Goal: Task Accomplishment & Management: Use online tool/utility

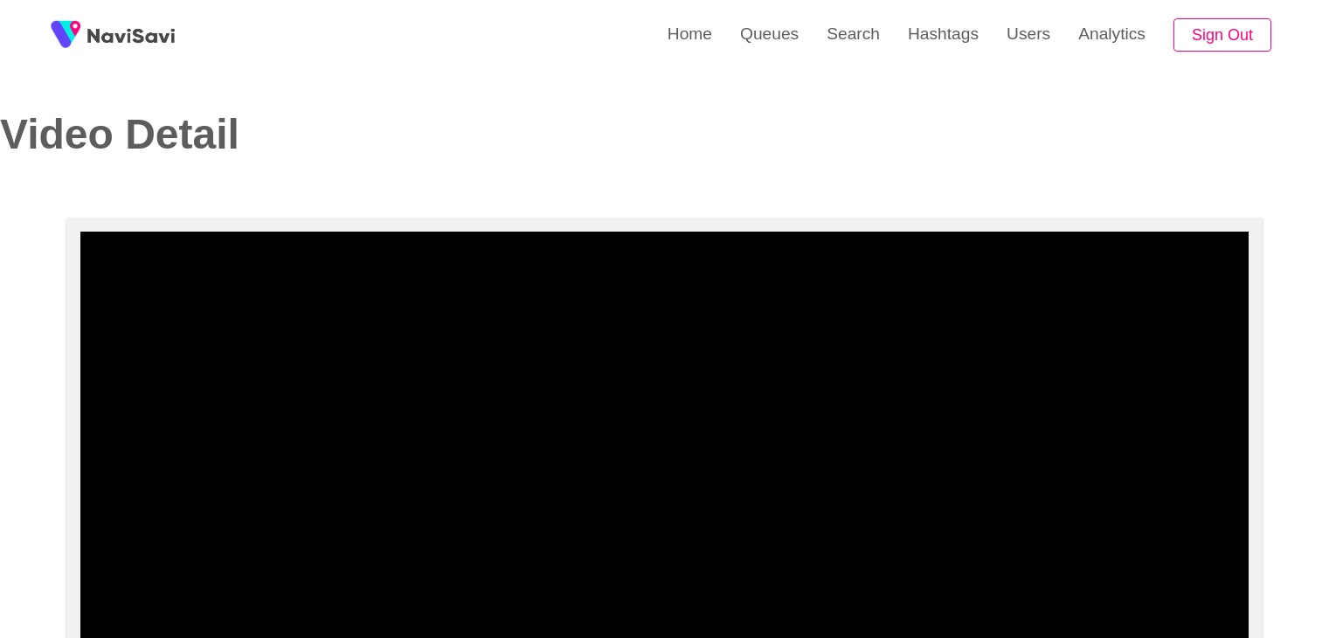
select select "**********"
select select "**"
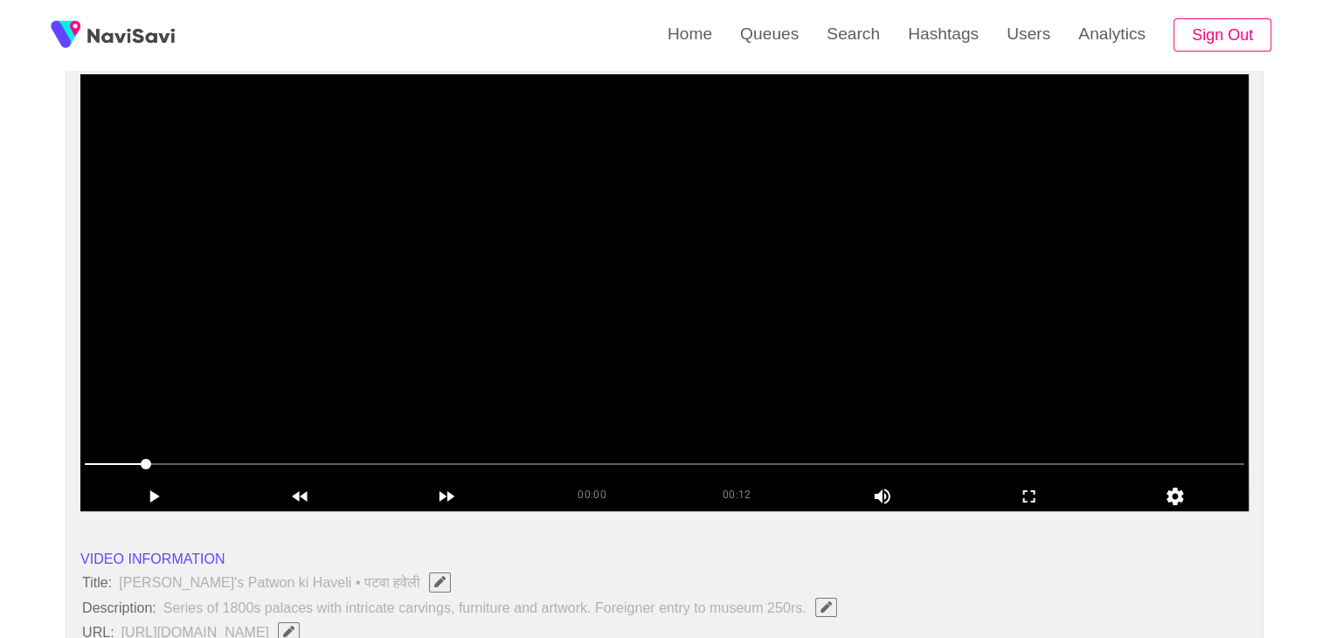
scroll to position [175, 0]
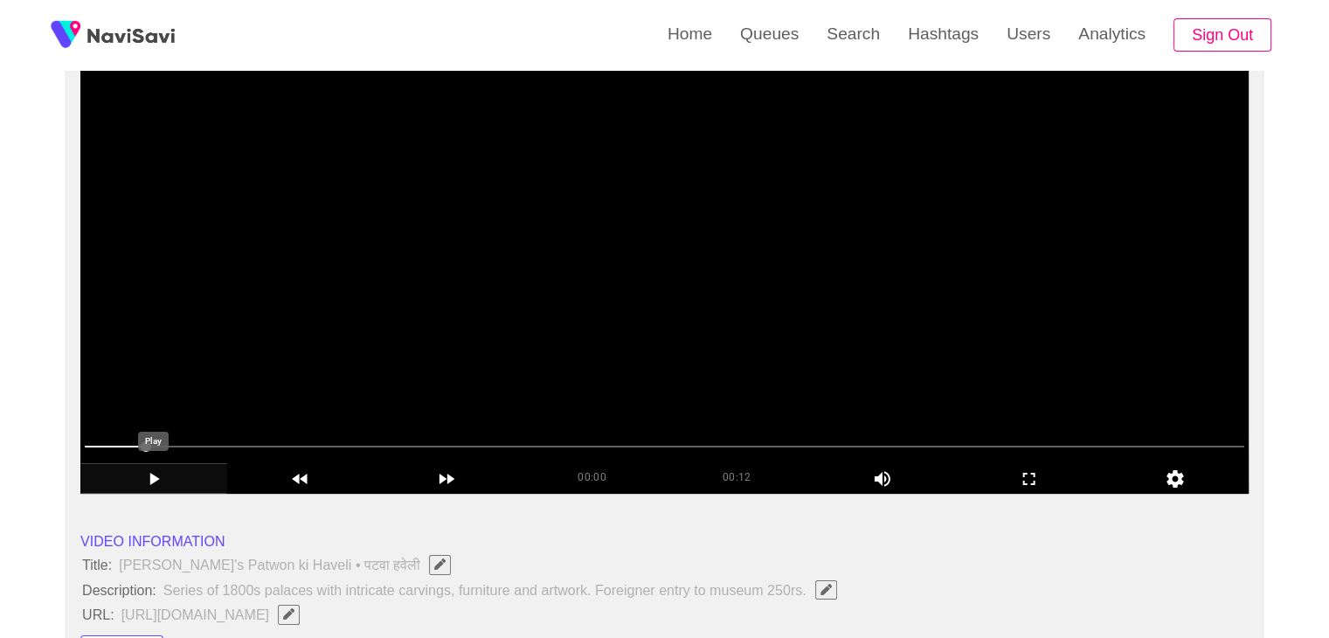
click at [136, 476] on icon "add" at bounding box center [153, 478] width 145 height 21
click at [148, 480] on icon "add" at bounding box center [153, 478] width 145 height 21
click at [160, 477] on icon "add" at bounding box center [153, 478] width 145 height 21
click at [153, 480] on icon "add" at bounding box center [153, 478] width 145 height 21
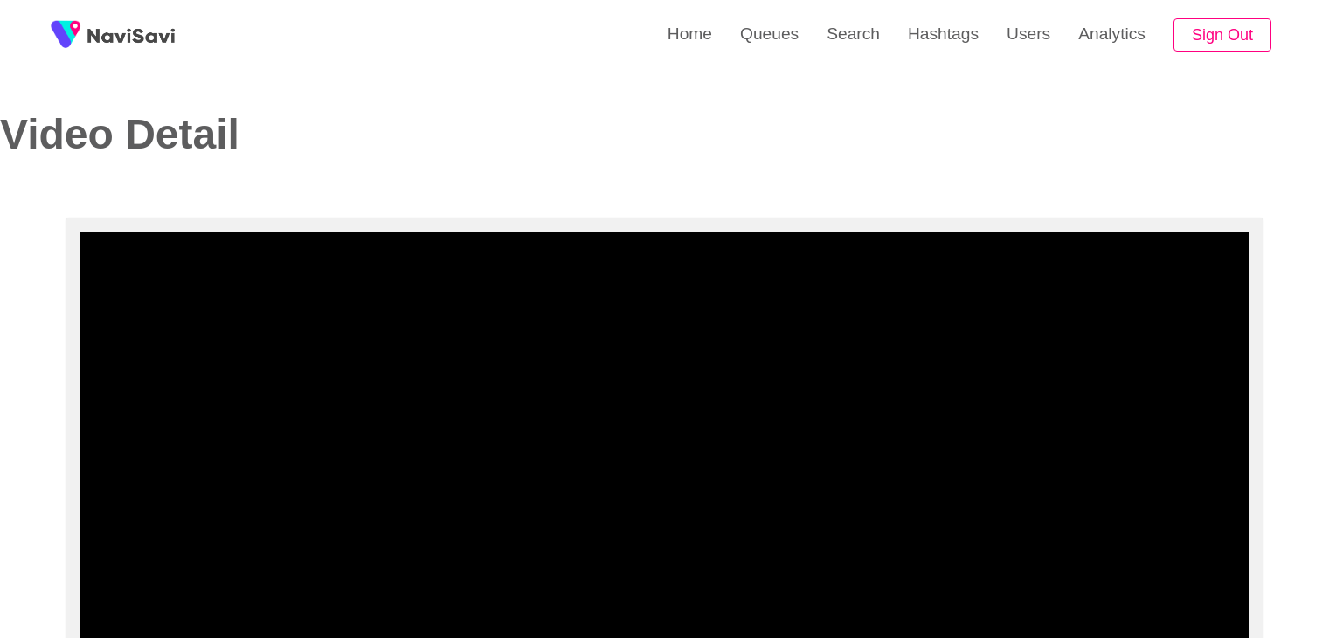
select select "**********"
select select "**"
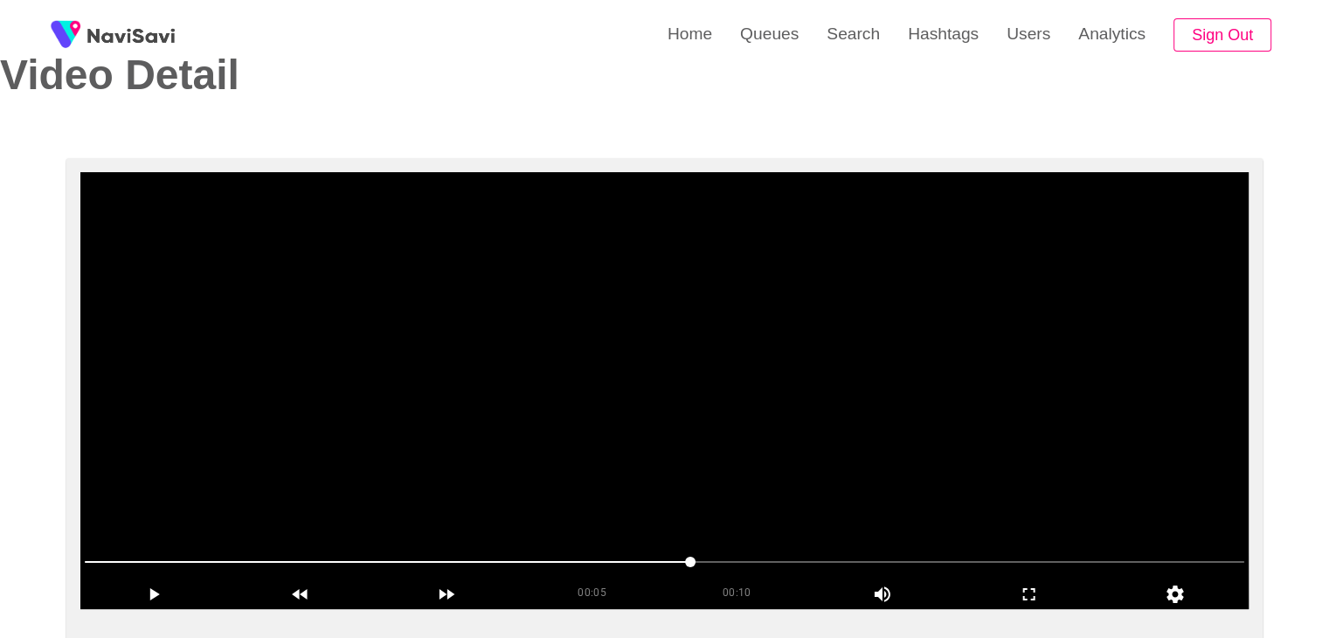
scroll to position [87, 0]
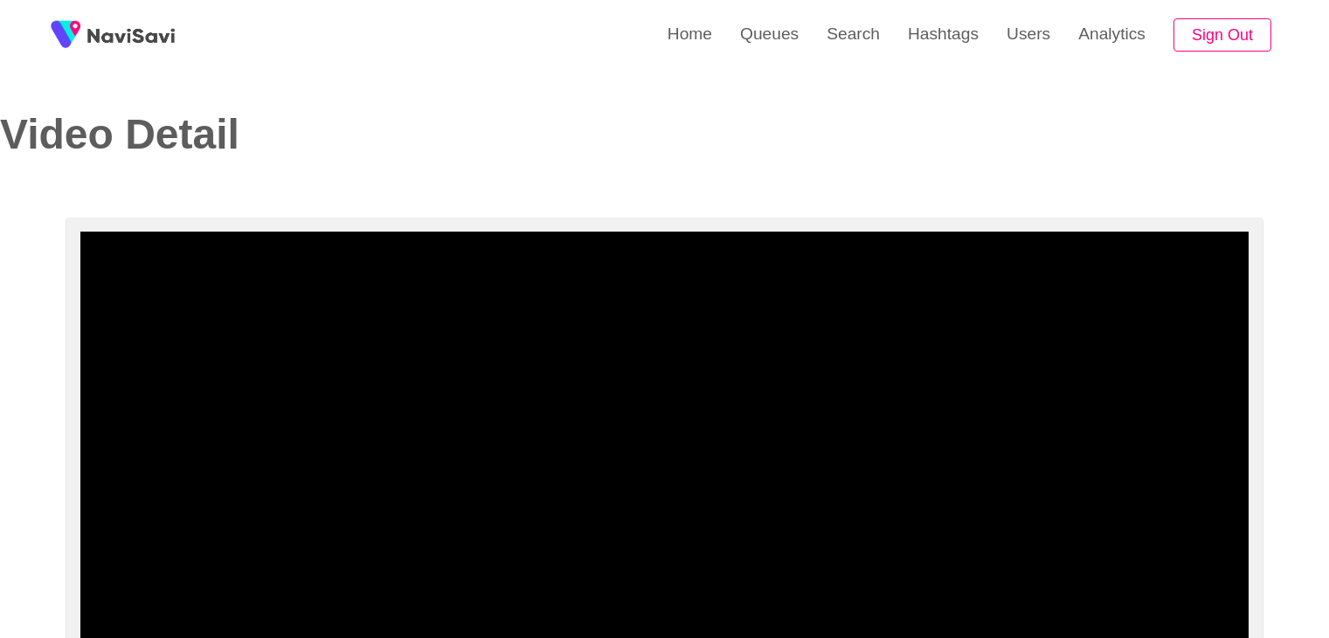
select select "**********"
select select "**"
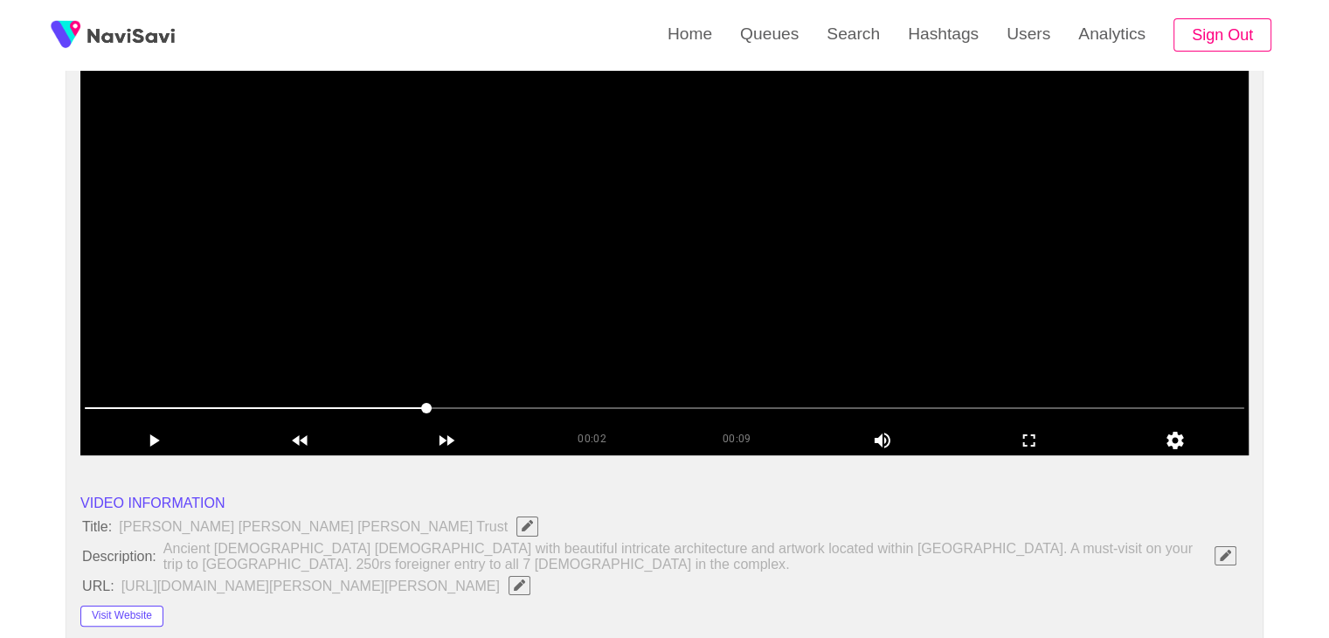
scroll to position [175, 0]
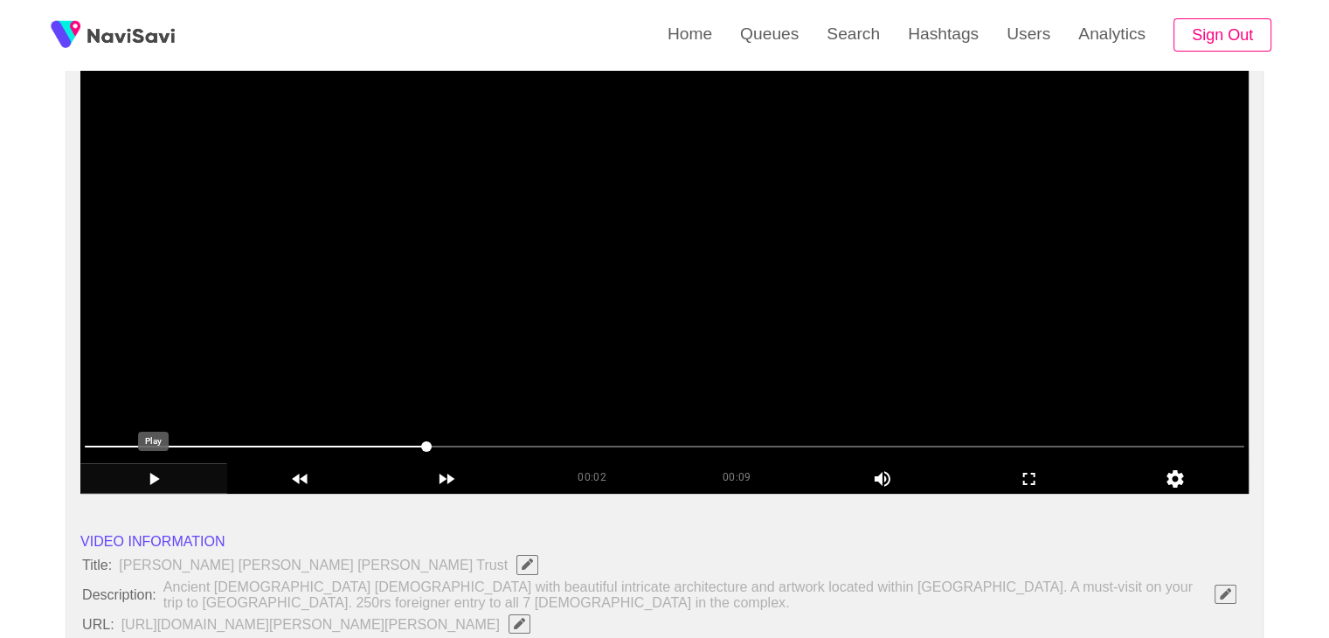
drag, startPoint x: 157, startPoint y: 469, endPoint x: 177, endPoint y: 466, distance: 20.3
click at [157, 469] on icon "add" at bounding box center [153, 478] width 145 height 21
click at [339, 442] on span at bounding box center [664, 446] width 1159 height 28
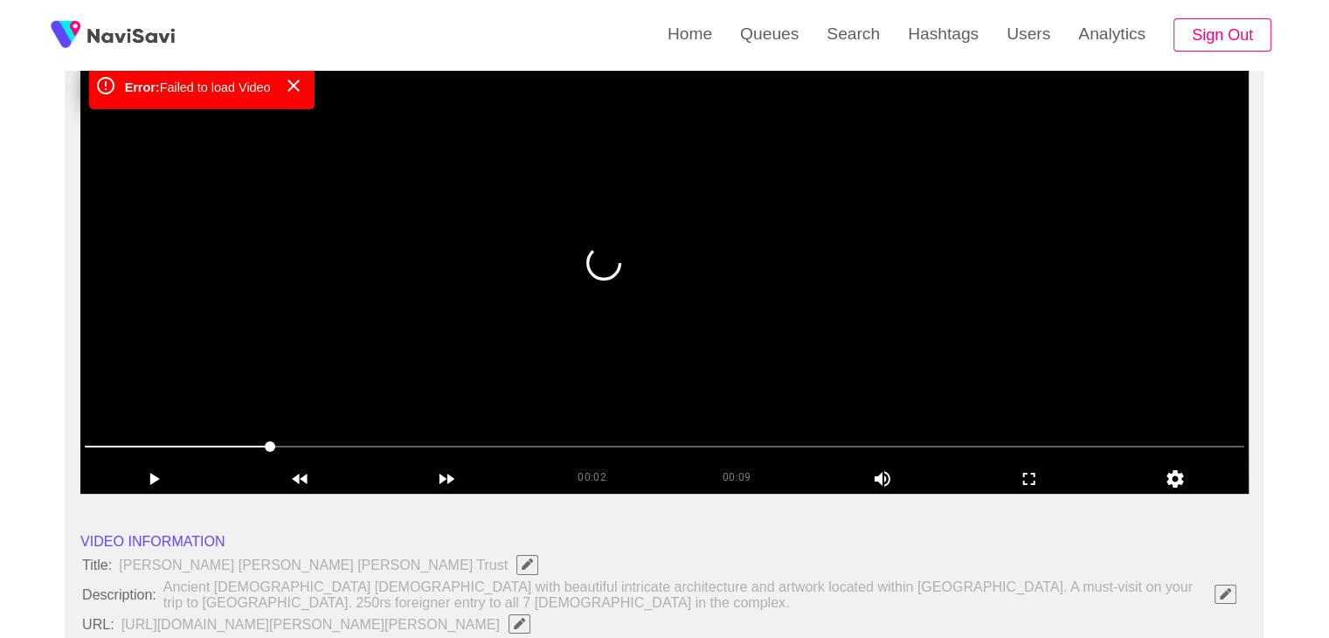
drag, startPoint x: 275, startPoint y: 440, endPoint x: 252, endPoint y: 443, distance: 22.9
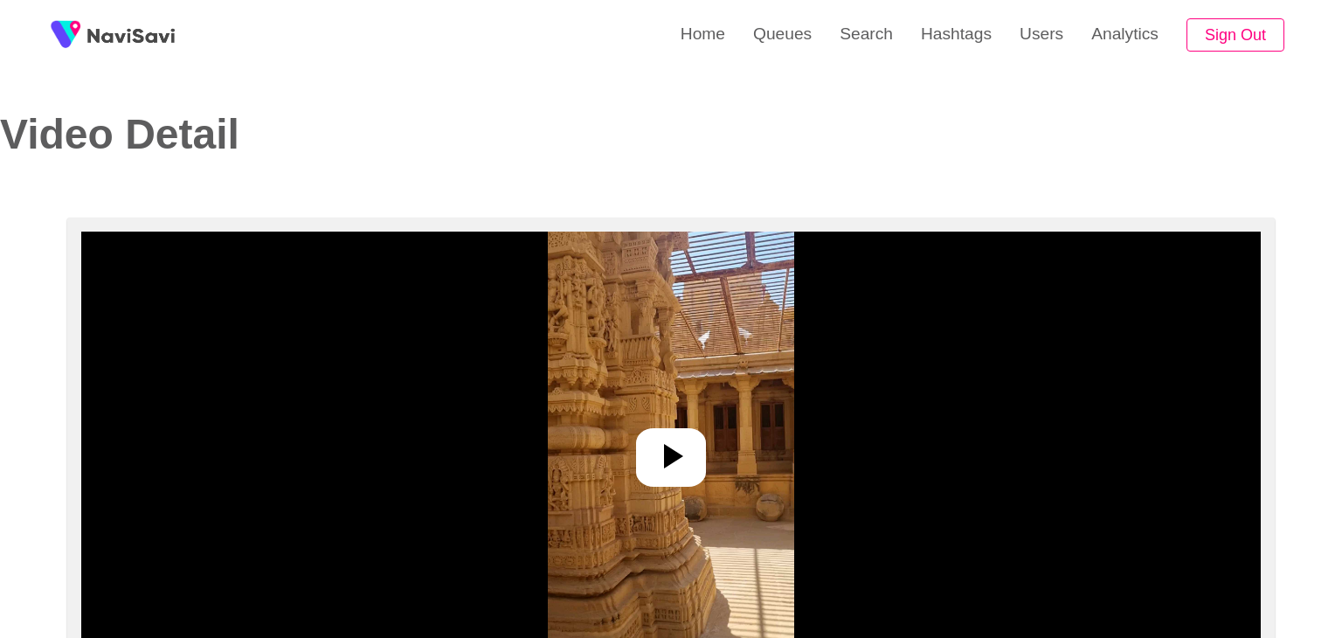
select select "**"
select select "**********"
click at [663, 451] on icon at bounding box center [666, 456] width 19 height 24
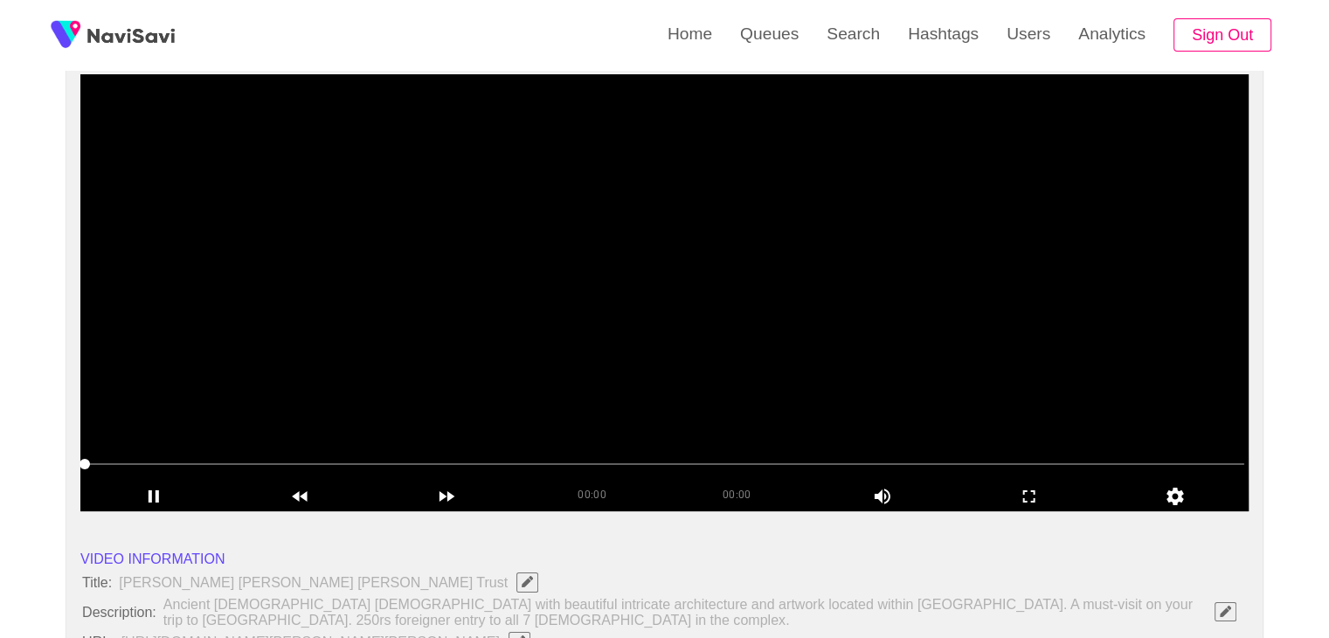
scroll to position [175, 0]
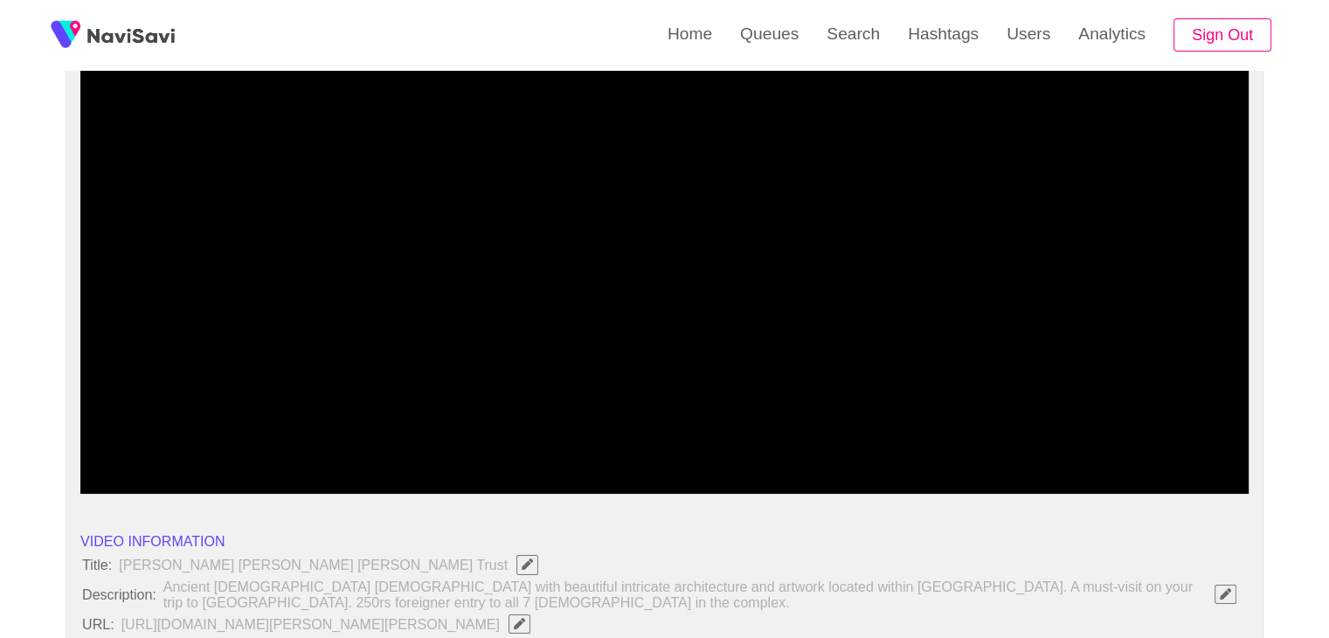
drag, startPoint x: 201, startPoint y: 445, endPoint x: 50, endPoint y: 445, distance: 151.1
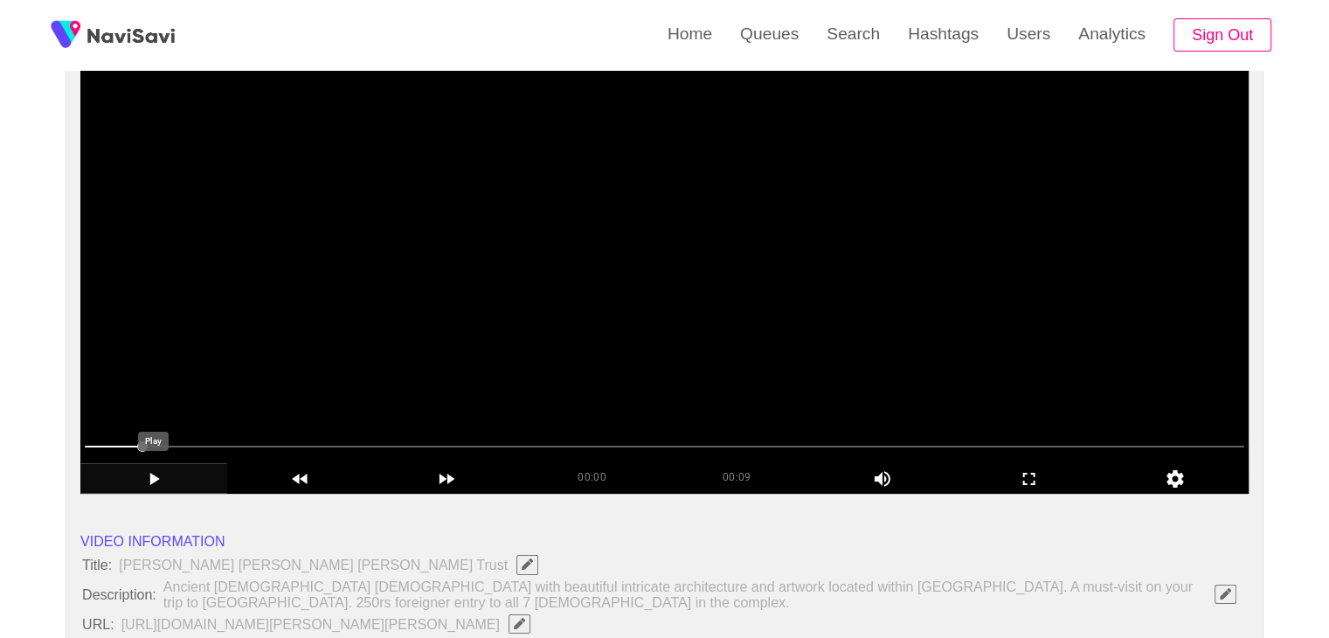
click at [147, 471] on icon "add" at bounding box center [153, 478] width 145 height 21
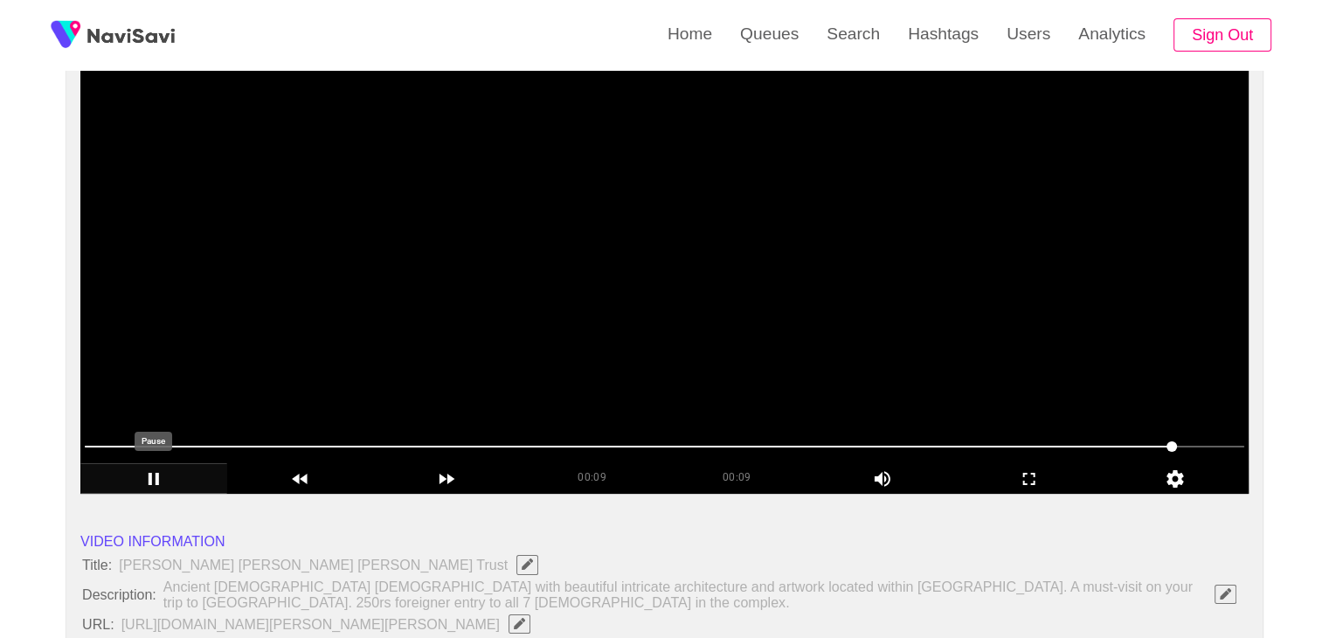
click at [174, 487] on icon "add" at bounding box center [153, 478] width 145 height 21
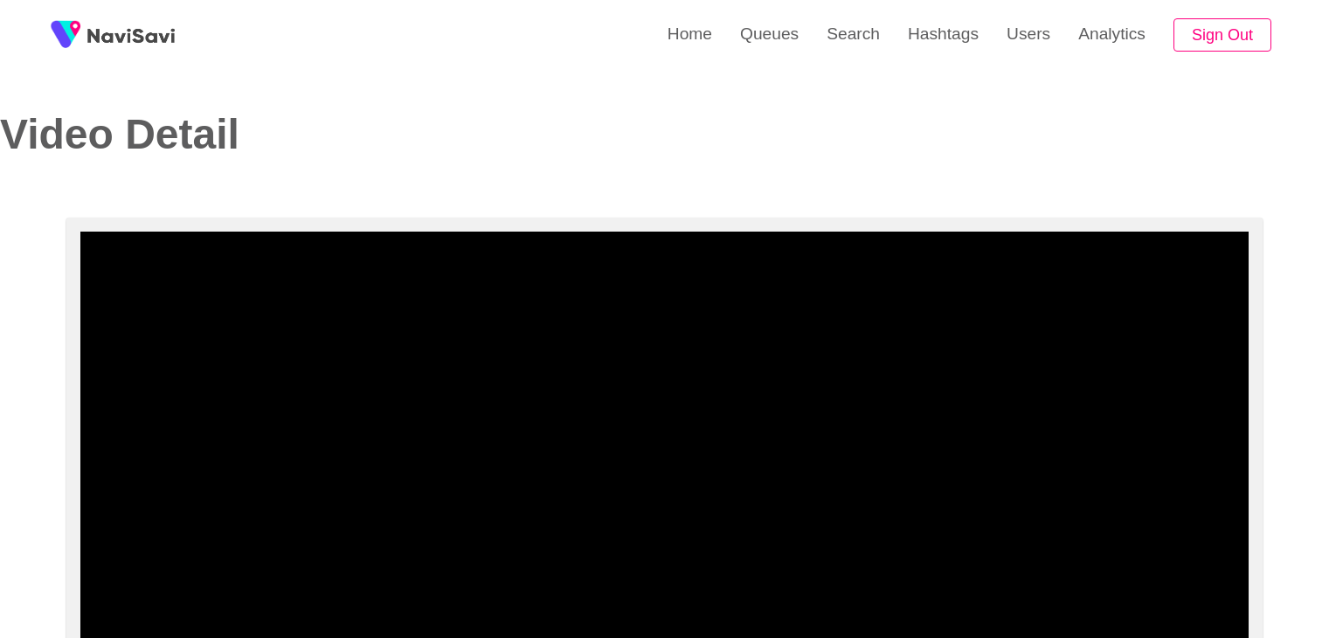
select select "**********"
select select "**"
select select "**********"
select select "**"
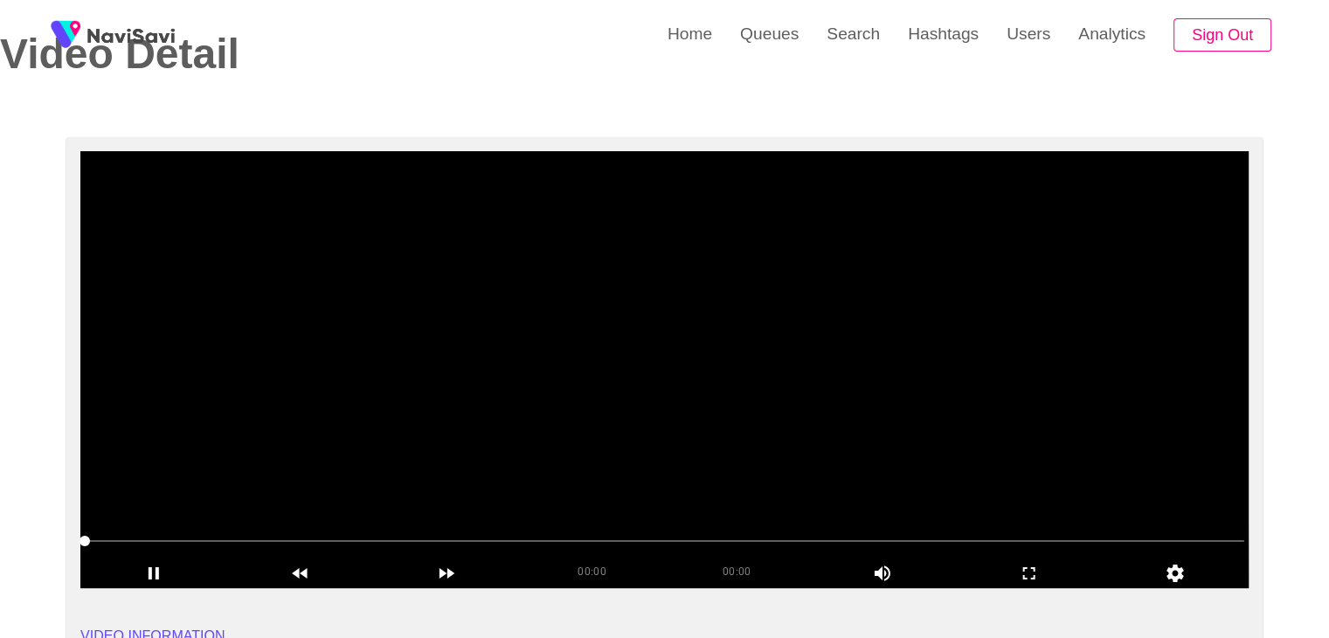
scroll to position [87, 0]
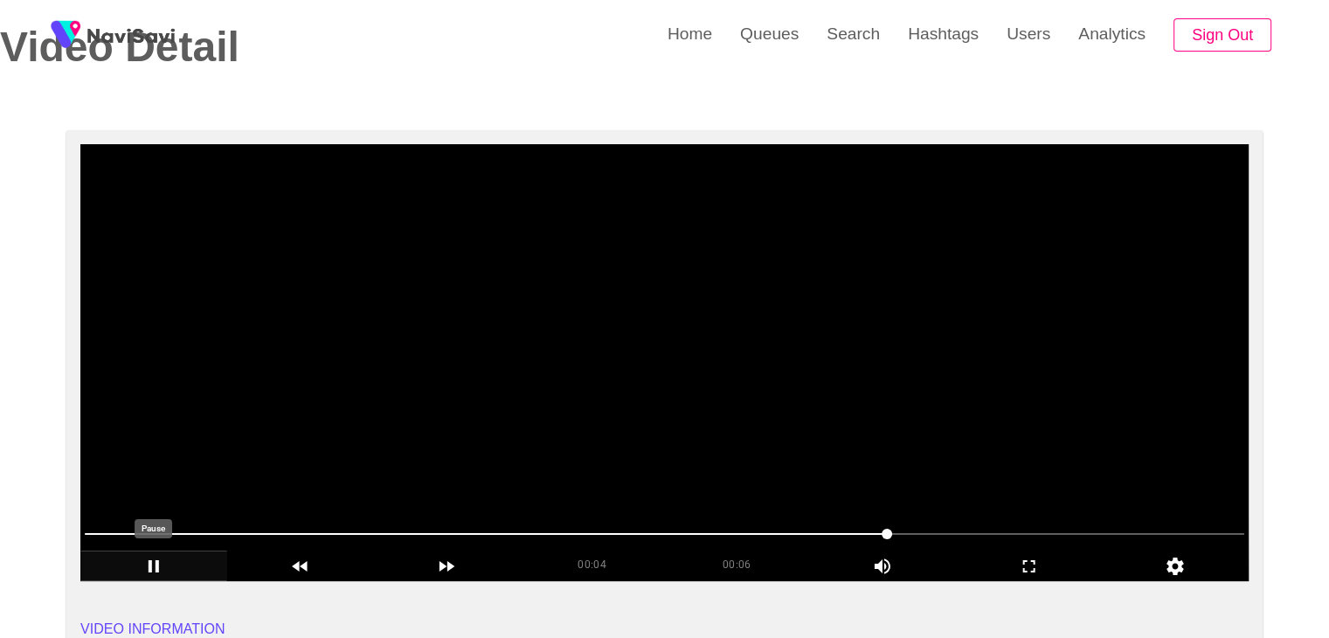
click at [161, 561] on icon "add" at bounding box center [153, 566] width 145 height 21
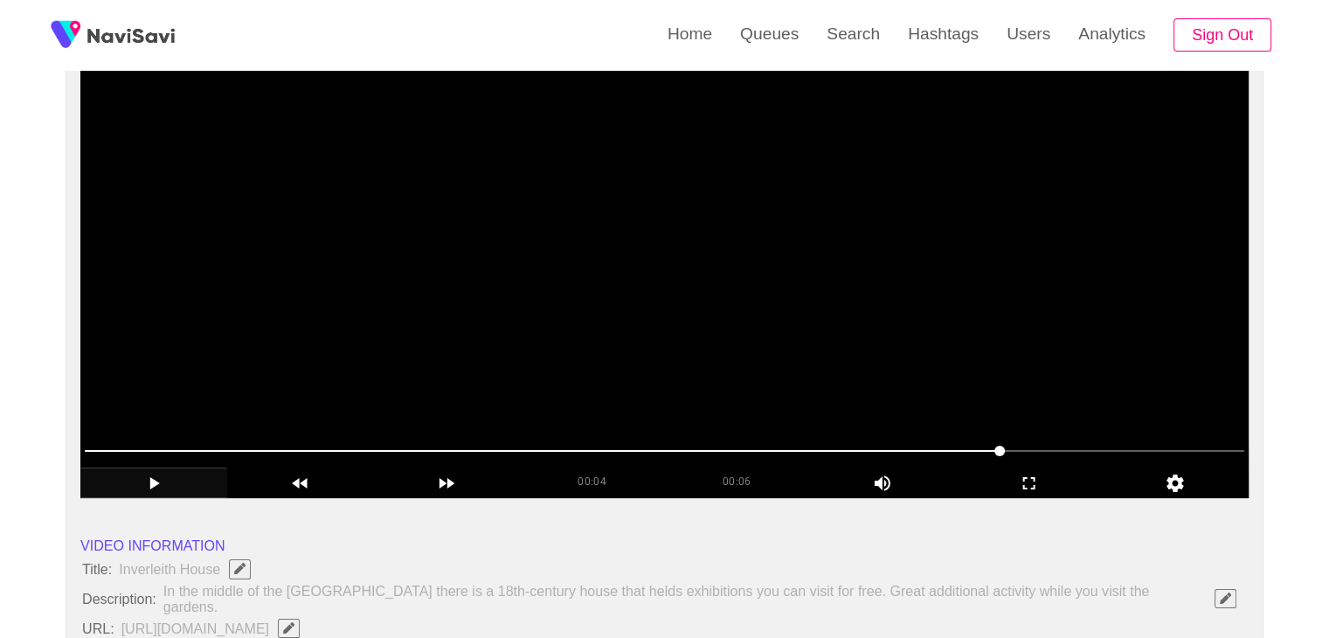
scroll to position [175, 0]
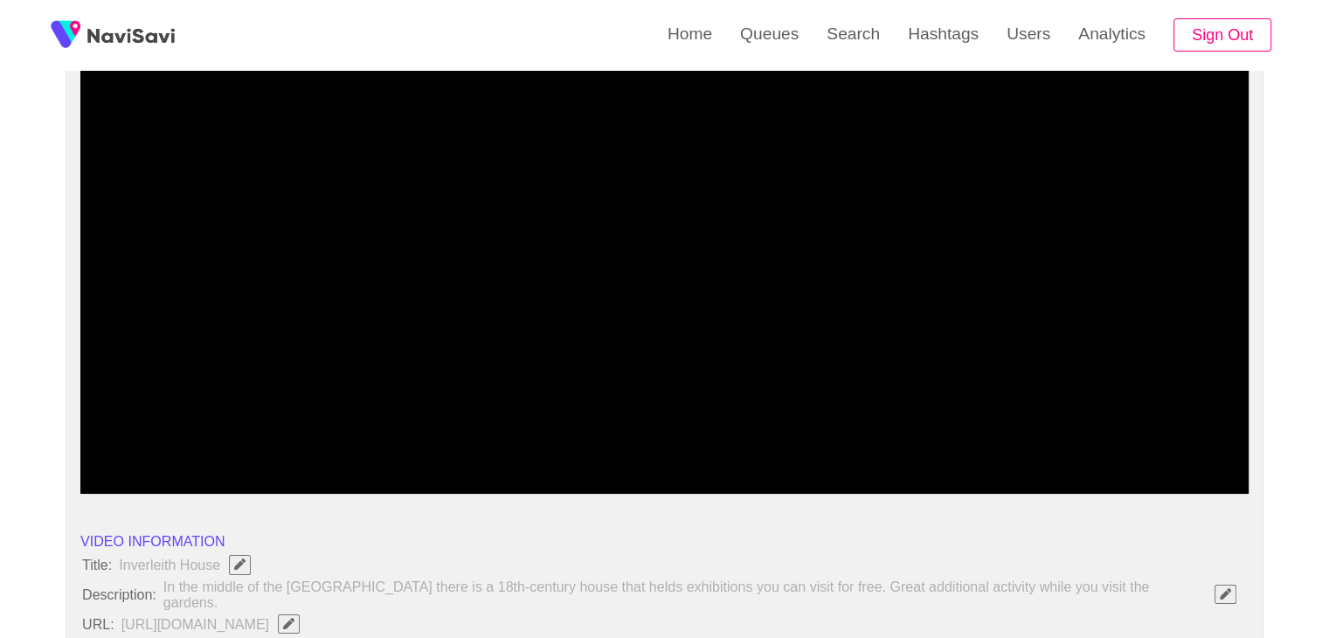
drag, startPoint x: 289, startPoint y: 450, endPoint x: 56, endPoint y: 459, distance: 233.4
drag, startPoint x: 126, startPoint y: 434, endPoint x: 108, endPoint y: 446, distance: 21.3
click at [101, 445] on span at bounding box center [664, 446] width 1159 height 28
click at [101, 445] on span at bounding box center [96, 446] width 10 height 10
drag, startPoint x: 98, startPoint y: 445, endPoint x: 67, endPoint y: 445, distance: 30.6
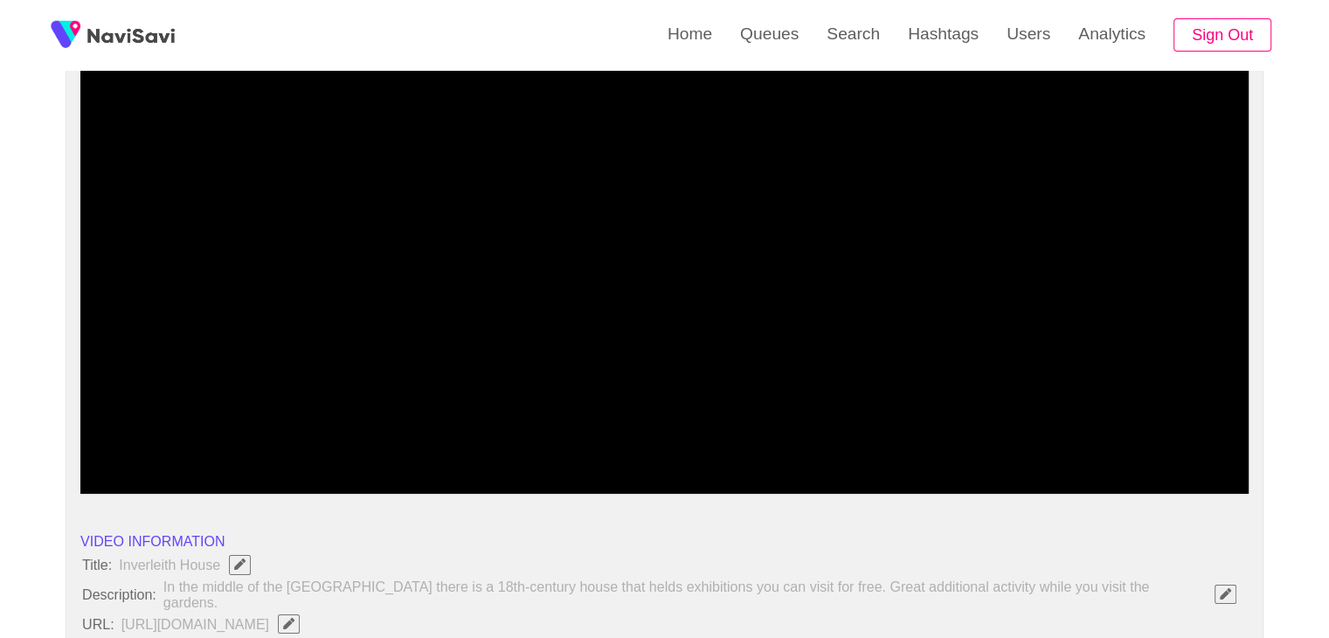
click at [168, 481] on icon "add" at bounding box center [153, 478] width 145 height 21
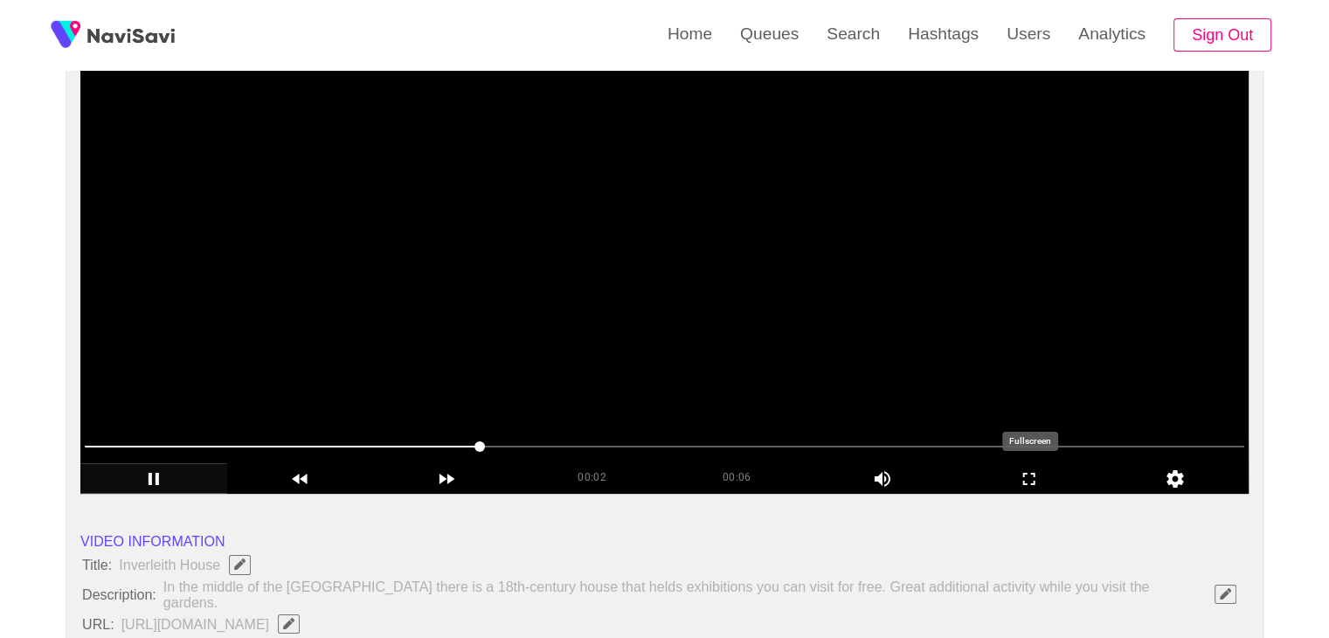
click at [1027, 468] on icon "add" at bounding box center [1028, 478] width 145 height 21
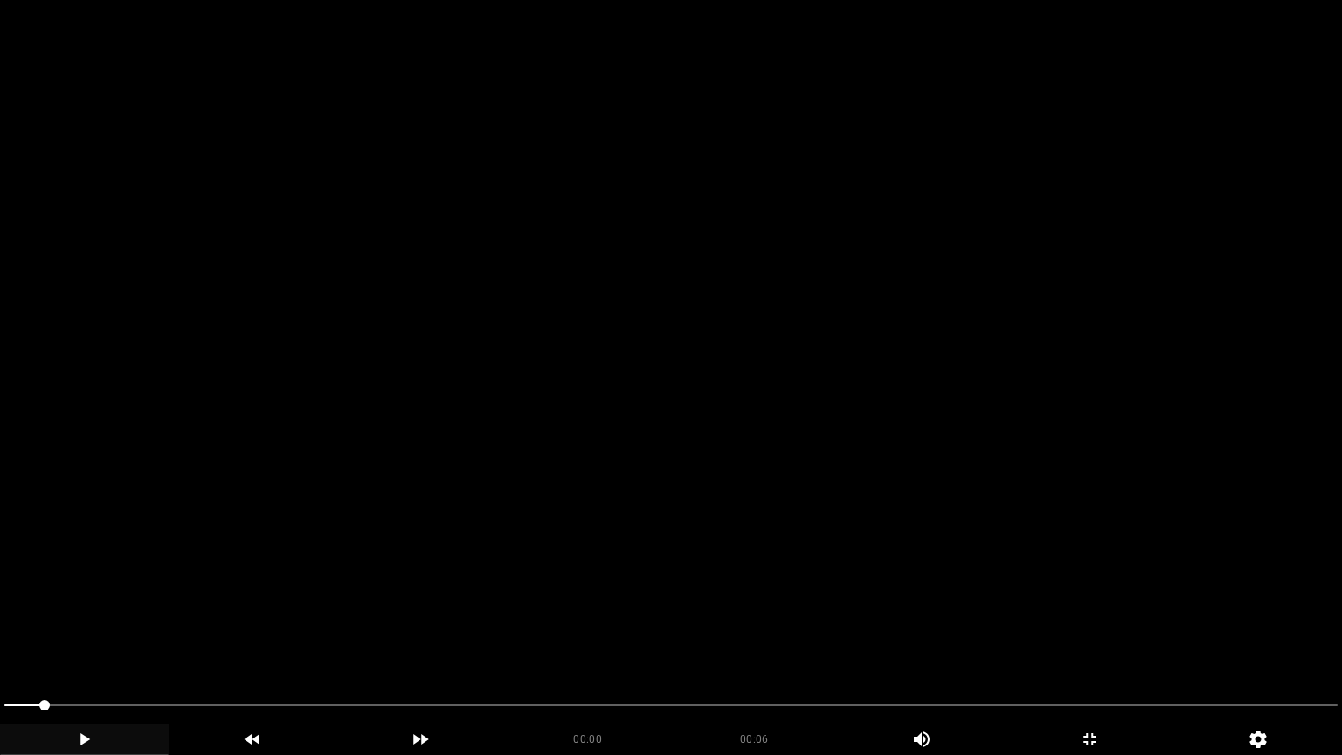
drag, startPoint x: 49, startPoint y: 699, endPoint x: 0, endPoint y: 707, distance: 49.5
click at [3, 637] on div at bounding box center [670, 707] width 1347 height 46
click at [14, 637] on span at bounding box center [24, 705] width 40 height 2
click at [21, 637] on span at bounding box center [26, 705] width 10 height 10
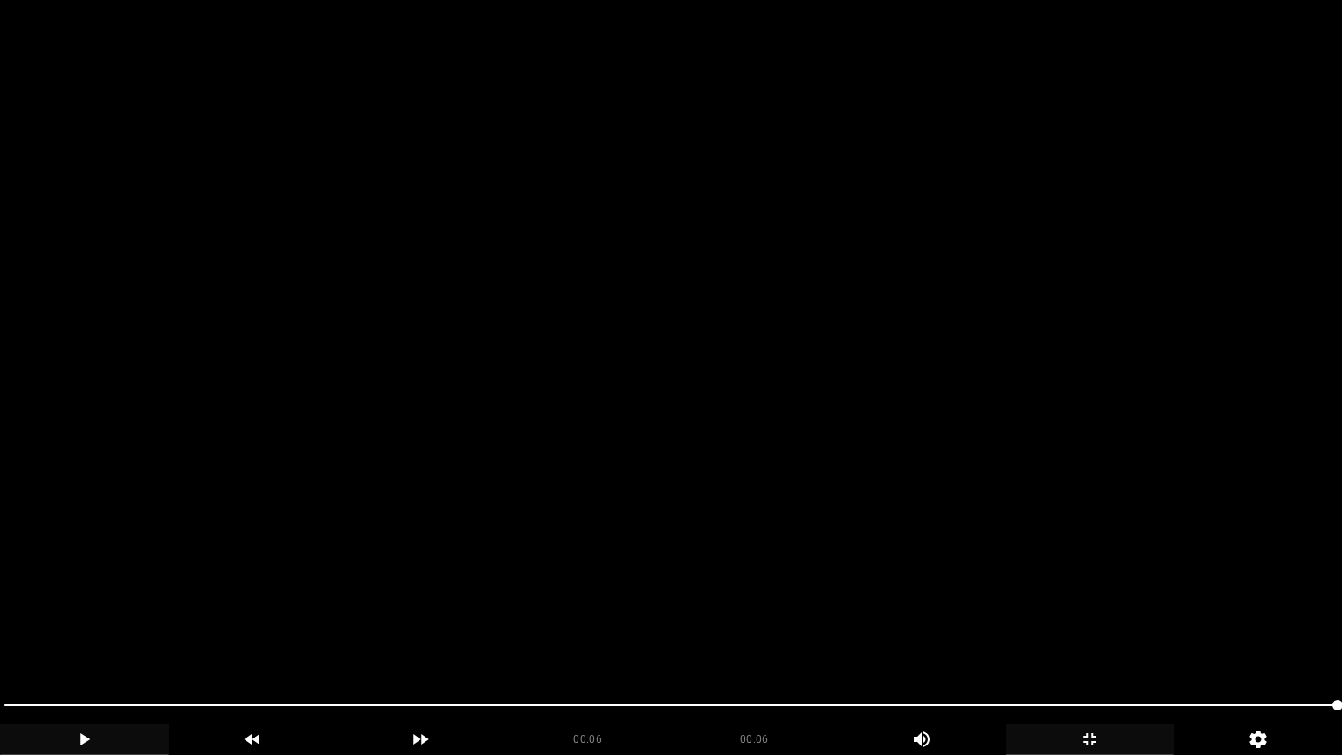
click at [1115, 637] on icon "add" at bounding box center [1089, 739] width 167 height 21
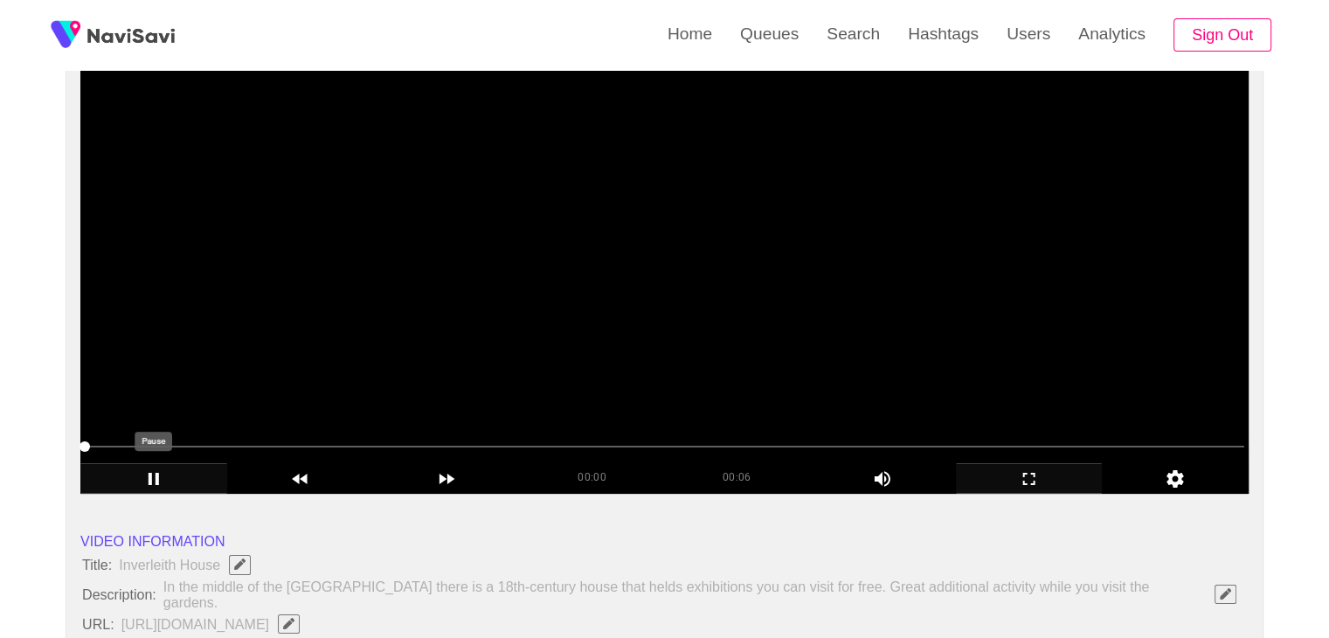
click at [177, 487] on icon "add" at bounding box center [153, 478] width 145 height 21
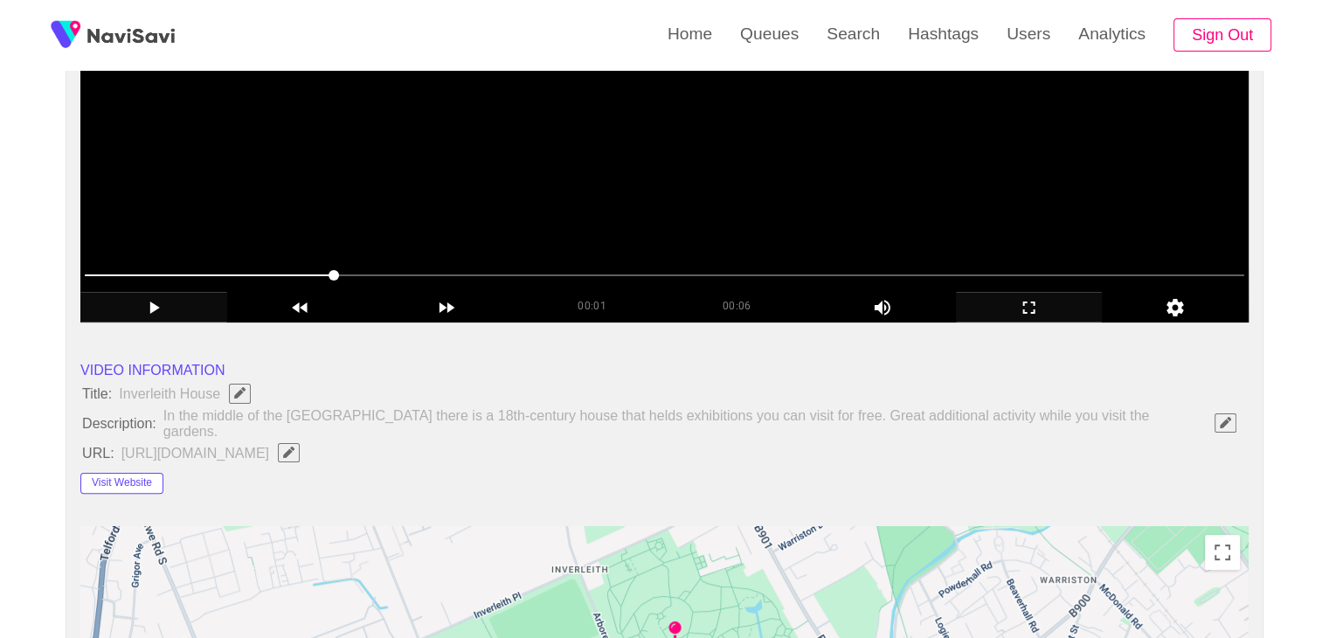
scroll to position [349, 0]
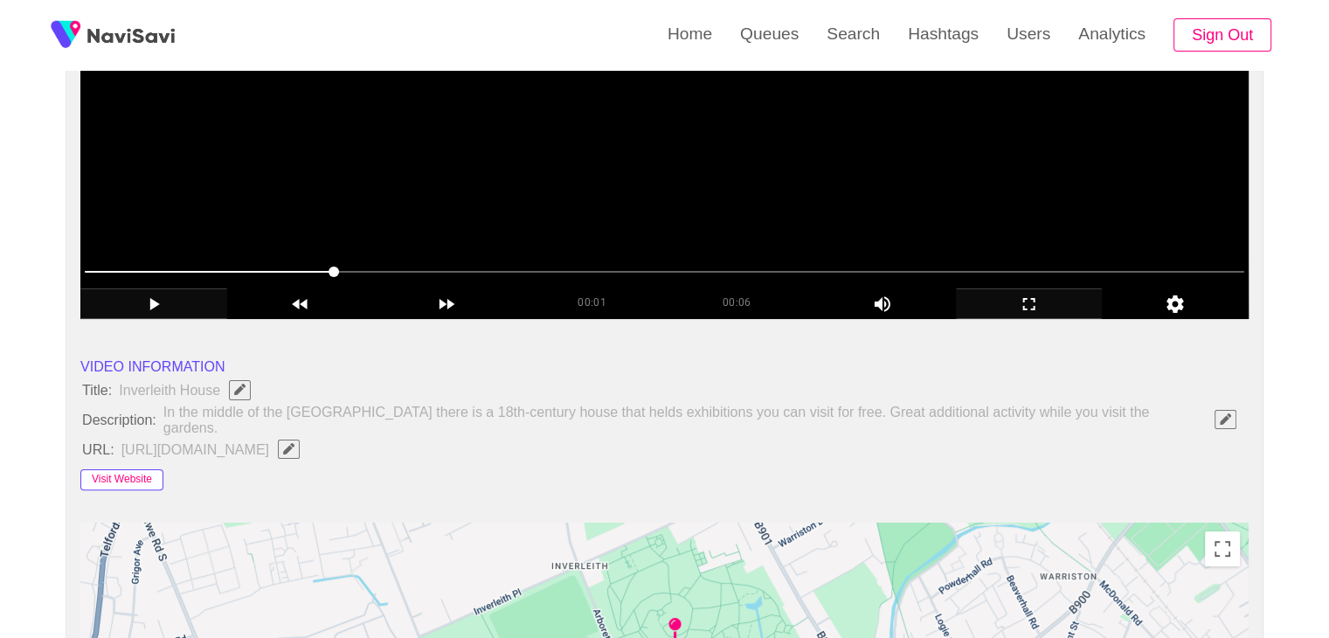
click at [140, 473] on button "Visit Website" at bounding box center [121, 479] width 83 height 21
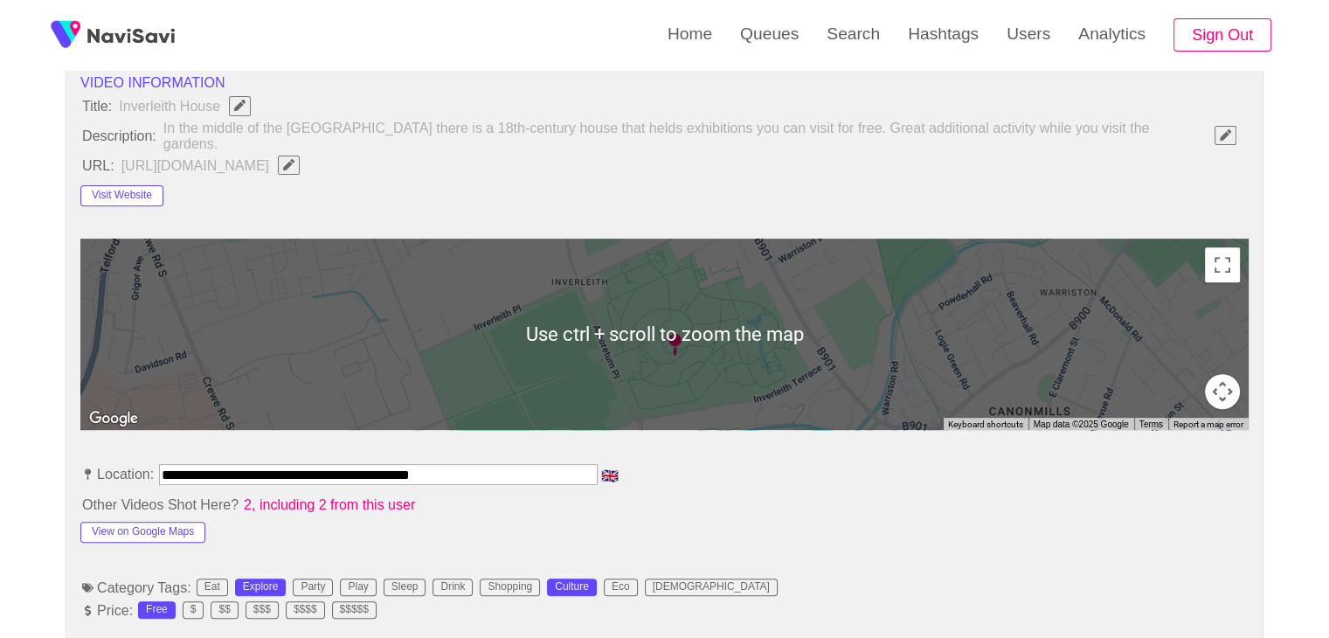
scroll to position [786, 0]
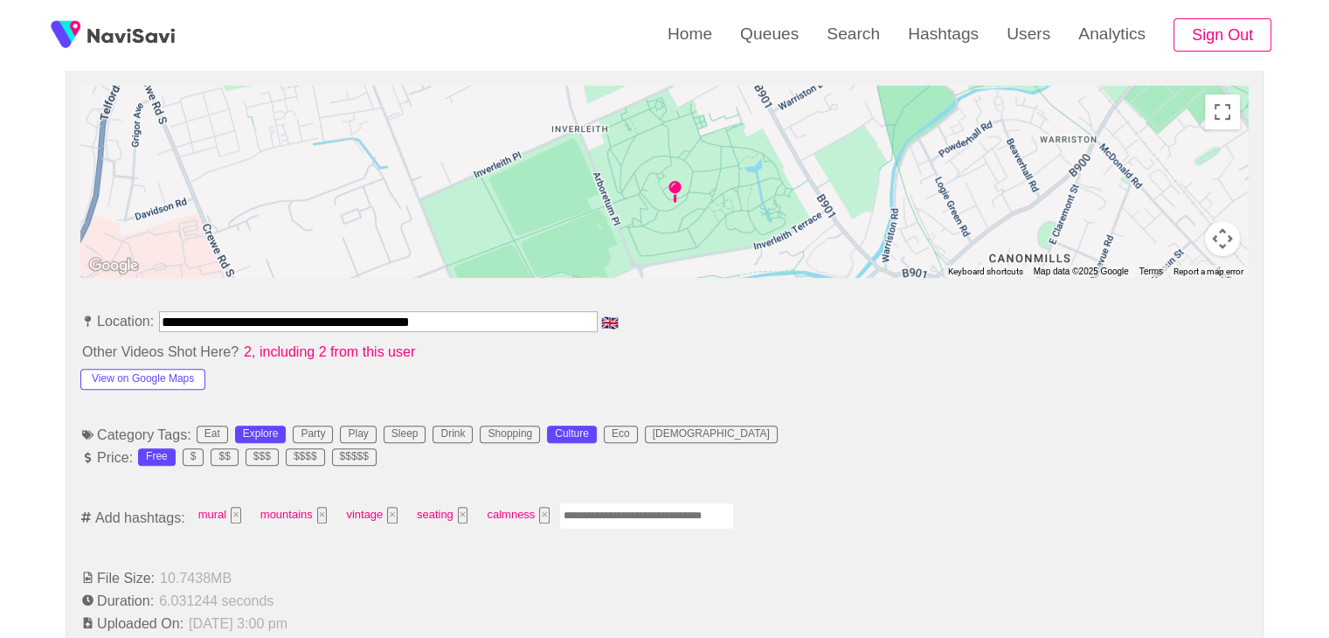
drag, startPoint x: 474, startPoint y: 314, endPoint x: 594, endPoint y: 333, distance: 121.1
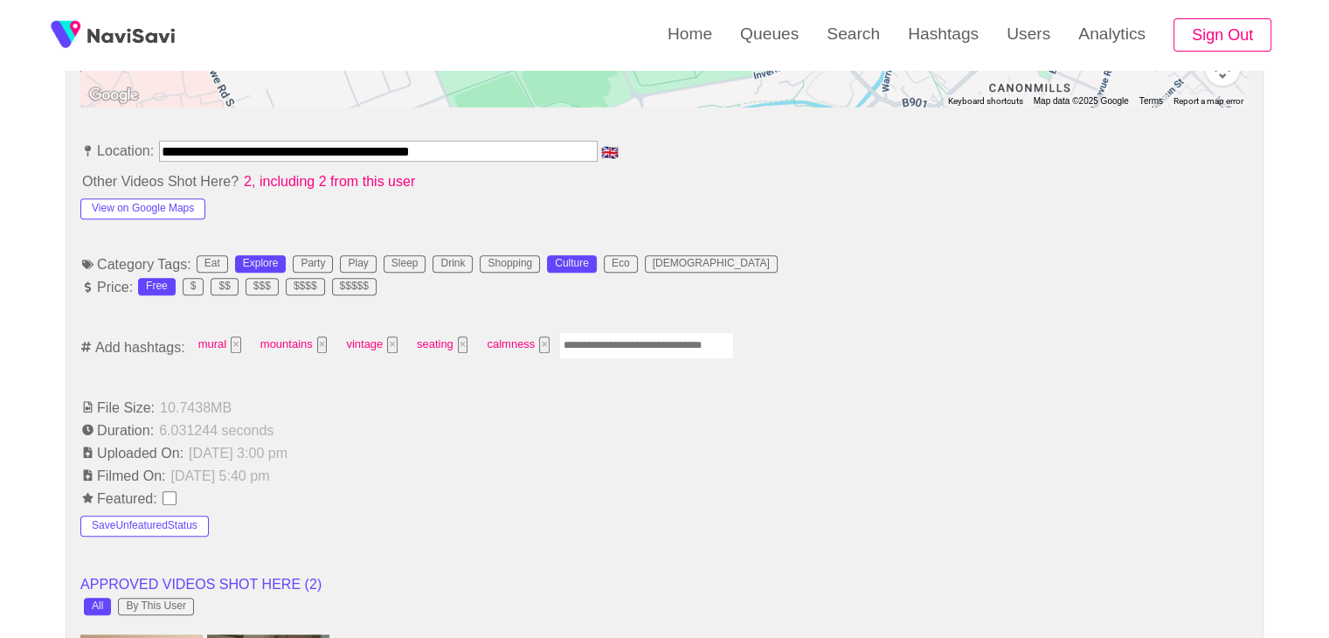
scroll to position [961, 0]
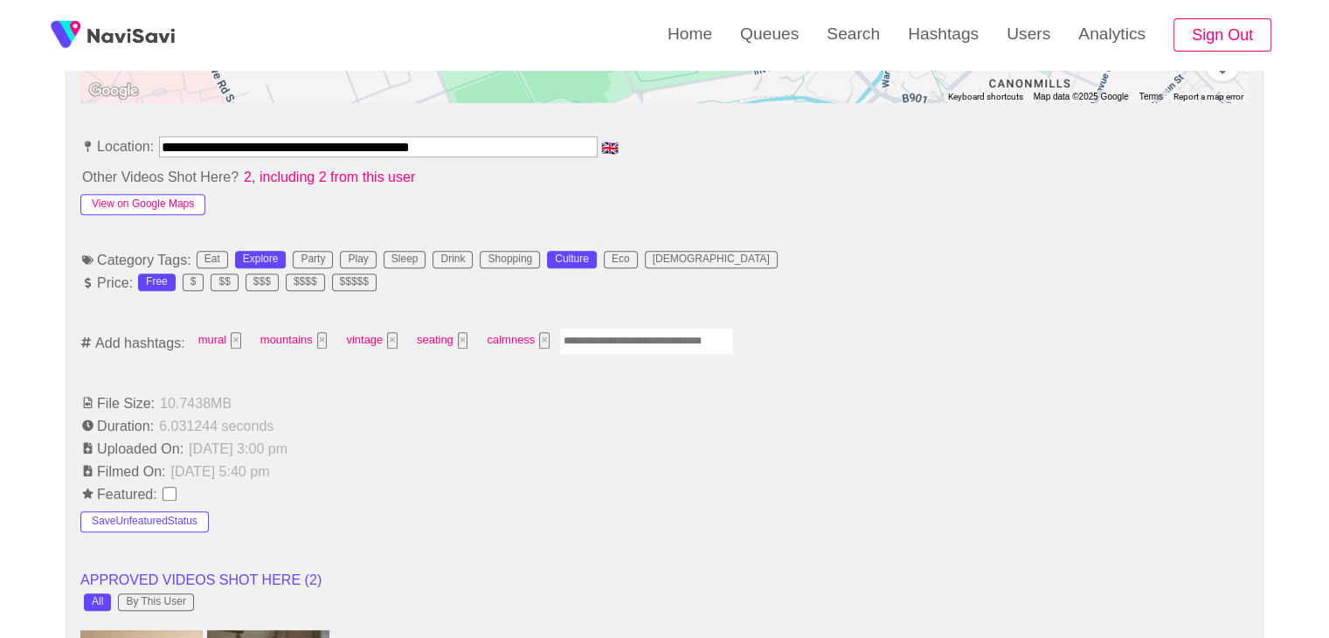
click at [175, 199] on button "View on Google Maps" at bounding box center [142, 204] width 125 height 21
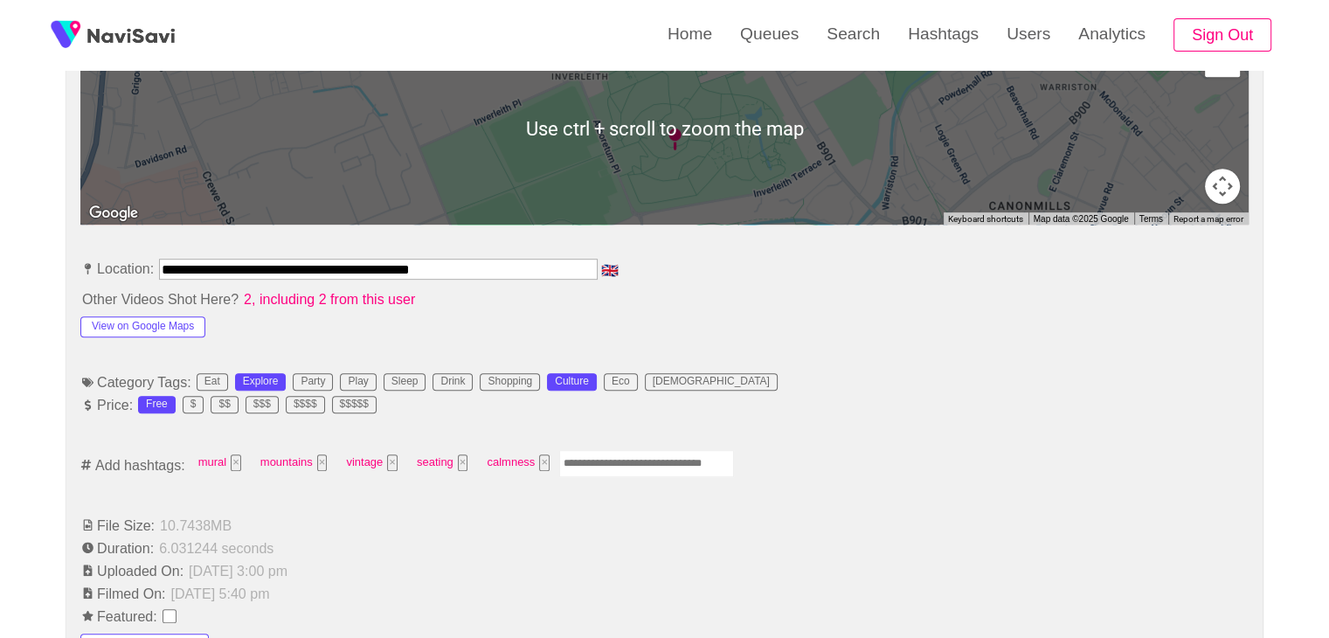
scroll to position [874, 0]
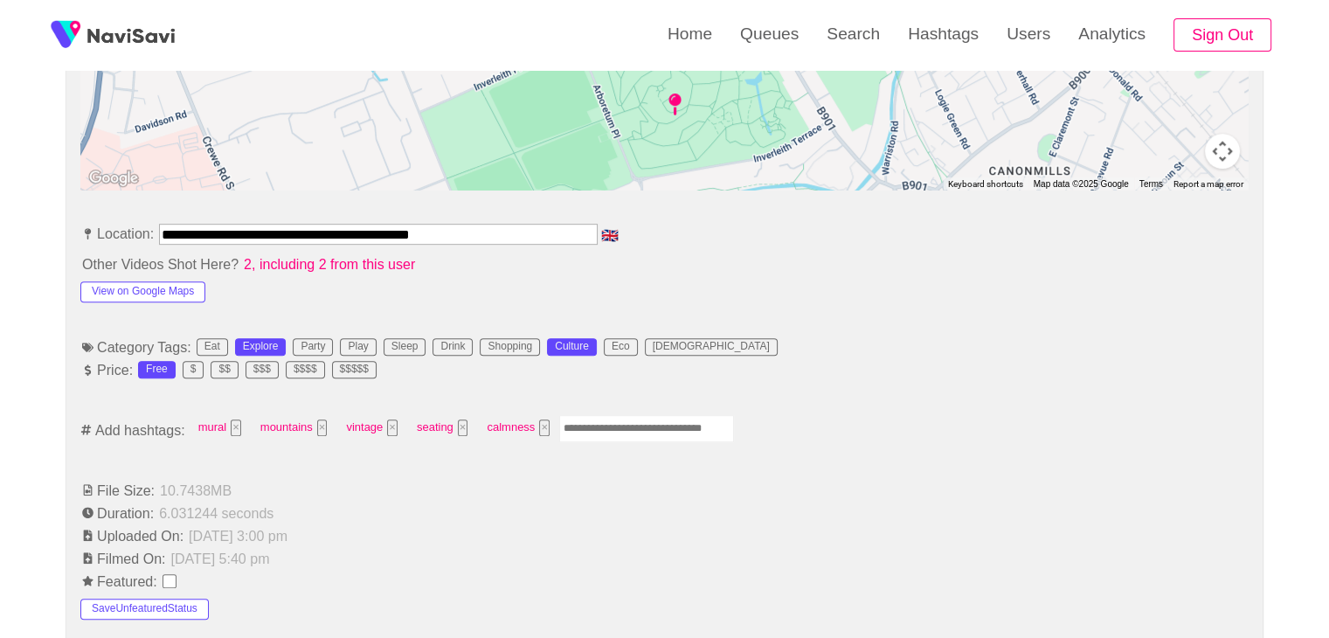
click at [625, 415] on input "Enter tag here and press return" at bounding box center [646, 428] width 175 height 27
type input "*********"
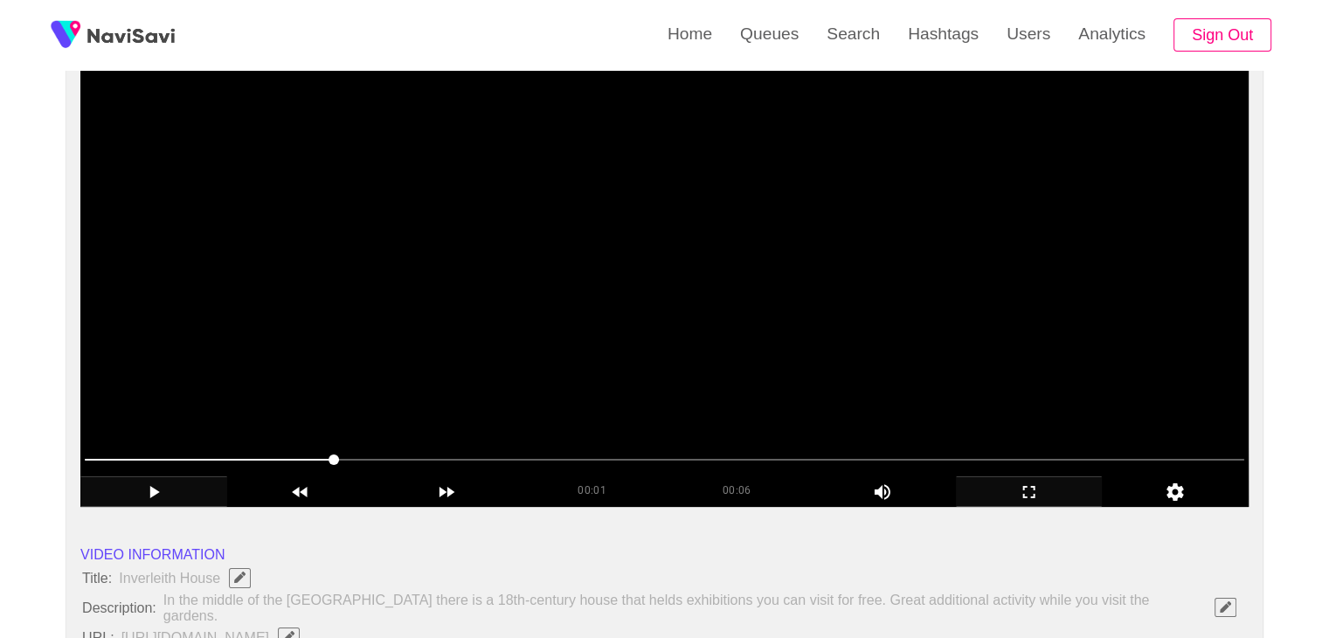
scroll to position [175, 0]
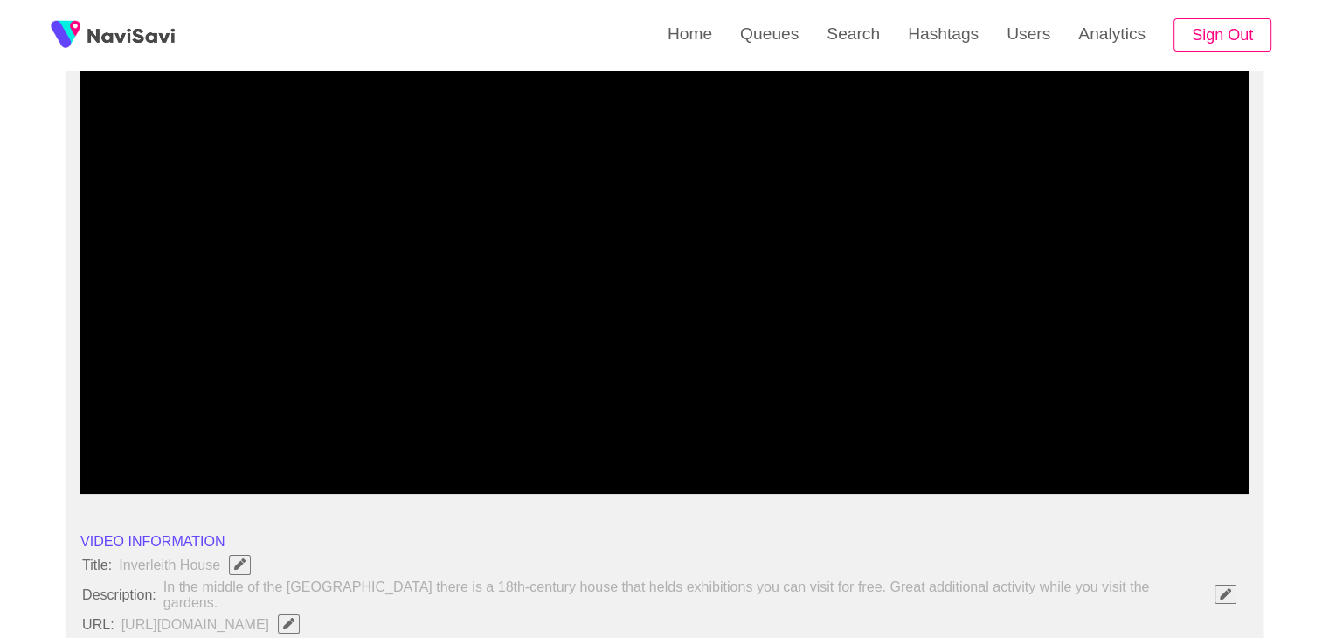
drag, startPoint x: 207, startPoint y: 445, endPoint x: 184, endPoint y: 445, distance: 22.7
click at [184, 445] on span at bounding box center [664, 446] width 1159 height 28
click at [168, 442] on span at bounding box center [664, 446] width 1159 height 28
click at [144, 440] on span at bounding box center [664, 446] width 1159 height 28
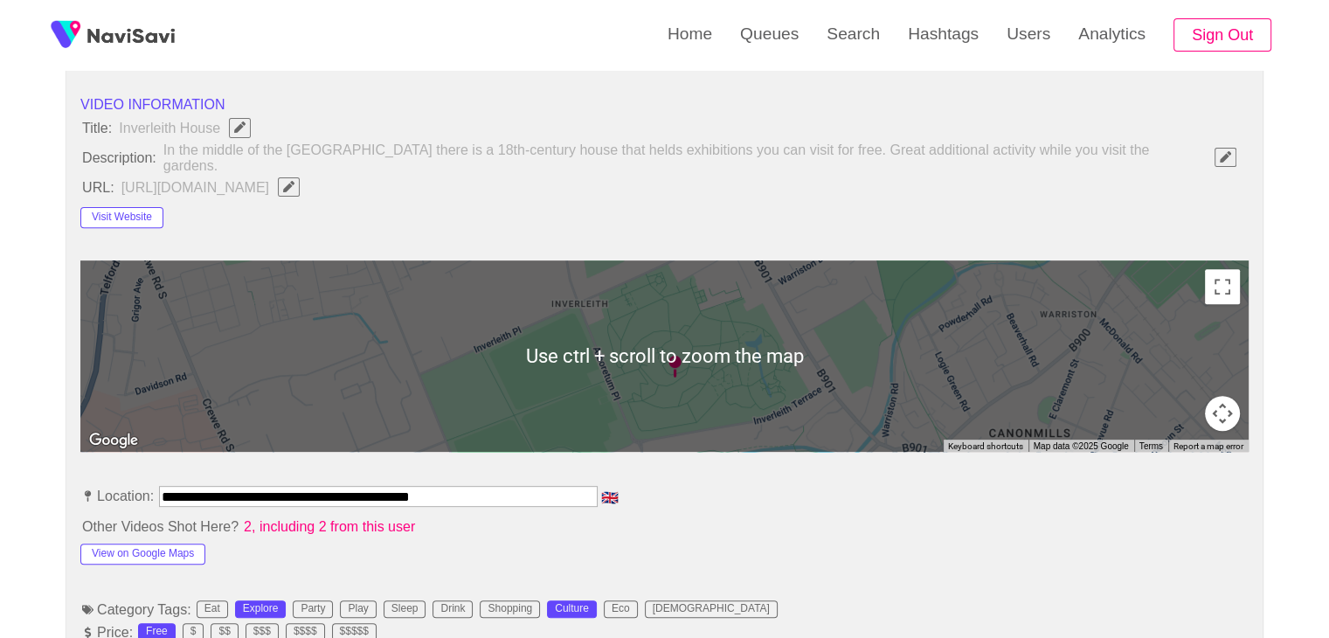
scroll to position [961, 0]
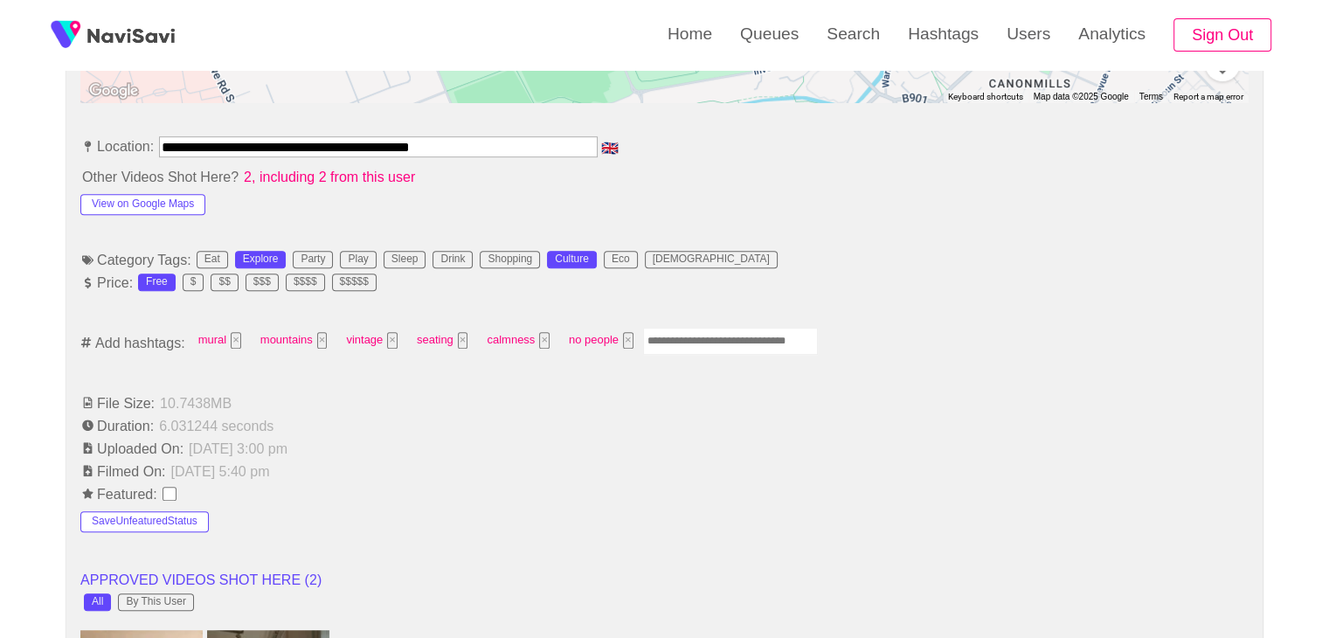
click at [729, 328] on input "Enter tag here and press return" at bounding box center [730, 341] width 175 height 27
click at [626, 332] on button "×" at bounding box center [628, 340] width 10 height 17
click at [629, 330] on input "Enter tag here and press return" at bounding box center [646, 341] width 175 height 27
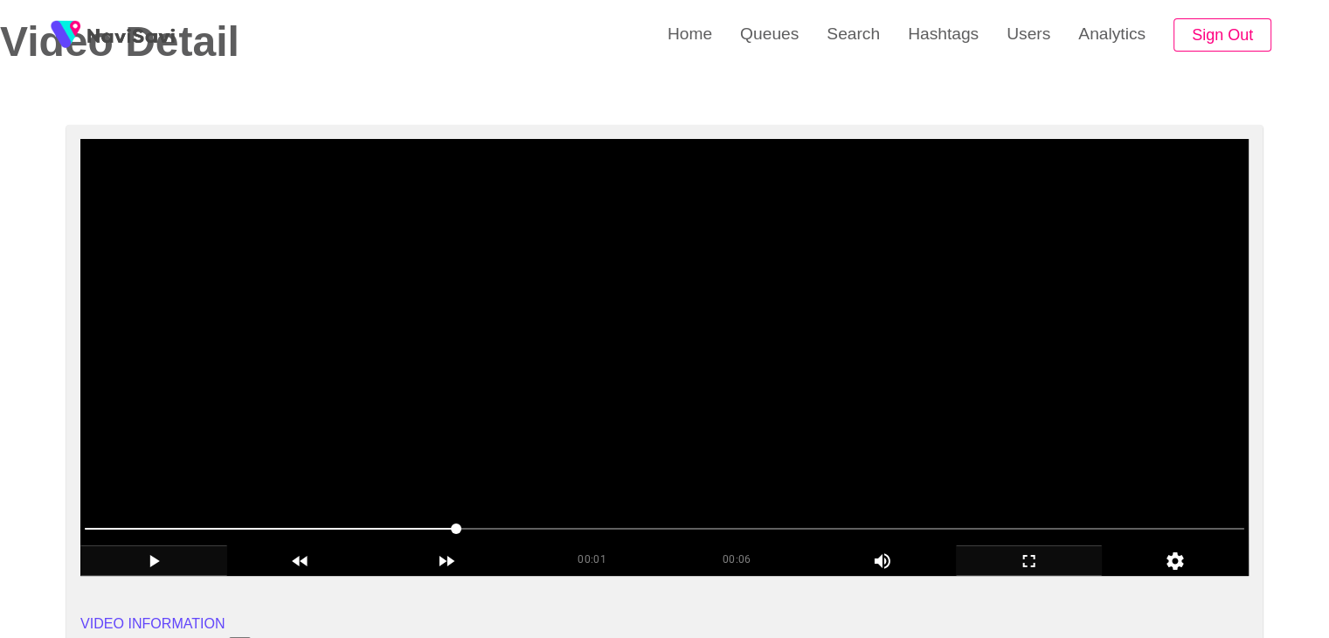
scroll to position [87, 0]
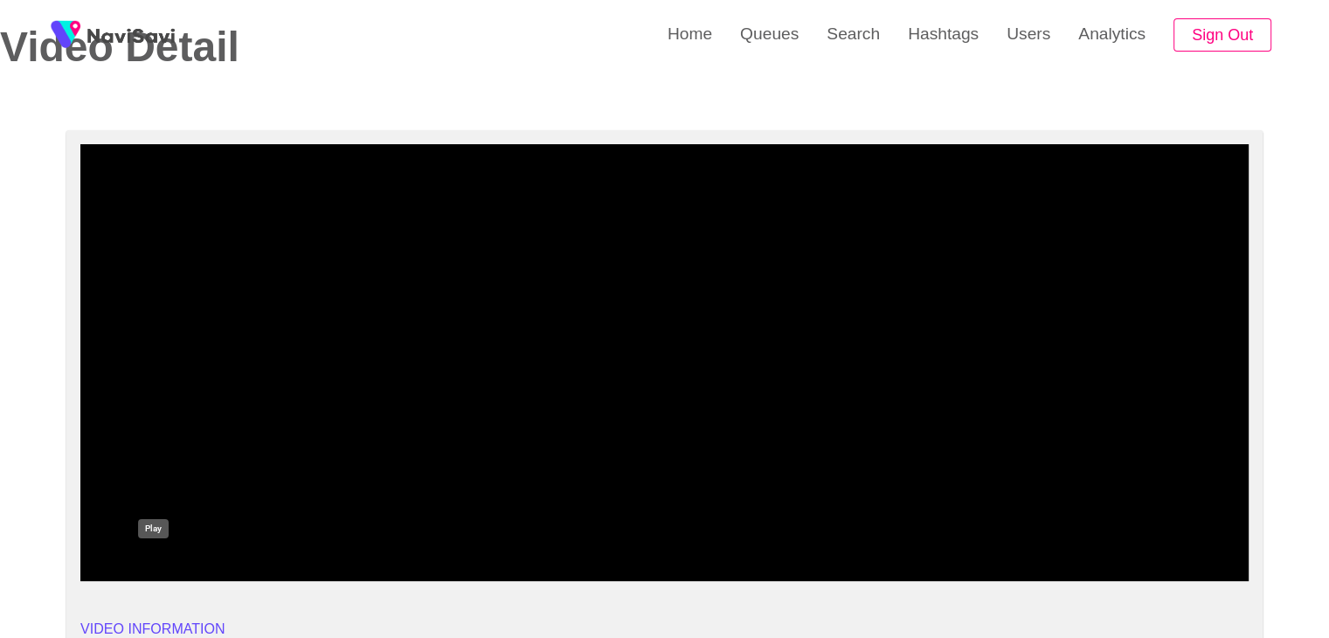
click at [157, 565] on icon "add" at bounding box center [155, 566] width 10 height 12
click at [156, 564] on icon "add" at bounding box center [153, 566] width 10 height 12
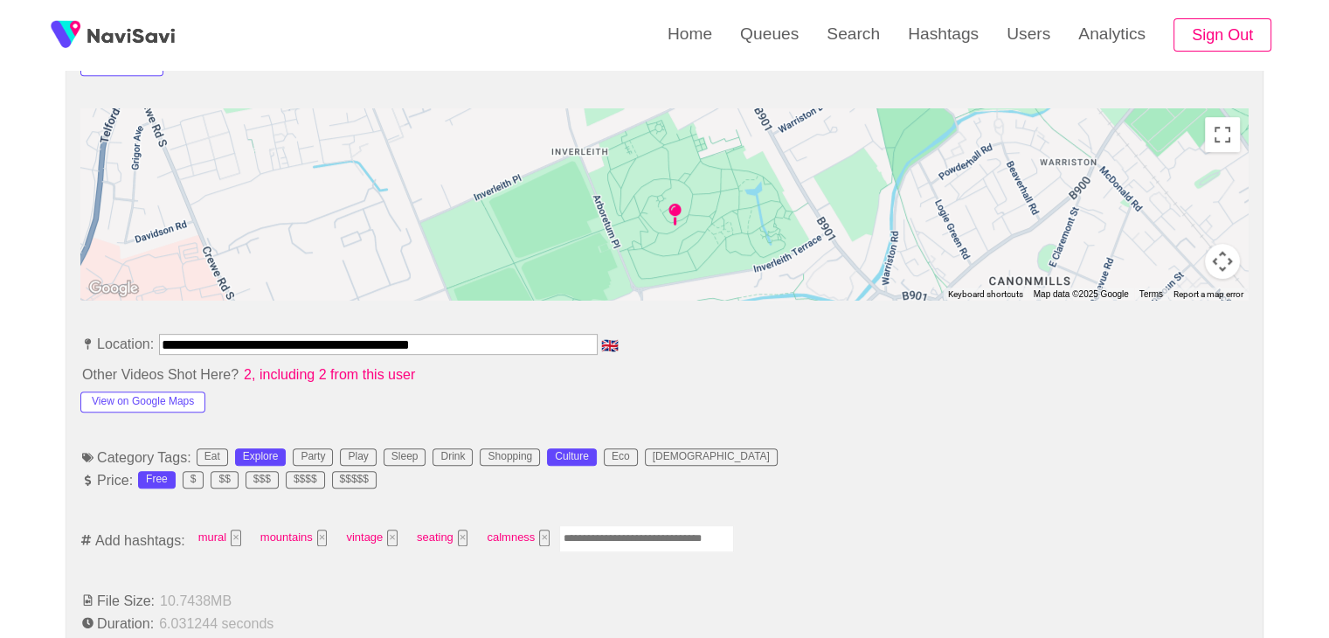
scroll to position [786, 0]
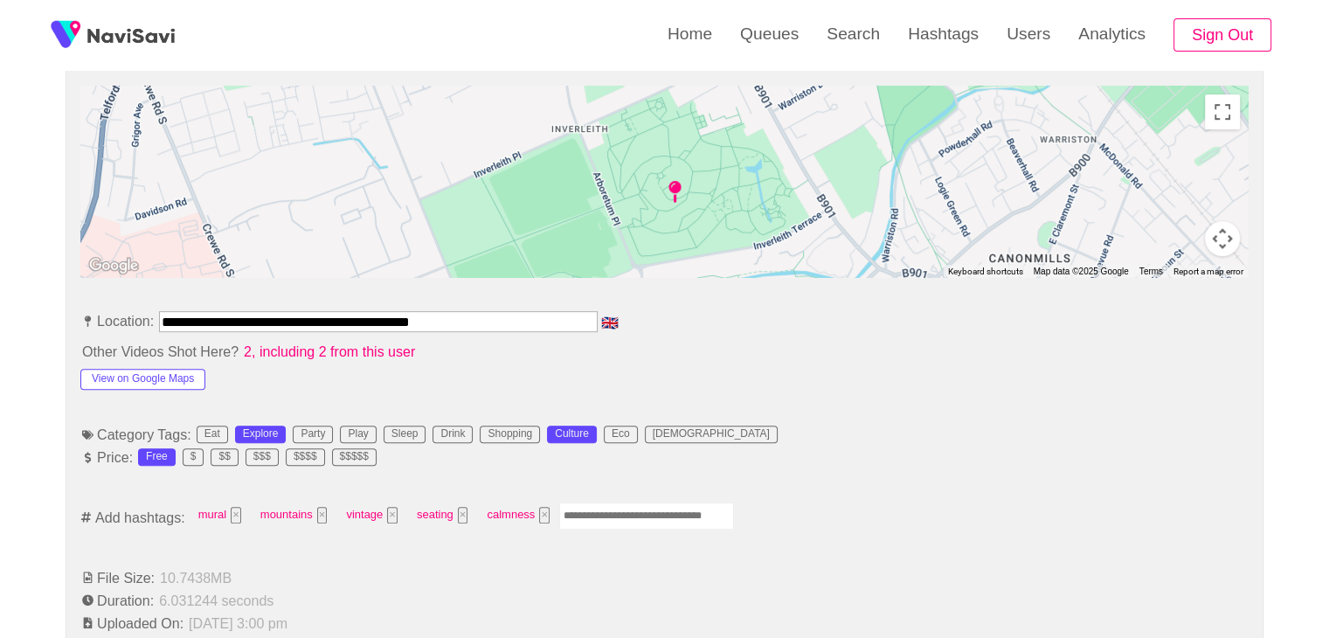
click at [631, 505] on input "Enter tag here and press return" at bounding box center [646, 515] width 175 height 27
type input "****"
type input "*********"
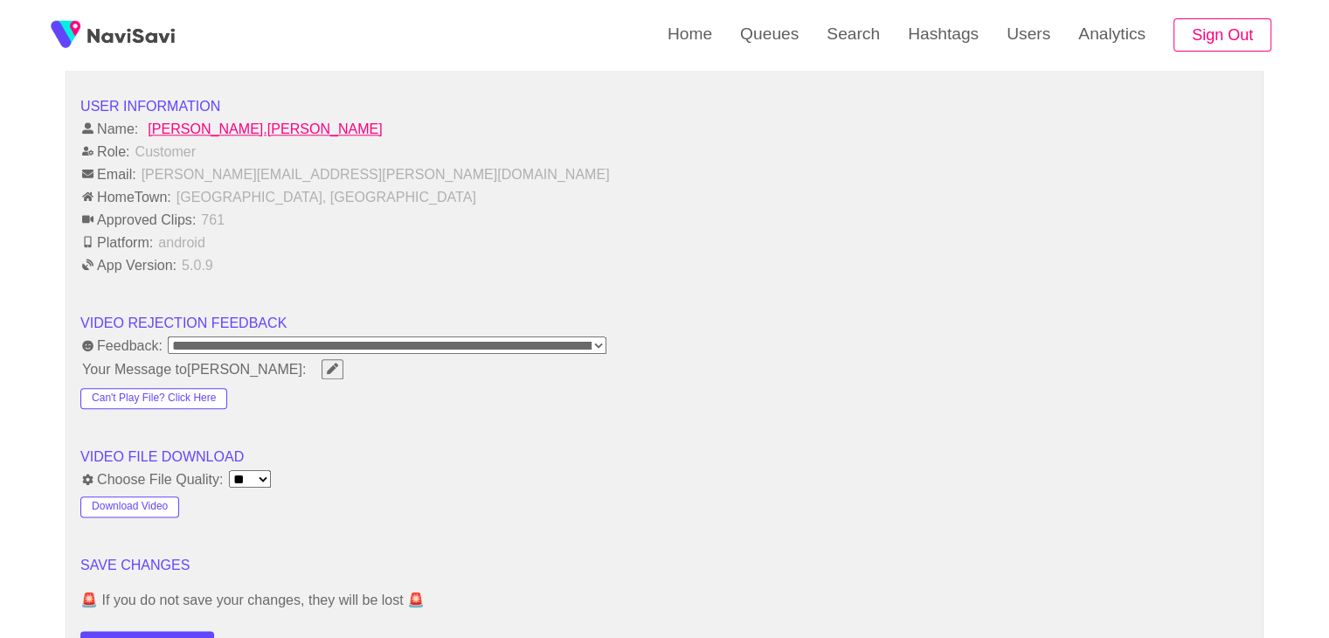
scroll to position [2096, 0]
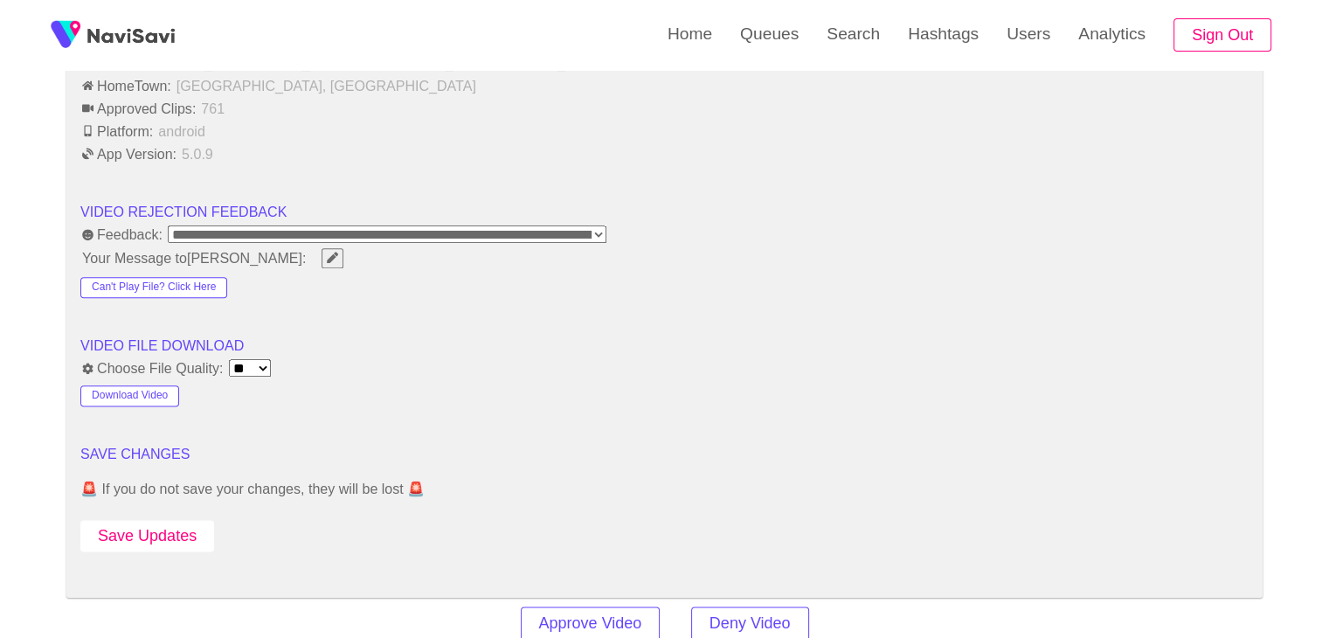
click at [167, 525] on button "Save Updates" at bounding box center [147, 536] width 134 height 32
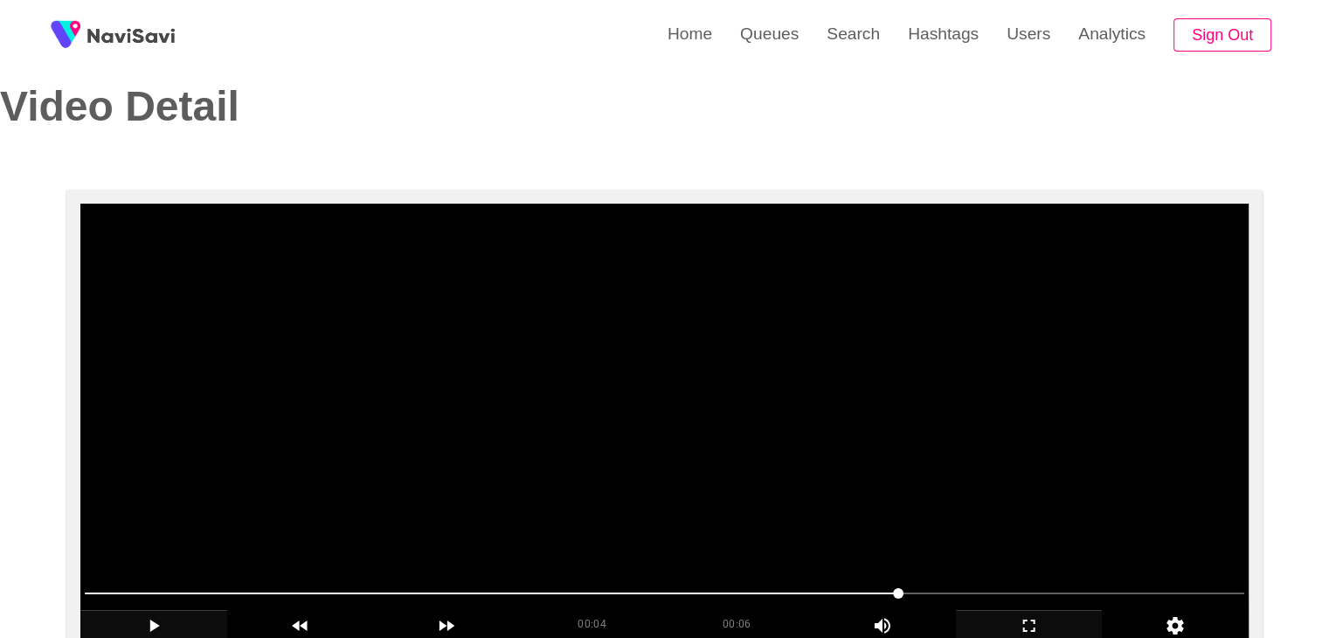
scroll to position [175, 0]
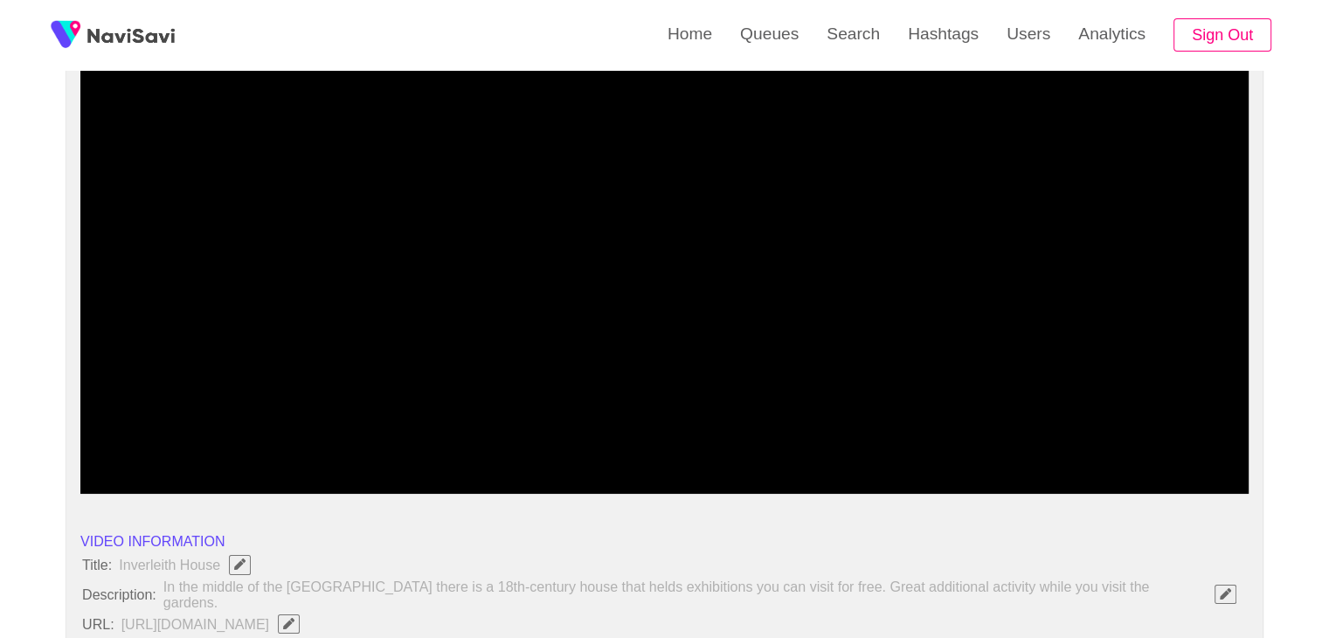
click at [878, 438] on span at bounding box center [664, 446] width 1159 height 28
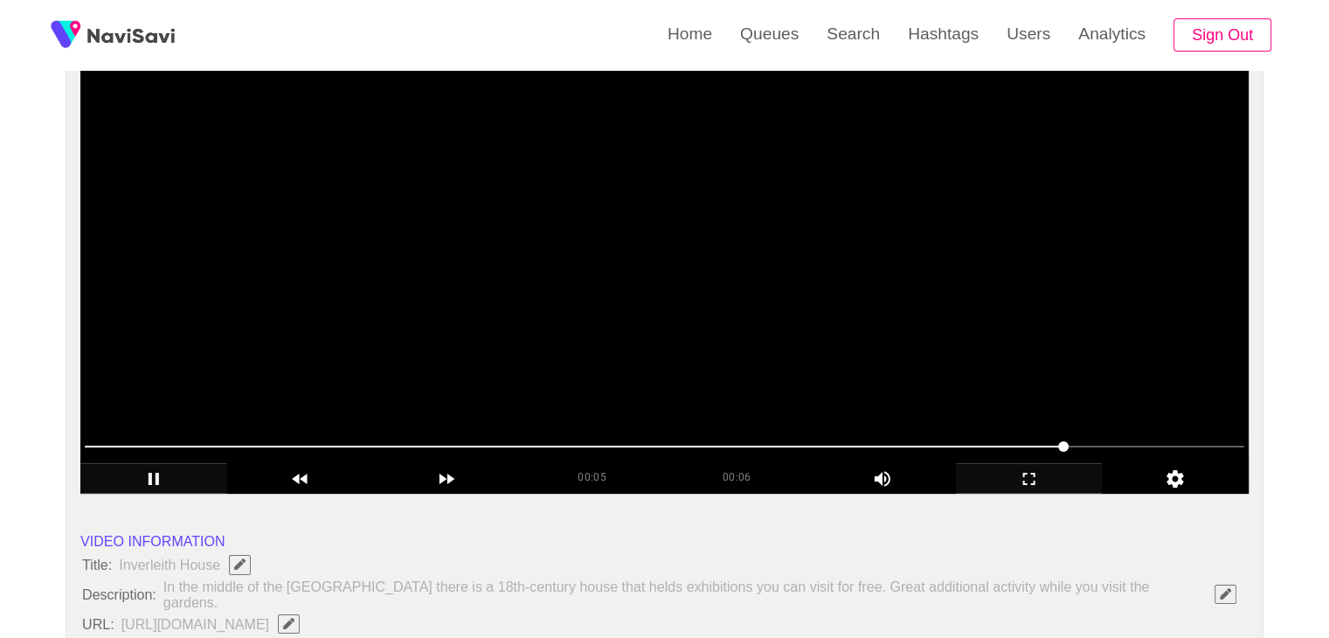
click at [716, 308] on video at bounding box center [664, 275] width 1168 height 437
click at [668, 354] on video at bounding box center [664, 275] width 1168 height 437
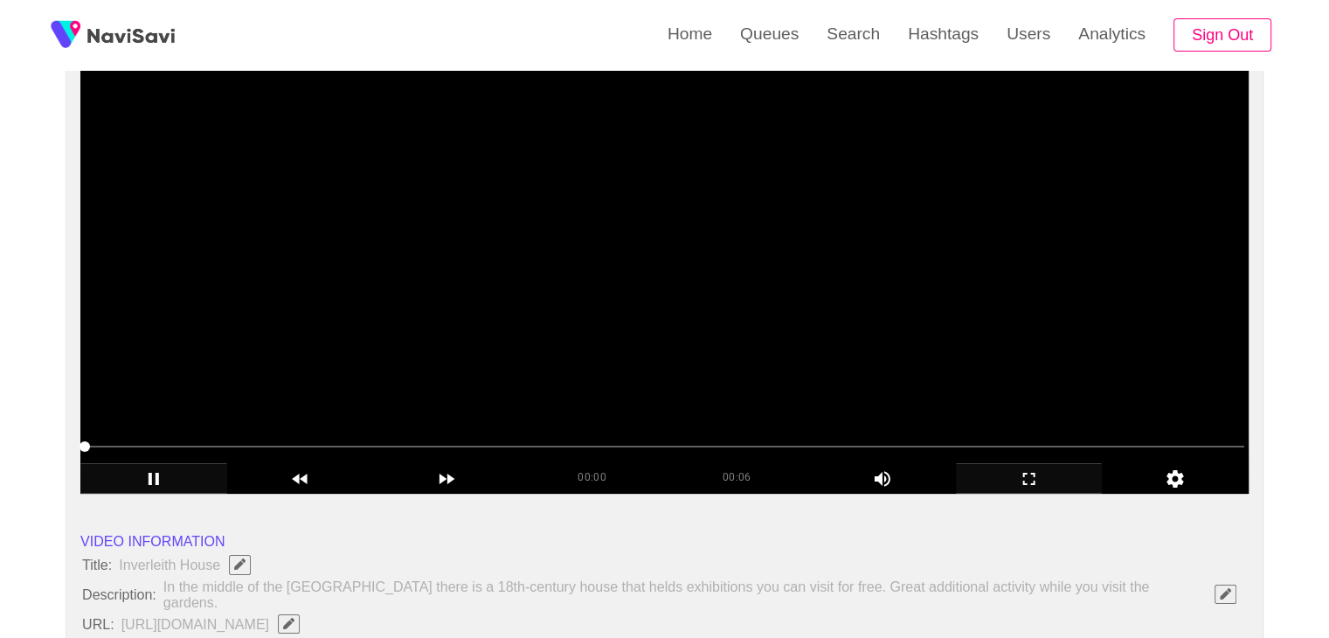
click at [674, 322] on video at bounding box center [664, 275] width 1168 height 437
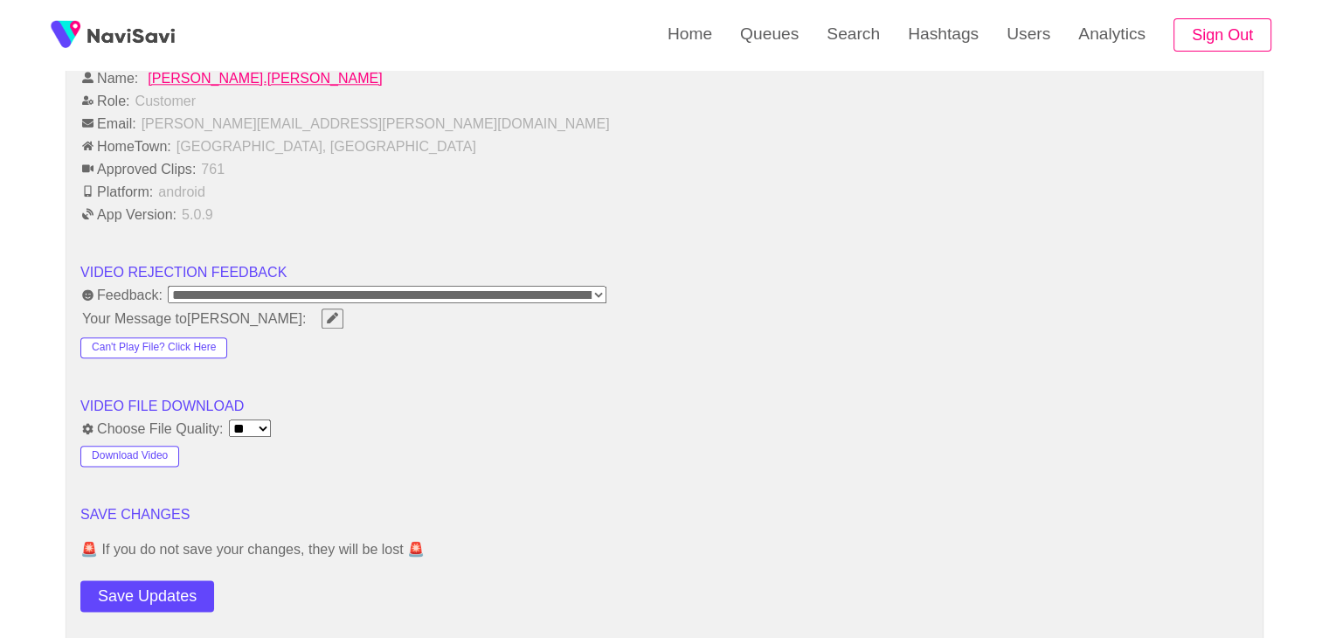
scroll to position [2184, 0]
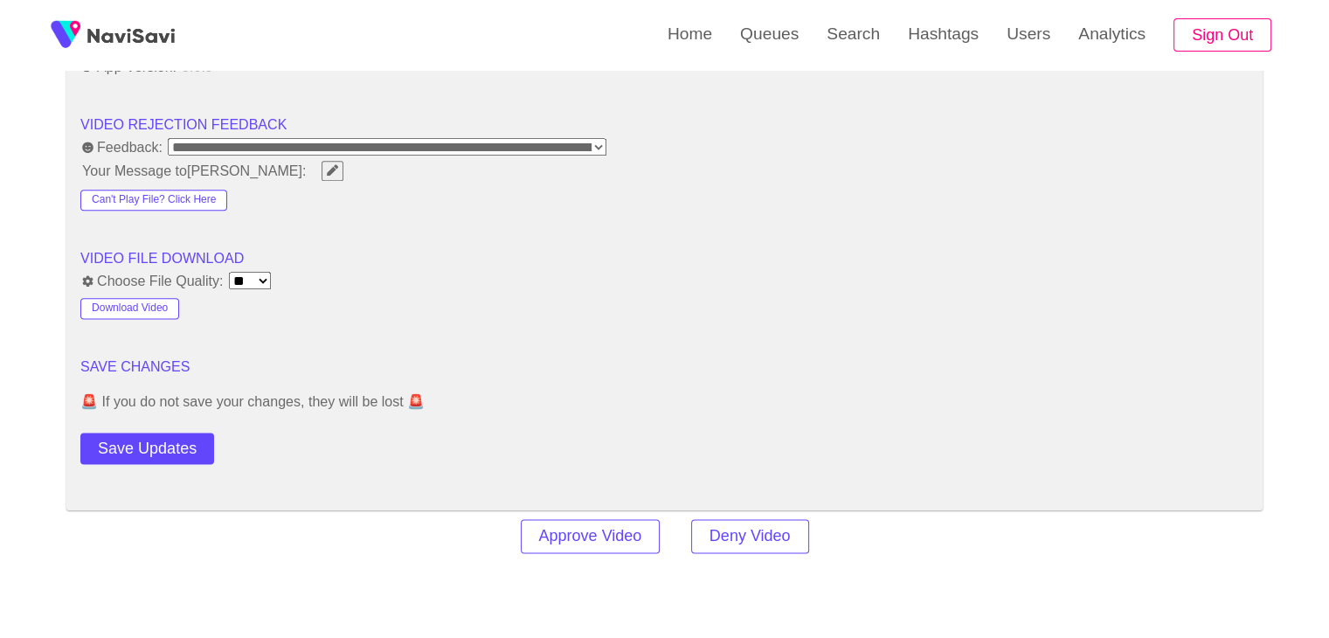
click at [177, 445] on button "Save Updates" at bounding box center [147, 448] width 134 height 32
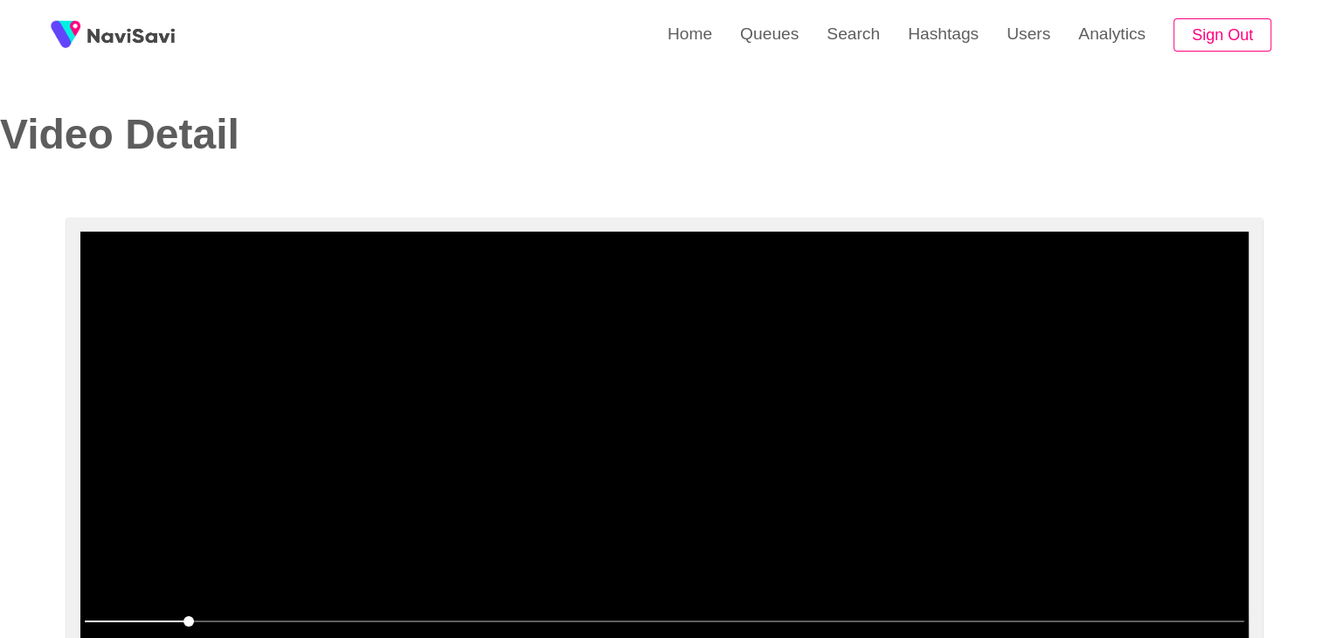
scroll to position [0, 0]
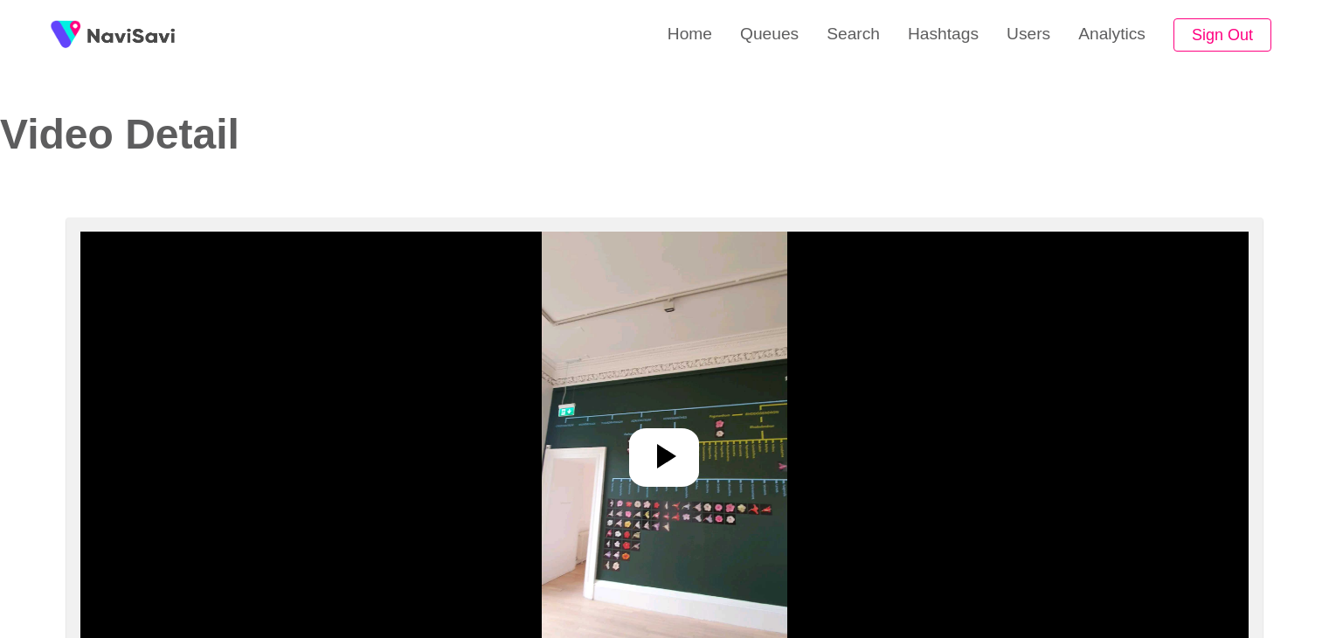
select select "**********"
select select "****"
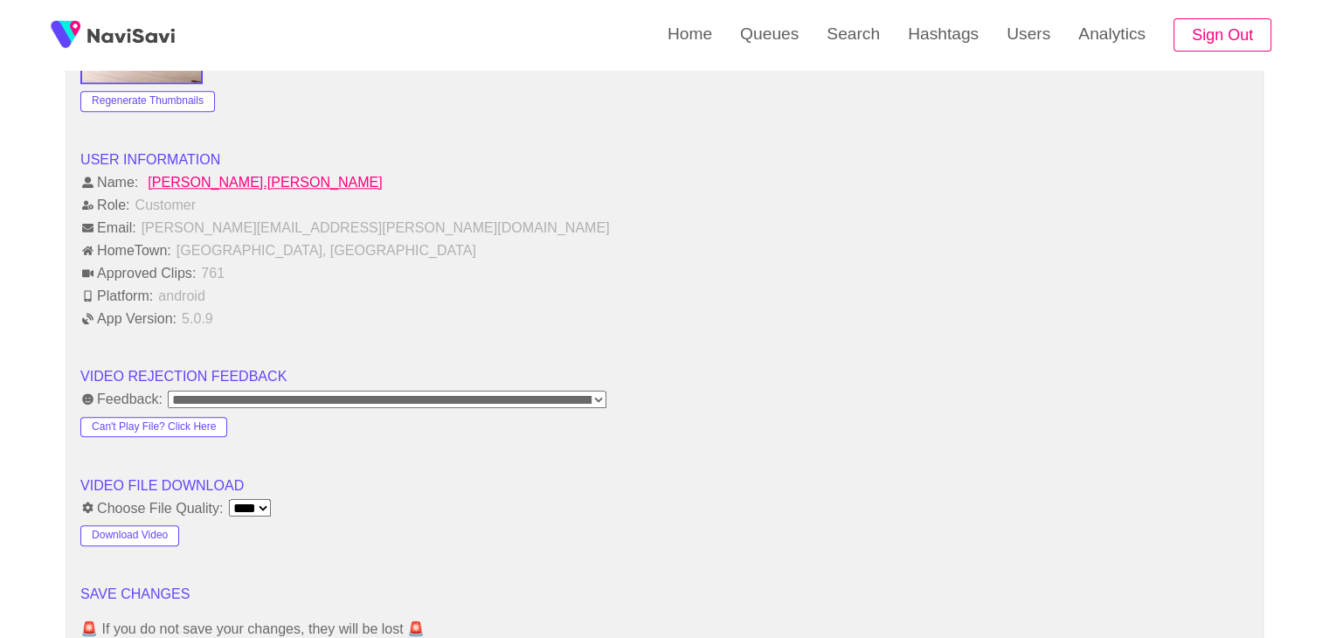
scroll to position [1922, 0]
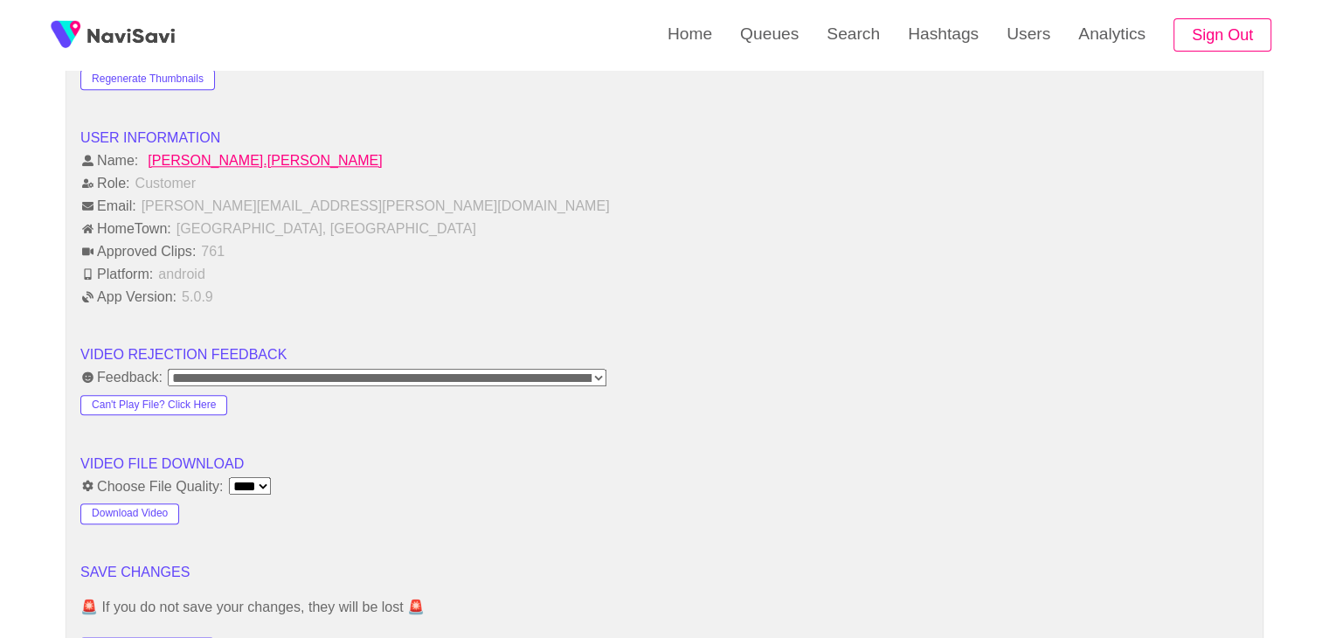
click at [269, 477] on select "**** ****" at bounding box center [250, 485] width 42 height 17
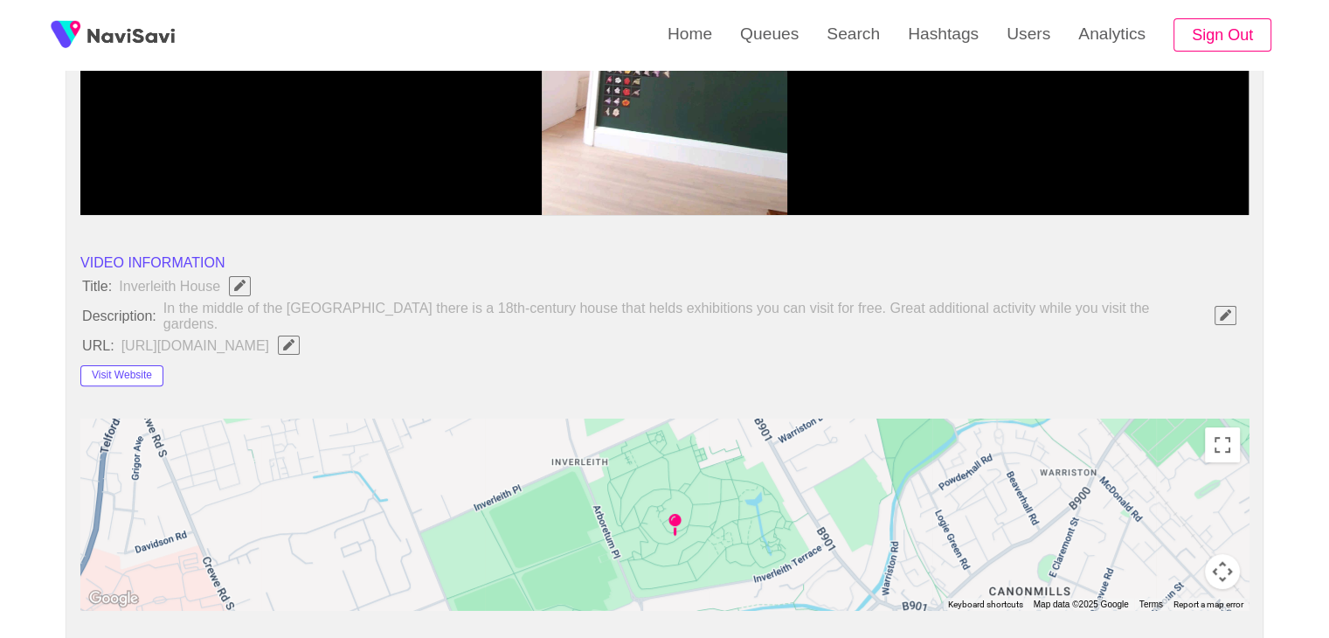
scroll to position [175, 0]
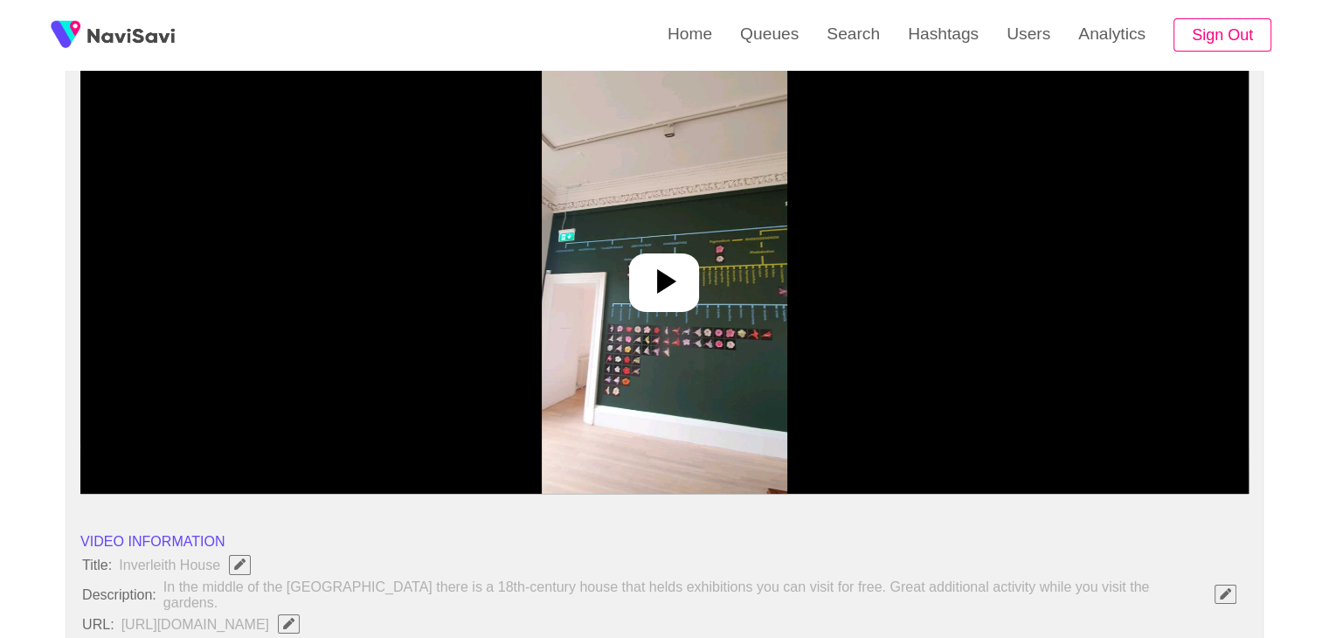
click at [672, 298] on icon at bounding box center [664, 281] width 42 height 42
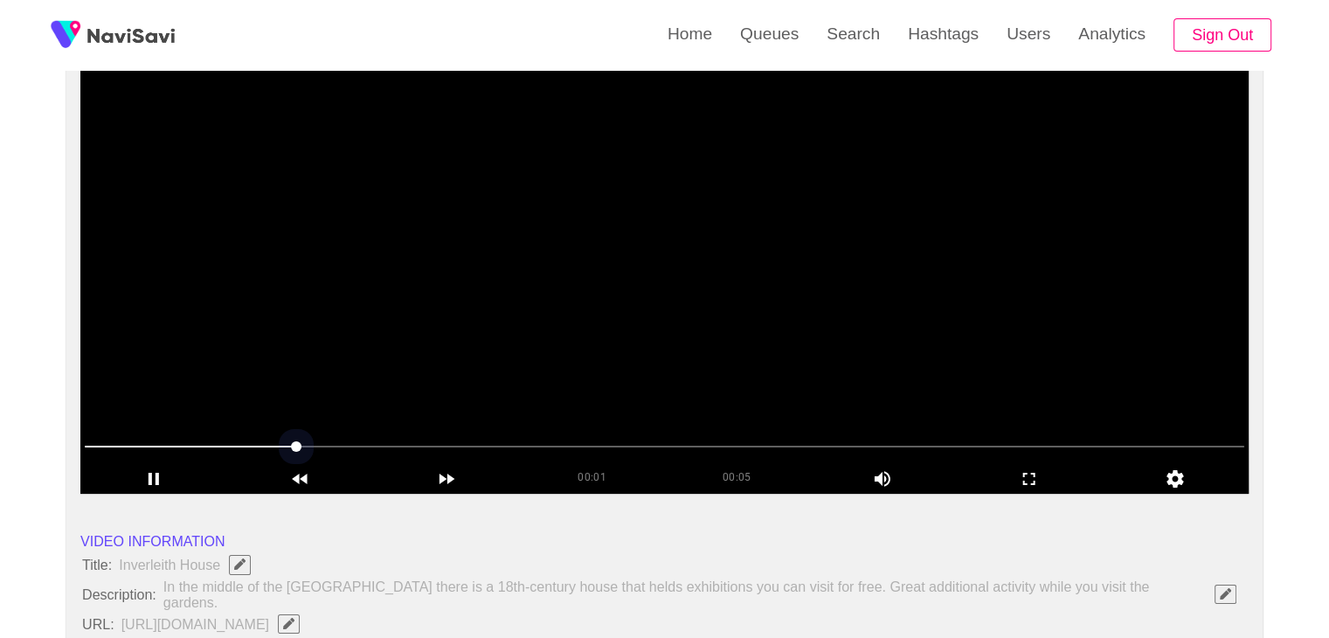
click at [612, 439] on span at bounding box center [664, 446] width 1159 height 28
click at [615, 256] on icon at bounding box center [603, 262] width 35 height 35
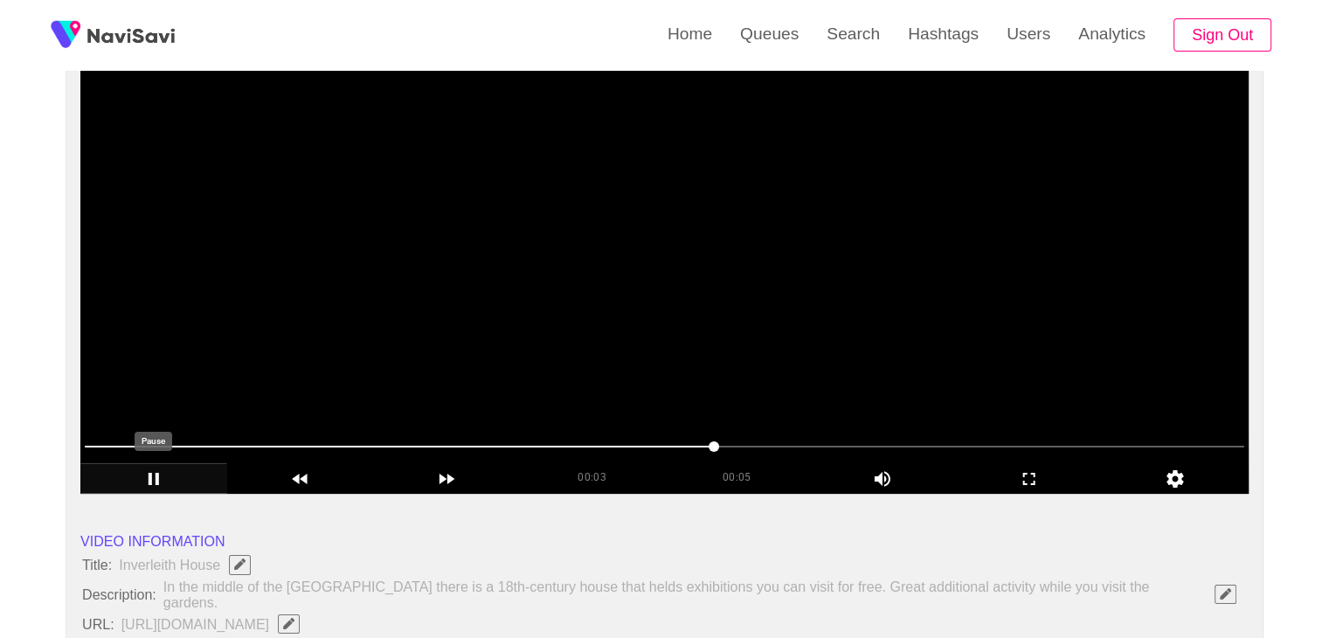
click at [142, 483] on icon "add" at bounding box center [153, 478] width 145 height 21
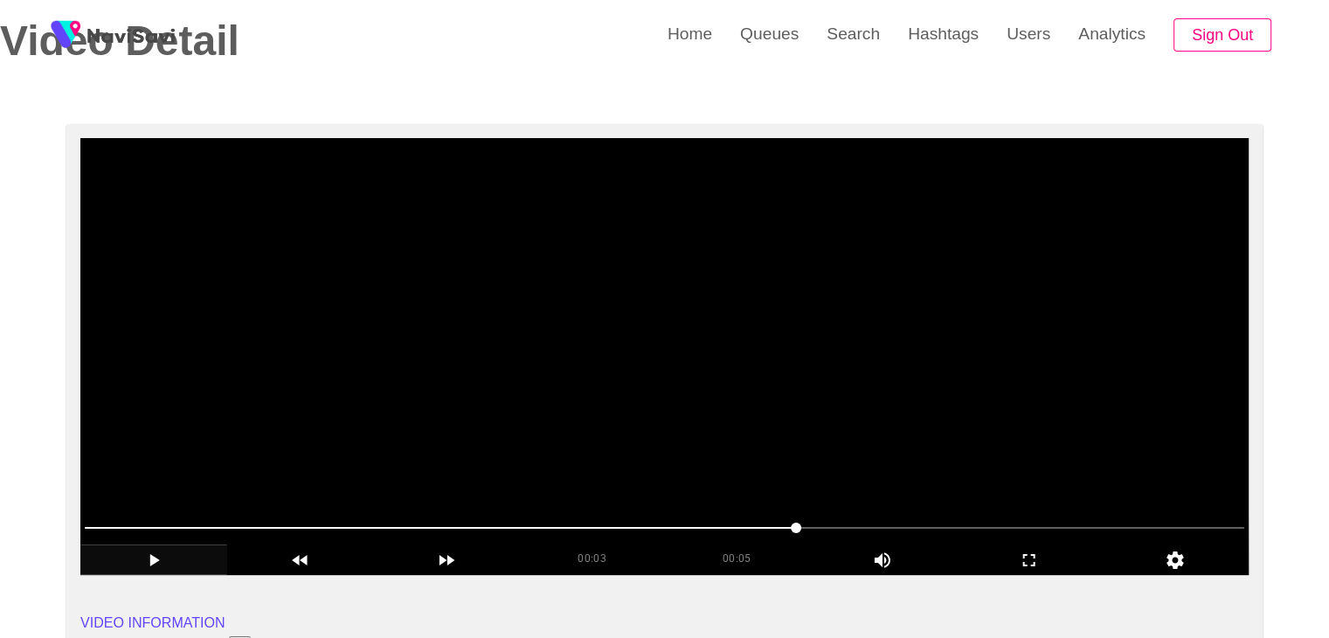
scroll to position [87, 0]
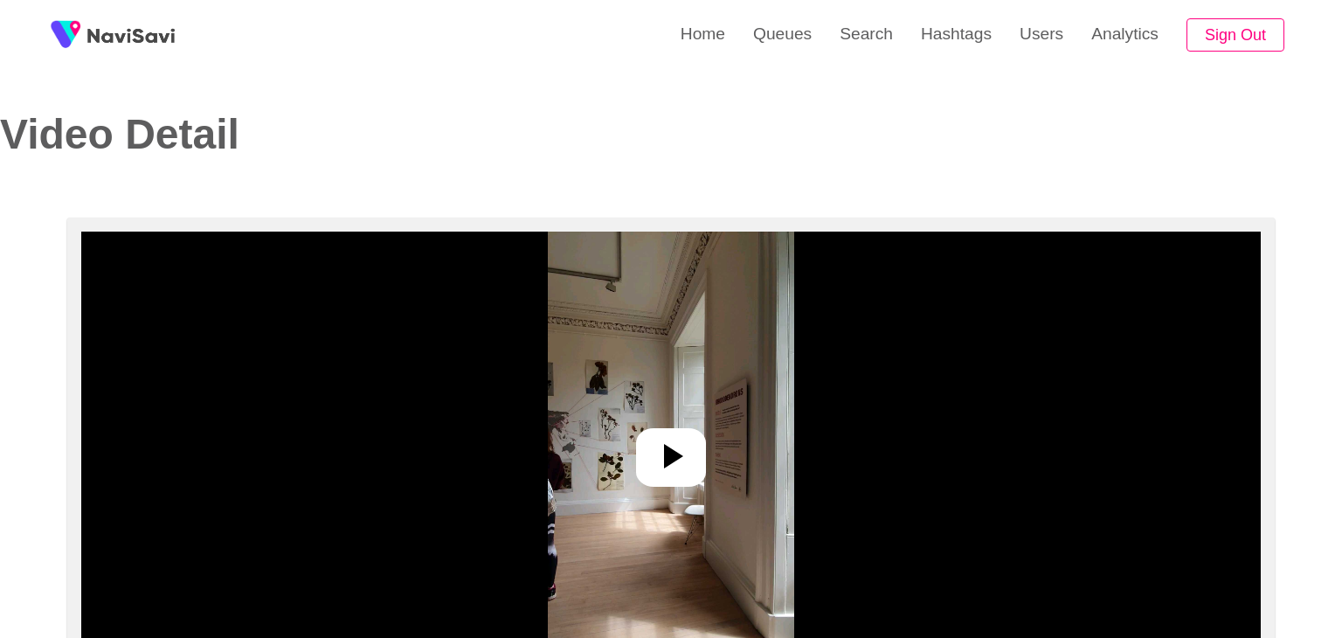
select select "**********"
select select "**"
click at [668, 468] on icon at bounding box center [664, 456] width 42 height 42
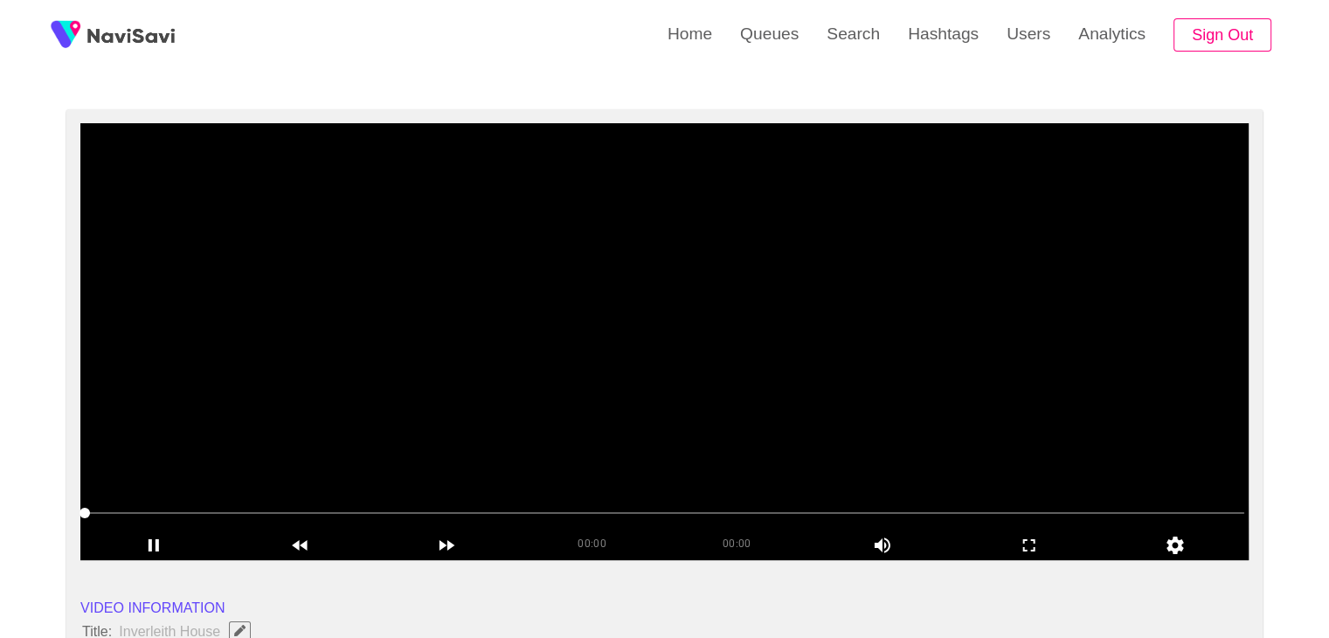
scroll to position [87, 0]
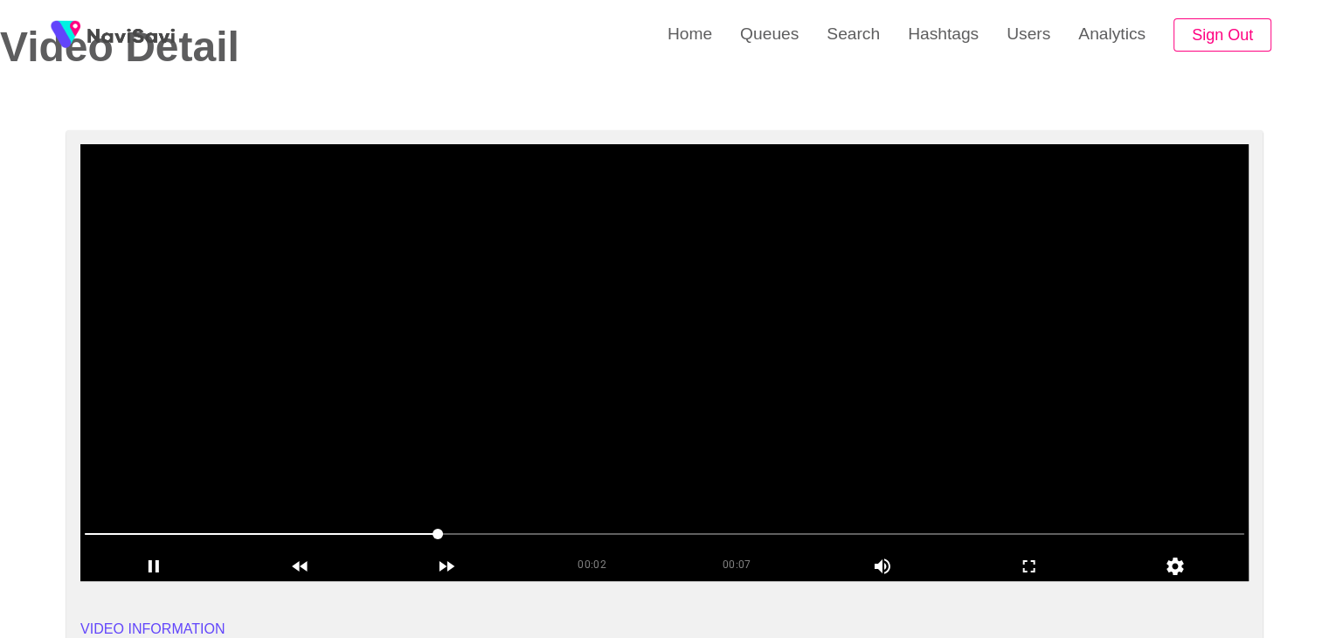
click at [508, 353] on video at bounding box center [664, 362] width 1168 height 437
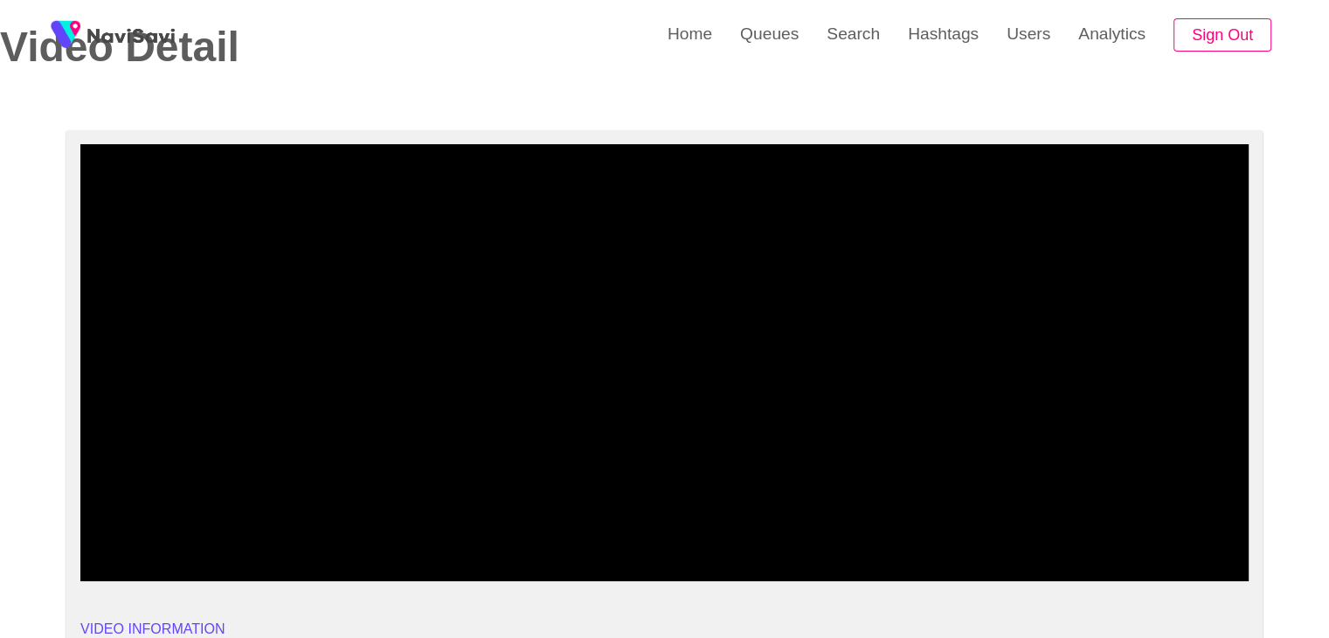
drag, startPoint x: 283, startPoint y: 533, endPoint x: 0, endPoint y: 526, distance: 283.1
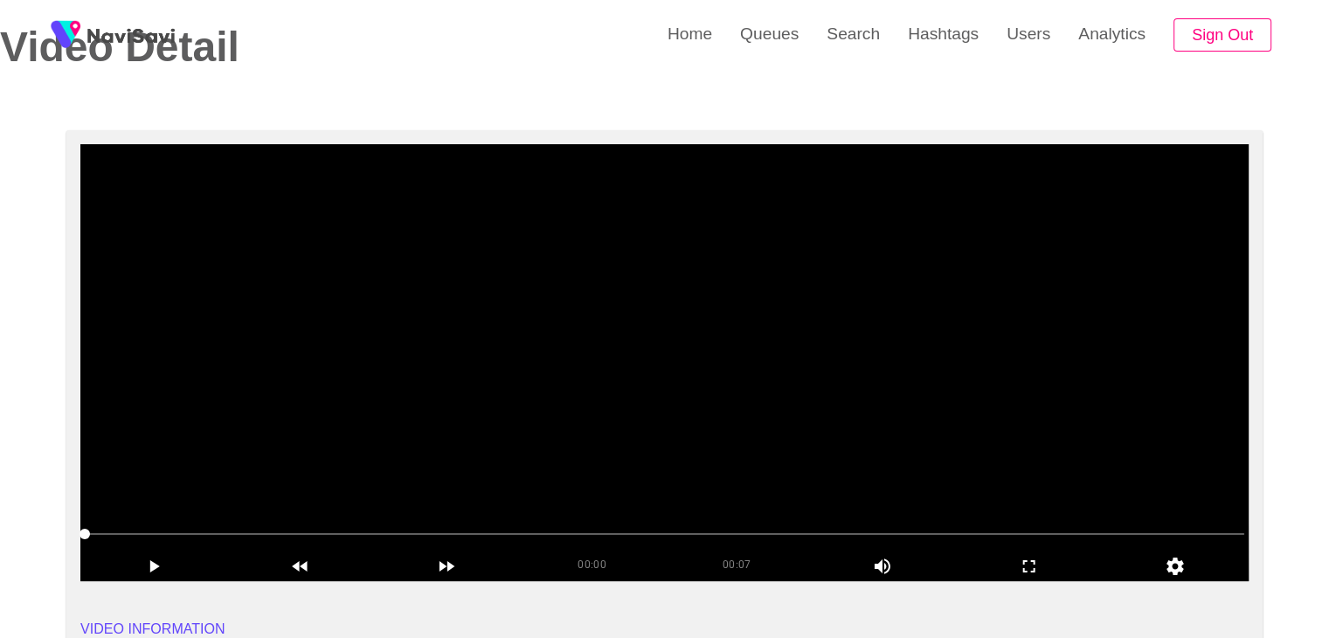
click at [592, 409] on video at bounding box center [664, 362] width 1168 height 437
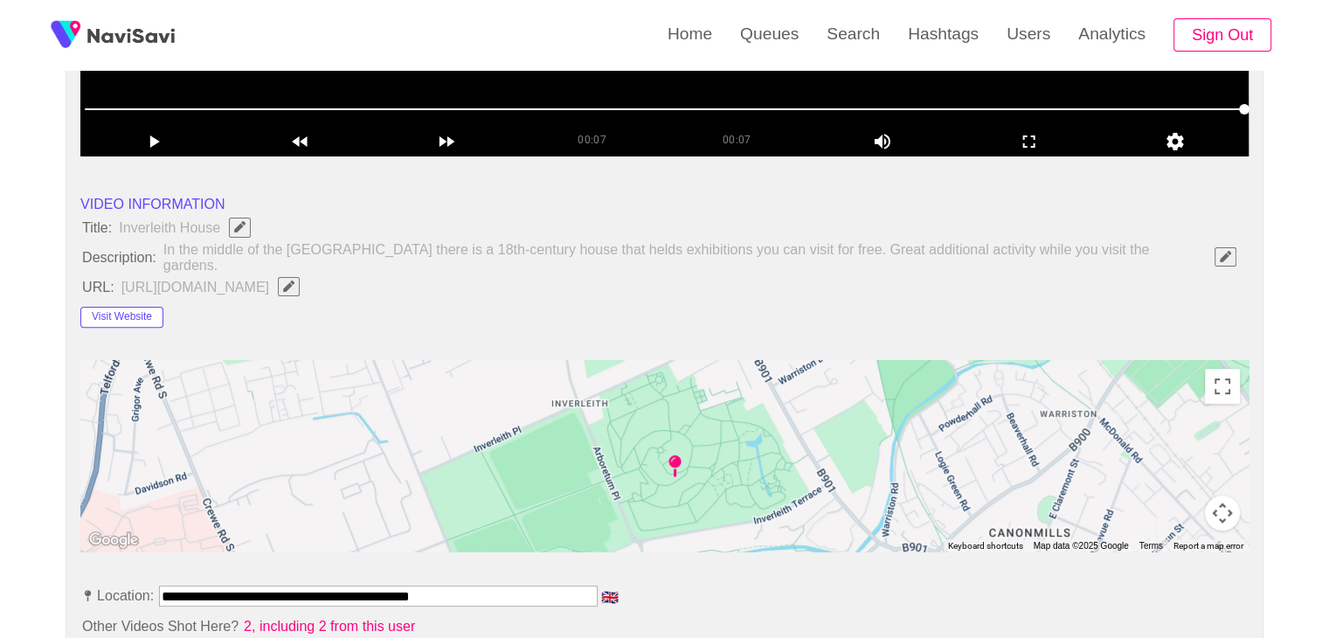
scroll to position [524, 0]
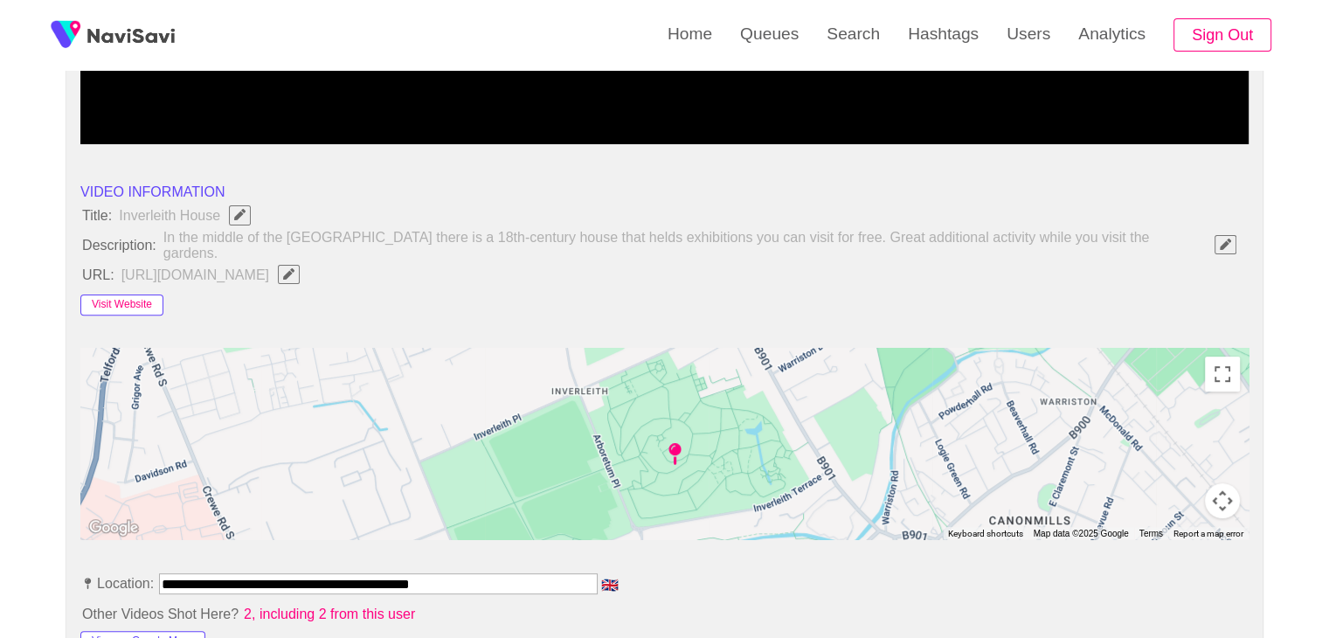
click at [150, 294] on button "Visit Website" at bounding box center [121, 304] width 83 height 21
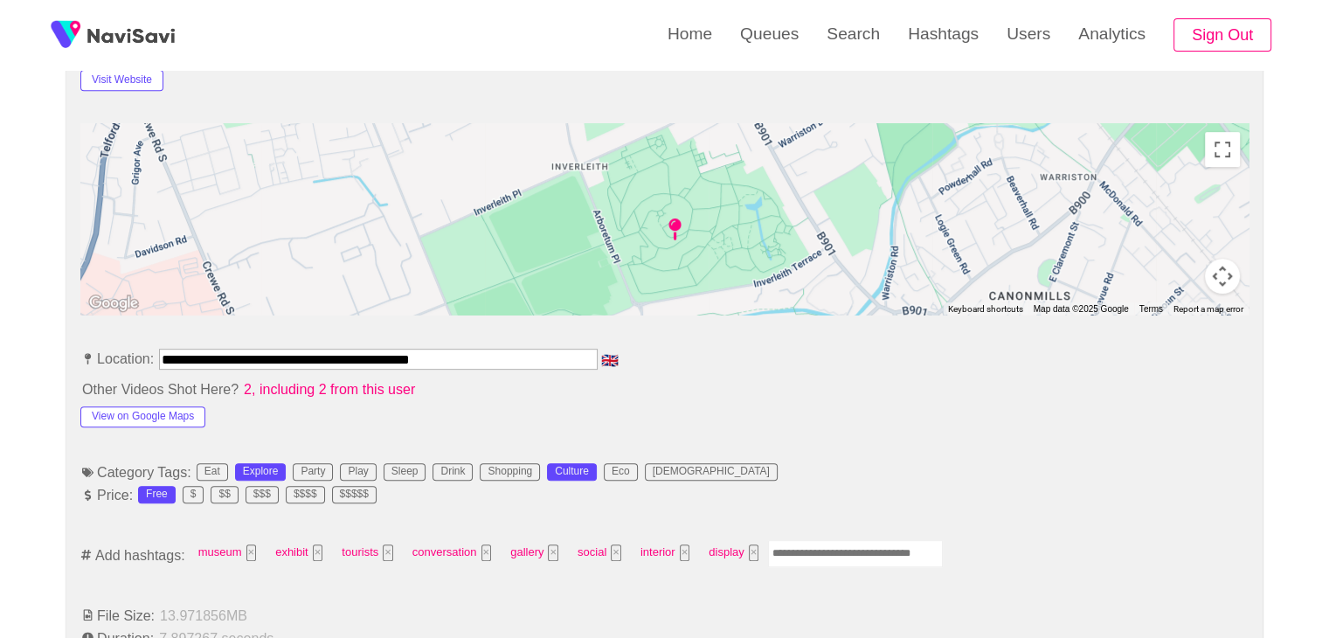
scroll to position [699, 0]
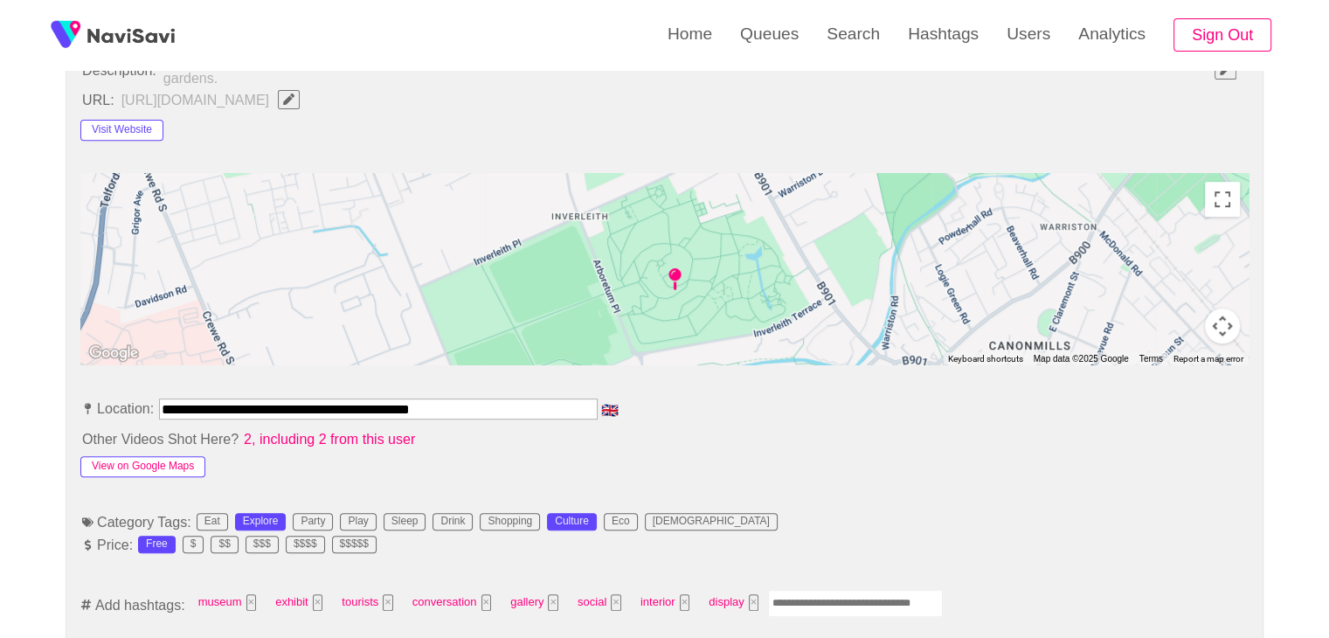
click at [183, 459] on button "View on Google Maps" at bounding box center [142, 466] width 125 height 21
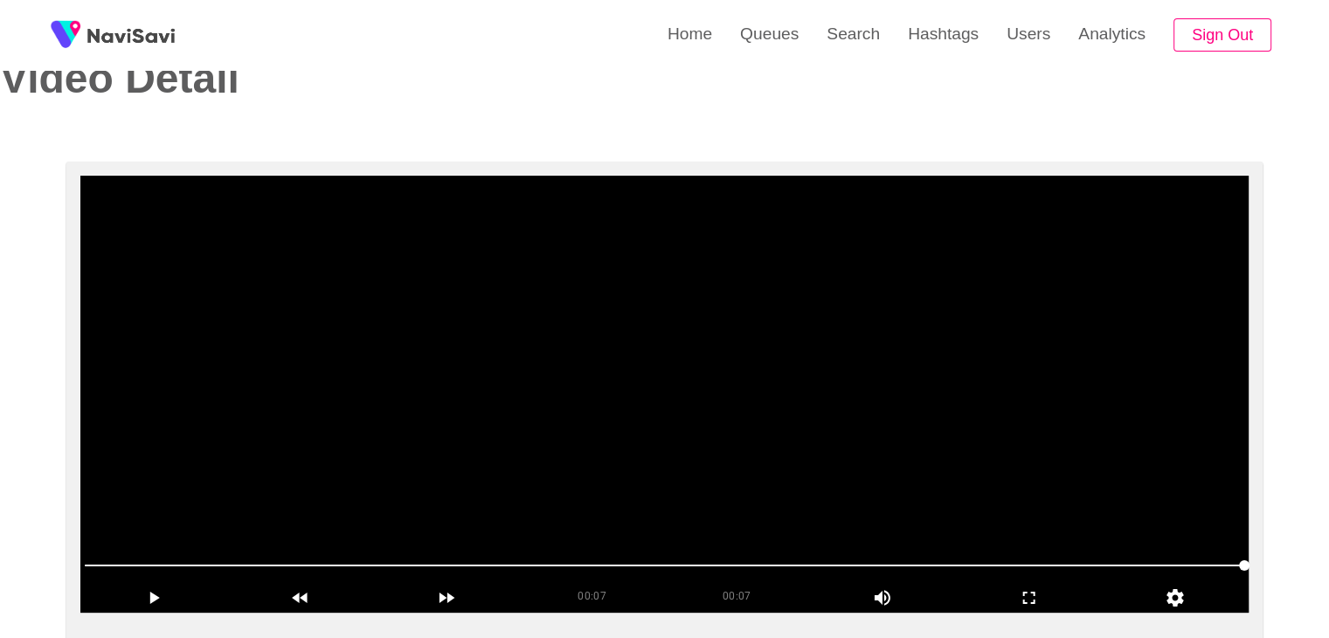
scroll to position [175, 0]
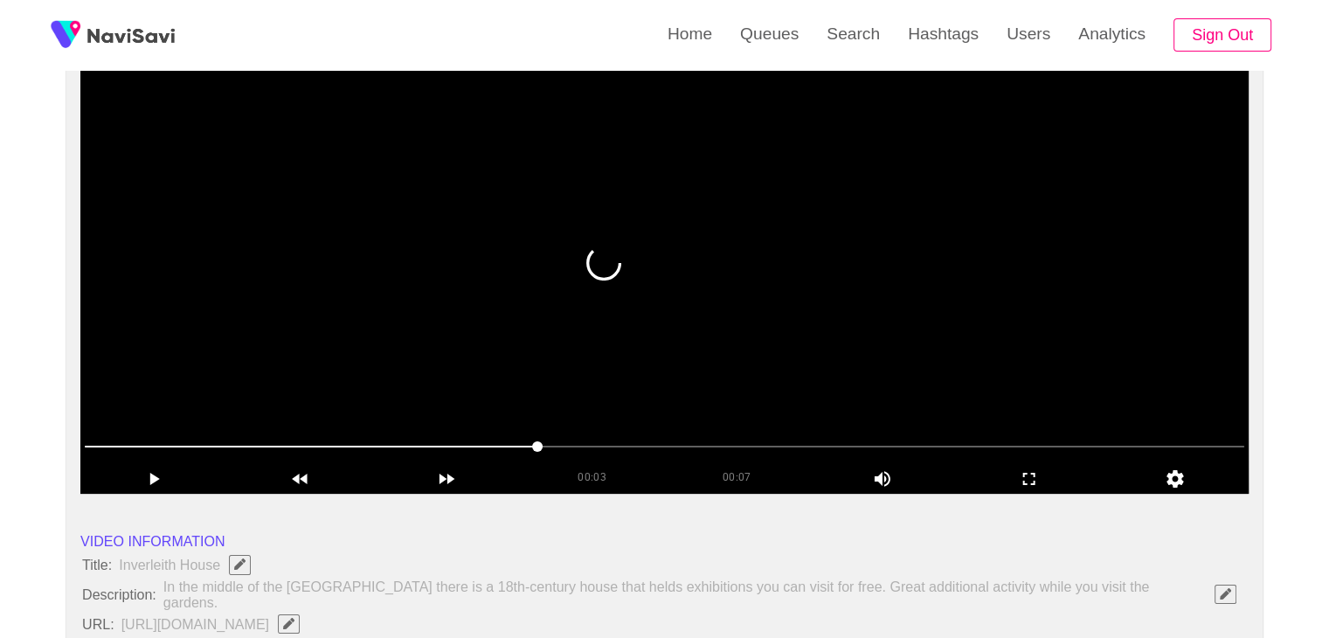
drag, startPoint x: 584, startPoint y: 444, endPoint x: 223, endPoint y: 434, distance: 360.9
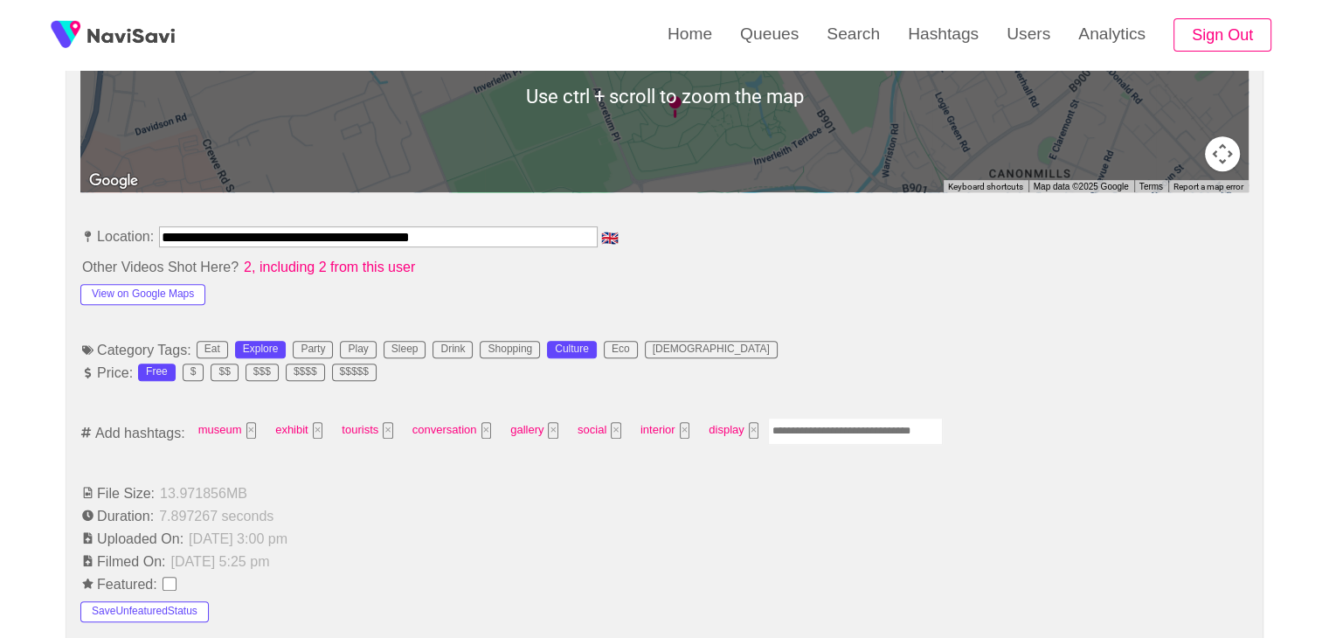
scroll to position [874, 0]
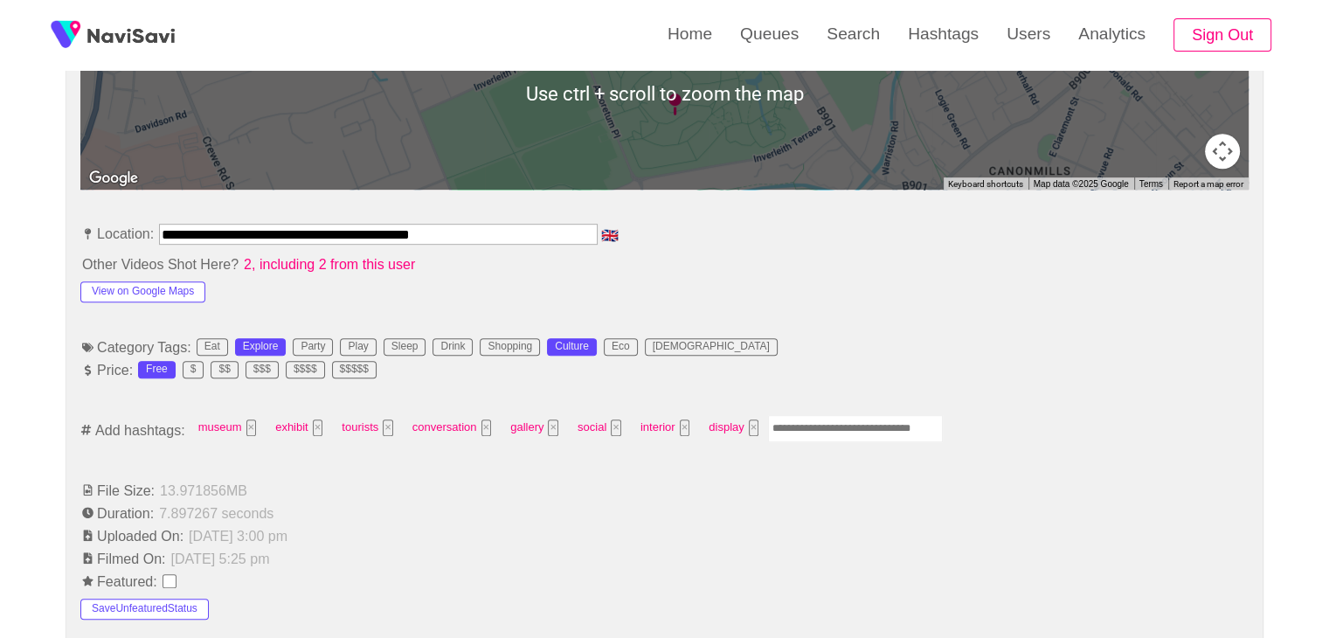
click at [829, 417] on input "Enter tag here and press return" at bounding box center [855, 428] width 175 height 27
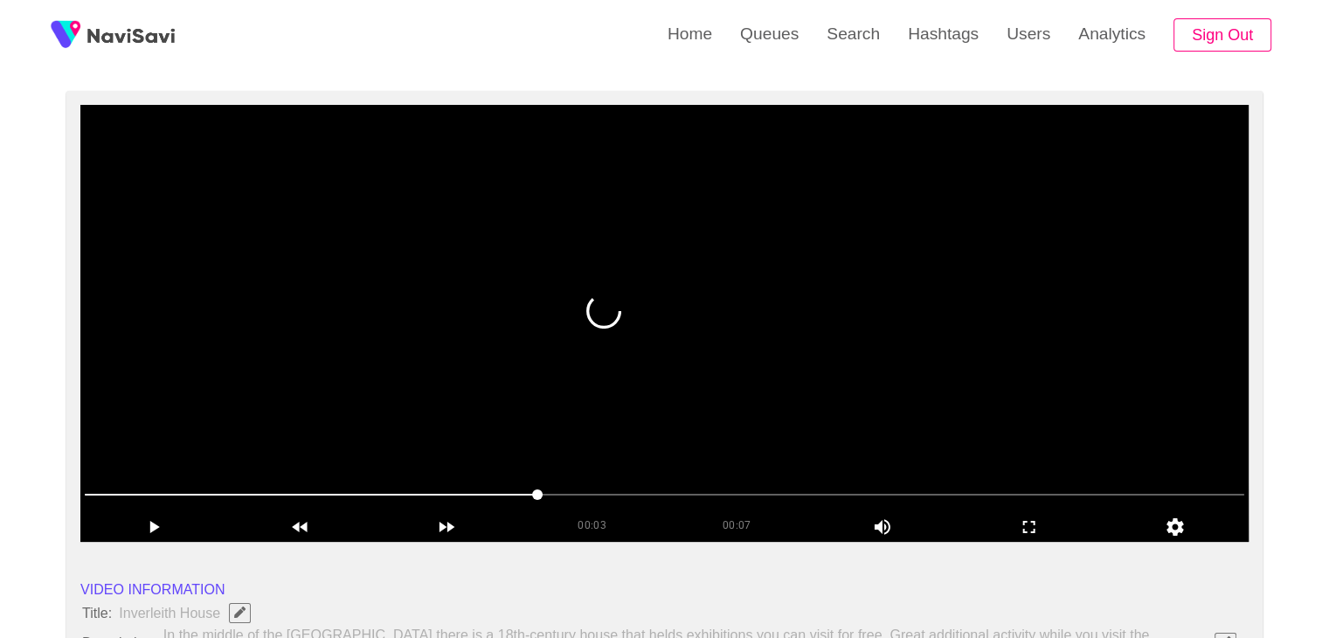
scroll to position [87, 0]
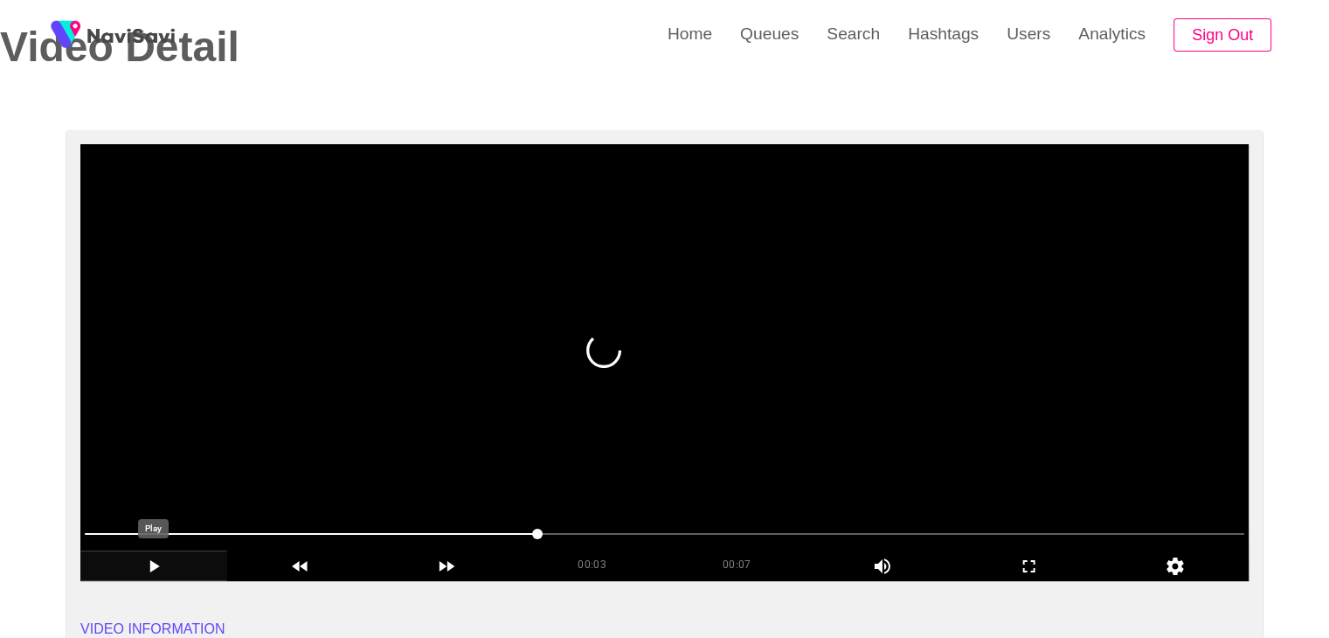
click at [141, 566] on icon "add" at bounding box center [153, 566] width 145 height 21
click at [192, 532] on span at bounding box center [664, 534] width 1159 height 28
drag, startPoint x: 192, startPoint y: 532, endPoint x: 161, endPoint y: 533, distance: 31.5
click at [161, 533] on span at bounding box center [664, 534] width 1159 height 28
click at [137, 531] on span at bounding box center [664, 534] width 1159 height 28
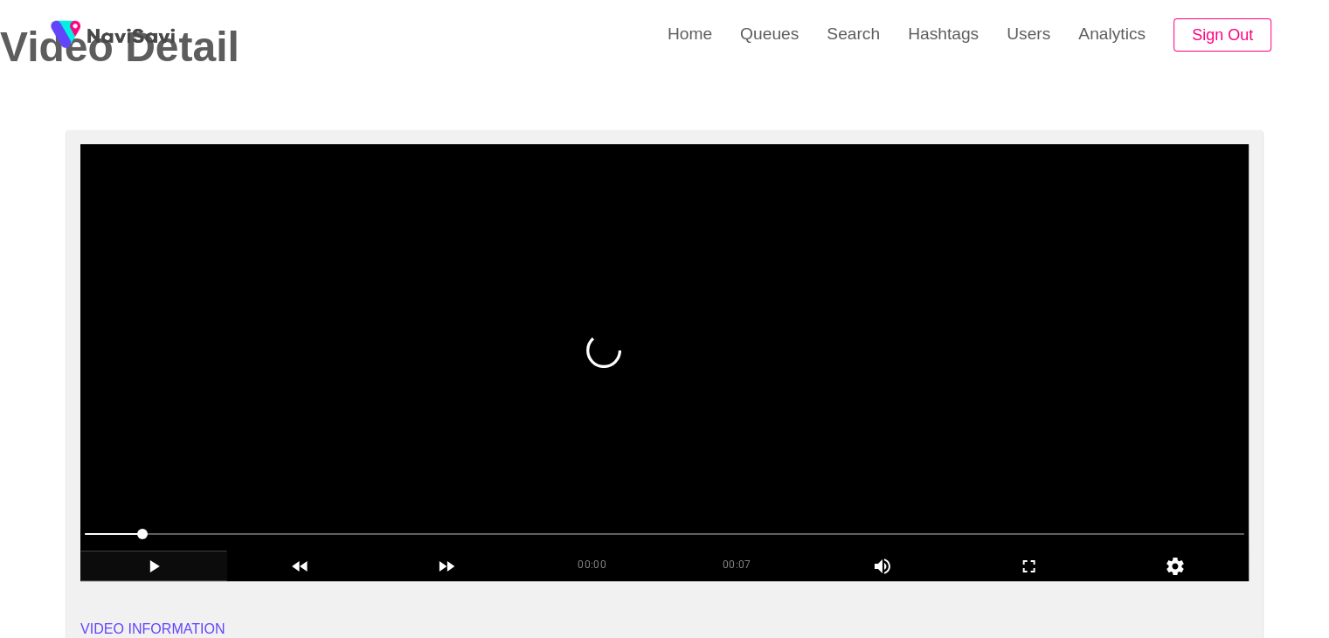
click at [137, 528] on span at bounding box center [142, 533] width 10 height 10
click at [185, 528] on span at bounding box center [664, 534] width 1159 height 28
drag, startPoint x: 257, startPoint y: 535, endPoint x: 270, endPoint y: 534, distance: 13.2
click at [349, 535] on span at bounding box center [664, 534] width 1159 height 28
click at [430, 534] on span at bounding box center [664, 534] width 1159 height 28
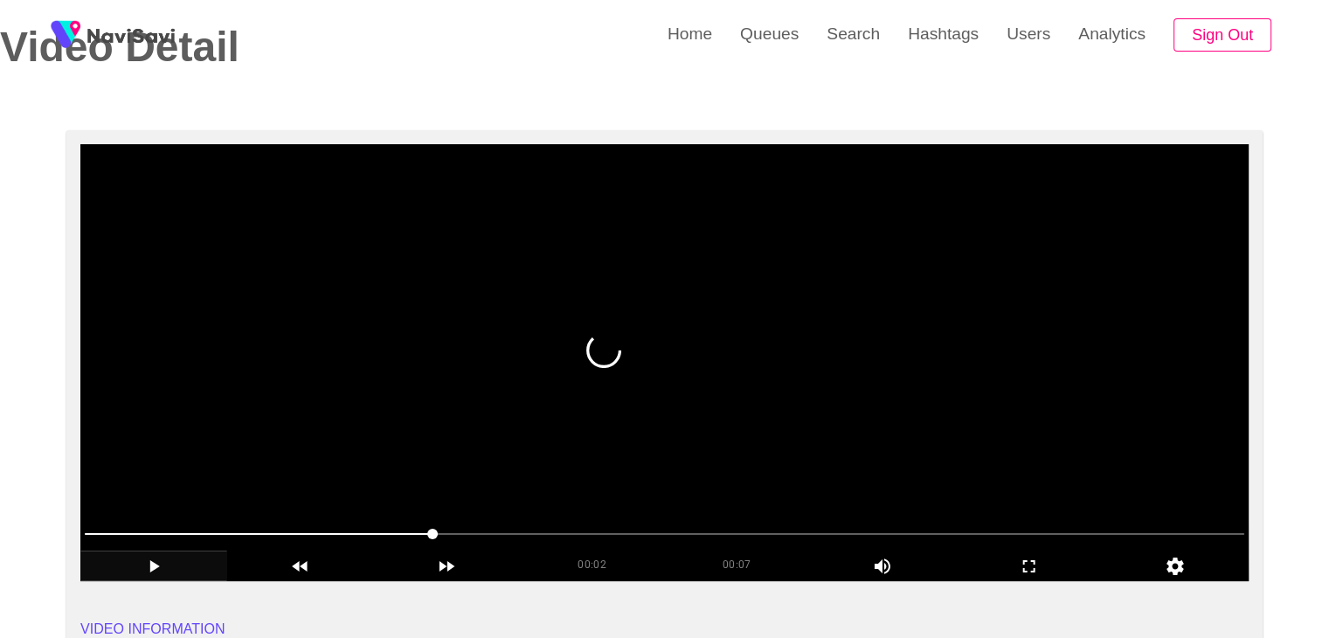
click at [493, 529] on span at bounding box center [664, 534] width 1159 height 28
click at [629, 514] on div at bounding box center [664, 535] width 1173 height 45
click at [791, 530] on span at bounding box center [664, 534] width 1159 height 28
click at [877, 528] on span at bounding box center [664, 534] width 1159 height 28
click at [950, 528] on span at bounding box center [664, 534] width 1159 height 28
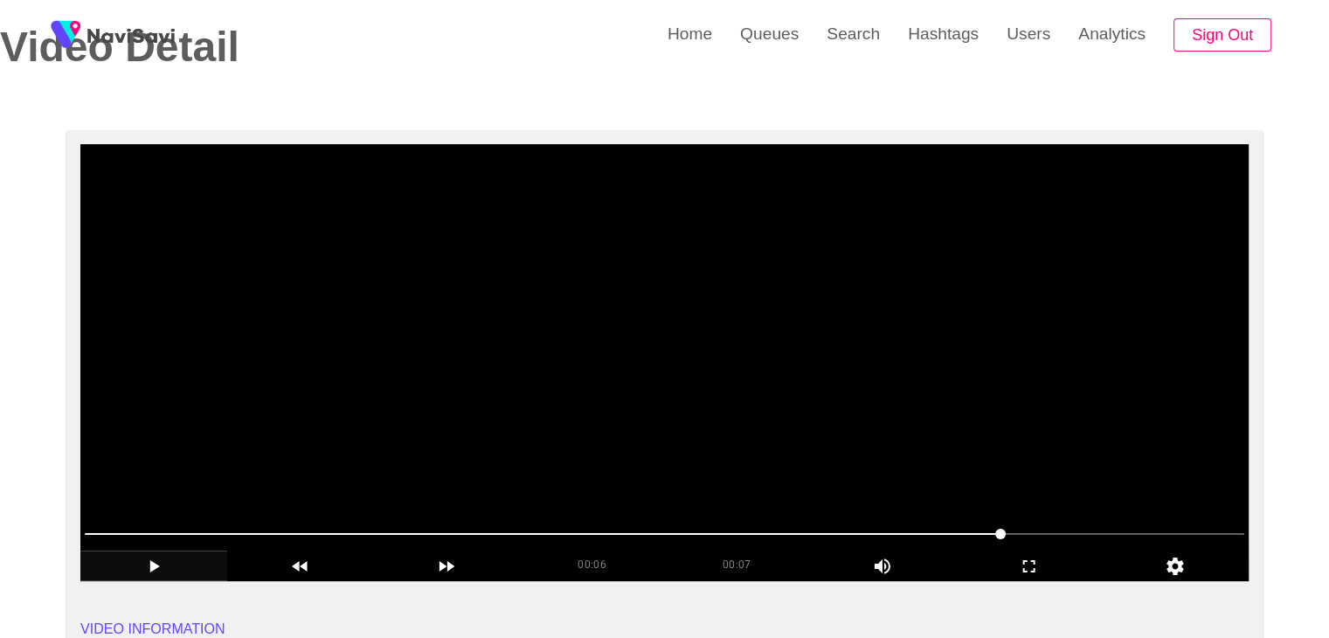
click at [1001, 533] on span at bounding box center [1000, 533] width 10 height 10
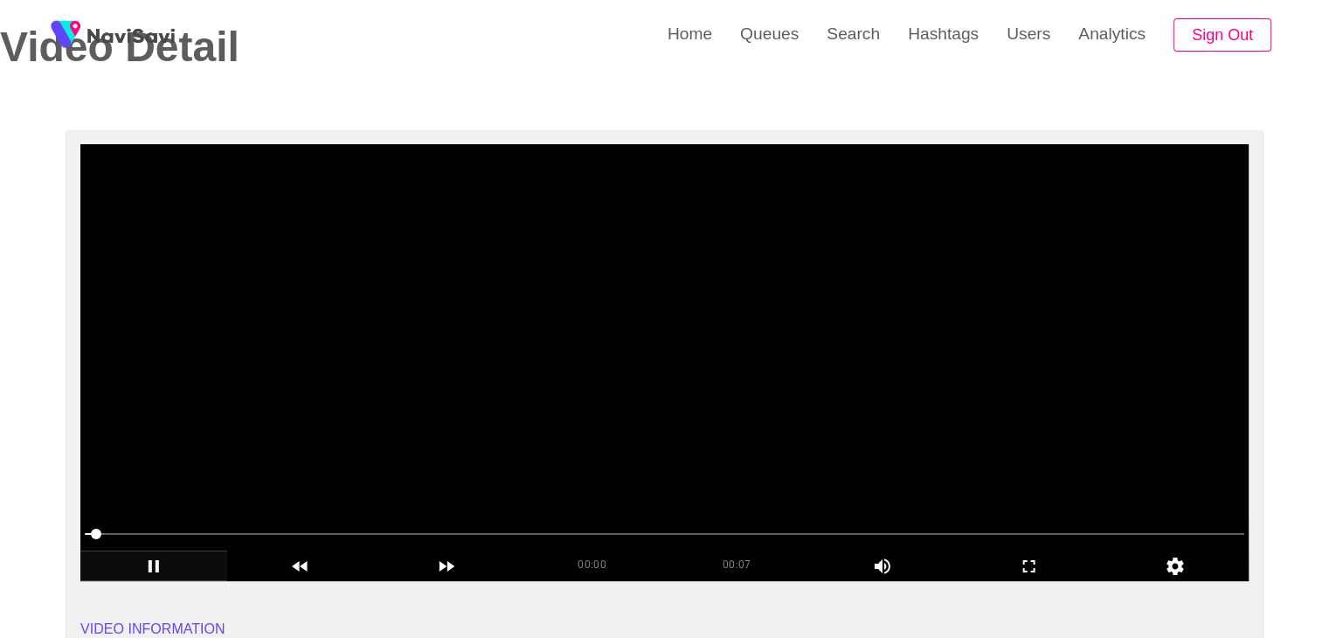
drag, startPoint x: 185, startPoint y: 535, endPoint x: 9, endPoint y: 542, distance: 176.6
click at [179, 547] on div at bounding box center [664, 535] width 1173 height 45
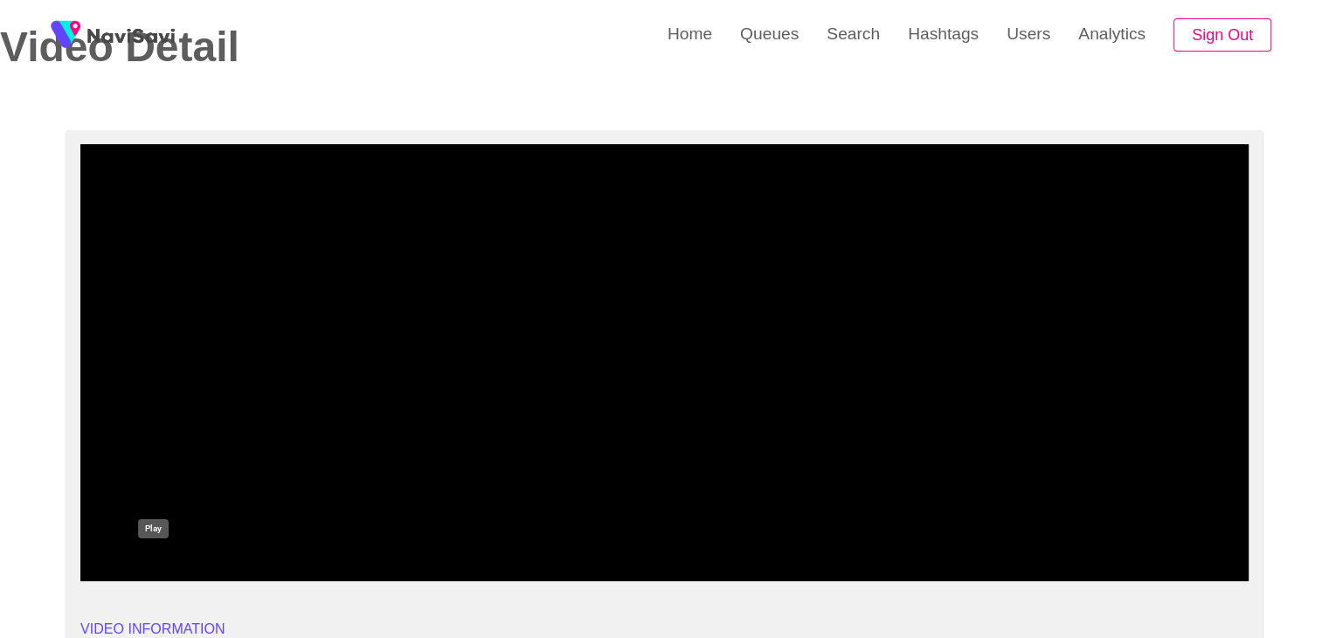
drag, startPoint x: 148, startPoint y: 557, endPoint x: 173, endPoint y: 549, distance: 26.5
click at [155, 558] on icon "add" at bounding box center [153, 566] width 145 height 21
drag, startPoint x: 163, startPoint y: 528, endPoint x: 127, endPoint y: 535, distance: 37.3
click at [127, 535] on span at bounding box center [664, 534] width 1159 height 28
click at [126, 528] on span at bounding box center [131, 533] width 10 height 10
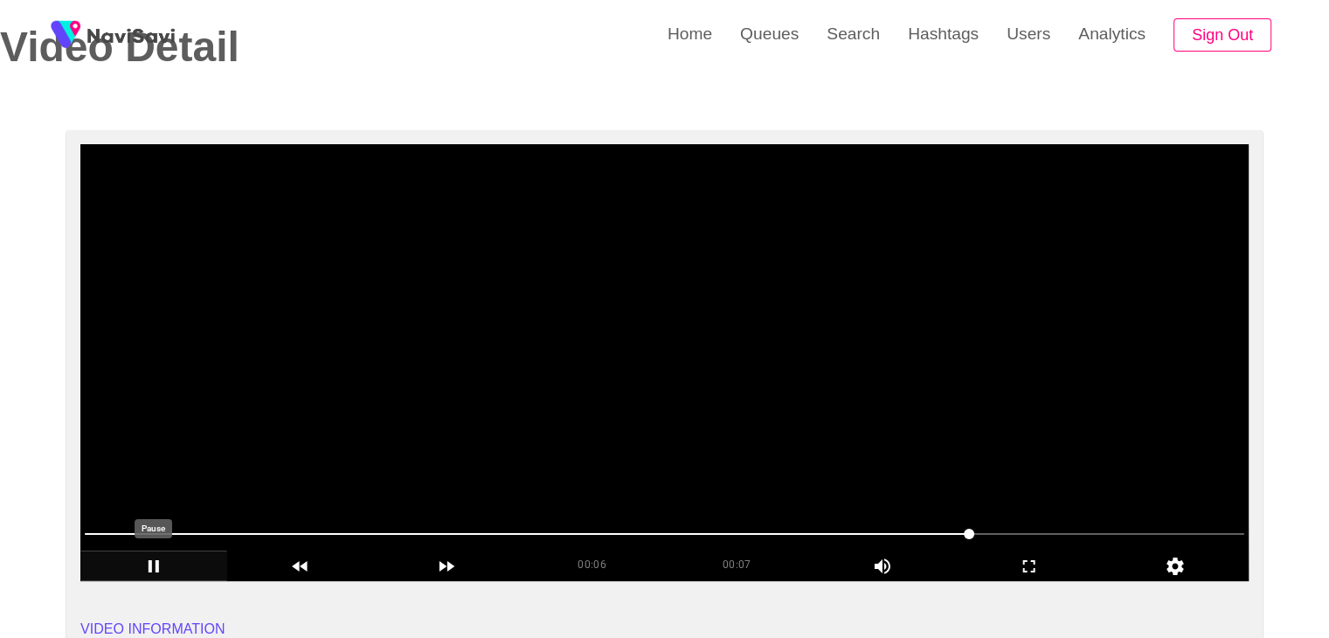
click at [142, 563] on icon "add" at bounding box center [153, 566] width 145 height 21
click at [637, 304] on video at bounding box center [664, 362] width 1168 height 437
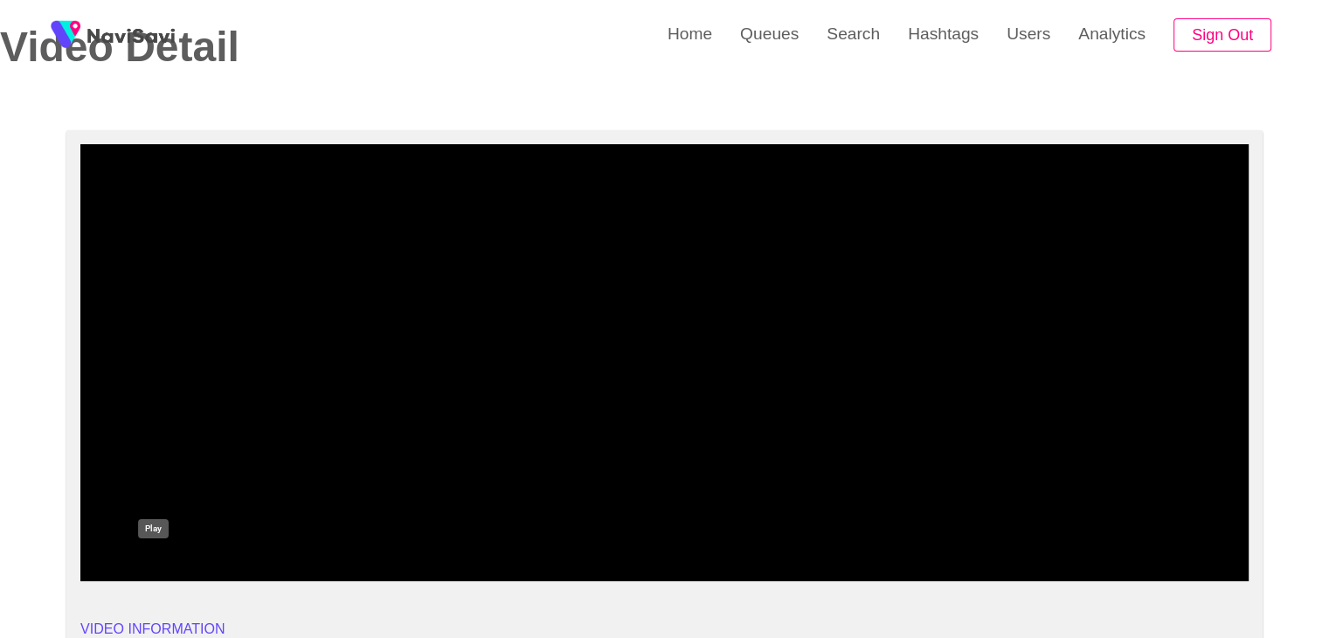
click at [150, 567] on icon "add" at bounding box center [155, 566] width 10 height 12
click at [154, 561] on icon "add" at bounding box center [153, 566] width 145 height 21
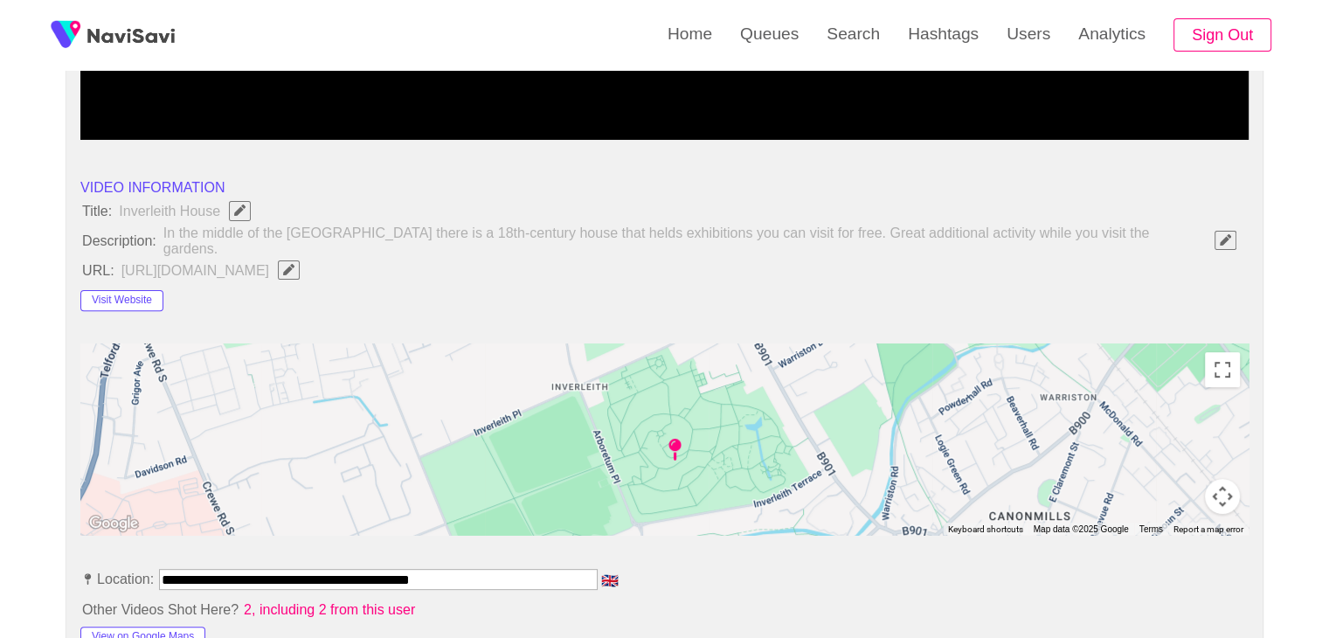
scroll to position [524, 0]
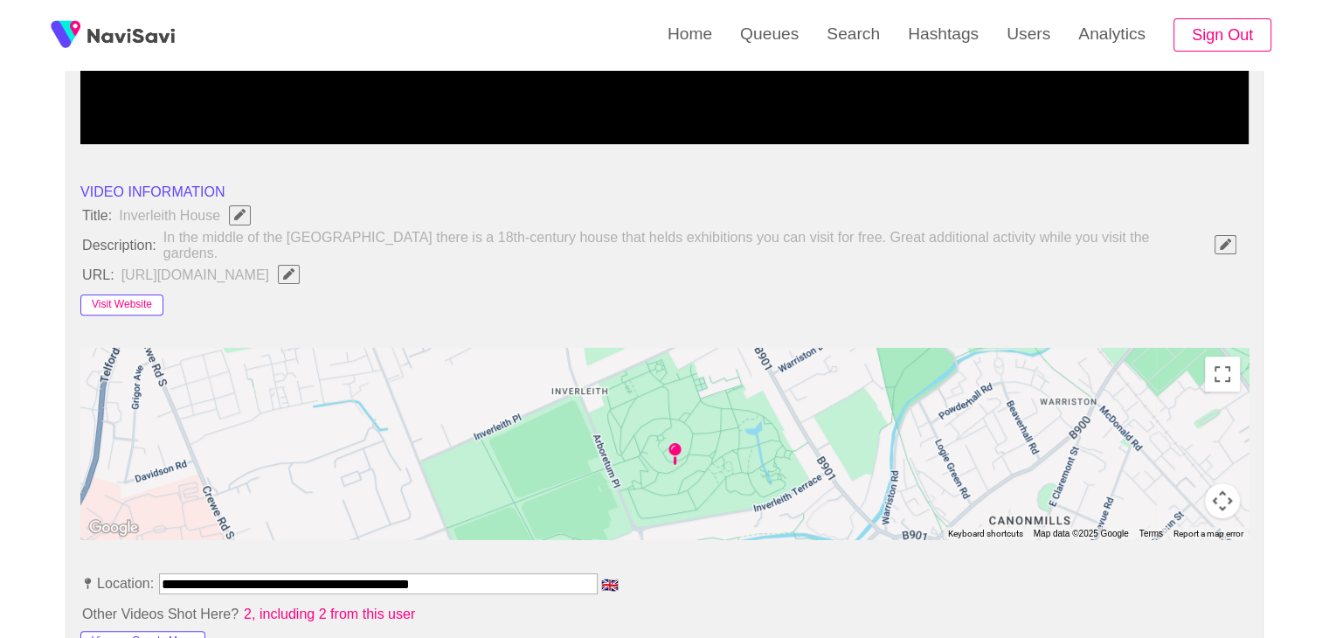
click at [156, 300] on button "Visit Website" at bounding box center [121, 304] width 83 height 21
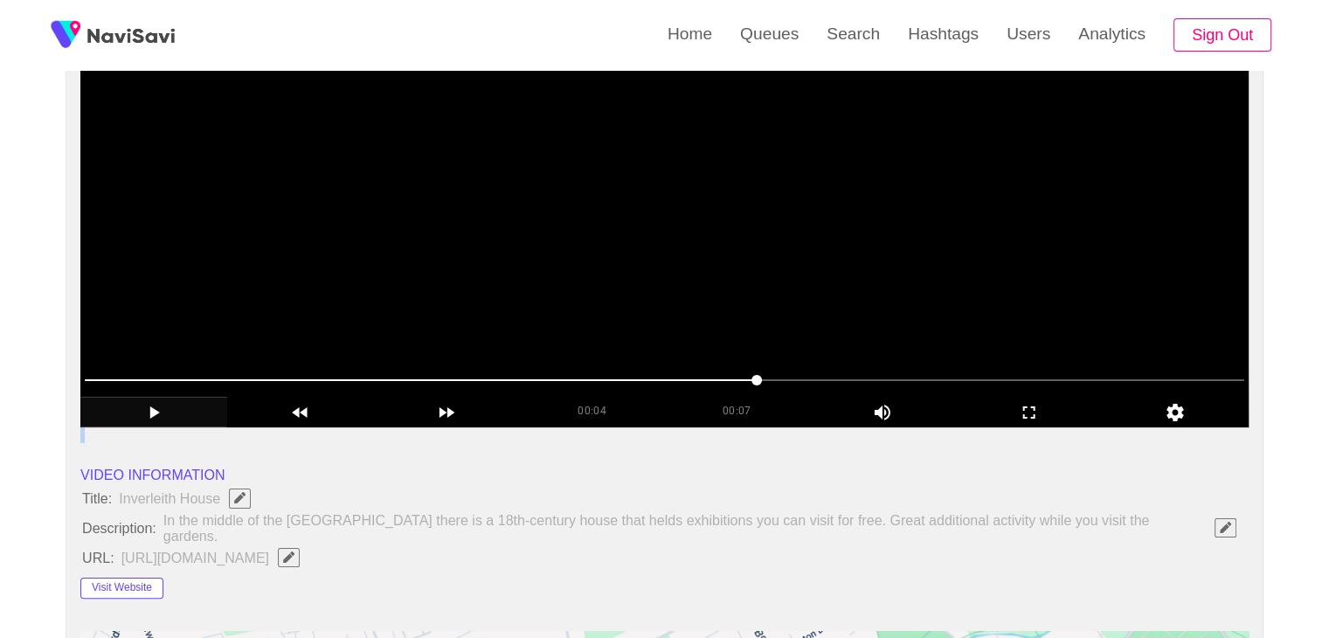
scroll to position [262, 0]
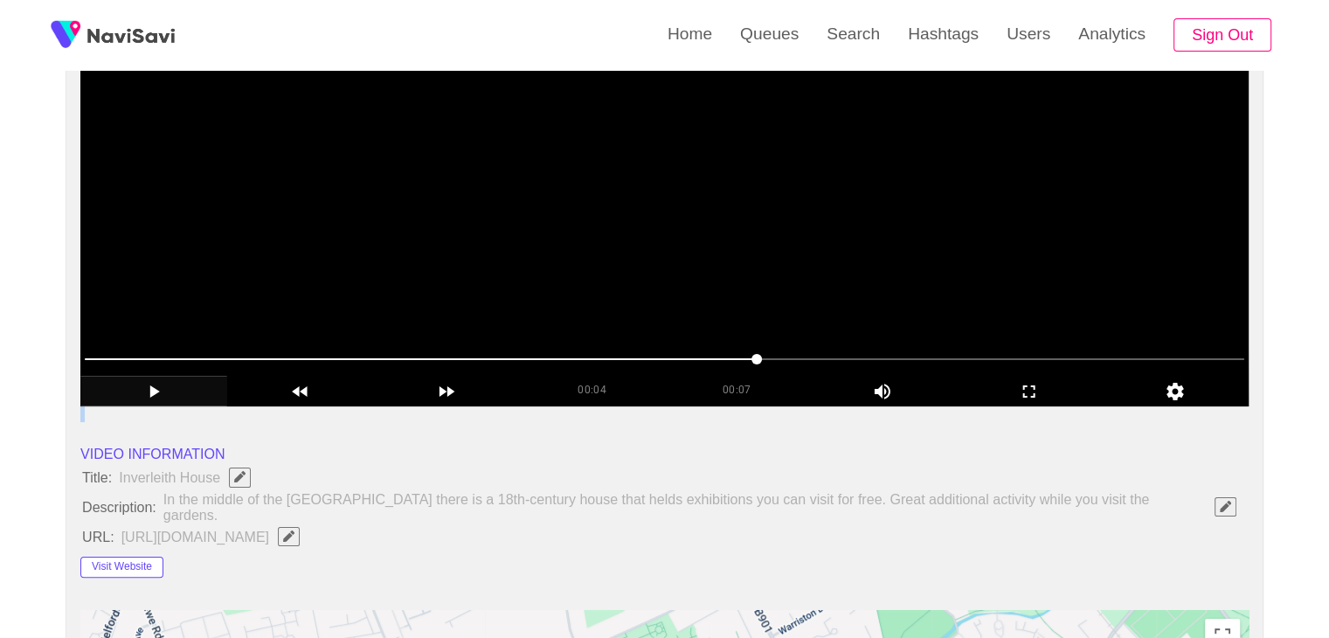
click at [697, 252] on video at bounding box center [664, 187] width 1168 height 437
click at [784, 245] on video at bounding box center [664, 187] width 1168 height 437
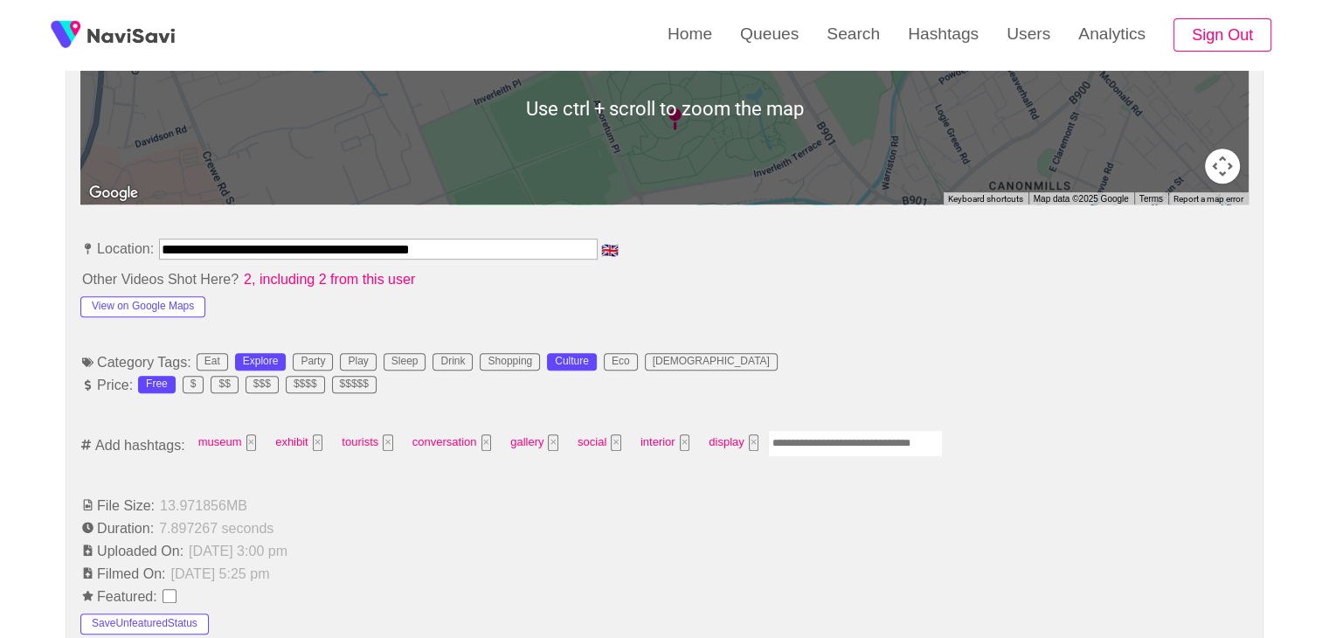
scroll to position [874, 0]
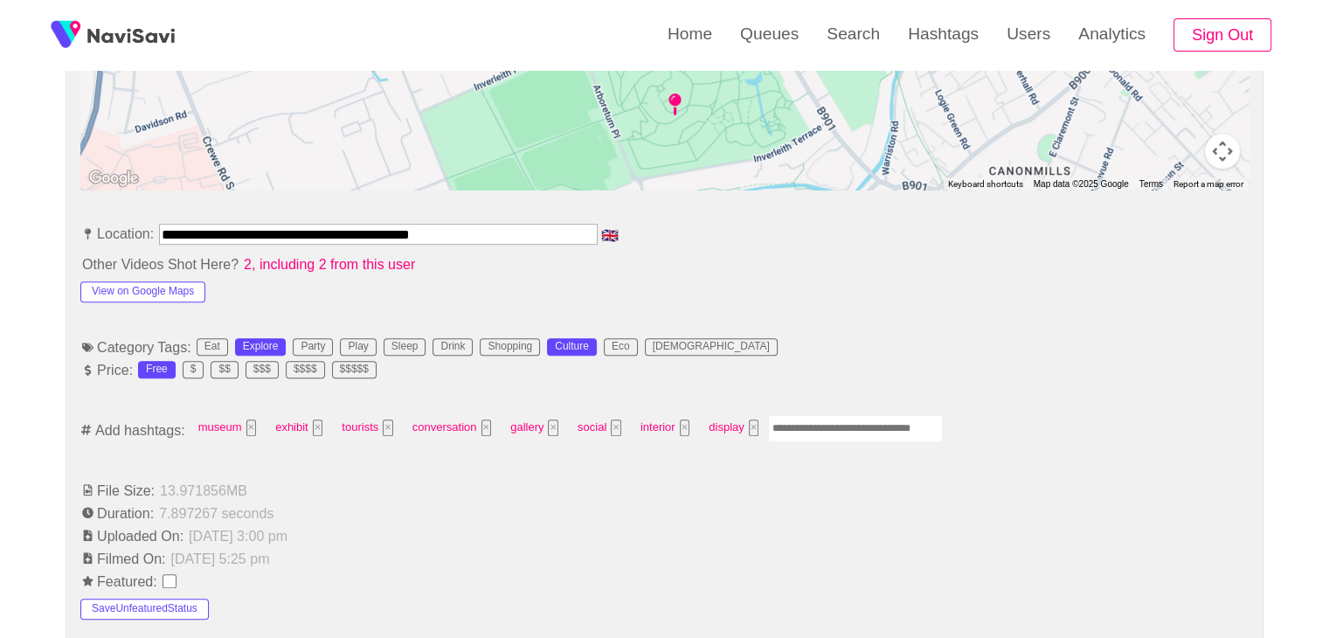
click at [824, 415] on input "Enter tag here and press return" at bounding box center [855, 428] width 175 height 27
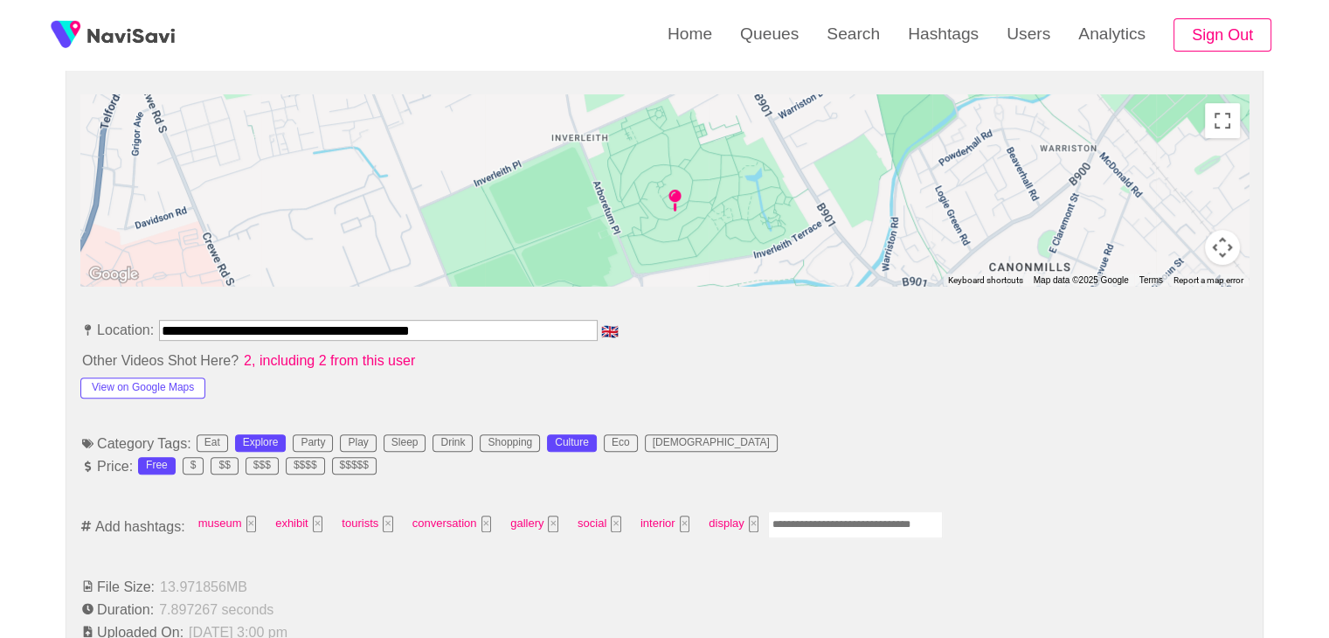
scroll to position [786, 0]
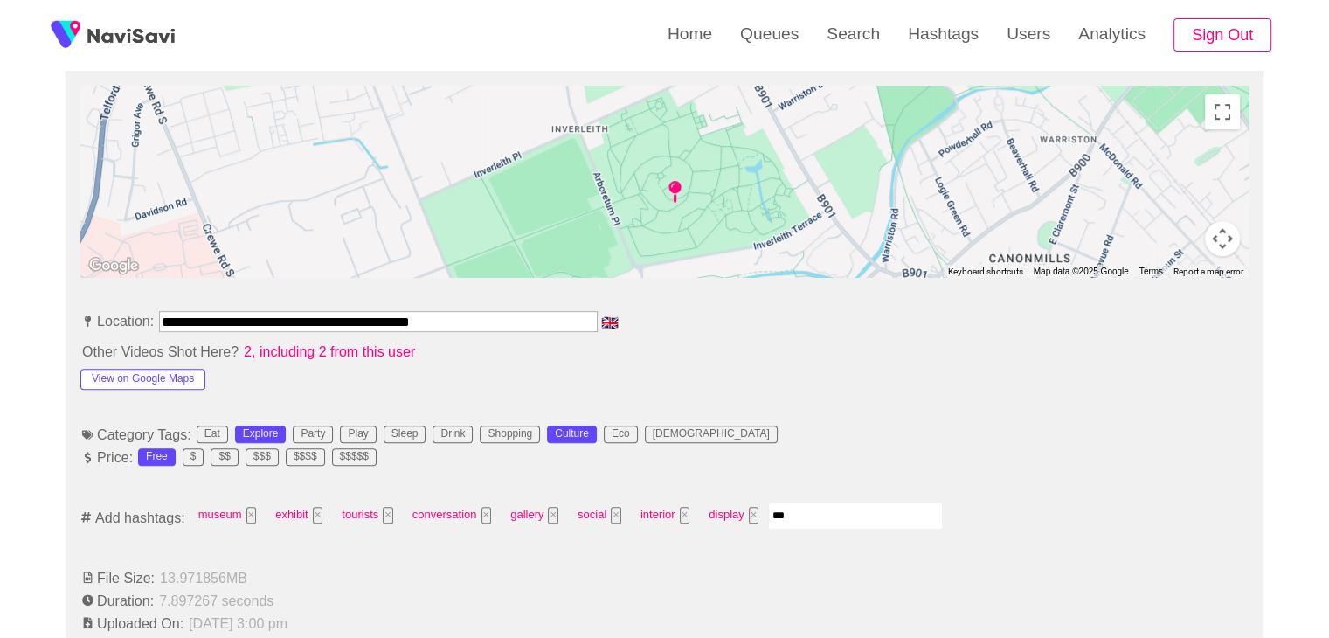
type input "****"
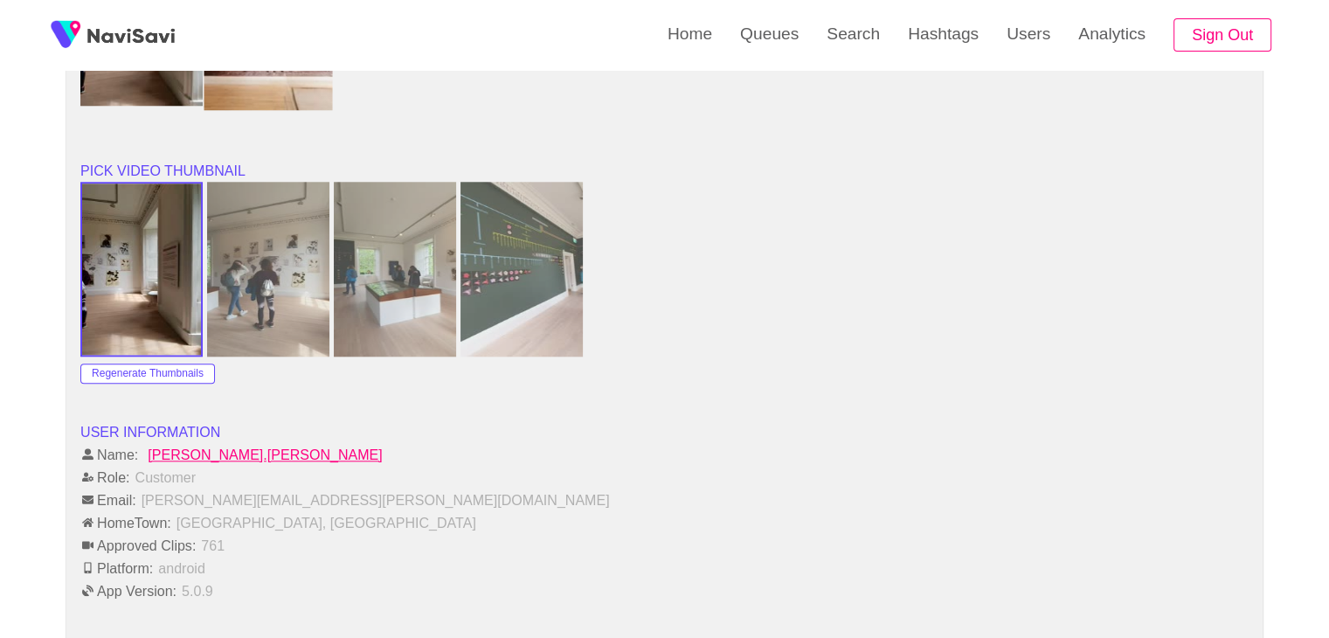
scroll to position [2009, 0]
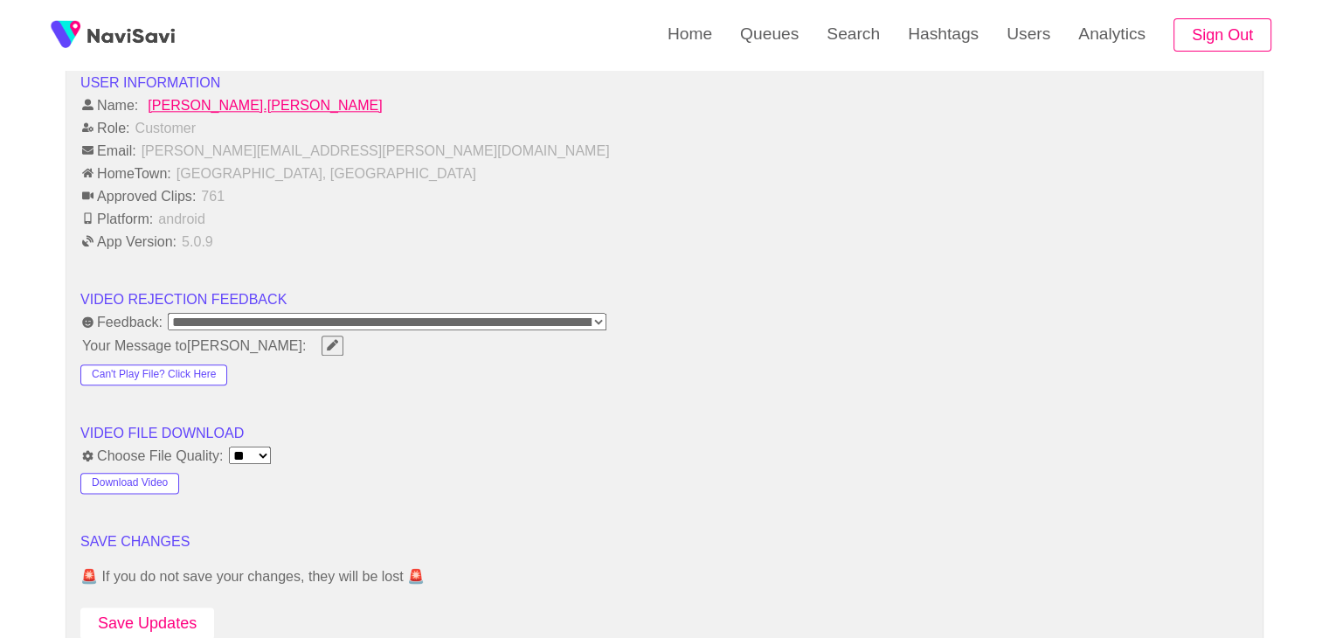
click at [174, 607] on button "Save Updates" at bounding box center [147, 623] width 134 height 32
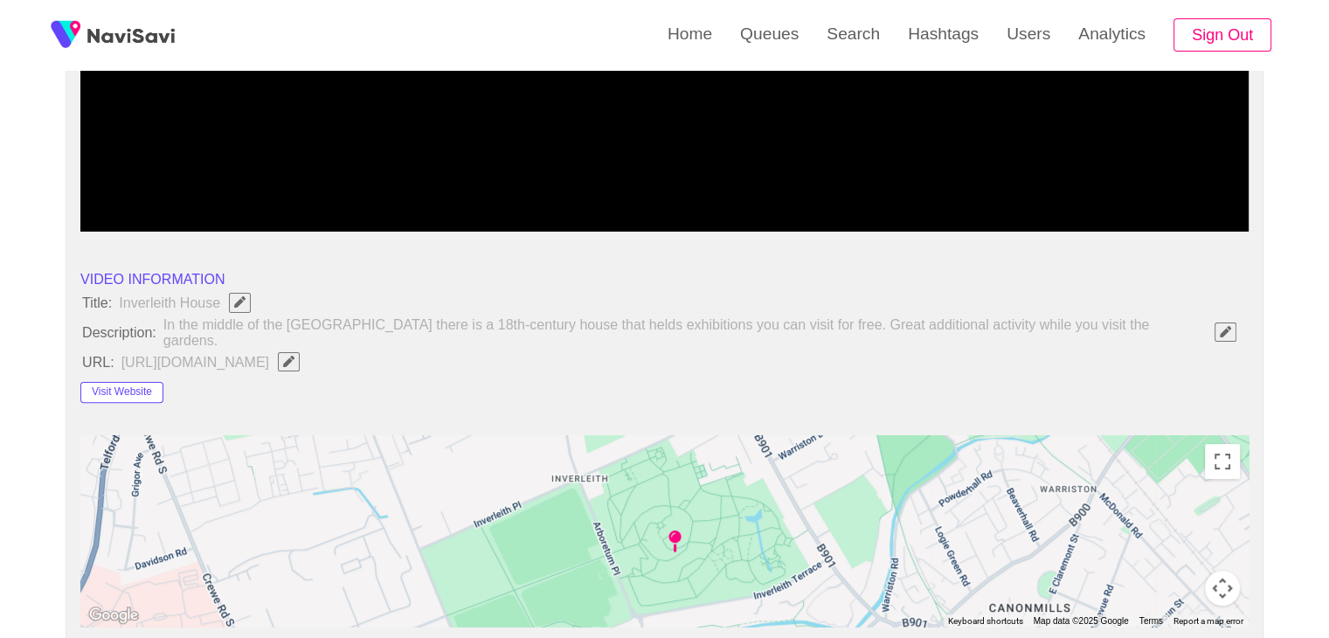
scroll to position [87, 0]
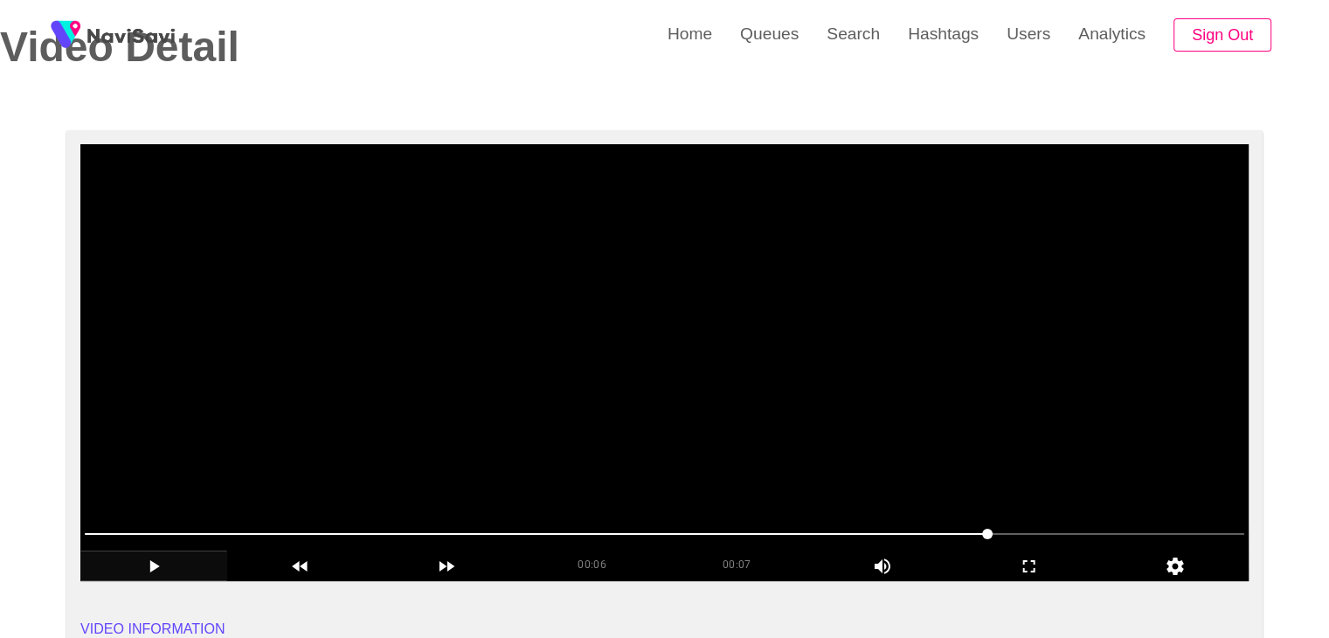
click at [618, 288] on video at bounding box center [664, 362] width 1168 height 437
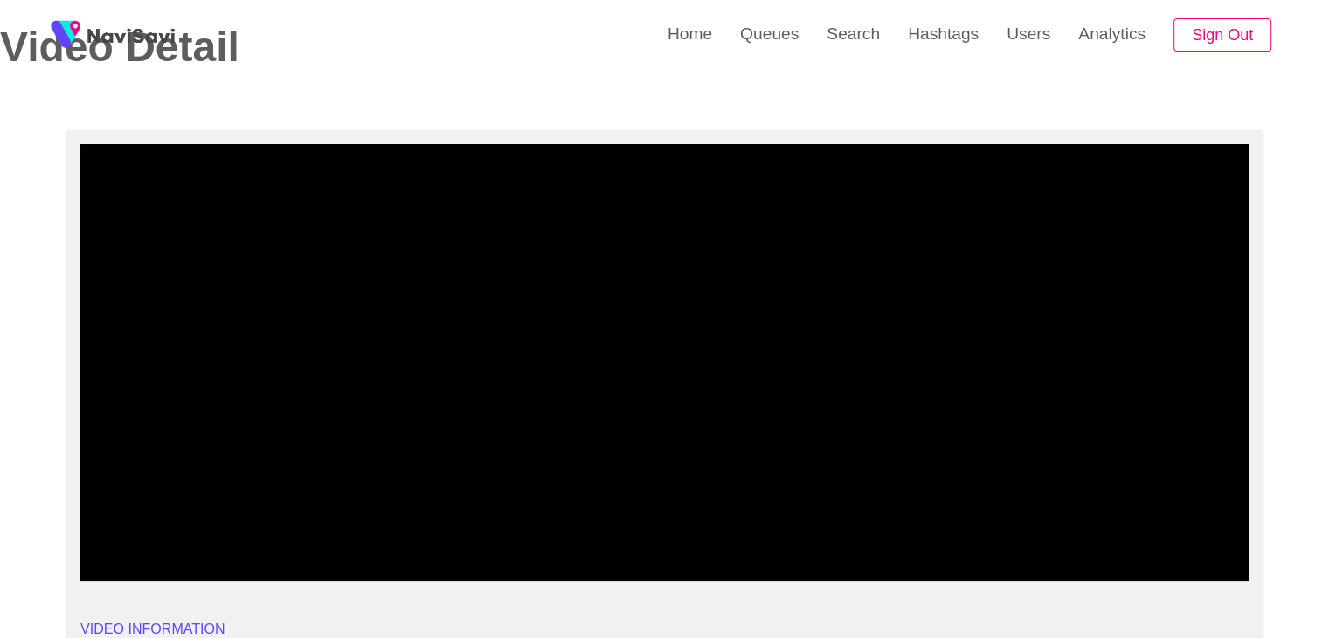
drag, startPoint x: 433, startPoint y: 528, endPoint x: 277, endPoint y: 523, distance: 156.4
click at [277, 523] on span at bounding box center [664, 534] width 1159 height 28
click at [245, 533] on span at bounding box center [183, 534] width 197 height 2
click at [206, 533] on span at bounding box center [166, 534] width 162 height 2
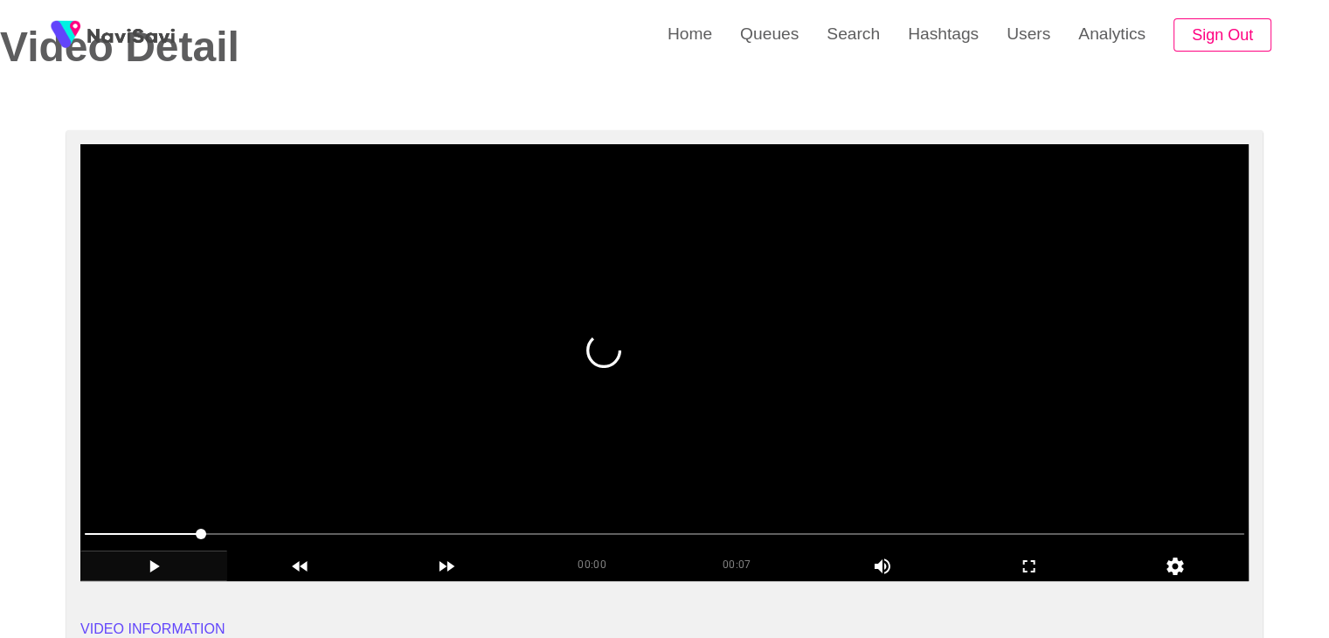
click at [597, 326] on video at bounding box center [664, 362] width 1168 height 437
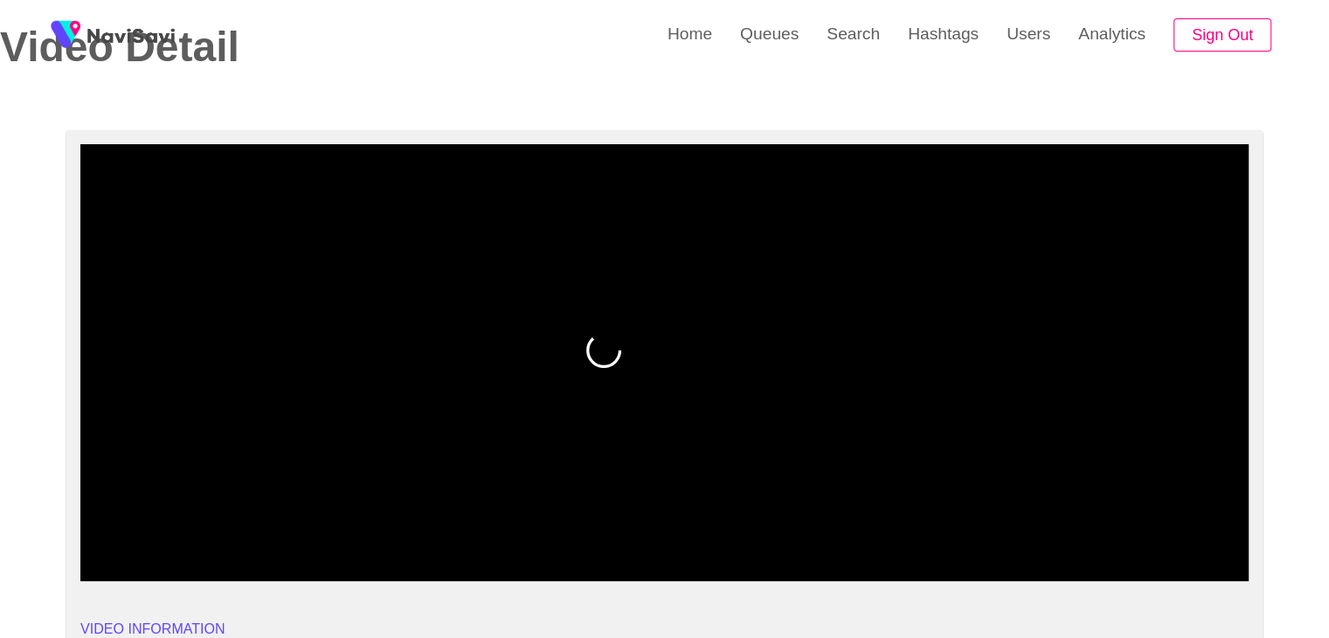
click at [140, 567] on icon "add" at bounding box center [153, 566] width 145 height 21
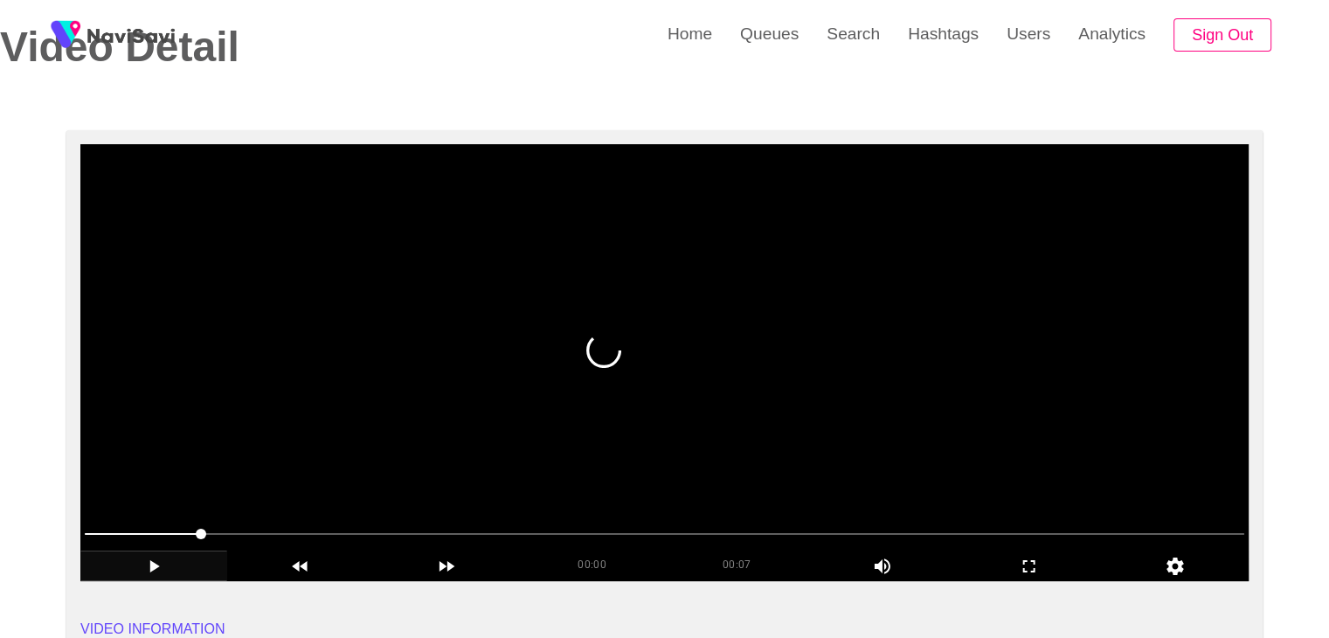
click at [631, 284] on video at bounding box center [664, 362] width 1168 height 437
drag, startPoint x: 649, startPoint y: 328, endPoint x: 648, endPoint y: 319, distance: 8.8
click at [648, 323] on video at bounding box center [664, 362] width 1168 height 437
click at [606, 328] on video at bounding box center [664, 362] width 1168 height 437
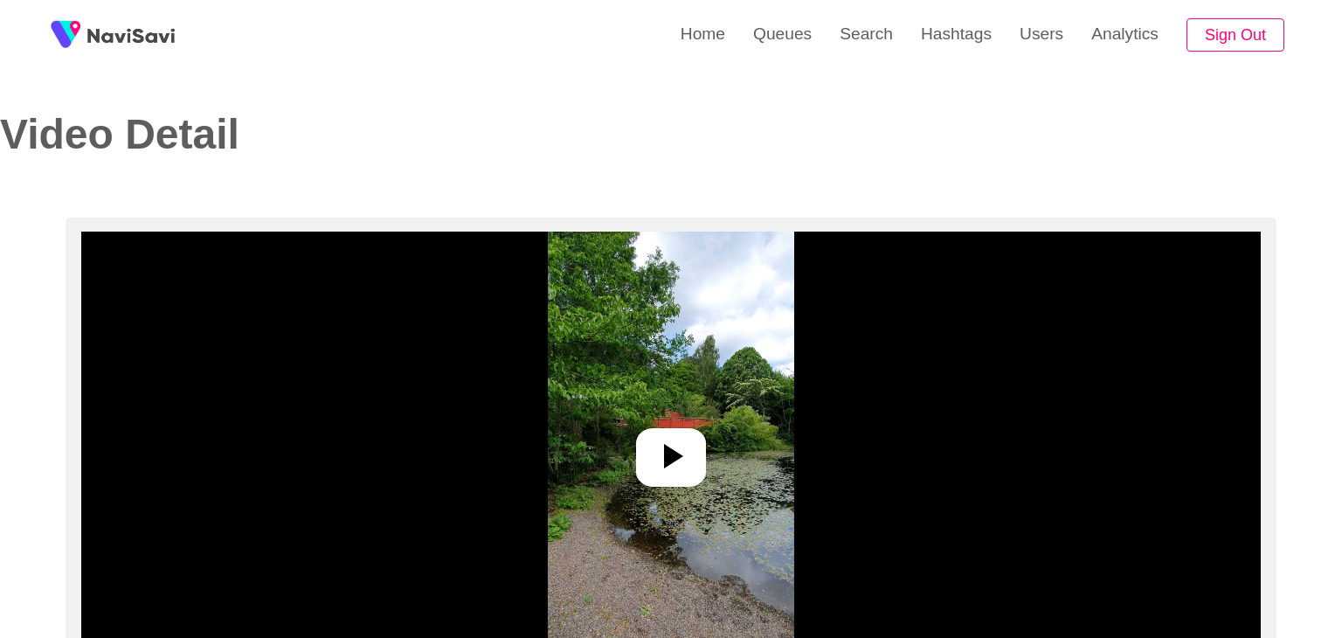
select select "**********"
select select "**"
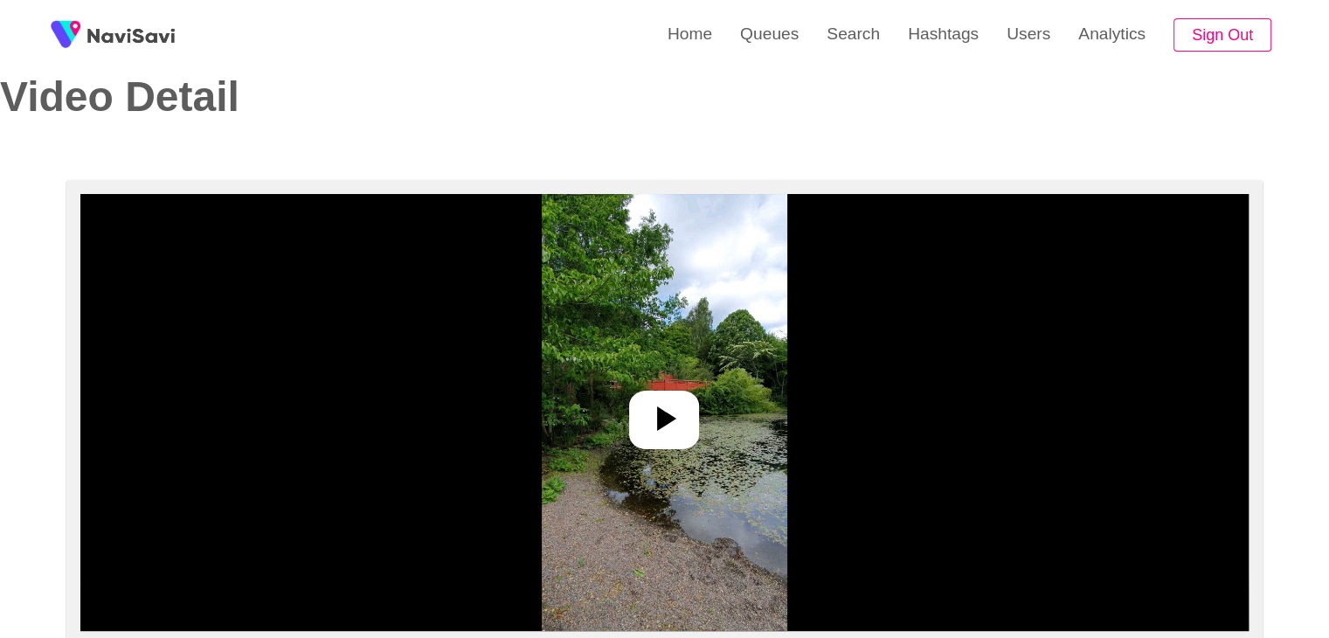
scroll to position [87, 0]
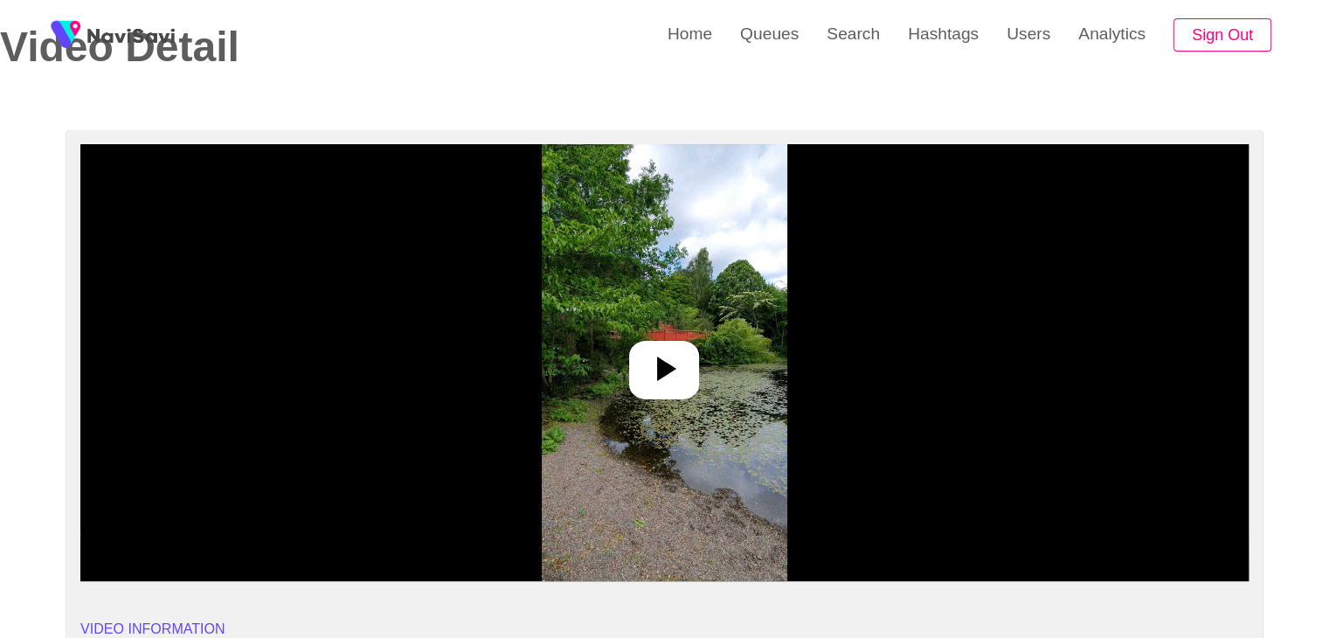
click at [656, 367] on icon at bounding box center [664, 369] width 42 height 42
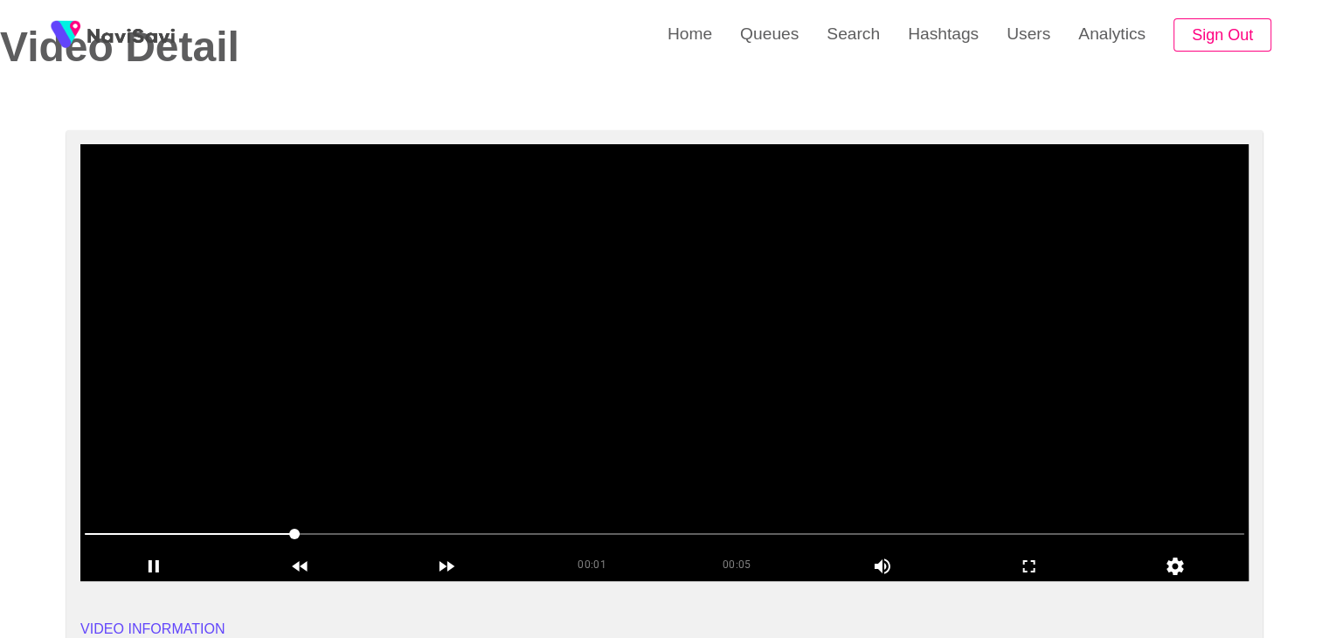
click at [620, 441] on video at bounding box center [664, 362] width 1168 height 437
click at [594, 467] on video at bounding box center [664, 362] width 1168 height 437
click at [570, 535] on span at bounding box center [664, 534] width 1159 height 28
drag, startPoint x: 581, startPoint y: 530, endPoint x: 713, endPoint y: 535, distance: 132.0
click at [713, 535] on span at bounding box center [664, 534] width 1159 height 28
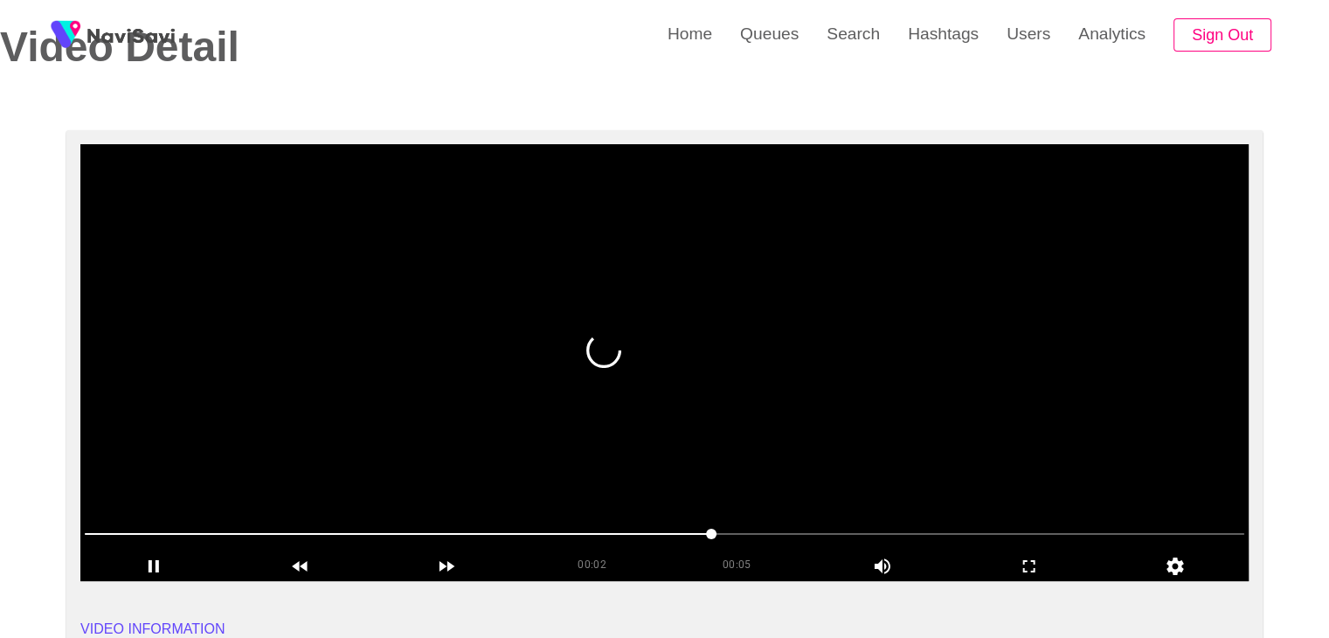
click at [672, 537] on span at bounding box center [664, 534] width 1159 height 28
drag, startPoint x: 402, startPoint y: 545, endPoint x: 325, endPoint y: 542, distance: 76.9
click at [325, 542] on span at bounding box center [664, 534] width 1159 height 28
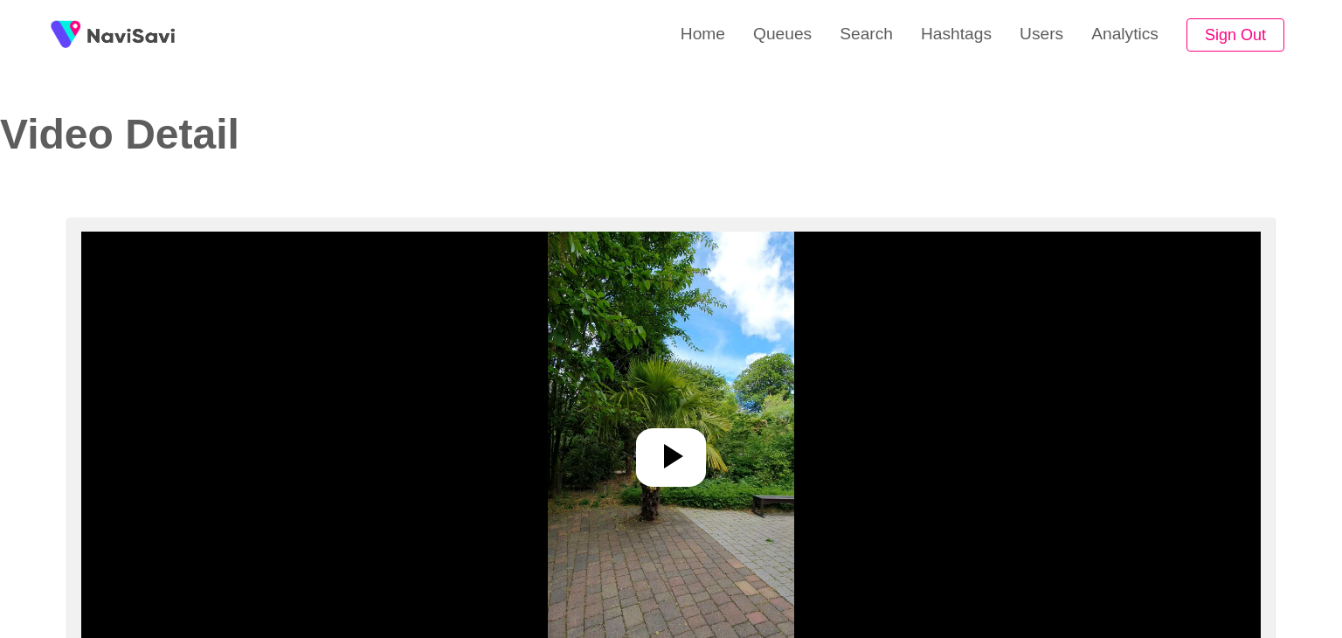
select select "**********"
select select "**"
click at [652, 446] on icon at bounding box center [664, 456] width 42 height 42
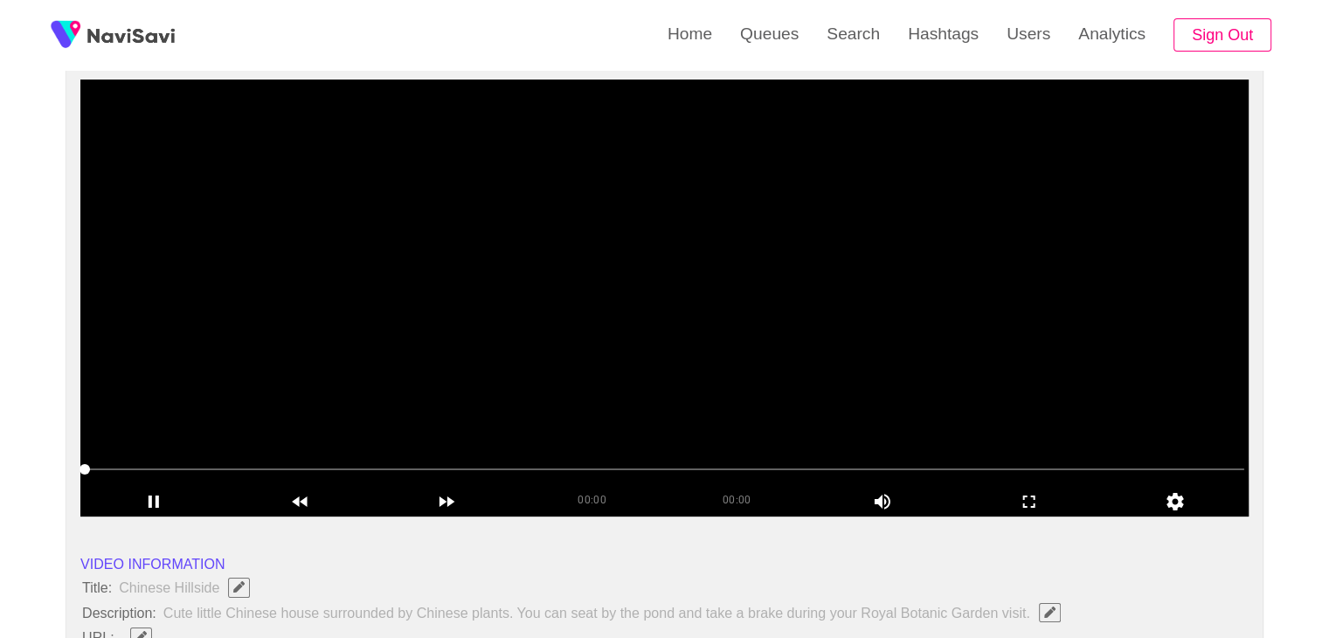
scroll to position [175, 0]
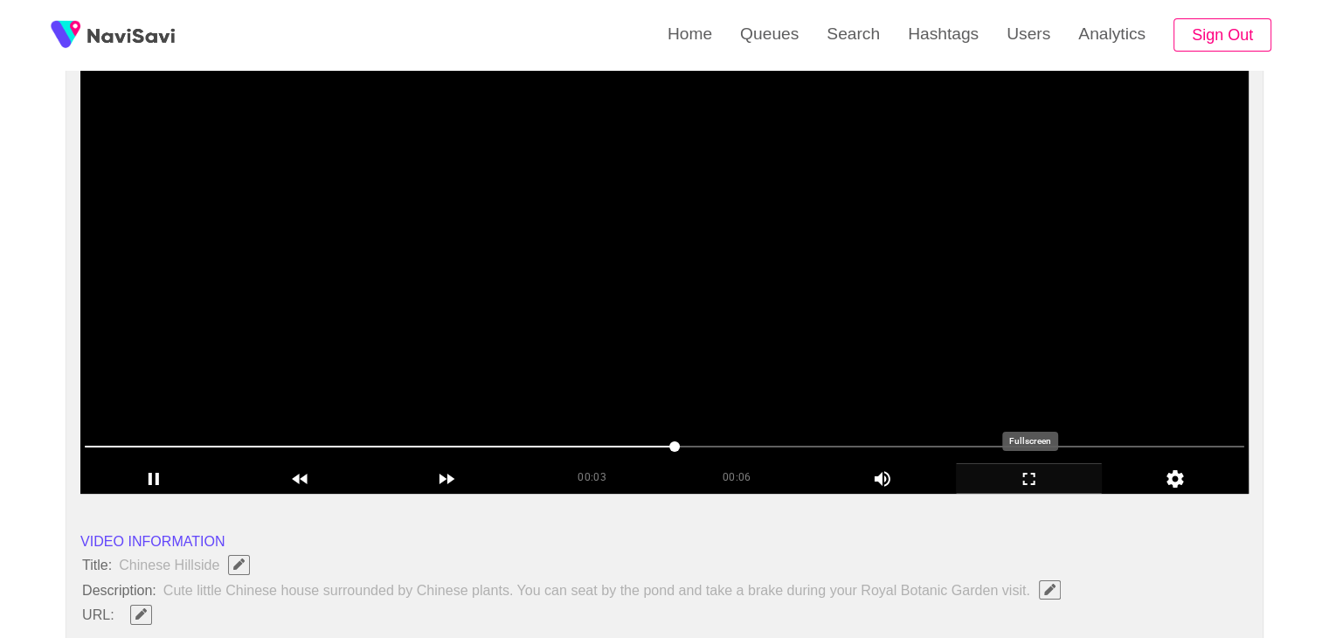
click at [1032, 478] on icon "add" at bounding box center [1028, 478] width 145 height 21
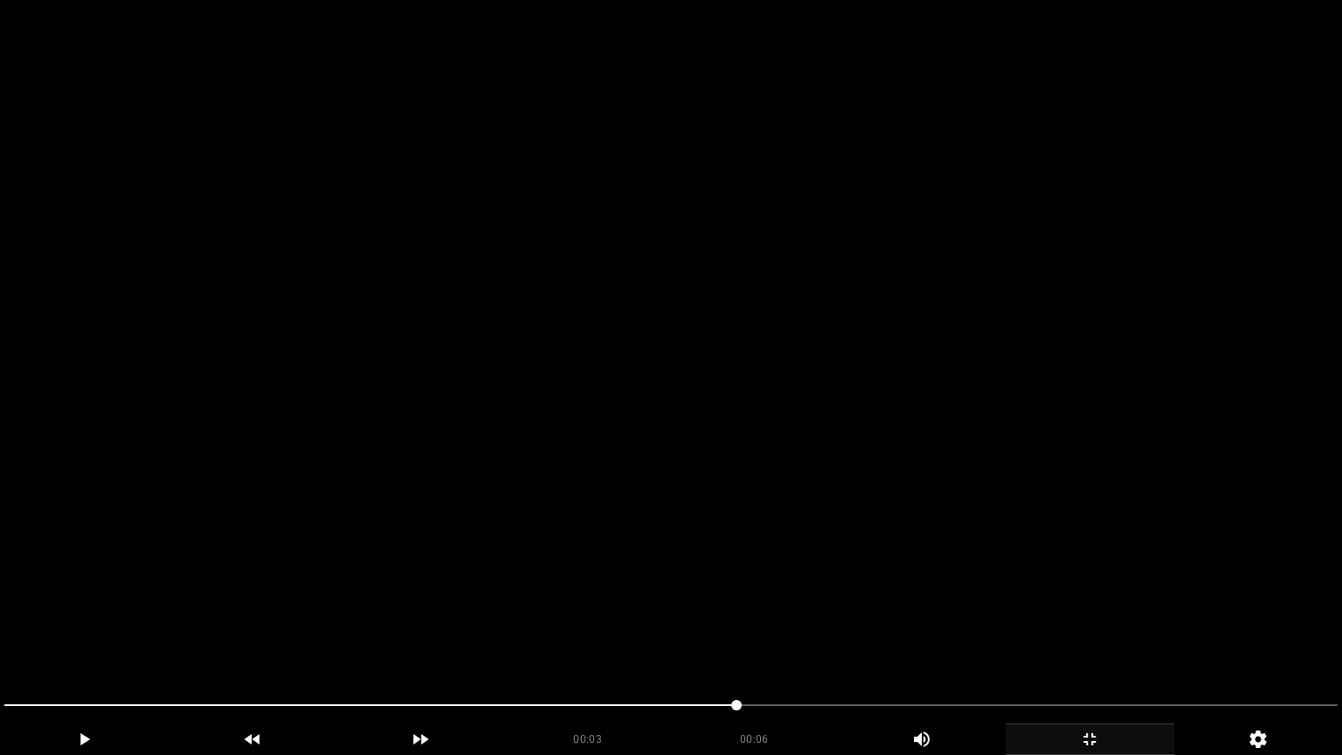
drag, startPoint x: 688, startPoint y: 591, endPoint x: 699, endPoint y: 599, distance: 13.1
click at [689, 593] on video at bounding box center [671, 377] width 1342 height 755
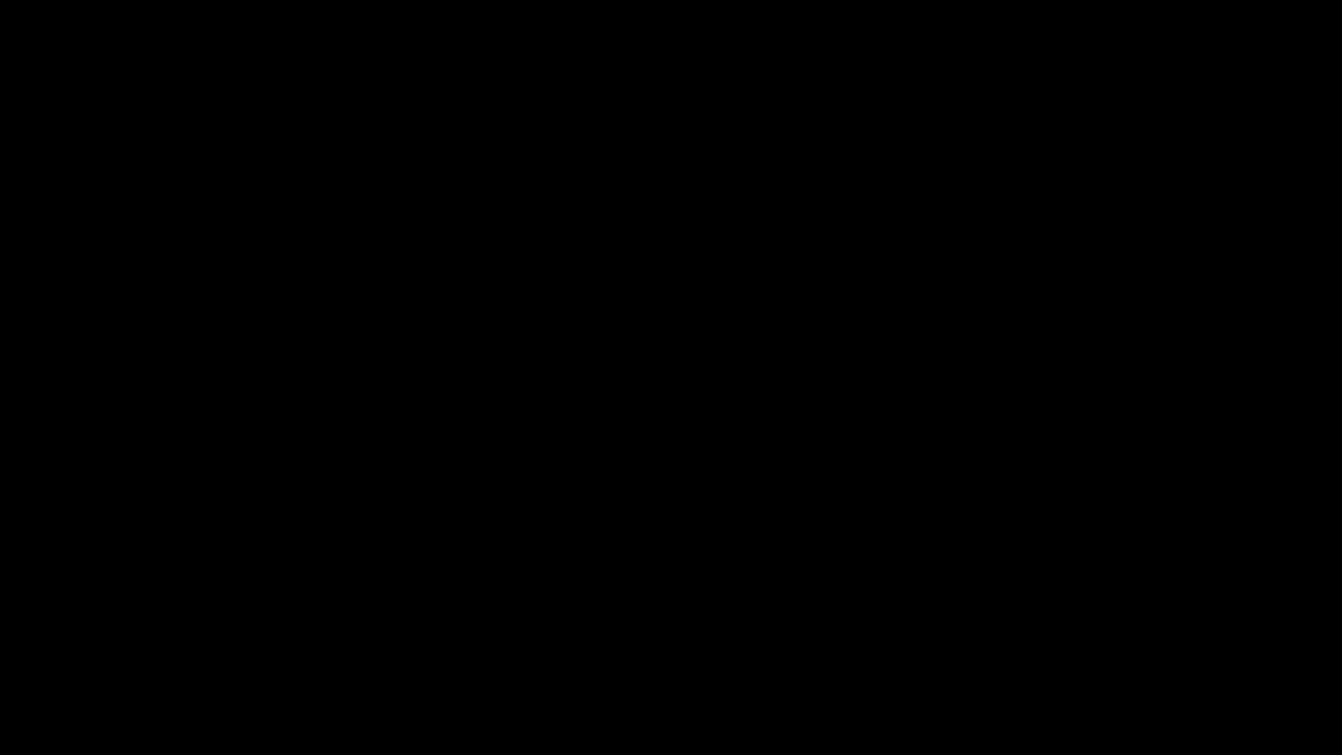
click at [1096, 637] on icon "add" at bounding box center [1089, 739] width 167 height 21
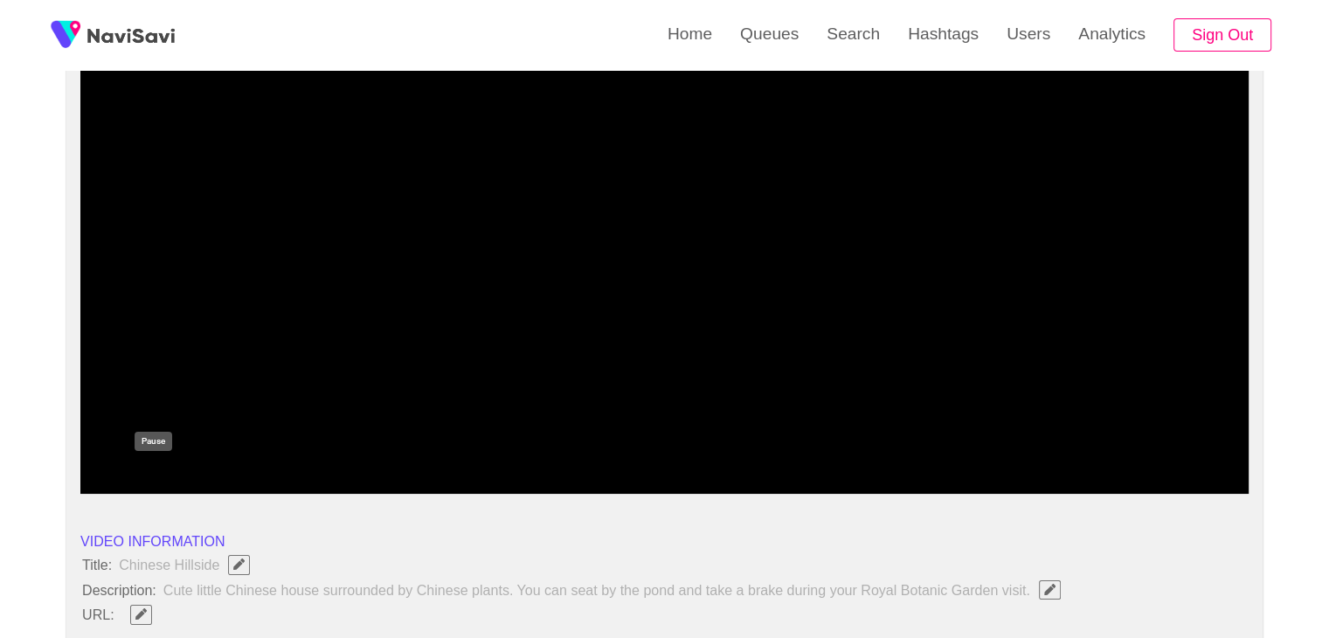
click at [132, 473] on icon "add" at bounding box center [153, 478] width 145 height 21
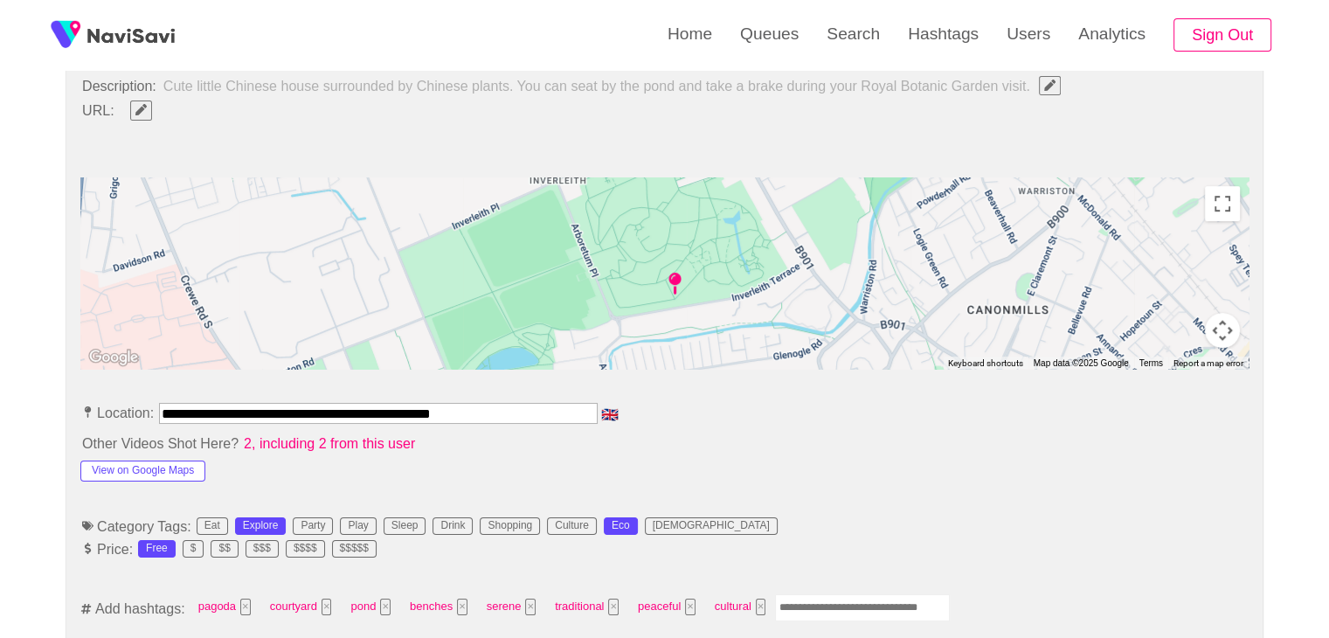
scroll to position [699, 0]
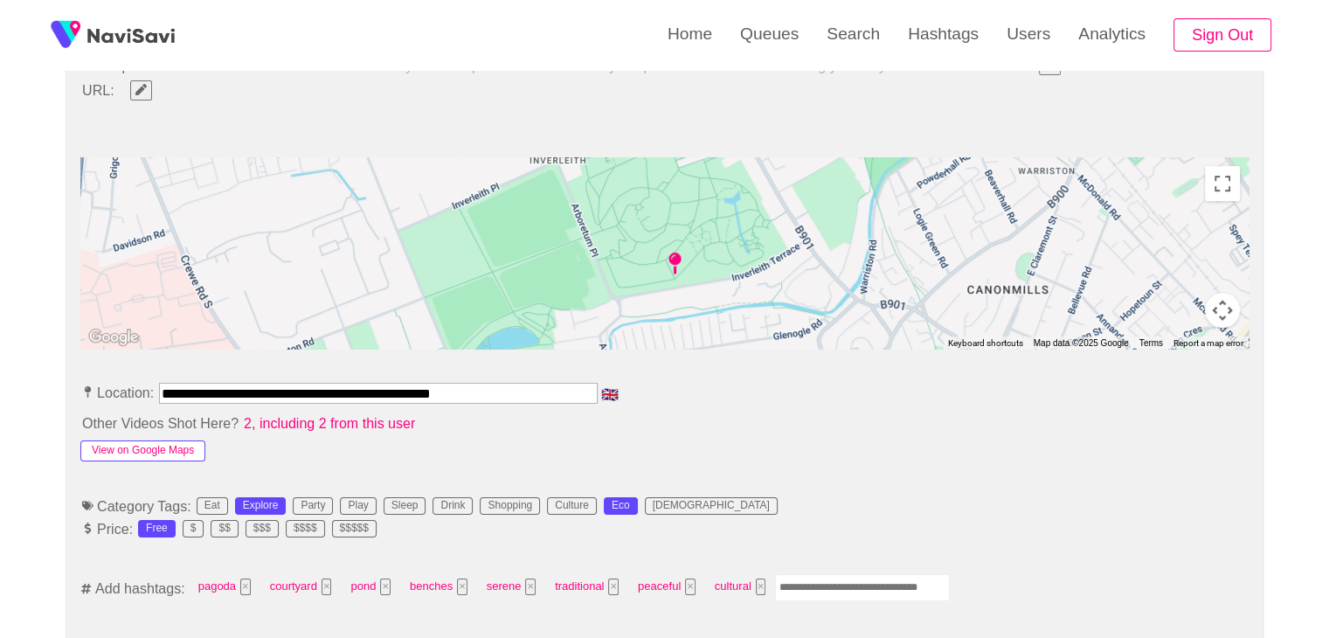
click at [147, 445] on button "View on Google Maps" at bounding box center [142, 450] width 125 height 21
drag, startPoint x: 489, startPoint y: 385, endPoint x: 0, endPoint y: 385, distance: 489.2
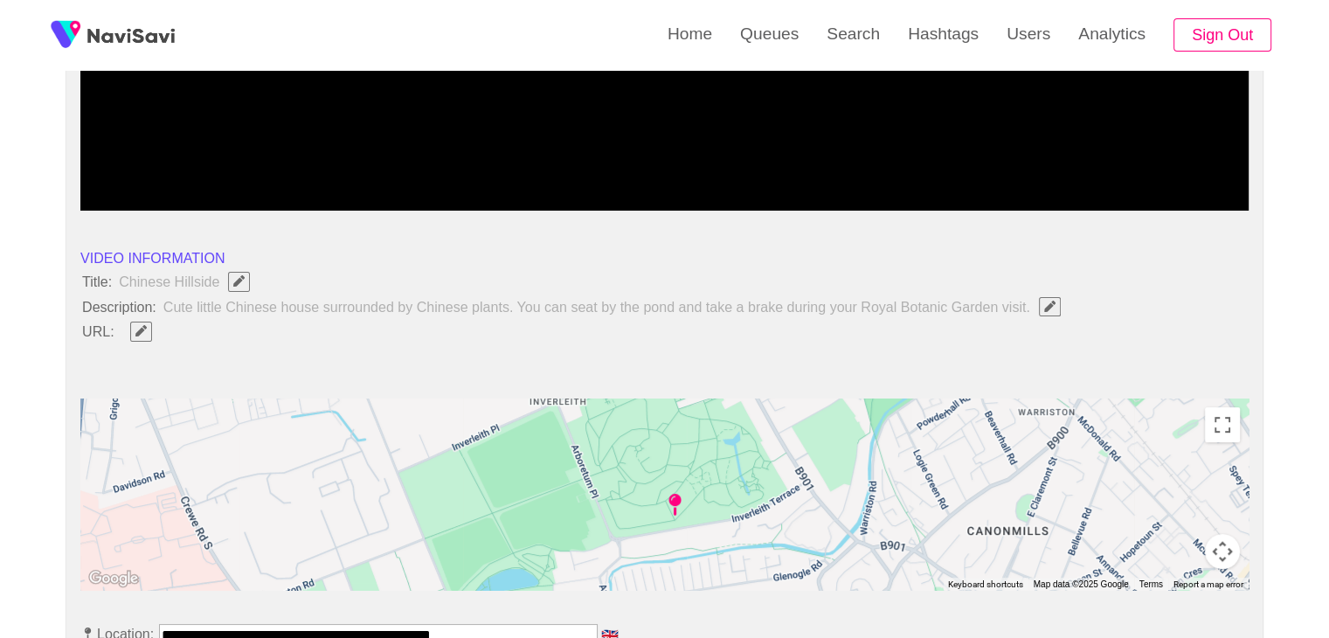
scroll to position [349, 0]
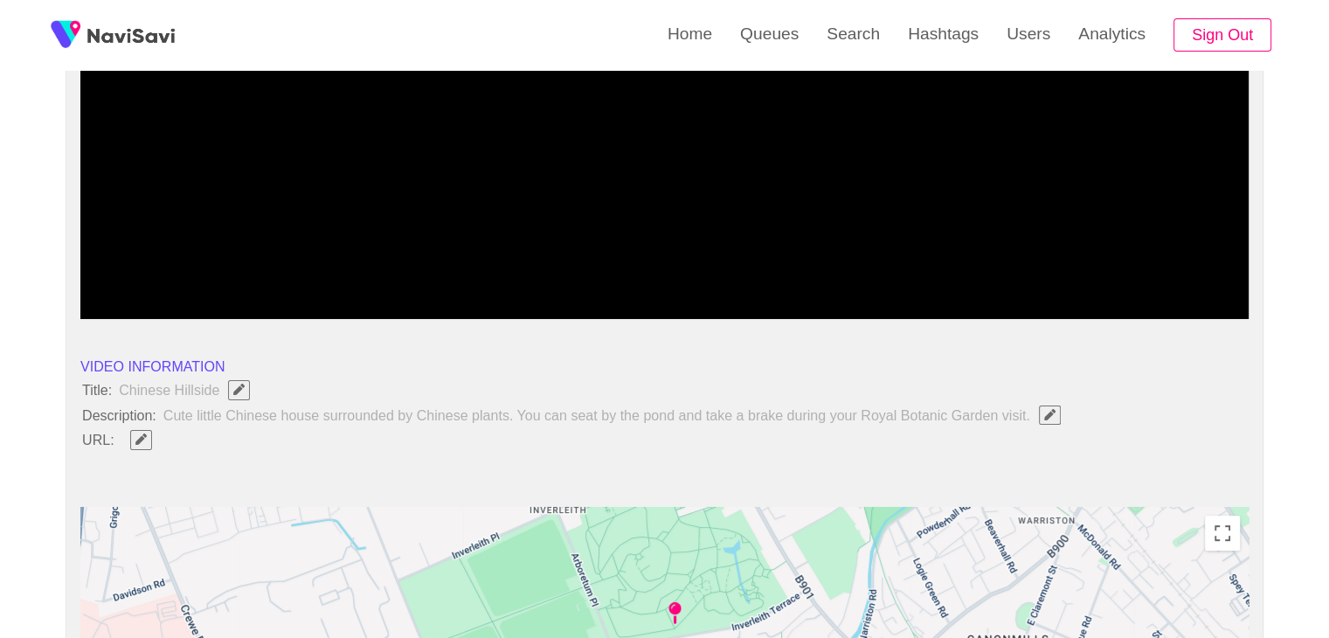
click at [122, 433] on span at bounding box center [141, 439] width 43 height 23
click at [142, 433] on icon "Edit Field" at bounding box center [140, 438] width 11 height 11
type input "**********"
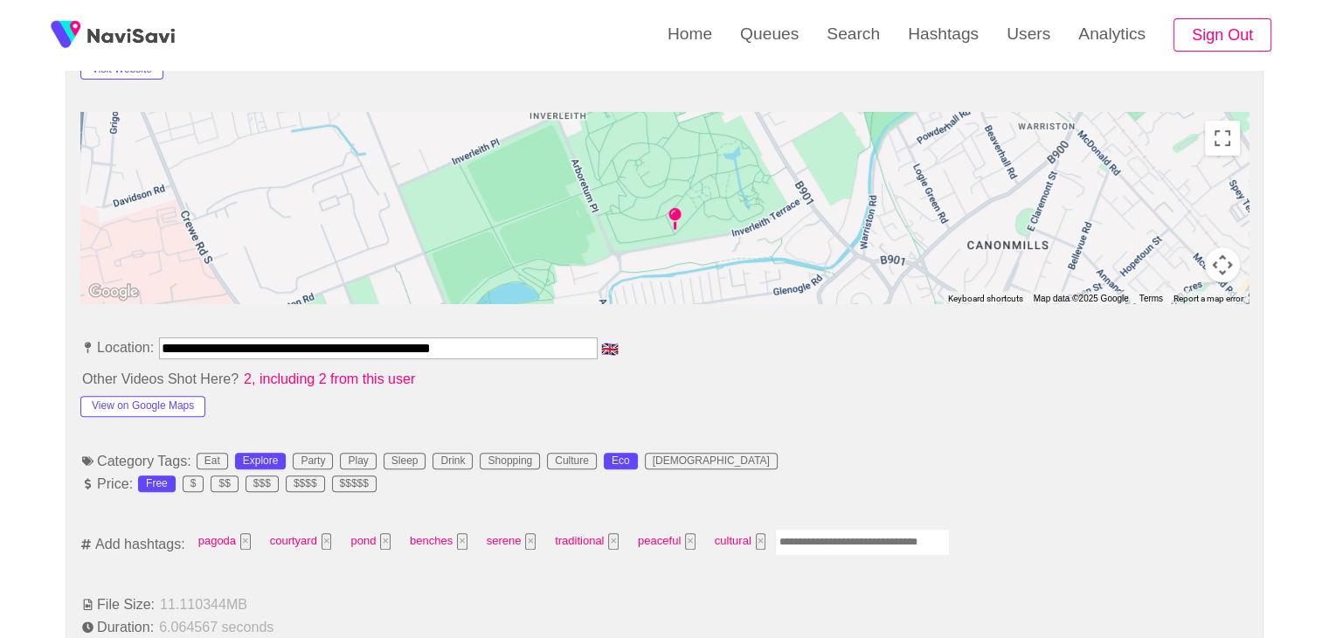
scroll to position [961, 0]
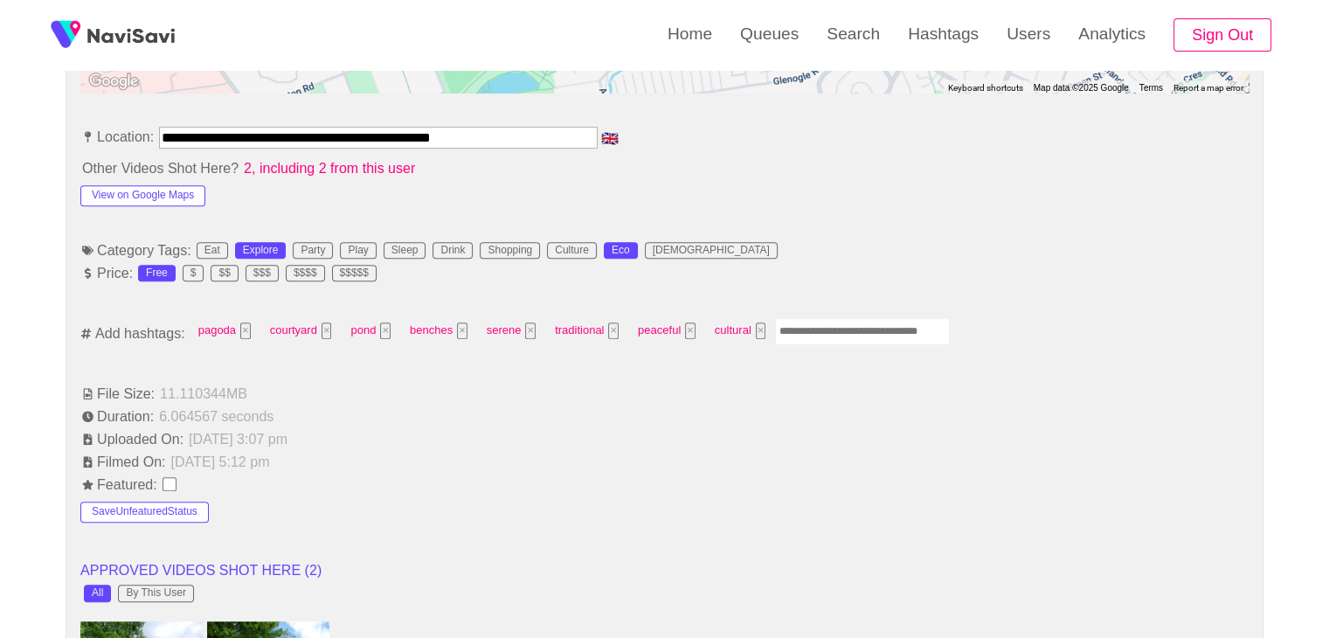
click at [834, 322] on input "Enter tag here and press return" at bounding box center [862, 331] width 175 height 27
type input "****"
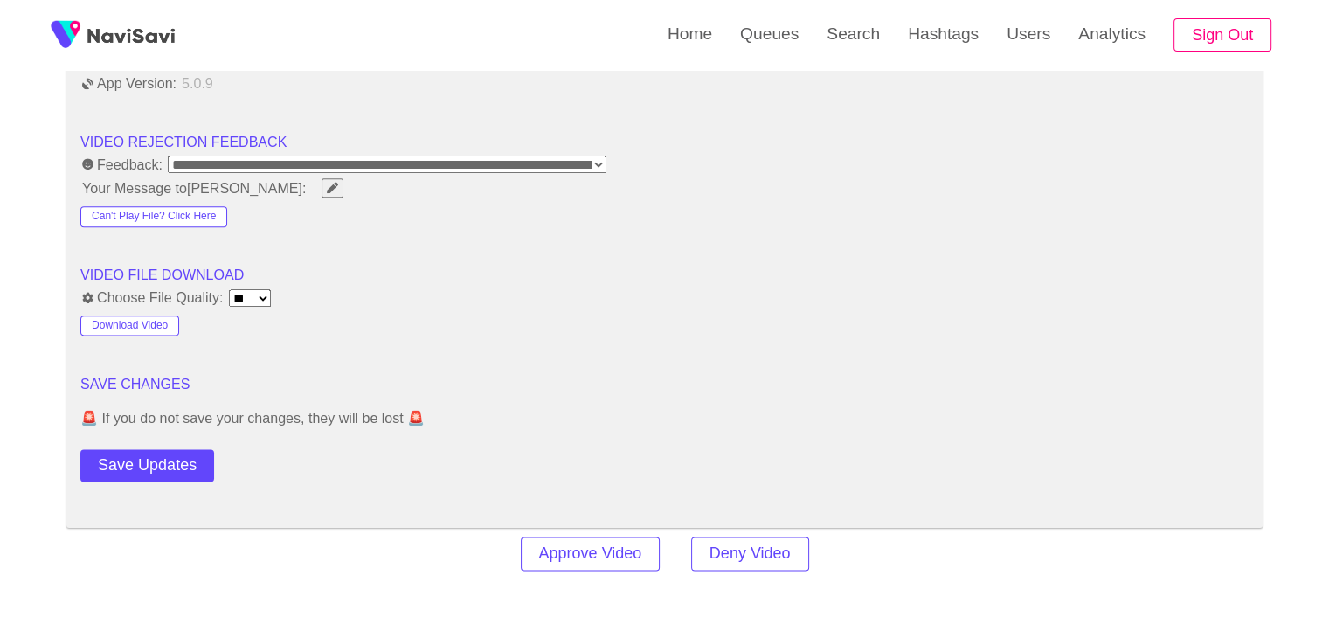
scroll to position [2184, 0]
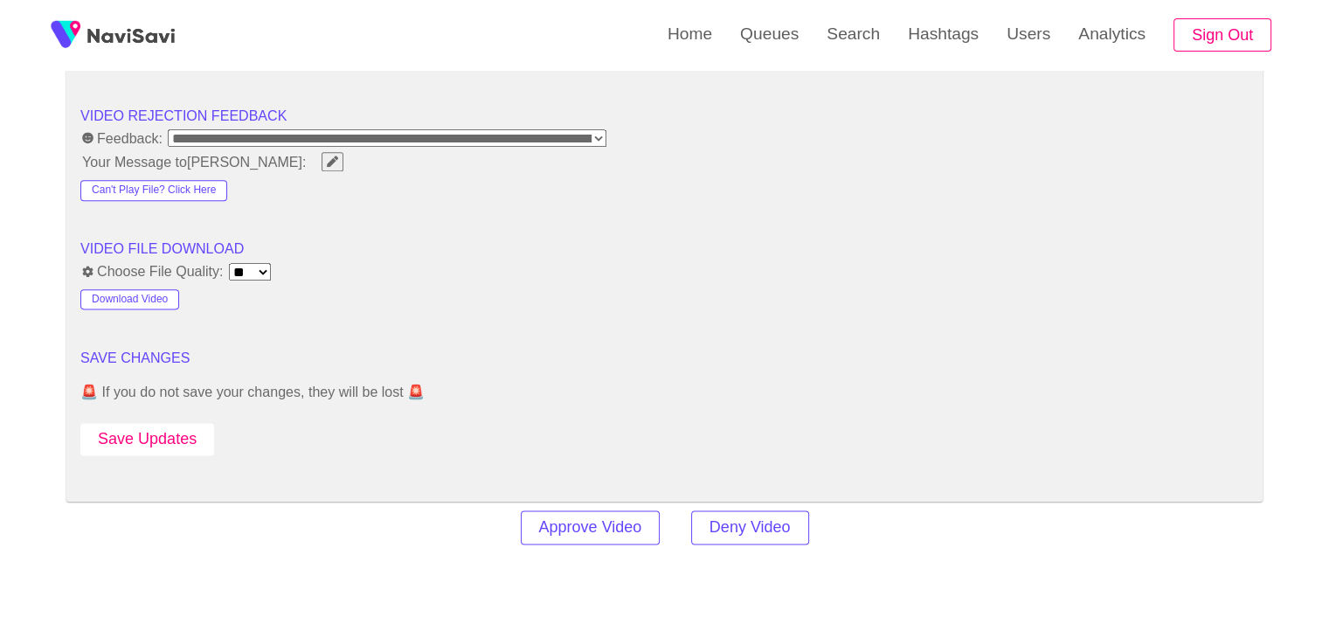
click at [185, 425] on button "Save Updates" at bounding box center [147, 439] width 134 height 32
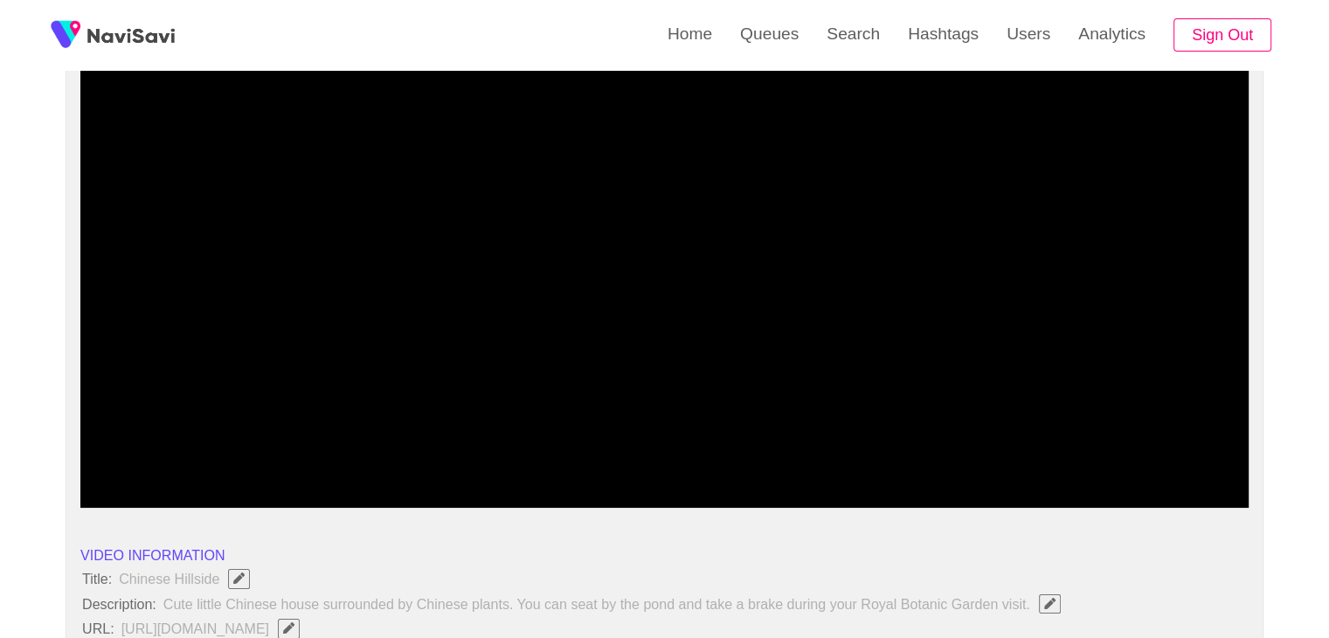
scroll to position [87, 0]
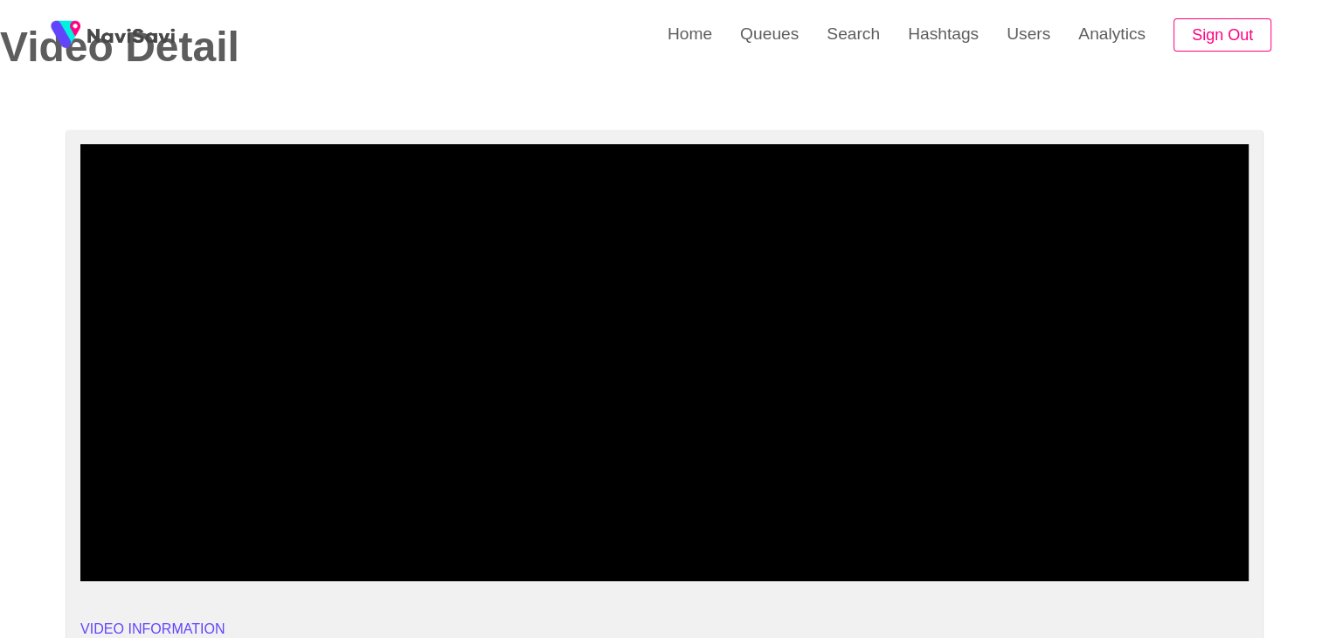
click at [121, 536] on span at bounding box center [664, 534] width 1159 height 28
drag, startPoint x: 114, startPoint y: 529, endPoint x: 99, endPoint y: 529, distance: 15.7
click at [99, 529] on span at bounding box center [664, 534] width 1159 height 28
click at [96, 529] on span at bounding box center [96, 533] width 10 height 10
click at [91, 530] on span at bounding box center [96, 533] width 10 height 10
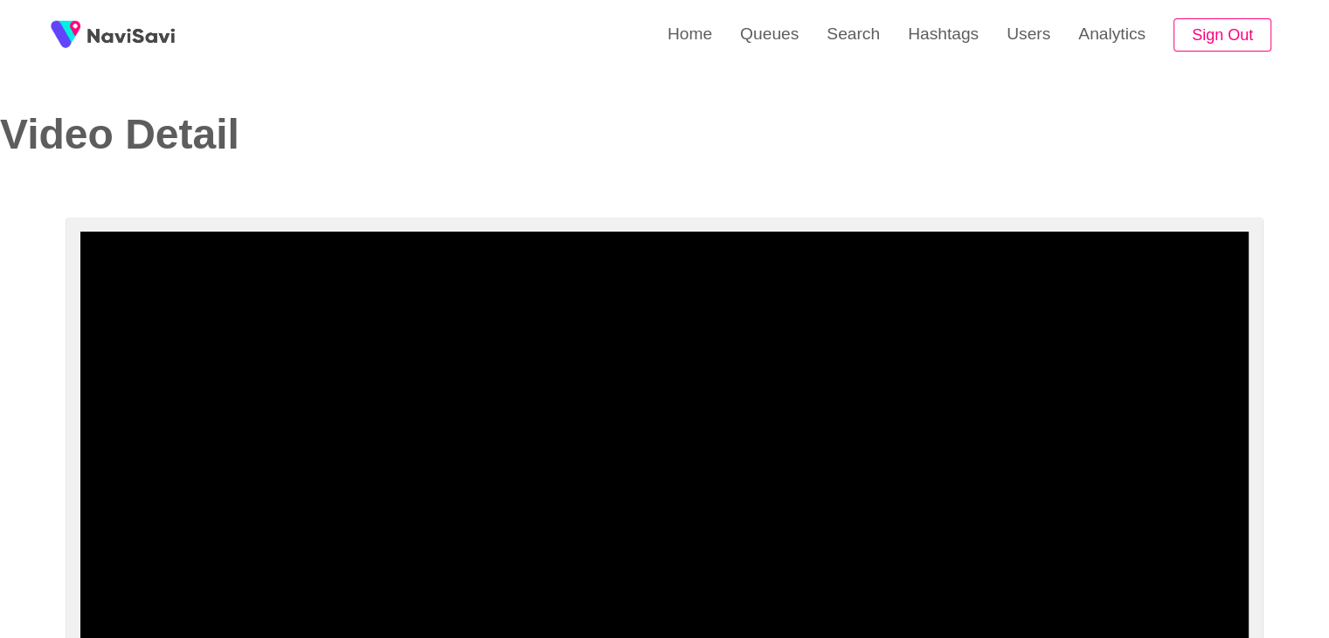
scroll to position [349, 0]
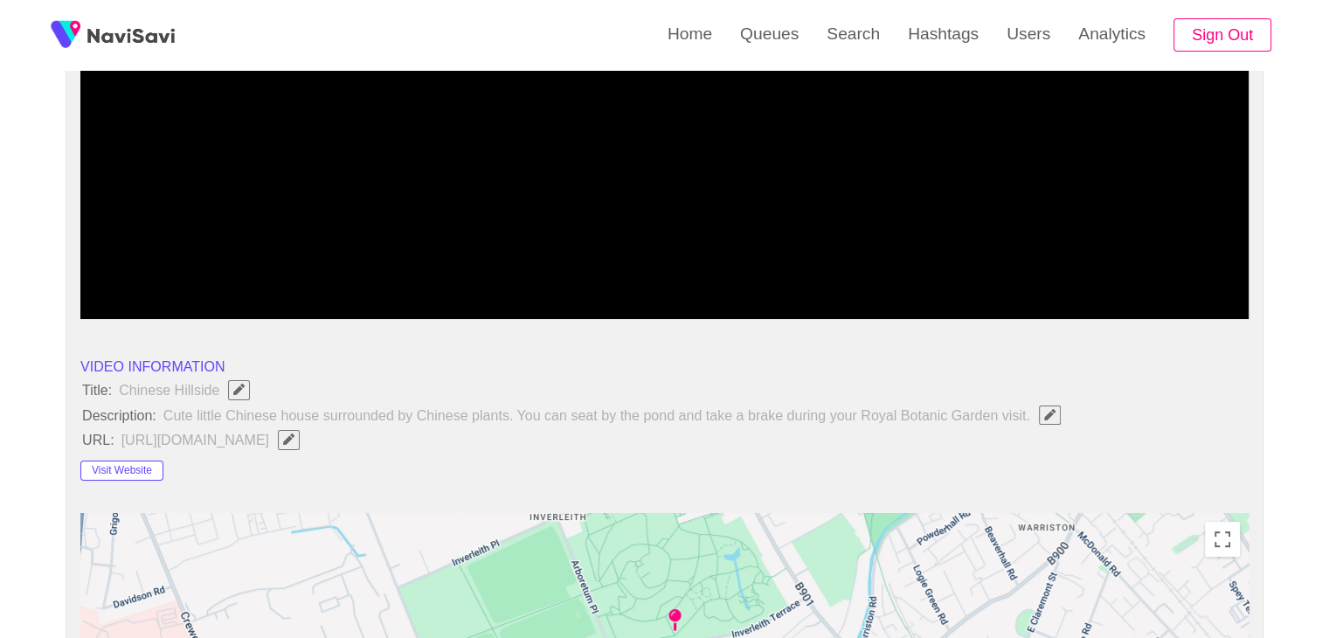
click at [294, 438] on icon "Edit Field" at bounding box center [288, 438] width 11 height 11
click at [803, 461] on li "Visit Website" at bounding box center [664, 467] width 1168 height 28
click at [599, 442] on input "field" at bounding box center [520, 440] width 798 height 22
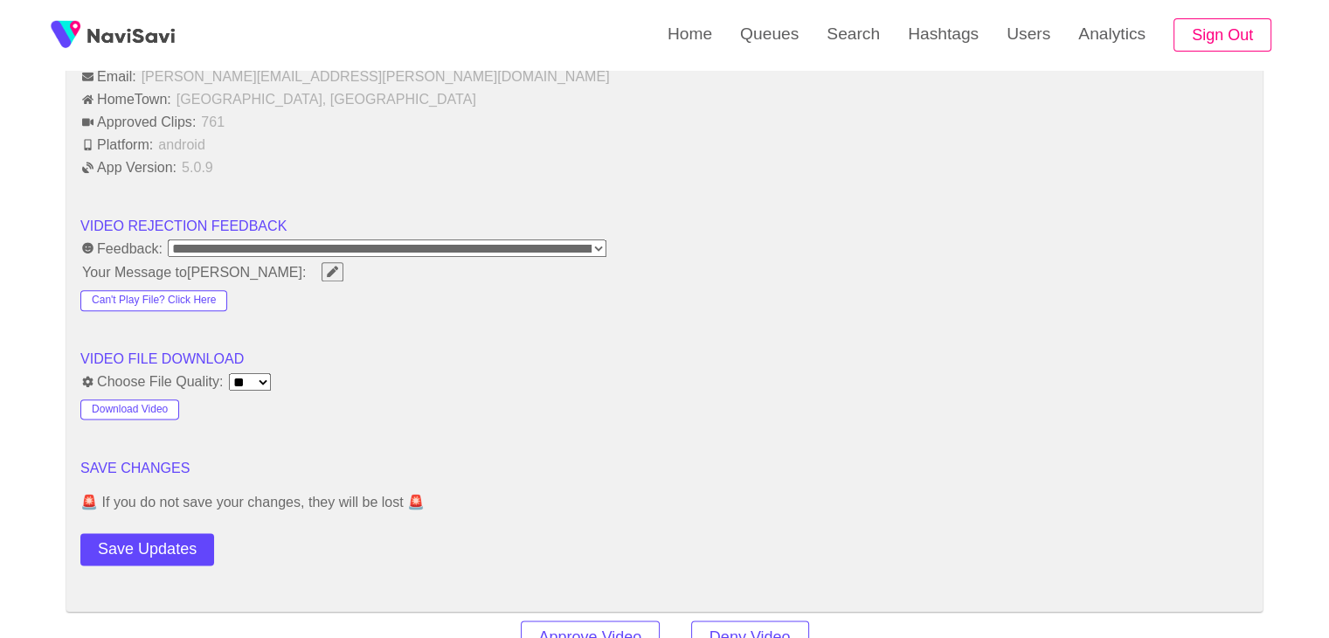
scroll to position [2271, 0]
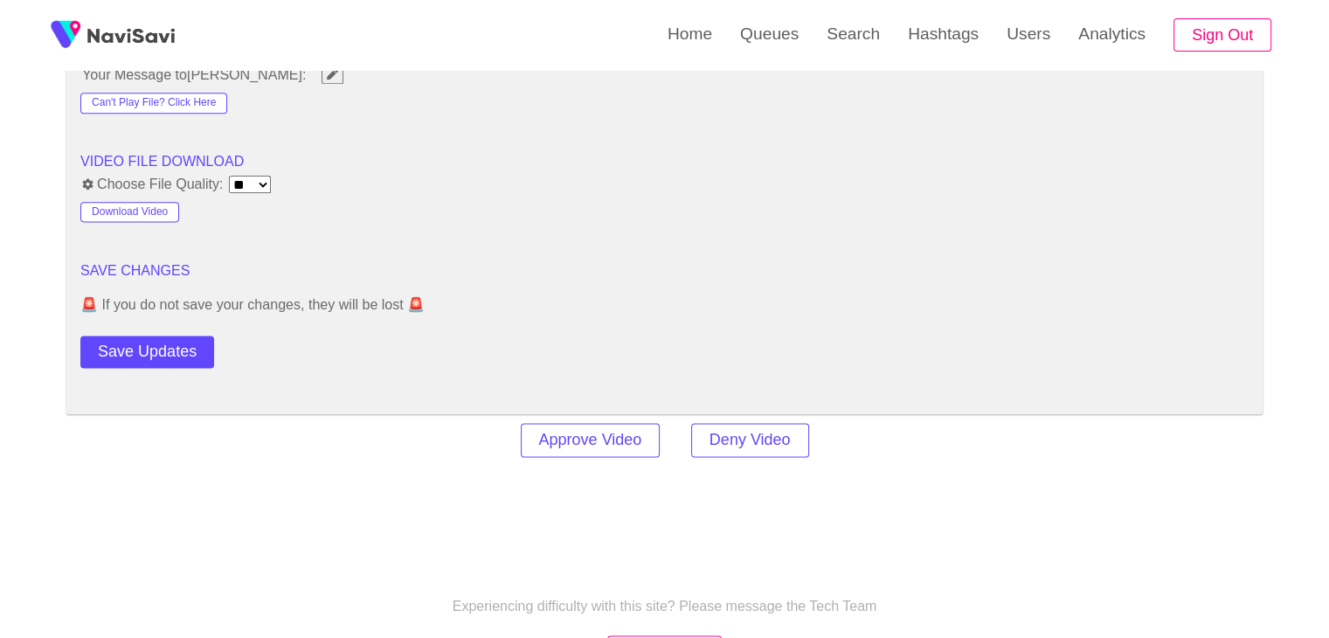
drag, startPoint x: 179, startPoint y: 345, endPoint x: 194, endPoint y: 329, distance: 21.6
click at [179, 345] on button "Save Updates" at bounding box center [147, 351] width 134 height 32
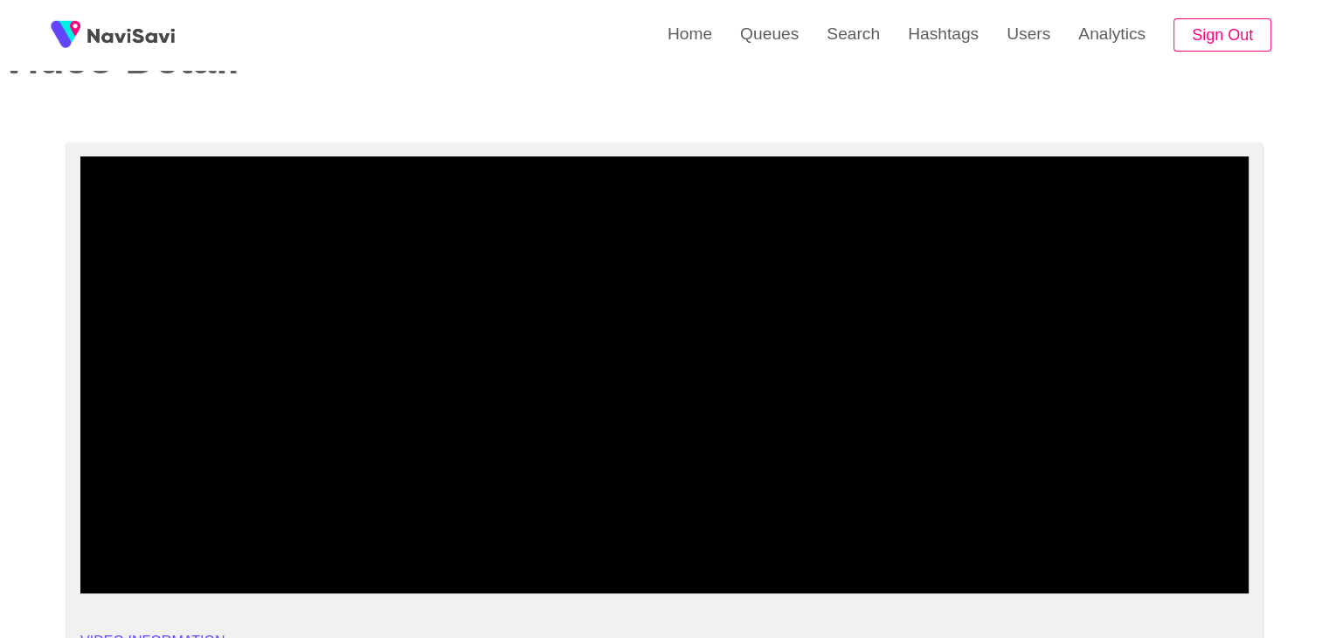
scroll to position [0, 0]
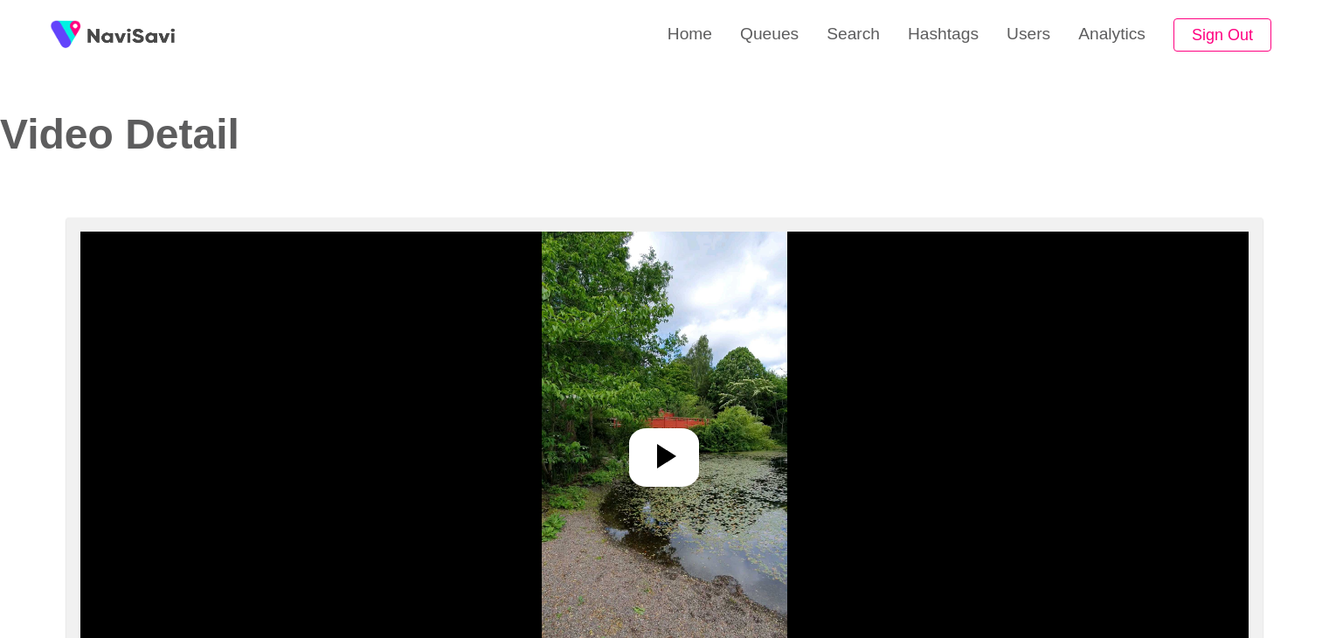
select select "**********"
select select "**"
drag, startPoint x: 671, startPoint y: 480, endPoint x: 685, endPoint y: 452, distance: 30.5
click at [671, 478] on div at bounding box center [664, 457] width 70 height 59
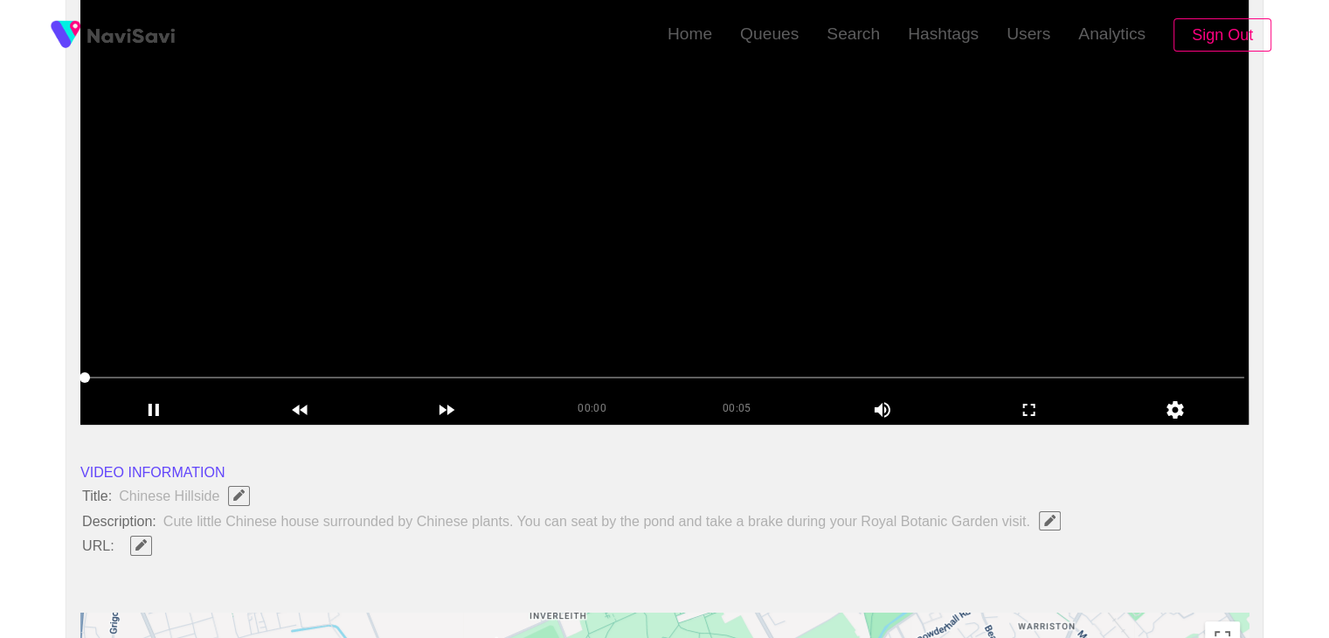
scroll to position [262, 0]
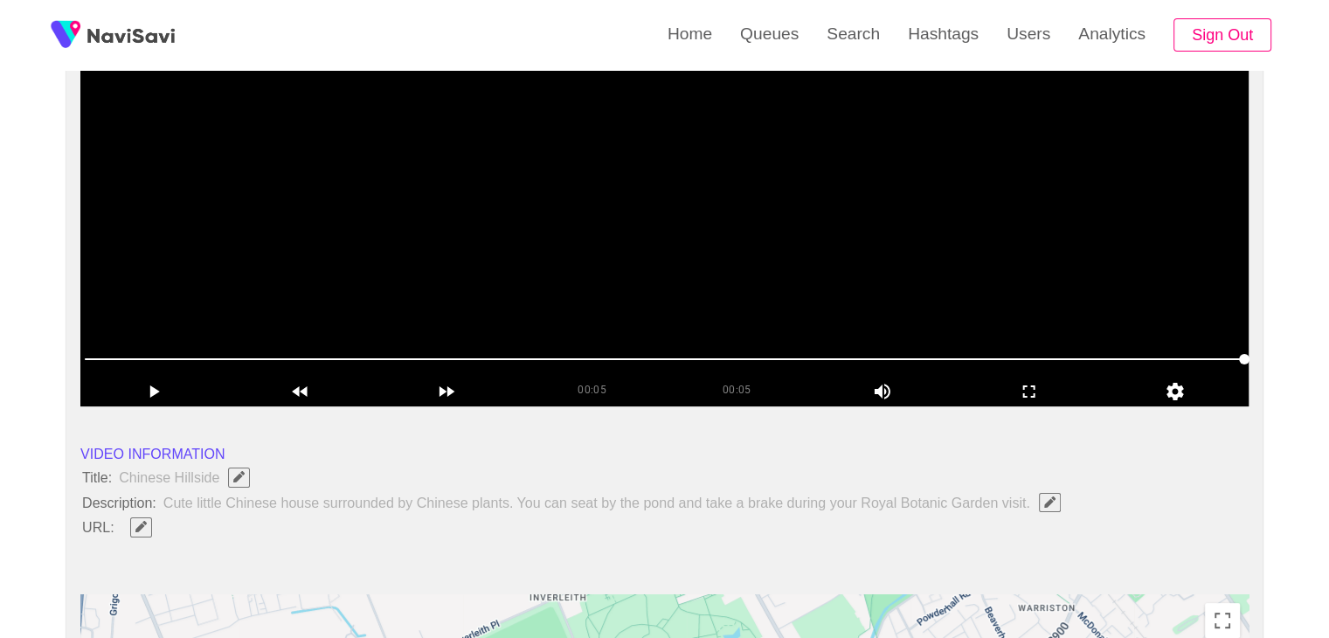
drag, startPoint x: 487, startPoint y: 355, endPoint x: 405, endPoint y: 360, distance: 82.3
click at [405, 360] on span at bounding box center [664, 359] width 1159 height 28
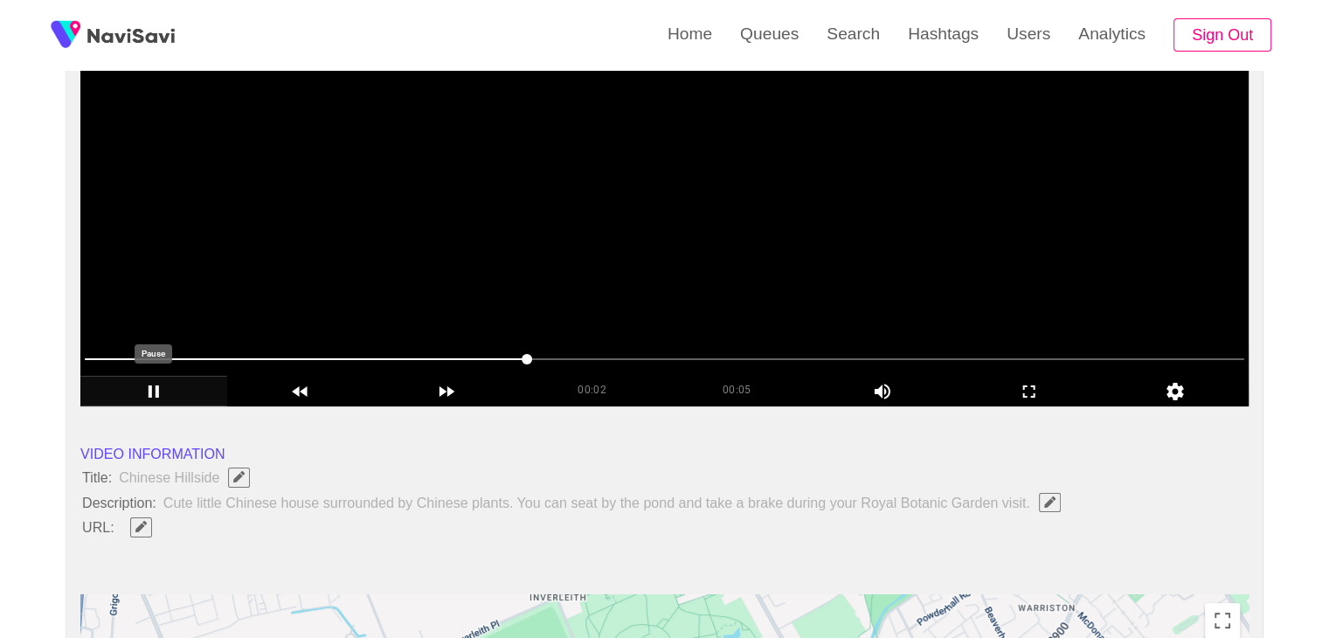
click at [148, 389] on icon "add" at bounding box center [153, 391] width 10 height 12
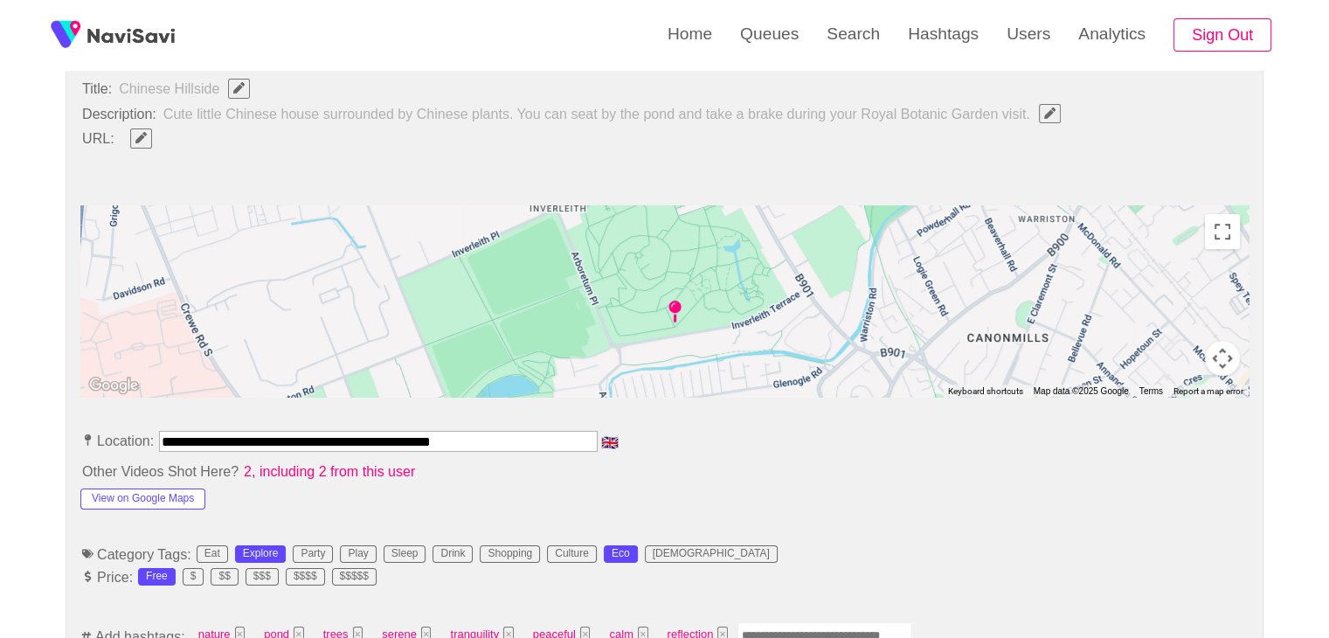
scroll to position [524, 0]
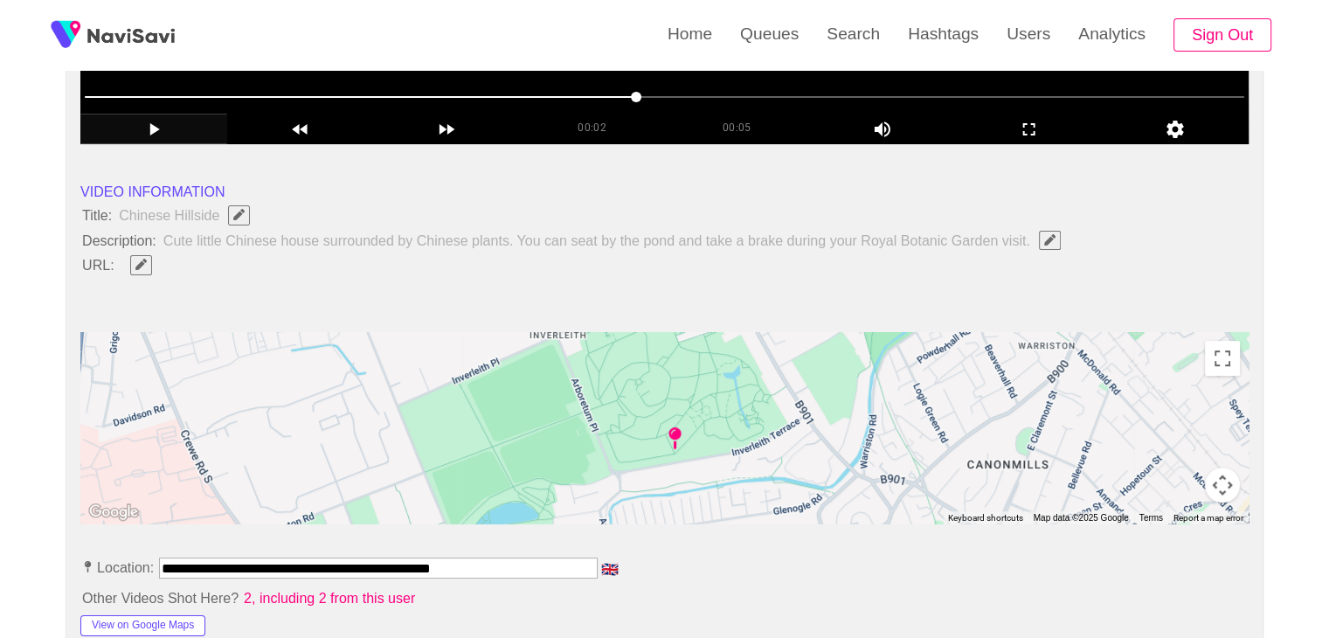
click at [142, 259] on icon "Edit Field" at bounding box center [140, 264] width 11 height 11
click at [227, 265] on input "field" at bounding box center [520, 265] width 798 height 22
type input "**********"
drag, startPoint x: 114, startPoint y: 267, endPoint x: 59, endPoint y: 273, distance: 54.4
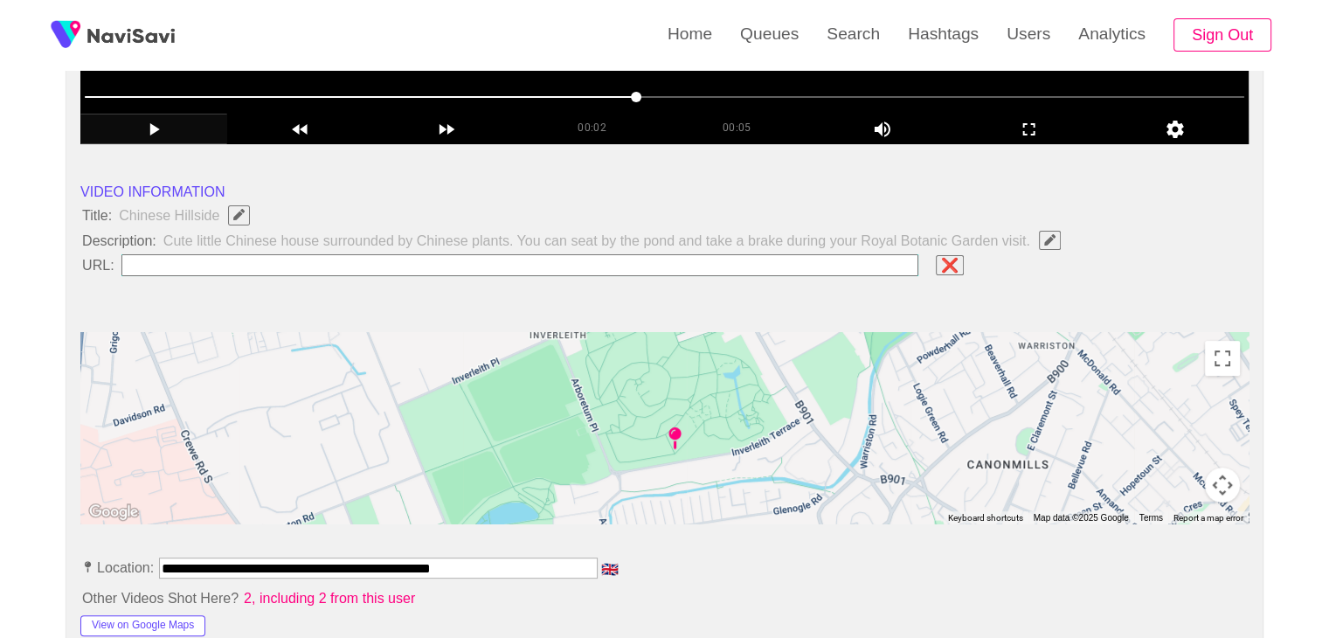
click at [220, 254] on input "field" at bounding box center [520, 265] width 798 height 22
paste input "**********"
type input "**********"
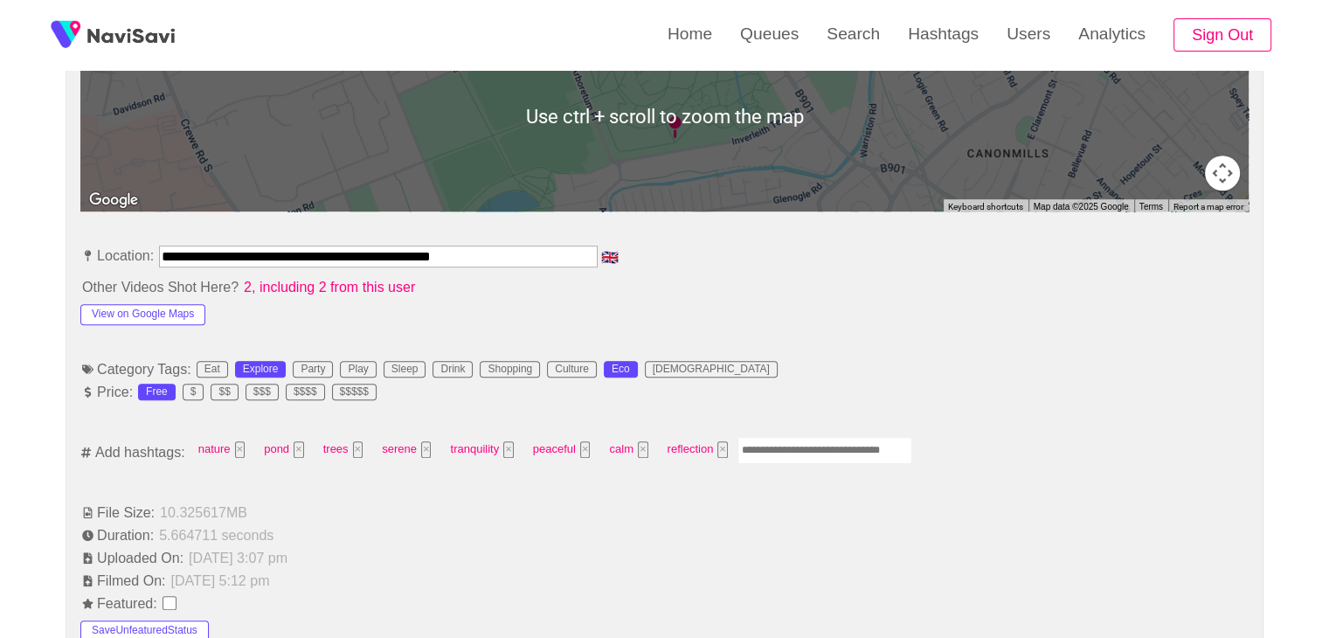
scroll to position [874, 0]
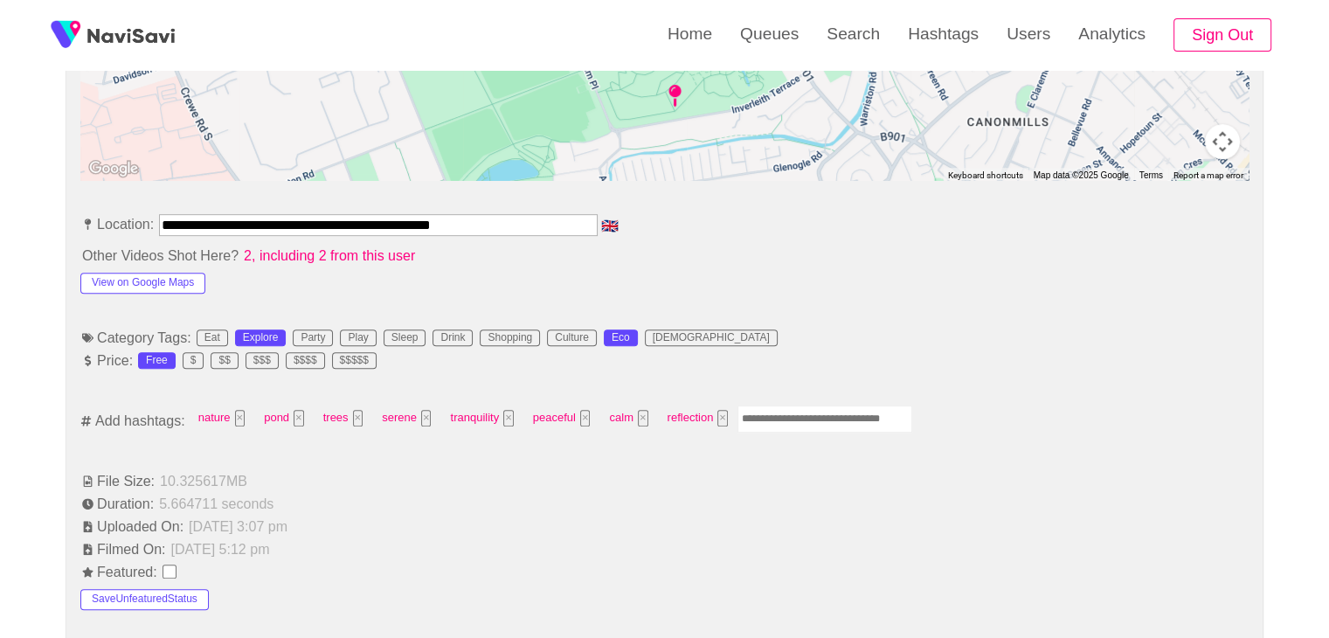
click at [766, 419] on input "Enter tag here and press return" at bounding box center [824, 418] width 175 height 27
type input "*********"
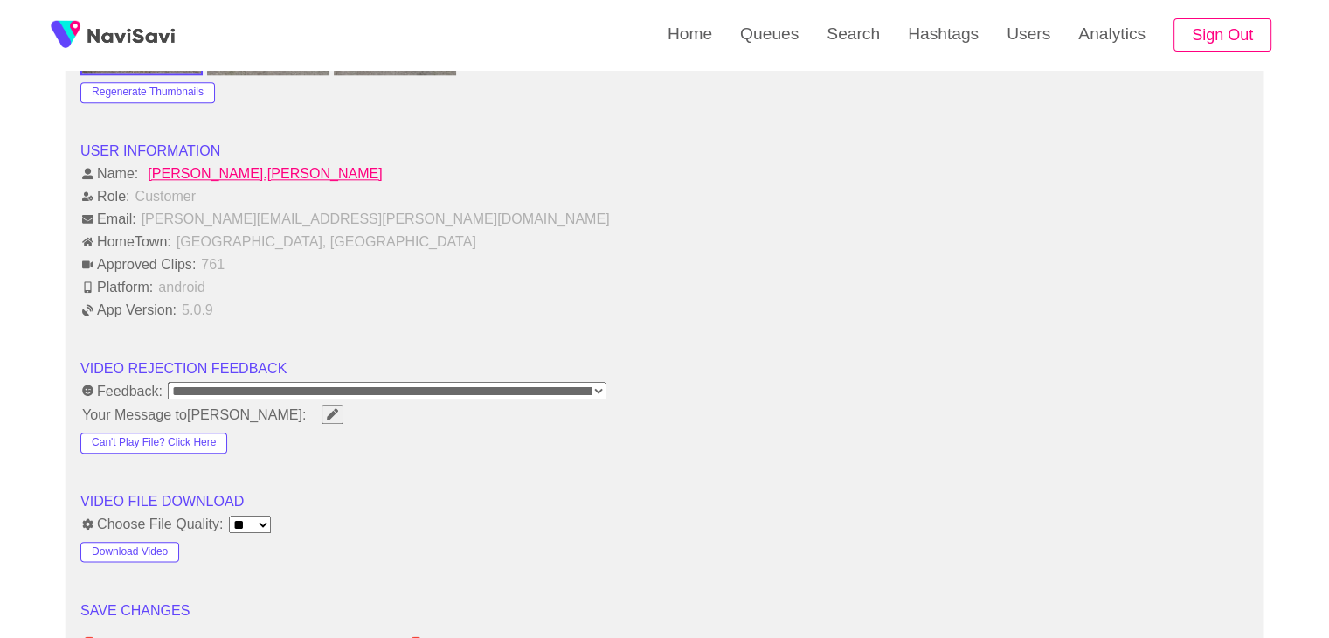
scroll to position [2096, 0]
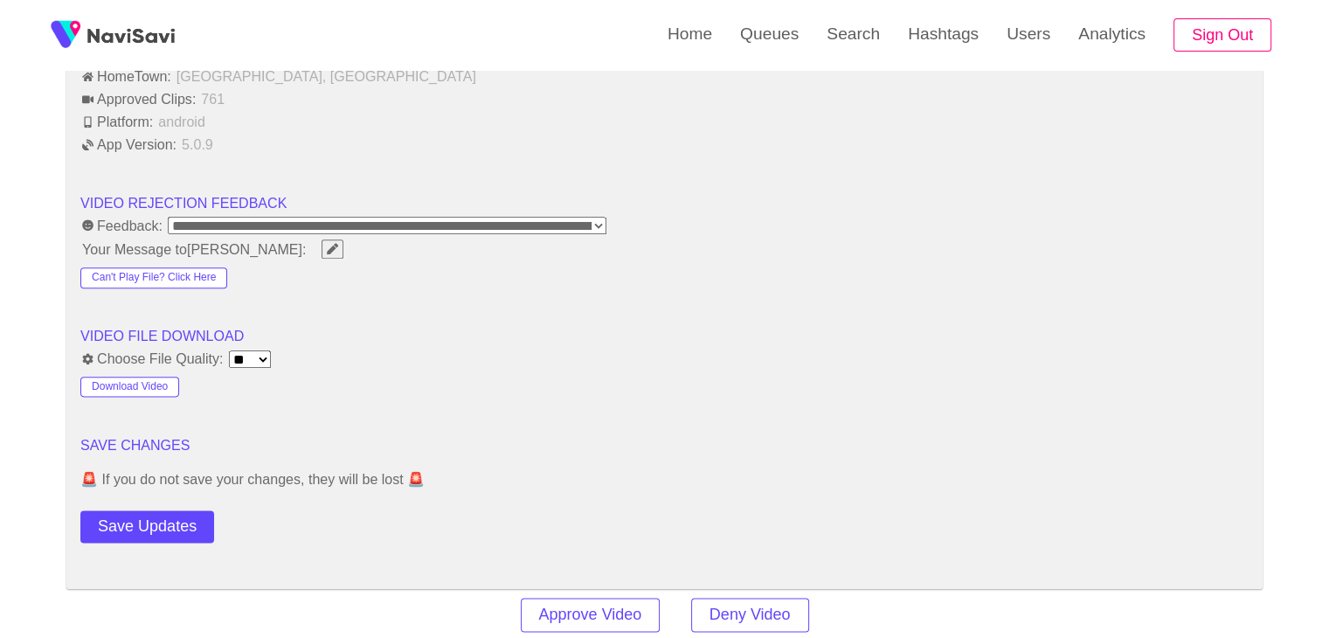
click at [161, 525] on button "Save Updates" at bounding box center [147, 526] width 134 height 32
drag, startPoint x: 179, startPoint y: 528, endPoint x: 189, endPoint y: 511, distance: 19.9
click at [179, 528] on button "Save Updates" at bounding box center [147, 526] width 134 height 32
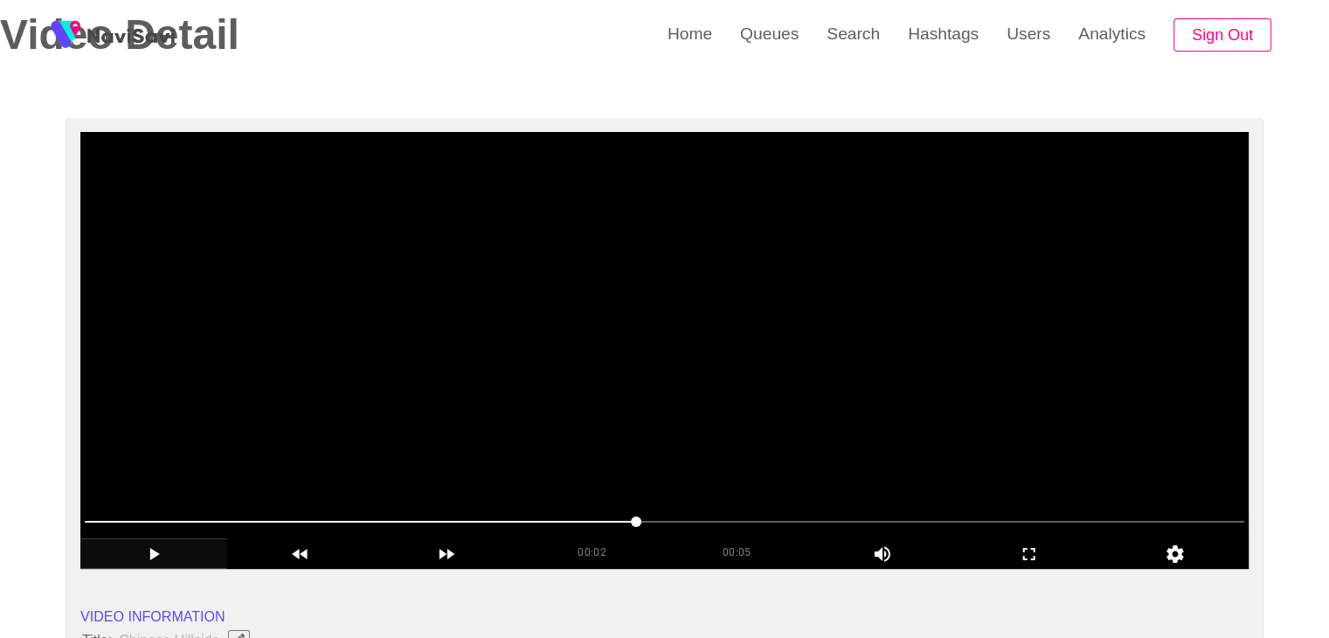
scroll to position [87, 0]
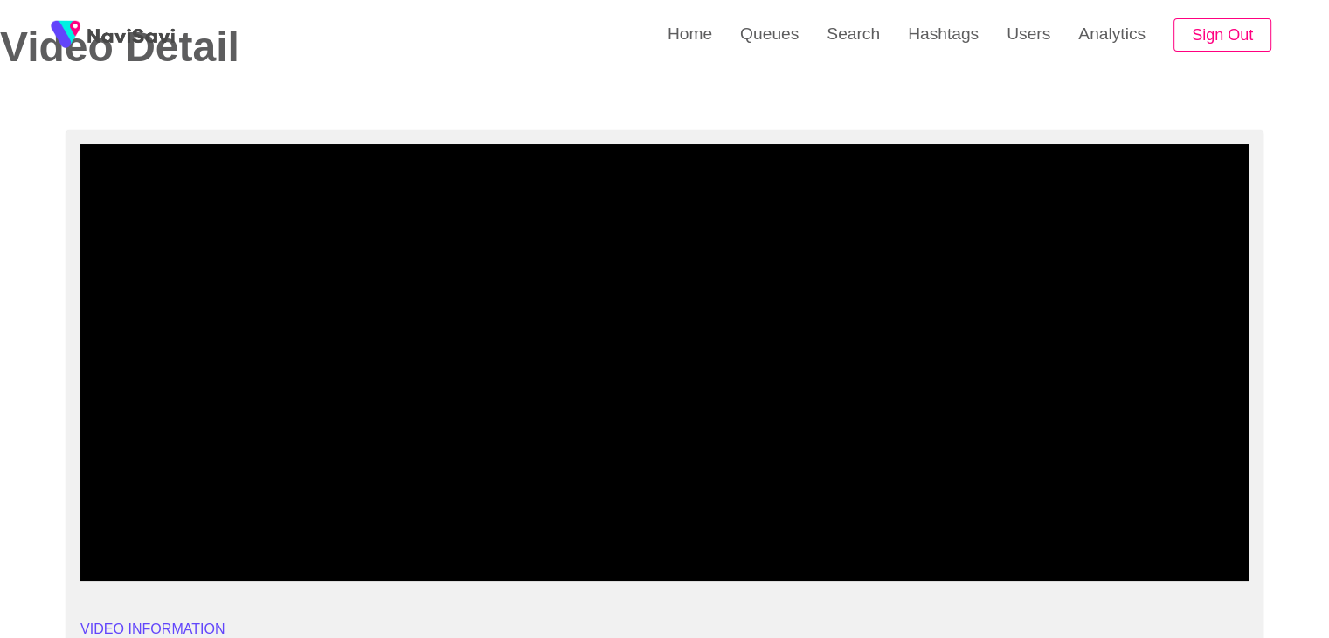
drag, startPoint x: 474, startPoint y: 527, endPoint x: 108, endPoint y: 520, distance: 366.1
click at [108, 520] on span at bounding box center [664, 534] width 1159 height 28
click at [103, 529] on span at bounding box center [108, 533] width 10 height 10
click at [161, 572] on icon "add" at bounding box center [153, 566] width 145 height 21
drag, startPoint x: 378, startPoint y: 527, endPoint x: 337, endPoint y: 521, distance: 41.4
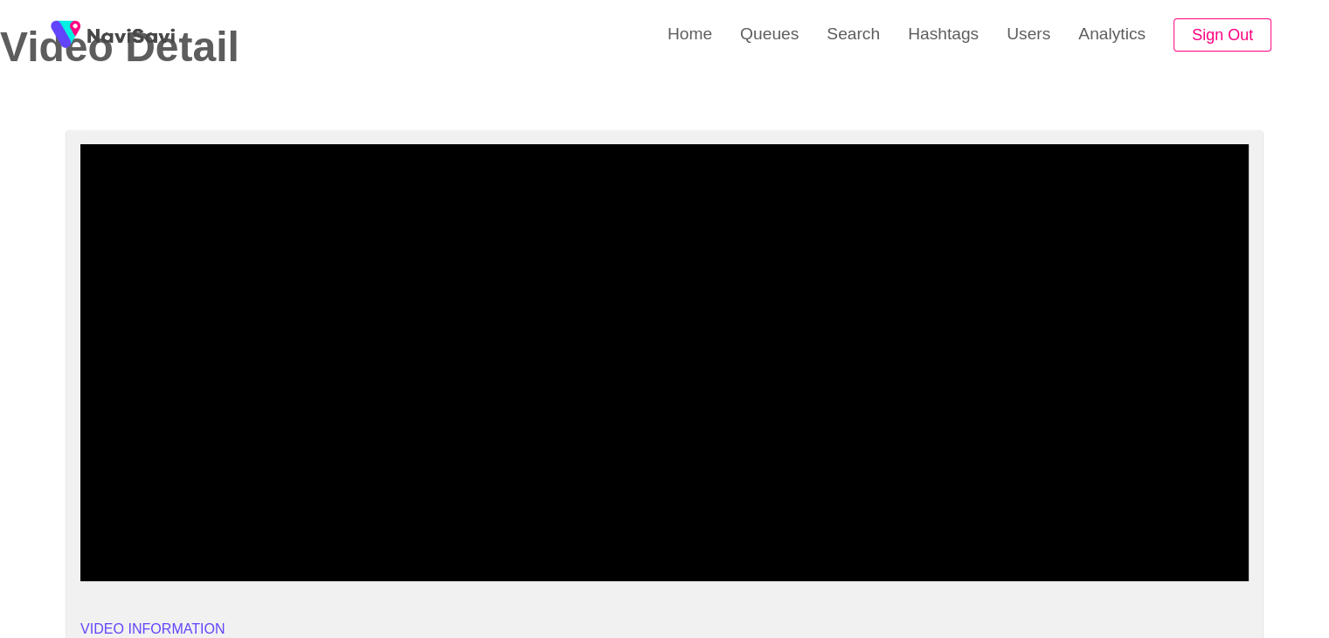
click at [290, 520] on span at bounding box center [664, 534] width 1159 height 28
click at [487, 531] on span at bounding box center [664, 534] width 1159 height 28
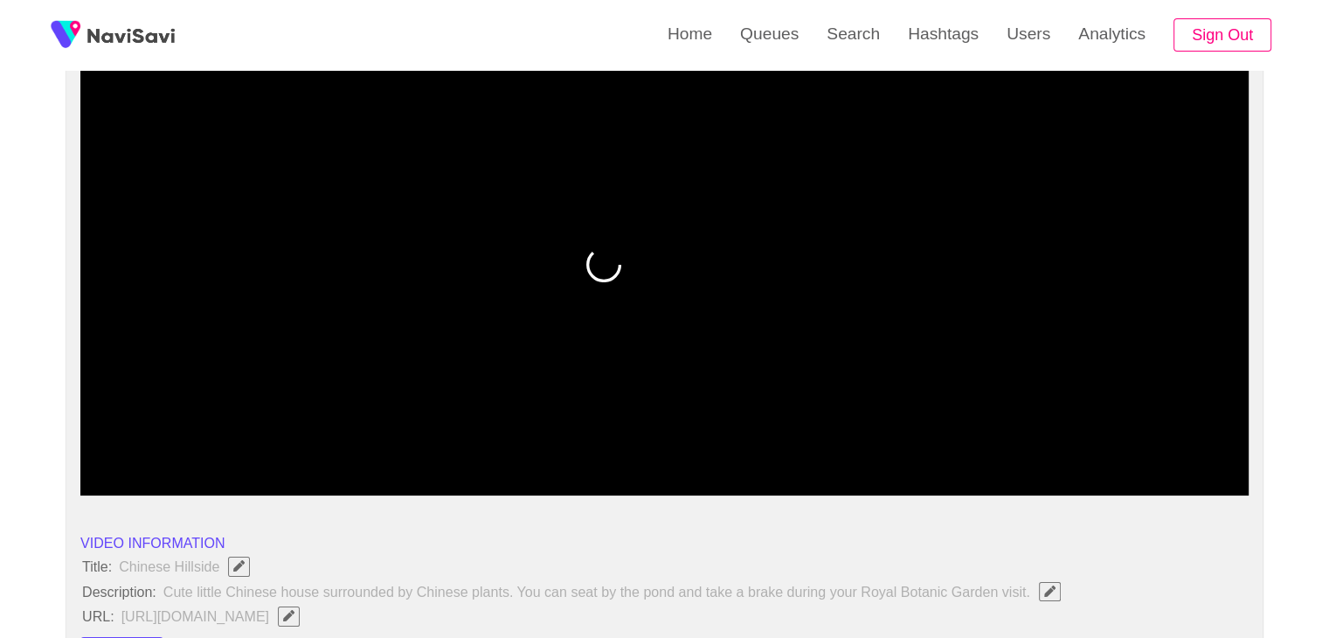
scroll to position [175, 0]
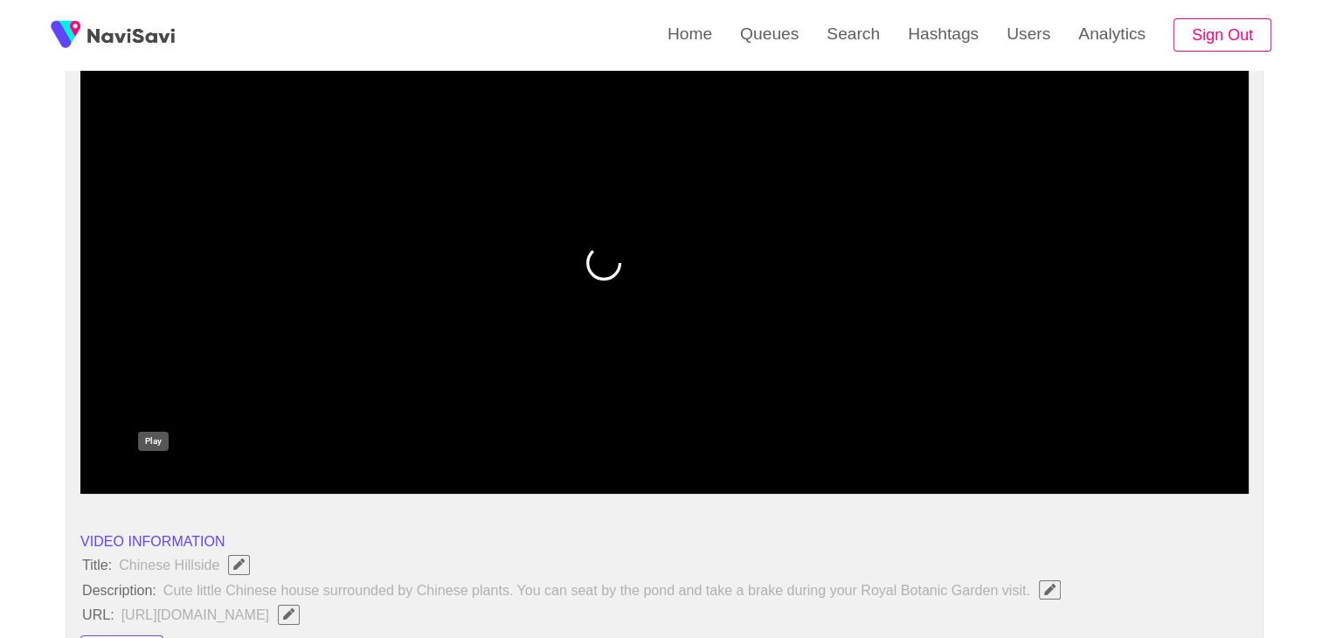
click at [162, 476] on icon "add" at bounding box center [153, 478] width 145 height 21
click at [165, 473] on icon "add" at bounding box center [153, 478] width 145 height 21
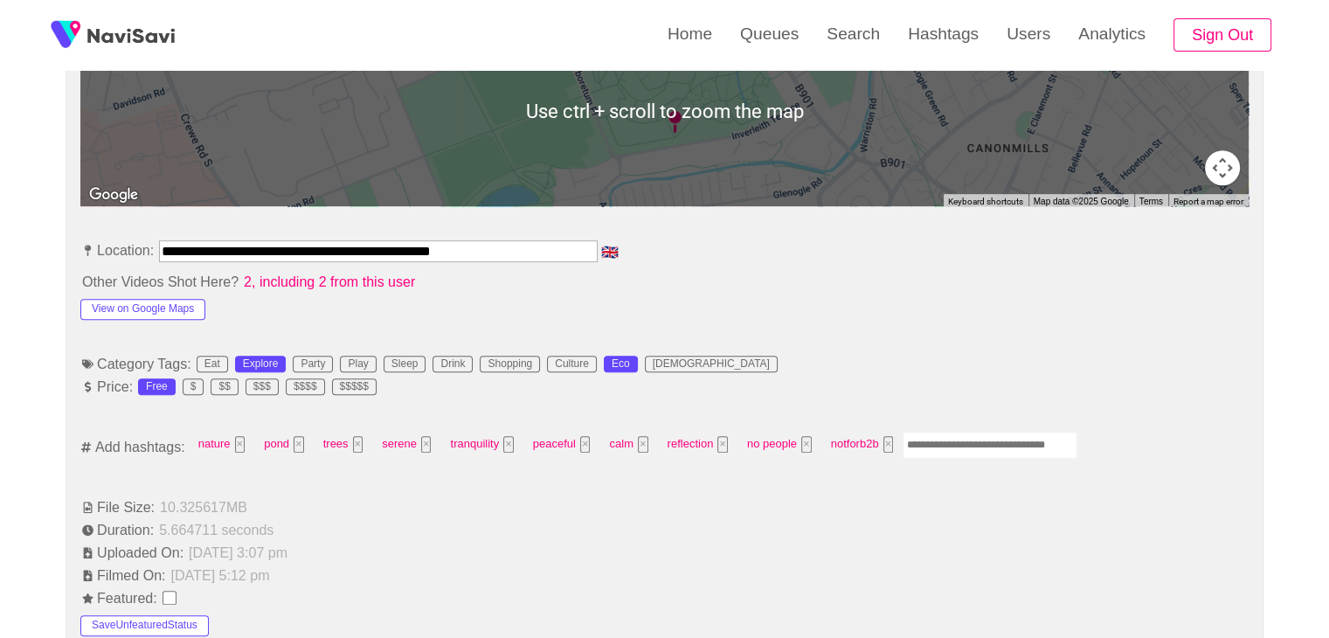
scroll to position [874, 0]
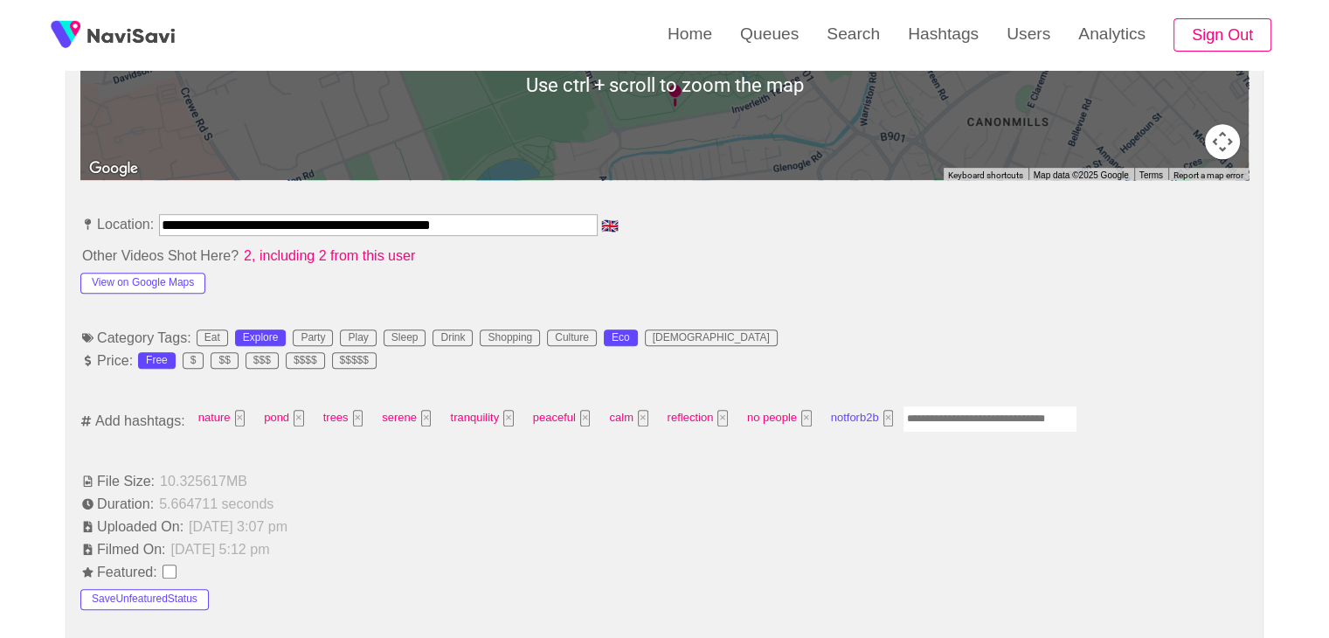
click at [883, 420] on button "×" at bounding box center [888, 418] width 10 height 17
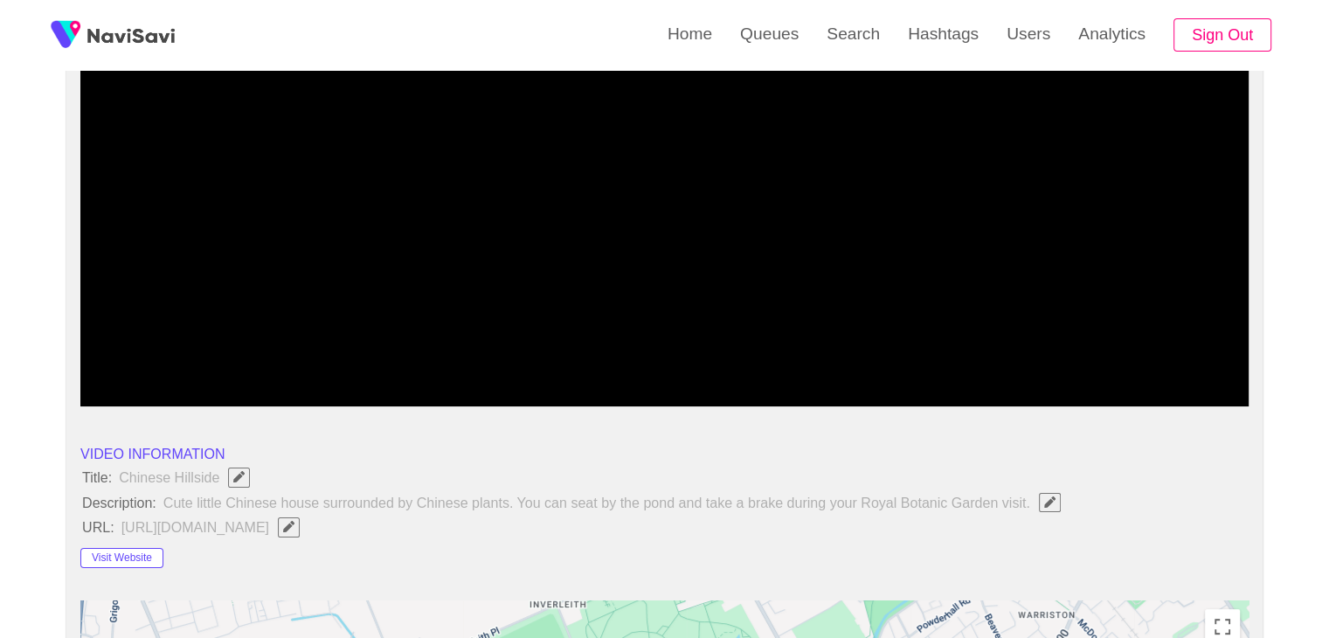
scroll to position [87, 0]
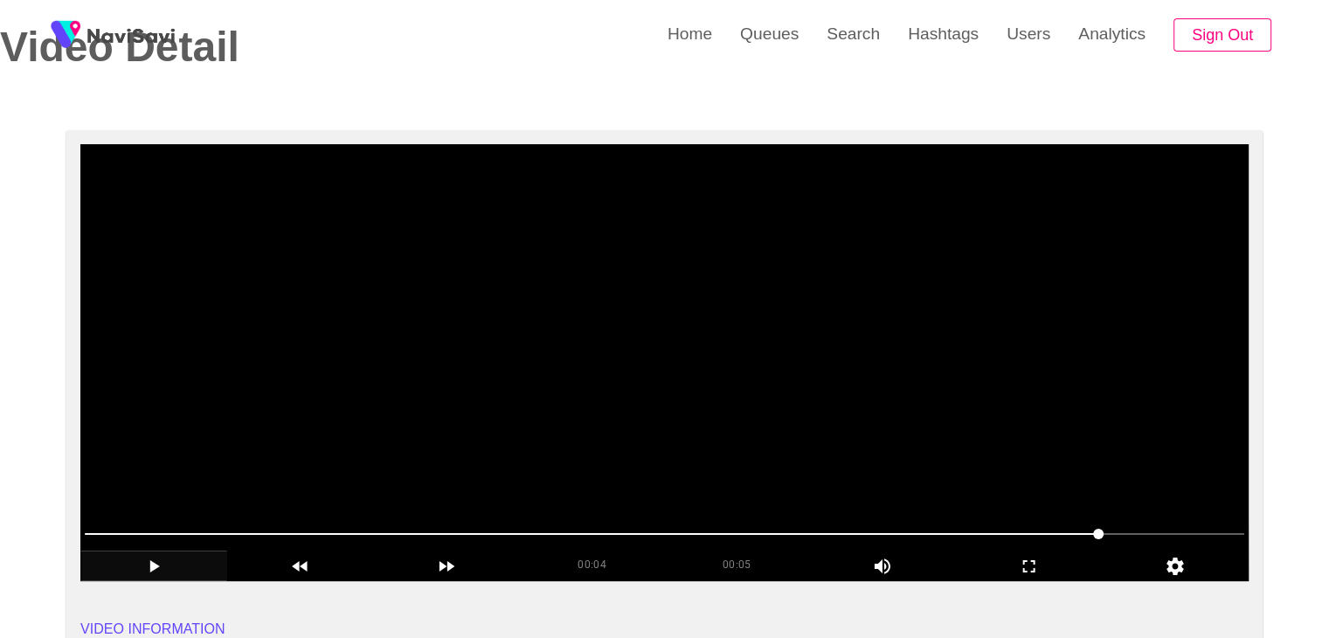
click at [517, 485] on video at bounding box center [664, 362] width 1168 height 437
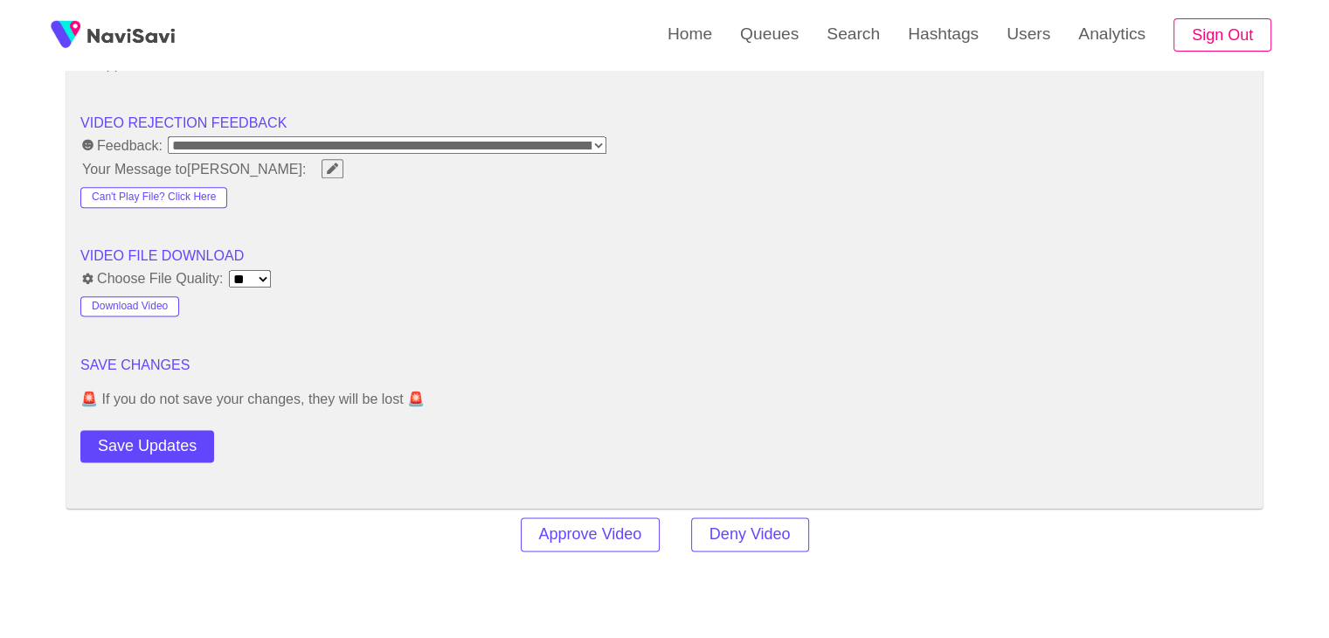
scroll to position [2184, 0]
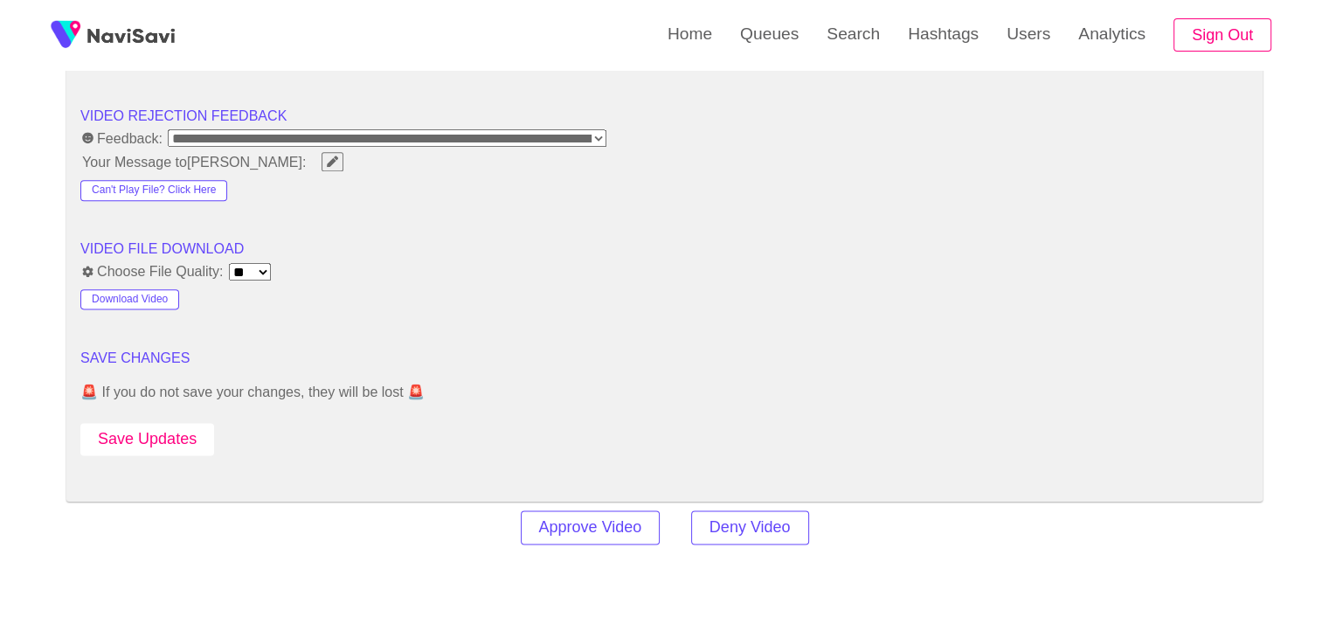
click at [181, 431] on button "Save Updates" at bounding box center [147, 439] width 134 height 32
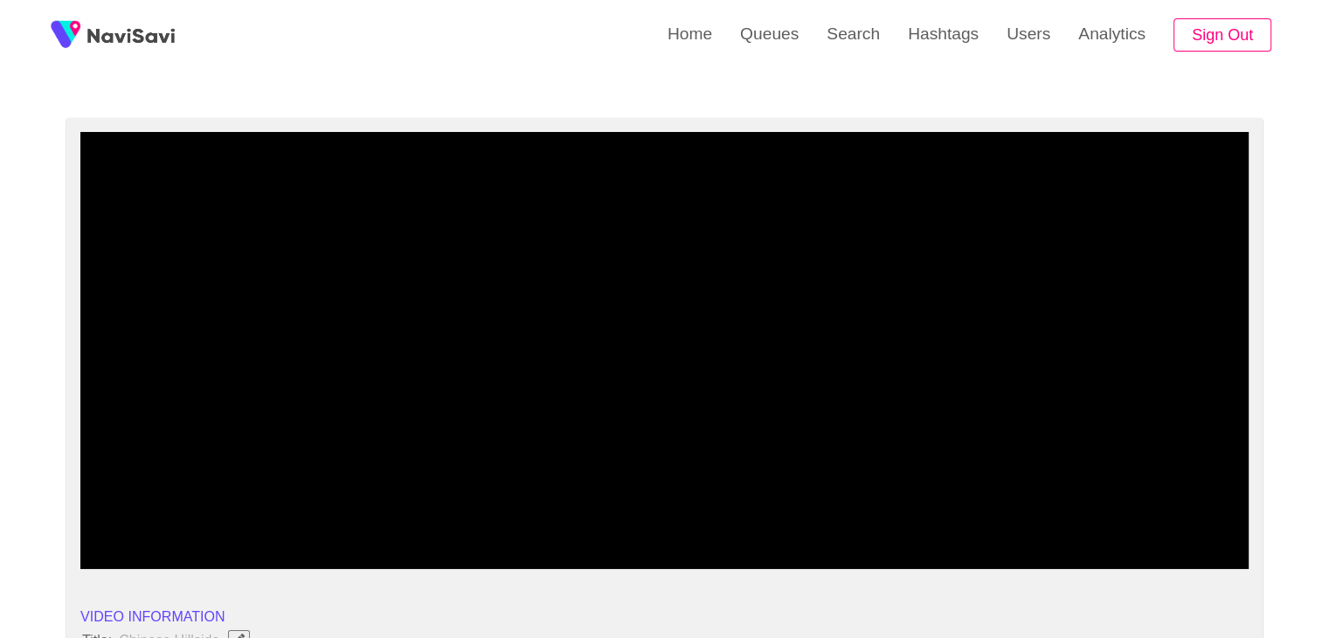
scroll to position [0, 0]
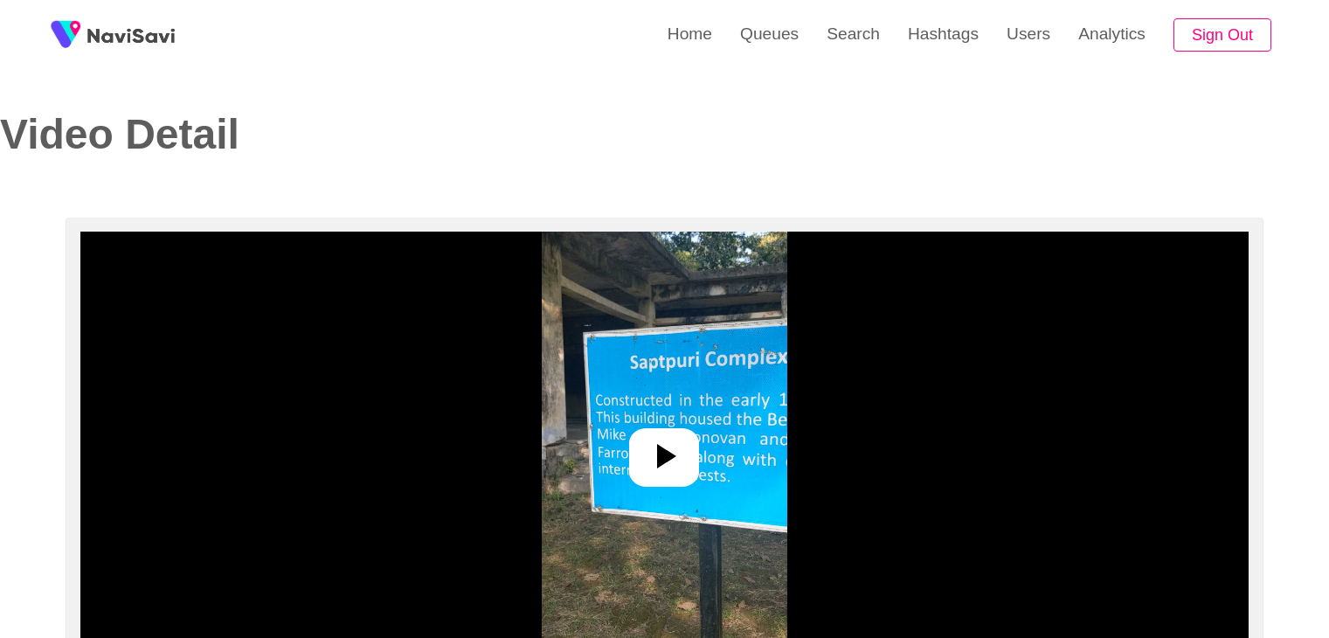
select select "**********"
select select "**"
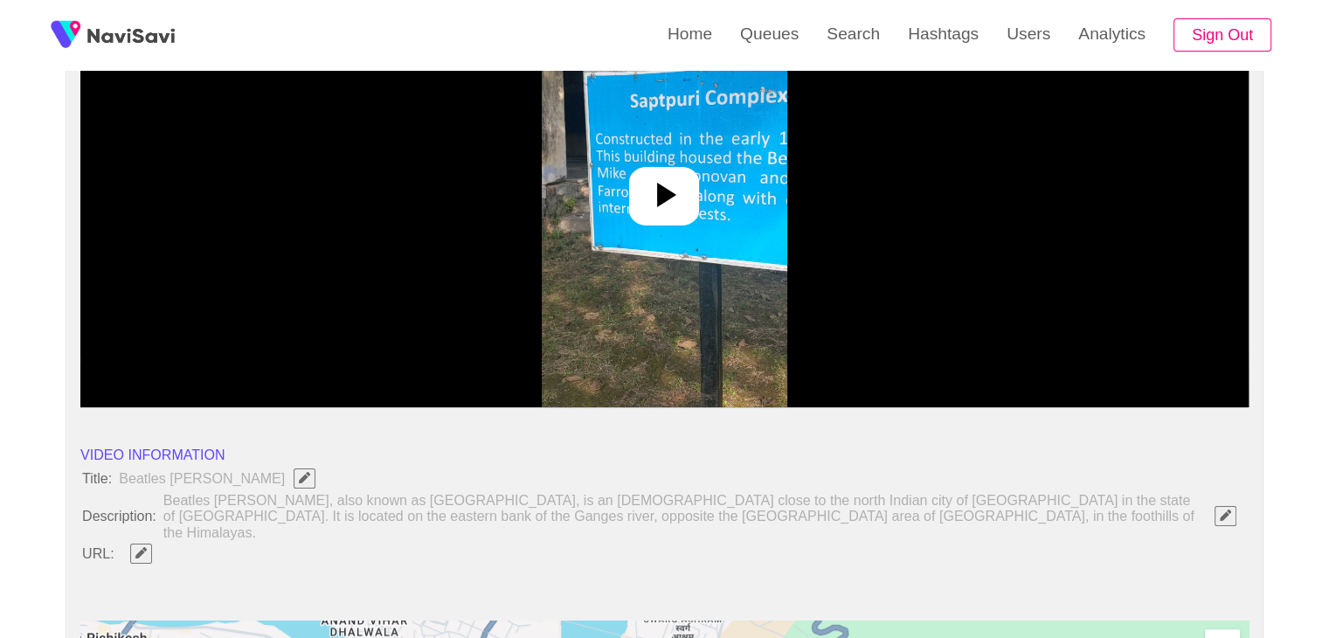
scroll to position [262, 0]
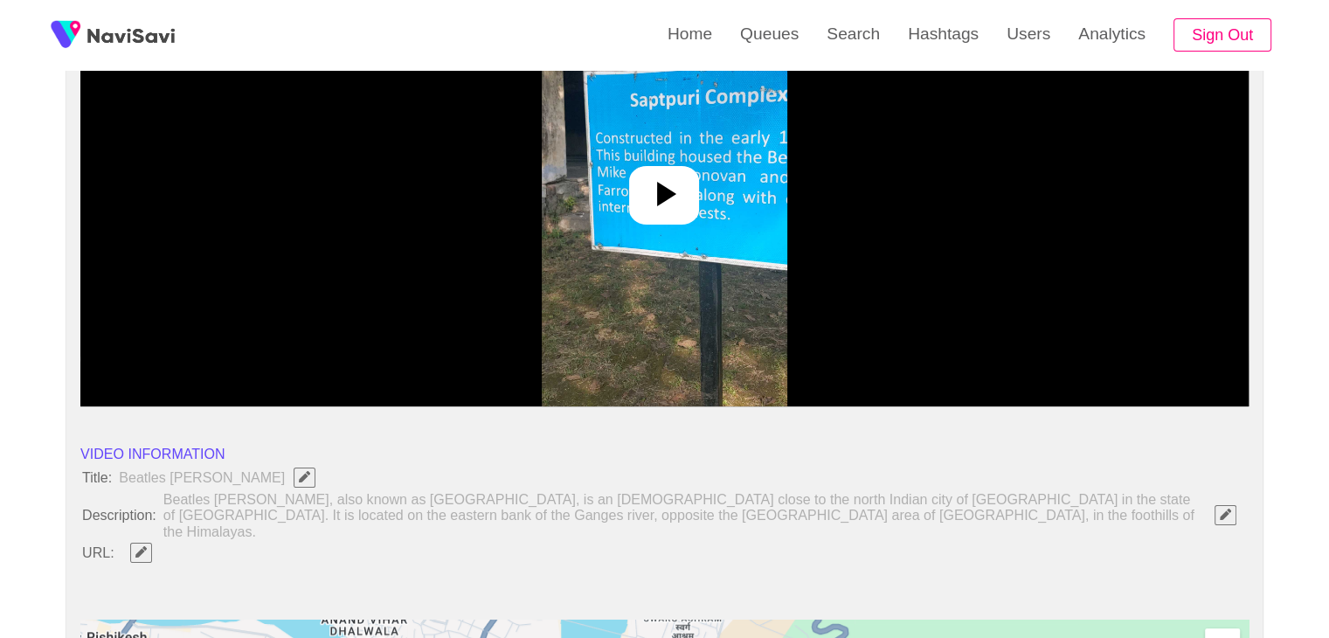
click at [665, 173] on icon at bounding box center [664, 194] width 42 height 42
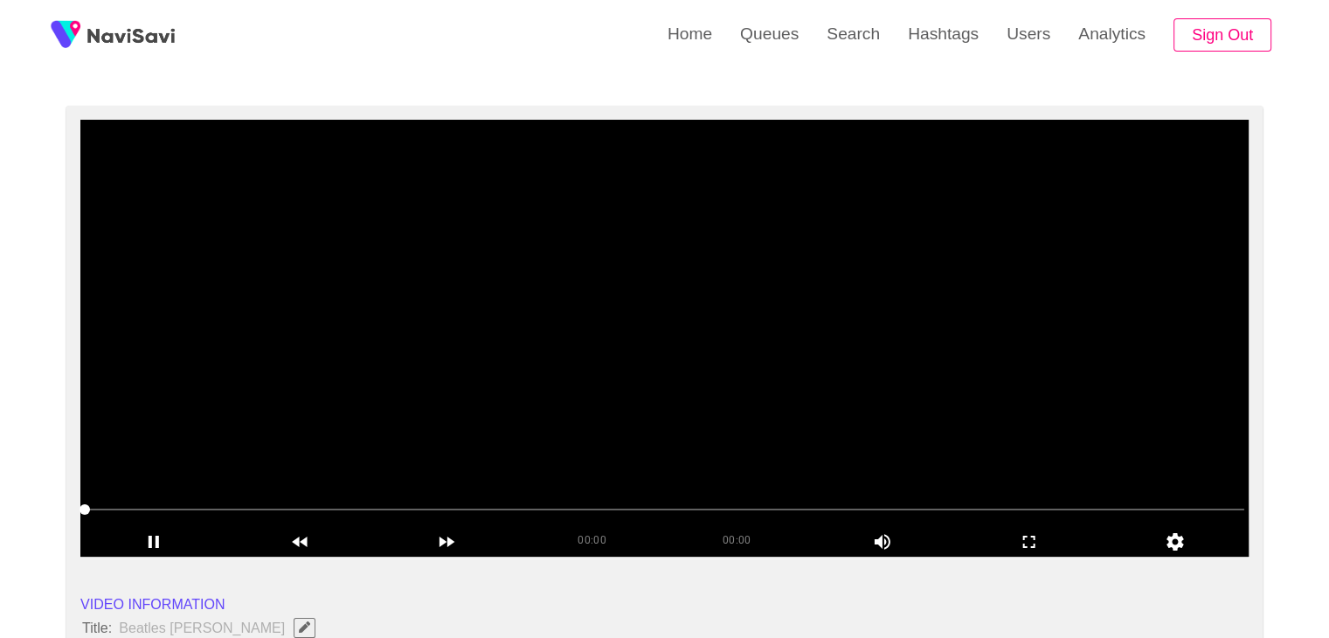
scroll to position [87, 0]
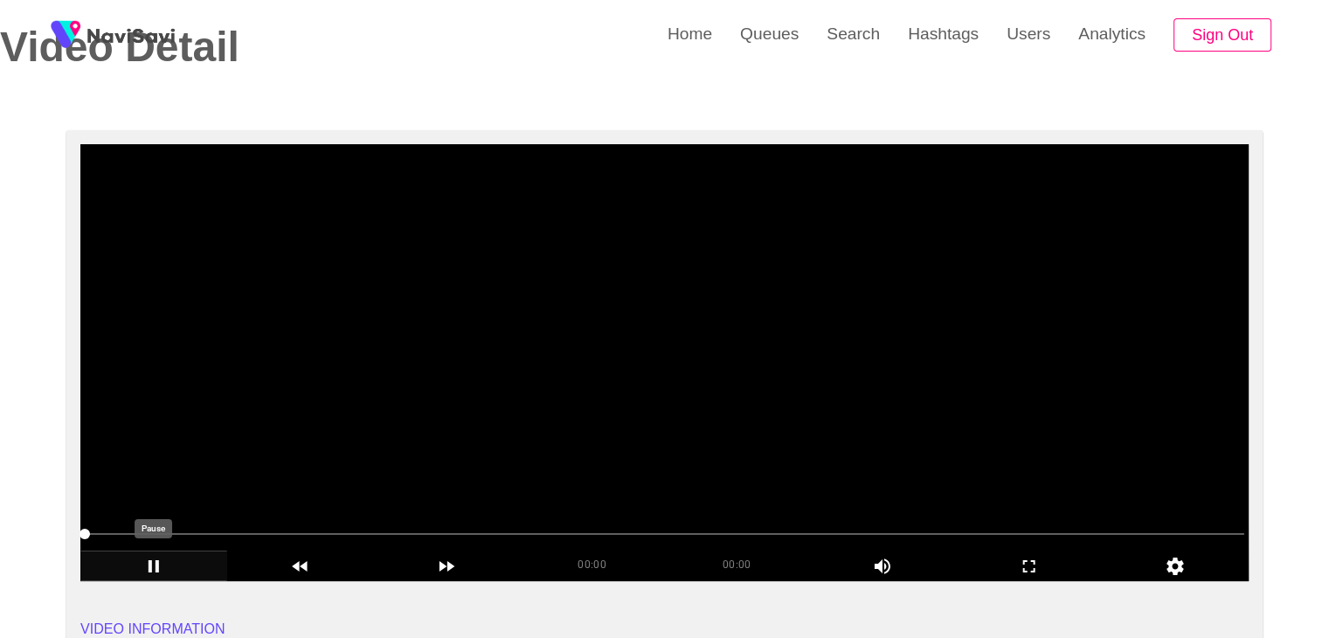
click at [154, 567] on icon "add" at bounding box center [153, 566] width 145 height 21
click at [157, 567] on icon "add" at bounding box center [153, 566] width 145 height 21
click at [166, 530] on span at bounding box center [664, 534] width 1159 height 28
click at [197, 529] on span at bounding box center [664, 534] width 1159 height 28
click at [190, 535] on span at bounding box center [664, 534] width 1159 height 28
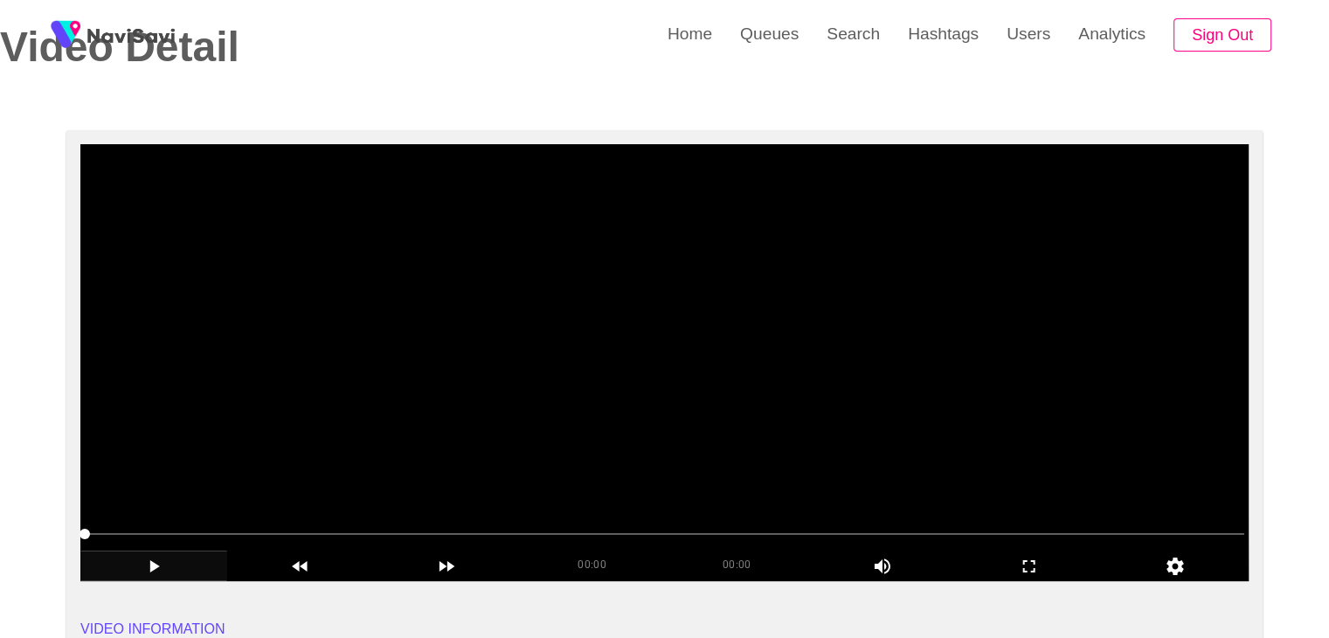
click at [182, 539] on span at bounding box center [664, 534] width 1159 height 28
drag, startPoint x: 273, startPoint y: 526, endPoint x: 143, endPoint y: 501, distance: 131.7
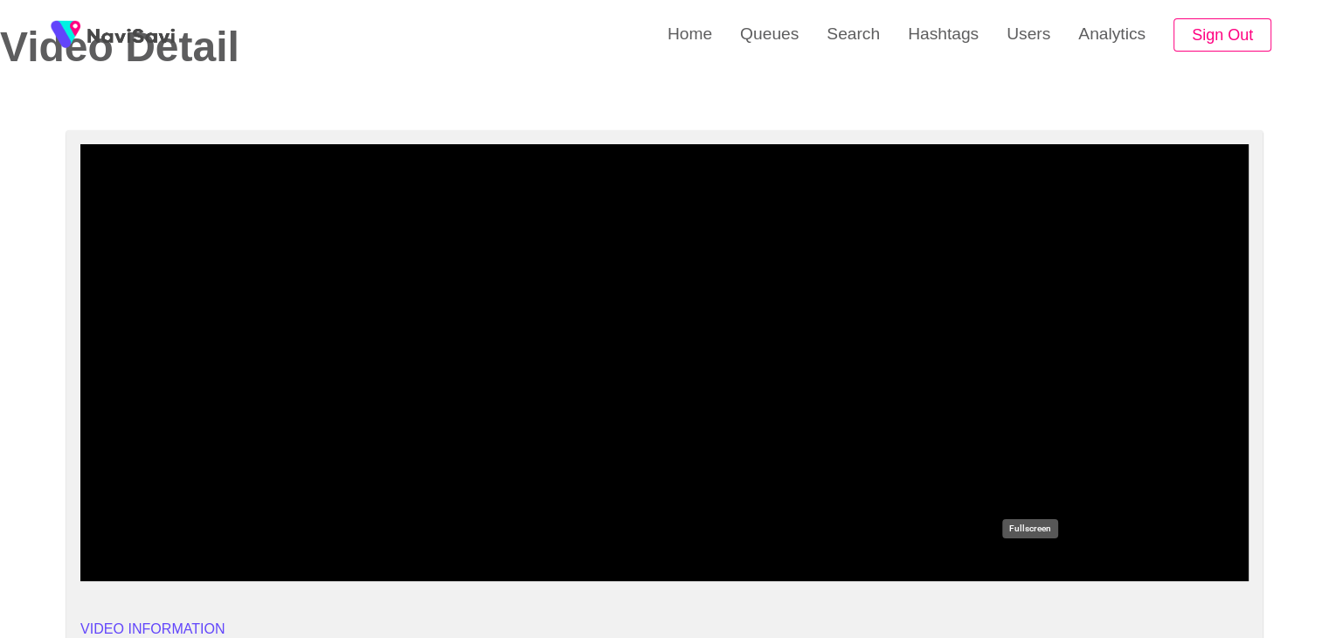
click at [1034, 563] on icon "add" at bounding box center [1029, 566] width 12 height 12
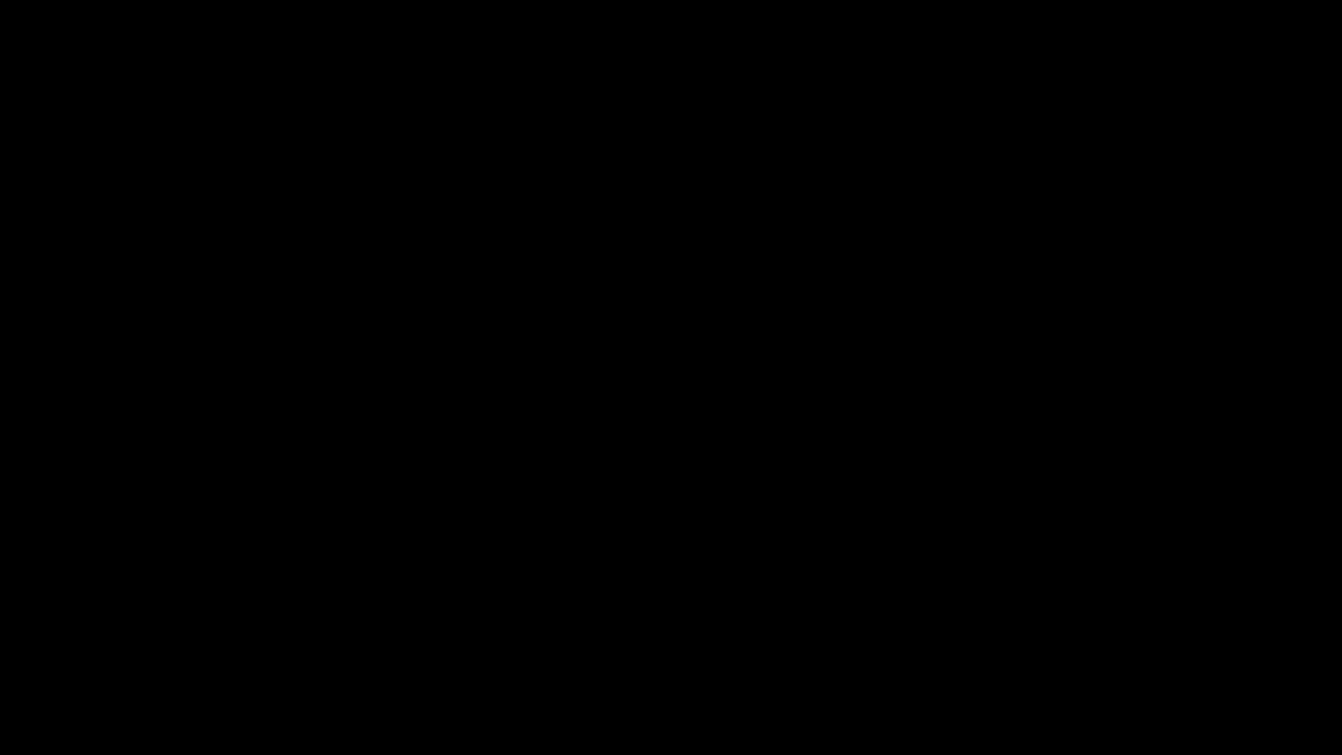
click at [95, 637] on icon "add" at bounding box center [84, 739] width 167 height 21
click at [105, 637] on icon "add" at bounding box center [84, 739] width 167 height 21
click at [100, 637] on icon "add" at bounding box center [84, 739] width 167 height 21
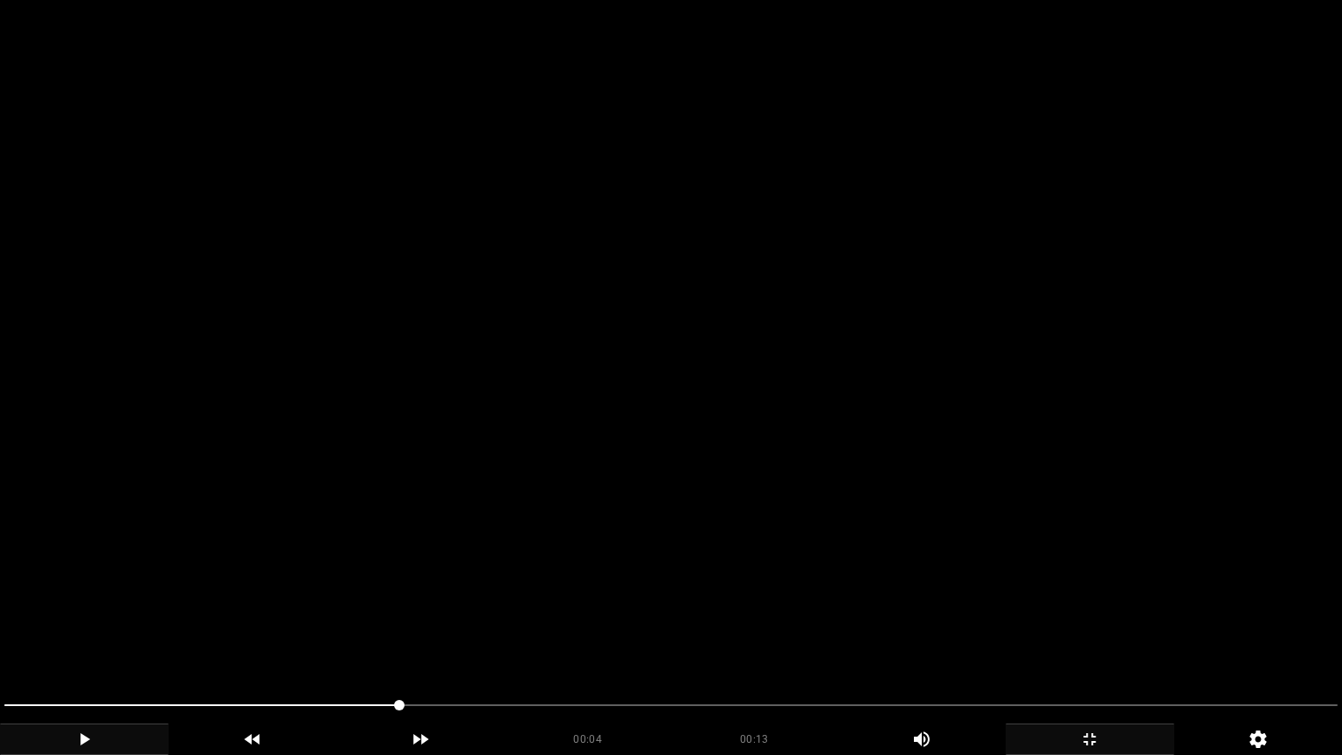
click at [549, 584] on video at bounding box center [671, 377] width 1342 height 755
drag, startPoint x: 367, startPoint y: 706, endPoint x: 346, endPoint y: 711, distance: 21.6
click at [346, 637] on span at bounding box center [670, 705] width 1333 height 28
click at [681, 481] on video at bounding box center [671, 377] width 1342 height 755
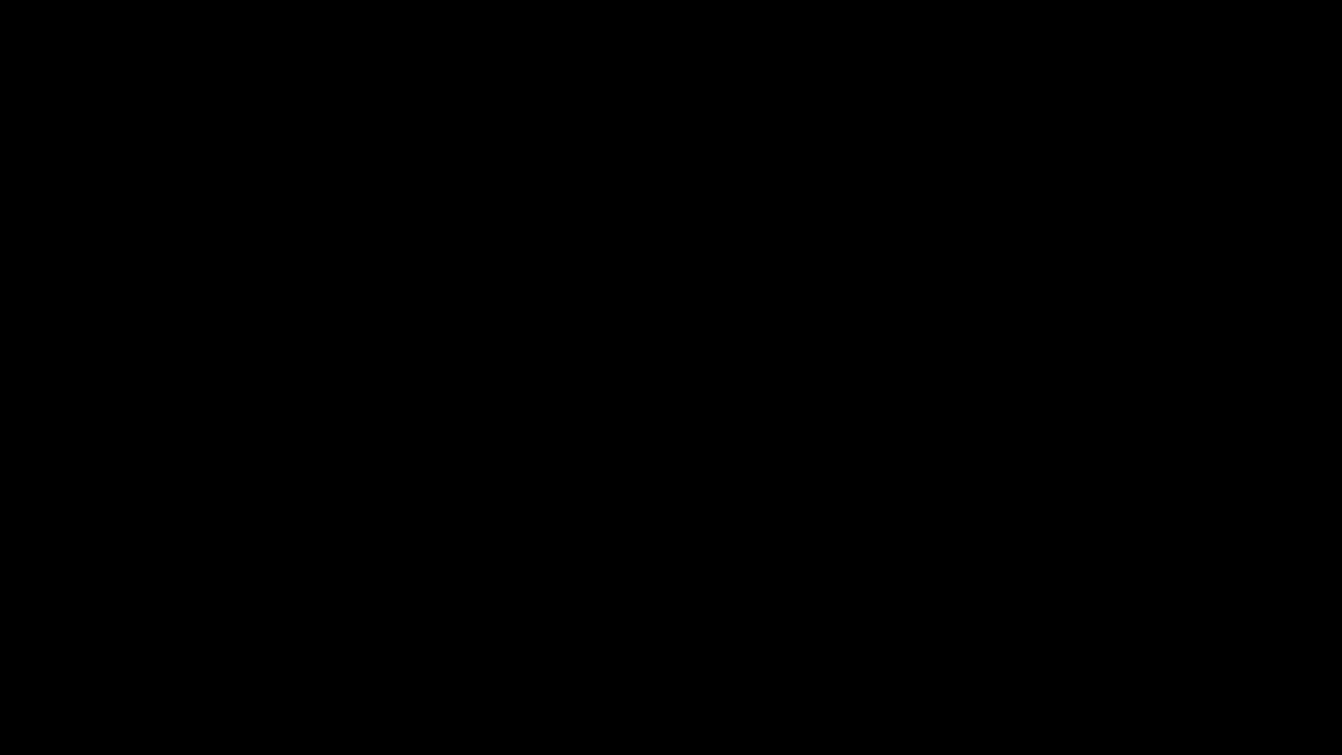
click at [59, 637] on icon "add" at bounding box center [84, 739] width 167 height 21
click at [75, 637] on icon "add" at bounding box center [84, 739] width 167 height 21
click at [941, 637] on span at bounding box center [670, 705] width 1333 height 28
click at [1103, 637] on div "add" at bounding box center [1089, 738] width 169 height 31
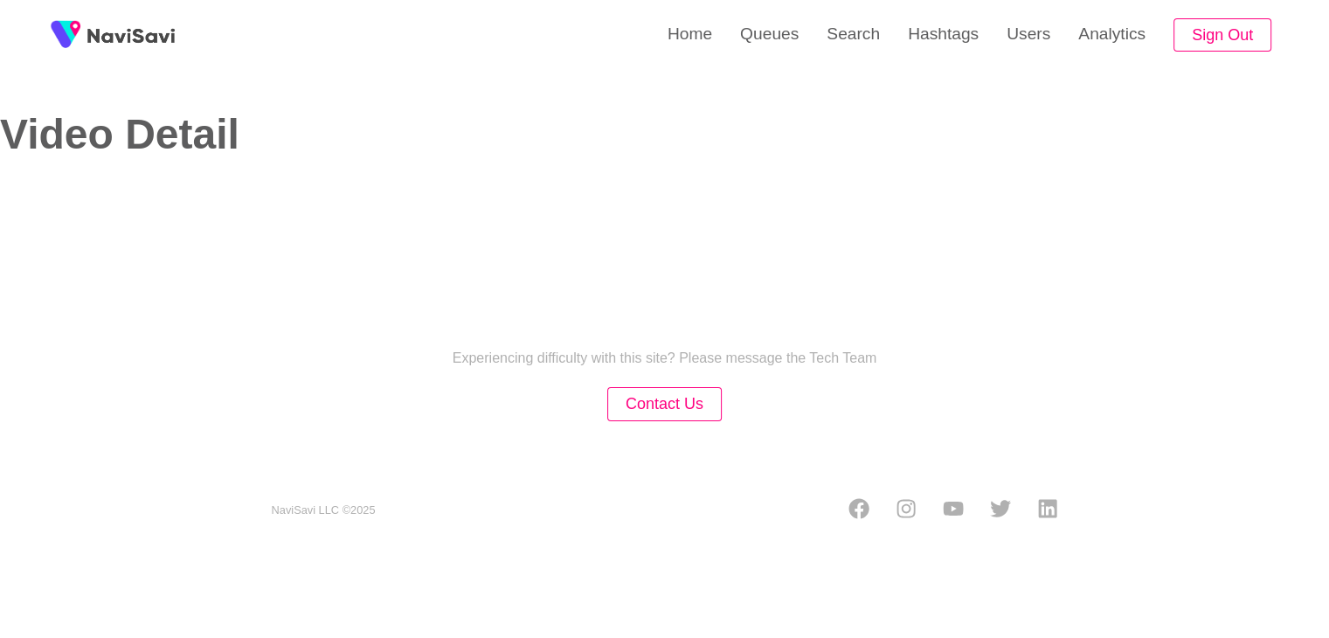
select select "**********"
select select "**"
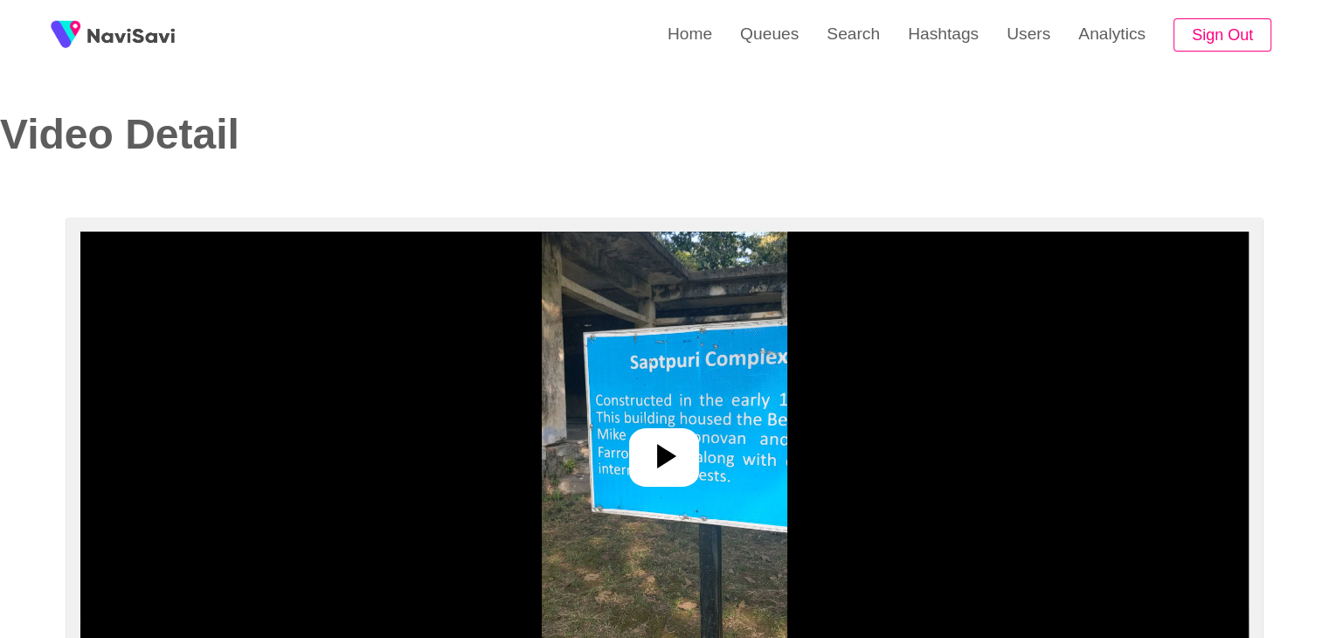
click at [672, 440] on icon at bounding box center [664, 456] width 42 height 42
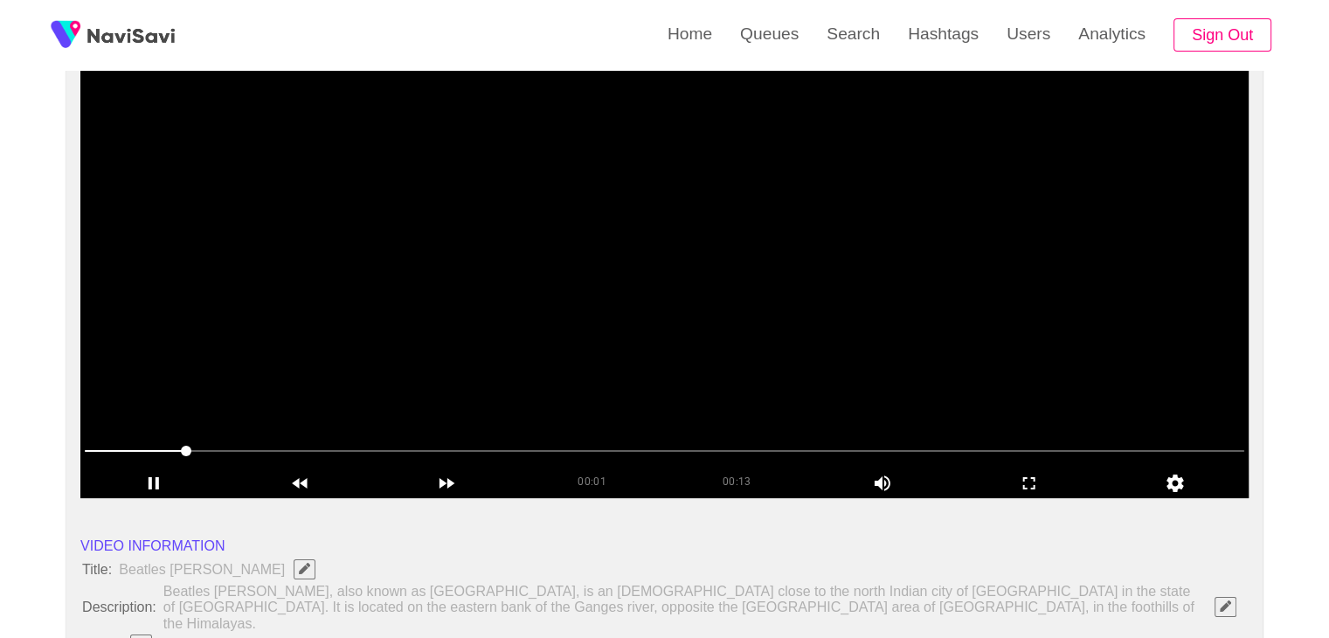
scroll to position [175, 0]
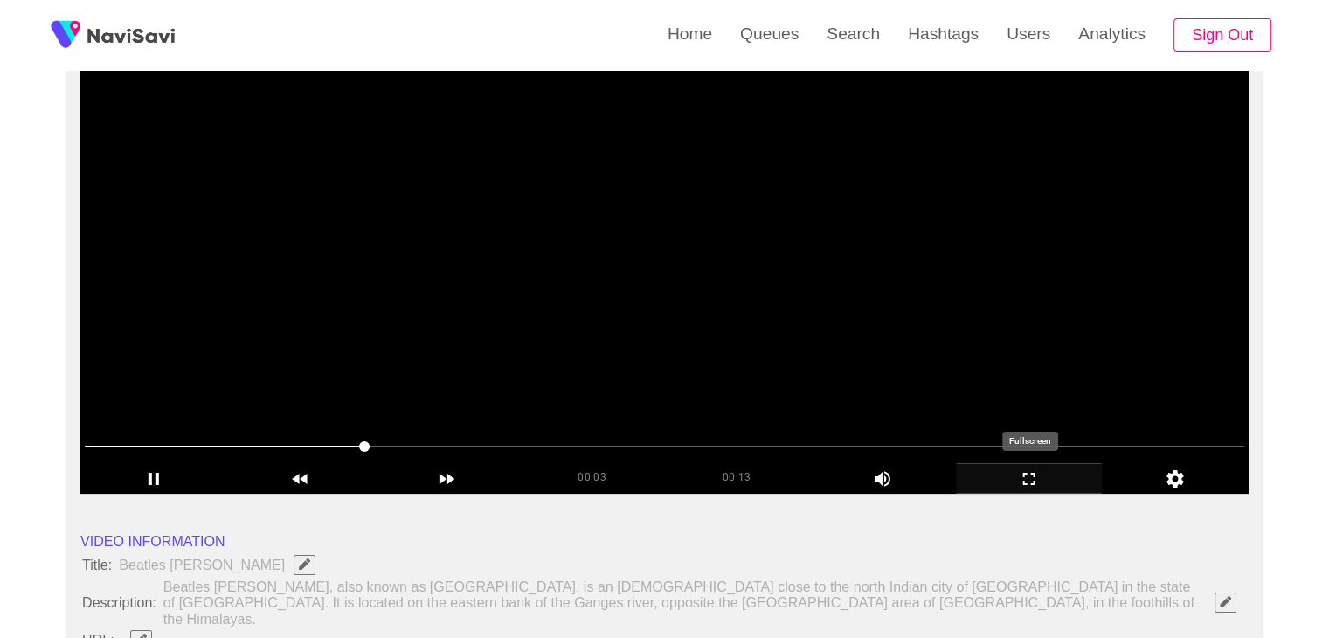
click at [1045, 482] on icon "add" at bounding box center [1028, 478] width 145 height 21
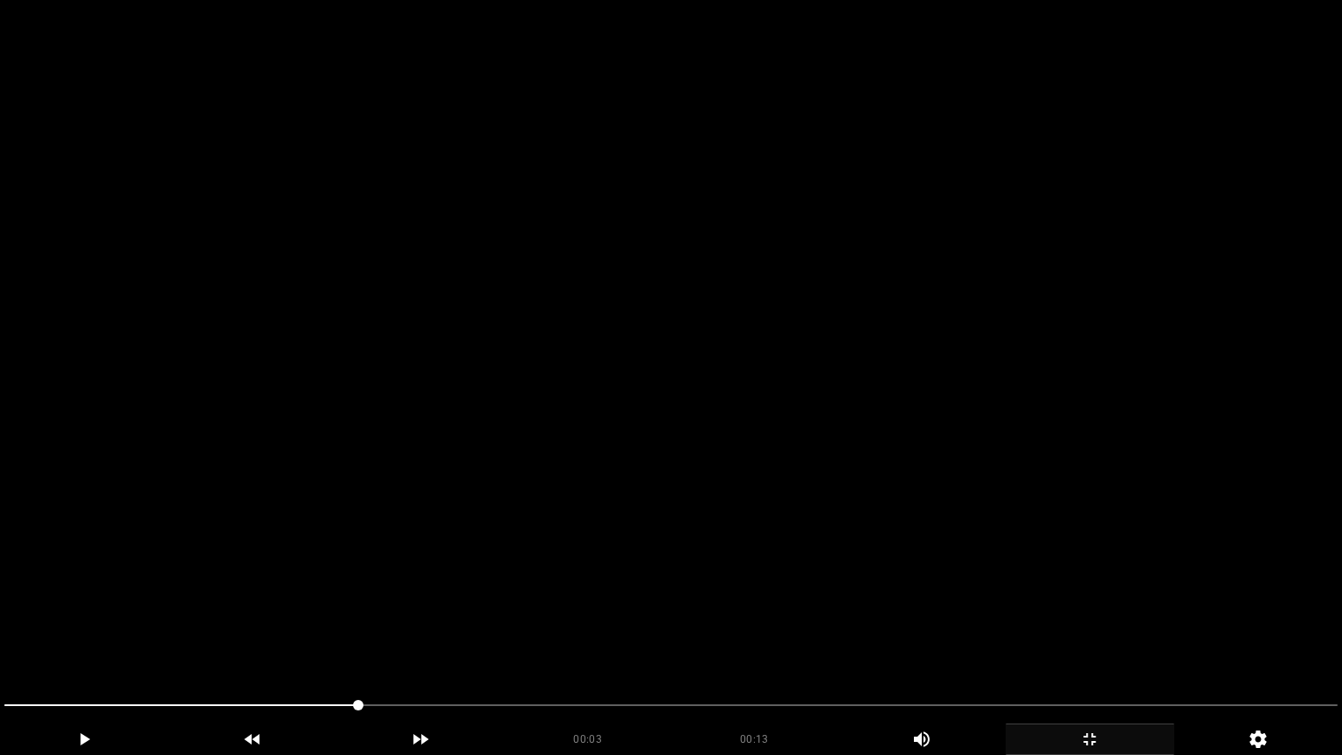
click at [370, 637] on video at bounding box center [671, 377] width 1342 height 755
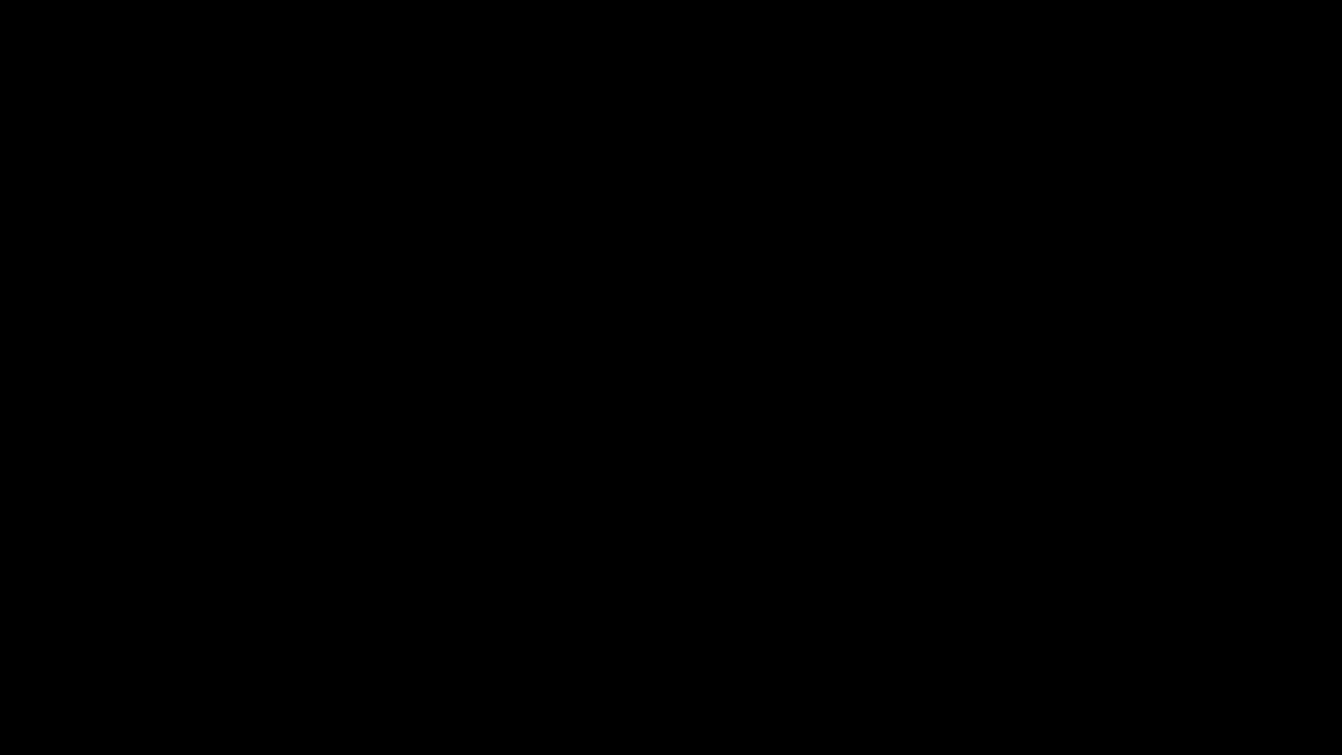
click at [1094, 637] on icon "add" at bounding box center [1089, 739] width 12 height 12
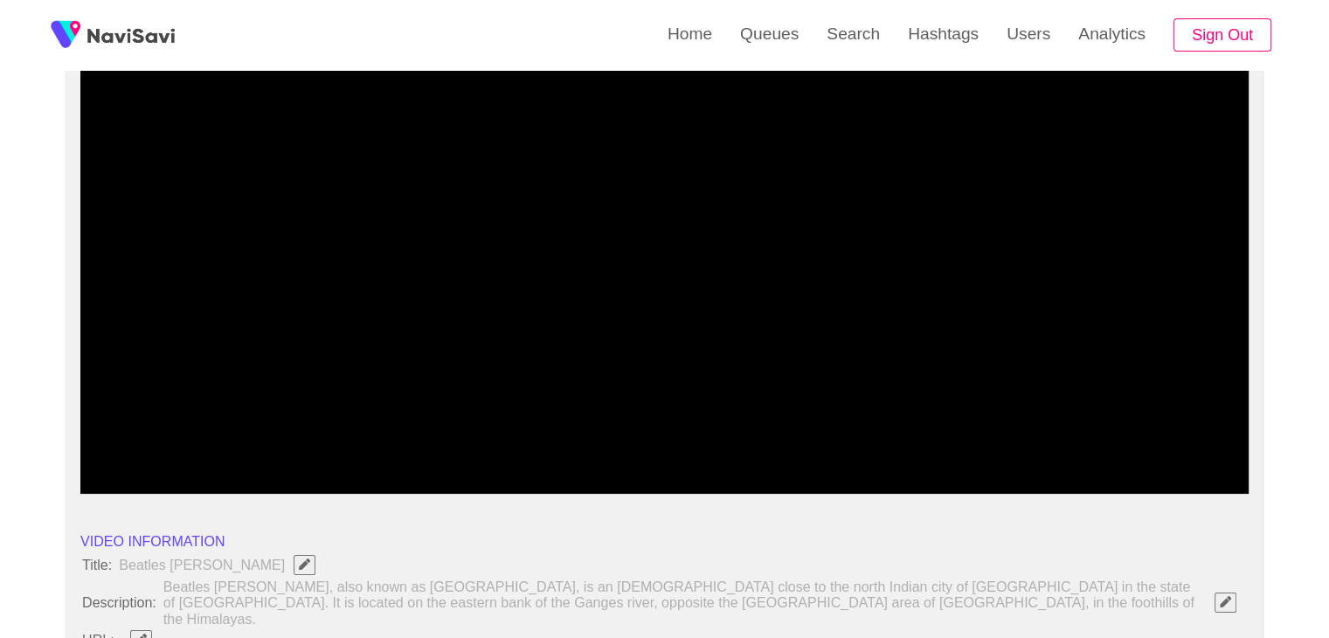
drag, startPoint x: 156, startPoint y: 448, endPoint x: 56, endPoint y: 442, distance: 100.6
click at [88, 434] on span at bounding box center [664, 446] width 1159 height 28
click at [175, 483] on icon "add" at bounding box center [153, 478] width 145 height 21
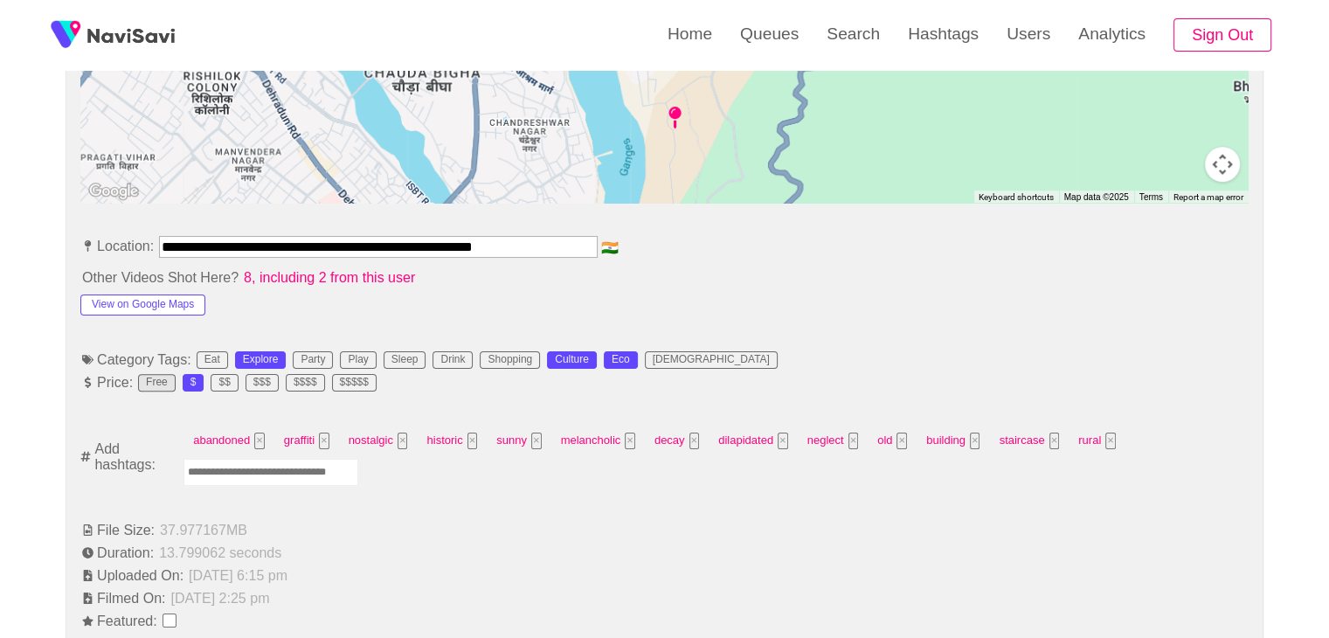
scroll to position [874, 0]
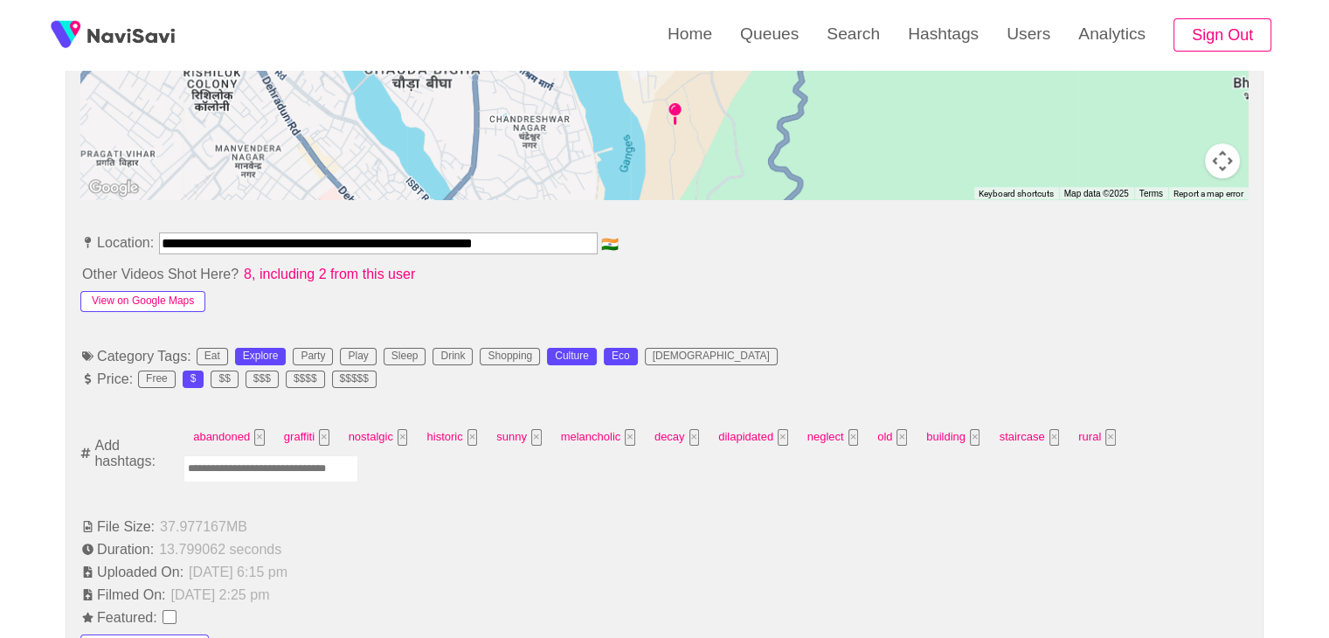
click at [150, 291] on button "View on Google Maps" at bounding box center [142, 301] width 125 height 21
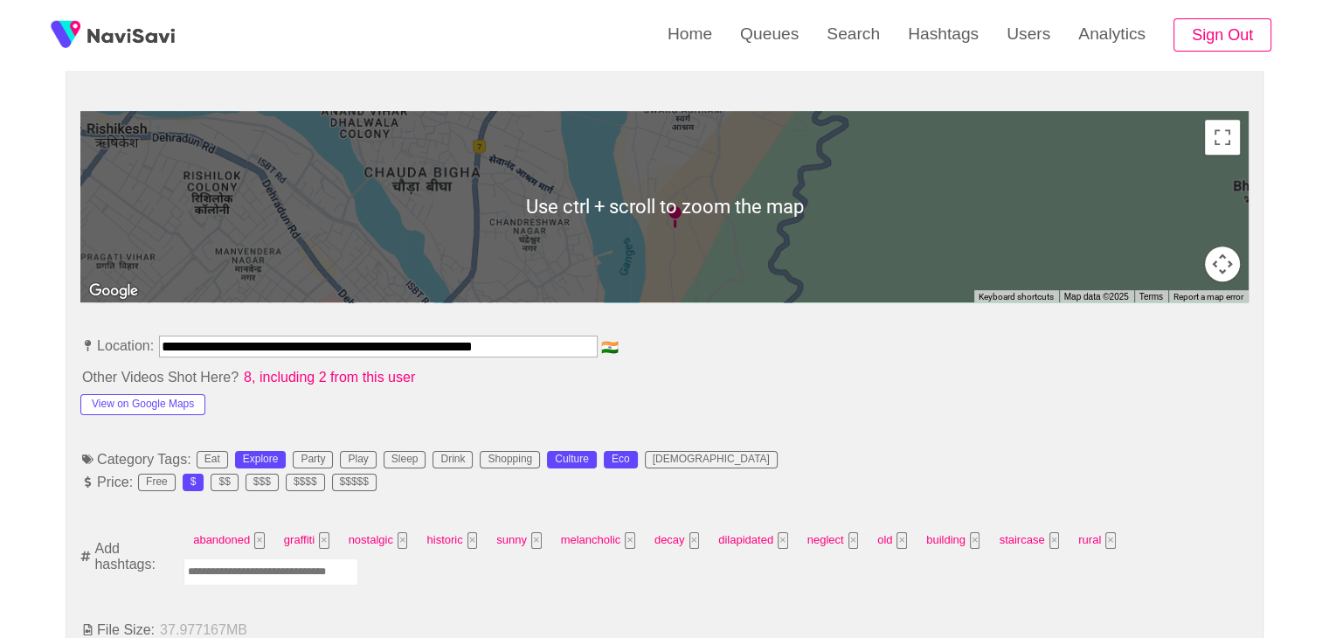
scroll to position [786, 0]
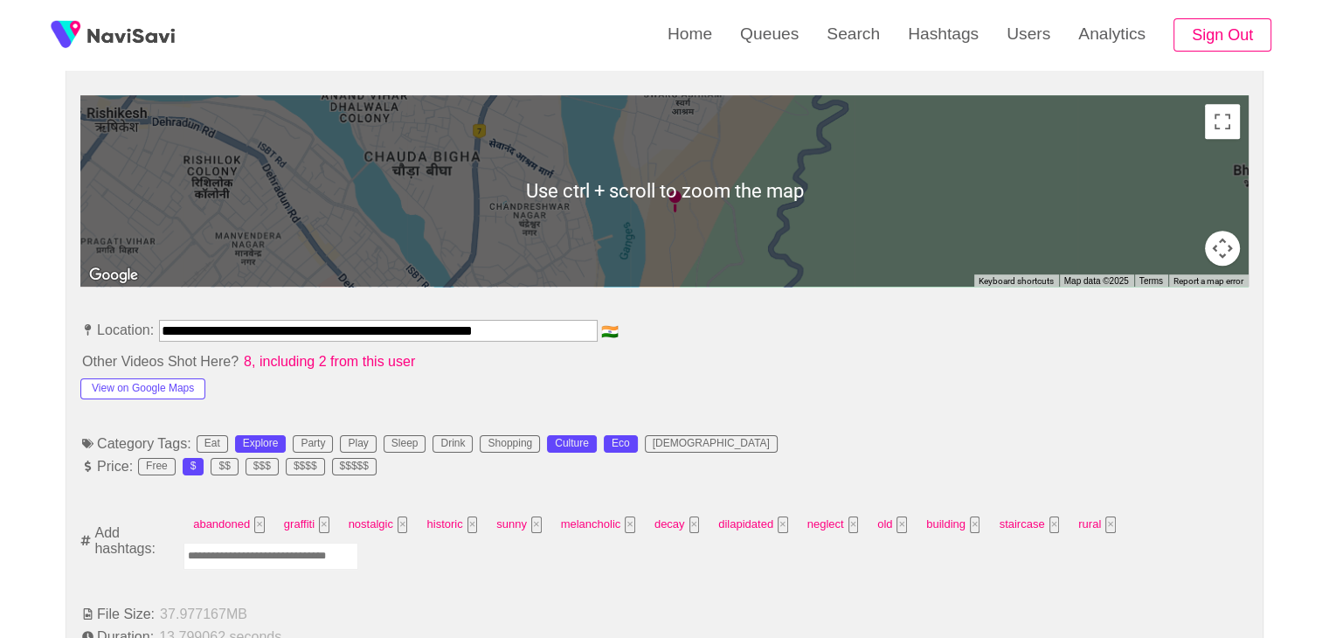
drag, startPoint x: 556, startPoint y: 313, endPoint x: 0, endPoint y: 323, distance: 556.5
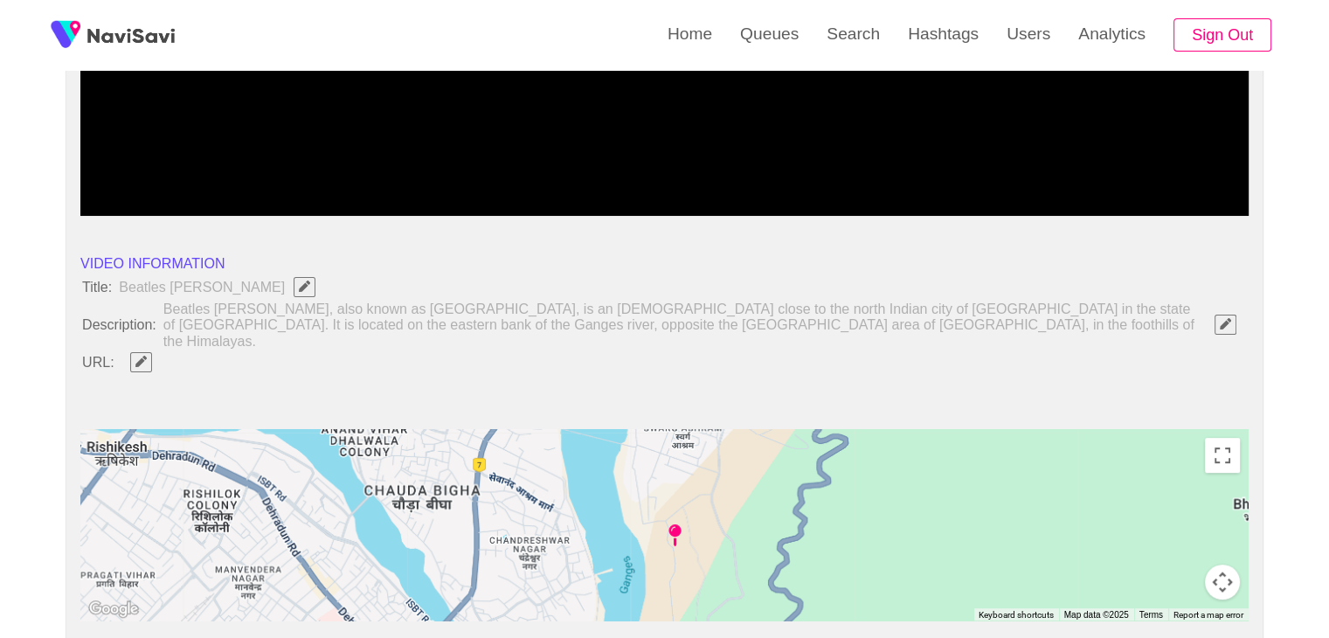
scroll to position [437, 0]
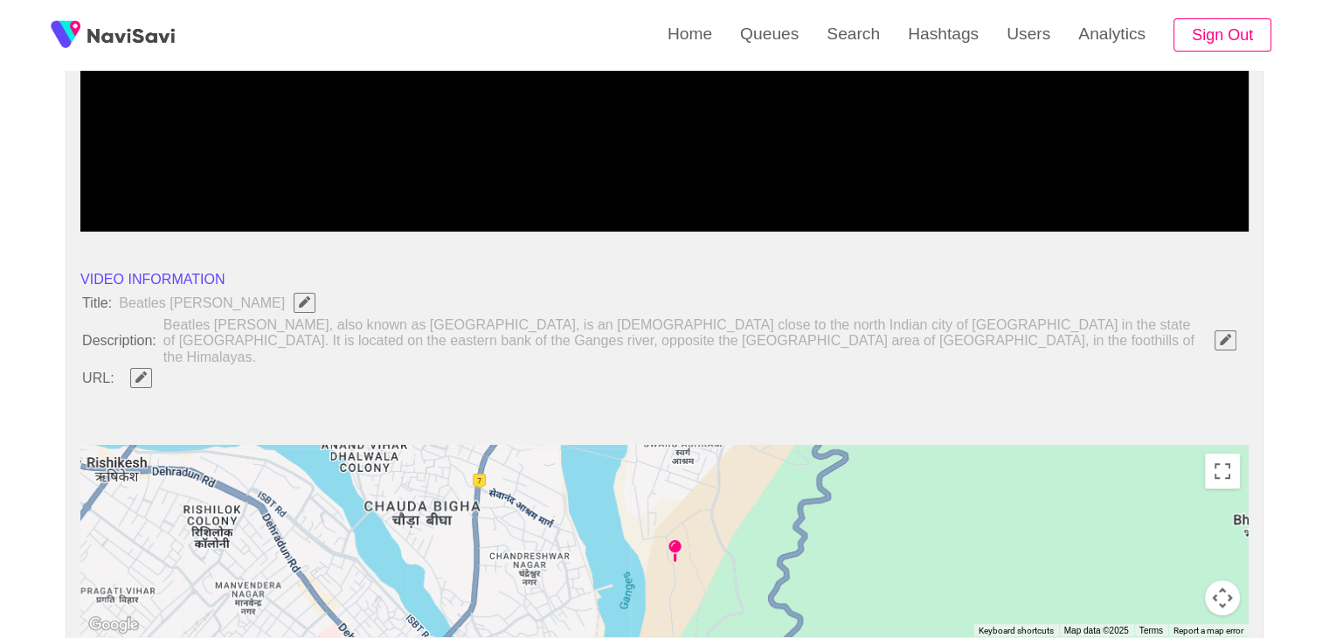
click at [148, 371] on span "button" at bounding box center [141, 376] width 18 height 11
click at [214, 369] on input "field" at bounding box center [520, 378] width 798 height 22
type input "**********"
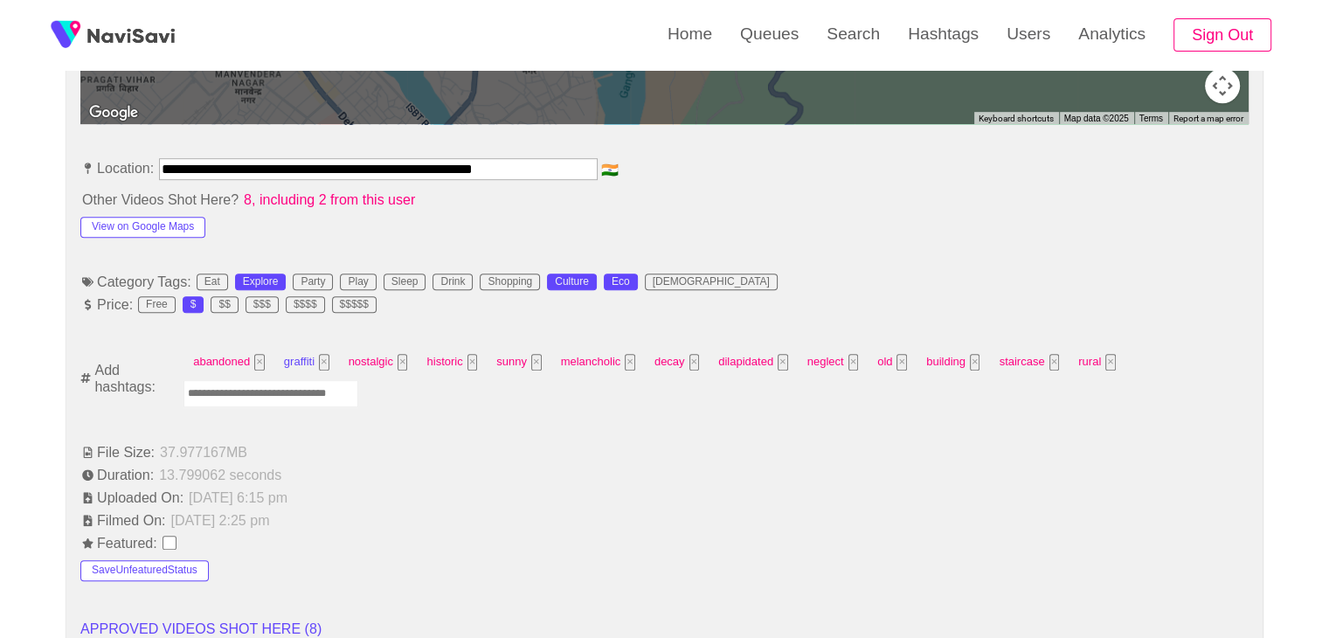
scroll to position [961, 0]
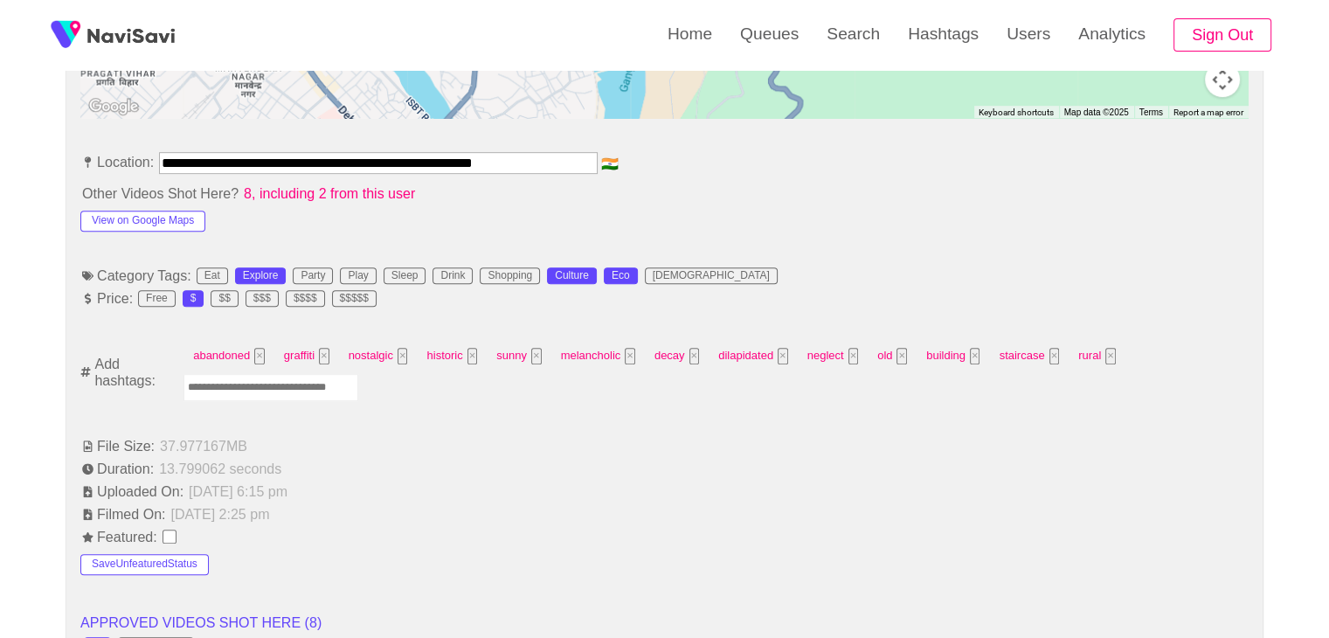
click at [249, 377] on input "Enter tag here and press return" at bounding box center [270, 387] width 175 height 27
click at [280, 374] on input "Enter tag here and press return" at bounding box center [270, 387] width 175 height 27
type input "****"
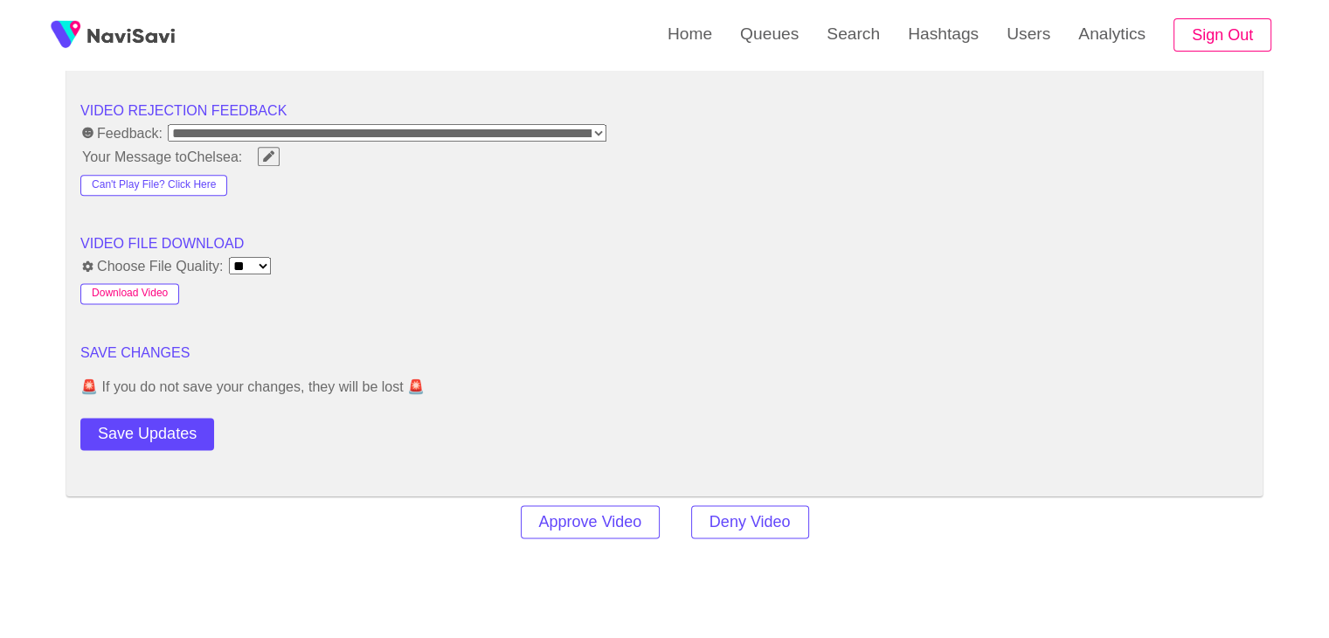
scroll to position [2271, 0]
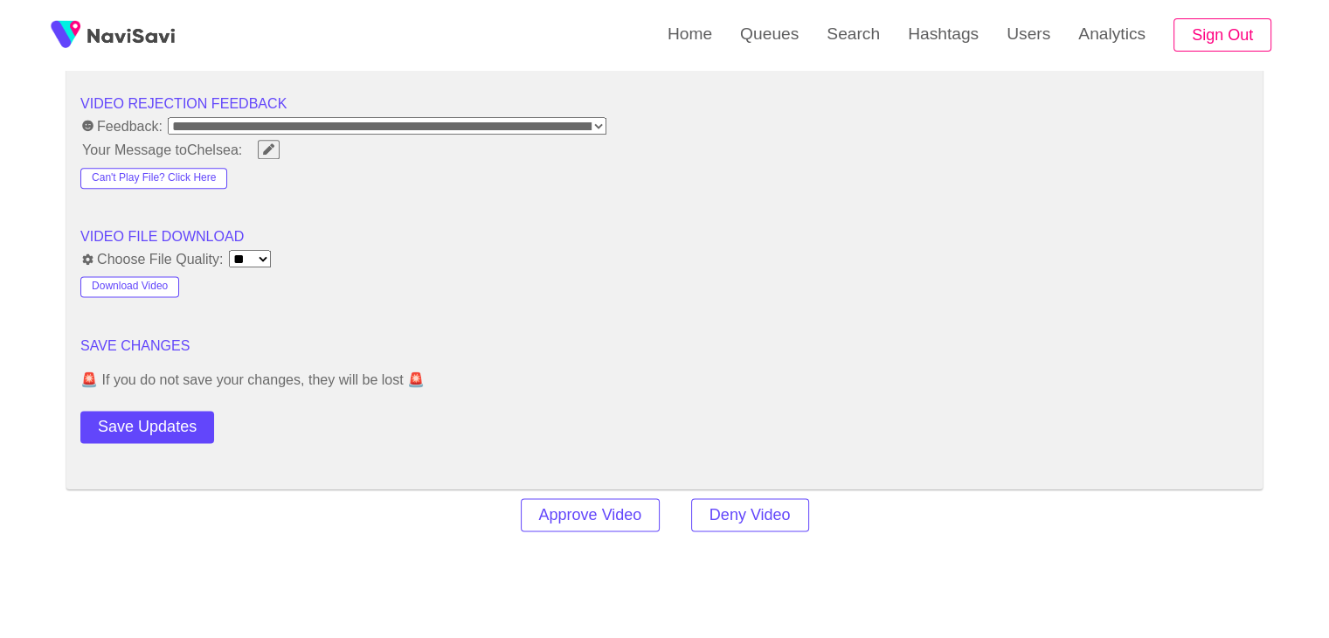
click at [182, 411] on button "Save Updates" at bounding box center [147, 427] width 134 height 32
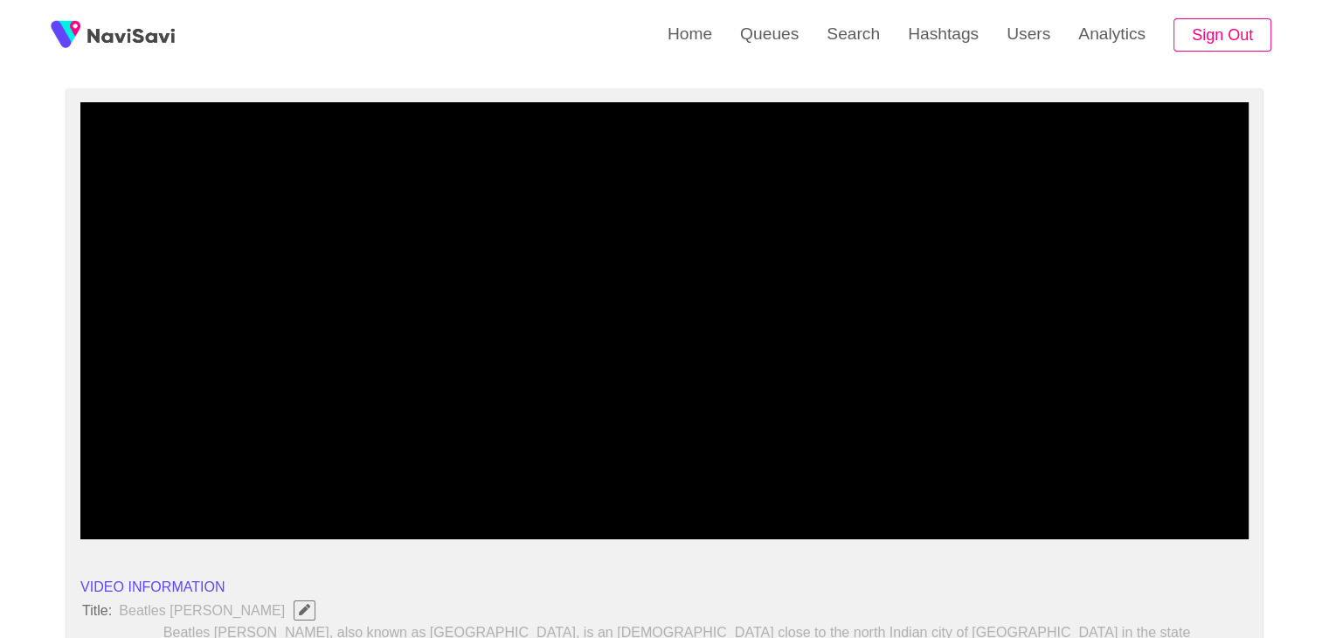
scroll to position [87, 0]
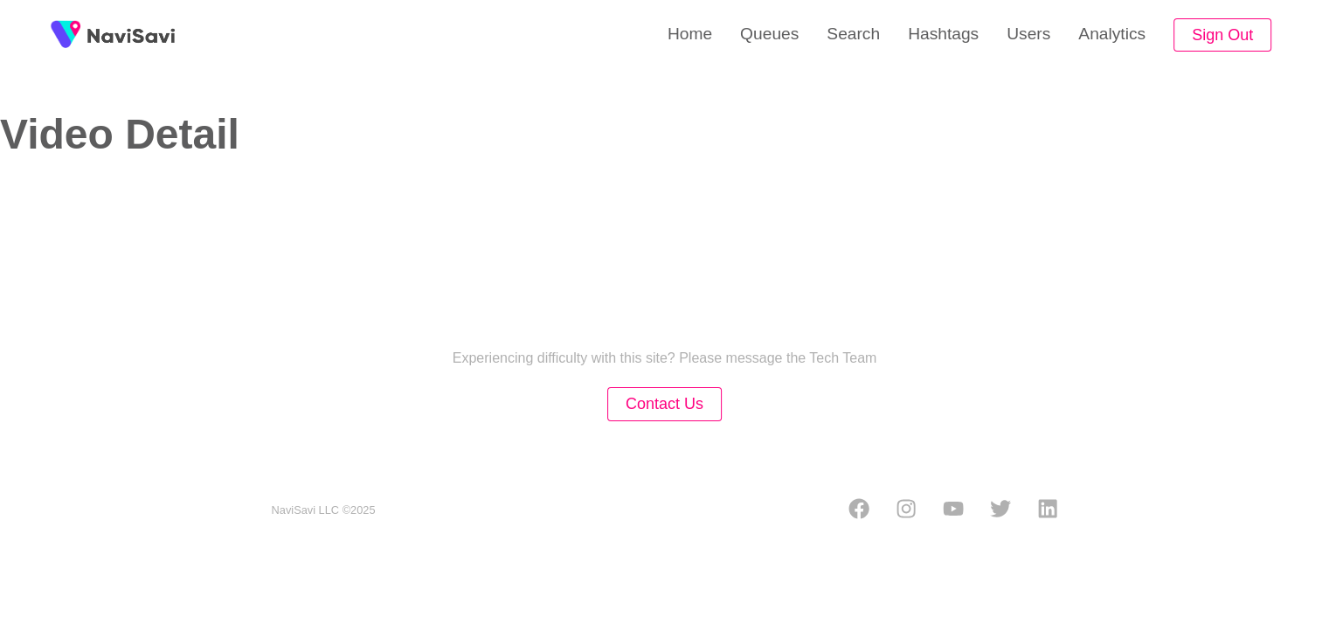
select select "**********"
select select "****"
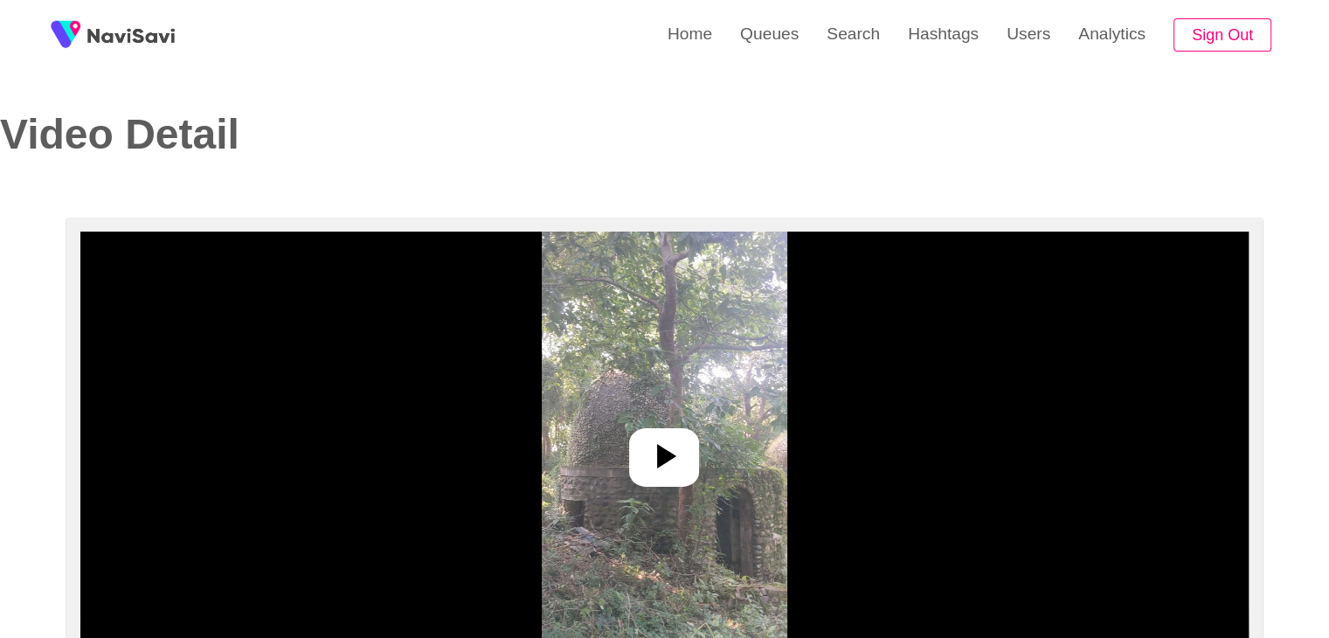
click at [705, 440] on img at bounding box center [664, 449] width 245 height 437
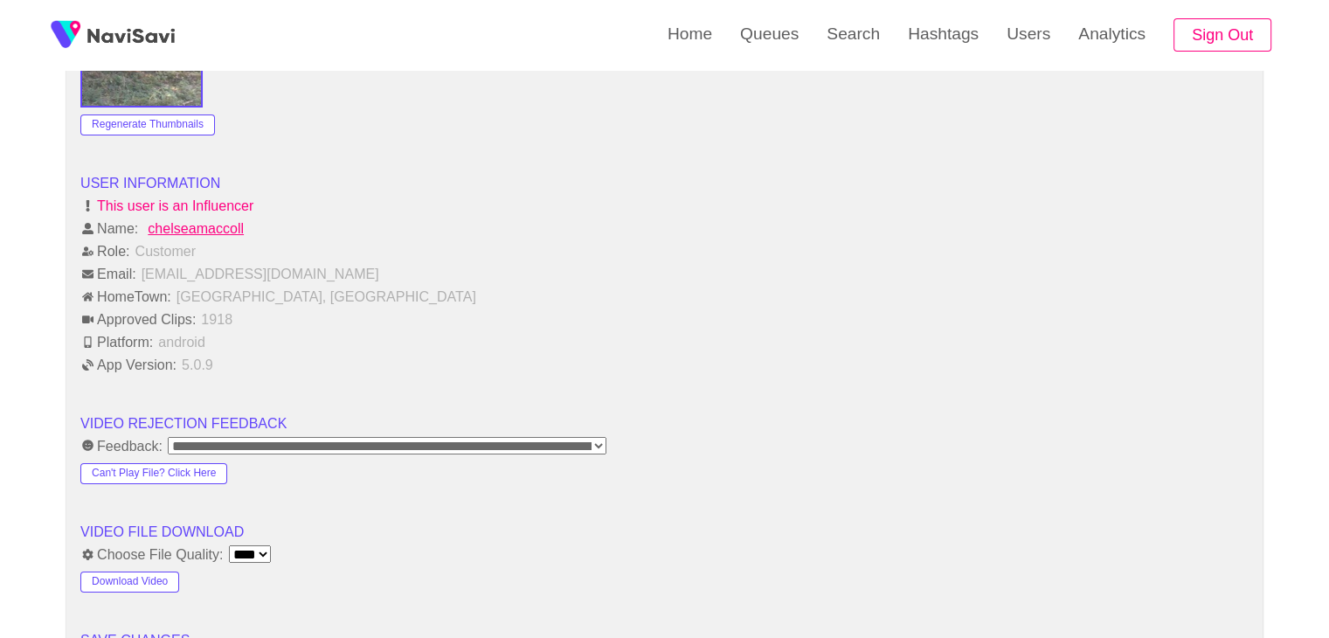
scroll to position [1660, 0]
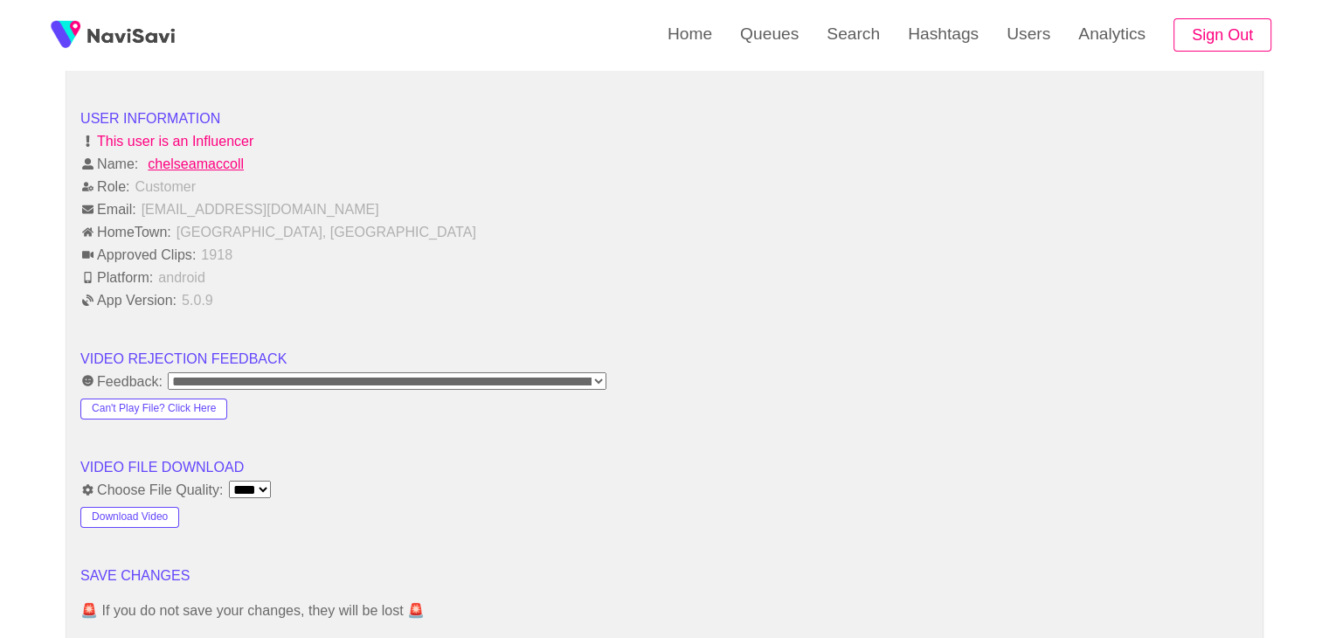
click at [256, 480] on select "**** ****" at bounding box center [250, 488] width 42 height 17
click at [428, 456] on li "VIDEO FILE DOWNLOAD" at bounding box center [664, 466] width 1168 height 21
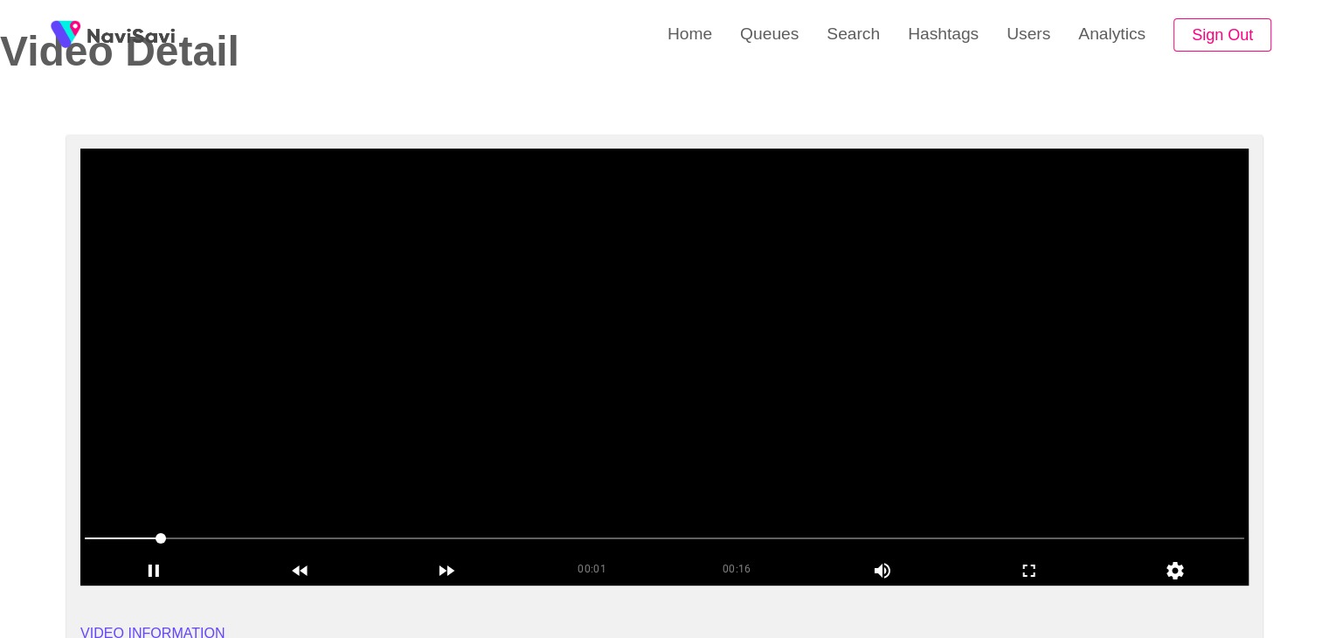
scroll to position [87, 0]
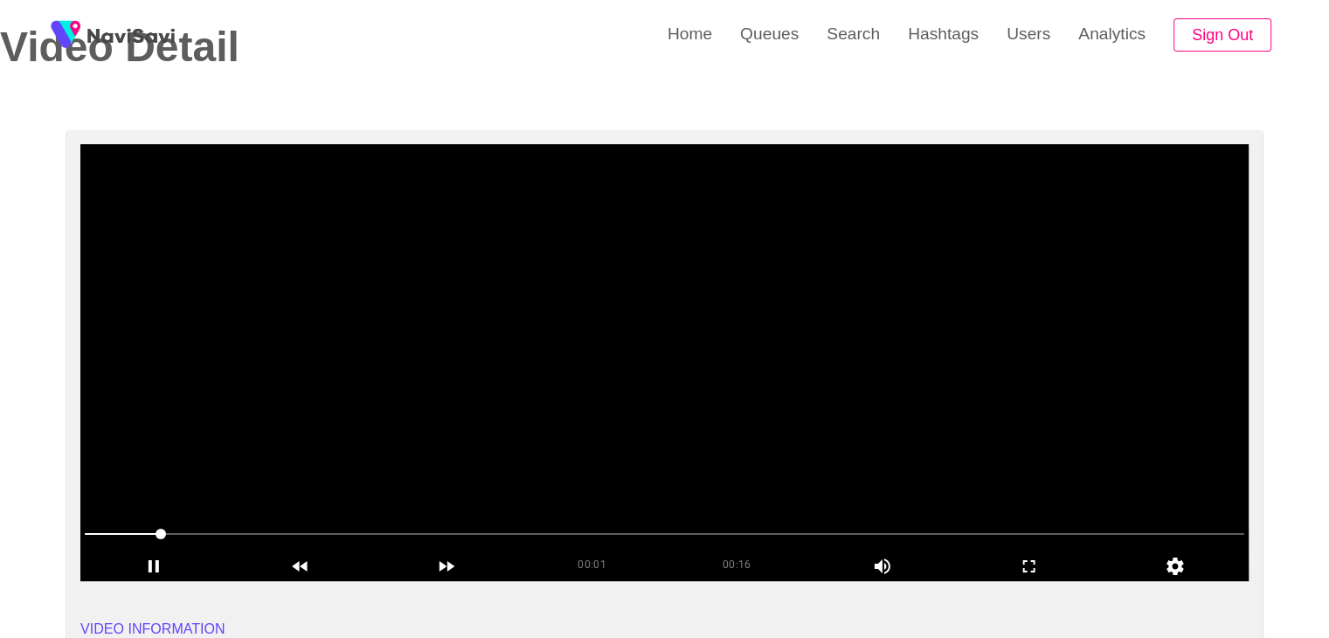
click at [580, 528] on span at bounding box center [664, 534] width 1159 height 28
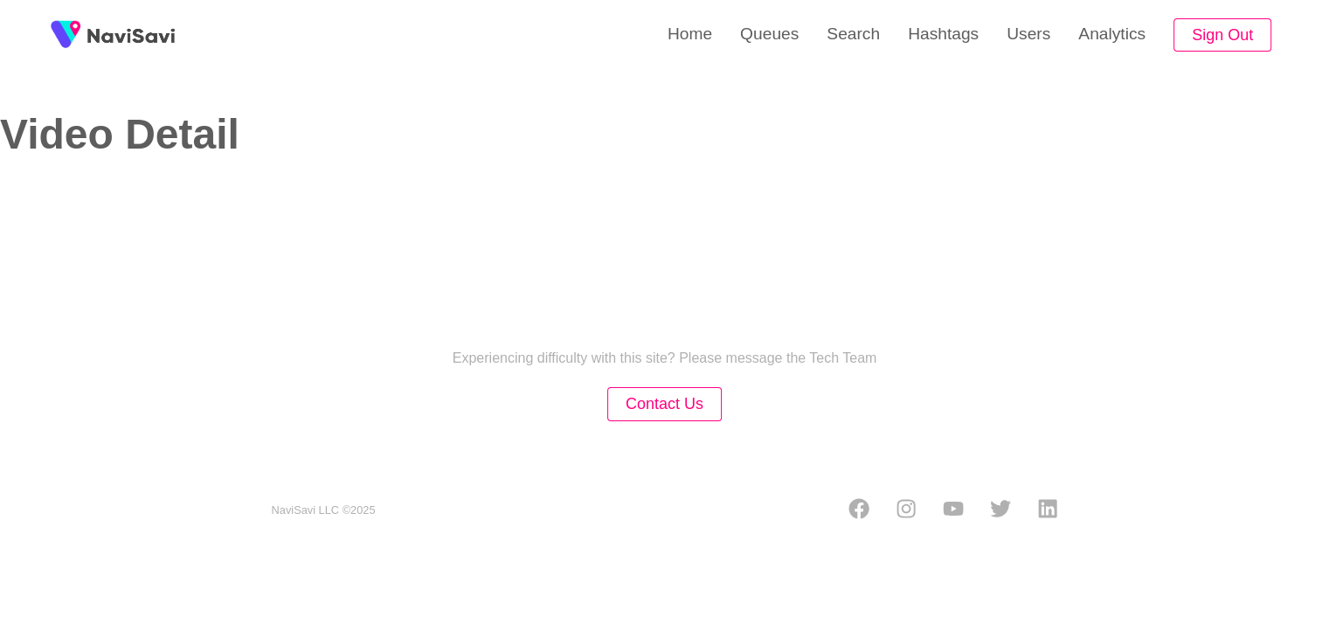
select select "**********"
select select "**"
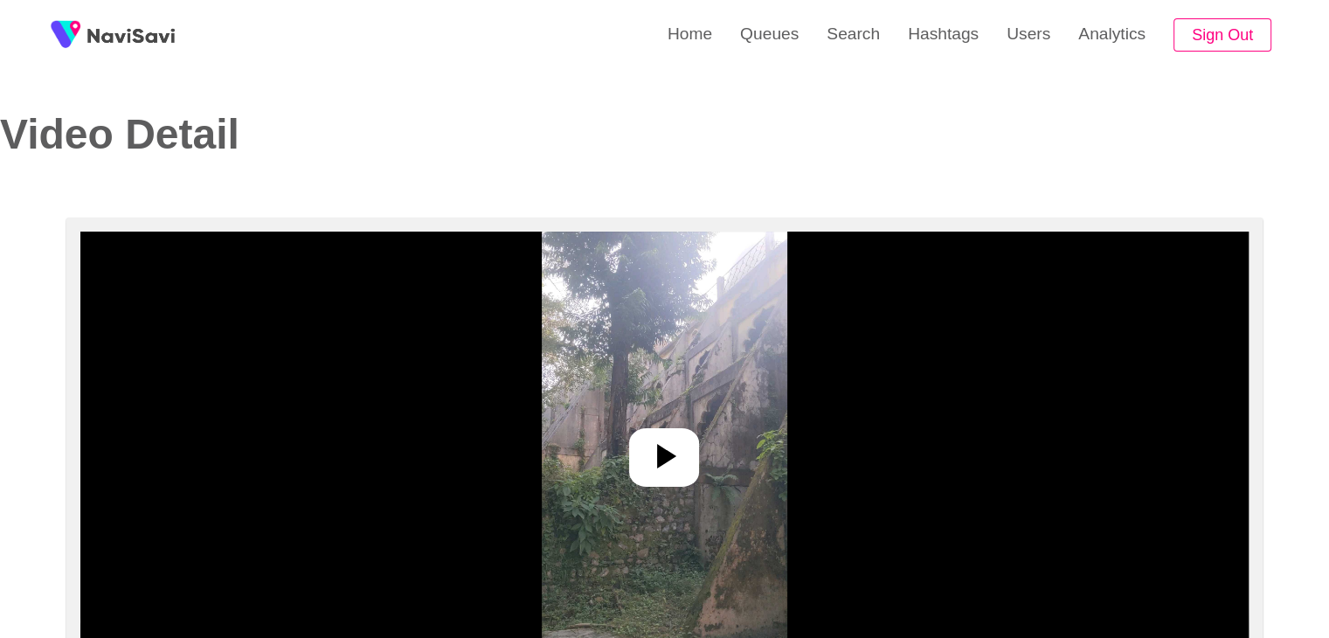
click at [669, 451] on icon at bounding box center [664, 456] width 42 height 42
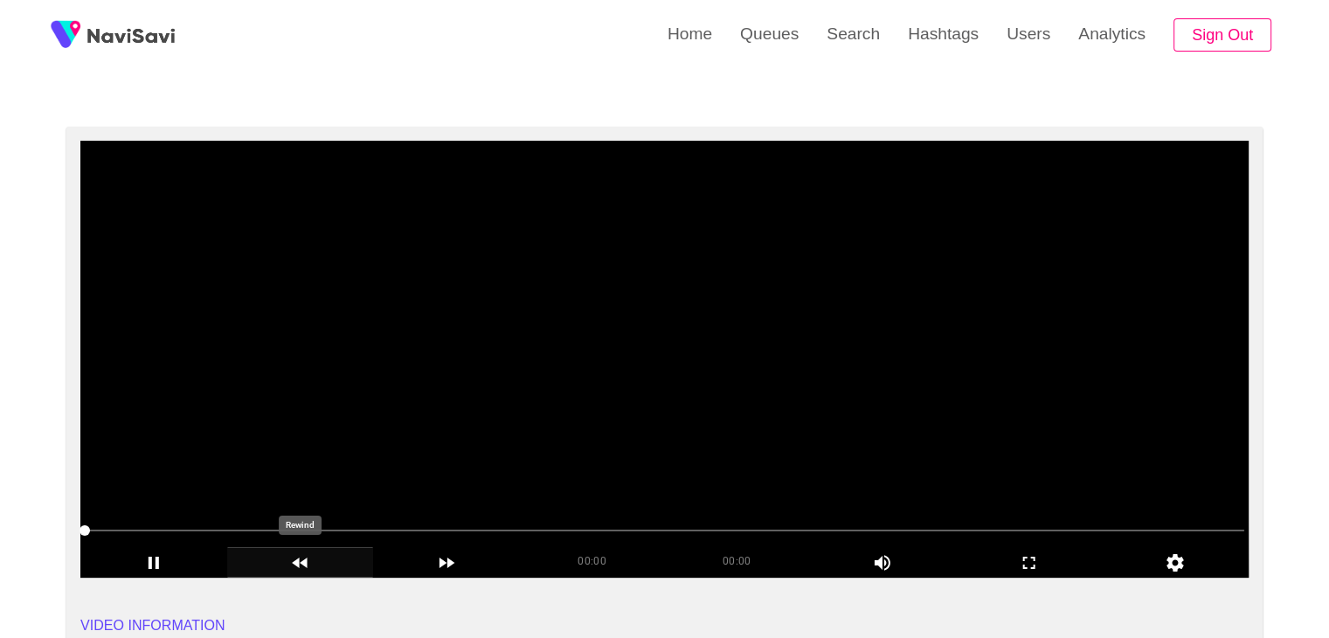
scroll to position [87, 0]
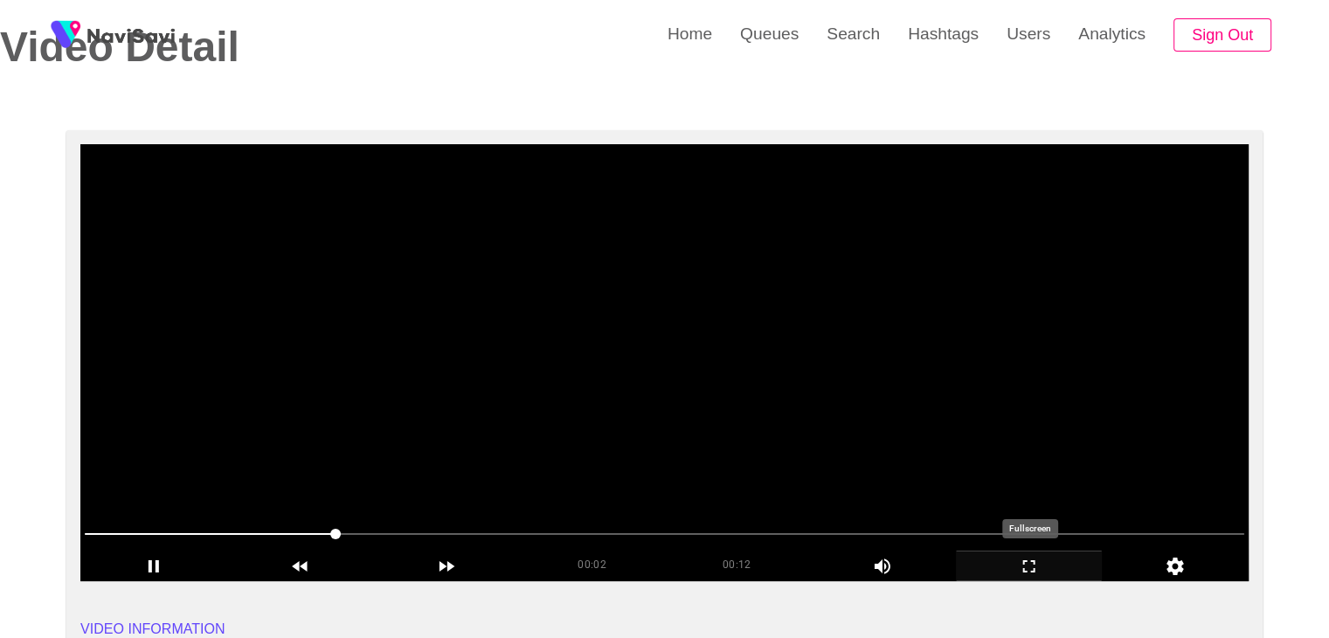
click at [1036, 559] on icon "add" at bounding box center [1028, 566] width 145 height 21
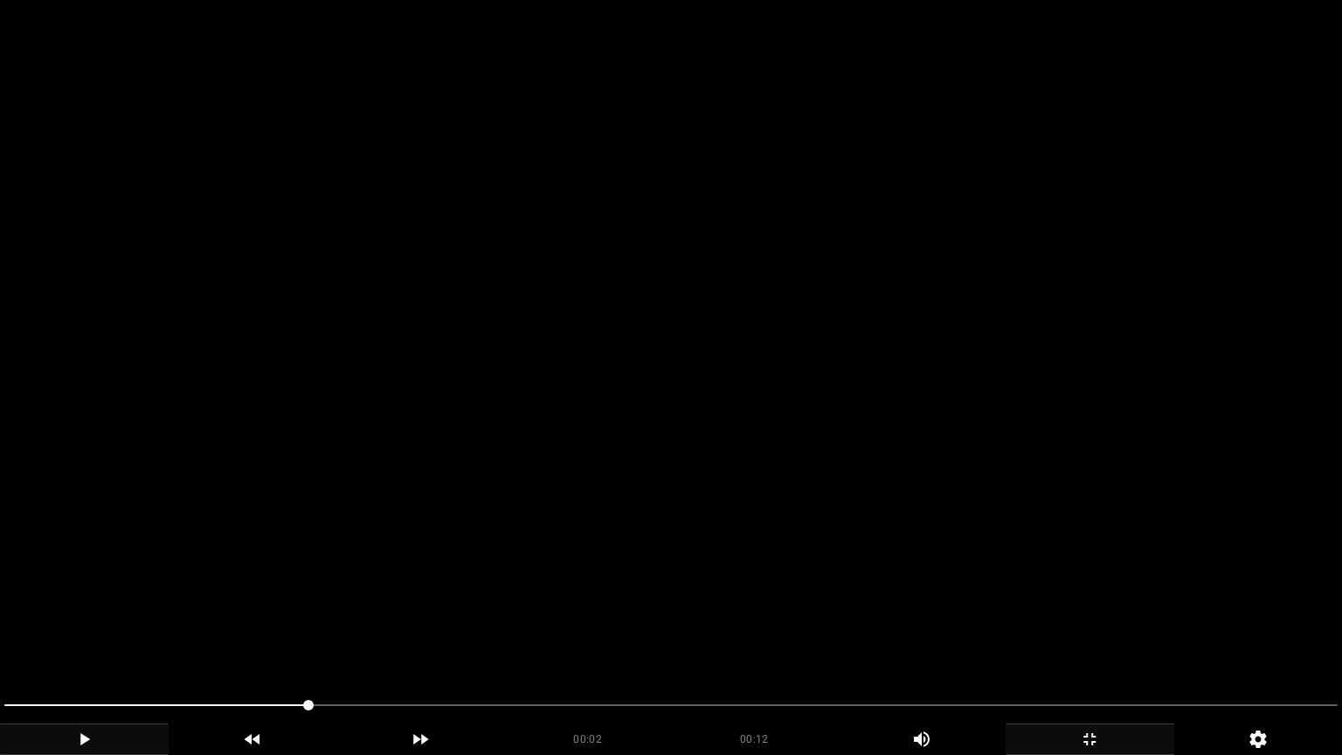
click at [77, 637] on icon "add" at bounding box center [84, 739] width 167 height 21
click at [12, 637] on span at bounding box center [17, 705] width 10 height 10
click at [87, 637] on span at bounding box center [670, 705] width 1333 height 28
click at [956, 637] on span at bounding box center [950, 705] width 10 height 10
click at [66, 637] on icon "add" at bounding box center [84, 739] width 167 height 21
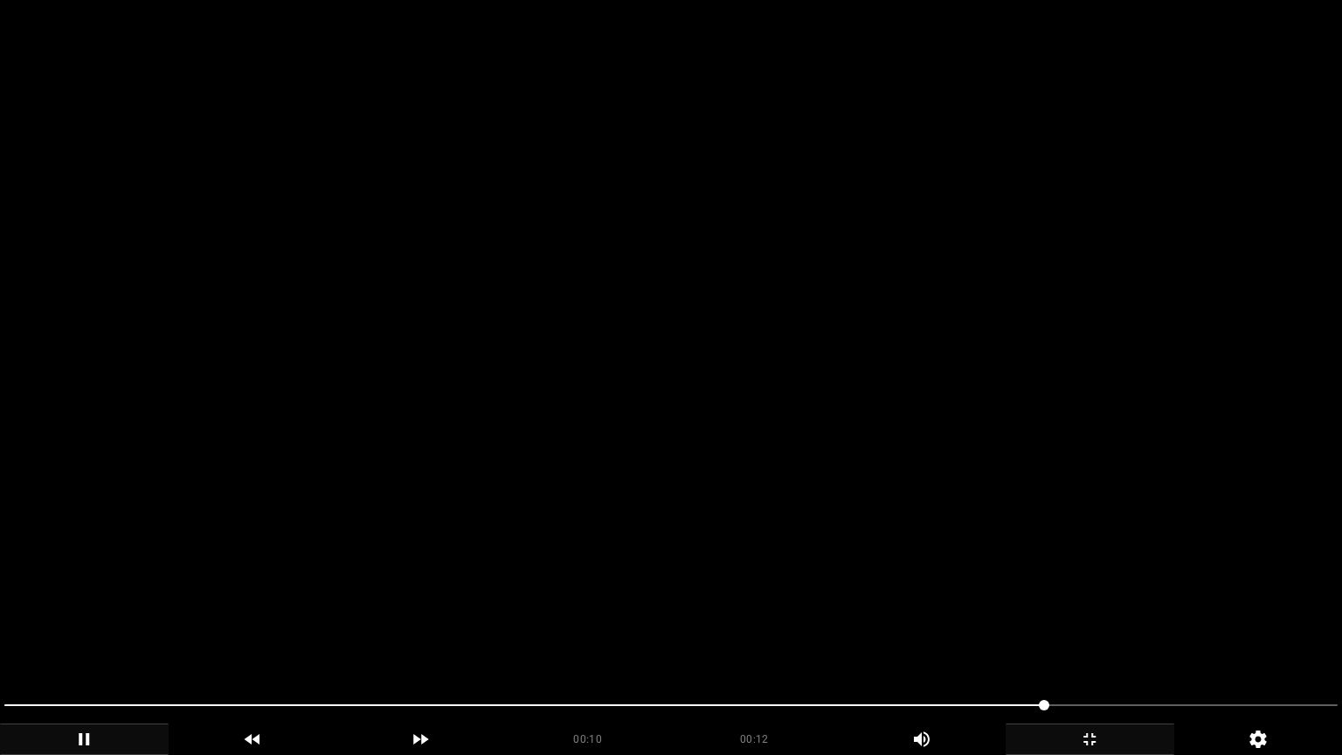
click at [1093, 637] on icon "add" at bounding box center [1089, 739] width 167 height 21
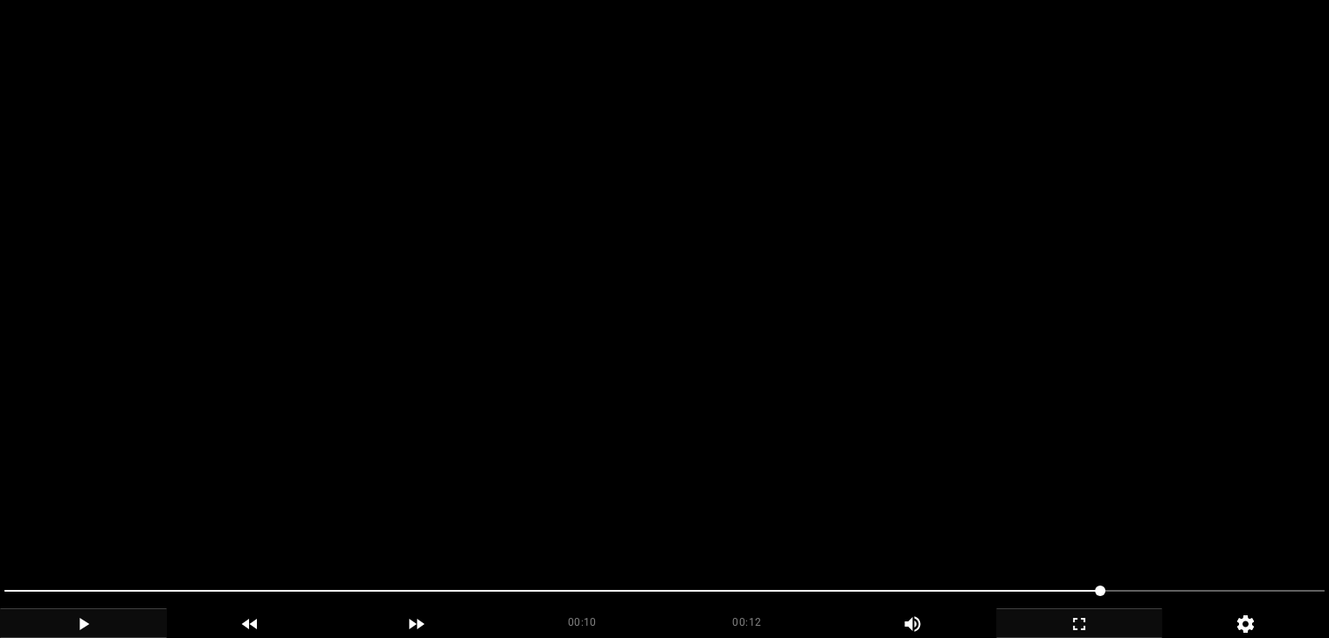
scroll to position [786, 0]
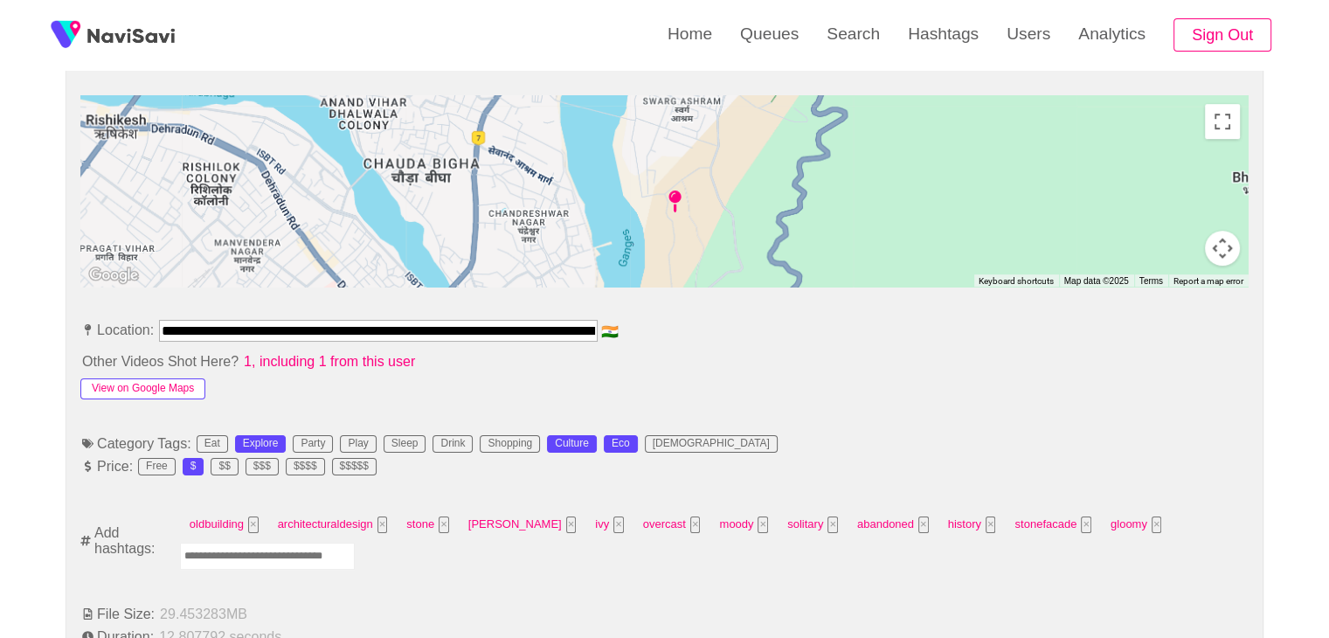
click at [166, 378] on button "View on Google Maps" at bounding box center [142, 388] width 125 height 21
drag, startPoint x: 167, startPoint y: 309, endPoint x: 906, endPoint y: 335, distance: 739.4
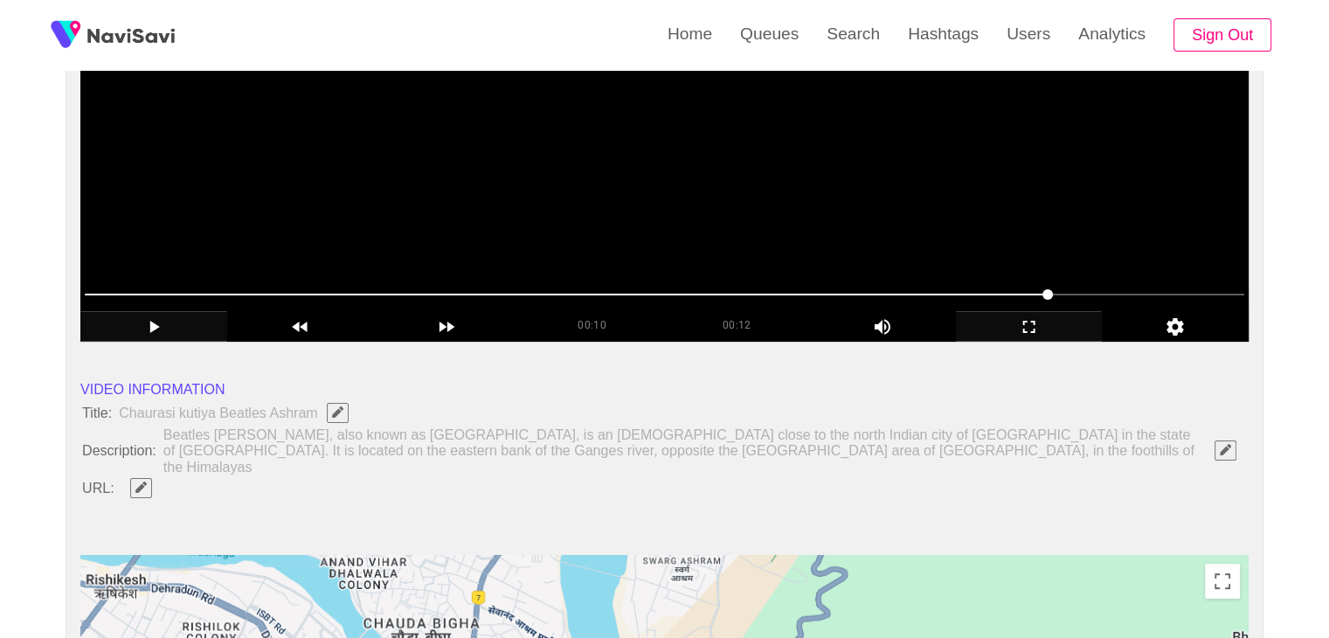
scroll to position [437, 0]
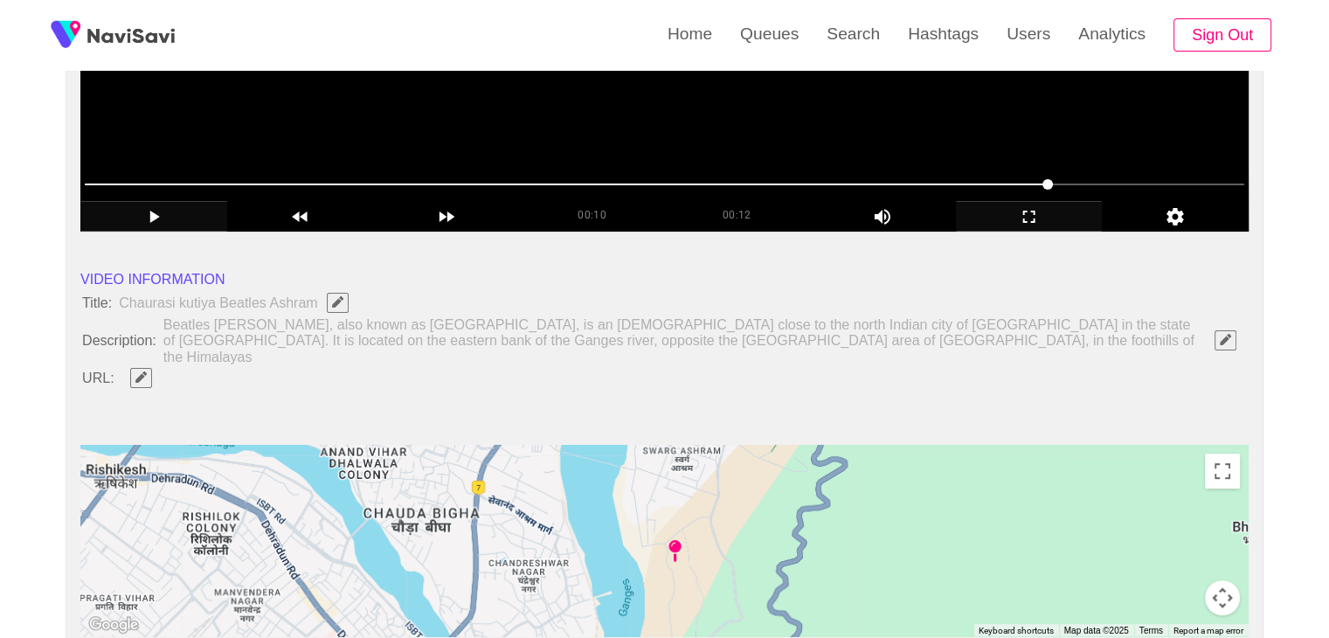
click at [143, 368] on button "button" at bounding box center [141, 377] width 22 height 19
click at [210, 368] on input "field" at bounding box center [520, 378] width 798 height 22
type input "**********"
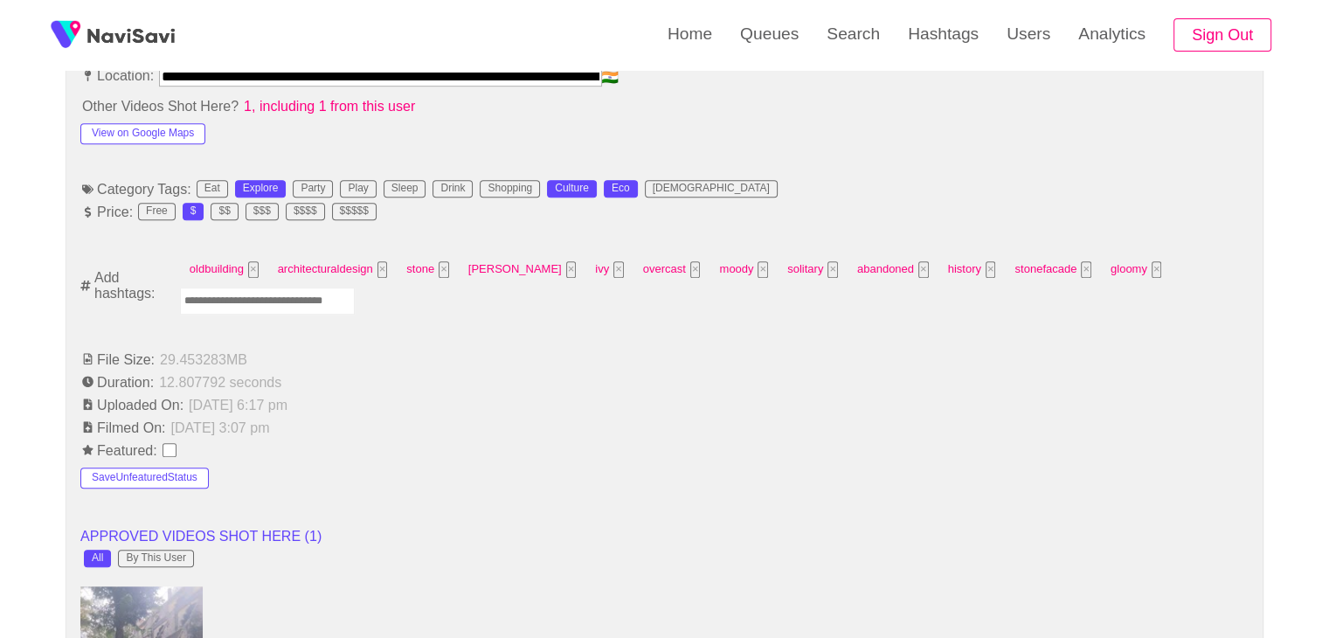
scroll to position [1048, 0]
click at [280, 287] on input "Enter tag here and press return" at bounding box center [267, 300] width 175 height 27
type input "*********"
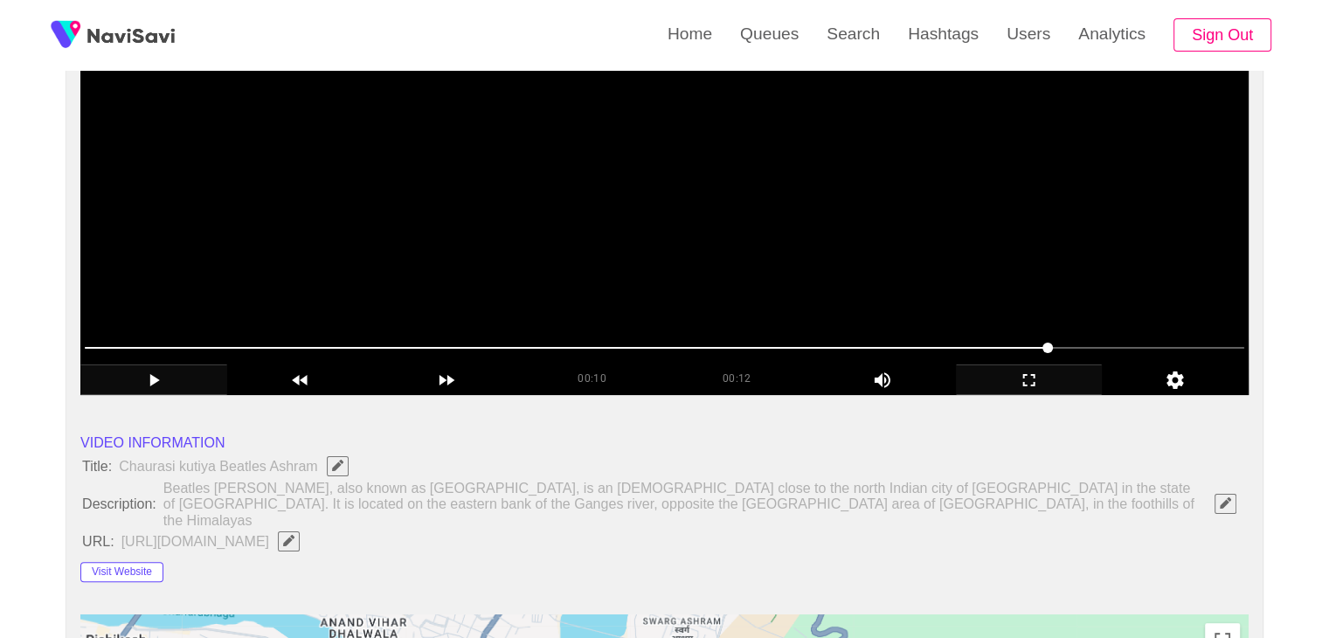
scroll to position [262, 0]
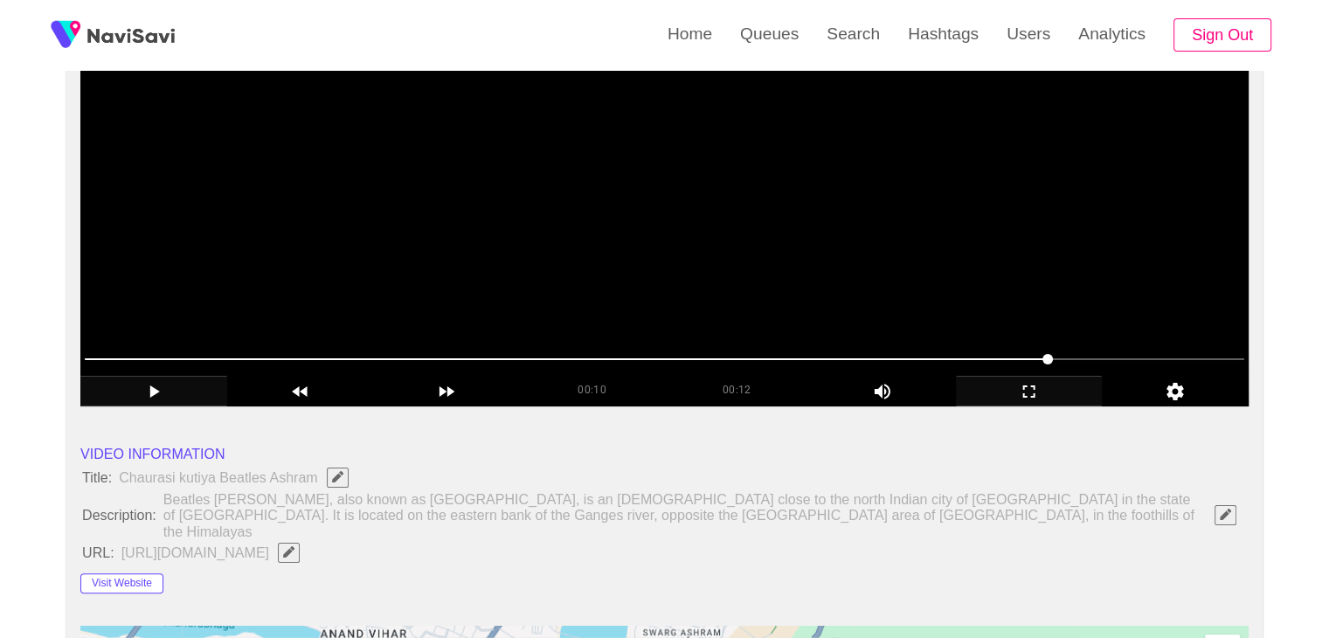
drag, startPoint x: 478, startPoint y: 363, endPoint x: 459, endPoint y: 364, distance: 19.2
click at [459, 364] on span at bounding box center [664, 359] width 1159 height 28
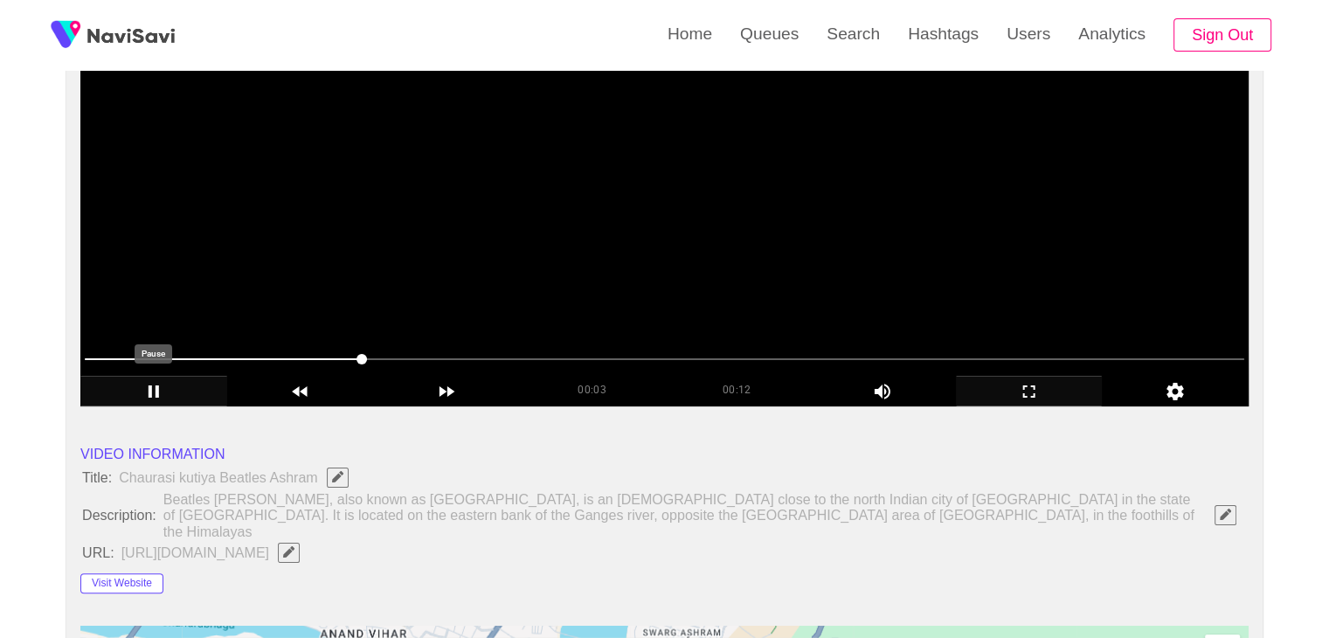
click at [134, 389] on icon "add" at bounding box center [153, 391] width 145 height 21
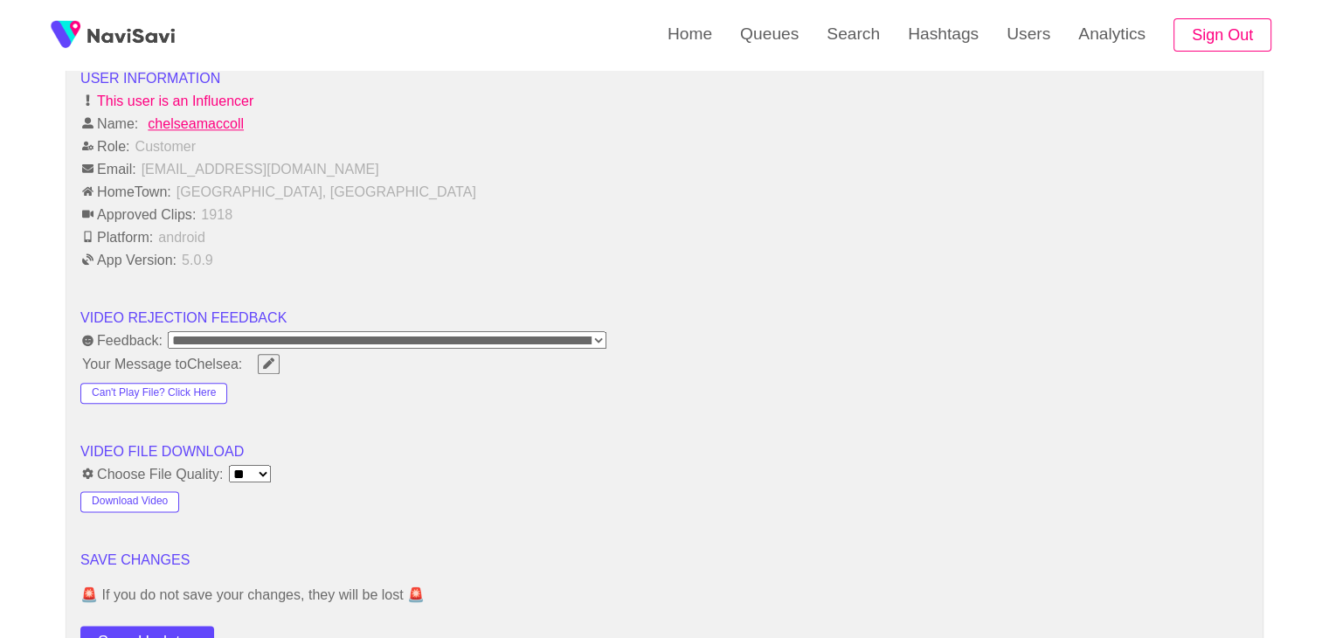
scroll to position [2096, 0]
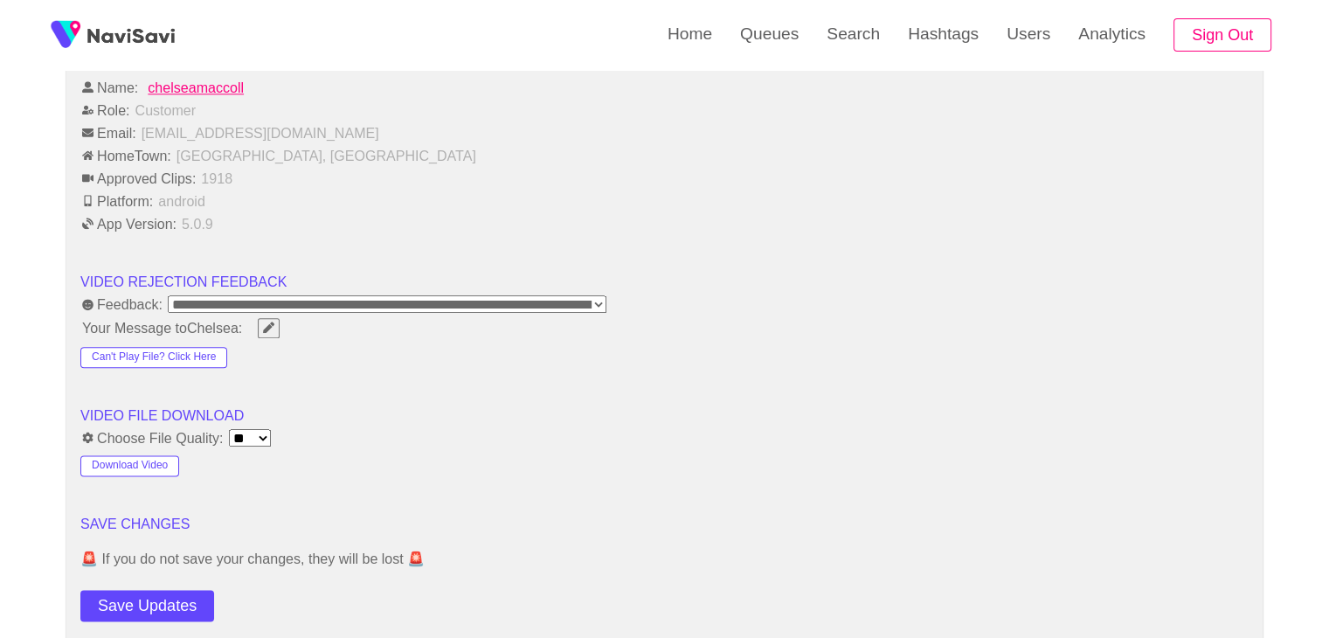
click at [189, 590] on button "Save Updates" at bounding box center [147, 606] width 134 height 32
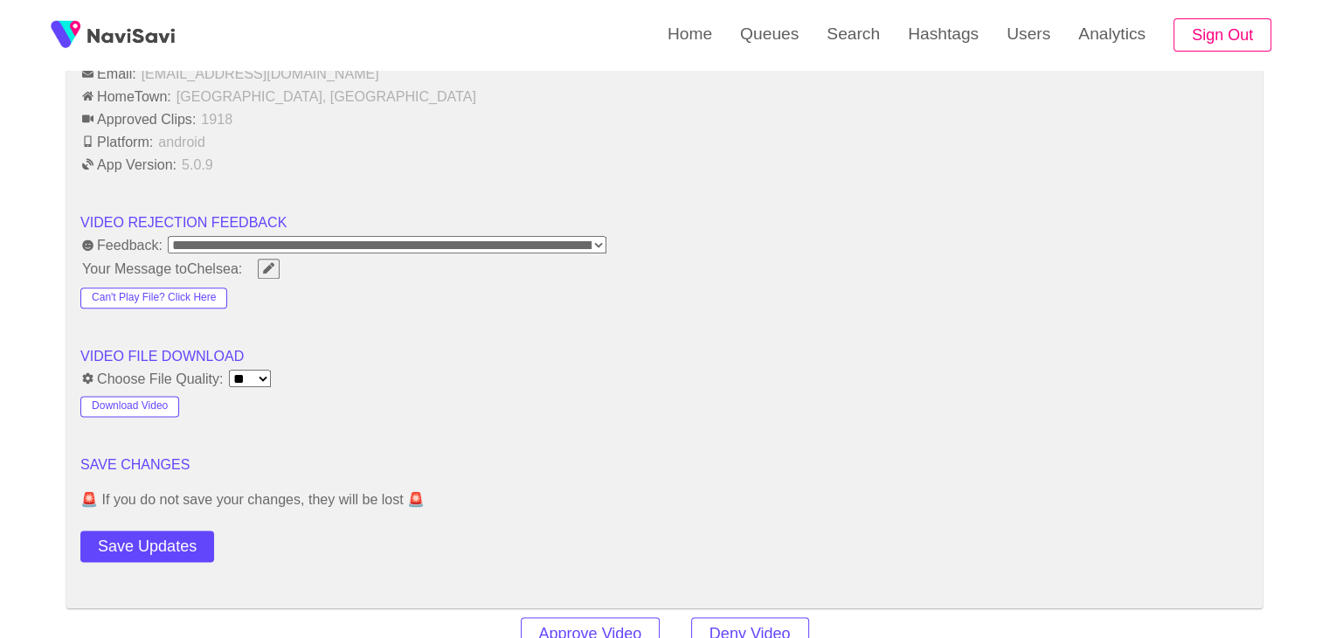
scroll to position [2184, 0]
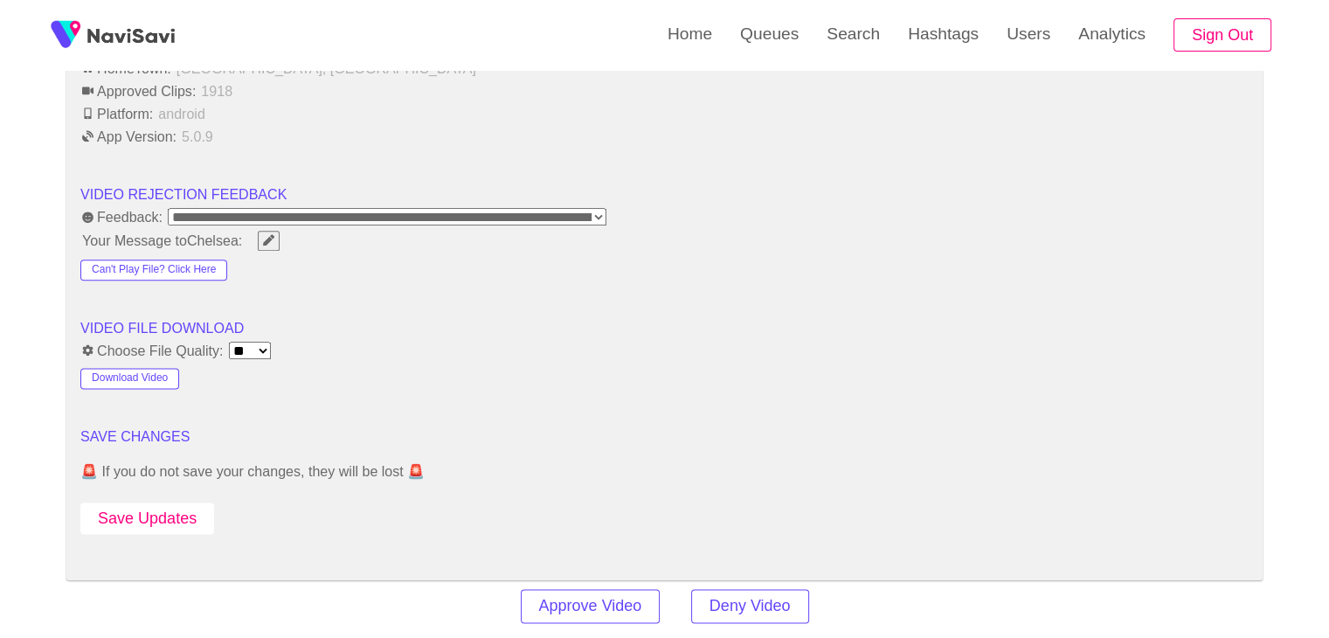
click at [159, 502] on button "Save Updates" at bounding box center [147, 518] width 134 height 32
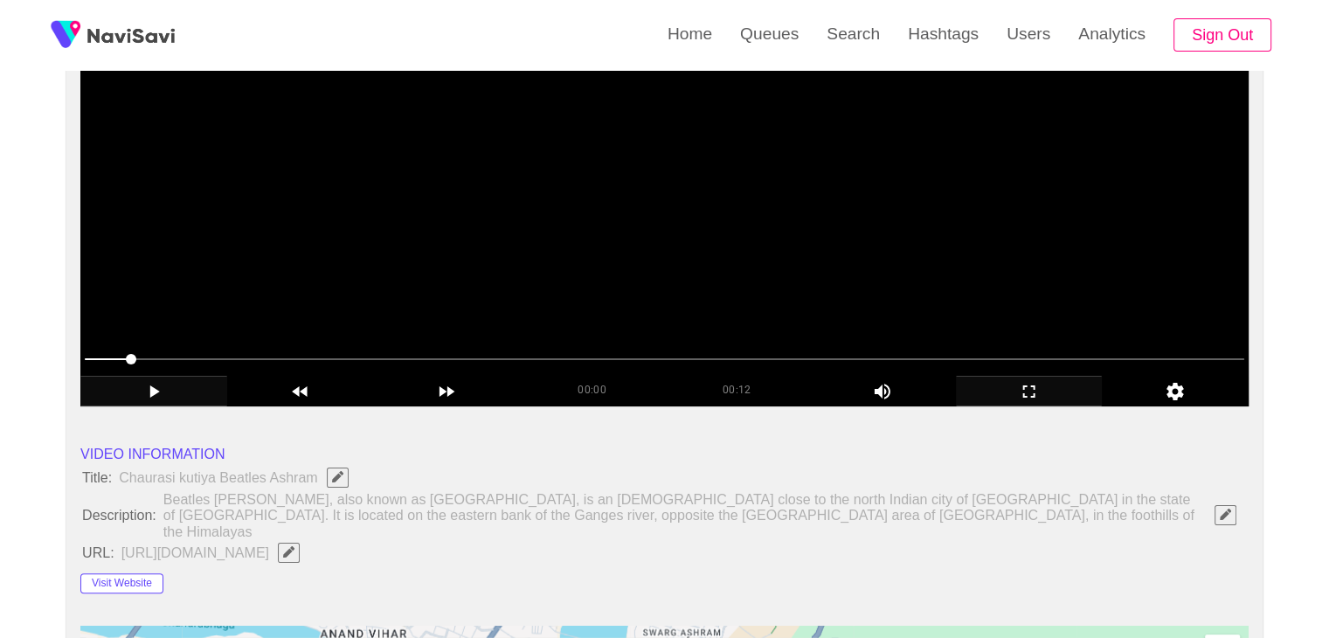
scroll to position [0, 0]
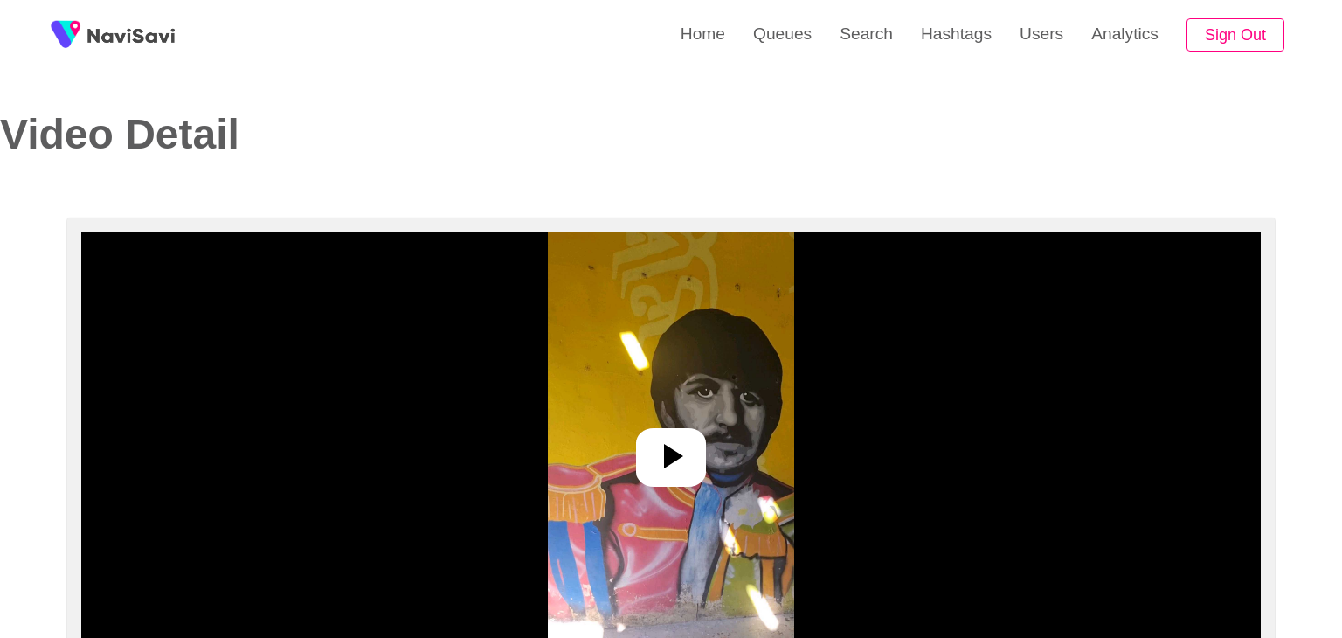
select select "**********"
select select "**"
click at [687, 447] on div at bounding box center [664, 457] width 70 height 59
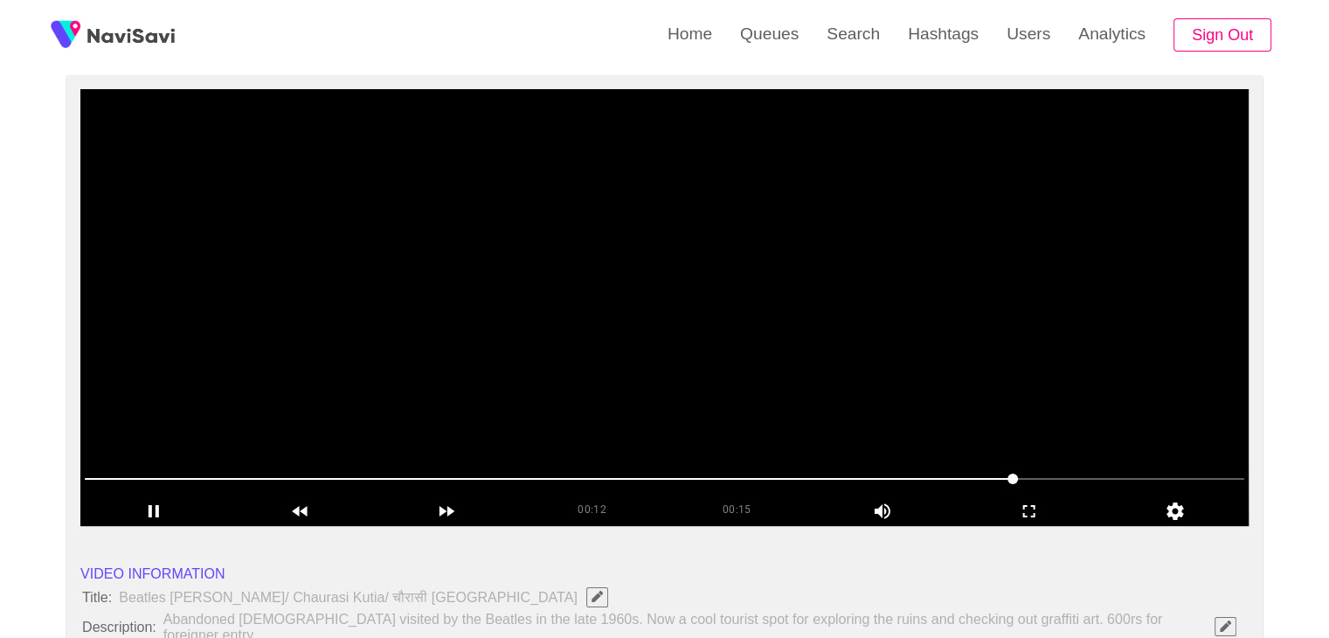
scroll to position [175, 0]
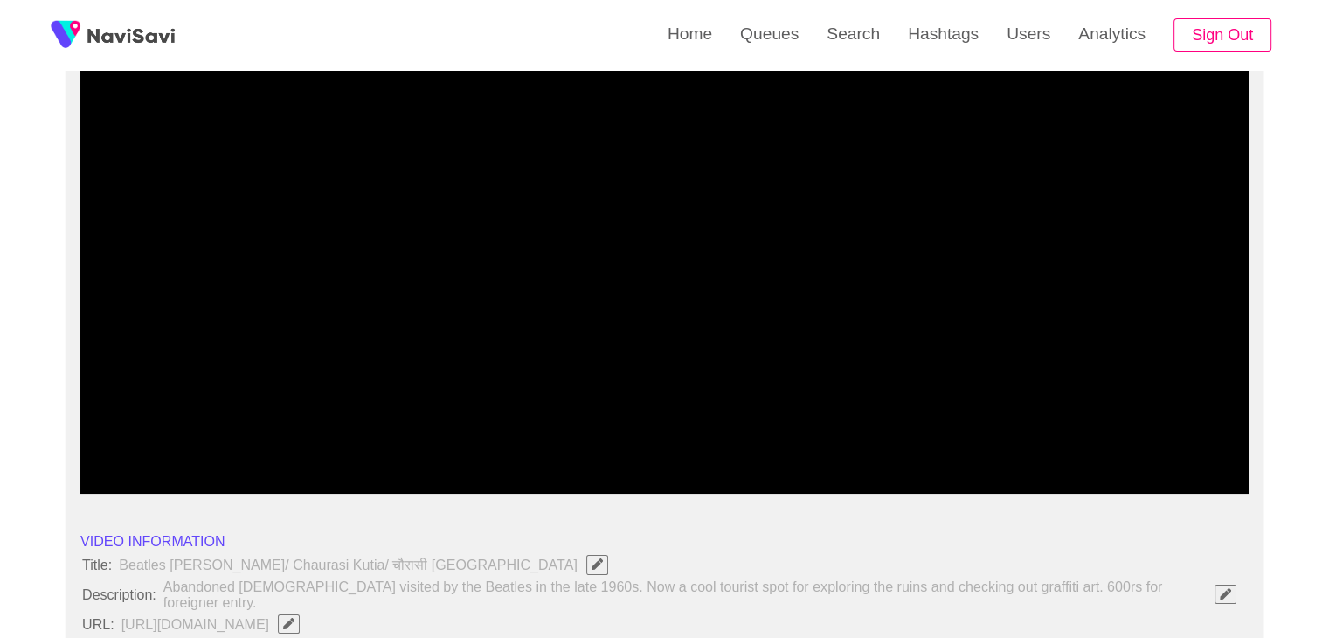
drag, startPoint x: 384, startPoint y: 439, endPoint x: 24, endPoint y: 459, distance: 360.4
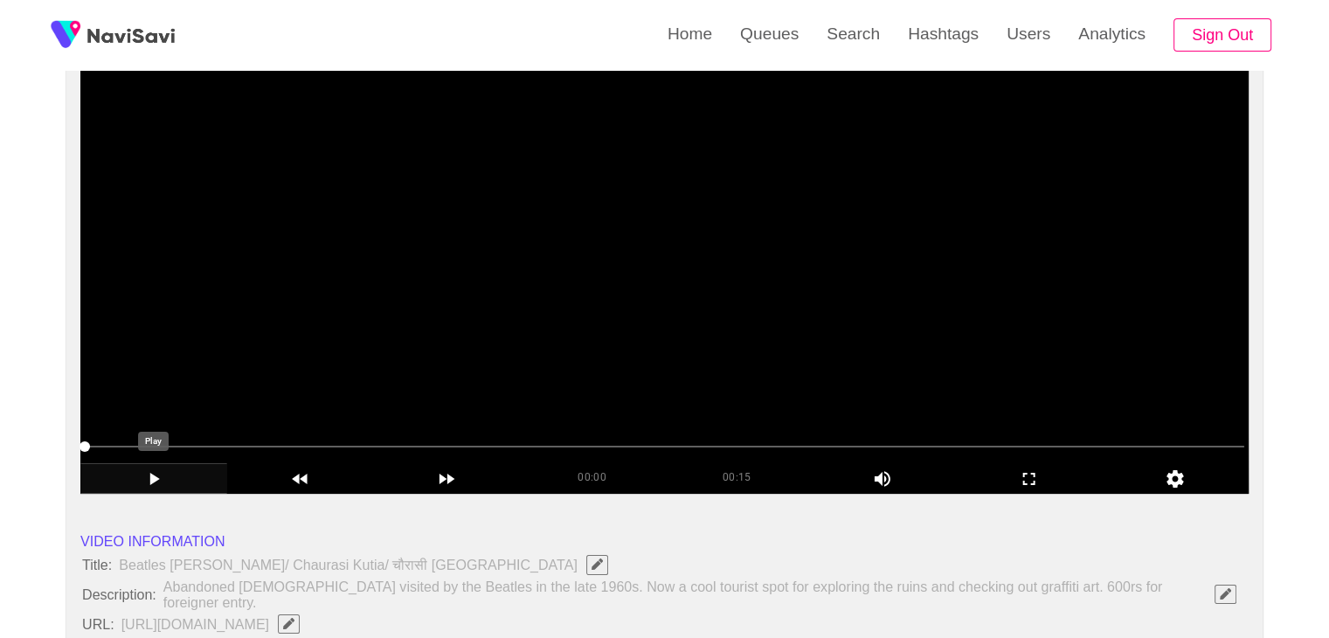
click at [163, 480] on icon "add" at bounding box center [153, 478] width 145 height 21
click at [164, 480] on icon "add" at bounding box center [153, 478] width 145 height 21
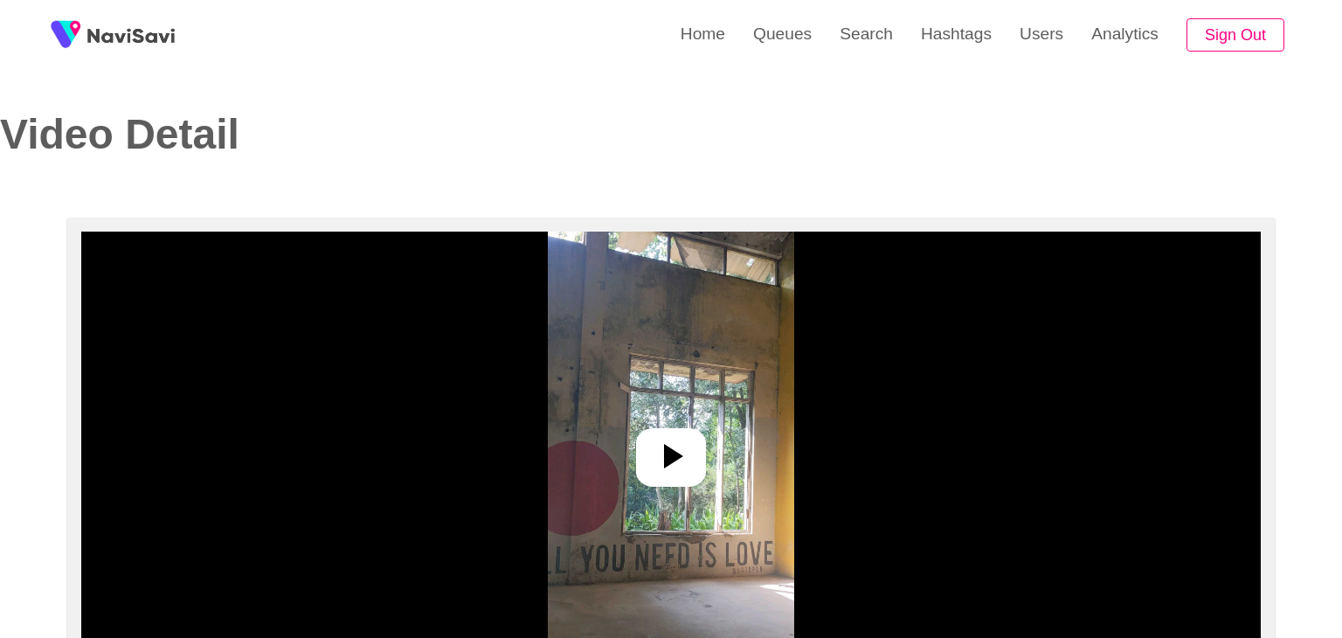
select select "**********"
select select "**"
click at [666, 448] on icon at bounding box center [664, 456] width 42 height 42
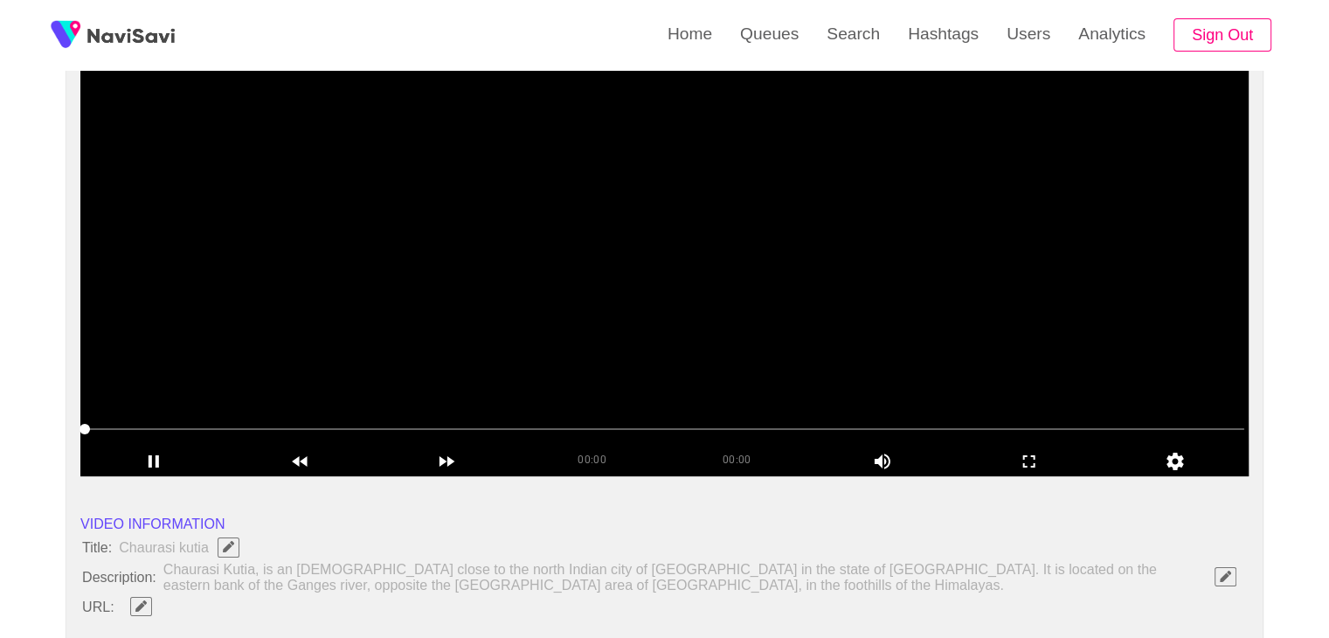
scroll to position [262, 0]
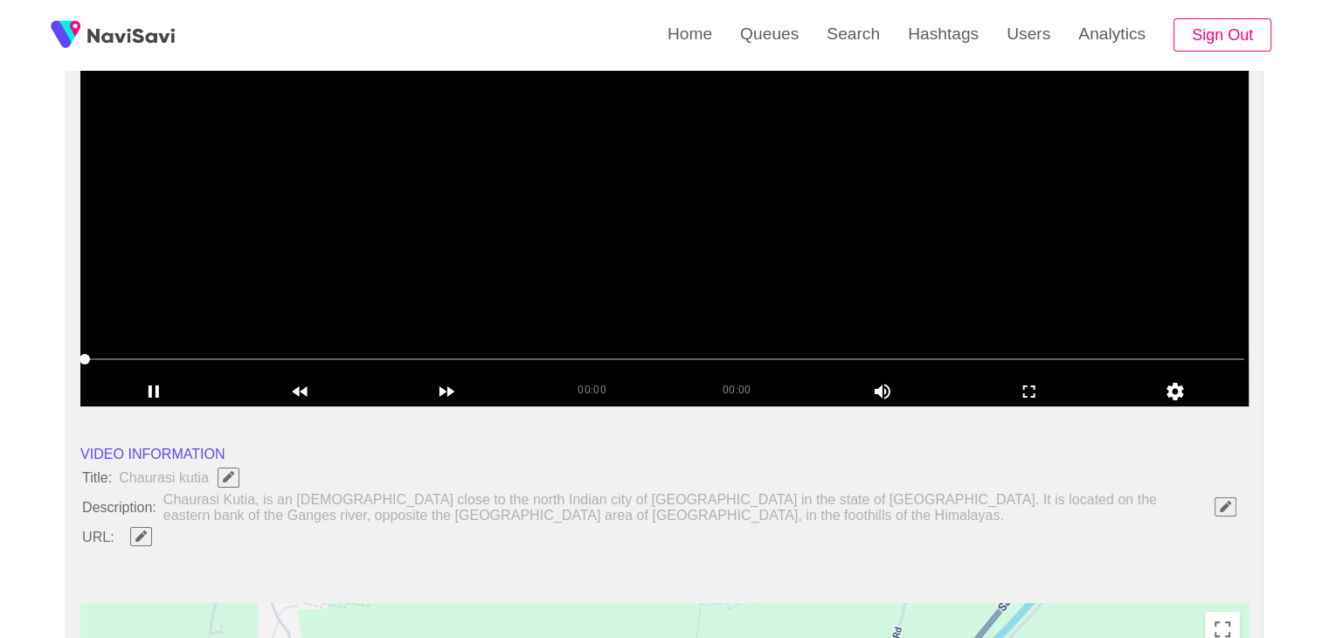
click at [123, 357] on span at bounding box center [664, 359] width 1159 height 28
drag, startPoint x: 205, startPoint y: 361, endPoint x: 226, endPoint y: 364, distance: 21.3
click at [226, 364] on span at bounding box center [664, 359] width 1159 height 28
click at [497, 369] on span at bounding box center [664, 359] width 1159 height 28
click at [710, 360] on span at bounding box center [664, 359] width 1159 height 28
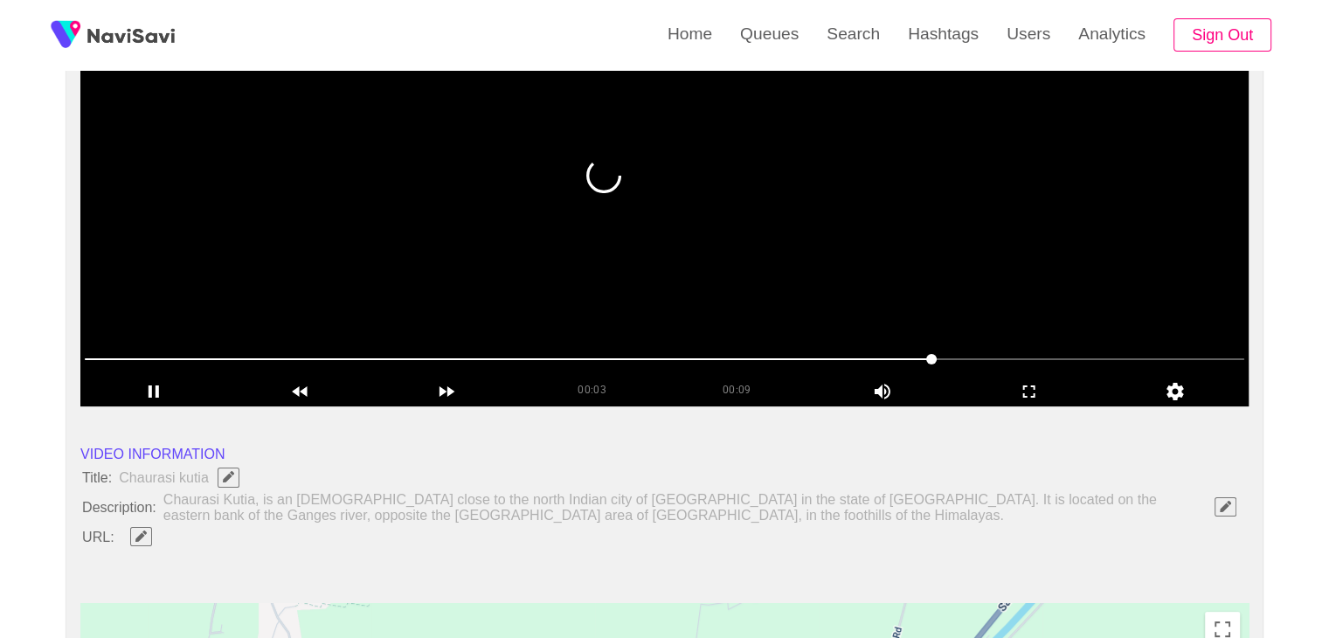
click at [1147, 355] on span at bounding box center [664, 359] width 1159 height 28
click at [168, 389] on icon "add" at bounding box center [153, 391] width 145 height 21
click at [843, 366] on span at bounding box center [664, 359] width 1159 height 28
click at [791, 347] on span at bounding box center [664, 359] width 1159 height 28
drag, startPoint x: 657, startPoint y: 349, endPoint x: 639, endPoint y: 349, distance: 17.5
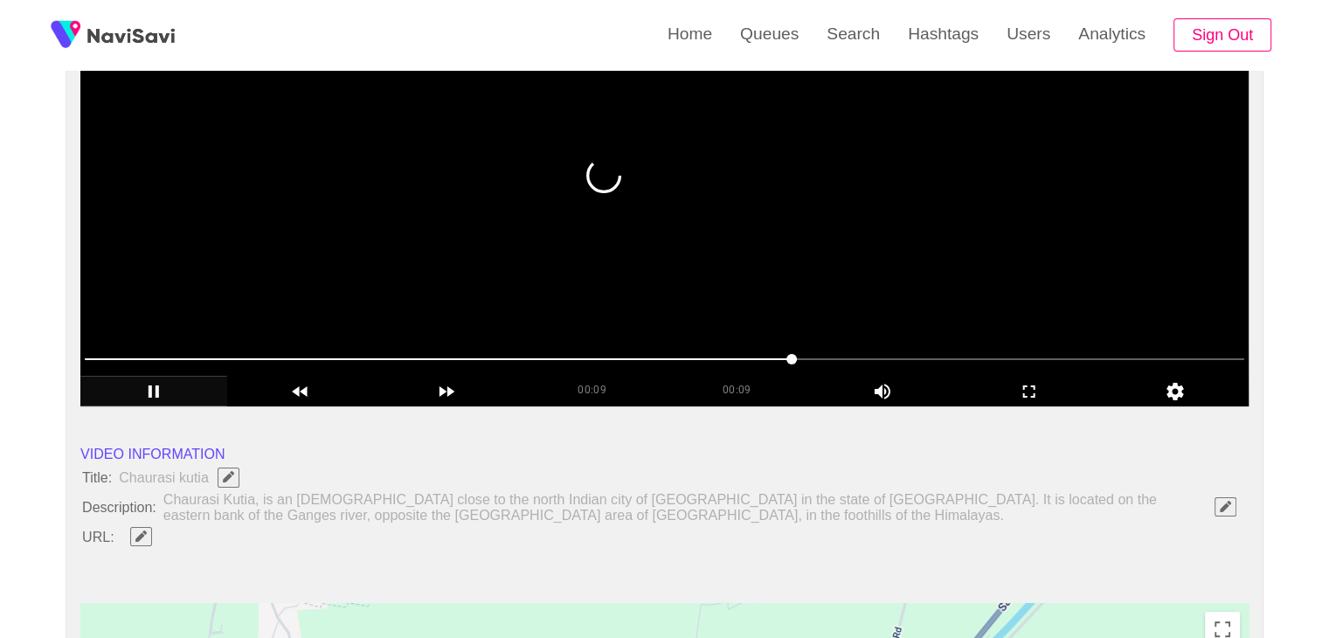
click at [639, 349] on span at bounding box center [664, 359] width 1159 height 28
drag, startPoint x: 477, startPoint y: 346, endPoint x: 457, endPoint y: 348, distance: 20.2
click at [457, 348] on span at bounding box center [664, 359] width 1159 height 28
click at [342, 350] on span at bounding box center [664, 359] width 1159 height 28
click at [273, 355] on span at bounding box center [664, 359] width 1159 height 28
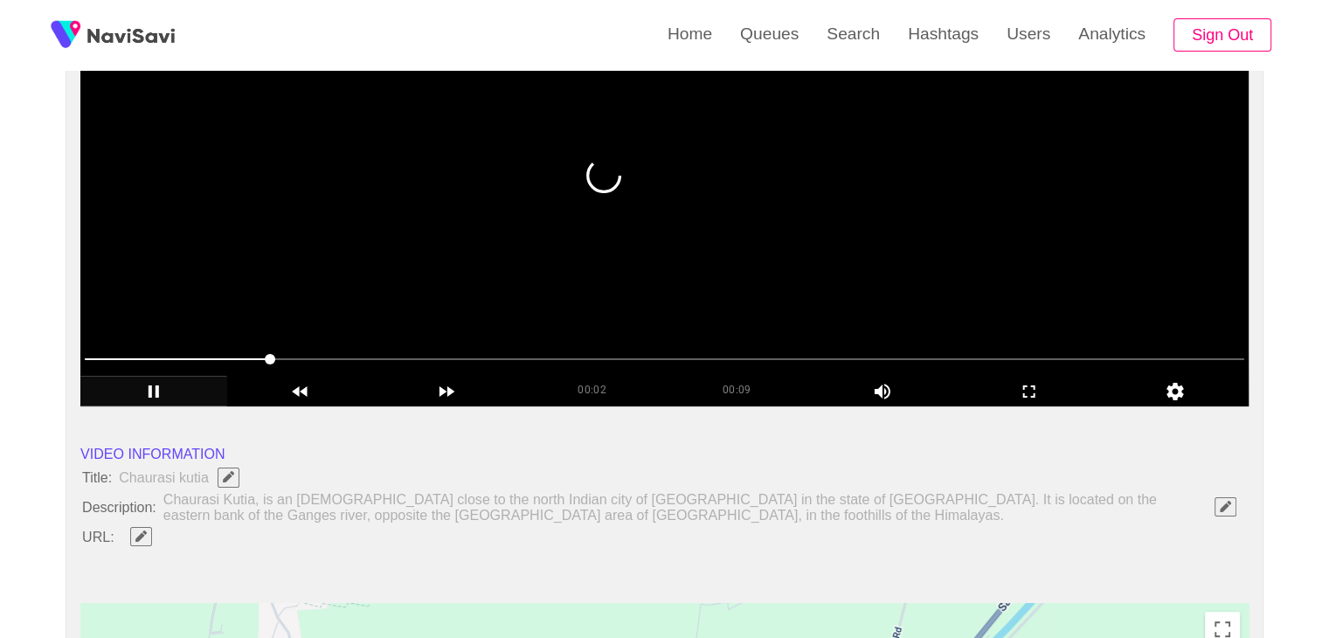
click at [217, 356] on span at bounding box center [664, 359] width 1159 height 28
click at [664, 347] on span at bounding box center [664, 359] width 1159 height 28
click at [776, 355] on span at bounding box center [664, 359] width 1159 height 28
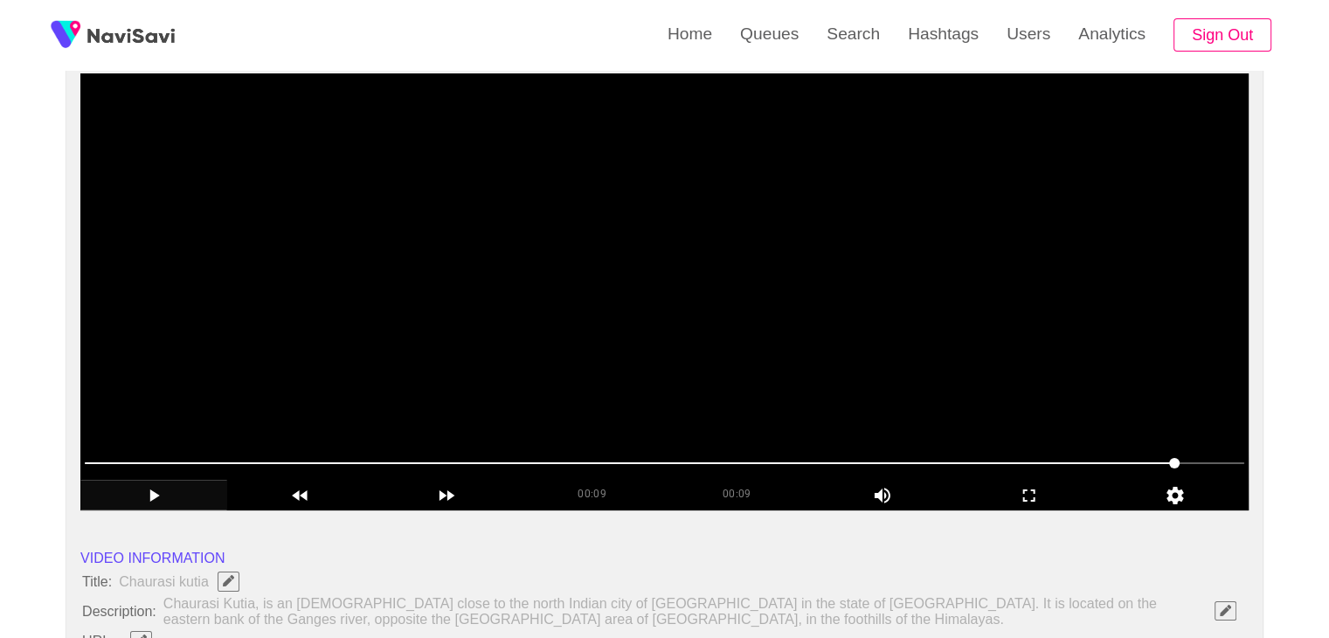
scroll to position [175, 0]
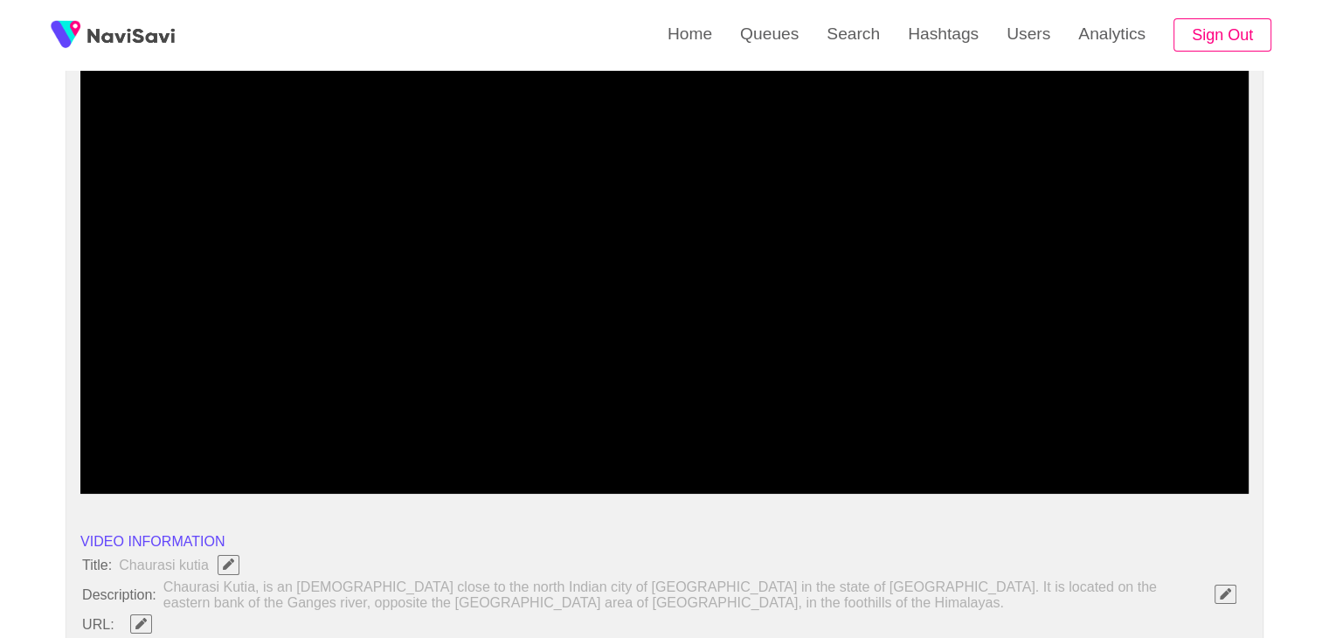
drag, startPoint x: 654, startPoint y: 446, endPoint x: 666, endPoint y: 446, distance: 11.4
click at [666, 446] on span at bounding box center [664, 446] width 1159 height 28
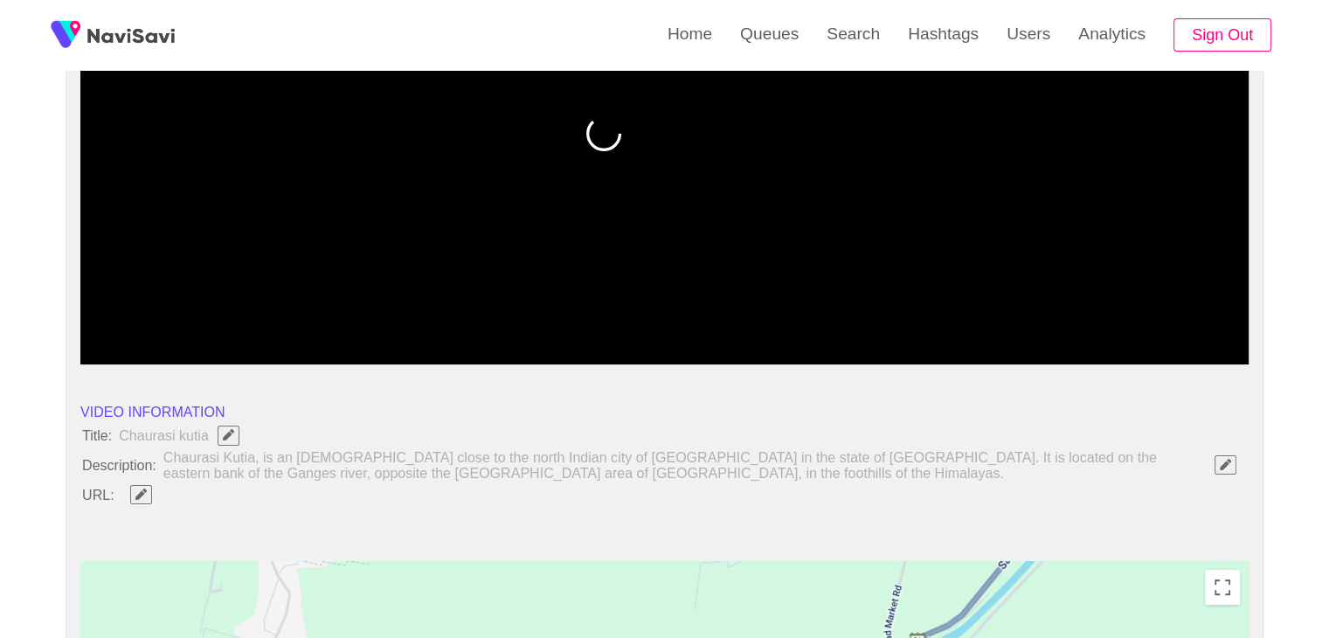
scroll to position [349, 0]
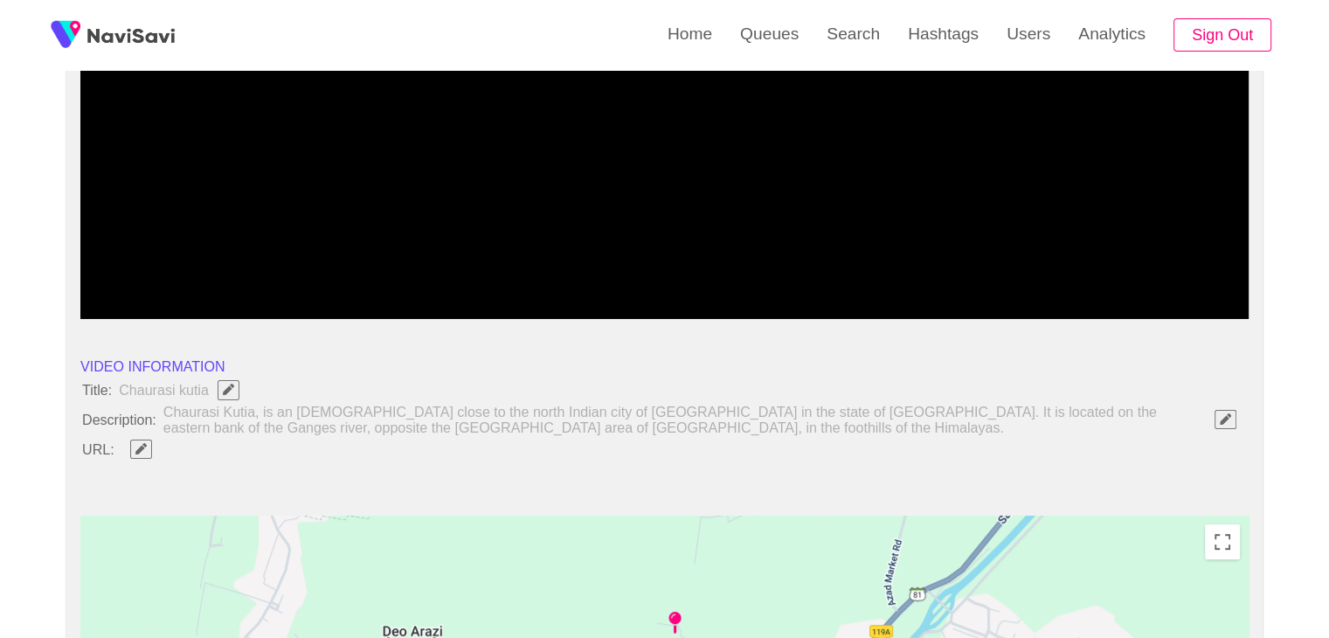
click at [141, 454] on button "button" at bounding box center [141, 448] width 22 height 19
click at [157, 303] on icon "add" at bounding box center [153, 304] width 10 height 12
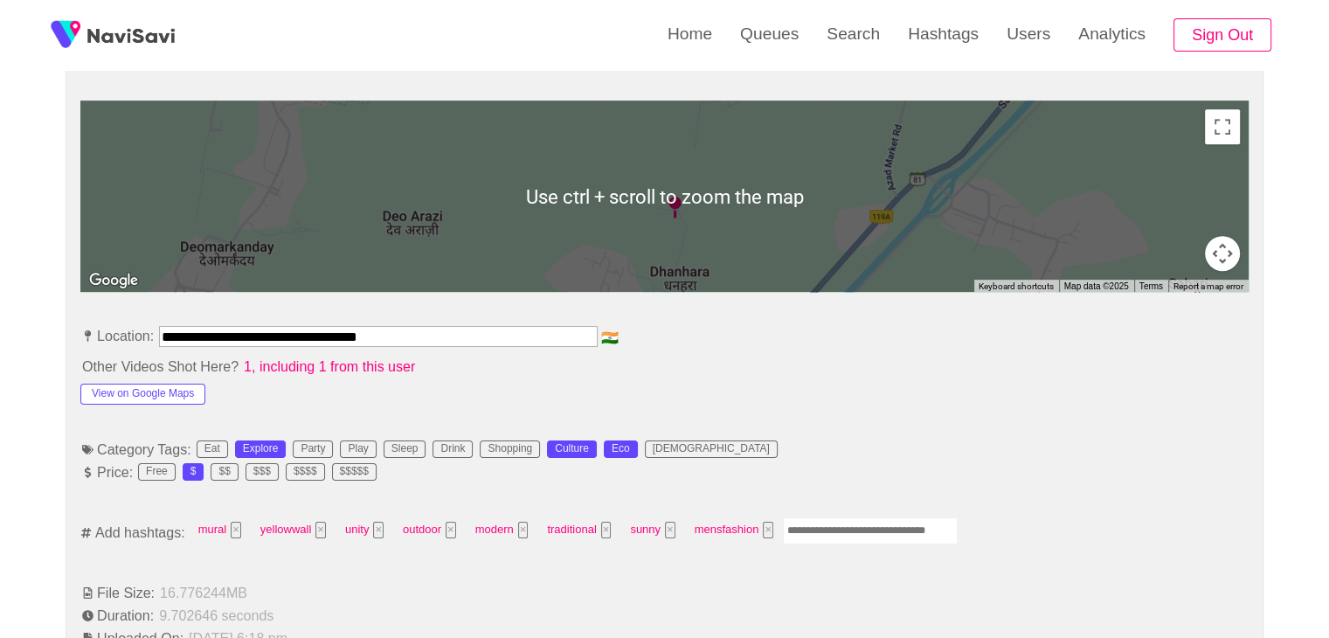
scroll to position [786, 0]
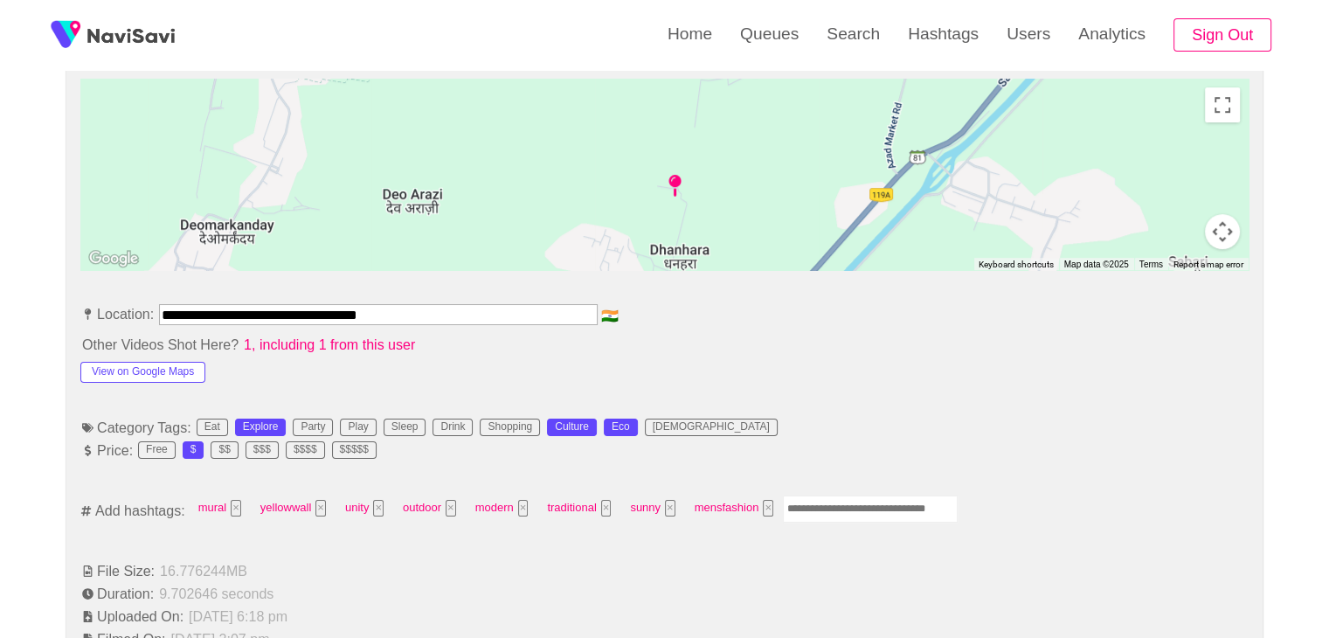
drag, startPoint x: 109, startPoint y: 312, endPoint x: 4, endPoint y: 307, distance: 105.0
click at [469, 327] on div at bounding box center [378, 328] width 439 height 7
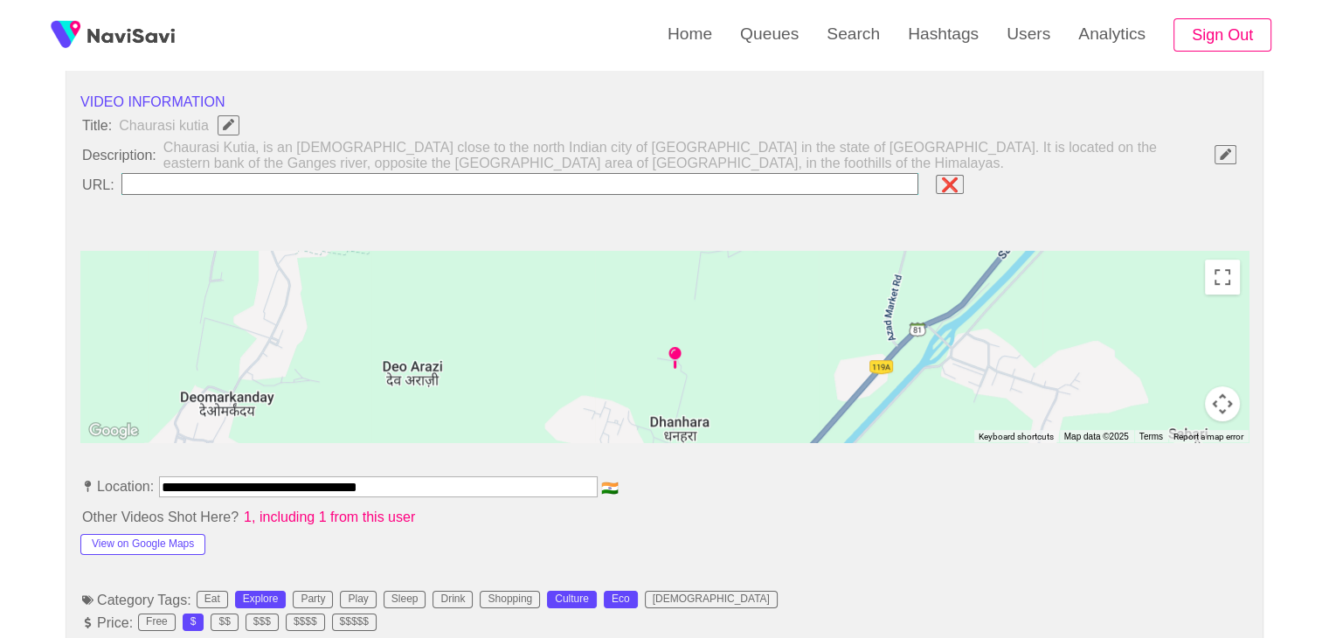
scroll to position [611, 0]
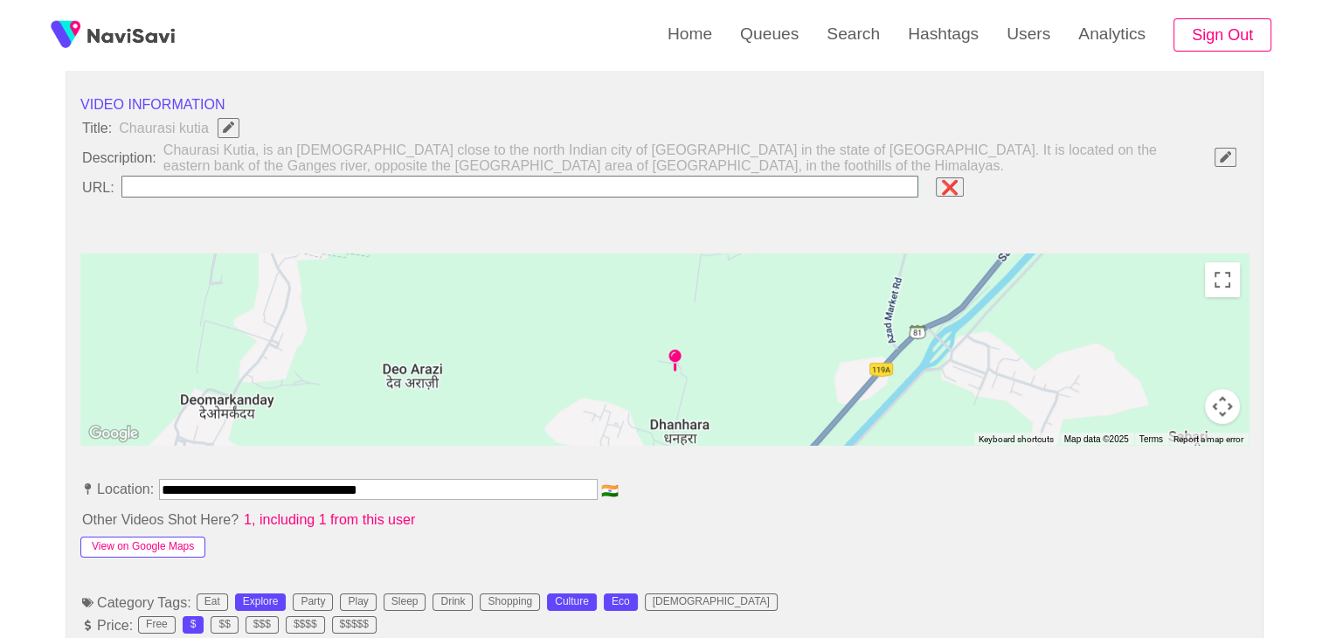
click at [159, 548] on button "View on Google Maps" at bounding box center [142, 546] width 125 height 21
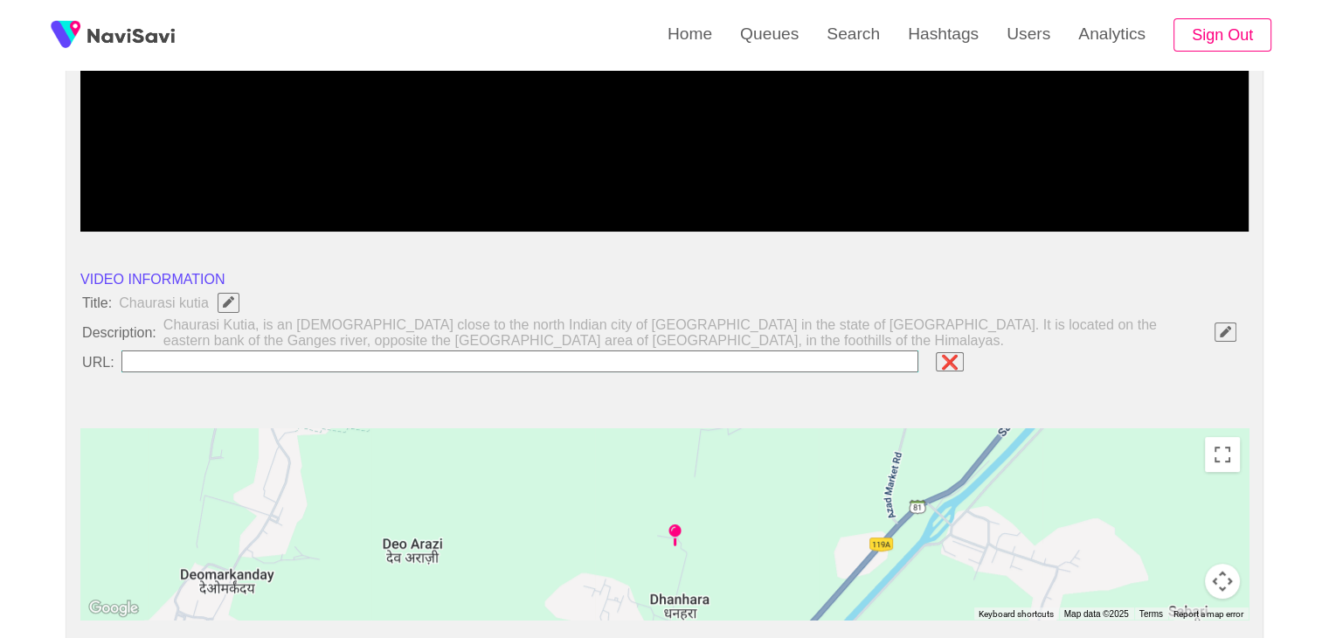
scroll to position [699, 0]
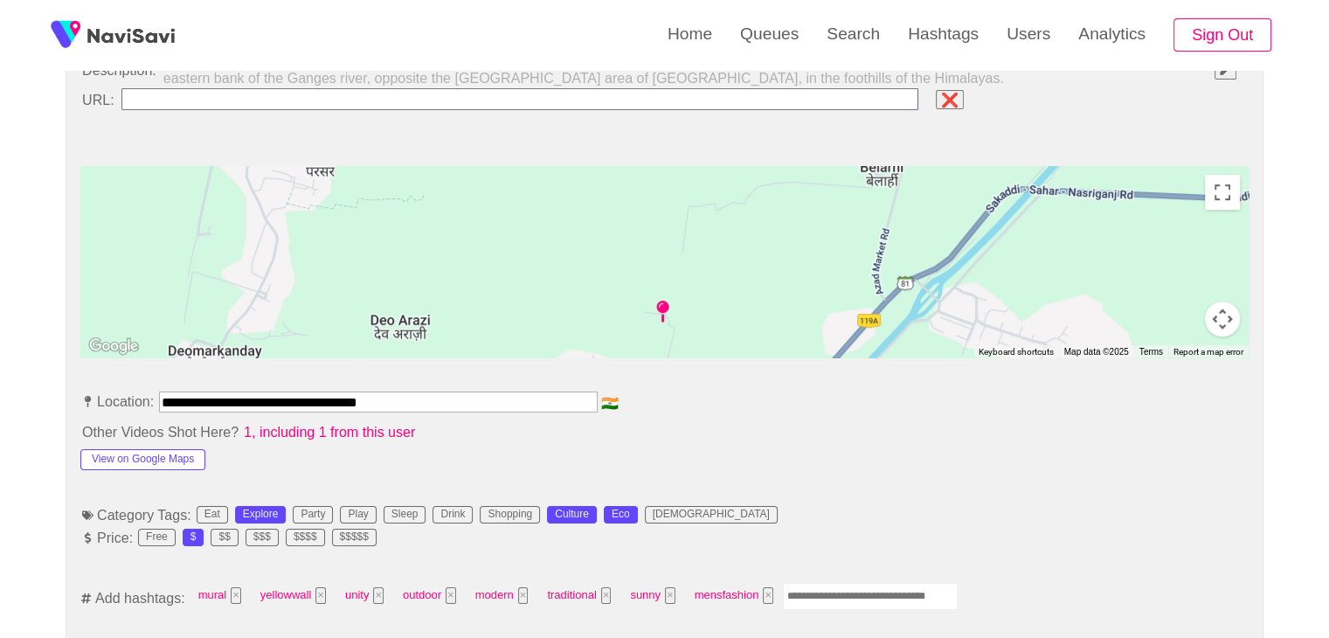
drag, startPoint x: 713, startPoint y: 285, endPoint x: 686, endPoint y: 295, distance: 29.0
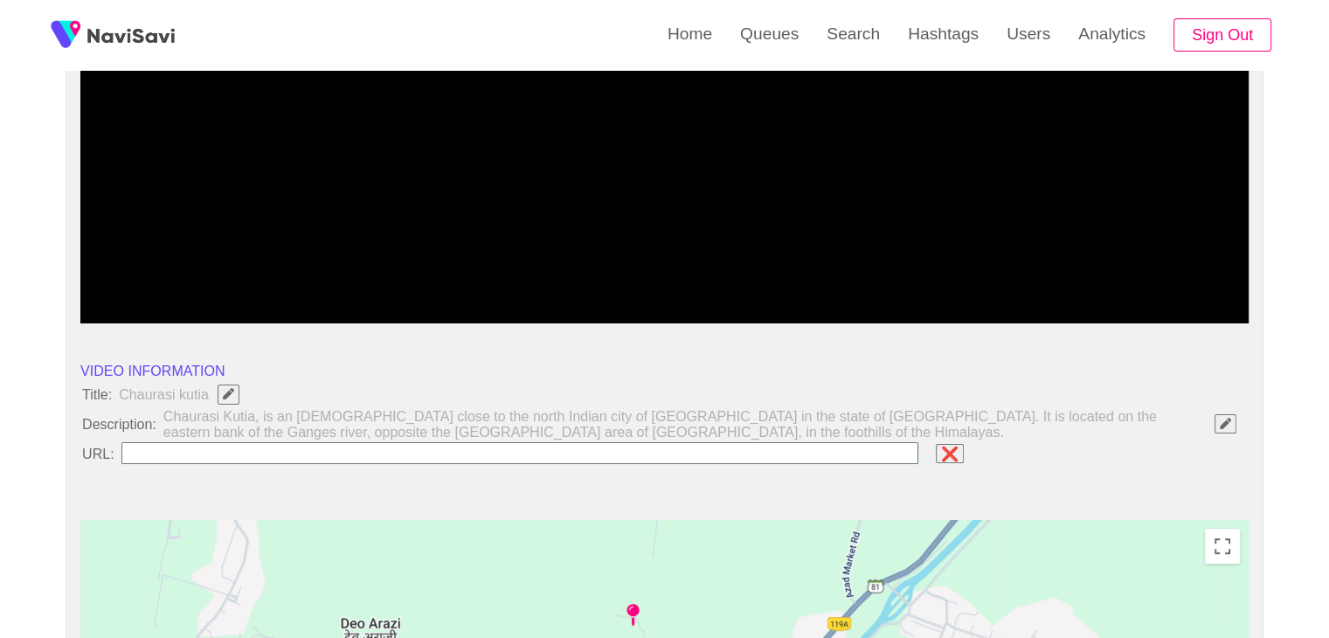
scroll to position [349, 0]
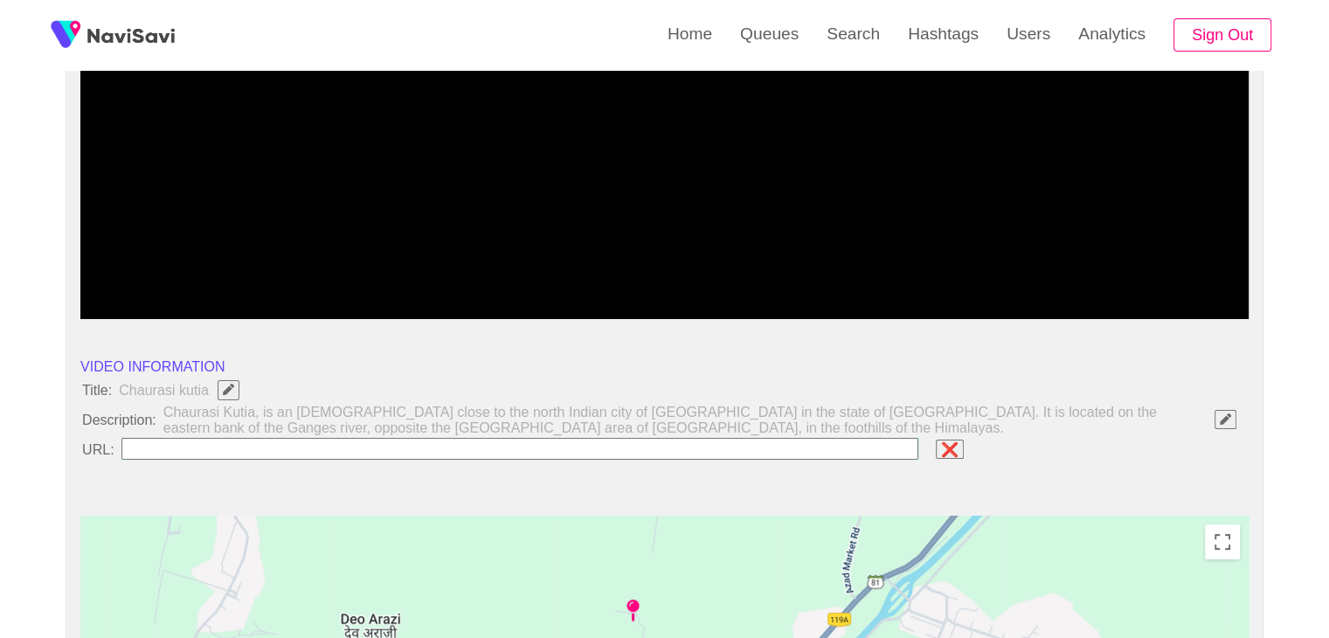
click at [276, 452] on input "field" at bounding box center [520, 449] width 798 height 22
paste input "**********"
type input "**********"
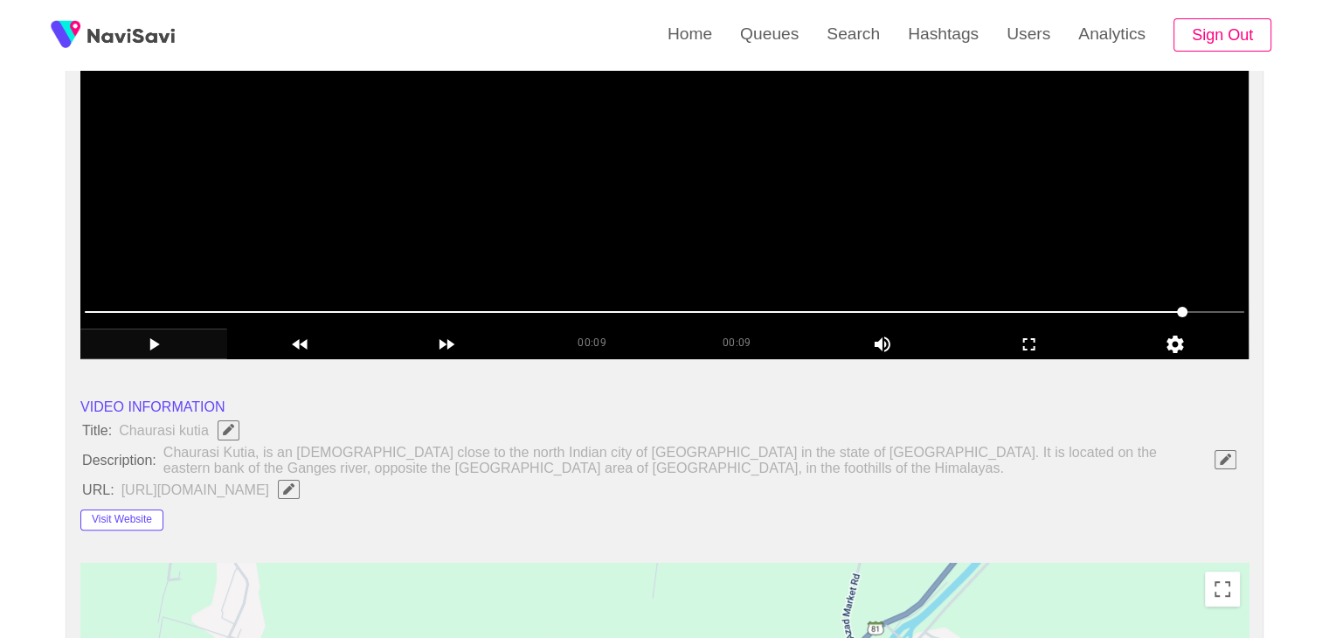
scroll to position [175, 0]
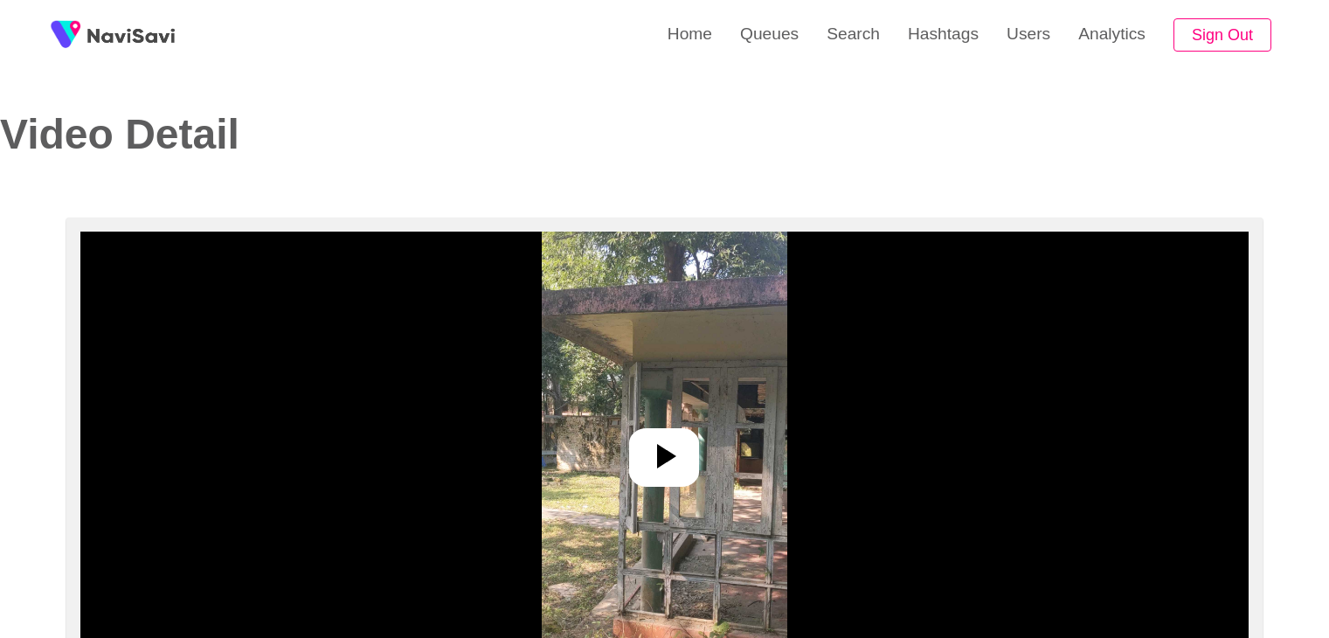
select select "**********"
select select "****"
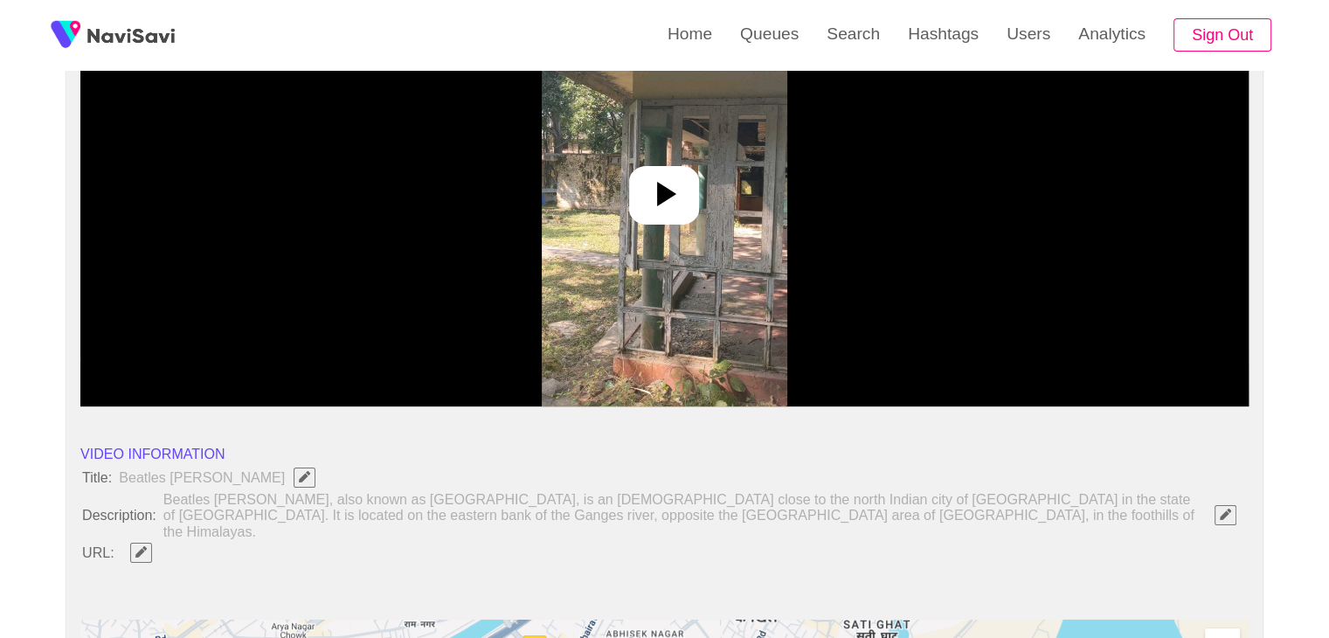
click at [648, 195] on icon at bounding box center [664, 194] width 42 height 42
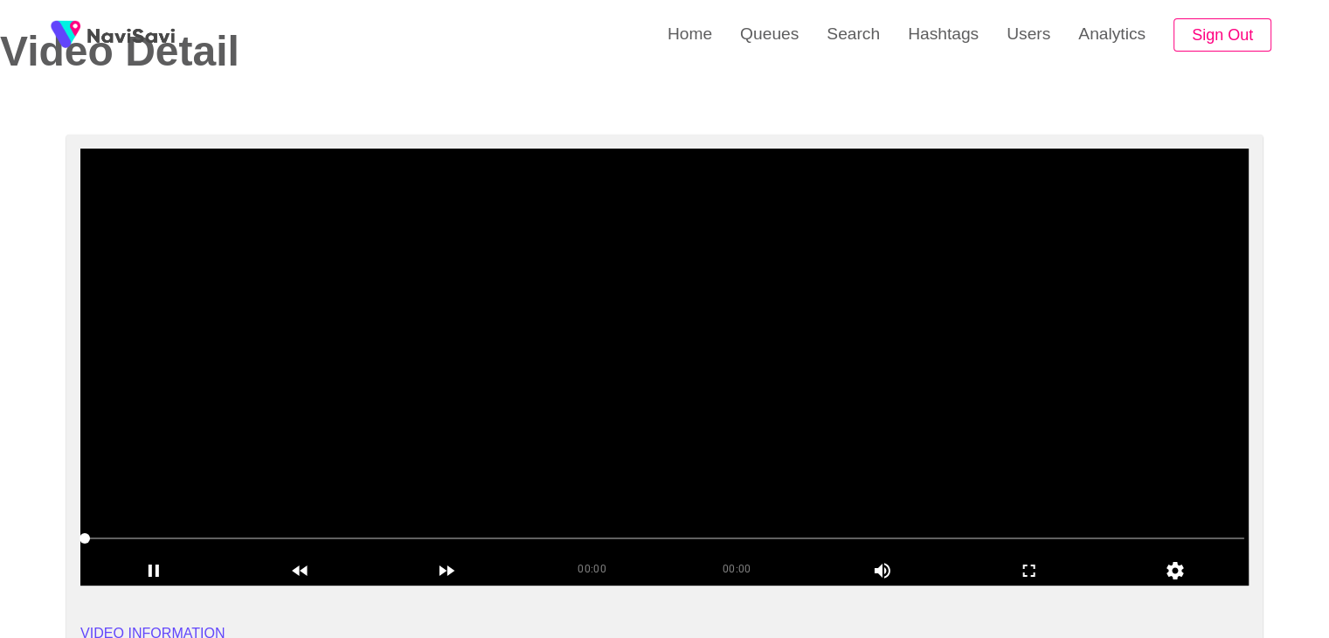
scroll to position [87, 0]
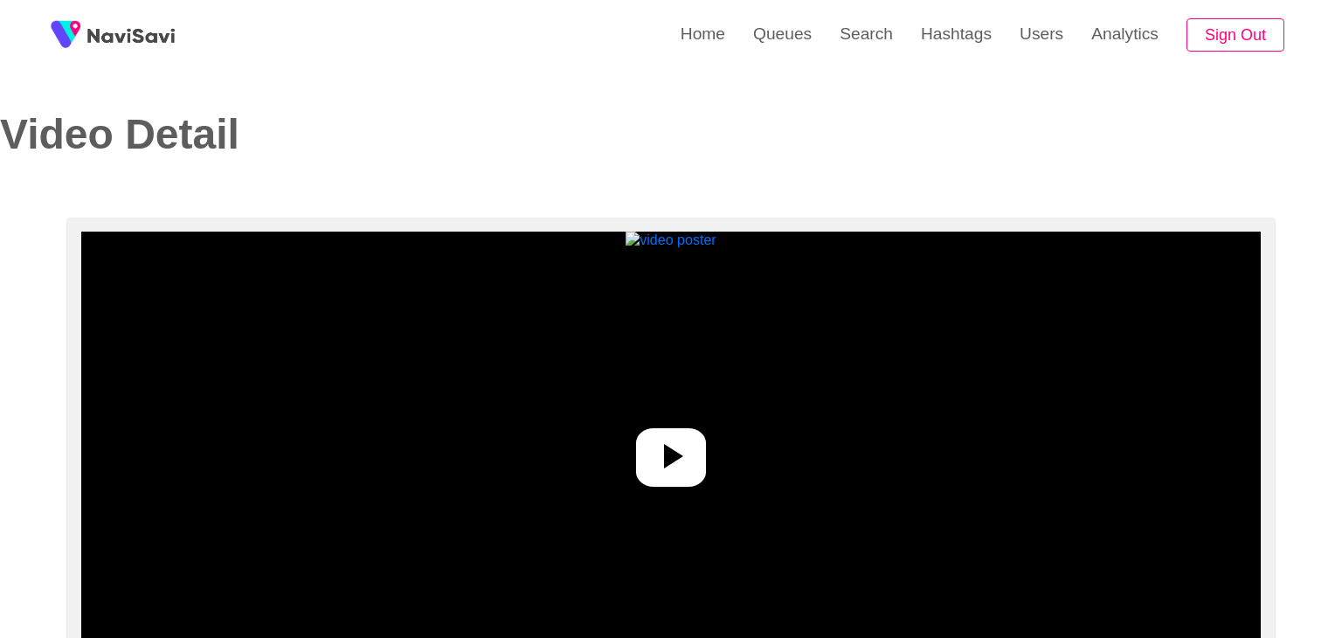
select select "**********"
select select "****"
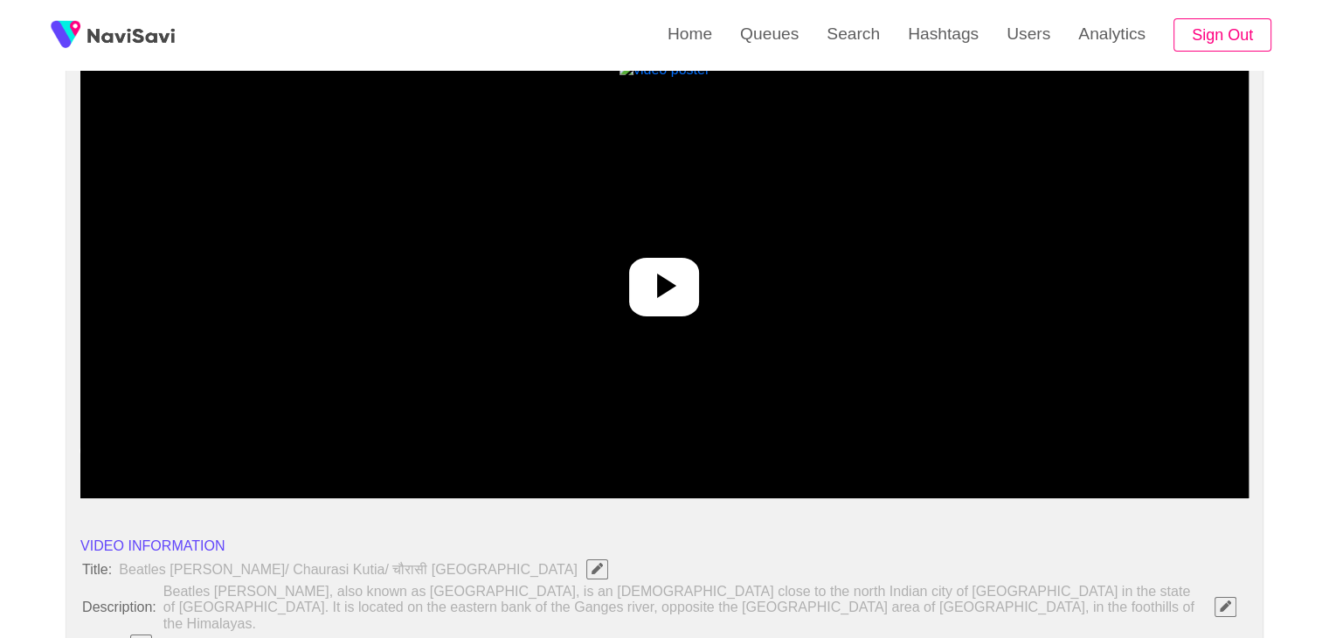
scroll to position [175, 0]
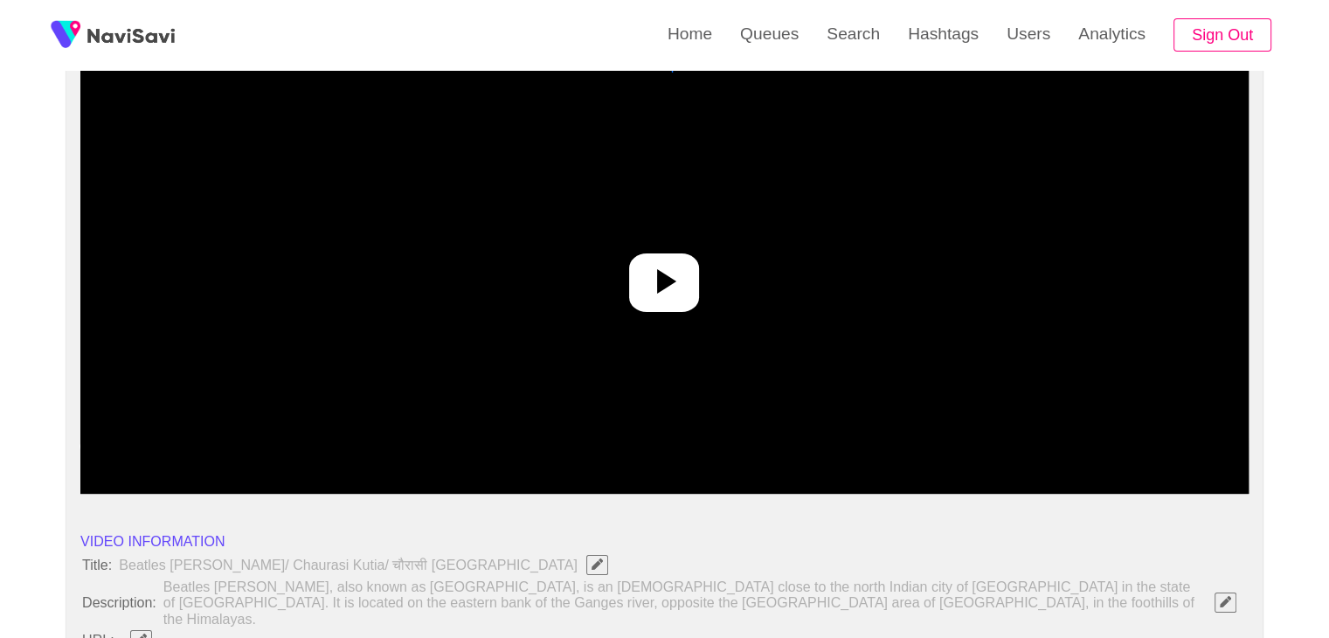
click at [666, 280] on icon at bounding box center [666, 281] width 19 height 24
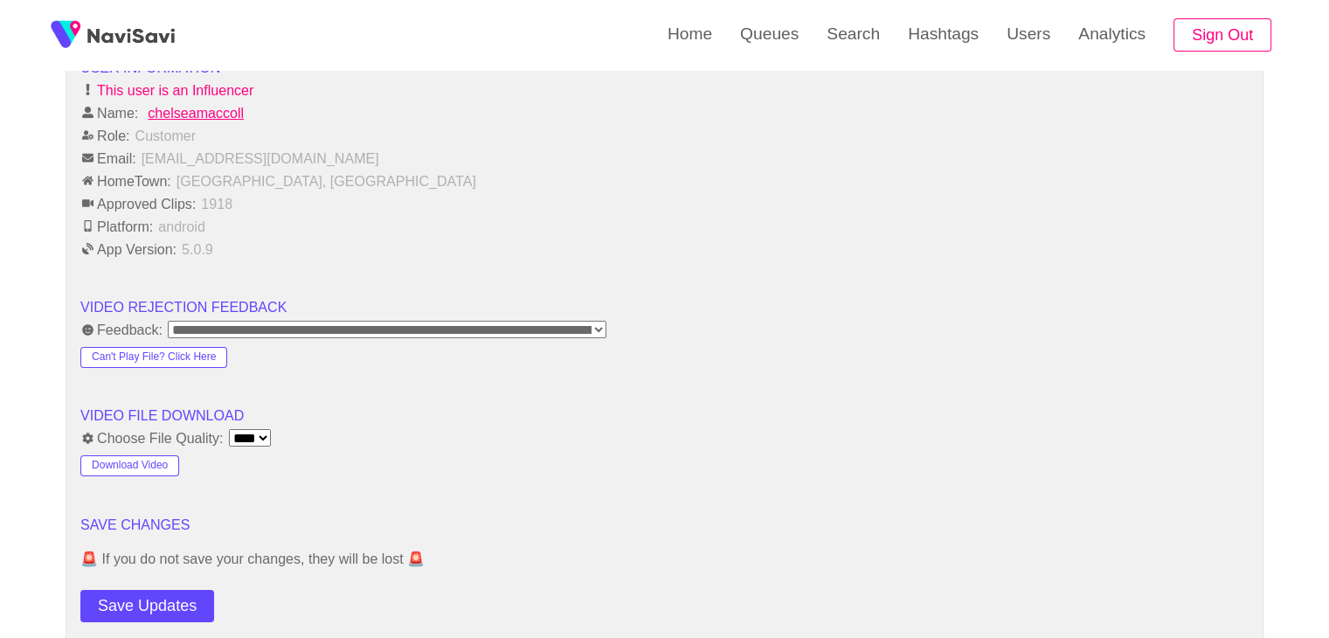
scroll to position [2009, 0]
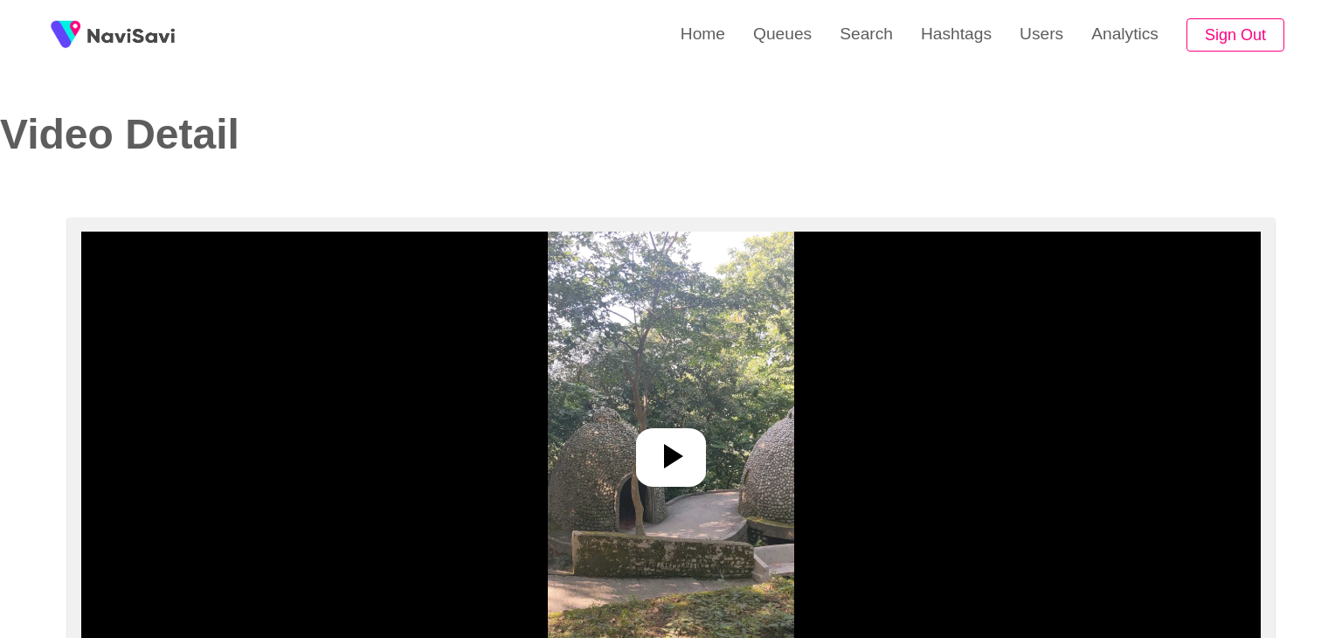
select select "**"
select select "**********"
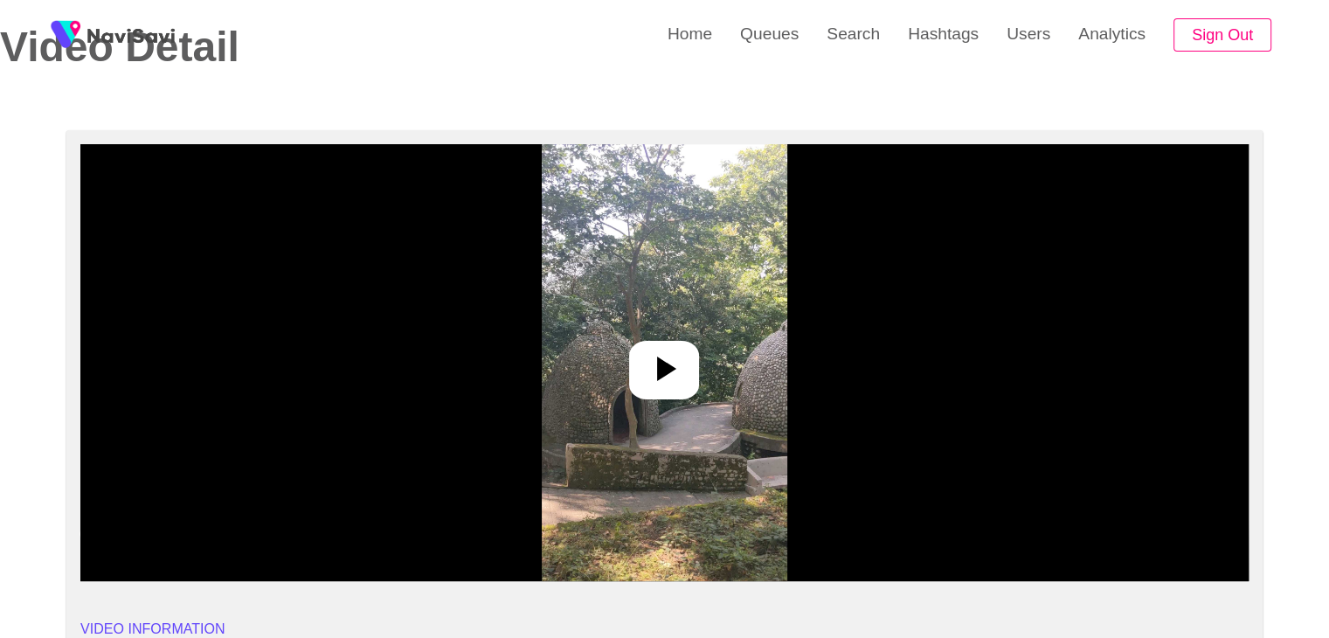
click at [669, 371] on icon at bounding box center [666, 368] width 19 height 24
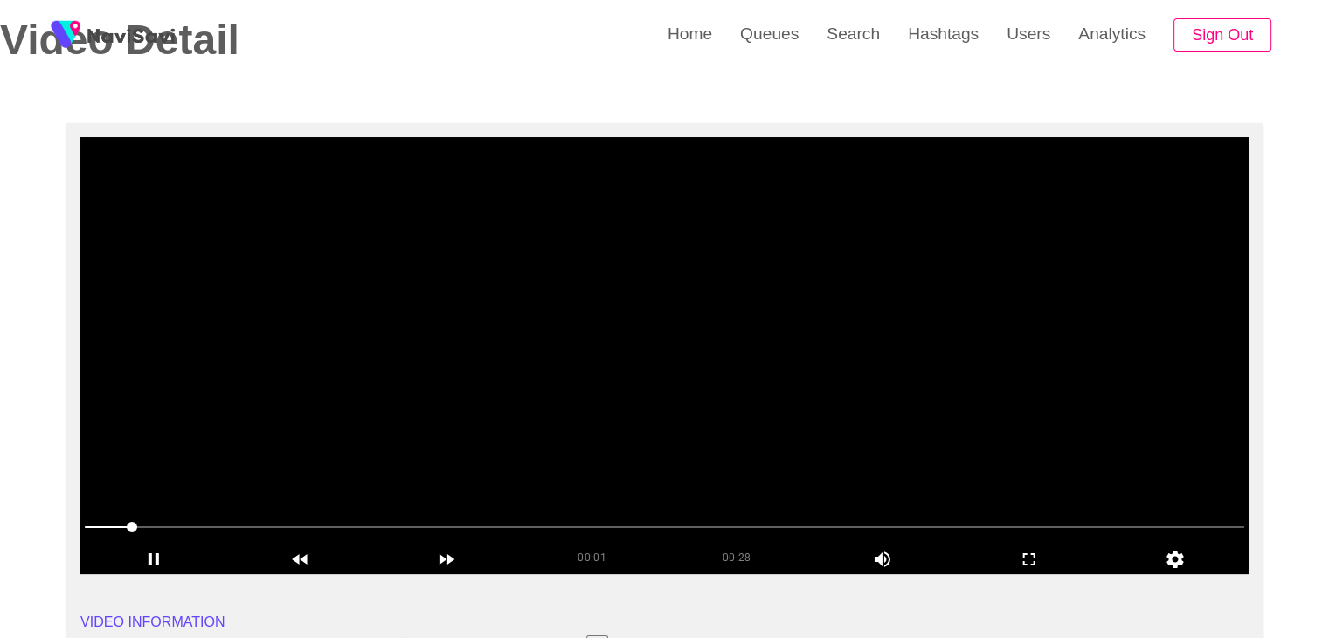
scroll to position [87, 0]
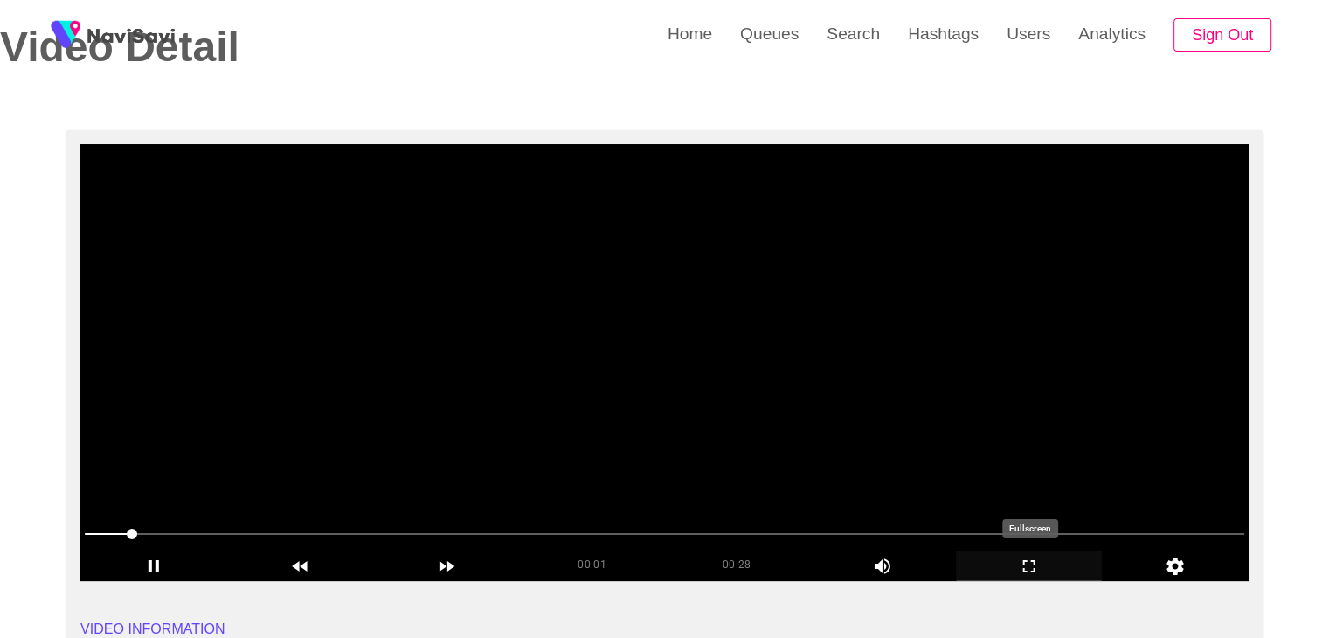
click at [1023, 568] on icon "add" at bounding box center [1029, 566] width 12 height 12
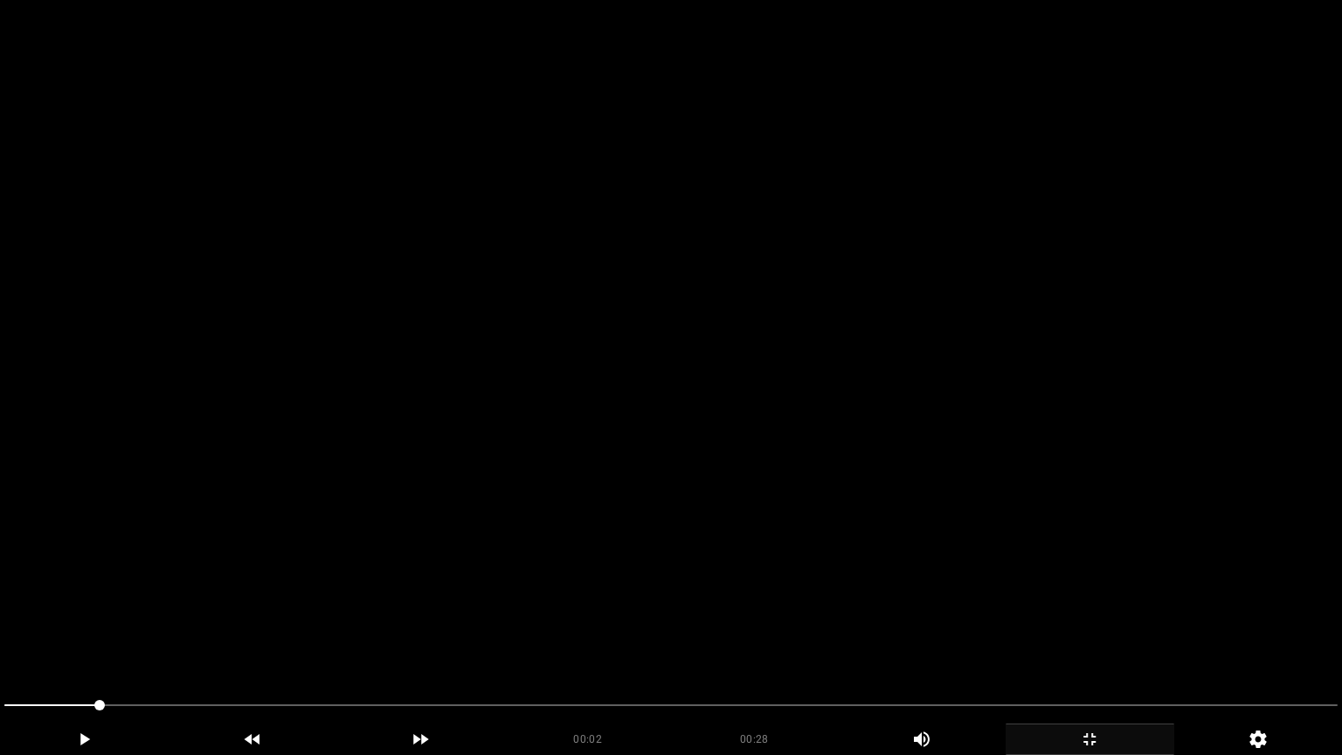
click at [297, 637] on span at bounding box center [670, 705] width 1333 height 28
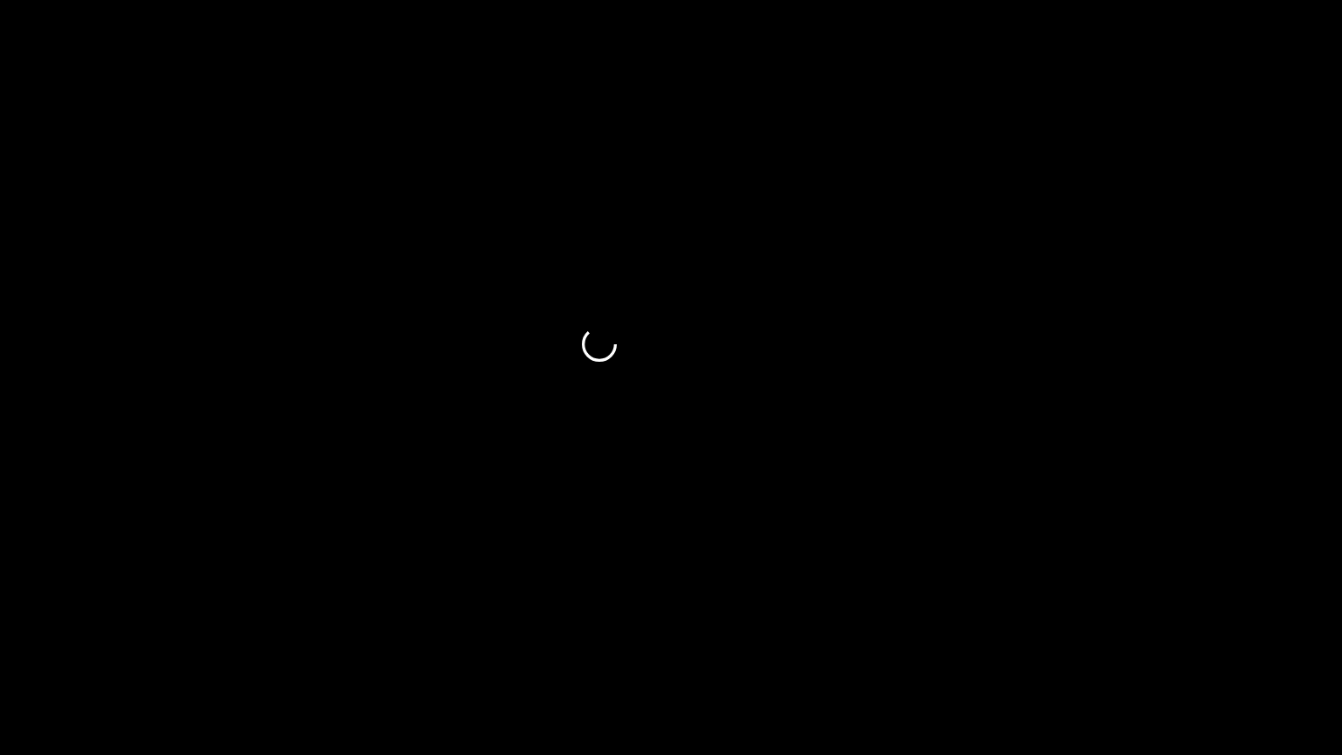
drag, startPoint x: 66, startPoint y: 717, endPoint x: 72, endPoint y: 730, distance: 14.5
click at [72, 637] on div "00:02 00:28 Picture In Picture 1" at bounding box center [671, 723] width 1342 height 64
click at [88, 637] on icon "add" at bounding box center [85, 739] width 10 height 12
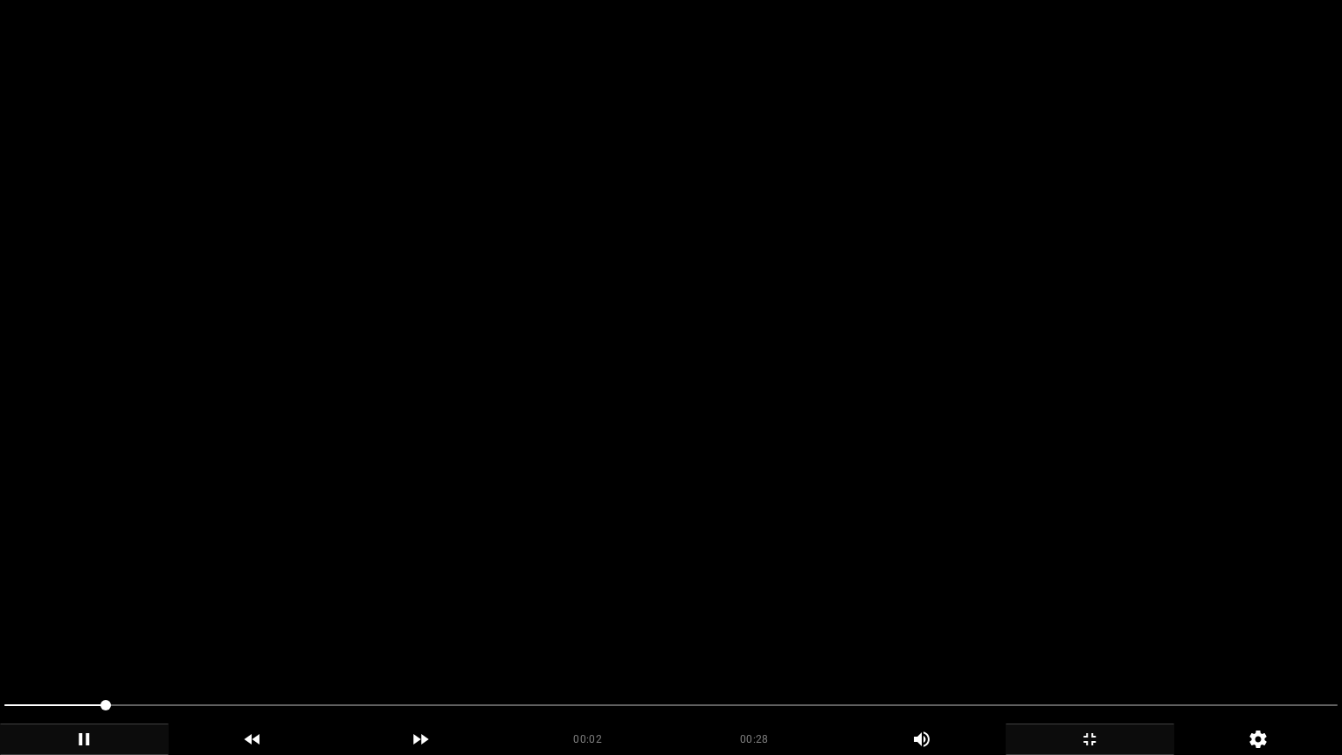
click at [416, 637] on span at bounding box center [670, 705] width 1333 height 28
click at [630, 637] on span at bounding box center [670, 705] width 1333 height 28
click at [901, 637] on span at bounding box center [670, 705] width 1333 height 28
click at [1038, 637] on span at bounding box center [670, 705] width 1333 height 28
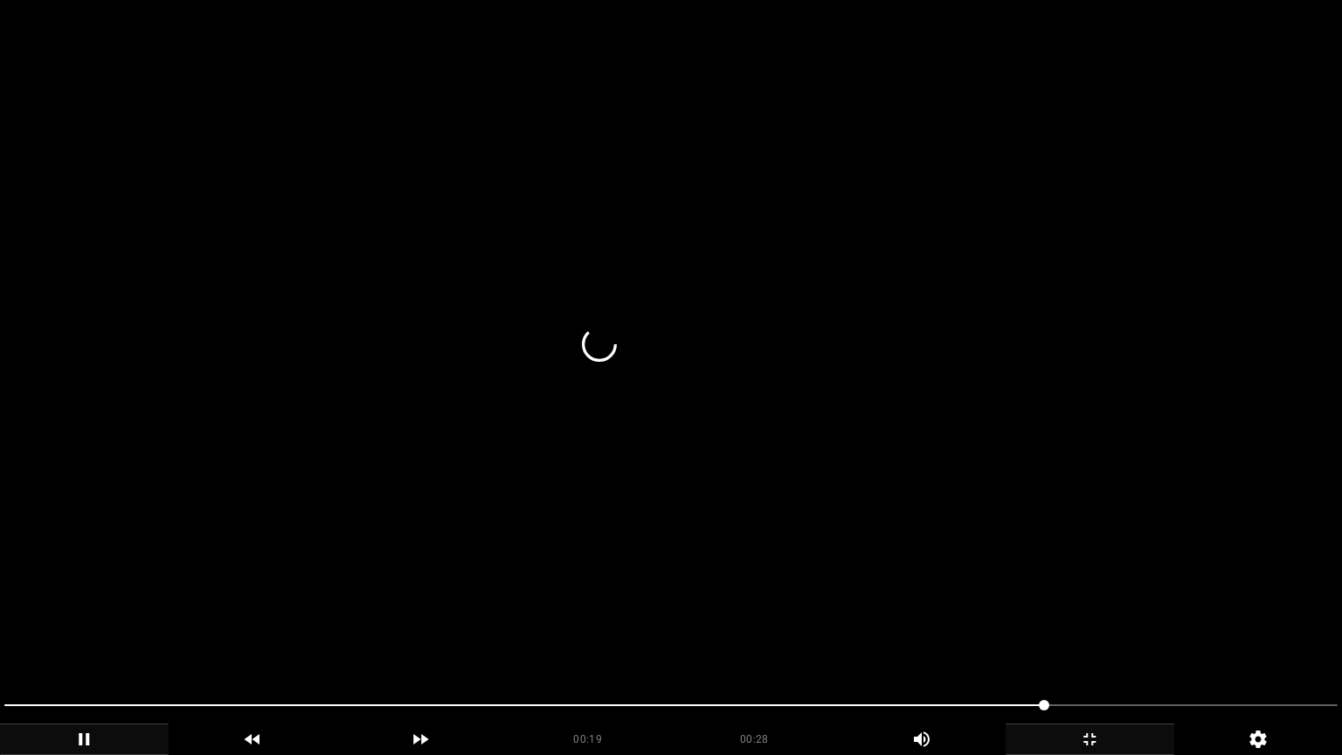
click at [1108, 637] on span at bounding box center [670, 705] width 1333 height 2
click at [1098, 637] on icon "add" at bounding box center [1089, 739] width 167 height 21
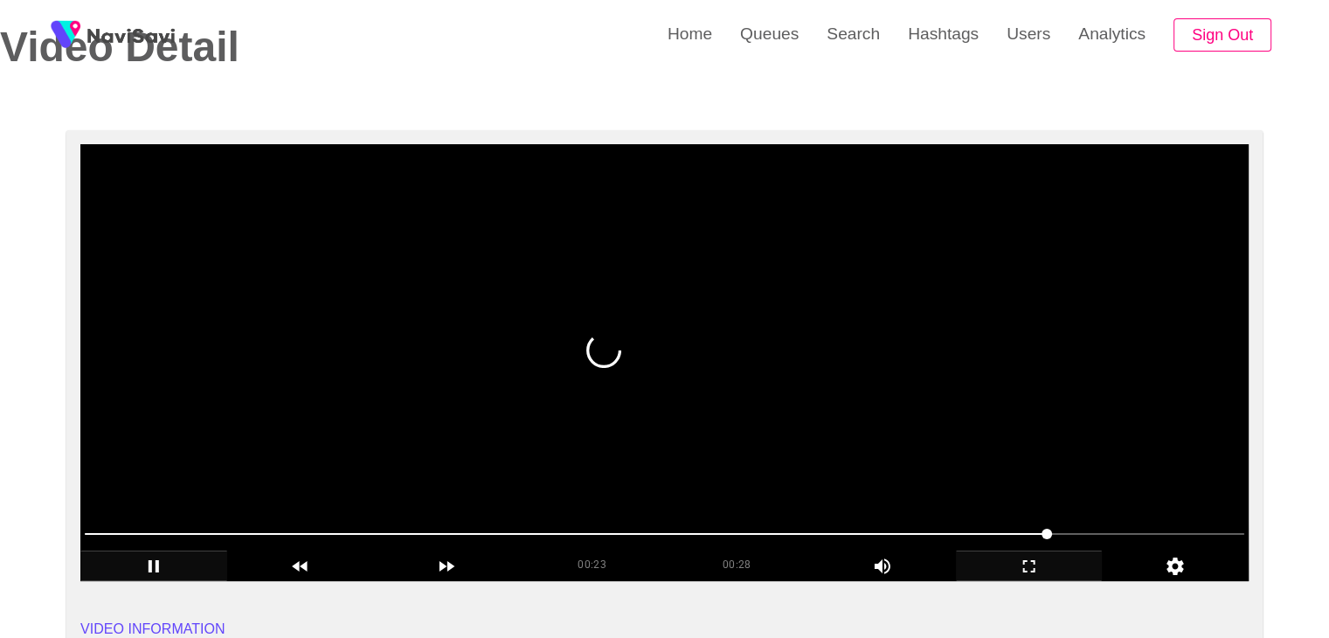
click at [1096, 535] on span at bounding box center [664, 534] width 1159 height 28
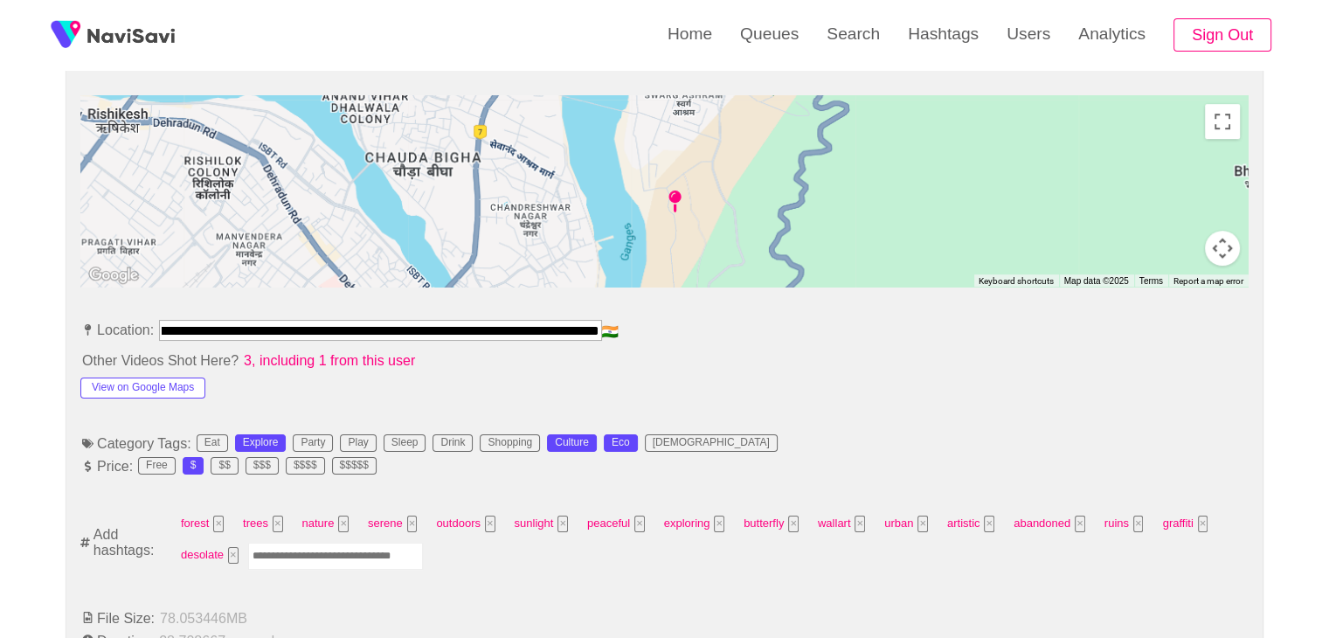
scroll to position [0, 335]
drag, startPoint x: 160, startPoint y: 312, endPoint x: 688, endPoint y: 345, distance: 529.5
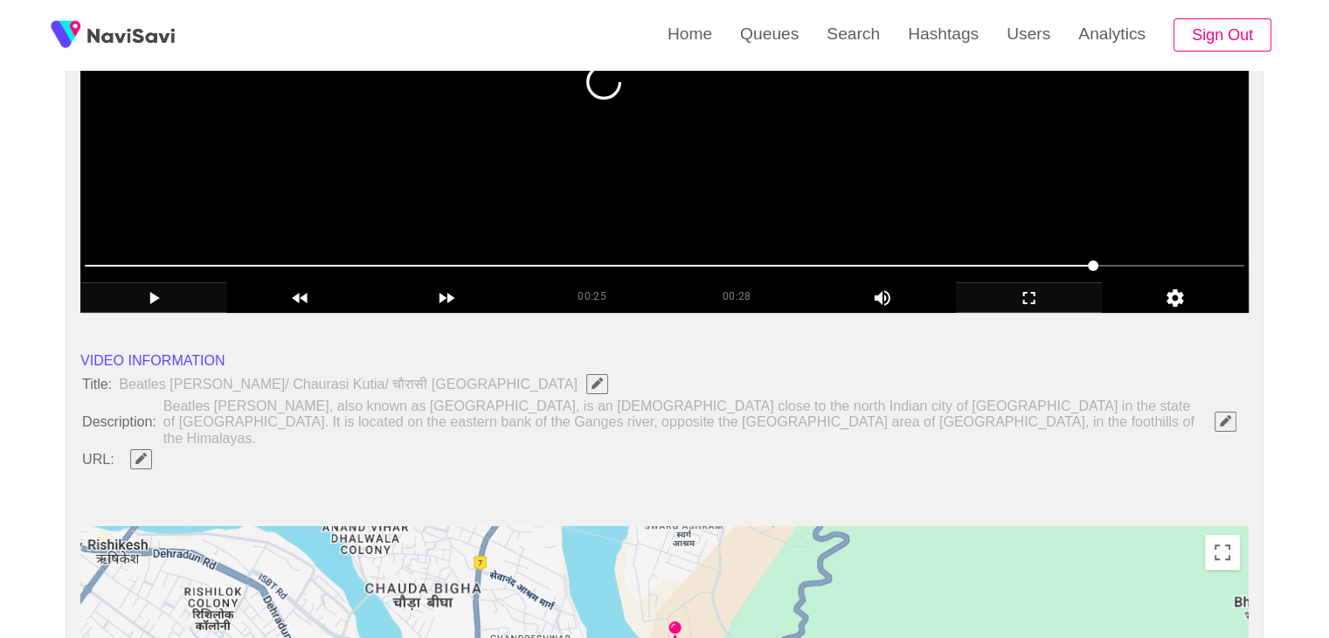
scroll to position [349, 0]
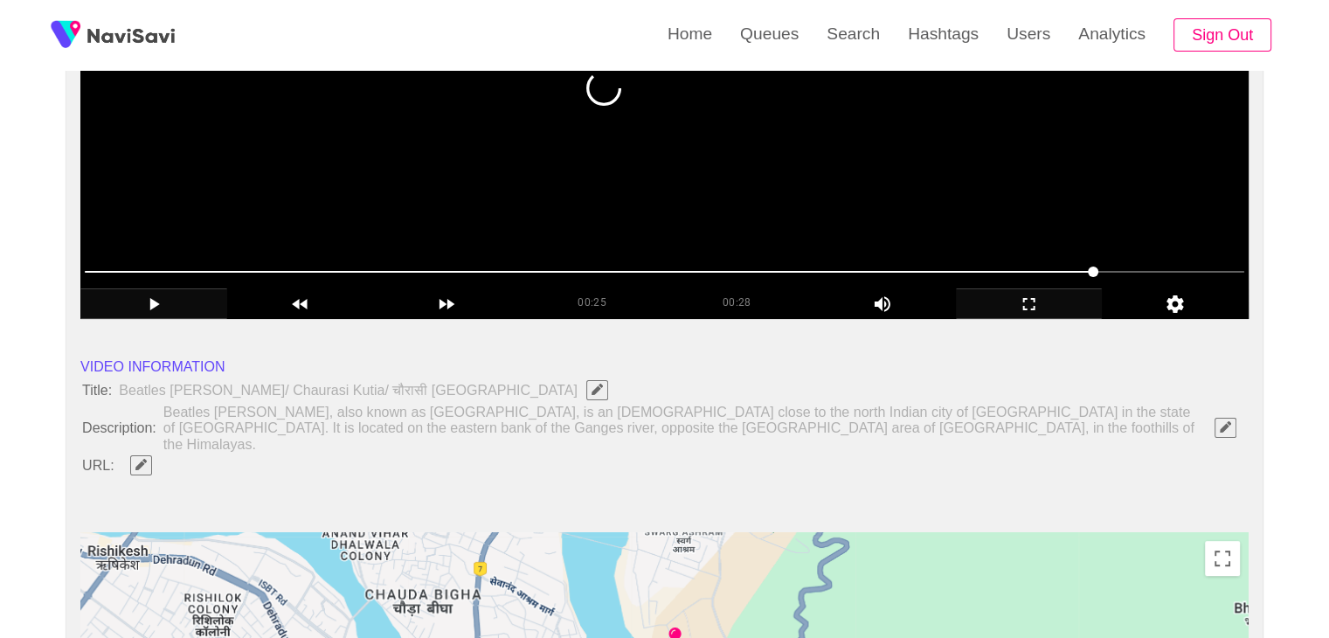
click at [144, 459] on icon "Edit Field" at bounding box center [140, 464] width 11 height 11
click at [219, 454] on input "field" at bounding box center [520, 465] width 798 height 22
type input "**********"
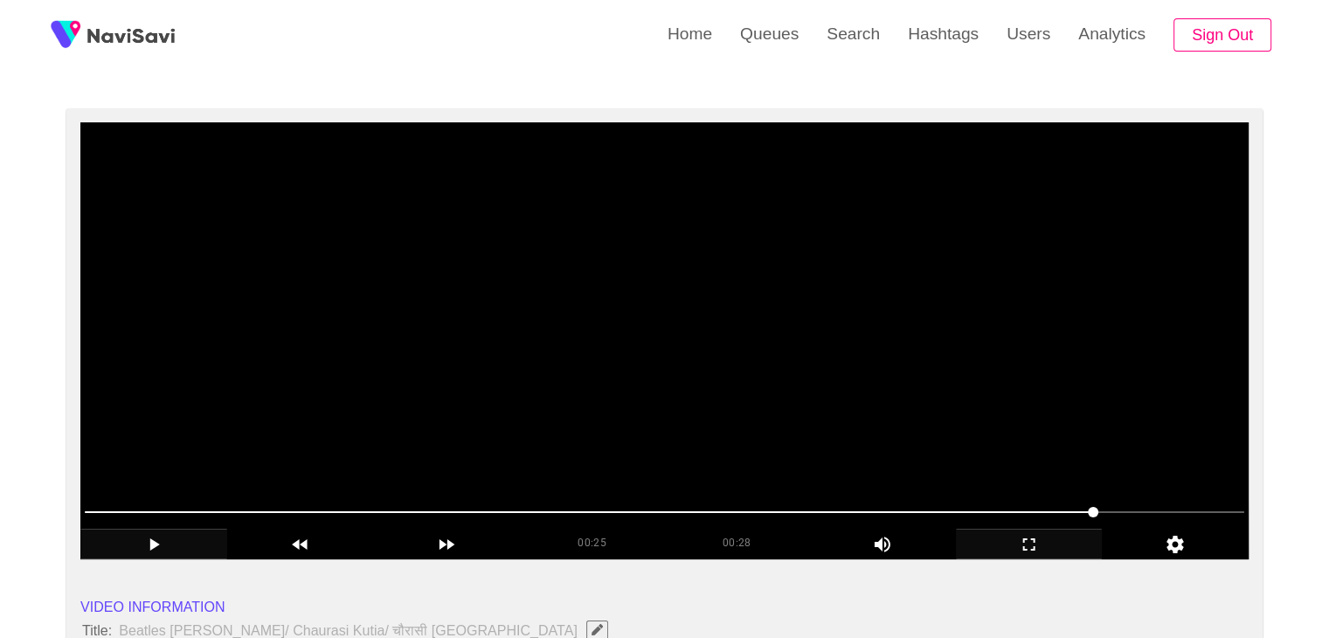
scroll to position [175, 0]
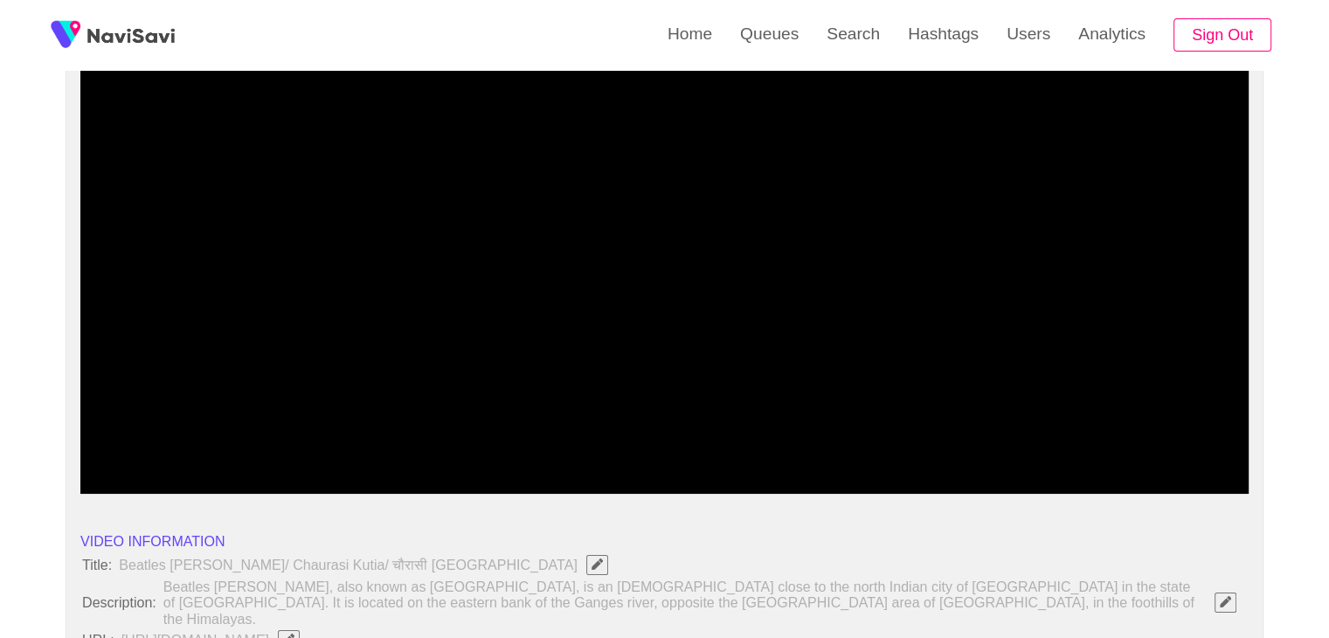
click at [326, 448] on span at bounding box center [664, 446] width 1159 height 28
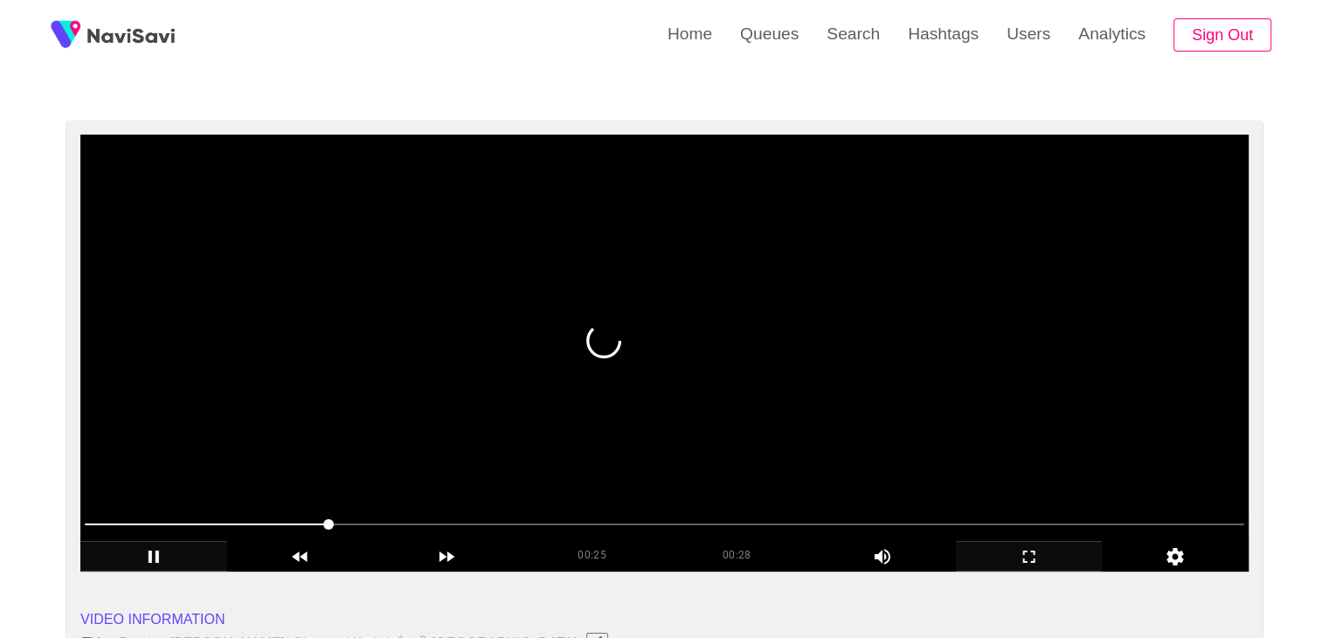
scroll to position [87, 0]
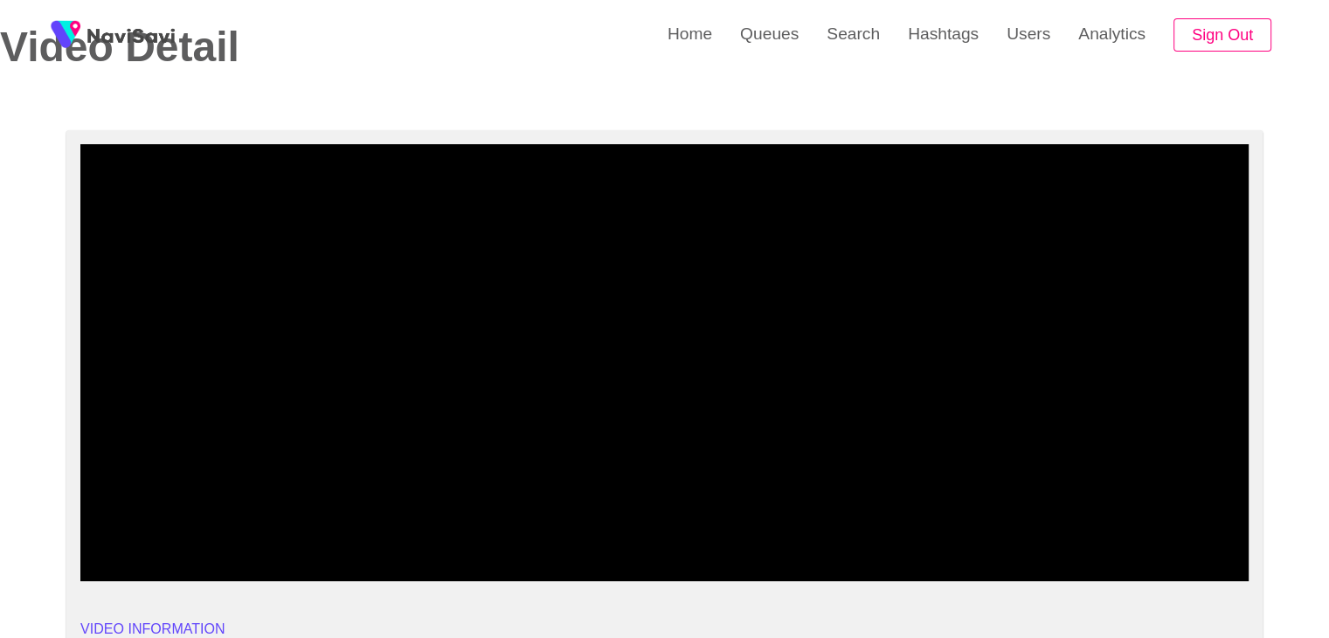
click at [537, 526] on span at bounding box center [664, 534] width 1159 height 28
drag, startPoint x: 220, startPoint y: 528, endPoint x: 201, endPoint y: 531, distance: 19.5
click at [201, 531] on span at bounding box center [664, 534] width 1159 height 28
click at [101, 531] on span at bounding box center [664, 534] width 1159 height 28
click at [150, 560] on icon "add" at bounding box center [153, 566] width 145 height 21
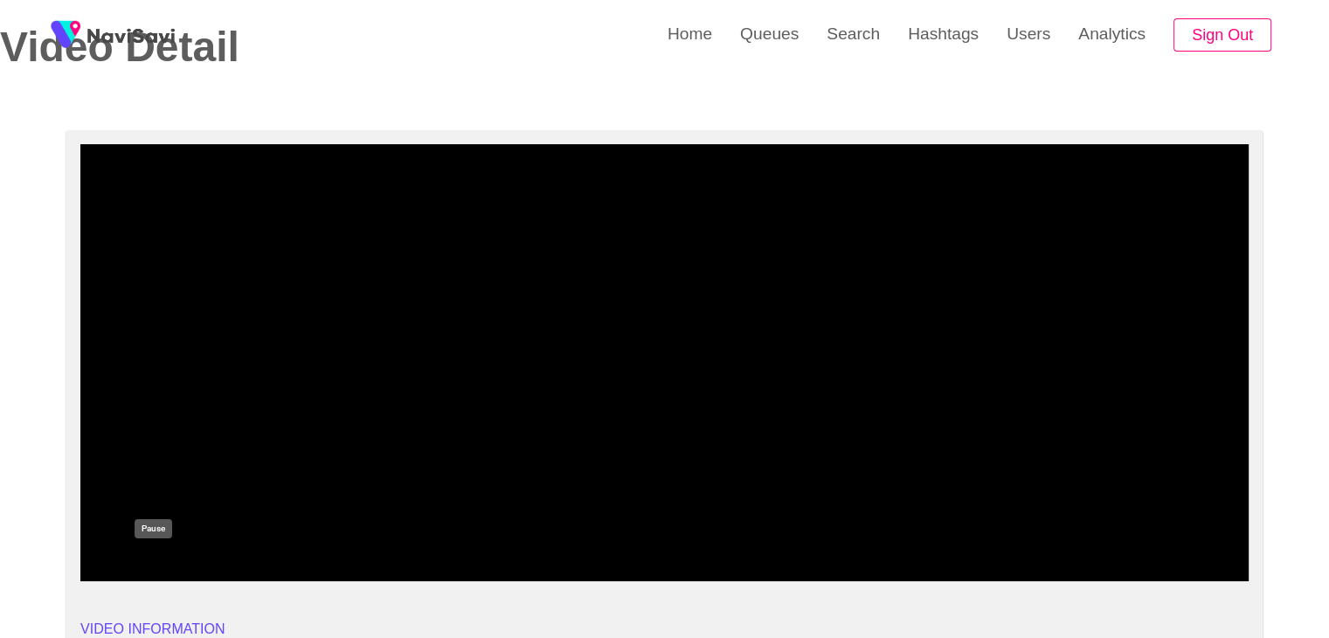
click at [167, 567] on icon "add" at bounding box center [153, 566] width 145 height 21
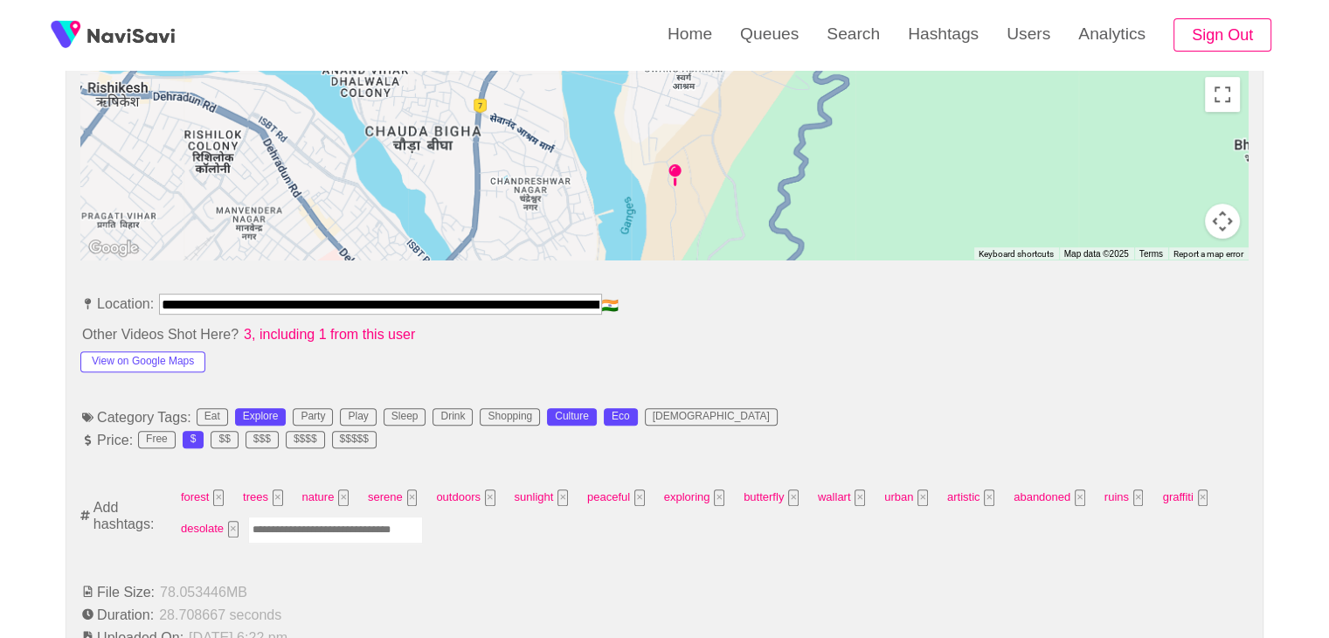
scroll to position [874, 0]
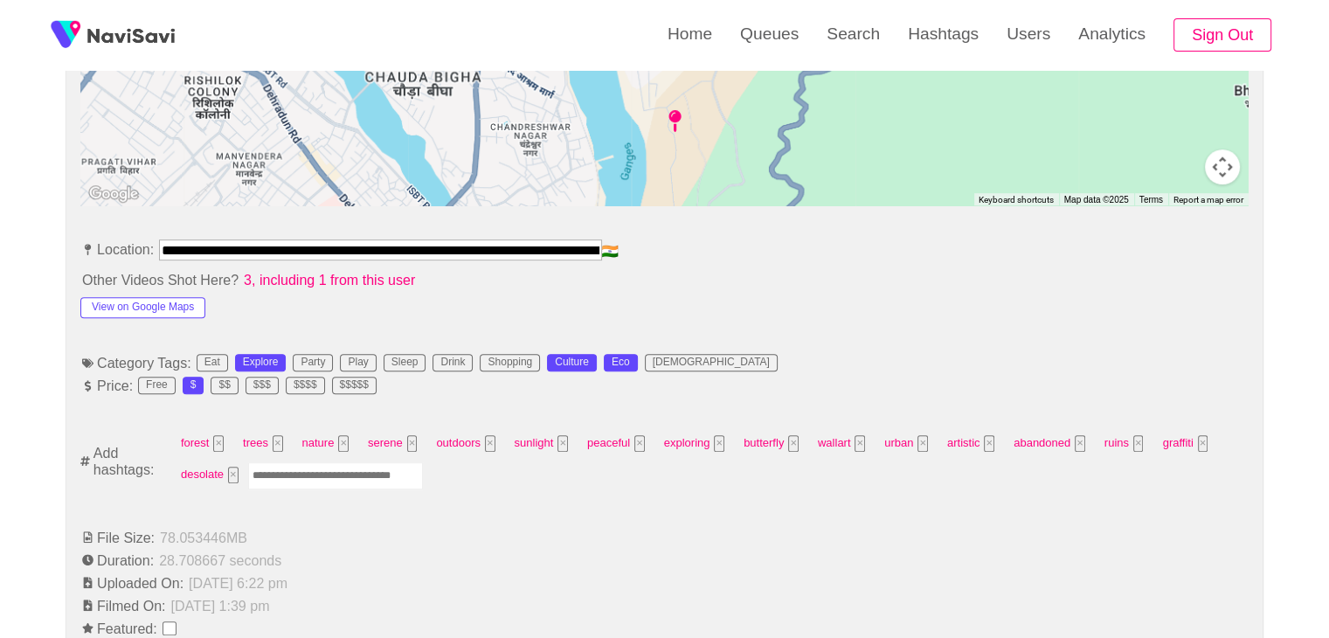
click at [342, 462] on input "Enter tag here and press return" at bounding box center [335, 475] width 175 height 27
type input "*********"
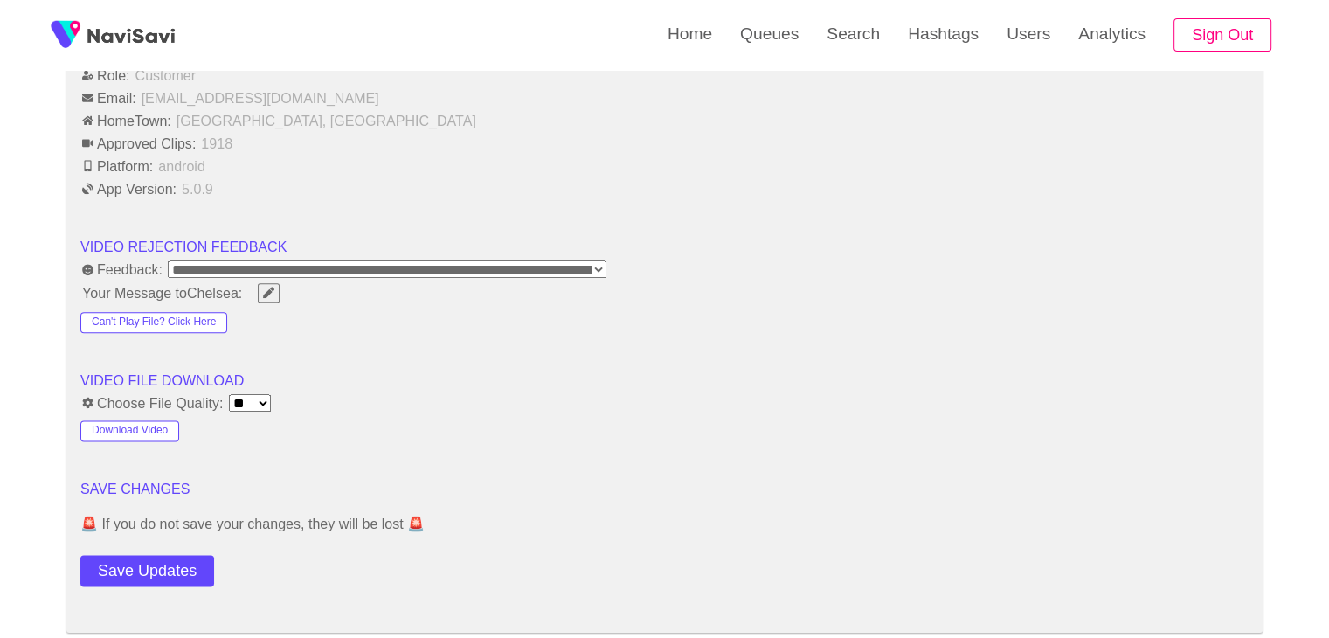
scroll to position [2184, 0]
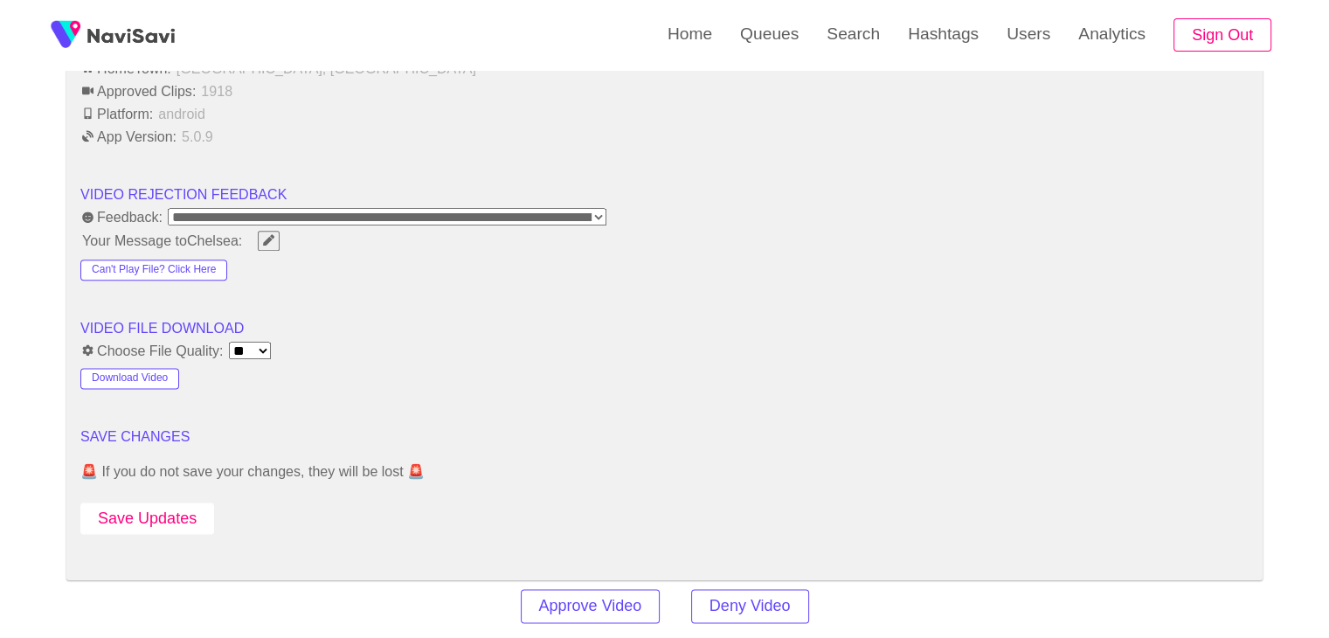
click at [154, 502] on button "Save Updates" at bounding box center [147, 518] width 134 height 32
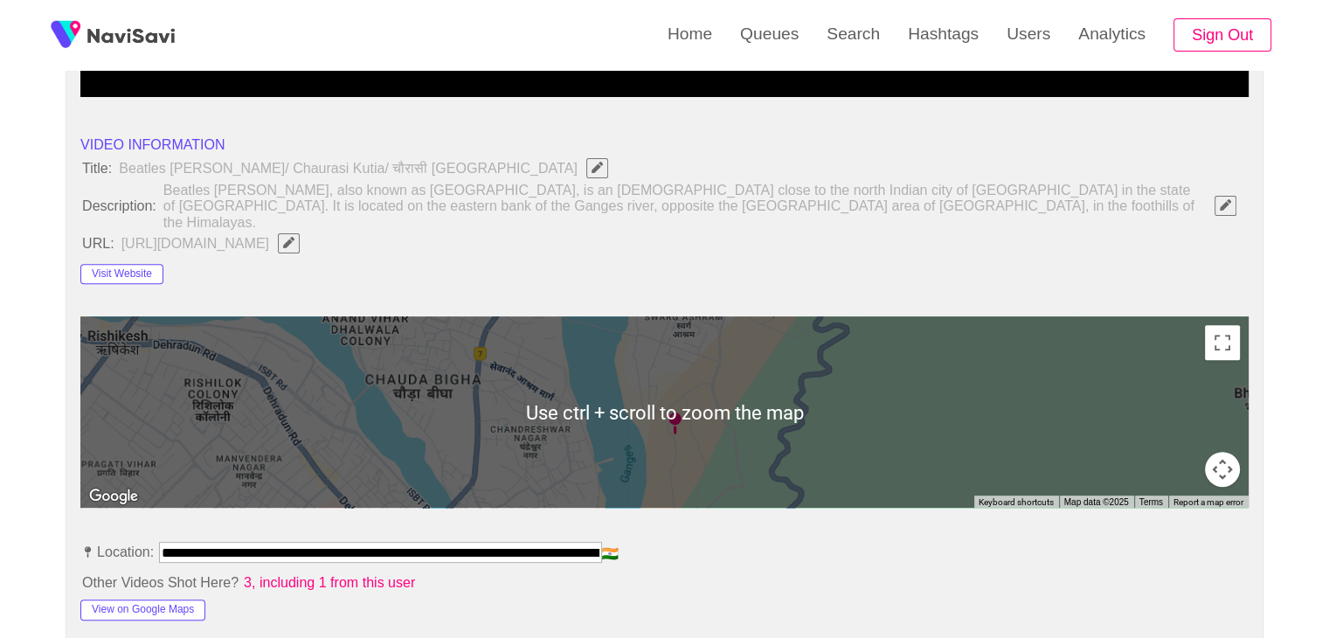
scroll to position [349, 0]
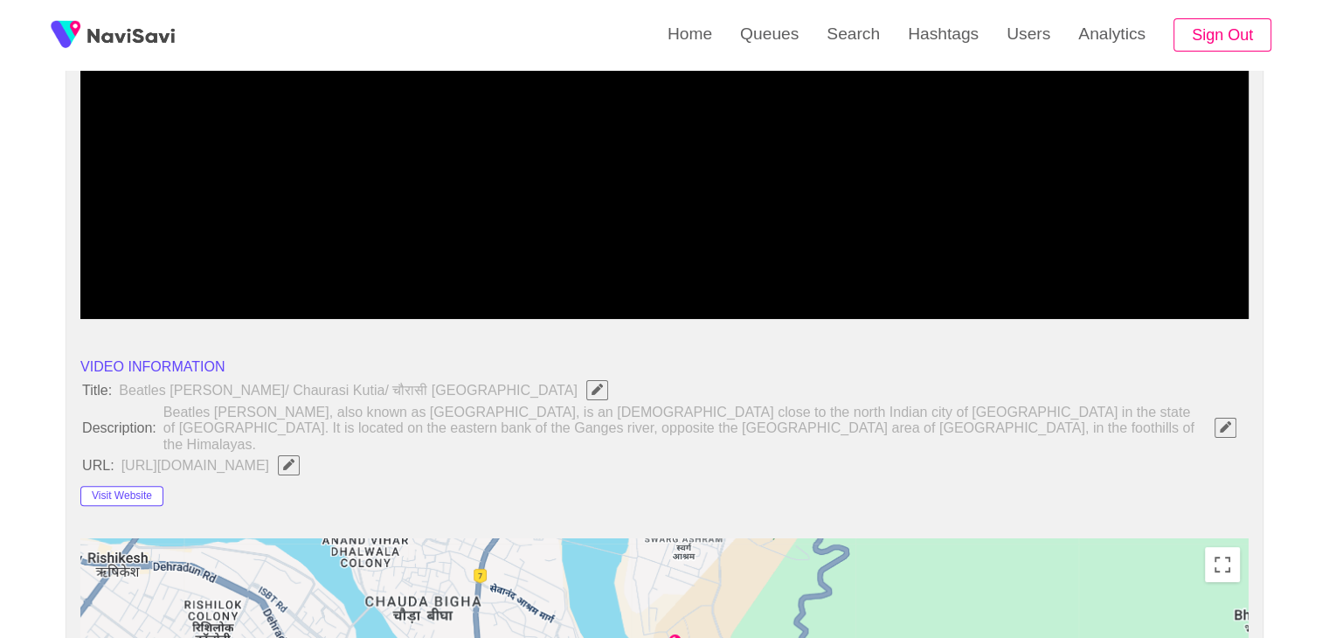
click at [294, 459] on icon "Edit Field" at bounding box center [288, 464] width 11 height 11
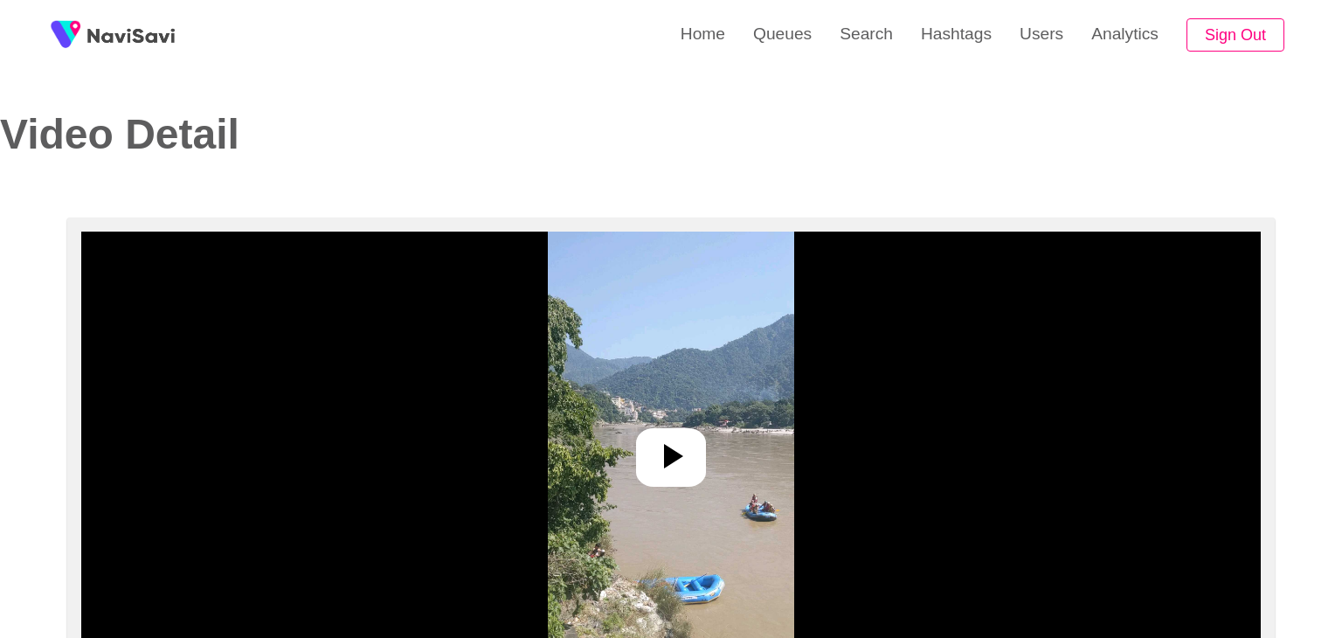
select select "**********"
select select "**"
click at [665, 436] on icon at bounding box center [664, 456] width 42 height 42
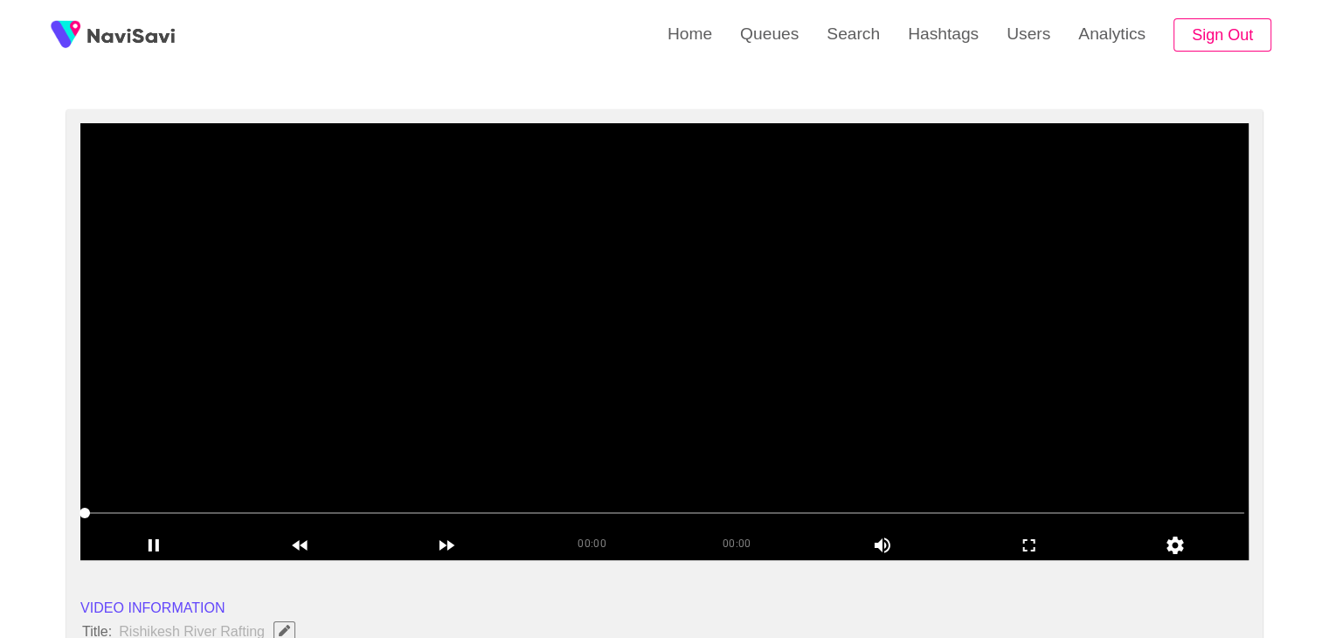
scroll to position [87, 0]
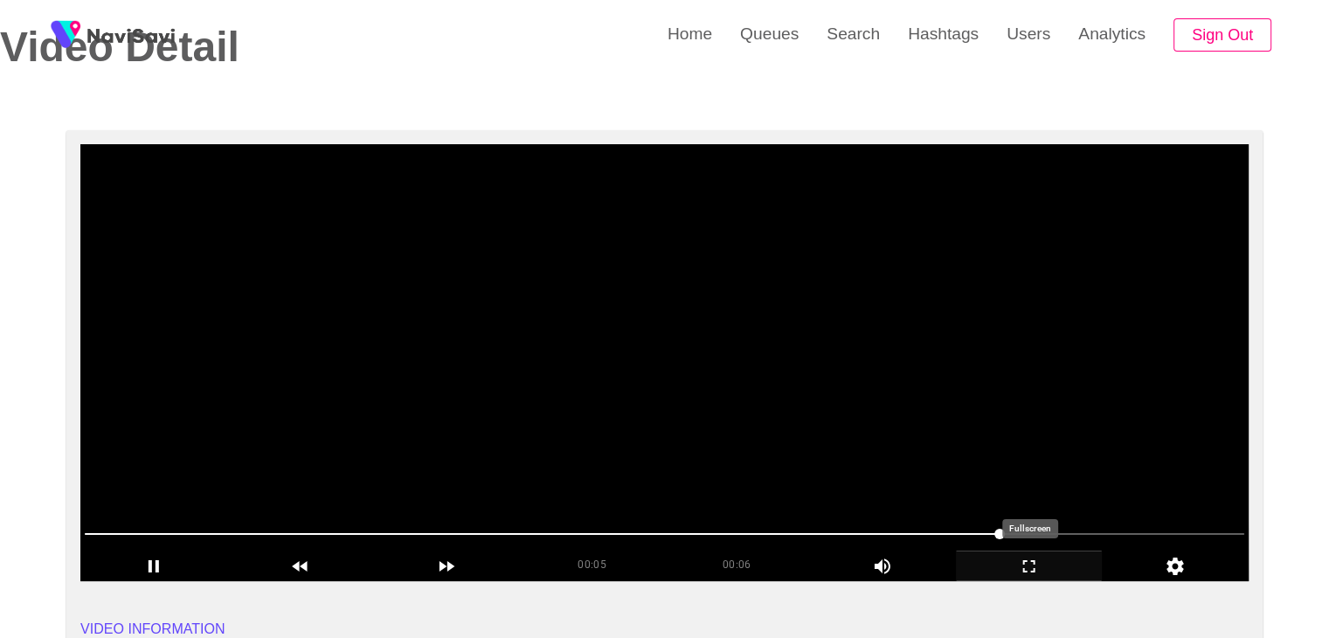
click at [1037, 560] on icon "add" at bounding box center [1028, 566] width 145 height 21
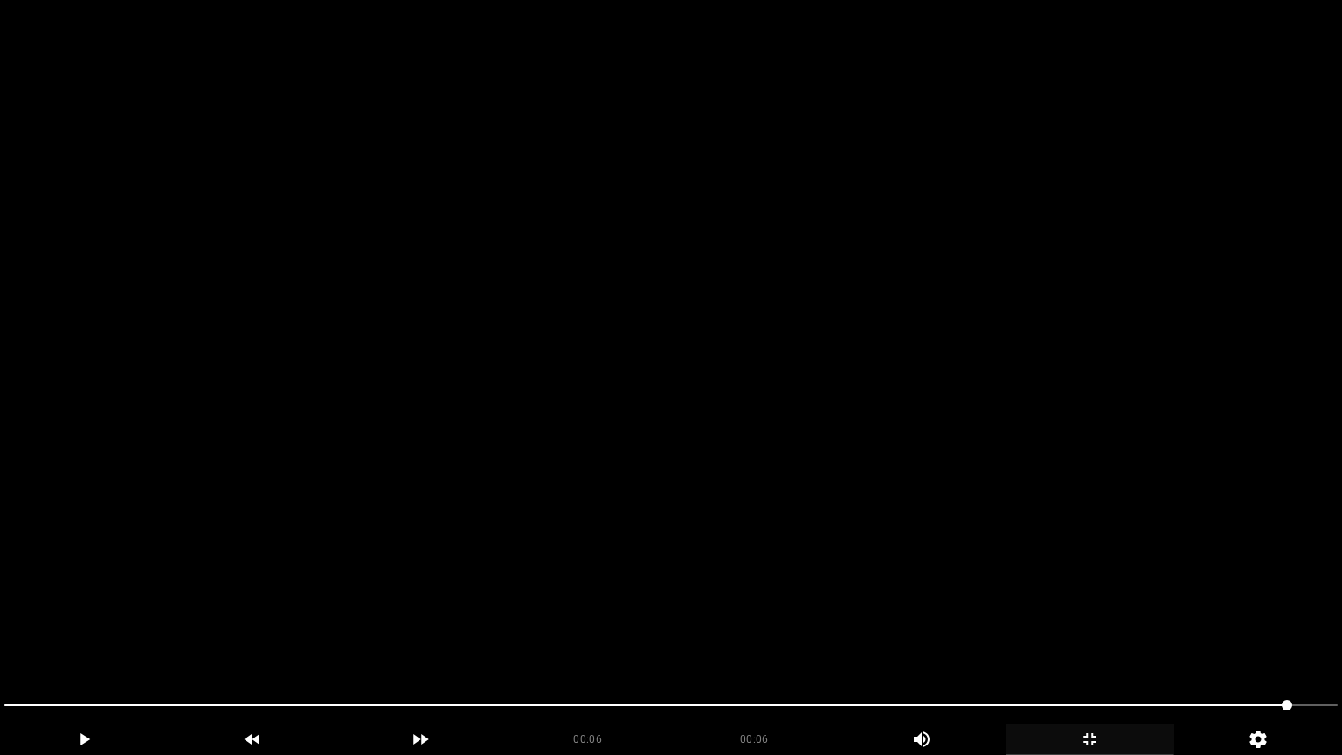
click at [770, 577] on video at bounding box center [671, 377] width 1342 height 755
click at [536, 597] on video at bounding box center [671, 377] width 1342 height 755
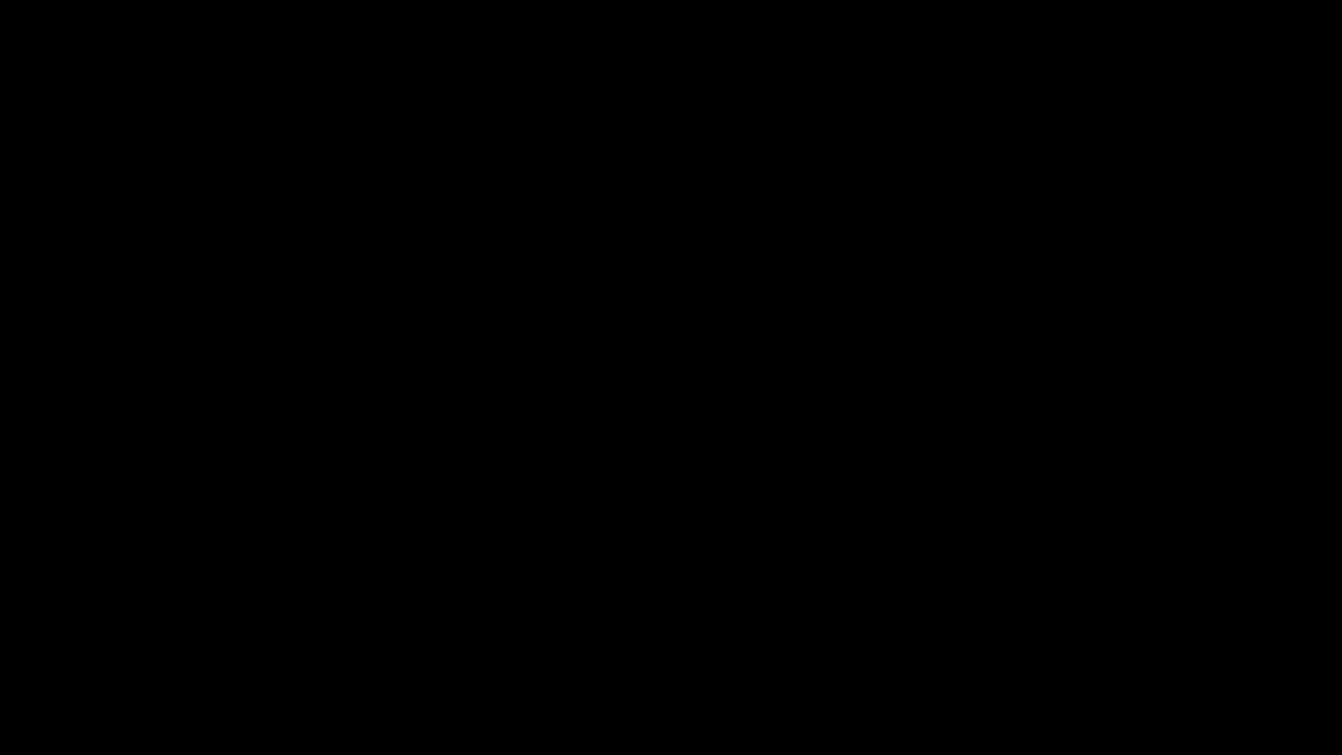
click at [1081, 637] on icon "add" at bounding box center [1089, 739] width 167 height 21
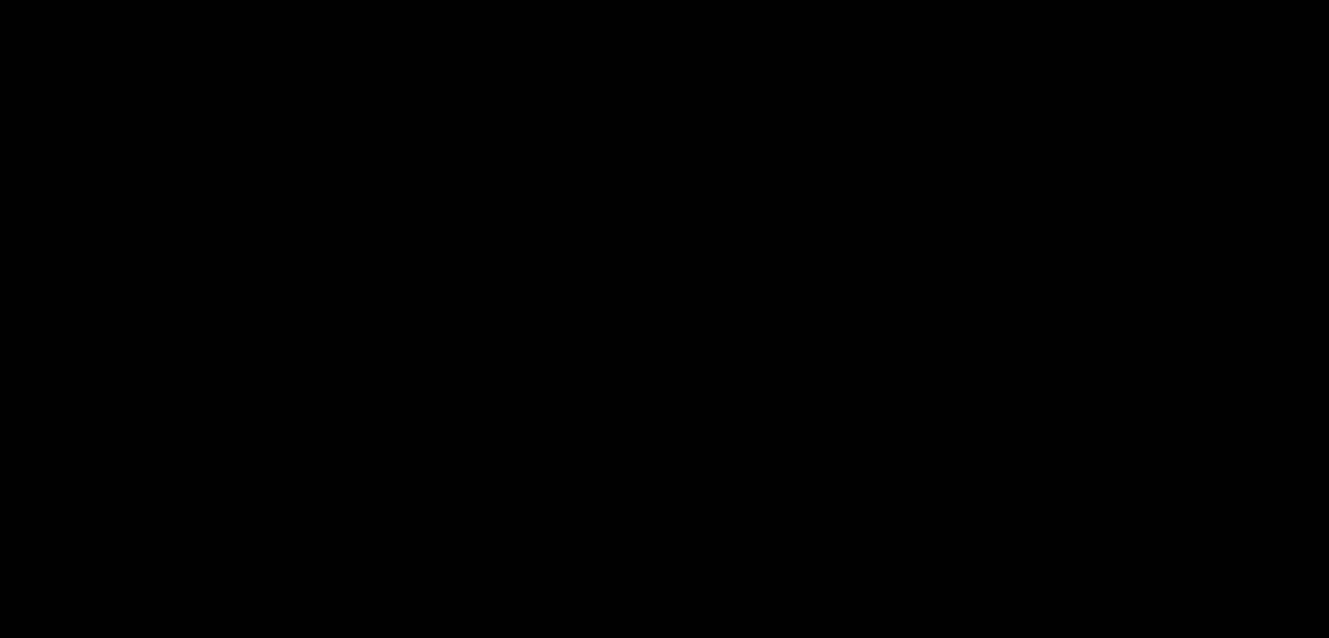
scroll to position [437, 0]
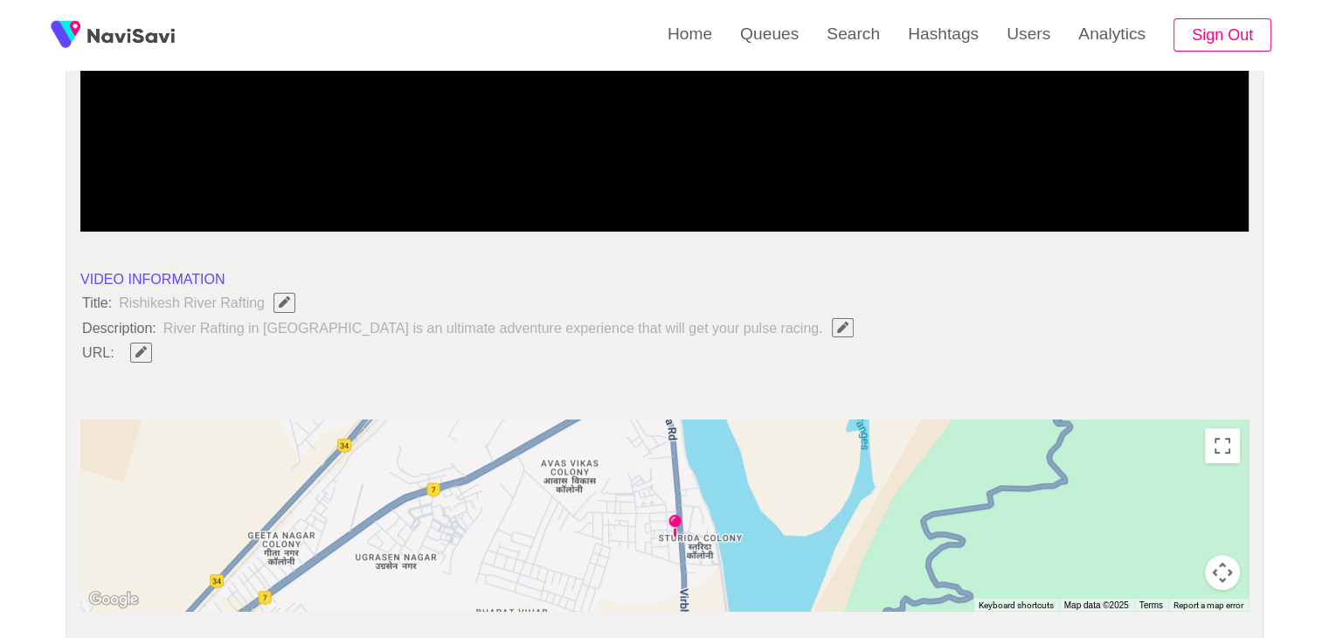
click at [147, 349] on span "Edit Field" at bounding box center [141, 351] width 15 height 11
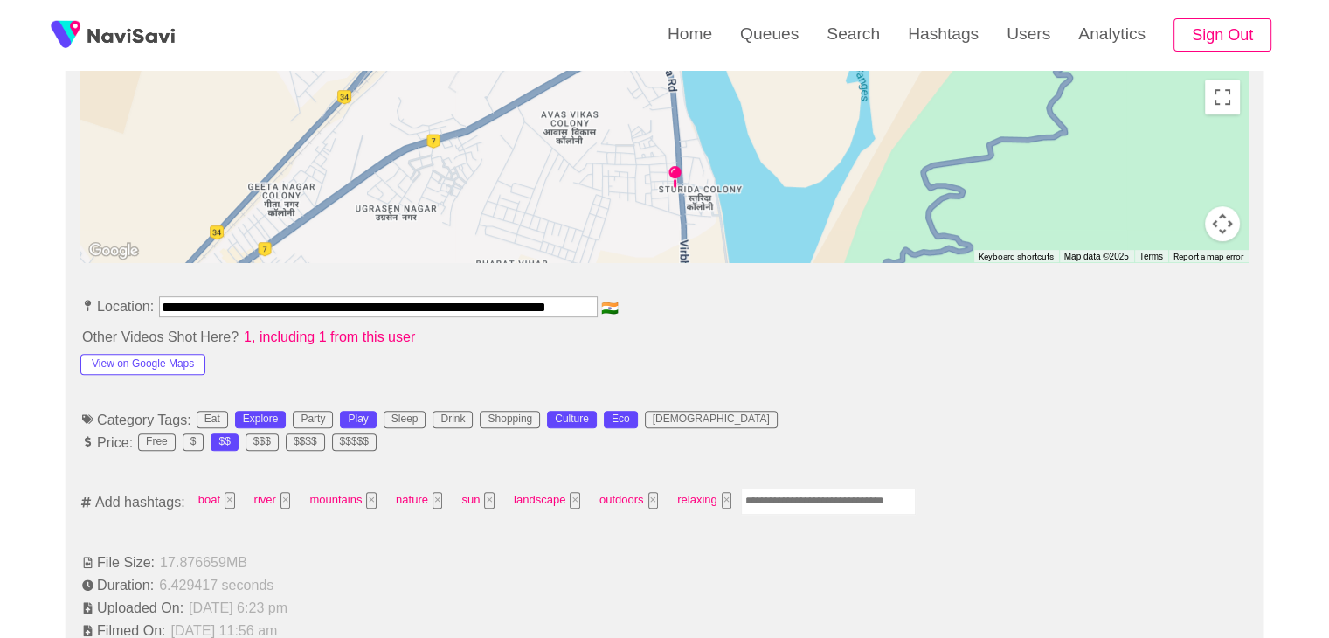
scroll to position [786, 0]
click at [155, 364] on button "View on Google Maps" at bounding box center [142, 363] width 125 height 21
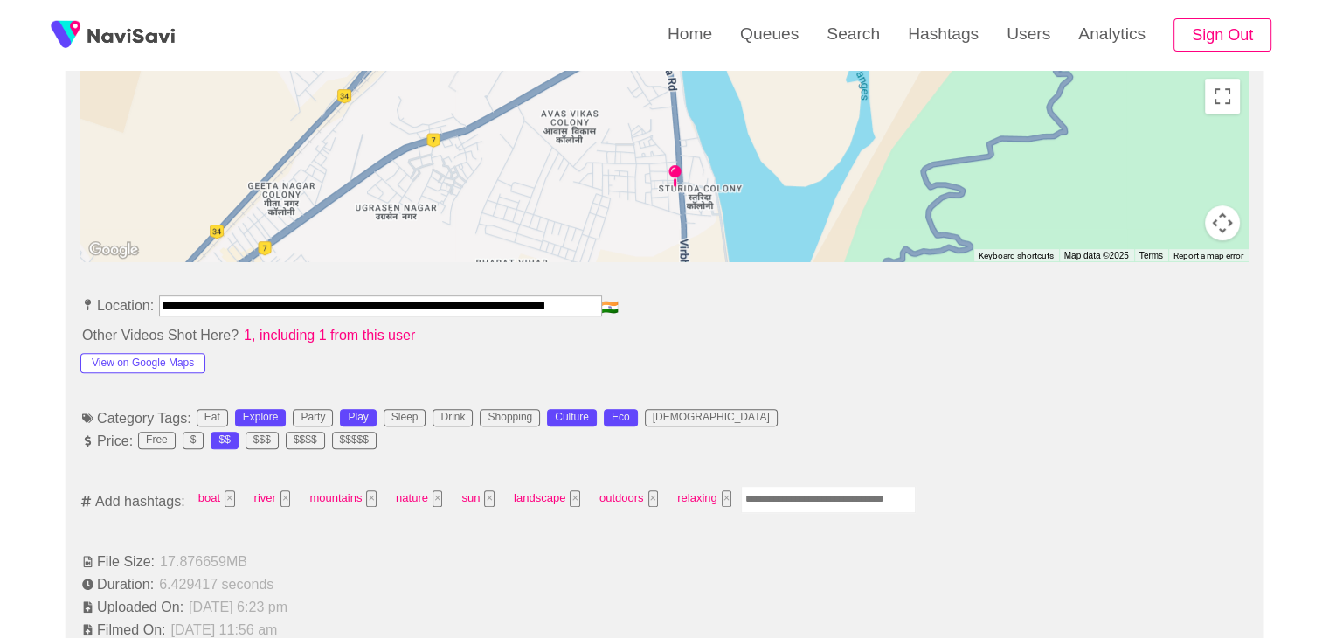
drag, startPoint x: 161, startPoint y: 301, endPoint x: 797, endPoint y: 307, distance: 635.9
click at [797, 307] on li "**********" at bounding box center [664, 309] width 1168 height 28
click at [246, 357] on div "View on Google Maps" at bounding box center [196, 360] width 233 height 28
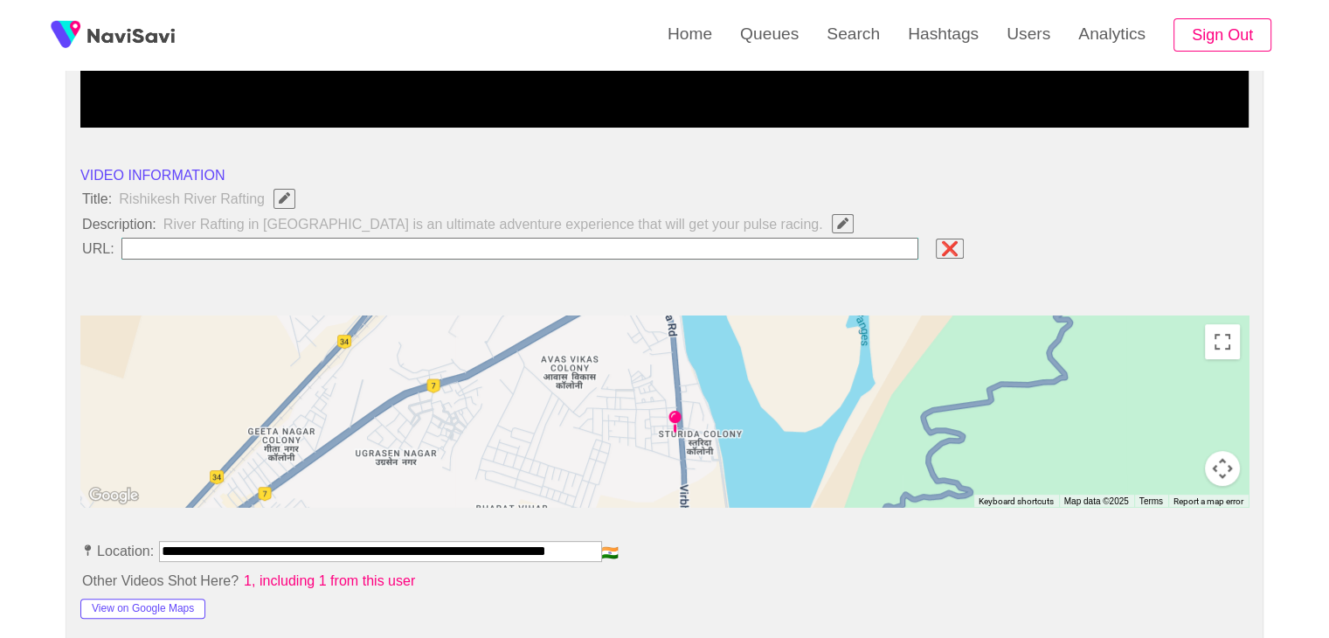
scroll to position [524, 0]
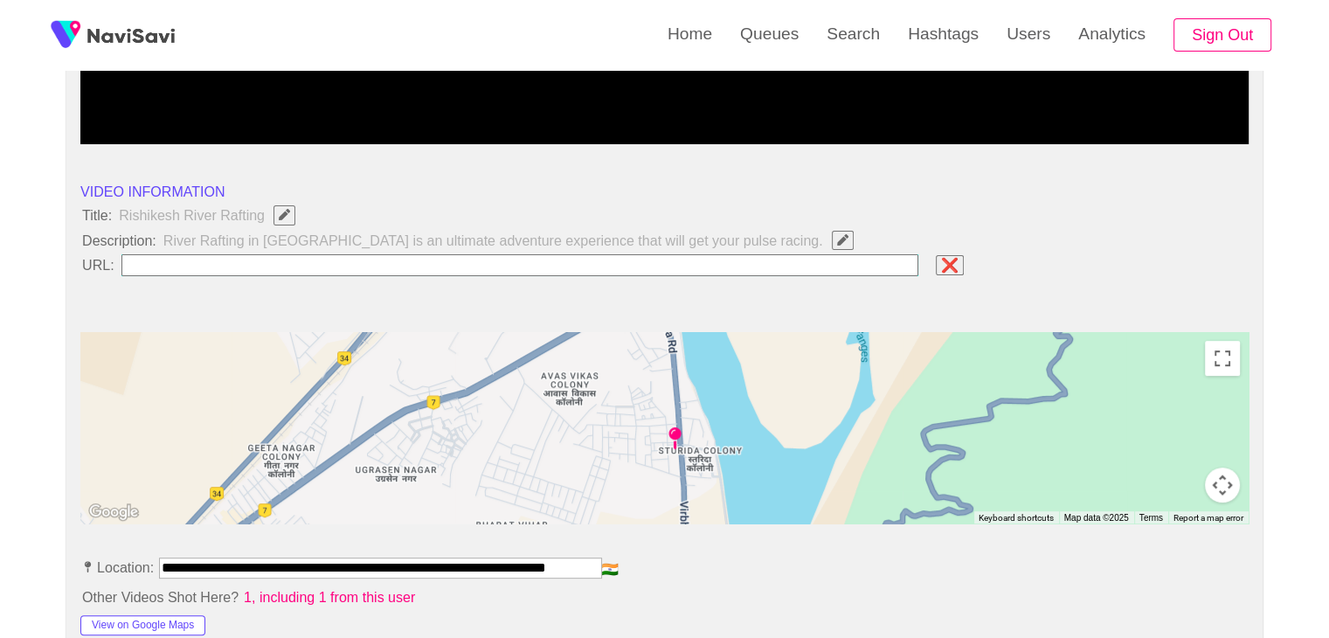
click at [168, 263] on input "field" at bounding box center [520, 265] width 798 height 22
paste input "**********"
type input "**********"
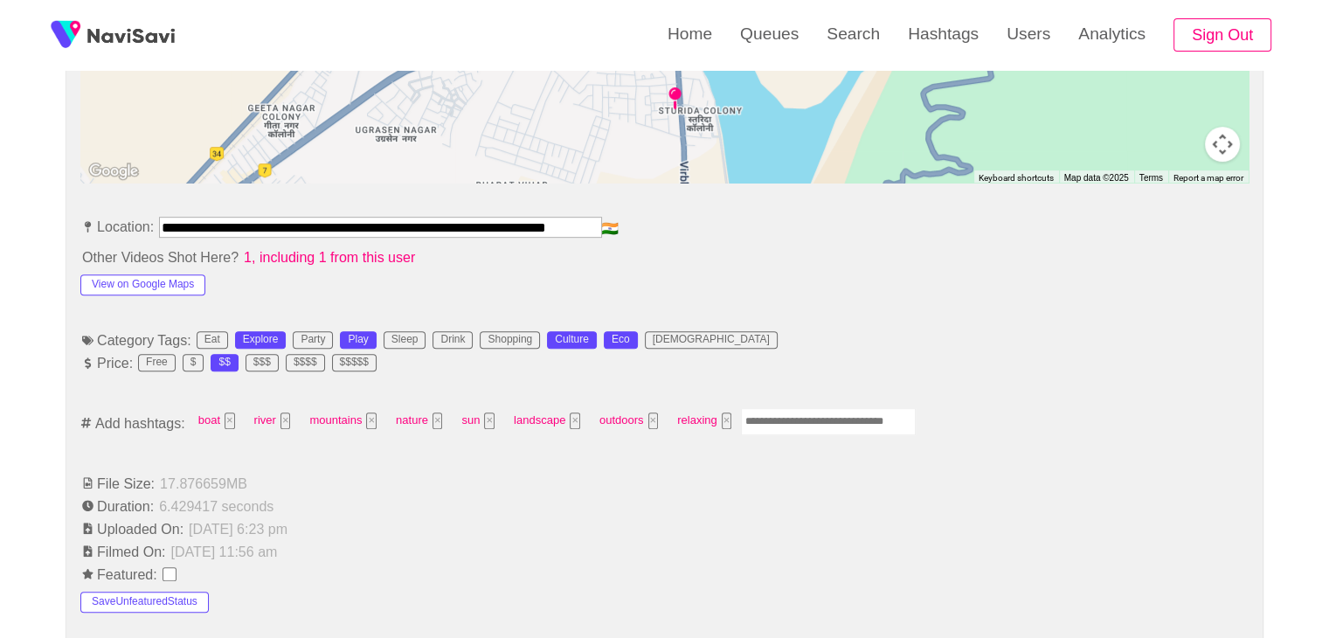
scroll to position [874, 0]
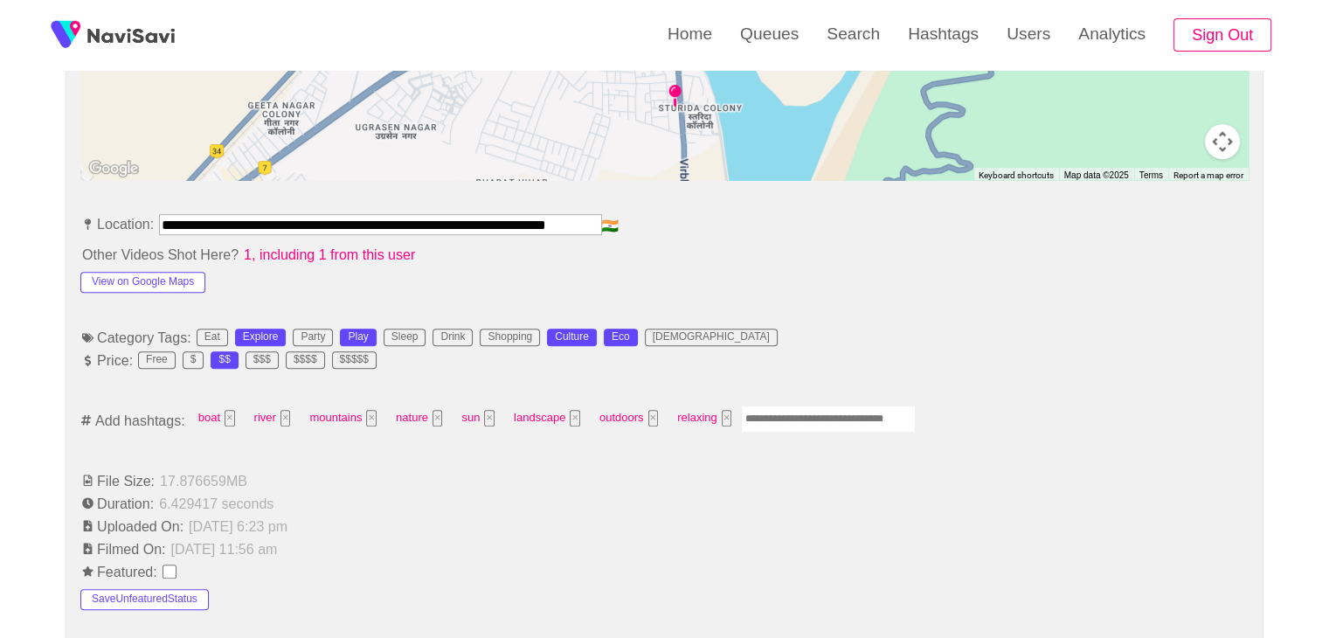
click at [780, 413] on input "Enter tag here and press return" at bounding box center [828, 418] width 175 height 27
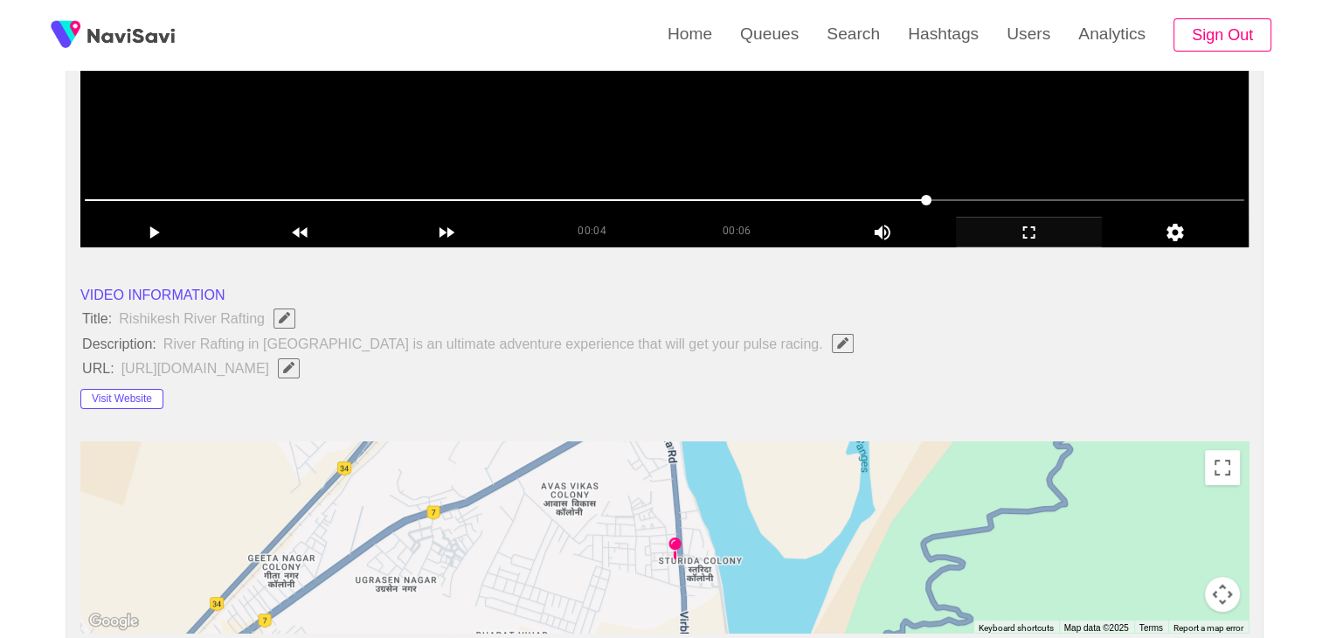
scroll to position [175, 0]
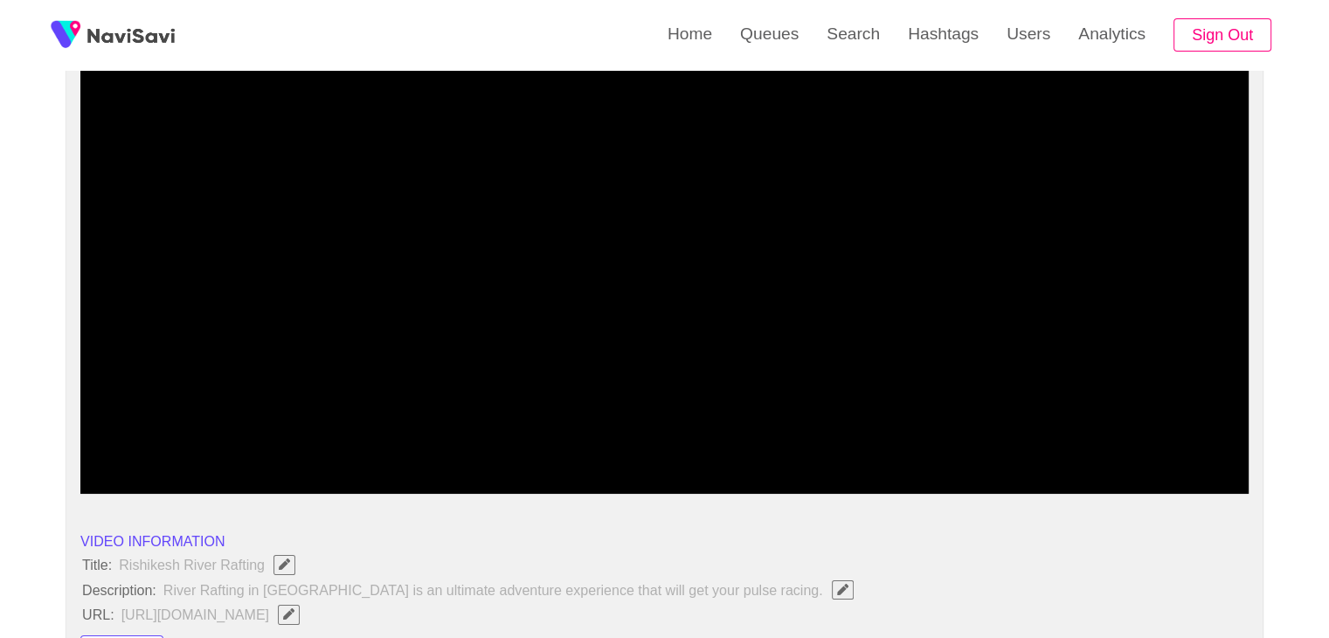
click at [151, 476] on icon "add" at bounding box center [155, 479] width 10 height 12
drag, startPoint x: 438, startPoint y: 427, endPoint x: 391, endPoint y: 425, distance: 46.4
click at [424, 427] on div at bounding box center [664, 447] width 1173 height 45
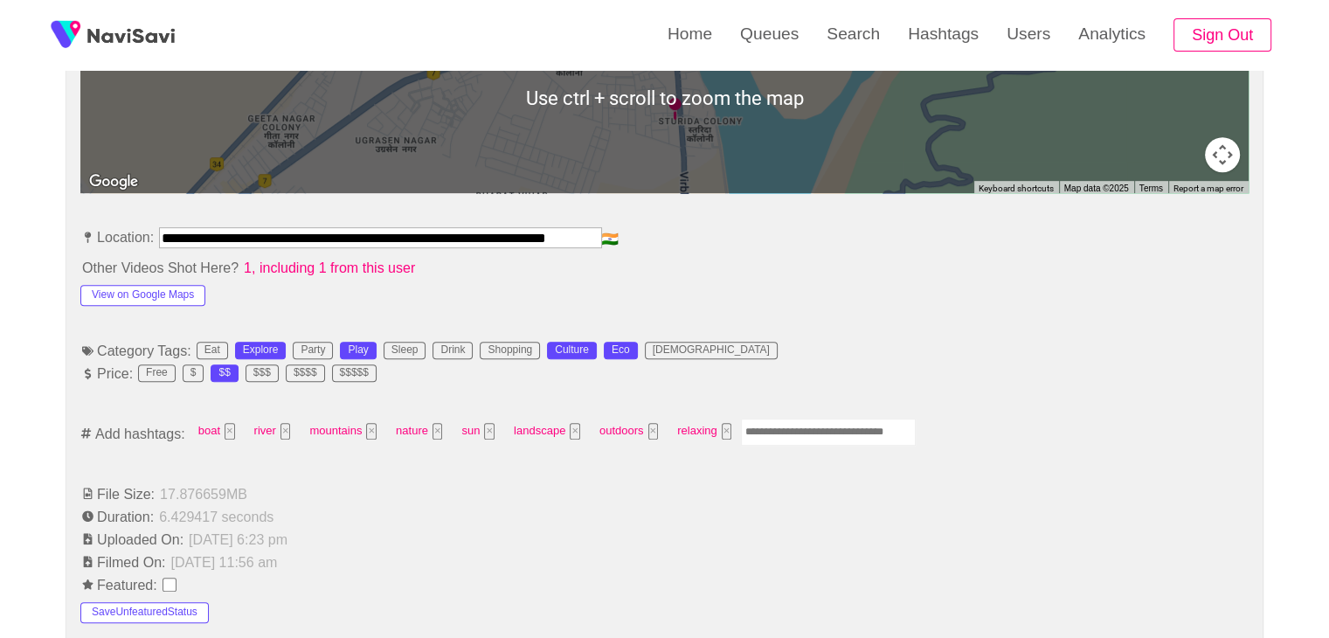
scroll to position [874, 0]
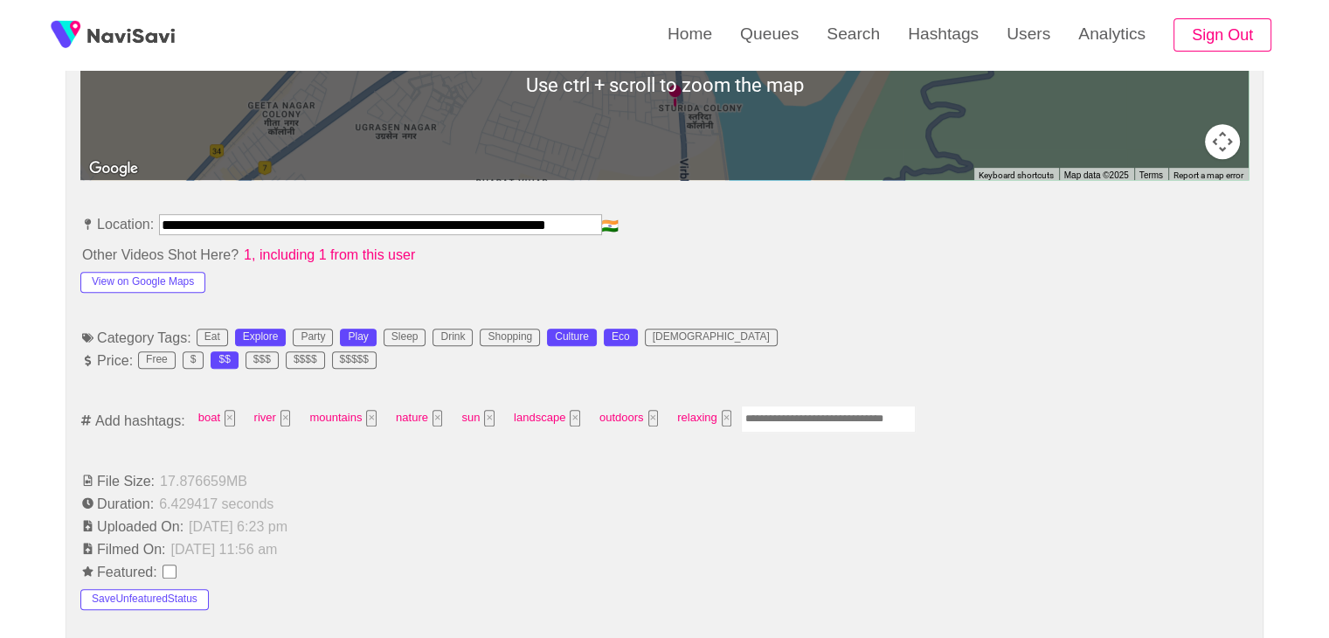
click at [789, 421] on input "Enter tag here and press return" at bounding box center [828, 418] width 175 height 27
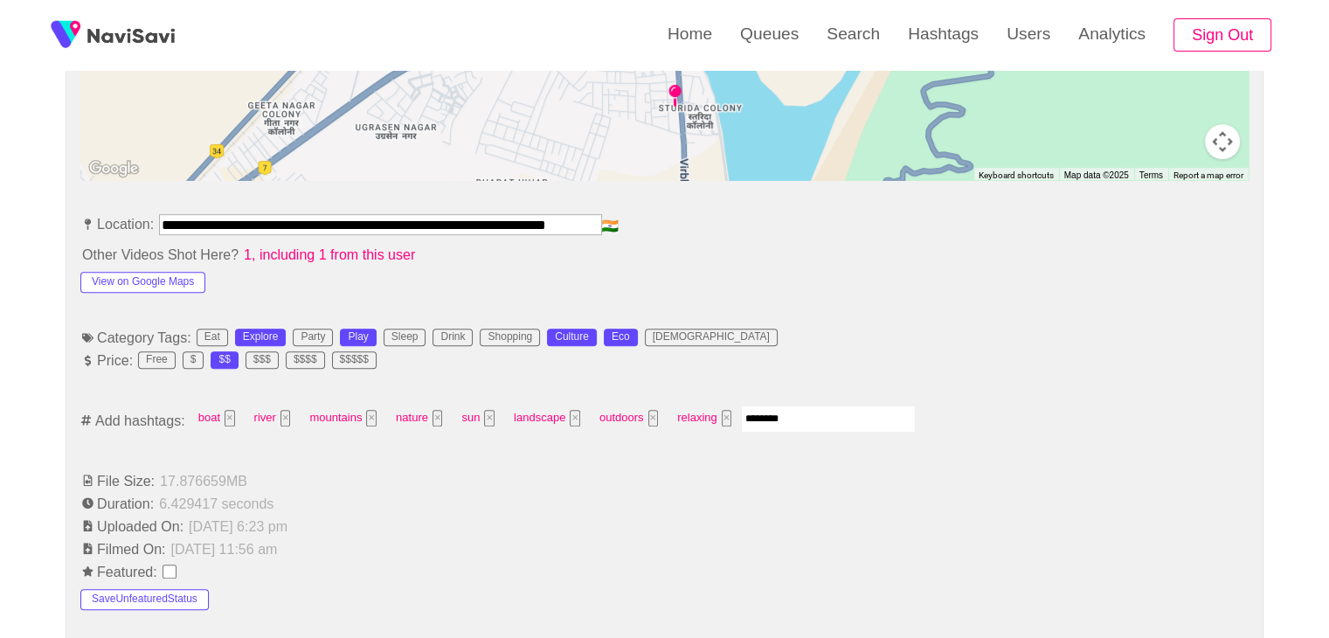
type input "*********"
click at [805, 417] on button "×" at bounding box center [810, 418] width 10 height 17
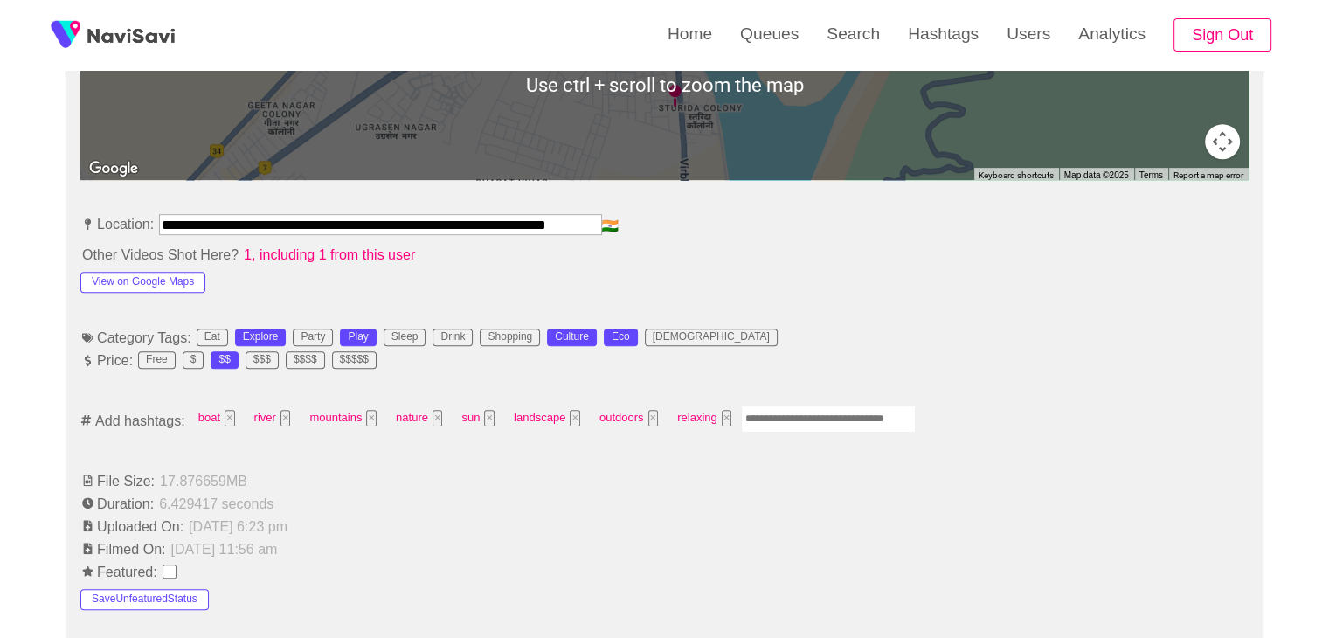
click at [800, 419] on input "Enter tag here and press return" at bounding box center [828, 418] width 175 height 27
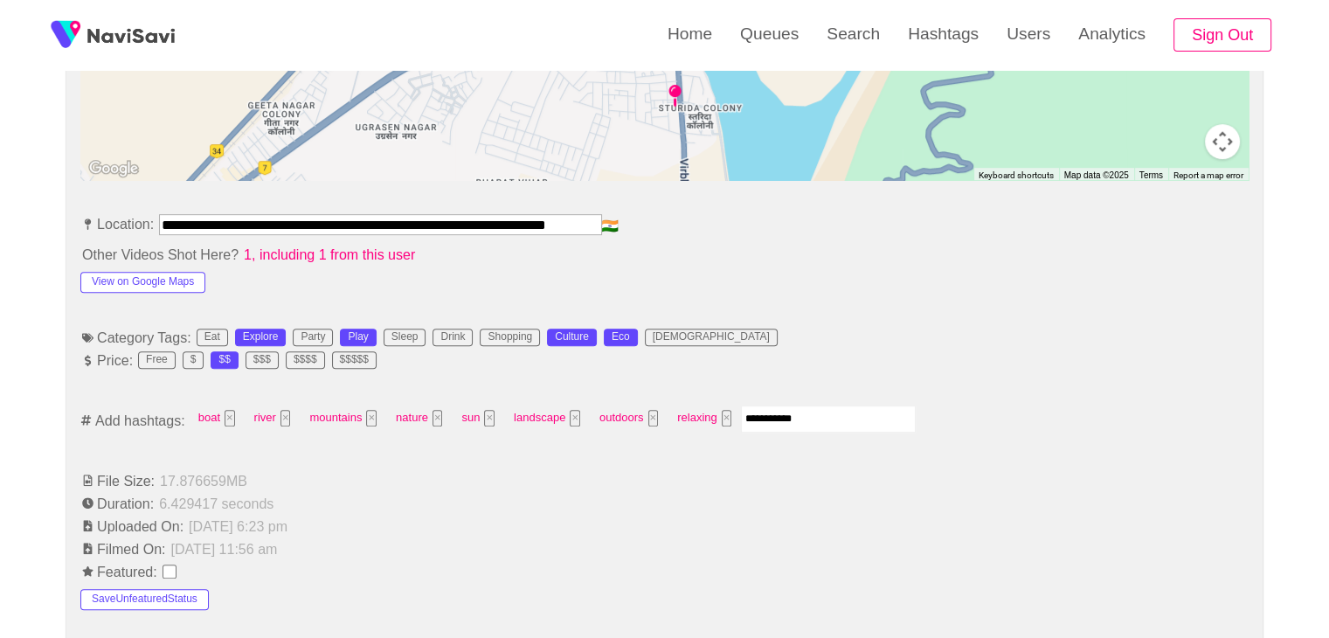
type input "**********"
click at [686, 504] on li "Duration: 6.429417 seconds" at bounding box center [664, 503] width 1168 height 21
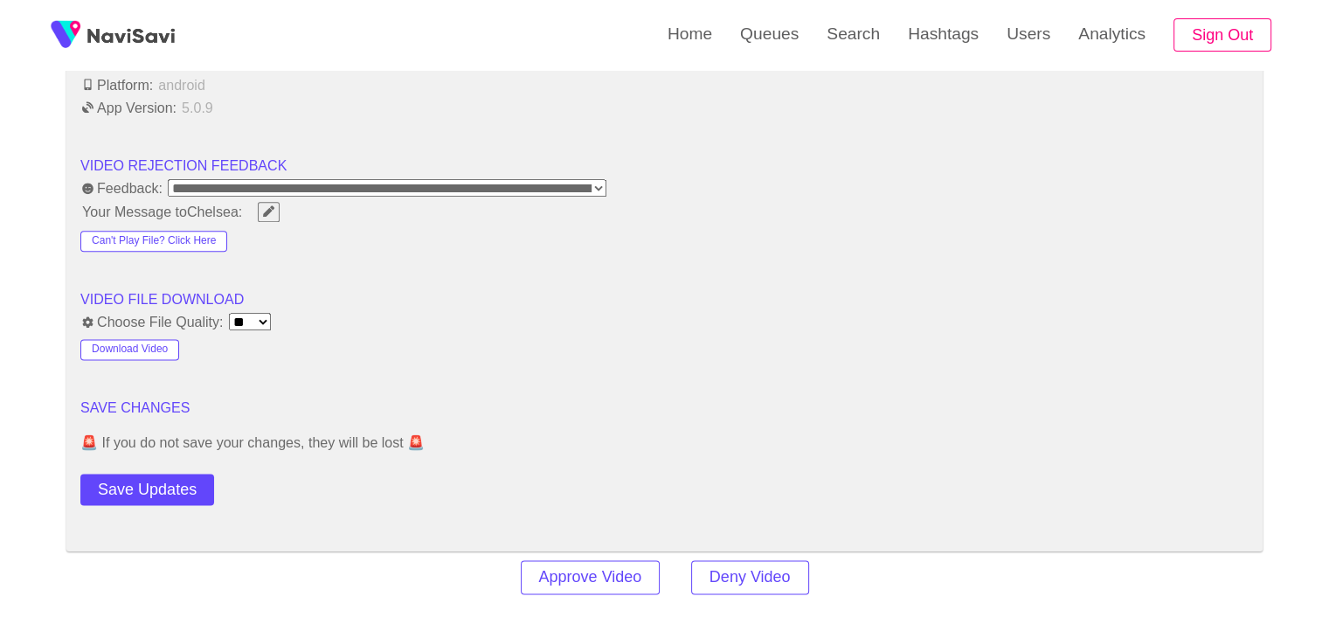
scroll to position [2184, 0]
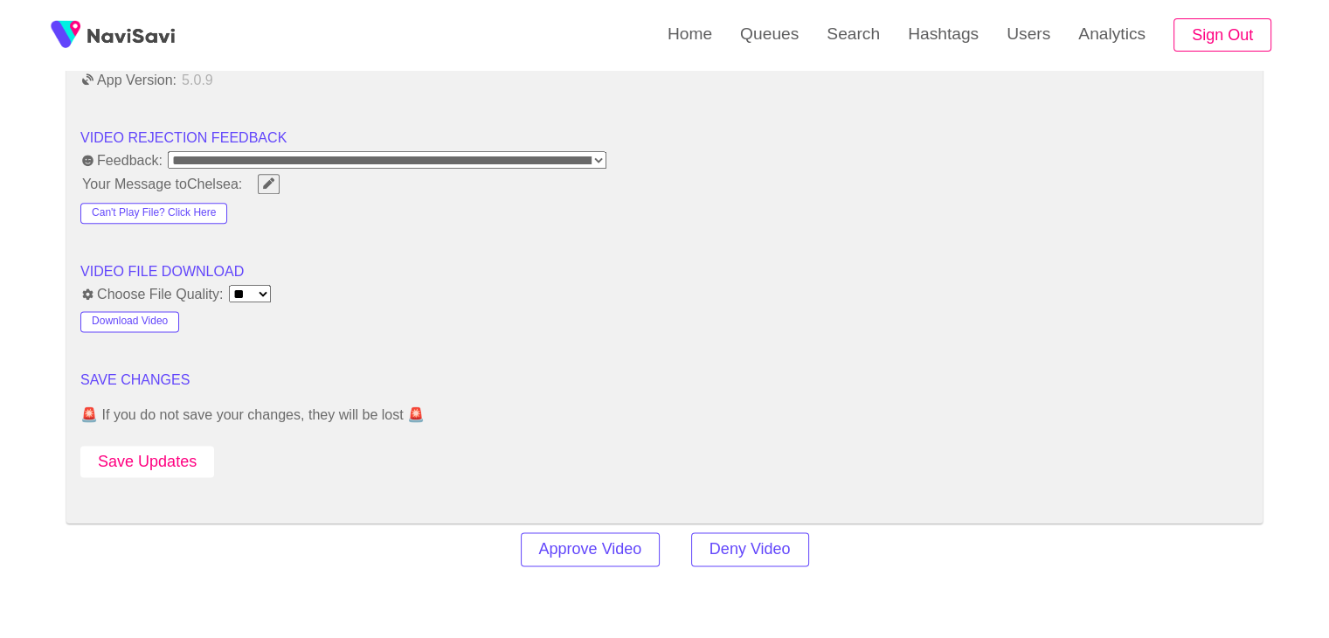
click at [177, 459] on button "Save Updates" at bounding box center [147, 461] width 134 height 32
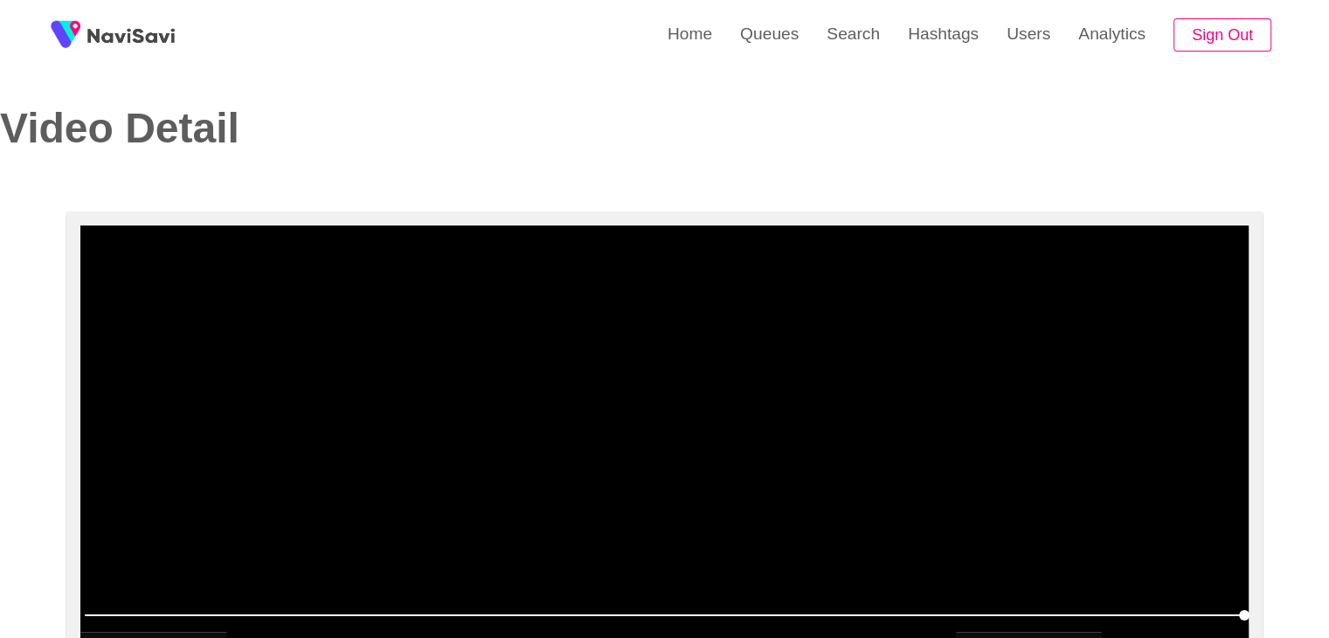
scroll to position [0, 0]
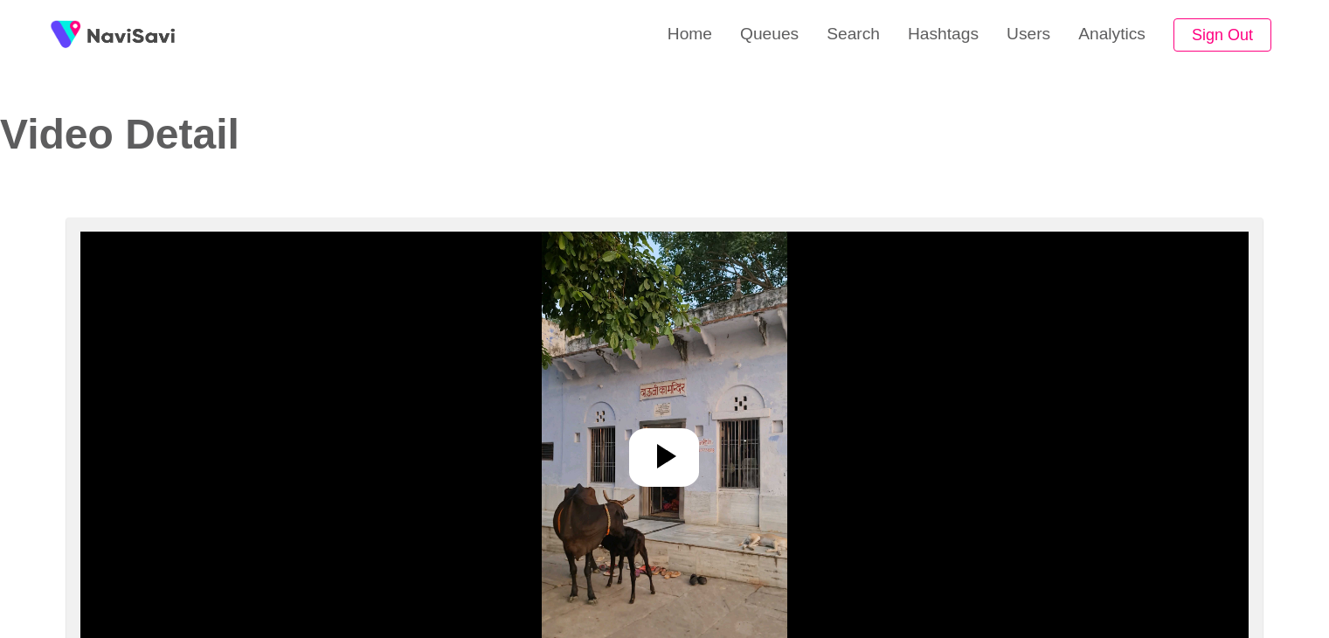
select select "**"
select select "**********"
click at [666, 448] on icon at bounding box center [664, 456] width 42 height 42
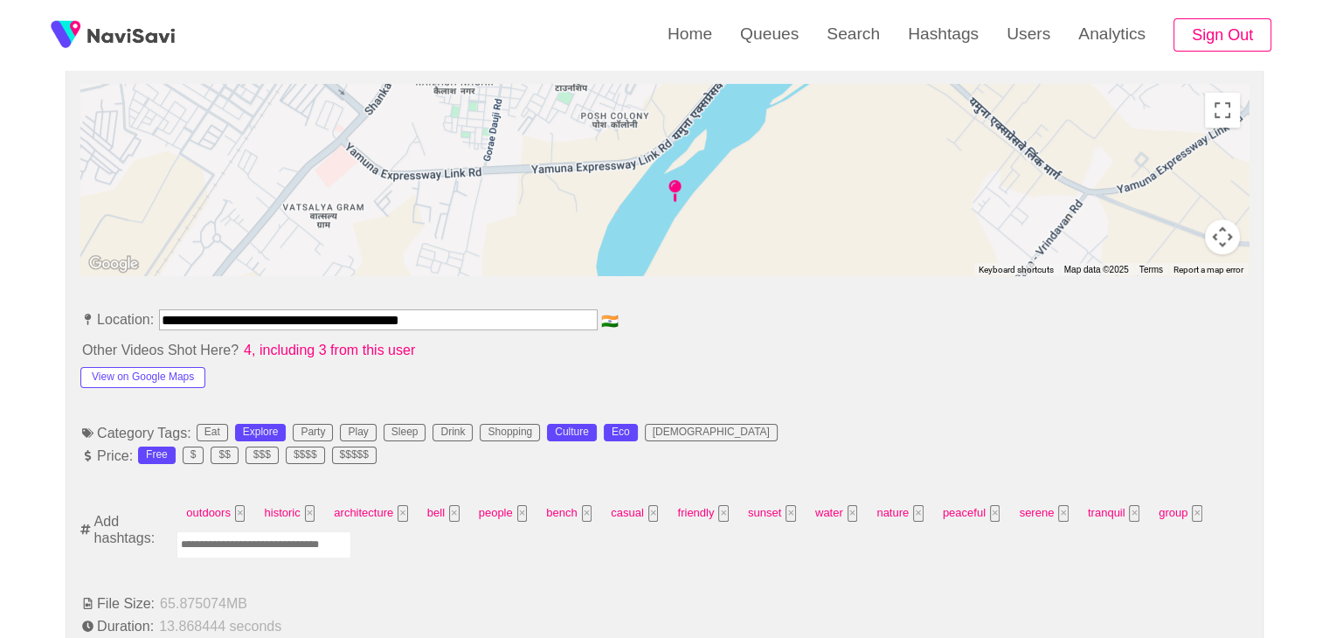
scroll to position [786, 0]
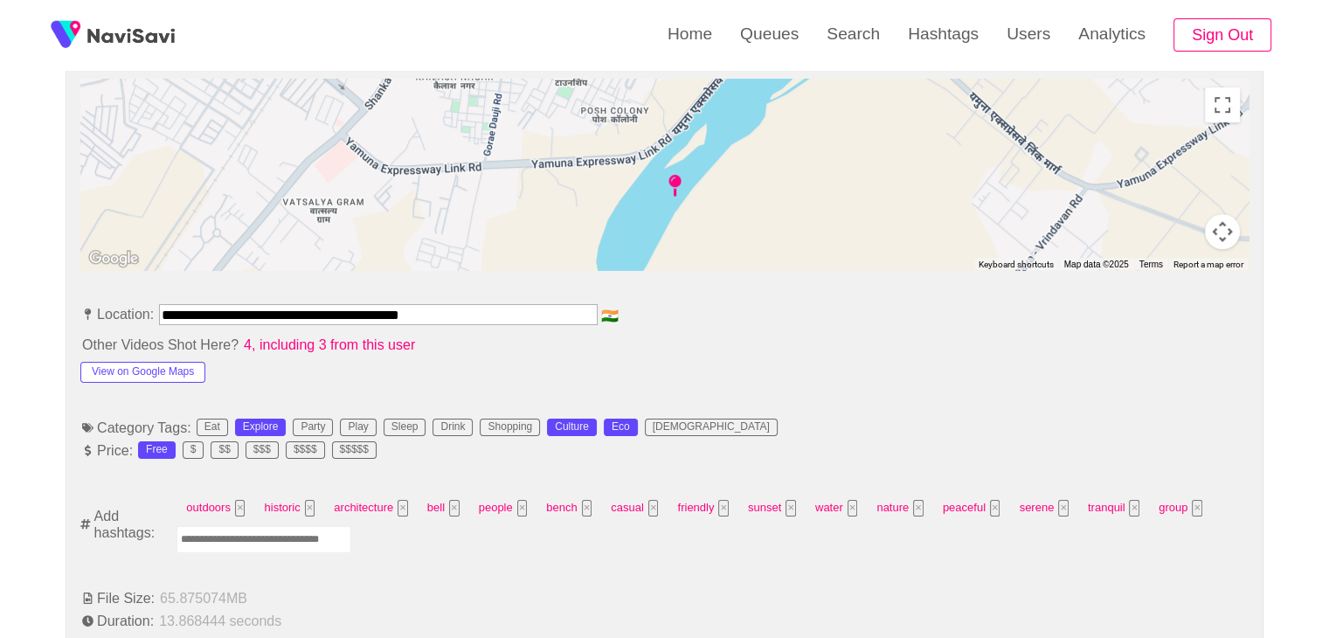
drag, startPoint x: 461, startPoint y: 308, endPoint x: 80, endPoint y: 313, distance: 380.9
click at [80, 313] on li "**********" at bounding box center [664, 318] width 1168 height 28
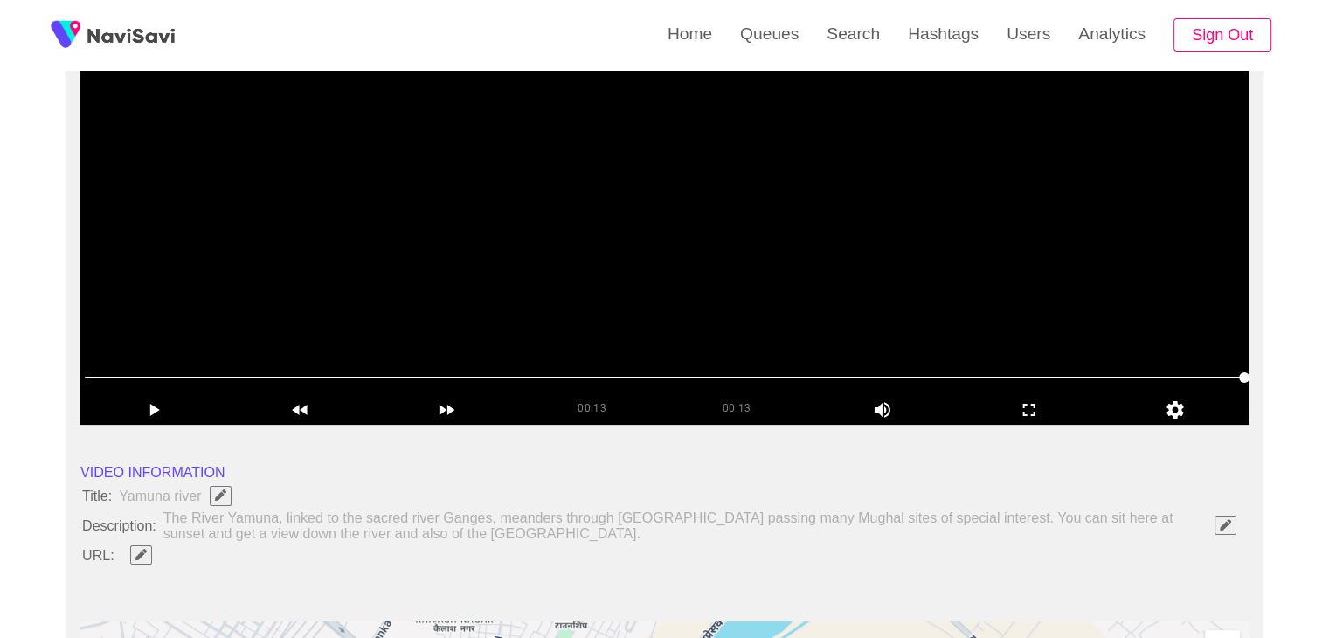
scroll to position [262, 0]
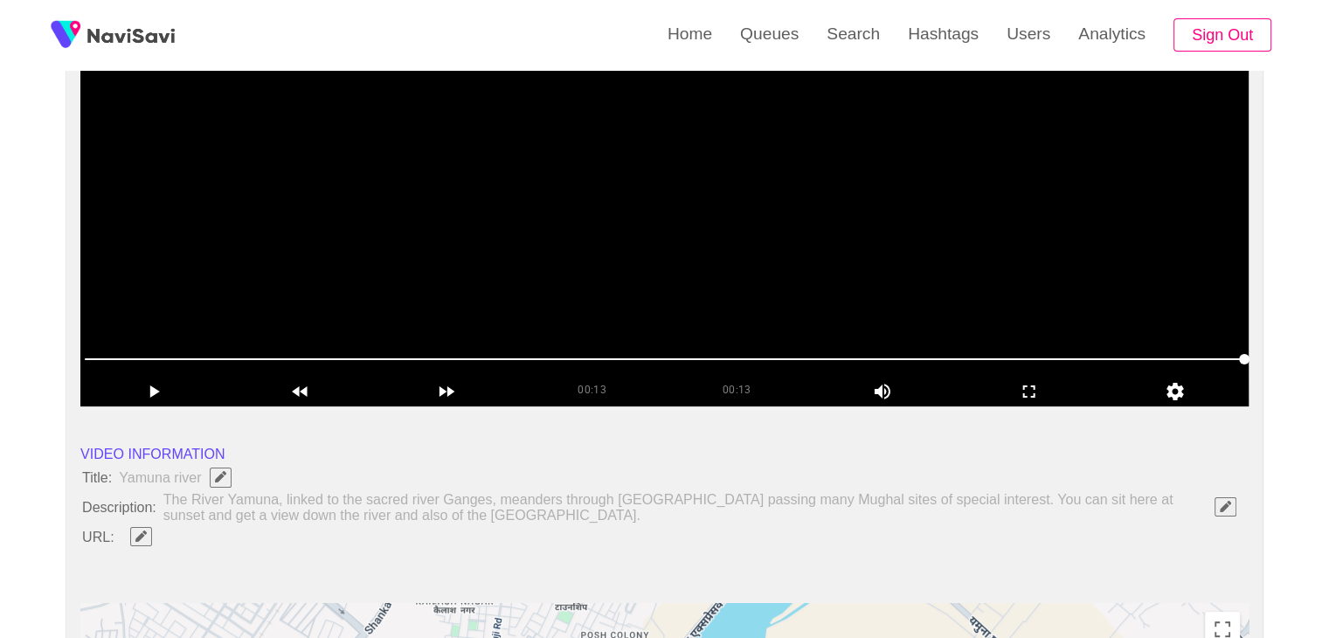
click at [146, 530] on span "Edit Field" at bounding box center [141, 535] width 15 height 11
click at [174, 532] on input "field" at bounding box center [520, 536] width 798 height 22
type input "**********"
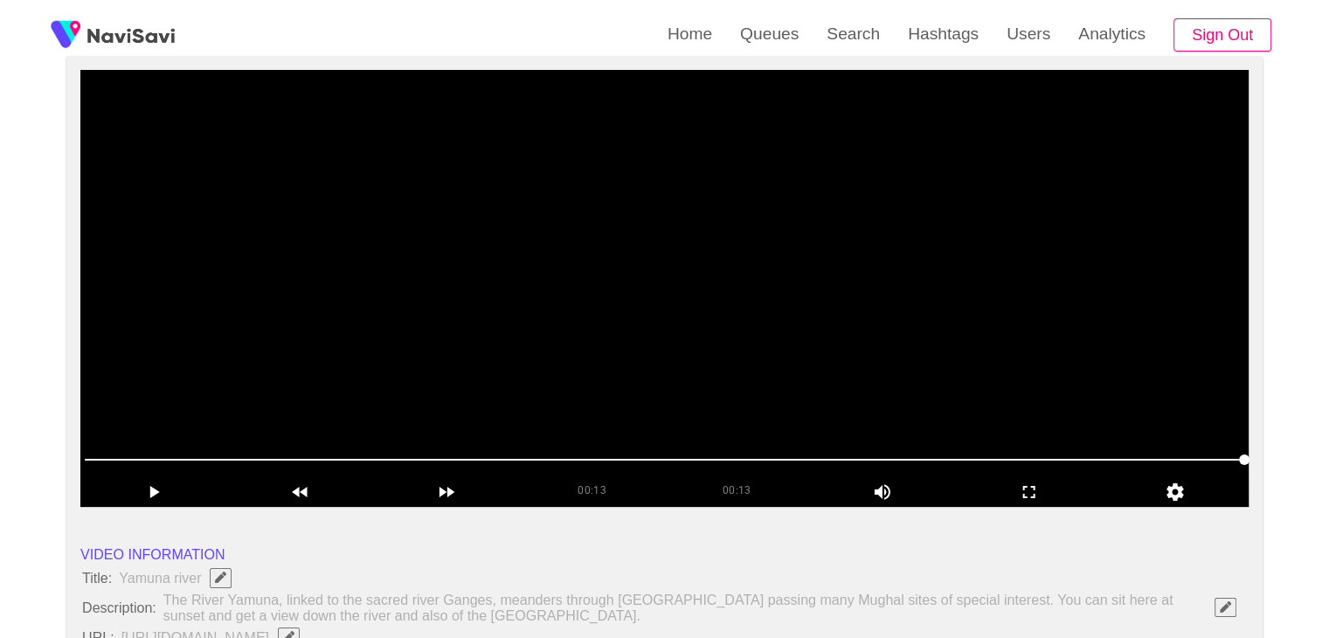
scroll to position [175, 0]
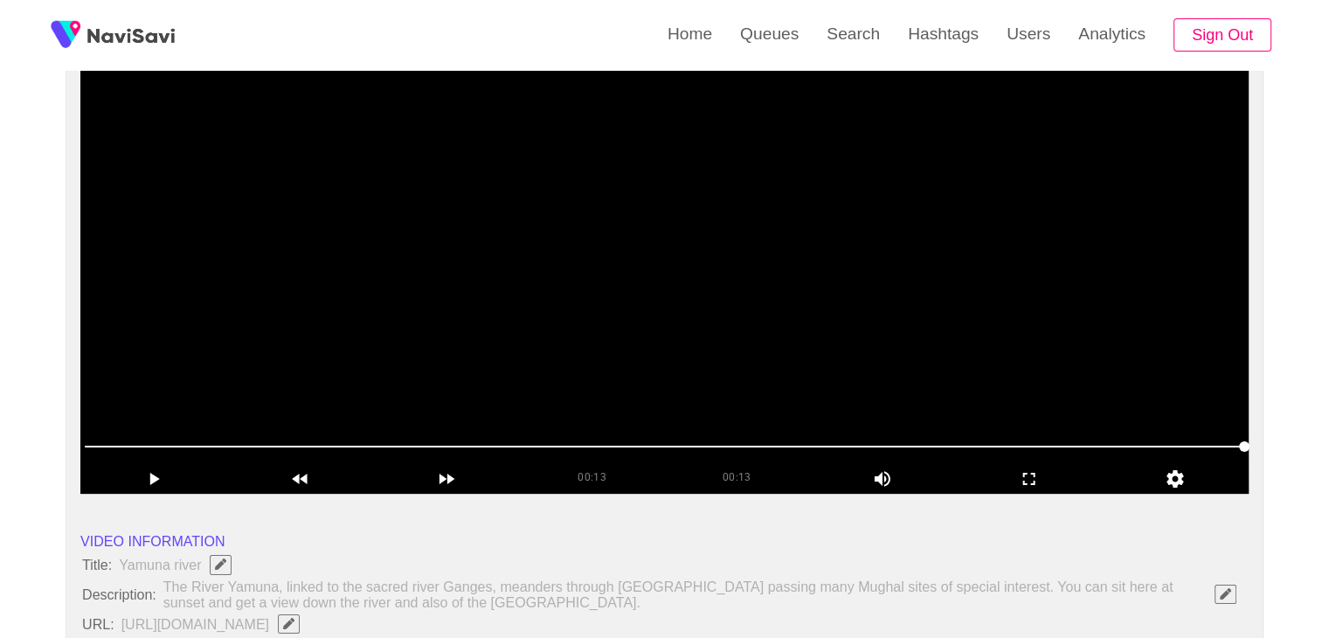
click at [465, 438] on span at bounding box center [664, 446] width 1159 height 28
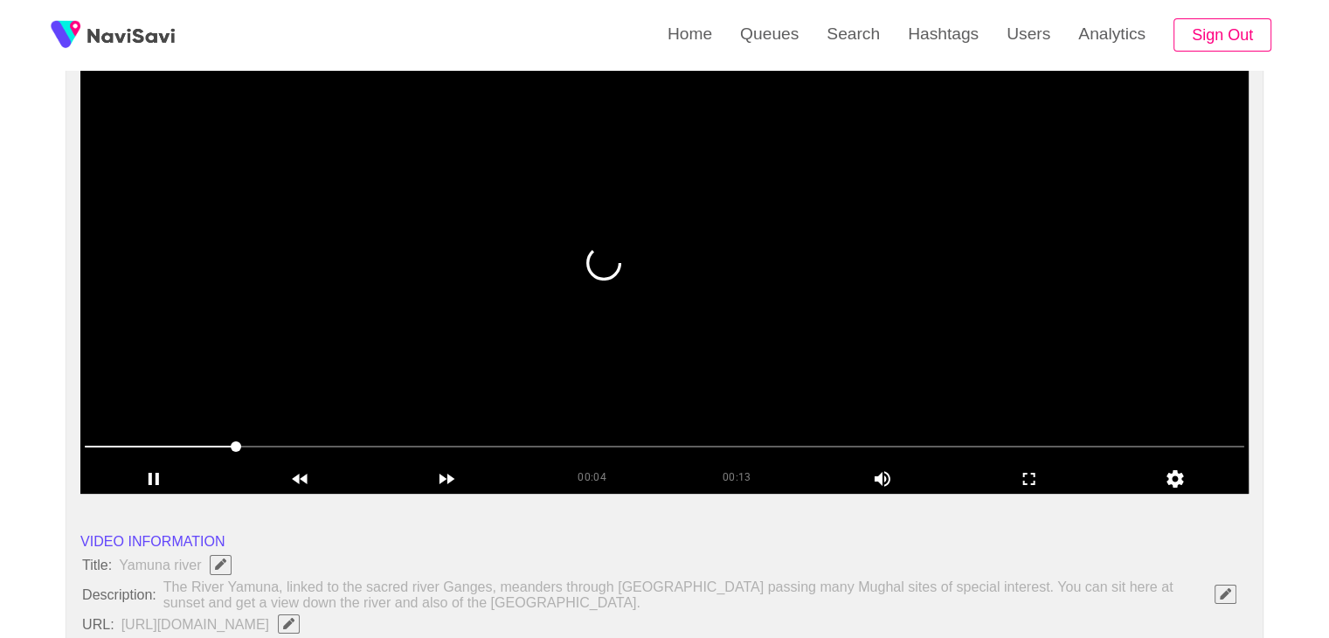
drag, startPoint x: 392, startPoint y: 439, endPoint x: 91, endPoint y: 441, distance: 301.4
click at [156, 479] on icon "add" at bounding box center [153, 479] width 10 height 12
click at [157, 480] on icon "add" at bounding box center [155, 479] width 10 height 12
click at [331, 457] on span at bounding box center [664, 446] width 1159 height 28
click at [473, 459] on div at bounding box center [664, 447] width 1173 height 45
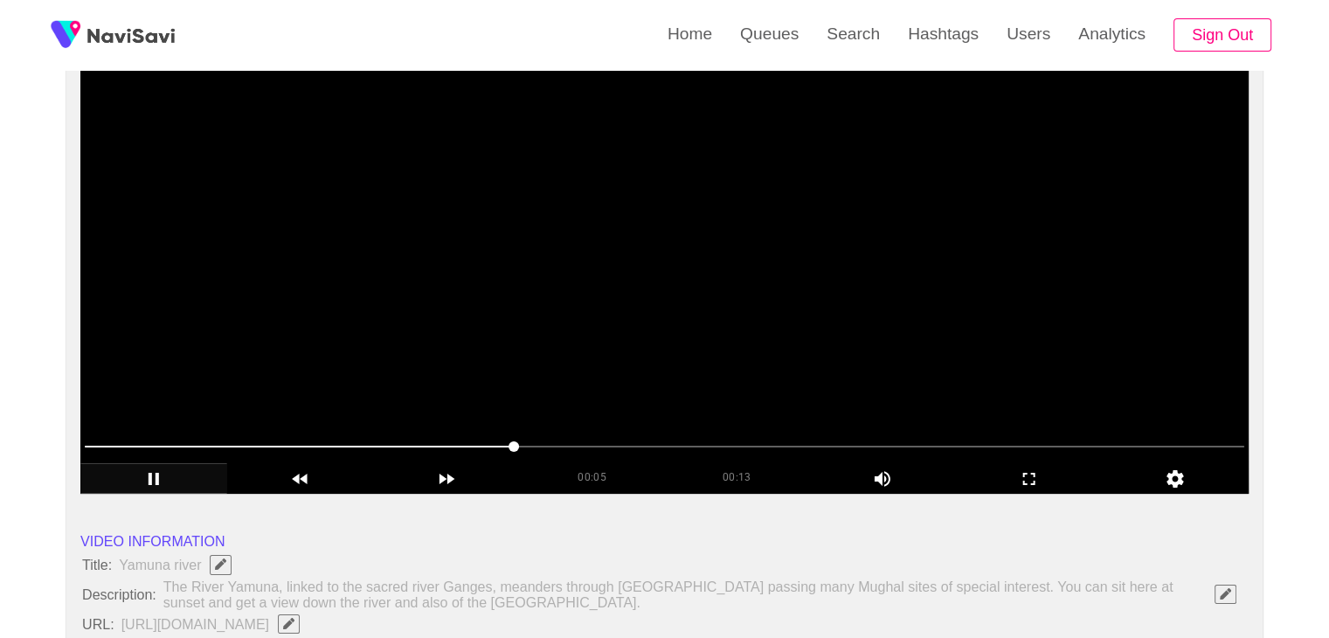
drag, startPoint x: 651, startPoint y: 439, endPoint x: 667, endPoint y: 439, distance: 16.6
click at [667, 439] on span at bounding box center [664, 446] width 1159 height 28
click at [820, 432] on span at bounding box center [664, 446] width 1159 height 28
click at [1005, 433] on span at bounding box center [664, 446] width 1159 height 28
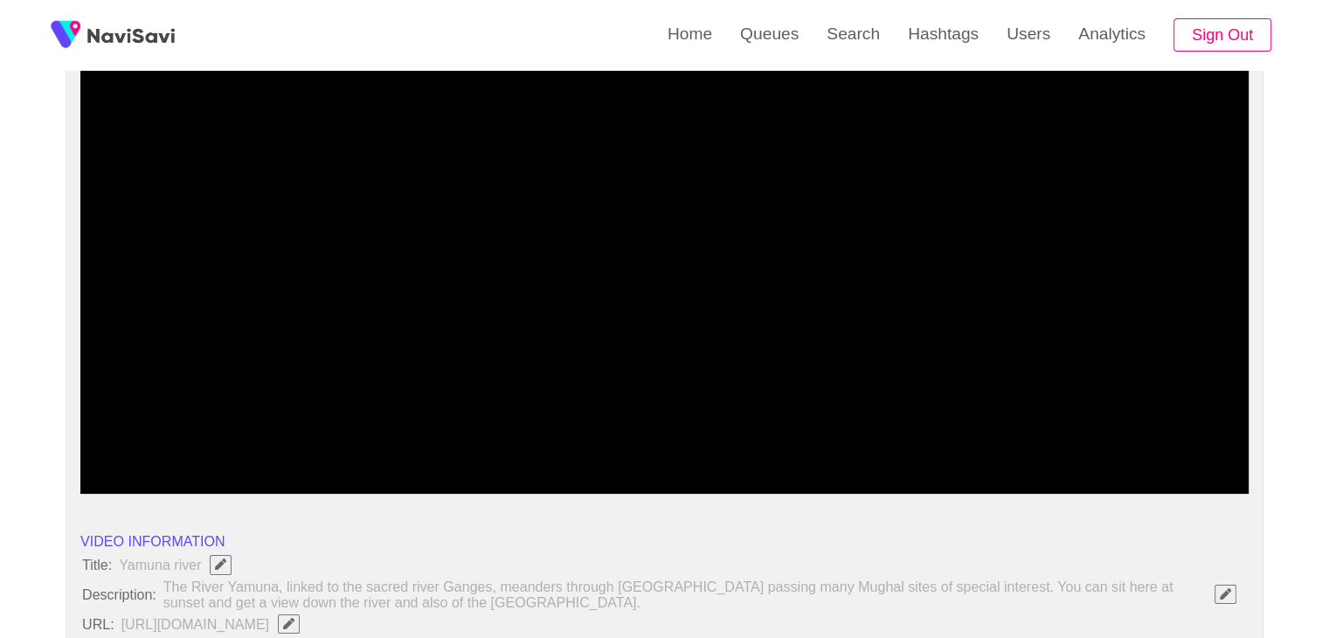
click at [770, 445] on span at bounding box center [664, 446] width 1159 height 28
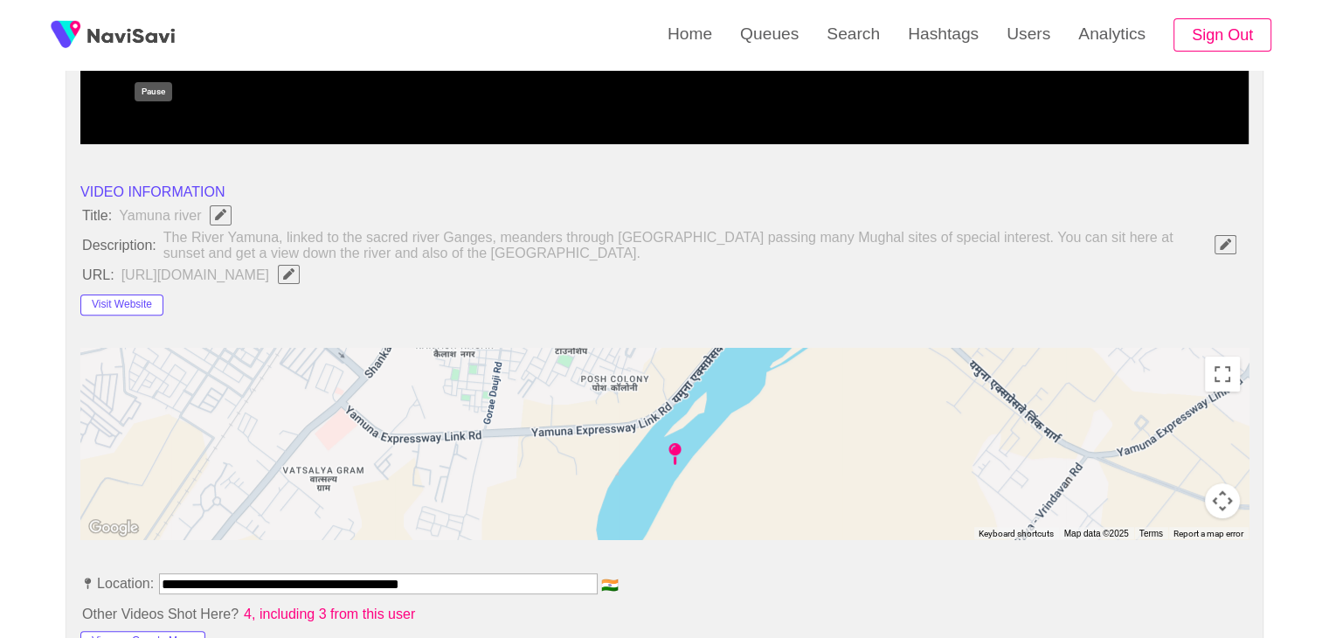
click at [154, 128] on icon "add" at bounding box center [153, 129] width 145 height 21
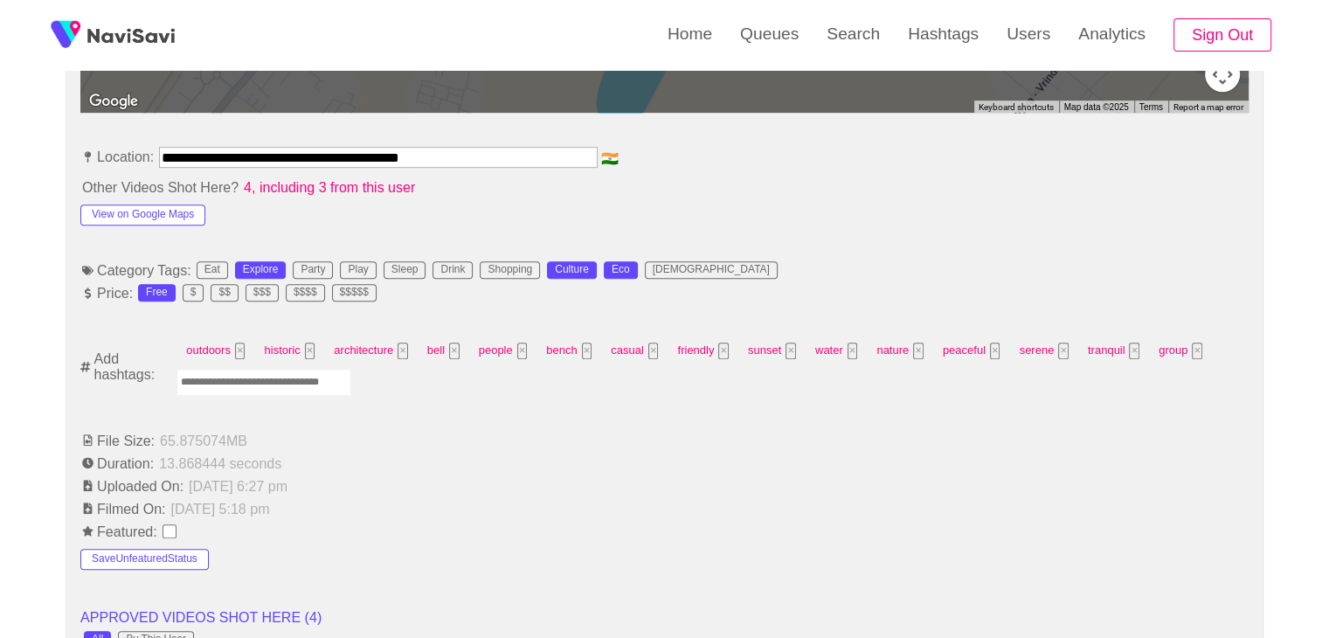
scroll to position [961, 0]
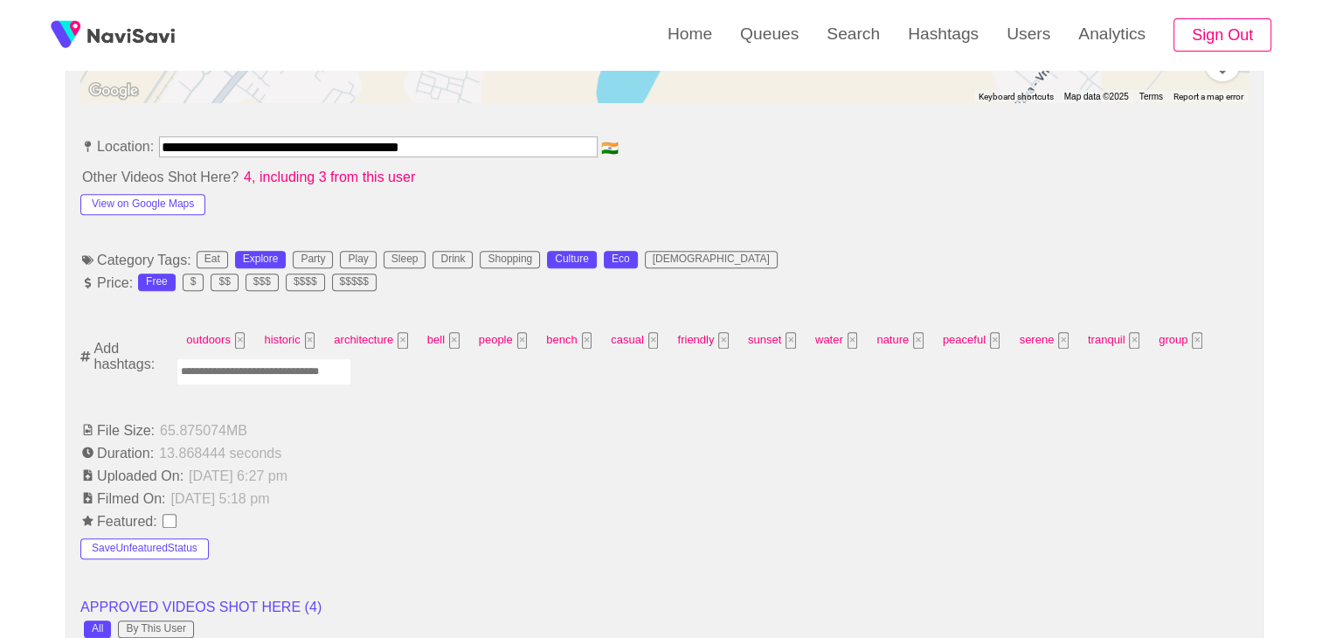
click at [245, 370] on input "Enter tag here and press return" at bounding box center [263, 371] width 175 height 27
type input "*"
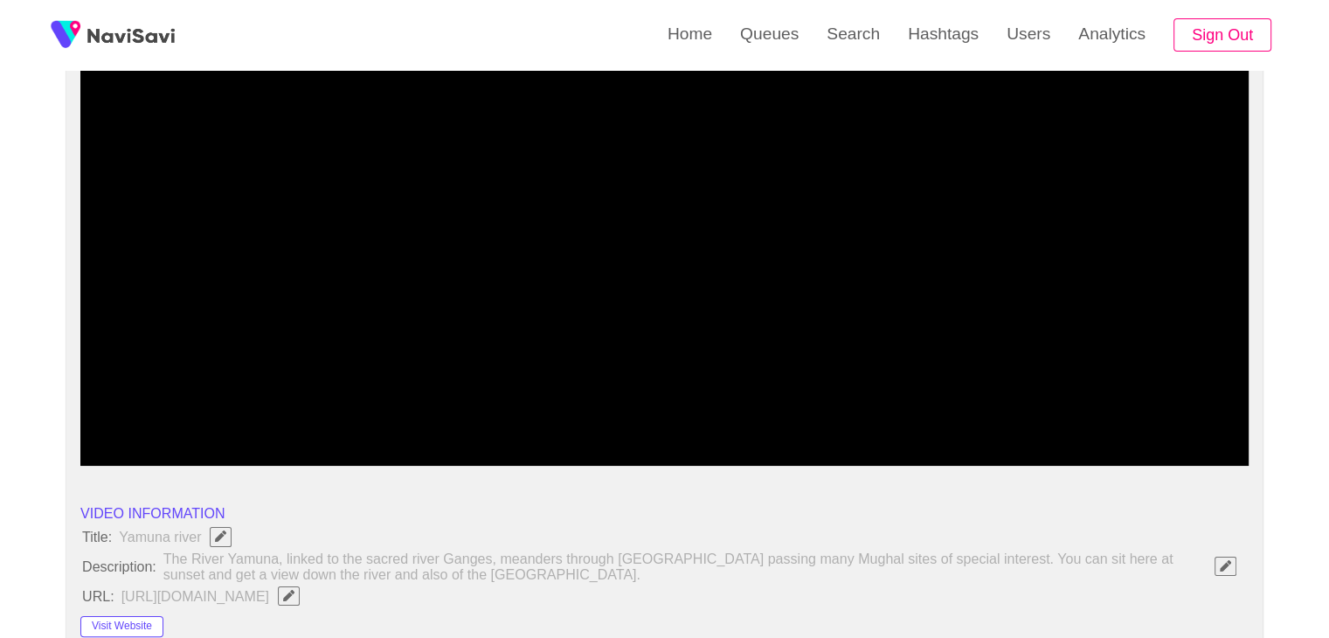
scroll to position [175, 0]
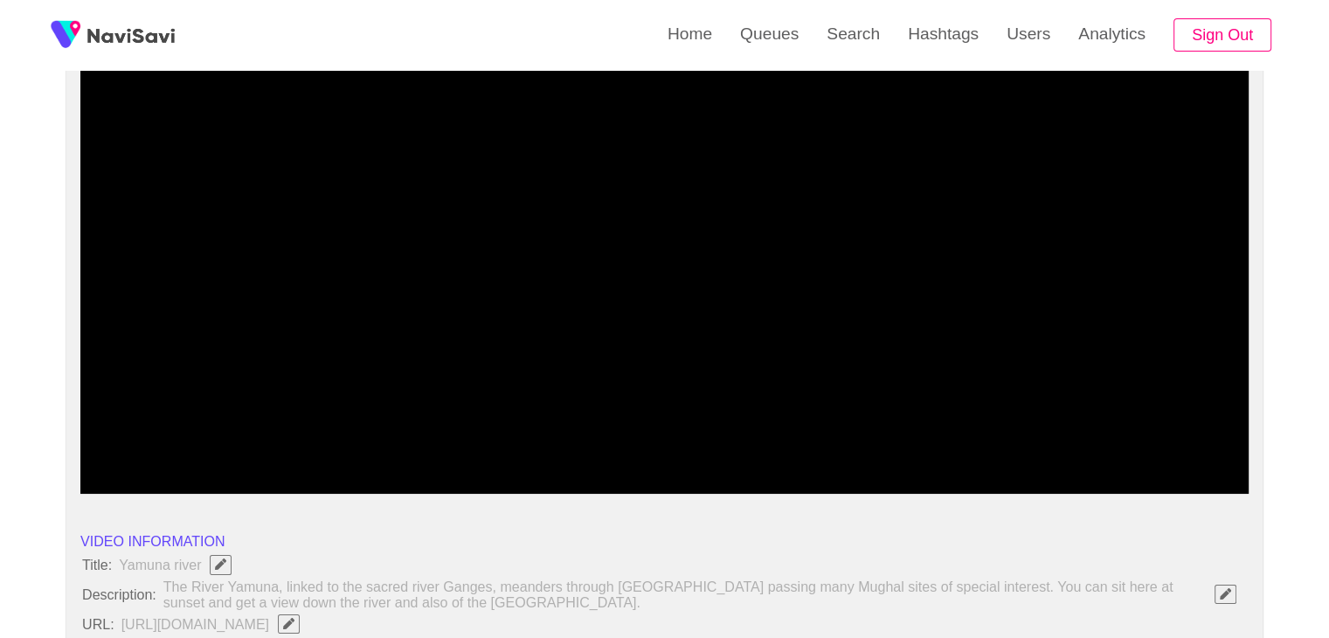
click at [681, 441] on span at bounding box center [676, 446] width 10 height 10
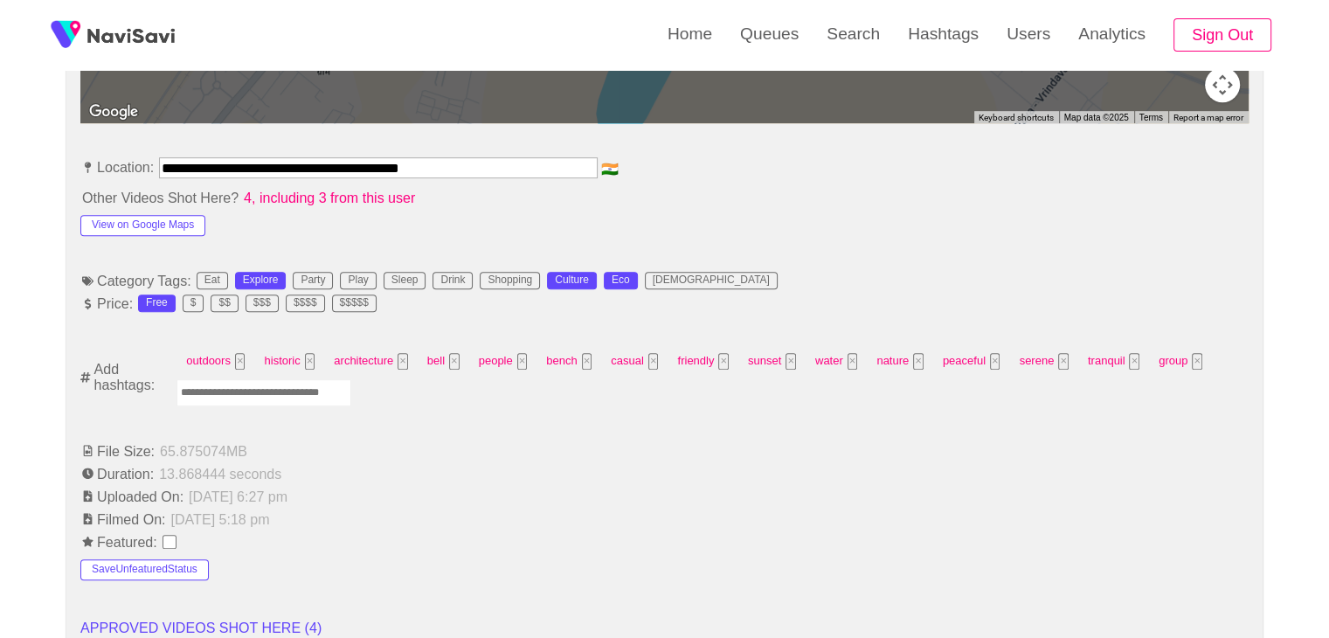
scroll to position [961, 0]
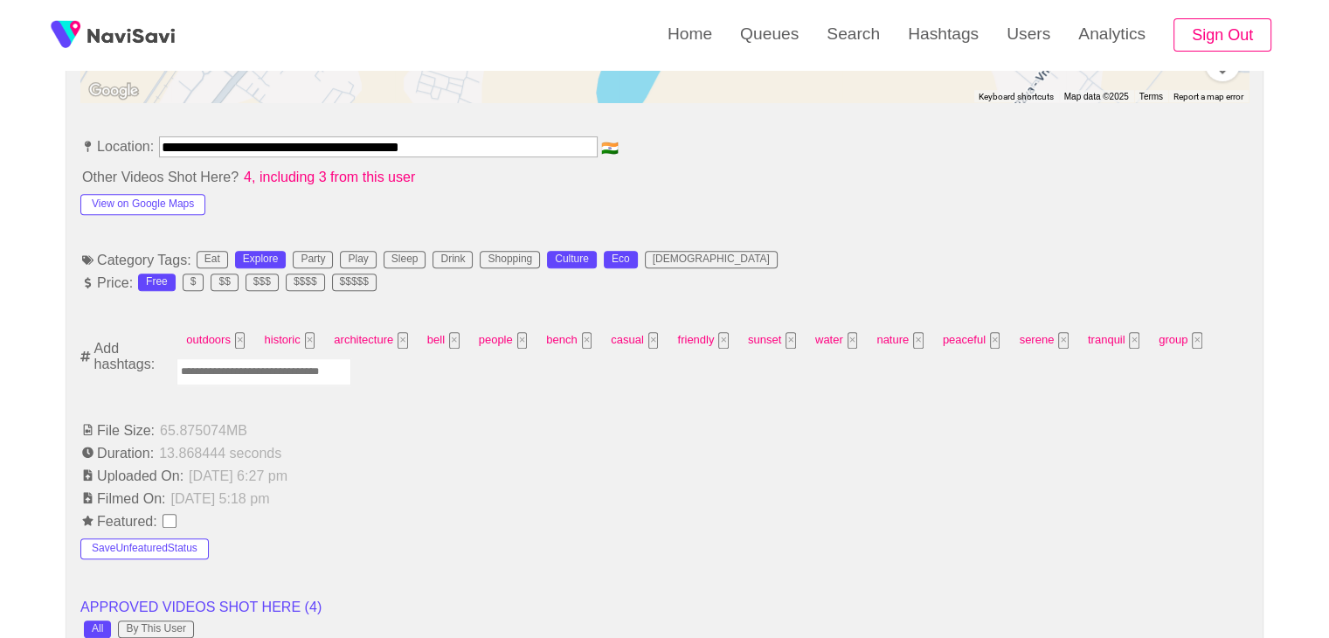
click at [288, 366] on input "Enter tag here and press return" at bounding box center [263, 371] width 175 height 27
type input "*********"
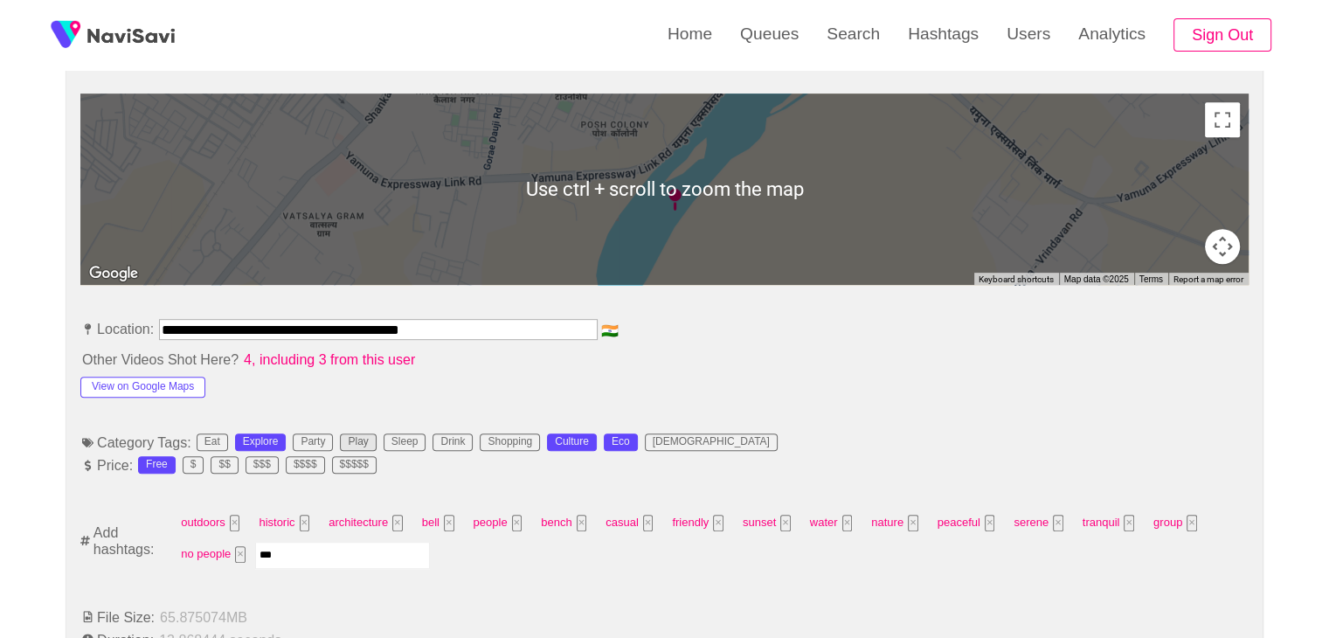
scroll to position [786, 0]
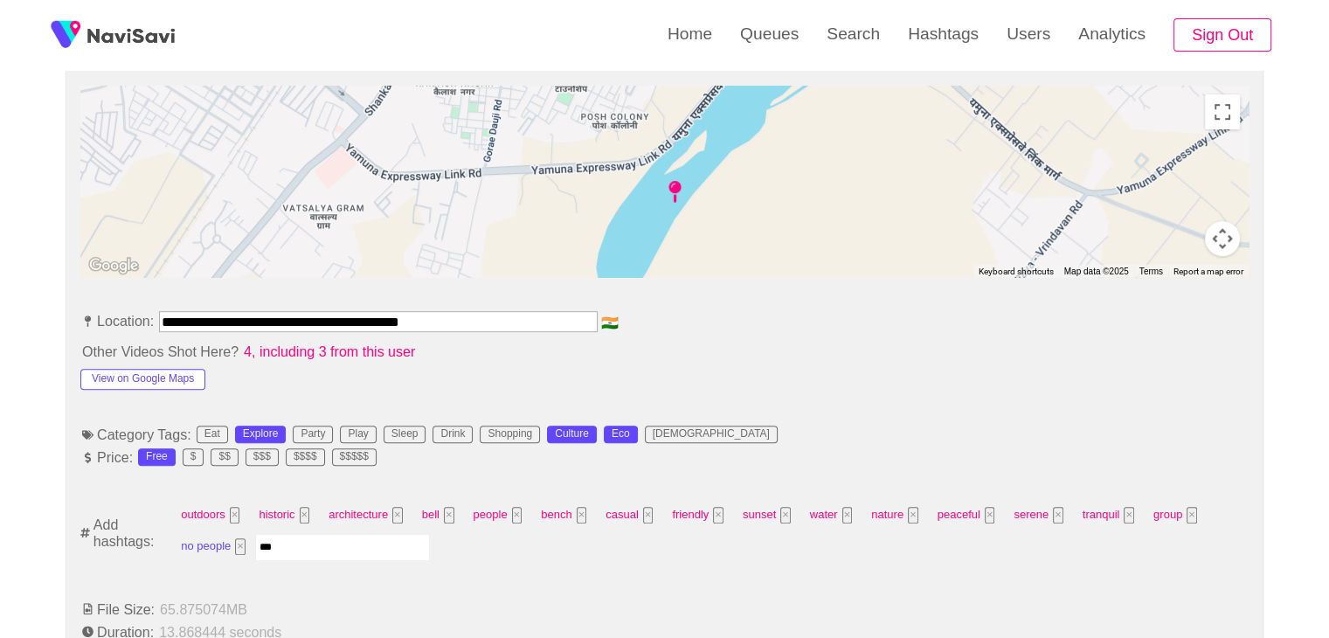
click at [238, 542] on button "×" at bounding box center [240, 546] width 10 height 17
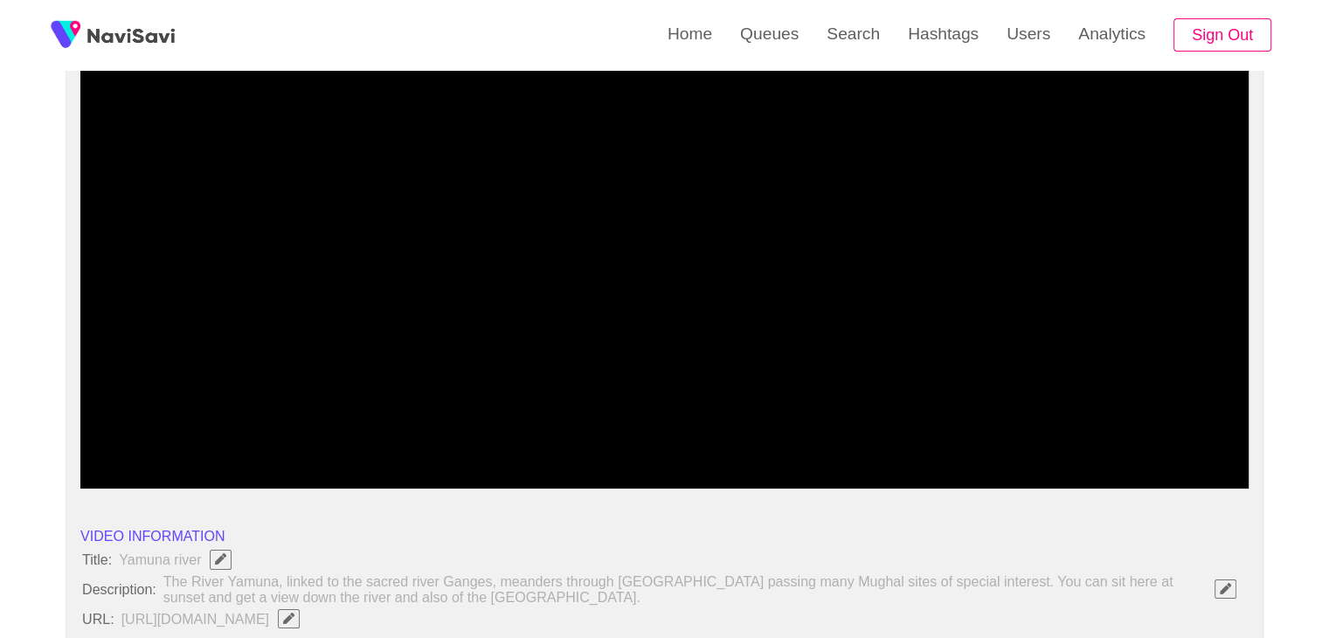
scroll to position [175, 0]
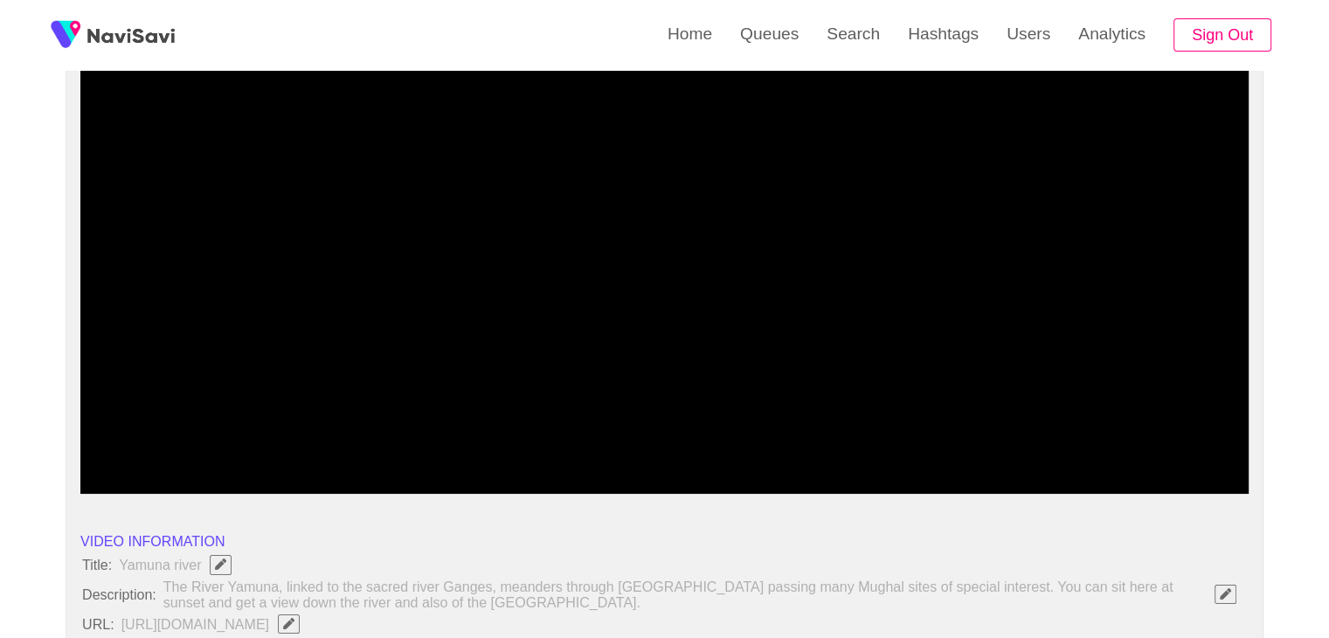
click at [547, 439] on span at bounding box center [664, 446] width 1159 height 28
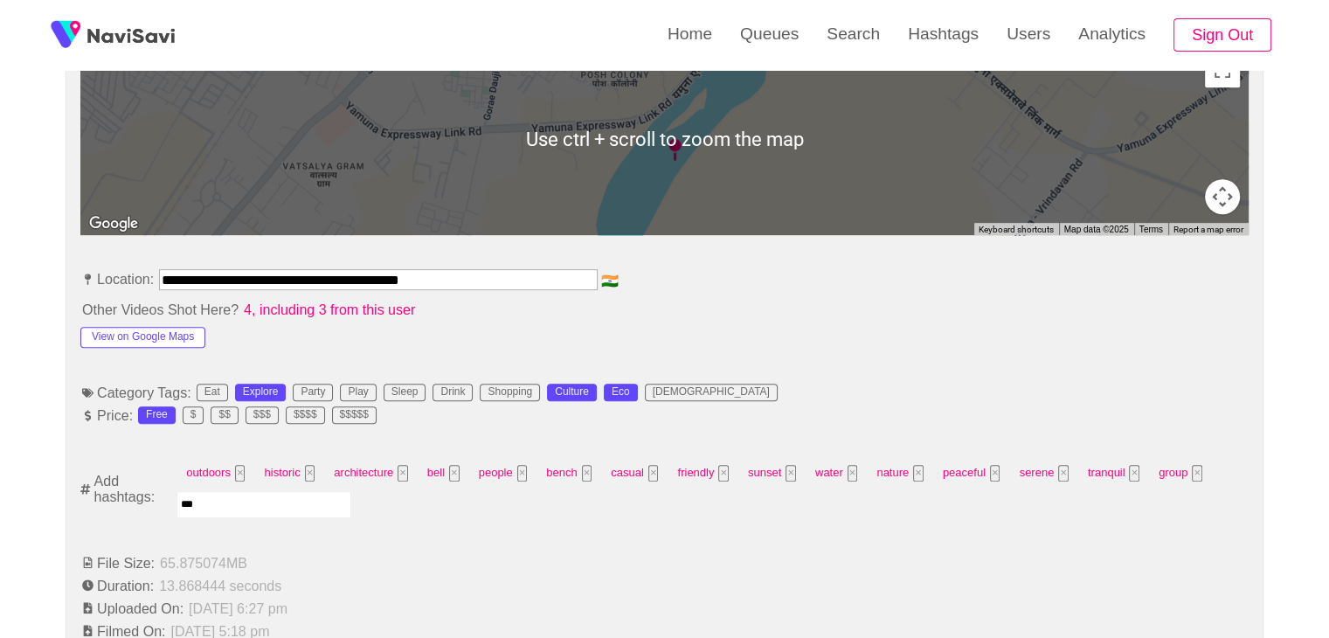
scroll to position [874, 0]
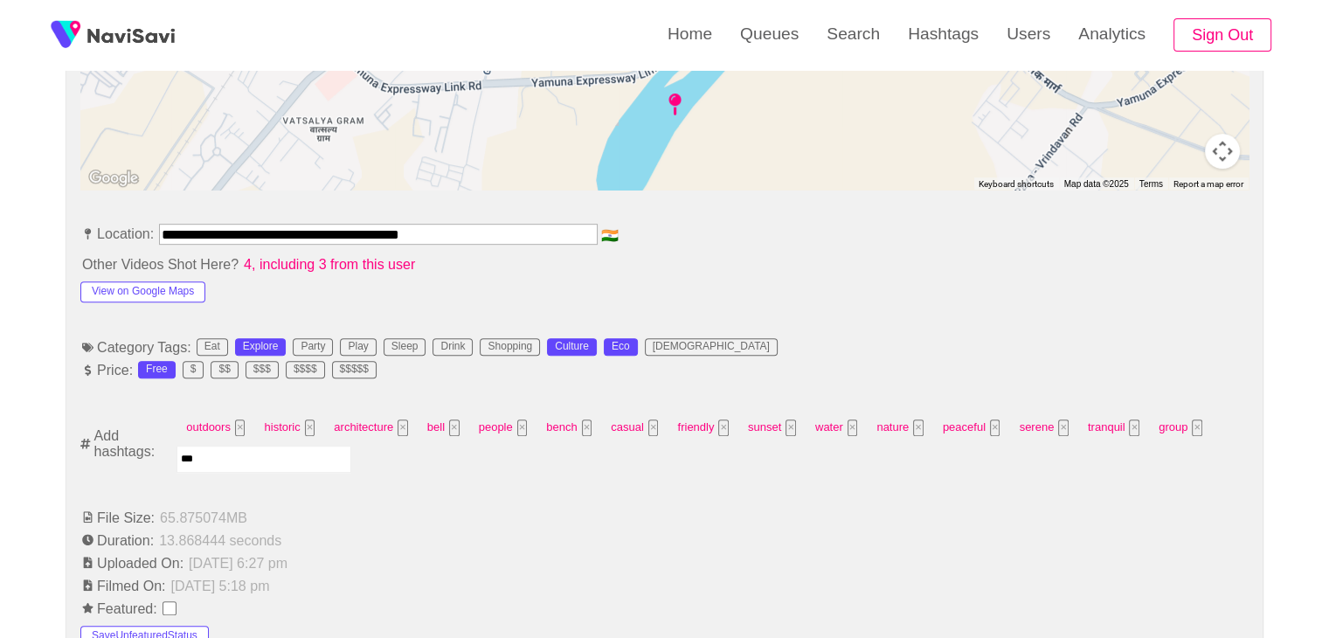
click at [212, 459] on input "**" at bounding box center [263, 458] width 175 height 27
type input "*"
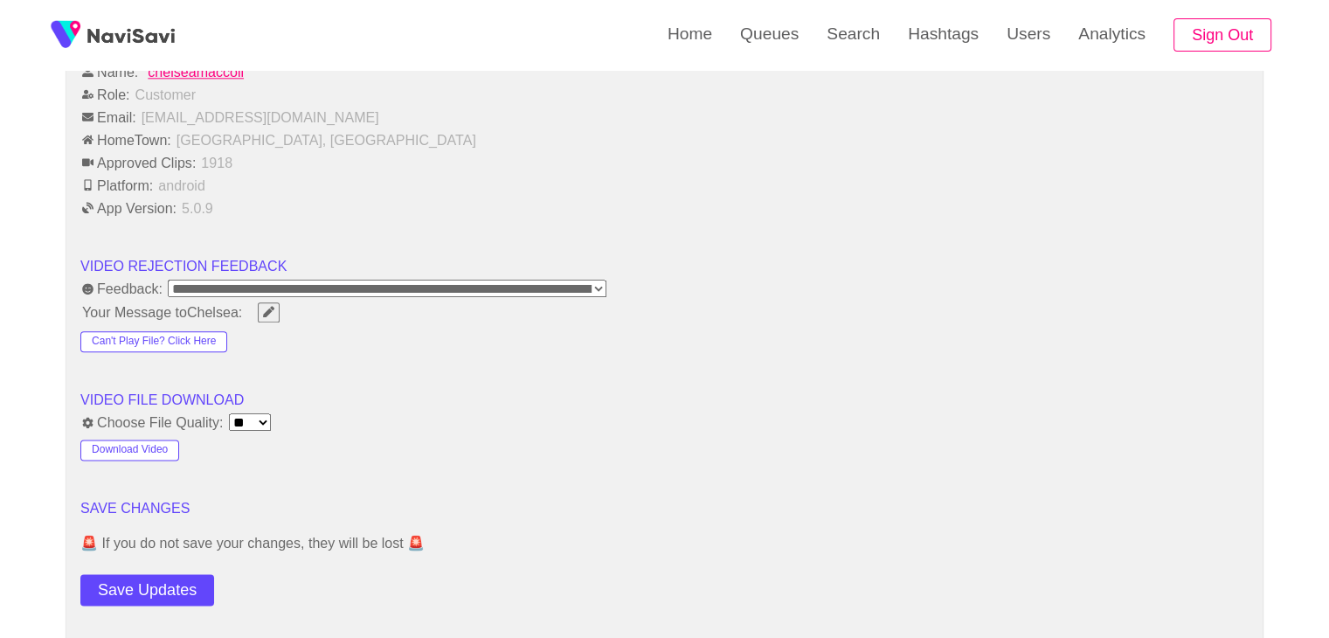
scroll to position [2096, 0]
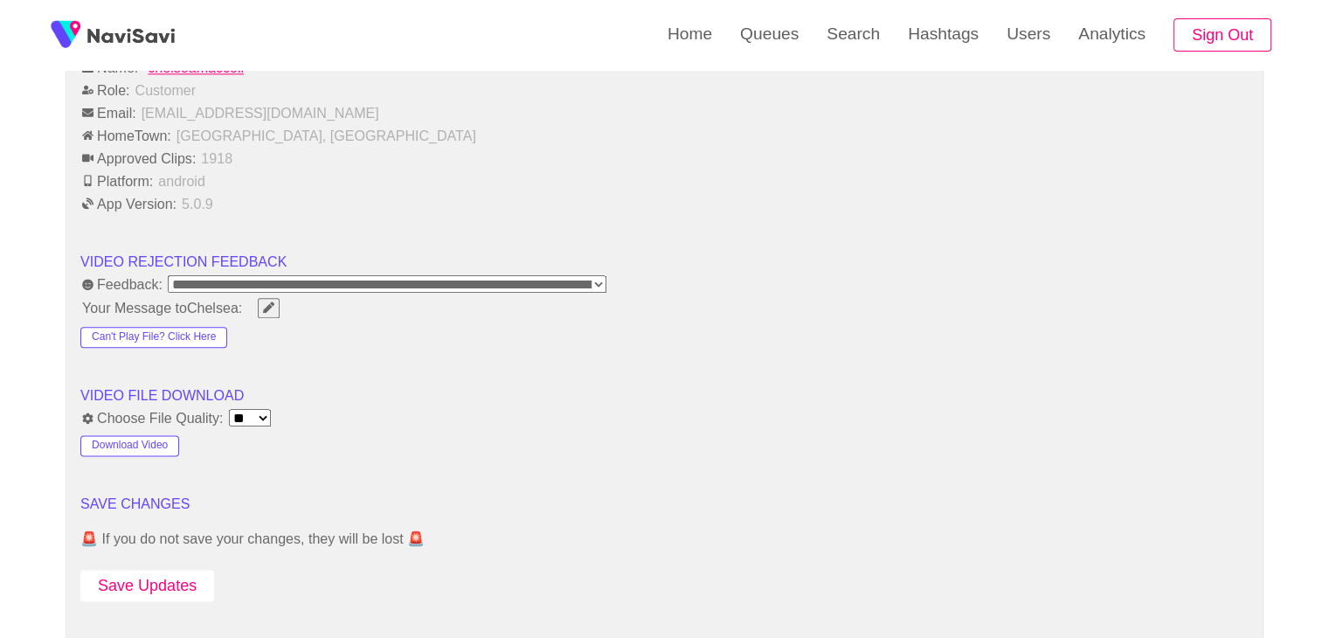
click at [165, 571] on button "Save Updates" at bounding box center [147, 586] width 134 height 32
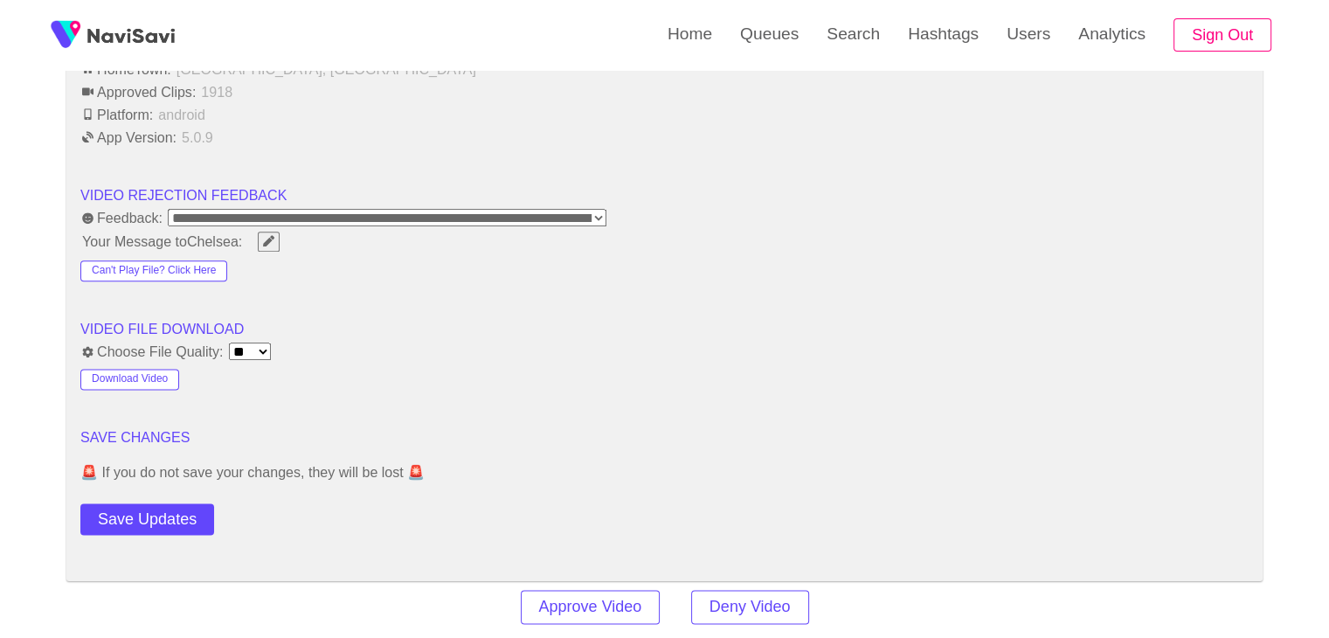
scroll to position [2446, 0]
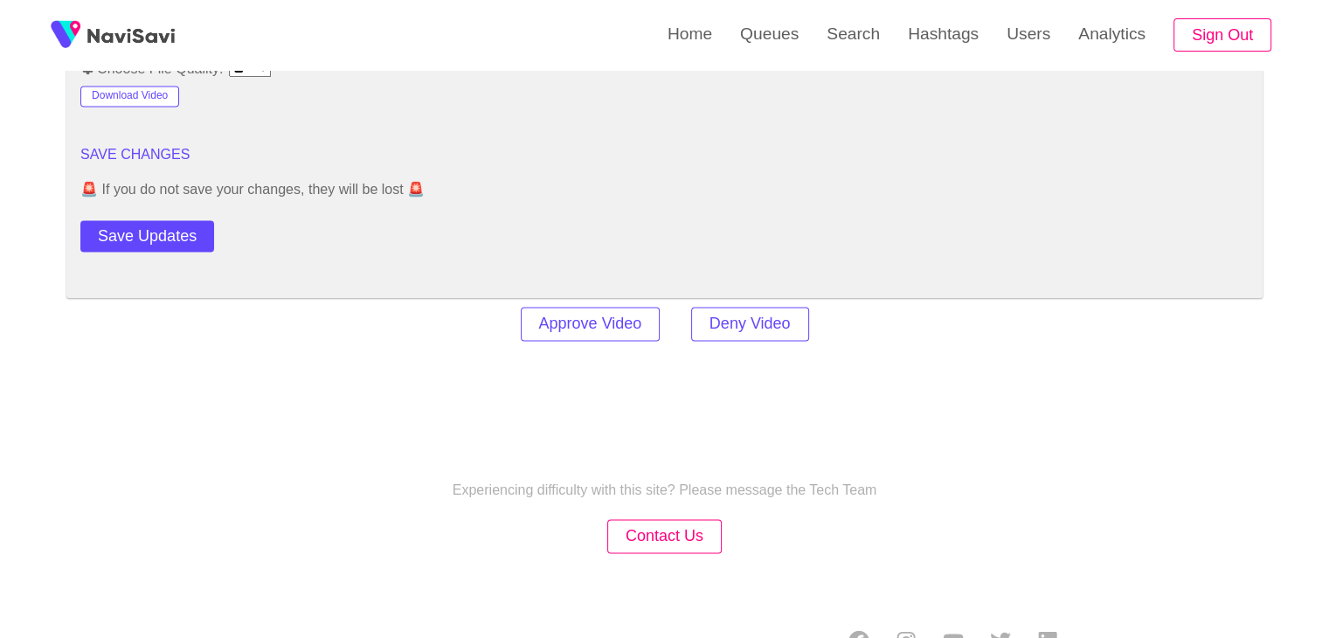
click at [149, 224] on button "Save Updates" at bounding box center [147, 236] width 134 height 32
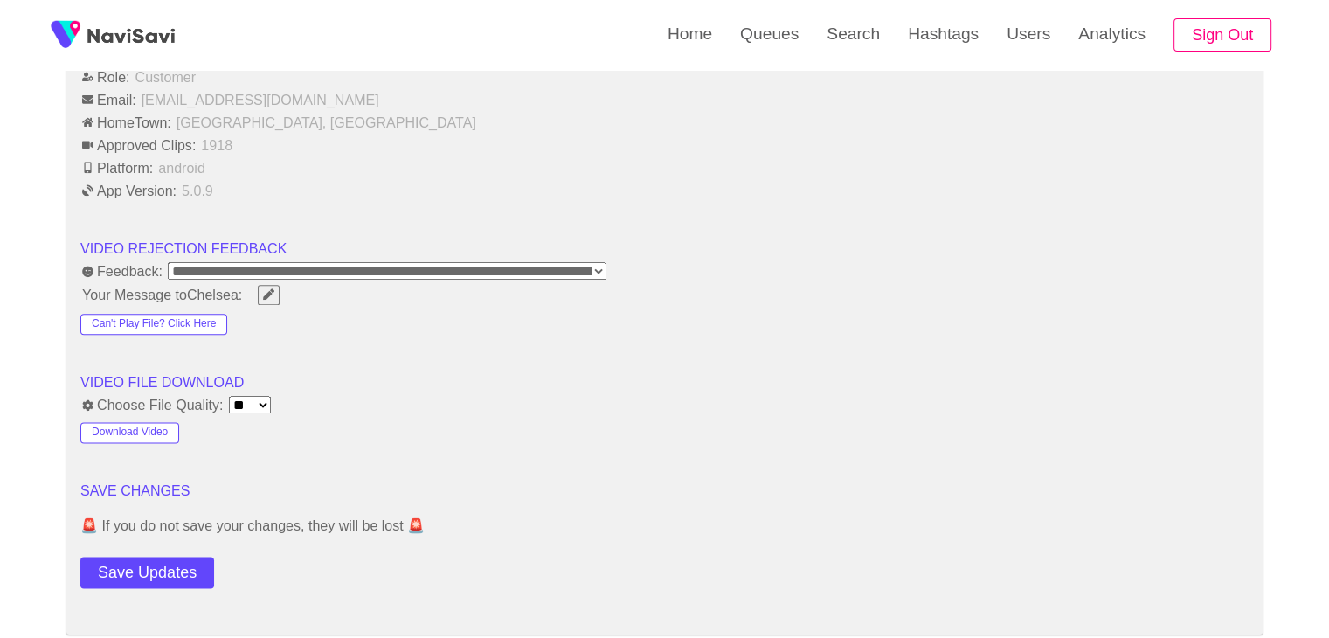
scroll to position [2358, 0]
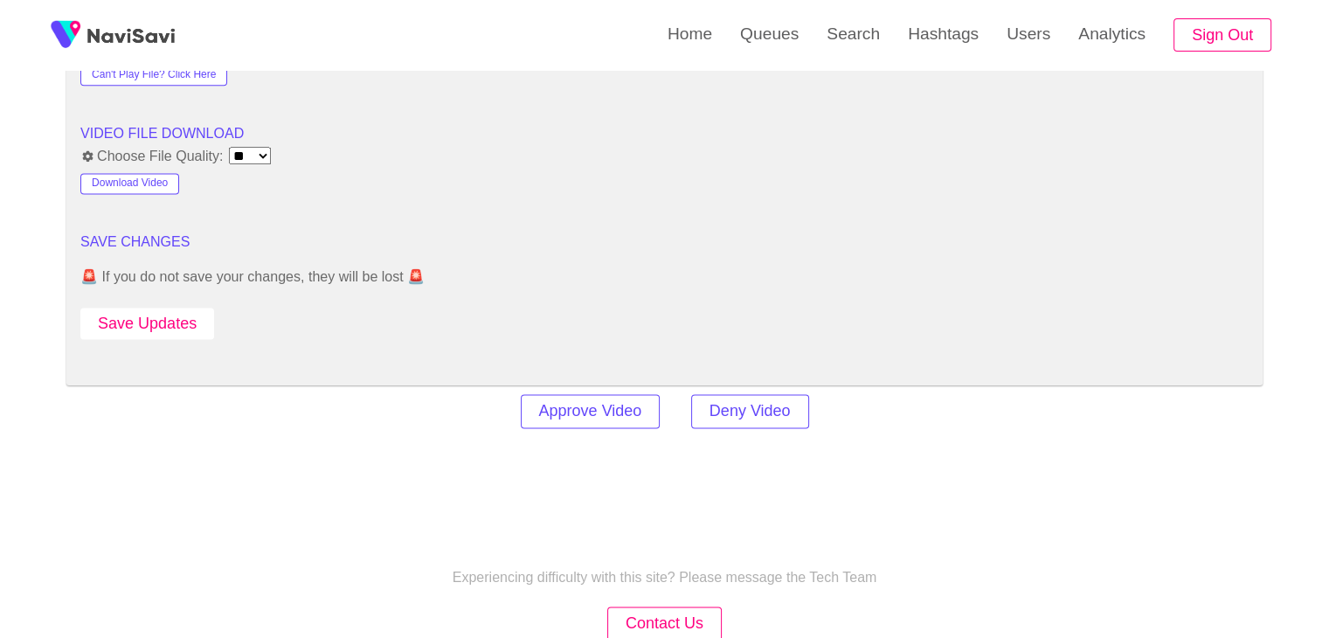
click at [173, 321] on button "Save Updates" at bounding box center [147, 323] width 134 height 32
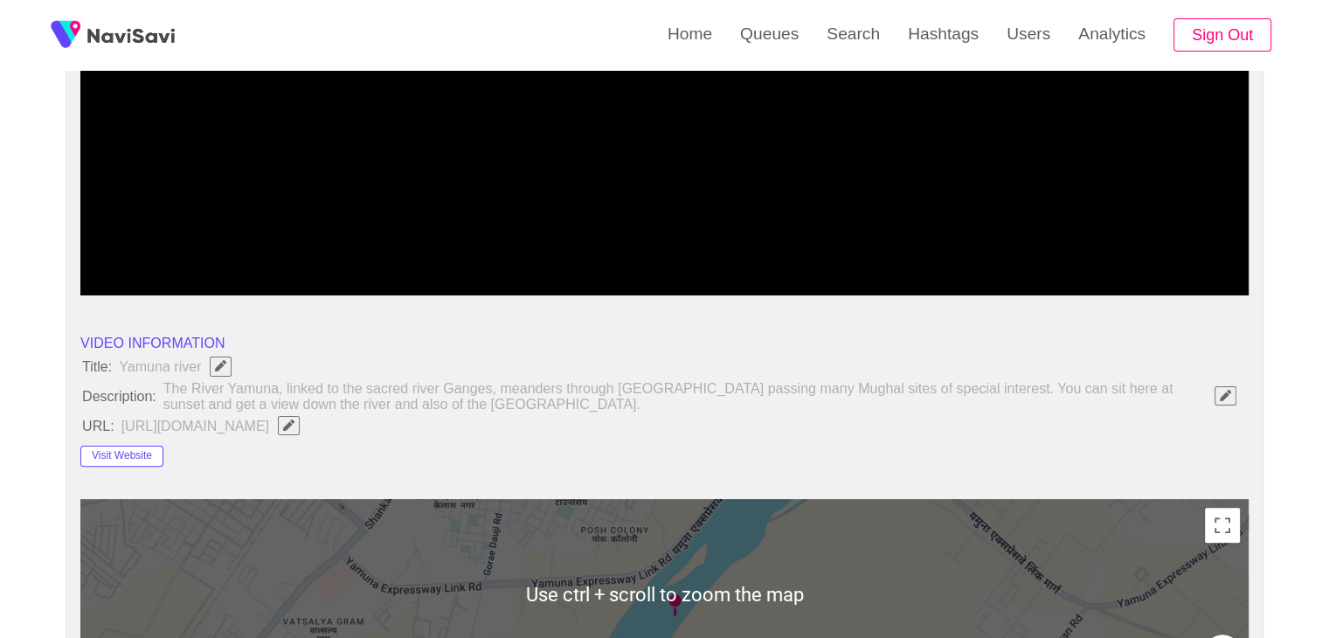
scroll to position [0, 0]
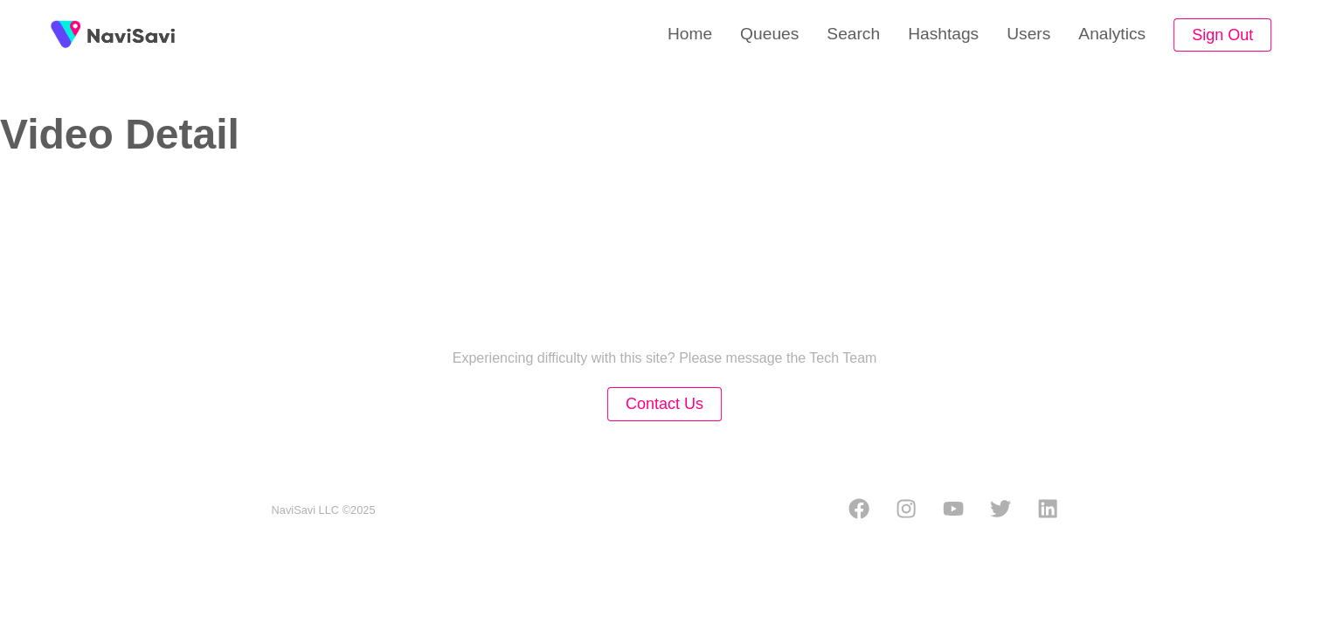
select select "**********"
select select "**"
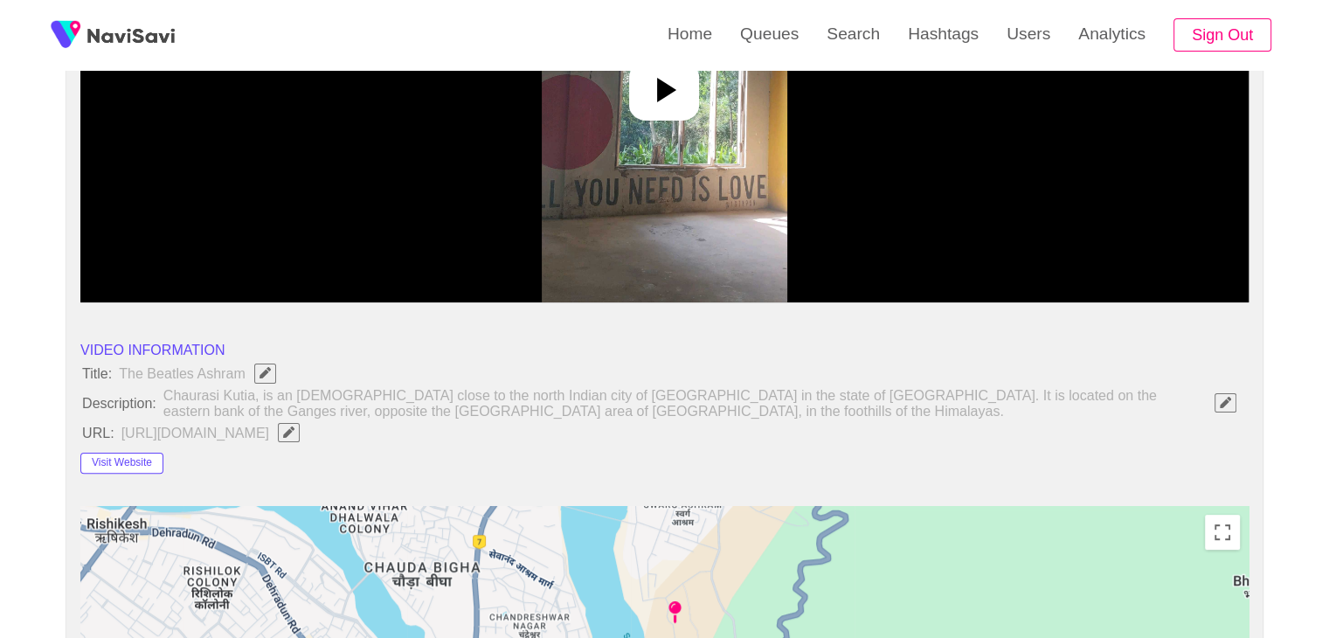
scroll to position [349, 0]
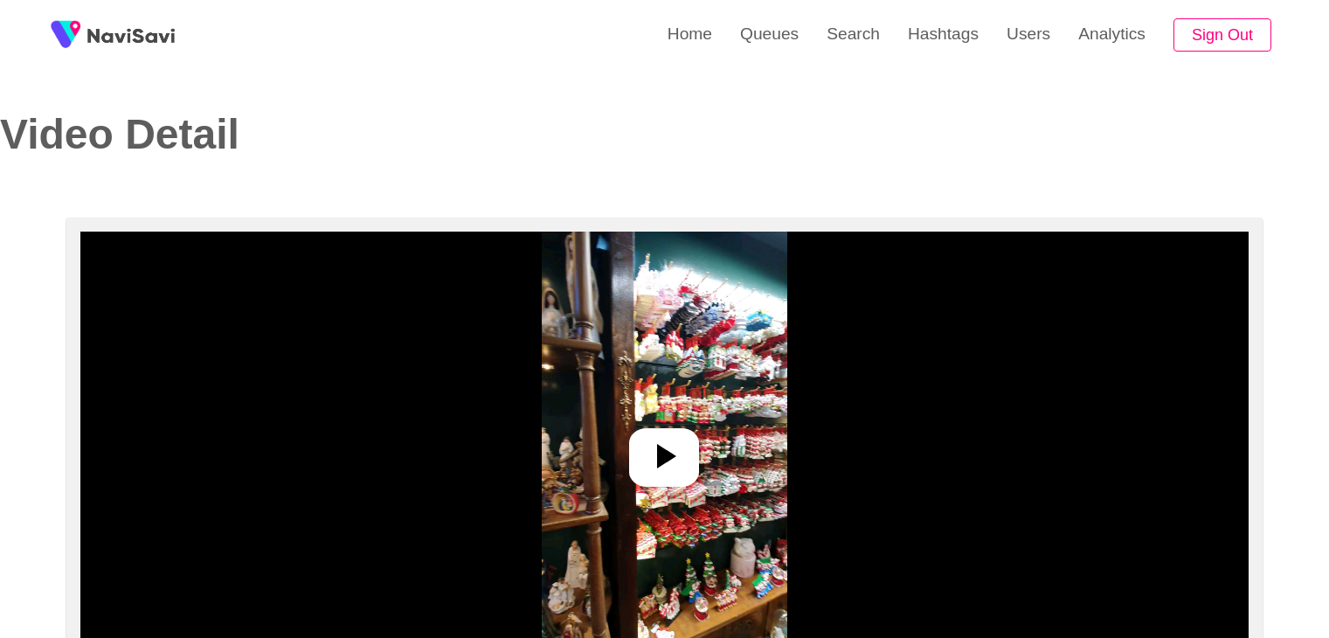
select select "**********"
select select "**"
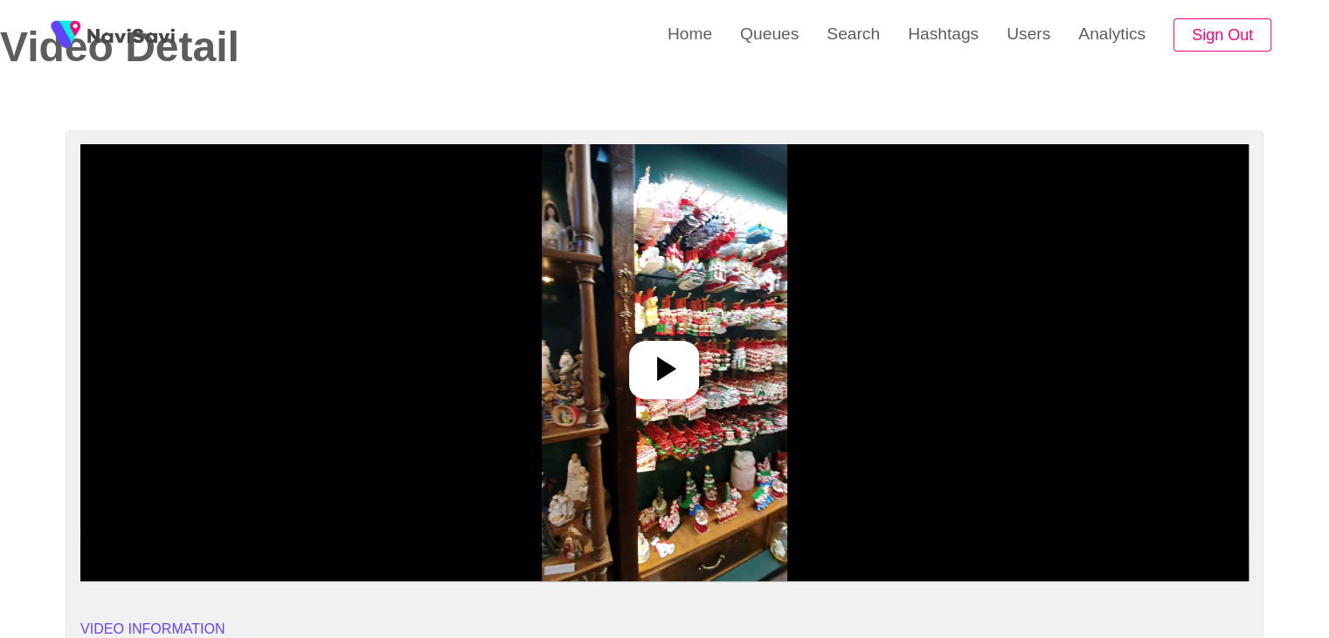
drag, startPoint x: 650, startPoint y: 336, endPoint x: 662, endPoint y: 348, distance: 16.7
click at [650, 335] on img at bounding box center [664, 362] width 245 height 437
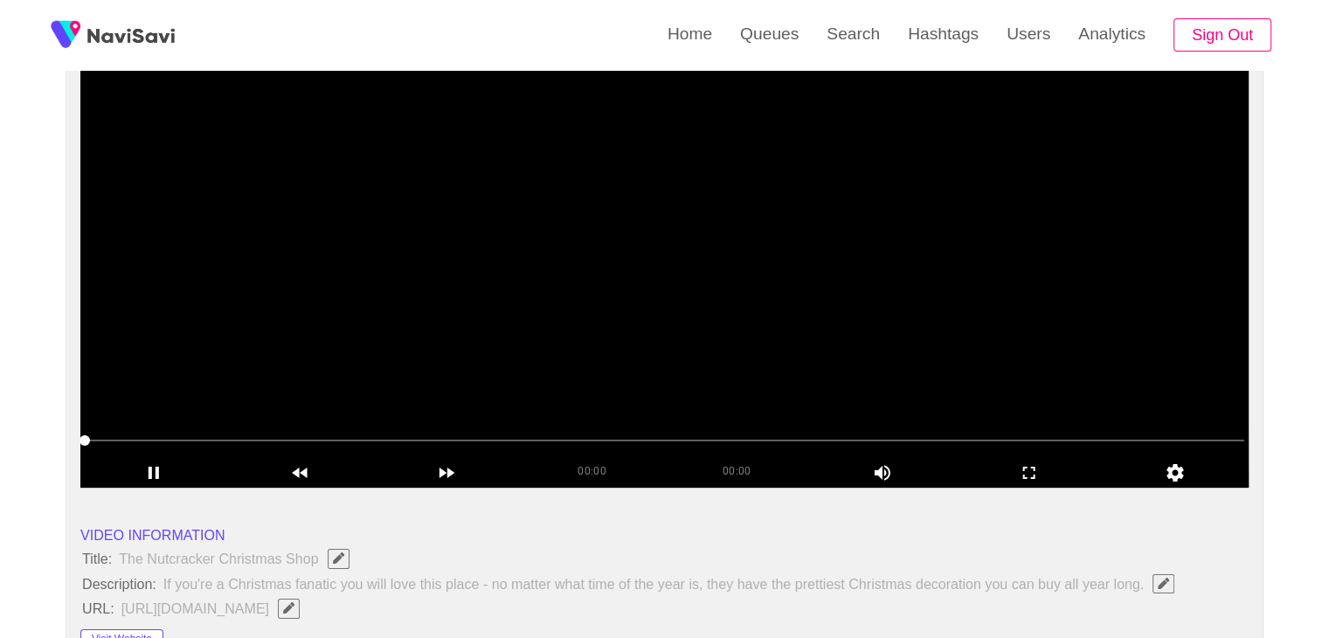
scroll to position [175, 0]
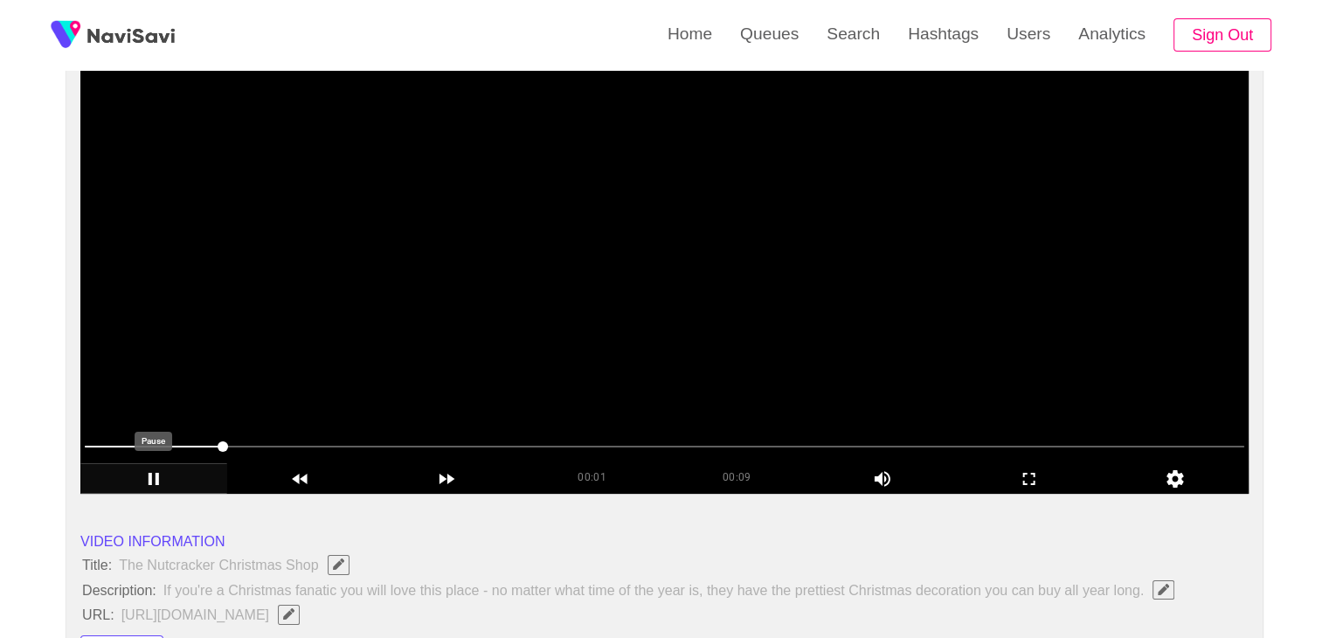
click at [154, 475] on icon "add" at bounding box center [153, 478] width 145 height 21
click at [154, 475] on icon "add" at bounding box center [155, 479] width 10 height 12
click at [391, 444] on span at bounding box center [664, 446] width 1159 height 28
click at [493, 439] on span at bounding box center [664, 446] width 1159 height 28
drag, startPoint x: 493, startPoint y: 439, endPoint x: 570, endPoint y: 445, distance: 77.9
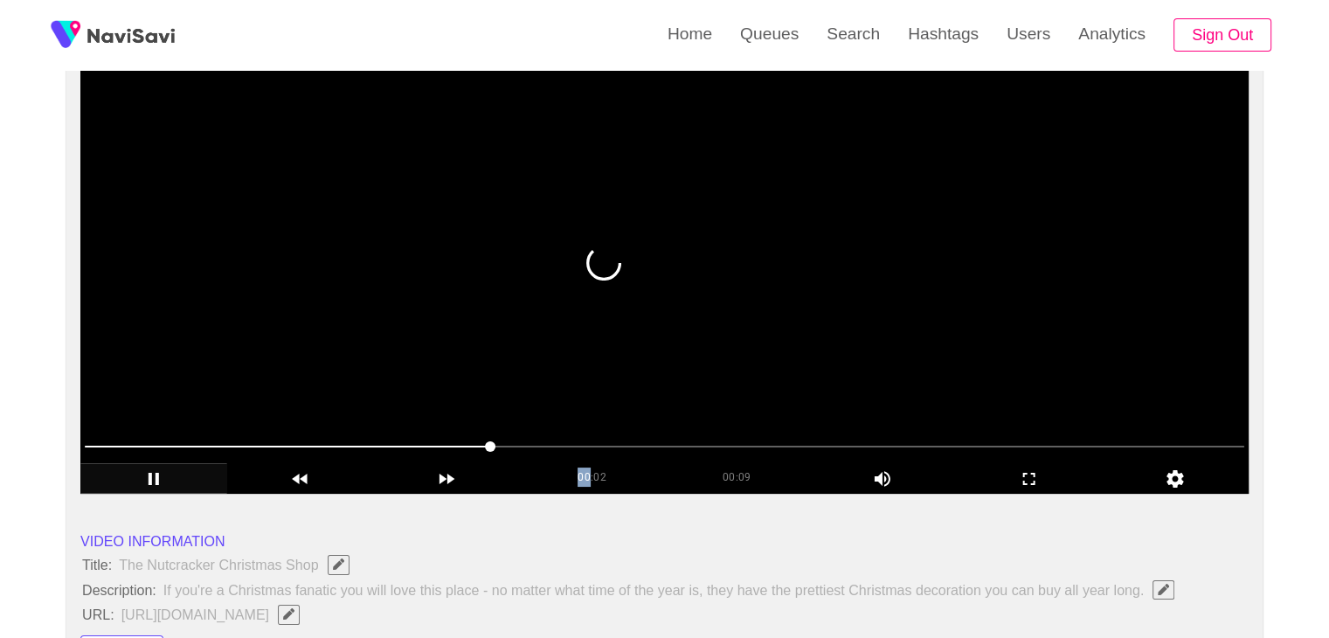
click at [570, 445] on span at bounding box center [664, 446] width 1159 height 28
click at [592, 444] on span at bounding box center [664, 446] width 1159 height 28
click at [756, 446] on span at bounding box center [664, 446] width 1159 height 28
click at [572, 339] on video at bounding box center [664, 275] width 1168 height 437
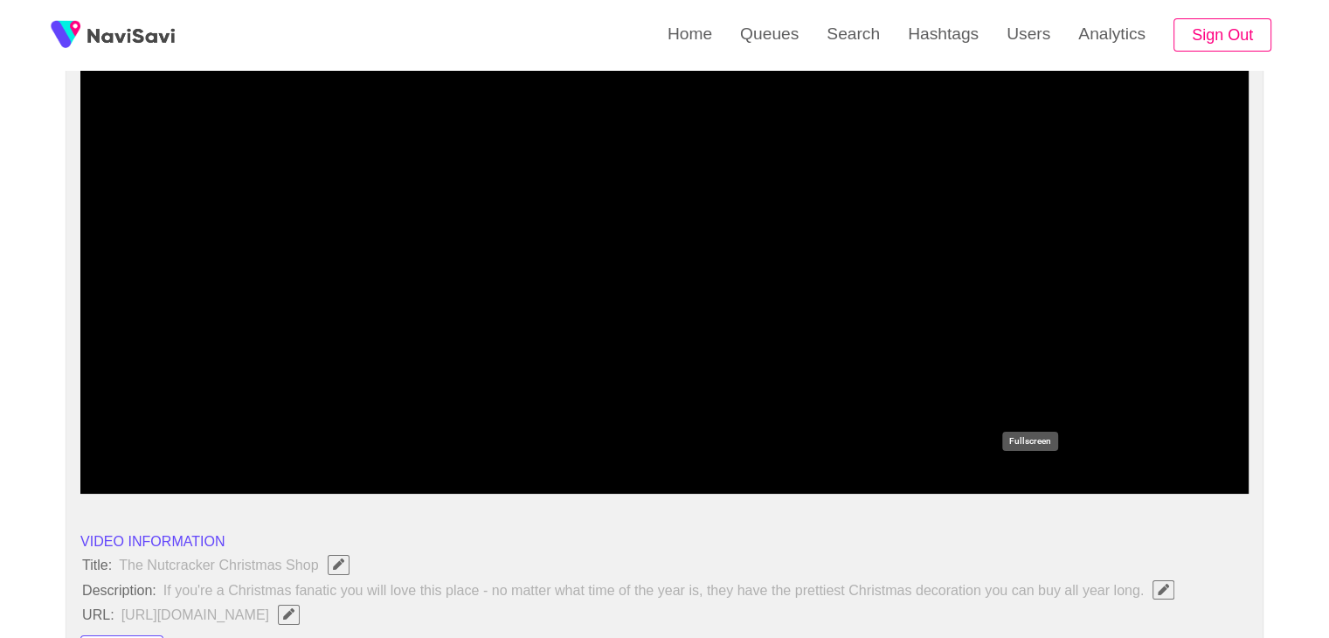
click at [1031, 476] on icon "add" at bounding box center [1028, 478] width 145 height 21
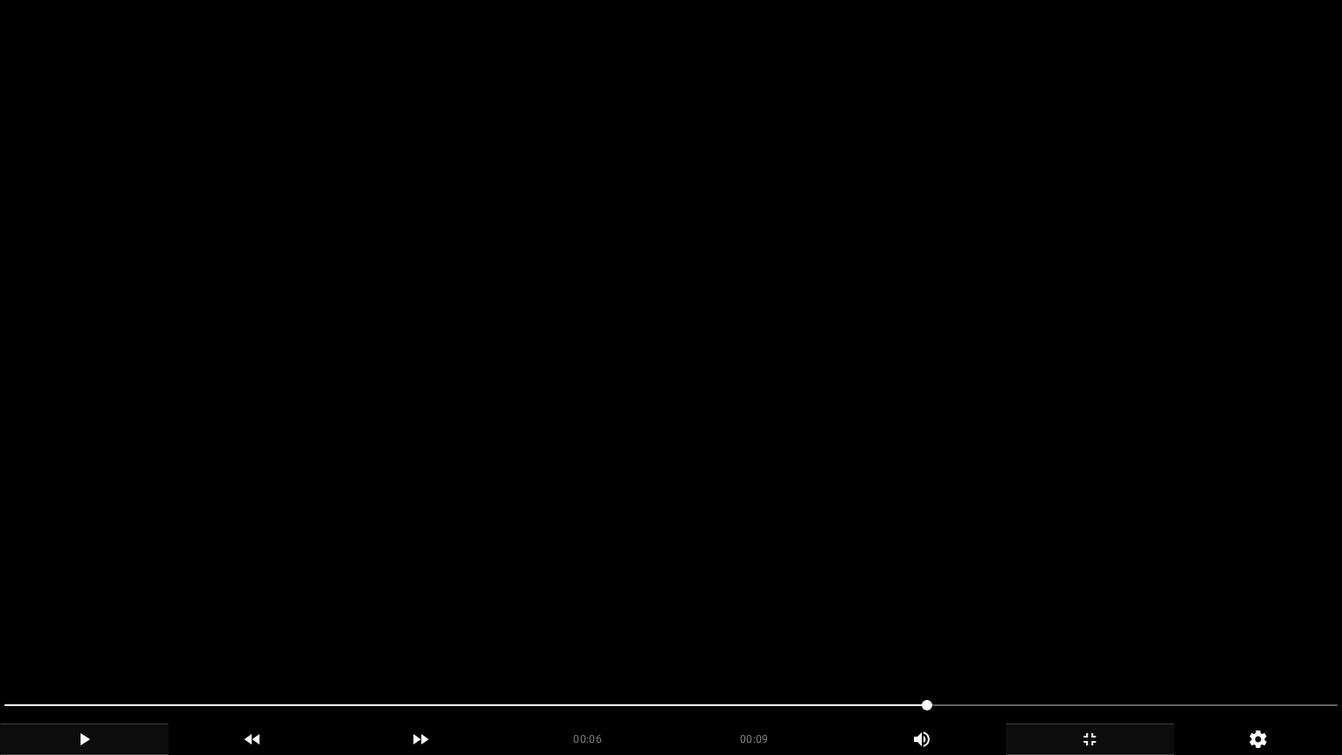
click at [574, 542] on video at bounding box center [671, 377] width 1342 height 755
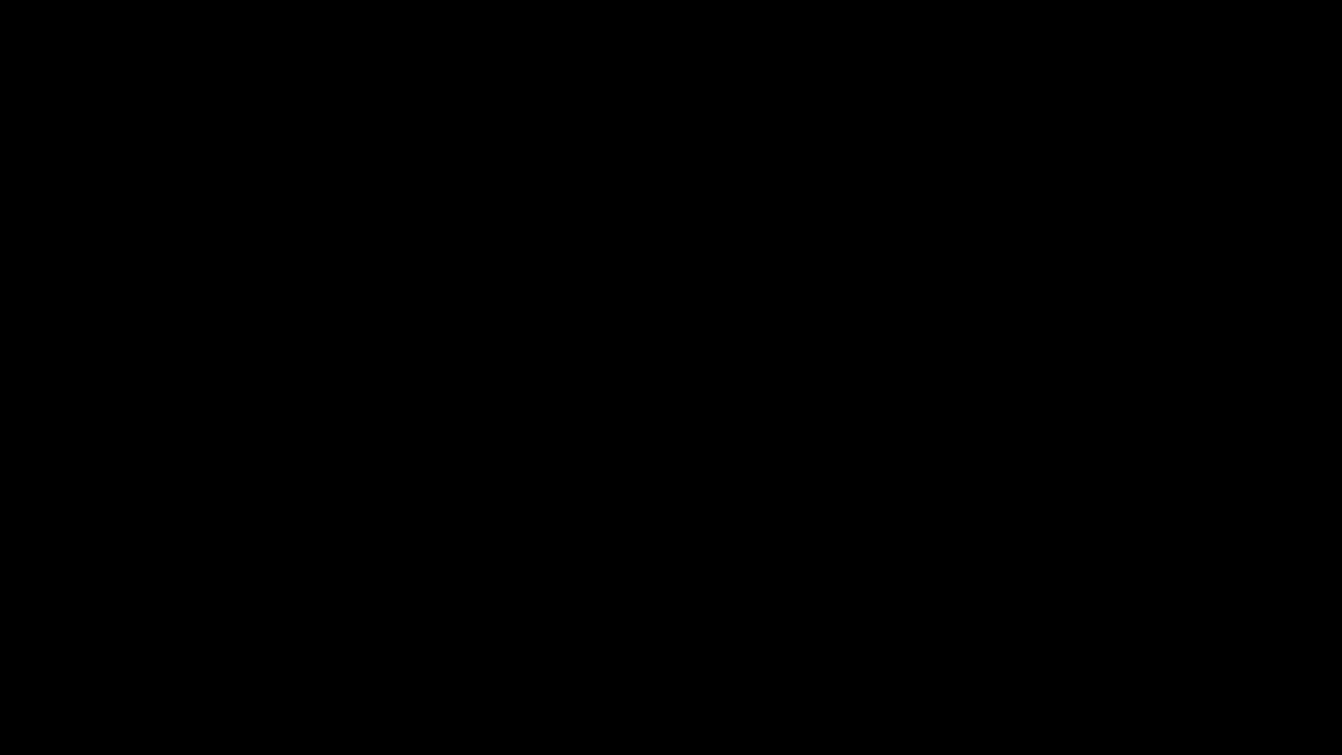
click at [1102, 637] on icon "add" at bounding box center [1089, 739] width 167 height 21
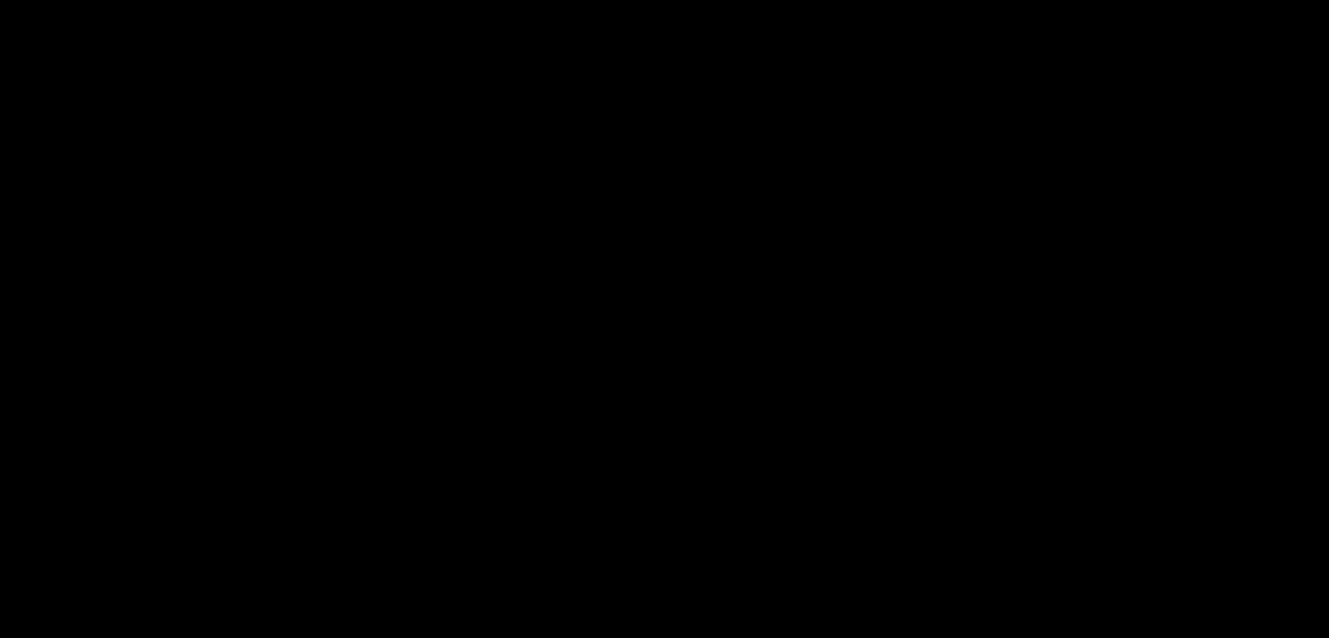
scroll to position [611, 0]
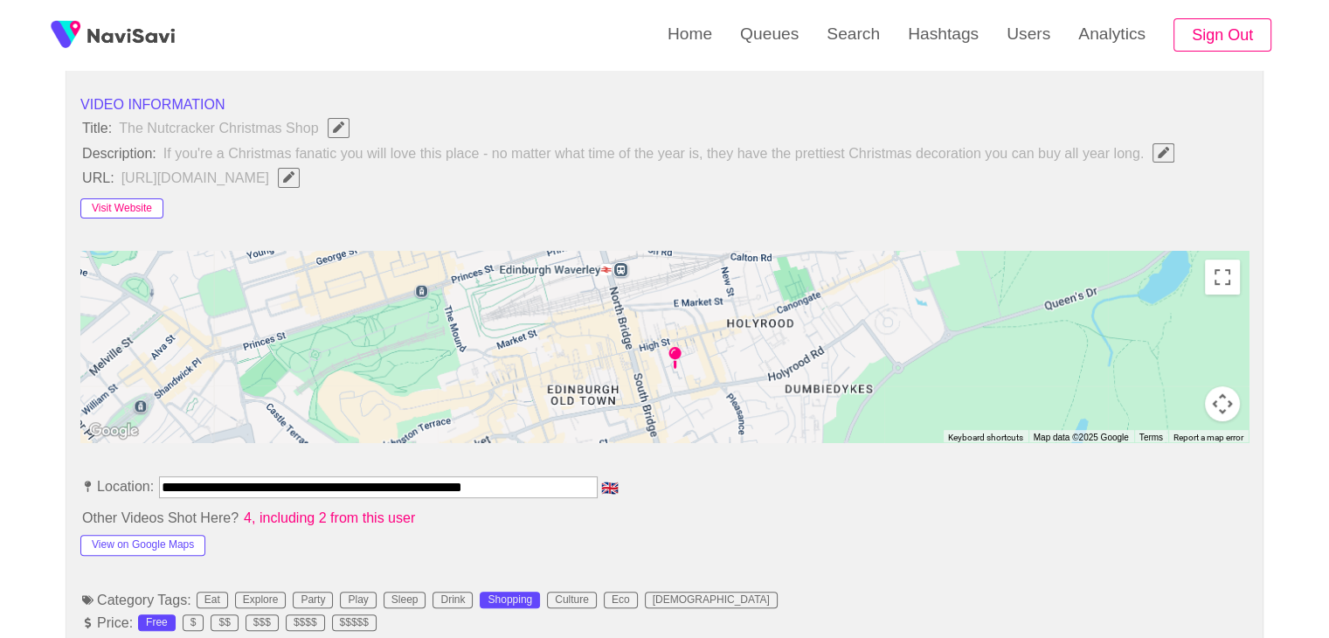
click at [129, 212] on button "Visit Website" at bounding box center [121, 208] width 83 height 21
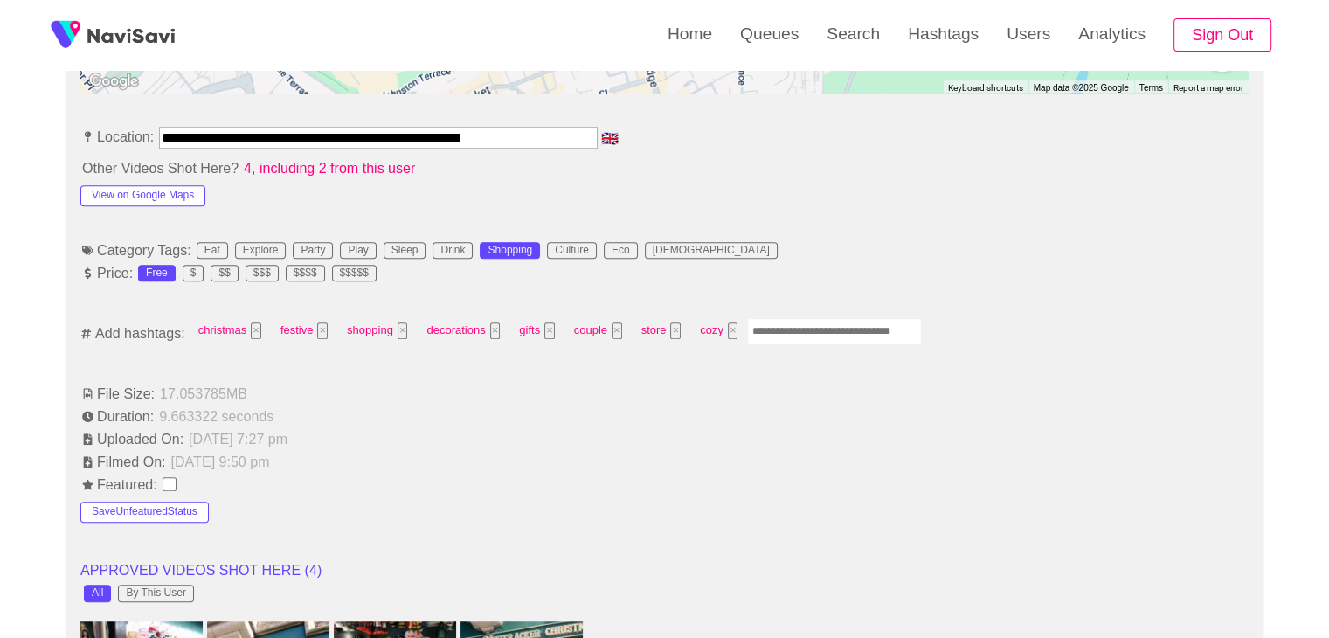
scroll to position [699, 0]
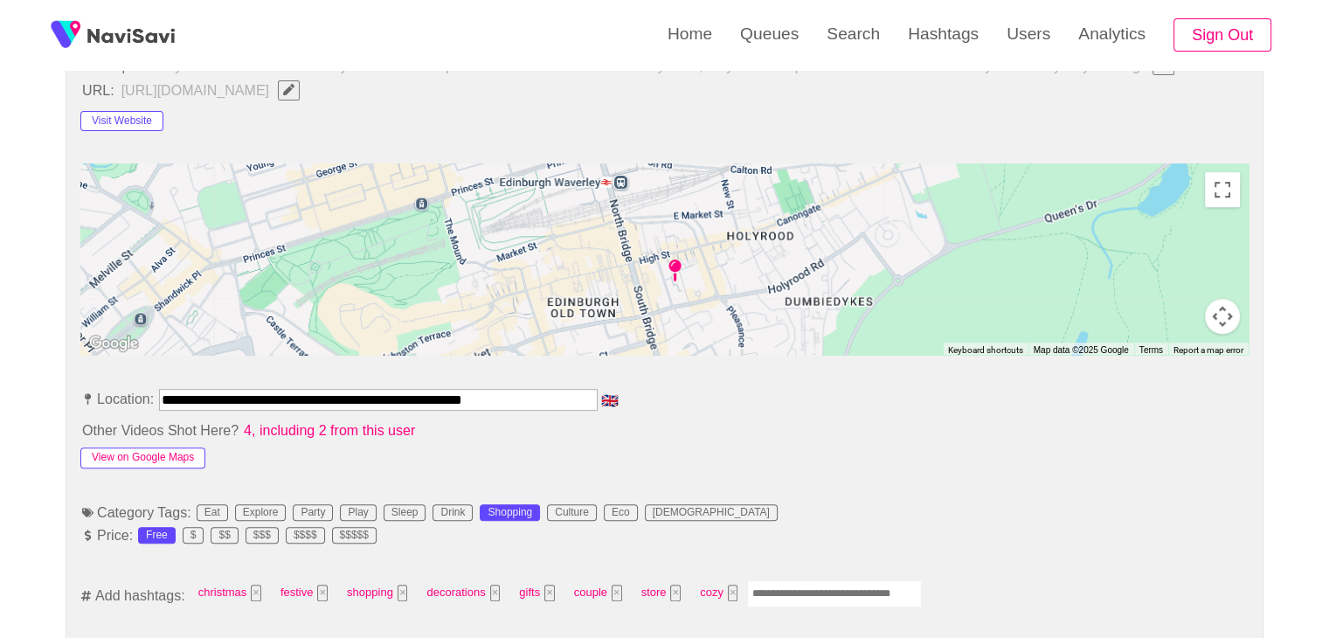
click at [170, 452] on button "View on Google Maps" at bounding box center [142, 457] width 125 height 21
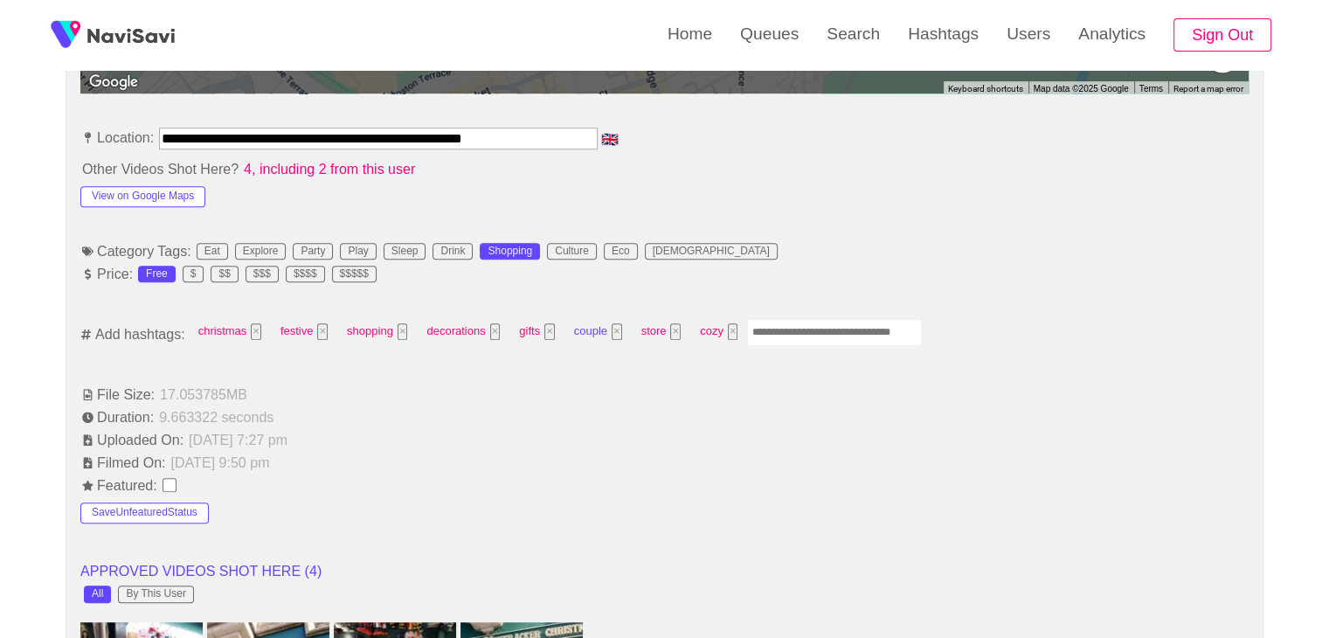
scroll to position [961, 0]
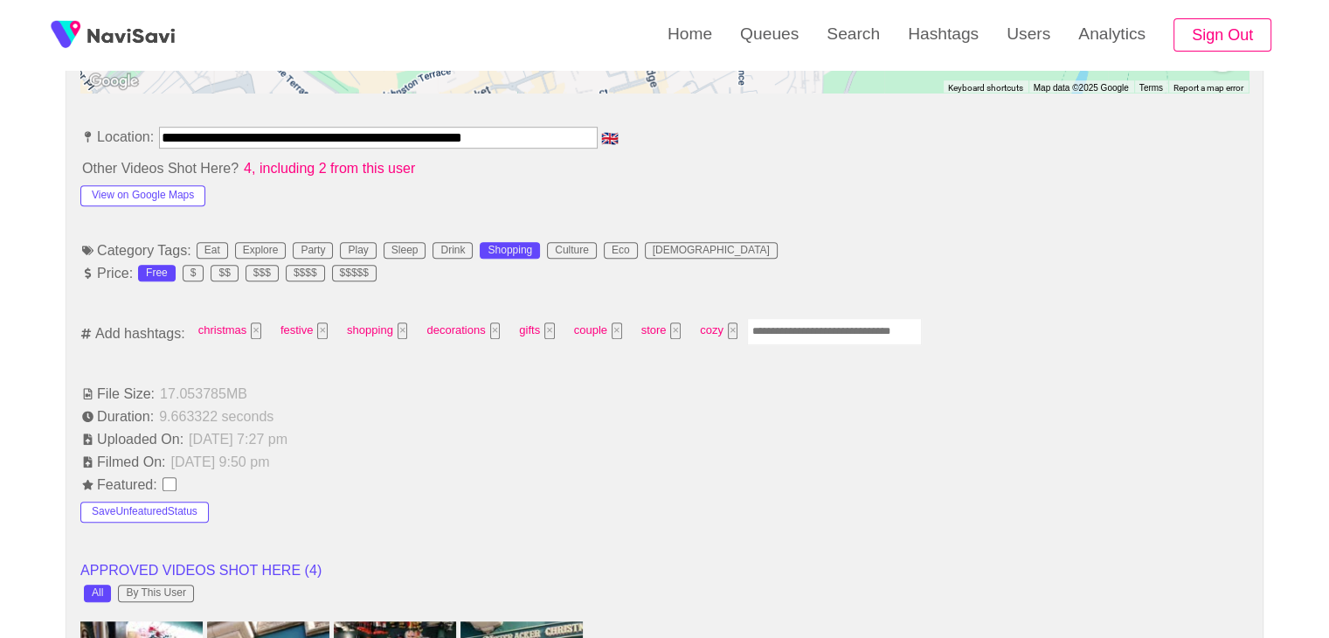
click at [811, 322] on input "Enter tag here and press return" at bounding box center [834, 331] width 175 height 27
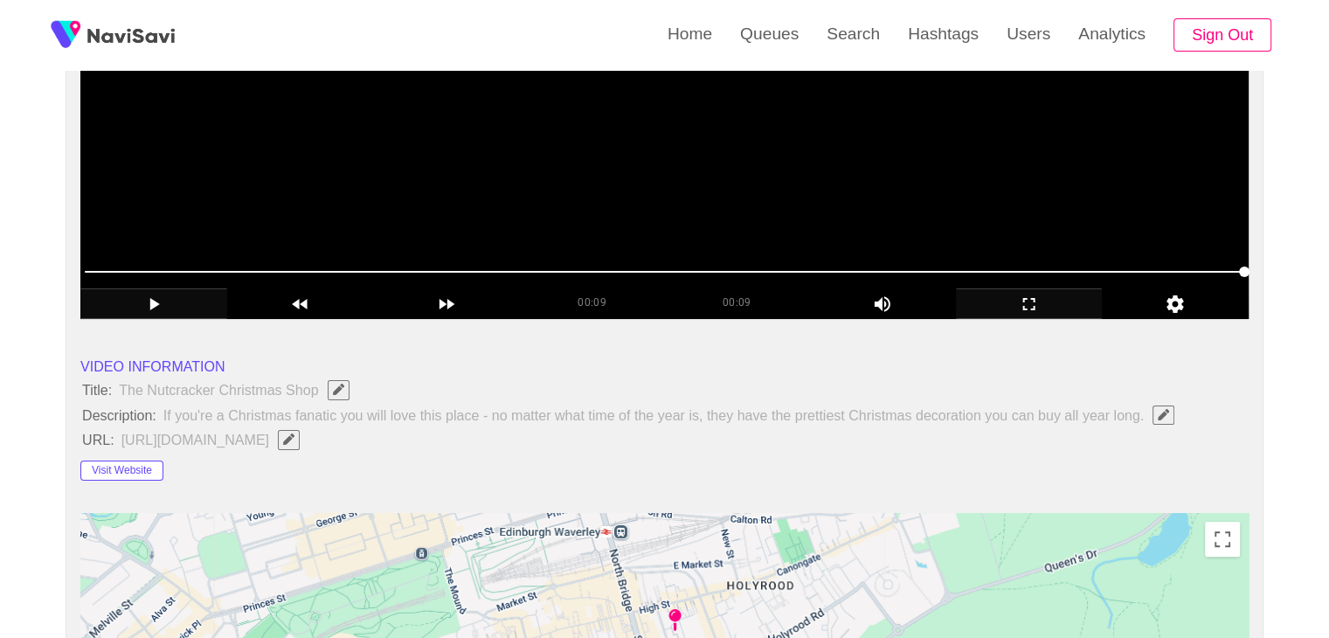
scroll to position [0, 0]
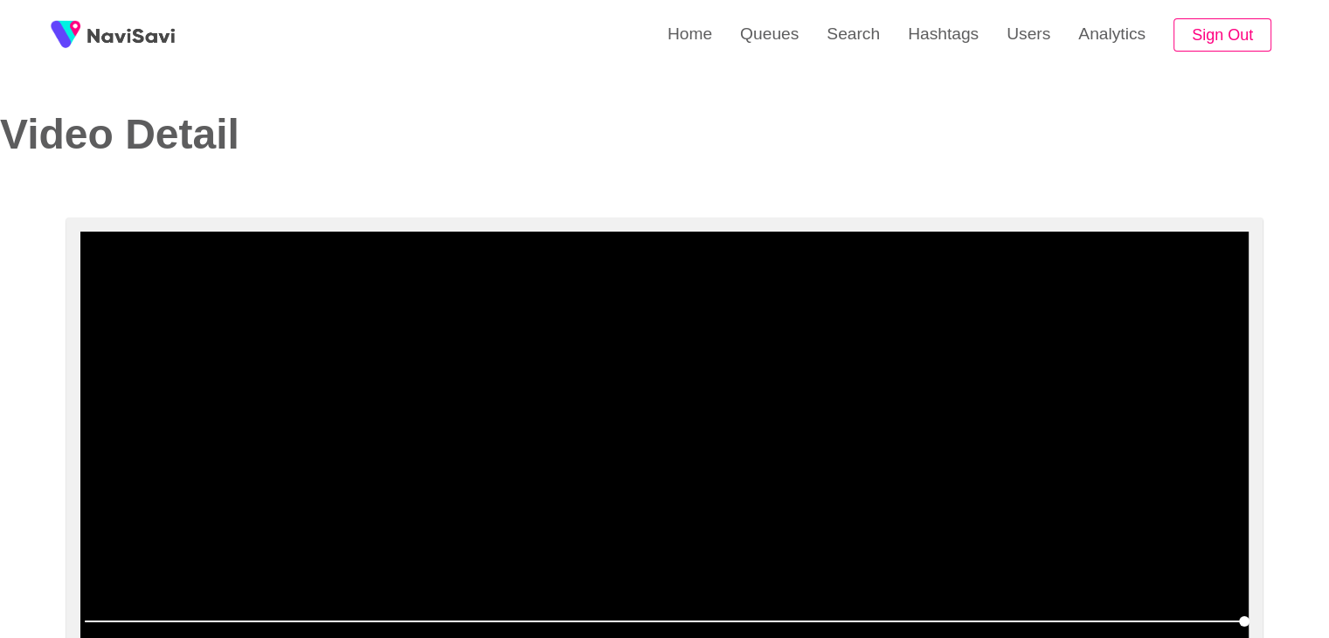
click at [561, 392] on video at bounding box center [664, 449] width 1168 height 437
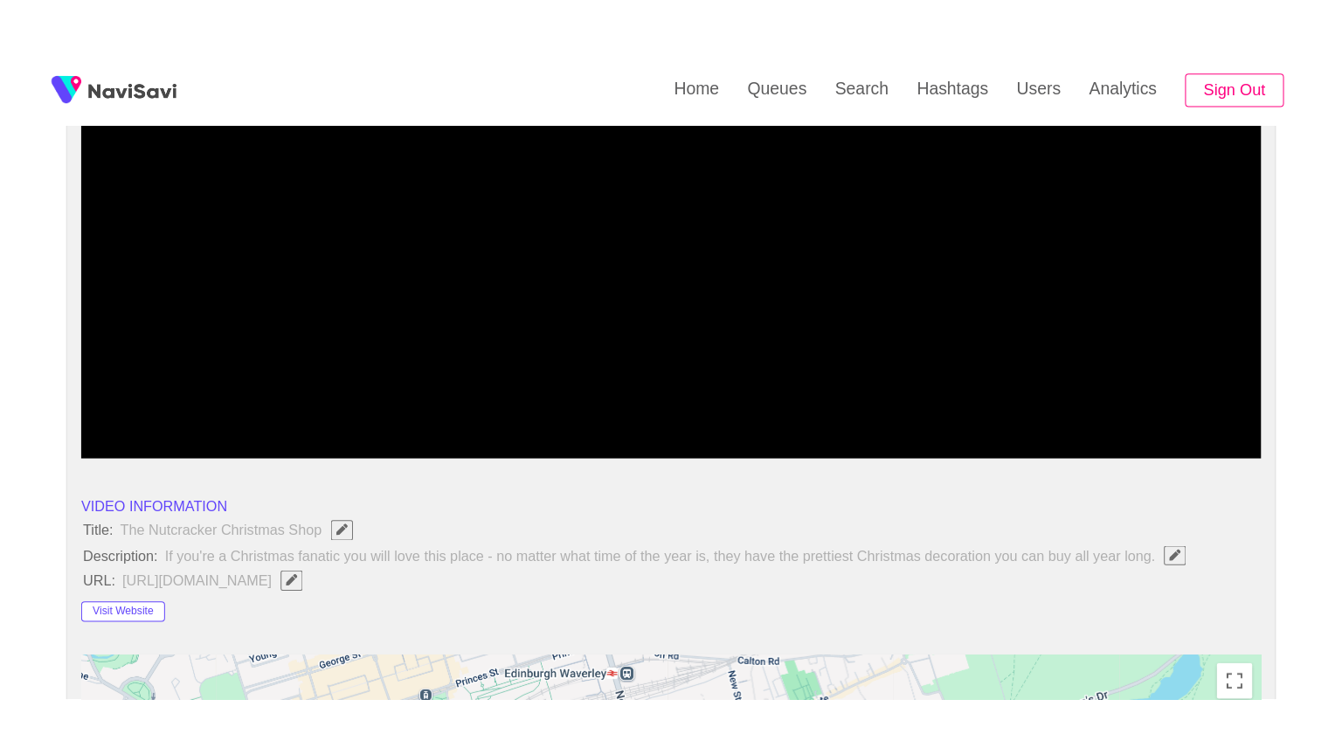
scroll to position [262, 0]
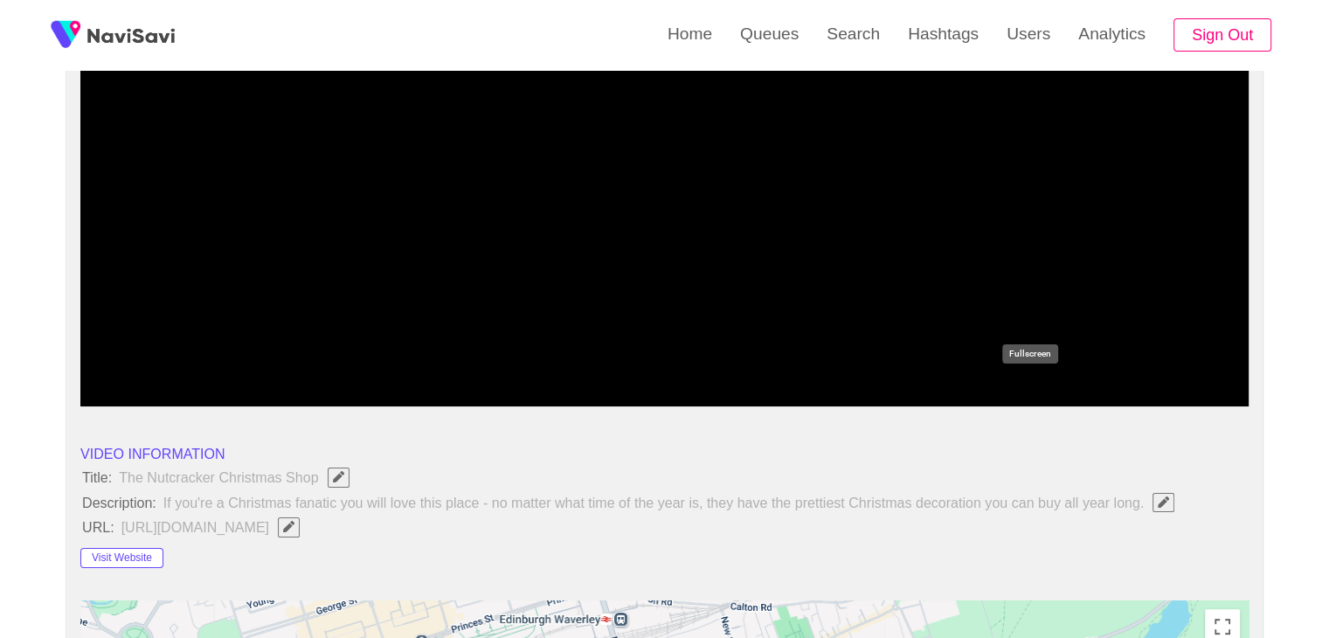
click at [1035, 390] on icon "add" at bounding box center [1028, 391] width 145 height 21
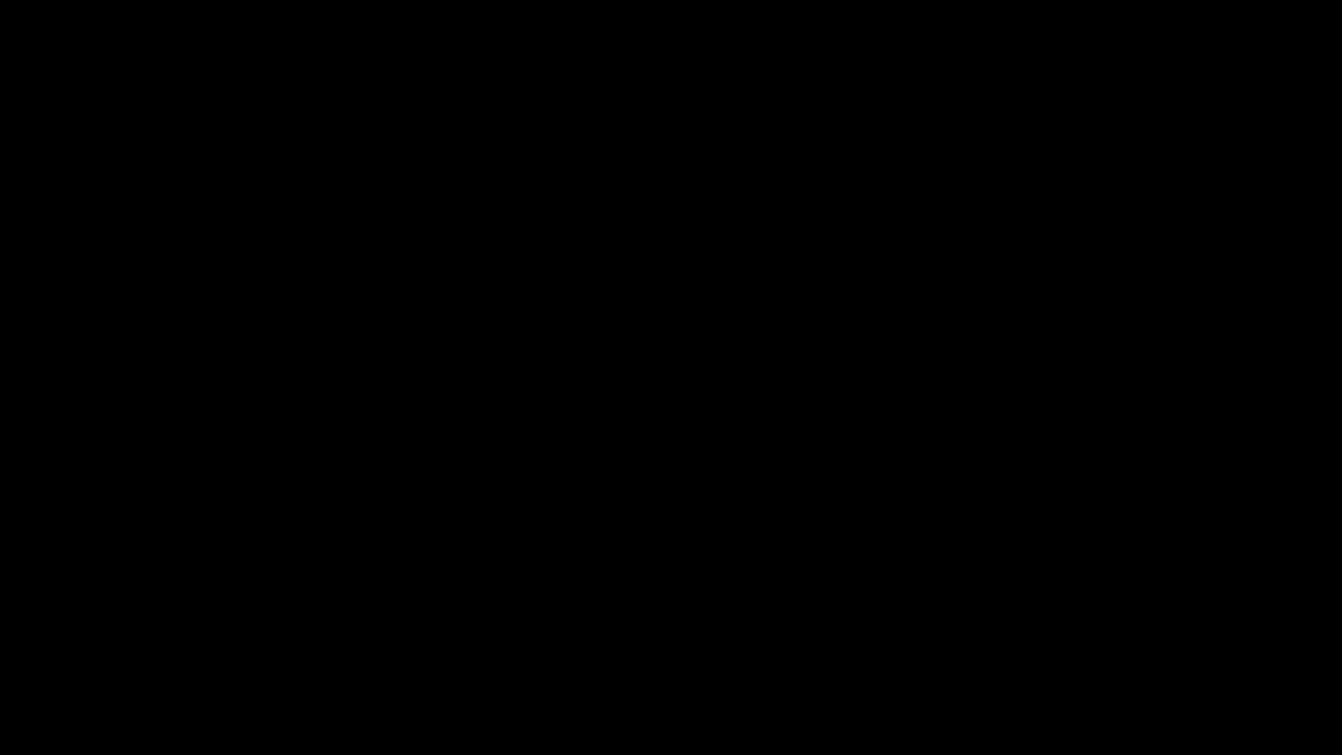
drag, startPoint x: 839, startPoint y: 709, endPoint x: 729, endPoint y: 715, distance: 110.2
click at [729, 637] on span at bounding box center [670, 705] width 1333 height 28
click at [719, 637] on span at bounding box center [724, 705] width 10 height 10
click at [59, 637] on icon "add" at bounding box center [84, 739] width 167 height 21
click at [402, 637] on div at bounding box center [670, 707] width 1347 height 46
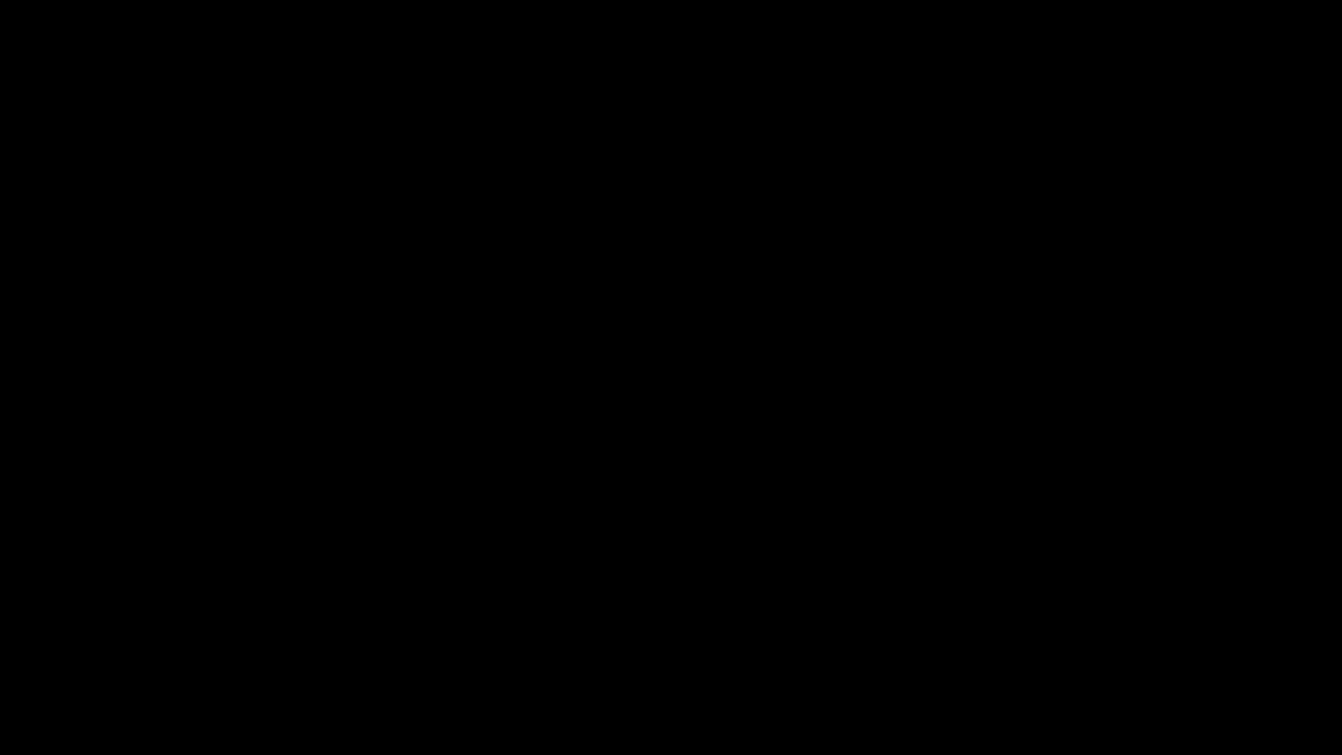
drag, startPoint x: 473, startPoint y: 715, endPoint x: 458, endPoint y: 709, distance: 16.6
click at [458, 637] on span at bounding box center [670, 705] width 1333 height 28
click at [71, 637] on icon "add" at bounding box center [84, 739] width 167 height 21
click at [1104, 637] on icon "add" at bounding box center [1089, 739] width 167 height 21
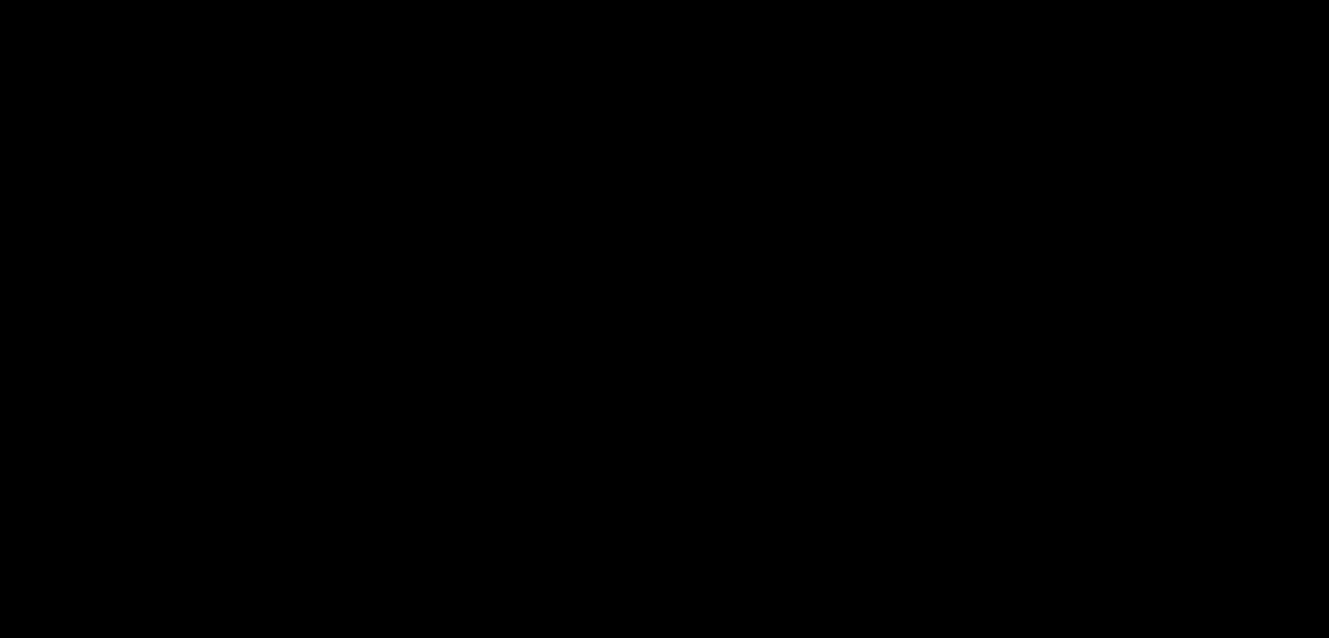
scroll to position [1045, 0]
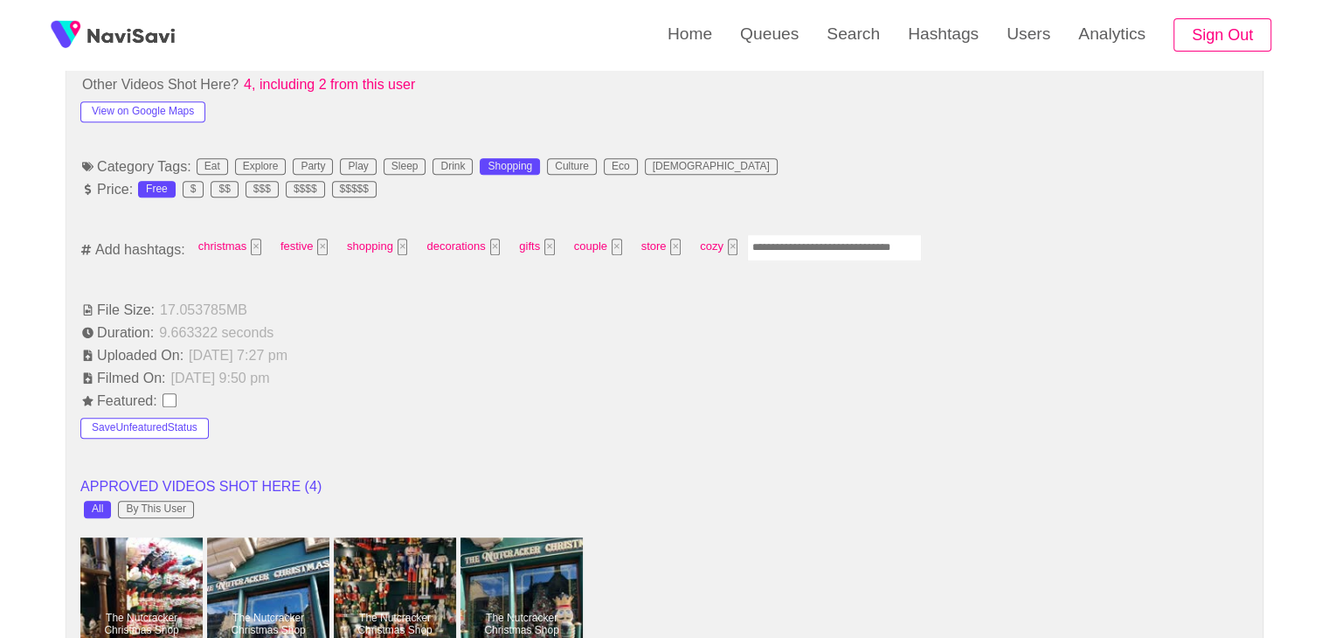
click at [812, 239] on input "Enter tag here and press return" at bounding box center [834, 247] width 175 height 27
type input "*********"
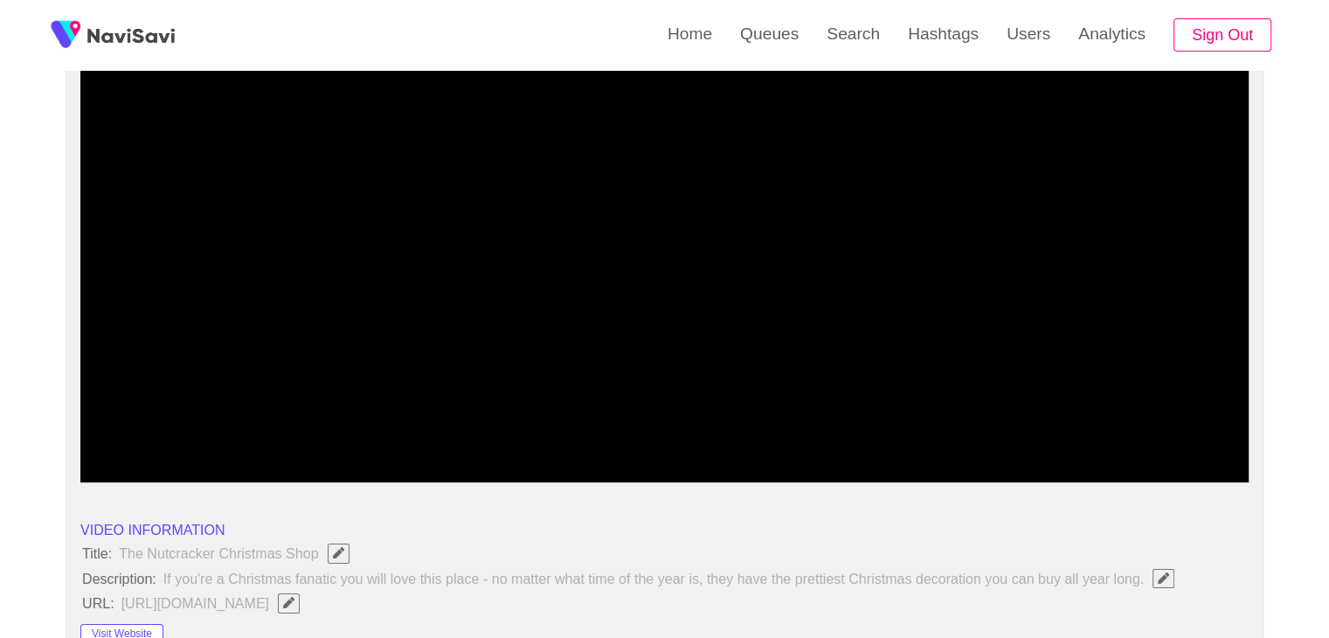
scroll to position [171, 0]
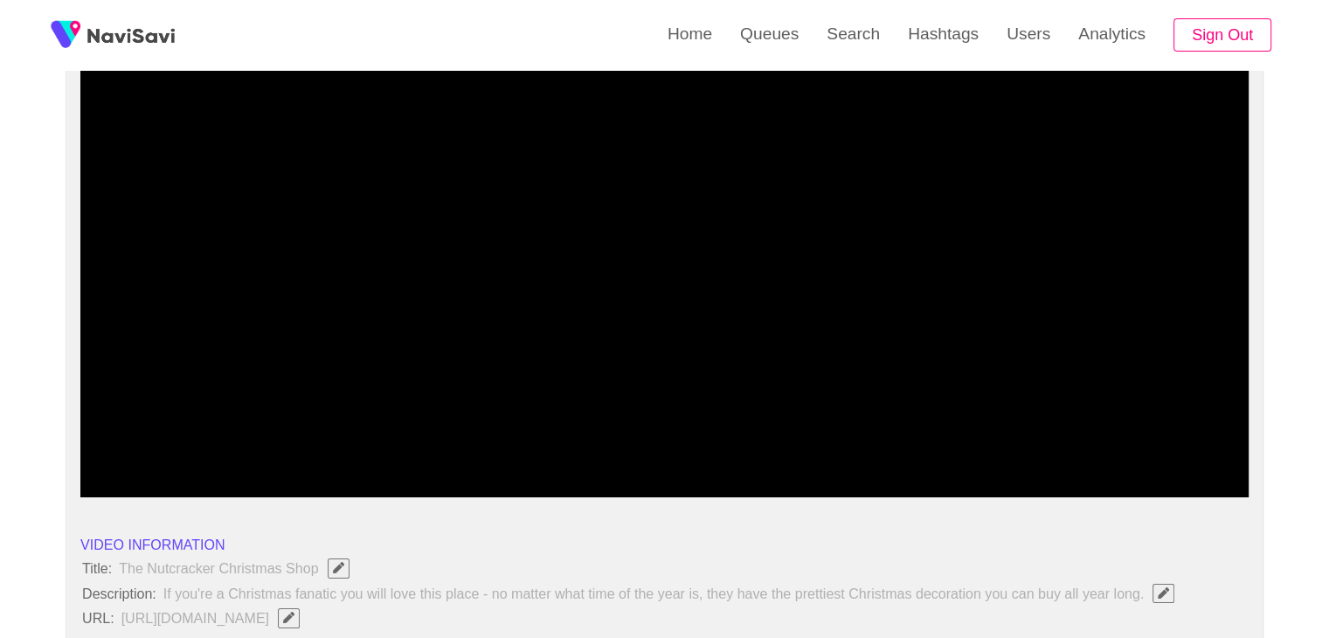
click at [798, 445] on span at bounding box center [664, 450] width 1159 height 28
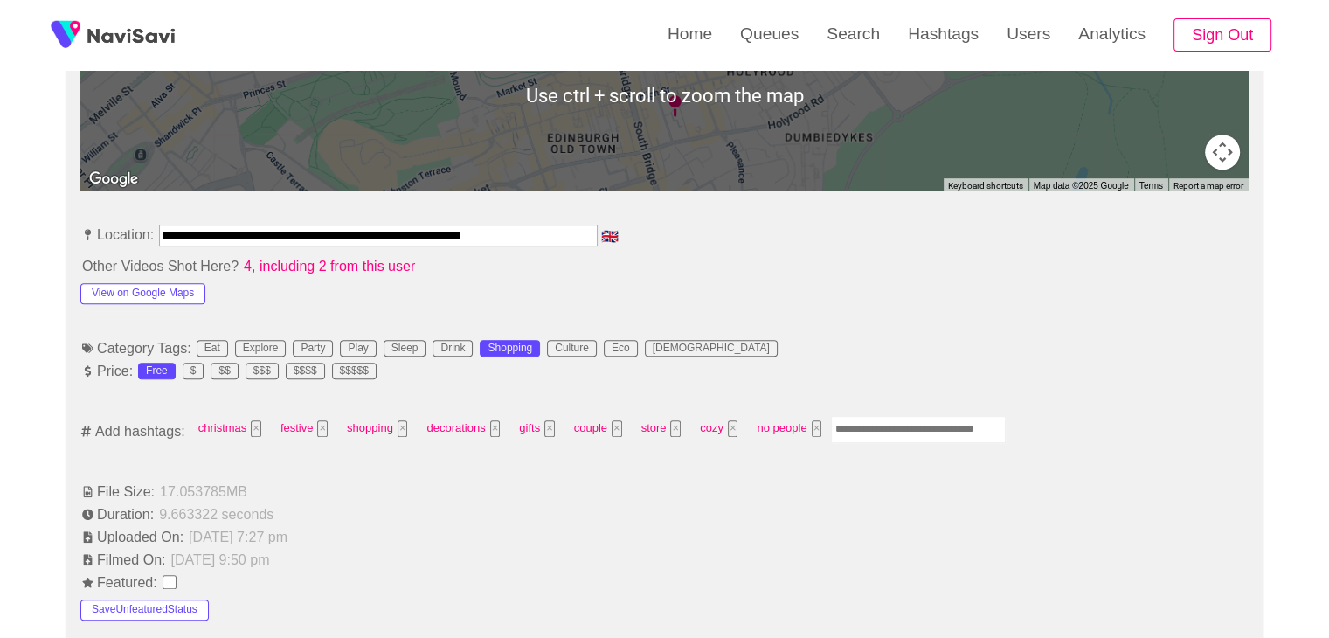
scroll to position [870, 0]
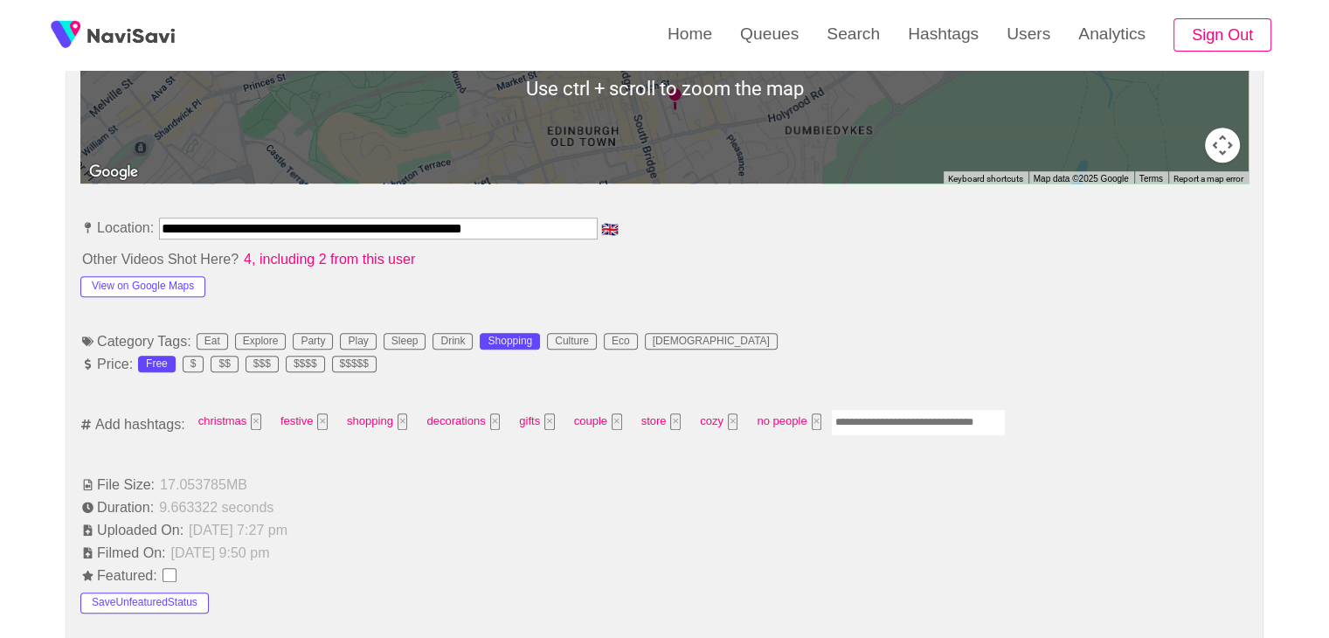
click at [892, 417] on input "Enter tag here and press return" at bounding box center [918, 422] width 175 height 27
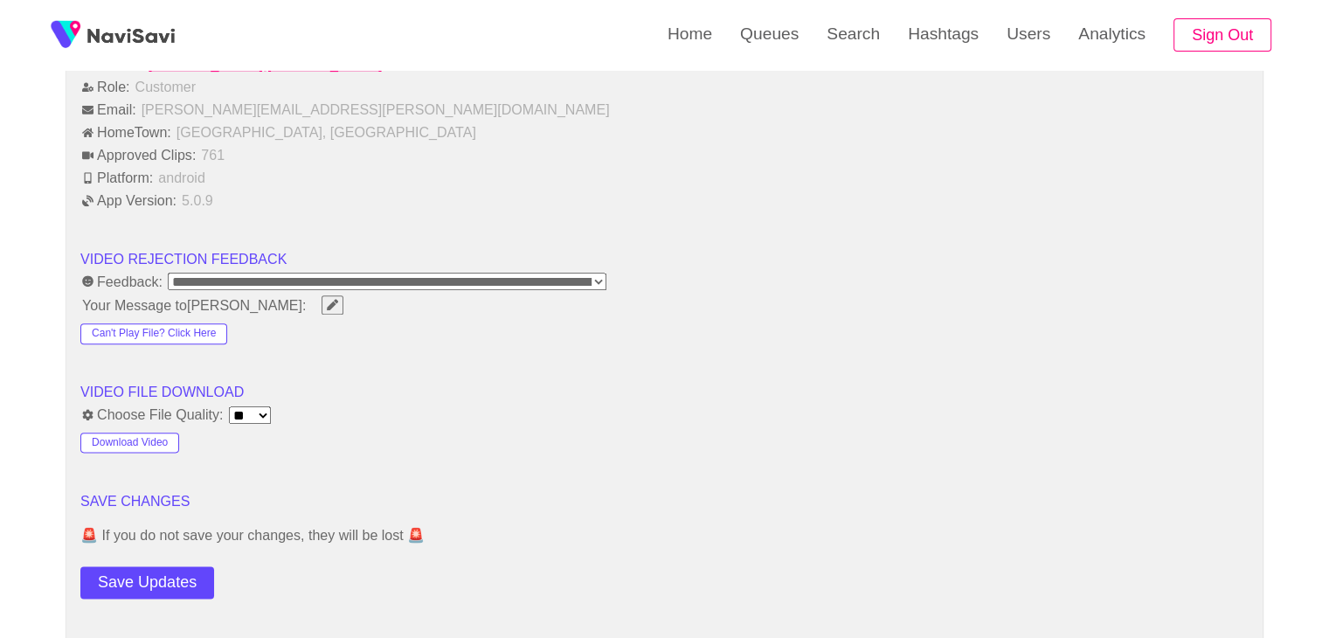
scroll to position [2093, 0]
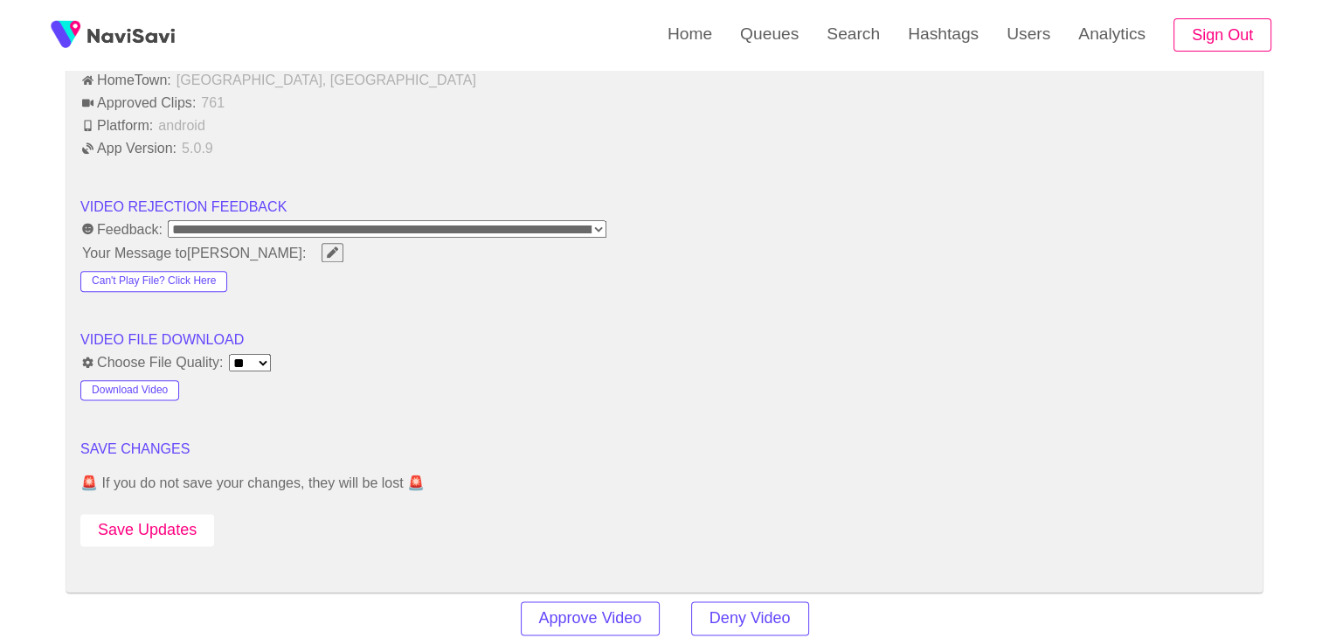
click at [164, 519] on button "Save Updates" at bounding box center [147, 530] width 134 height 32
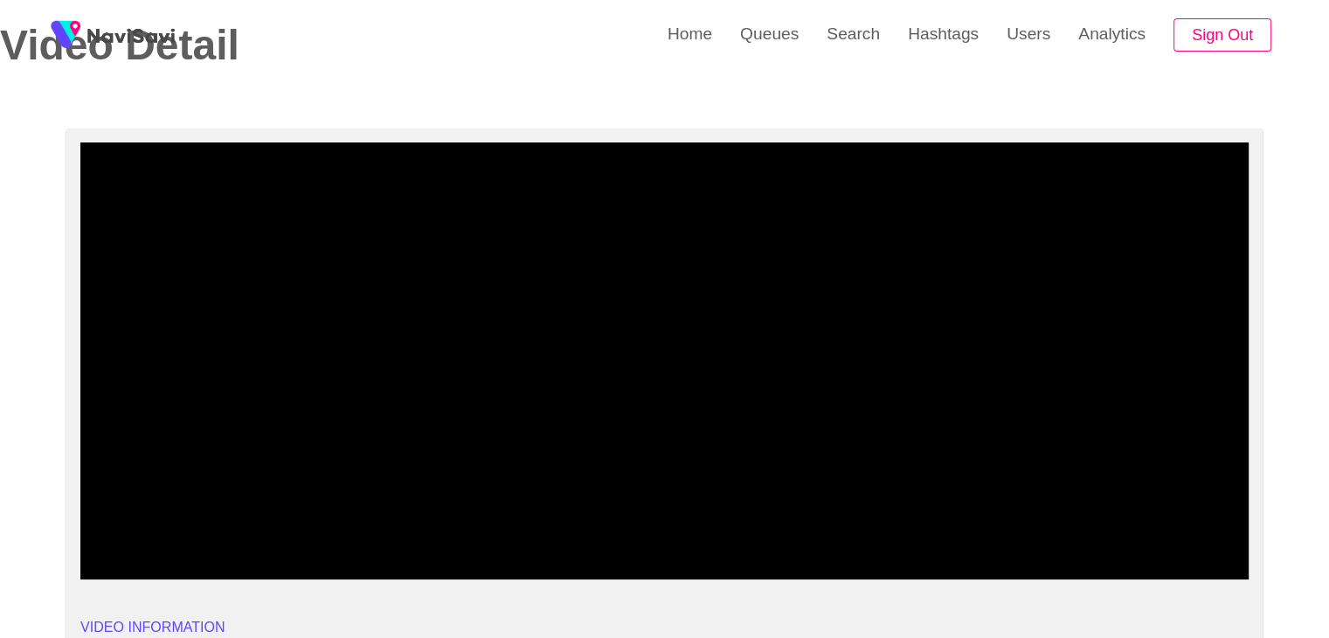
scroll to position [84, 0]
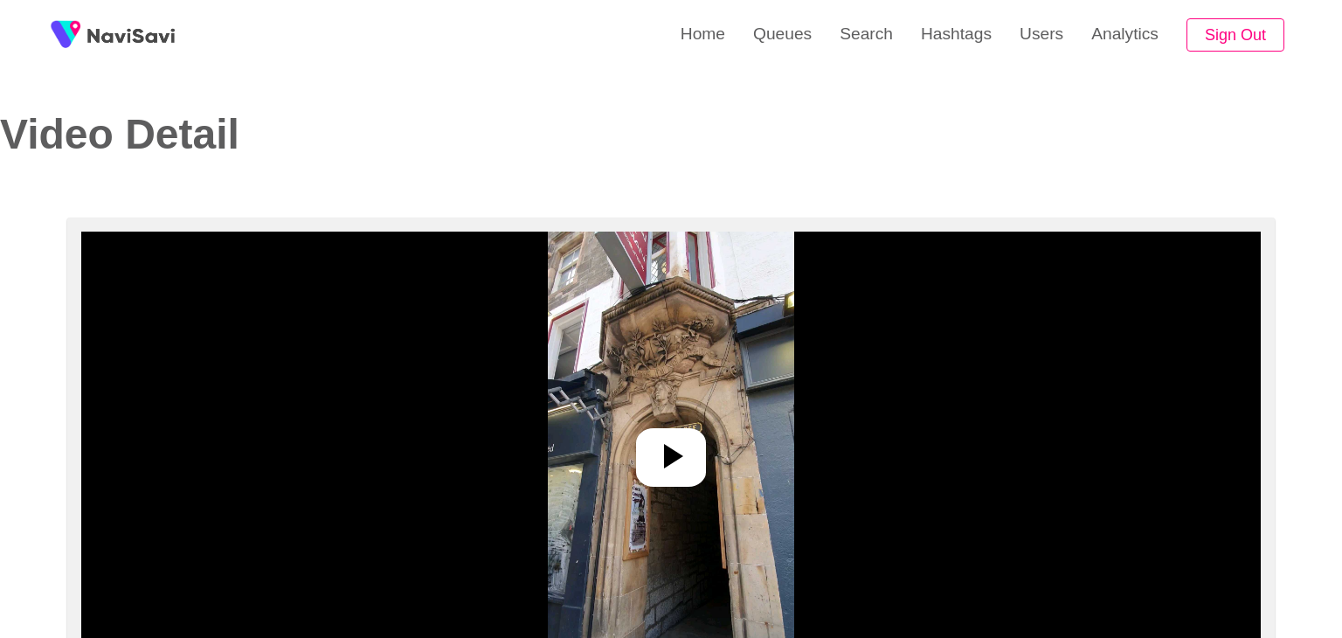
select select "**********"
select select "**"
click at [681, 480] on div at bounding box center [664, 457] width 70 height 59
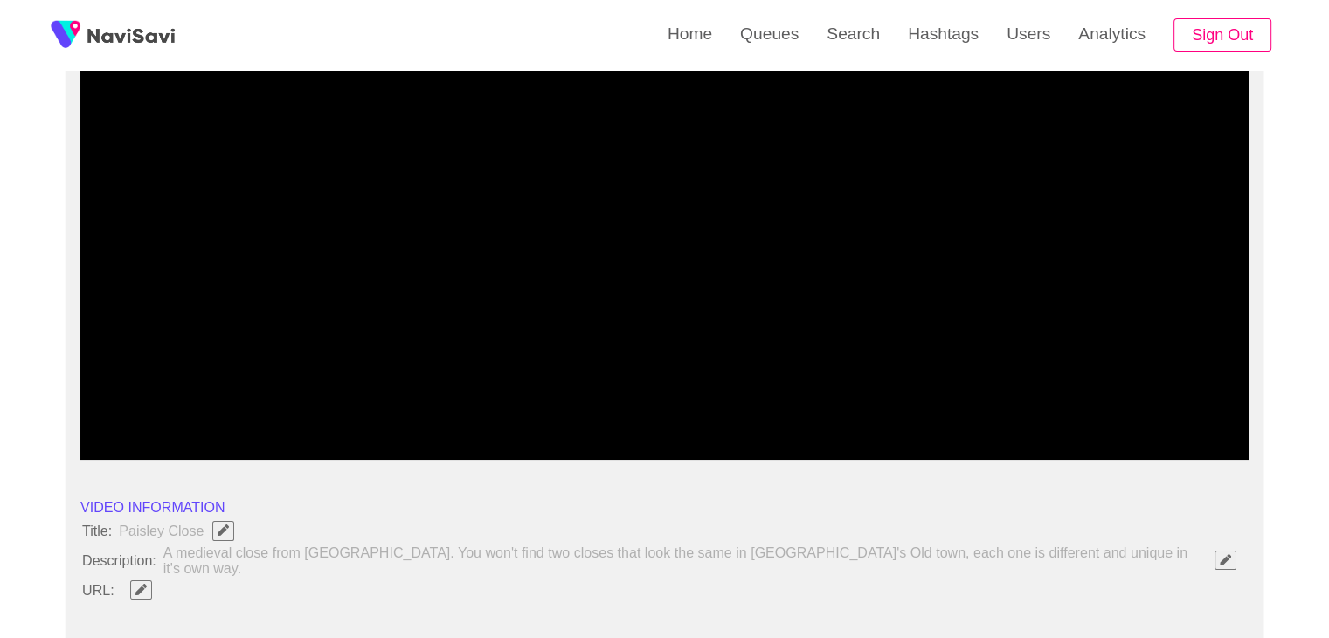
scroll to position [262, 0]
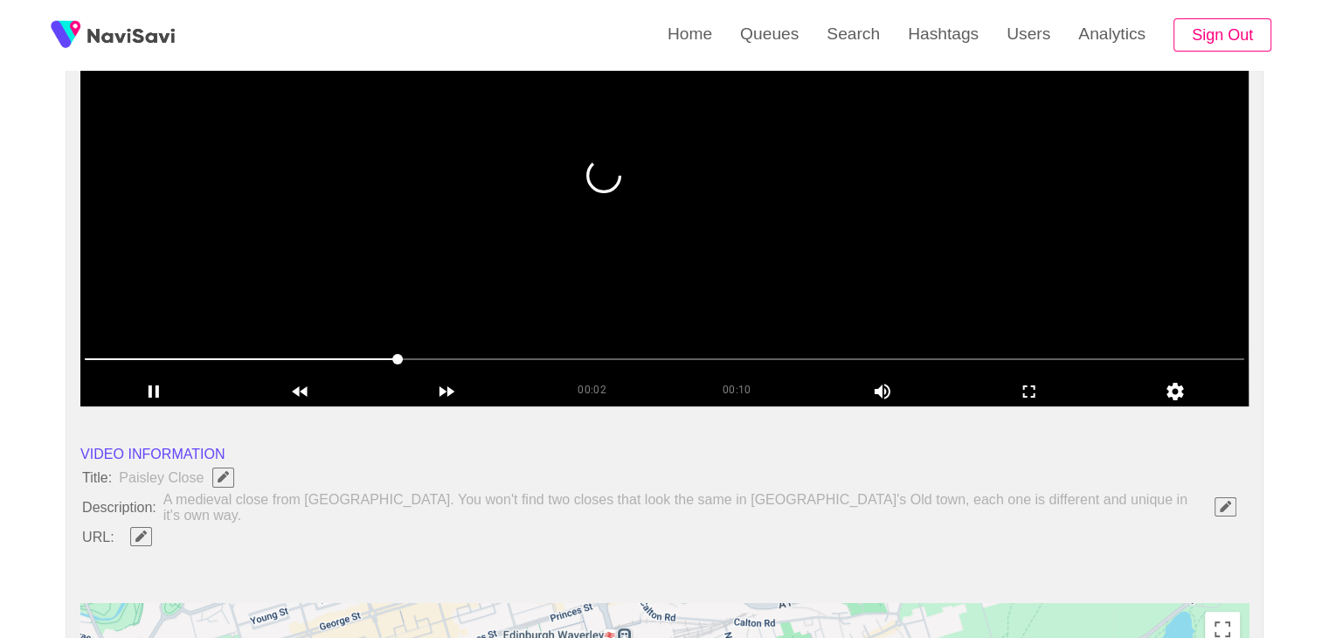
drag, startPoint x: 418, startPoint y: 361, endPoint x: 0, endPoint y: 369, distance: 418.5
drag, startPoint x: 76, startPoint y: 357, endPoint x: 60, endPoint y: 357, distance: 15.7
click at [151, 390] on icon "add" at bounding box center [153, 391] width 10 height 12
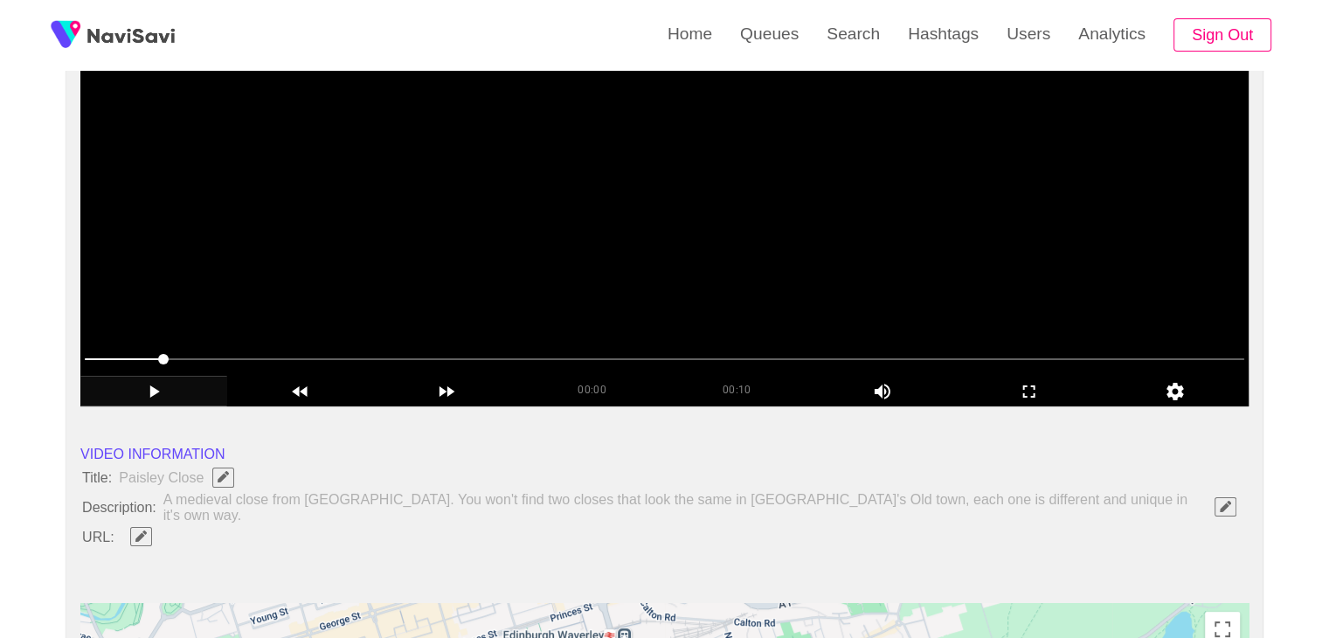
click at [87, 354] on span at bounding box center [664, 359] width 1159 height 28
click at [87, 354] on span at bounding box center [84, 359] width 10 height 10
click at [508, 266] on video at bounding box center [664, 187] width 1168 height 437
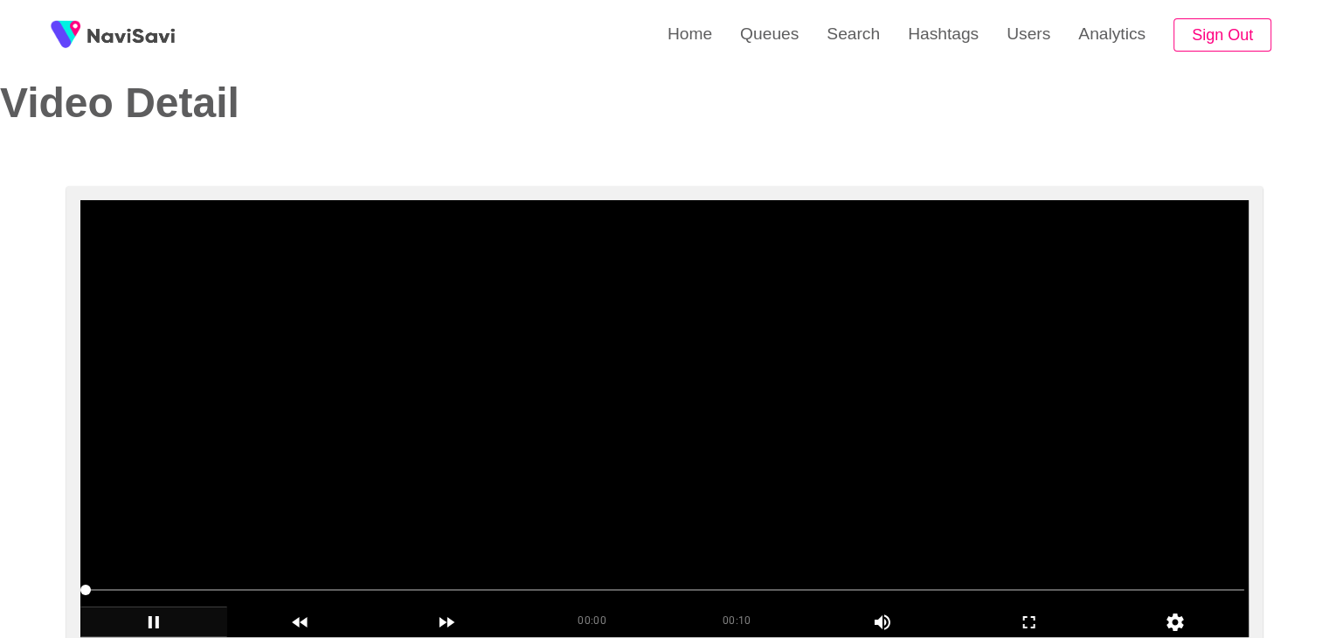
scroll to position [87, 0]
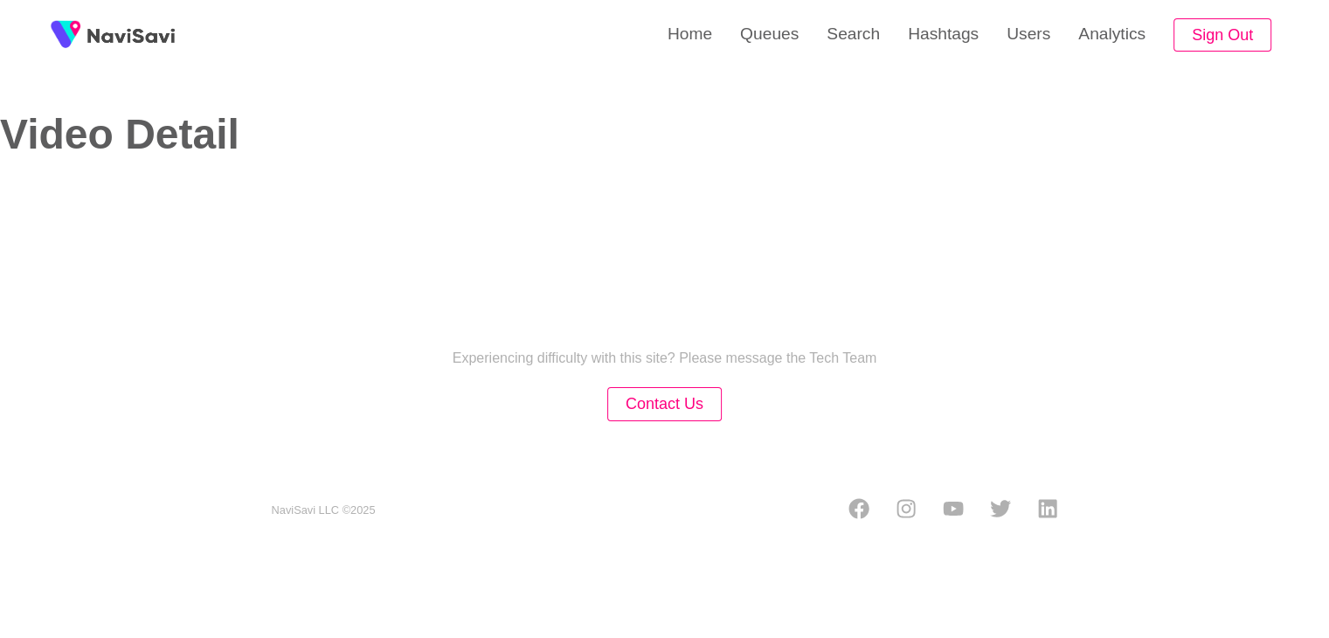
select select "**********"
select select "**"
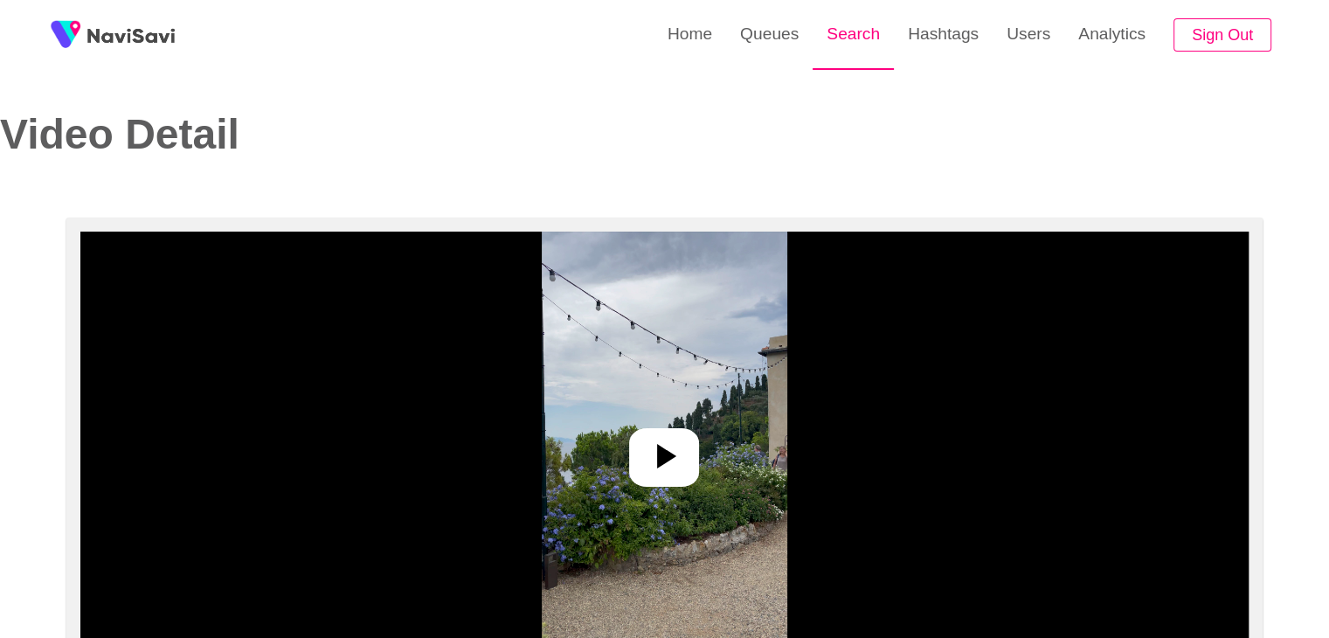
click at [834, 28] on link "Search" at bounding box center [852, 34] width 81 height 68
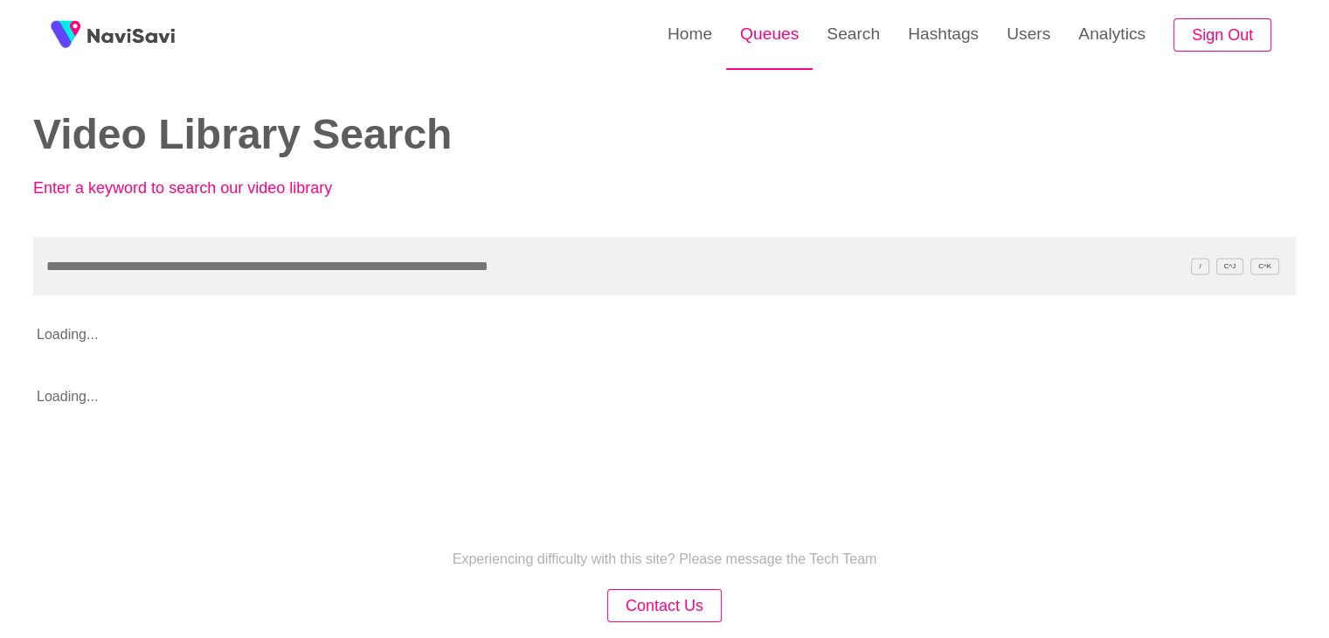
click at [758, 36] on link "Queues" at bounding box center [769, 34] width 86 height 68
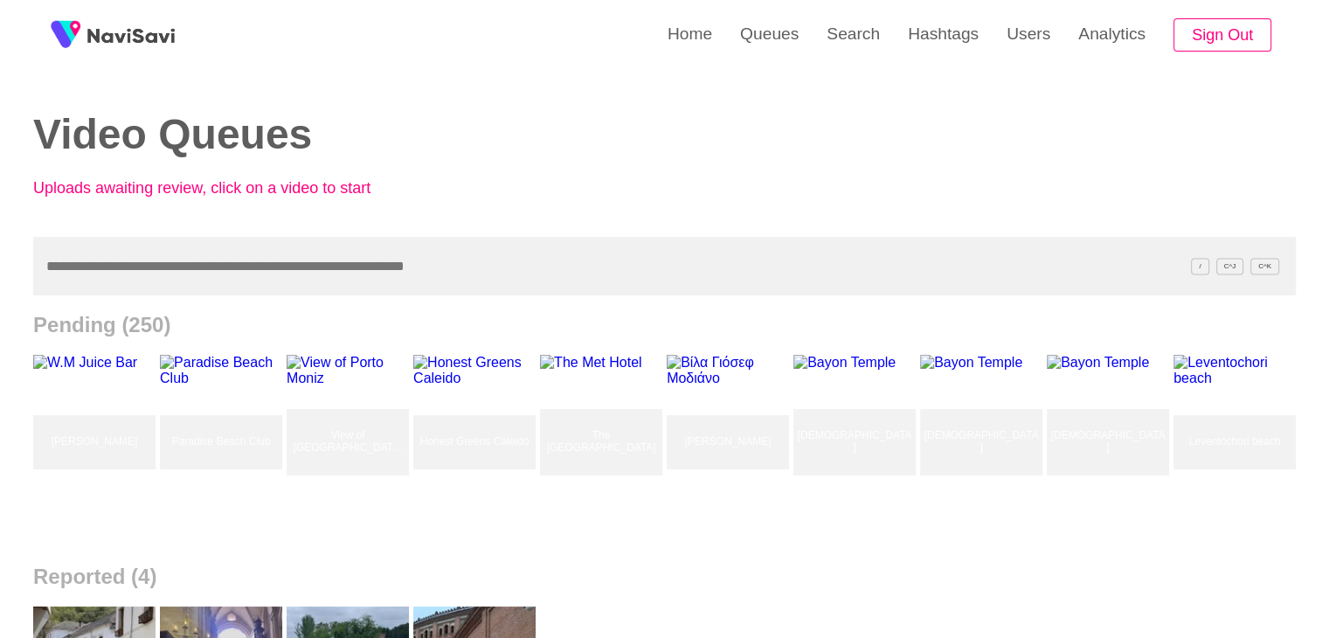
click at [173, 265] on input "text" at bounding box center [664, 266] width 1262 height 59
paste input "**********"
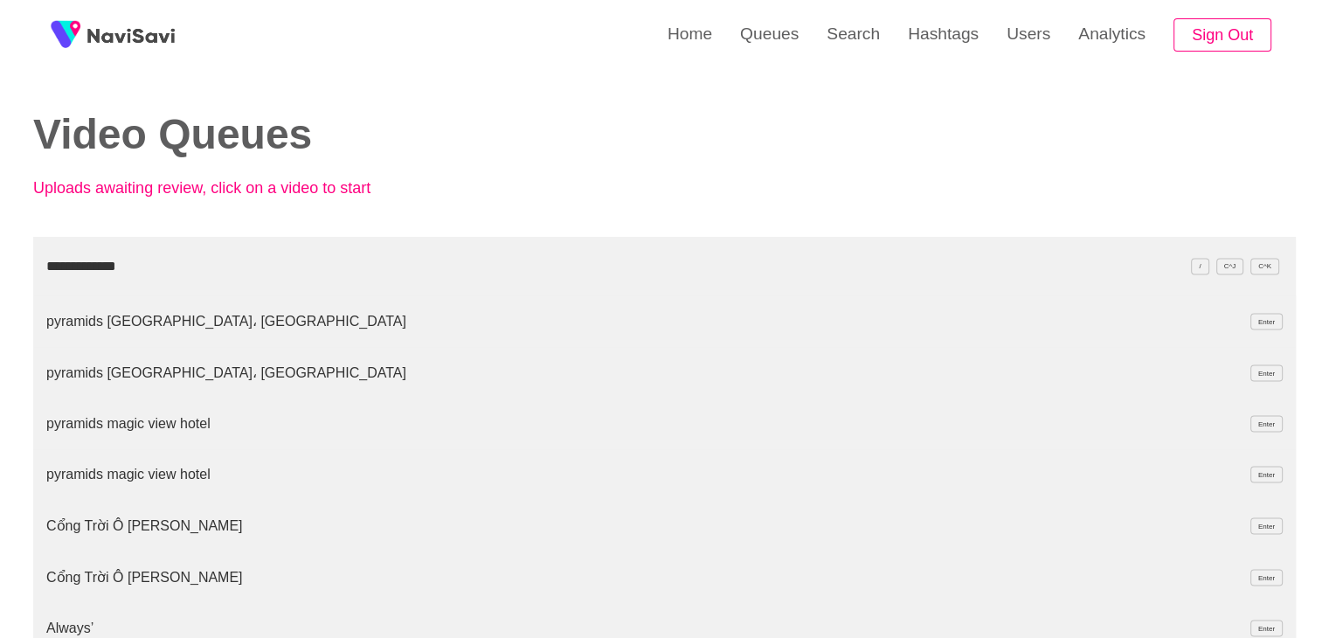
type input "**********"
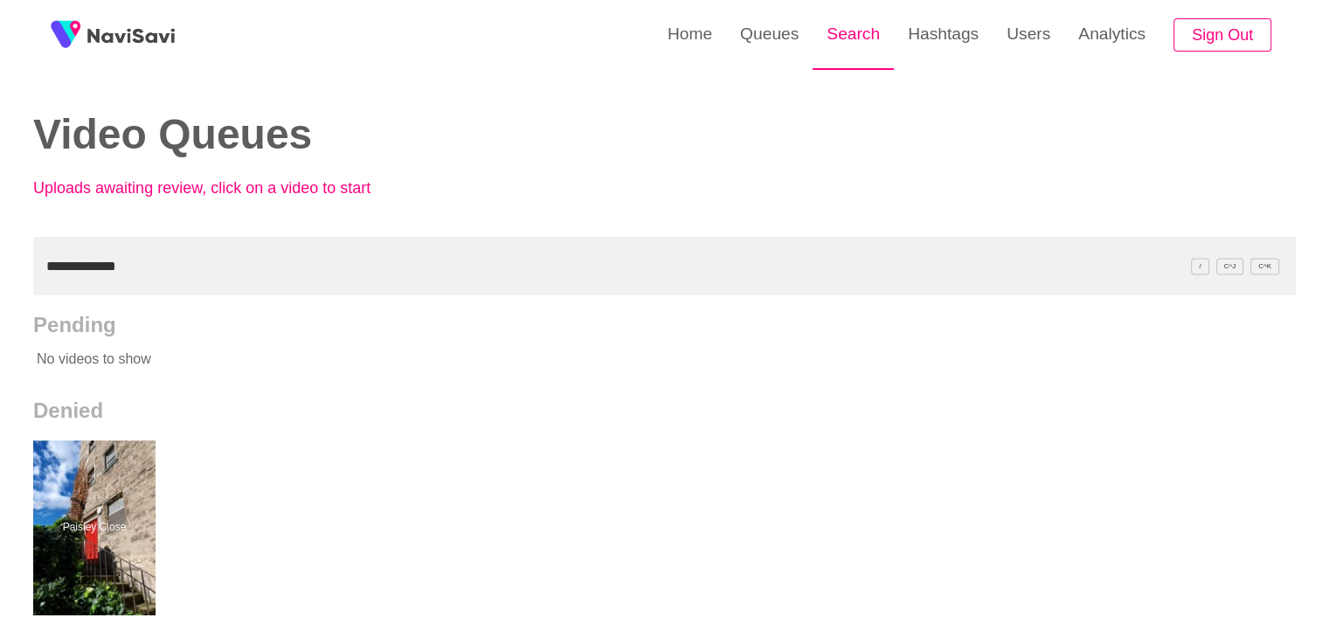
click at [829, 37] on link "Search" at bounding box center [852, 34] width 81 height 68
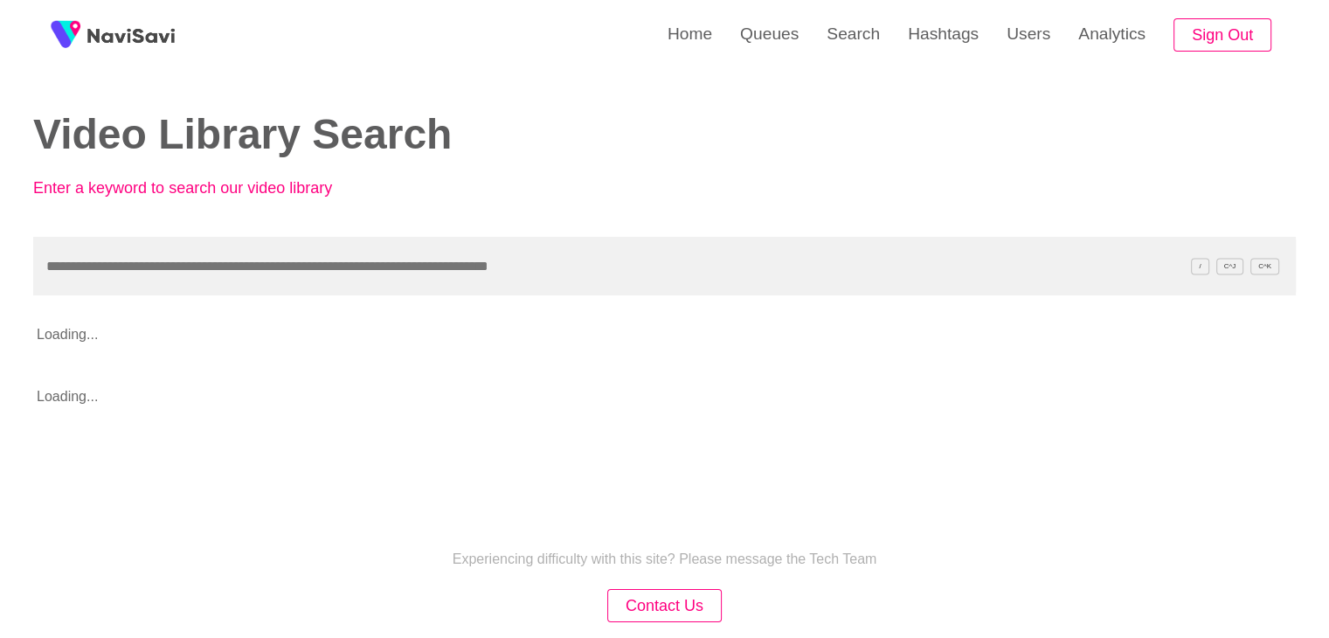
click at [217, 266] on input "text" at bounding box center [664, 266] width 1262 height 59
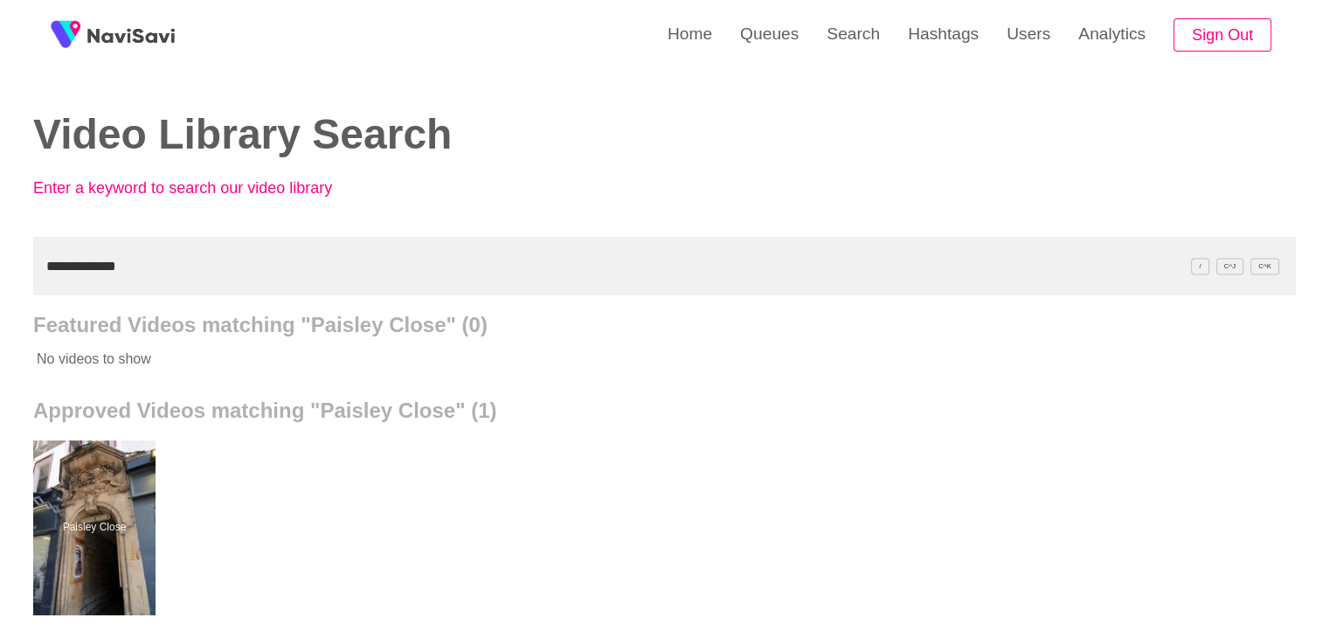
drag, startPoint x: 114, startPoint y: 267, endPoint x: 0, endPoint y: 260, distance: 114.6
click at [0, 260] on div "**********" at bounding box center [664, 483] width 1329 height 967
drag, startPoint x: 128, startPoint y: 266, endPoint x: 0, endPoint y: 231, distance: 133.1
click at [0, 237] on div "**********" at bounding box center [664, 483] width 1329 height 967
paste input "**"
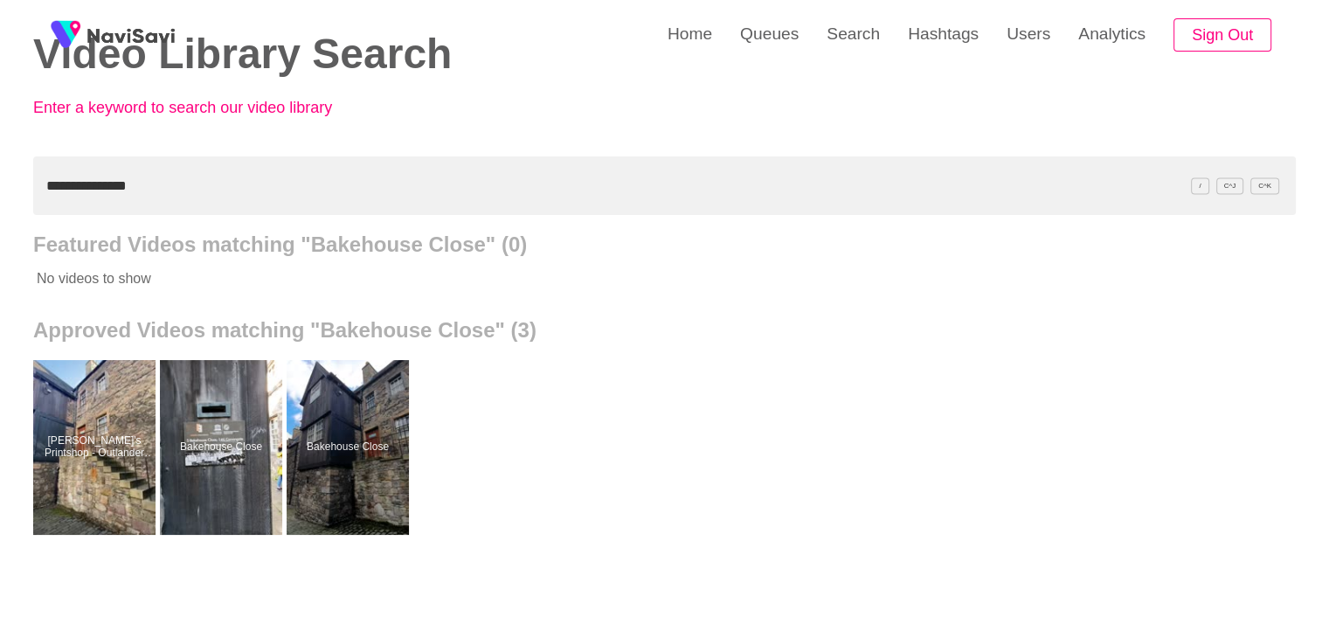
scroll to position [87, 0]
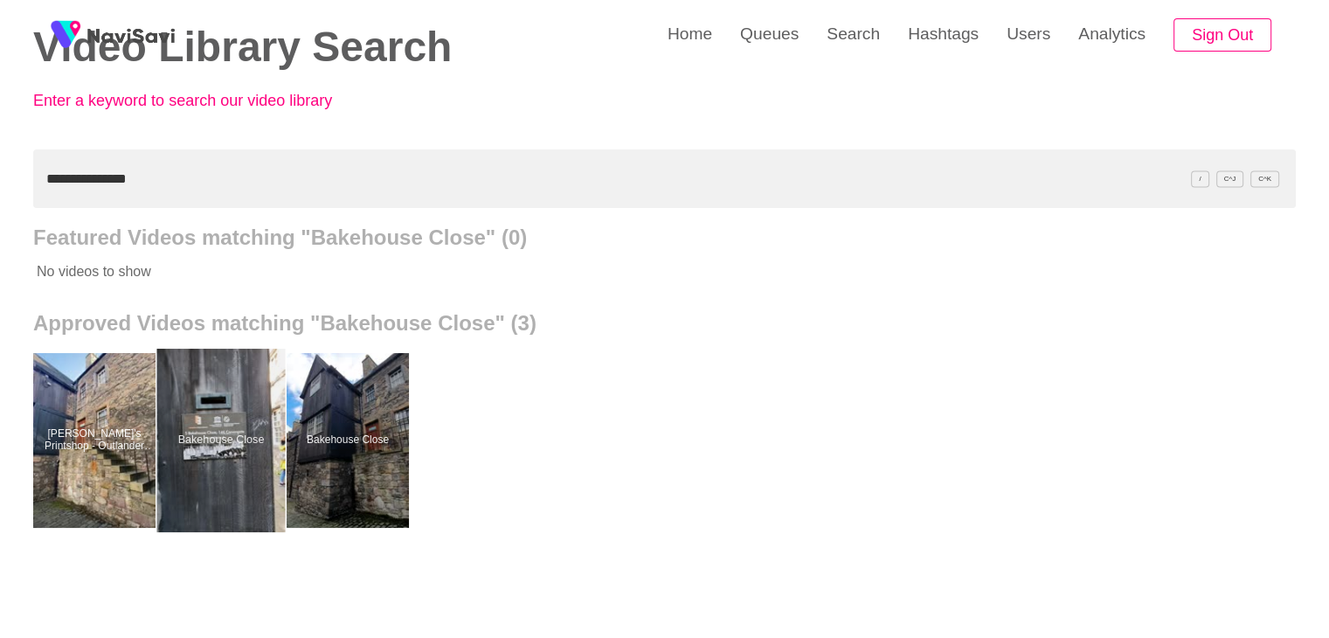
drag, startPoint x: 221, startPoint y: 429, endPoint x: 248, endPoint y: 361, distance: 73.3
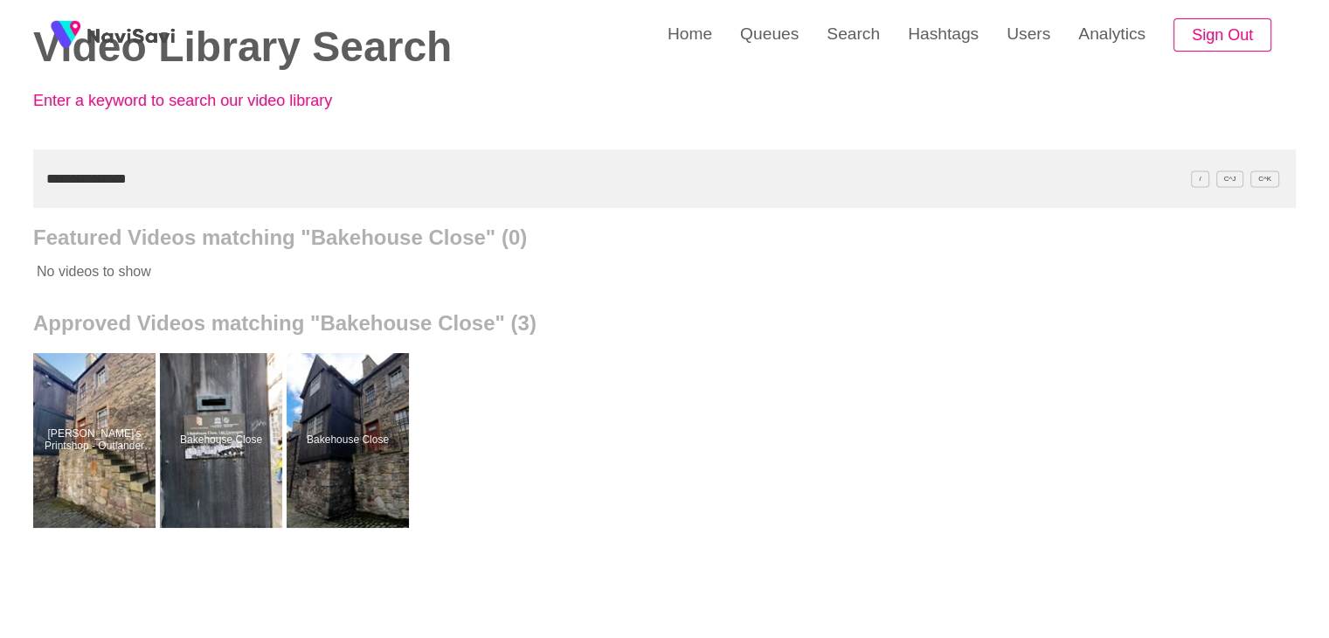
drag, startPoint x: 149, startPoint y: 179, endPoint x: 0, endPoint y: 186, distance: 149.5
click at [0, 189] on div "**********" at bounding box center [664, 396] width 1329 height 967
paste input "*"
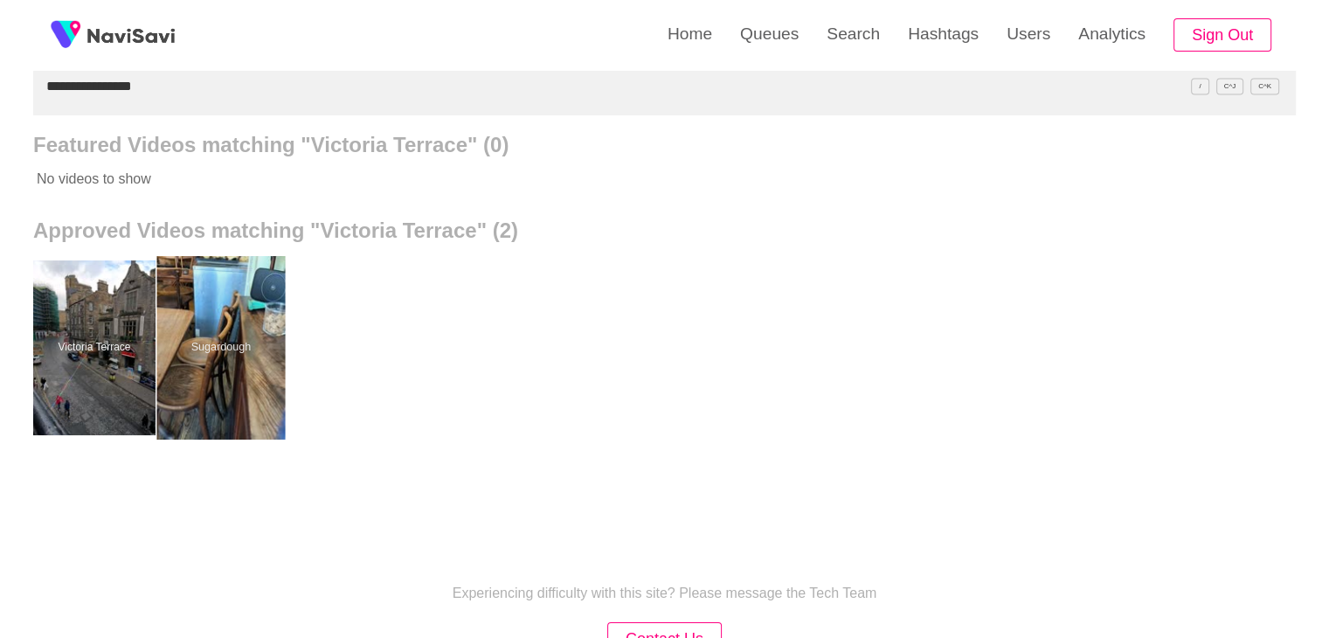
scroll to position [175, 0]
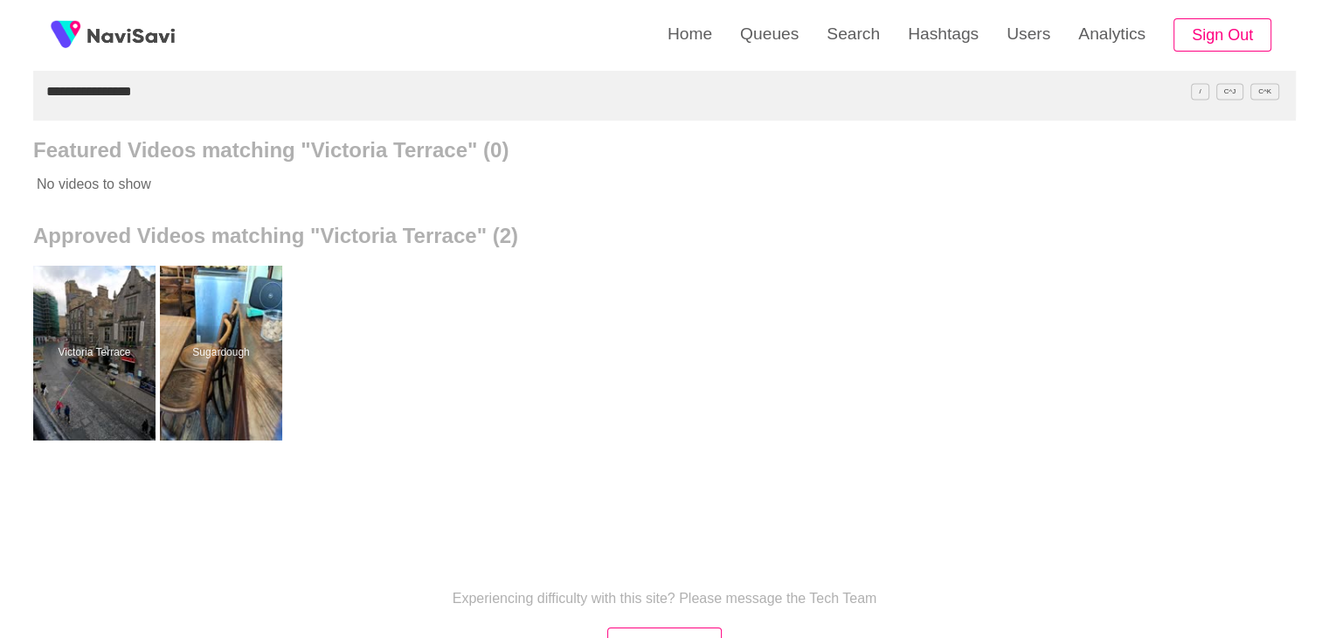
drag, startPoint x: 79, startPoint y: 97, endPoint x: 0, endPoint y: 103, distance: 79.7
click at [0, 103] on div "**********" at bounding box center [664, 308] width 1329 height 967
paste input "text"
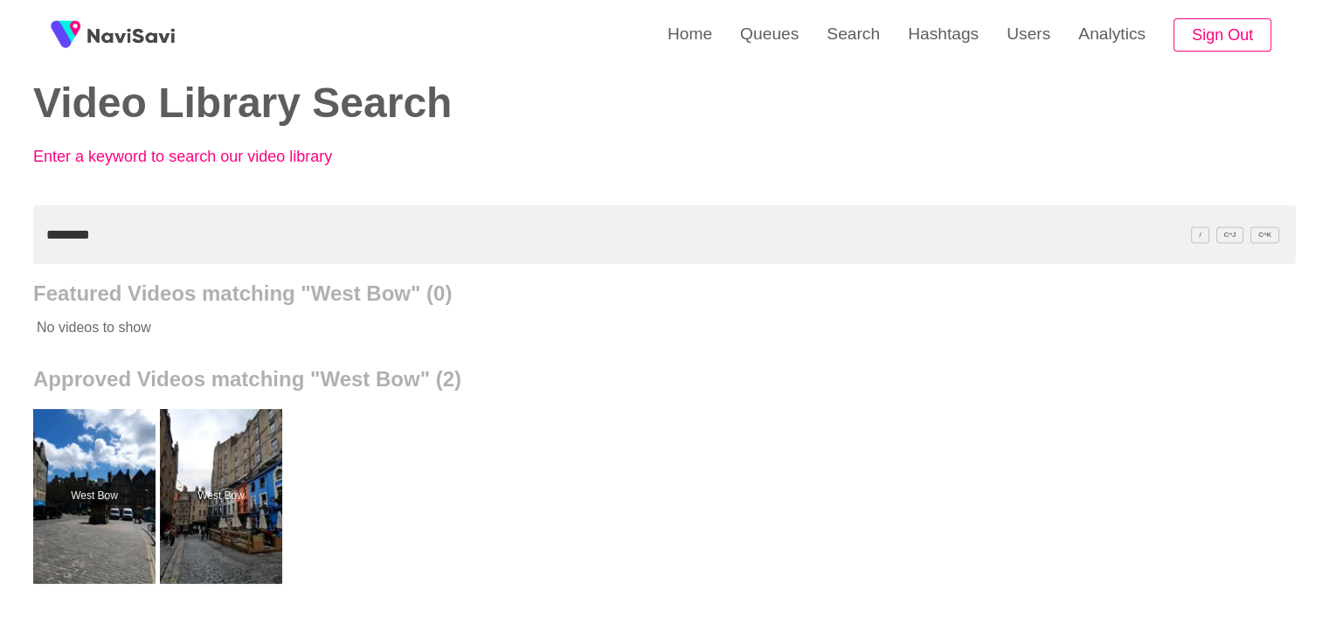
scroll to position [0, 0]
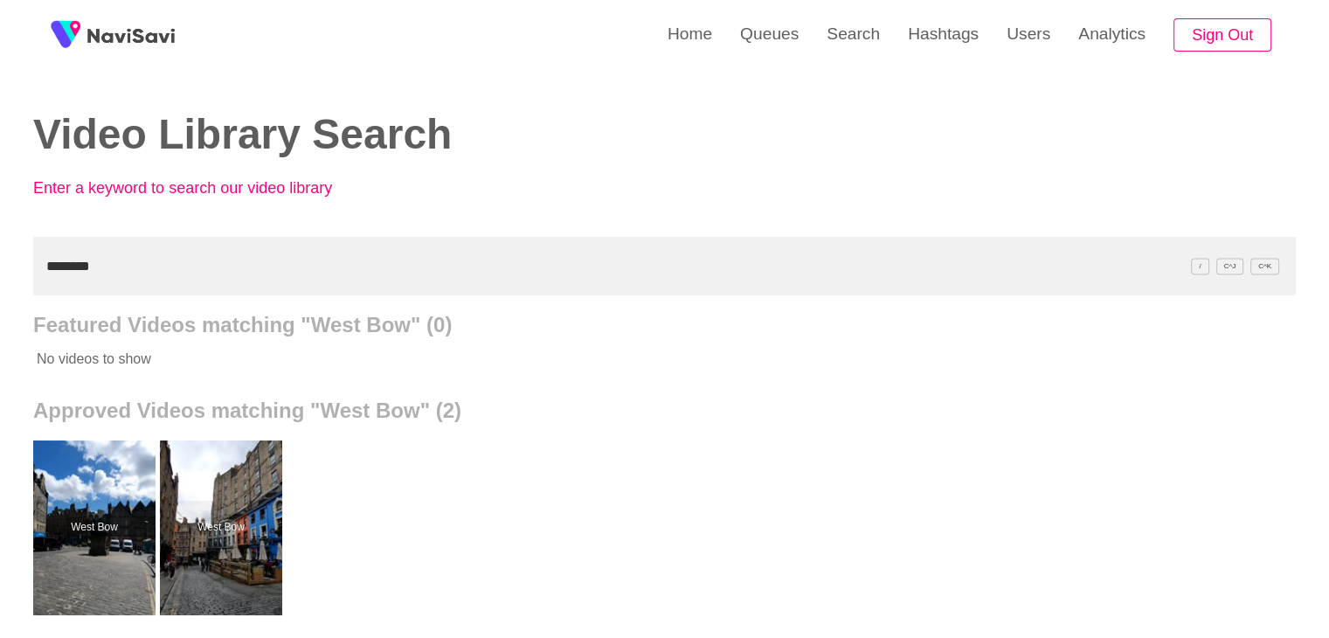
drag, startPoint x: 110, startPoint y: 264, endPoint x: 0, endPoint y: 240, distance: 112.6
click at [0, 240] on div "Home Queues Search Hashtags Users Analytics Sign Out Video Library Search Enter…" at bounding box center [664, 483] width 1329 height 967
paste input "******"
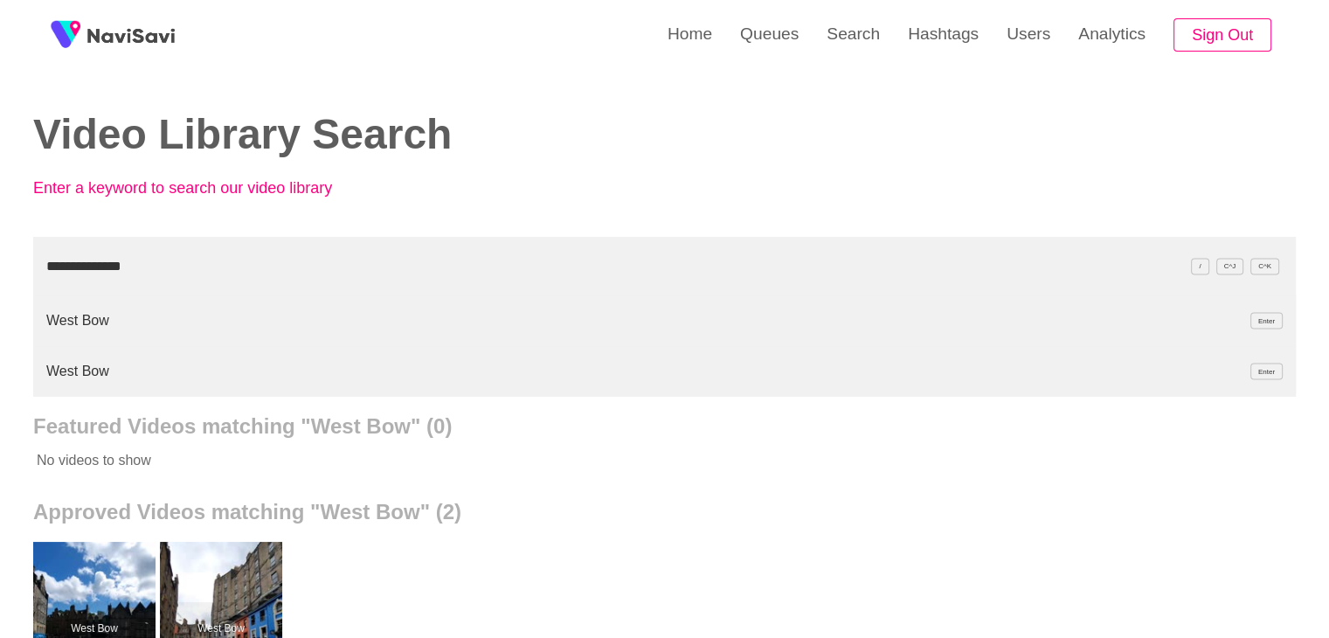
type input "**********"
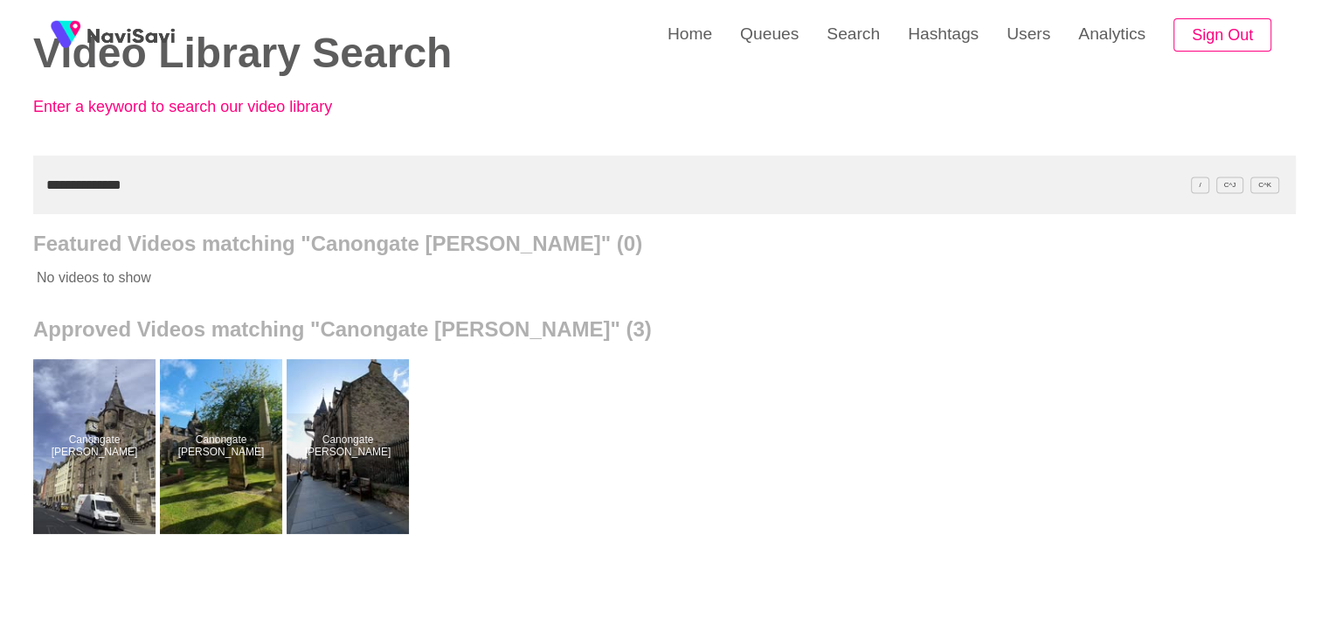
scroll to position [87, 0]
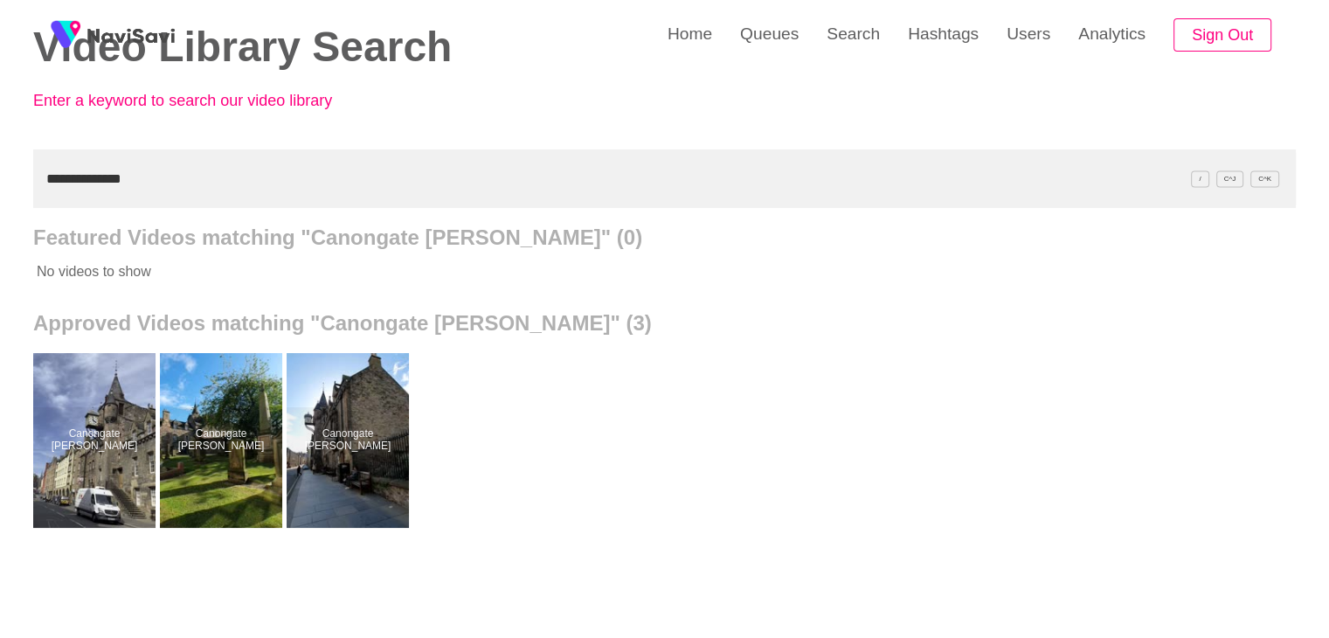
drag, startPoint x: 150, startPoint y: 176, endPoint x: 0, endPoint y: 177, distance: 150.3
click at [0, 177] on div "**********" at bounding box center [664, 396] width 1329 height 967
click at [784, 33] on link "Queues" at bounding box center [769, 34] width 86 height 68
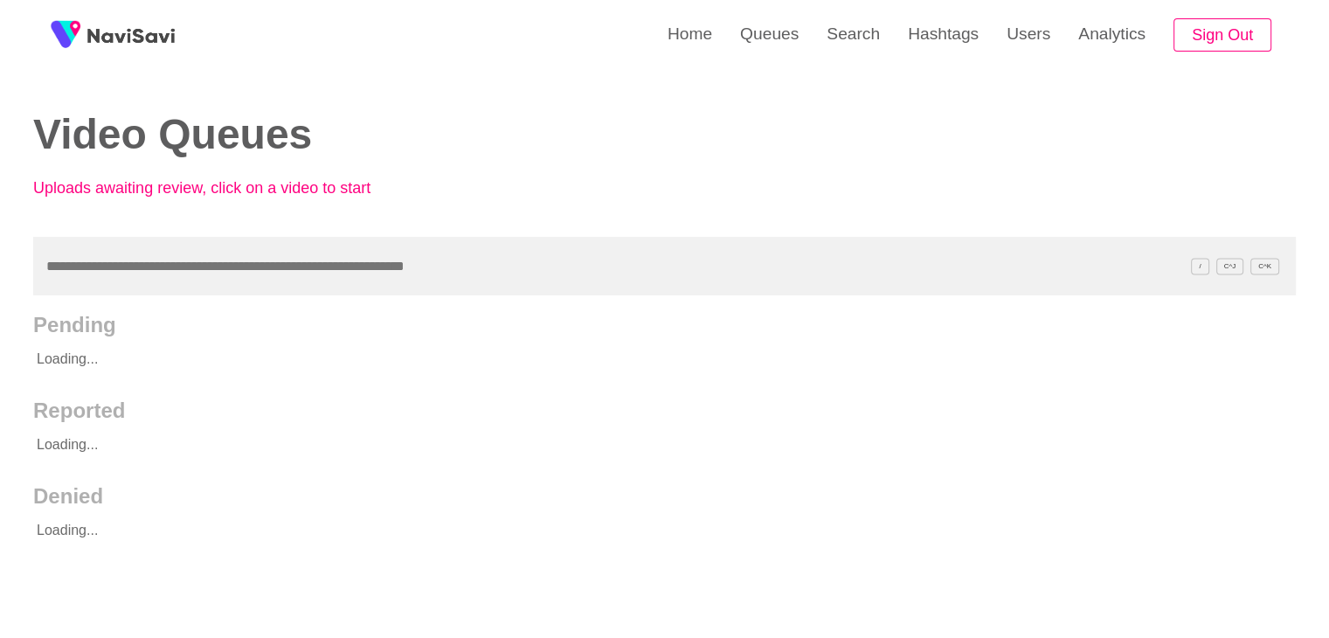
click at [73, 265] on input "text" at bounding box center [664, 266] width 1262 height 59
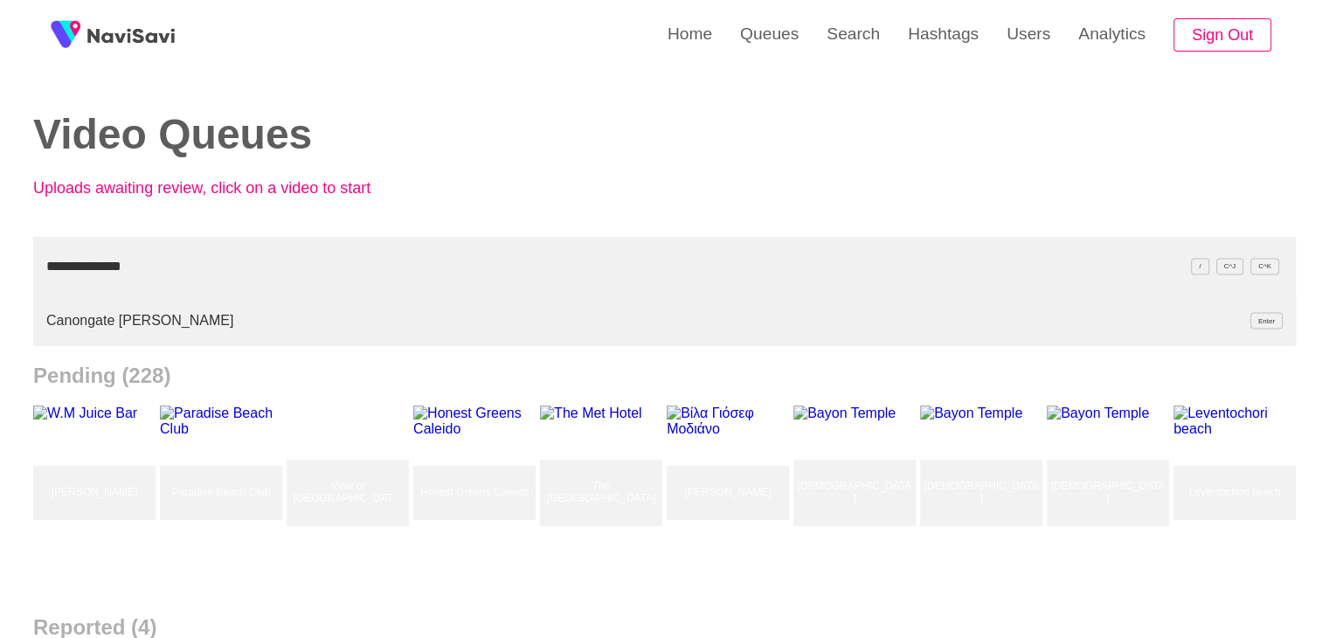
type input "**********"
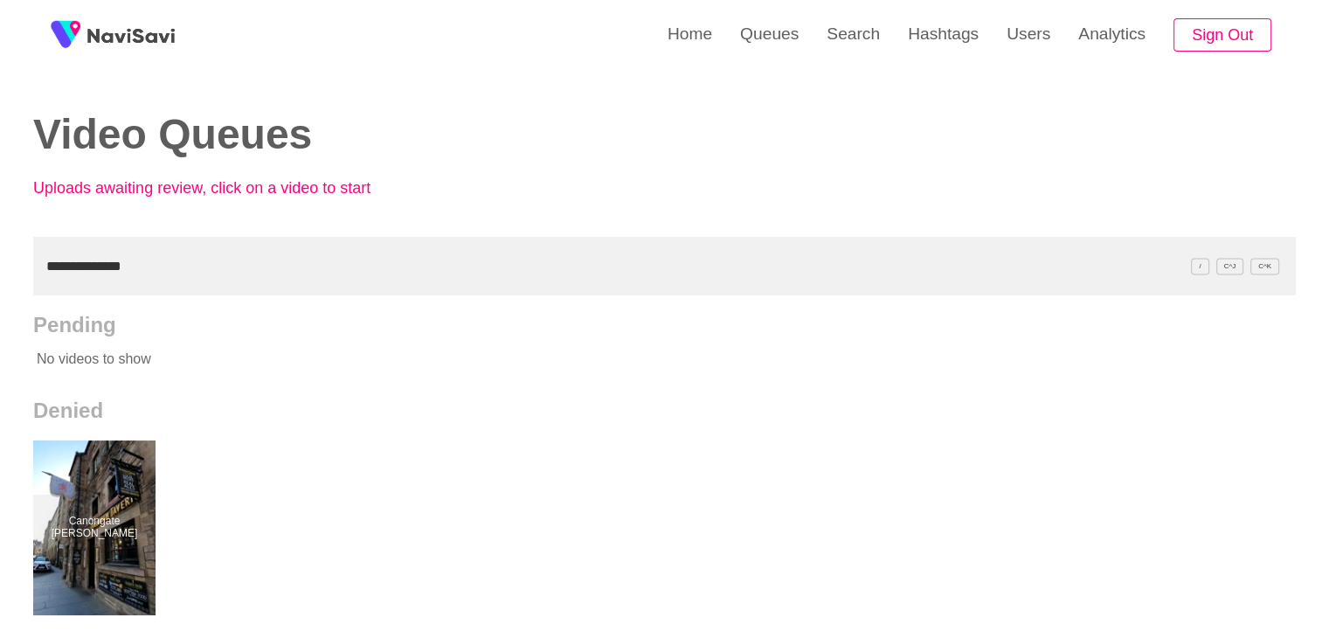
drag, startPoint x: 156, startPoint y: 259, endPoint x: 0, endPoint y: 265, distance: 156.4
click at [0, 265] on div "**********" at bounding box center [664, 483] width 1329 height 967
click at [848, 34] on link "Search" at bounding box center [852, 34] width 81 height 68
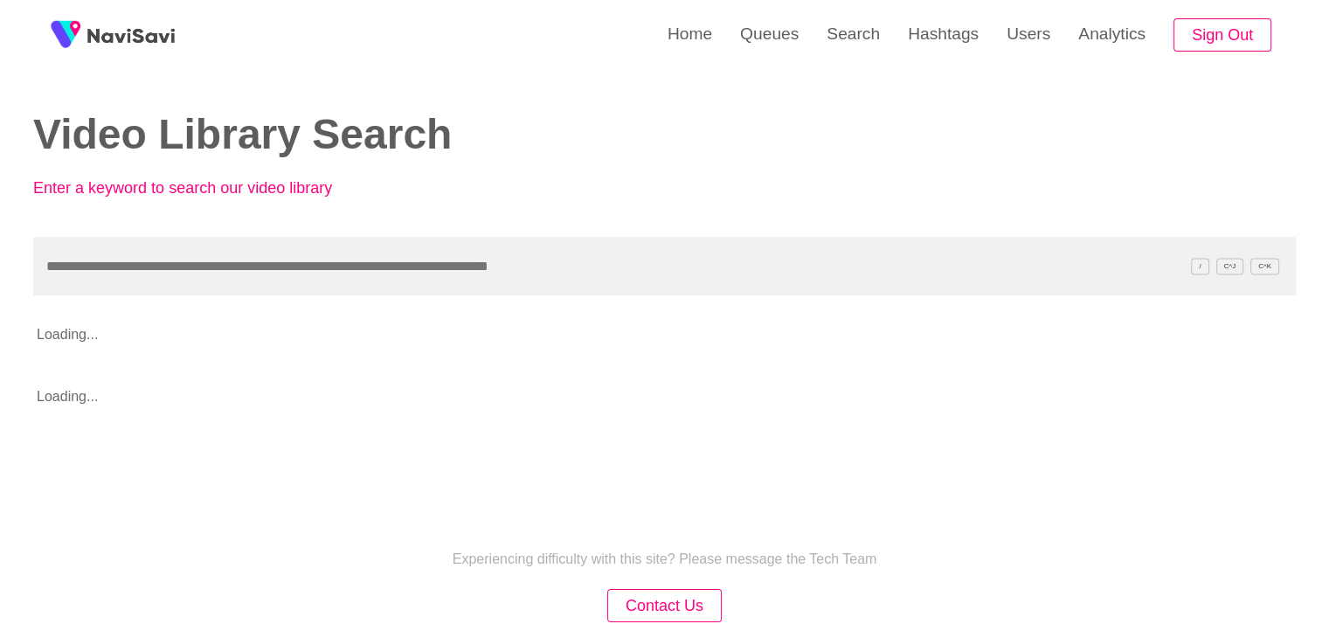
click at [164, 281] on input "text" at bounding box center [664, 266] width 1262 height 59
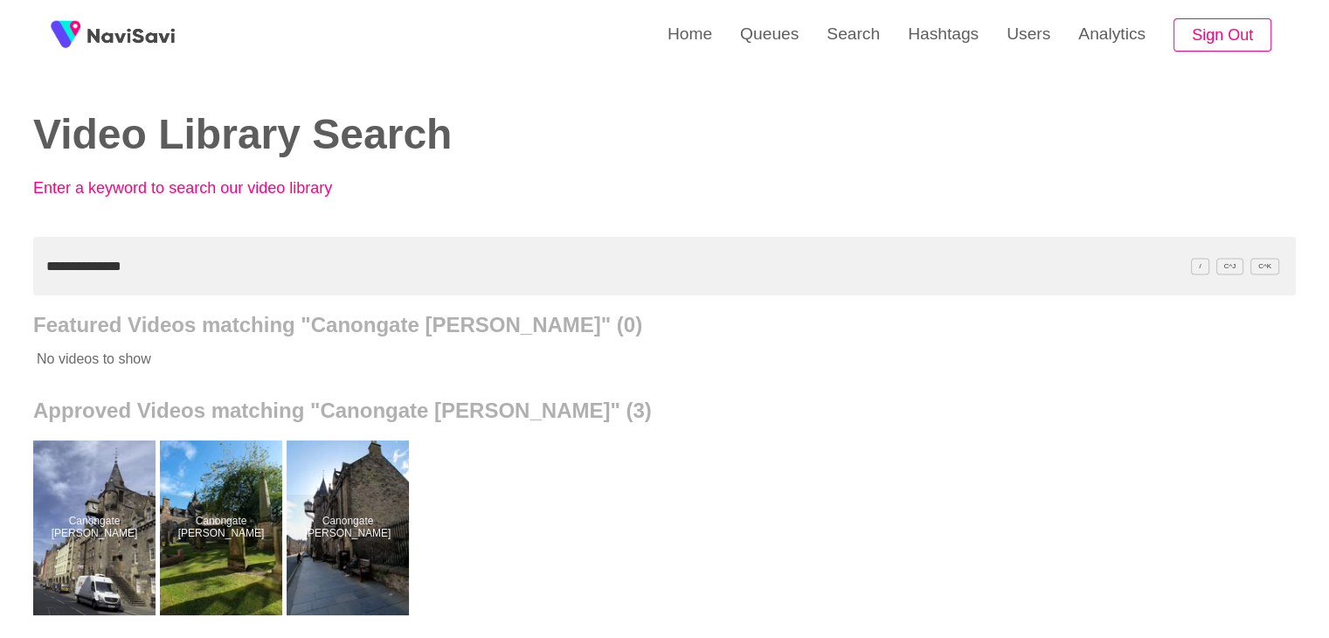
drag, startPoint x: 147, startPoint y: 259, endPoint x: 0, endPoint y: 224, distance: 150.9
click at [0, 226] on div "**********" at bounding box center [664, 483] width 1329 height 967
paste input "**********"
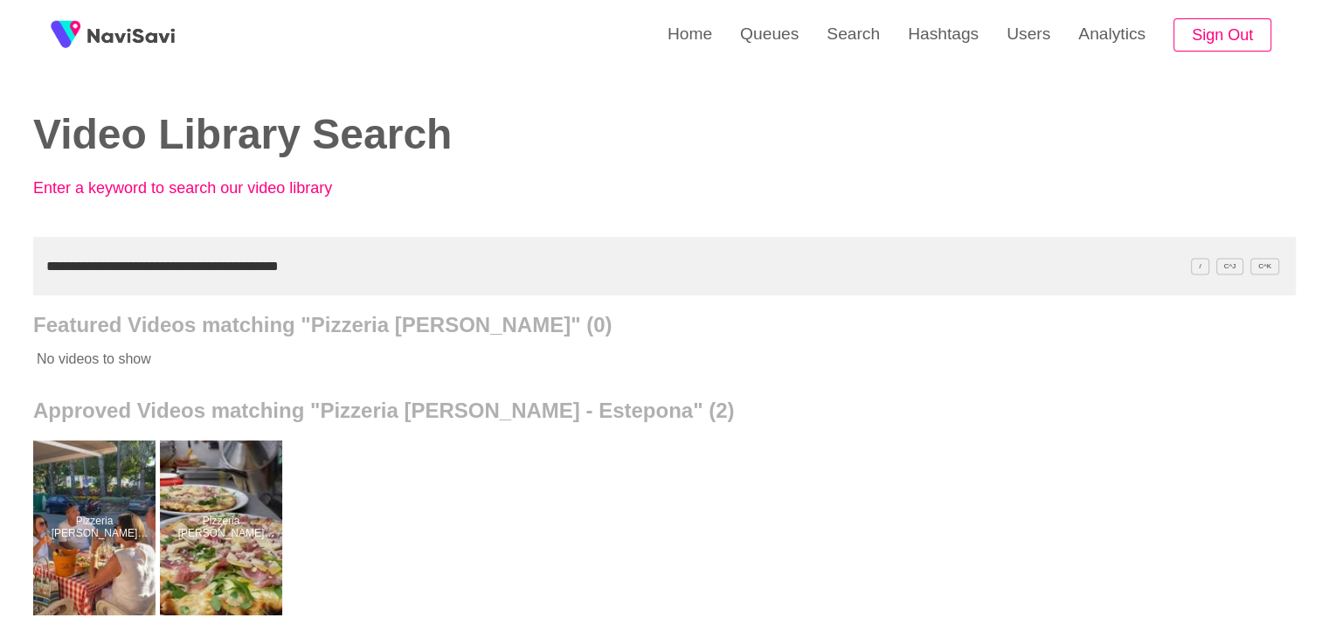
drag, startPoint x: 328, startPoint y: 266, endPoint x: 0, endPoint y: 260, distance: 328.5
click at [0, 262] on div "**********" at bounding box center [664, 483] width 1329 height 967
paste input "text"
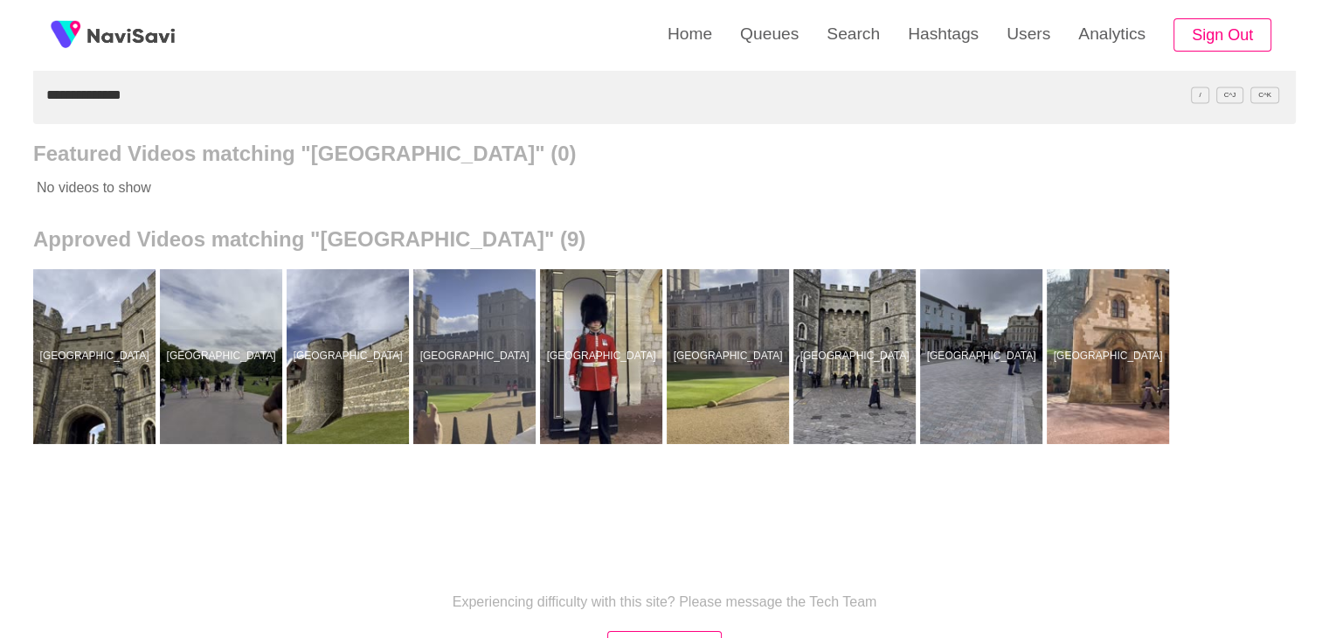
scroll to position [175, 0]
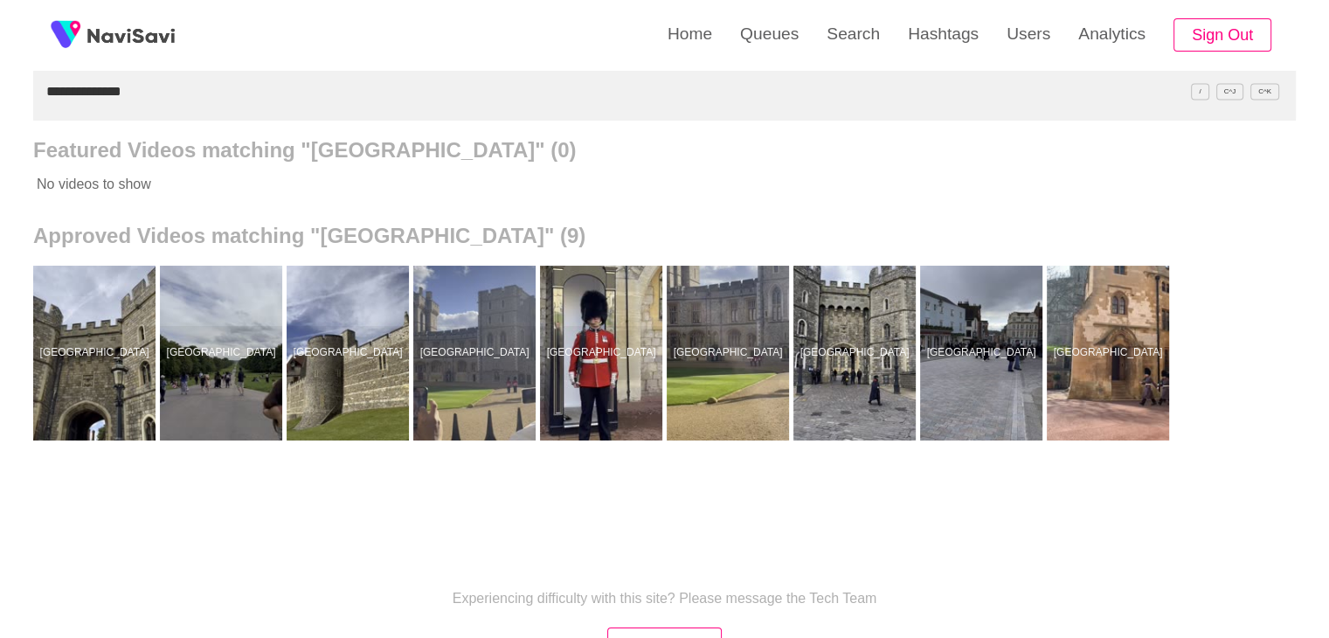
drag, startPoint x: 150, startPoint y: 92, endPoint x: 0, endPoint y: 135, distance: 156.2
click at [0, 144] on div "**********" at bounding box center [664, 308] width 1329 height 967
paste input "**********"
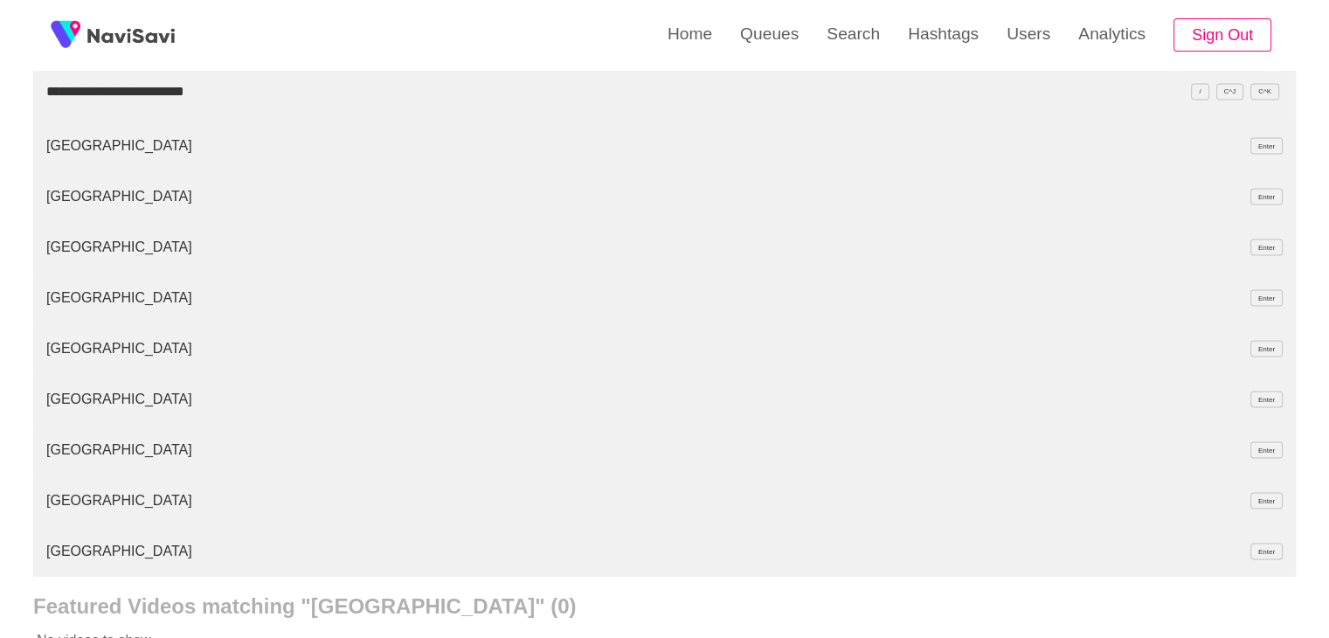
type input "**********"
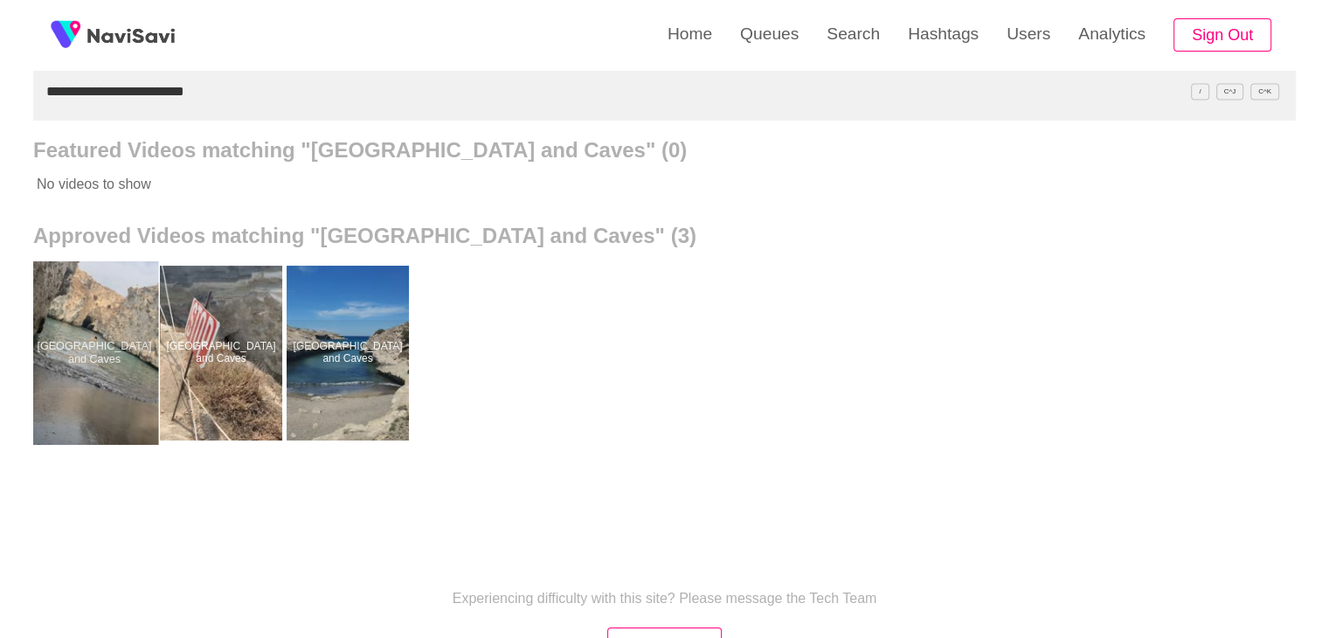
click at [77, 347] on div at bounding box center [95, 352] width 128 height 183
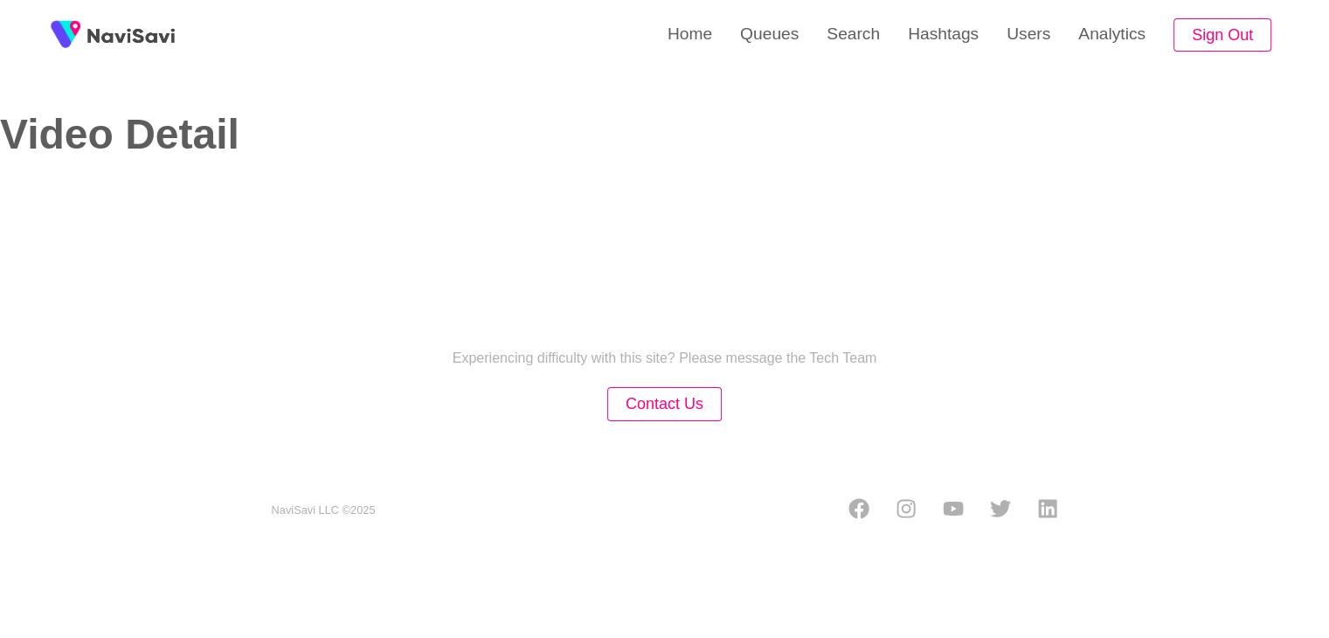
select select "**********"
select select "**"
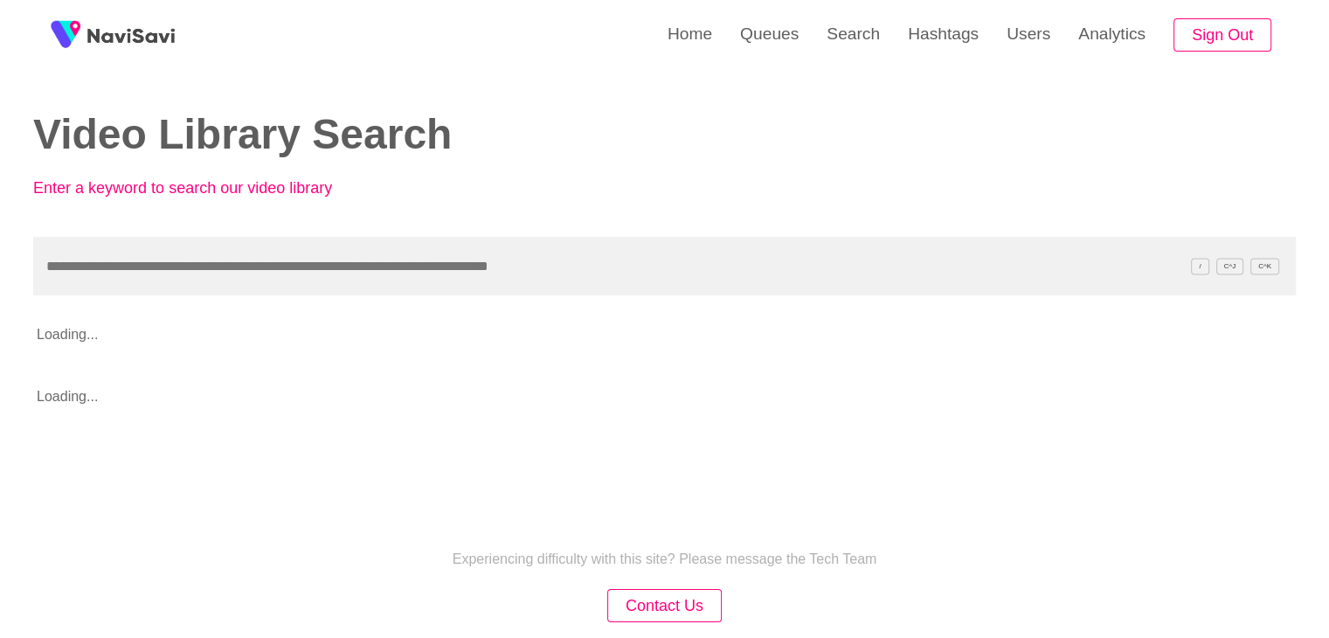
click at [129, 269] on input "text" at bounding box center [664, 266] width 1262 height 59
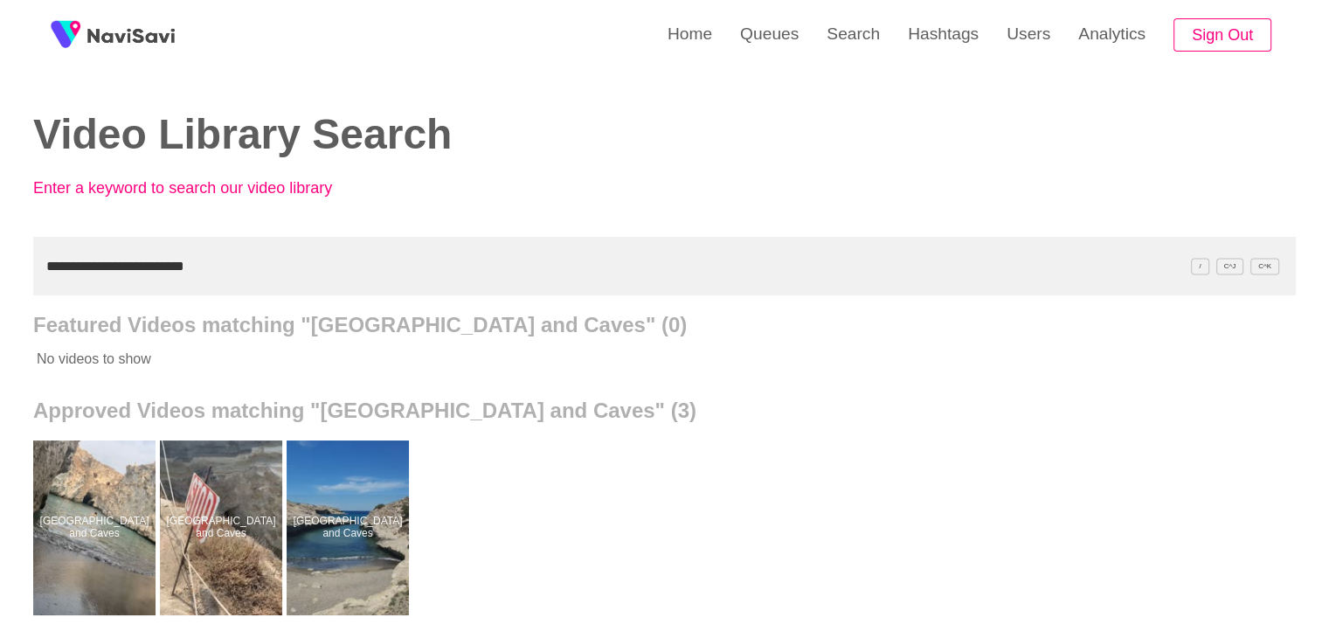
drag, startPoint x: 203, startPoint y: 267, endPoint x: 0, endPoint y: 259, distance: 202.8
click at [0, 266] on div "**********" at bounding box center [664, 483] width 1329 height 967
paste input "text"
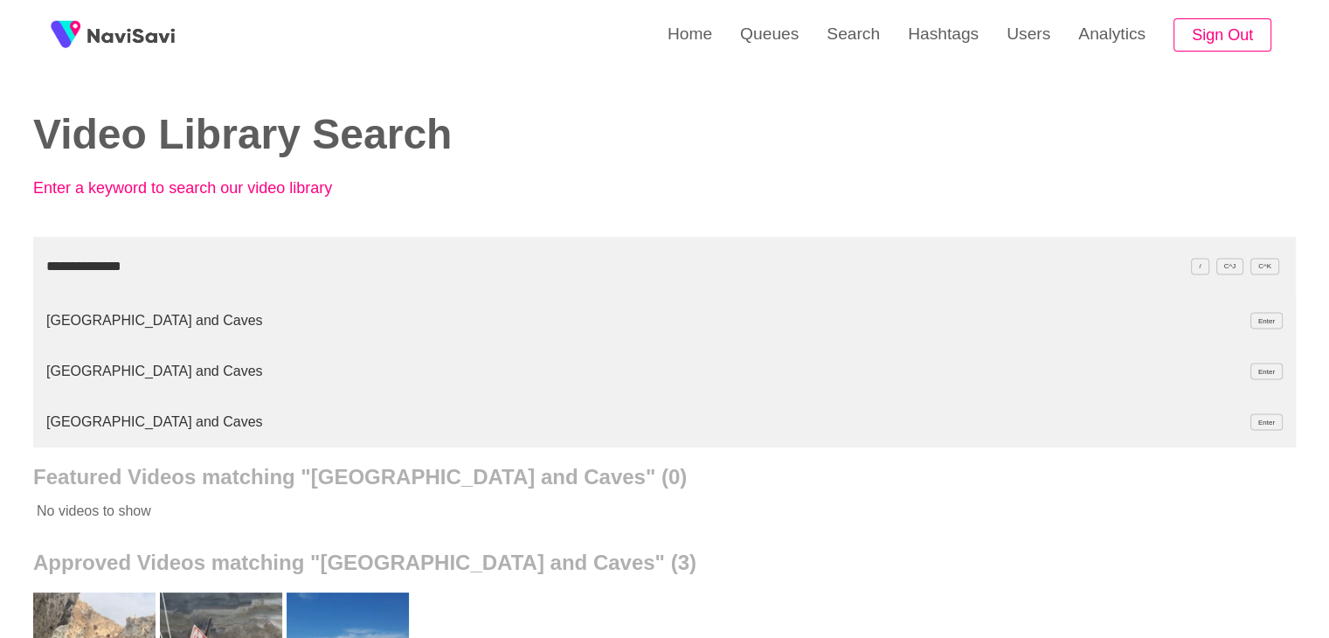
type input "**********"
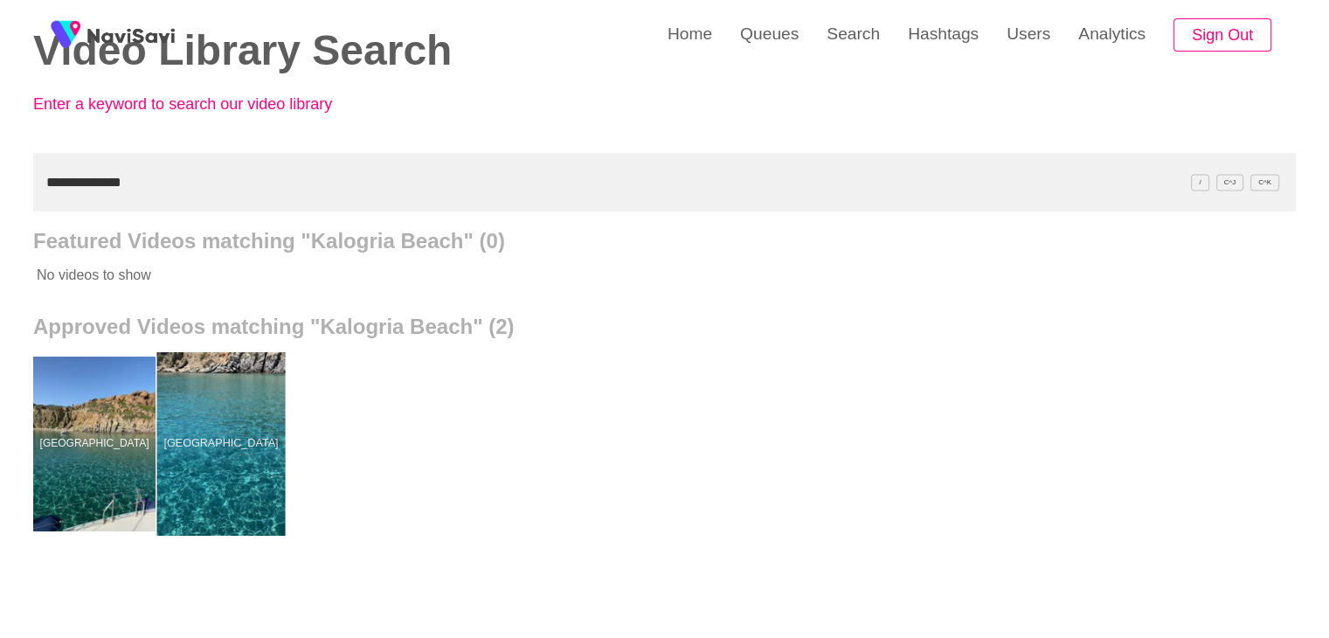
scroll to position [87, 0]
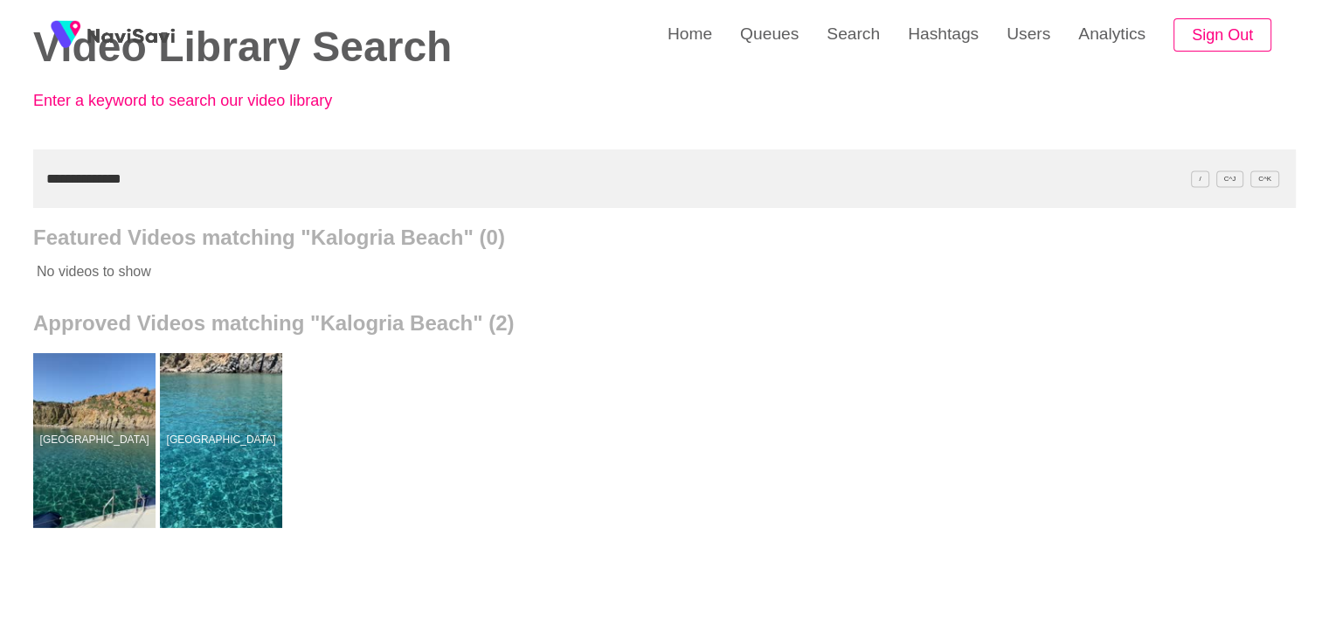
drag, startPoint x: 167, startPoint y: 183, endPoint x: 0, endPoint y: 179, distance: 166.9
click at [0, 183] on div "**********" at bounding box center [664, 396] width 1329 height 967
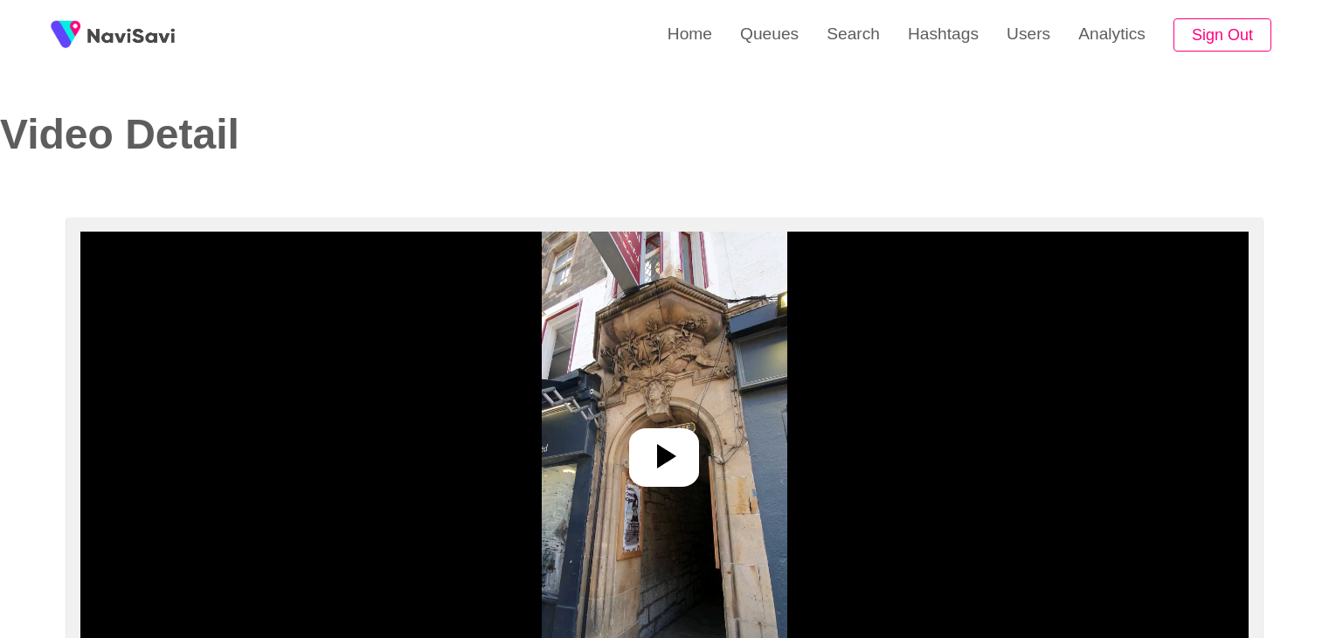
select select "**********"
select select "**"
click at [662, 455] on icon at bounding box center [666, 456] width 19 height 24
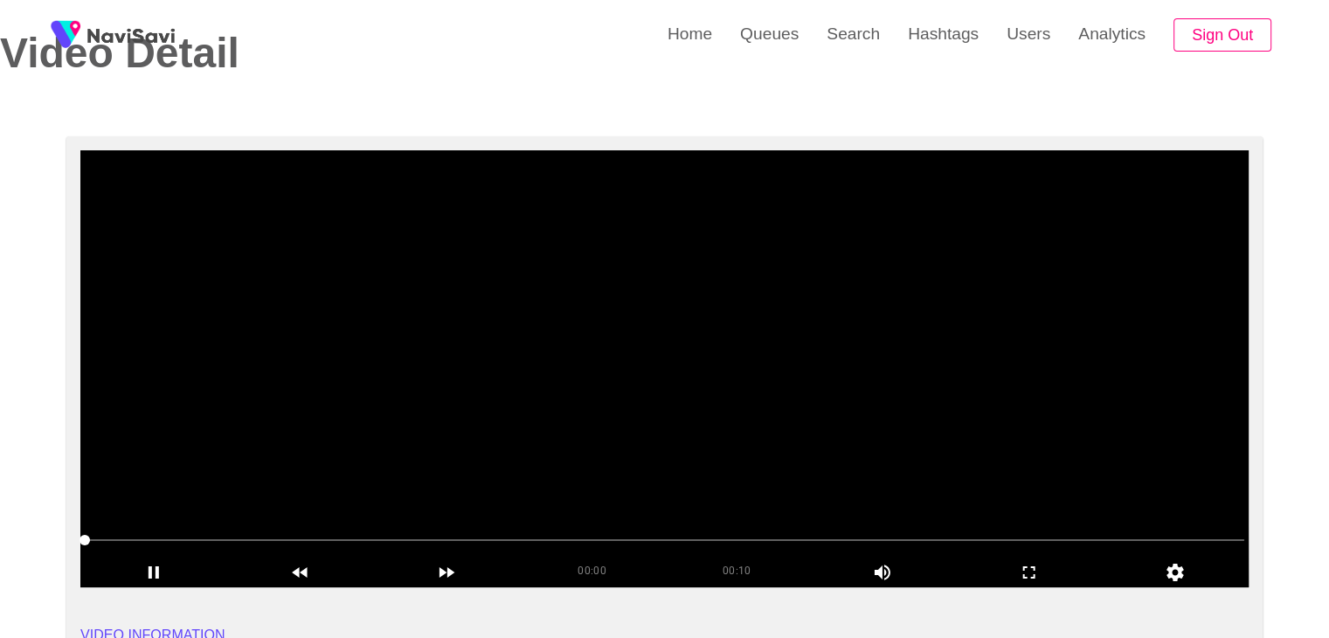
scroll to position [87, 0]
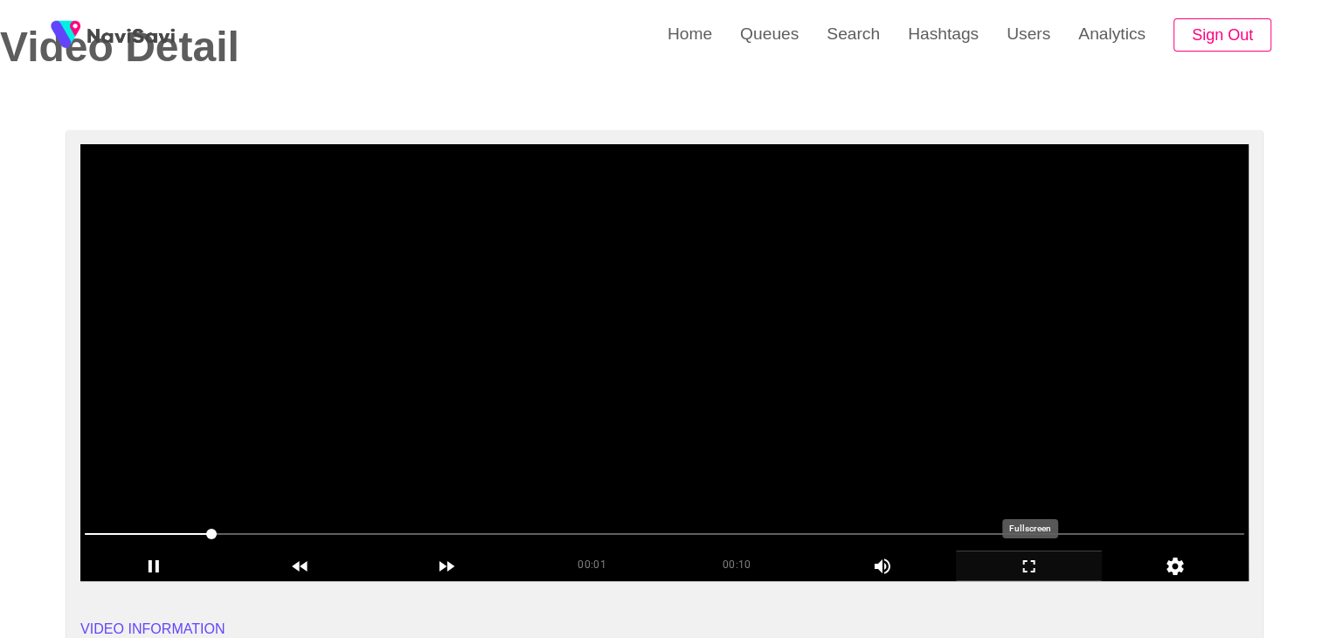
click at [1038, 564] on icon "add" at bounding box center [1028, 566] width 145 height 21
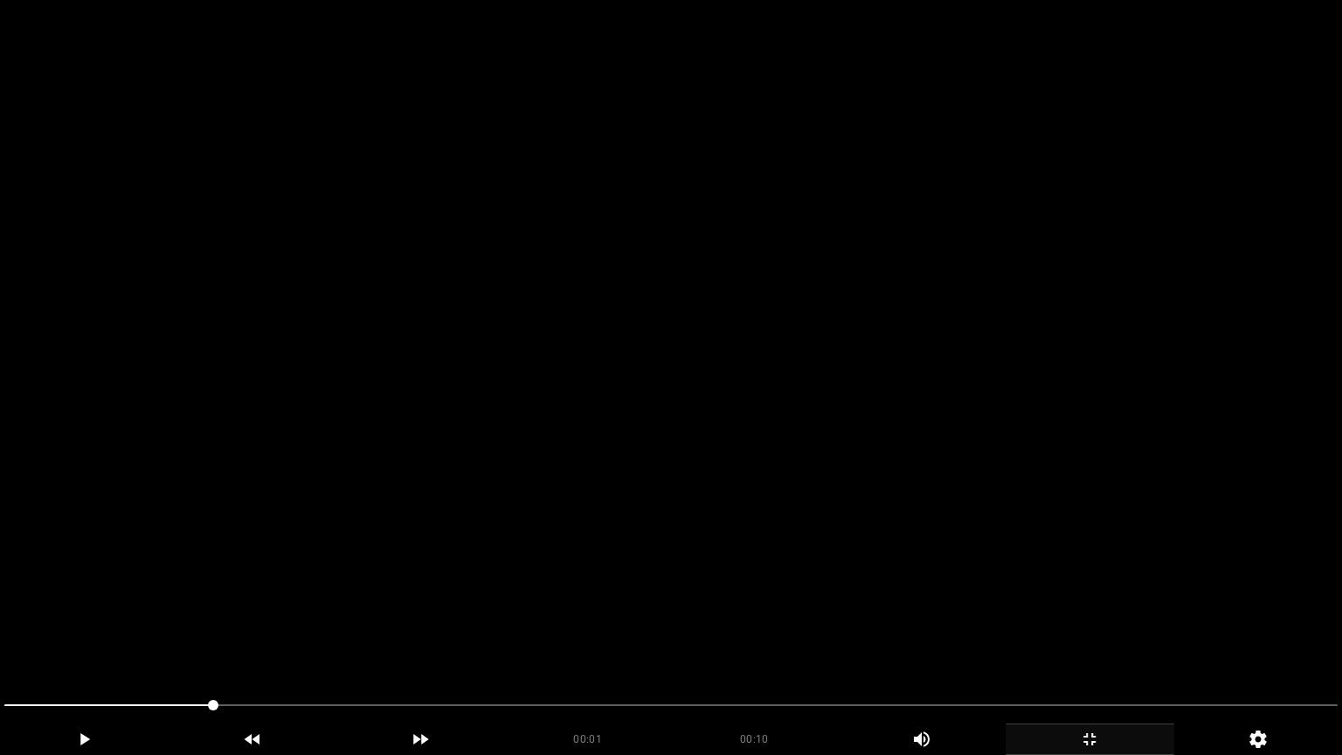
click at [748, 552] on video at bounding box center [671, 377] width 1342 height 755
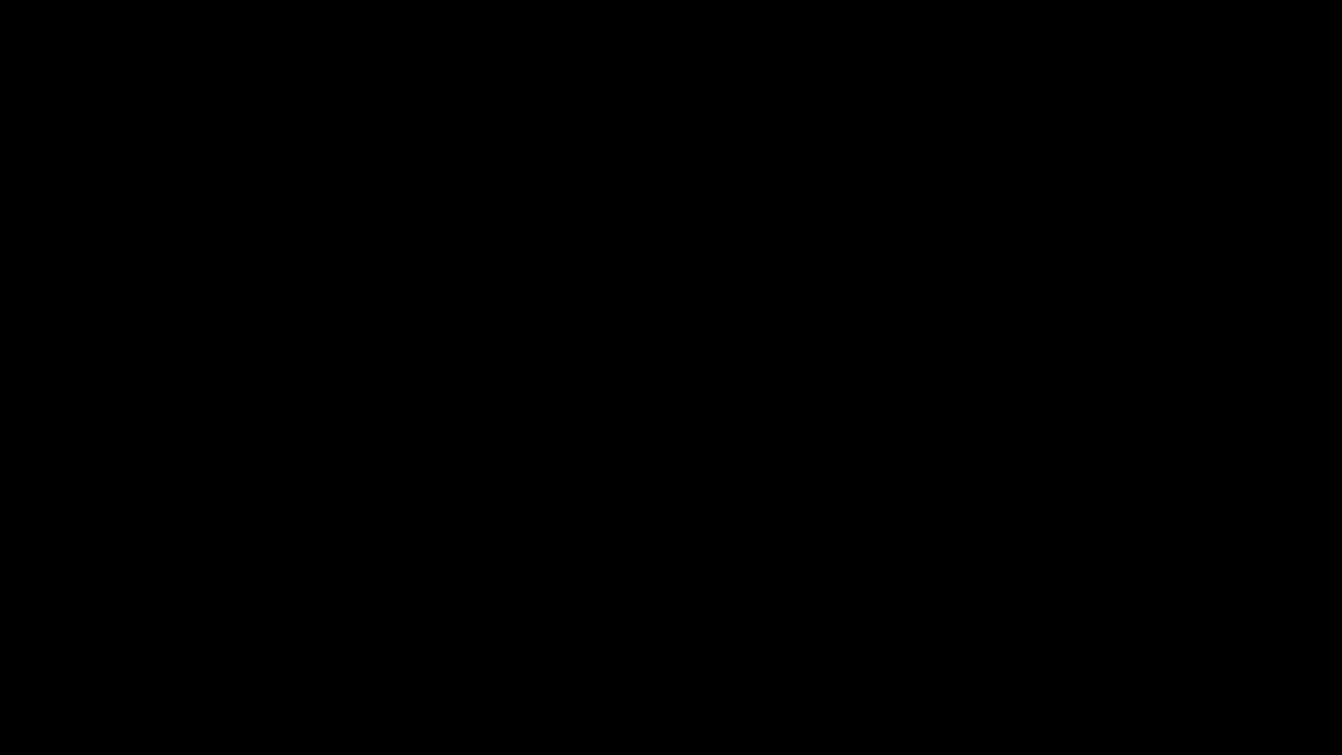
click at [1121, 637] on icon "add" at bounding box center [1089, 739] width 167 height 21
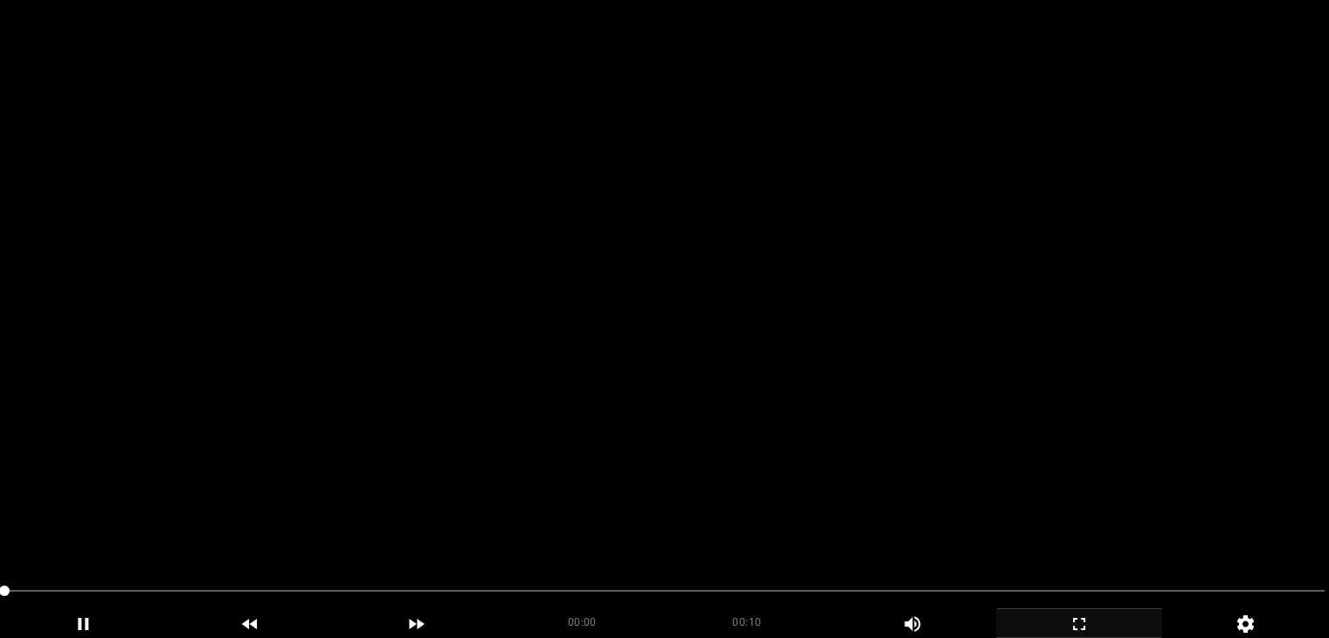
scroll to position [262, 0]
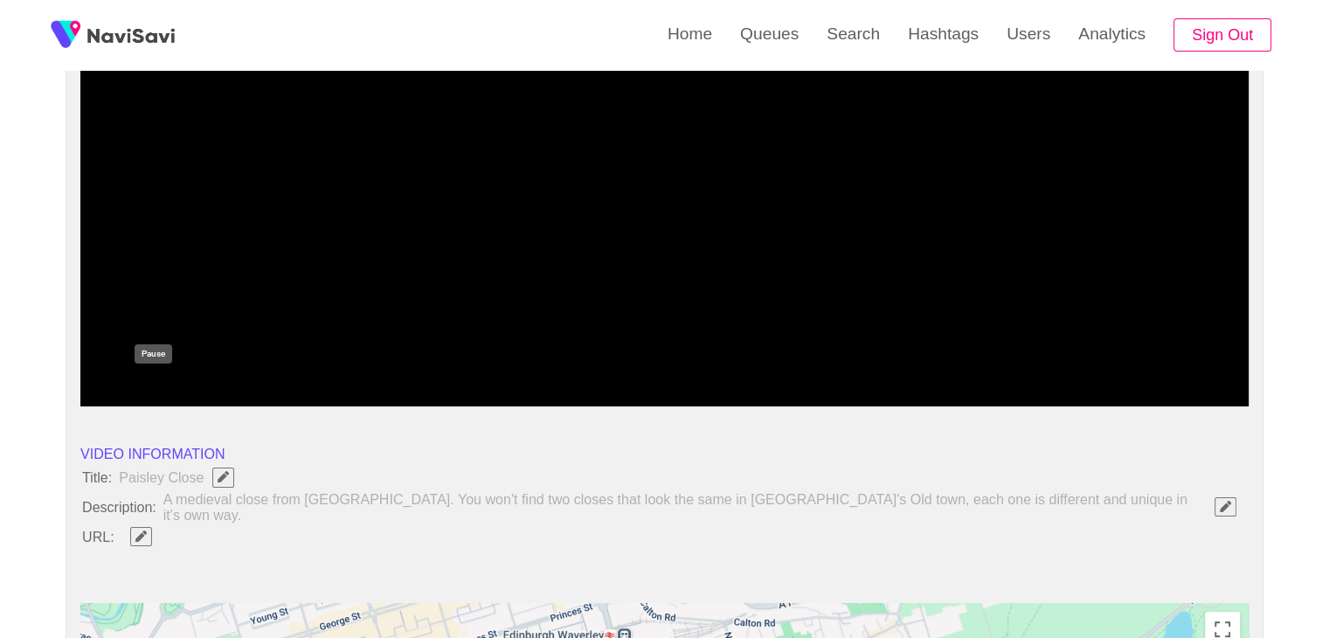
click at [167, 391] on icon "add" at bounding box center [153, 391] width 145 height 21
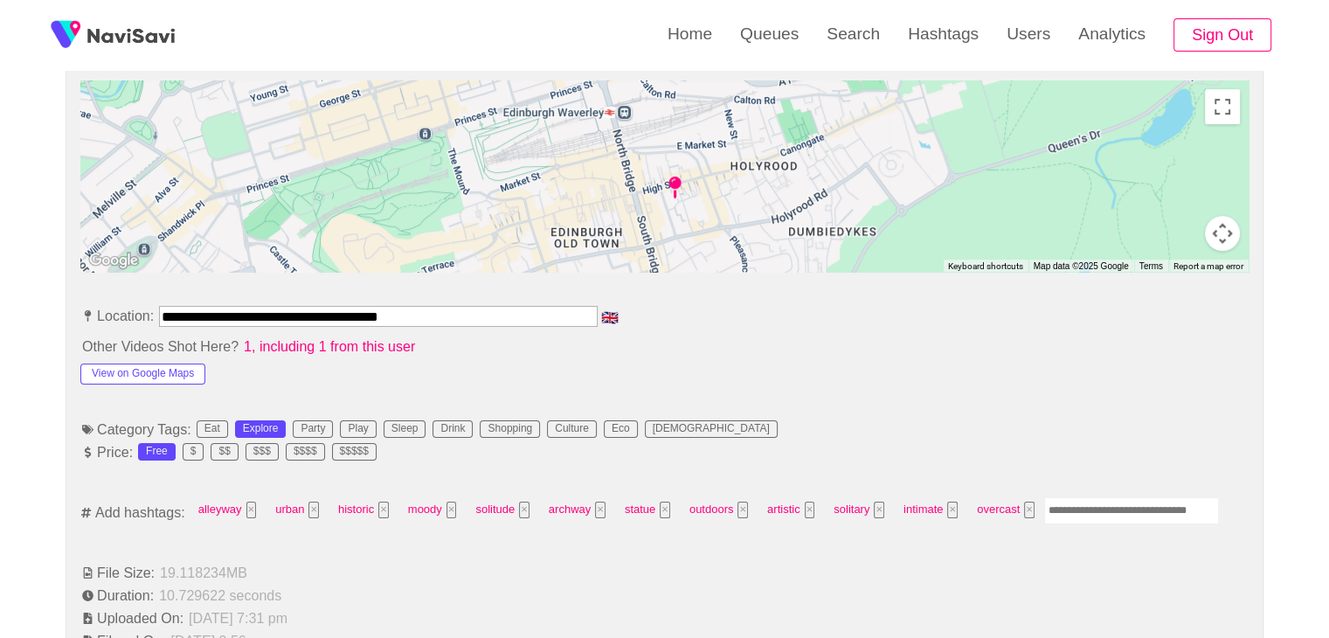
scroll to position [786, 0]
click at [182, 362] on button "View on Google Maps" at bounding box center [142, 372] width 125 height 21
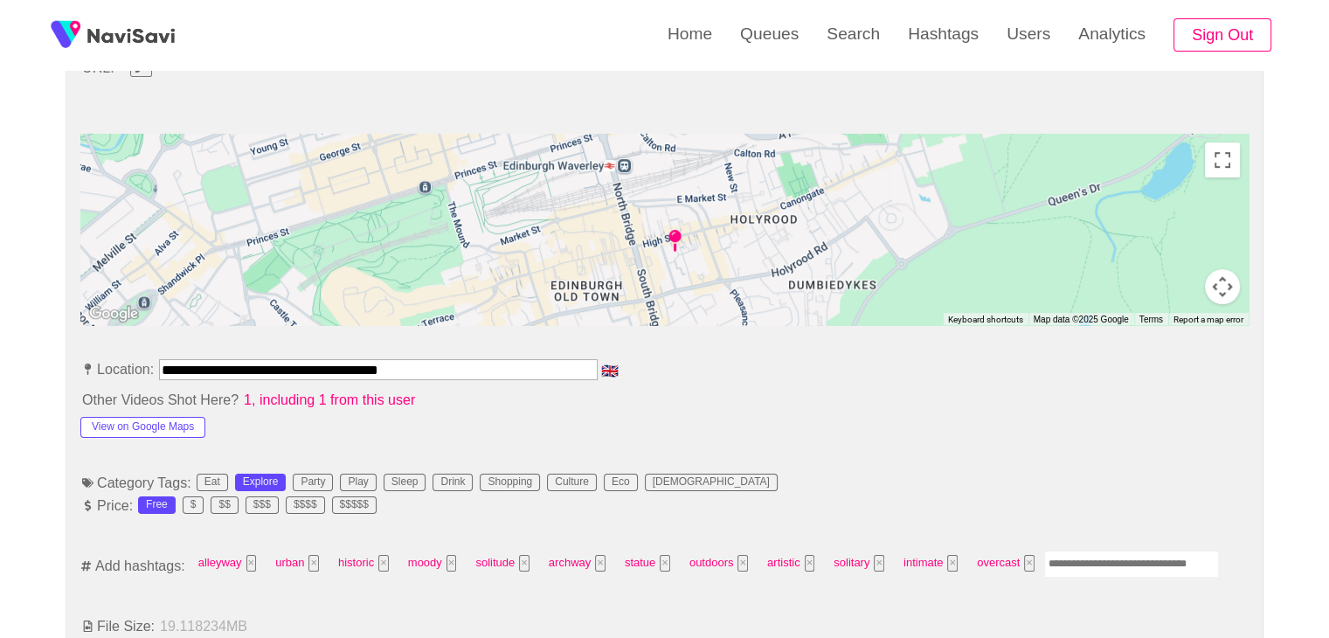
scroll to position [611, 0]
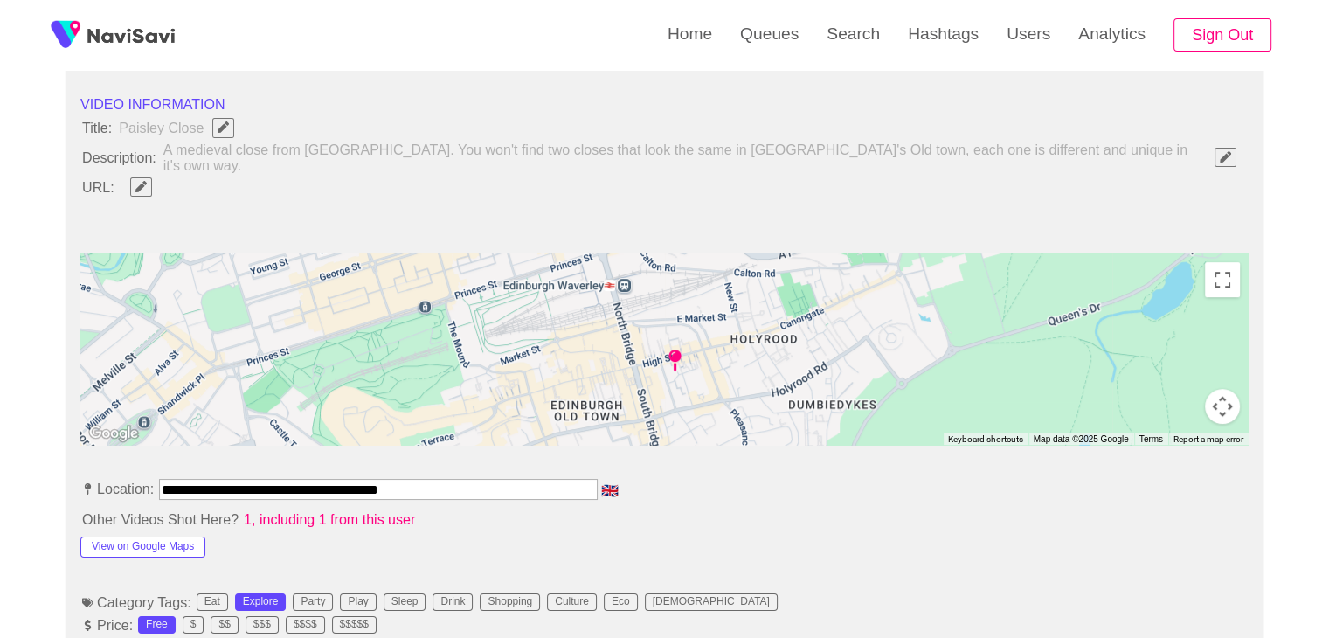
drag, startPoint x: 377, startPoint y: 469, endPoint x: 0, endPoint y: 445, distance: 378.1
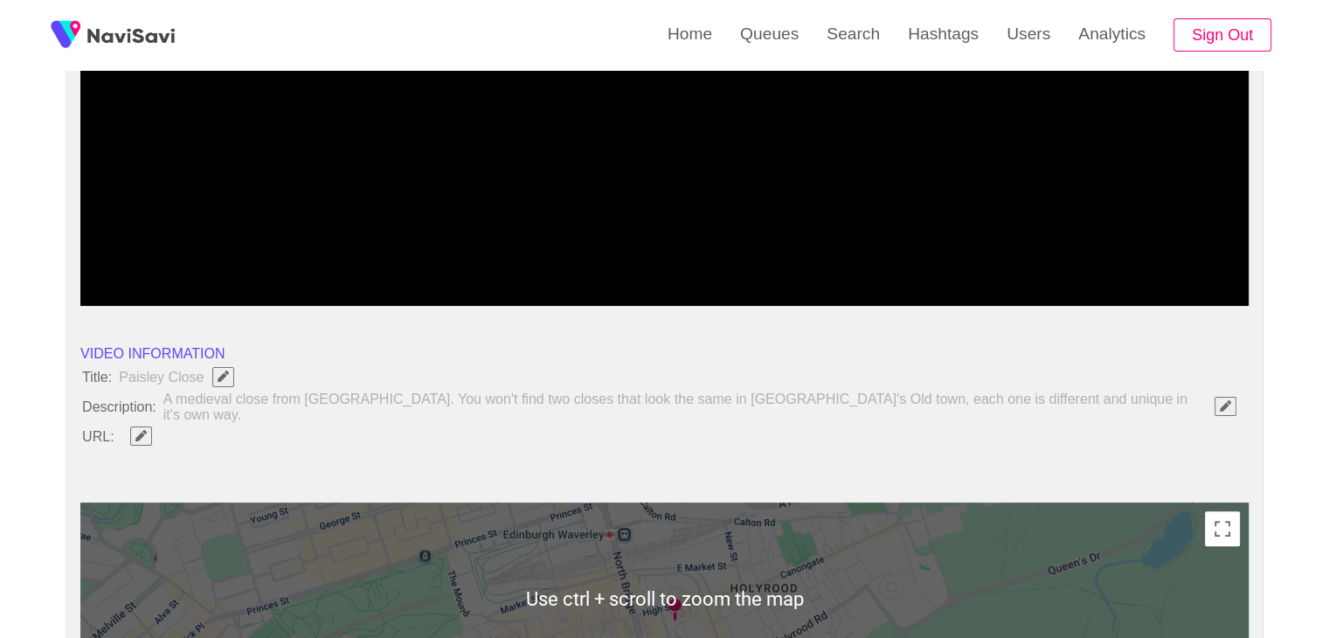
scroll to position [349, 0]
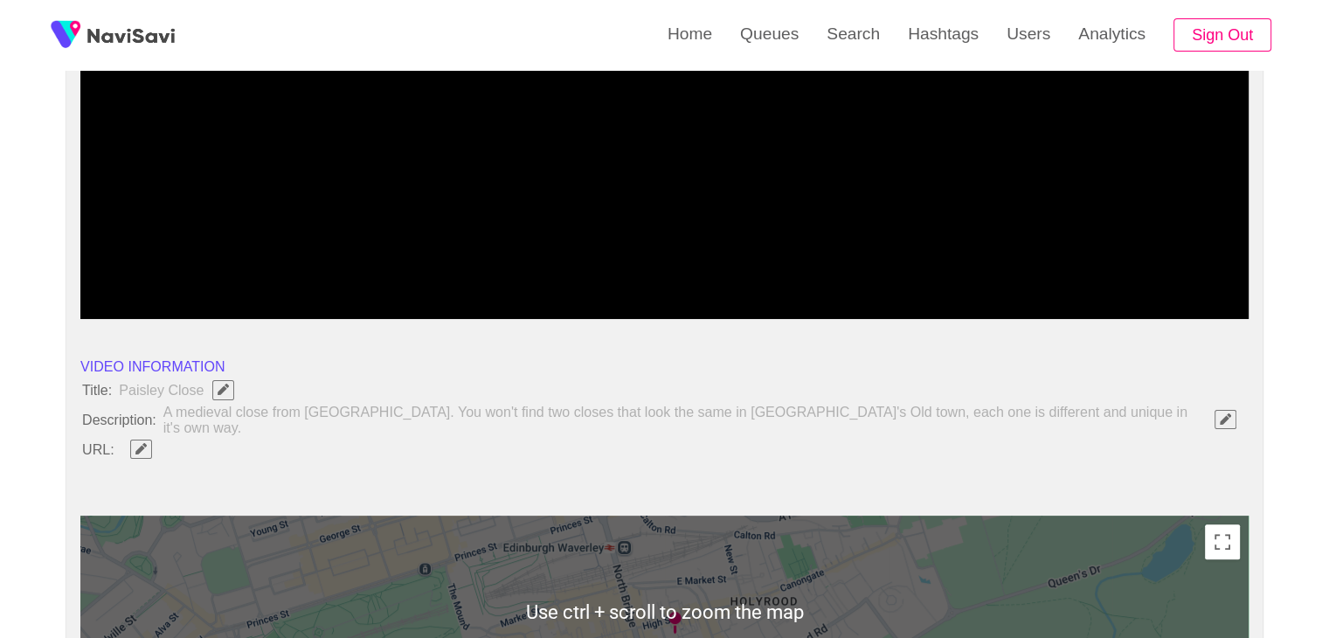
click at [137, 445] on button "button" at bounding box center [141, 448] width 22 height 19
click at [199, 440] on input "field" at bounding box center [520, 449] width 798 height 22
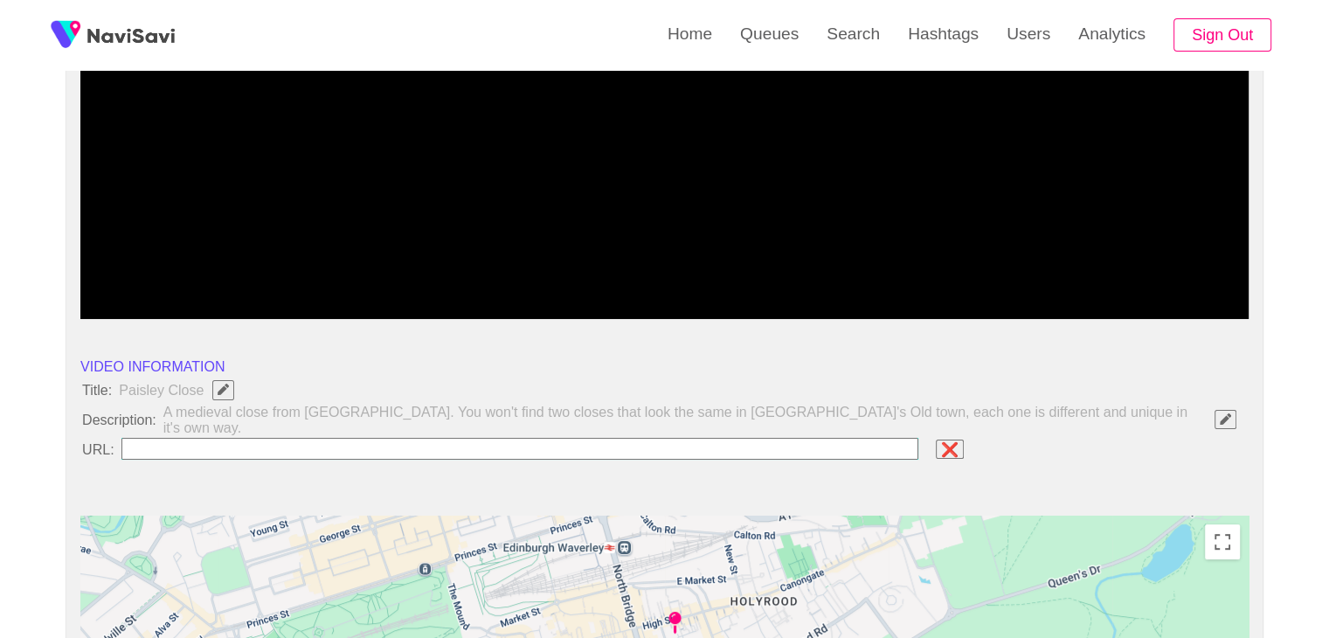
type input "**********"
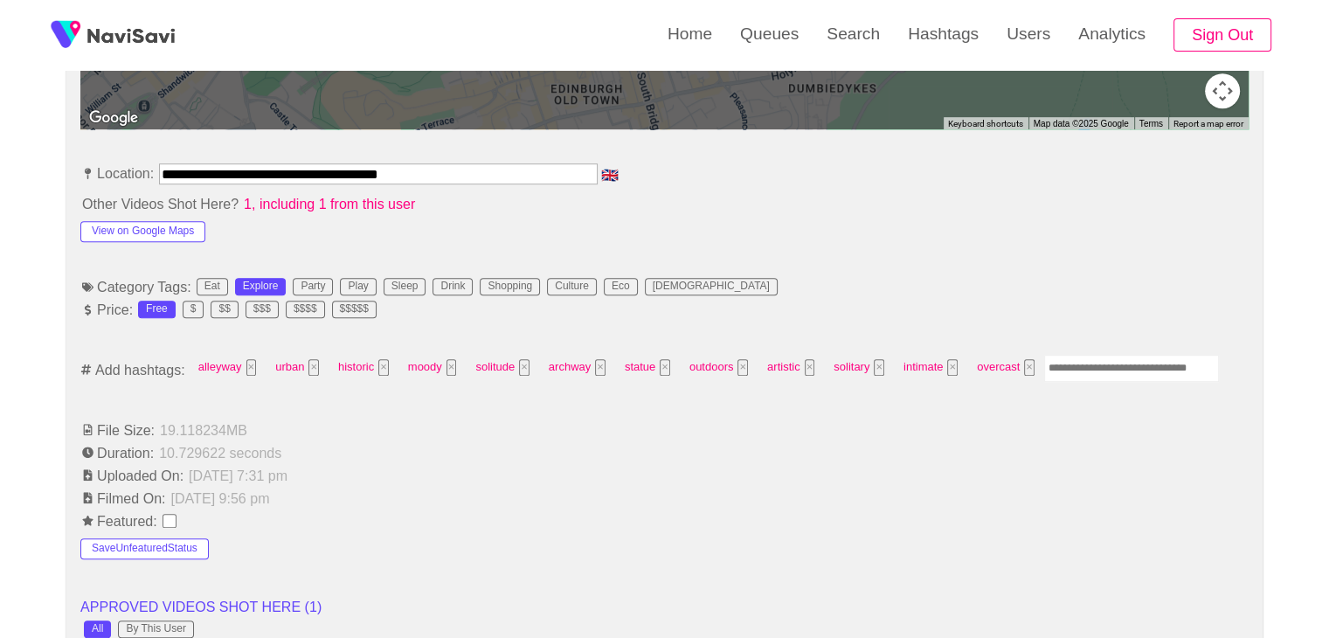
scroll to position [961, 0]
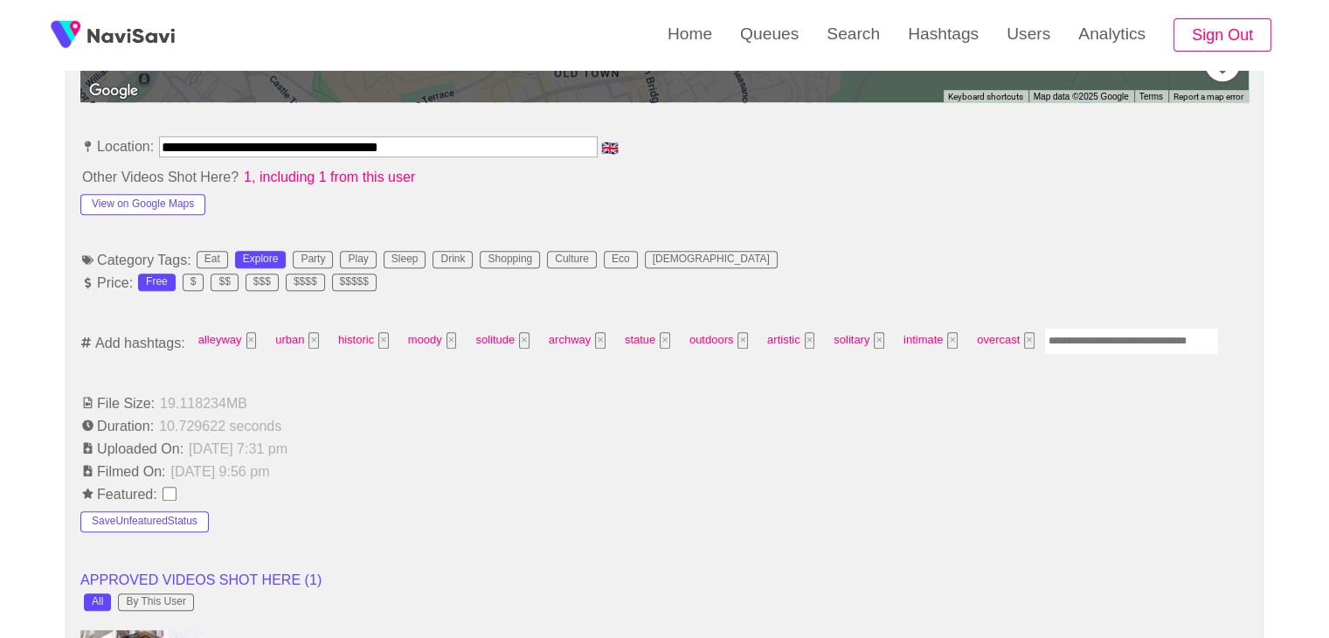
click at [1055, 328] on input "Enter tag here and press return" at bounding box center [1131, 341] width 175 height 27
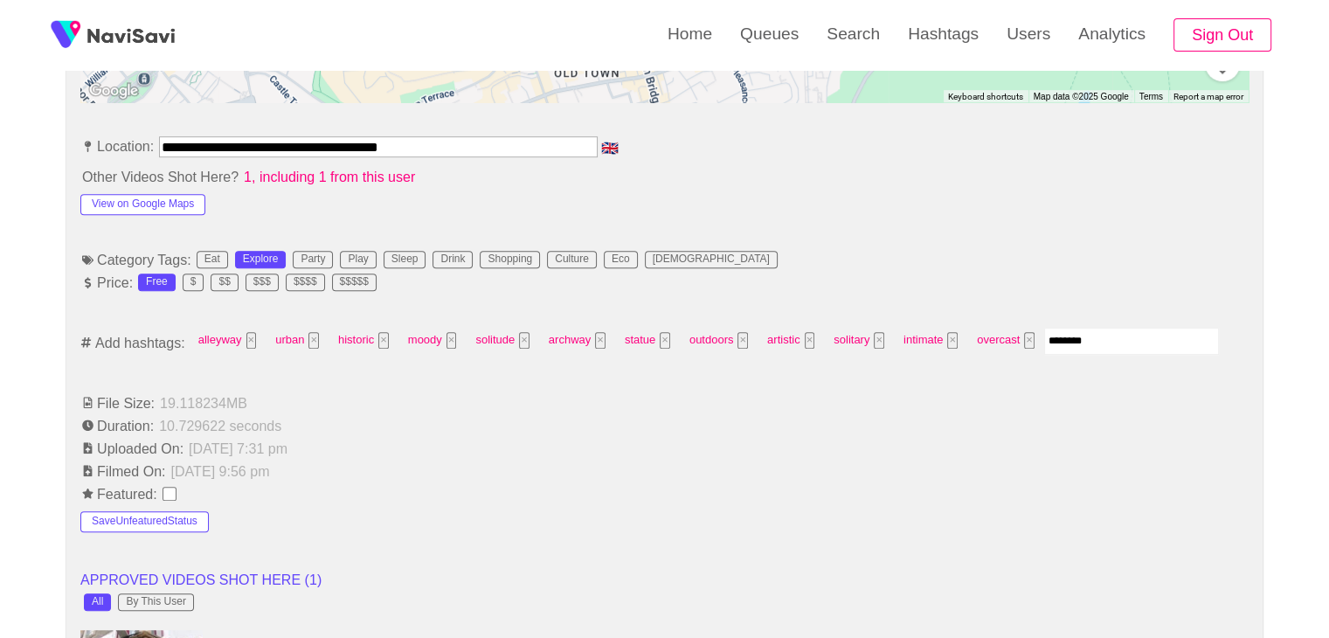
type input "*********"
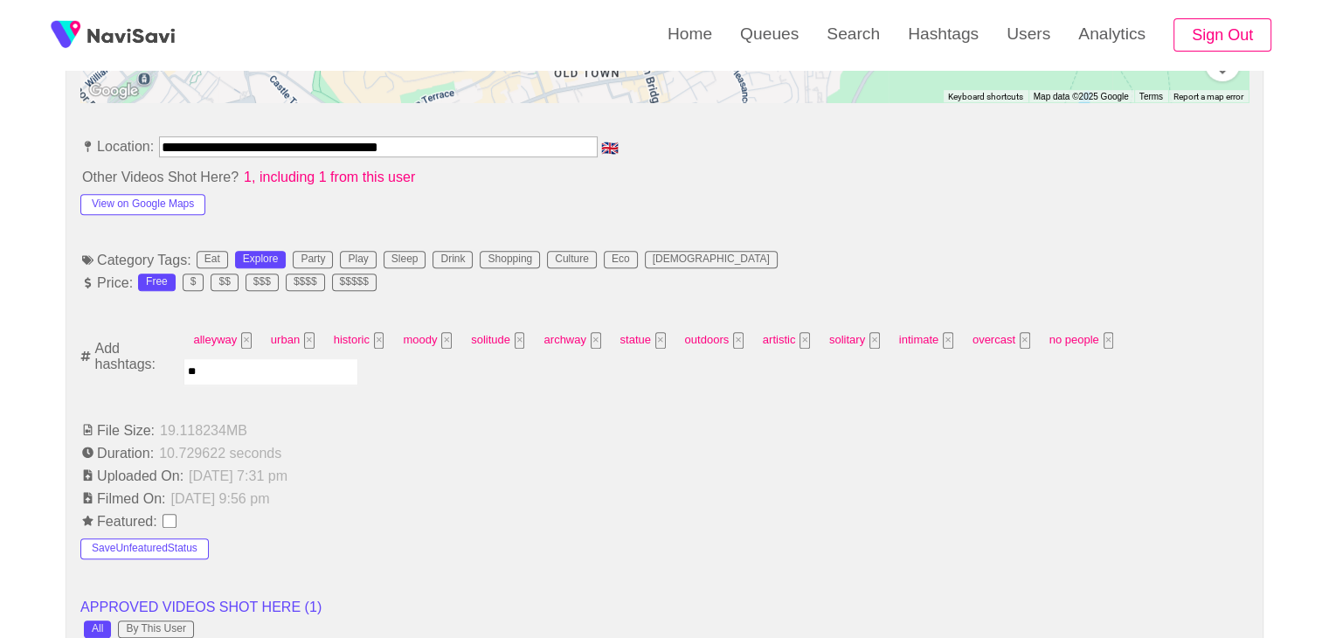
type input "*"
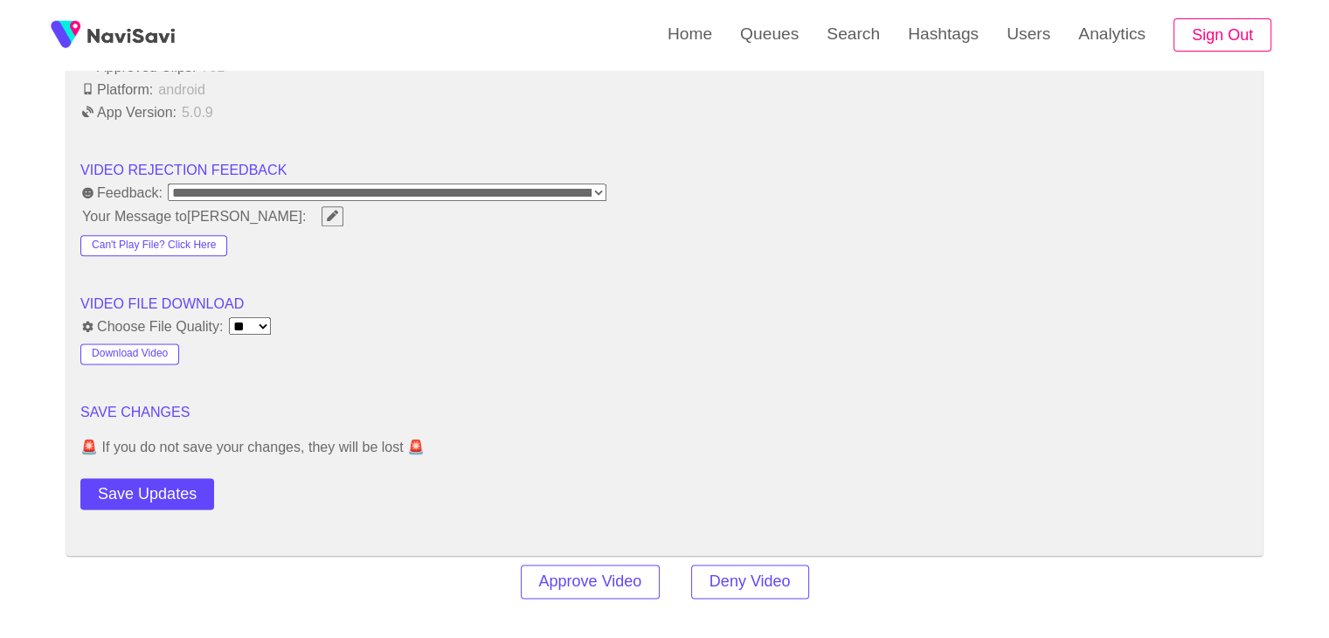
scroll to position [2184, 0]
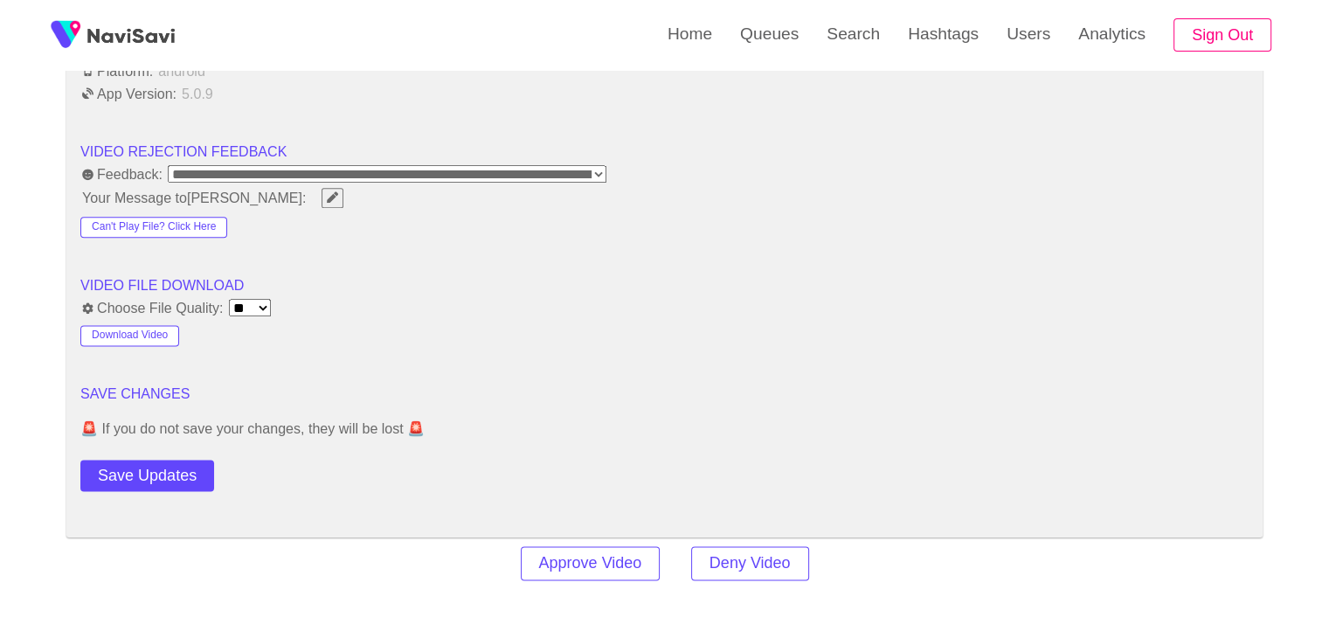
click at [177, 467] on button "Save Updates" at bounding box center [147, 475] width 134 height 32
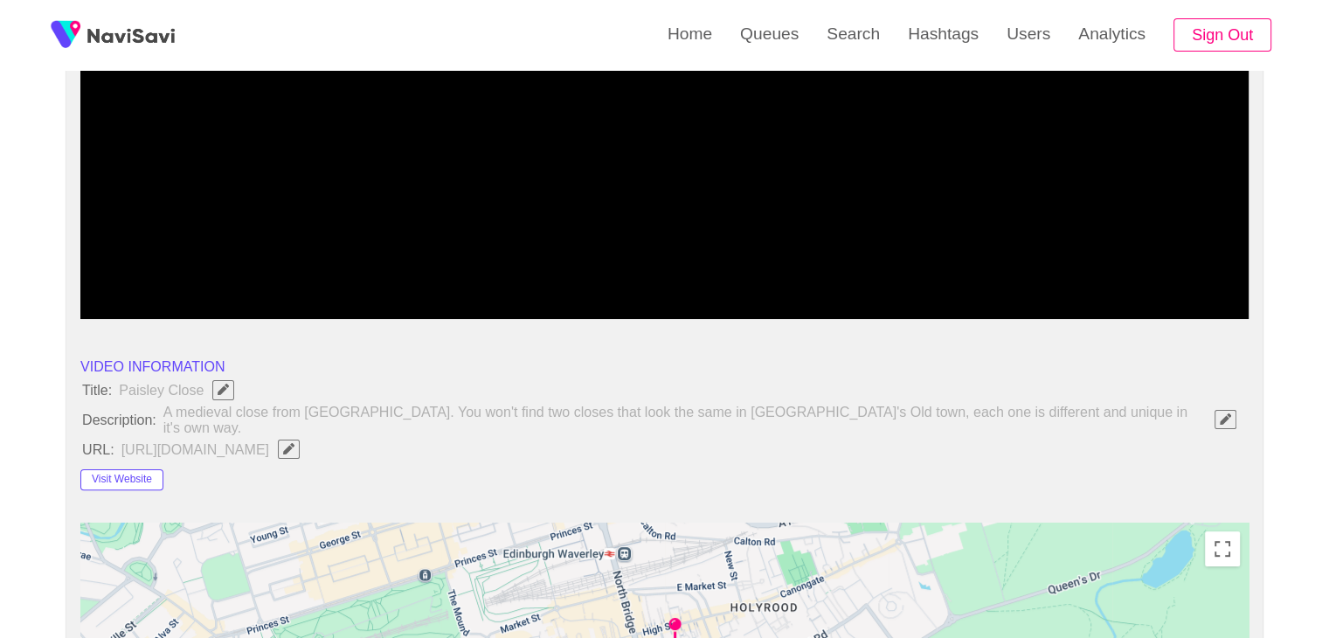
scroll to position [0, 0]
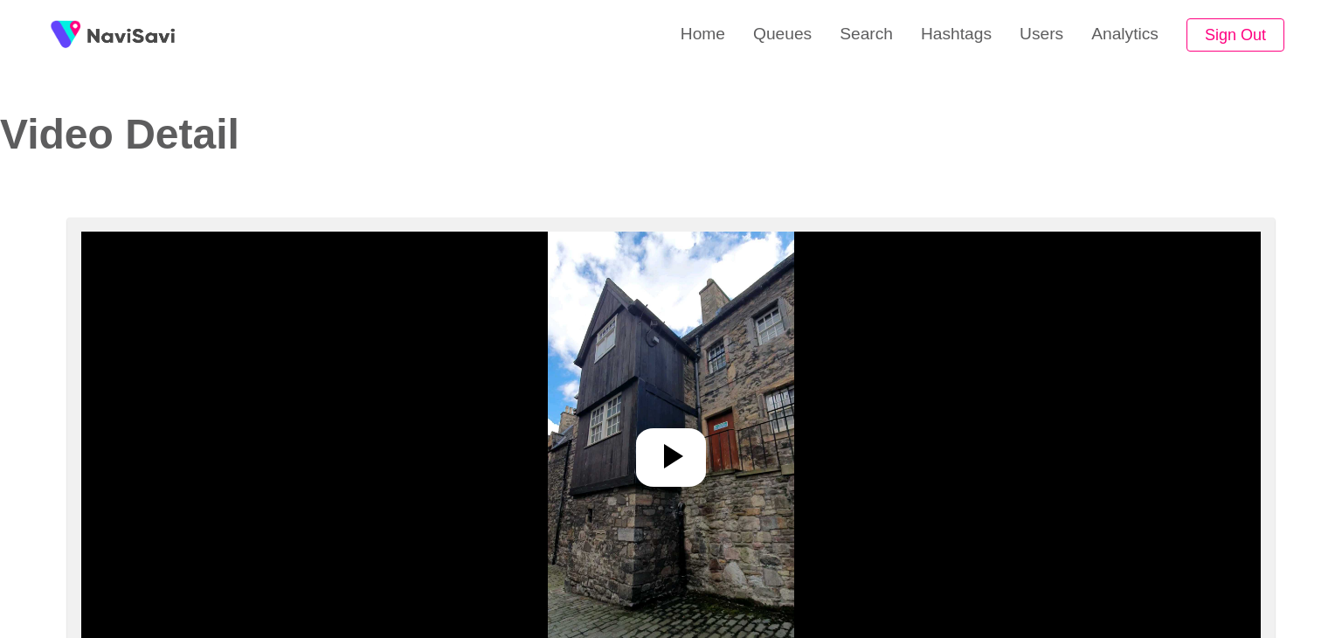
select select "**********"
select select "**"
click at [676, 438] on icon at bounding box center [664, 456] width 42 height 42
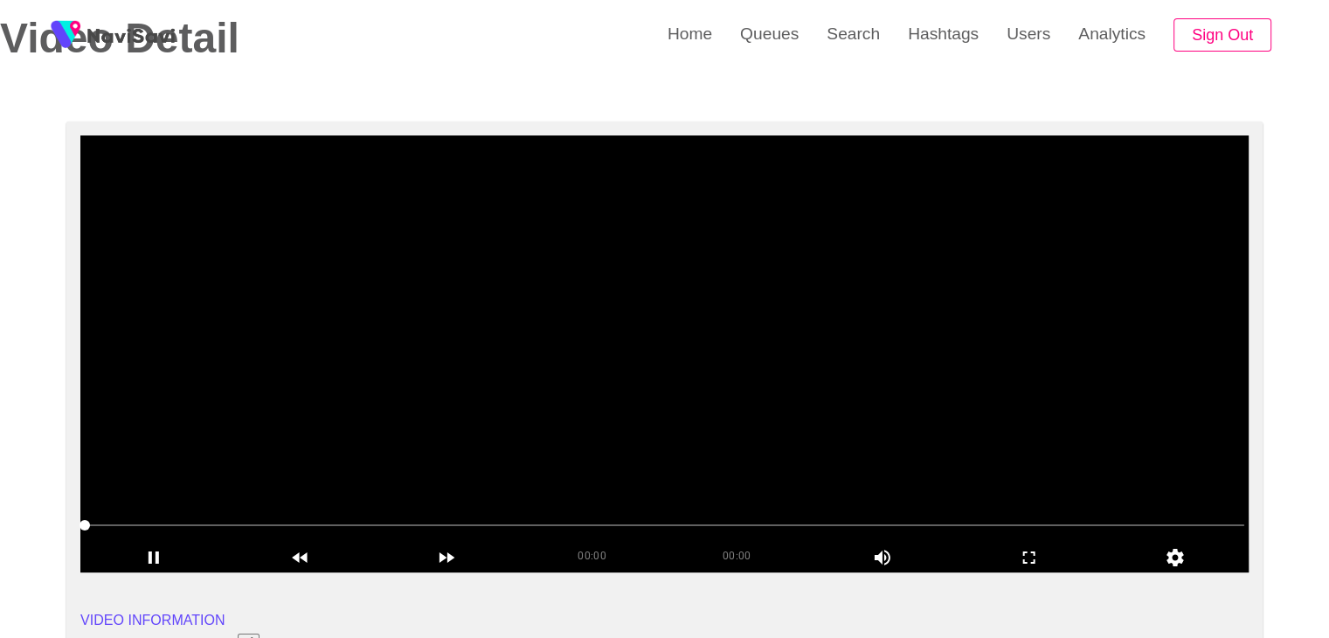
scroll to position [87, 0]
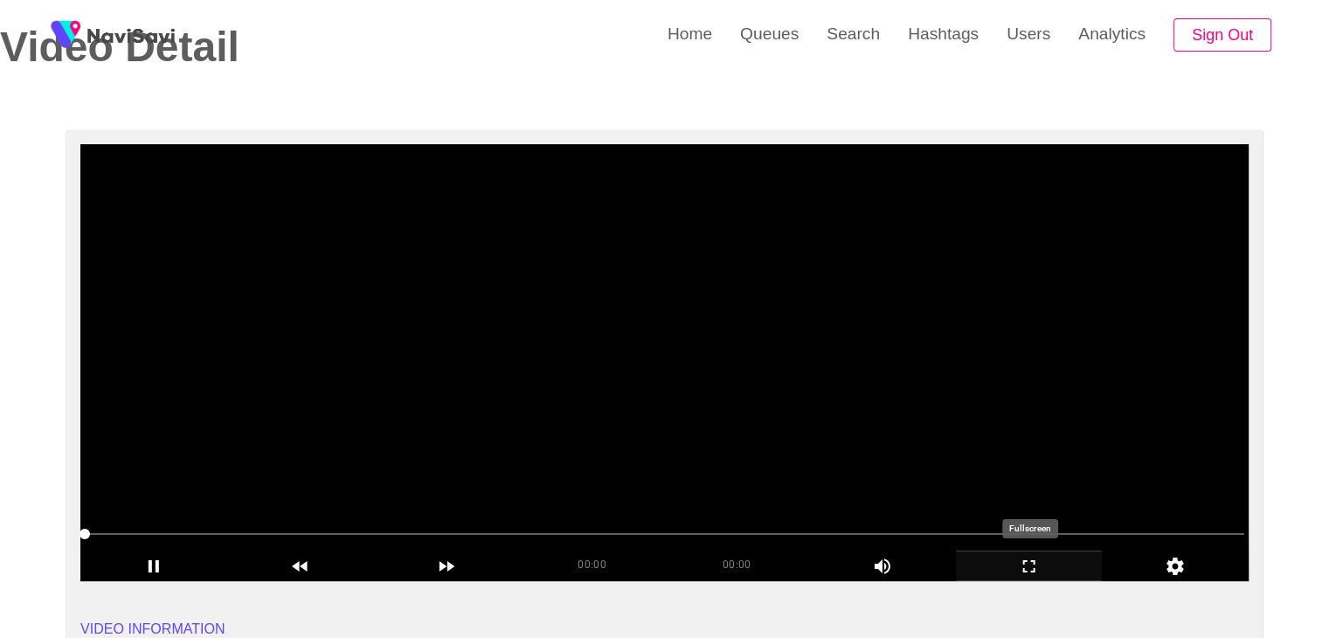
click at [1015, 566] on icon "add" at bounding box center [1028, 566] width 145 height 21
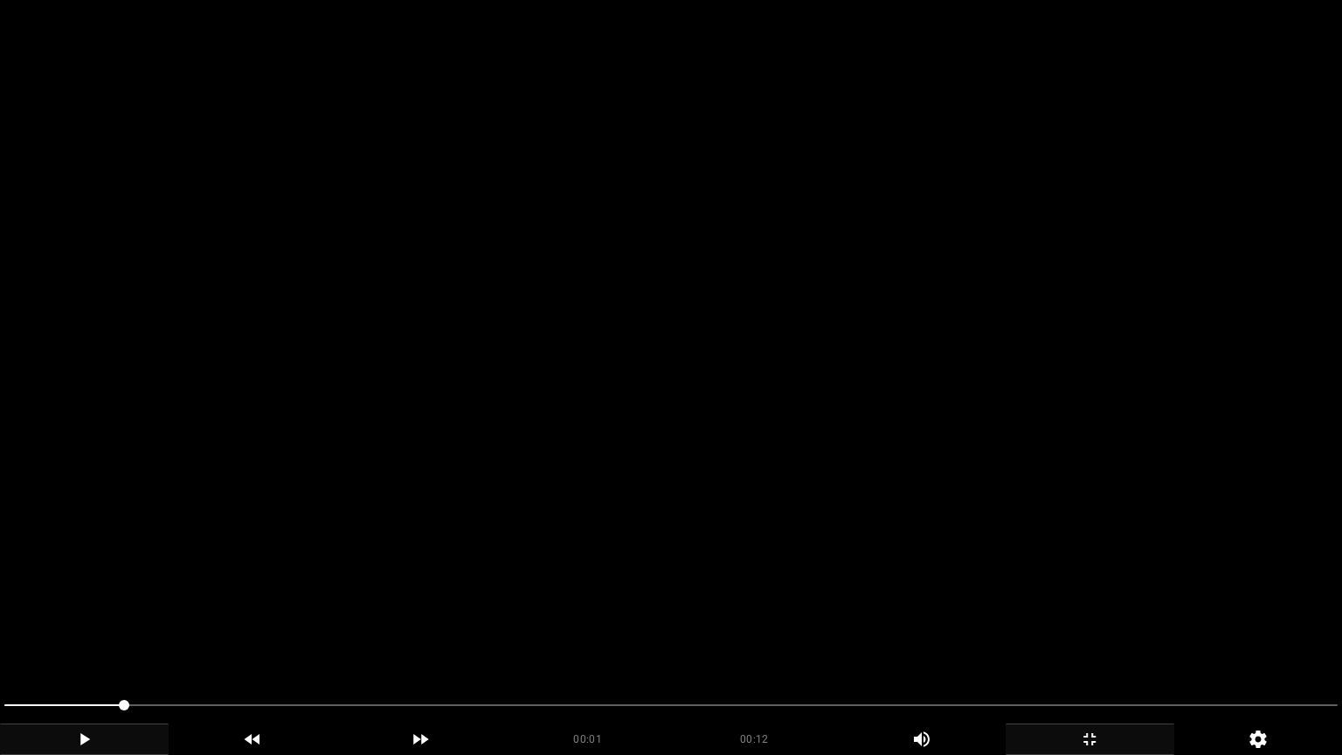
click at [73, 637] on icon "add" at bounding box center [84, 739] width 167 height 21
click at [52, 637] on icon "add" at bounding box center [84, 739] width 167 height 21
click at [90, 637] on icon "add" at bounding box center [84, 739] width 167 height 21
click at [222, 637] on span at bounding box center [670, 705] width 1333 height 28
click at [307, 637] on span at bounding box center [670, 705] width 1333 height 28
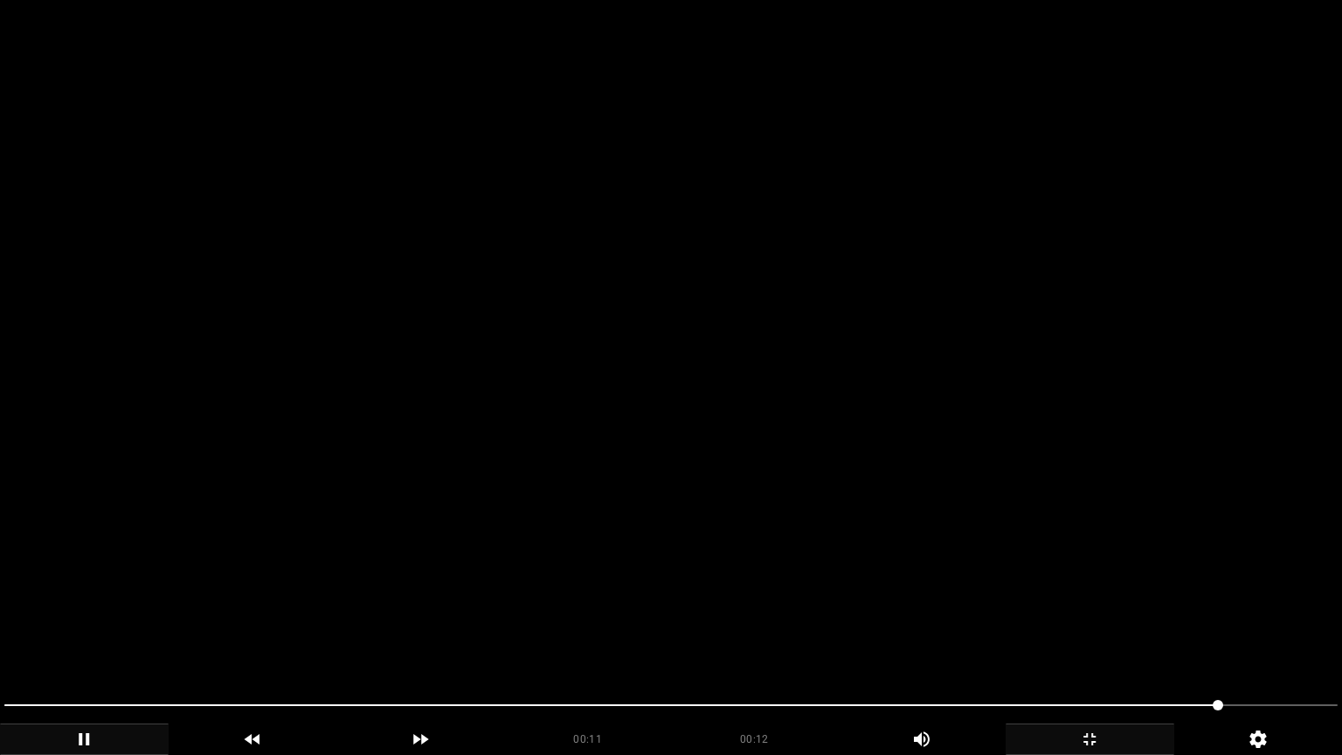
click at [1130, 637] on icon "add" at bounding box center [1089, 739] width 167 height 21
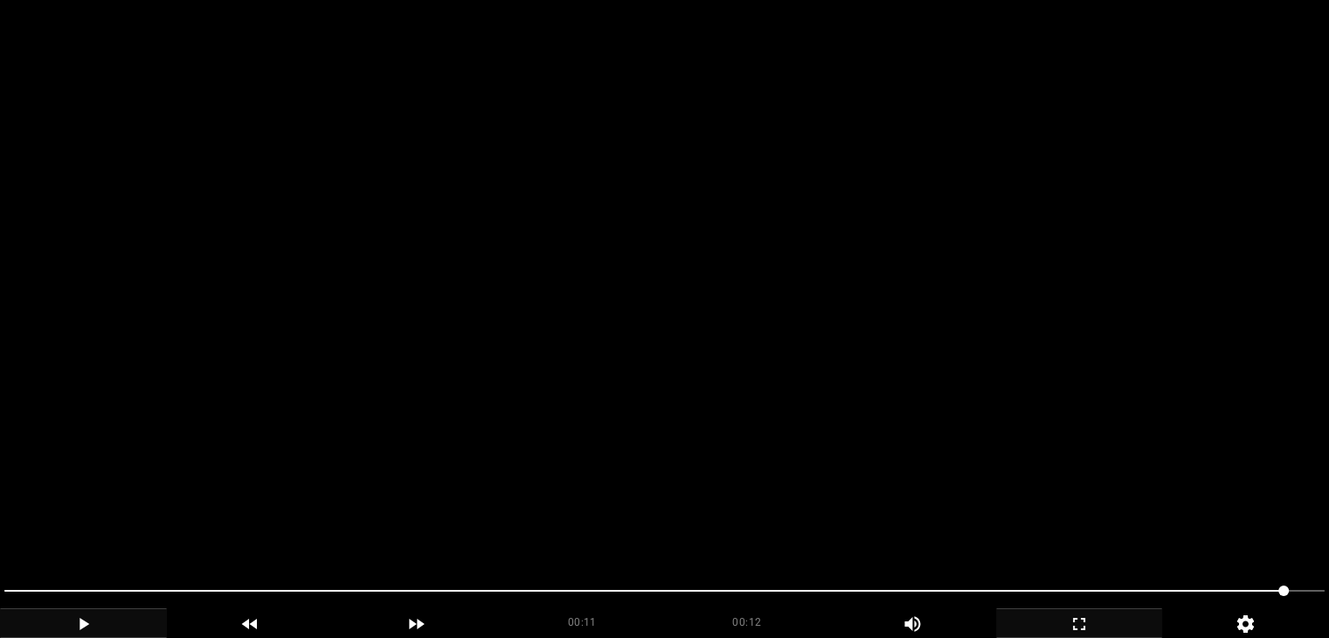
scroll to position [874, 0]
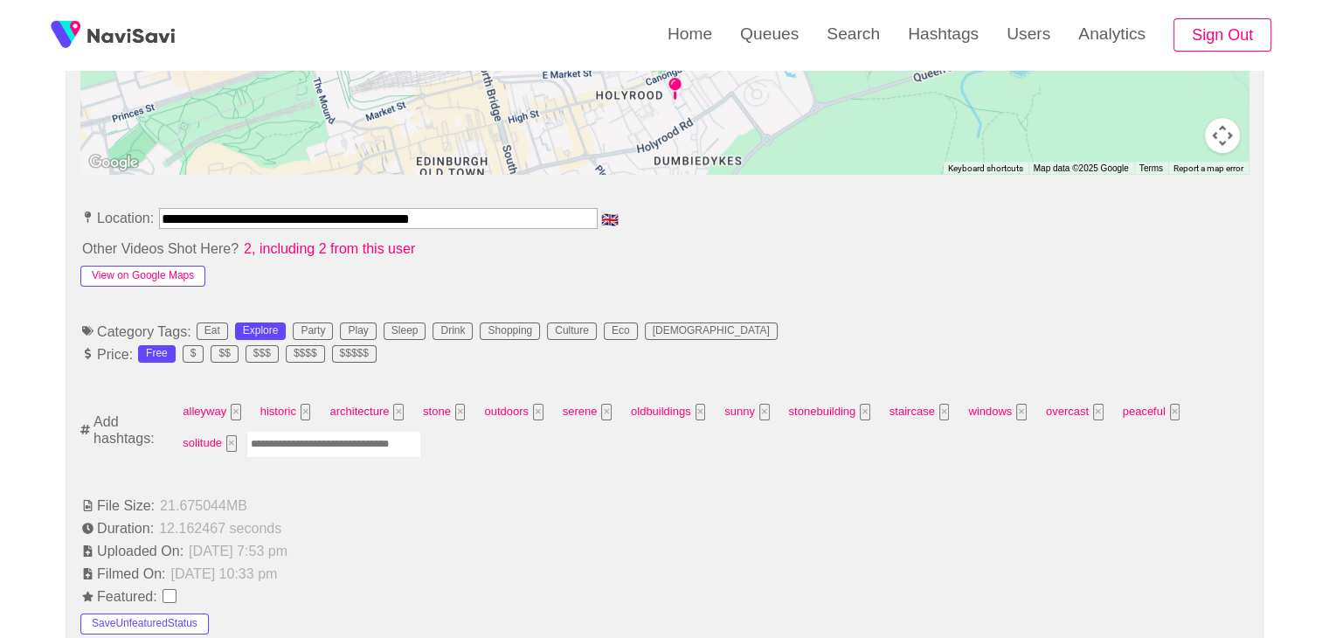
click at [145, 272] on button "View on Google Maps" at bounding box center [142, 276] width 125 height 21
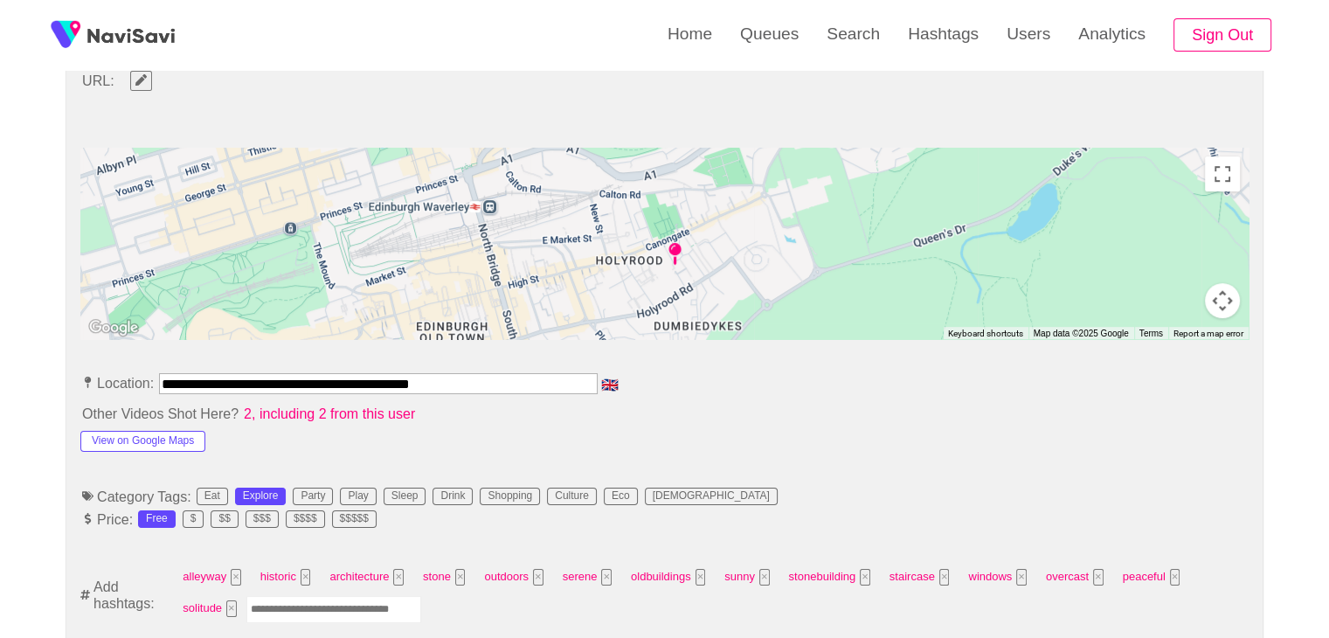
scroll to position [699, 0]
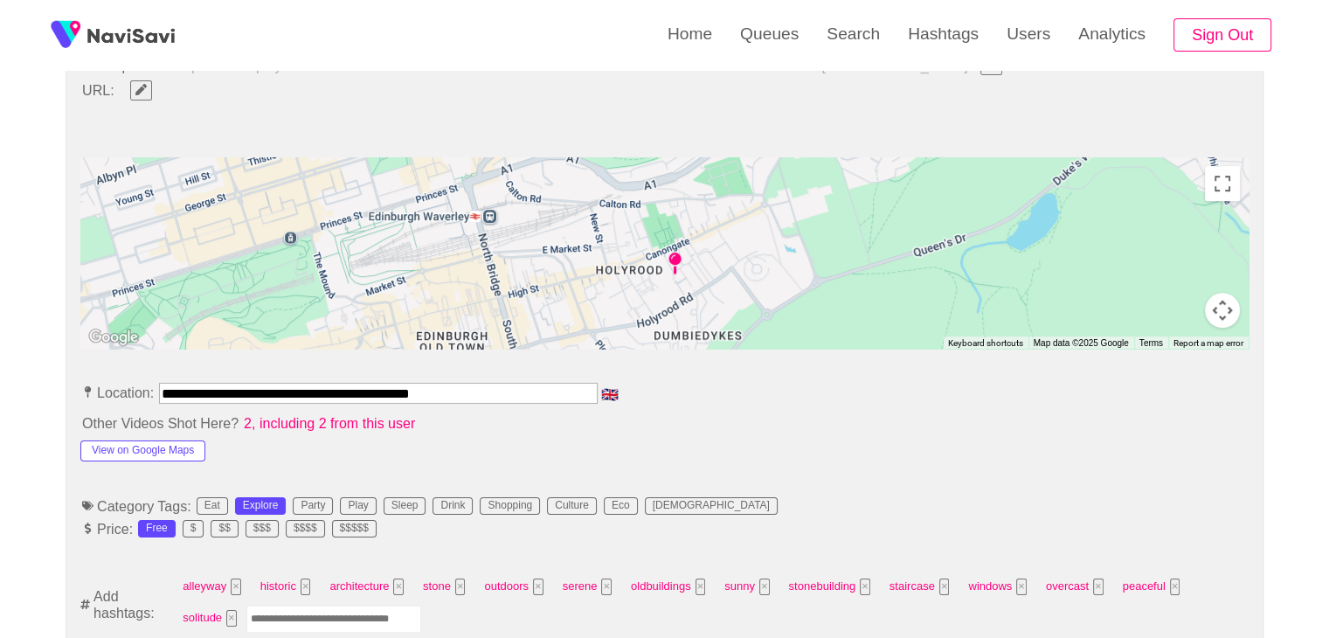
drag, startPoint x: 319, startPoint y: 354, endPoint x: 3, endPoint y: 295, distance: 320.7
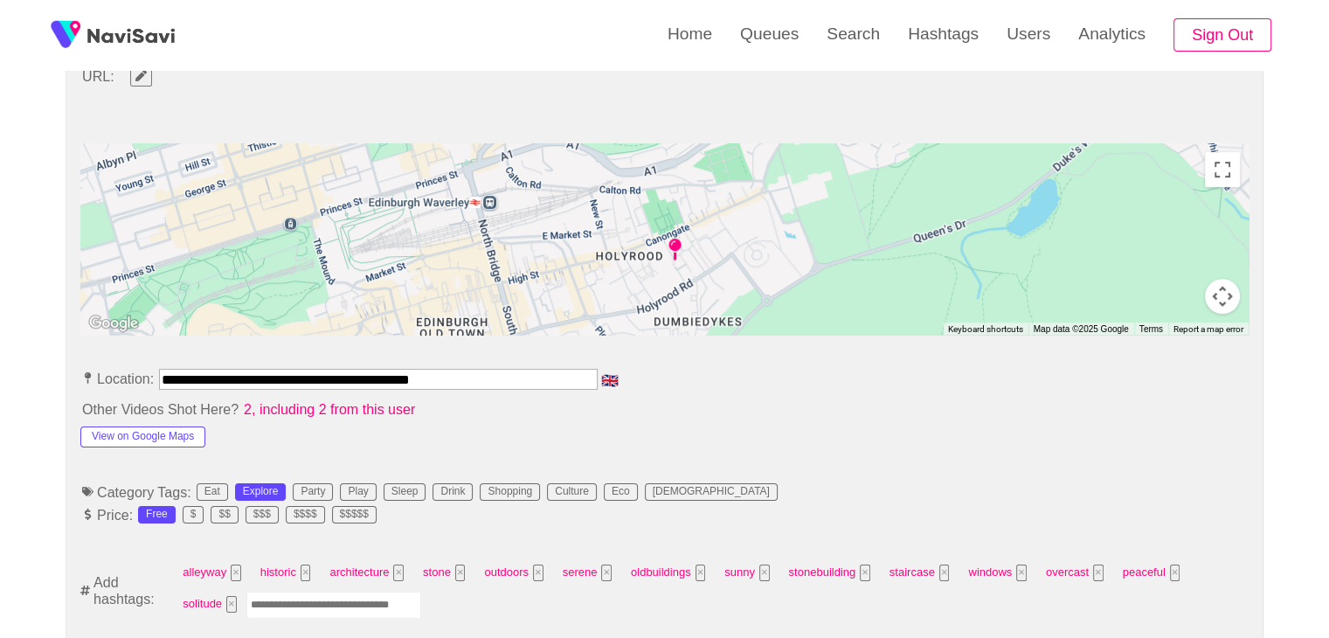
scroll to position [524, 0]
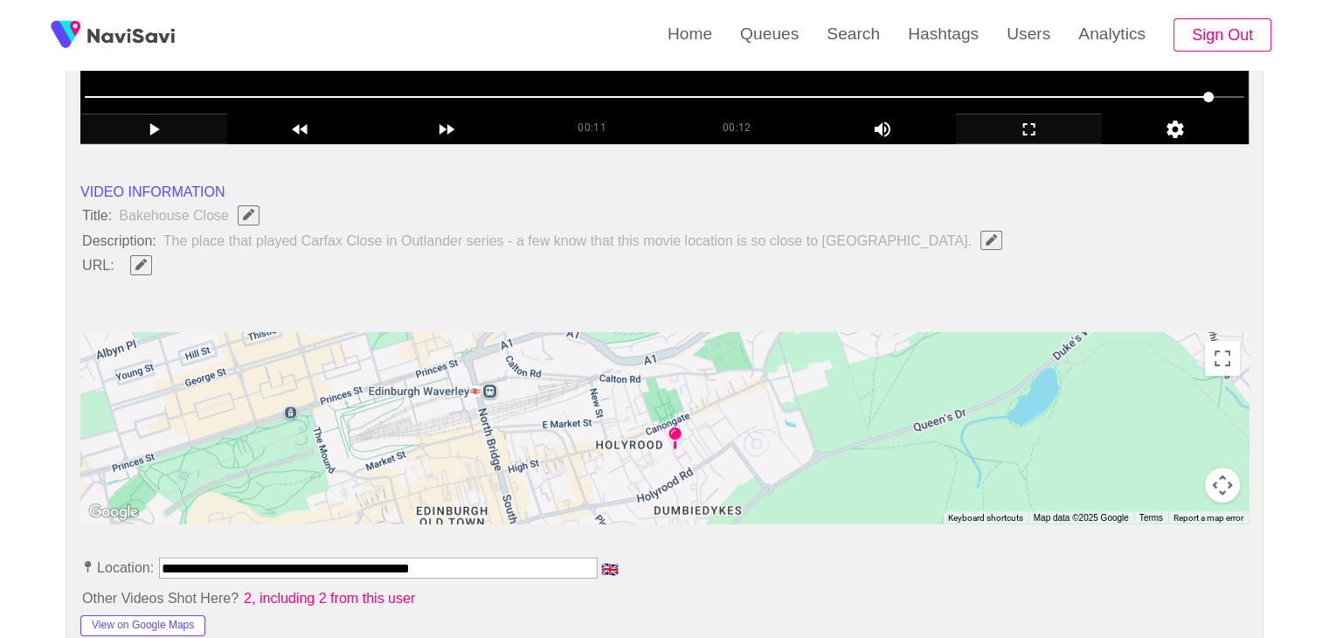
click at [137, 268] on button "button" at bounding box center [141, 264] width 22 height 19
click at [206, 273] on input "field" at bounding box center [520, 265] width 798 height 22
type input "**********"
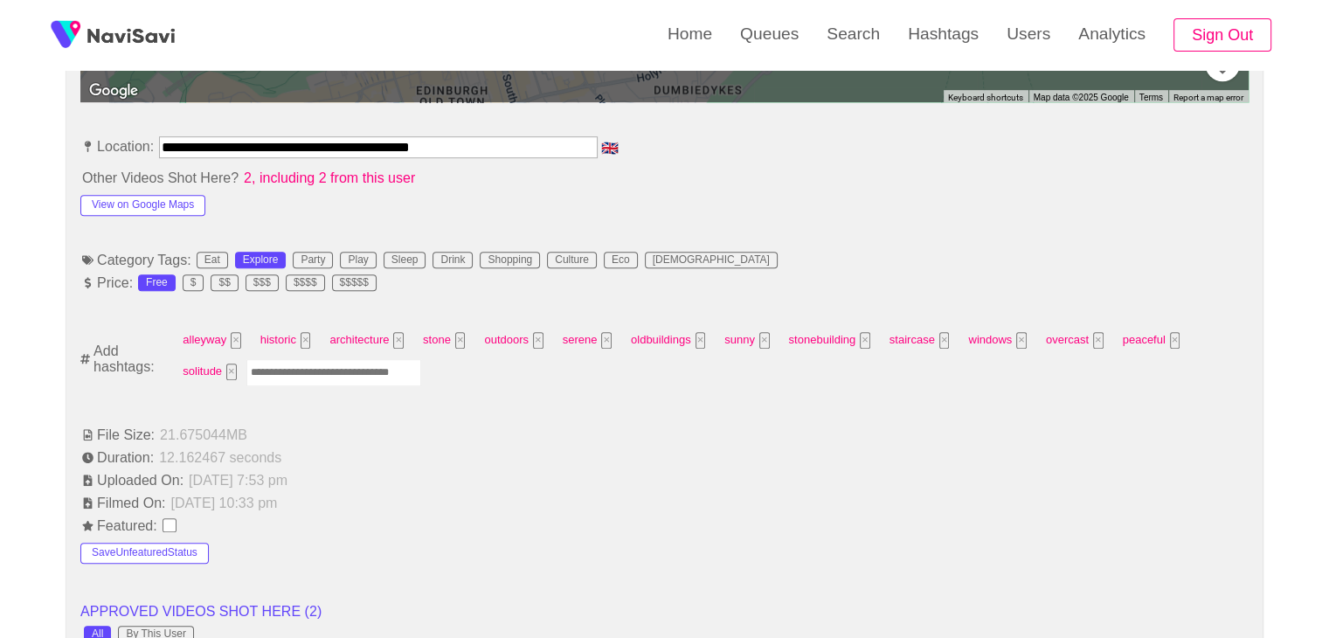
scroll to position [961, 0]
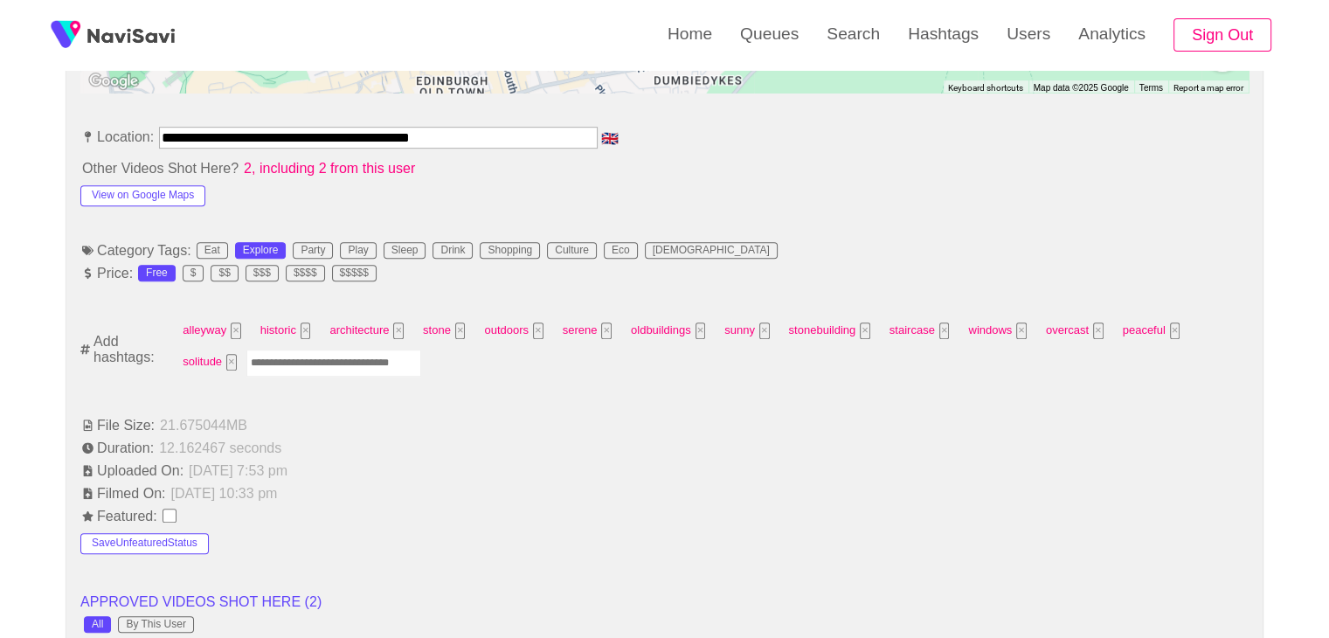
click at [311, 354] on input "Enter tag here and press return" at bounding box center [333, 362] width 175 height 27
type input "*********"
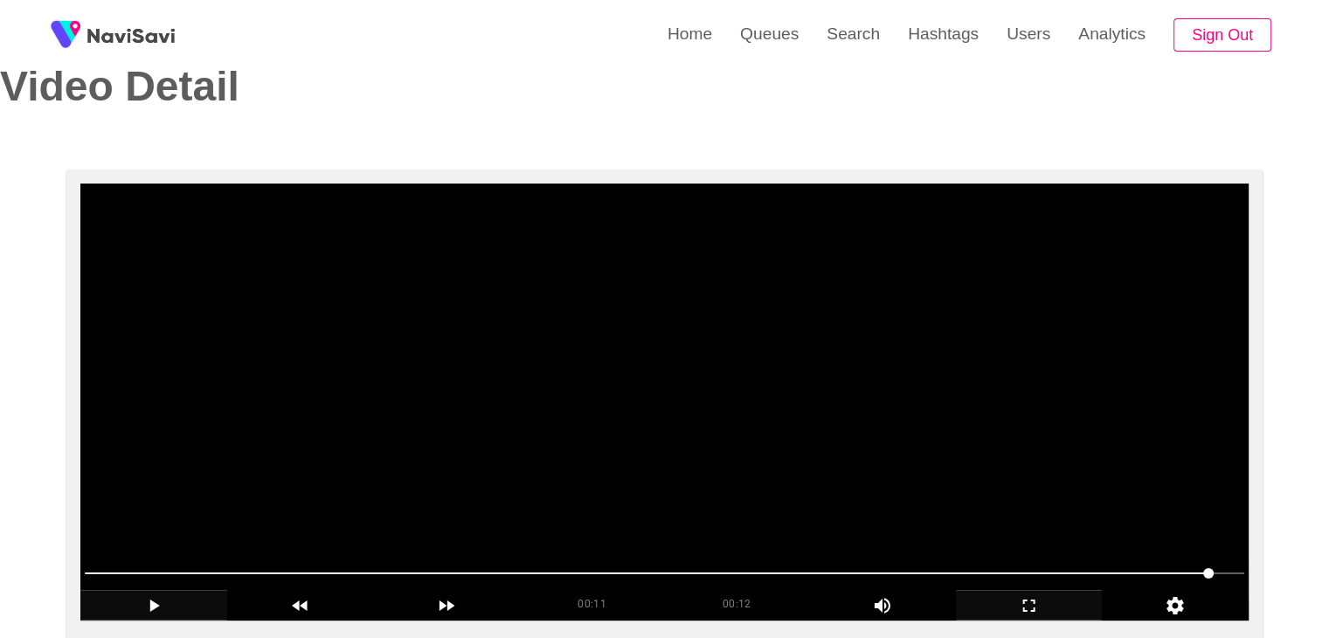
scroll to position [175, 0]
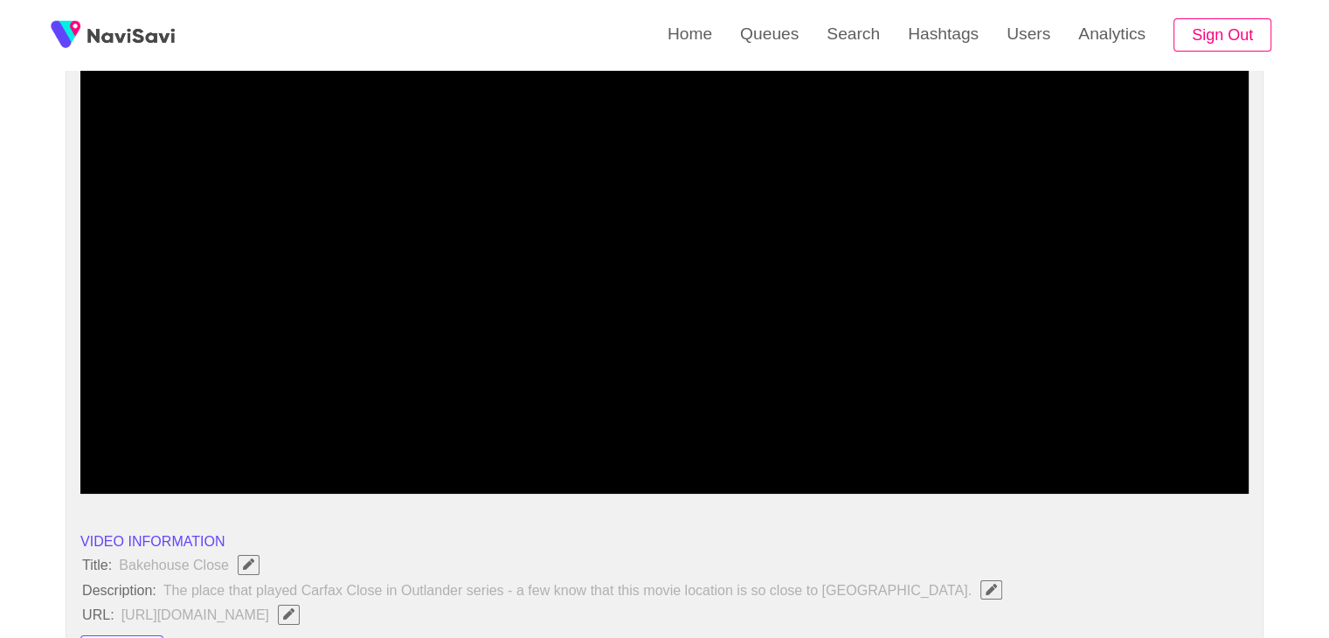
click at [144, 461] on div at bounding box center [664, 447] width 1173 height 45
drag, startPoint x: 136, startPoint y: 431, endPoint x: 96, endPoint y: 442, distance: 41.8
click at [96, 442] on div at bounding box center [664, 447] width 1173 height 45
click at [78, 438] on div at bounding box center [664, 447] width 1173 height 45
drag, startPoint x: 78, startPoint y: 438, endPoint x: 93, endPoint y: 442, distance: 15.5
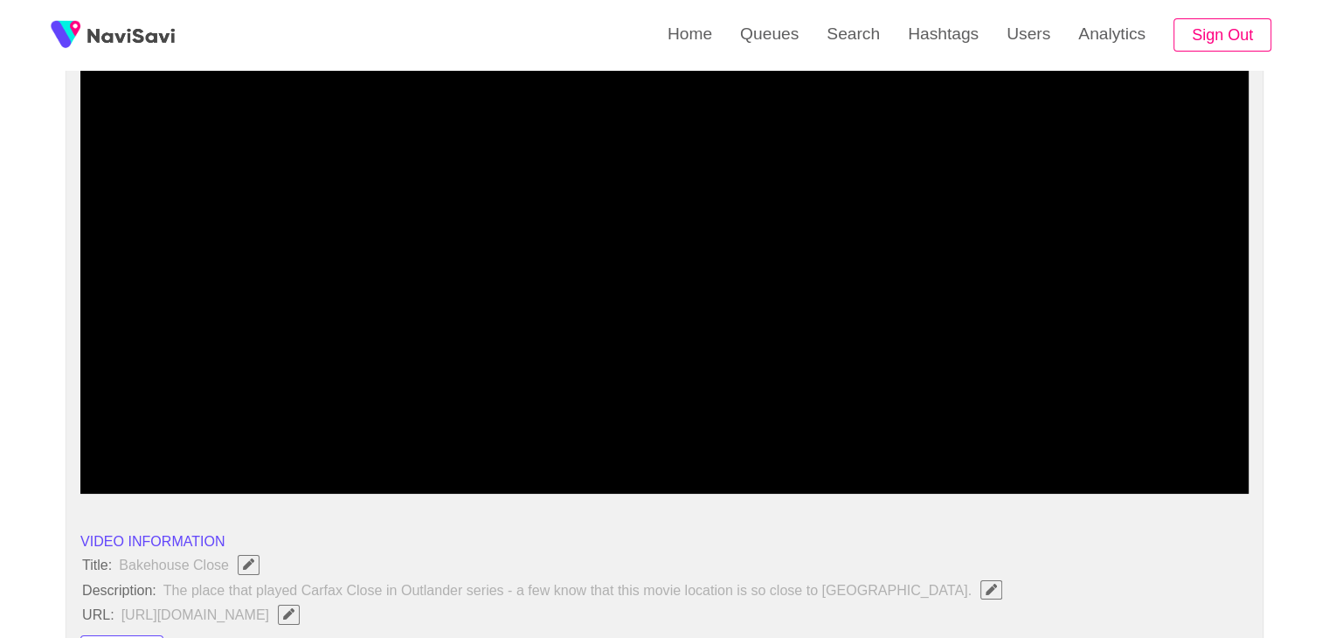
click at [93, 442] on span at bounding box center [96, 446] width 10 height 10
drag, startPoint x: 85, startPoint y: 443, endPoint x: 74, endPoint y: 450, distance: 12.6
drag, startPoint x: 100, startPoint y: 445, endPoint x: 72, endPoint y: 448, distance: 28.2
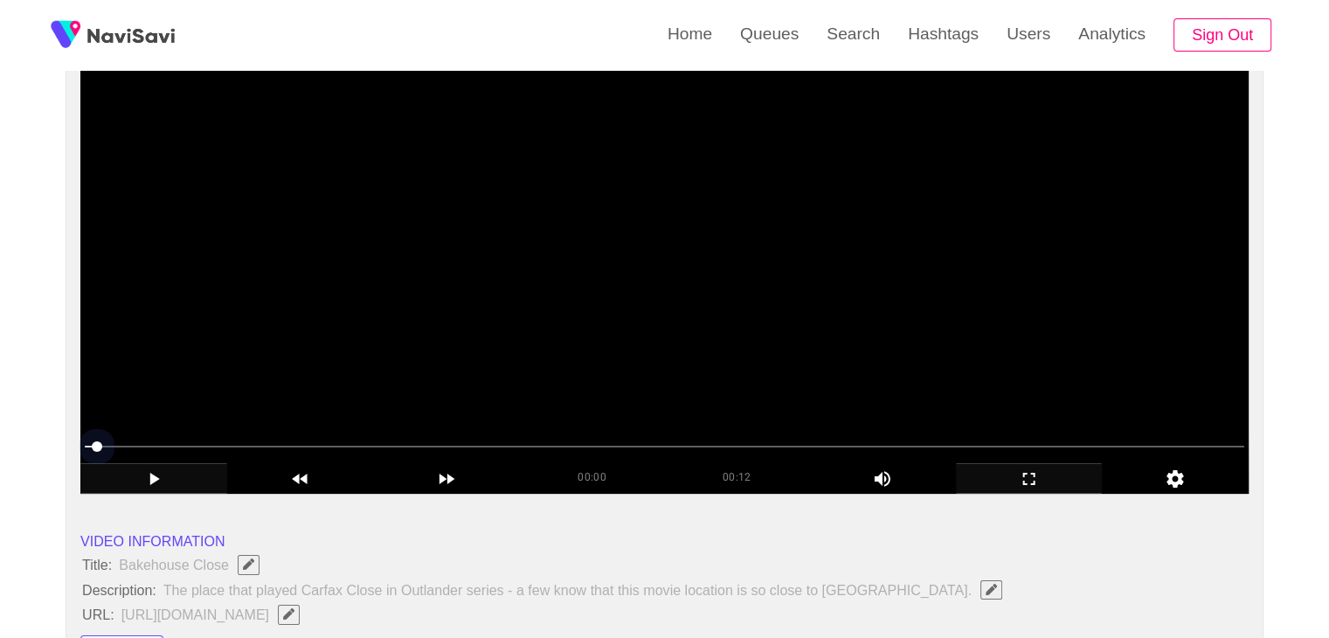
click at [154, 446] on span at bounding box center [664, 446] width 1159 height 28
click at [271, 448] on span at bounding box center [664, 446] width 1159 height 28
drag, startPoint x: 383, startPoint y: 443, endPoint x: 432, endPoint y: 445, distance: 48.9
click at [441, 448] on span at bounding box center [664, 446] width 1159 height 28
click at [518, 447] on span at bounding box center [664, 446] width 1159 height 28
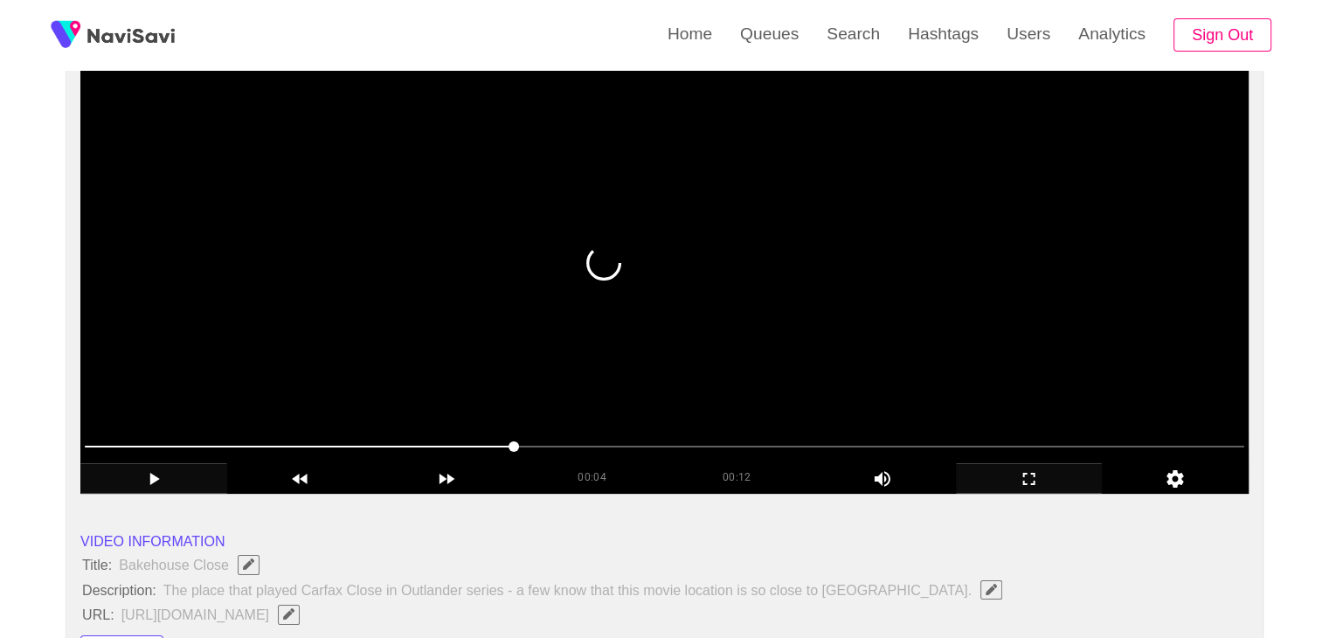
click at [519, 447] on span at bounding box center [513, 446] width 10 height 10
click at [530, 447] on span at bounding box center [525, 446] width 10 height 10
click at [565, 451] on span at bounding box center [560, 446] width 10 height 10
click at [577, 450] on span at bounding box center [571, 446] width 10 height 10
click at [598, 447] on span at bounding box center [595, 446] width 10 height 10
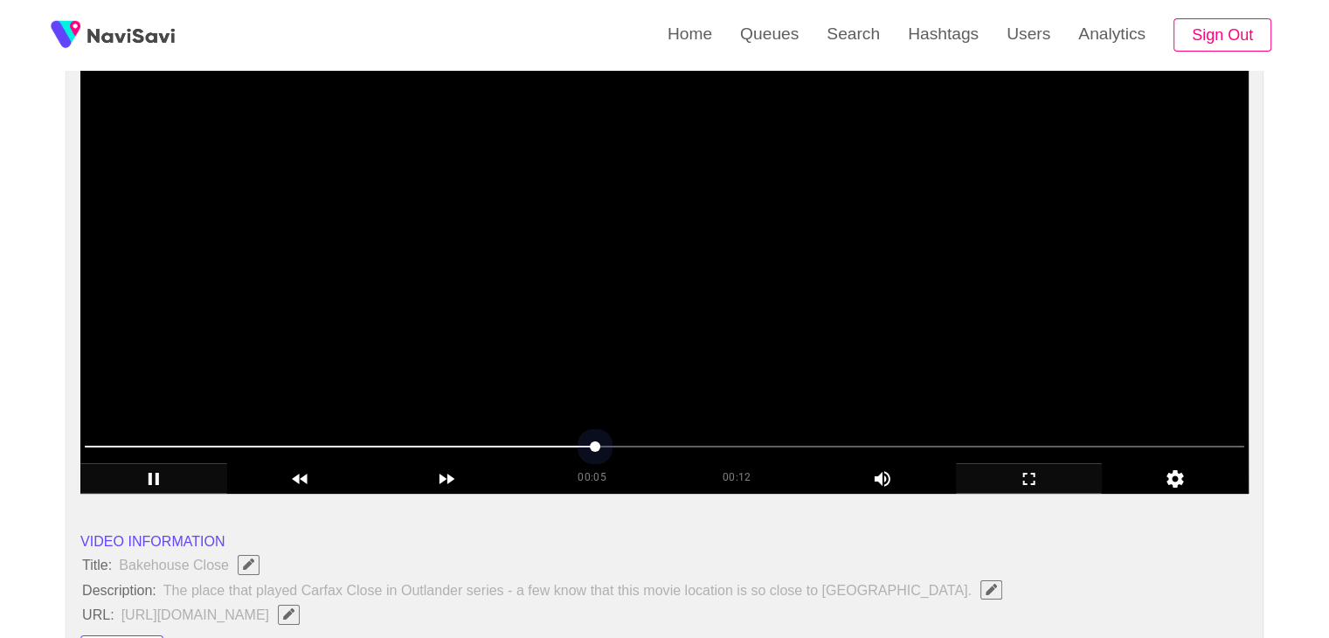
click at [619, 448] on span at bounding box center [664, 446] width 1159 height 28
click at [646, 451] on span at bounding box center [641, 446] width 10 height 10
click at [717, 451] on span at bounding box center [664, 446] width 1159 height 28
click at [741, 451] on span at bounding box center [664, 446] width 1159 height 28
click at [821, 450] on span at bounding box center [664, 446] width 1159 height 28
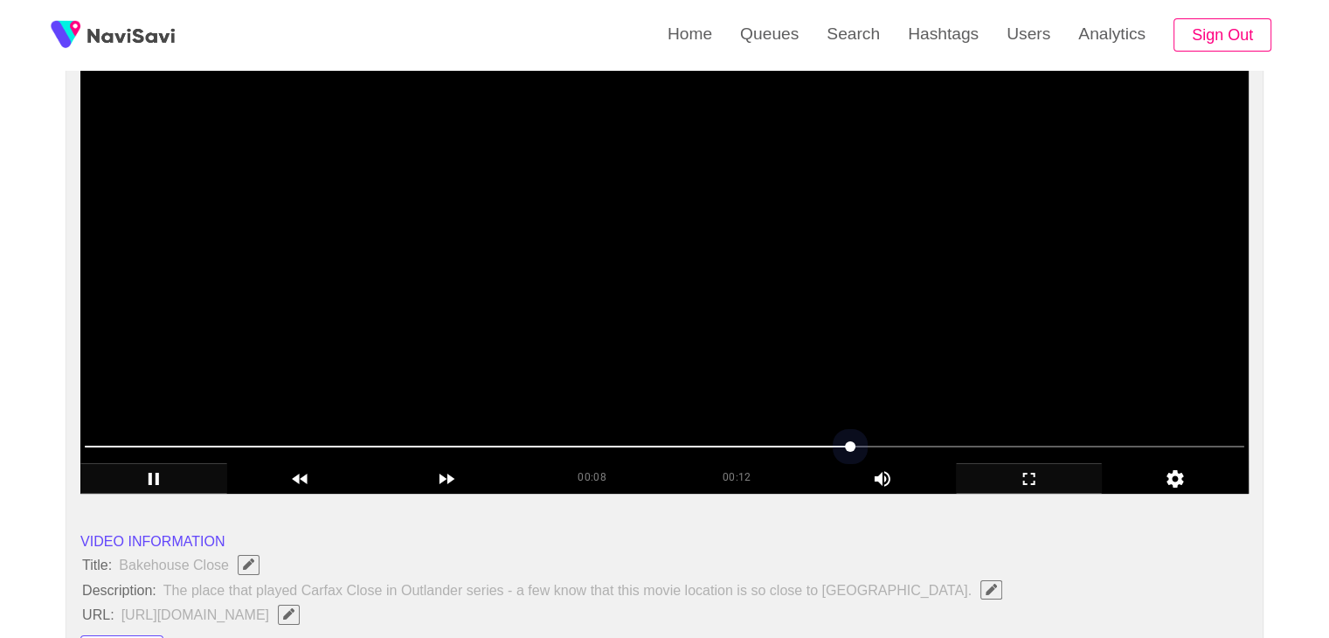
drag, startPoint x: 850, startPoint y: 448, endPoint x: 885, endPoint y: 446, distance: 35.0
click at [885, 446] on span at bounding box center [664, 446] width 1159 height 28
drag, startPoint x: 937, startPoint y: 442, endPoint x: 959, endPoint y: 442, distance: 21.8
click at [948, 442] on span at bounding box center [942, 446] width 10 height 10
click at [1032, 440] on span at bounding box center [664, 446] width 1159 height 28
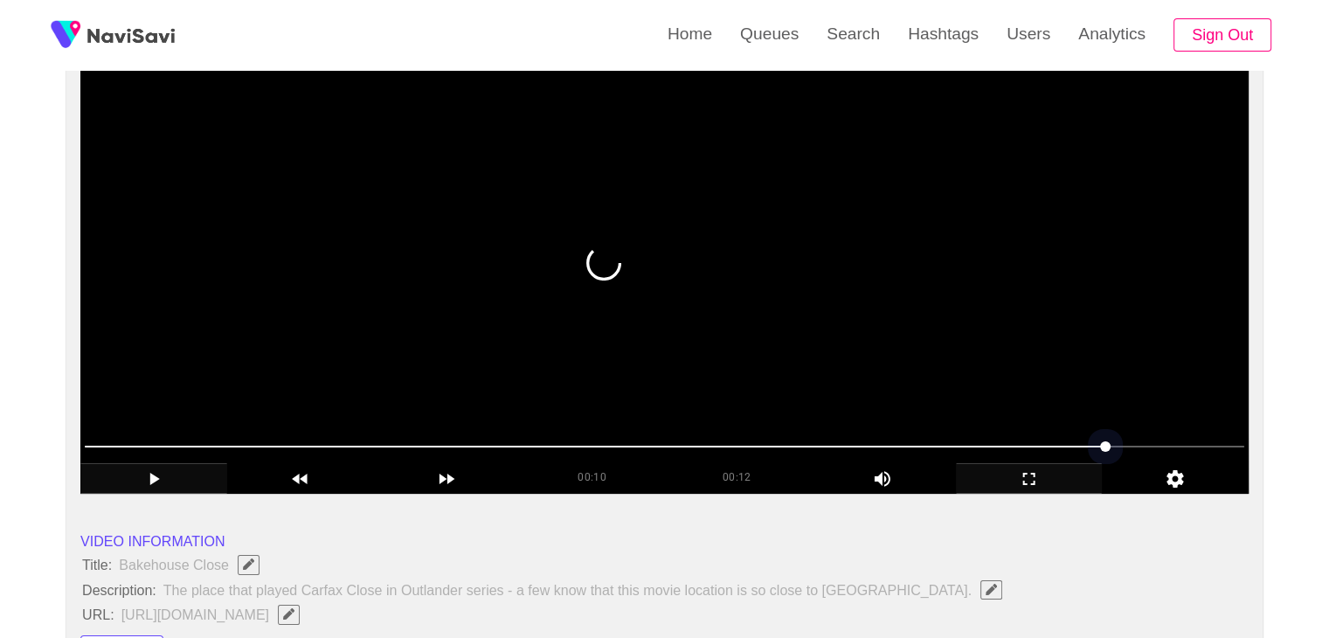
click at [1129, 439] on span at bounding box center [664, 446] width 1159 height 28
click at [1160, 441] on span at bounding box center [664, 446] width 1159 height 28
drag, startPoint x: 1160, startPoint y: 441, endPoint x: 1173, endPoint y: 441, distance: 13.1
click at [1168, 441] on span at bounding box center [1162, 446] width 10 height 10
click at [1179, 442] on span at bounding box center [1174, 446] width 10 height 10
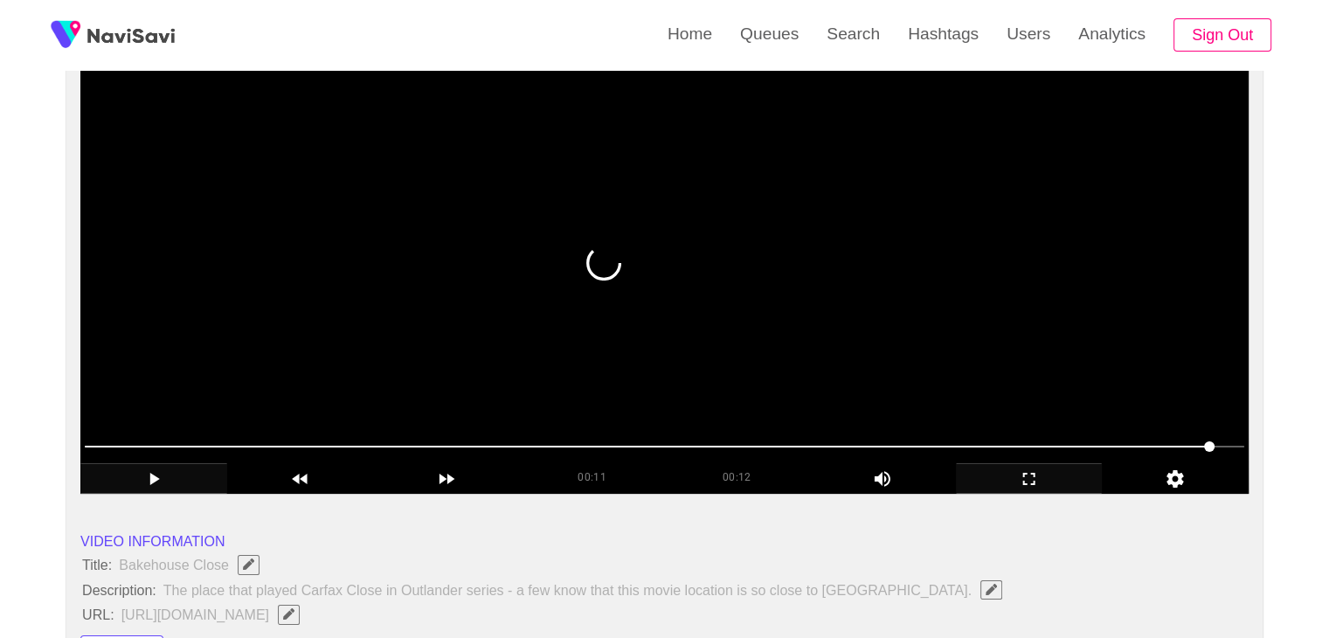
click at [1212, 446] on span at bounding box center [1209, 446] width 10 height 10
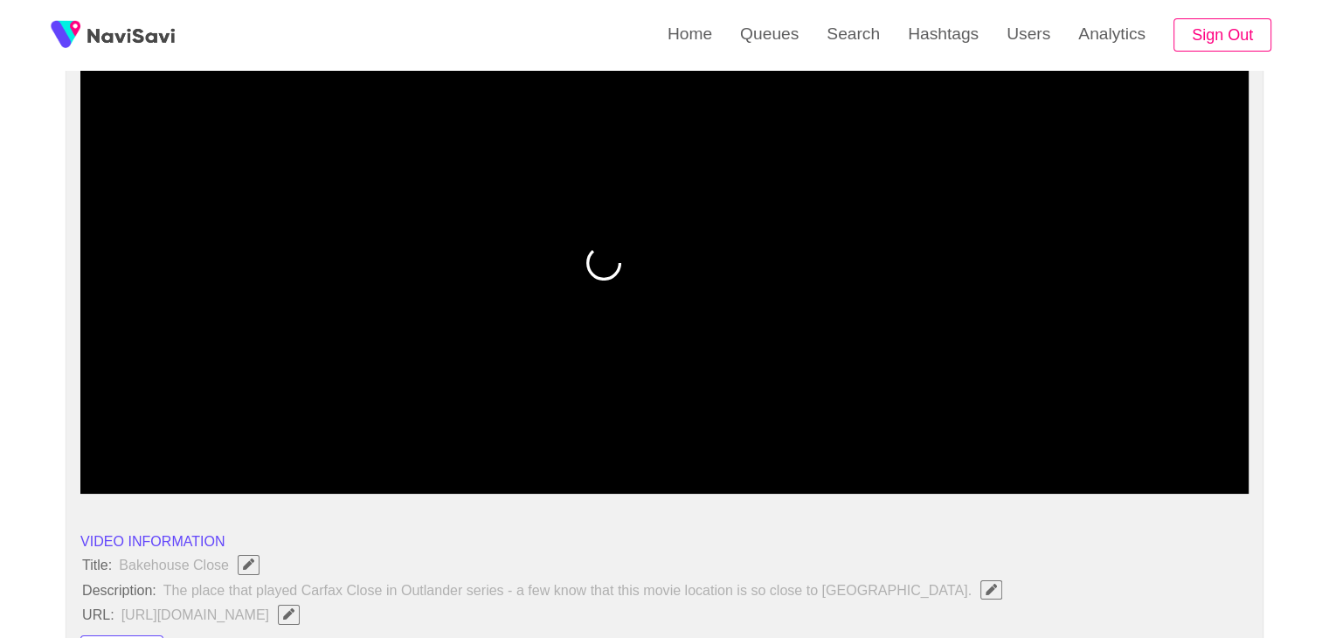
drag, startPoint x: 214, startPoint y: 441, endPoint x: 0, endPoint y: 438, distance: 214.0
click at [156, 485] on icon "add" at bounding box center [153, 478] width 145 height 21
click at [161, 480] on icon "add" at bounding box center [153, 478] width 145 height 21
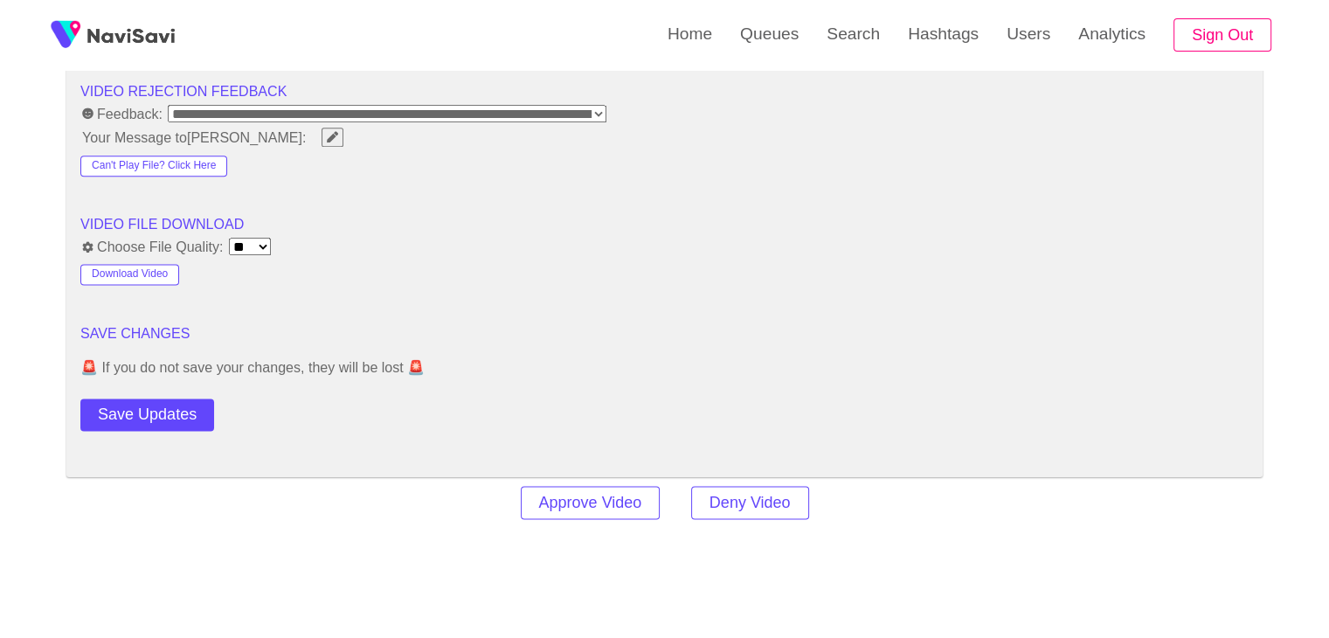
scroll to position [2271, 0]
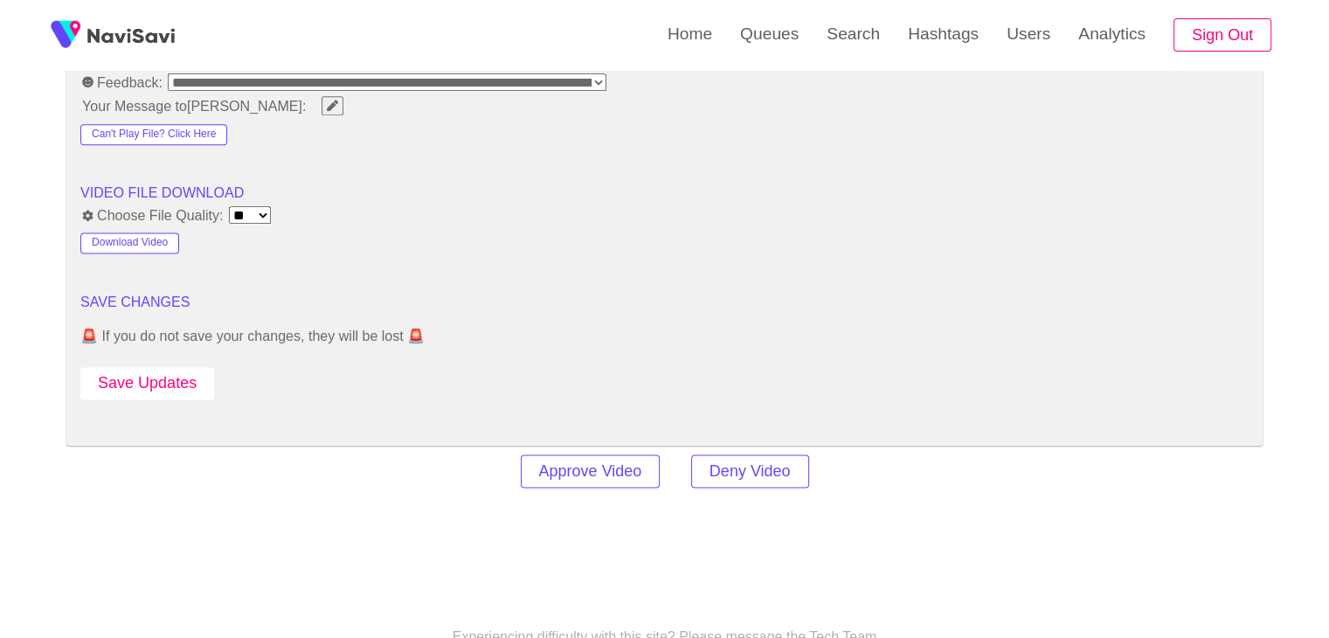
click at [162, 379] on button "Save Updates" at bounding box center [147, 383] width 134 height 32
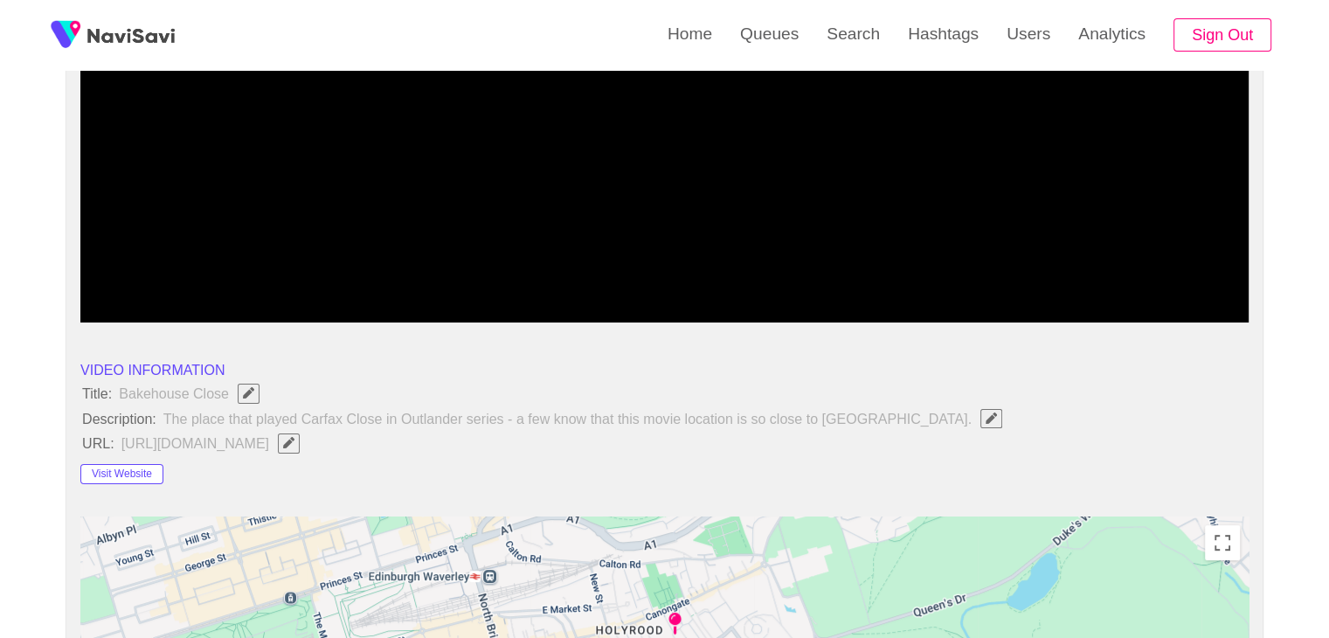
scroll to position [349, 0]
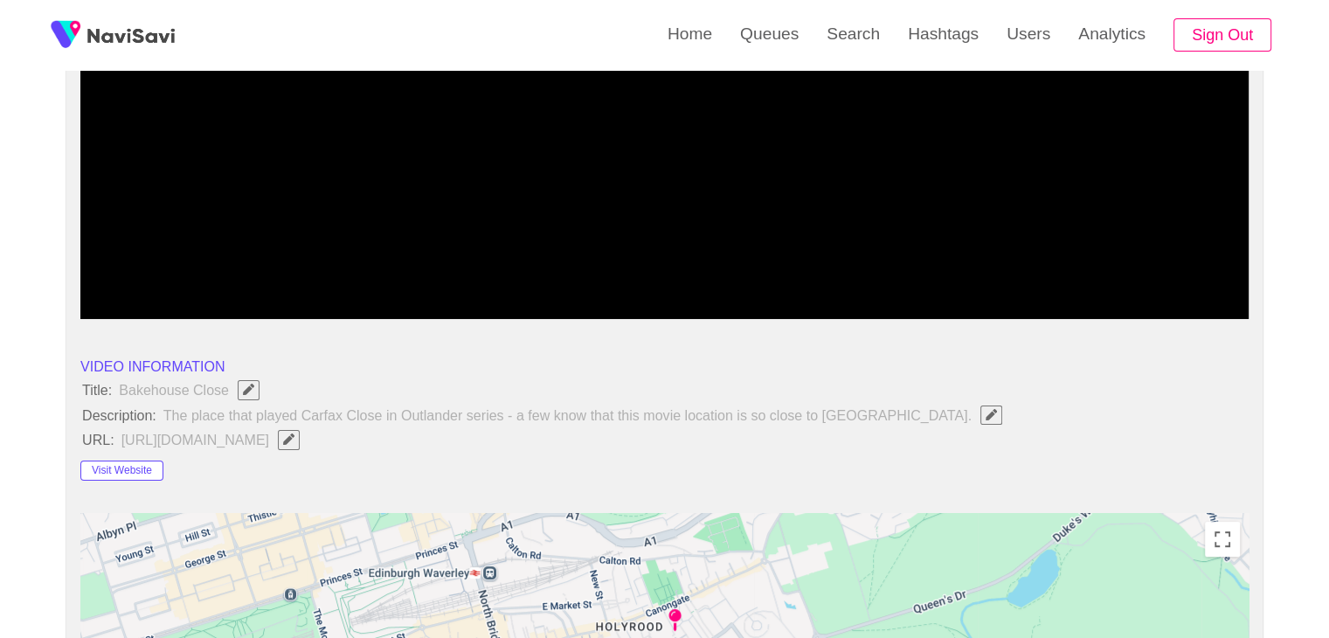
click at [296, 441] on span "Edit Field" at bounding box center [288, 438] width 15 height 11
click at [509, 394] on li "Title: Bakehouse Close" at bounding box center [664, 389] width 1168 height 23
click at [486, 433] on input "field" at bounding box center [520, 440] width 798 height 22
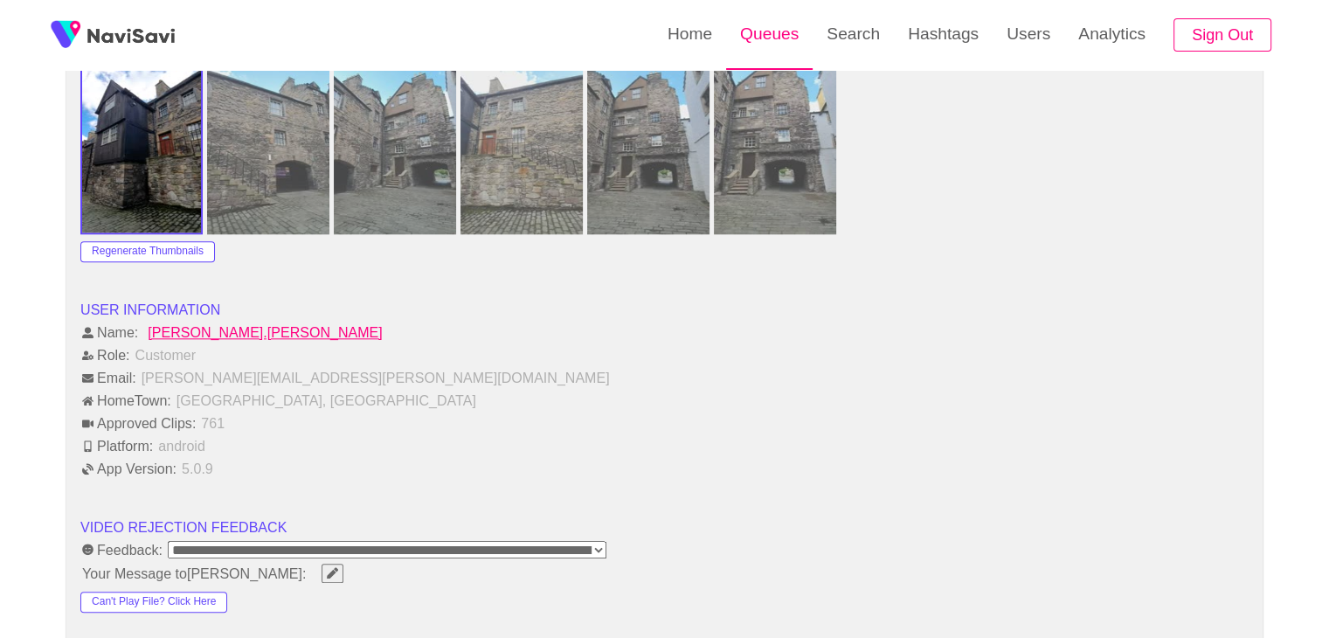
scroll to position [1660, 0]
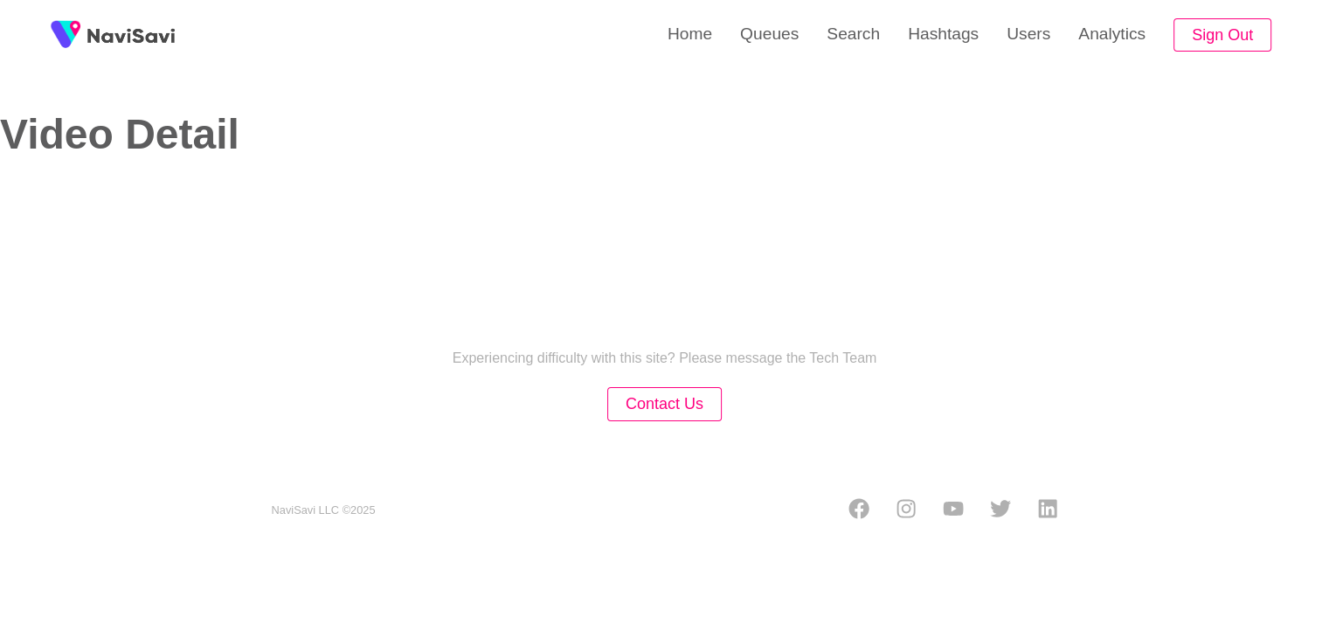
select select "**********"
select select "**"
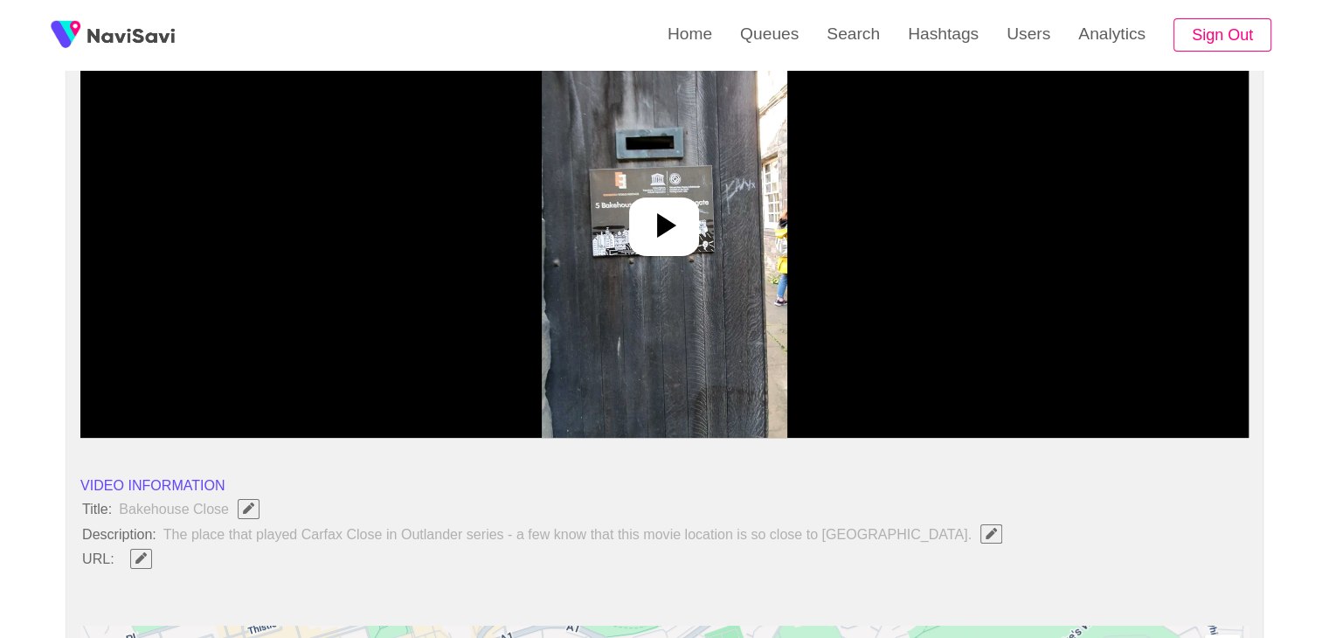
scroll to position [262, 0]
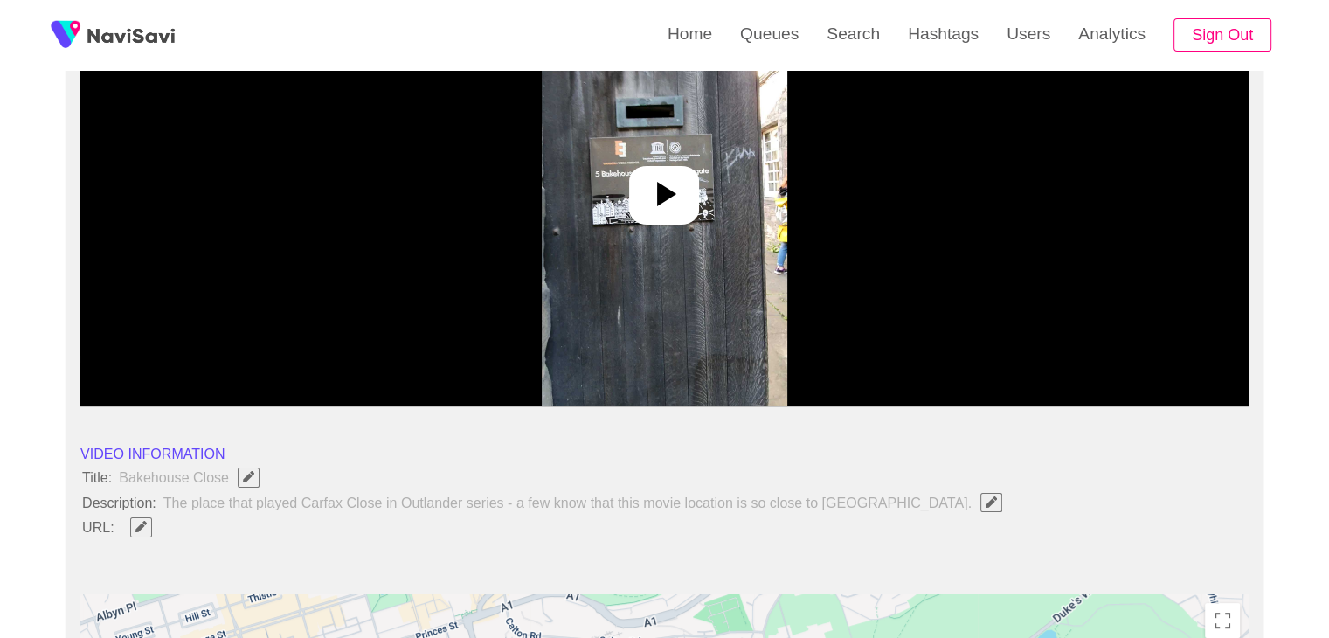
click at [694, 203] on div at bounding box center [664, 195] width 70 height 59
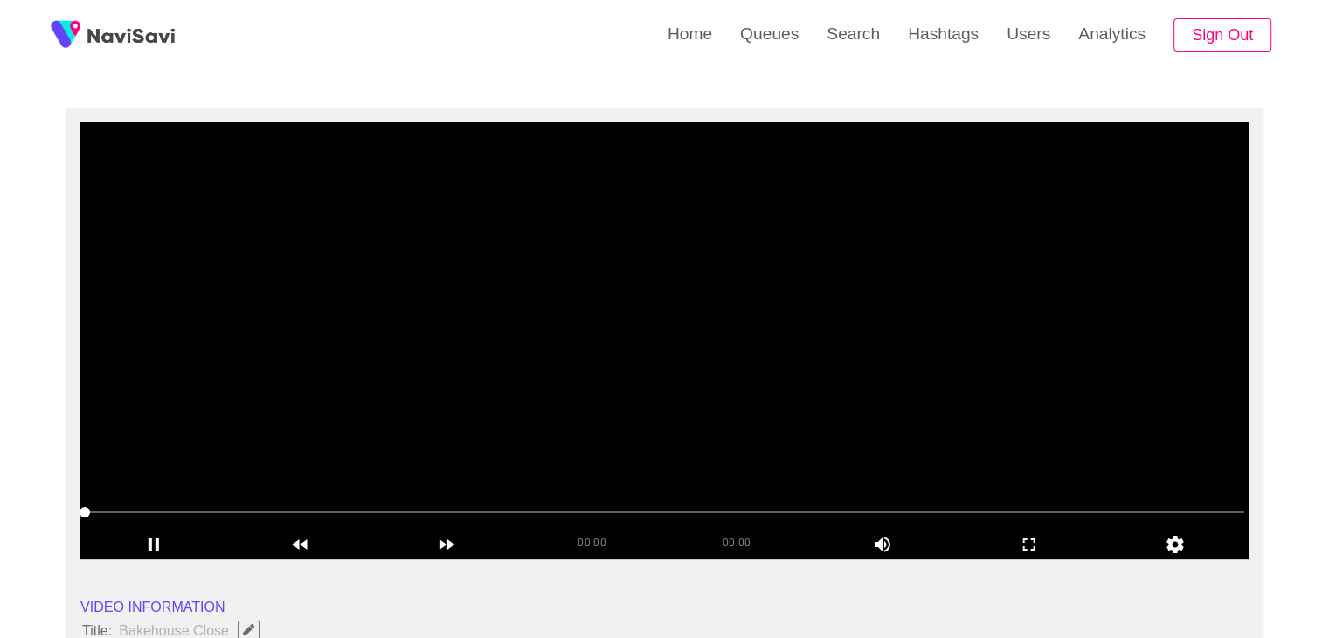
scroll to position [87, 0]
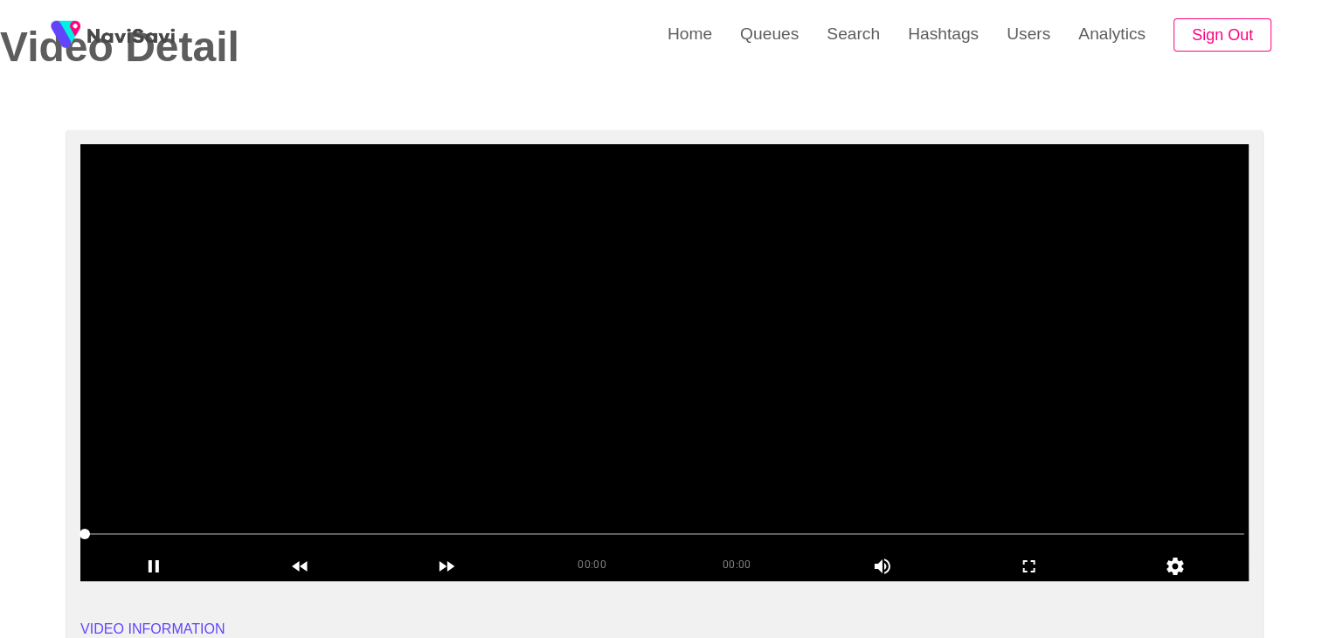
click at [270, 530] on span at bounding box center [664, 534] width 1159 height 28
click at [193, 557] on icon "add" at bounding box center [153, 566] width 145 height 21
click at [634, 529] on span at bounding box center [664, 534] width 1159 height 28
drag, startPoint x: 203, startPoint y: 530, endPoint x: 179, endPoint y: 530, distance: 23.6
click at [179, 530] on span at bounding box center [664, 534] width 1159 height 28
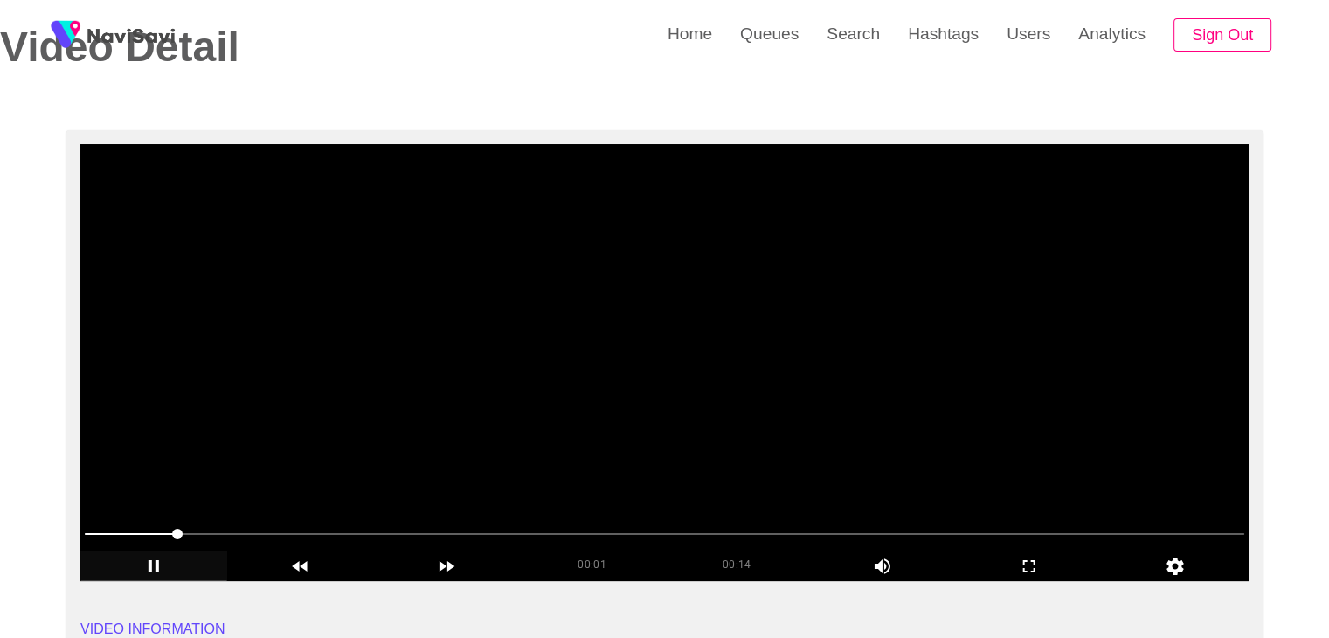
click at [127, 528] on span at bounding box center [664, 534] width 1159 height 28
click at [126, 528] on span at bounding box center [131, 533] width 10 height 10
click at [114, 528] on span at bounding box center [119, 533] width 10 height 10
click at [163, 573] on icon "add" at bounding box center [153, 566] width 145 height 21
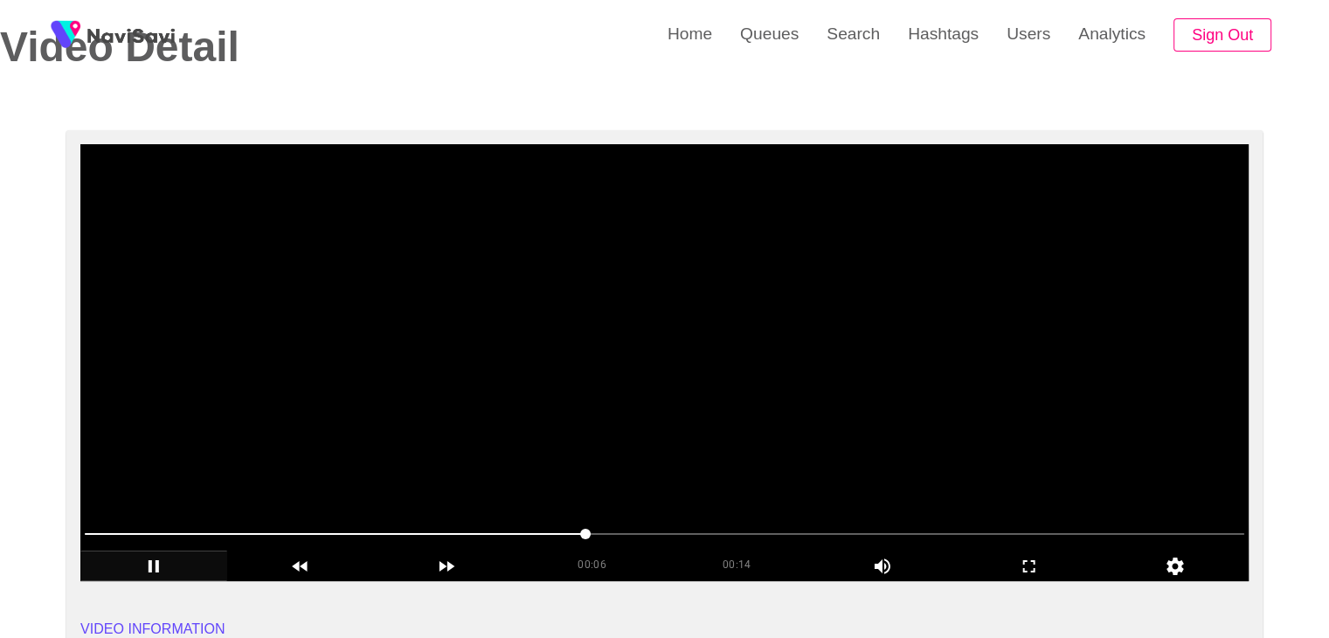
click at [658, 533] on span at bounding box center [664, 534] width 1159 height 2
click at [741, 533] on span at bounding box center [664, 534] width 1159 height 2
click at [805, 535] on span at bounding box center [664, 534] width 1159 height 28
click at [885, 535] on span at bounding box center [664, 534] width 1159 height 28
click at [926, 529] on span at bounding box center [664, 534] width 1159 height 28
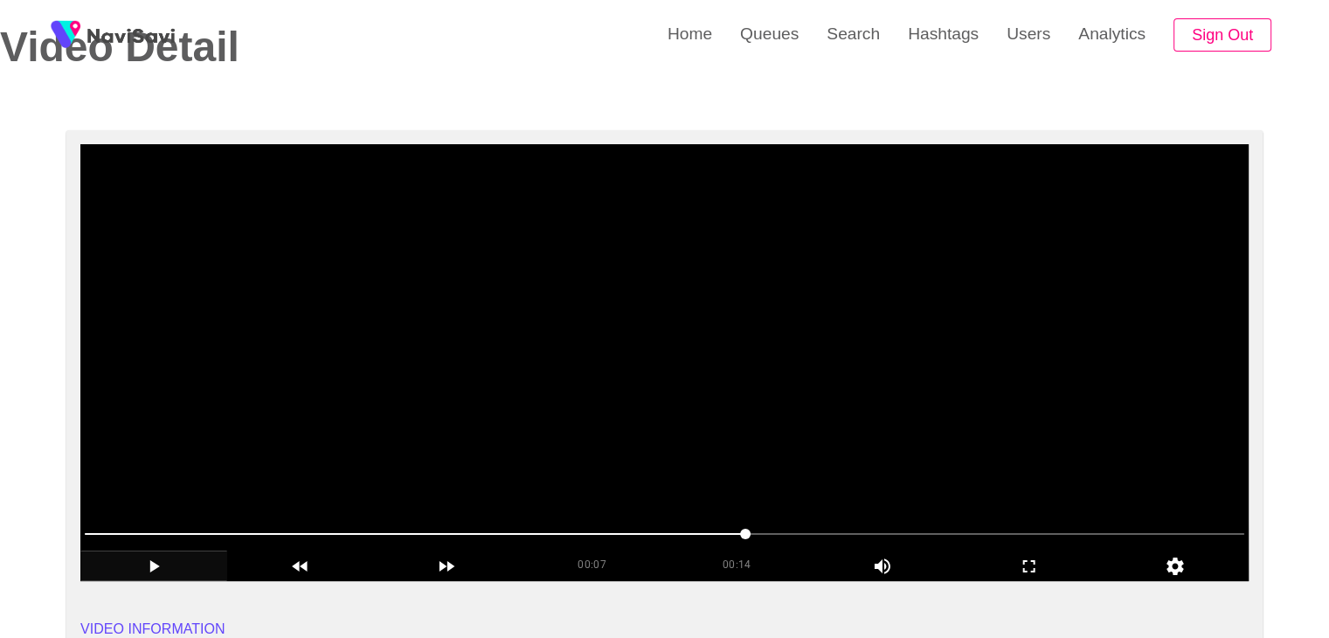
click at [1048, 528] on span at bounding box center [664, 534] width 1159 height 28
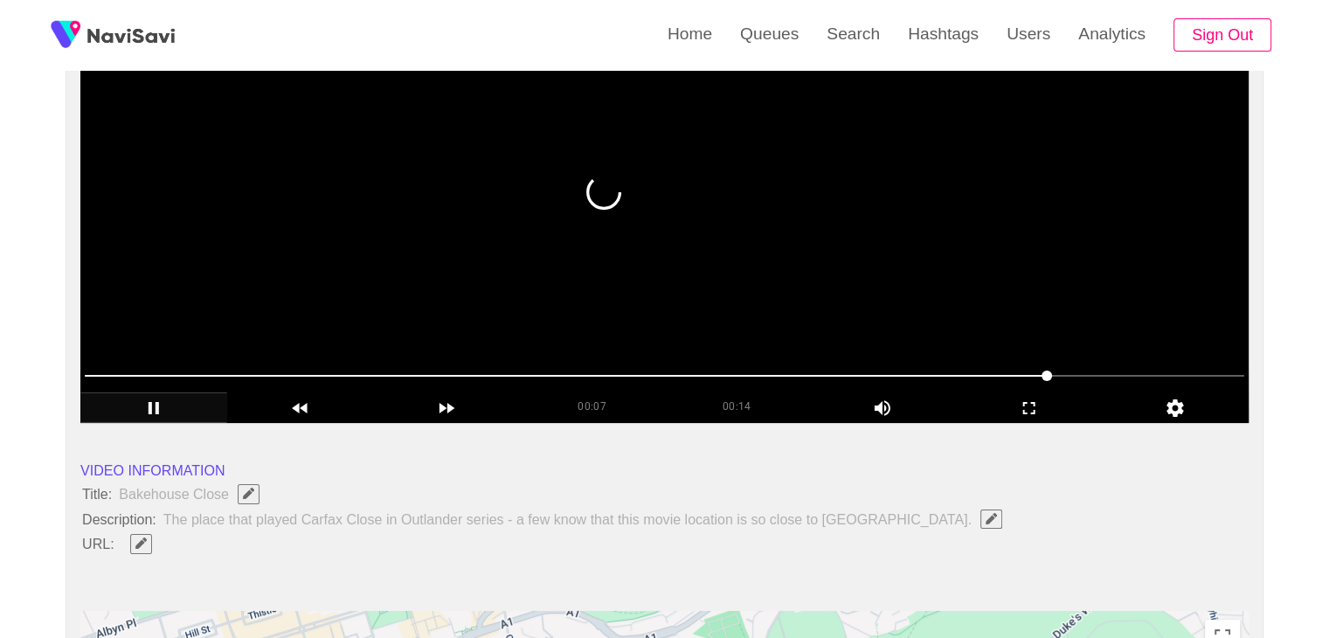
scroll to position [262, 0]
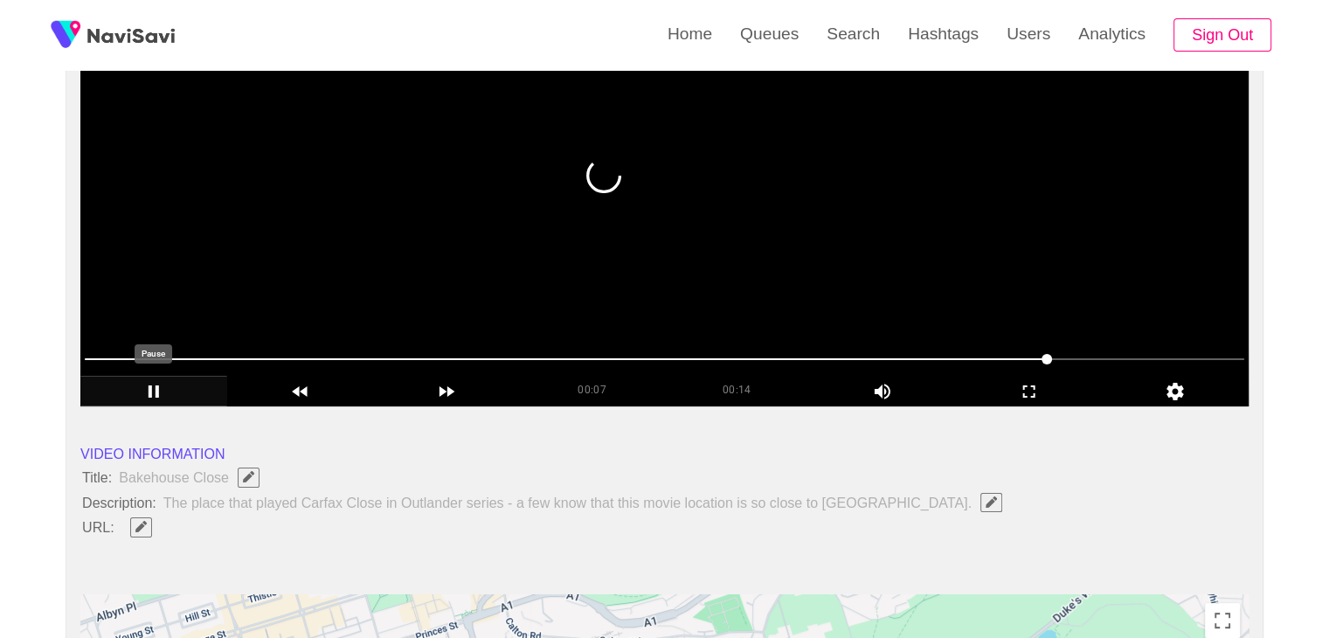
click at [143, 378] on div "add" at bounding box center [153, 391] width 147 height 30
click at [173, 397] on icon "add" at bounding box center [153, 391] width 145 height 21
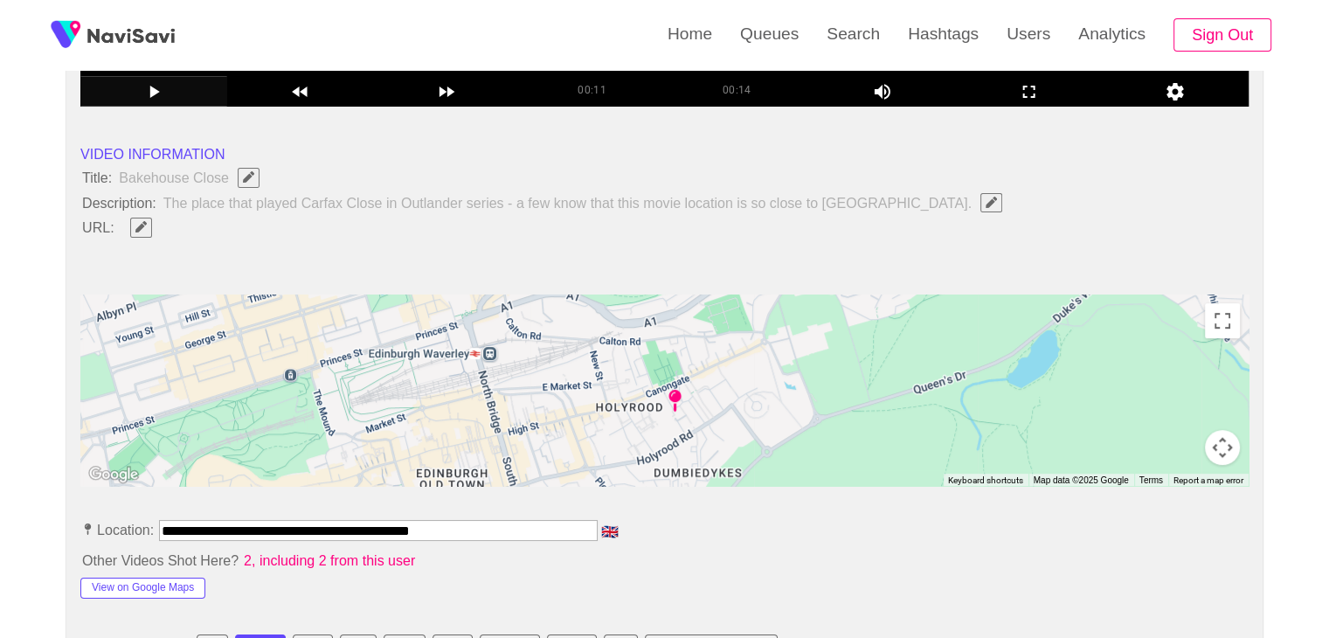
scroll to position [611, 0]
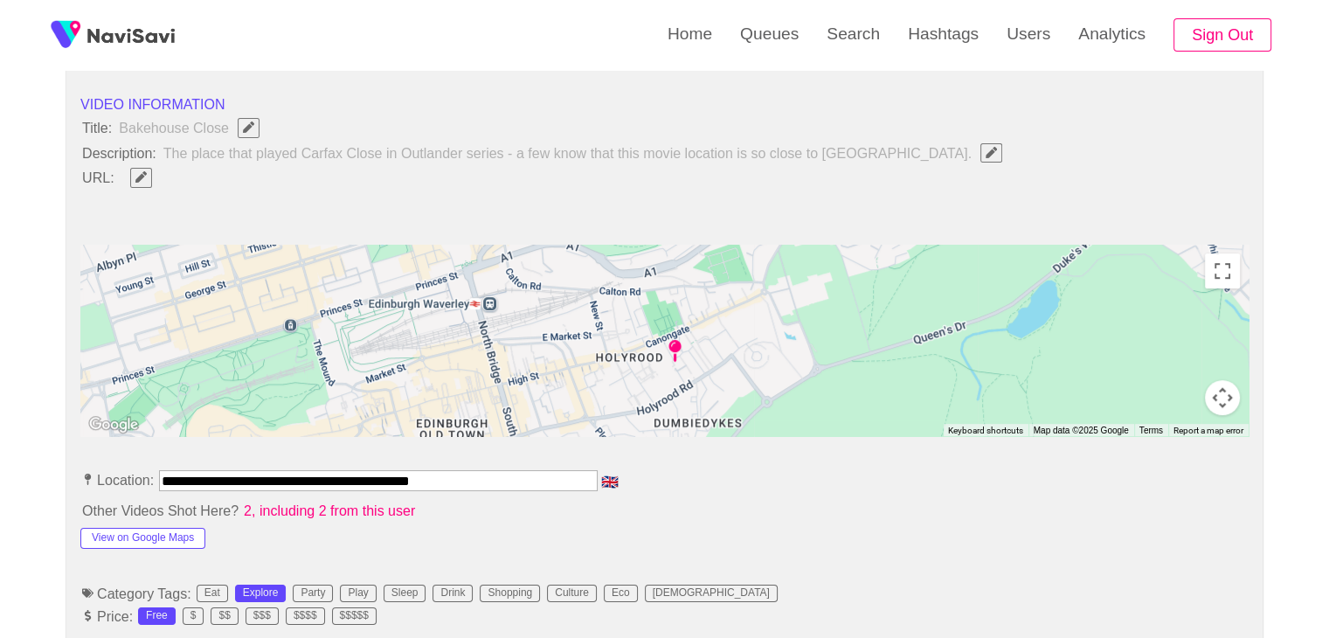
drag, startPoint x: 465, startPoint y: 478, endPoint x: 17, endPoint y: 414, distance: 452.6
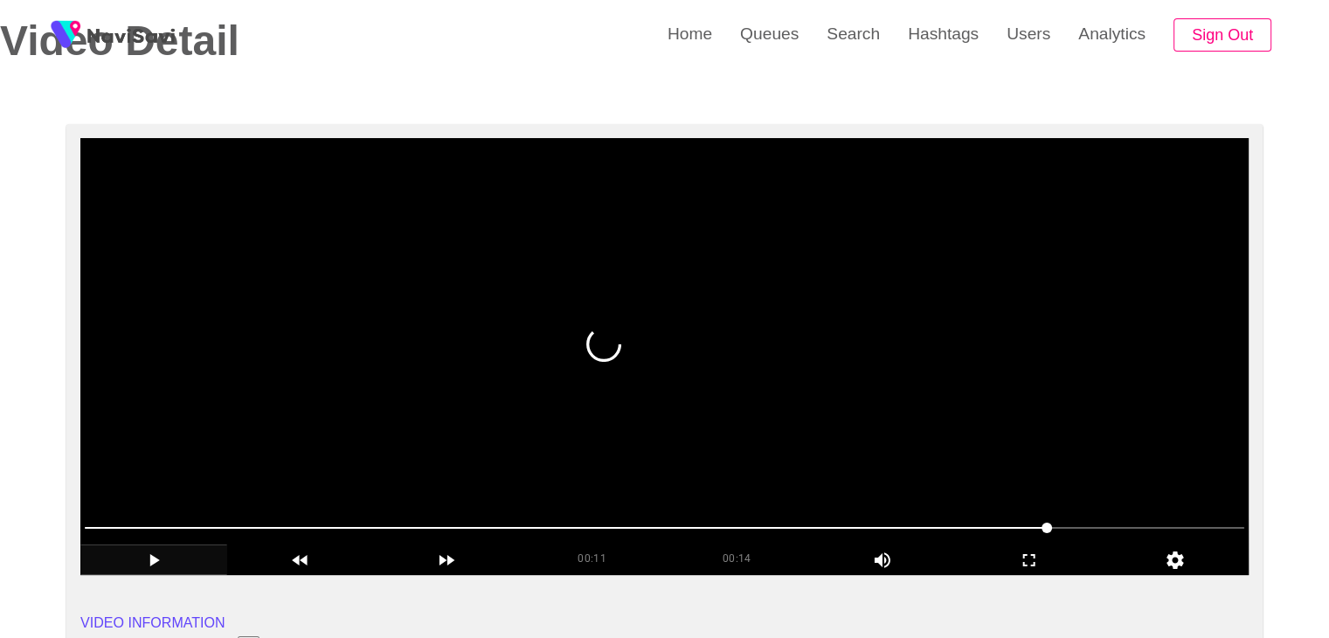
scroll to position [87, 0]
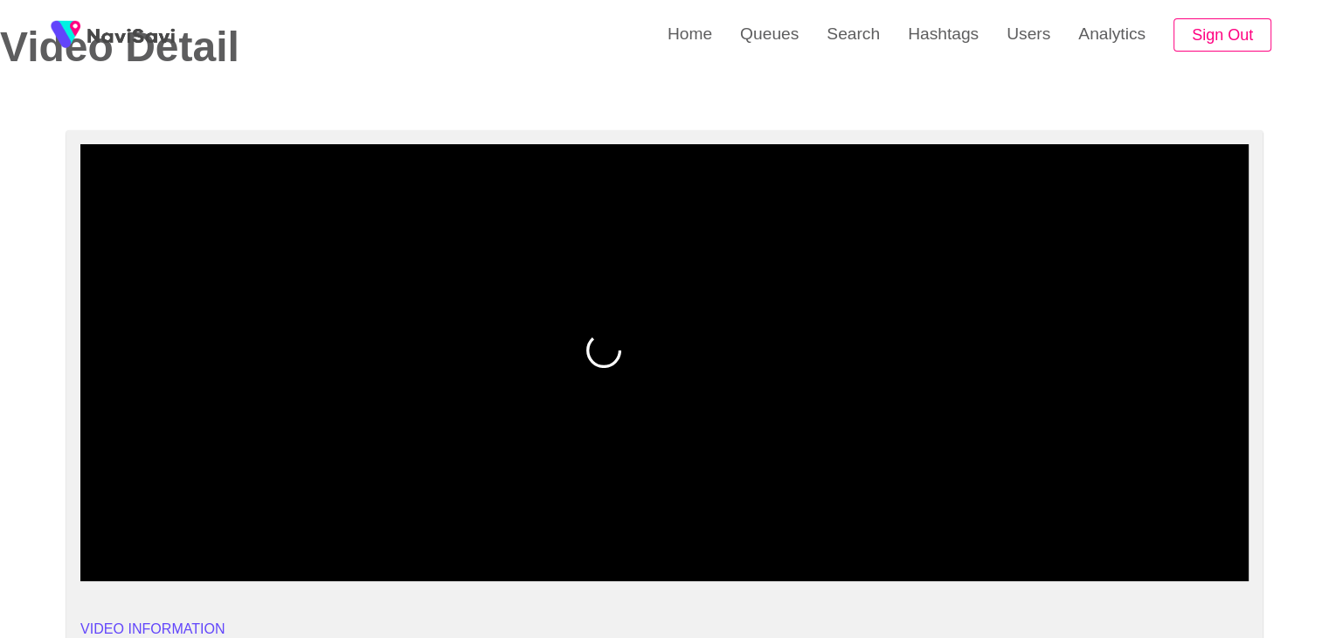
drag, startPoint x: 440, startPoint y: 527, endPoint x: 0, endPoint y: 476, distance: 443.2
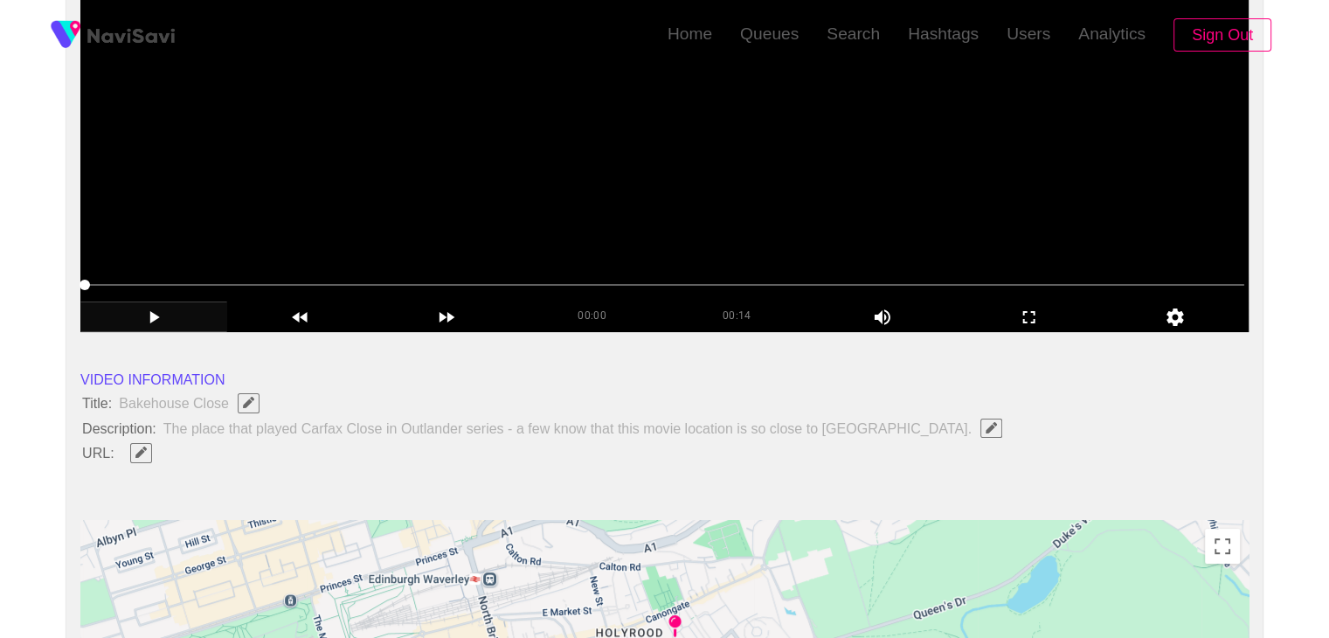
scroll to position [349, 0]
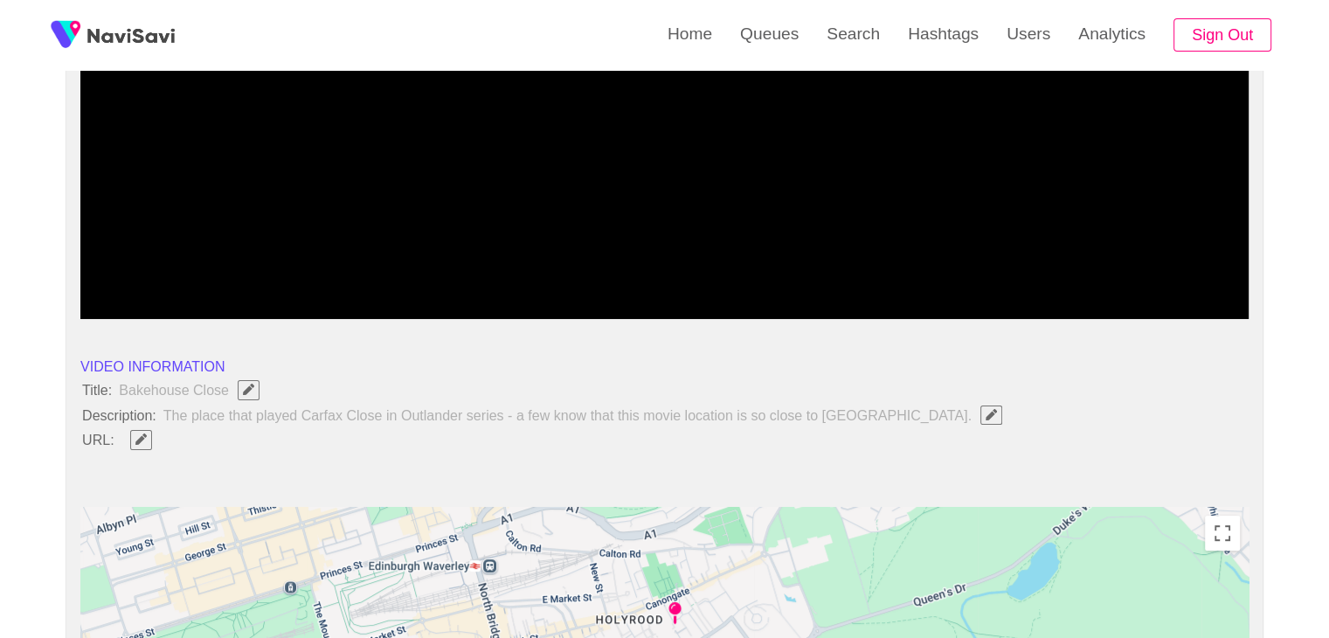
click at [143, 434] on icon "Edit Field" at bounding box center [140, 438] width 11 height 11
type input "**********"
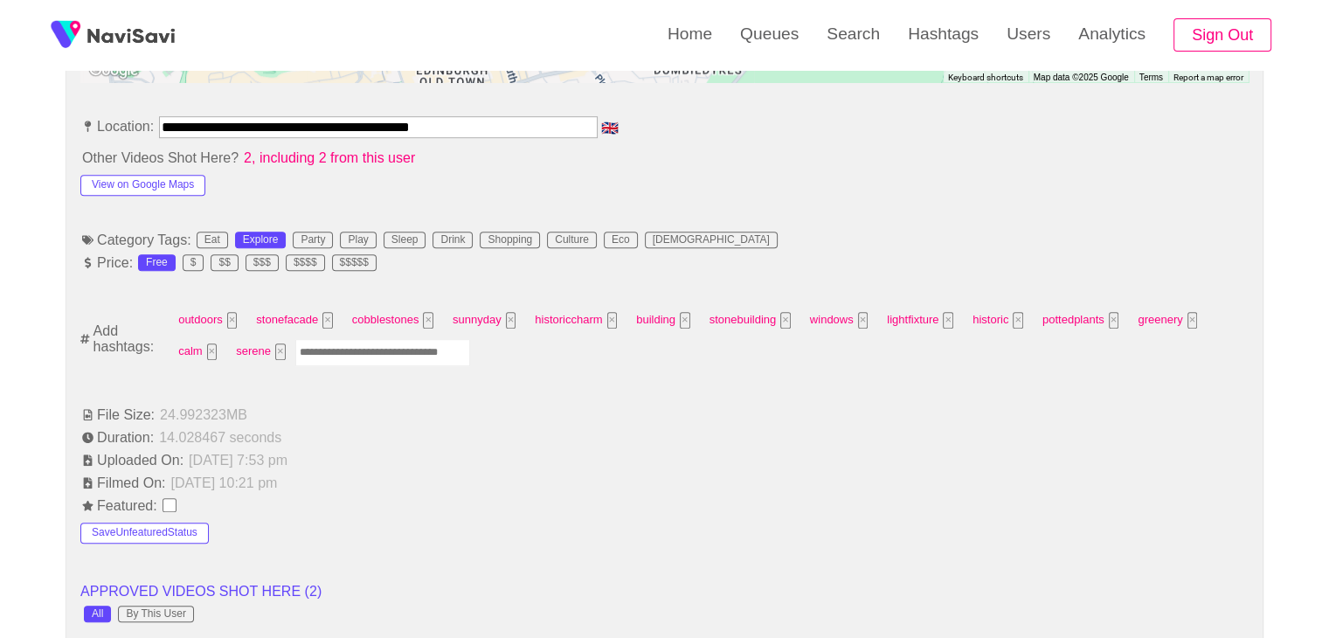
scroll to position [961, 0]
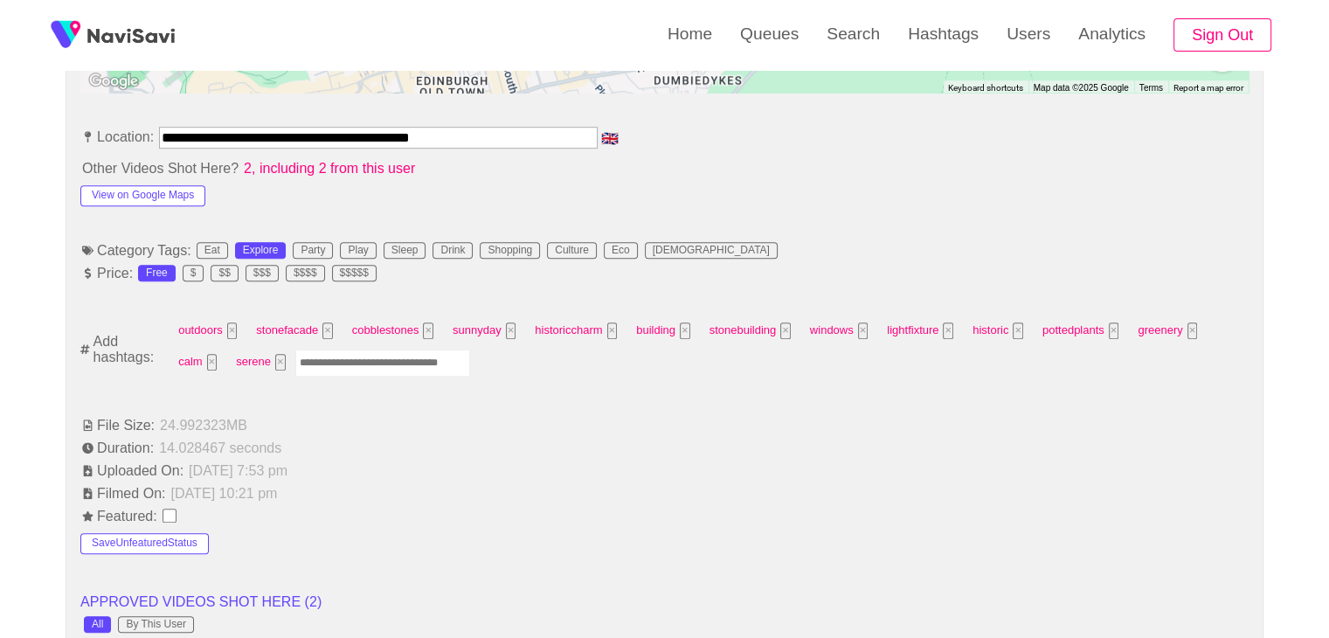
click at [335, 362] on input "Enter tag here and press return" at bounding box center [382, 362] width 175 height 27
type input "*********"
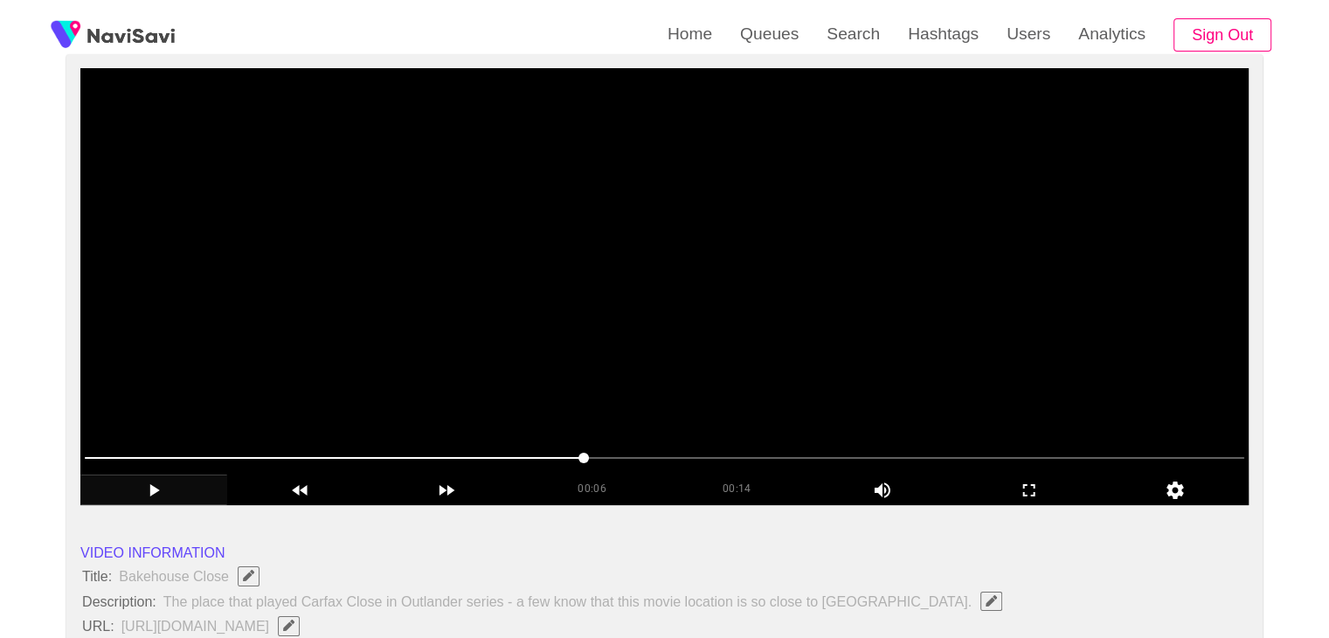
scroll to position [175, 0]
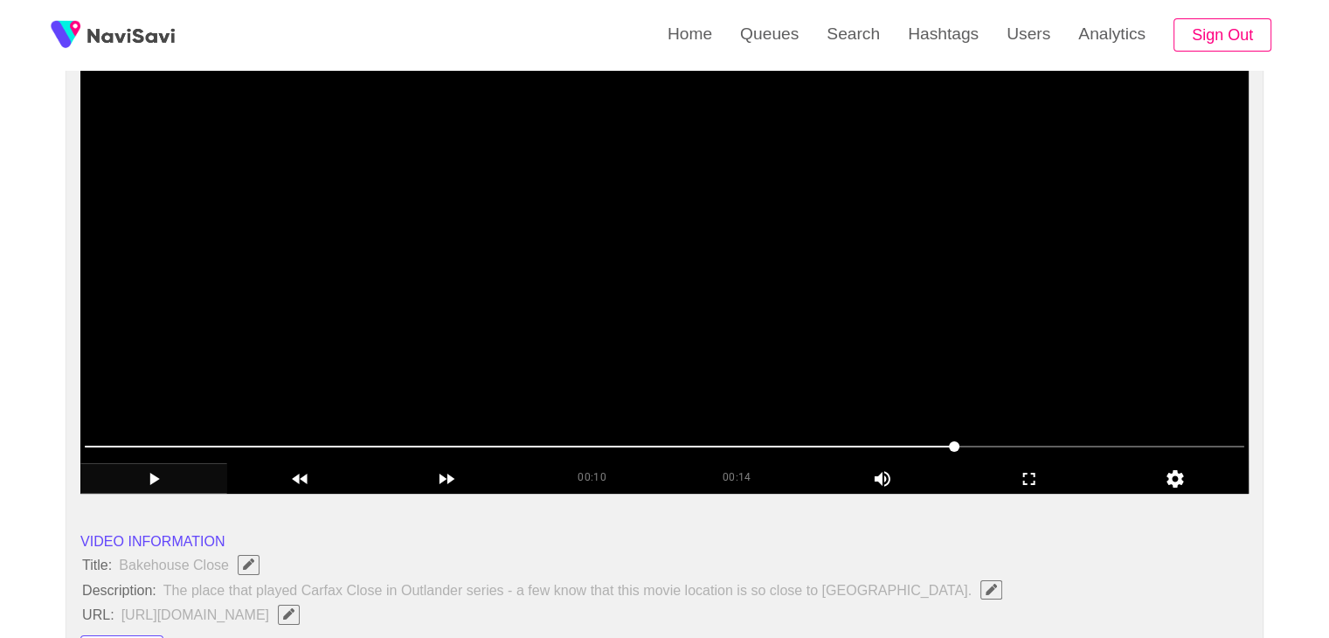
drag, startPoint x: 957, startPoint y: 438, endPoint x: 1031, endPoint y: 443, distance: 73.6
click at [1060, 445] on span at bounding box center [664, 446] width 1159 height 28
click at [1126, 444] on span at bounding box center [664, 446] width 1159 height 28
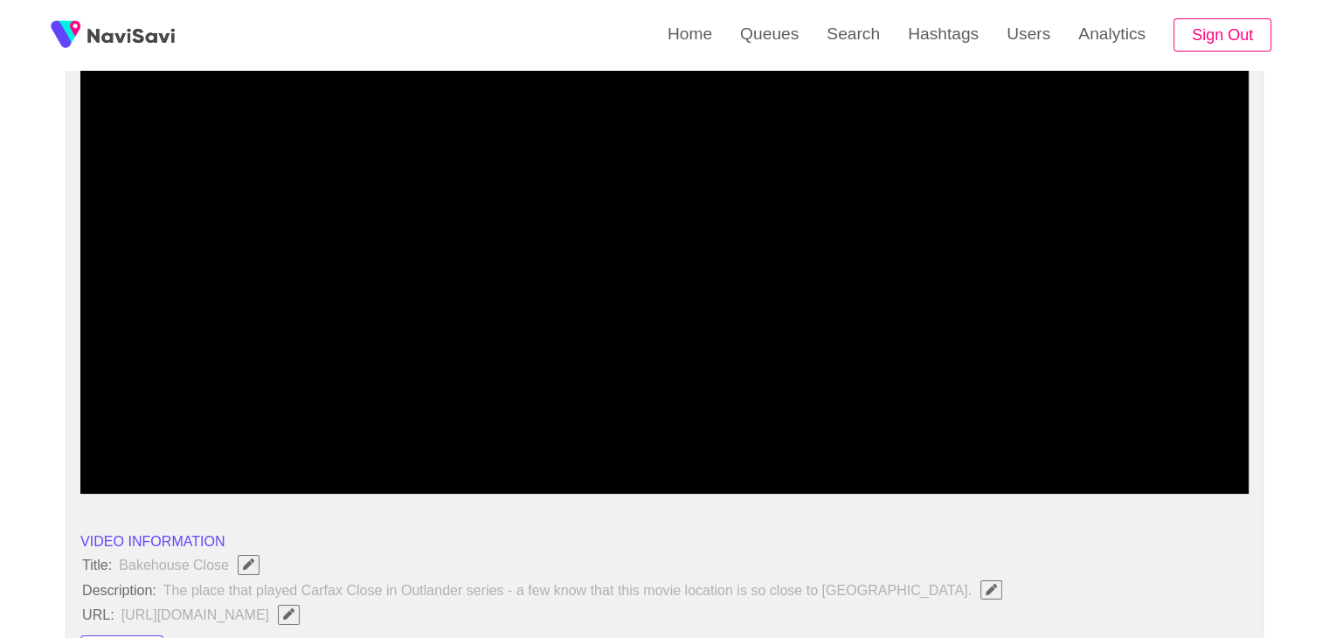
drag, startPoint x: 209, startPoint y: 438, endPoint x: 17, endPoint y: 426, distance: 191.6
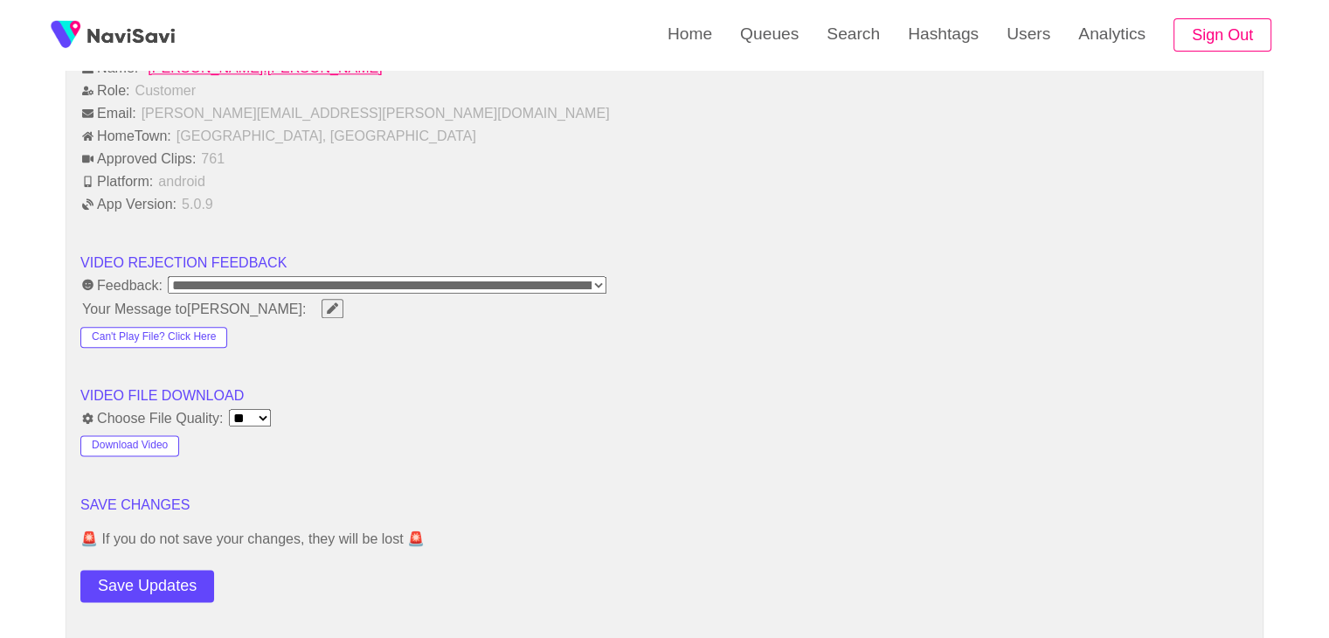
scroll to position [2271, 0]
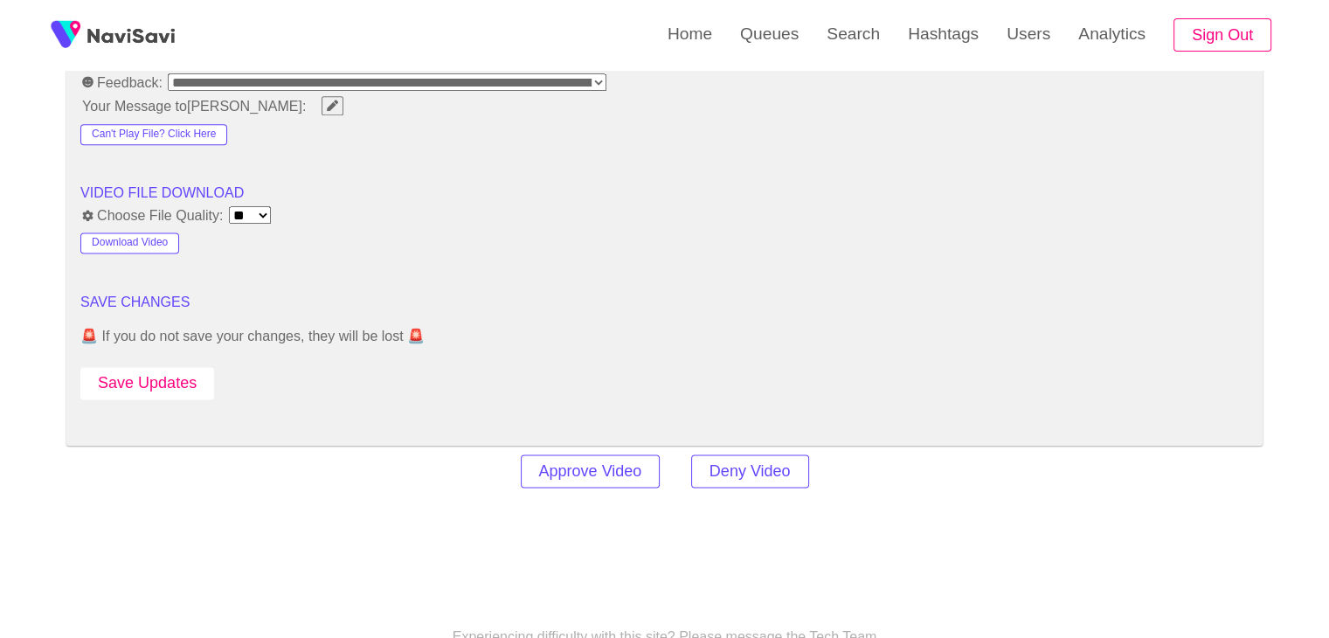
click at [159, 369] on button "Save Updates" at bounding box center [147, 383] width 134 height 32
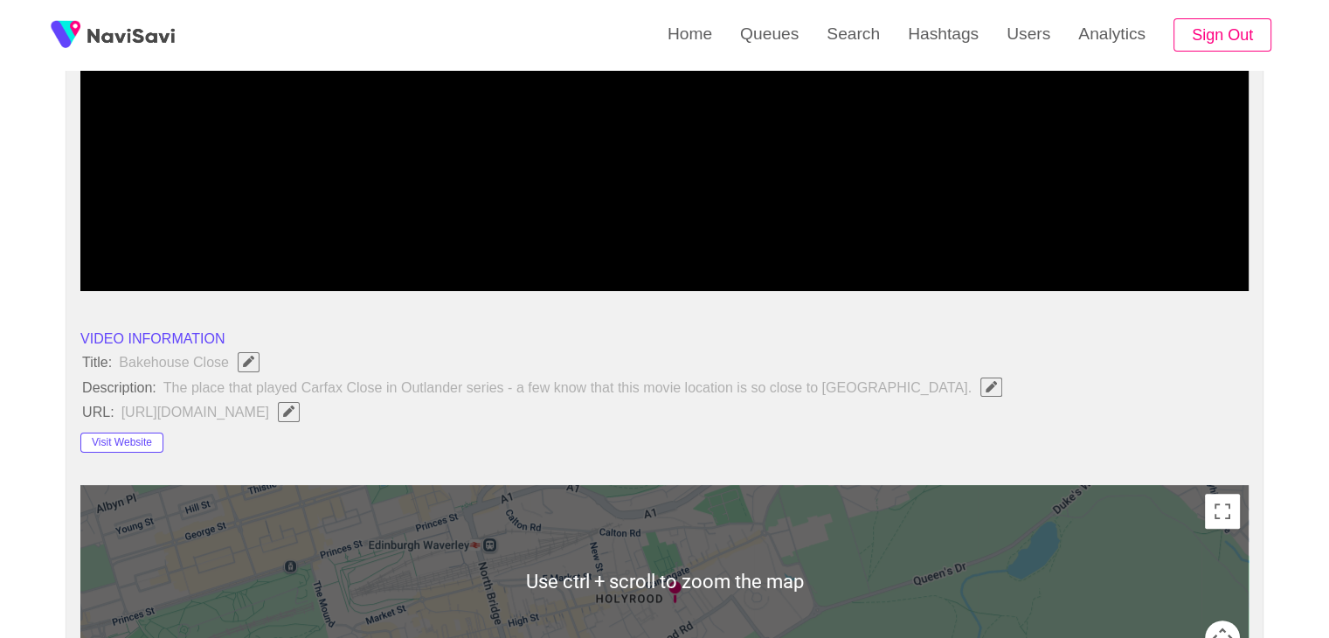
scroll to position [175, 0]
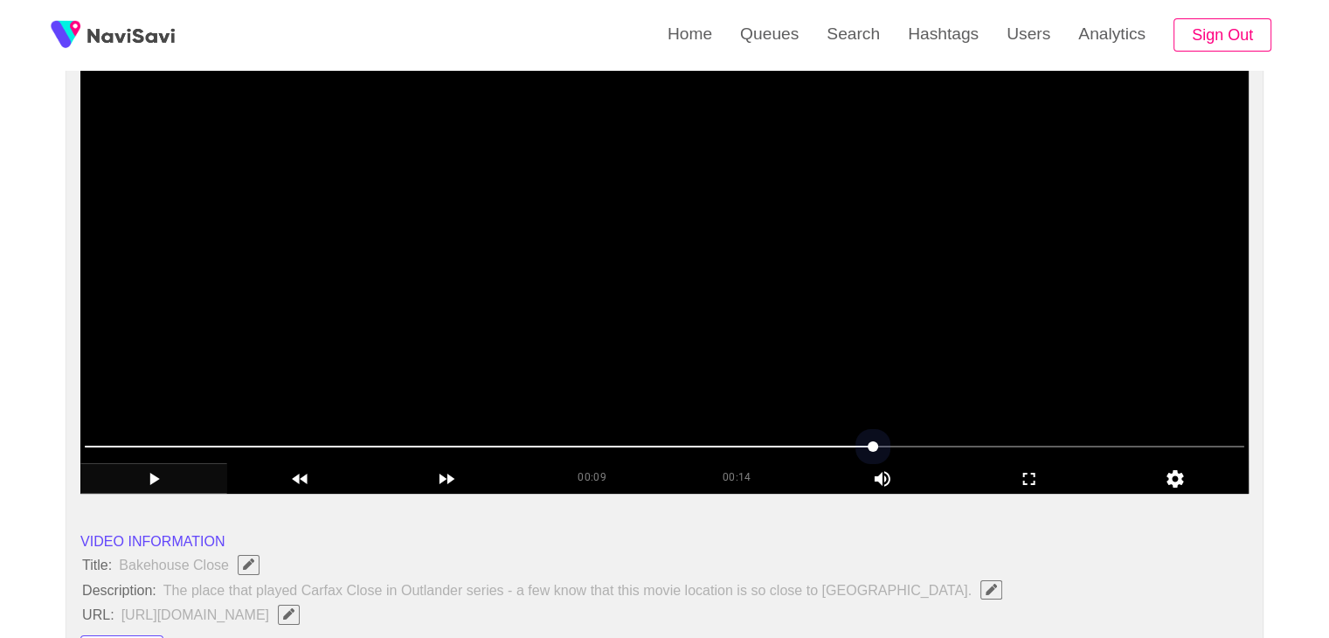
click at [985, 455] on span at bounding box center [664, 446] width 1159 height 28
click at [142, 466] on div "add" at bounding box center [153, 478] width 147 height 30
click at [165, 480] on icon "add" at bounding box center [153, 478] width 145 height 21
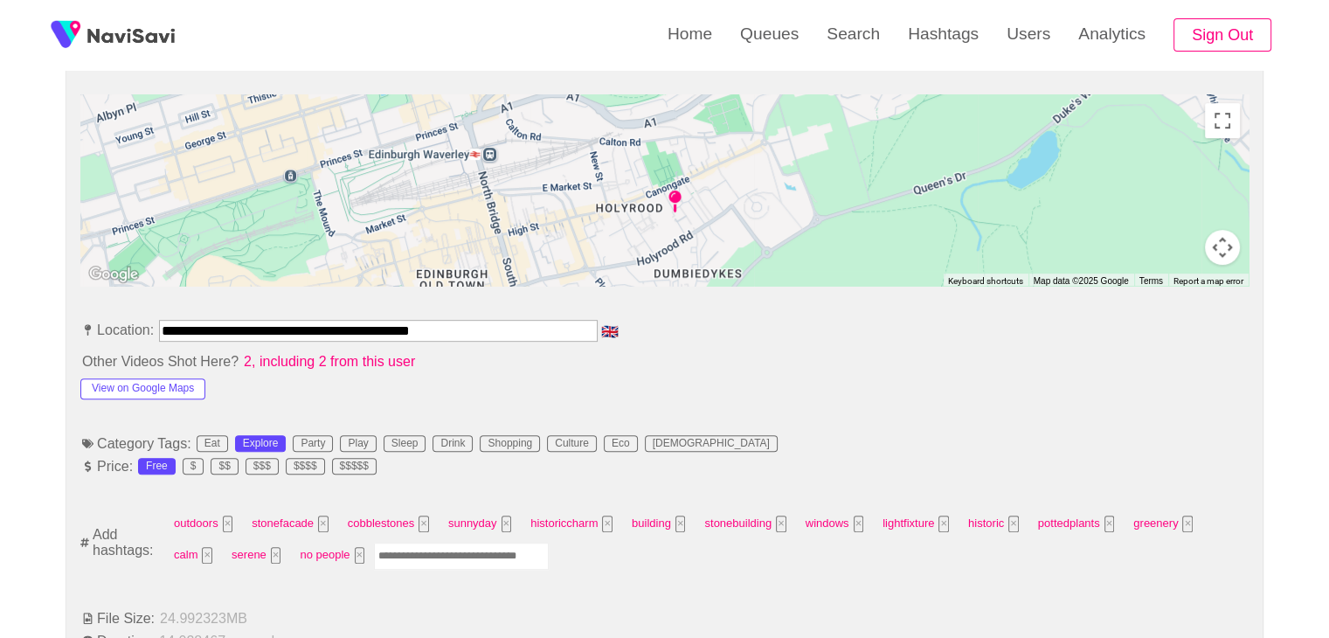
scroll to position [961, 0]
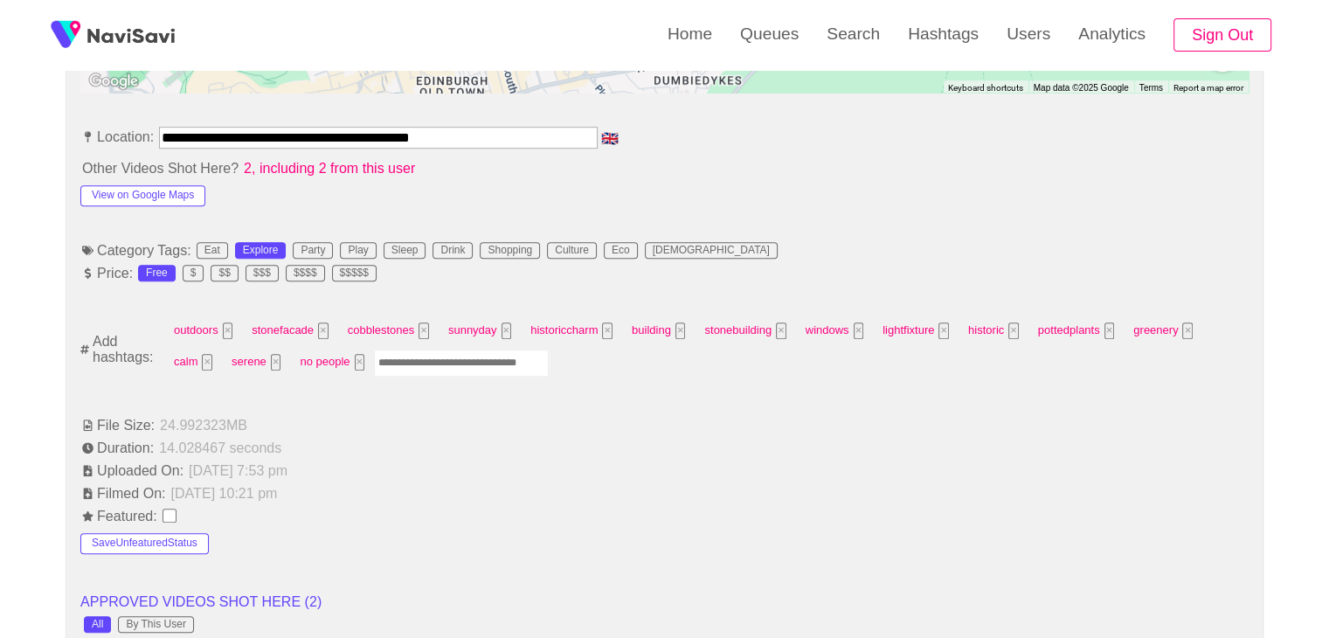
click at [425, 362] on input "Enter tag here and press return" at bounding box center [461, 362] width 175 height 27
type input "****"
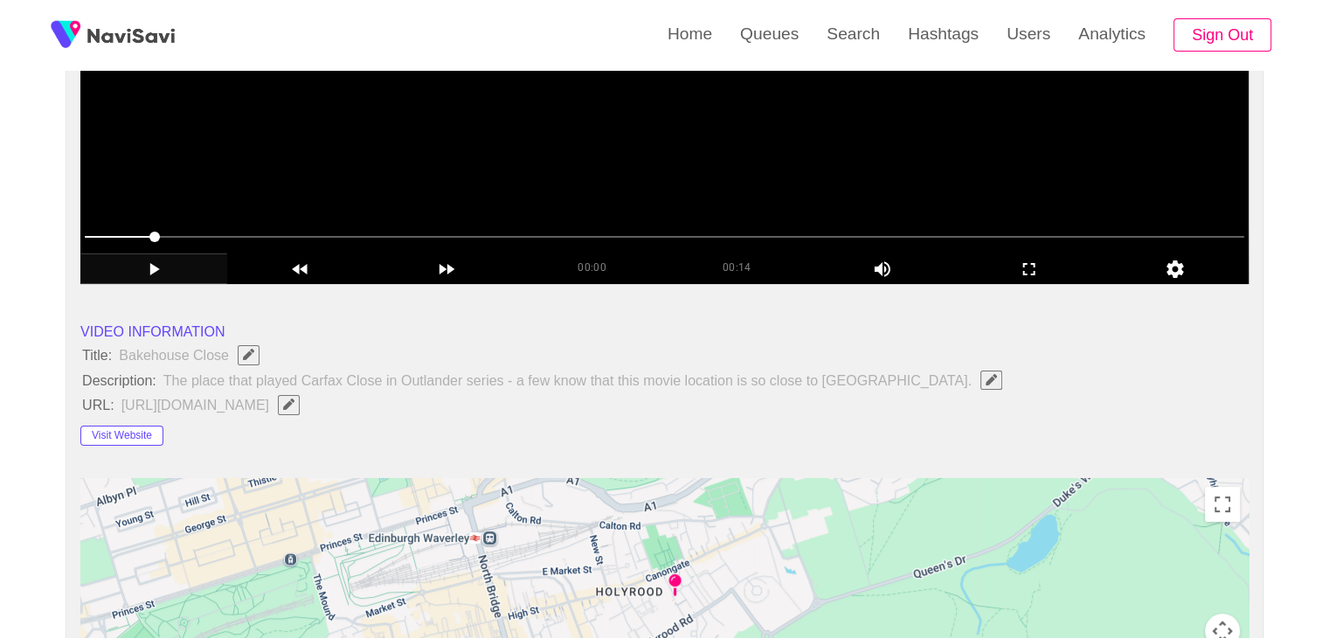
scroll to position [175, 0]
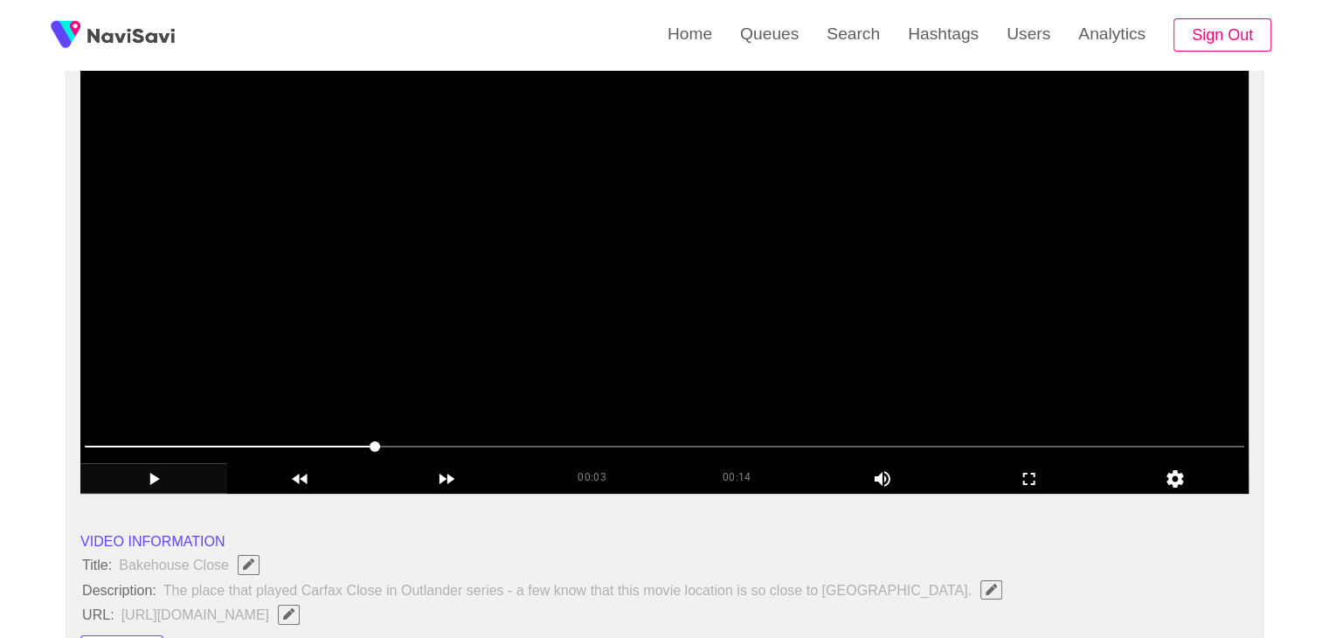
click at [164, 477] on icon "add" at bounding box center [153, 478] width 145 height 21
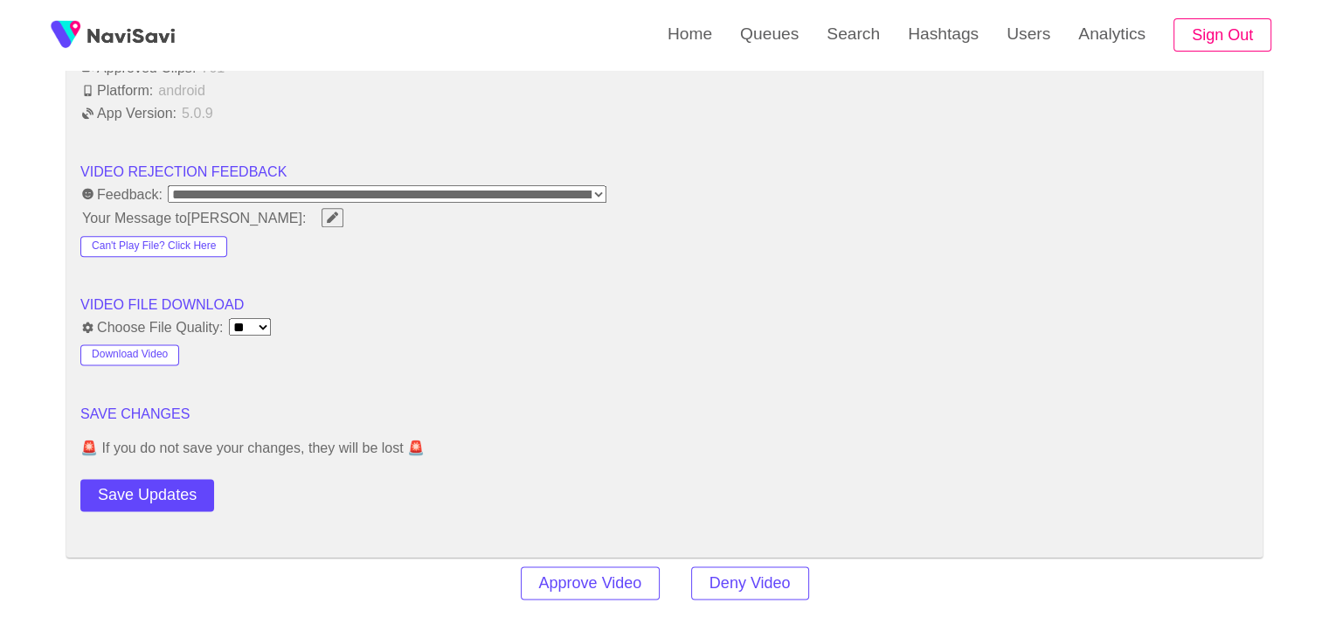
scroll to position [2271, 0]
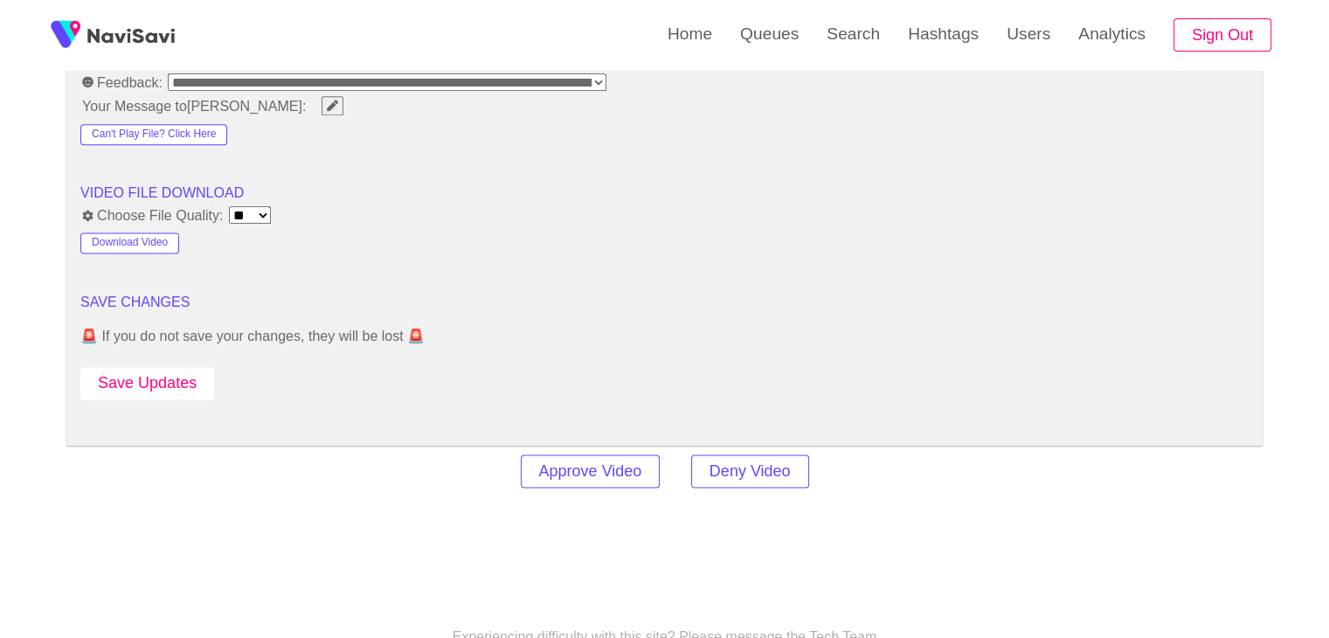
click at [167, 380] on button "Save Updates" at bounding box center [147, 383] width 134 height 32
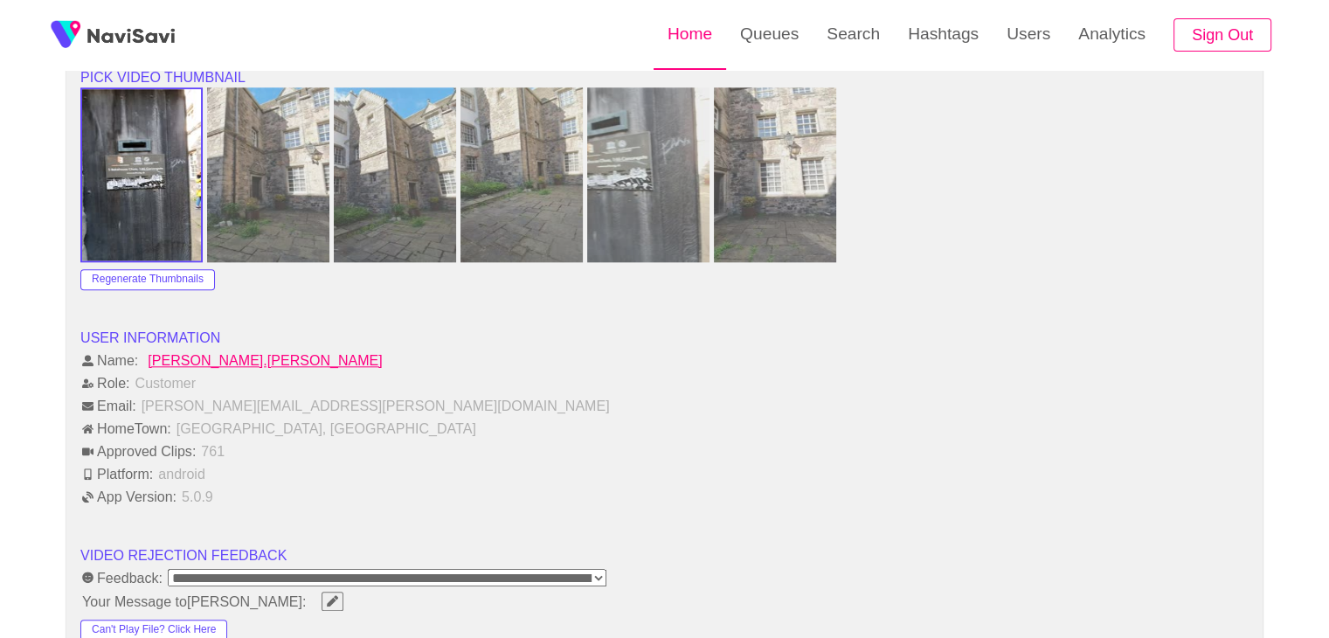
scroll to position [1485, 0]
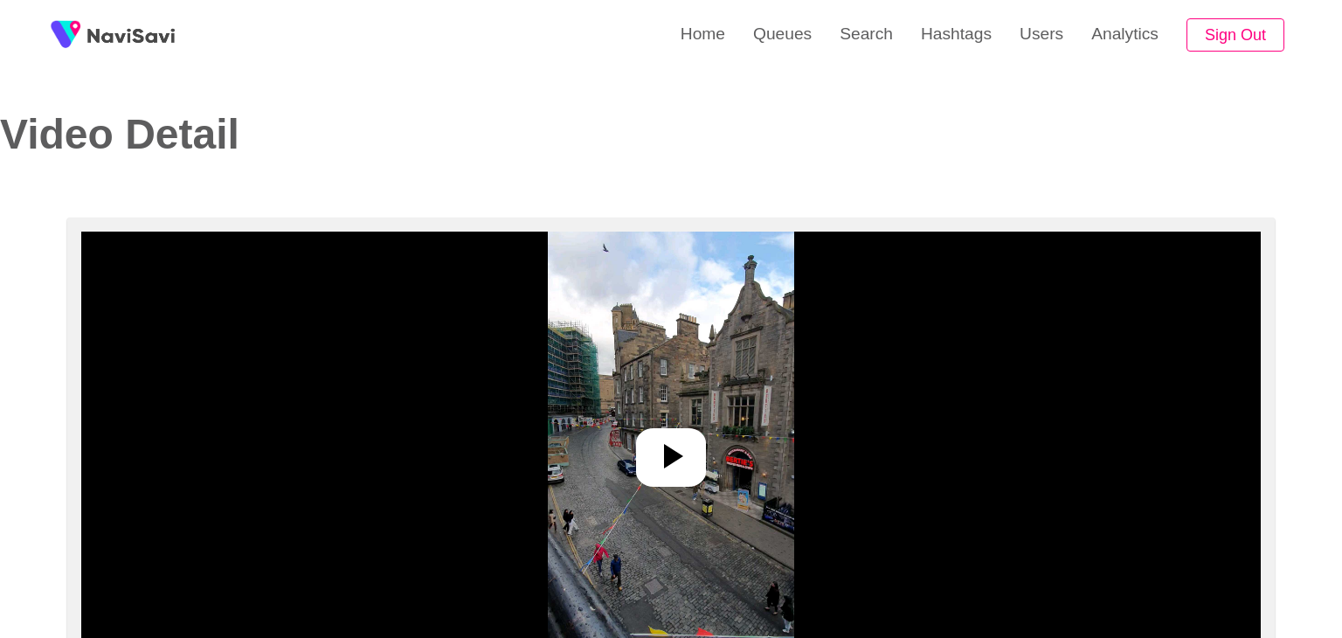
select select "**********"
select select "**"
click at [652, 431] on div at bounding box center [664, 457] width 70 height 59
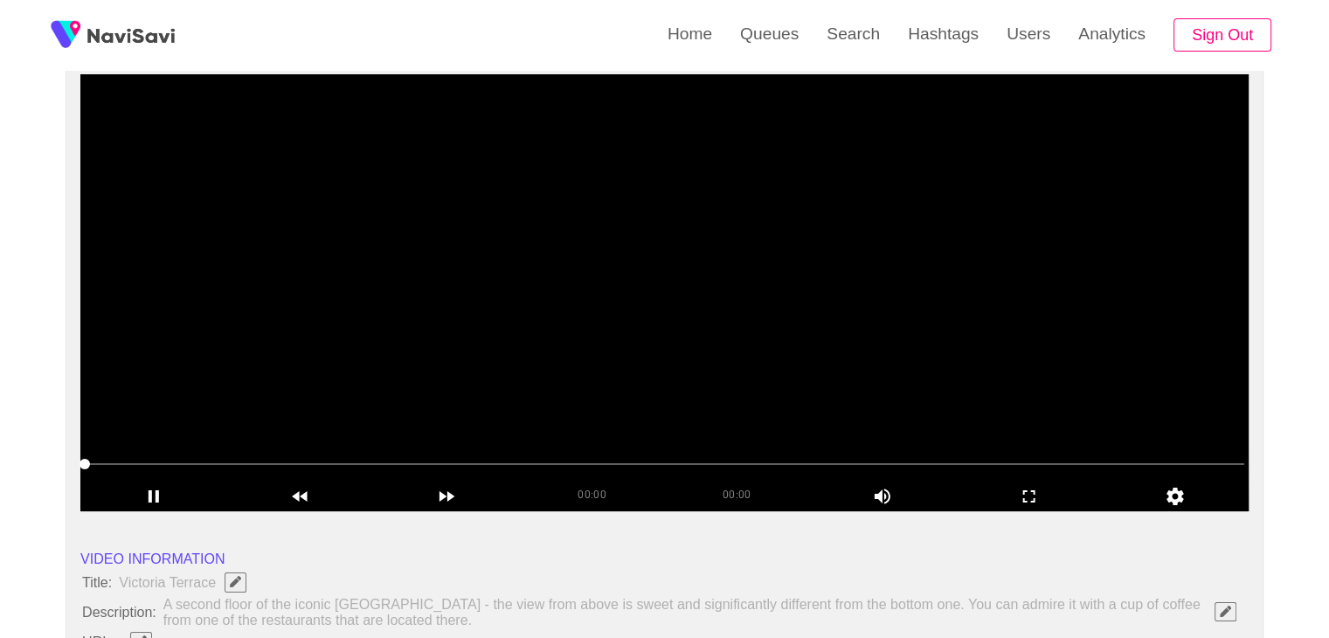
scroll to position [87, 0]
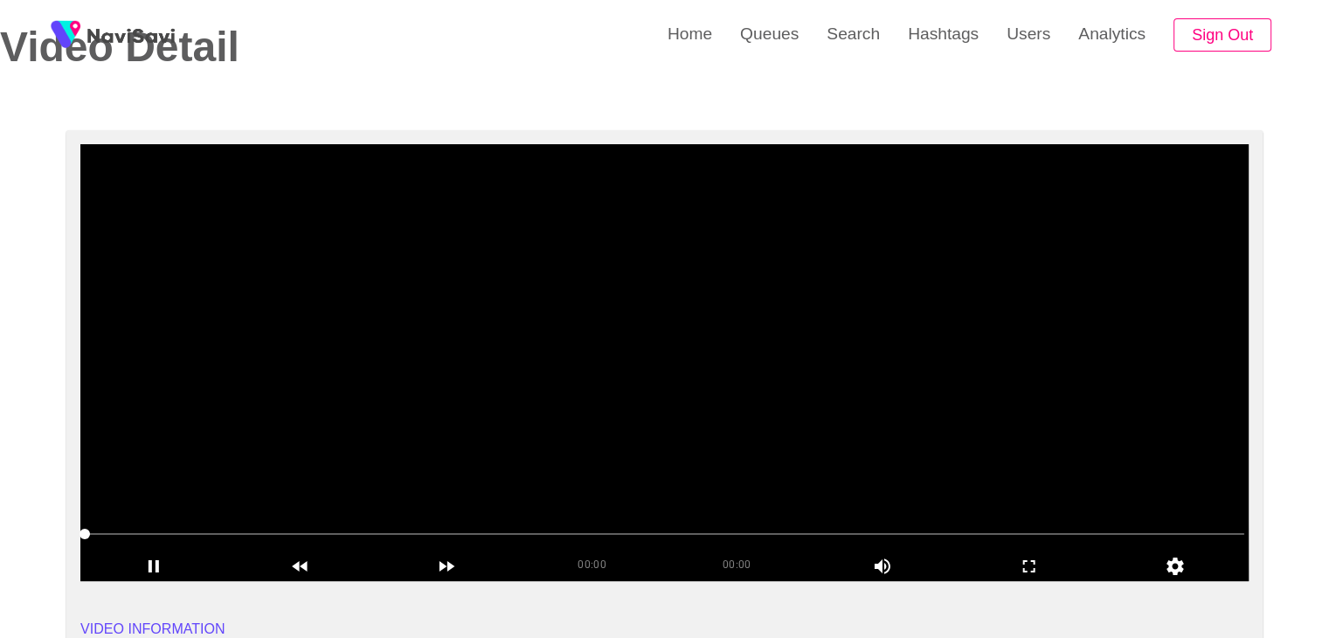
click at [105, 523] on span at bounding box center [664, 534] width 1159 height 28
click at [157, 557] on icon "add" at bounding box center [153, 566] width 145 height 21
click at [1027, 560] on icon "add" at bounding box center [1028, 566] width 145 height 21
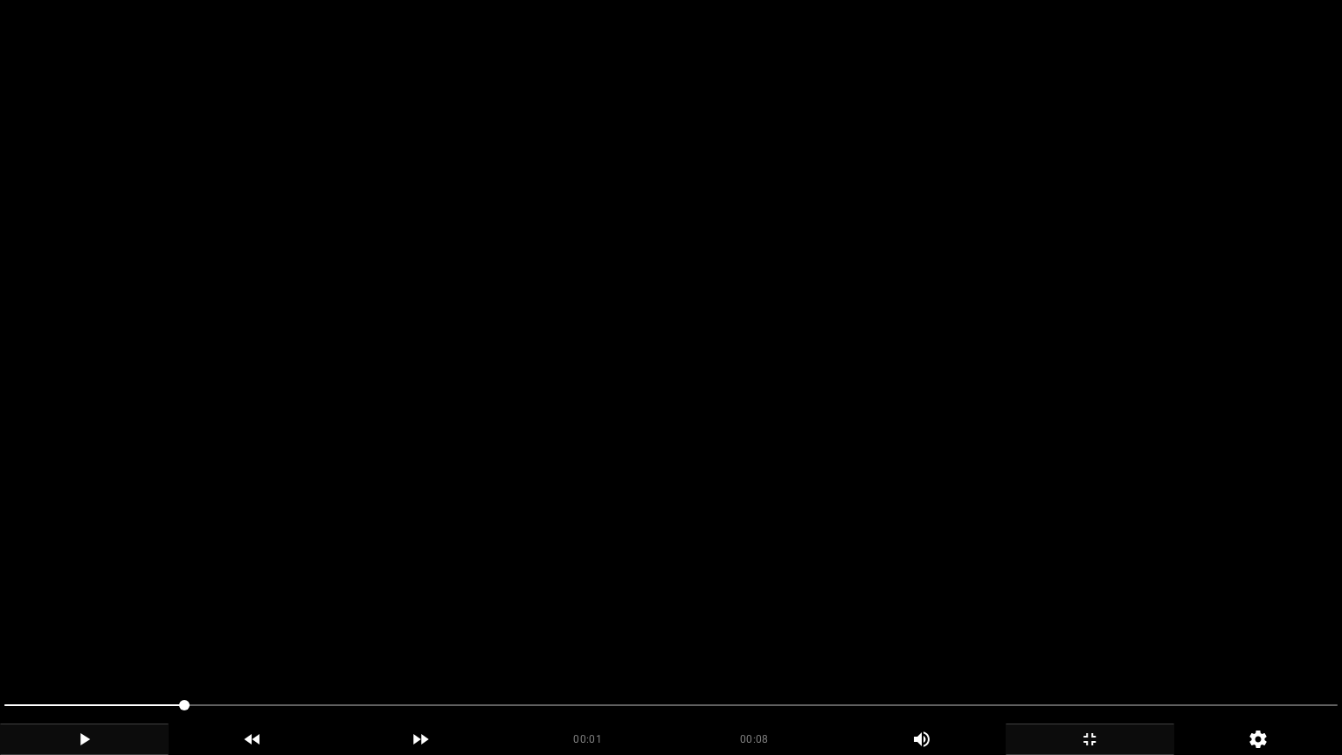
click at [100, 637] on icon "add" at bounding box center [84, 739] width 167 height 21
click at [742, 637] on span at bounding box center [670, 705] width 1333 height 28
click at [484, 637] on span at bounding box center [670, 705] width 1333 height 28
click at [937, 637] on span at bounding box center [670, 705] width 1333 height 28
click at [1067, 637] on span at bounding box center [670, 705] width 1333 height 28
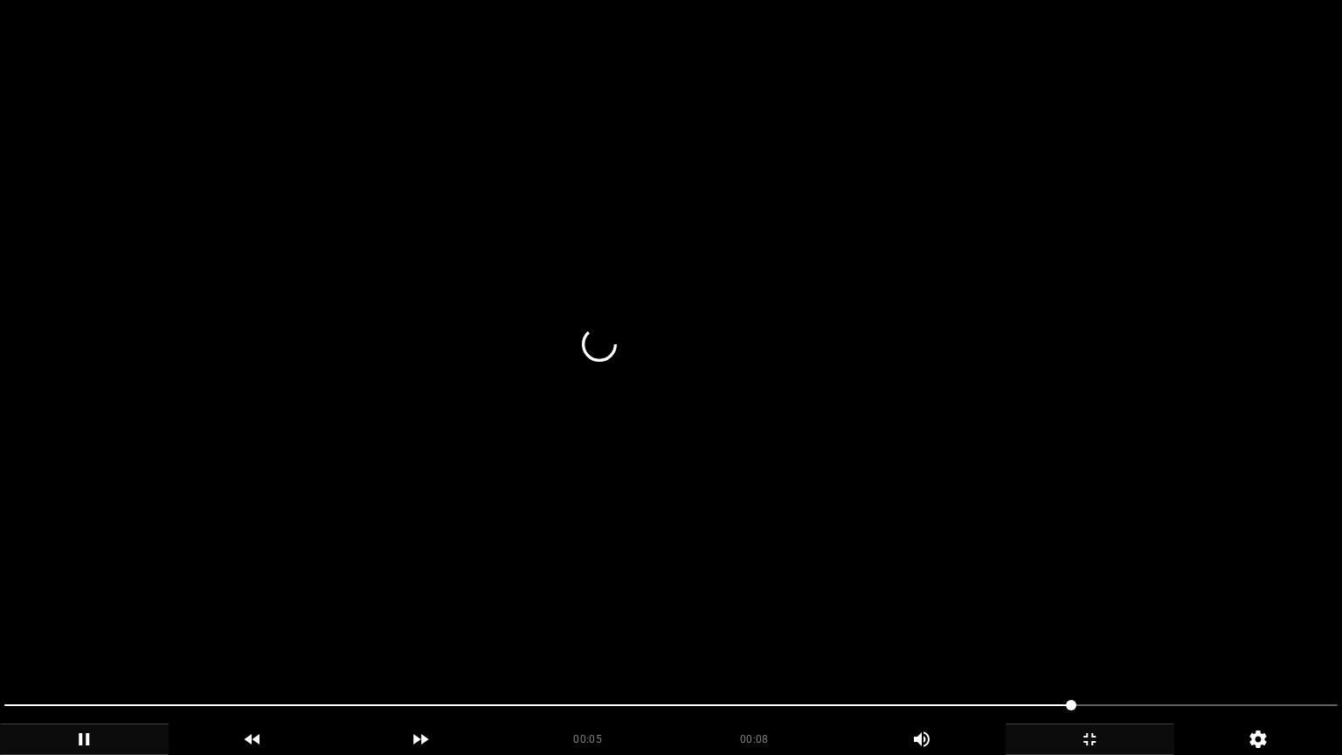
click at [1139, 637] on span at bounding box center [670, 705] width 1333 height 28
click at [1083, 637] on icon "add" at bounding box center [1089, 739] width 167 height 21
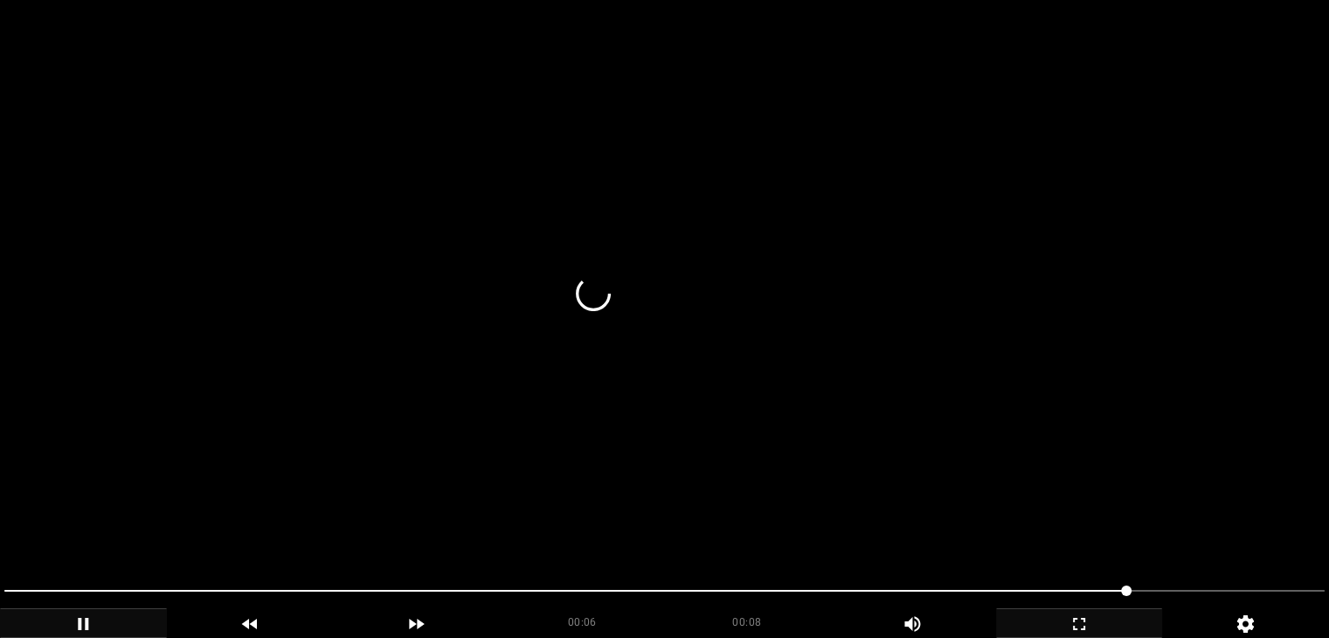
scroll to position [699, 0]
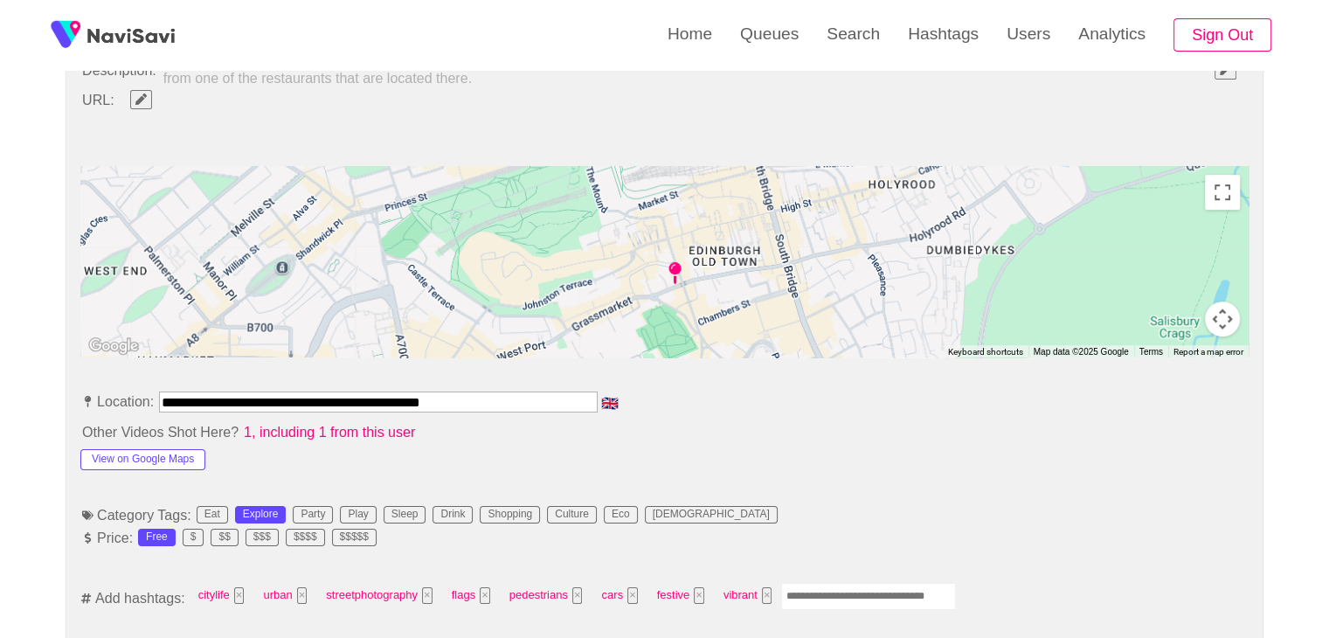
drag, startPoint x: 402, startPoint y: 406, endPoint x: 3, endPoint y: 406, distance: 398.3
click at [168, 449] on button "View on Google Maps" at bounding box center [142, 459] width 125 height 21
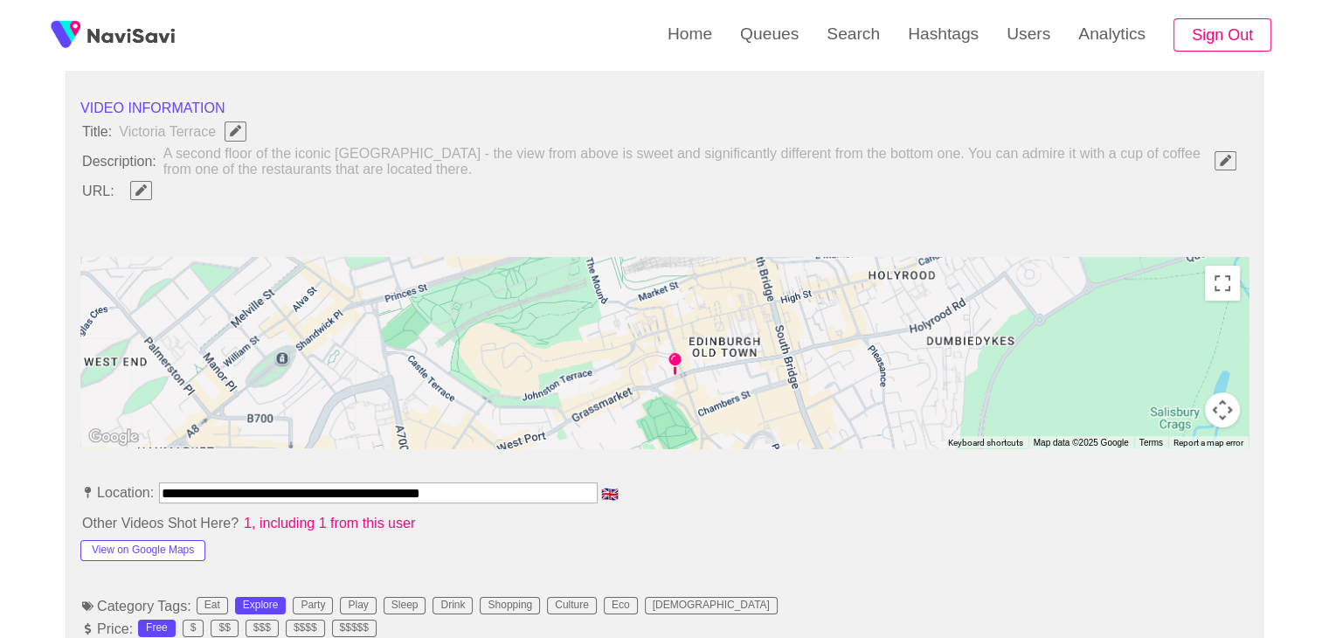
scroll to position [349, 0]
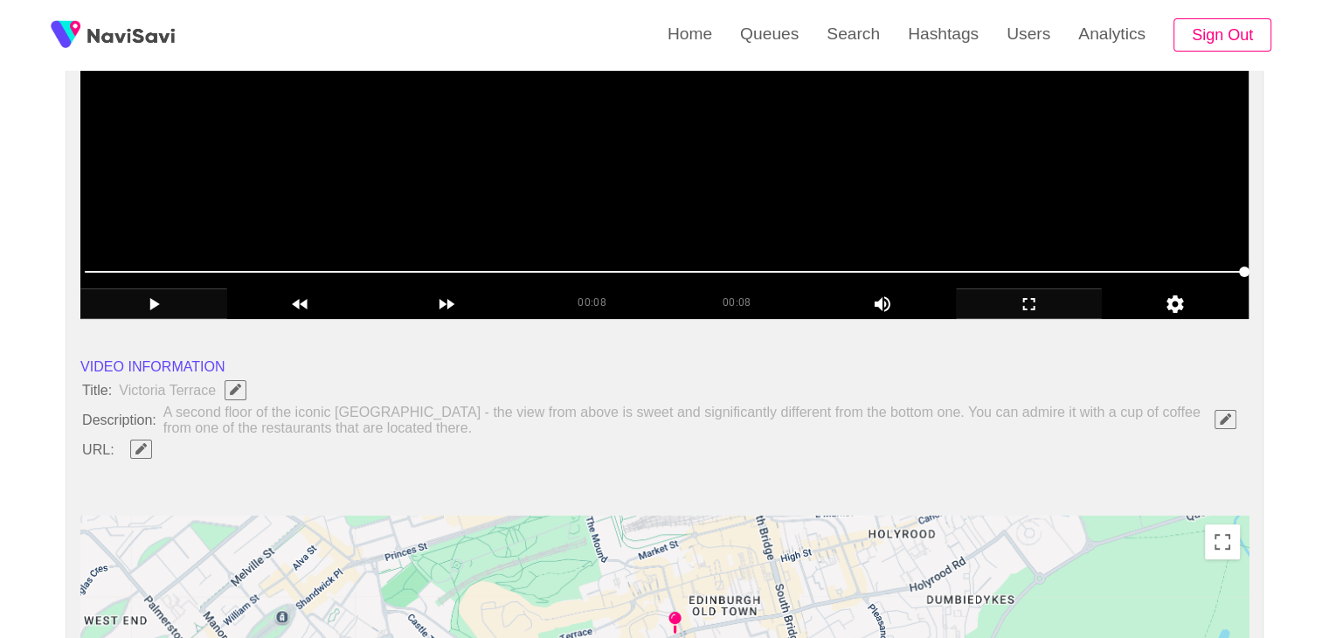
click at [144, 447] on icon "Edit Field" at bounding box center [140, 448] width 11 height 11
type input "**********"
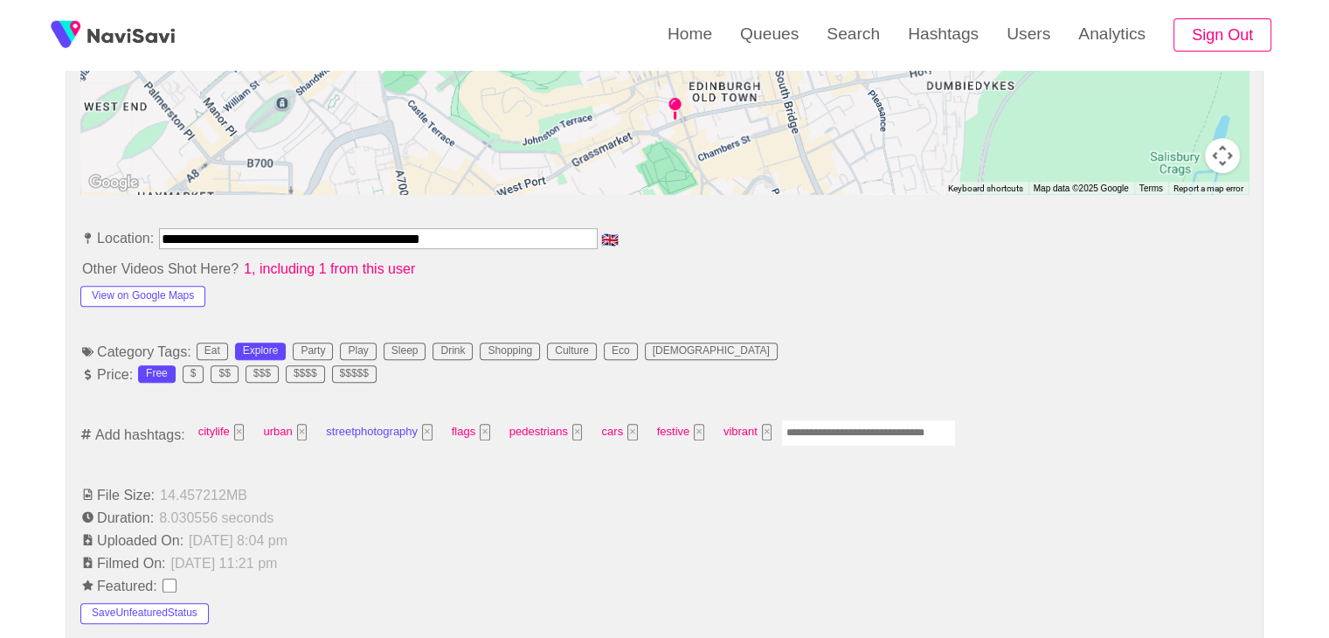
scroll to position [874, 0]
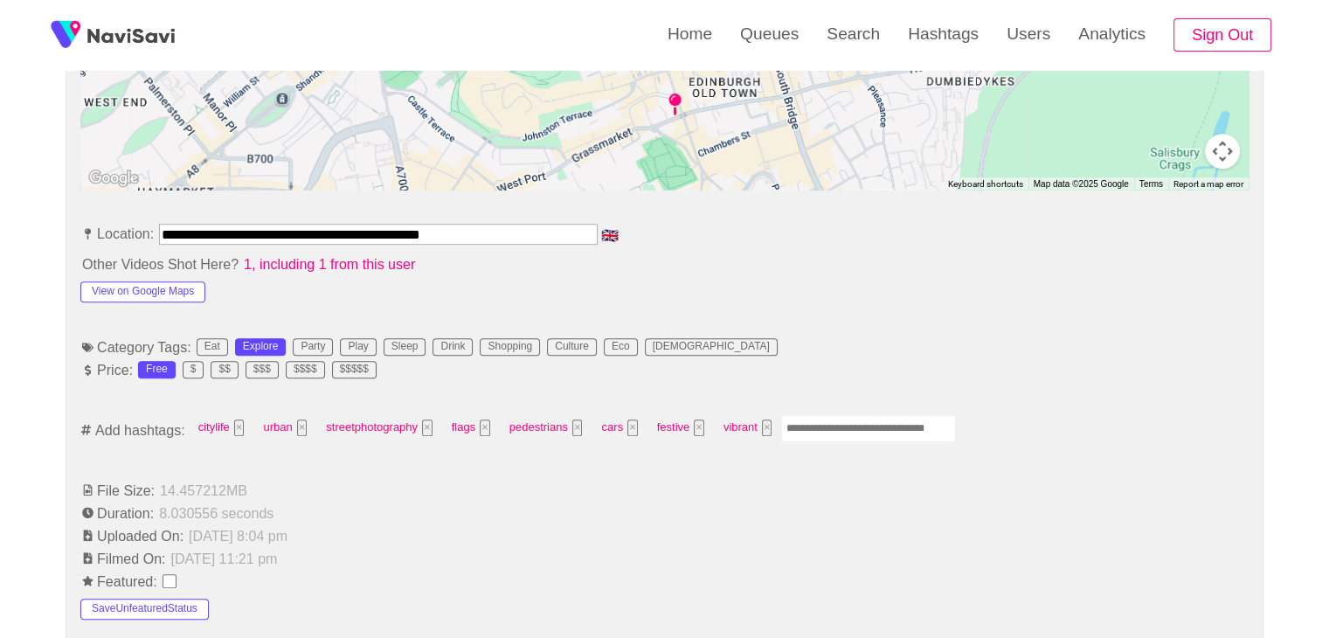
click at [835, 425] on input "Enter tag here and press return" at bounding box center [868, 428] width 175 height 27
type input "*********"
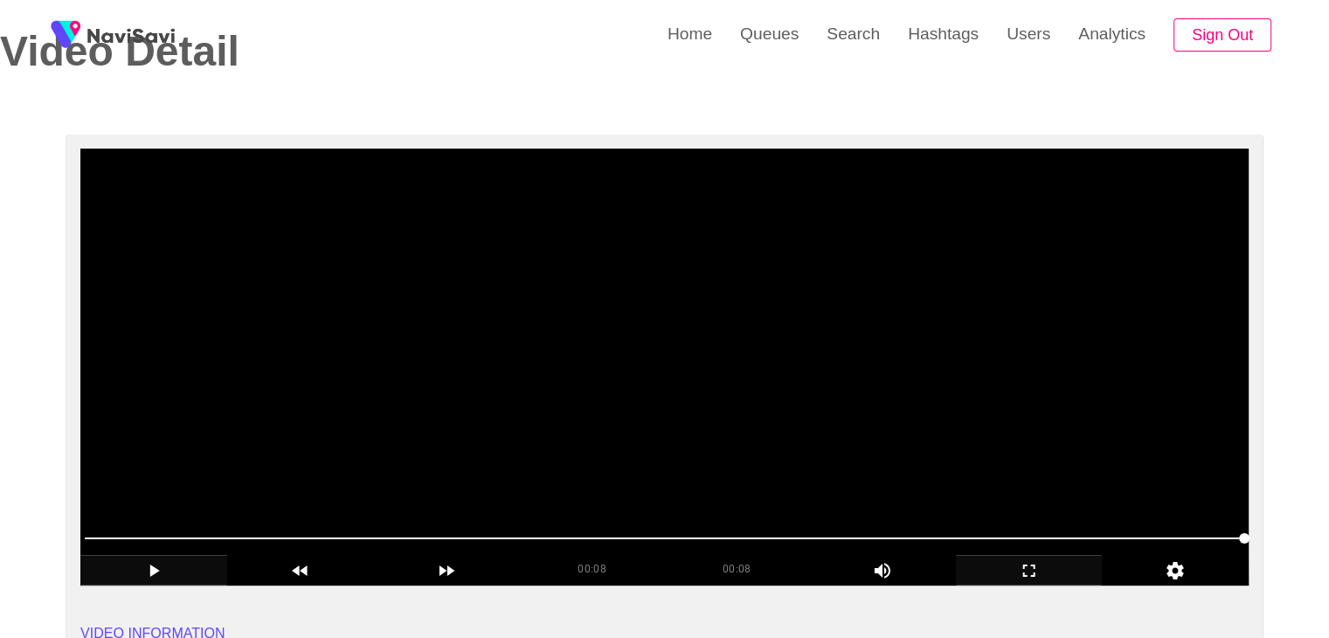
scroll to position [87, 0]
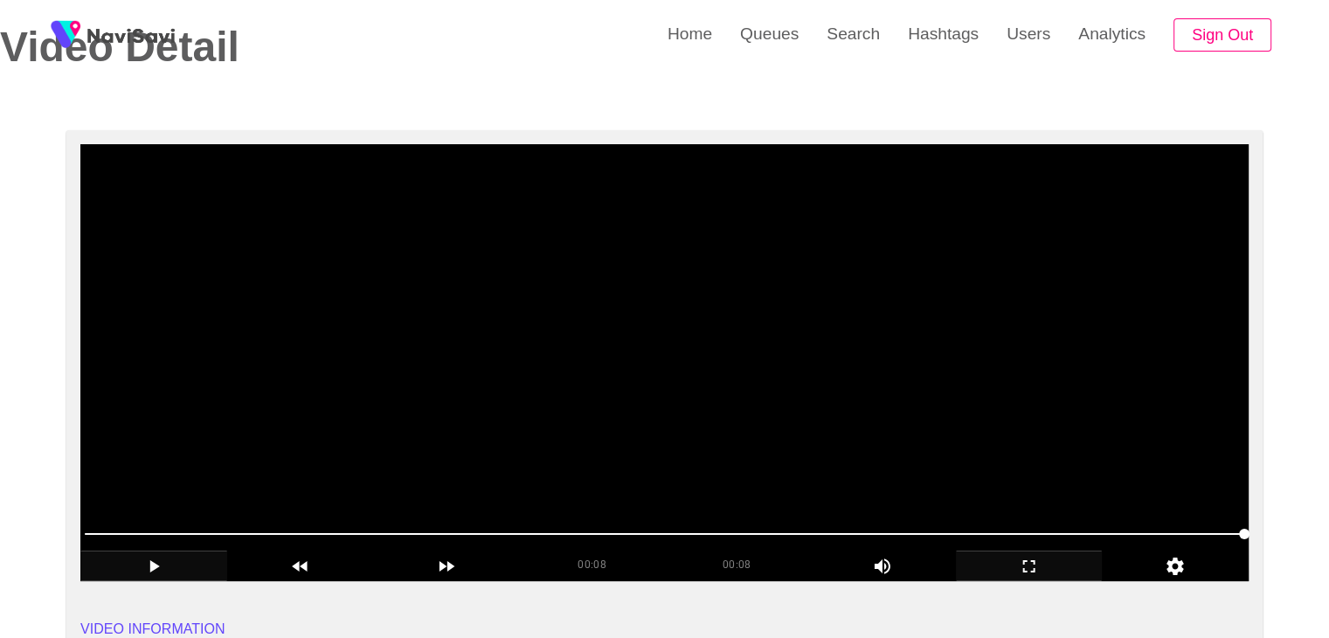
click at [628, 365] on video at bounding box center [664, 362] width 1168 height 437
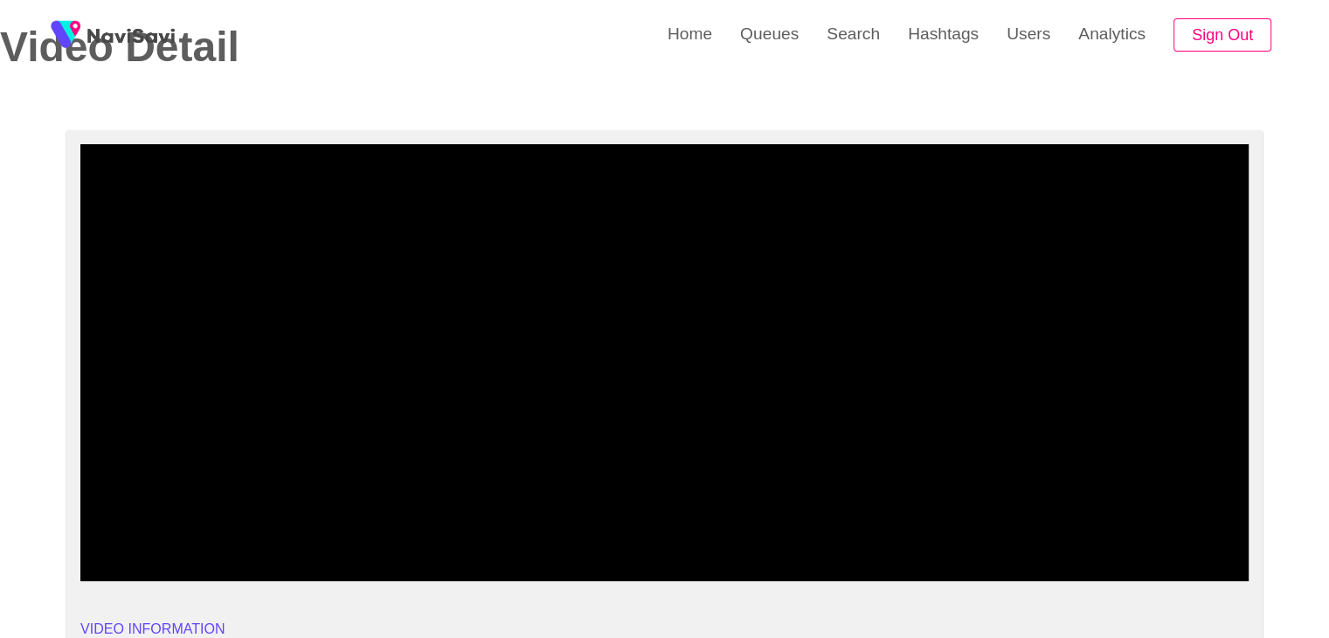
click at [1164, 533] on span at bounding box center [664, 534] width 1159 height 2
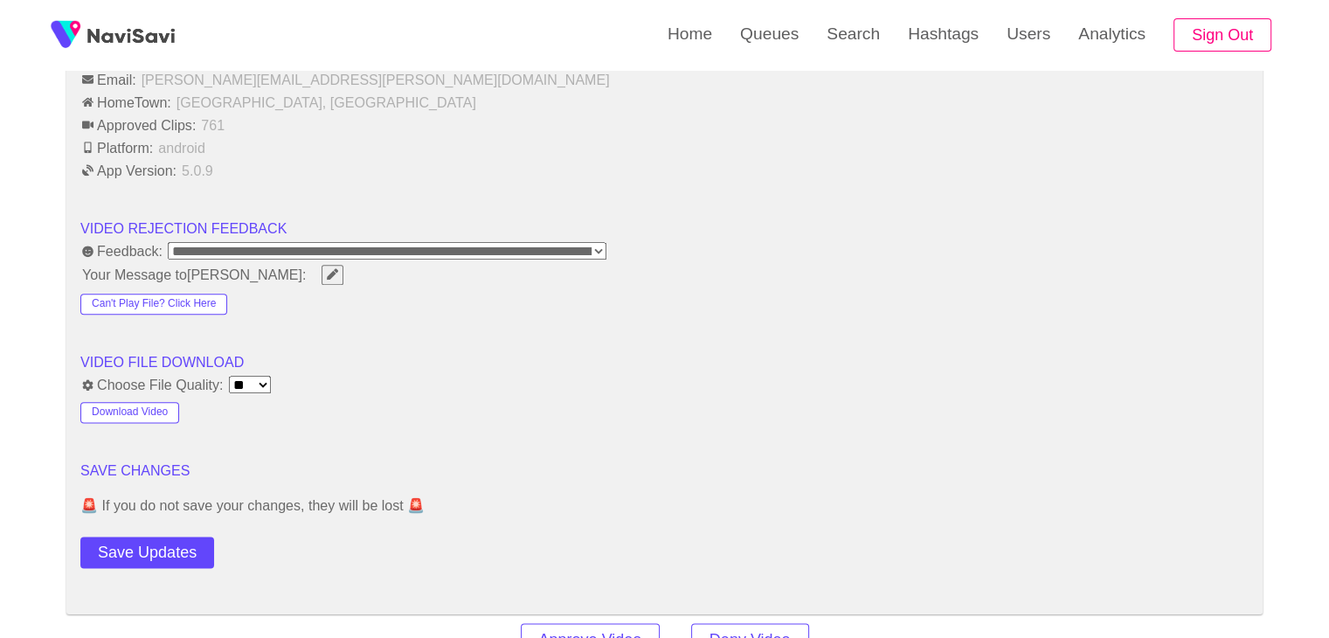
scroll to position [2096, 0]
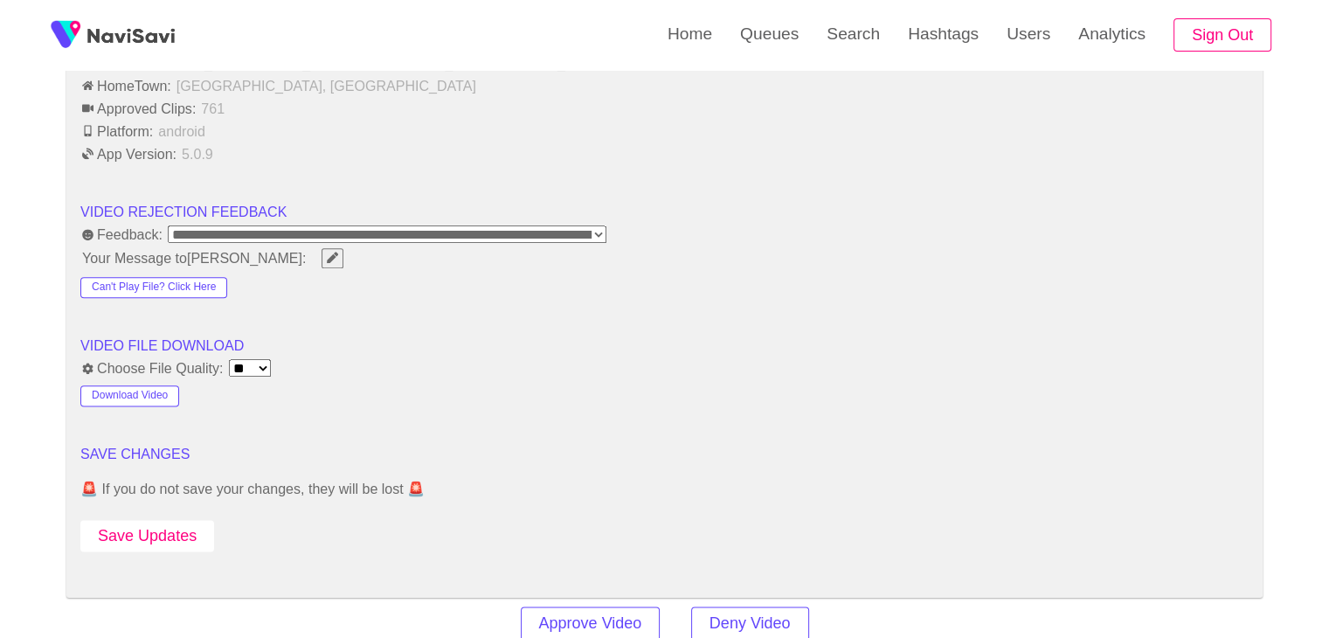
click at [165, 531] on button "Save Updates" at bounding box center [147, 536] width 134 height 32
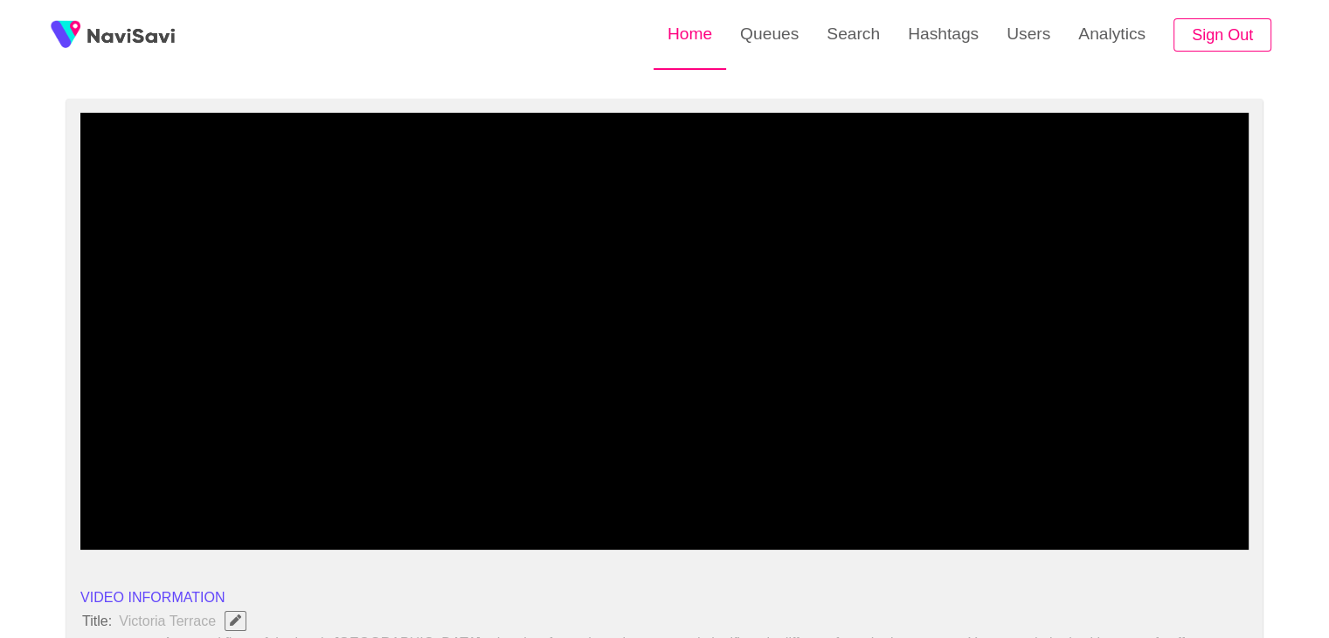
scroll to position [87, 0]
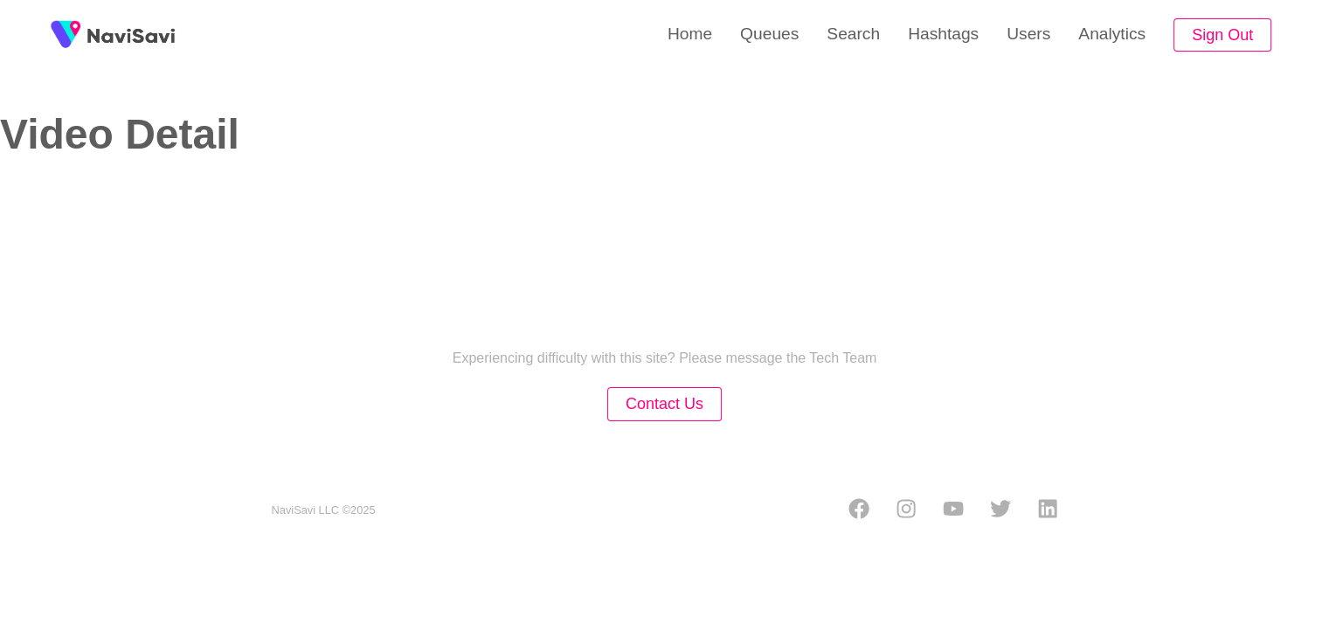
select select "**********"
select select "**"
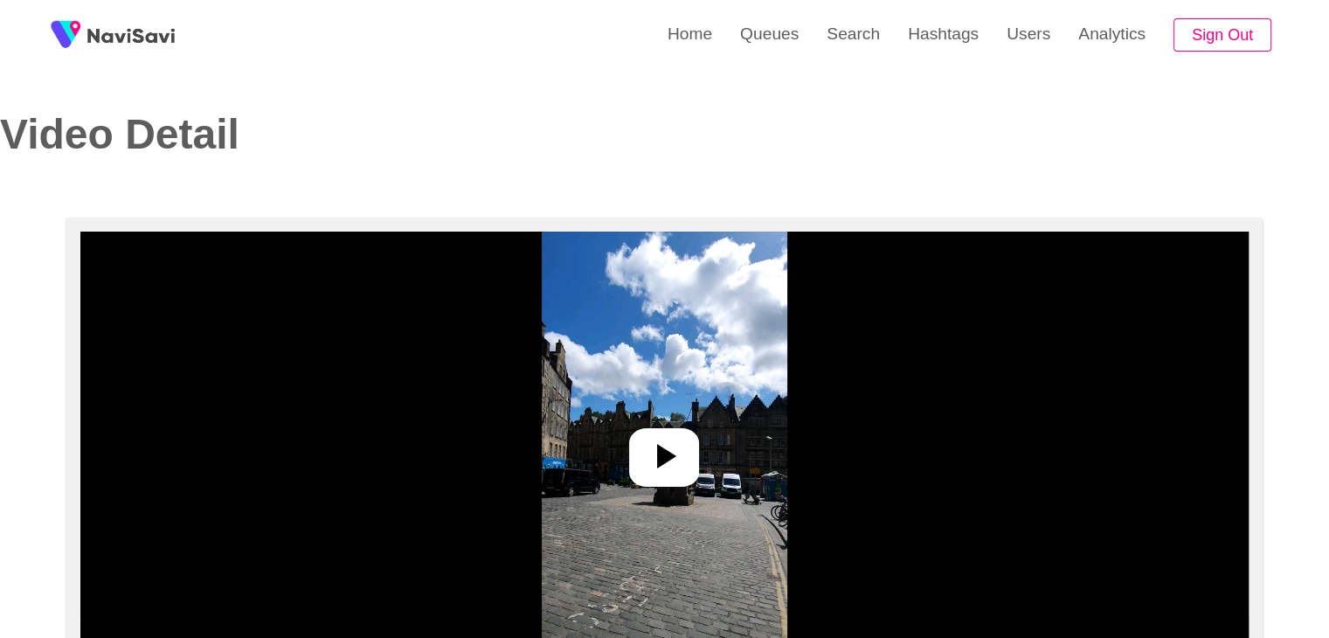
click at [660, 436] on icon at bounding box center [664, 456] width 42 height 42
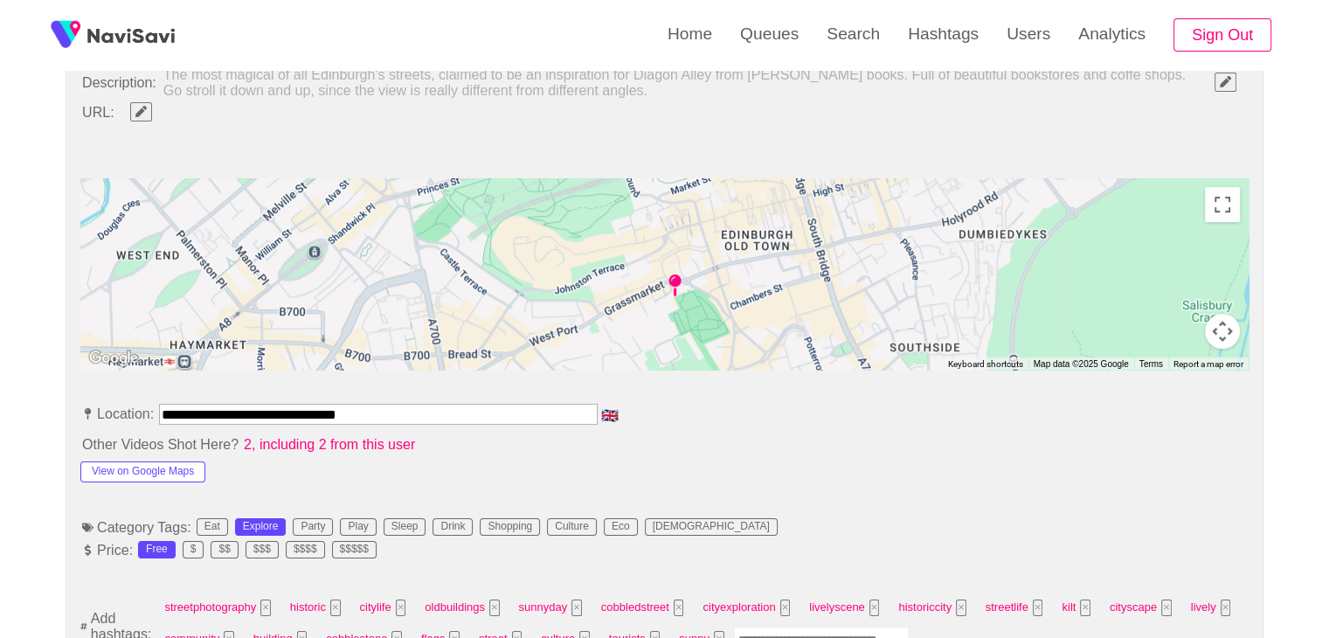
scroll to position [699, 0]
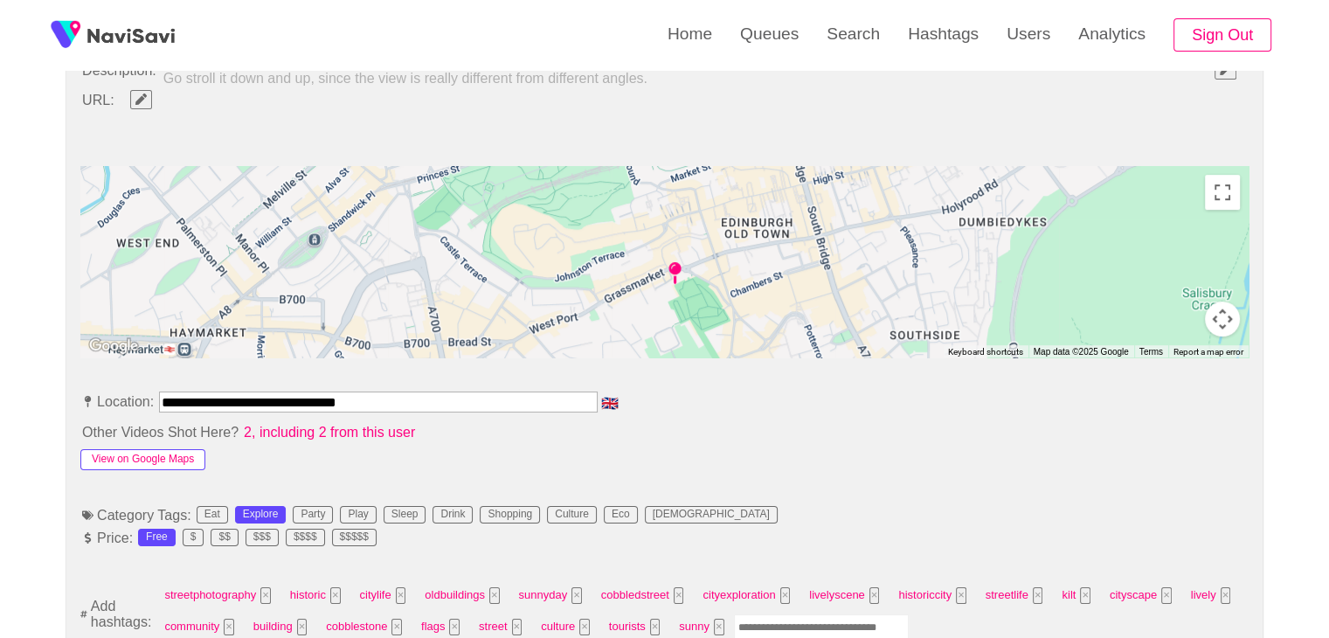
click at [173, 452] on button "View on Google Maps" at bounding box center [142, 459] width 125 height 21
drag, startPoint x: 408, startPoint y: 404, endPoint x: 0, endPoint y: 384, distance: 408.4
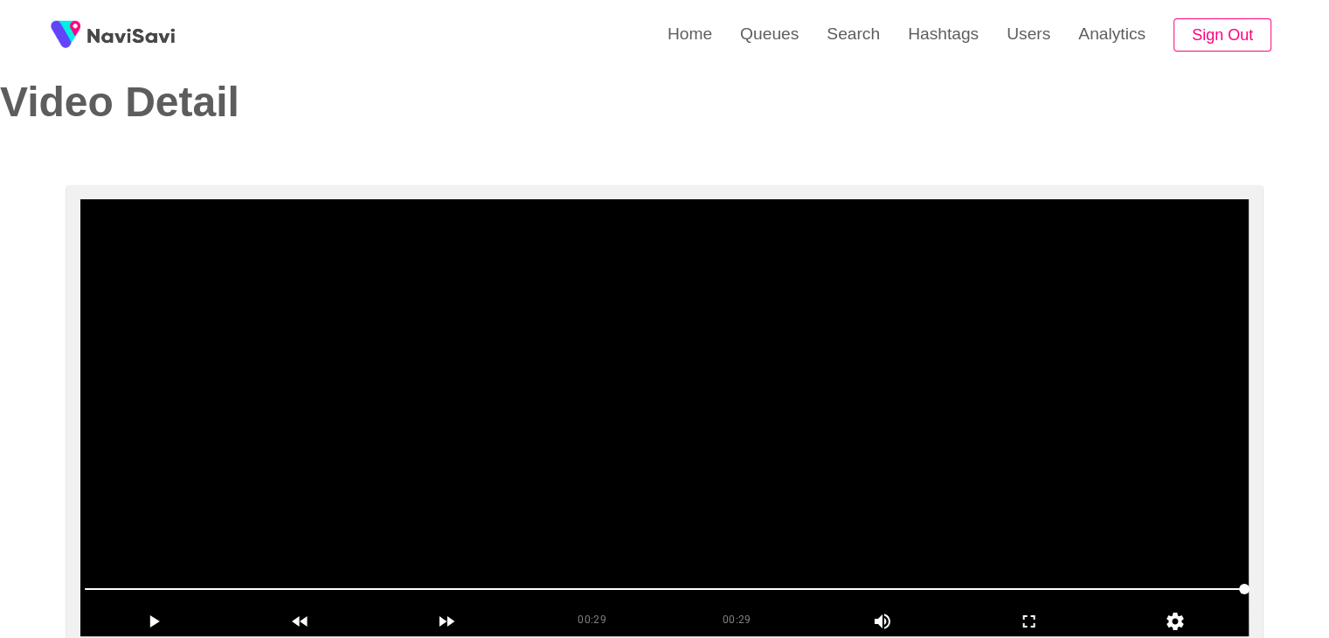
scroll to position [0, 0]
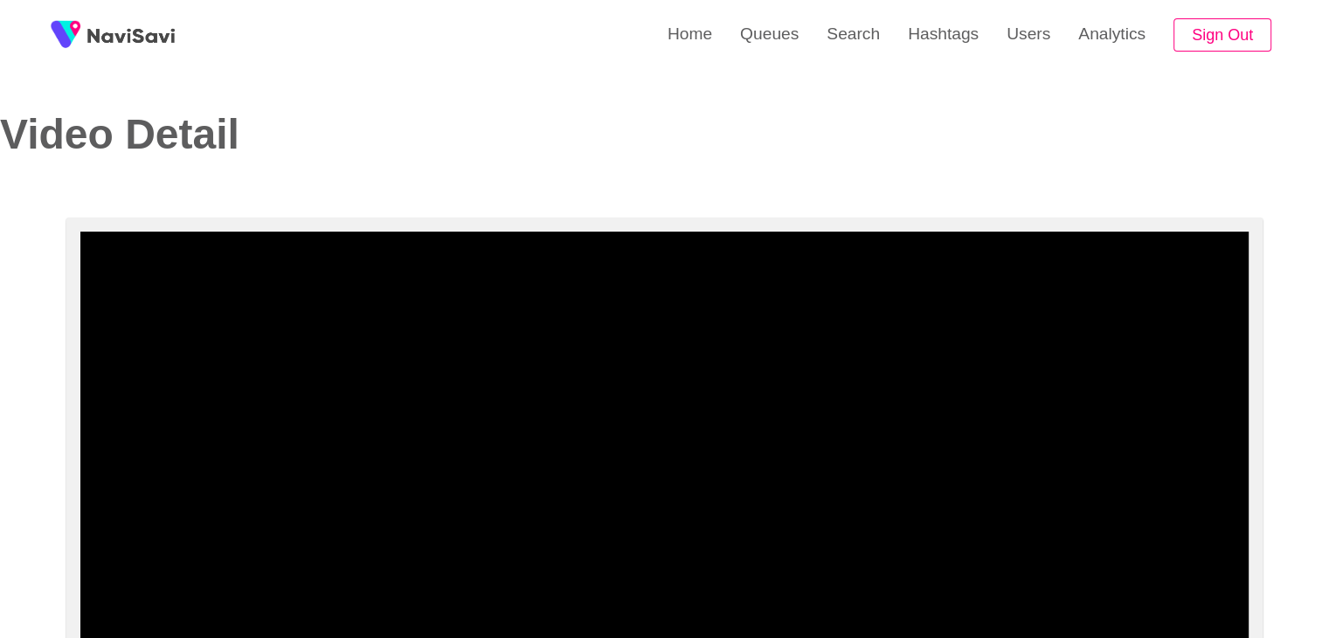
click at [508, 154] on h2 "Video Detail" at bounding box center [319, 135] width 639 height 46
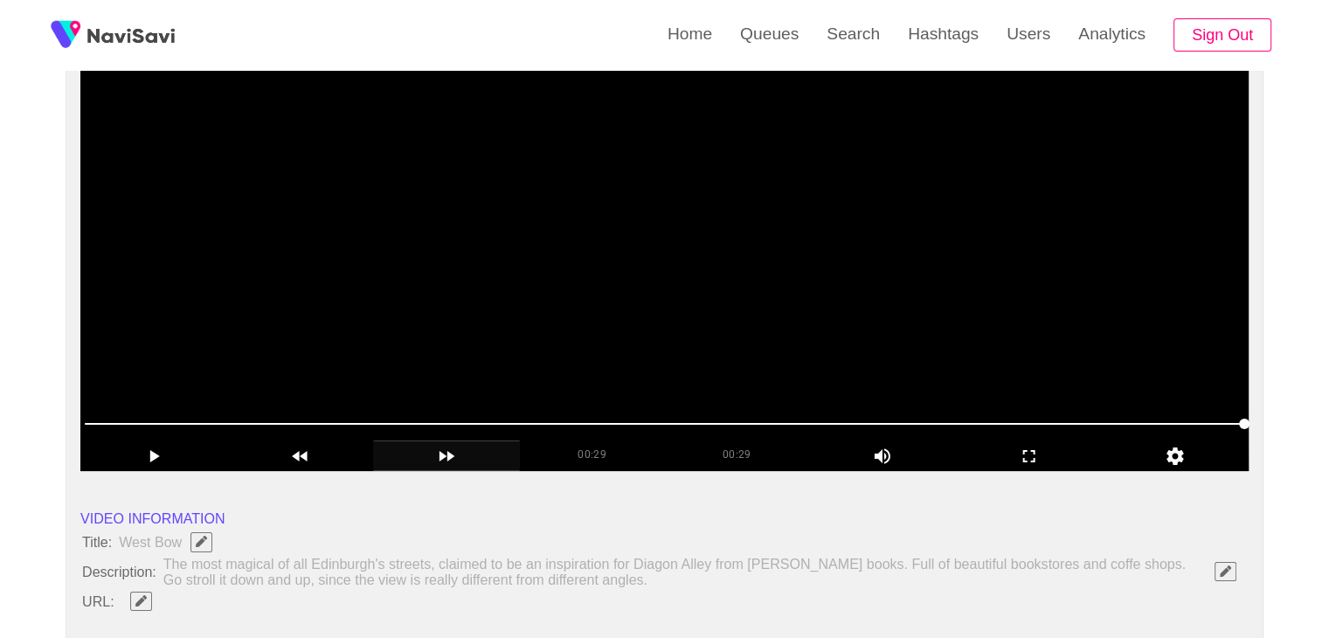
scroll to position [262, 0]
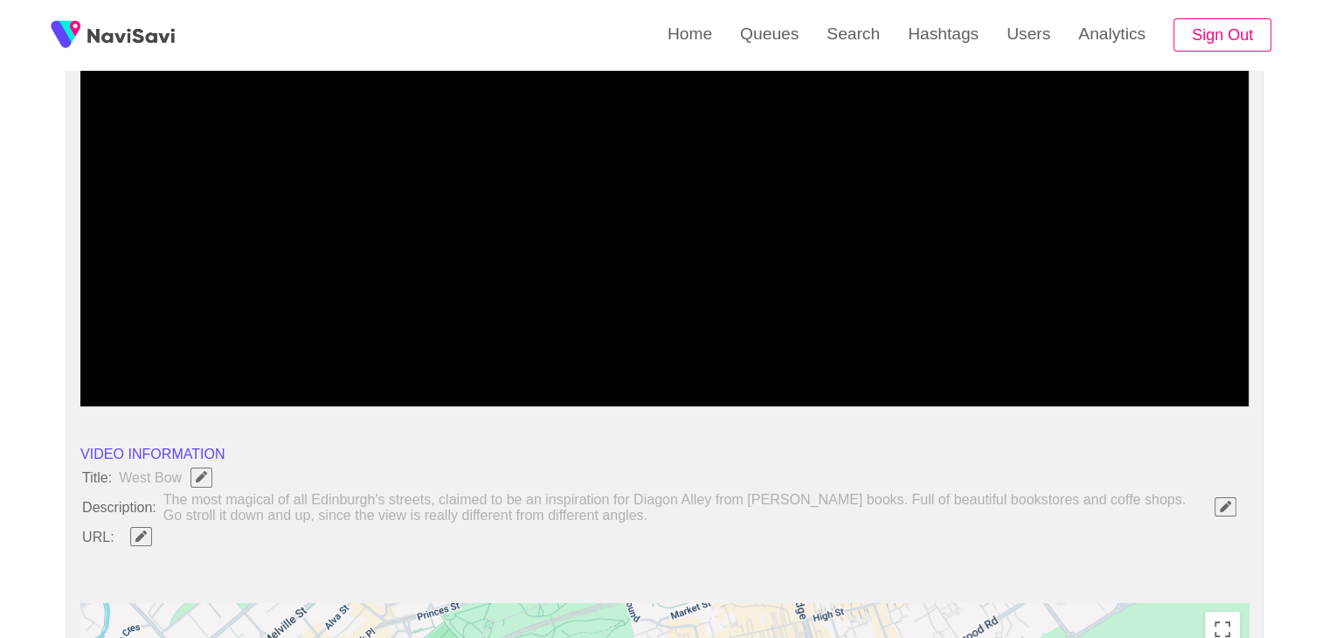
click at [146, 537] on span "Edit Field" at bounding box center [141, 535] width 15 height 11
click at [216, 532] on input "field" at bounding box center [520, 536] width 798 height 22
type input "**********"
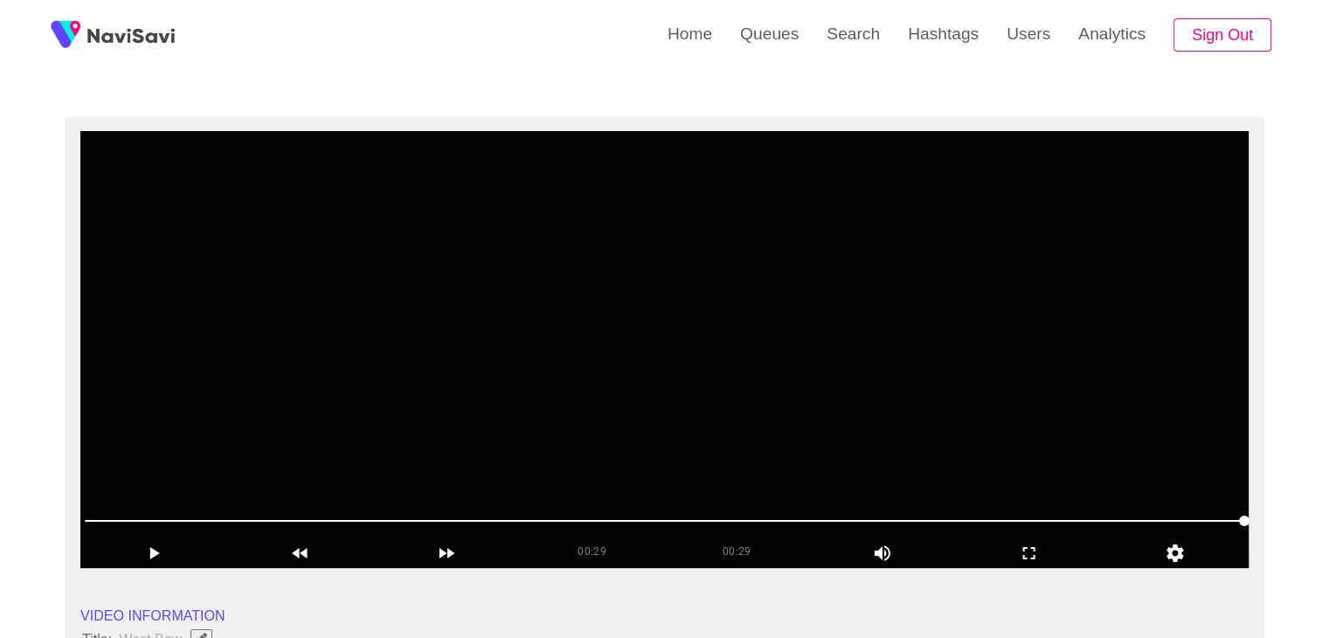
scroll to position [87, 0]
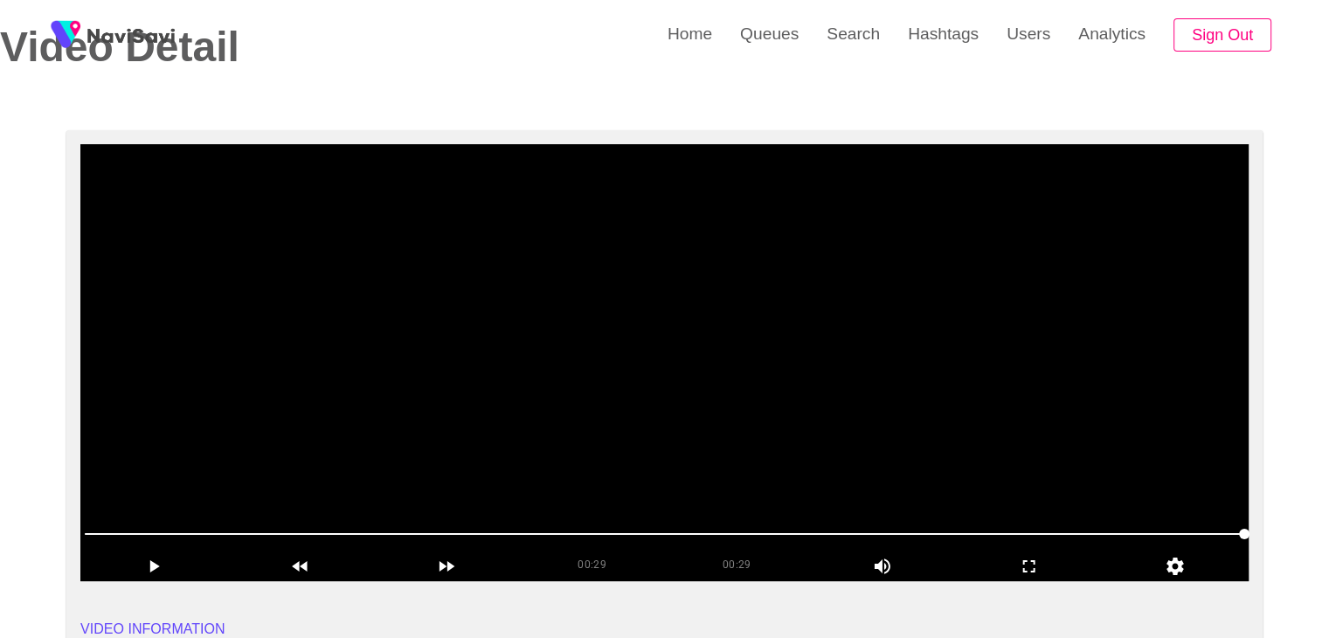
click at [500, 397] on video at bounding box center [664, 362] width 1168 height 437
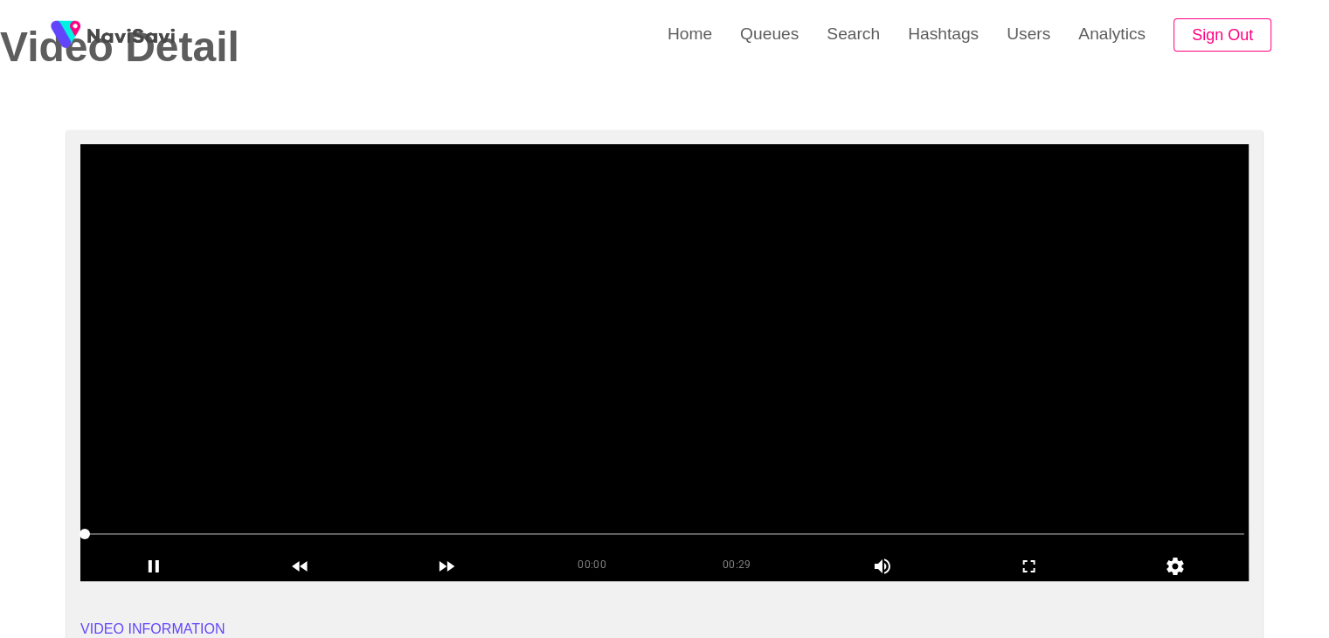
click at [303, 525] on span at bounding box center [664, 534] width 1159 height 28
click at [584, 533] on span at bounding box center [664, 534] width 1159 height 2
click at [332, 533] on span at bounding box center [334, 534] width 499 height 2
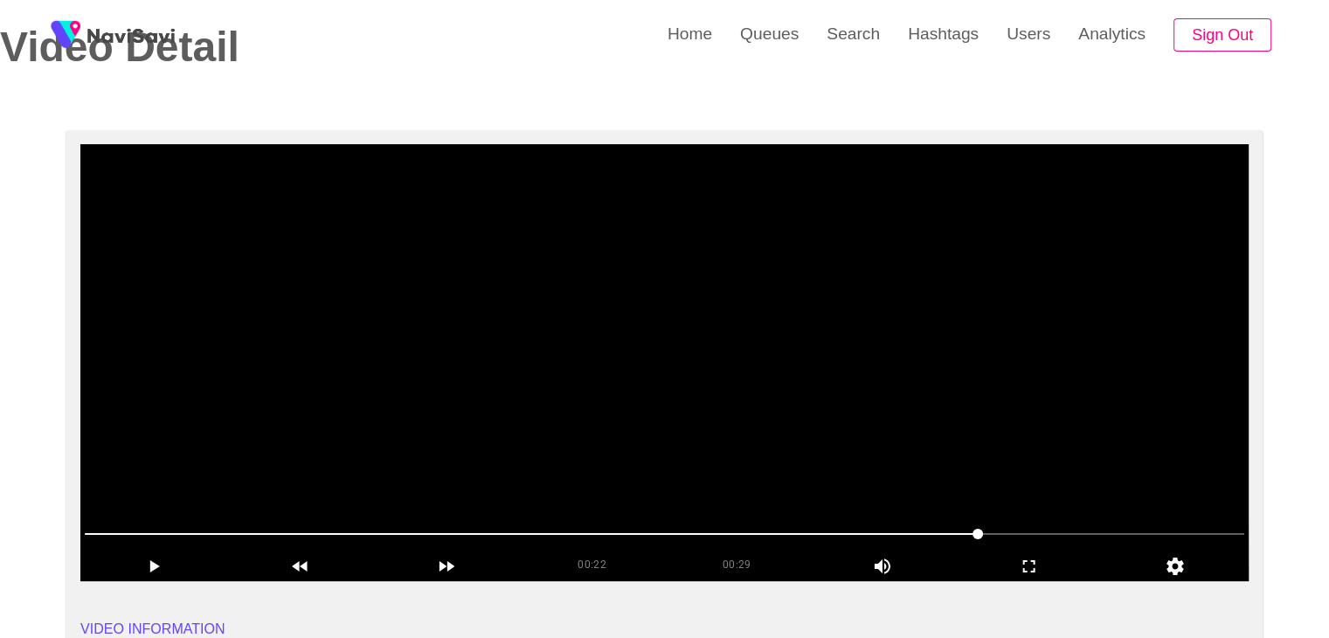
click at [1073, 528] on span at bounding box center [664, 534] width 1159 height 28
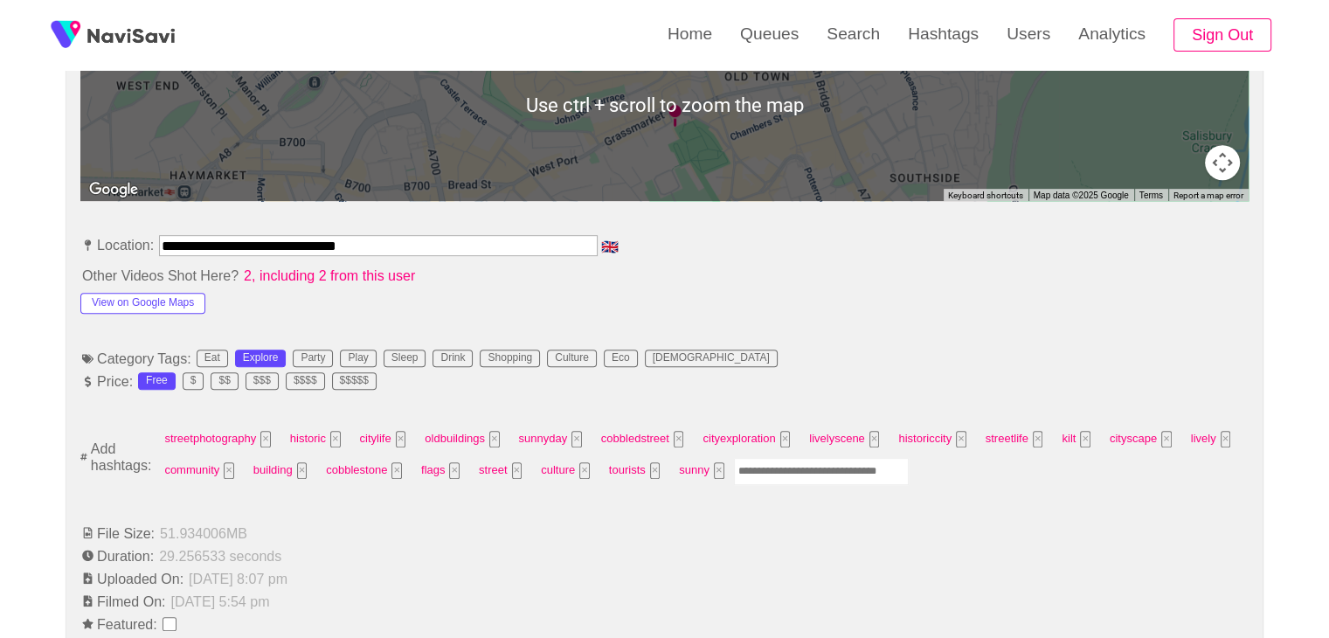
scroll to position [874, 0]
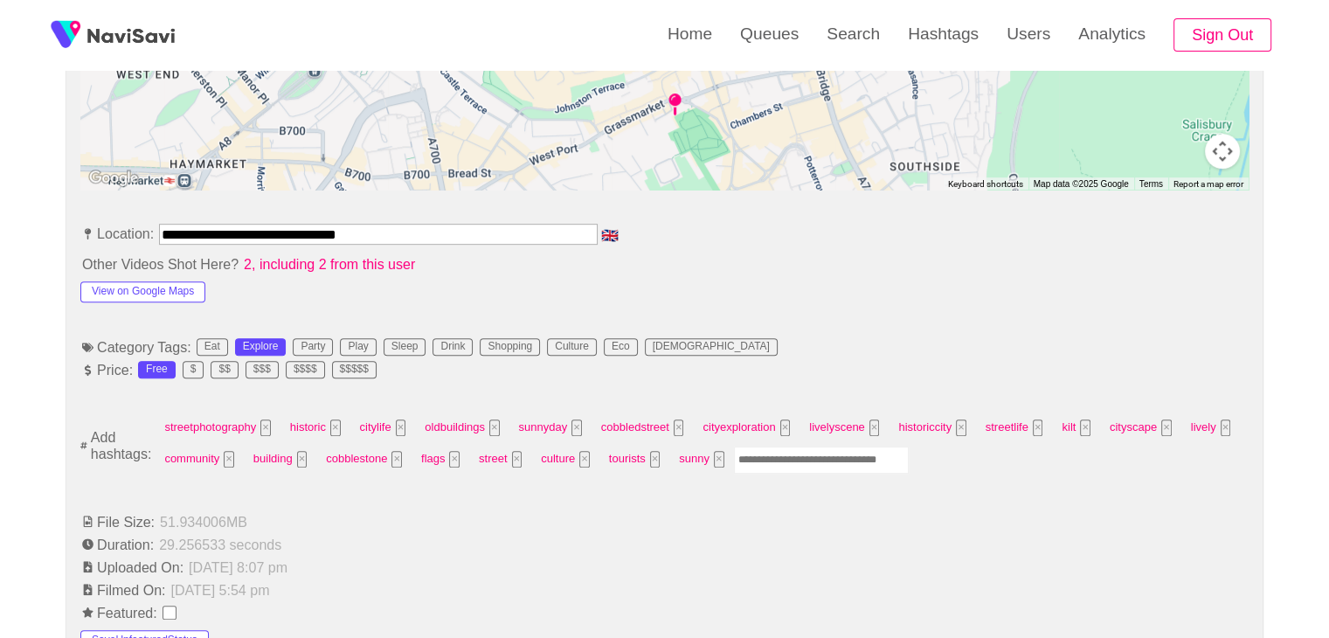
click at [797, 459] on input "Enter tag here and press return" at bounding box center [821, 459] width 175 height 27
type input "*********"
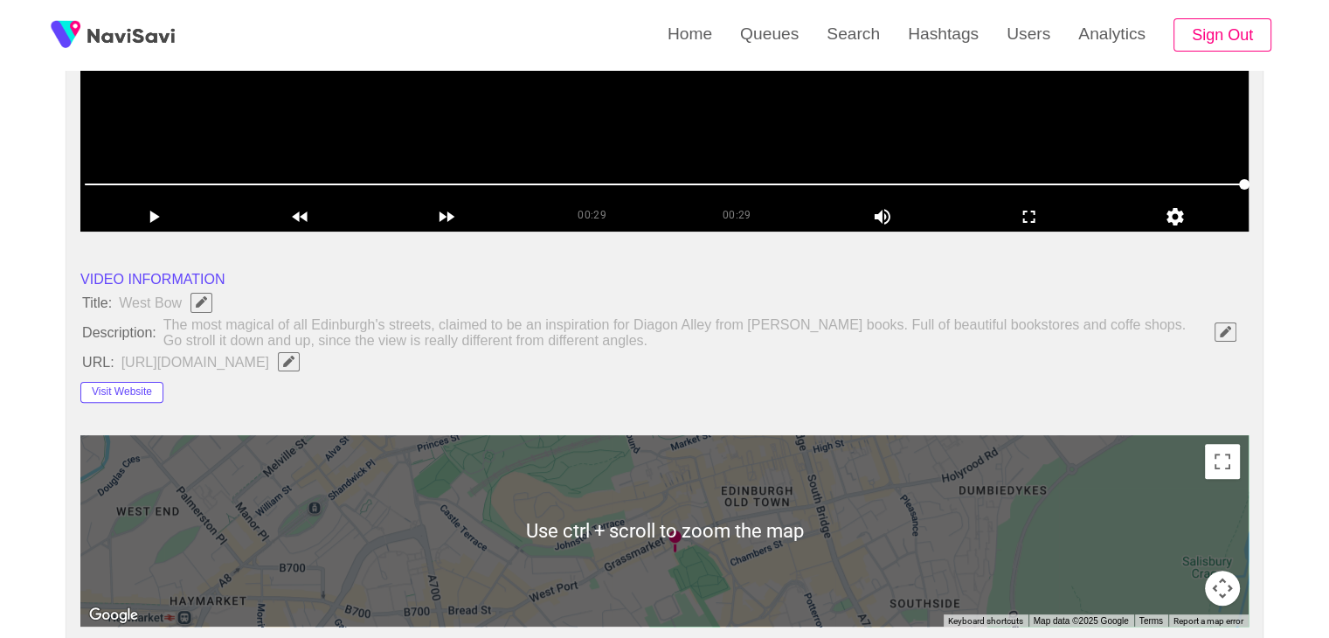
scroll to position [87, 0]
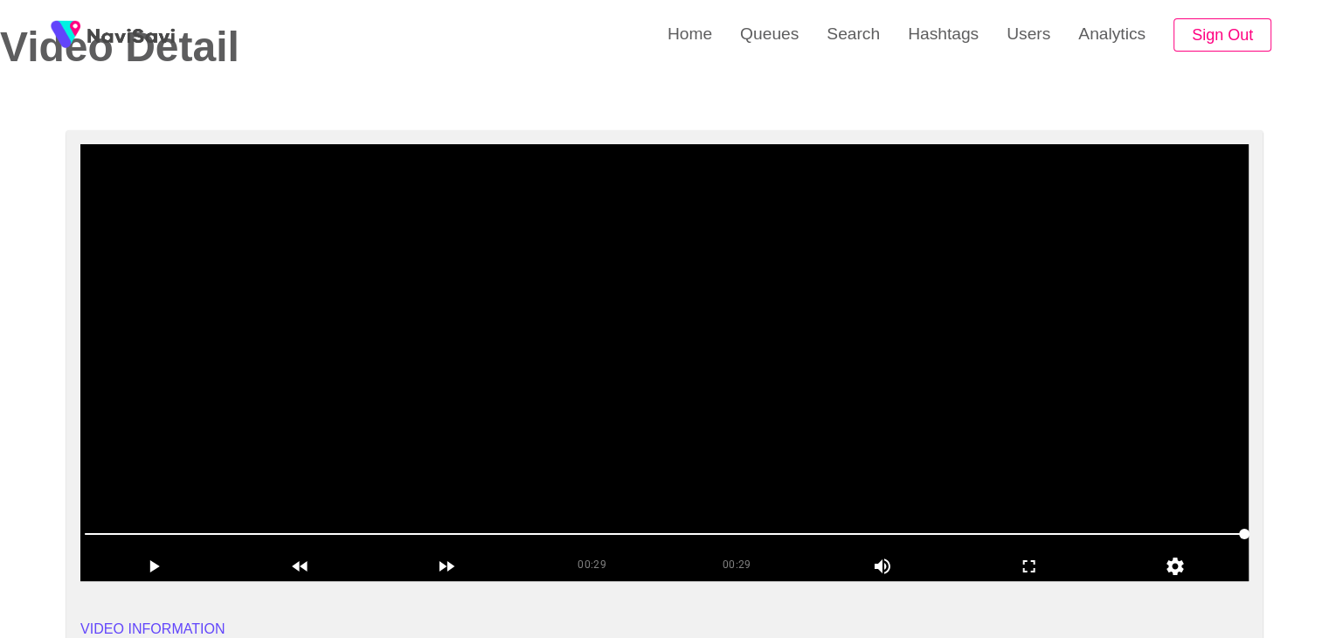
click at [549, 416] on video at bounding box center [664, 362] width 1168 height 437
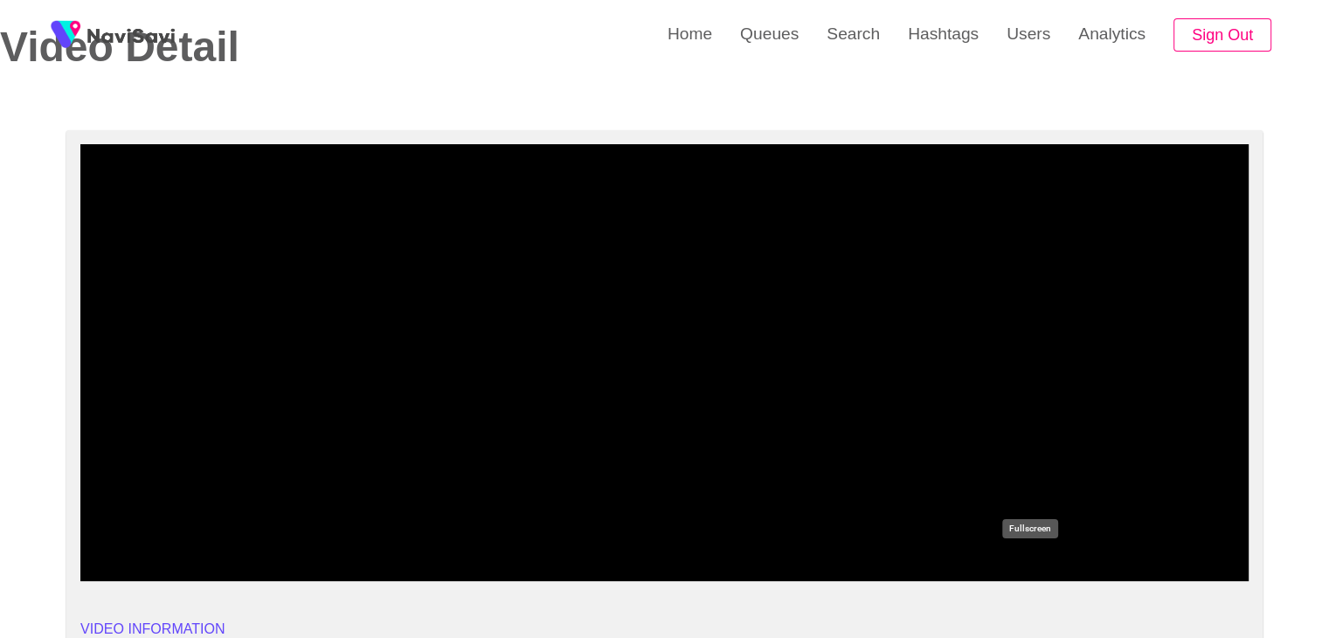
click at [1056, 562] on icon "add" at bounding box center [1028, 566] width 145 height 21
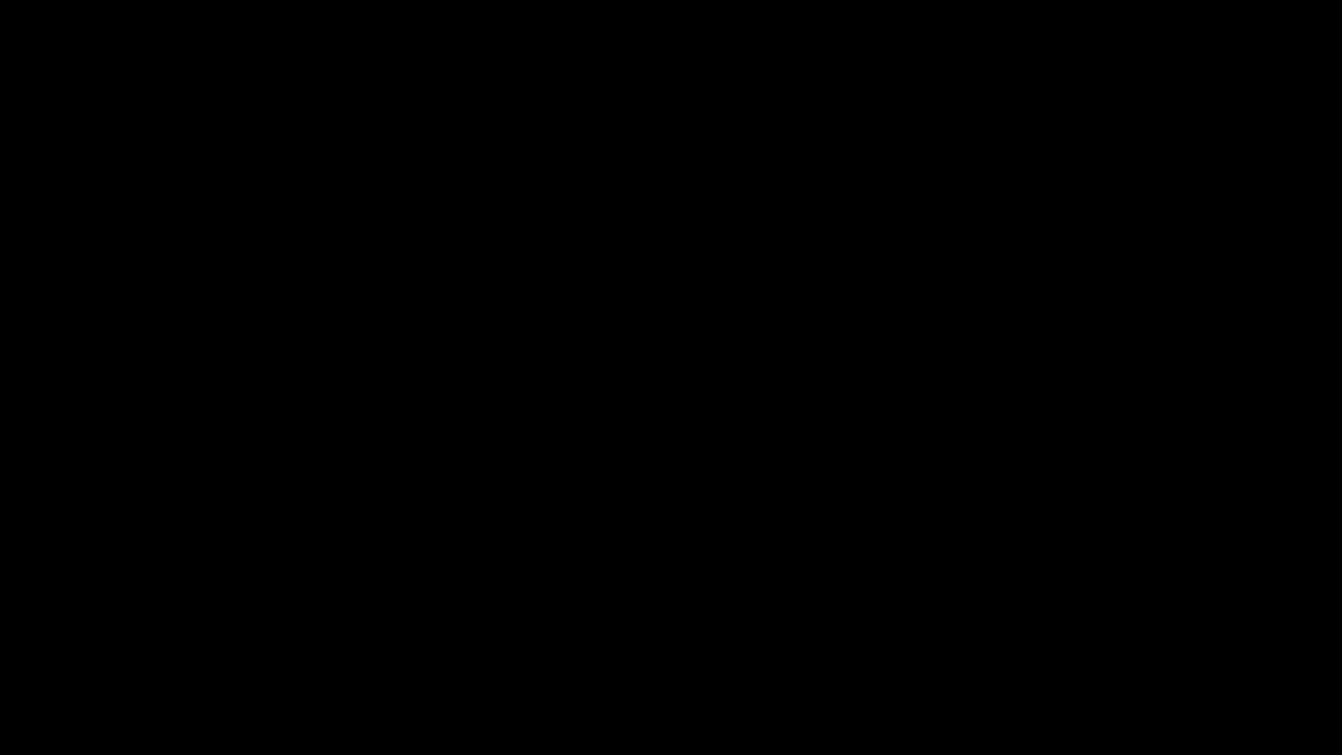
click at [81, 637] on icon "add" at bounding box center [84, 739] width 167 height 21
click at [73, 637] on span at bounding box center [670, 705] width 1333 height 2
click at [79, 637] on div "add" at bounding box center [84, 738] width 169 height 31
click at [80, 637] on div "add" at bounding box center [84, 738] width 169 height 31
click at [84, 637] on icon "add" at bounding box center [85, 739] width 10 height 12
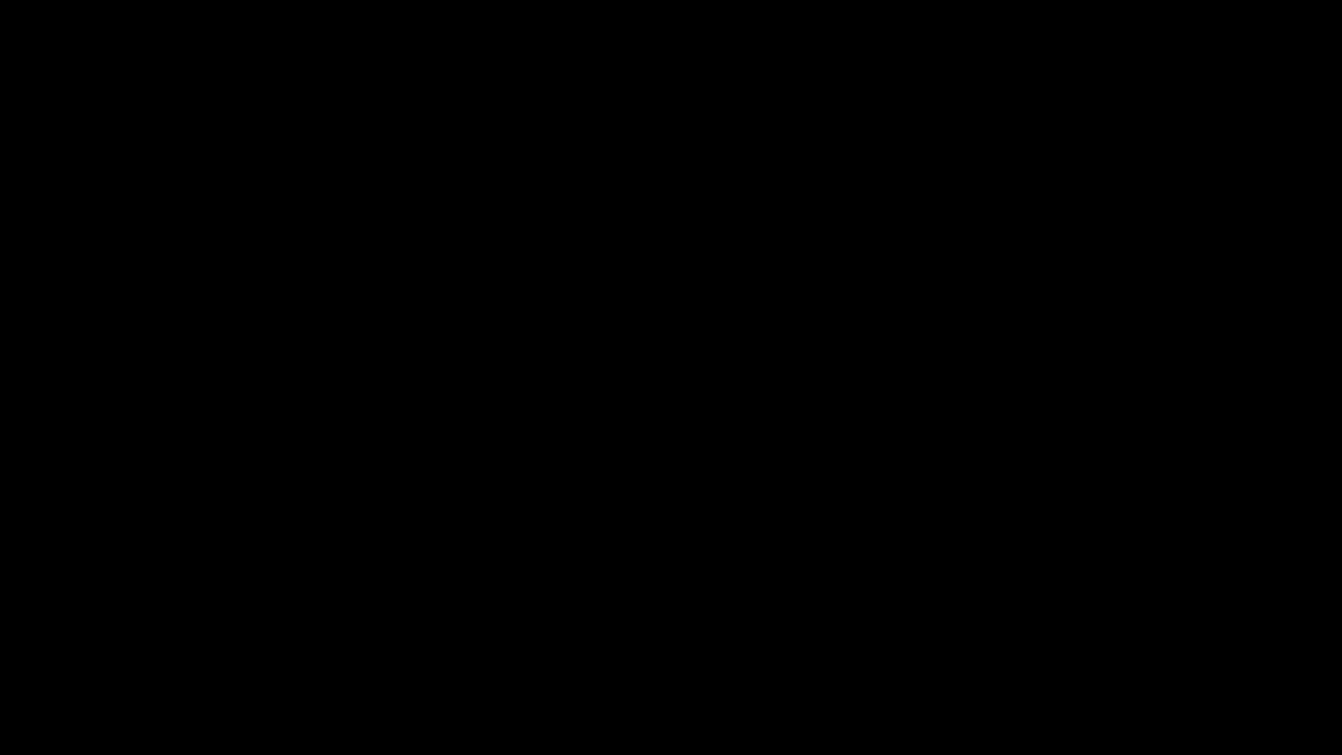
click at [99, 637] on icon "add" at bounding box center [84, 739] width 167 height 21
click at [110, 637] on icon "add" at bounding box center [84, 739] width 167 height 21
click at [1102, 637] on icon "add" at bounding box center [1089, 739] width 167 height 21
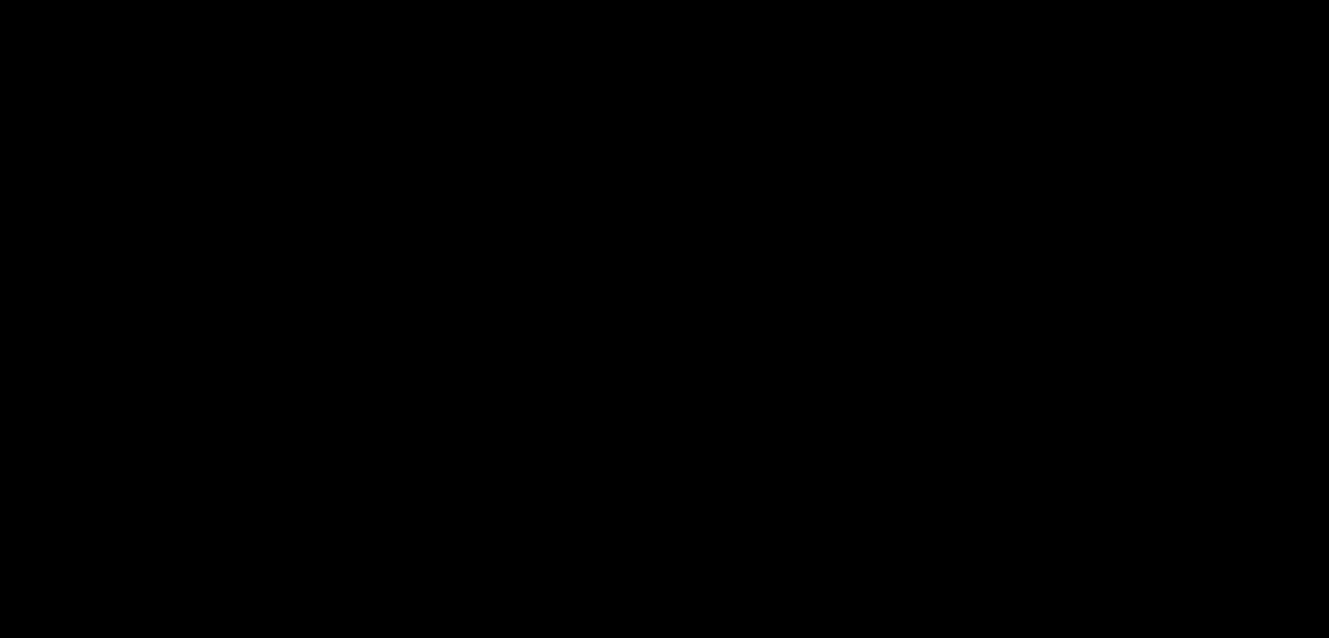
scroll to position [262, 0]
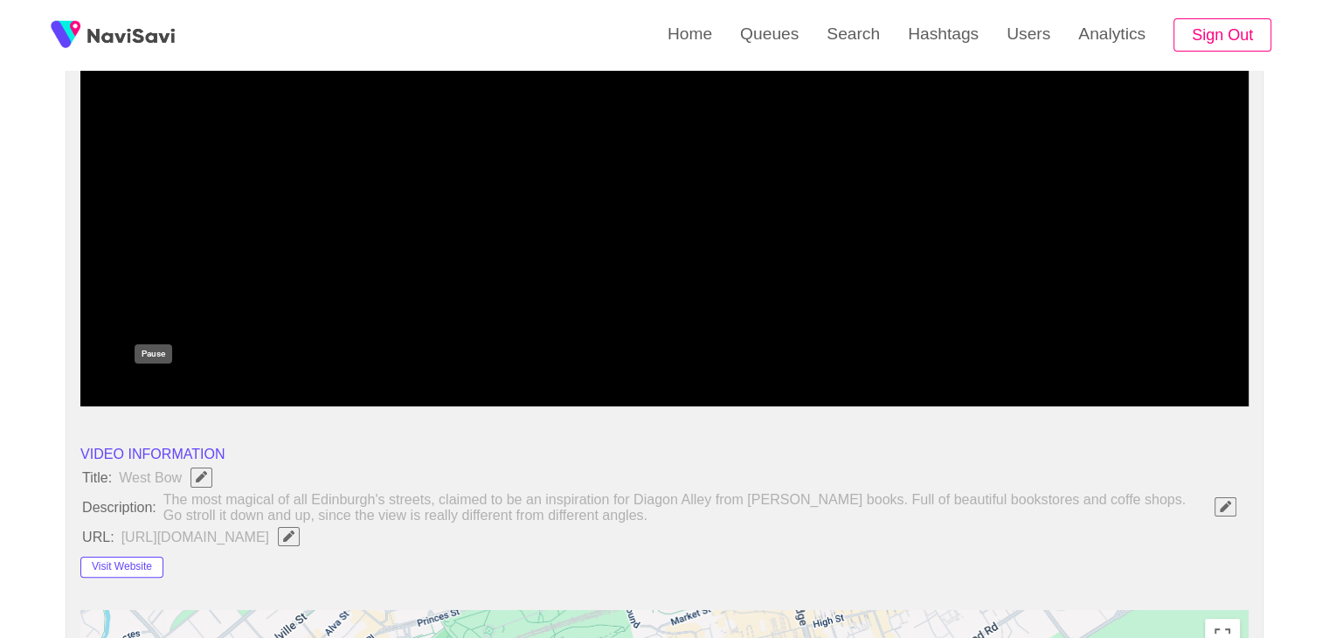
click at [162, 394] on icon "add" at bounding box center [153, 391] width 145 height 21
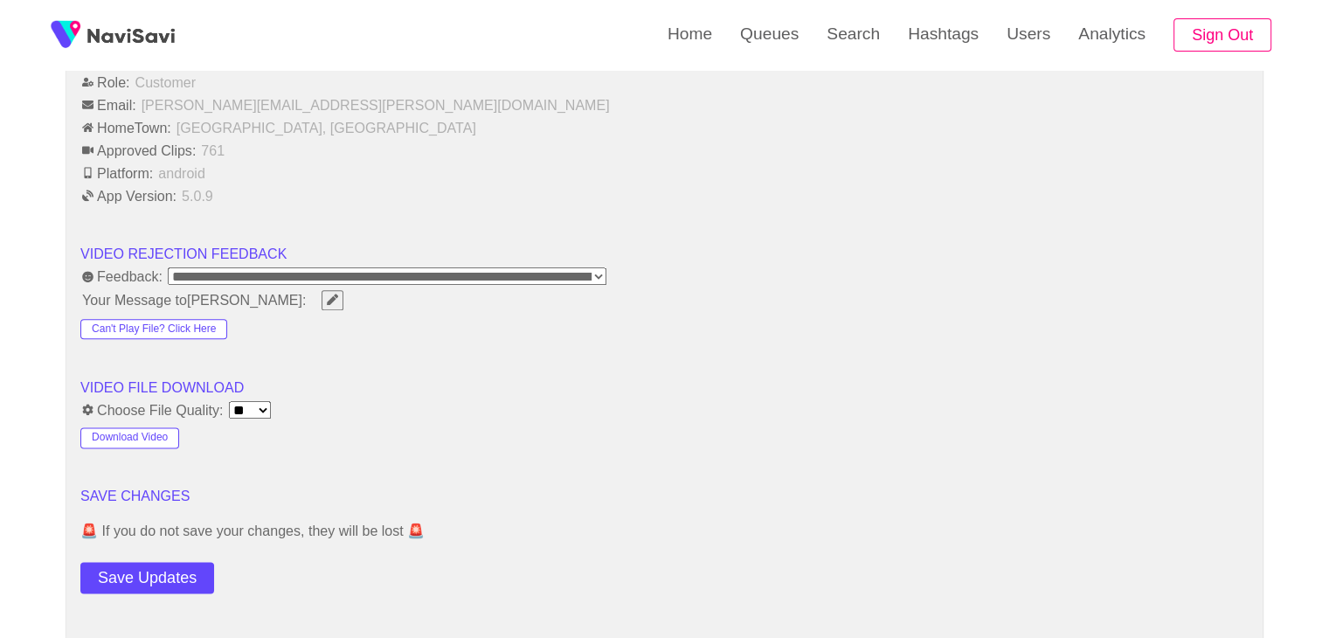
scroll to position [2096, 0]
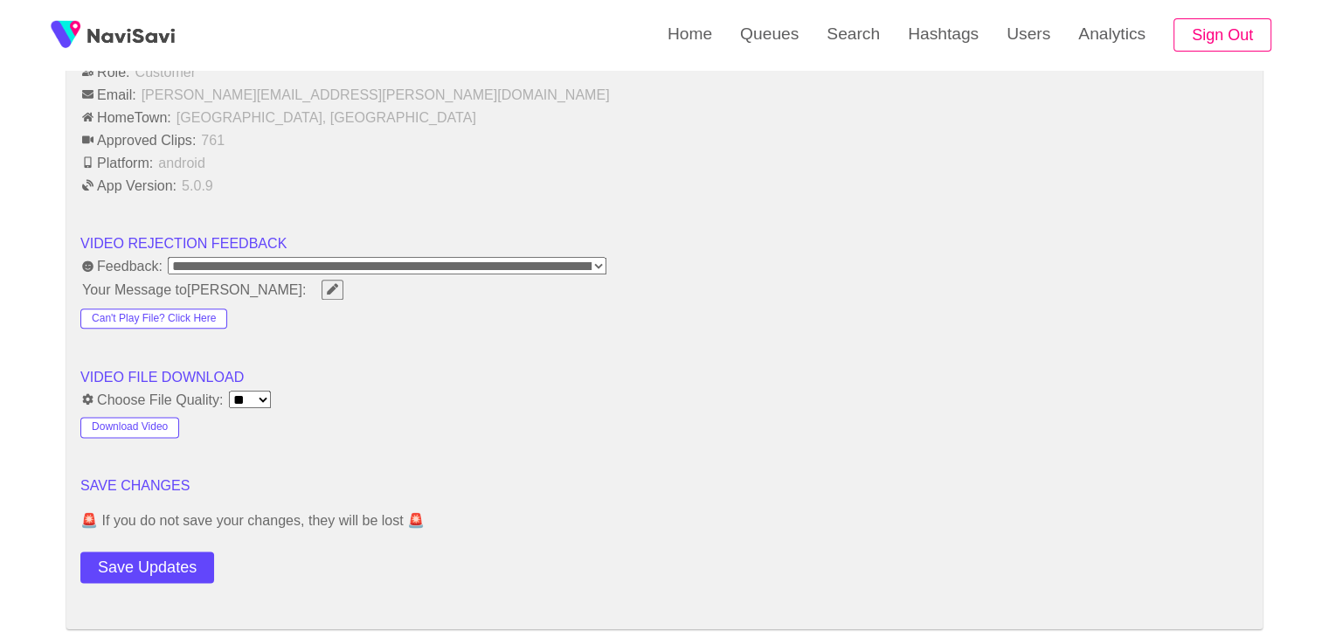
click at [143, 556] on button "Save Updates" at bounding box center [147, 567] width 134 height 32
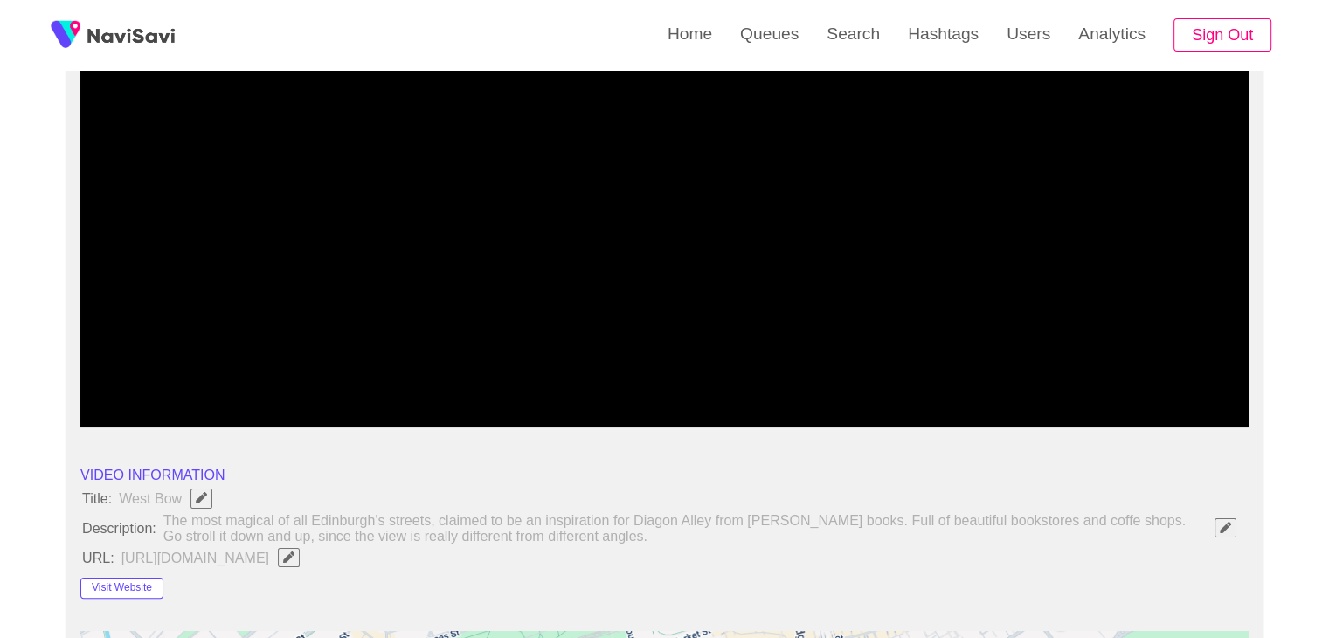
scroll to position [262, 0]
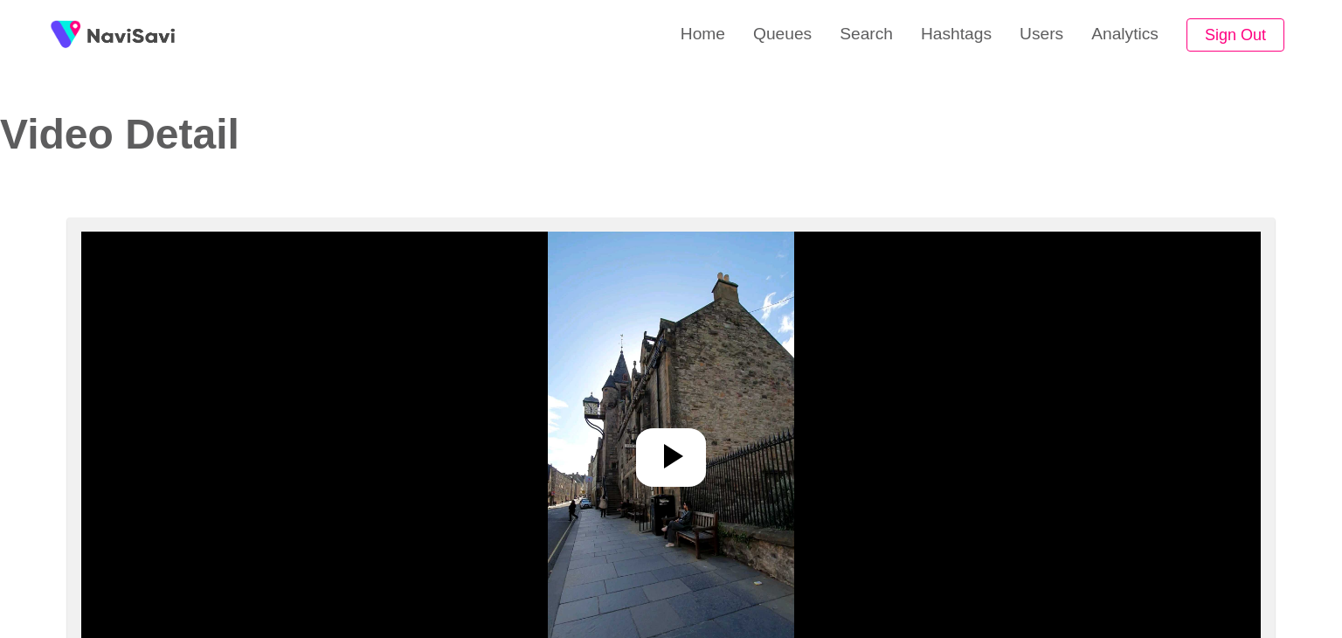
select select "**********"
select select "**"
click at [676, 455] on icon at bounding box center [664, 456] width 42 height 42
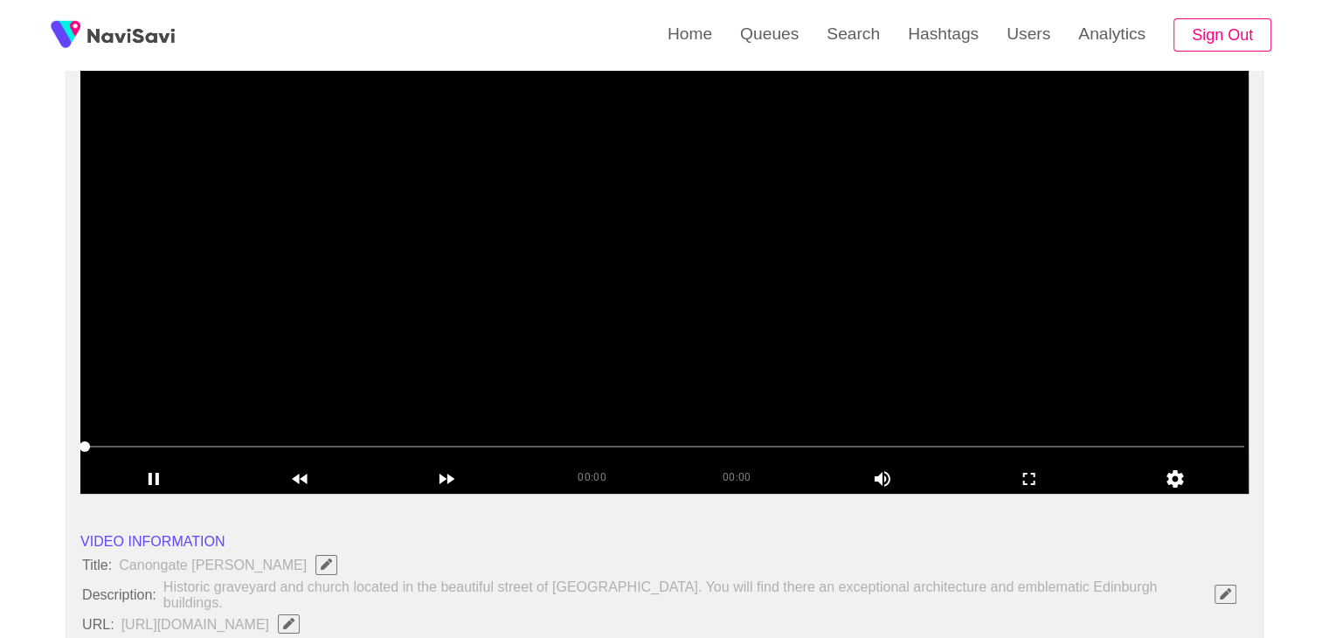
scroll to position [87, 0]
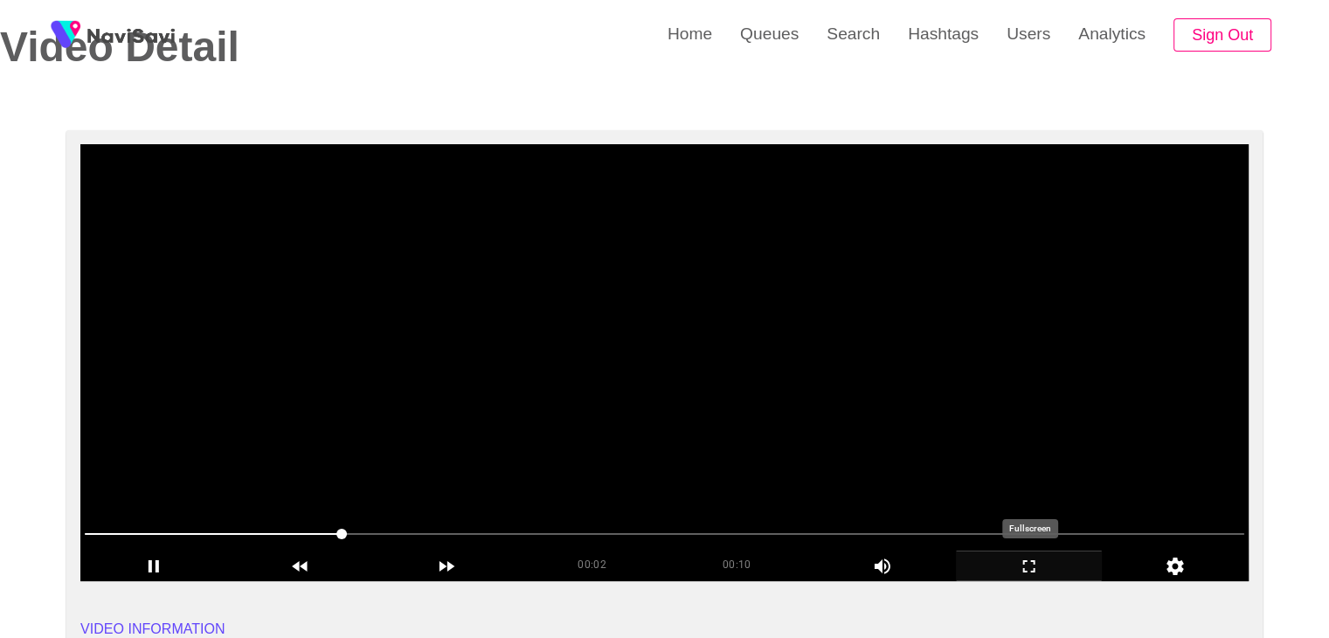
click at [1027, 569] on icon "add" at bounding box center [1028, 566] width 145 height 21
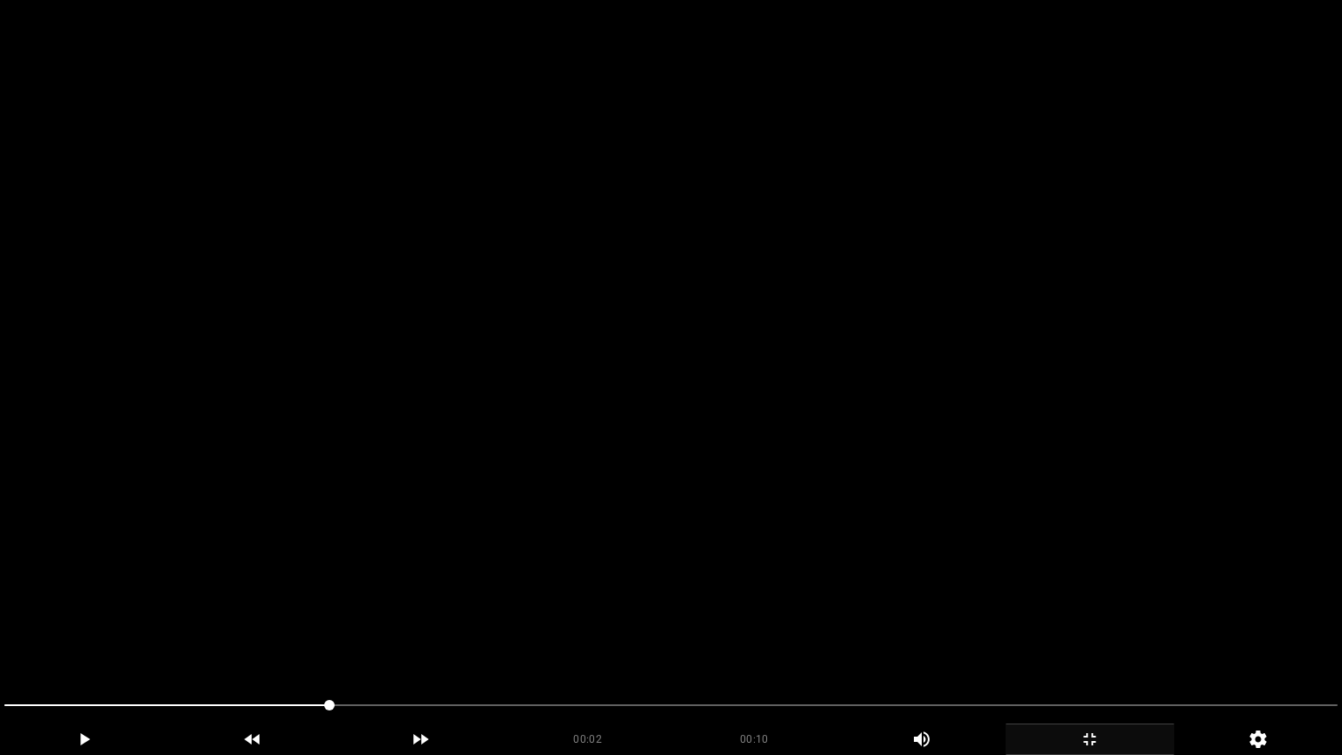
click at [638, 611] on video at bounding box center [671, 377] width 1342 height 755
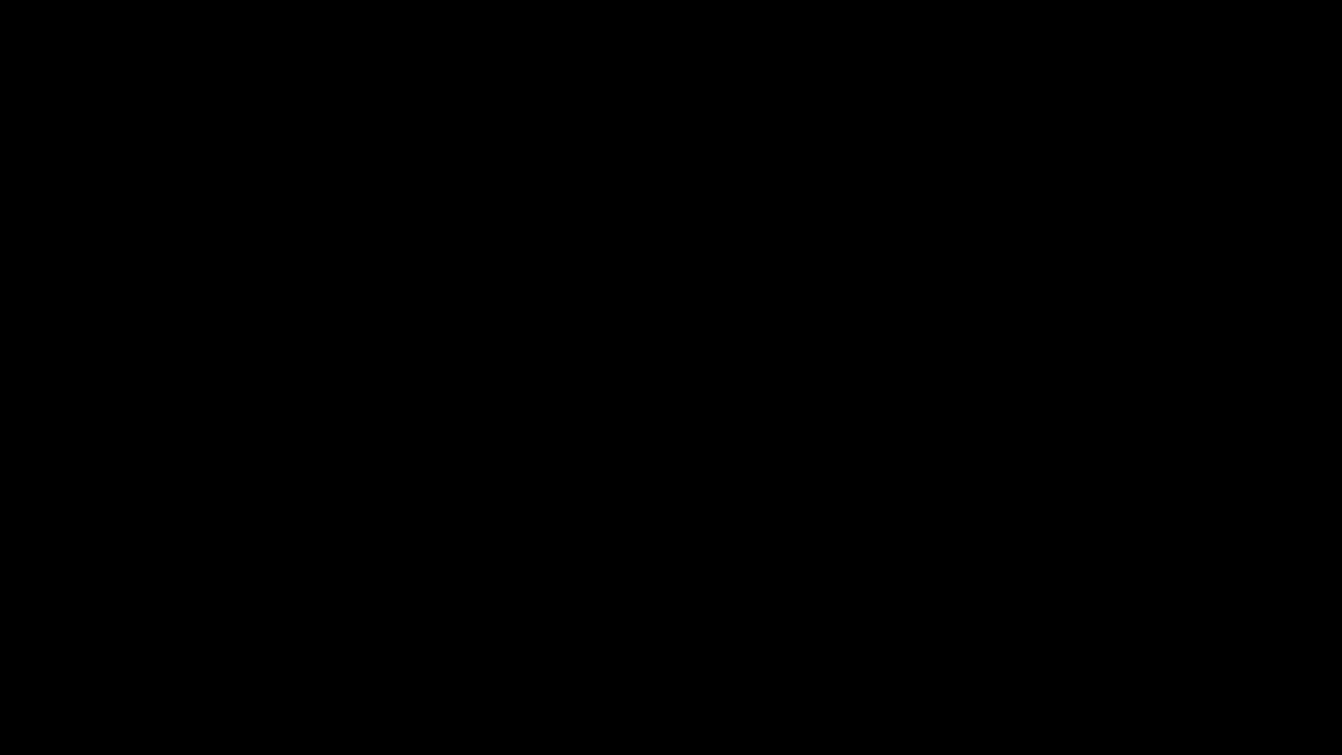
click at [1095, 637] on icon "add" at bounding box center [1089, 739] width 167 height 21
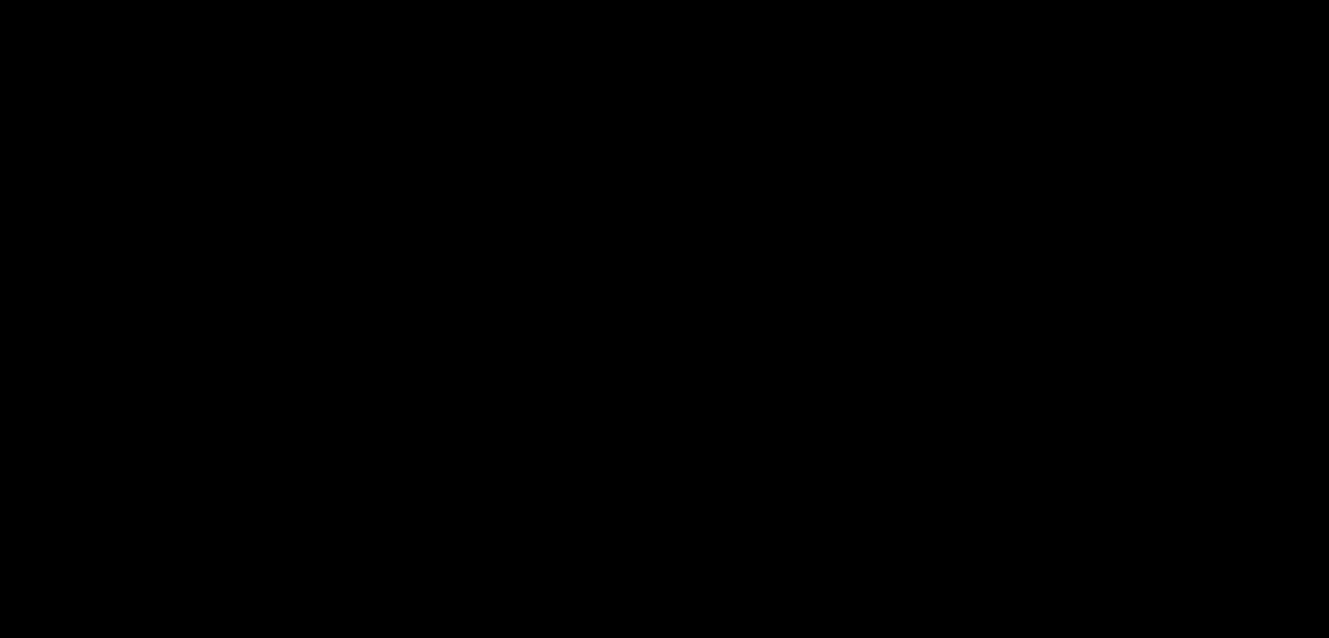
scroll to position [524, 0]
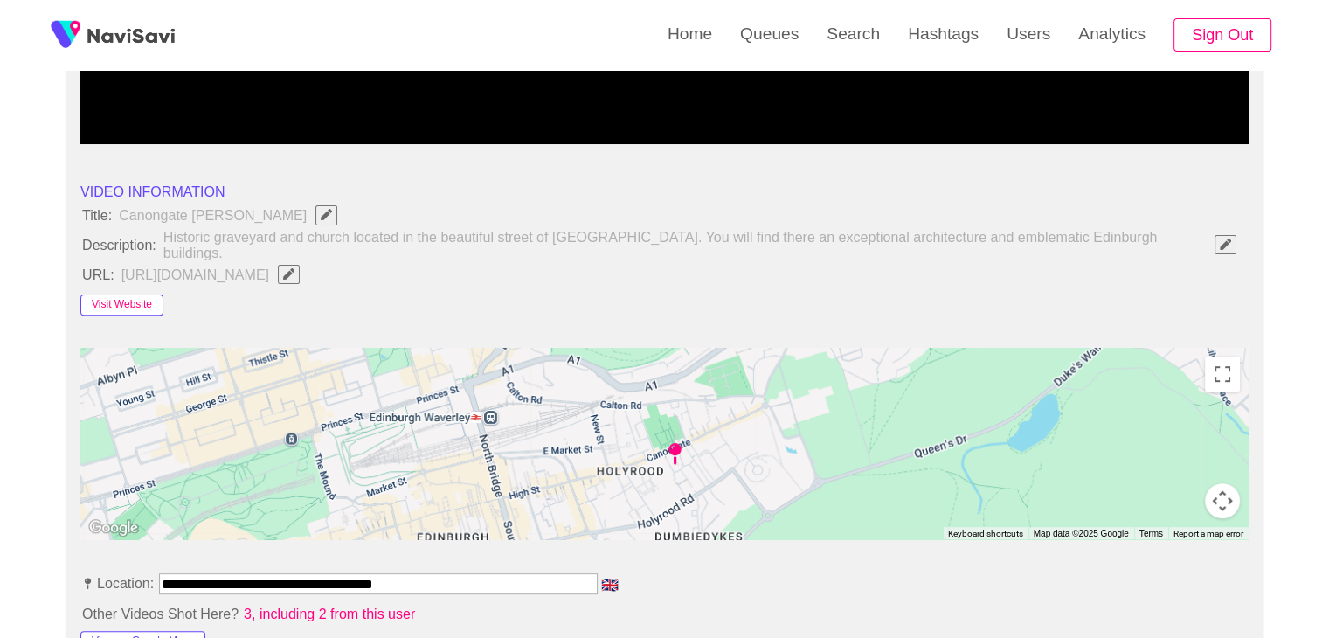
click at [131, 294] on button "Visit Website" at bounding box center [121, 304] width 83 height 21
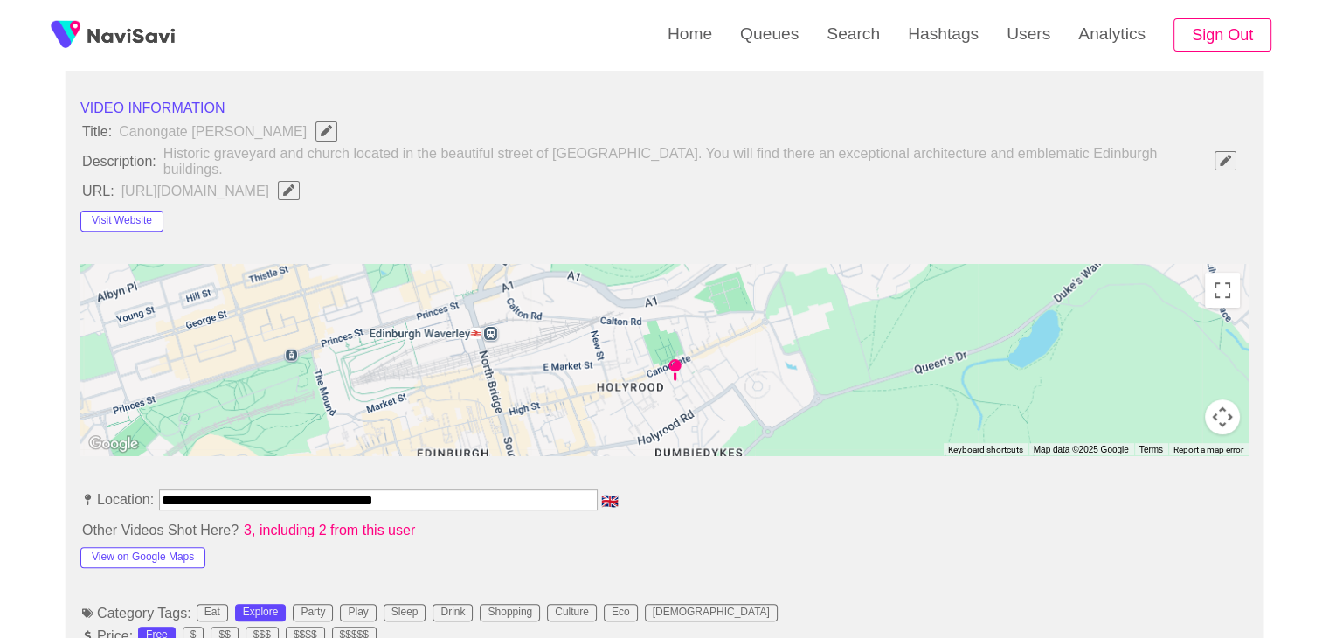
scroll to position [611, 0]
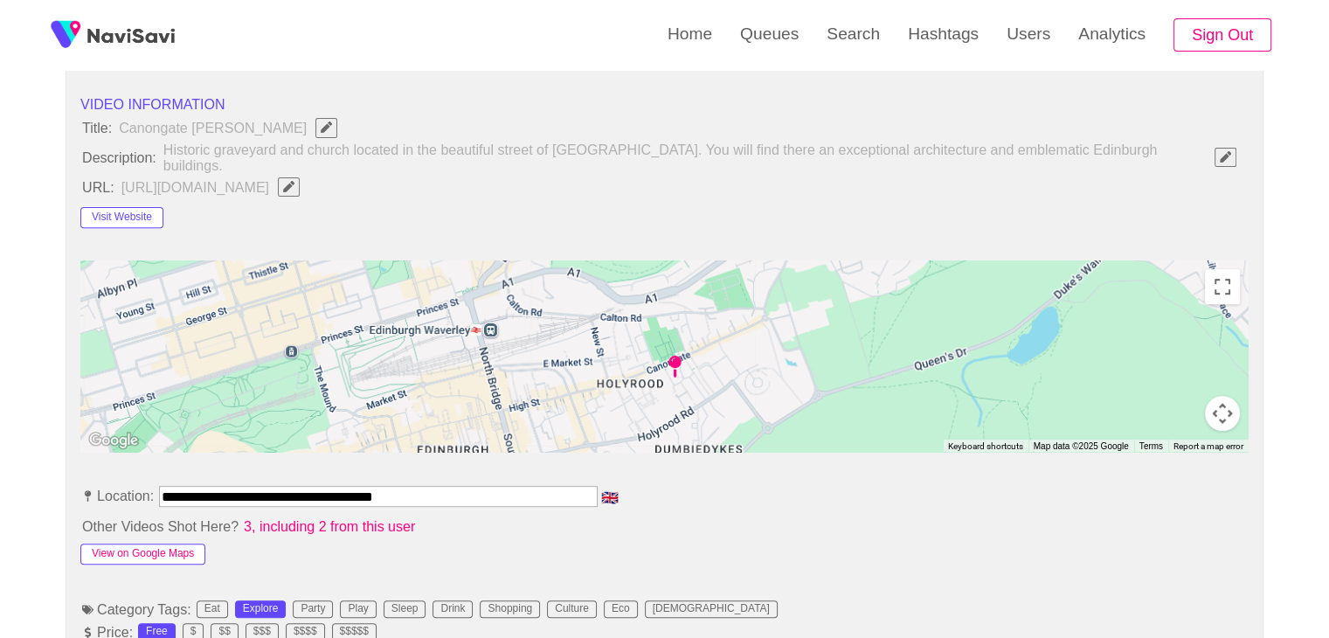
click at [170, 543] on button "View on Google Maps" at bounding box center [142, 553] width 125 height 21
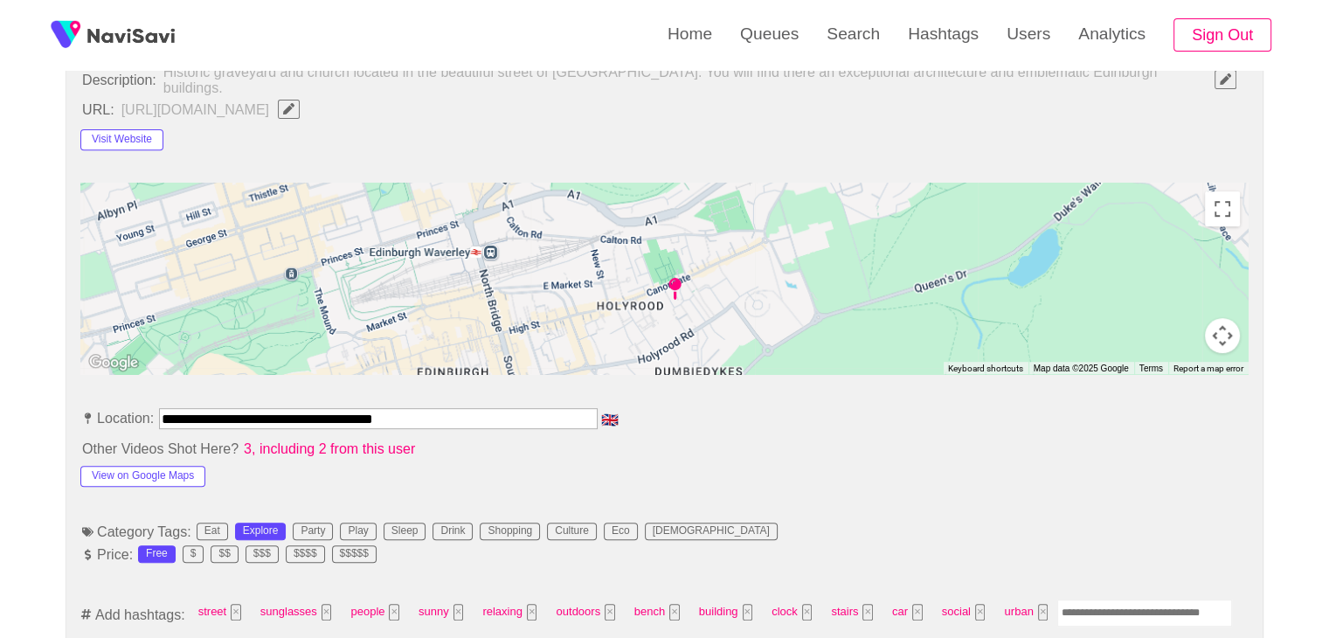
scroll to position [699, 0]
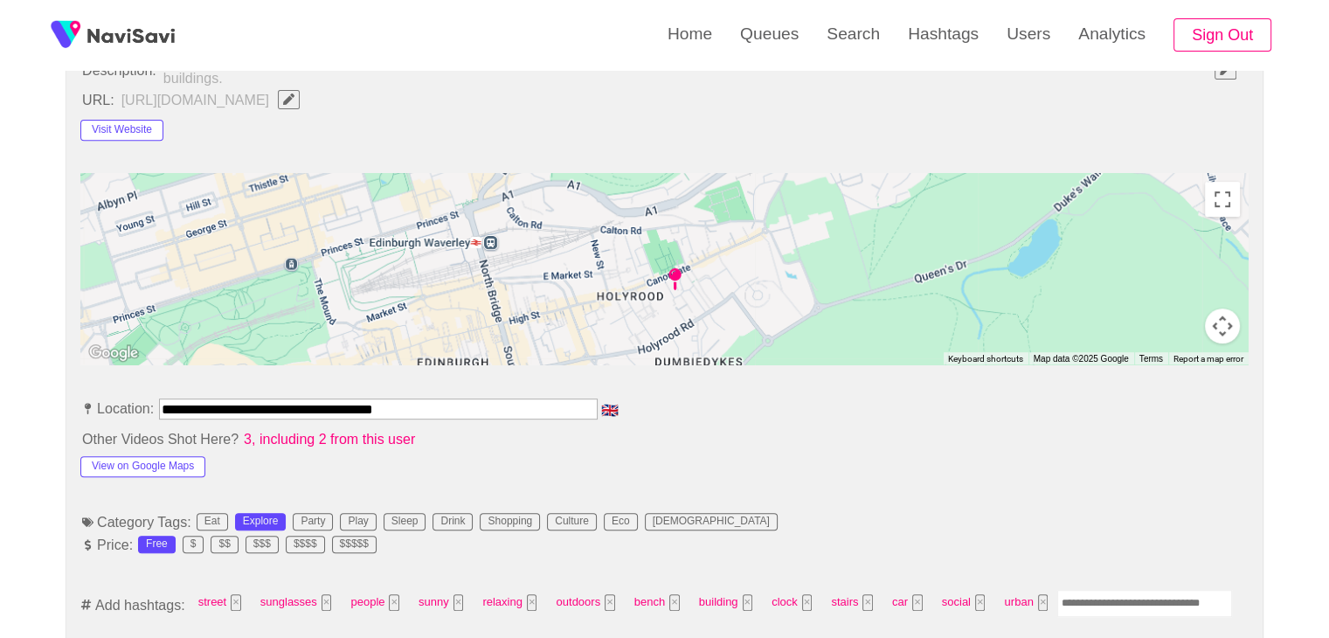
drag, startPoint x: 440, startPoint y: 403, endPoint x: 0, endPoint y: 390, distance: 440.4
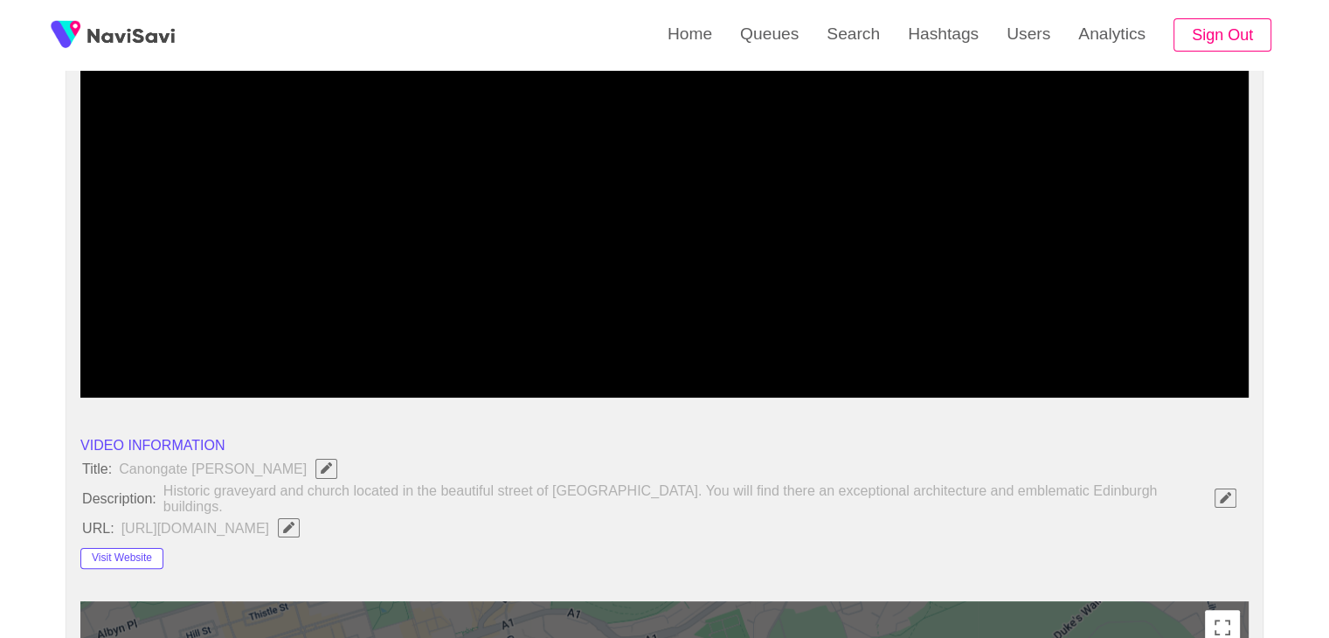
scroll to position [262, 0]
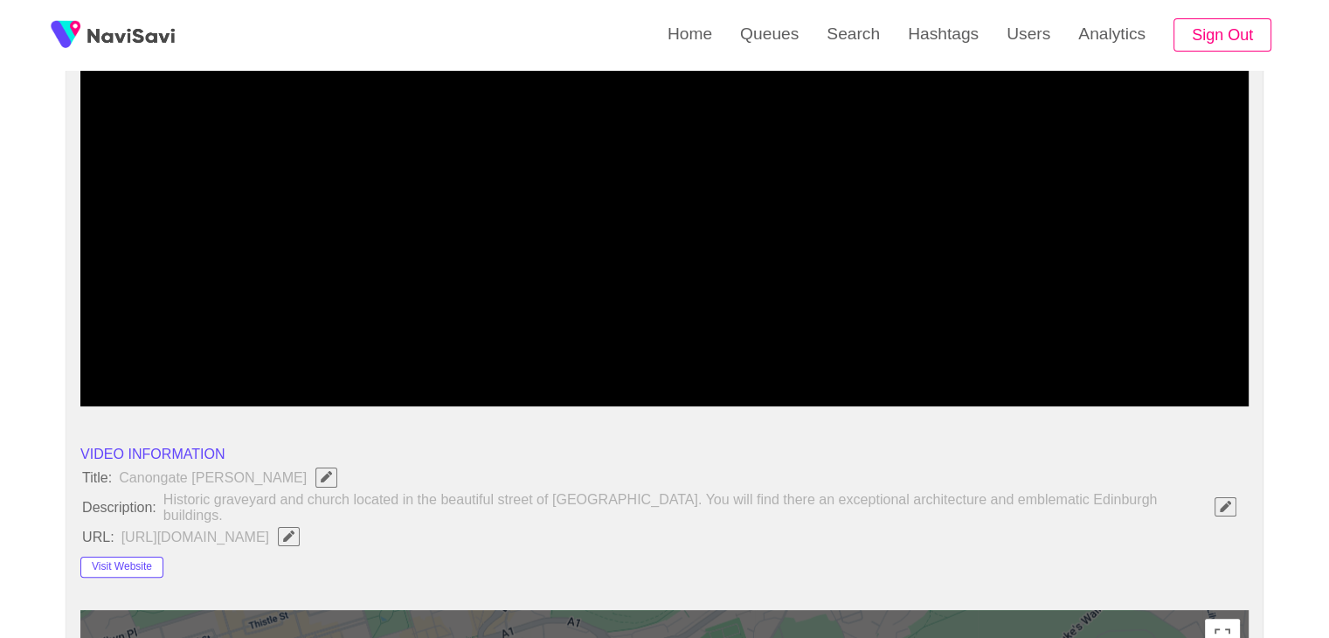
click at [294, 530] on icon "Edit Field" at bounding box center [288, 535] width 11 height 11
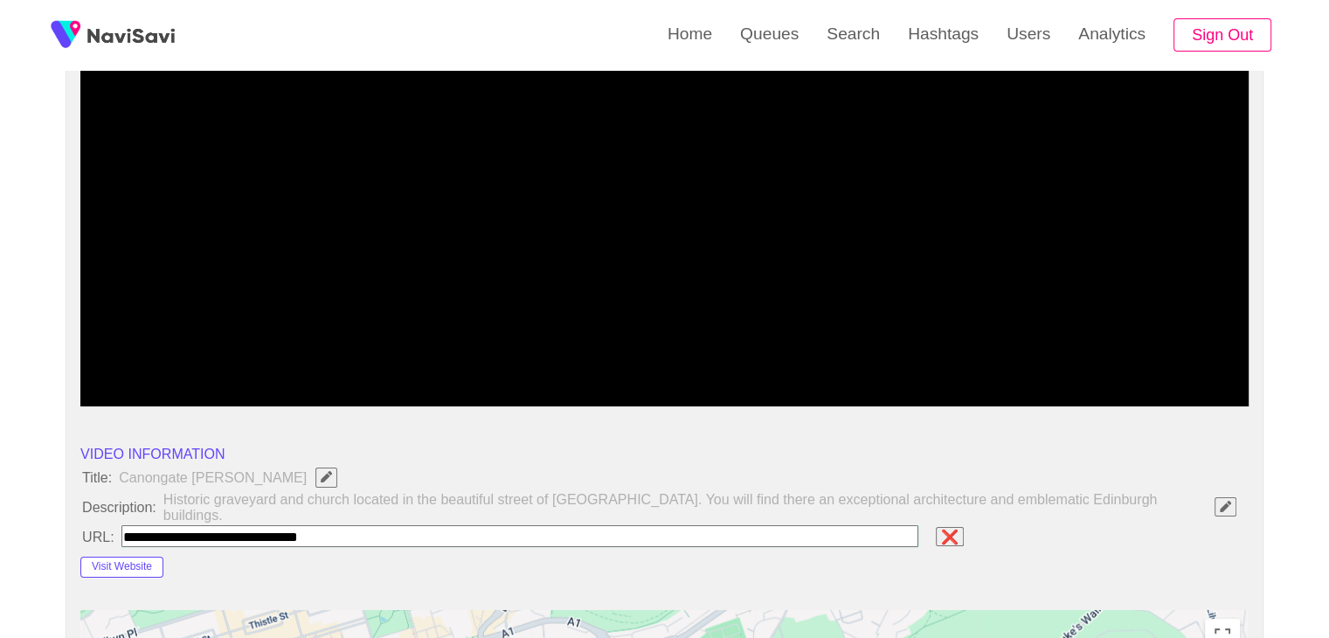
type input "**********"
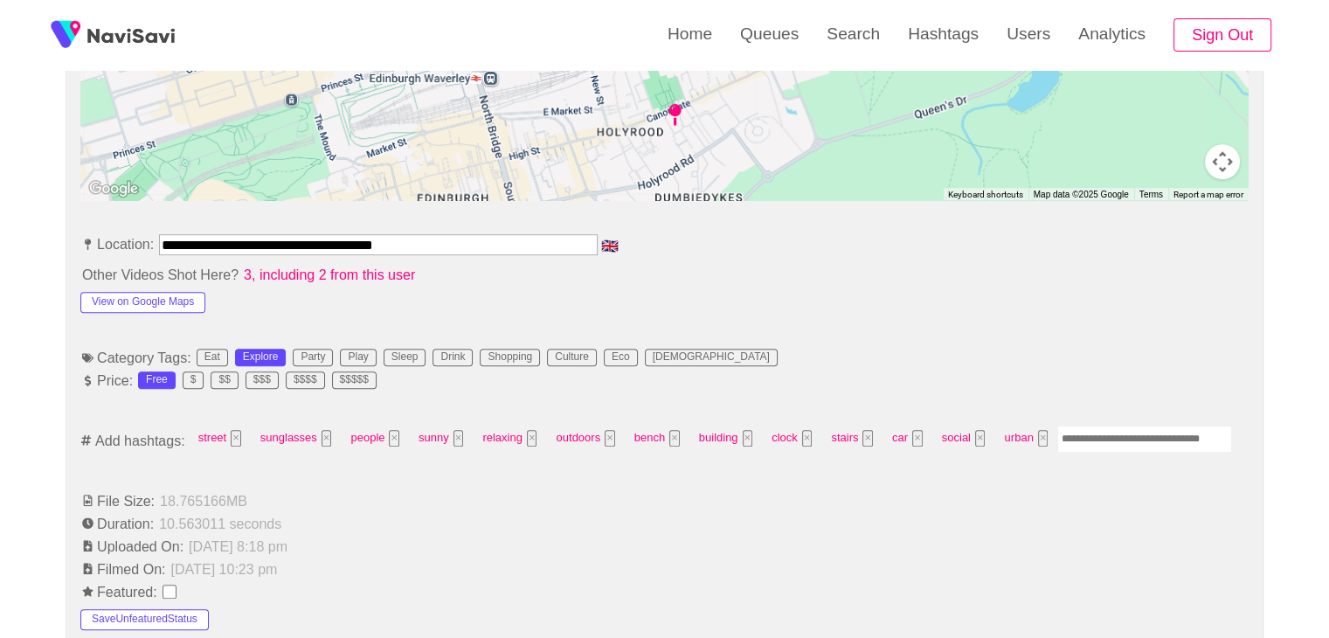
scroll to position [874, 0]
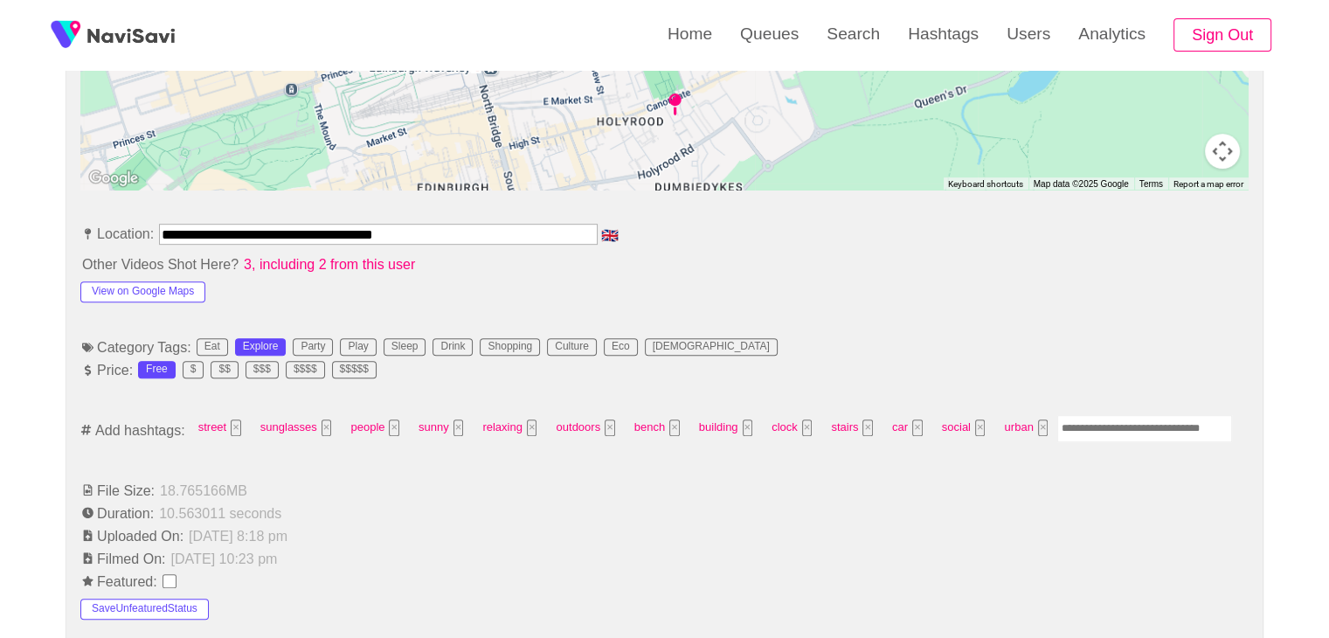
click at [1114, 415] on input "Enter tag here and press return" at bounding box center [1144, 428] width 175 height 27
type input "*********"
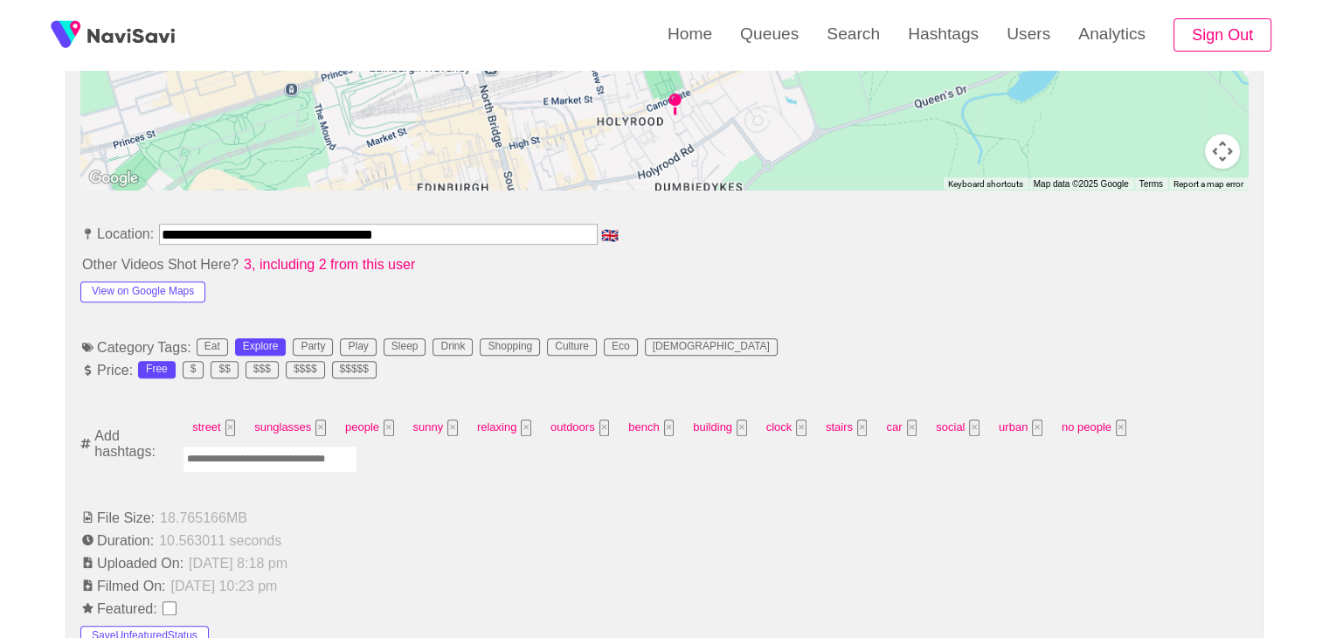
click at [300, 445] on input "Enter tag here and press return" at bounding box center [270, 458] width 175 height 27
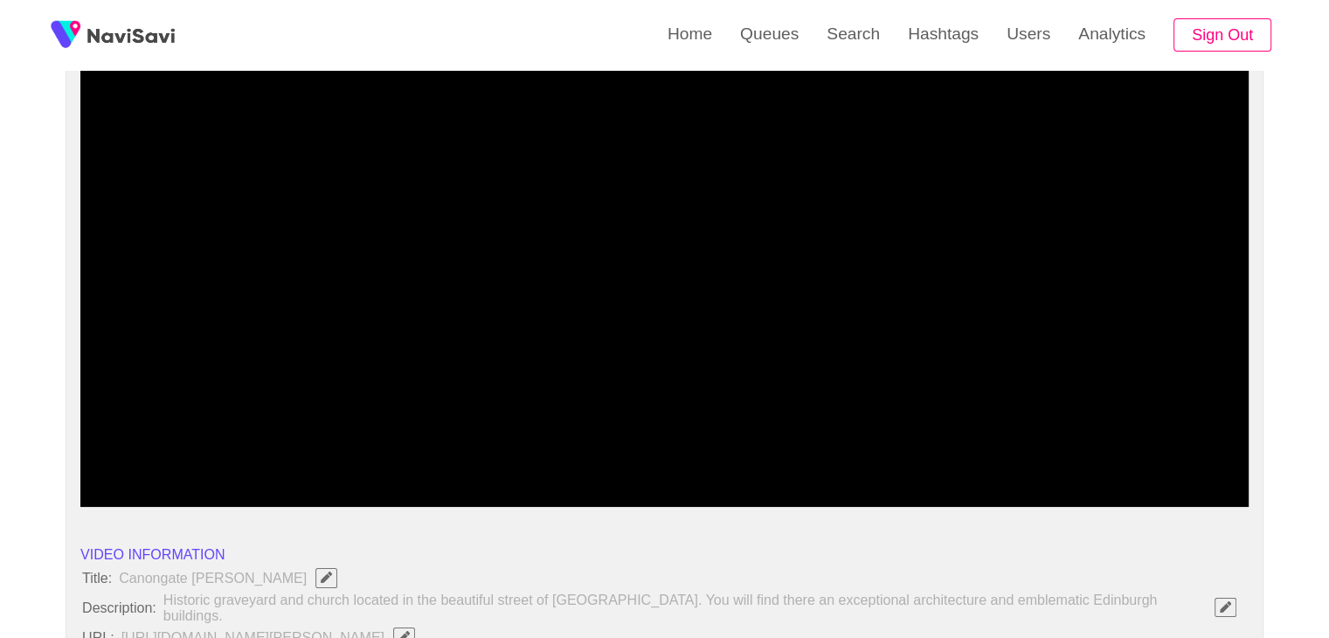
scroll to position [175, 0]
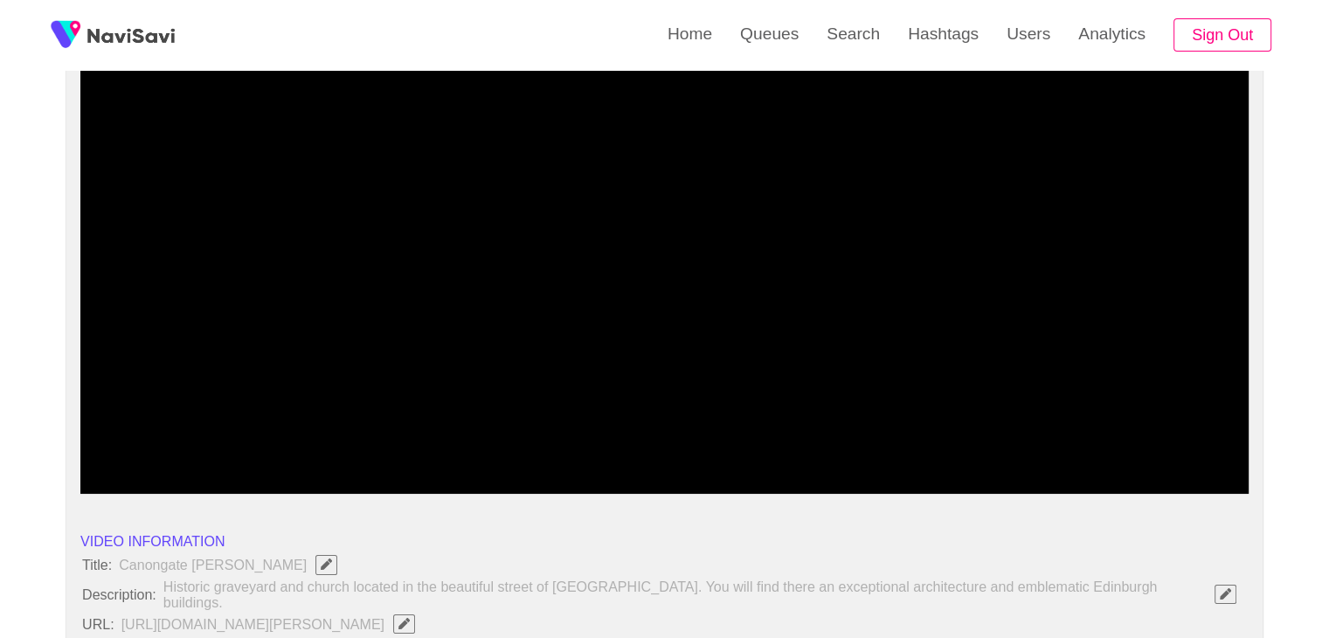
drag, startPoint x: 157, startPoint y: 433, endPoint x: 128, endPoint y: 431, distance: 28.9
click at [128, 431] on div at bounding box center [664, 447] width 1173 height 45
drag, startPoint x: 98, startPoint y: 431, endPoint x: 74, endPoint y: 438, distance: 24.6
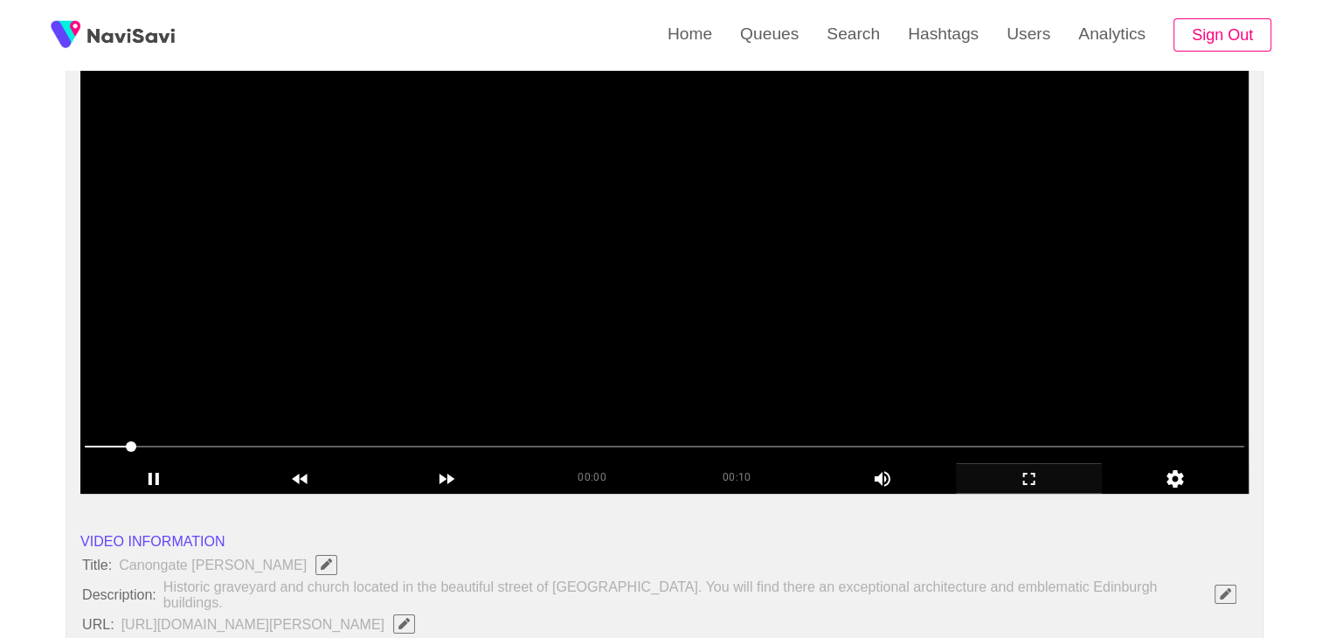
click at [91, 448] on span at bounding box center [664, 446] width 1159 height 28
click at [92, 448] on span at bounding box center [97, 446] width 10 height 10
click at [91, 445] on span at bounding box center [96, 446] width 10 height 10
click at [157, 484] on icon "add" at bounding box center [153, 478] width 145 height 21
click at [183, 471] on icon "add" at bounding box center [153, 478] width 145 height 21
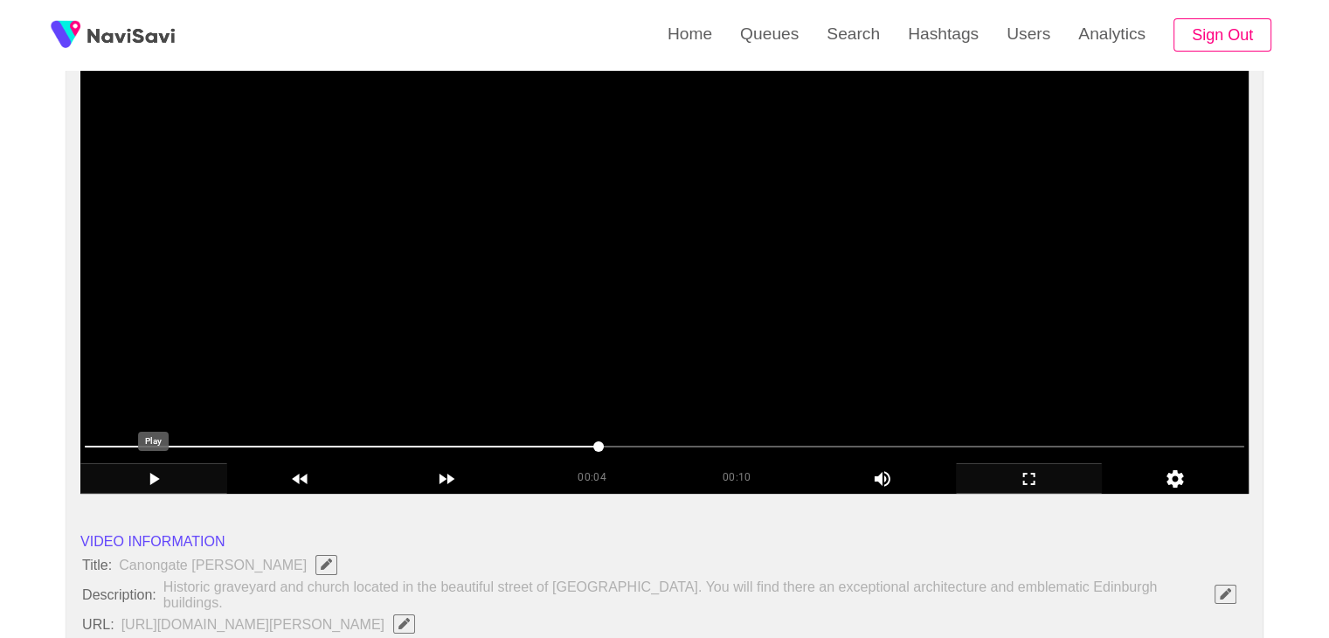
click at [183, 470] on icon "add" at bounding box center [153, 478] width 145 height 21
click at [185, 466] on div "add" at bounding box center [153, 478] width 147 height 30
click at [182, 466] on div "add" at bounding box center [153, 478] width 147 height 30
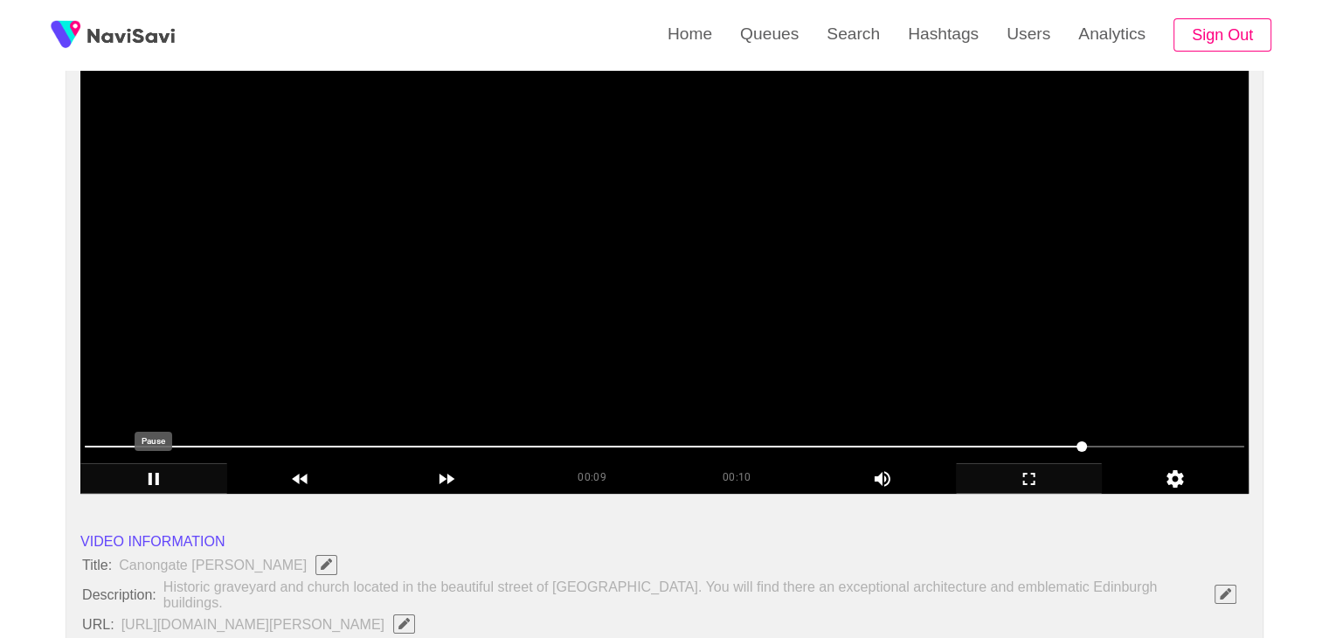
click at [167, 473] on icon "add" at bounding box center [153, 478] width 145 height 21
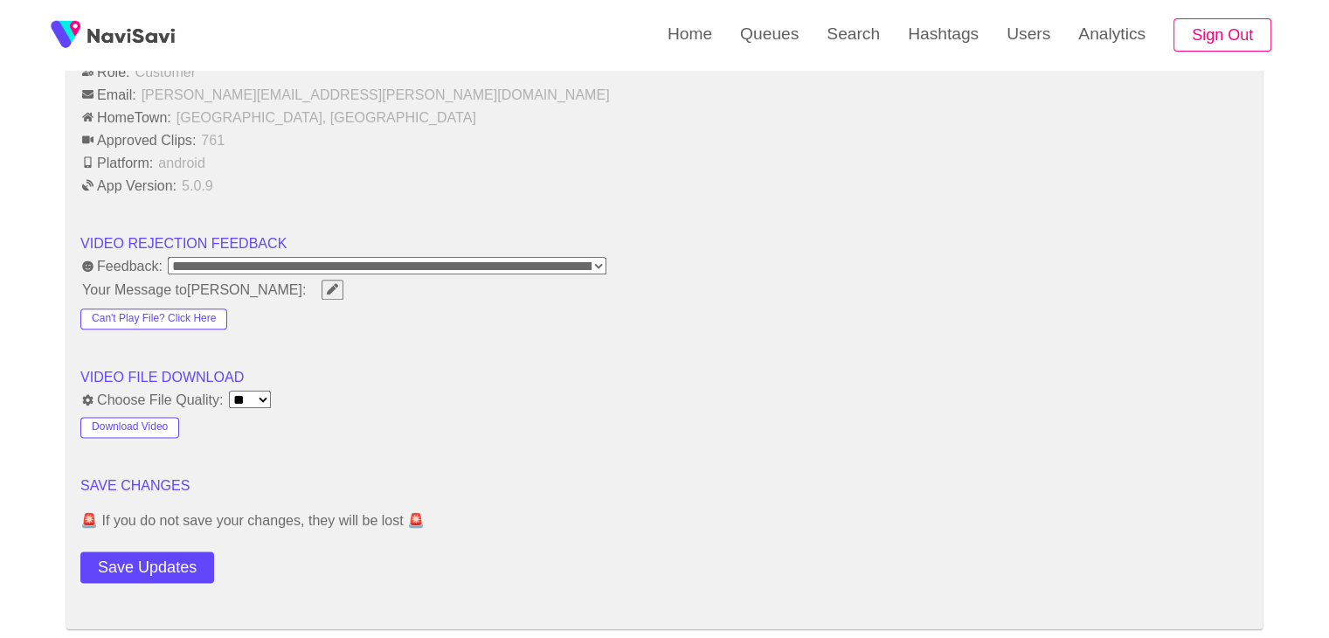
scroll to position [2096, 0]
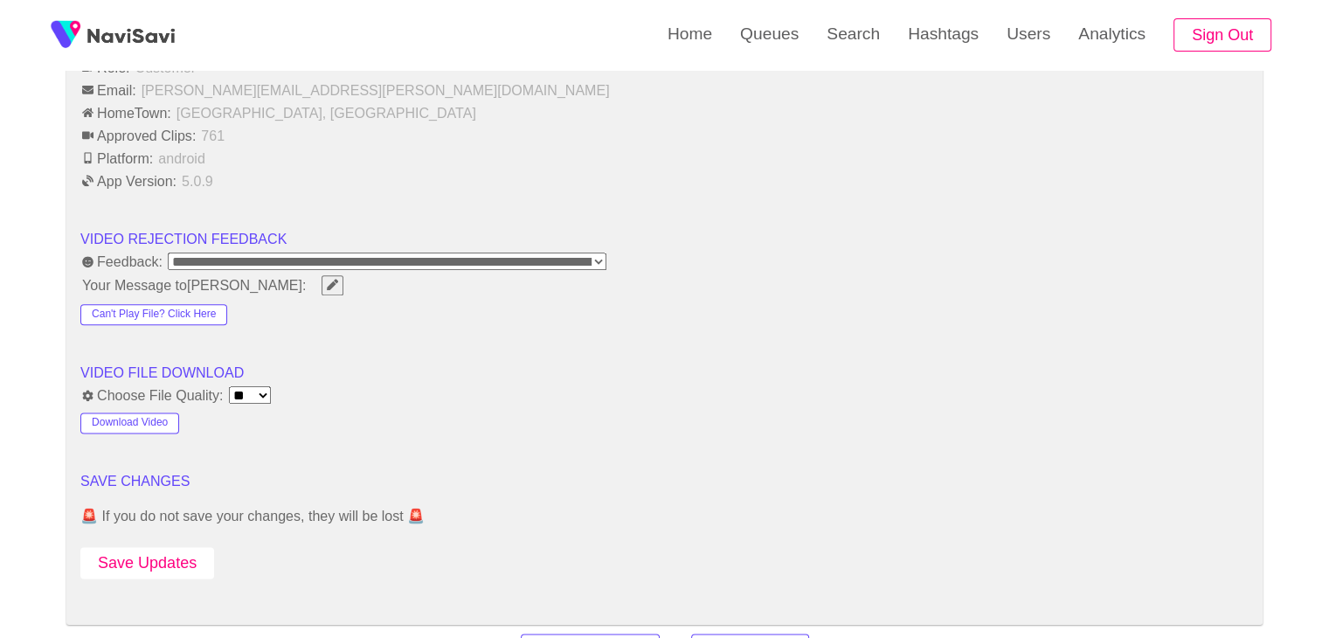
click at [172, 547] on button "Save Updates" at bounding box center [147, 563] width 134 height 32
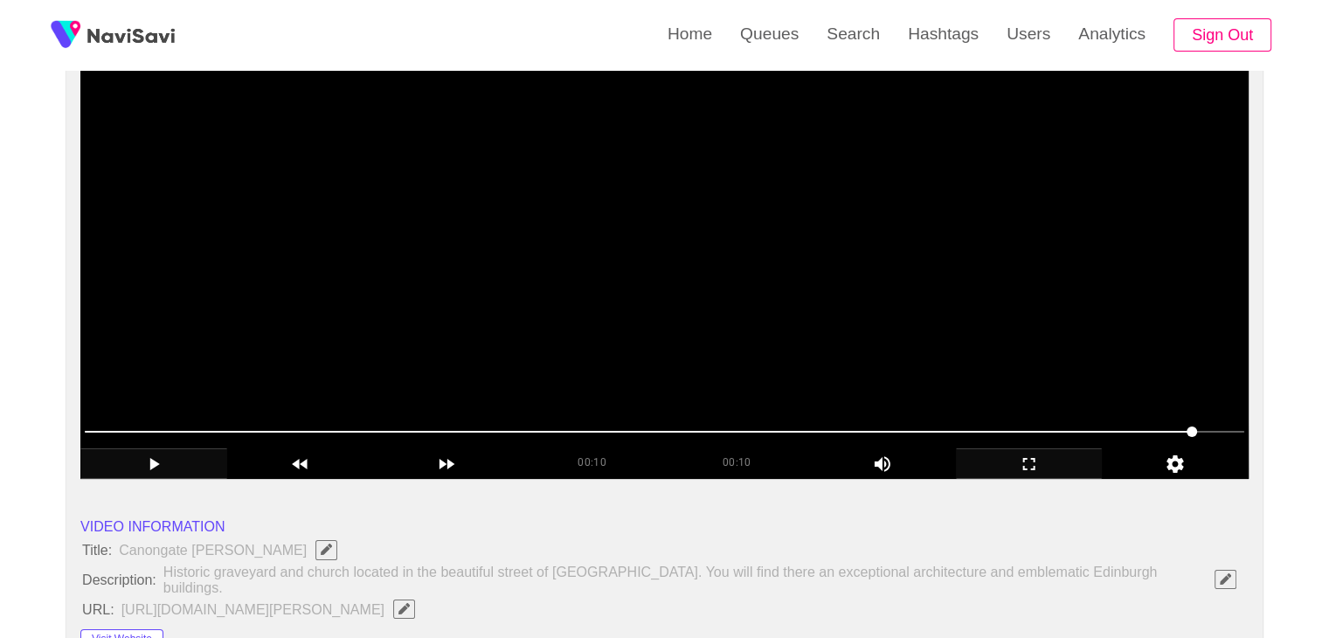
scroll to position [175, 0]
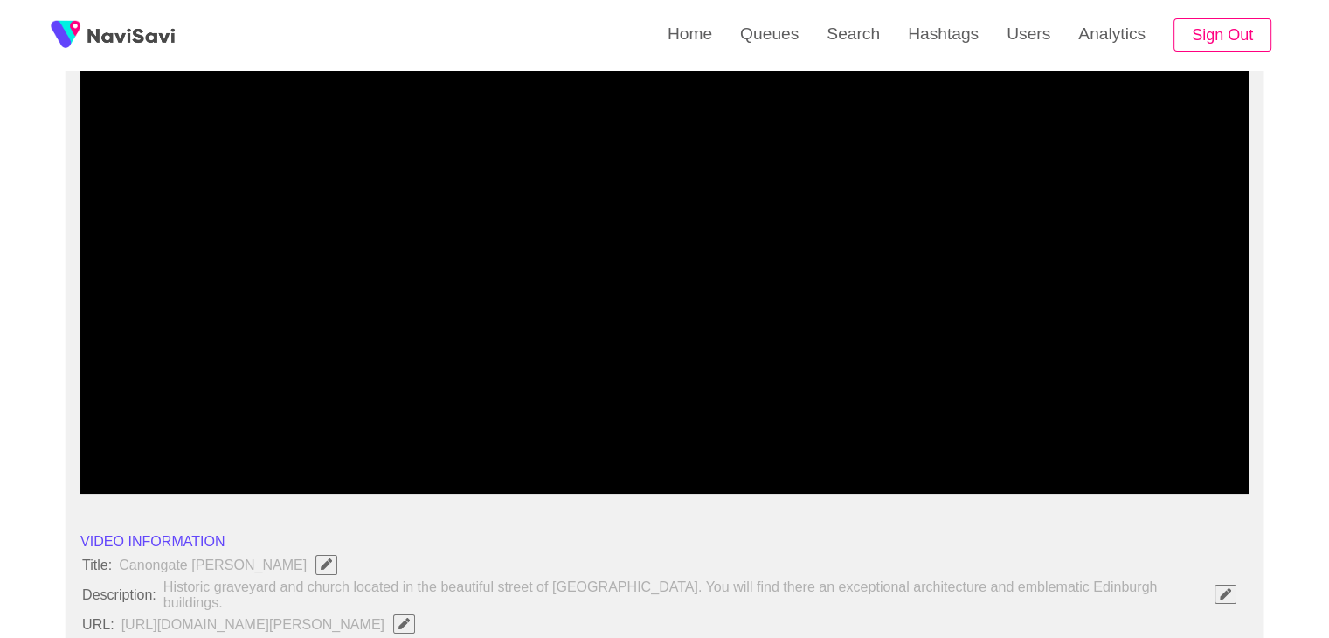
click at [651, 450] on span at bounding box center [664, 446] width 1159 height 28
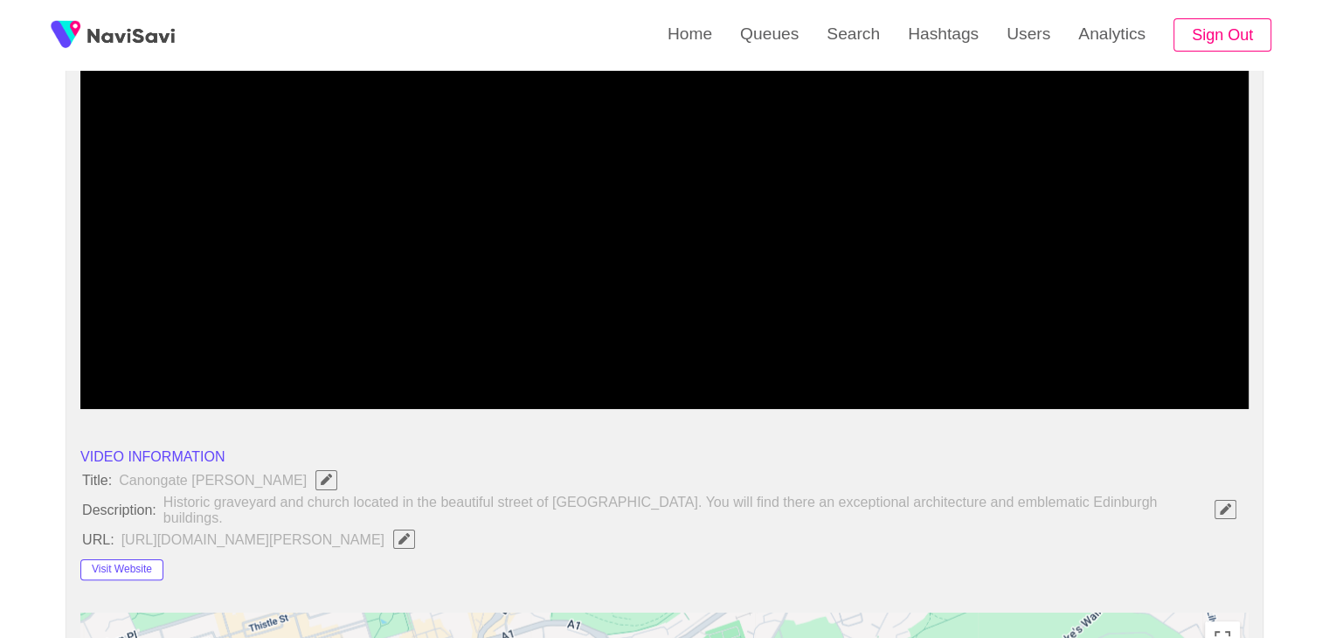
scroll to position [262, 0]
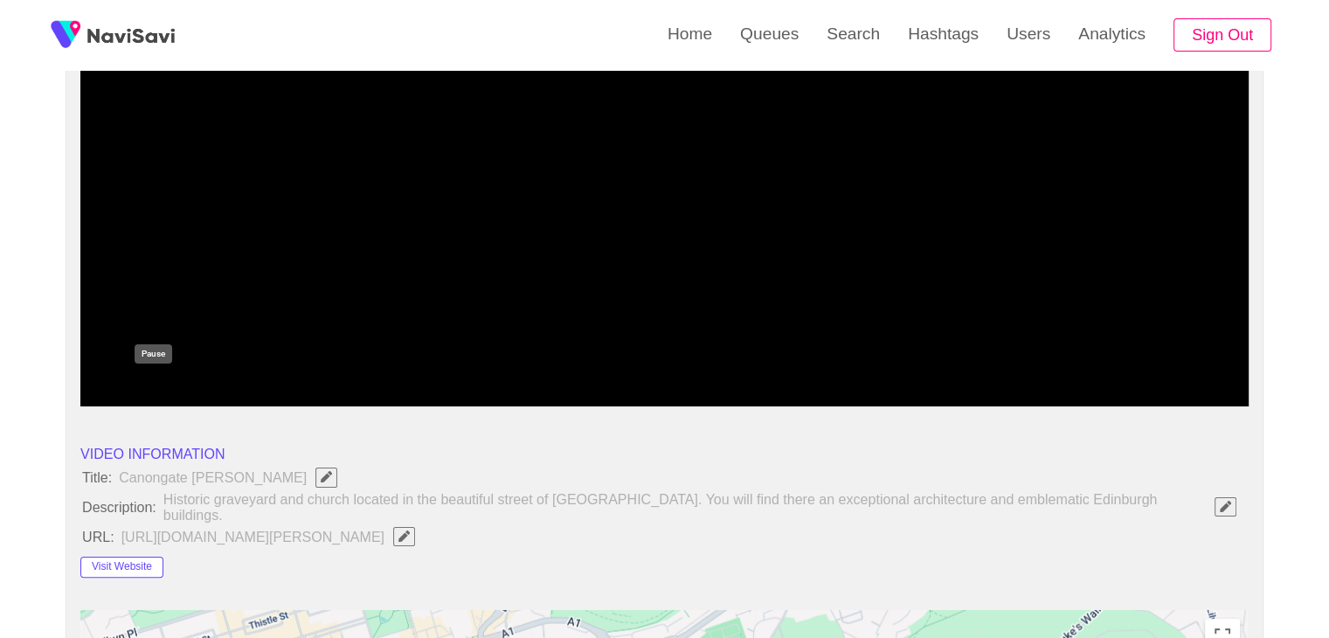
click at [155, 390] on icon "add" at bounding box center [153, 391] width 145 height 21
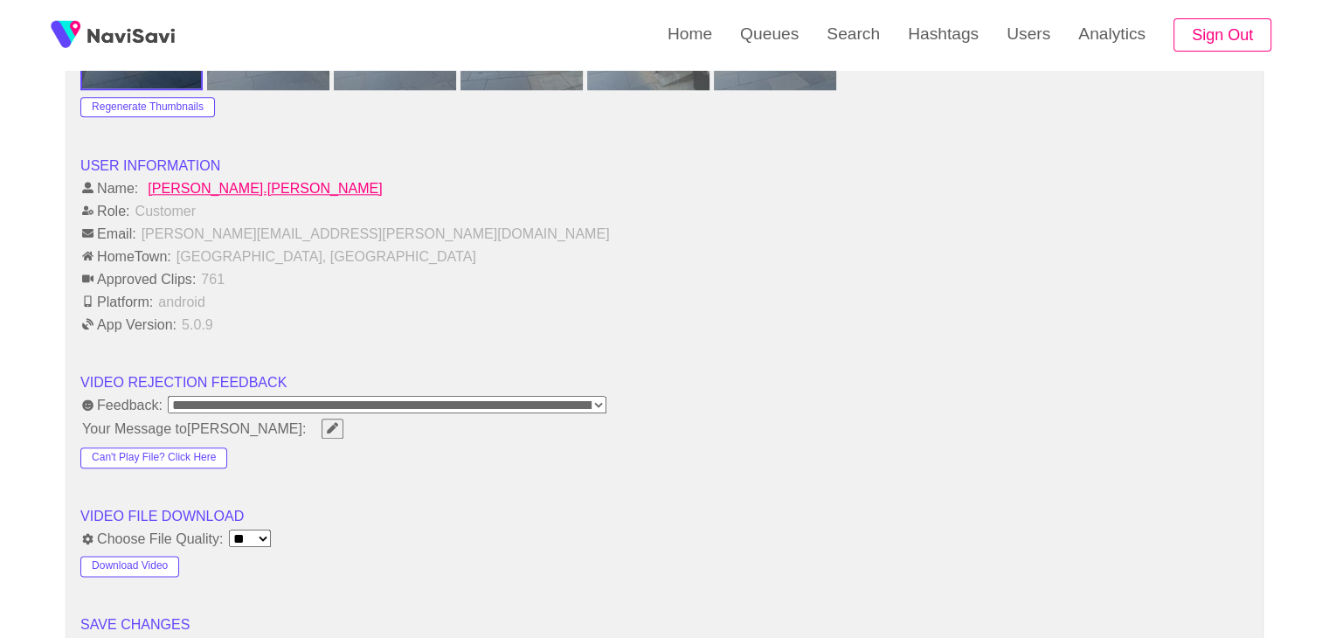
scroll to position [2009, 0]
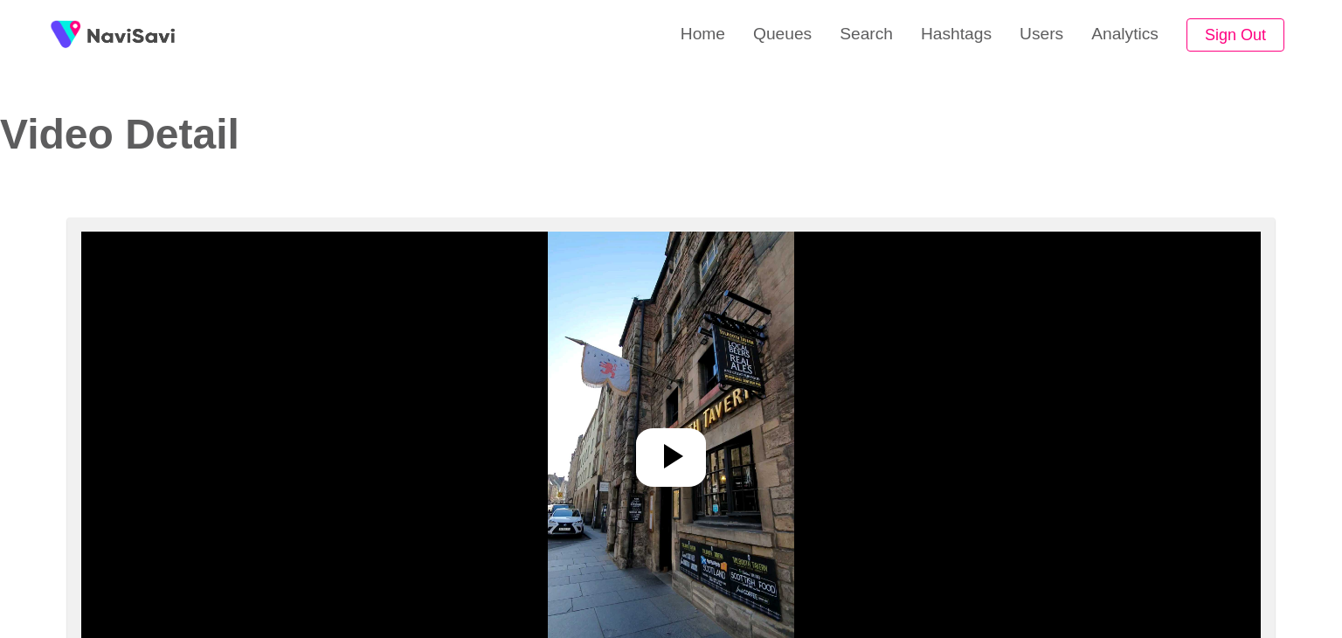
select select "**********"
select select "****"
click at [658, 458] on icon at bounding box center [666, 456] width 19 height 24
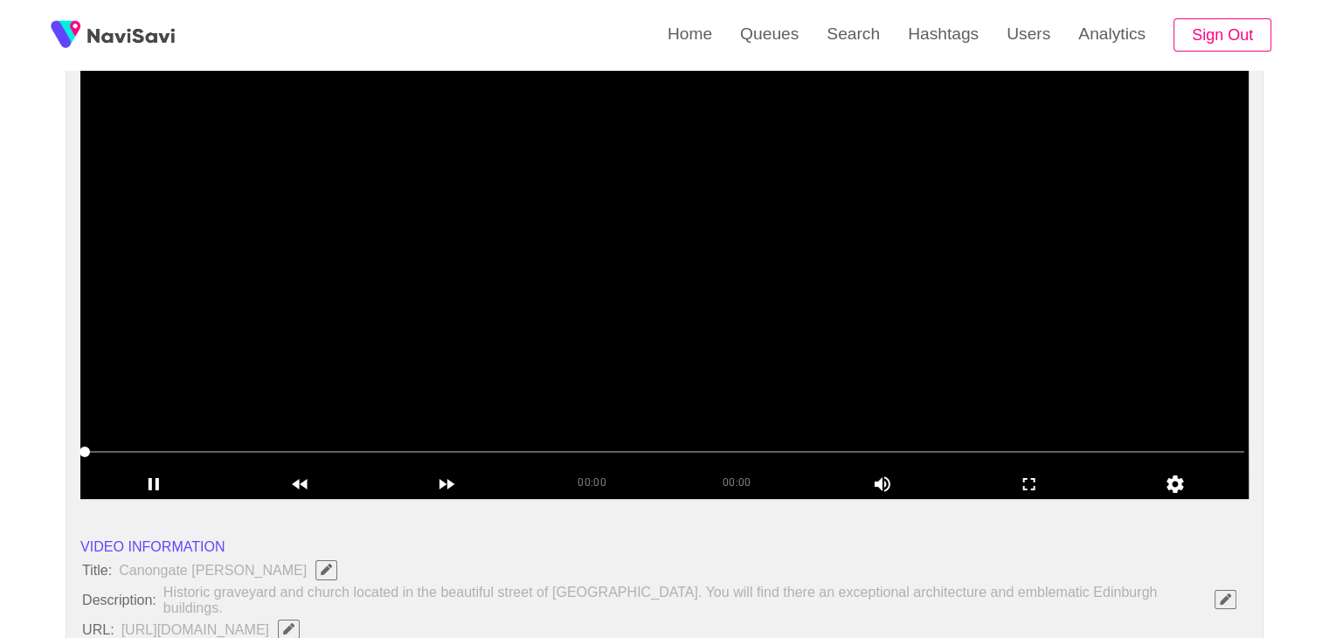
scroll to position [175, 0]
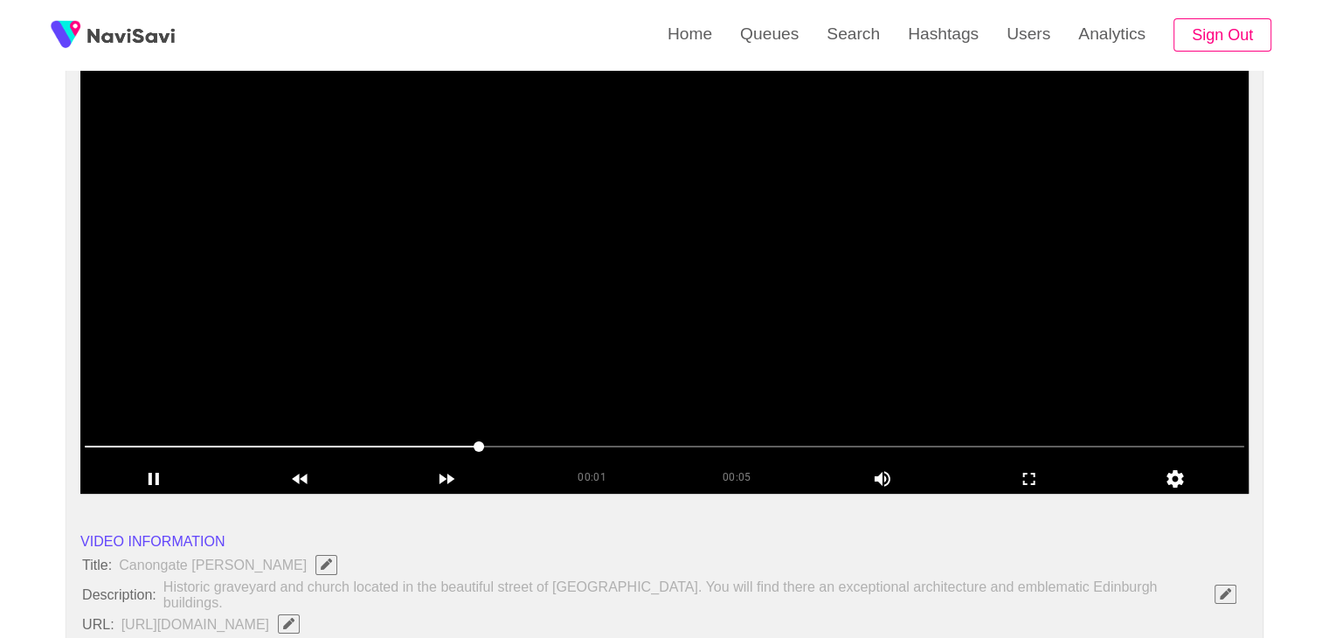
drag, startPoint x: 479, startPoint y: 443, endPoint x: 242, endPoint y: 434, distance: 236.9
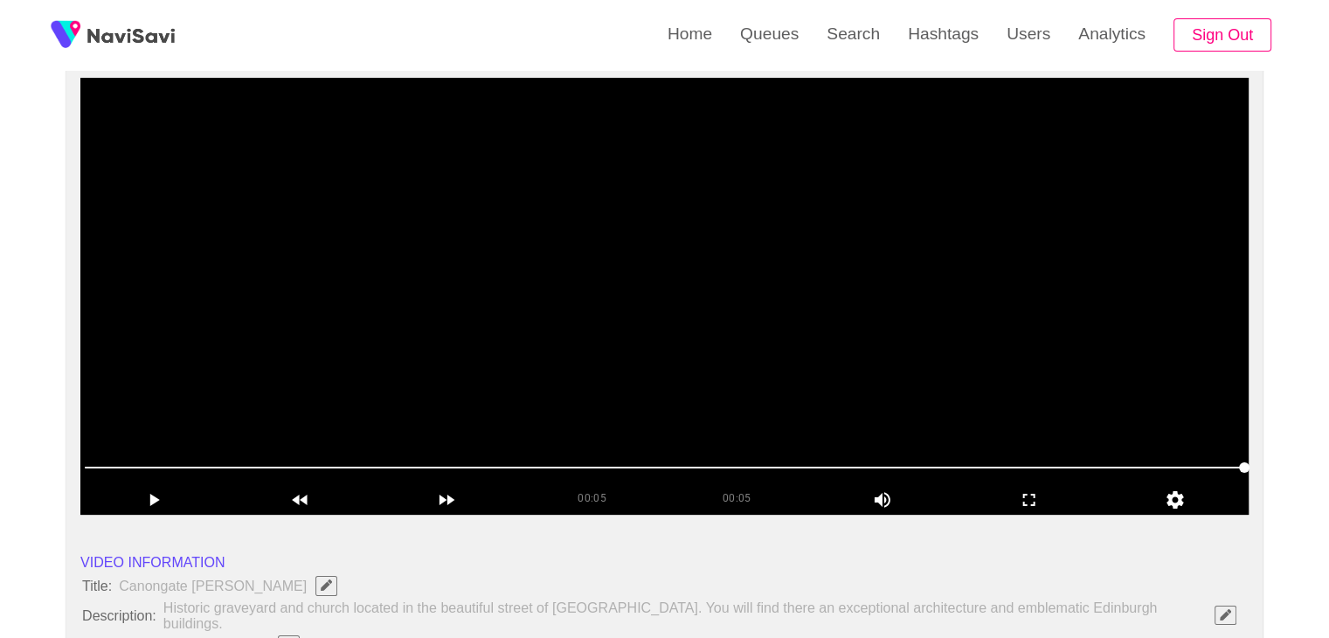
scroll to position [0, 0]
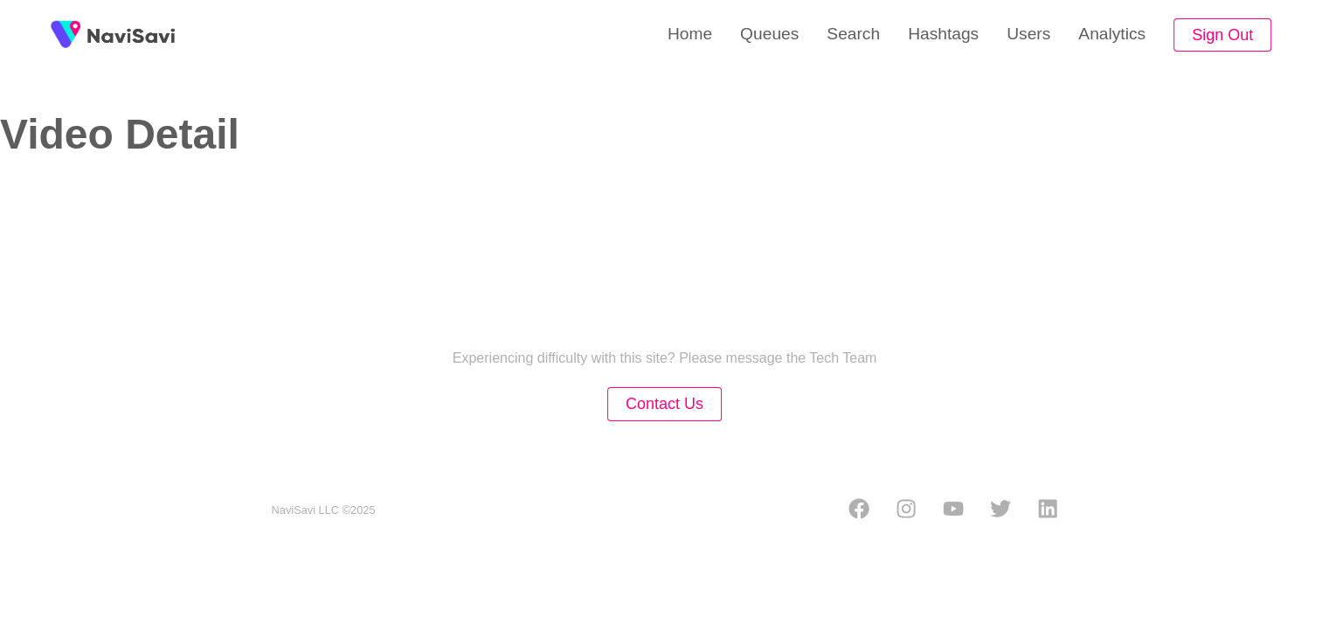
select select "**********"
select select "**"
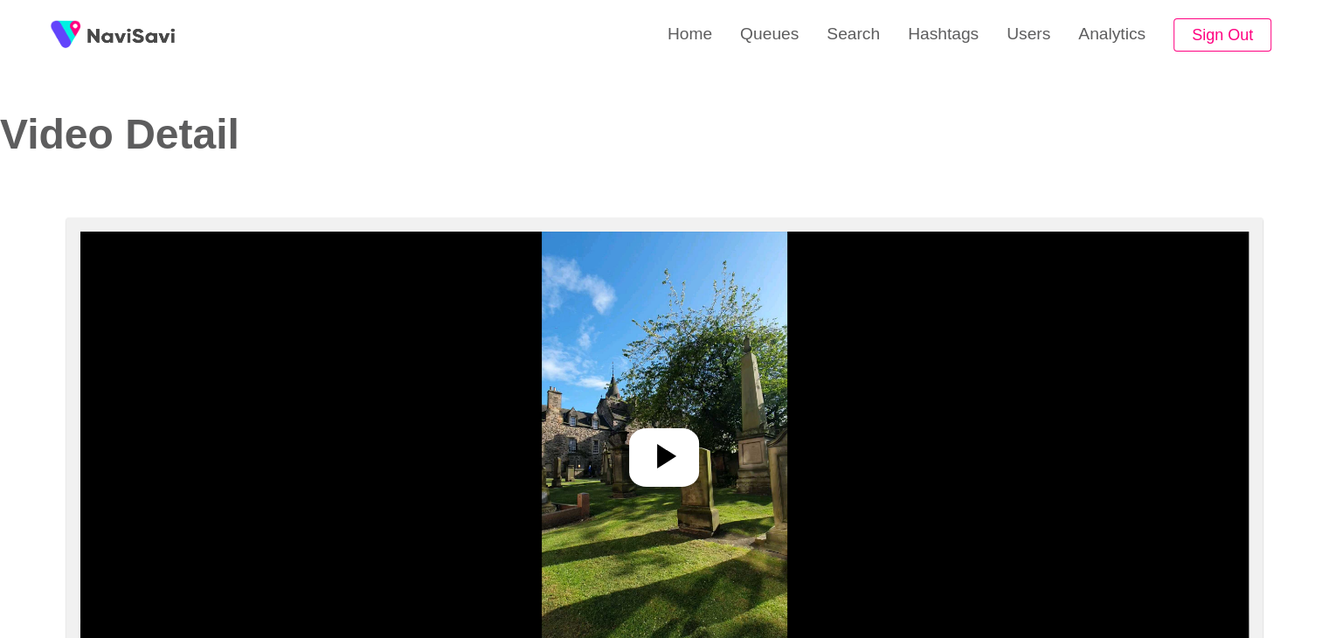
click at [660, 466] on icon at bounding box center [666, 456] width 19 height 24
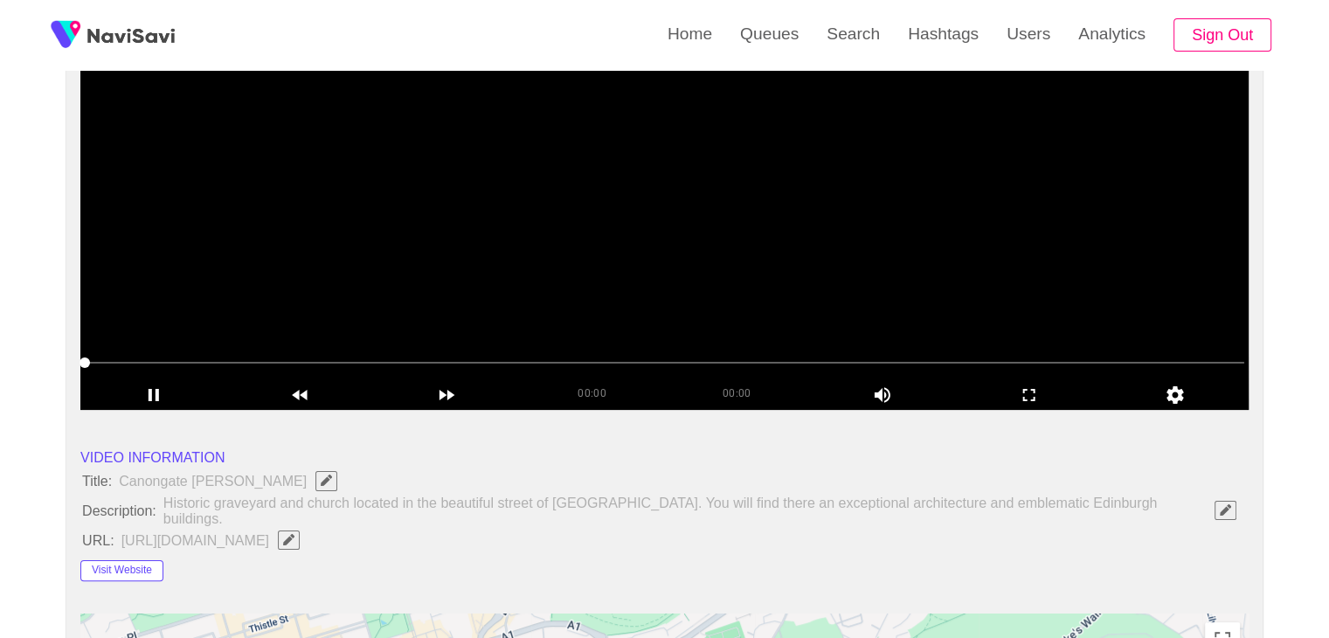
scroll to position [262, 0]
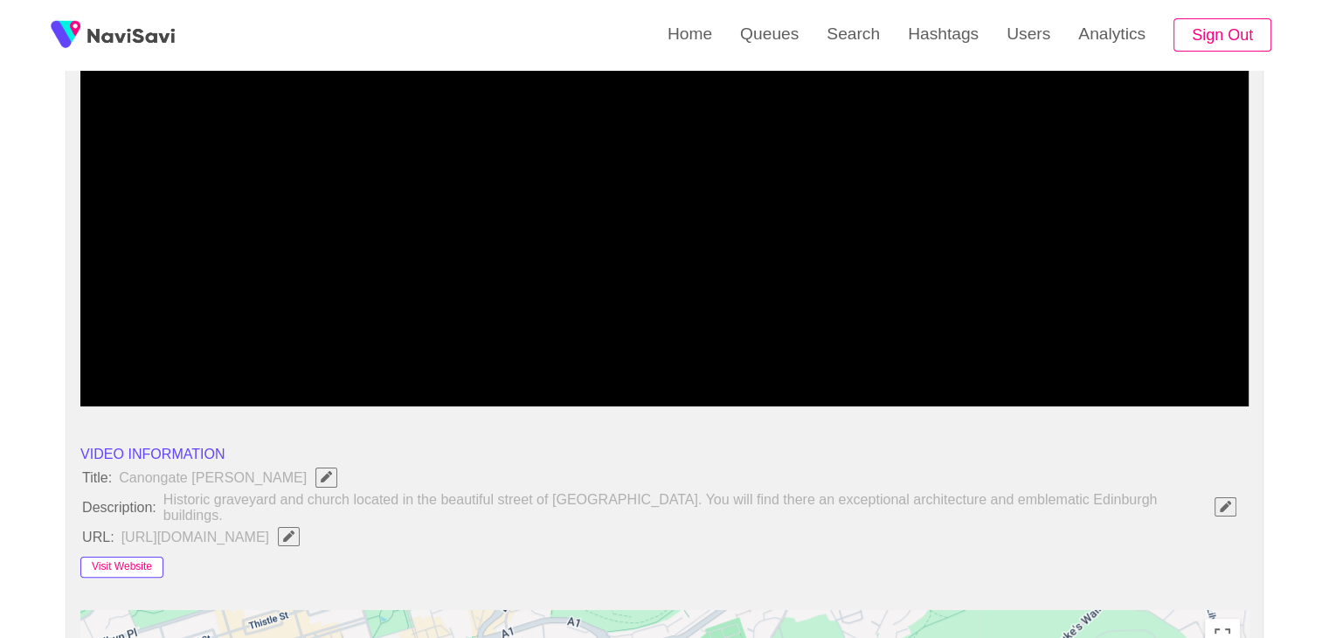
click at [144, 556] on button "Visit Website" at bounding box center [121, 566] width 83 height 21
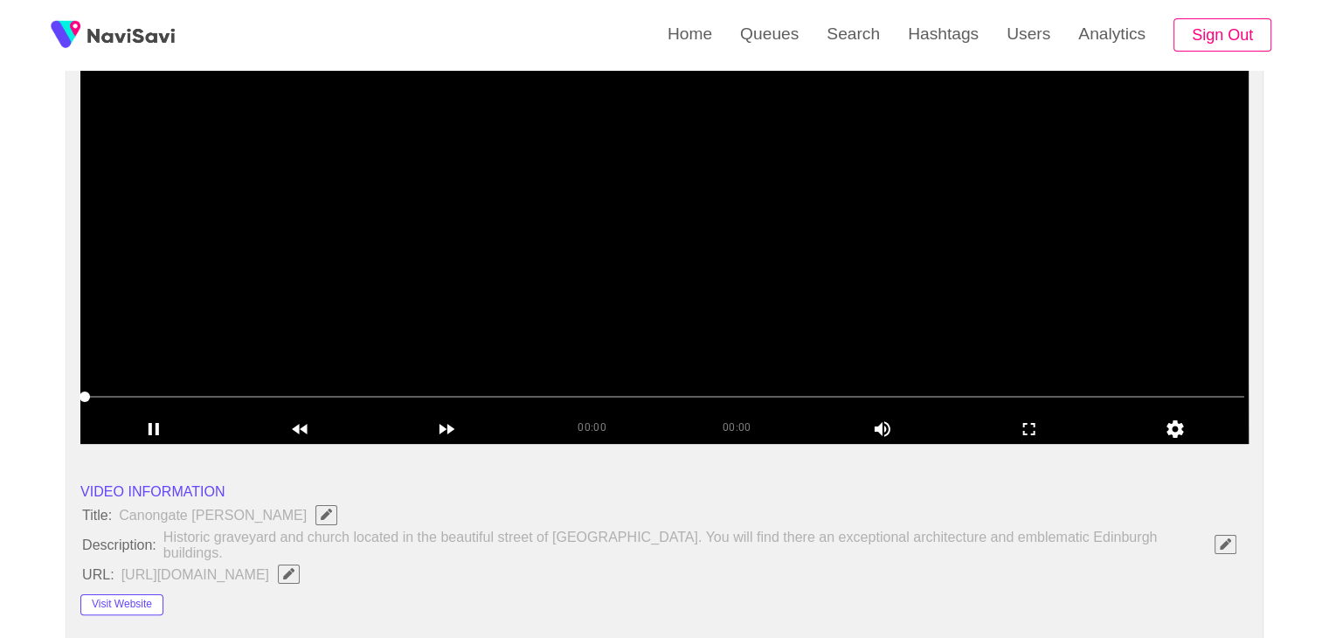
scroll to position [175, 0]
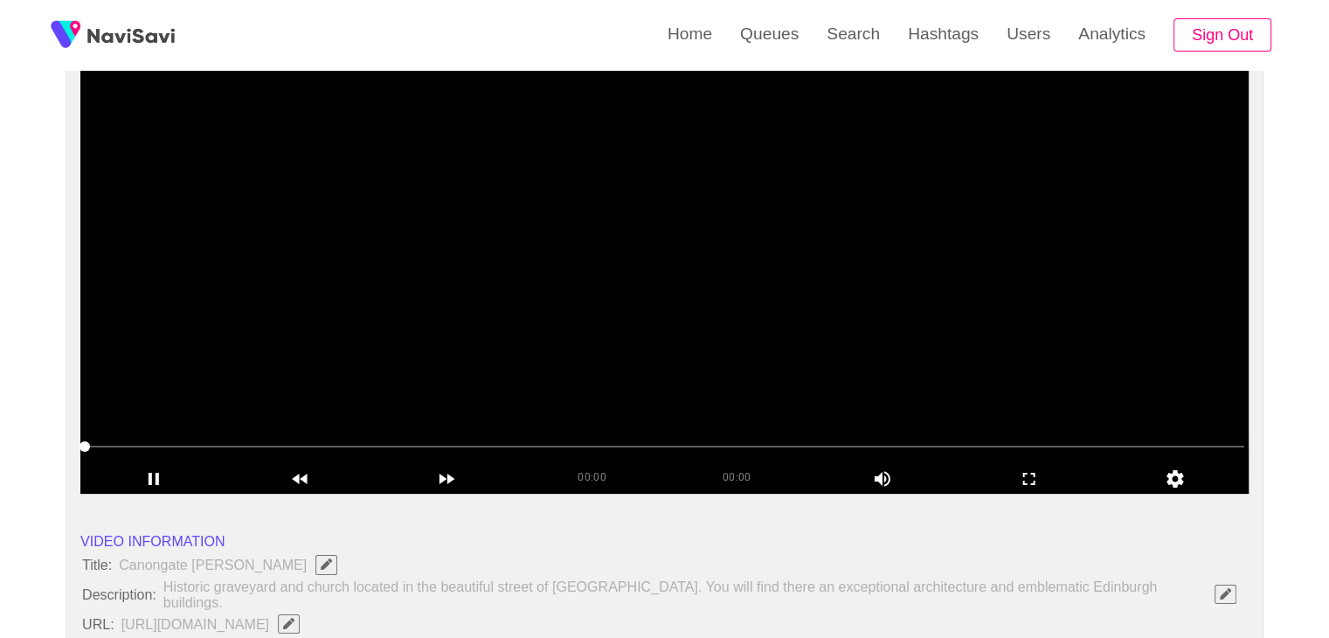
click at [480, 351] on video at bounding box center [664, 275] width 1168 height 437
click at [608, 340] on video at bounding box center [664, 275] width 1168 height 437
click at [671, 310] on video at bounding box center [664, 275] width 1168 height 437
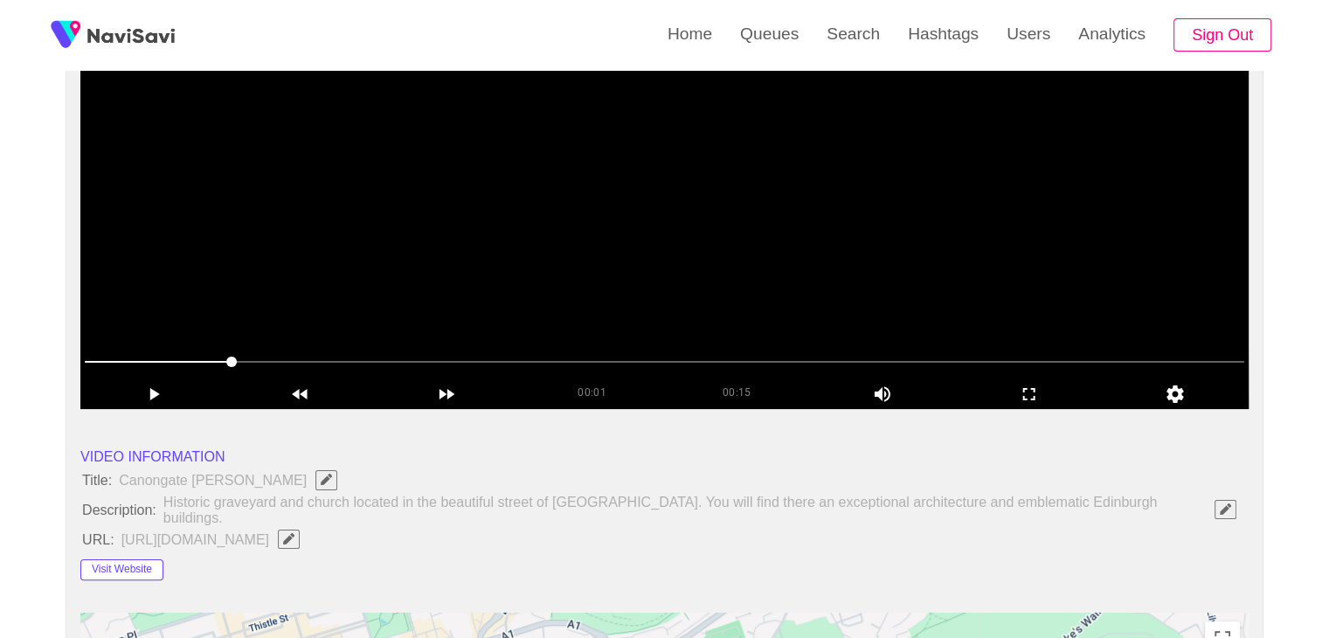
scroll to position [262, 0]
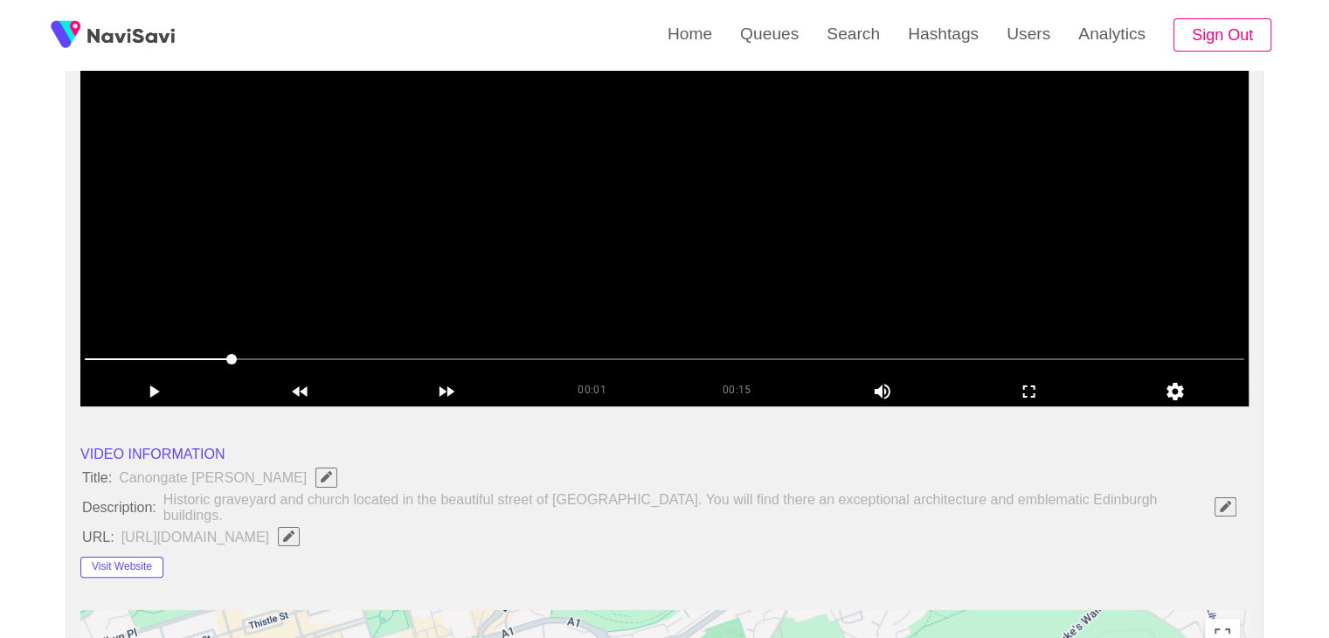
click at [584, 296] on video at bounding box center [664, 187] width 1168 height 437
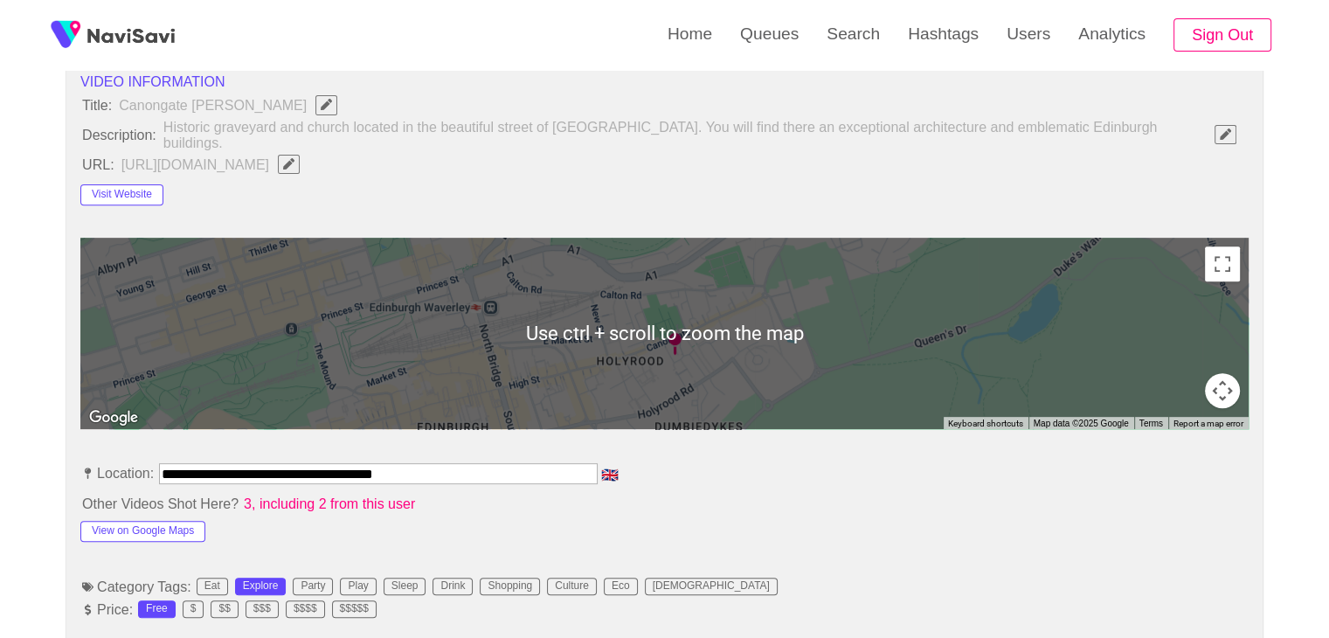
scroll to position [699, 0]
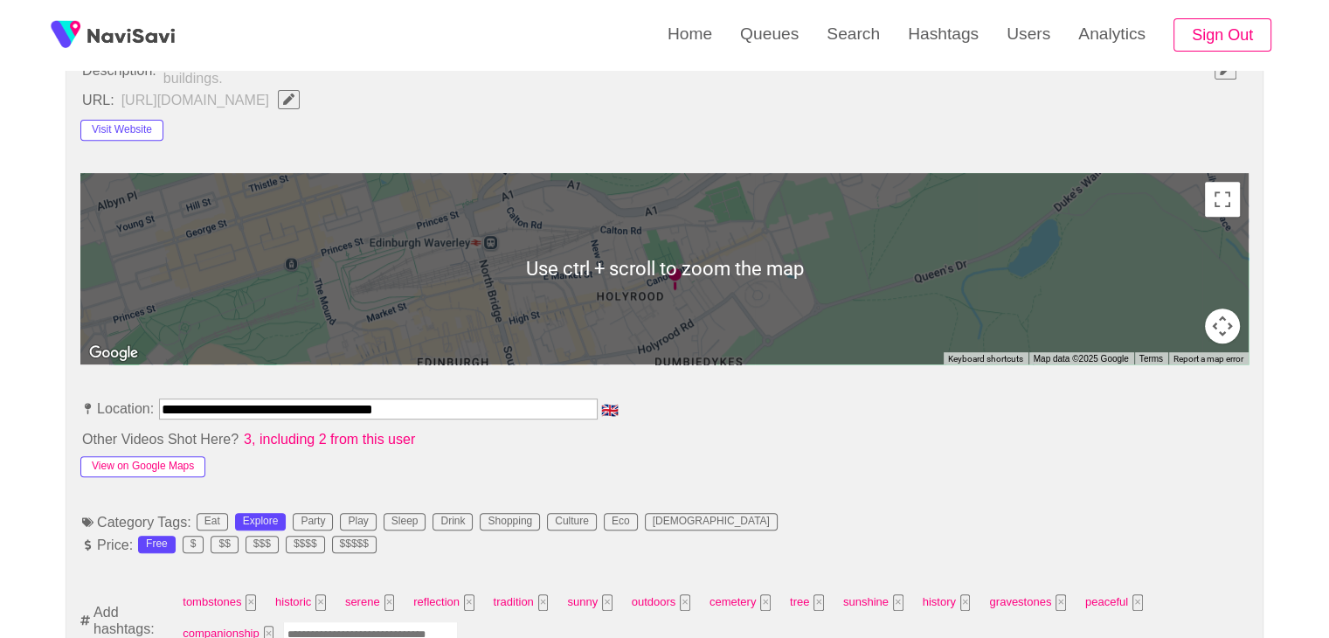
click at [166, 457] on button "View on Google Maps" at bounding box center [142, 466] width 125 height 21
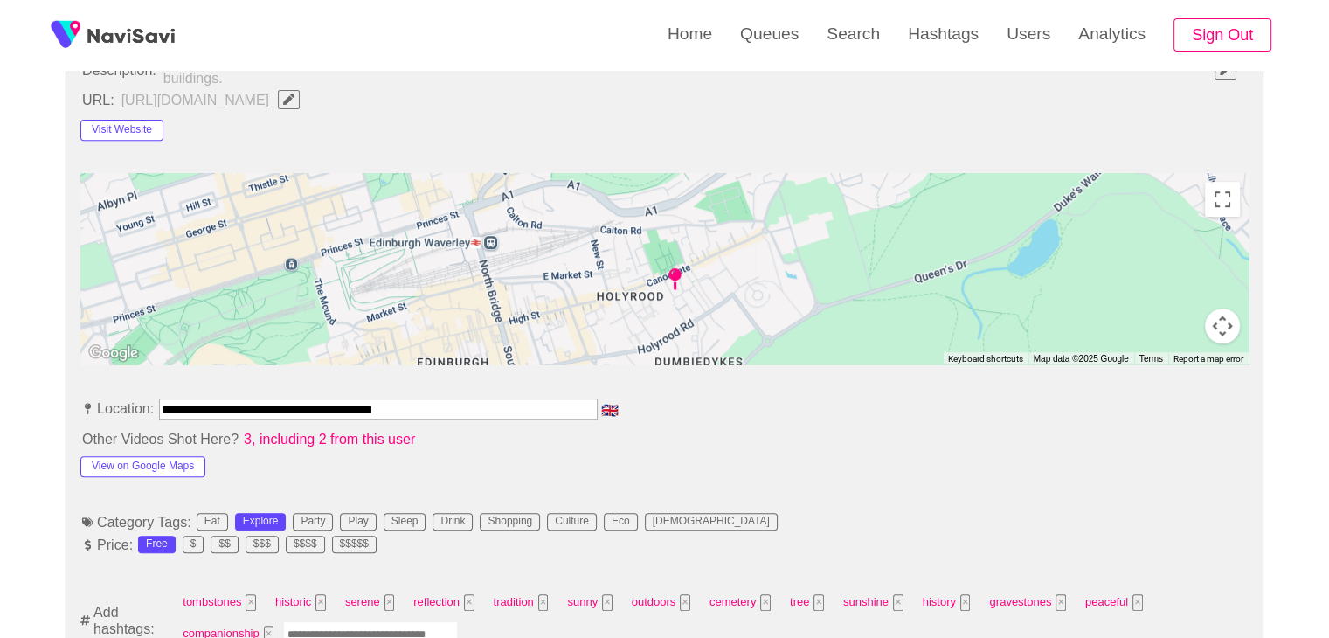
drag, startPoint x: 443, startPoint y: 396, endPoint x: 0, endPoint y: 418, distance: 443.5
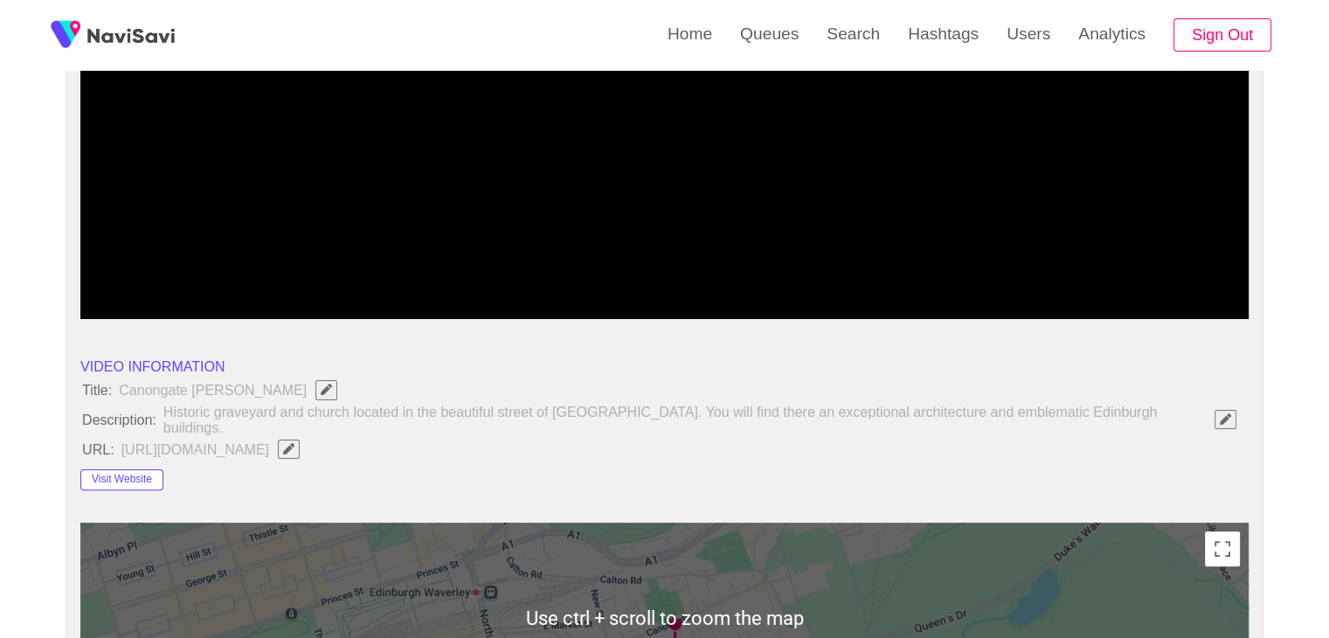
click at [546, 441] on li "URL: https://www.canongatekirk.org.uk/" at bounding box center [664, 449] width 1168 height 23
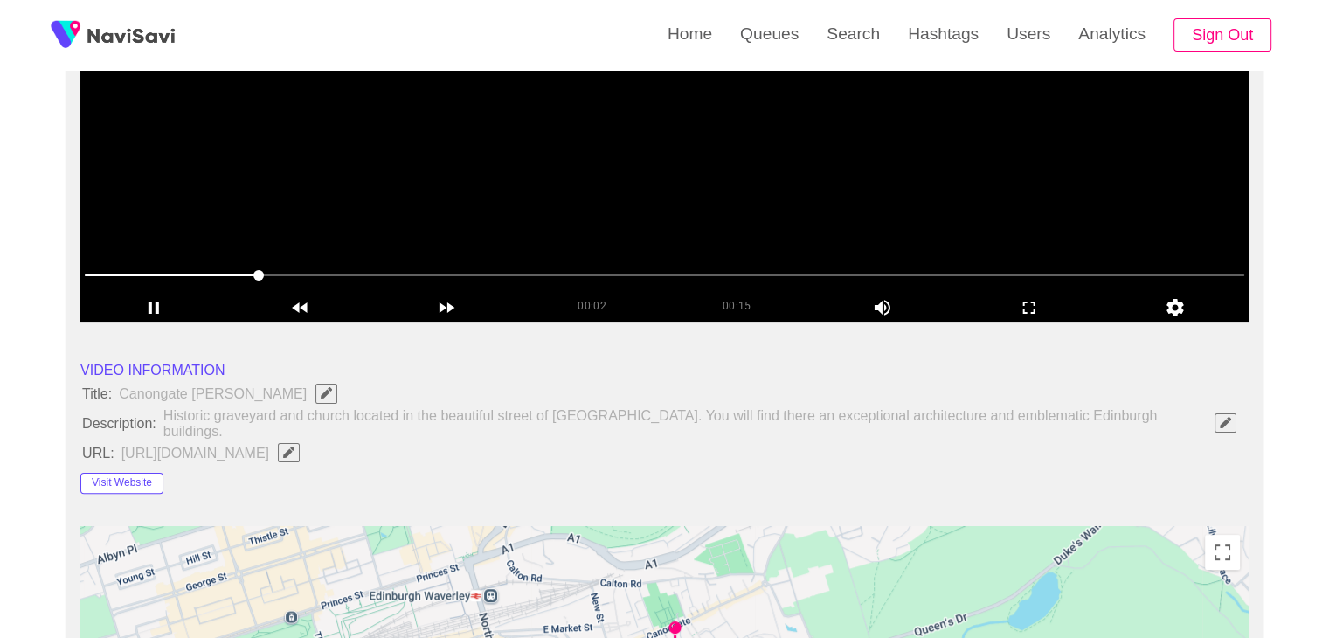
scroll to position [437, 0]
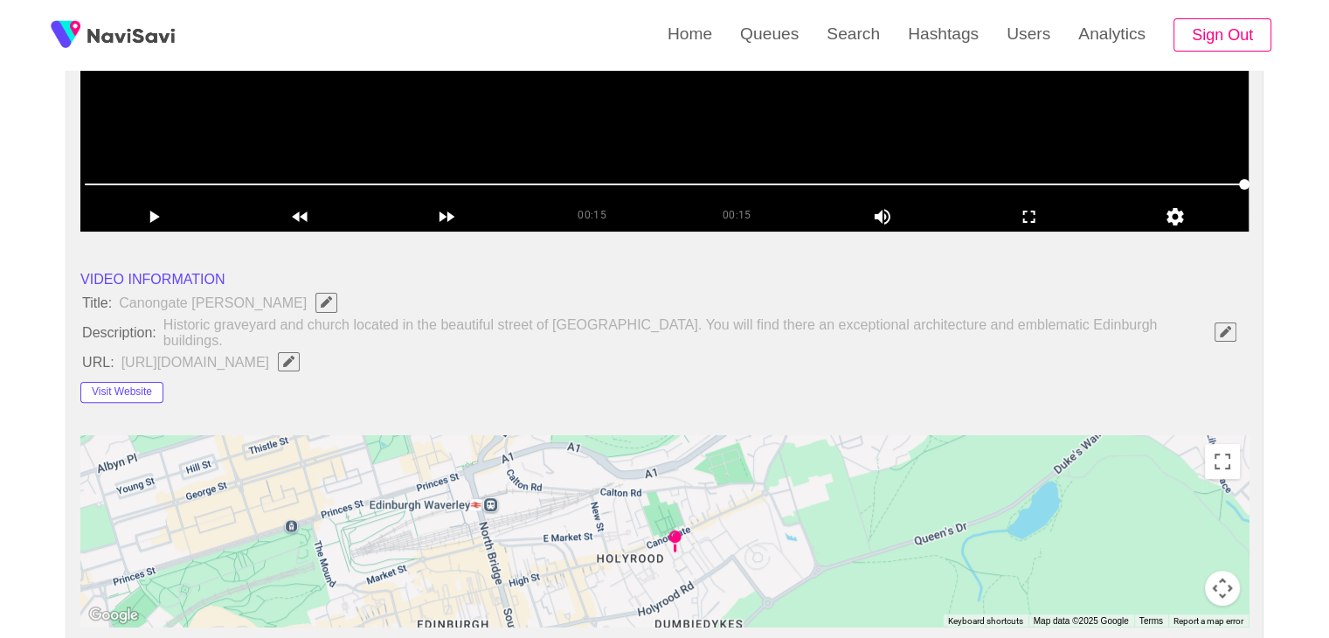
click at [294, 356] on icon "Edit Field" at bounding box center [288, 361] width 11 height 11
type input "**********"
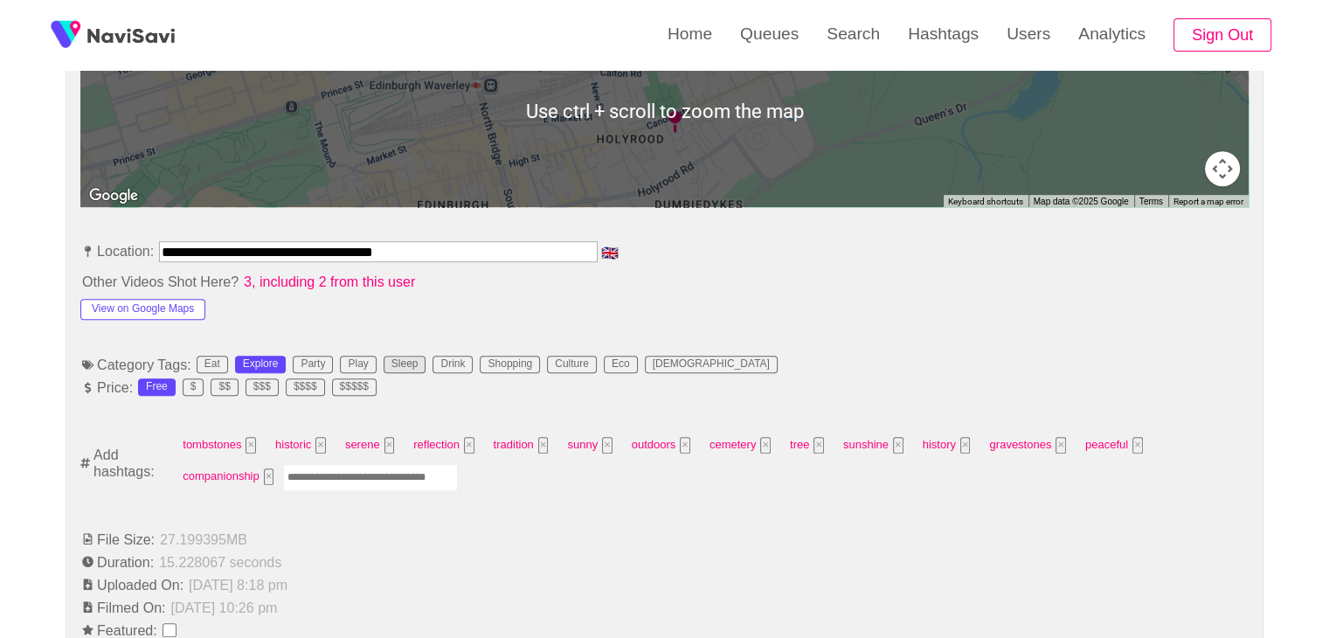
scroll to position [874, 0]
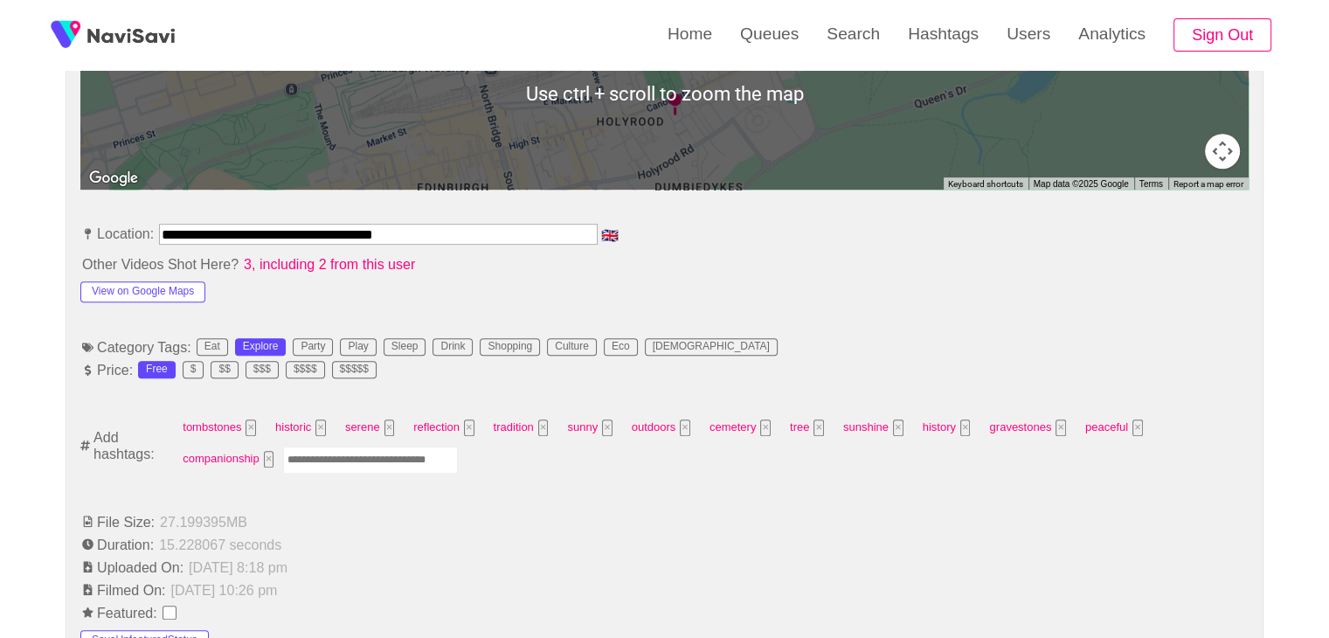
click at [365, 456] on input "Enter tag here and press return" at bounding box center [370, 459] width 175 height 27
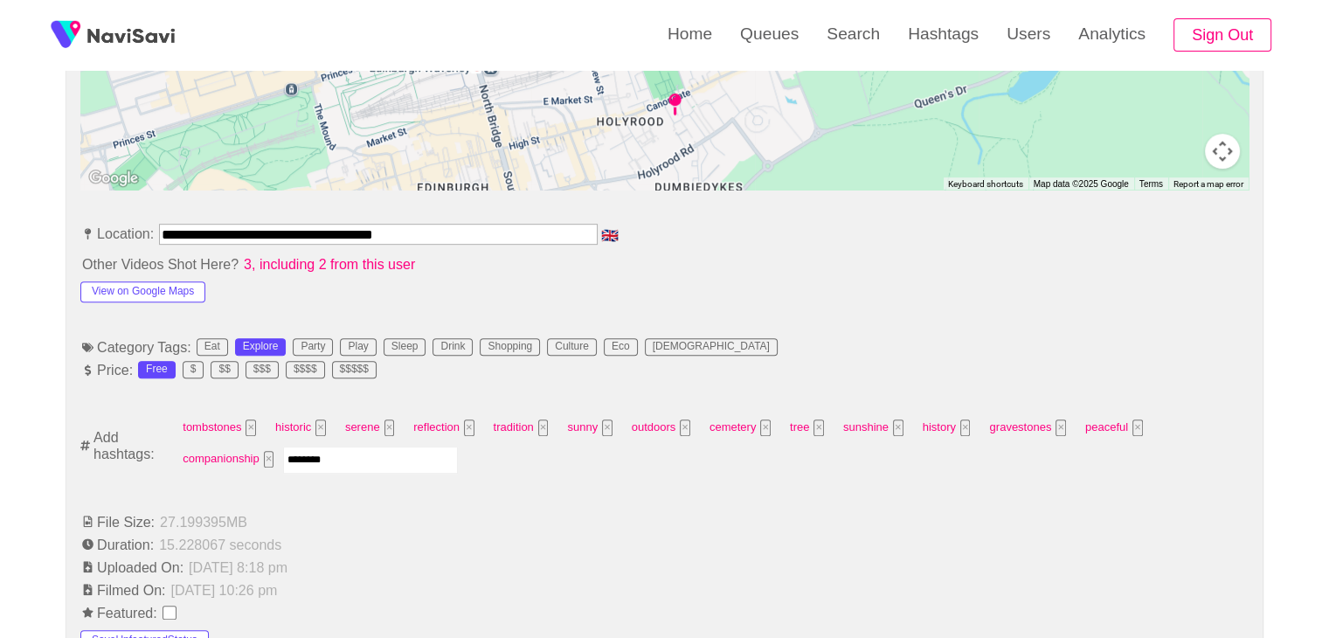
type input "*********"
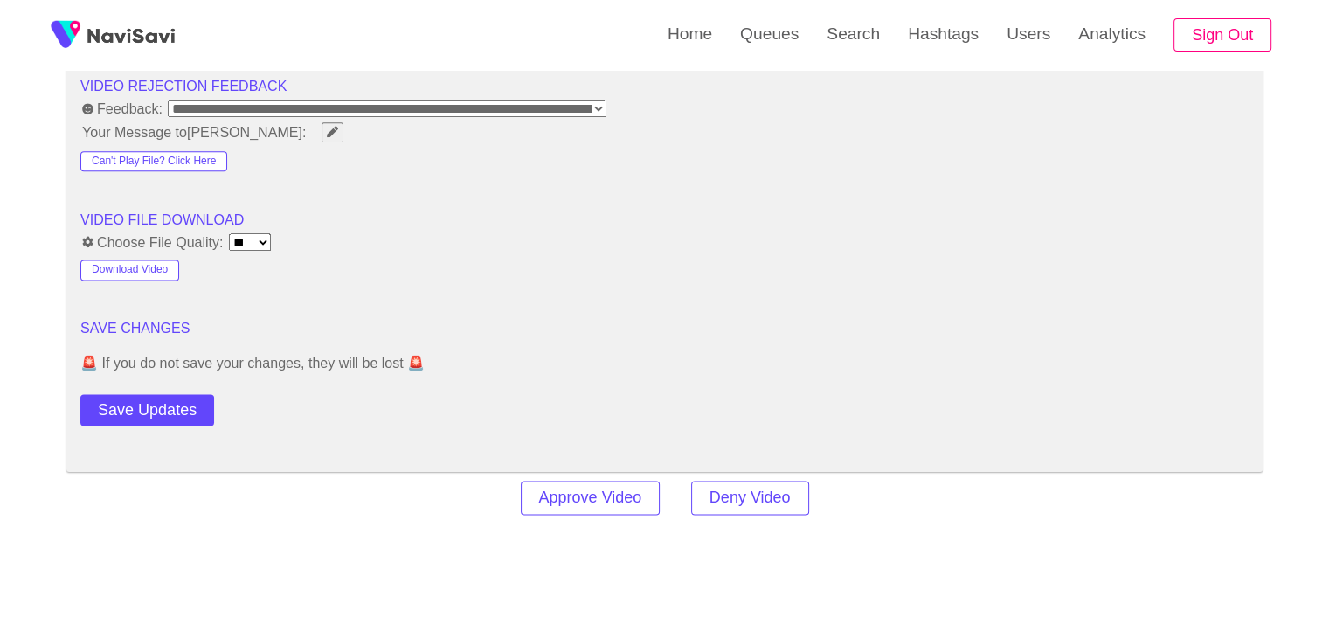
scroll to position [2271, 0]
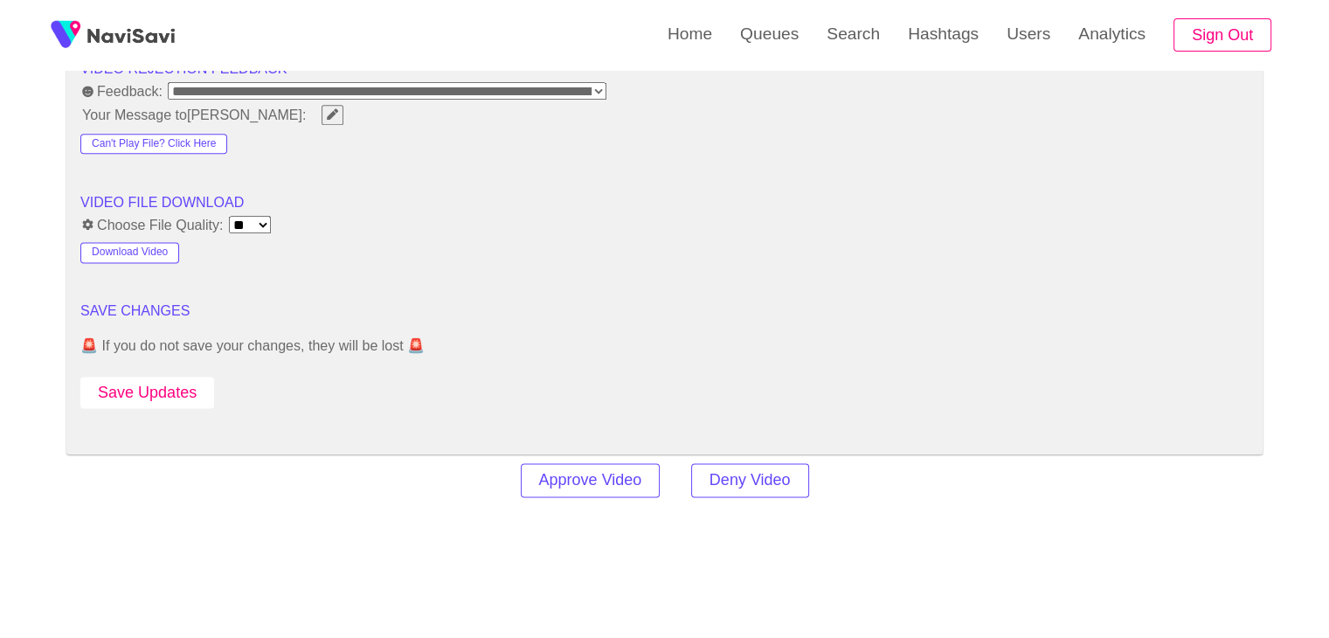
click at [161, 376] on button "Save Updates" at bounding box center [147, 392] width 134 height 32
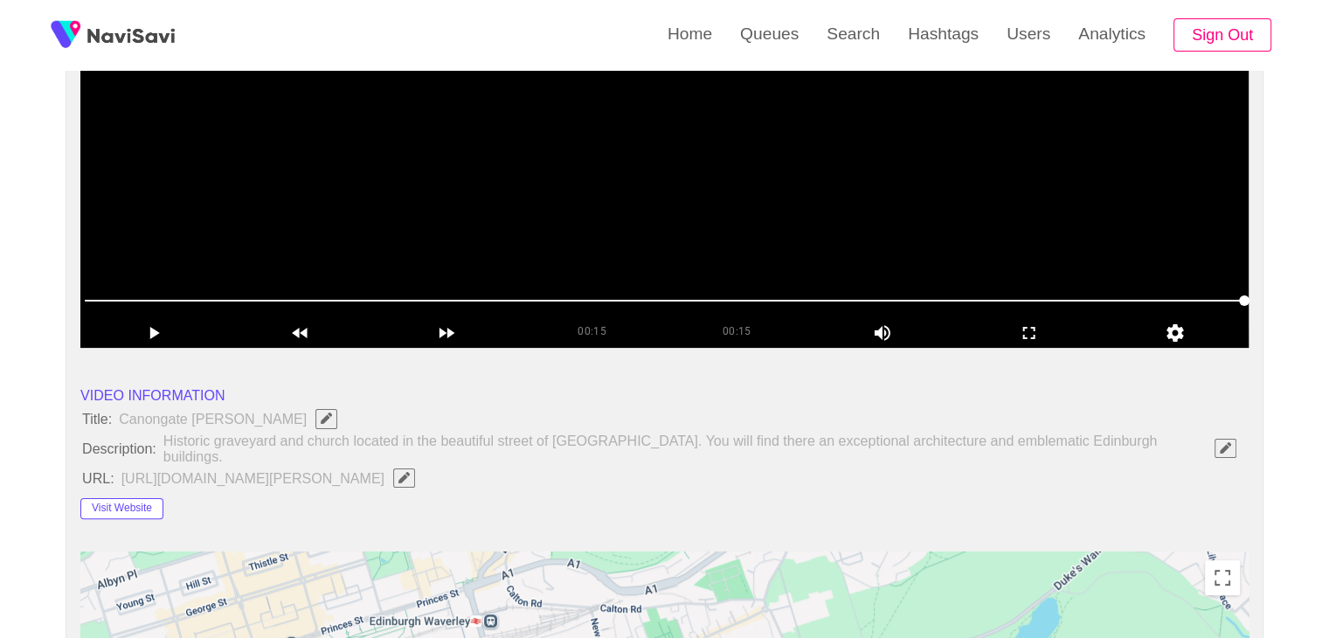
scroll to position [349, 0]
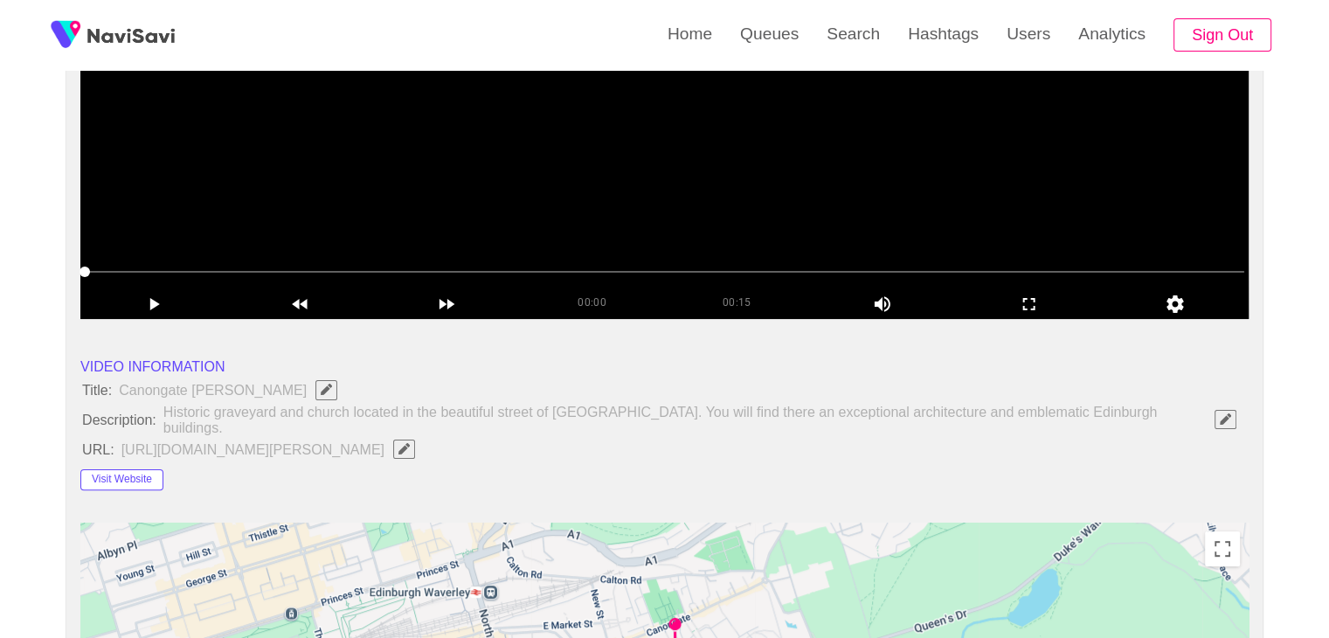
drag, startPoint x: 214, startPoint y: 269, endPoint x: 31, endPoint y: 248, distance: 183.8
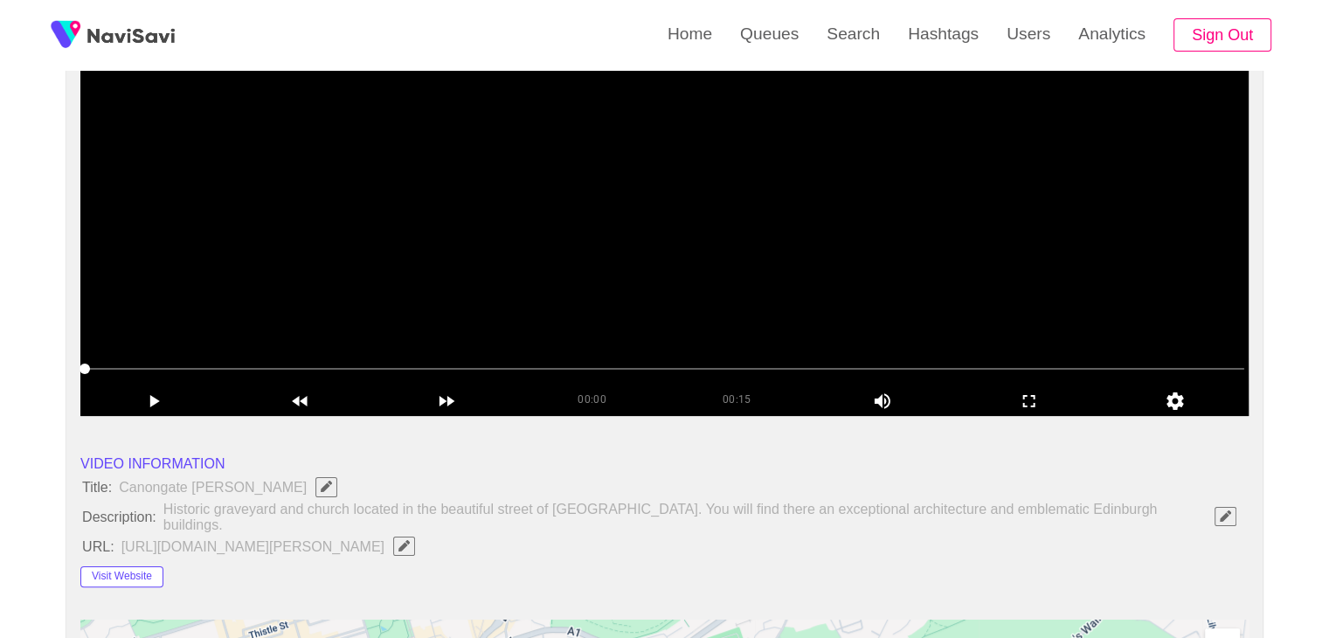
scroll to position [262, 0]
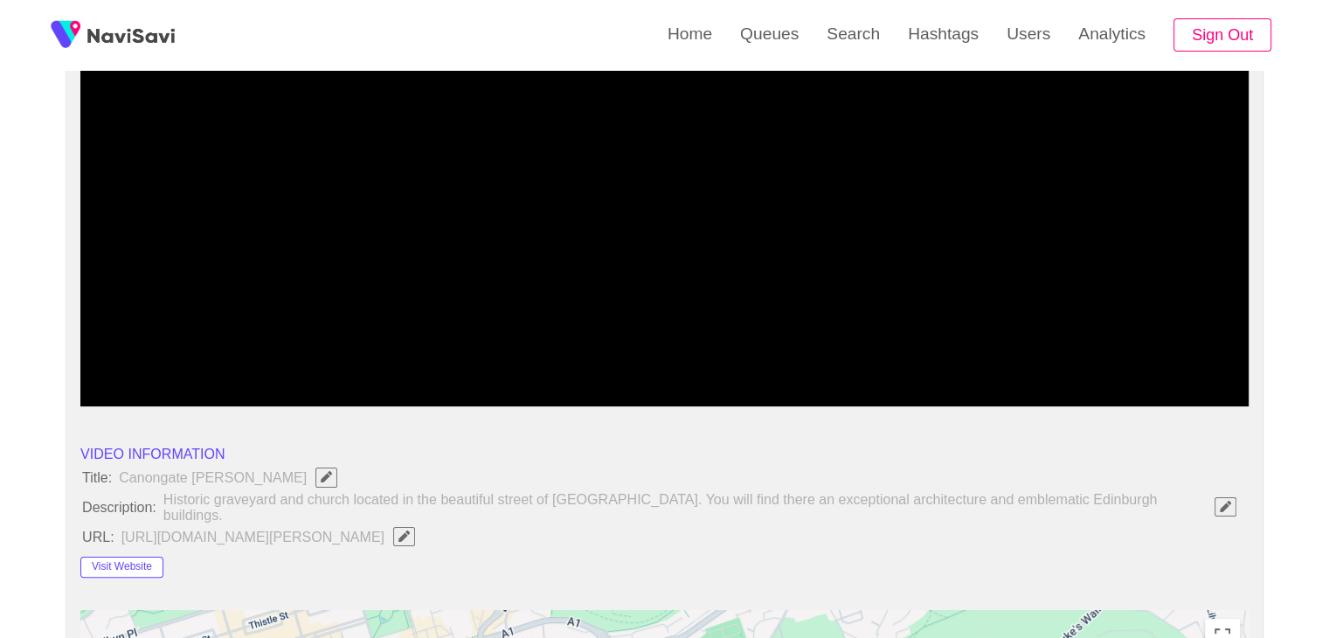
drag, startPoint x: 715, startPoint y: 351, endPoint x: 794, endPoint y: 356, distance: 79.7
drag, startPoint x: 1003, startPoint y: 353, endPoint x: 1015, endPoint y: 354, distance: 12.3
drag, startPoint x: 1061, startPoint y: 354, endPoint x: 1072, endPoint y: 356, distance: 10.8
click at [1072, 356] on span at bounding box center [664, 359] width 1159 height 28
click at [1208, 348] on span at bounding box center [664, 359] width 1159 height 28
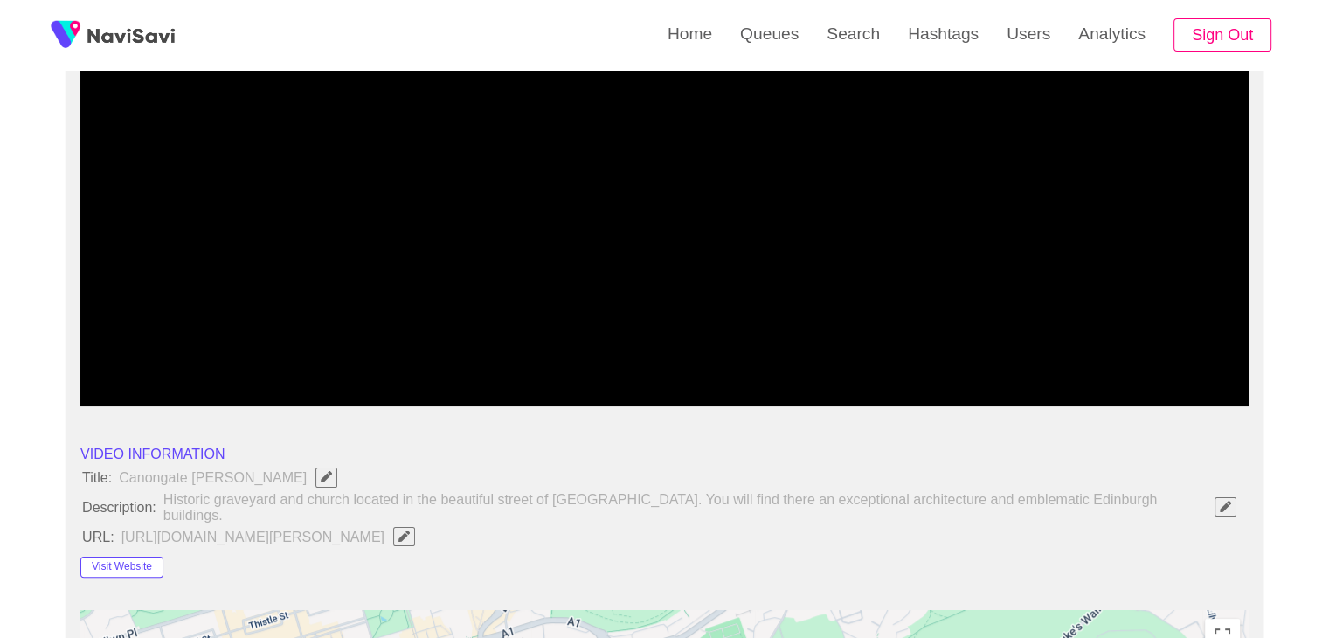
drag, startPoint x: 322, startPoint y: 357, endPoint x: 288, endPoint y: 356, distance: 34.1
click at [288, 356] on span at bounding box center [664, 359] width 1159 height 28
click at [206, 354] on span at bounding box center [664, 359] width 1159 height 28
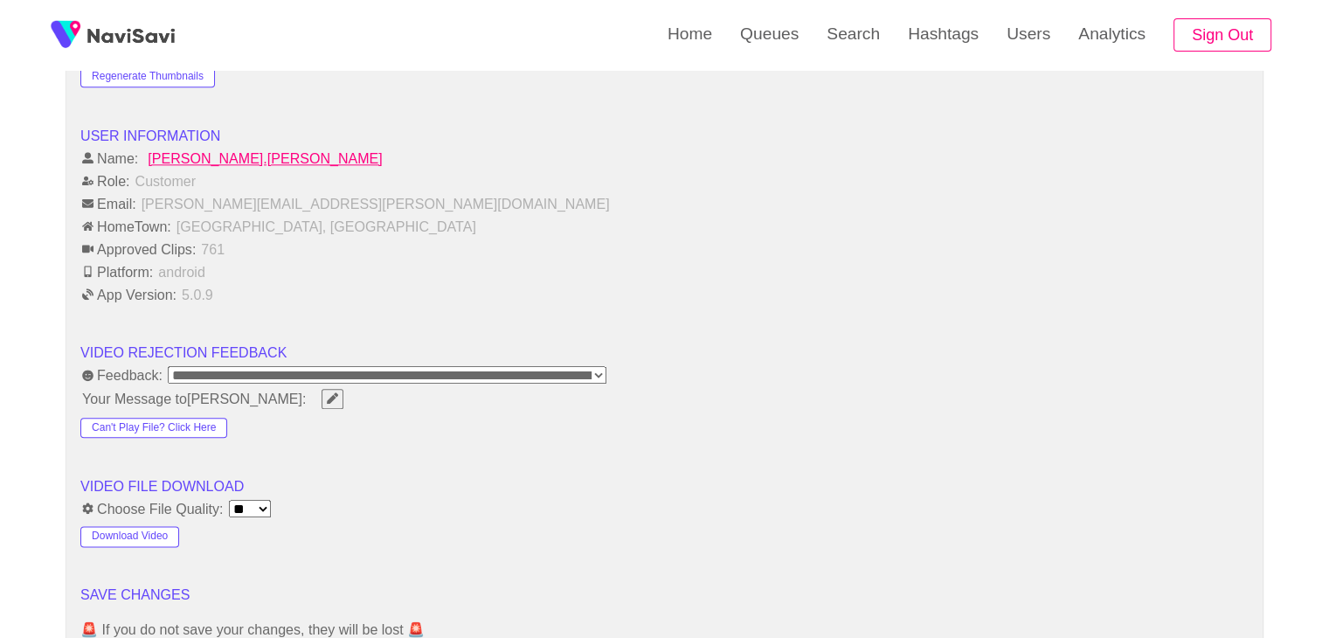
scroll to position [2009, 0]
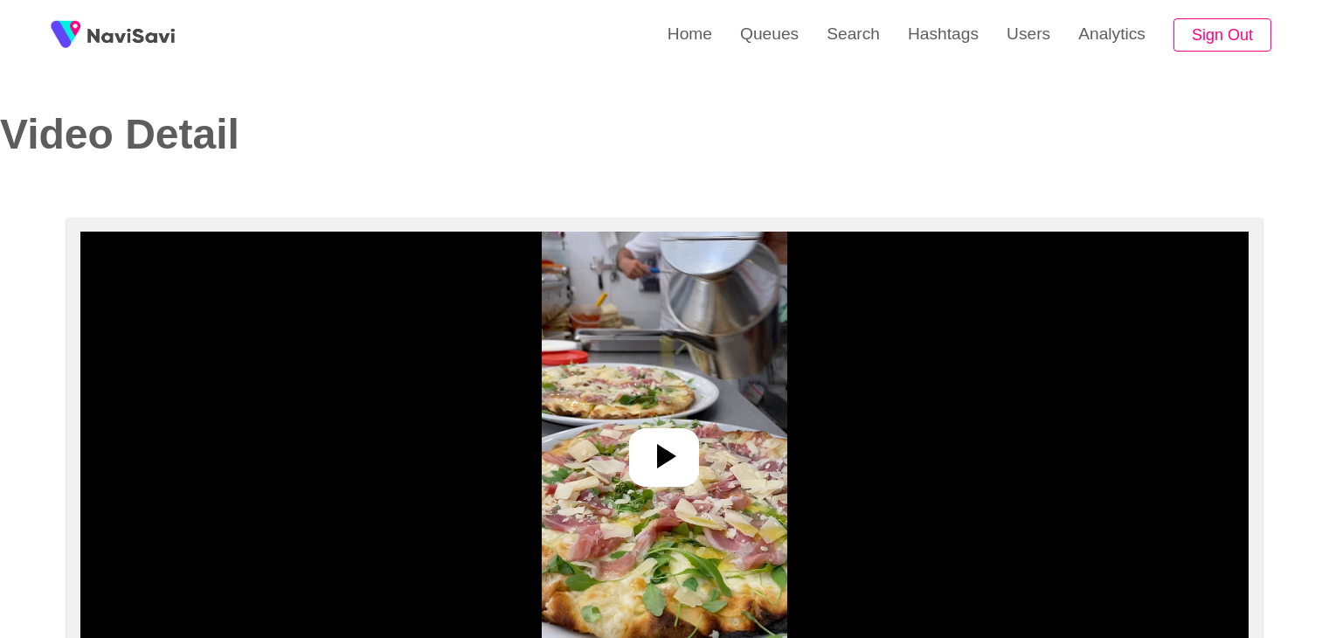
select select "**"
select select "**********"
click at [657, 452] on icon at bounding box center [666, 456] width 19 height 24
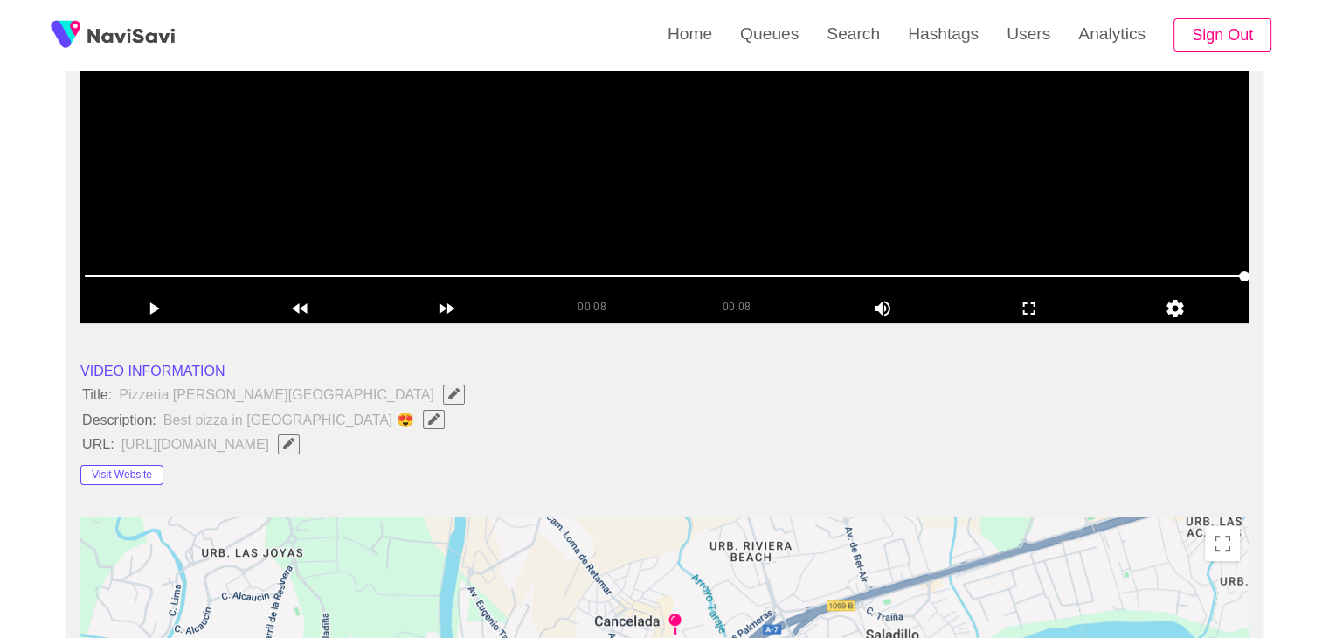
scroll to position [349, 0]
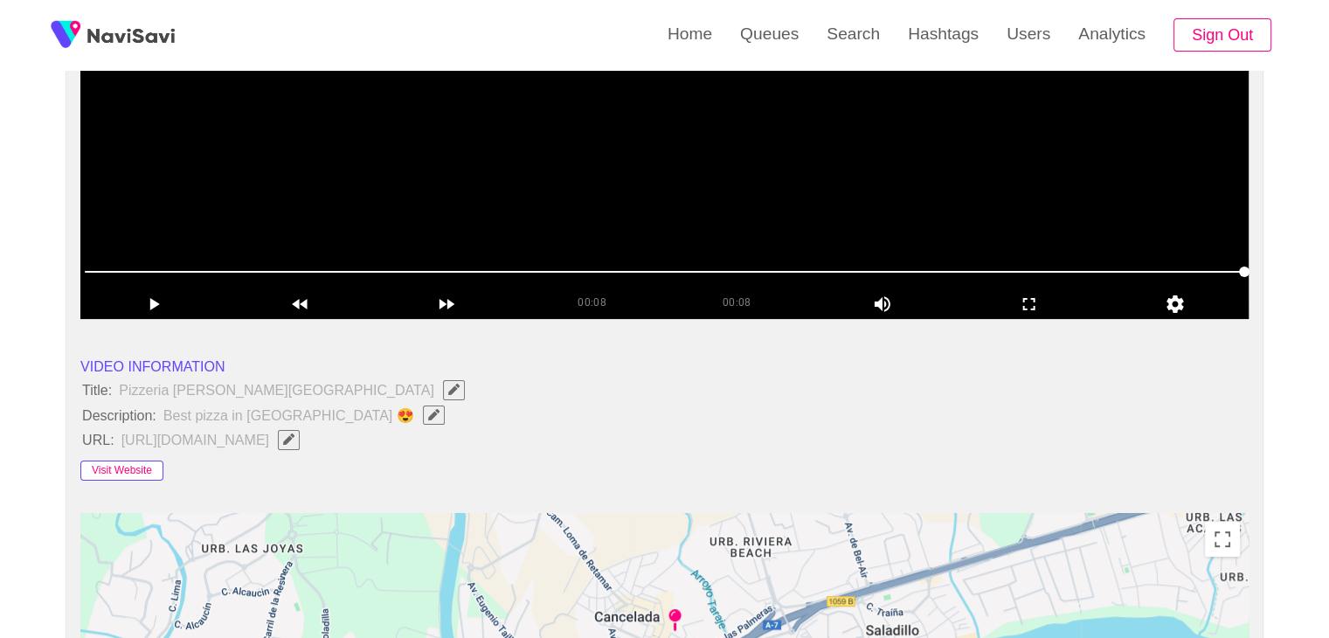
click at [131, 464] on button "Visit Website" at bounding box center [121, 470] width 83 height 21
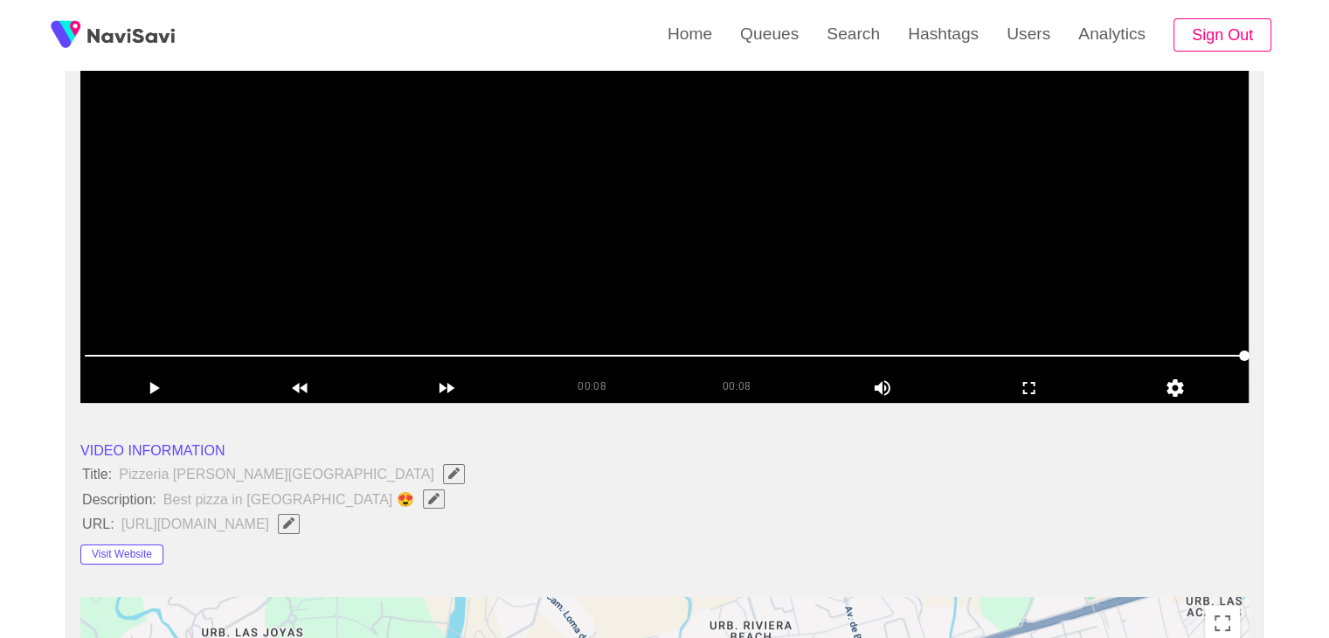
scroll to position [262, 0]
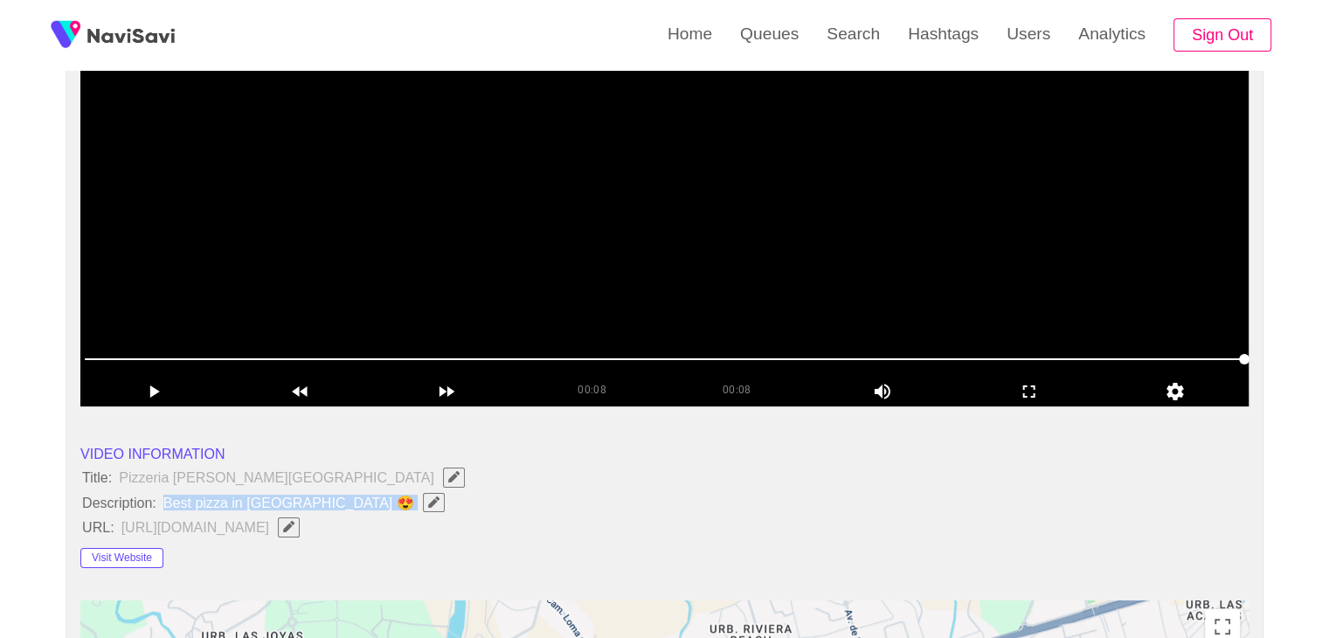
drag, startPoint x: 161, startPoint y: 496, endPoint x: 335, endPoint y: 510, distance: 175.3
click at [335, 510] on span "Best pizza in [GEOGRAPHIC_DATA] 😍" at bounding box center [308, 502] width 293 height 23
drag, startPoint x: 80, startPoint y: 474, endPoint x: 328, endPoint y: 503, distance: 248.9
copy ul "Title: Pizzeria [PERSON_NAME] - [GEOGRAPHIC_DATA] Description: Best pizza in ma…"
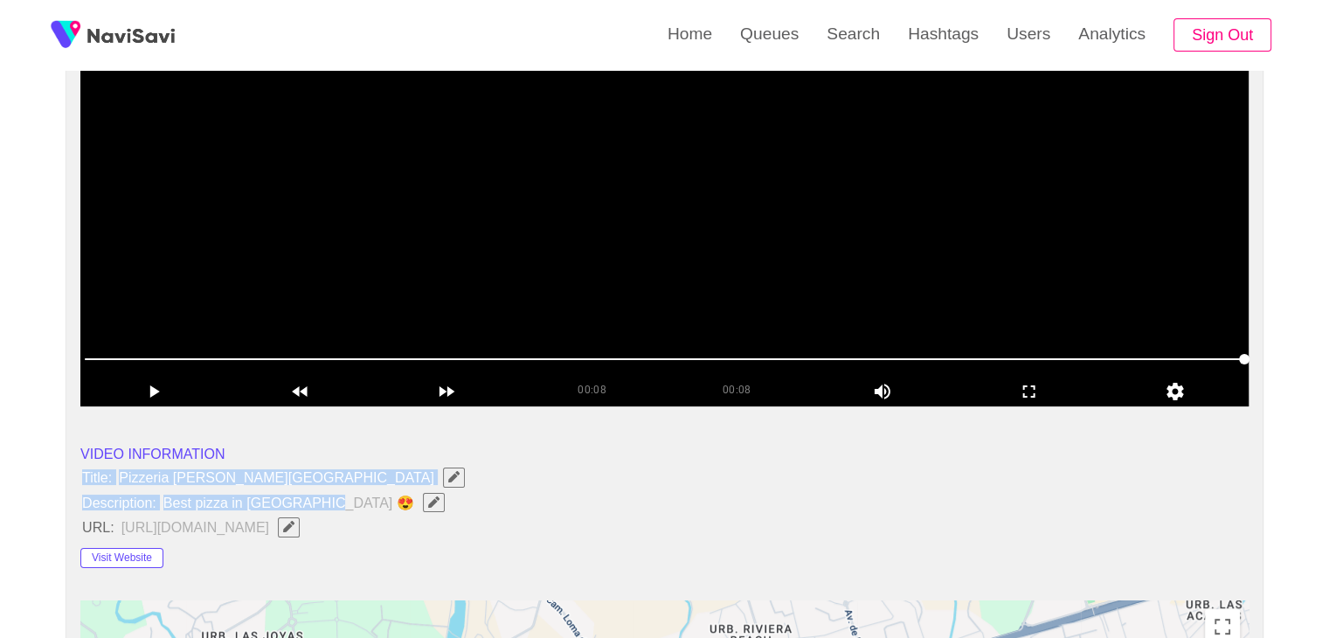
click at [462, 486] on li "Title: Pizzeria [PERSON_NAME][GEOGRAPHIC_DATA]" at bounding box center [664, 477] width 1168 height 23
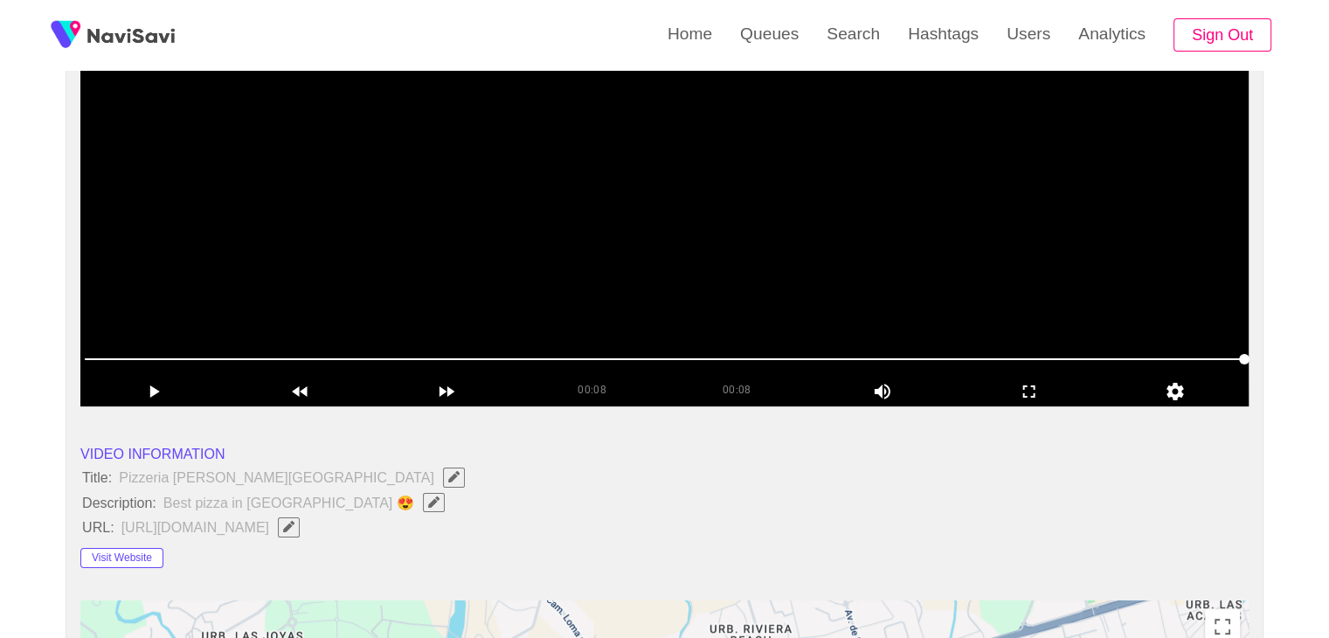
click at [428, 501] on icon "Edit Field" at bounding box center [433, 501] width 11 height 11
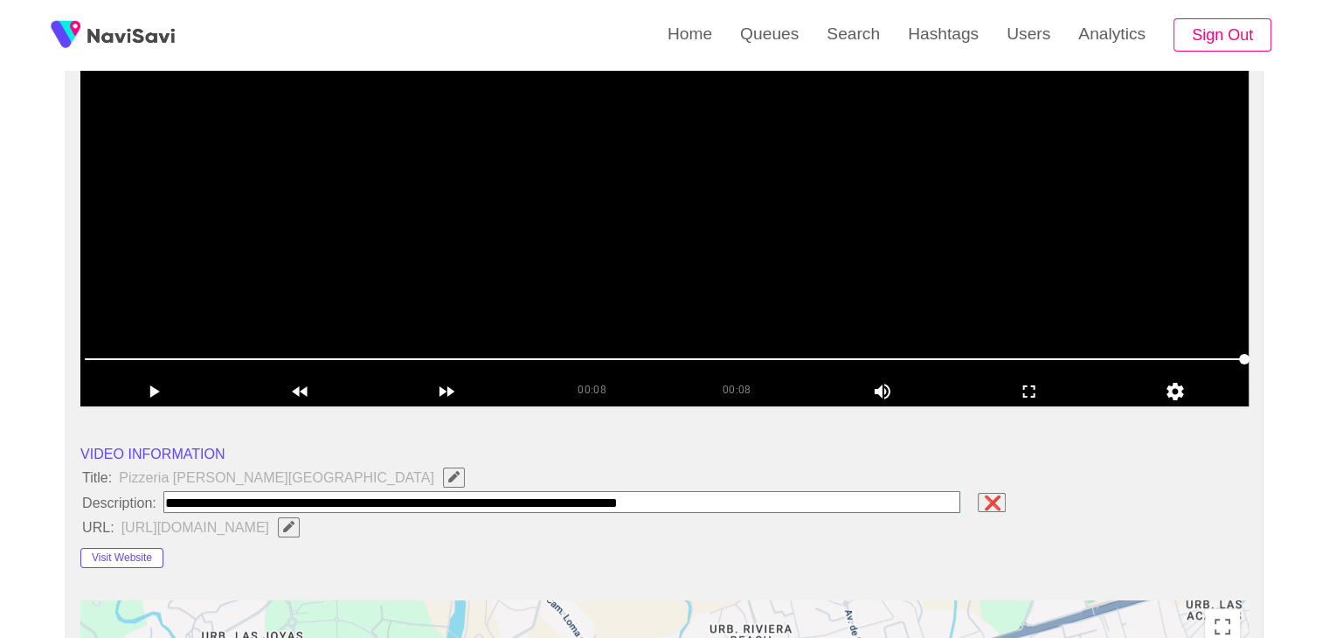
type input "**********"
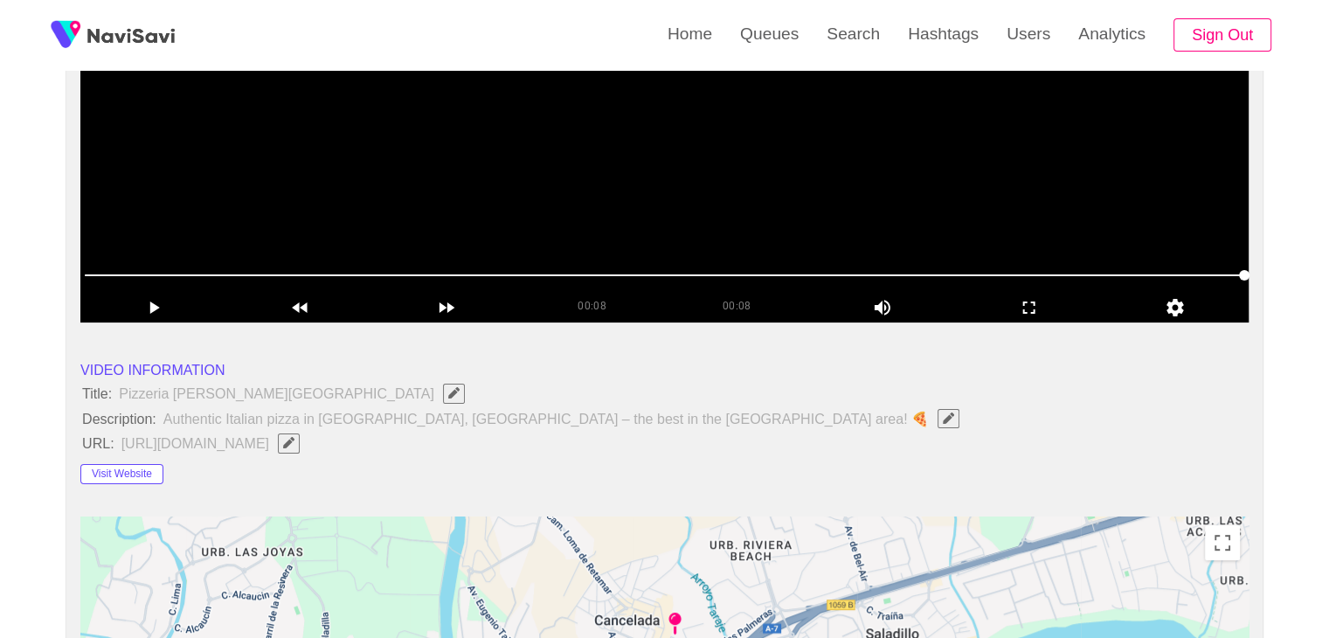
scroll to position [349, 0]
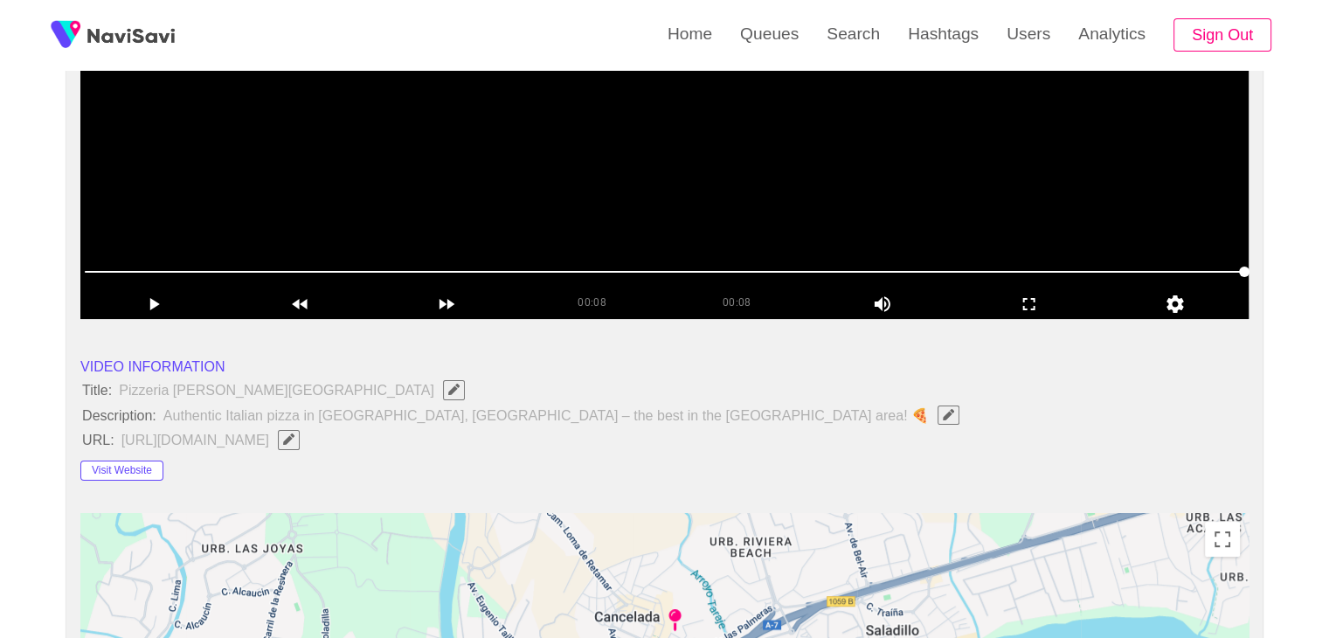
click at [941, 418] on span "Edit Field" at bounding box center [948, 414] width 15 height 11
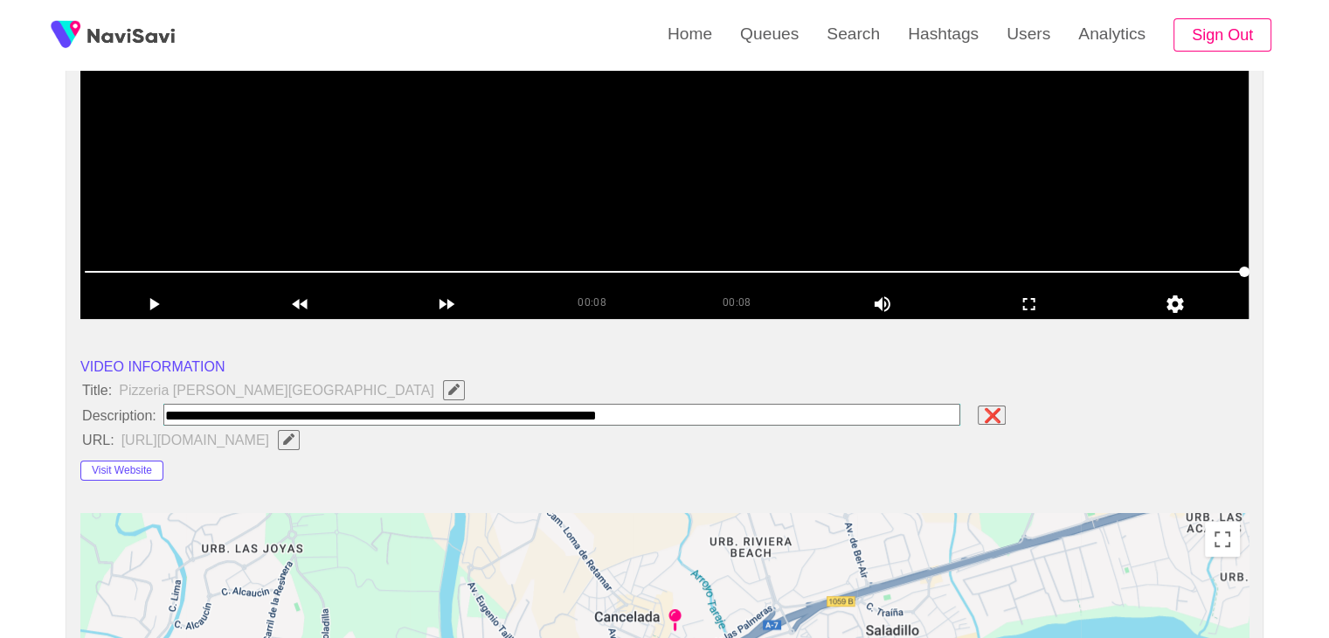
click at [694, 411] on input "field" at bounding box center [562, 415] width 798 height 22
type input "**********"
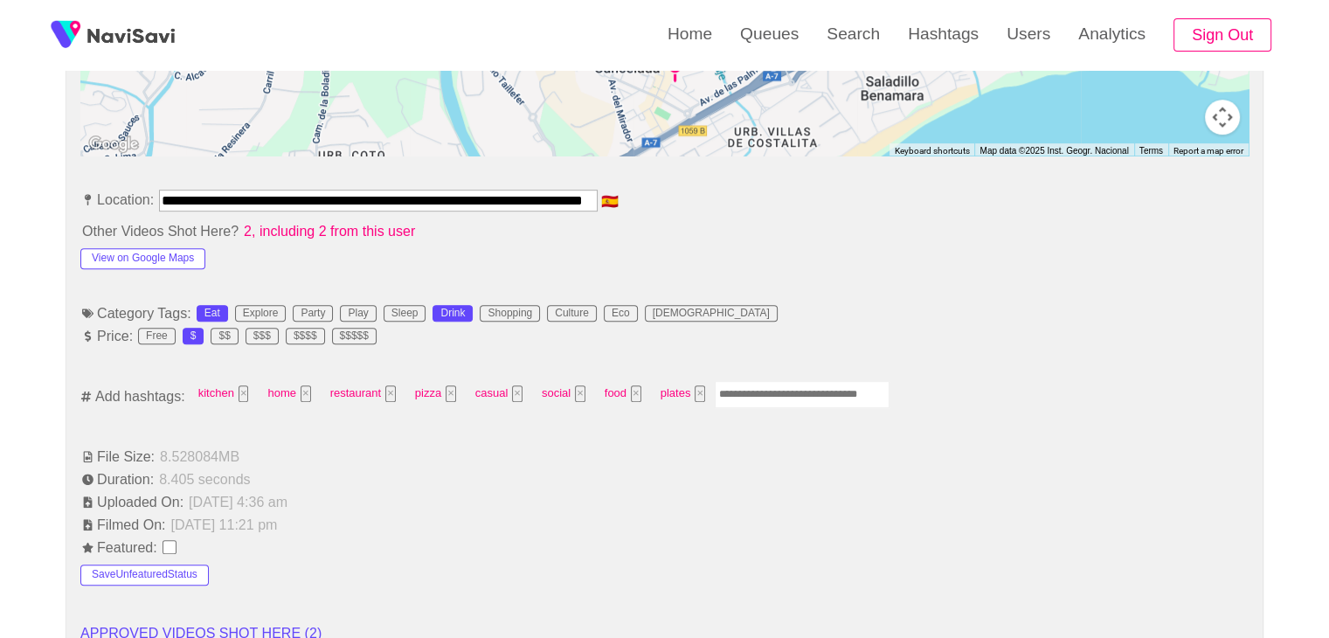
scroll to position [874, 0]
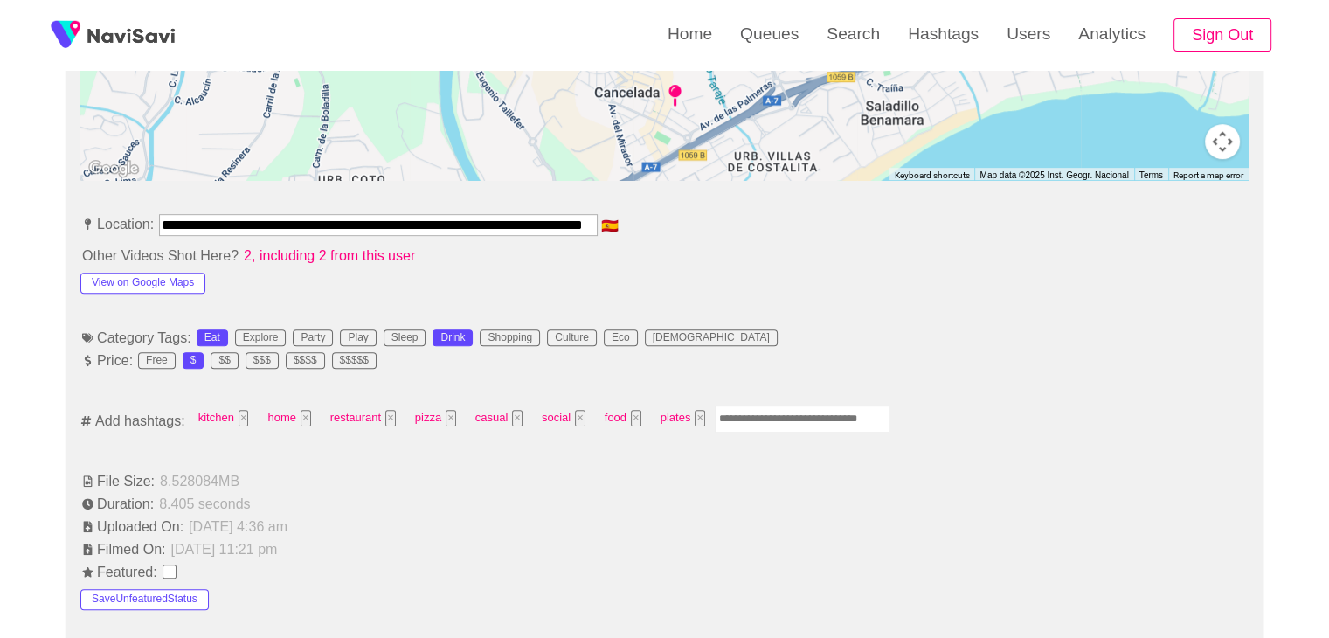
click at [803, 414] on input "Enter tag here and press return" at bounding box center [802, 418] width 175 height 27
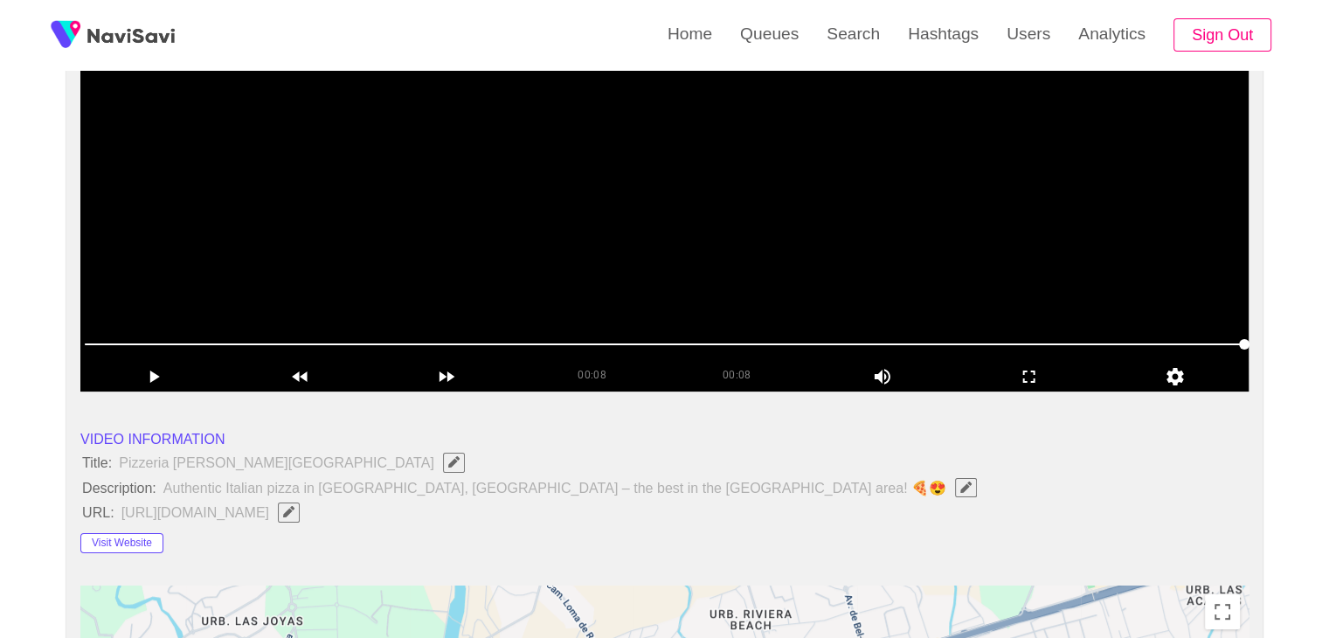
scroll to position [87, 0]
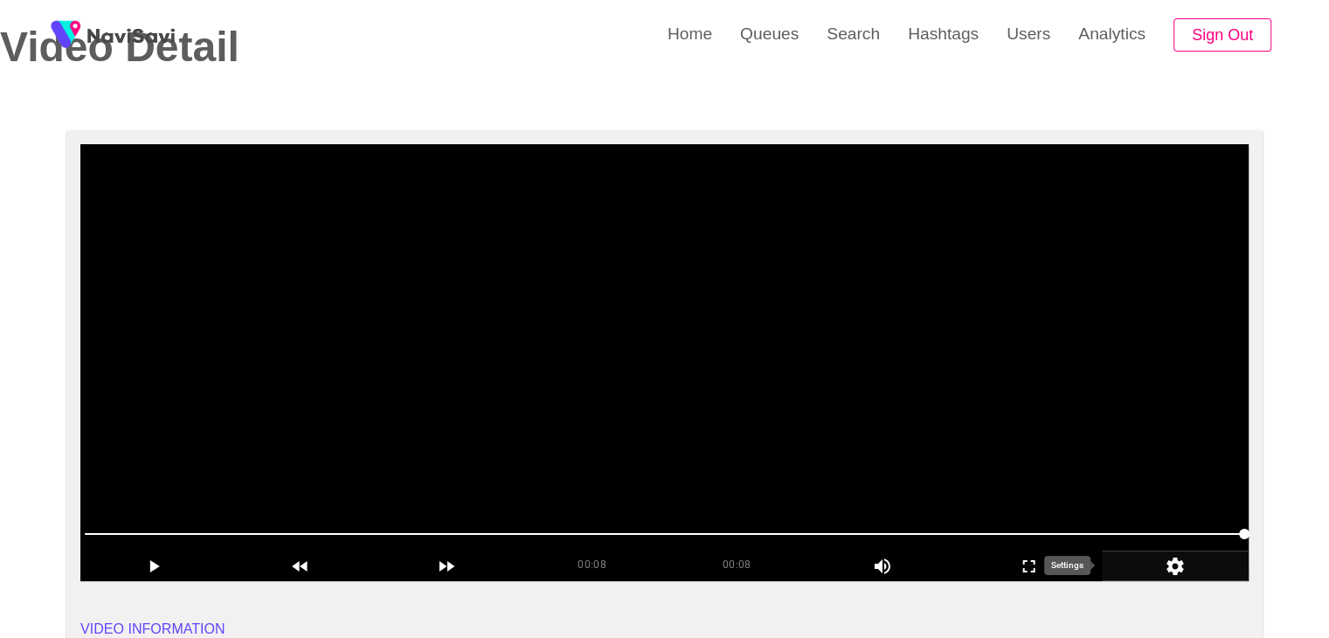
click at [1167, 556] on icon "add" at bounding box center [1174, 566] width 145 height 21
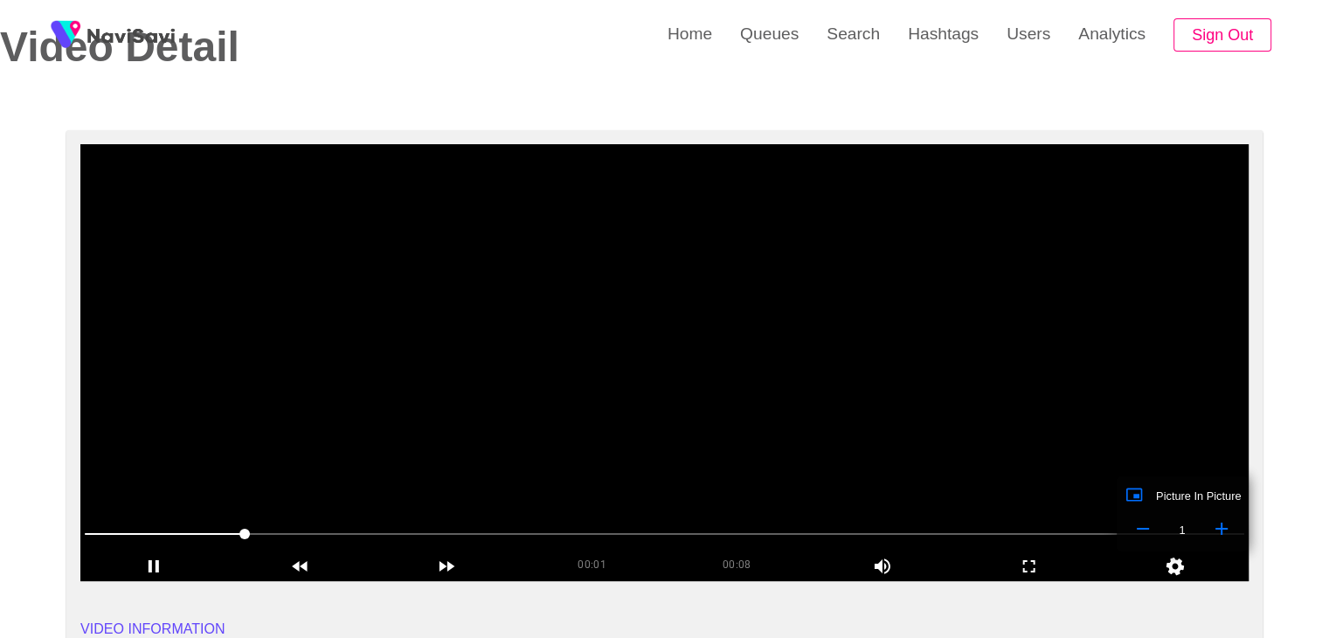
click at [853, 370] on video at bounding box center [664, 362] width 1168 height 437
click at [887, 399] on video at bounding box center [664, 362] width 1168 height 437
click at [986, 459] on video at bounding box center [664, 362] width 1168 height 437
click at [1037, 556] on icon "add" at bounding box center [1028, 566] width 145 height 21
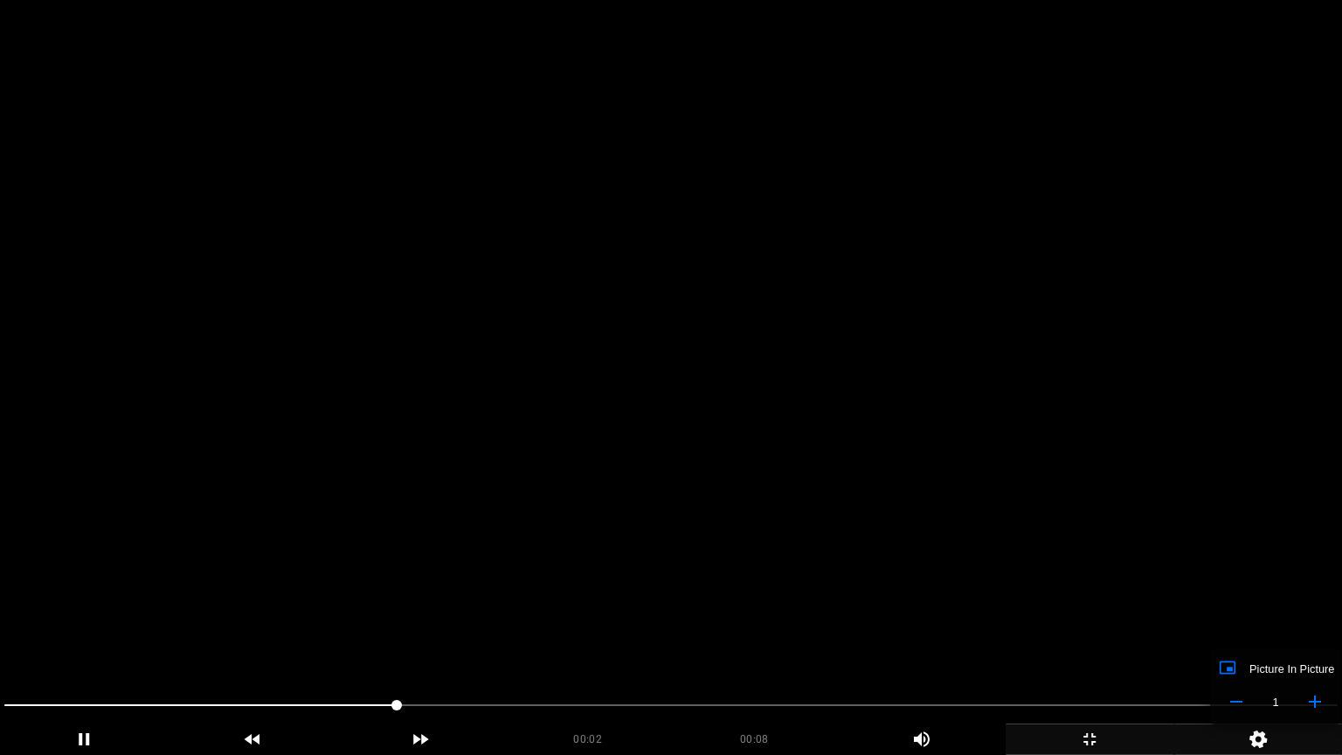
click at [1261, 637] on icon "add" at bounding box center [1258, 739] width 24 height 24
click at [668, 584] on video at bounding box center [671, 377] width 1342 height 755
click at [740, 464] on video at bounding box center [671, 377] width 1342 height 755
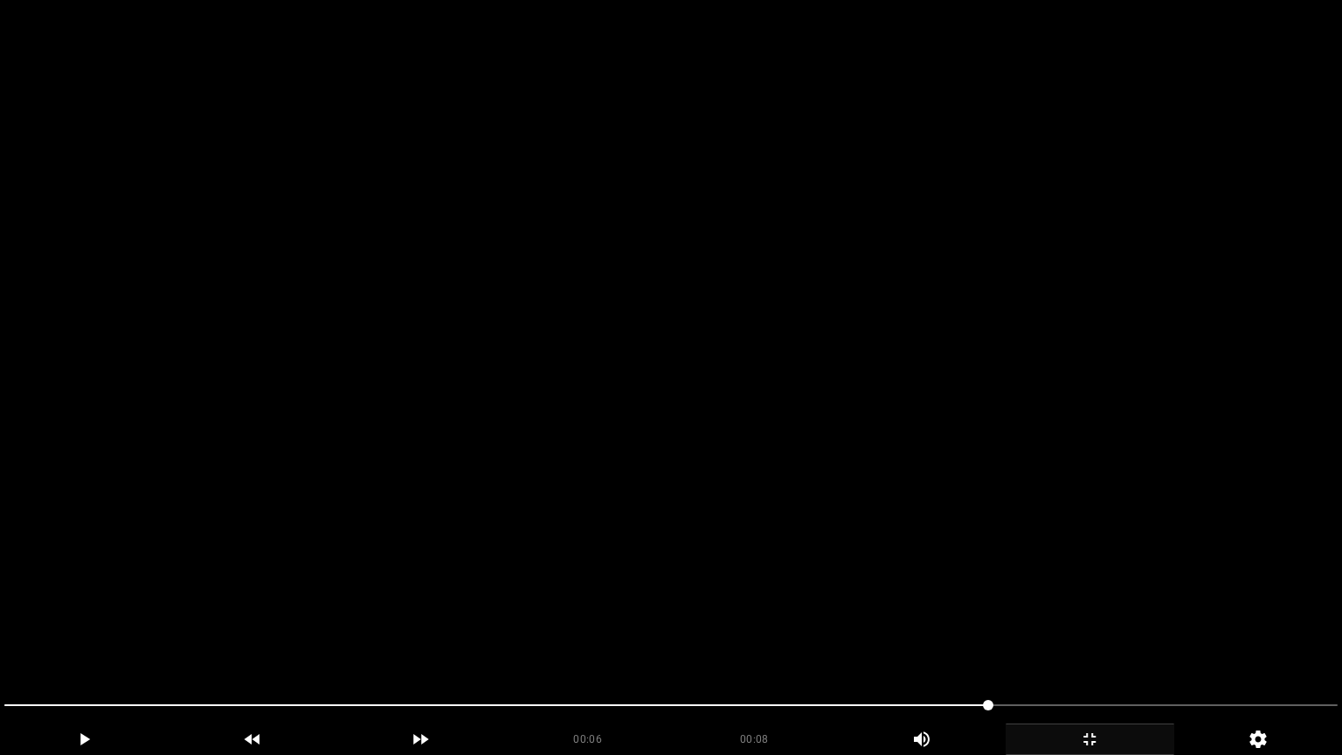
click at [740, 464] on video at bounding box center [671, 377] width 1342 height 755
drag, startPoint x: 1065, startPoint y: 703, endPoint x: 1047, endPoint y: 703, distance: 17.5
click at [1047, 637] on span at bounding box center [670, 705] width 1333 height 28
drag, startPoint x: 1026, startPoint y: 702, endPoint x: 998, endPoint y: 705, distance: 28.1
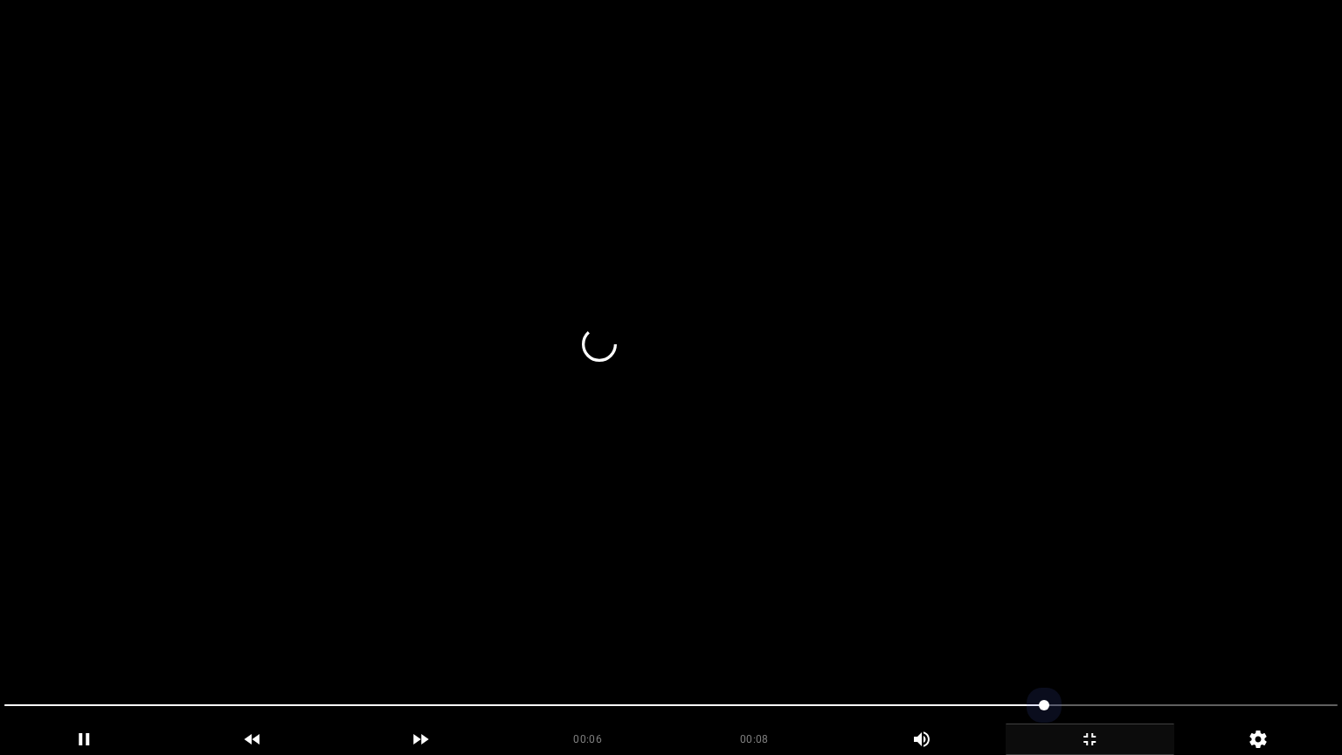
click at [998, 637] on span at bounding box center [670, 705] width 1333 height 28
click at [972, 637] on span at bounding box center [504, 705] width 1000 height 2
click at [965, 637] on span at bounding box center [964, 705] width 10 height 10
drag, startPoint x: 996, startPoint y: 698, endPoint x: 850, endPoint y: 704, distance: 146.0
click at [850, 637] on span at bounding box center [670, 705] width 1333 height 28
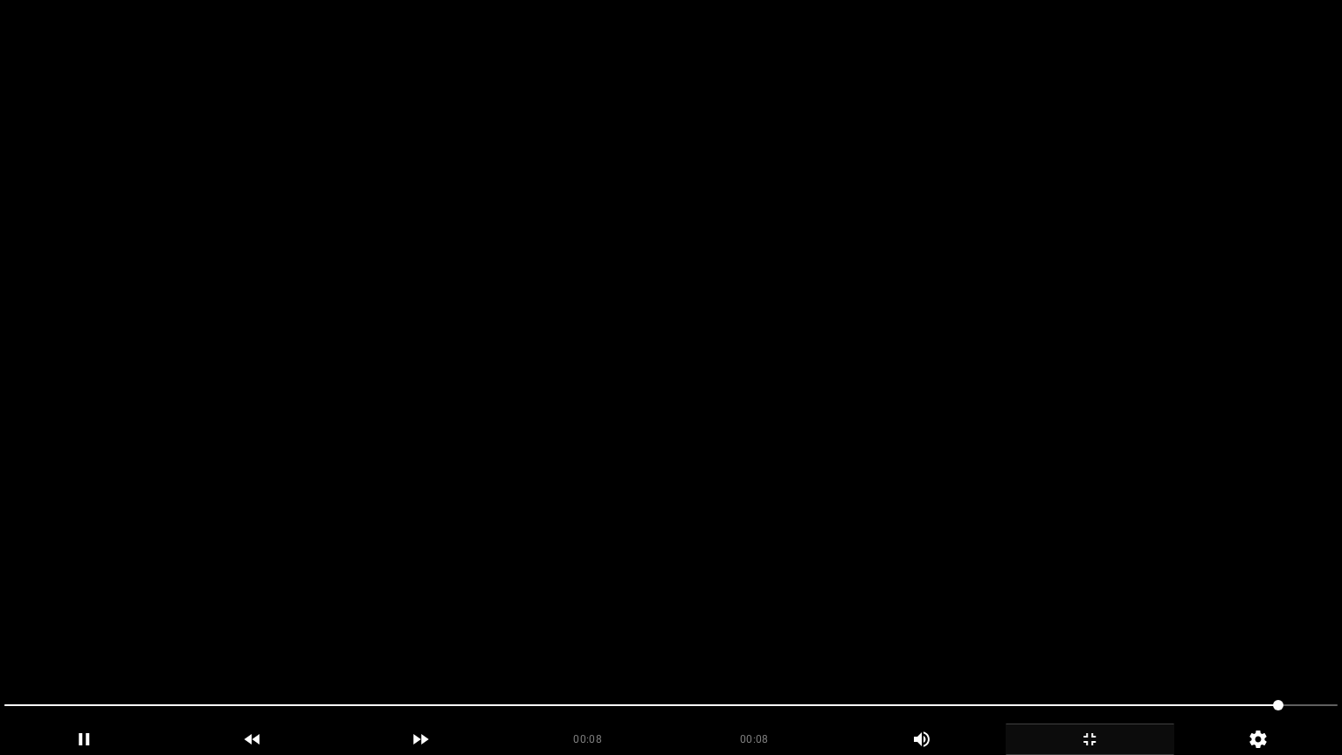
click at [1101, 637] on icon "add" at bounding box center [1089, 739] width 167 height 21
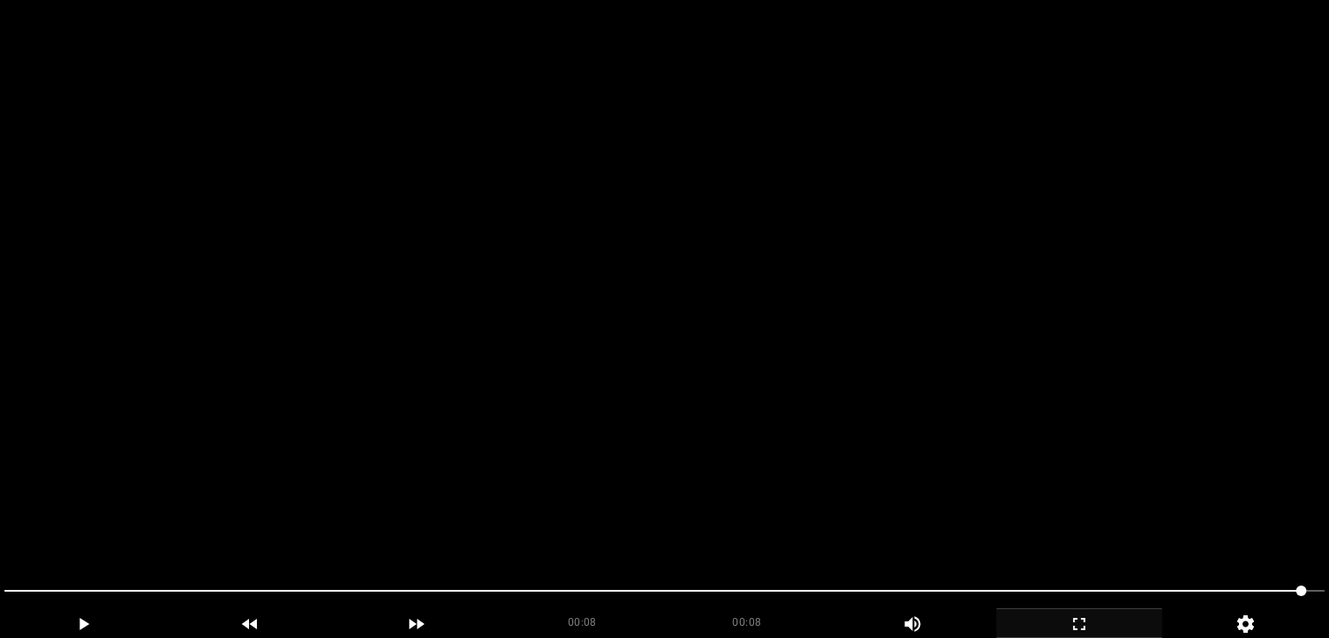
scroll to position [786, 0]
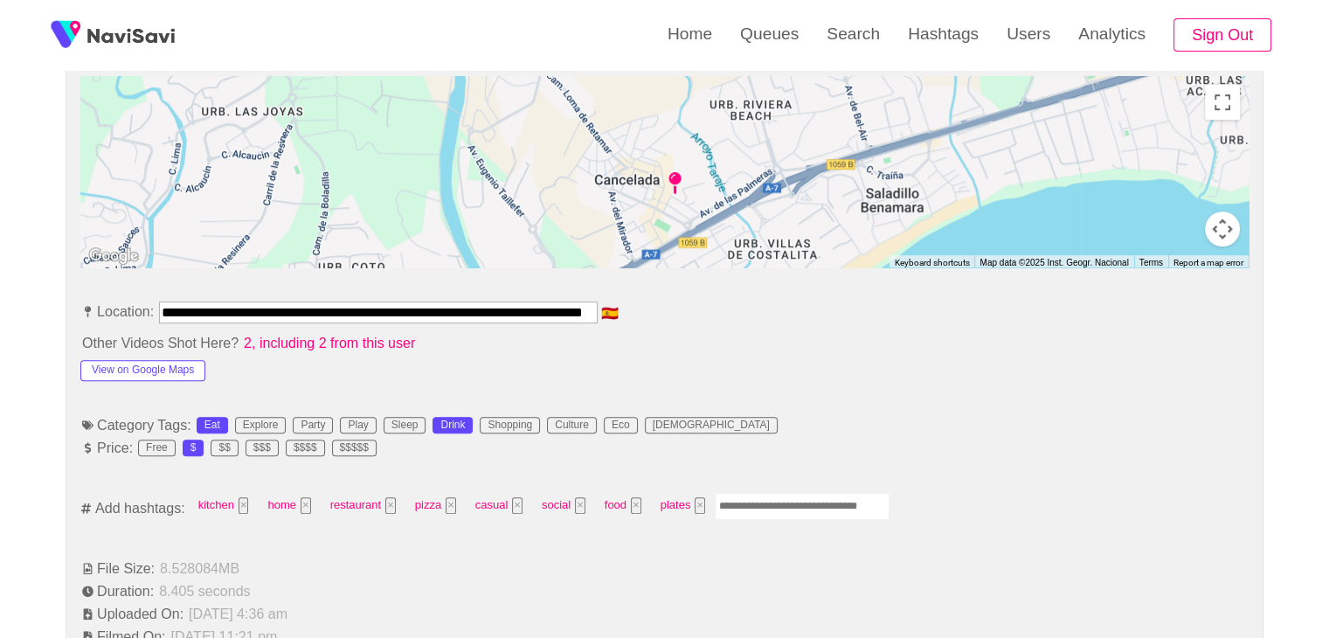
click at [744, 499] on input "Enter tag here and press return" at bounding box center [802, 506] width 175 height 27
type input "****"
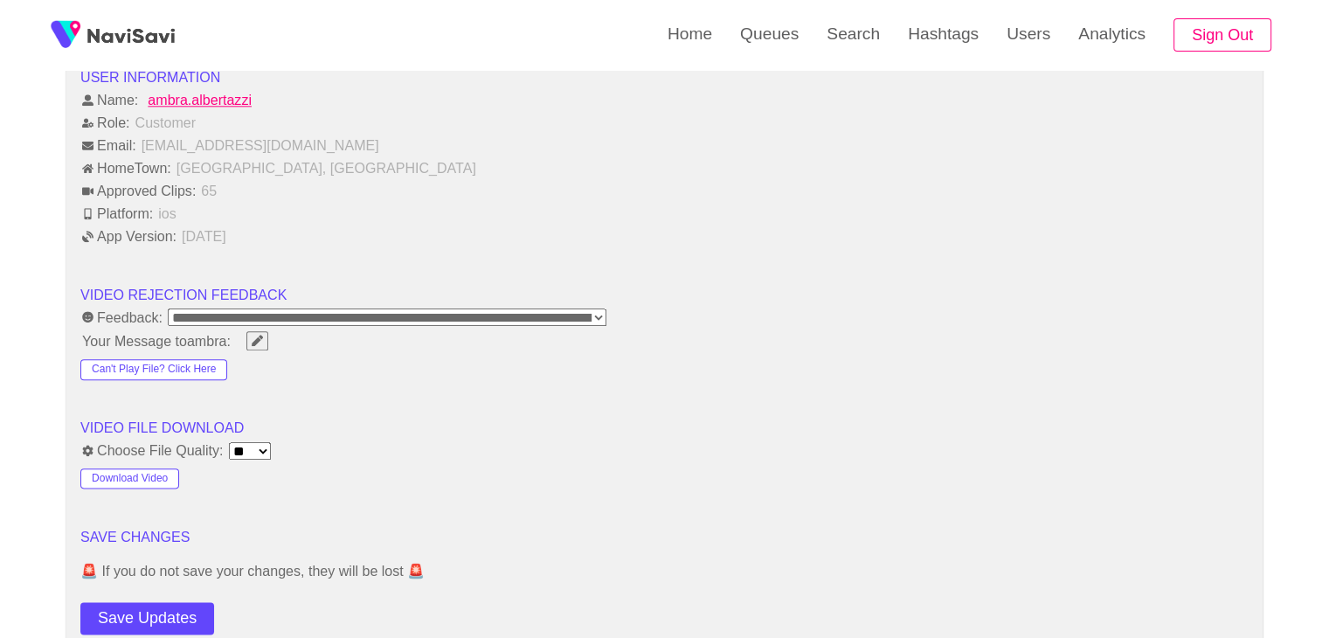
scroll to position [2009, 0]
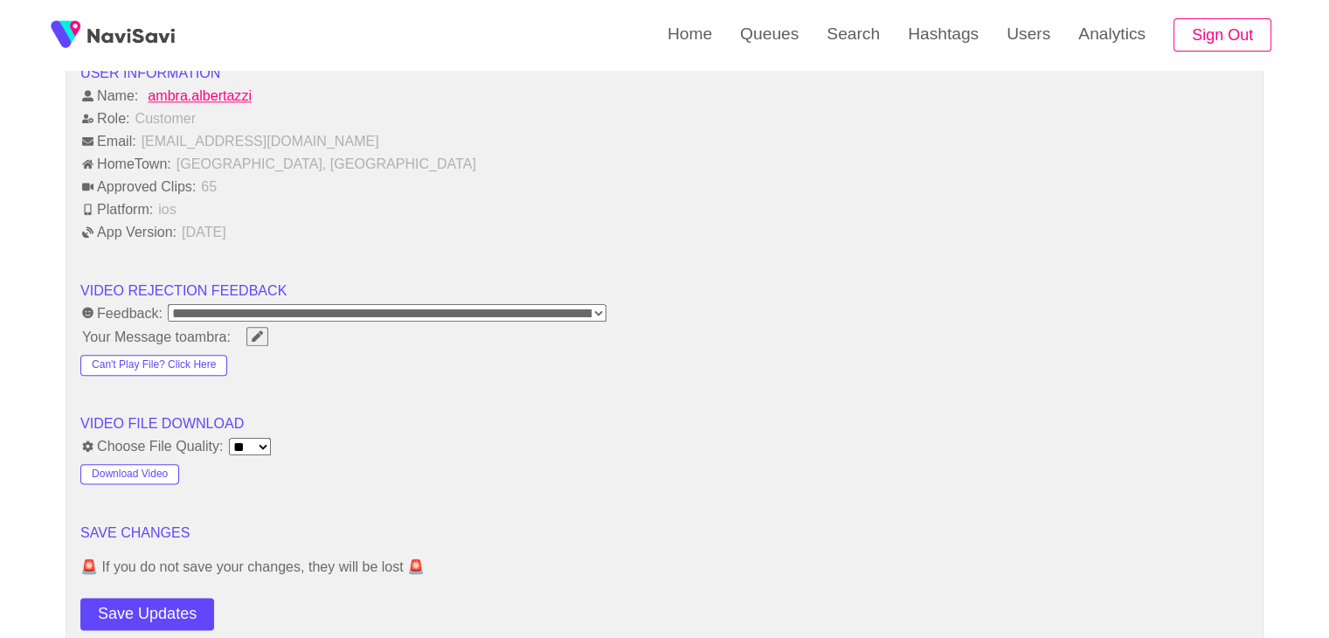
click at [163, 601] on button "Save Updates" at bounding box center [147, 613] width 134 height 32
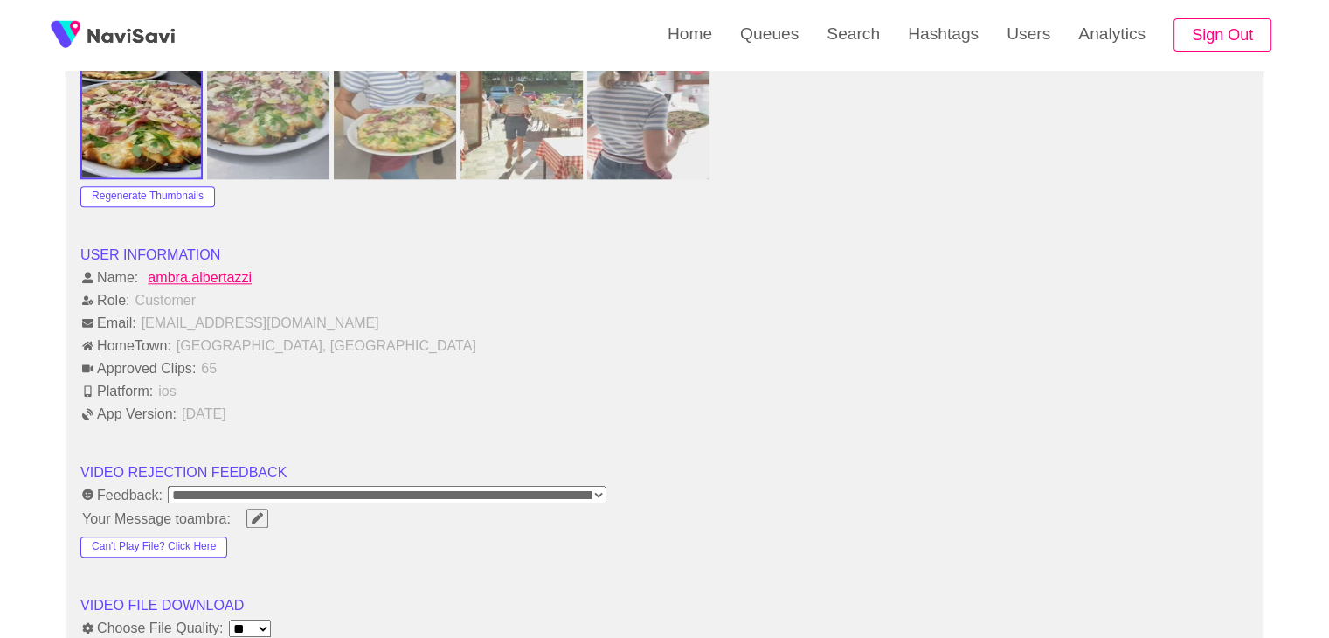
scroll to position [2096, 0]
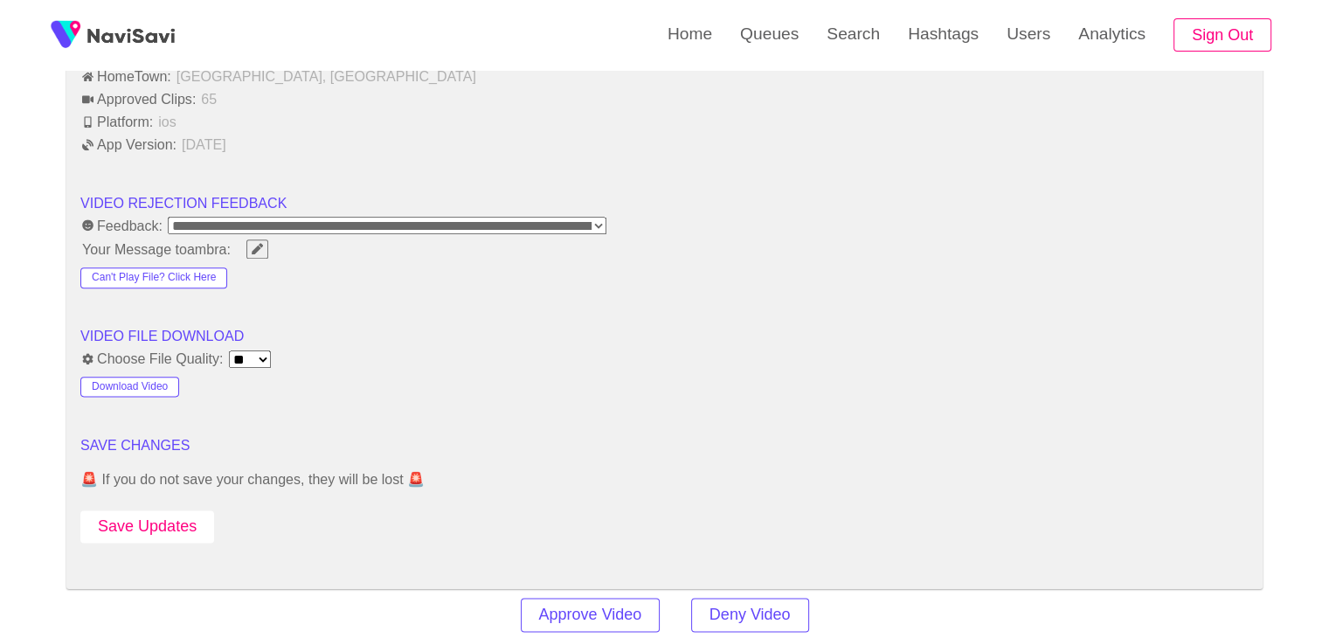
click at [186, 518] on button "Save Updates" at bounding box center [147, 526] width 134 height 32
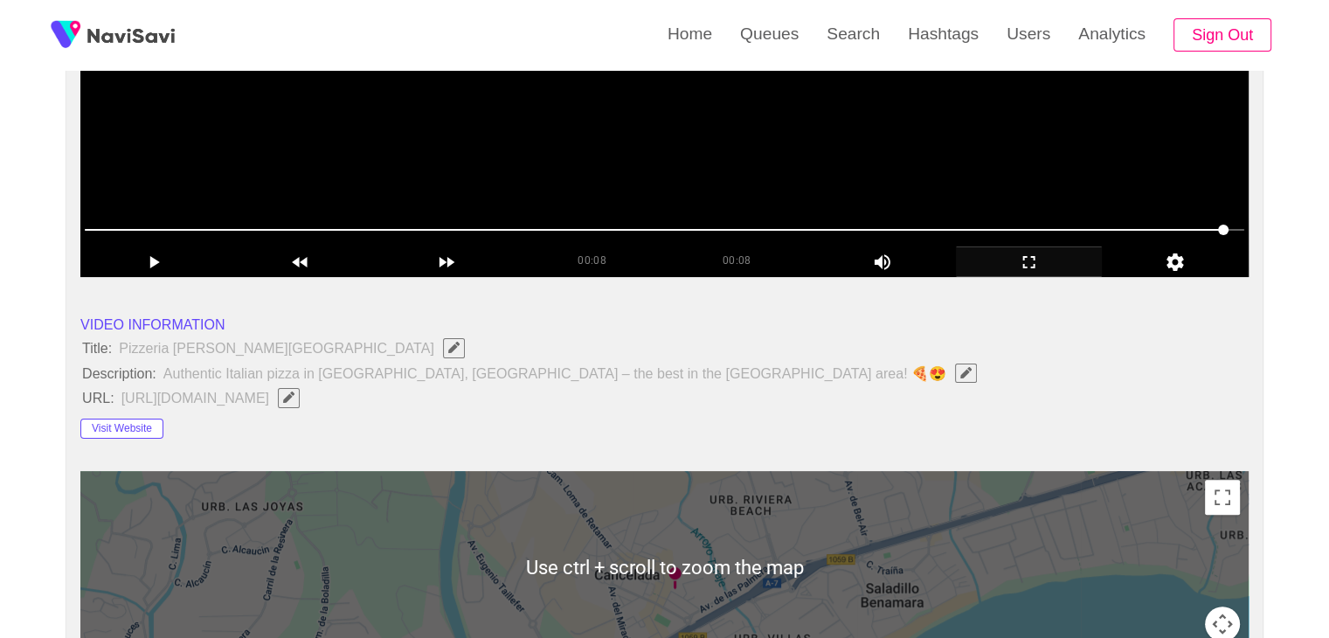
scroll to position [349, 0]
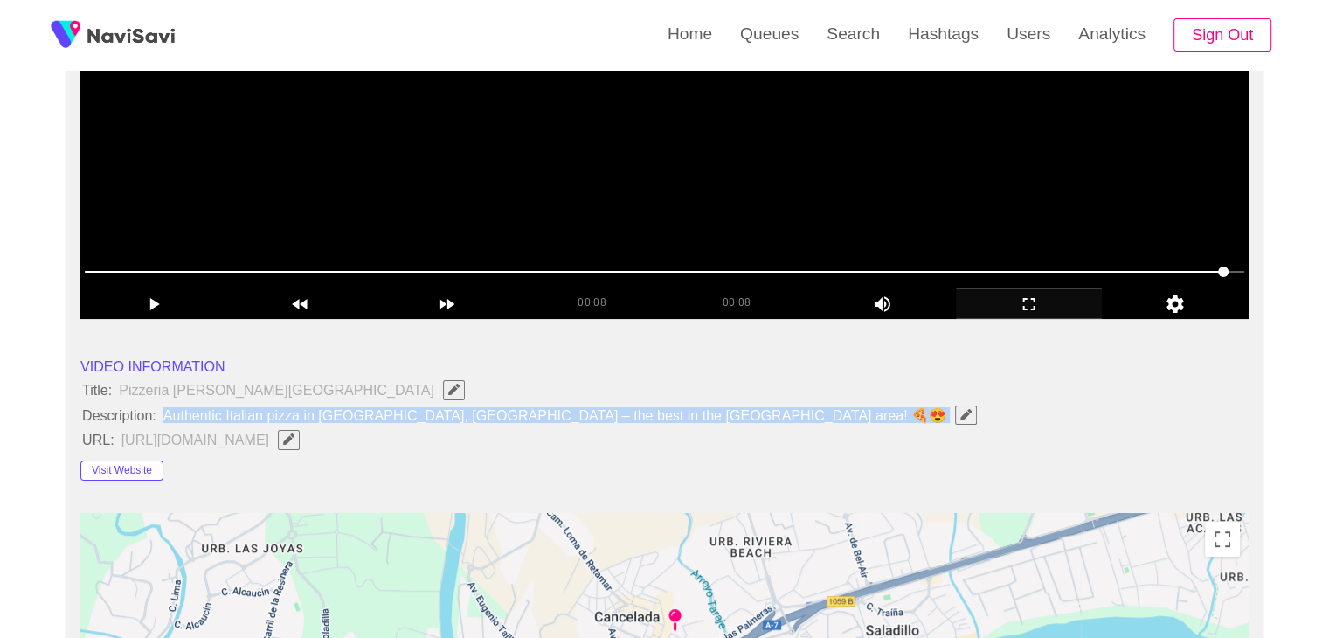
drag, startPoint x: 162, startPoint y: 413, endPoint x: 703, endPoint y: 407, distance: 540.7
click at [703, 407] on span "Authentic Italian pizza in [GEOGRAPHIC_DATA], [GEOGRAPHIC_DATA] – the best in t…" at bounding box center [574, 415] width 825 height 23
click at [960, 413] on icon "Edit Field" at bounding box center [965, 414] width 11 height 11
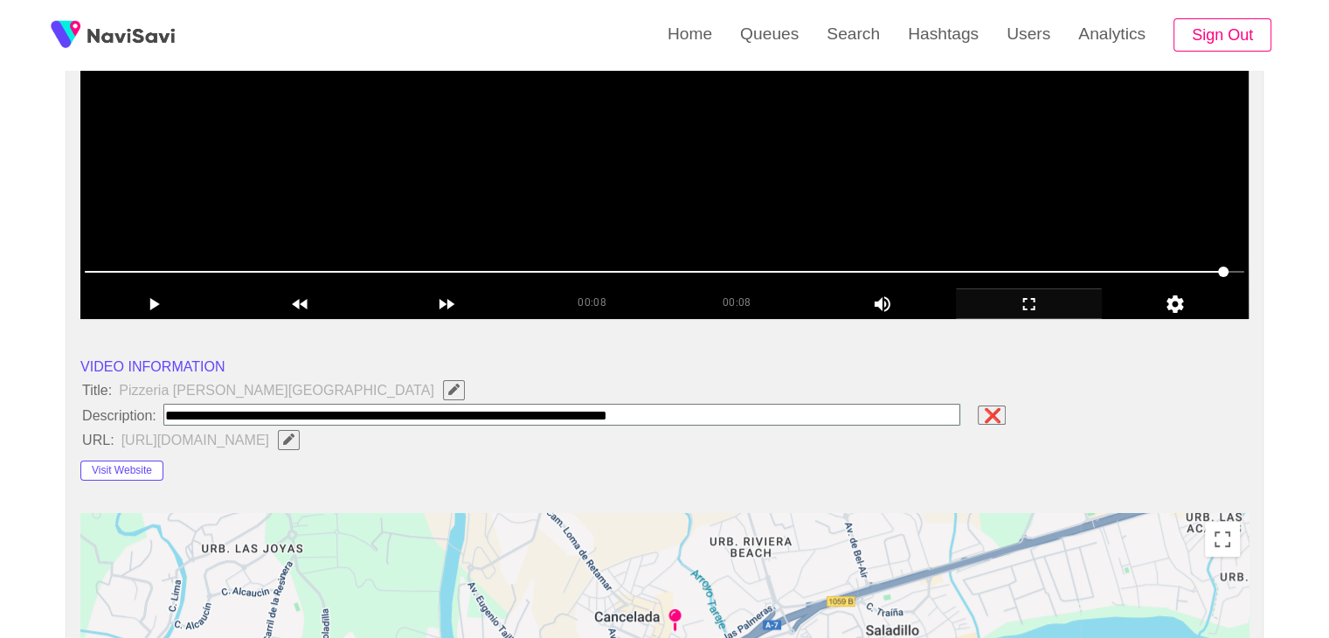
click at [756, 418] on input "field" at bounding box center [562, 415] width 798 height 22
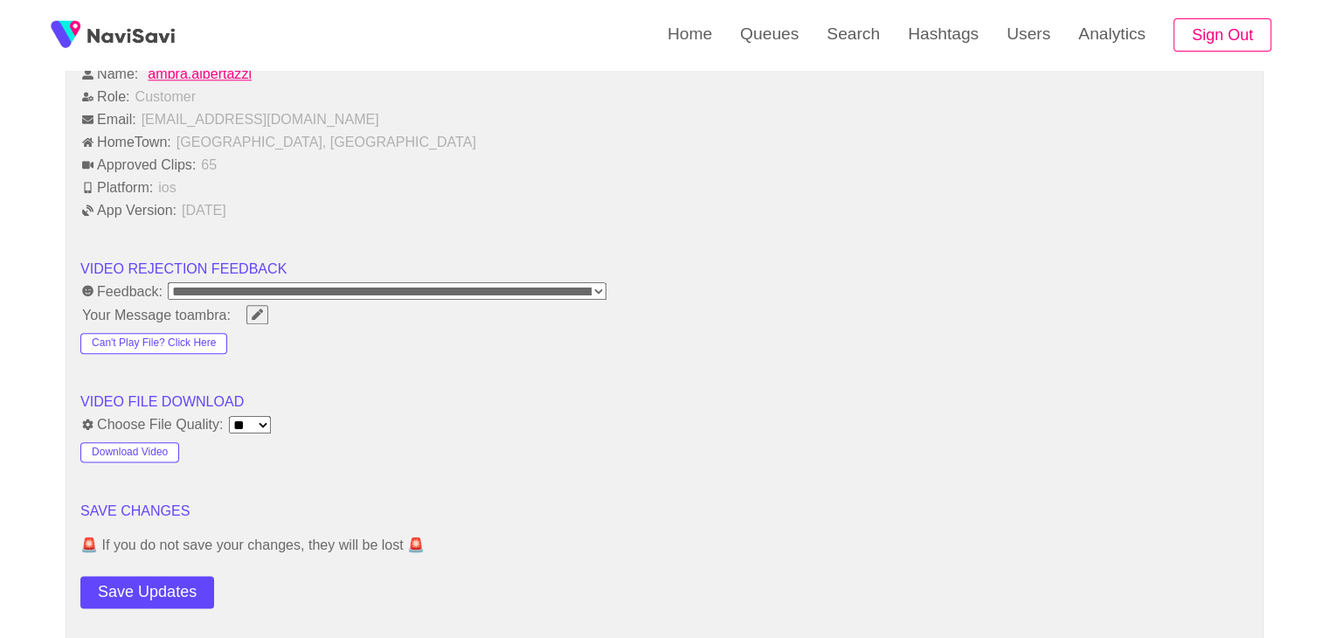
scroll to position [2096, 0]
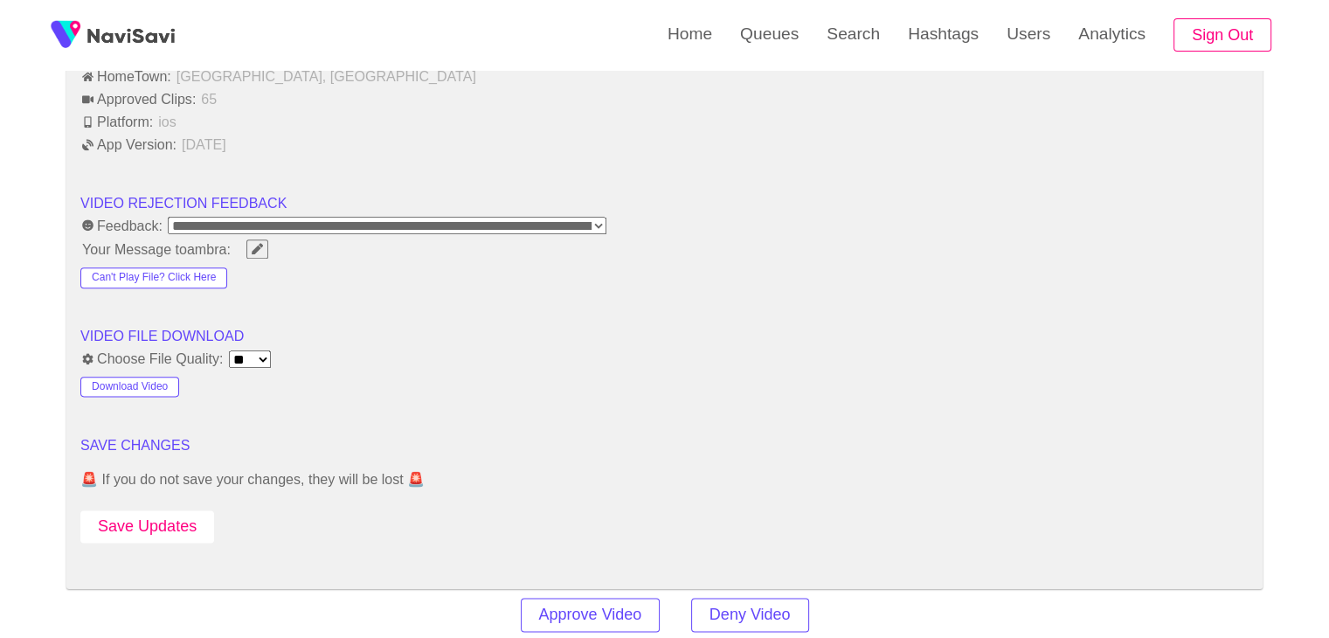
click at [172, 528] on button "Save Updates" at bounding box center [147, 526] width 134 height 32
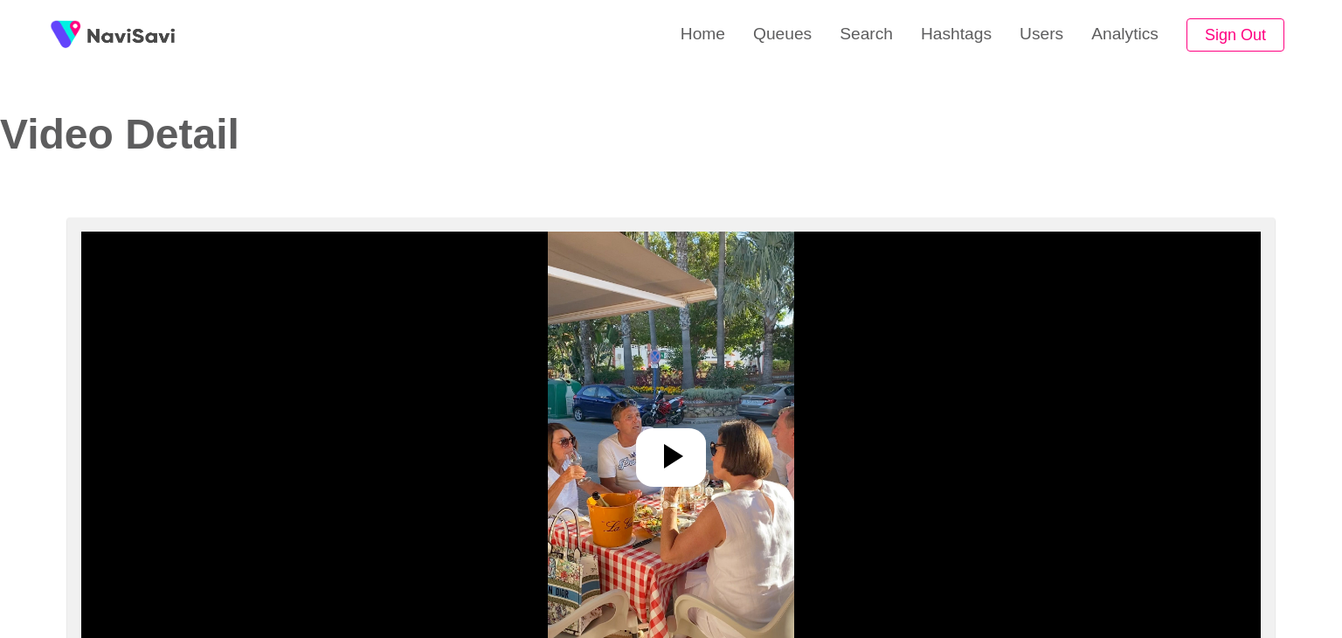
select select "**********"
select select "**"
click at [673, 478] on div at bounding box center [664, 457] width 70 height 59
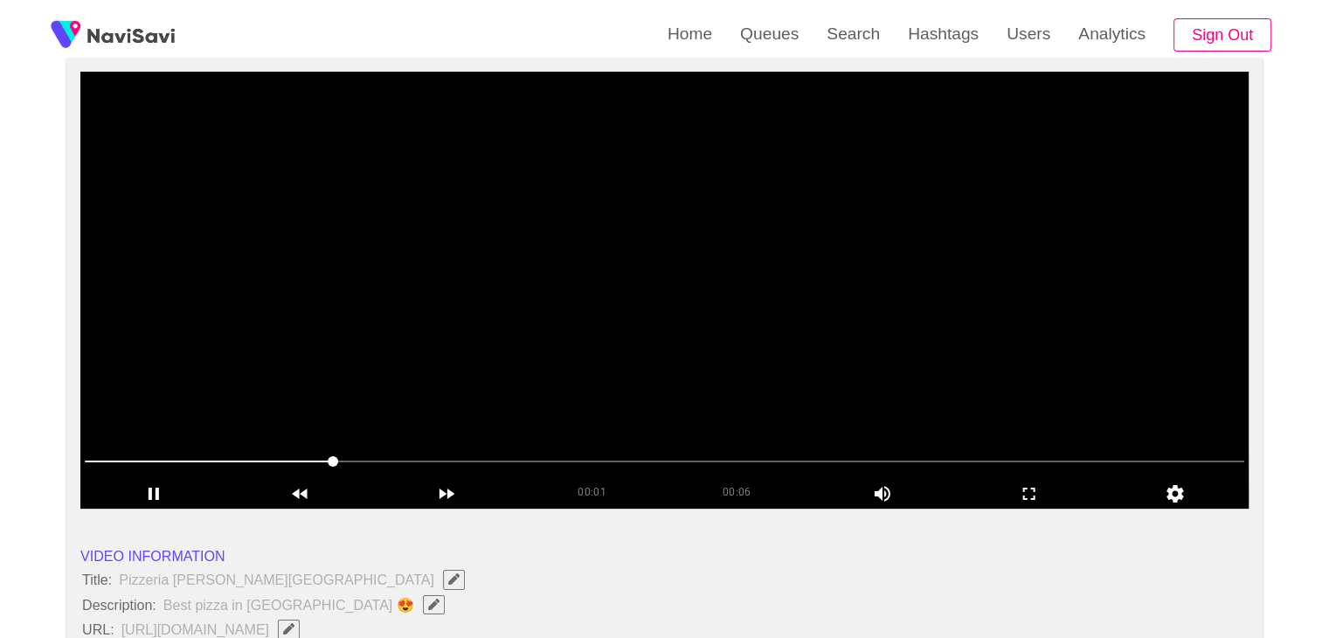
scroll to position [175, 0]
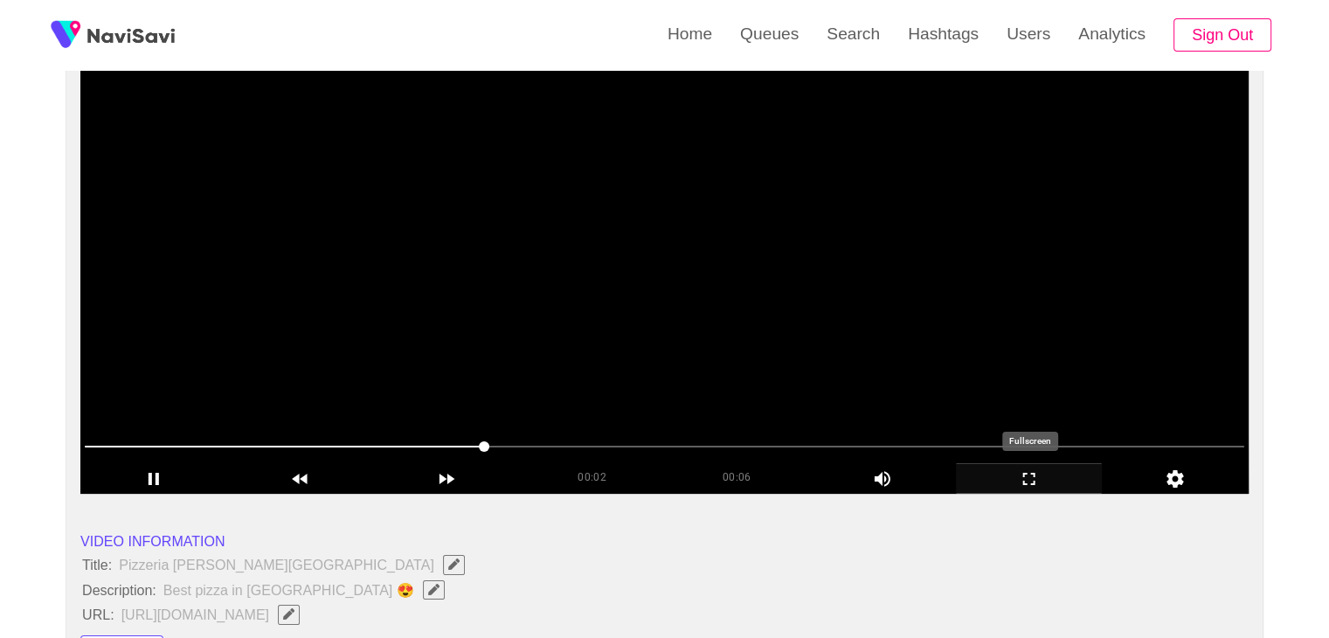
click at [1051, 469] on icon "add" at bounding box center [1028, 478] width 145 height 21
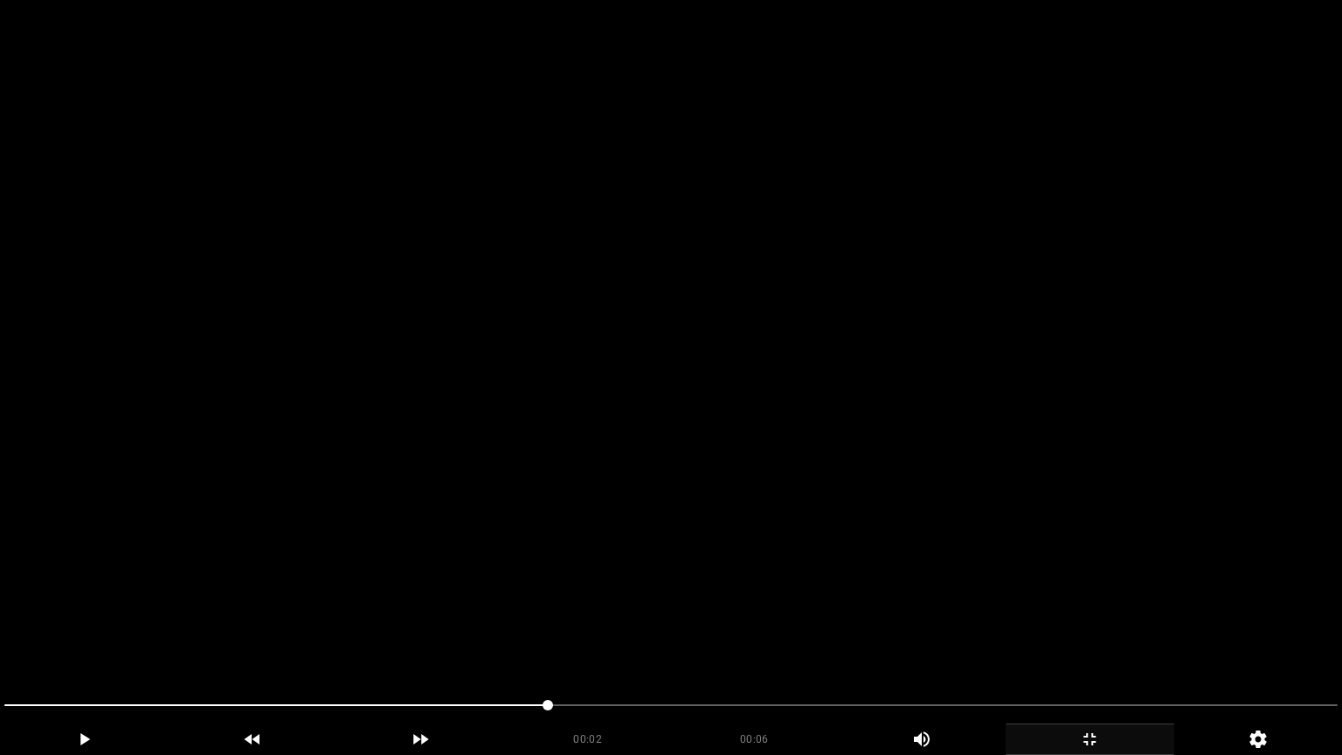
click at [835, 565] on video at bounding box center [671, 377] width 1342 height 755
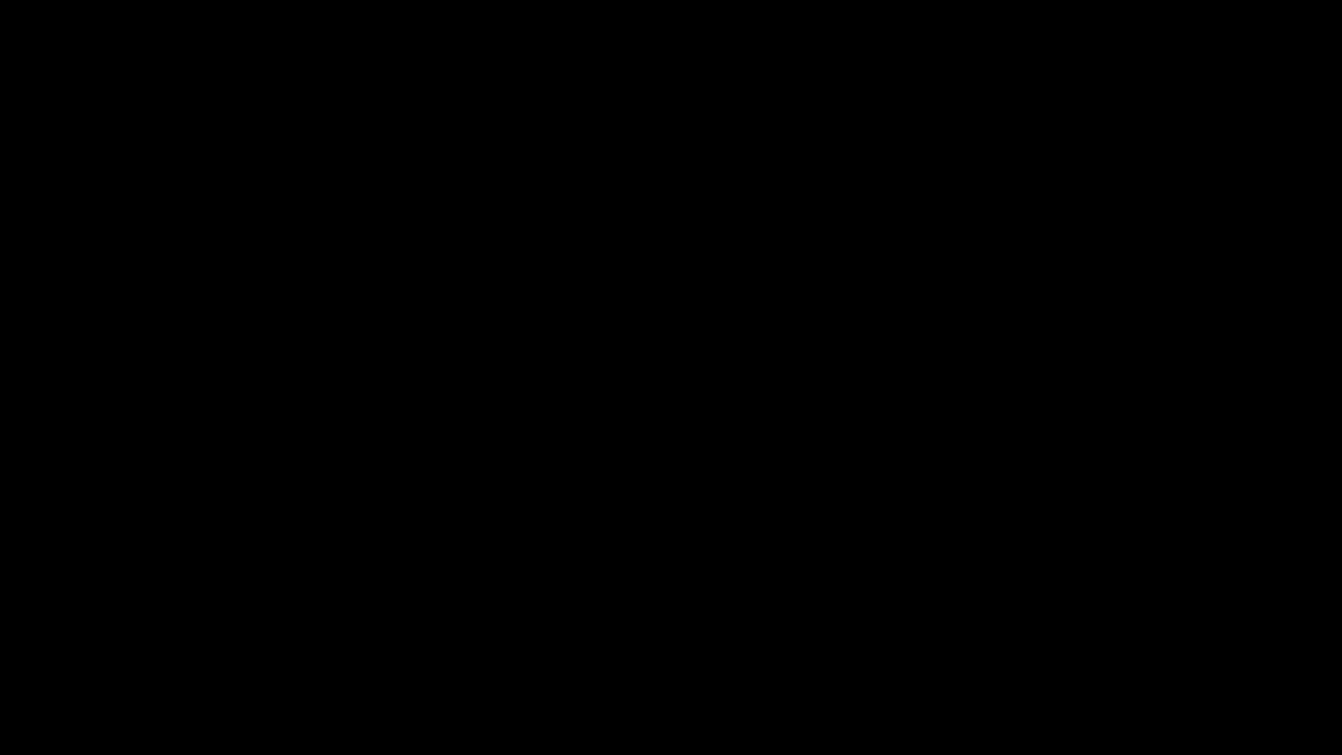
click at [1094, 637] on icon "add" at bounding box center [1089, 739] width 12 height 12
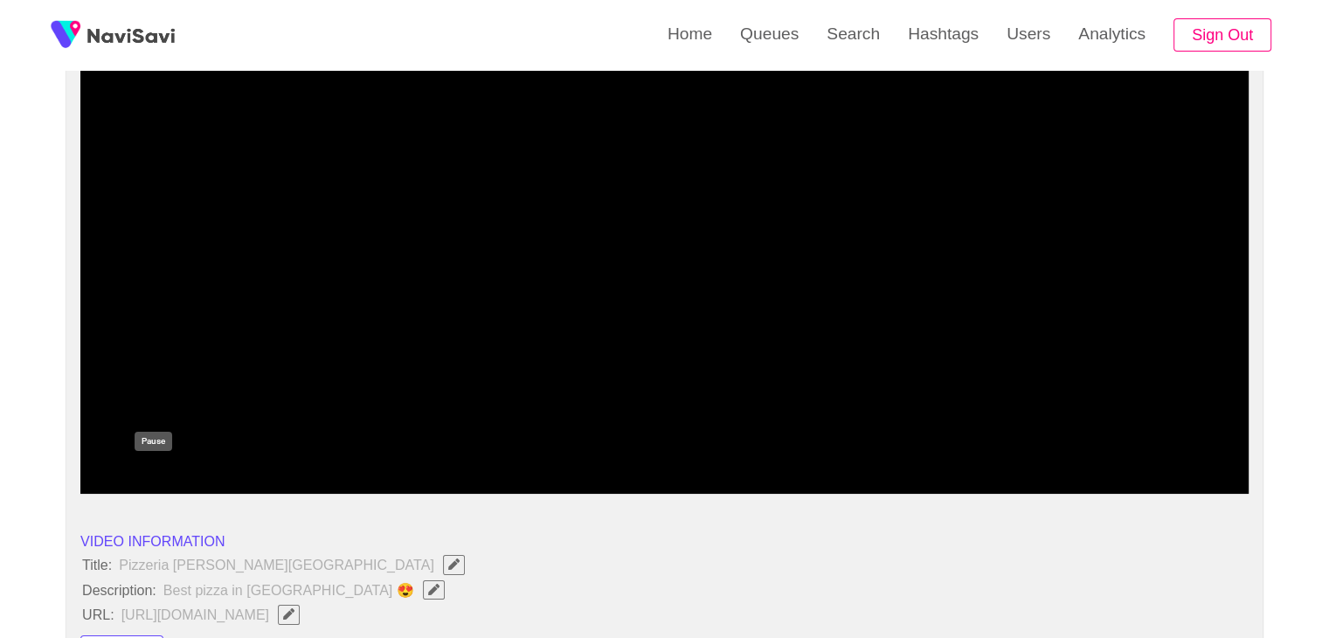
drag, startPoint x: 141, startPoint y: 472, endPoint x: 329, endPoint y: 473, distance: 188.7
click at [142, 472] on icon "add" at bounding box center [153, 478] width 145 height 21
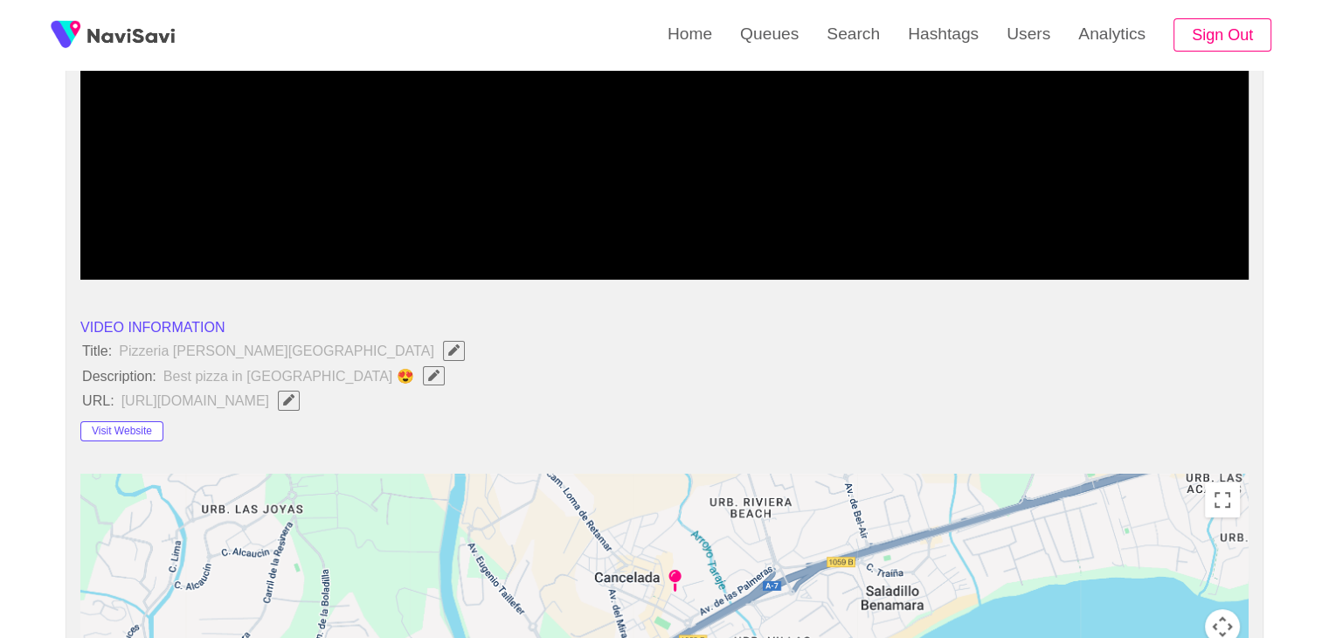
scroll to position [349, 0]
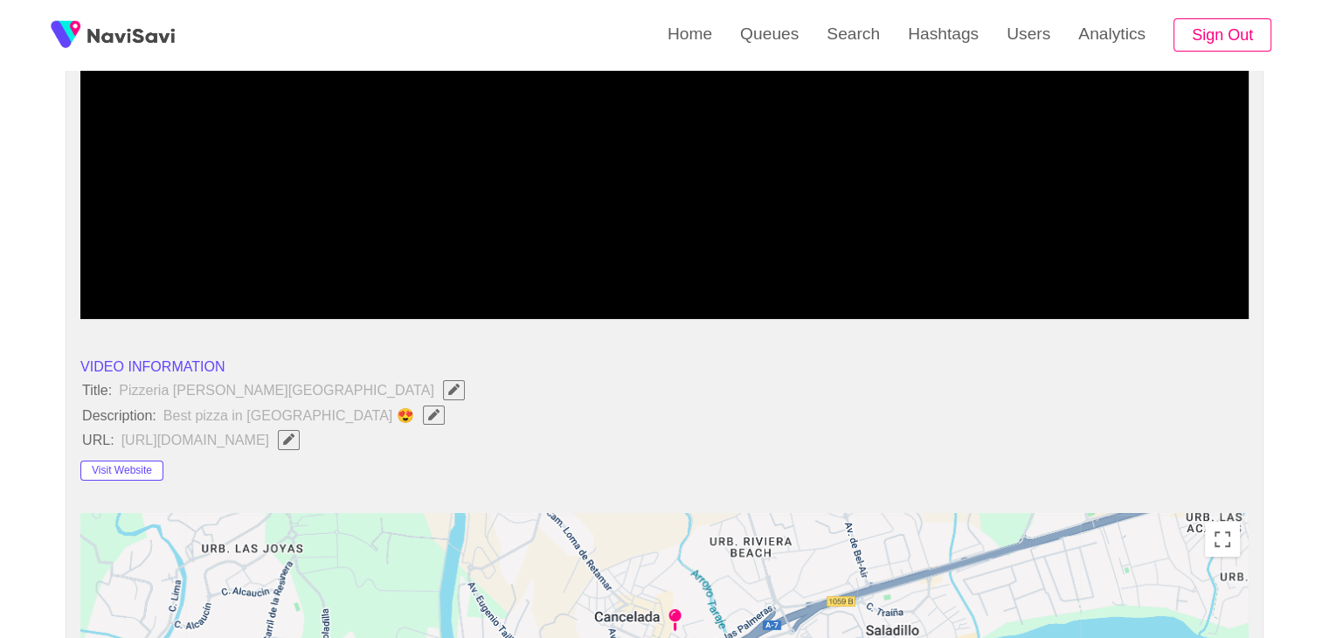
click at [353, 416] on span "Best pizza in [GEOGRAPHIC_DATA] 😍" at bounding box center [308, 415] width 293 height 23
click at [428, 412] on icon "Edit Field" at bounding box center [433, 414] width 11 height 11
type input "**********"
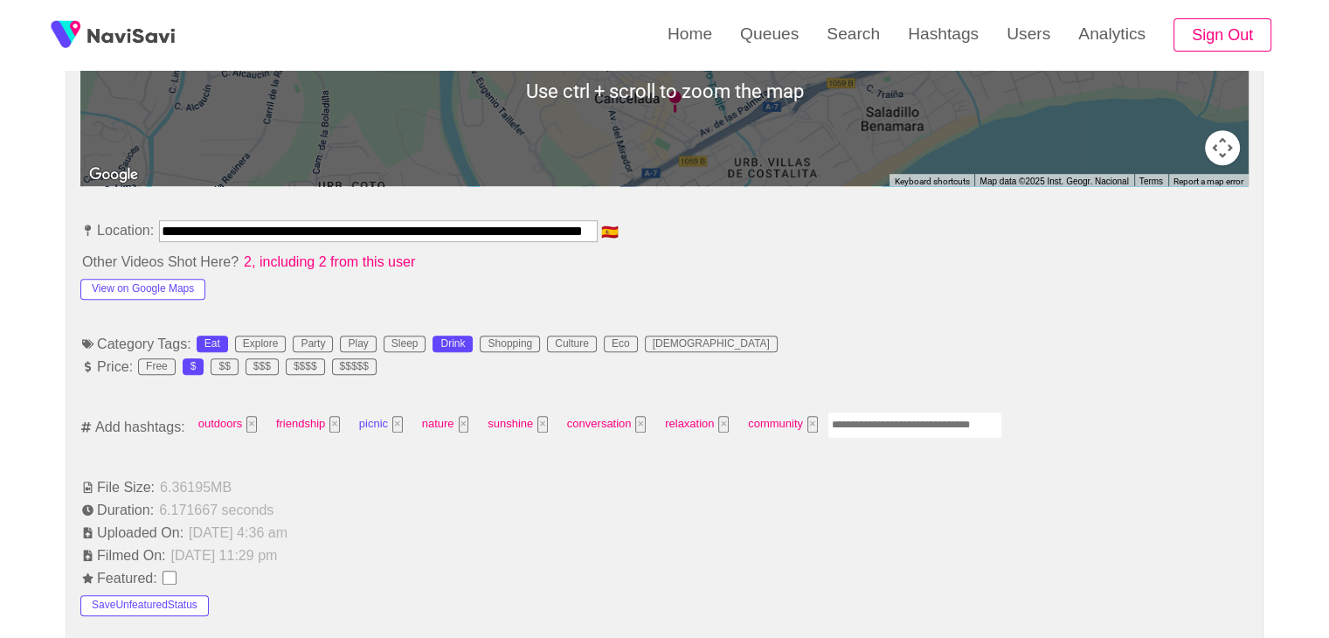
scroll to position [874, 0]
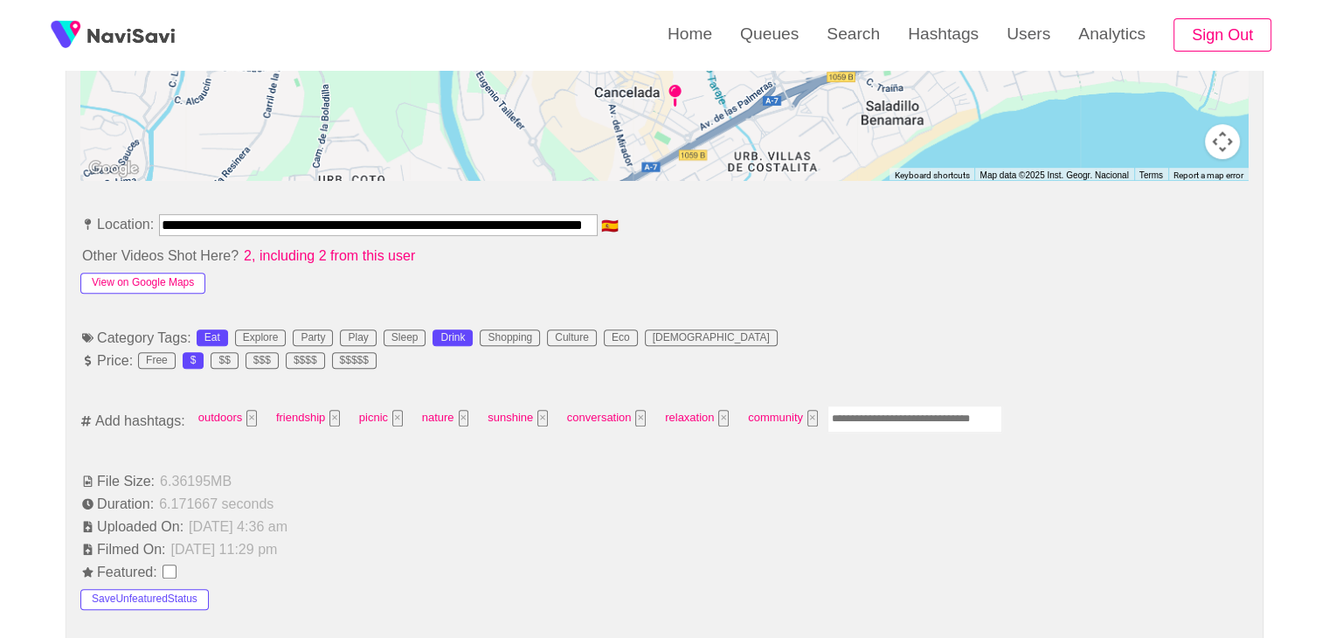
click at [166, 278] on button "View on Google Maps" at bounding box center [142, 283] width 125 height 21
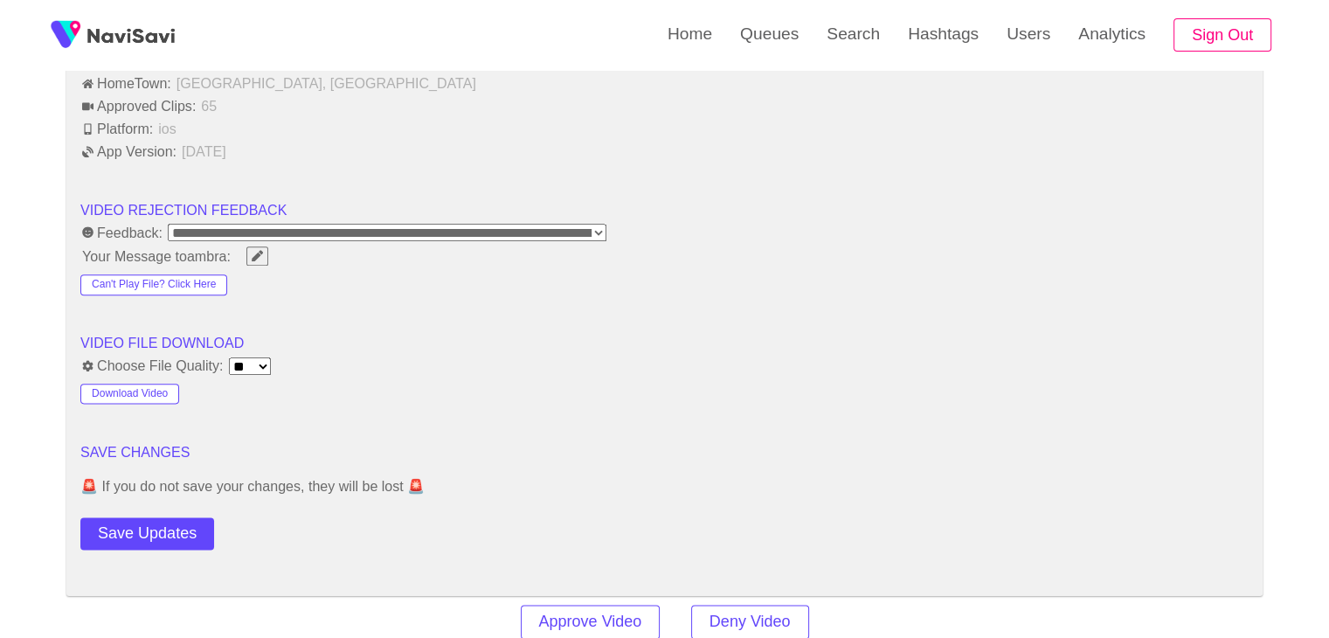
scroll to position [2096, 0]
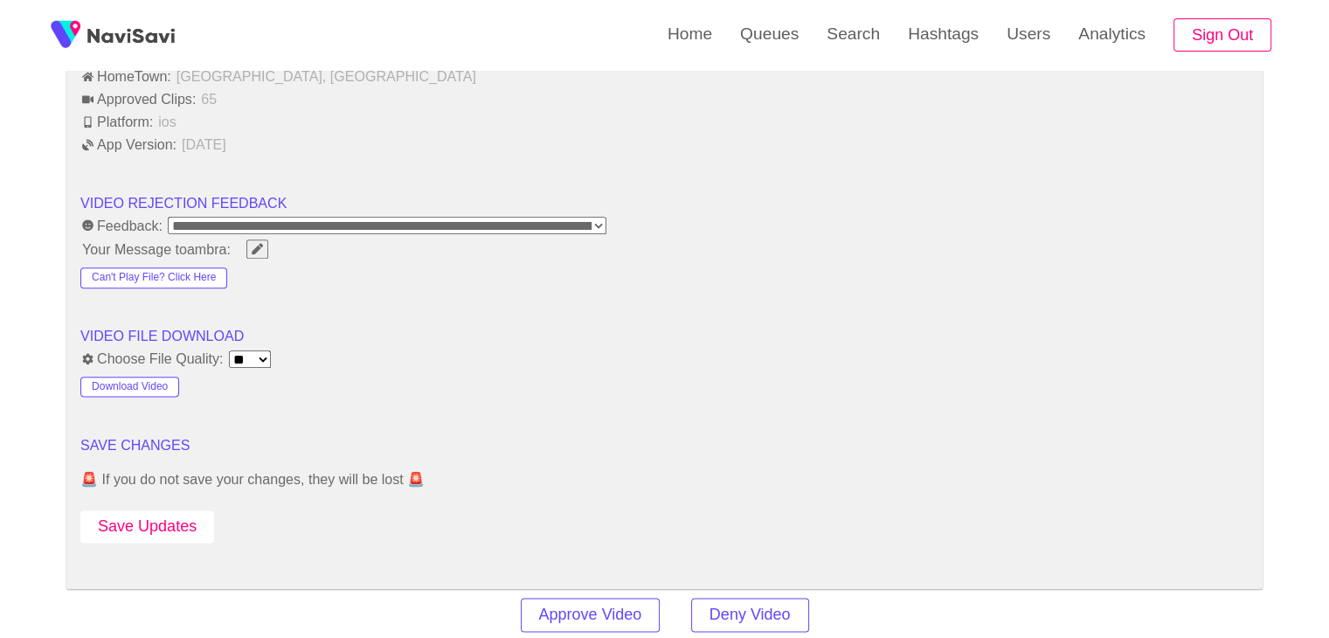
click at [172, 514] on button "Save Updates" at bounding box center [147, 526] width 134 height 32
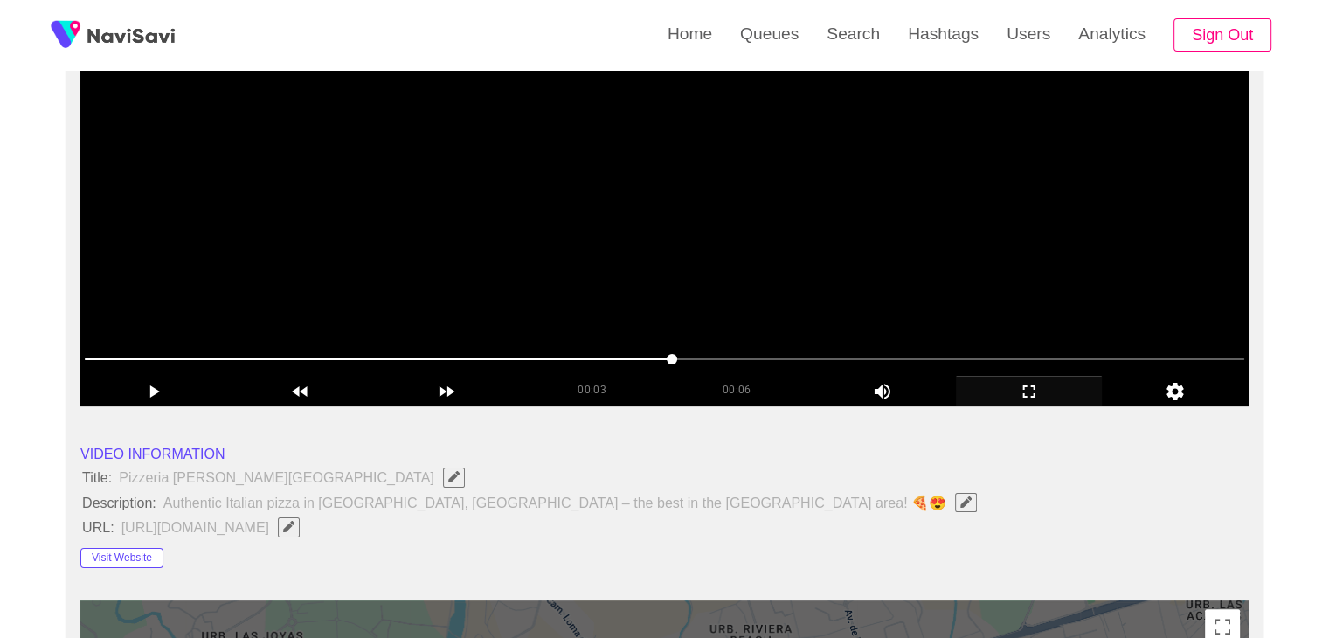
scroll to position [262, 0]
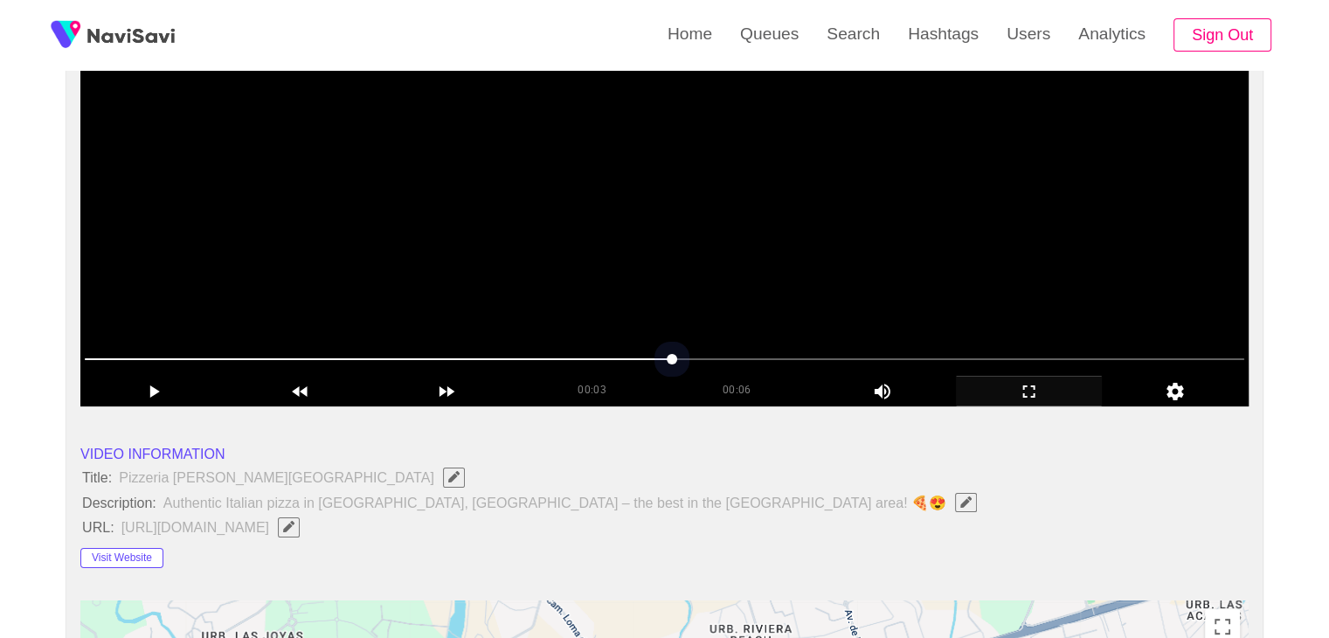
drag, startPoint x: 311, startPoint y: 358, endPoint x: 256, endPoint y: 361, distance: 55.1
click at [256, 361] on span at bounding box center [664, 359] width 1159 height 28
drag, startPoint x: 158, startPoint y: 349, endPoint x: 147, endPoint y: 350, distance: 11.5
click at [147, 350] on span at bounding box center [664, 359] width 1159 height 28
click at [112, 350] on span at bounding box center [664, 359] width 1159 height 28
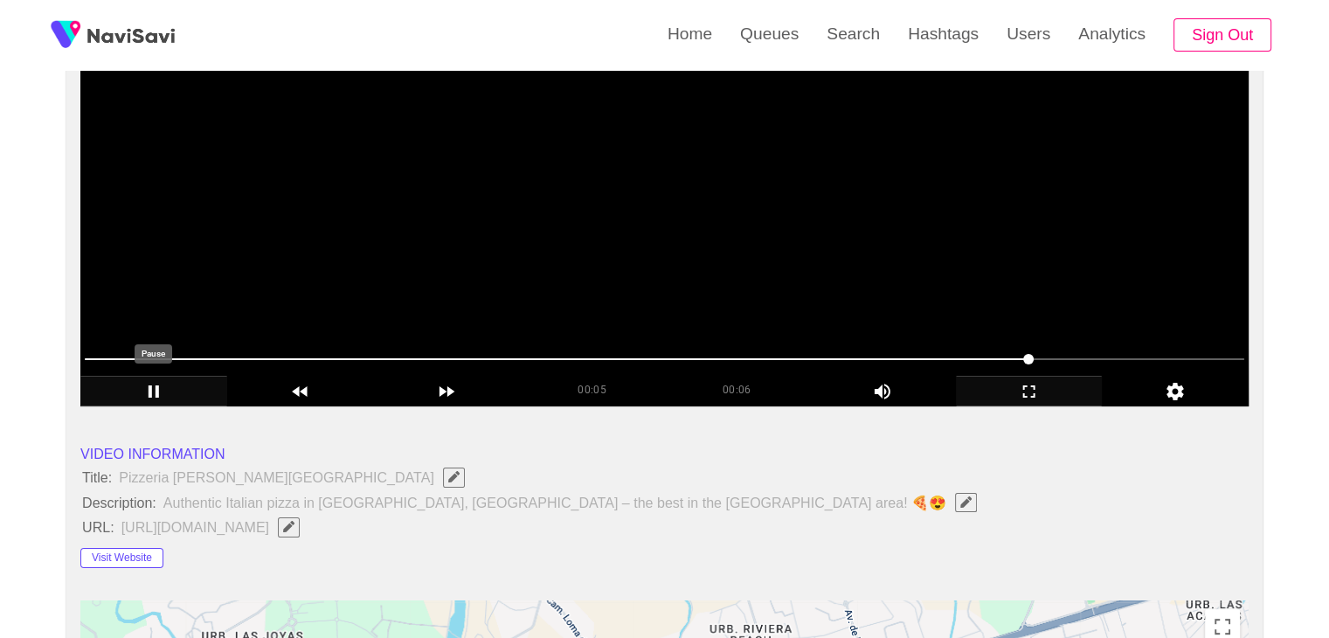
click at [153, 385] on icon "add" at bounding box center [153, 391] width 145 height 21
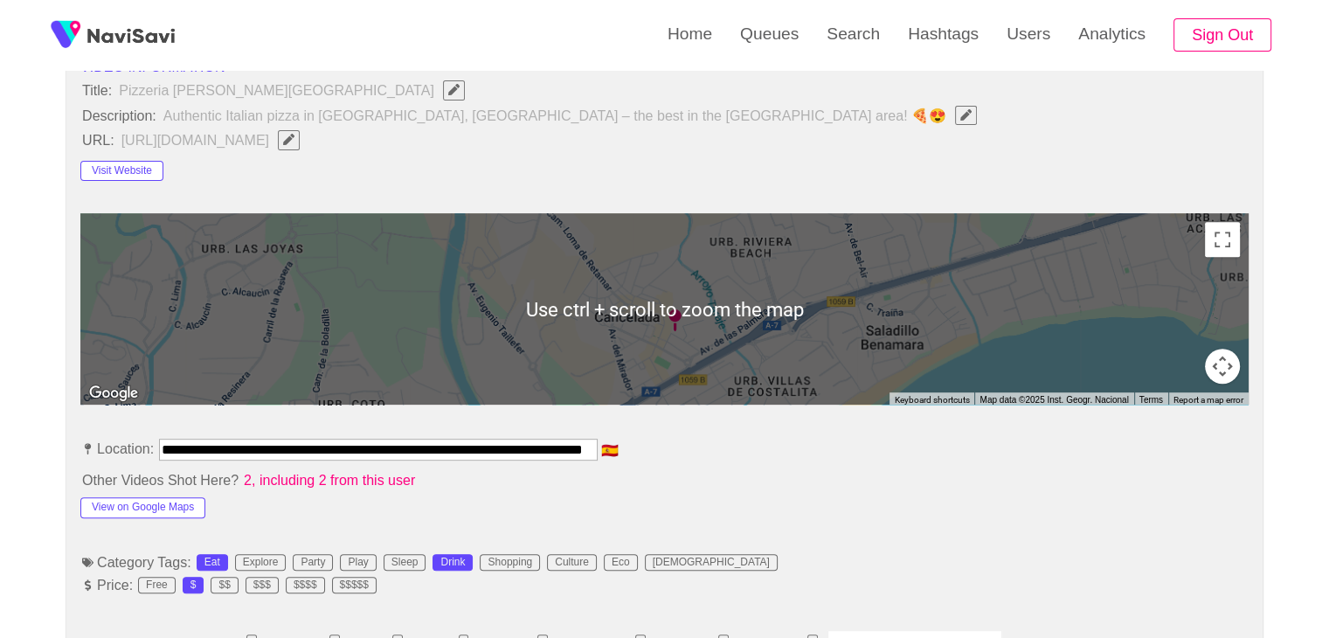
scroll to position [786, 0]
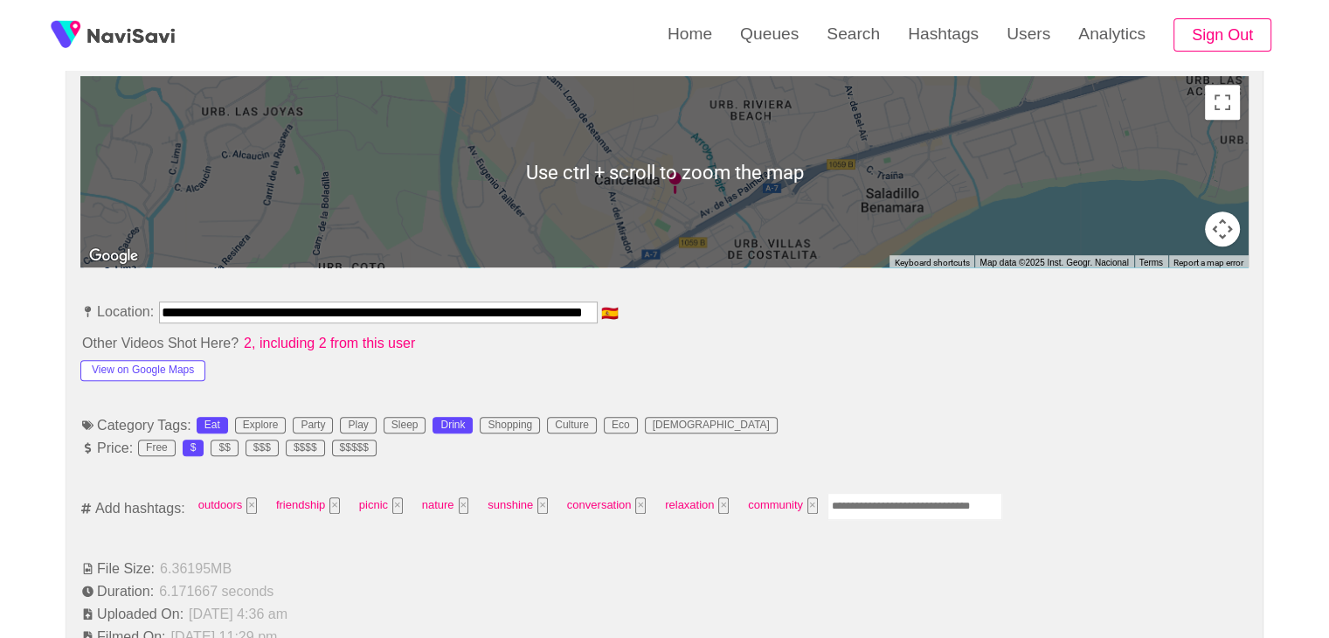
click at [857, 495] on input "Enter tag here and press return" at bounding box center [914, 506] width 175 height 27
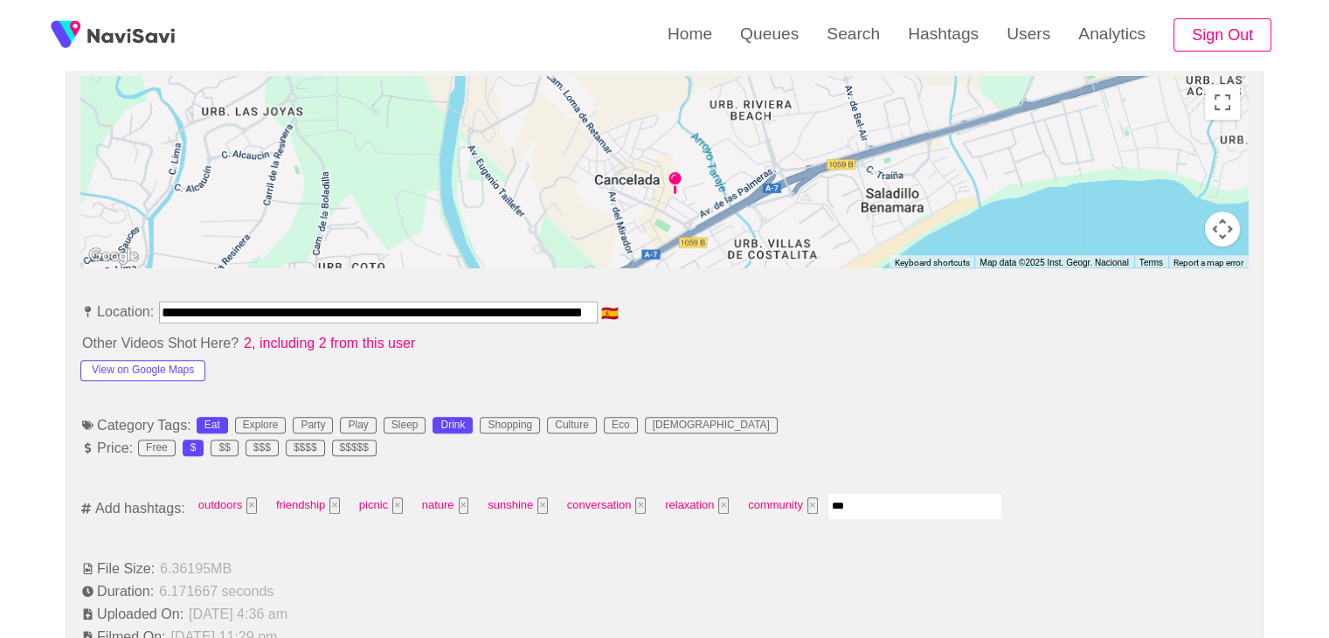
type input "****"
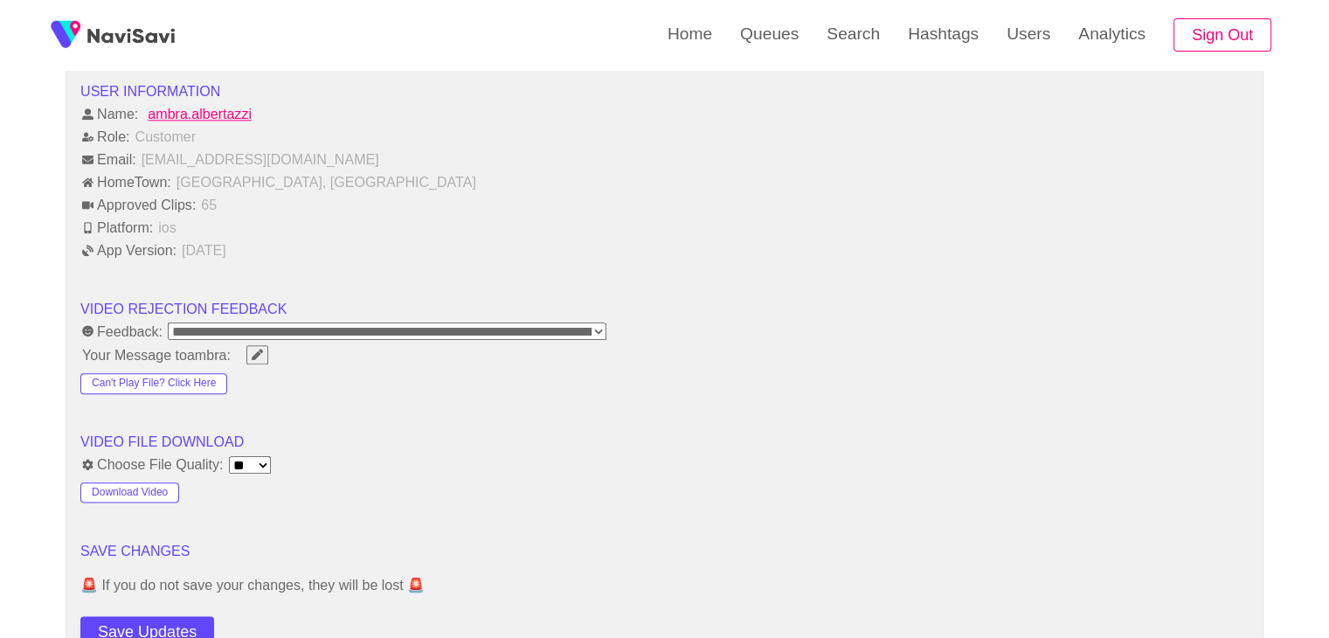
scroll to position [2009, 0]
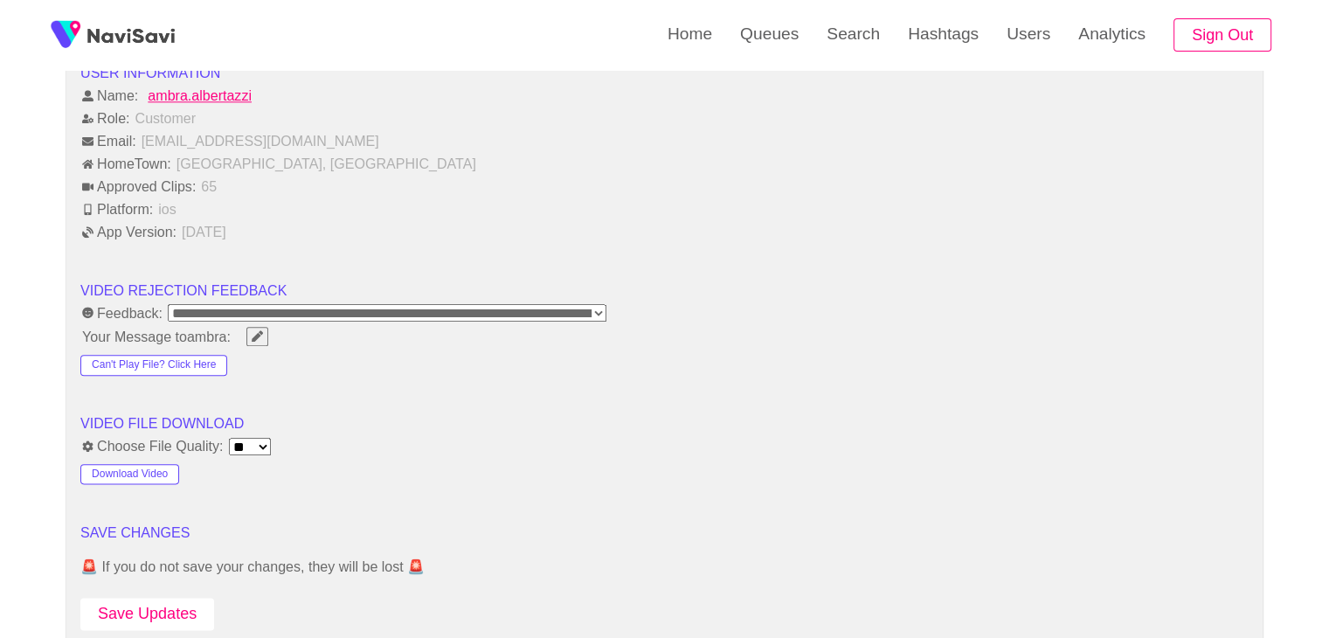
click at [146, 597] on button "Save Updates" at bounding box center [147, 613] width 134 height 32
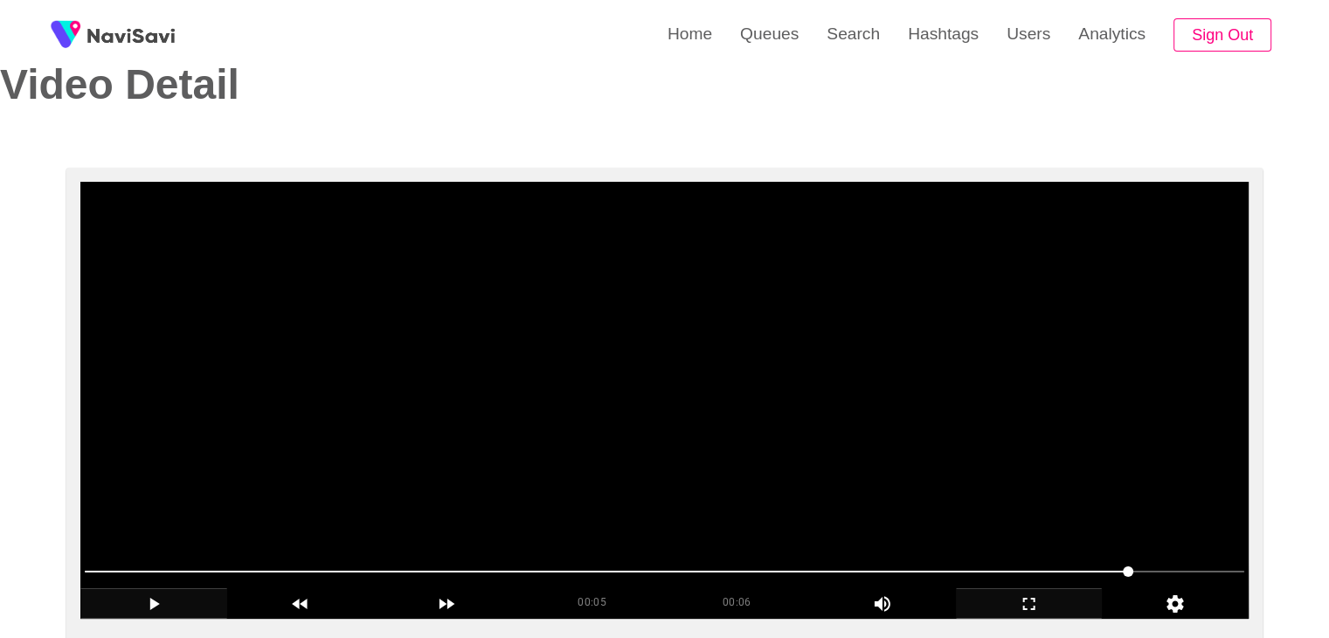
scroll to position [0, 0]
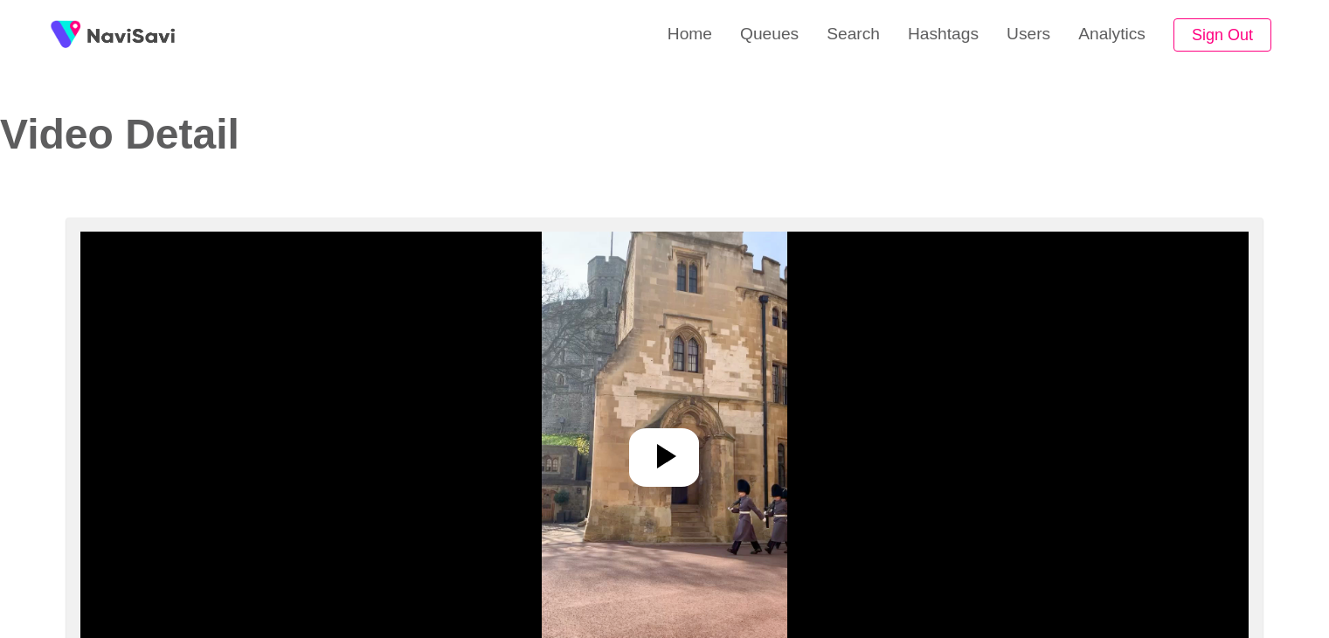
select select "**********"
select select "**"
click at [687, 428] on div at bounding box center [664, 449] width 1168 height 437
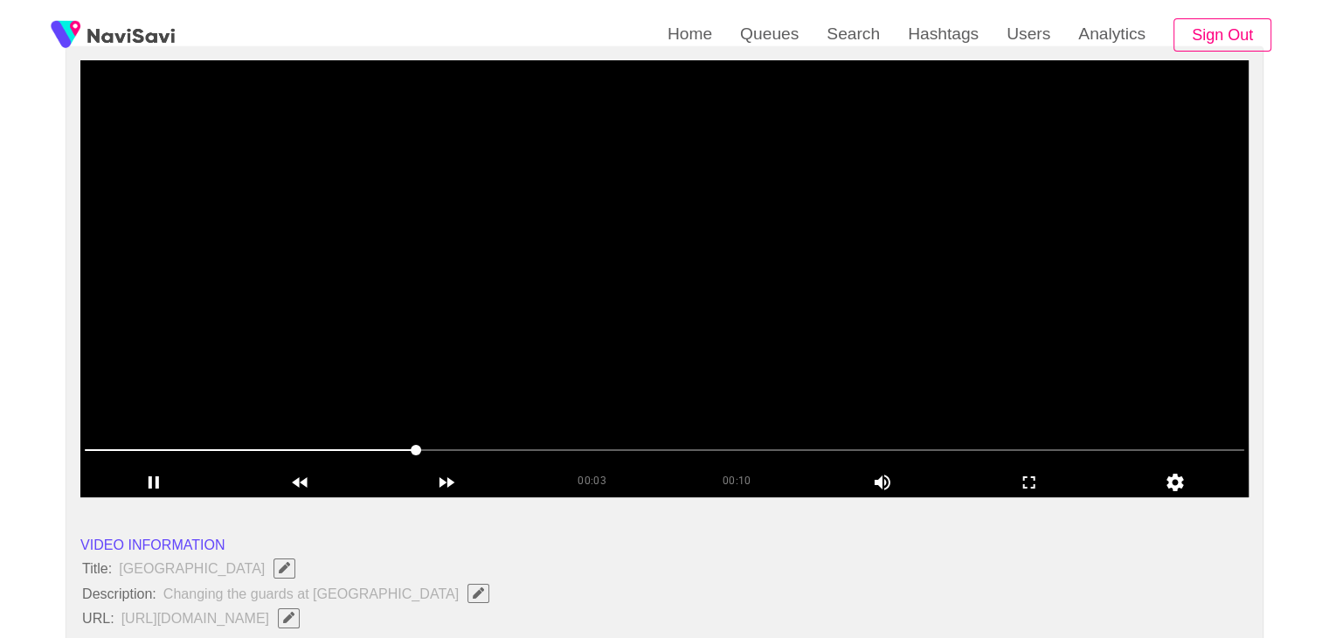
scroll to position [175, 0]
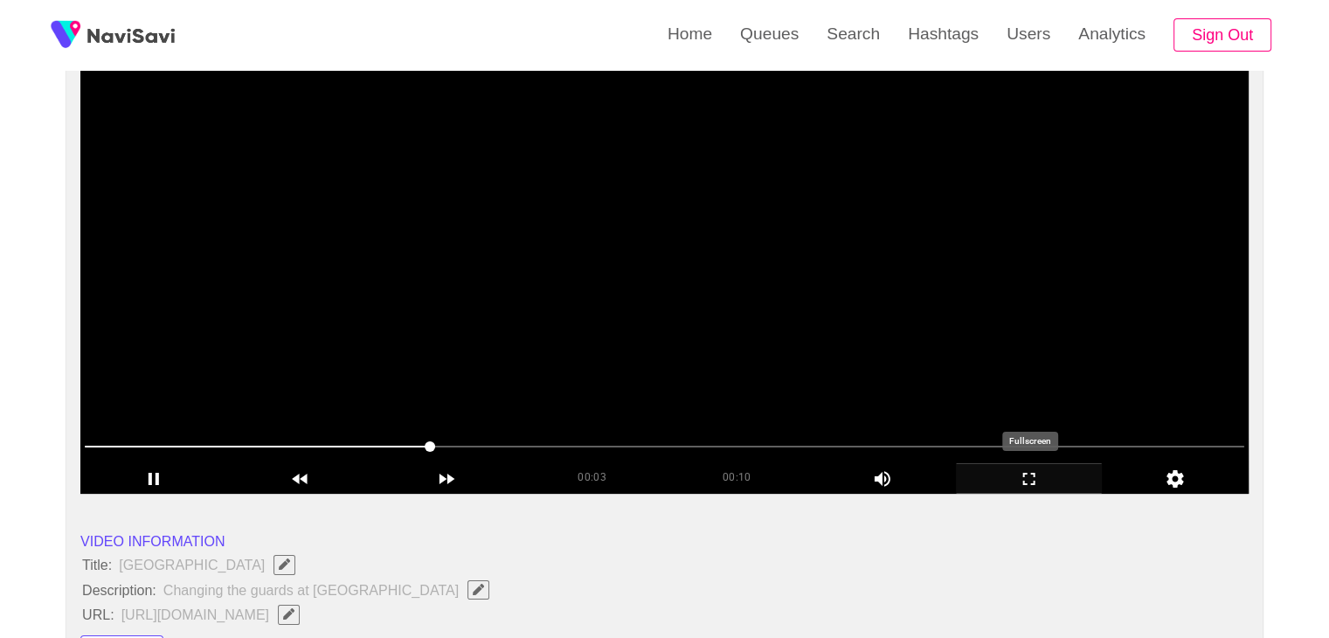
click at [1019, 477] on icon "add" at bounding box center [1028, 478] width 145 height 21
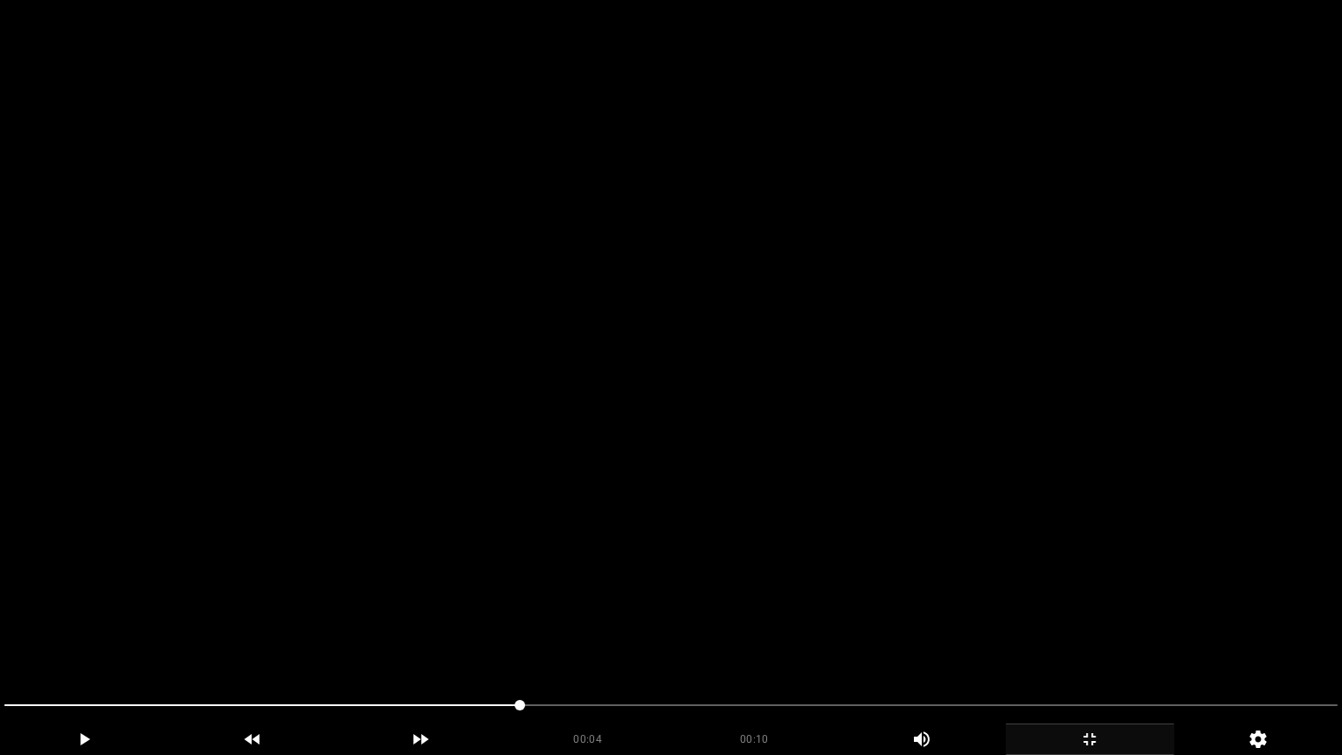
drag, startPoint x: 342, startPoint y: 700, endPoint x: 0, endPoint y: 629, distance: 349.7
click at [0, 634] on section "00:04 00:10 Picture In Picture 1 Error: Failed to load Video" at bounding box center [671, 377] width 1342 height 755
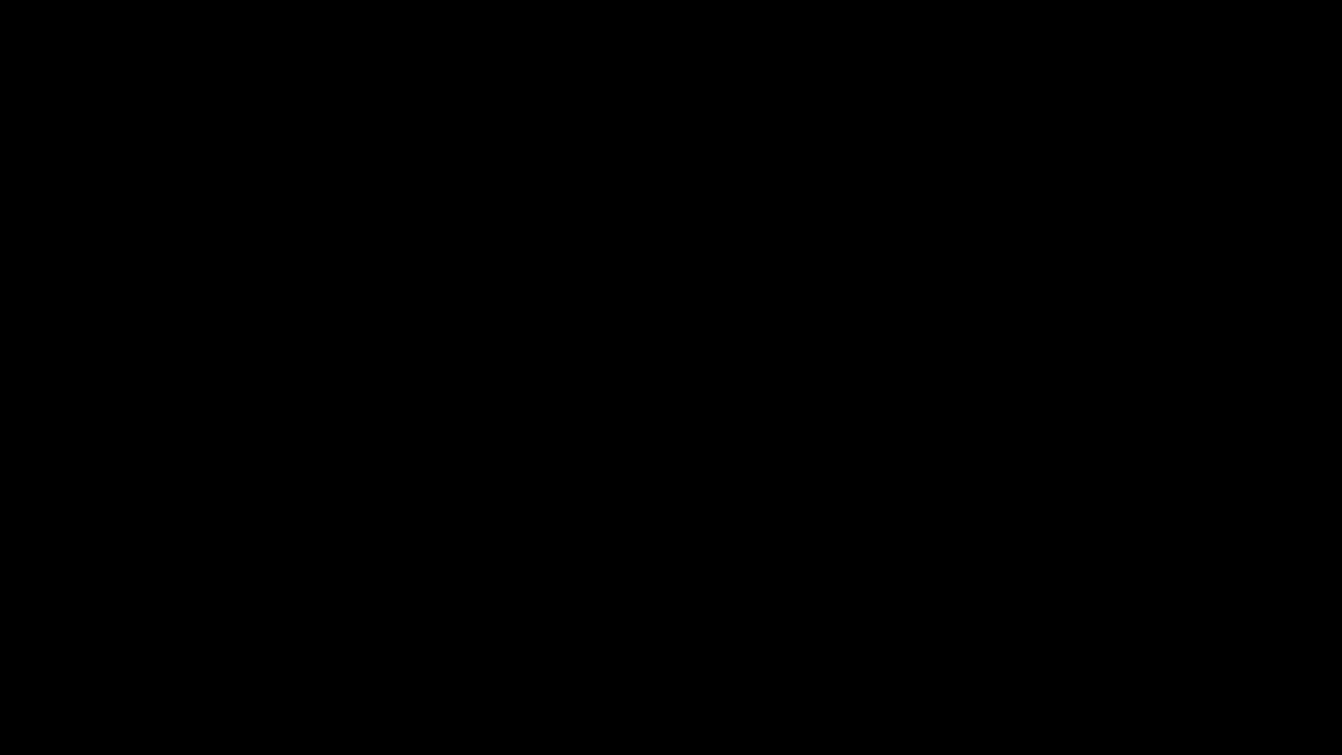
click at [1104, 637] on icon "add" at bounding box center [1089, 739] width 167 height 21
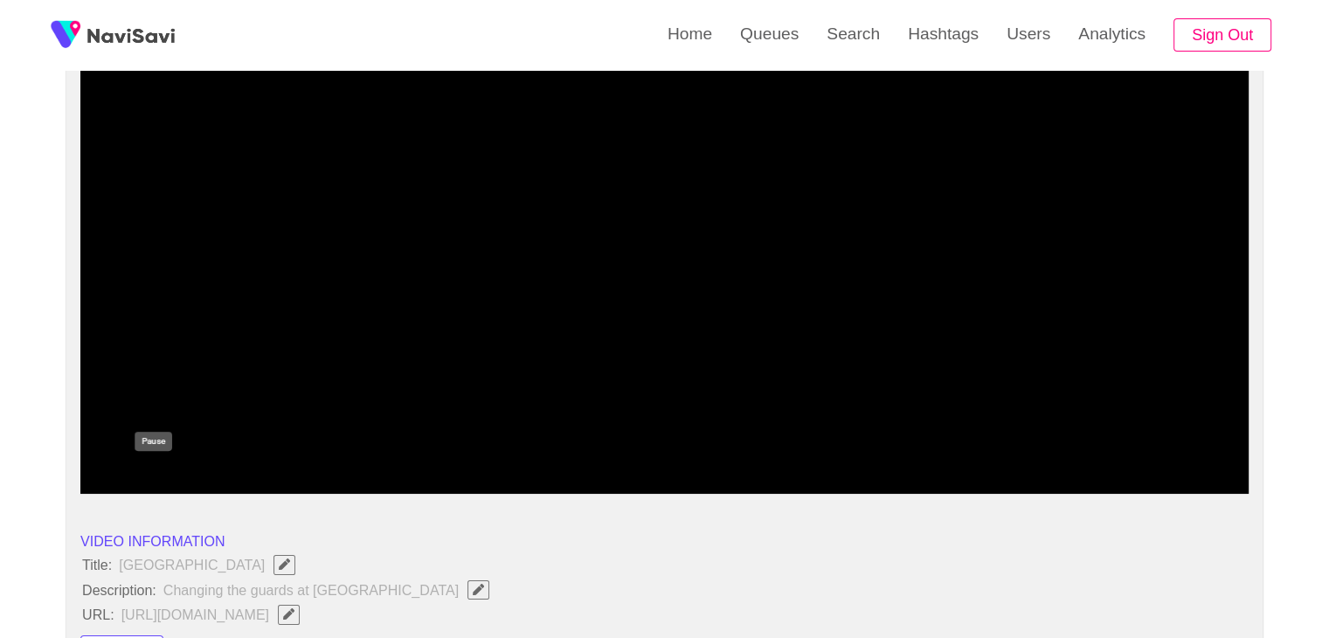
click at [147, 474] on icon "add" at bounding box center [153, 478] width 145 height 21
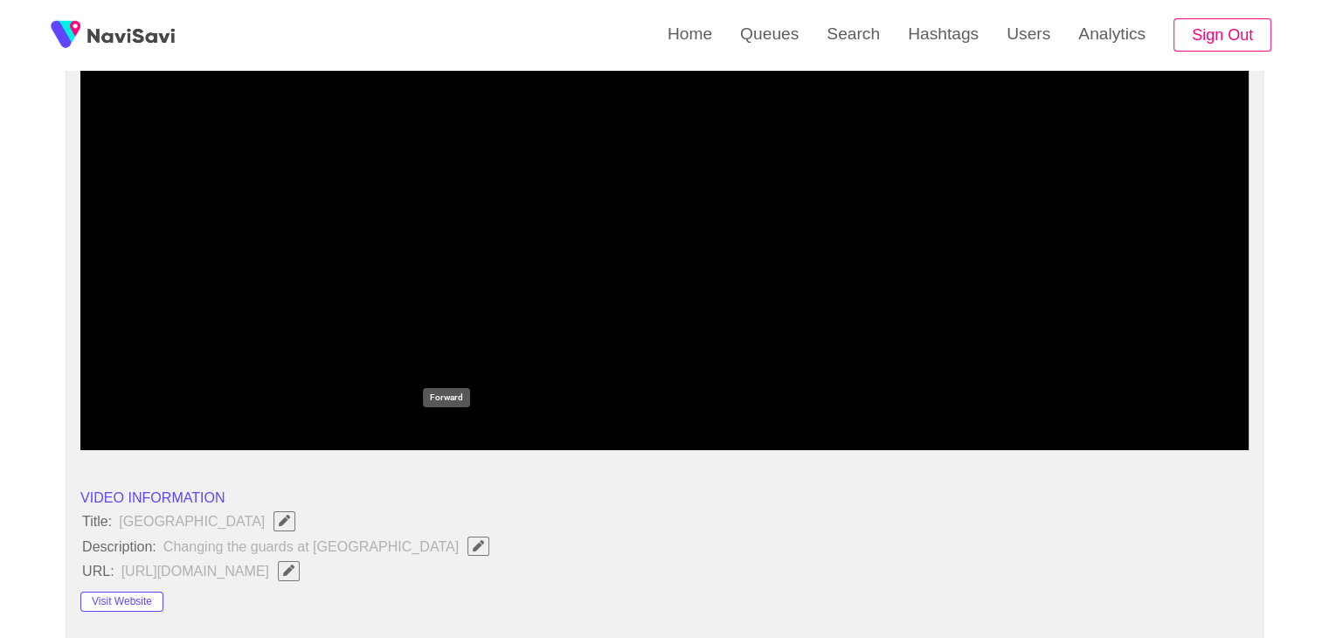
scroll to position [349, 0]
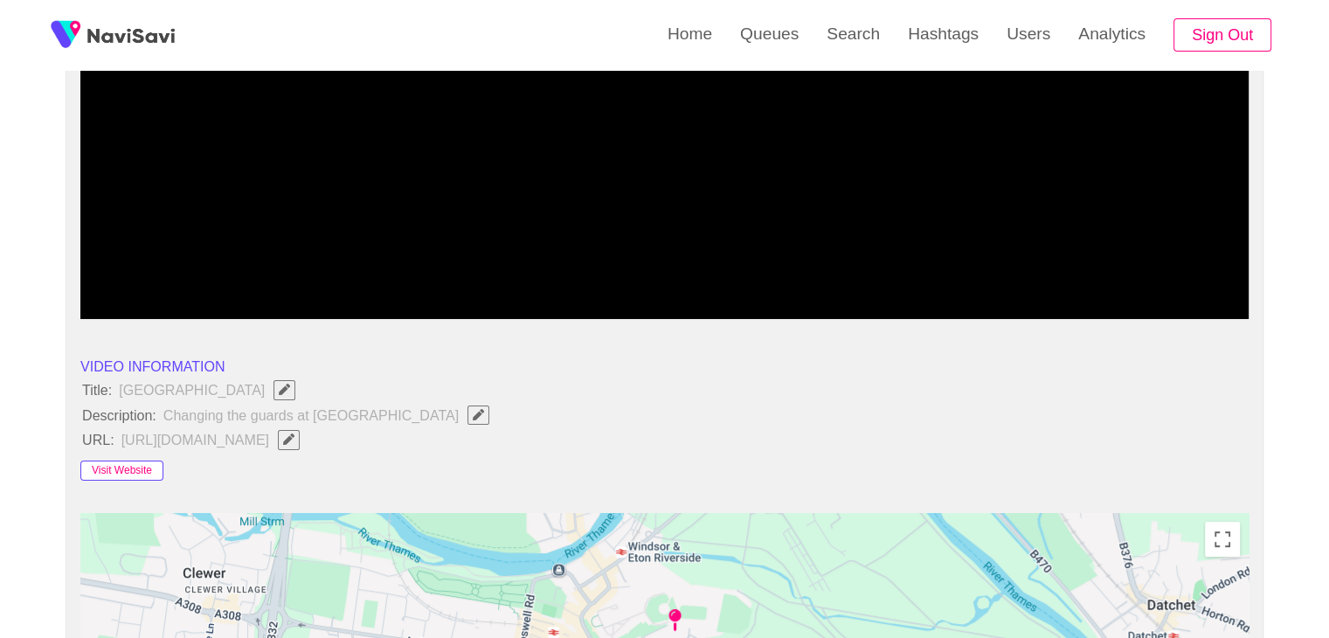
click at [109, 466] on button "Visit Website" at bounding box center [121, 470] width 83 height 21
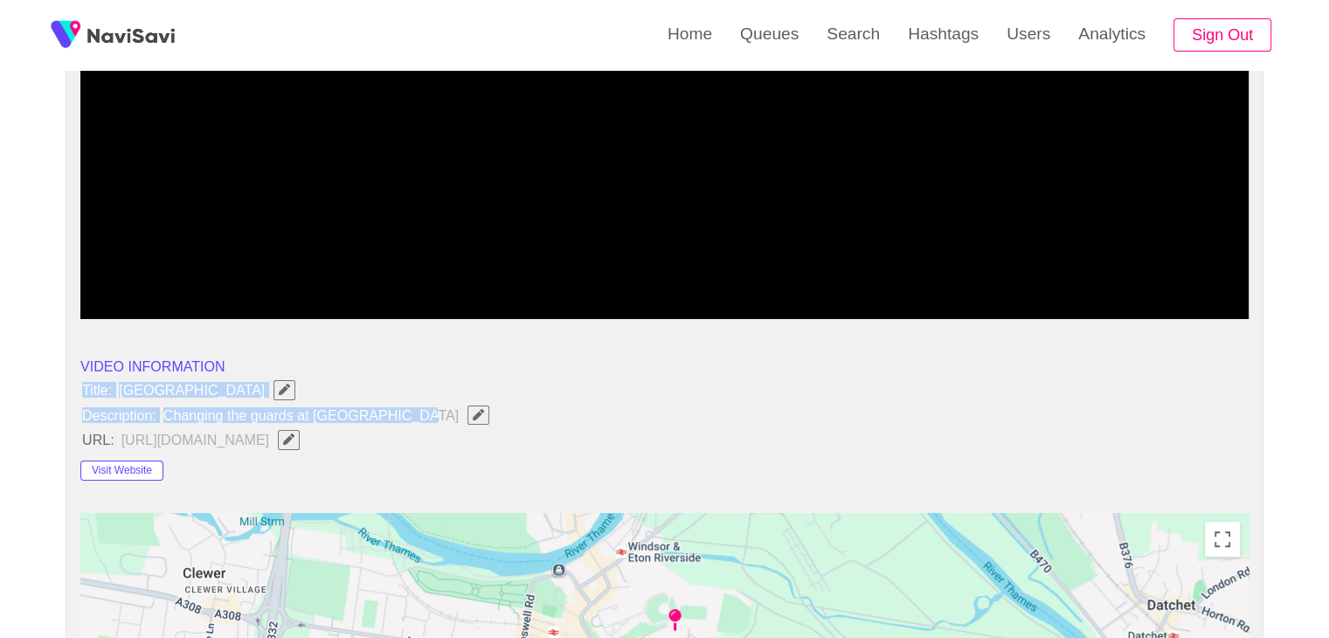
drag, startPoint x: 86, startPoint y: 389, endPoint x: 413, endPoint y: 411, distance: 327.5
copy ul "Title: [GEOGRAPHIC_DATA] Description: Changing the guards at [GEOGRAPHIC_DATA]"
click at [473, 411] on icon "Edit Field" at bounding box center [478, 414] width 11 height 11
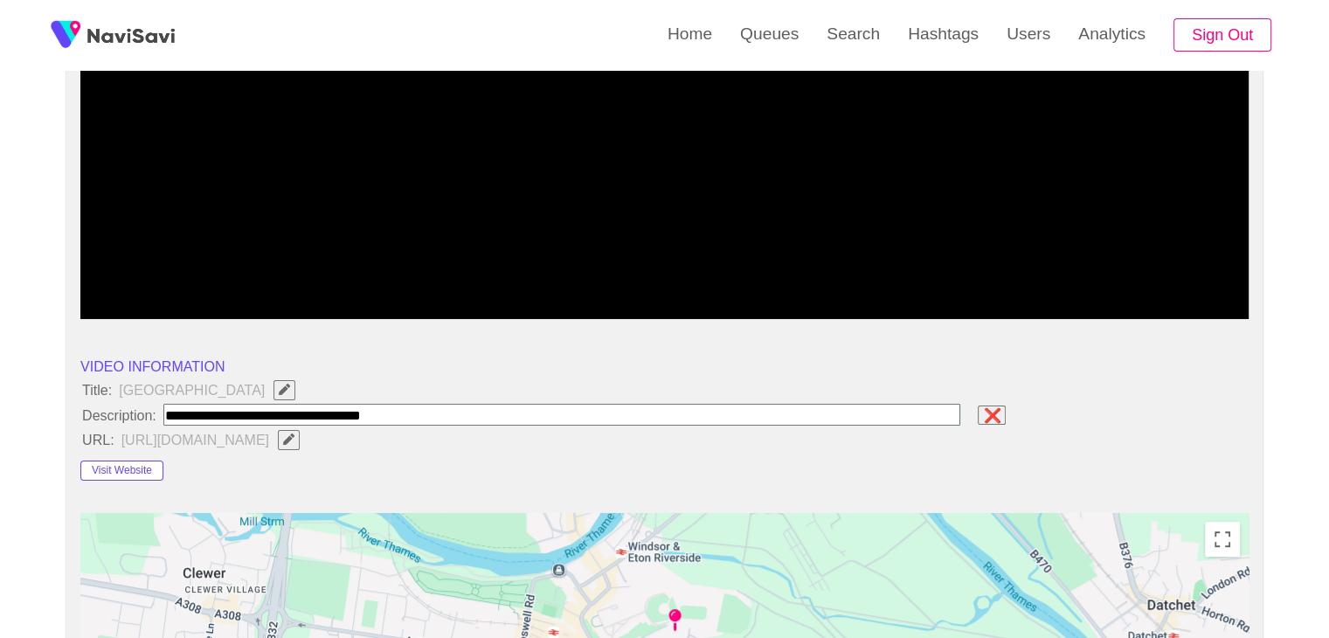
click at [412, 417] on input "field" at bounding box center [562, 415] width 798 height 22
click at [613, 418] on input "field" at bounding box center [562, 415] width 798 height 22
type input "**********"
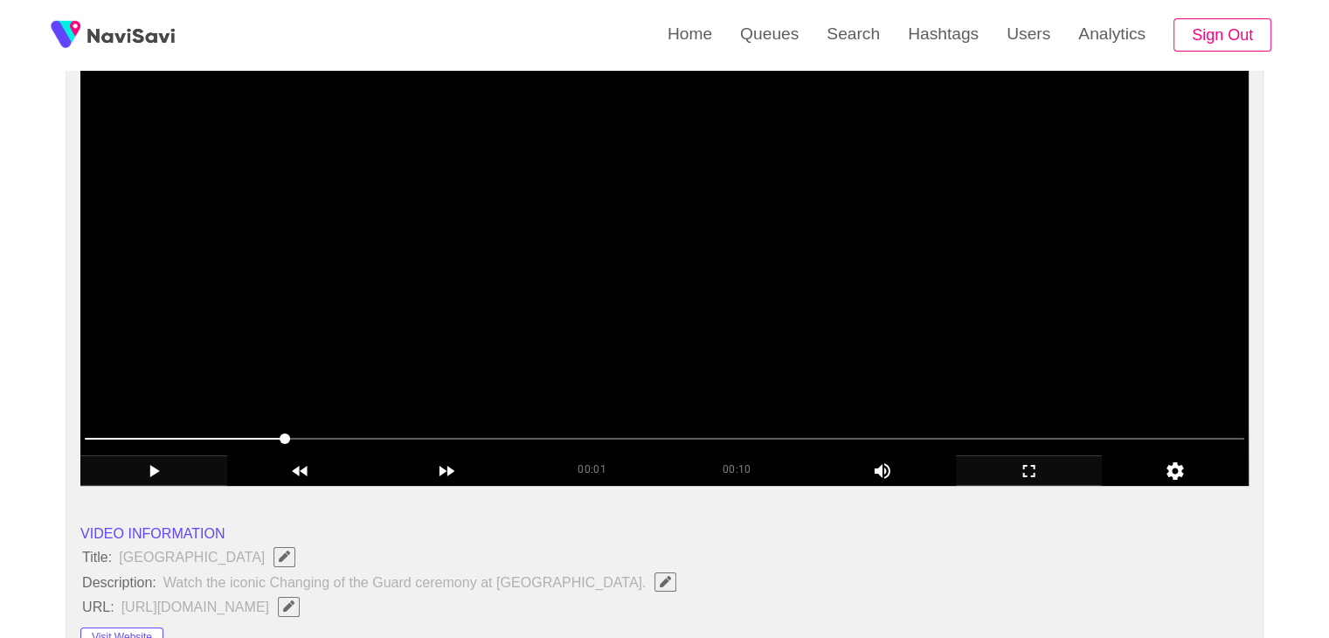
scroll to position [175, 0]
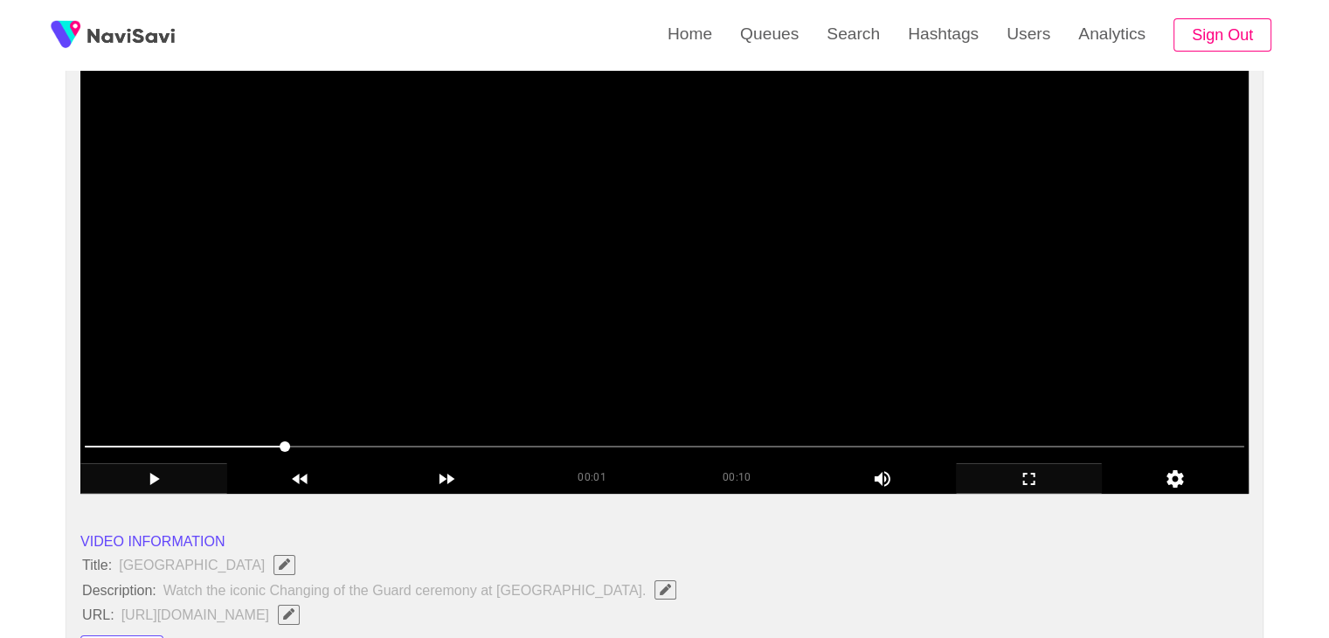
drag, startPoint x: 283, startPoint y: 438, endPoint x: 110, endPoint y: 418, distance: 174.1
click at [110, 420] on section "00:01 00:10 Picture In Picture 1 Error: Failed to load Video" at bounding box center [664, 275] width 1168 height 437
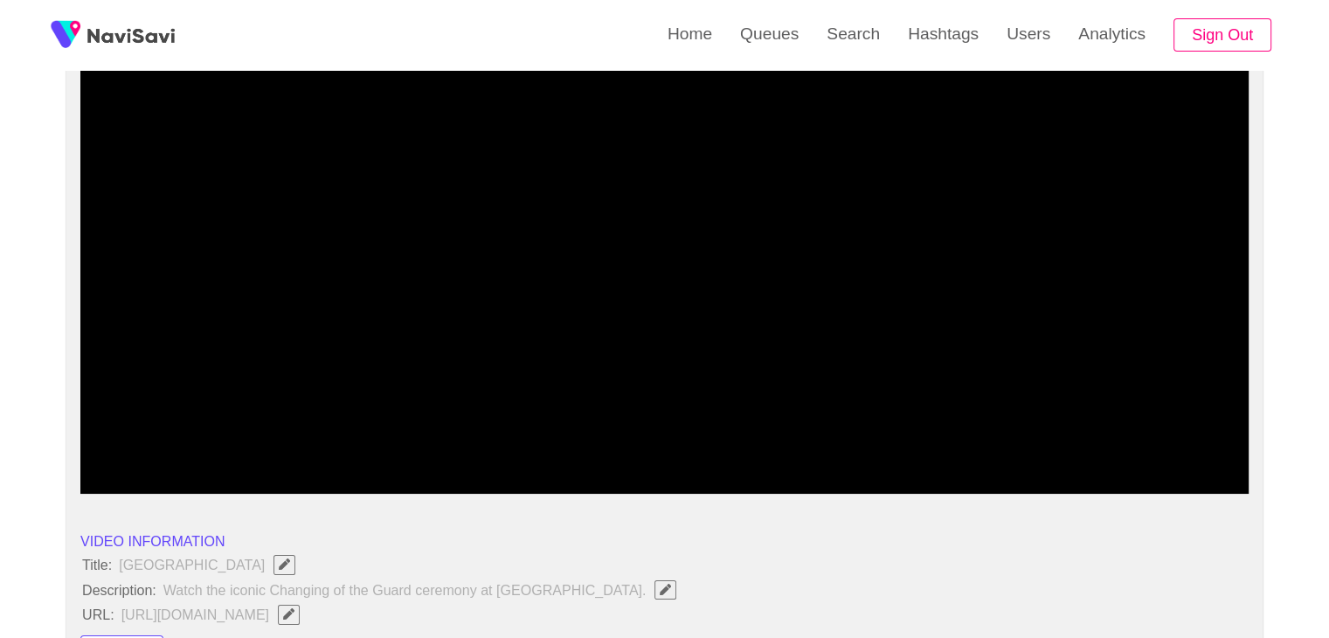
click at [142, 468] on icon "add" at bounding box center [153, 478] width 145 height 21
drag, startPoint x: 424, startPoint y: 442, endPoint x: 328, endPoint y: 469, distance: 99.0
click at [417, 444] on span at bounding box center [664, 446] width 1159 height 28
click at [149, 480] on icon "add" at bounding box center [153, 478] width 145 height 21
click at [153, 464] on div "add" at bounding box center [153, 478] width 147 height 30
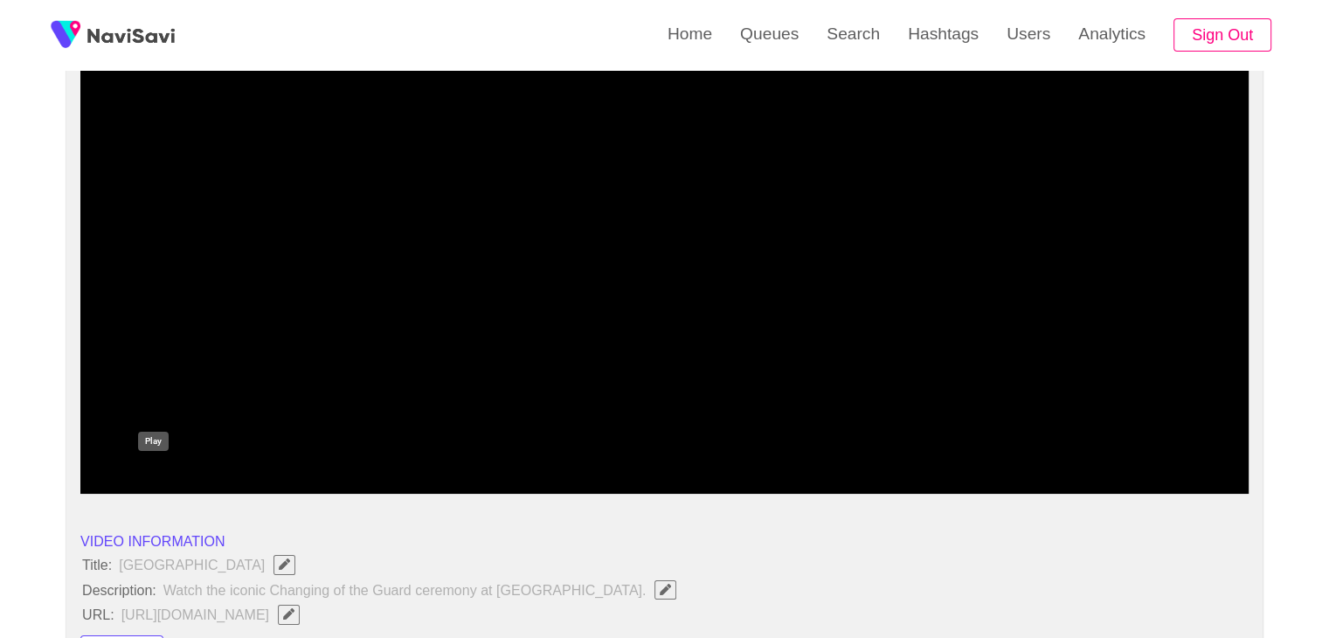
click at [173, 468] on icon "add" at bounding box center [153, 478] width 145 height 21
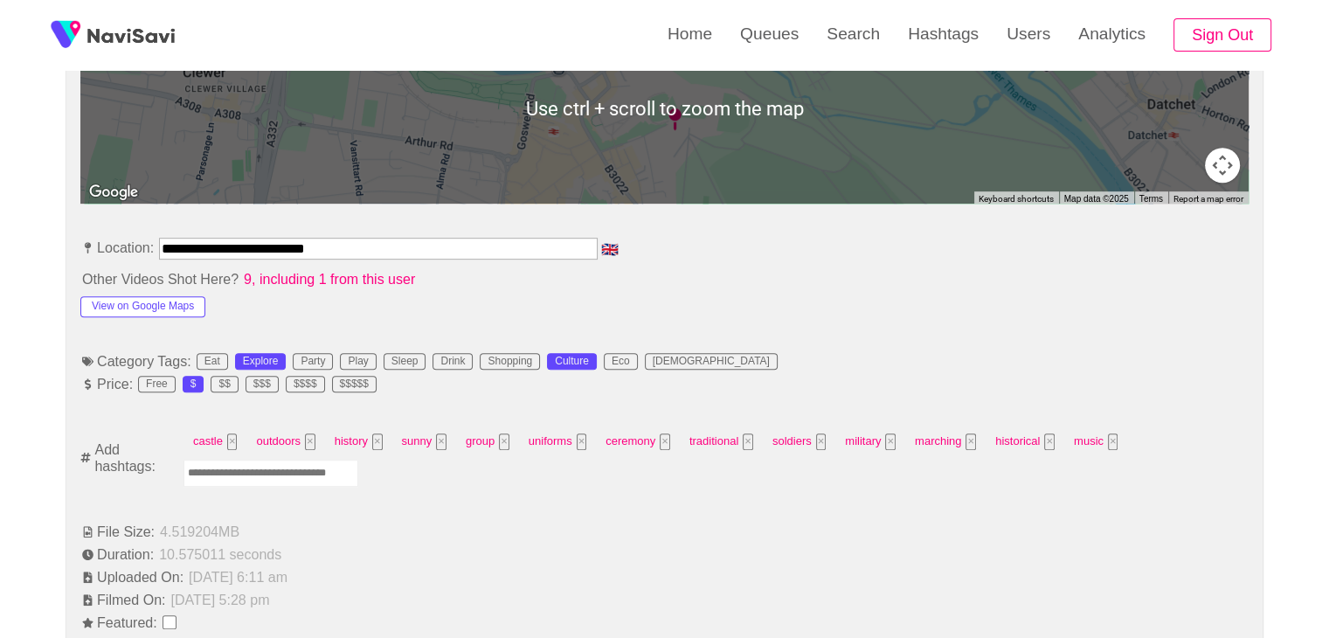
scroll to position [874, 0]
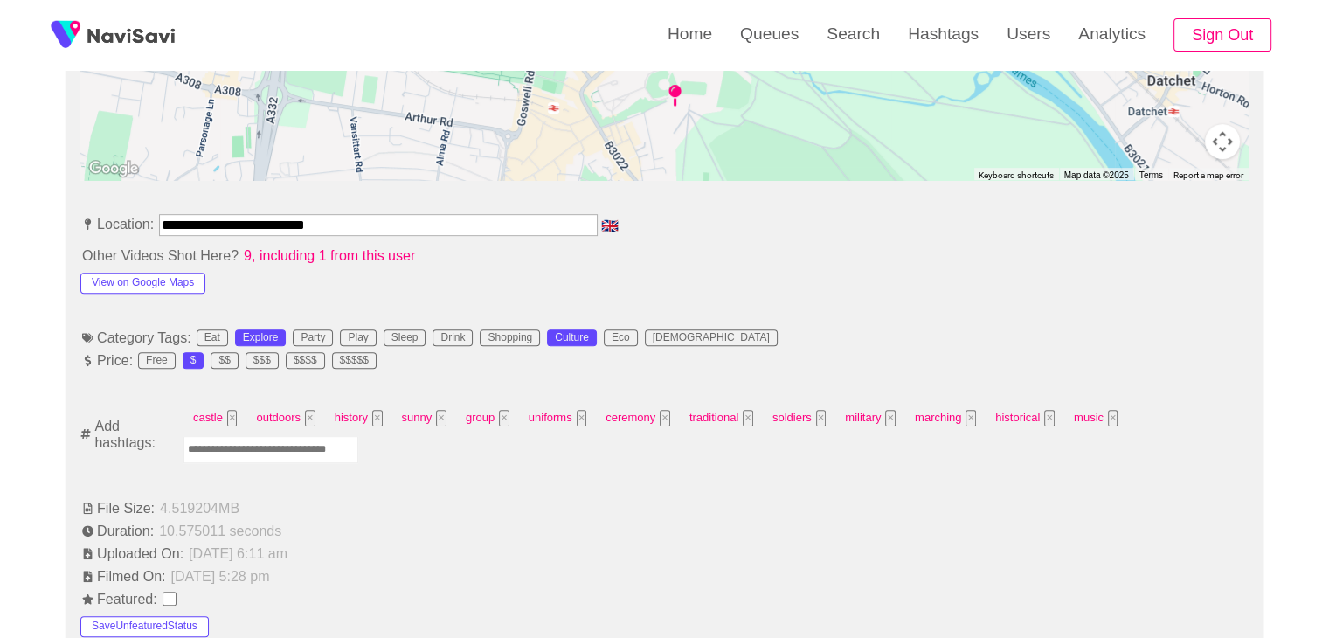
click at [304, 450] on input "Enter tag here and press return" at bounding box center [270, 449] width 175 height 27
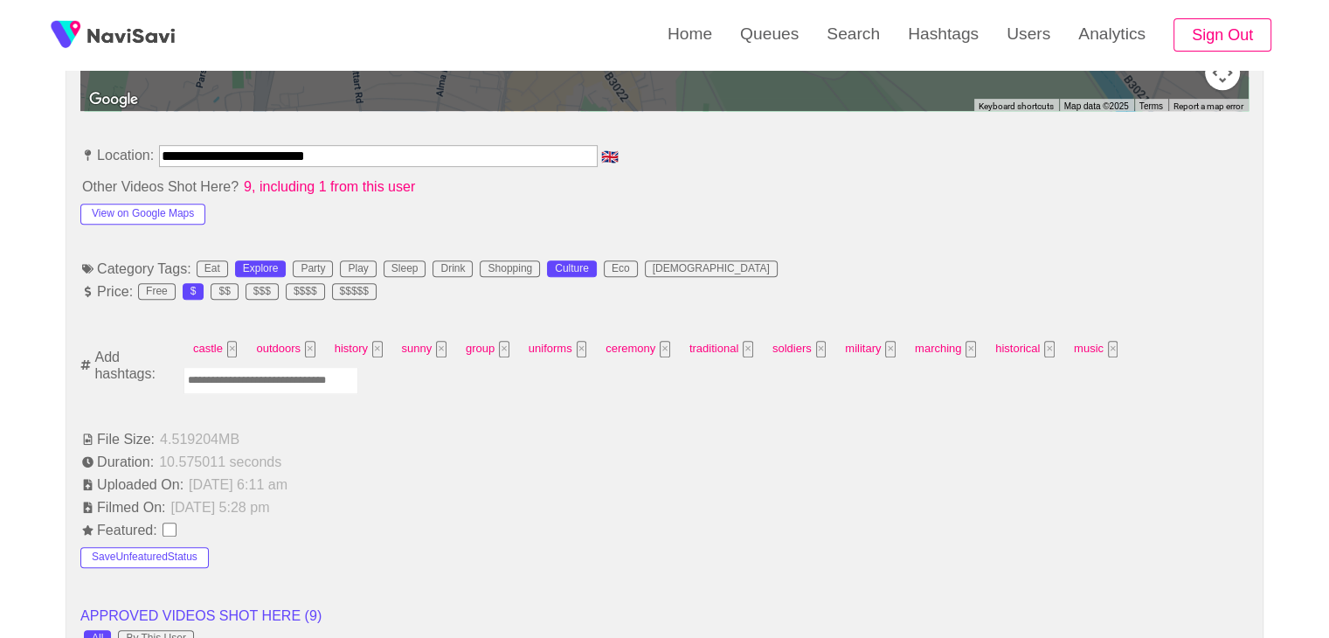
scroll to position [961, 0]
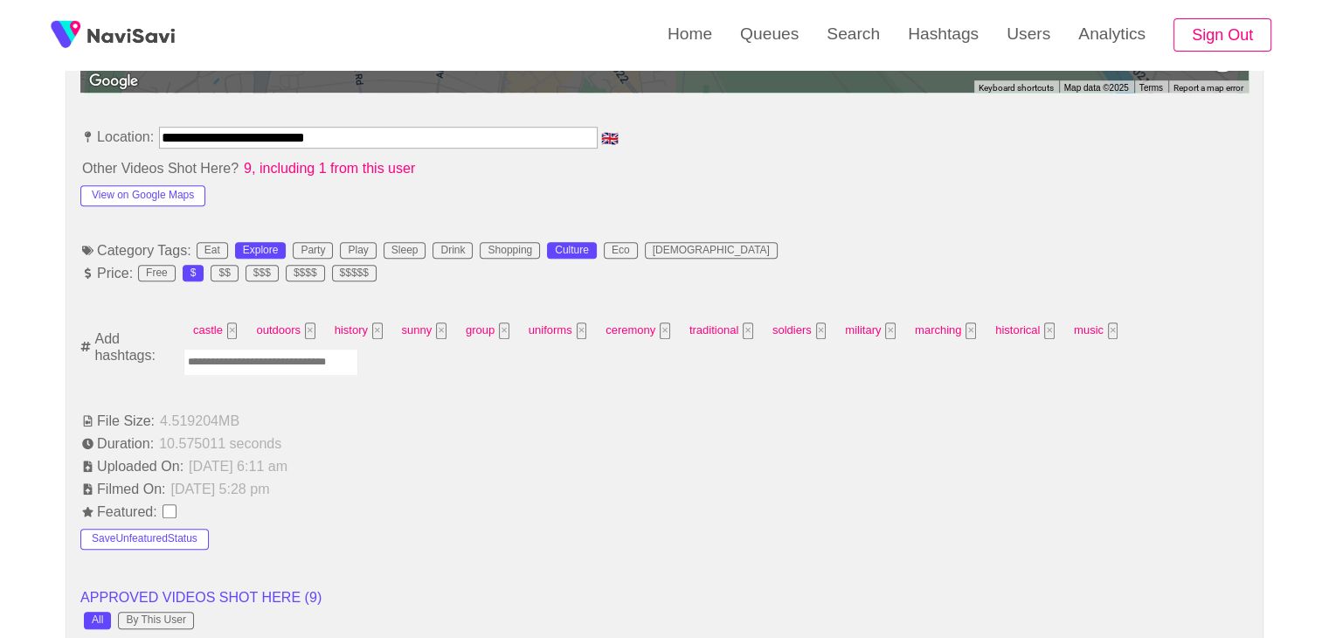
click at [303, 363] on input "Enter tag here and press return" at bounding box center [270, 362] width 175 height 27
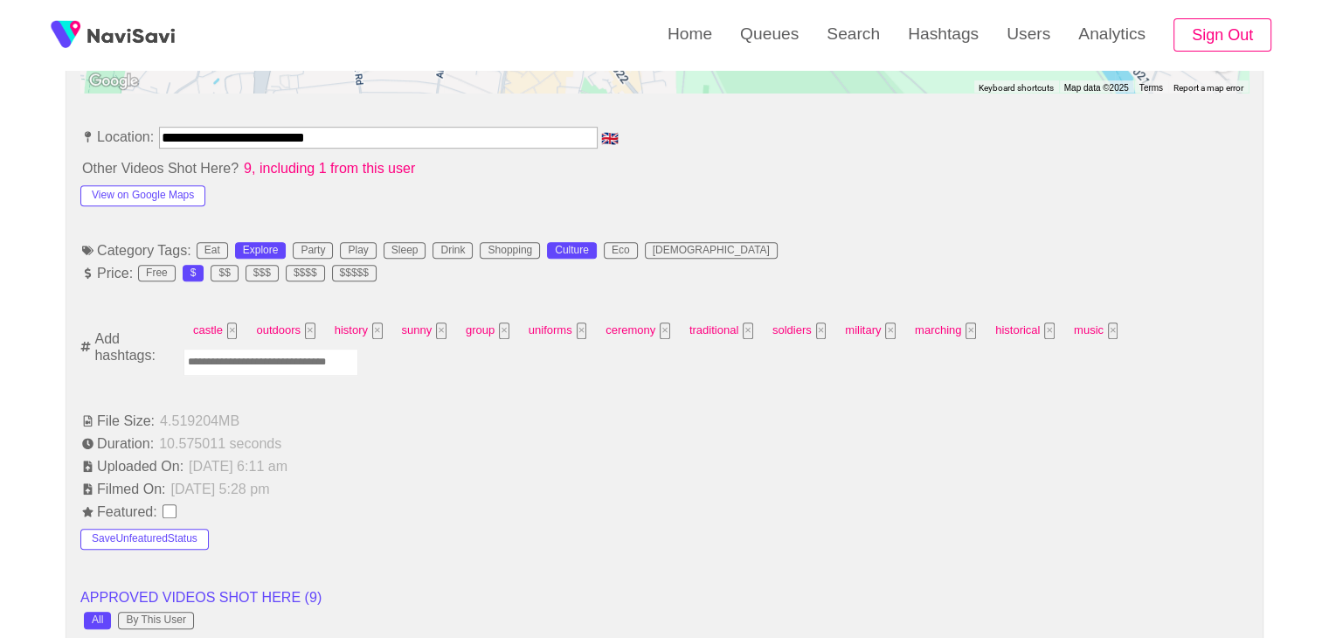
click at [271, 366] on input "Enter tag here and press return" at bounding box center [270, 362] width 175 height 27
type input "*********"
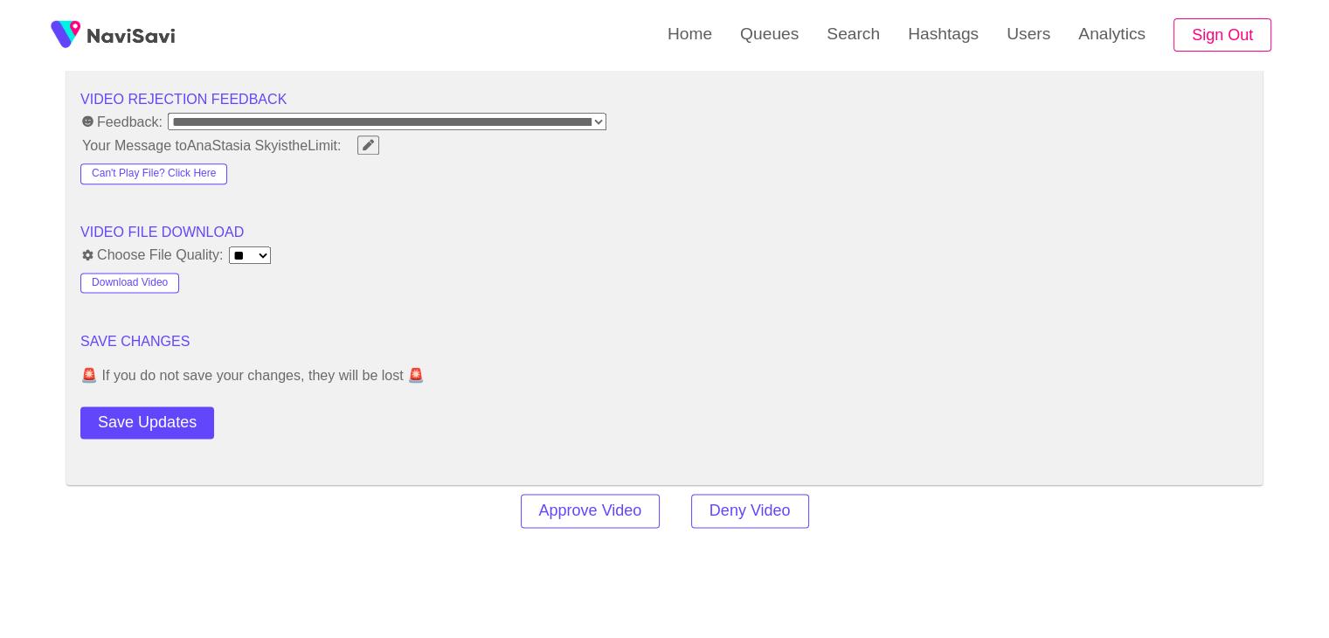
scroll to position [2271, 0]
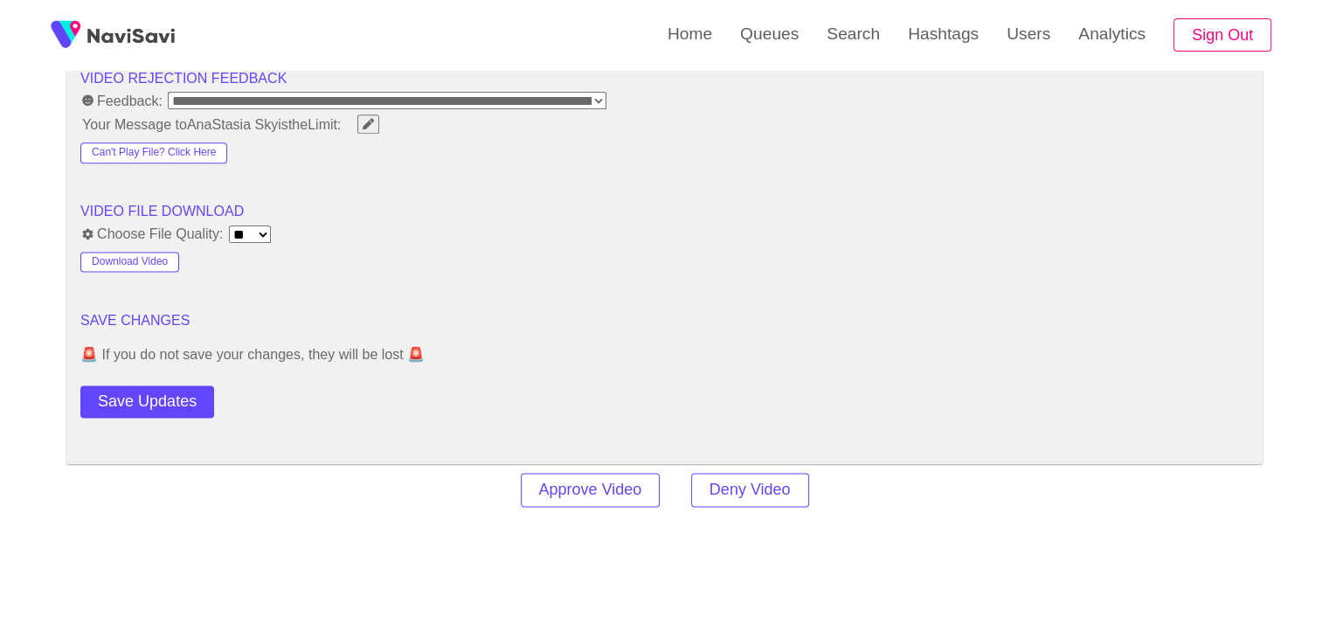
click at [176, 385] on button "Save Updates" at bounding box center [147, 401] width 134 height 32
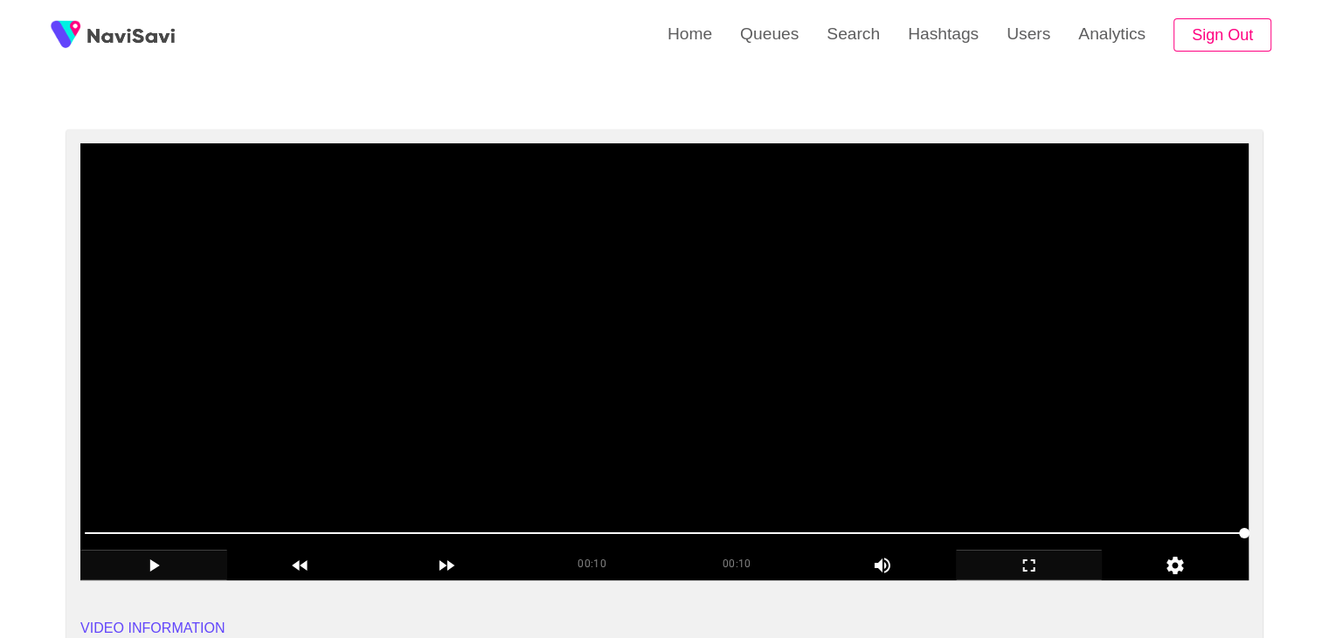
scroll to position [87, 0]
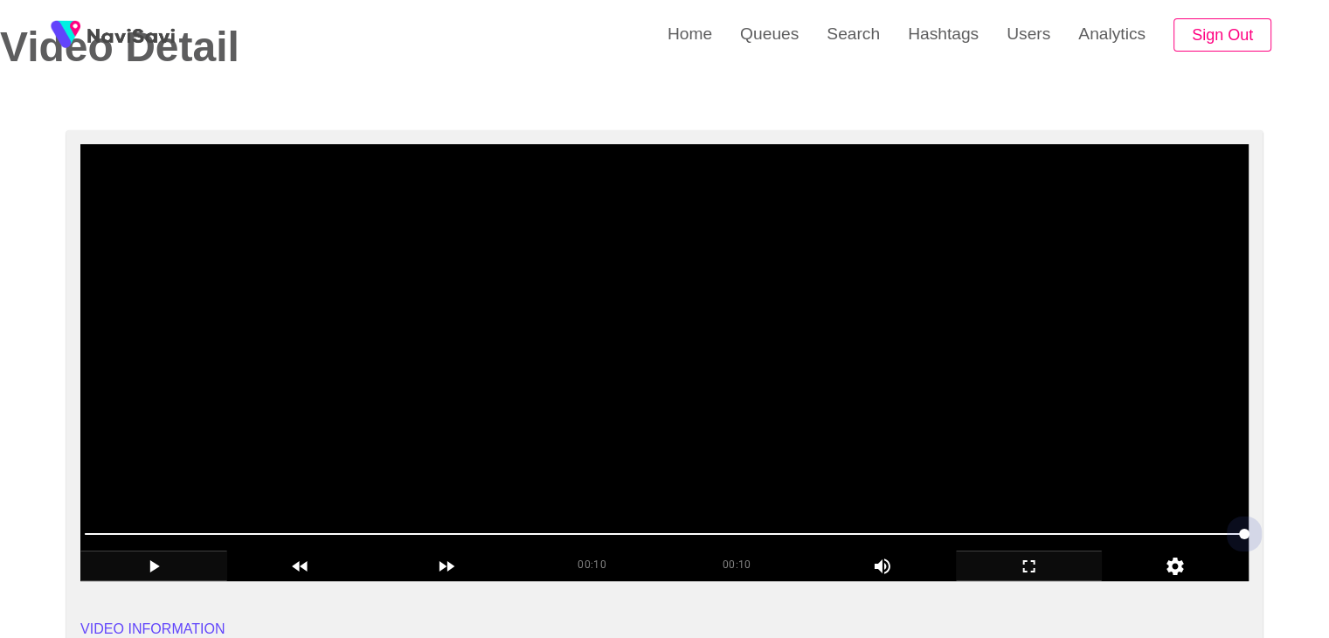
click at [731, 535] on span at bounding box center [664, 534] width 1159 height 28
drag, startPoint x: 444, startPoint y: 524, endPoint x: 398, endPoint y: 524, distance: 45.4
click at [398, 524] on span at bounding box center [664, 534] width 1159 height 28
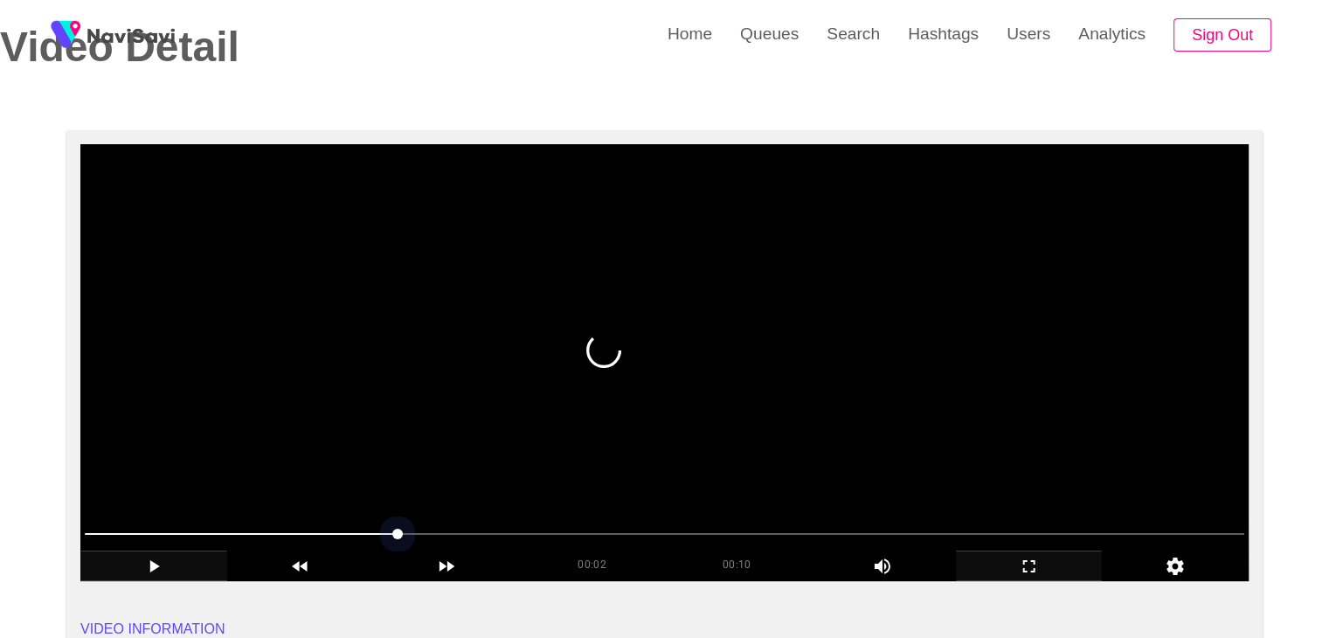
drag, startPoint x: 318, startPoint y: 530, endPoint x: 287, endPoint y: 530, distance: 31.4
click at [287, 530] on span at bounding box center [664, 534] width 1159 height 28
click at [147, 526] on span at bounding box center [664, 534] width 1159 height 28
click at [141, 528] on span at bounding box center [142, 533] width 10 height 10
drag, startPoint x: 1059, startPoint y: 528, endPoint x: 1074, endPoint y: 528, distance: 14.8
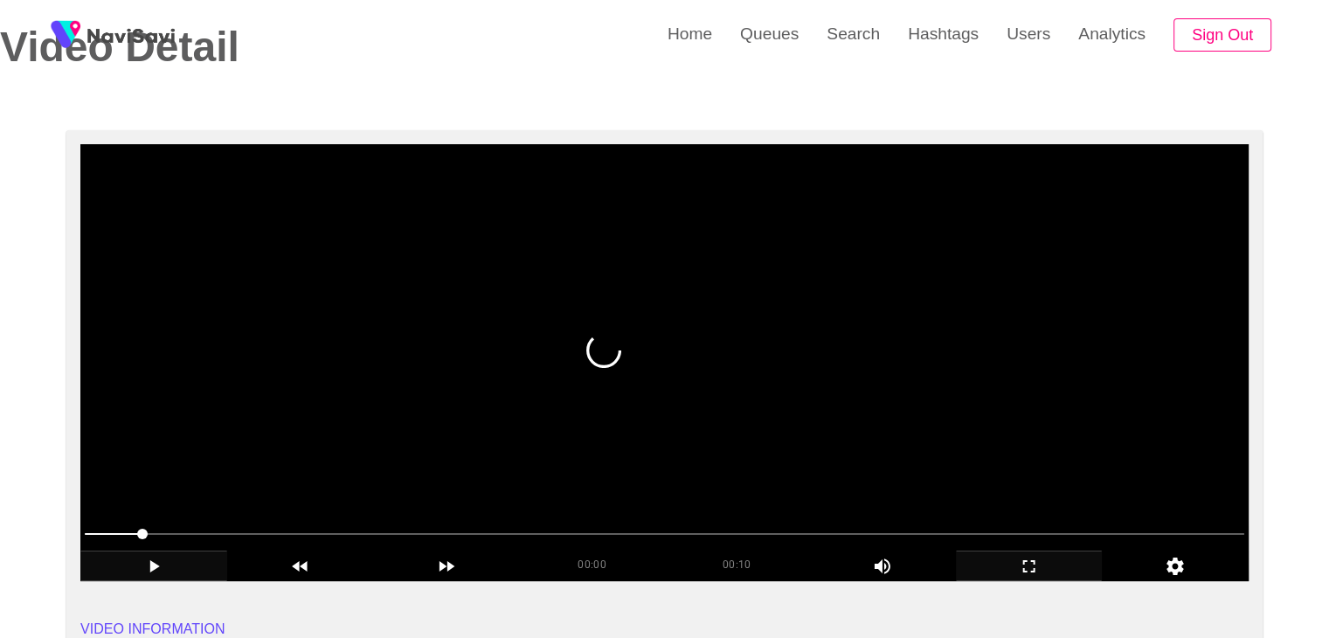
click at [1074, 528] on span at bounding box center [664, 534] width 1159 height 28
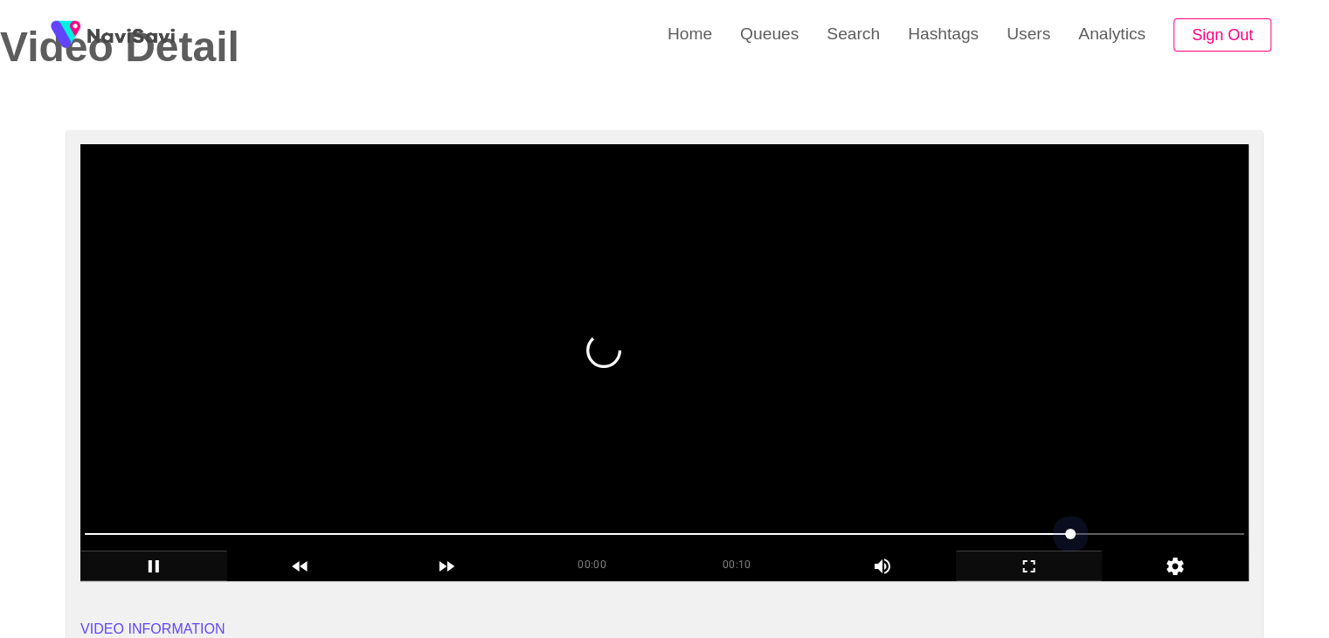
click at [1148, 532] on span at bounding box center [664, 534] width 1159 height 28
click at [1157, 531] on span at bounding box center [1151, 533] width 10 height 10
click at [704, 413] on video at bounding box center [664, 362] width 1168 height 437
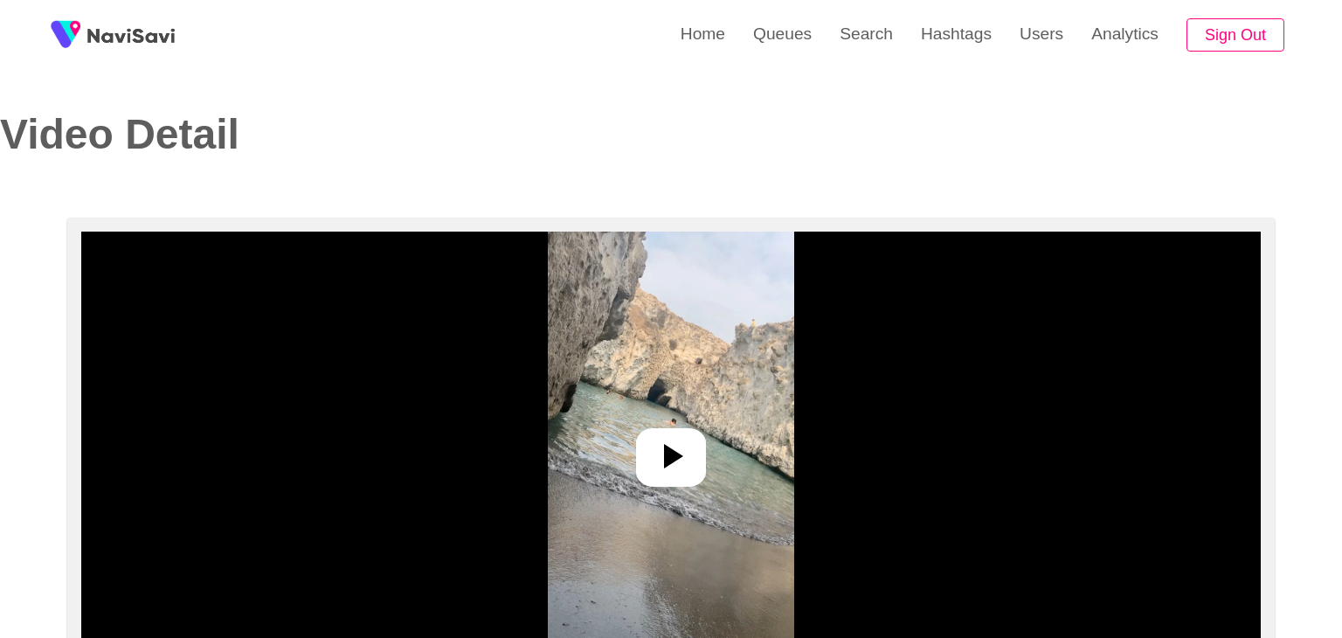
select select "**********"
select select "**"
click at [670, 468] on icon at bounding box center [664, 456] width 42 height 42
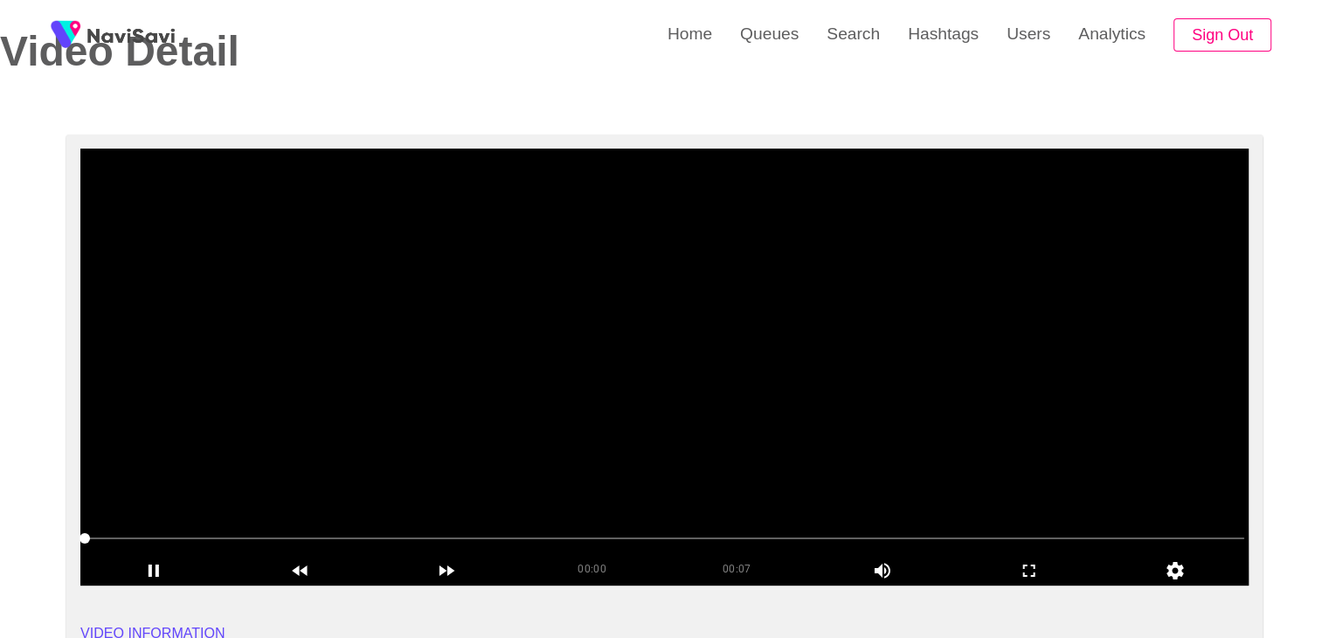
scroll to position [87, 0]
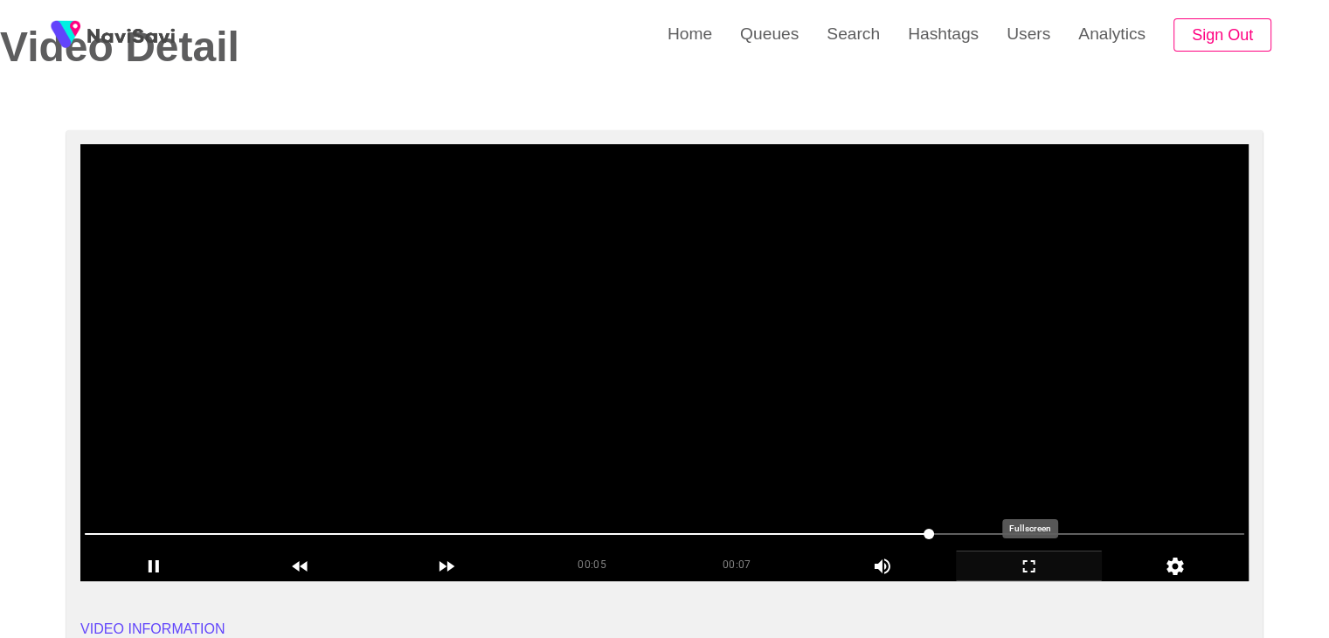
click at [1020, 557] on icon "add" at bounding box center [1028, 566] width 145 height 21
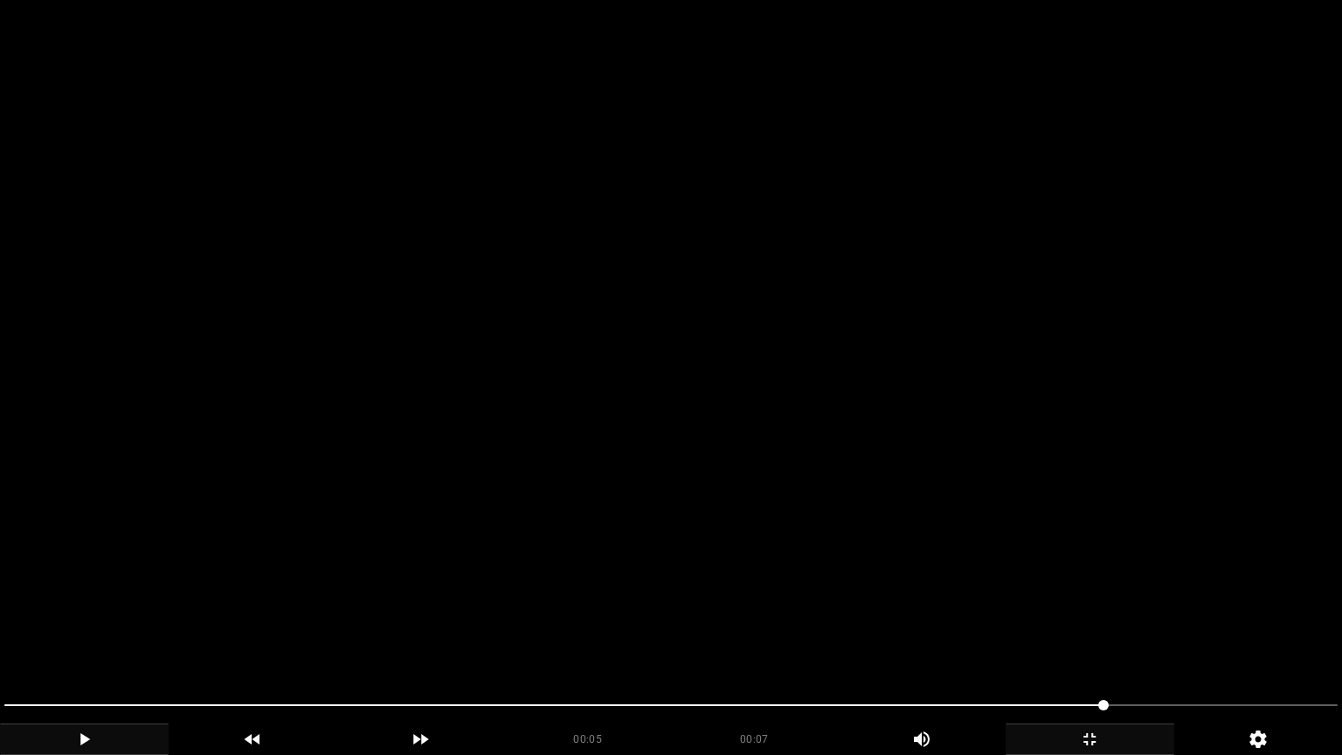
click at [87, 637] on icon "add" at bounding box center [84, 739] width 167 height 21
drag, startPoint x: 73, startPoint y: 705, endPoint x: 0, endPoint y: 708, distance: 73.4
click at [0, 637] on div at bounding box center [670, 707] width 1347 height 46
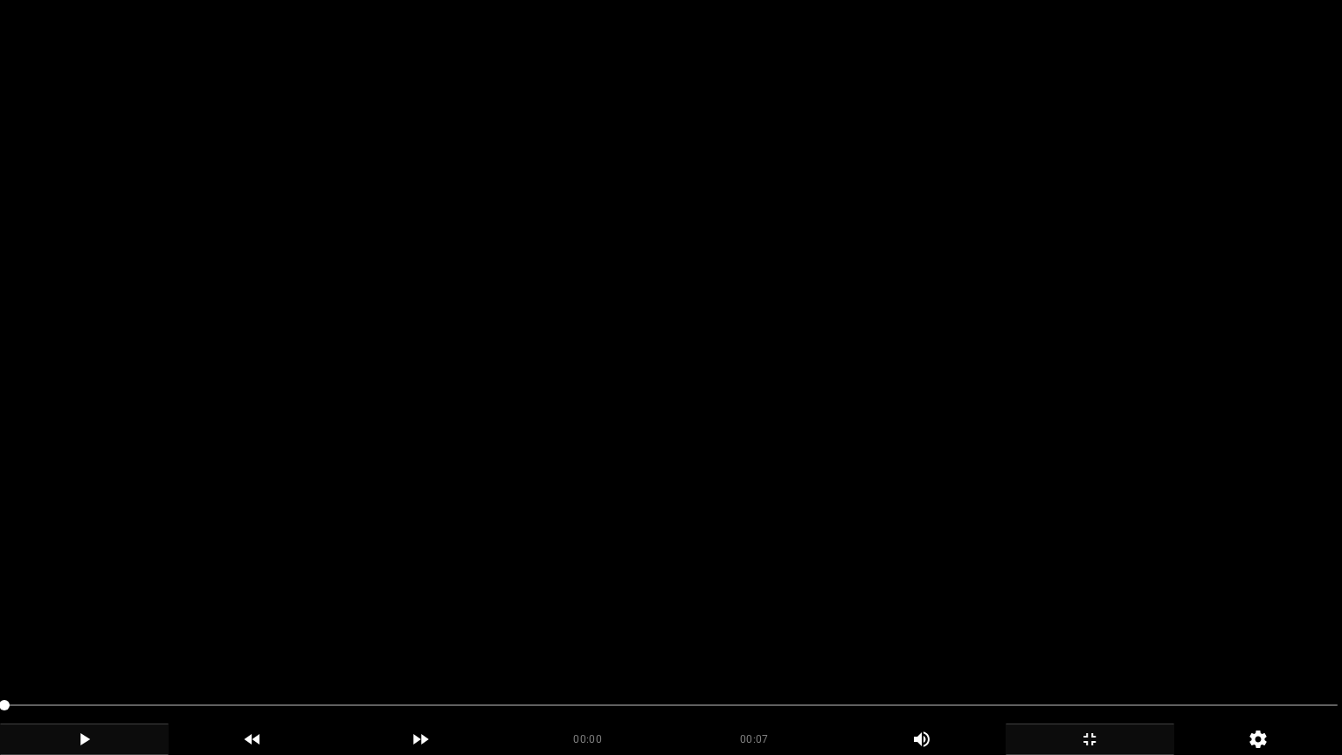
click at [83, 637] on icon "add" at bounding box center [85, 739] width 10 height 12
click at [94, 637] on icon "add" at bounding box center [84, 739] width 167 height 21
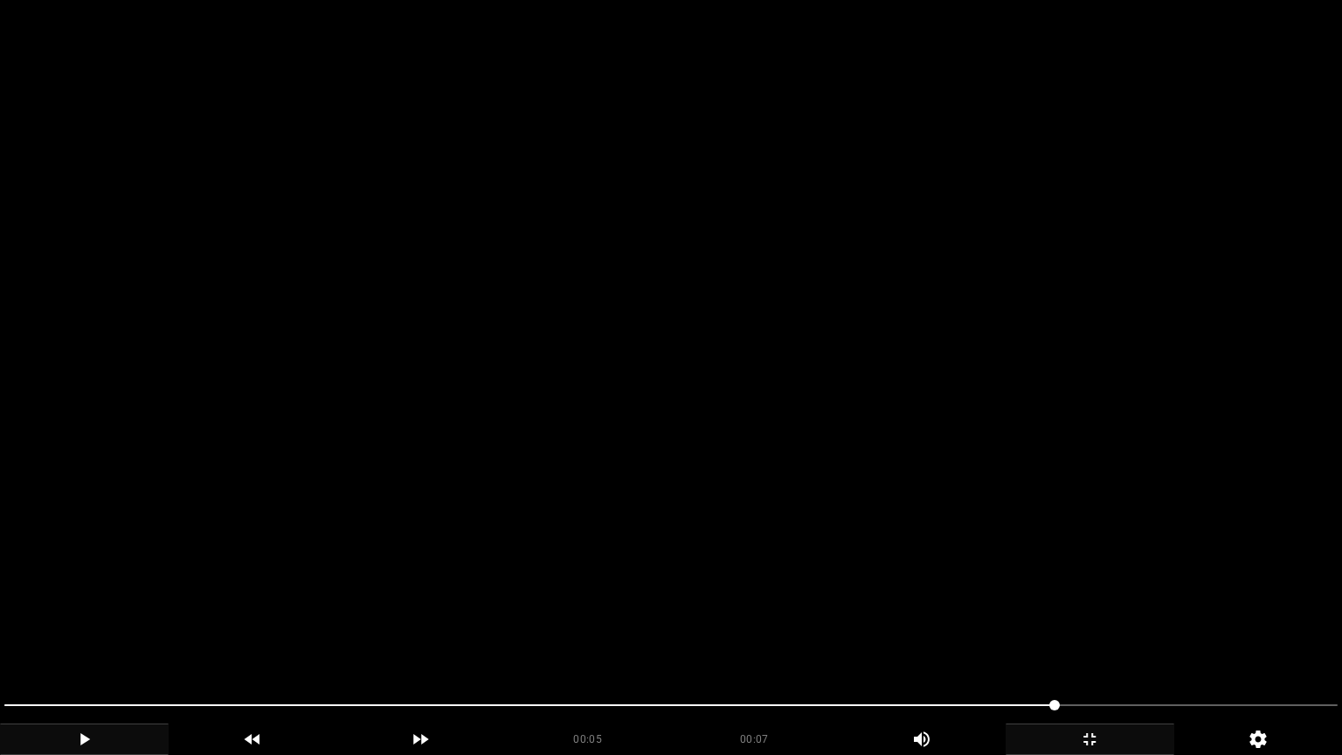
click at [1118, 637] on icon "add" at bounding box center [1089, 739] width 167 height 21
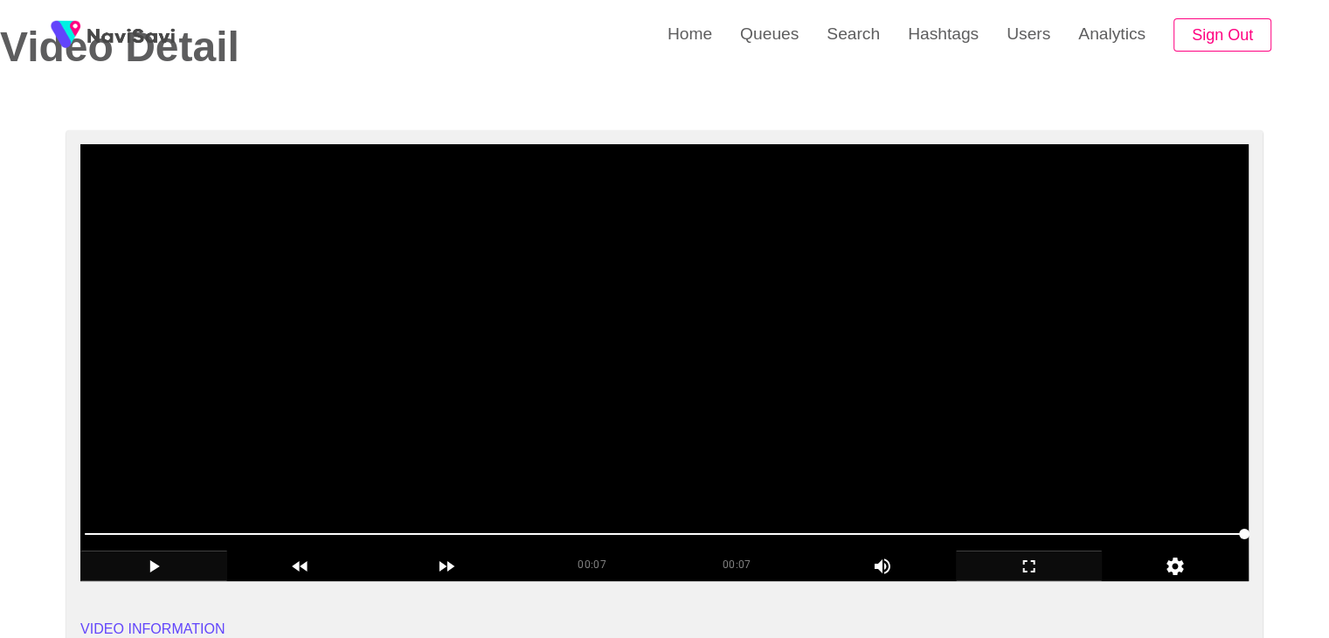
drag, startPoint x: 150, startPoint y: 563, endPoint x: 202, endPoint y: 549, distance: 53.4
click at [150, 563] on icon "add" at bounding box center [153, 566] width 145 height 21
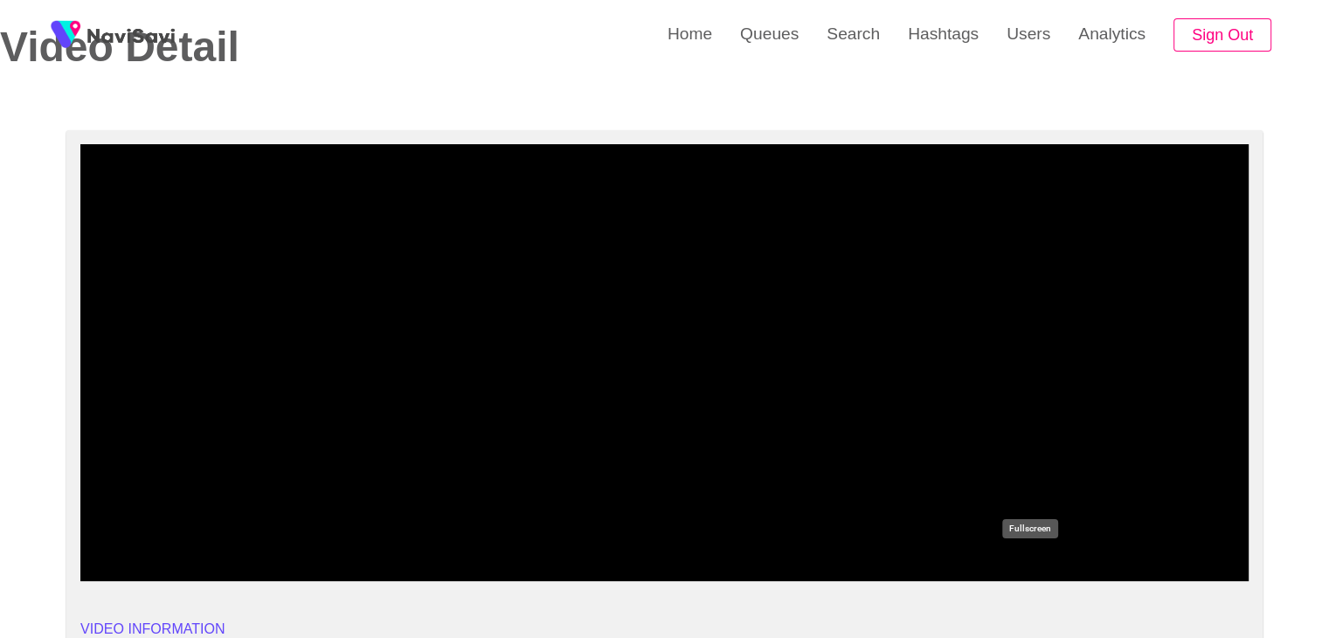
click at [1041, 563] on icon "add" at bounding box center [1028, 566] width 145 height 21
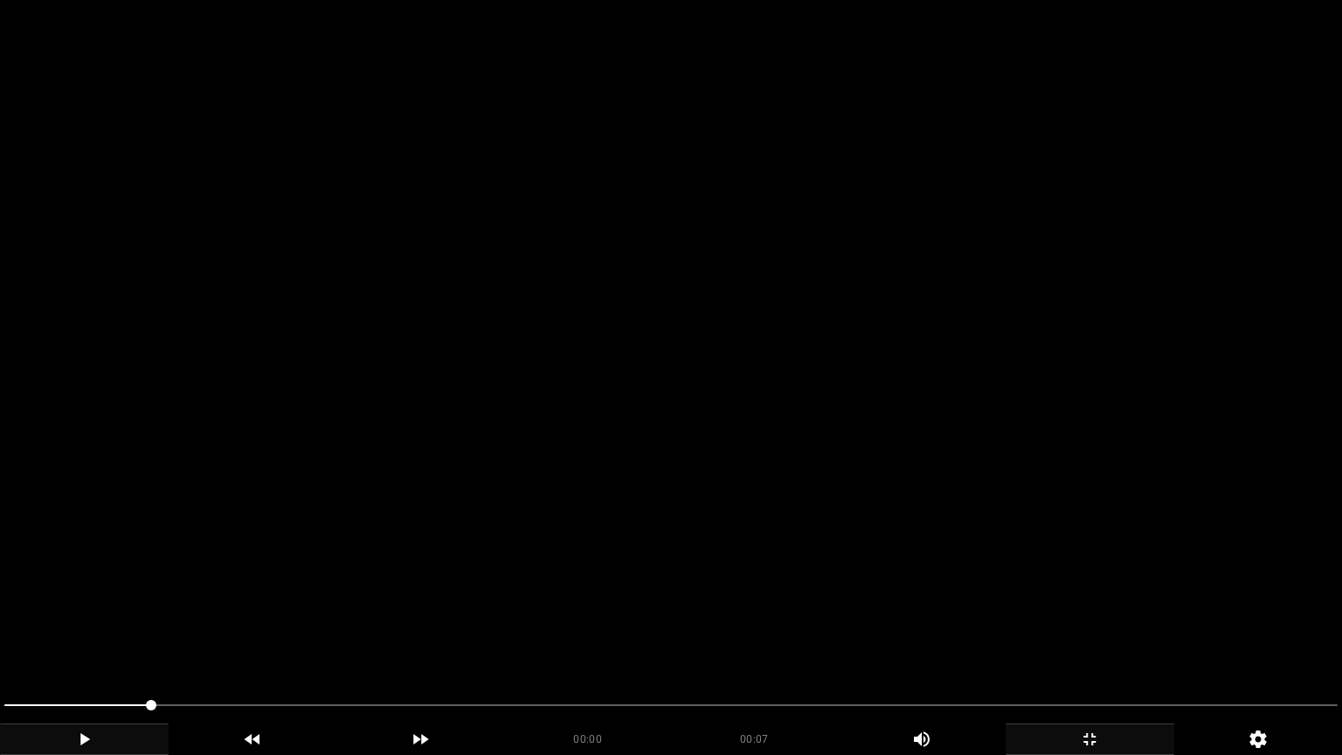
click at [93, 637] on icon "add" at bounding box center [84, 739] width 167 height 21
click at [1100, 637] on icon "add" at bounding box center [1089, 739] width 167 height 21
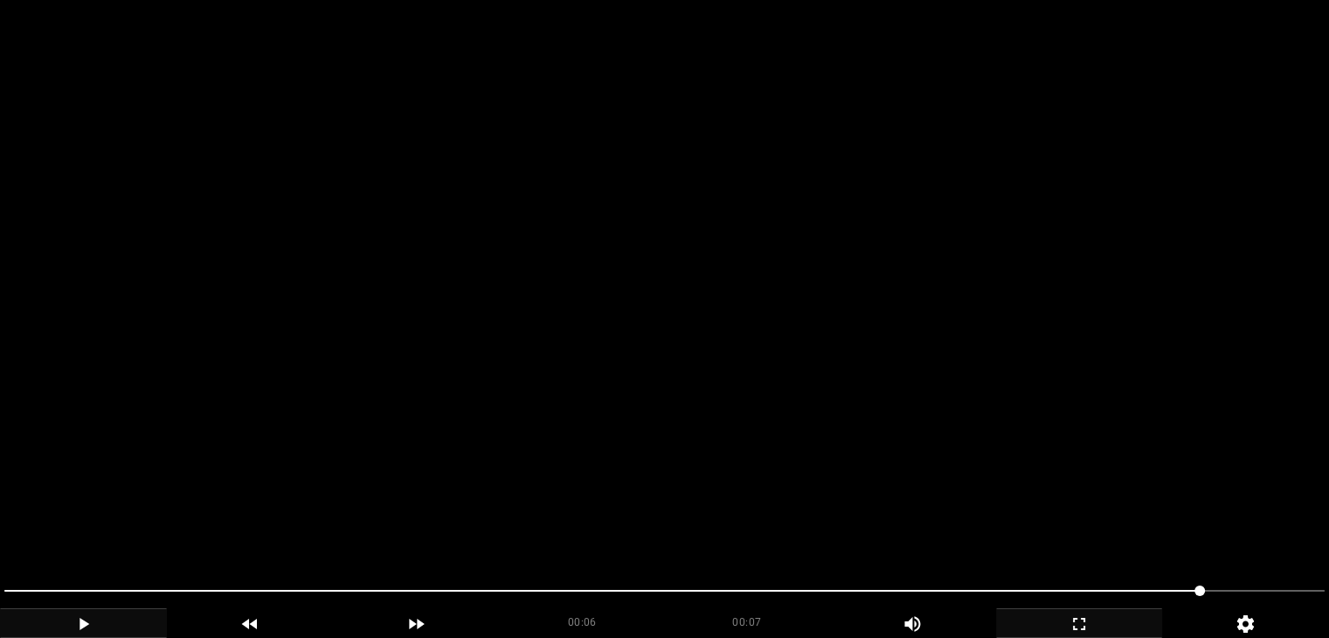
scroll to position [786, 0]
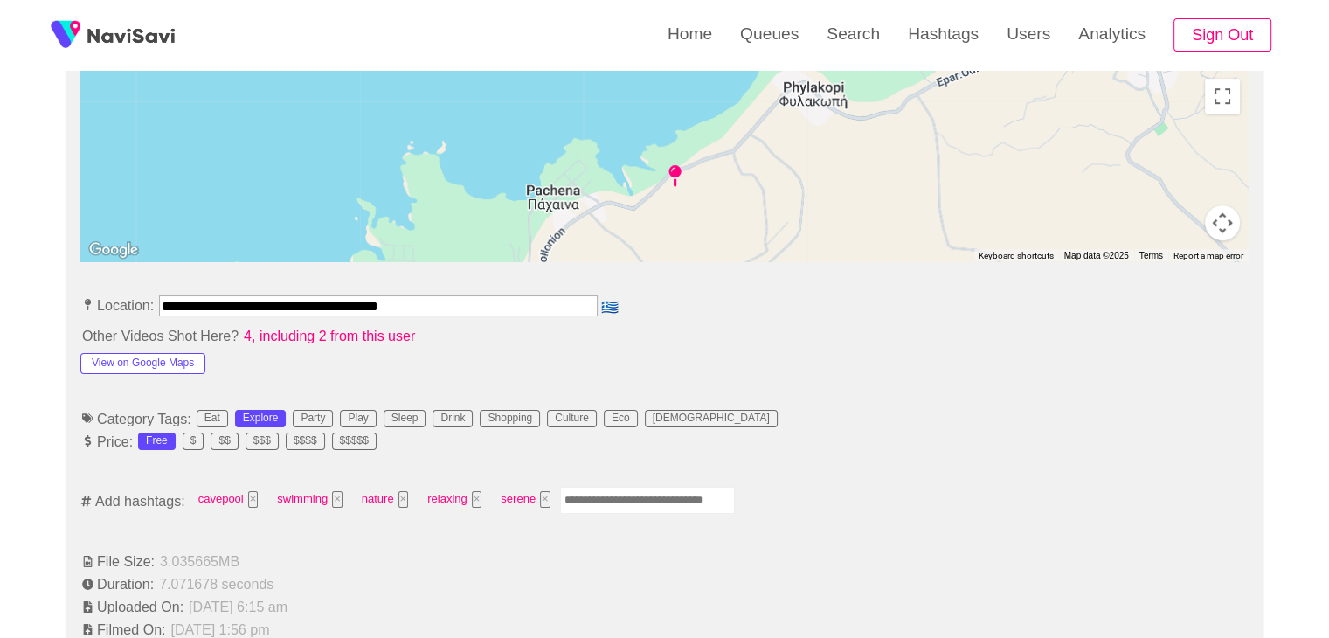
drag, startPoint x: 332, startPoint y: 298, endPoint x: 0, endPoint y: 300, distance: 331.9
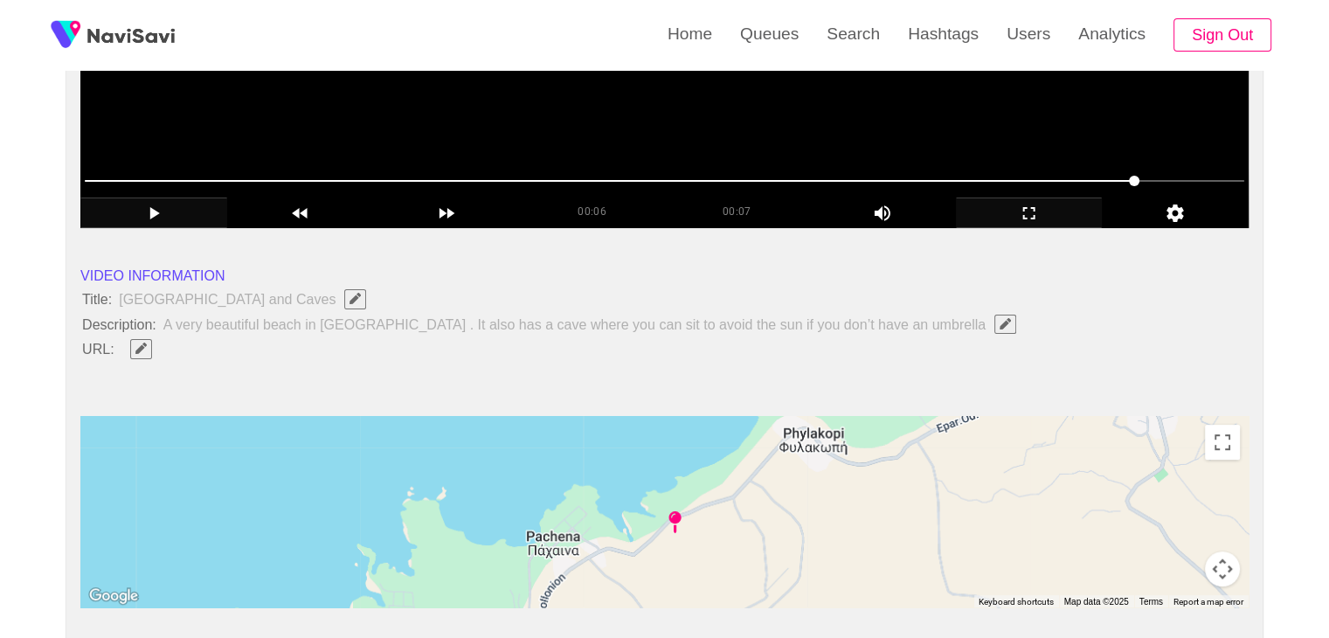
scroll to position [437, 0]
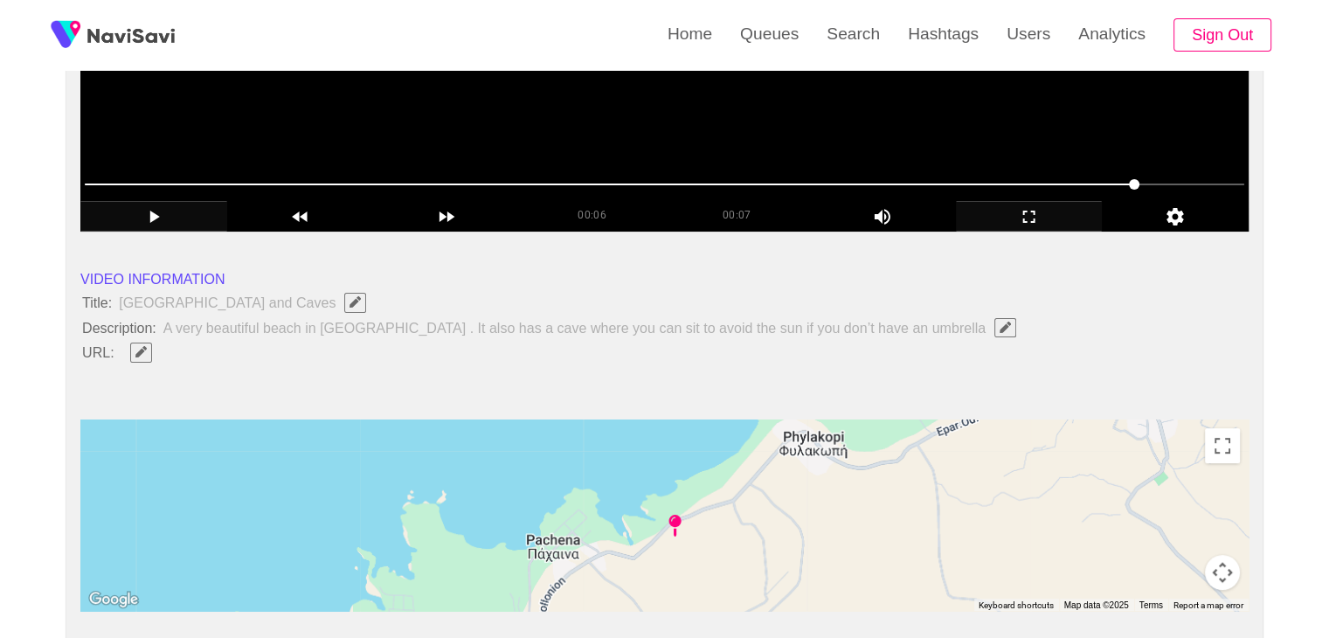
click at [146, 347] on span "Edit Field" at bounding box center [141, 351] width 15 height 11
click at [224, 358] on input "field" at bounding box center [520, 353] width 798 height 22
type input "**********"
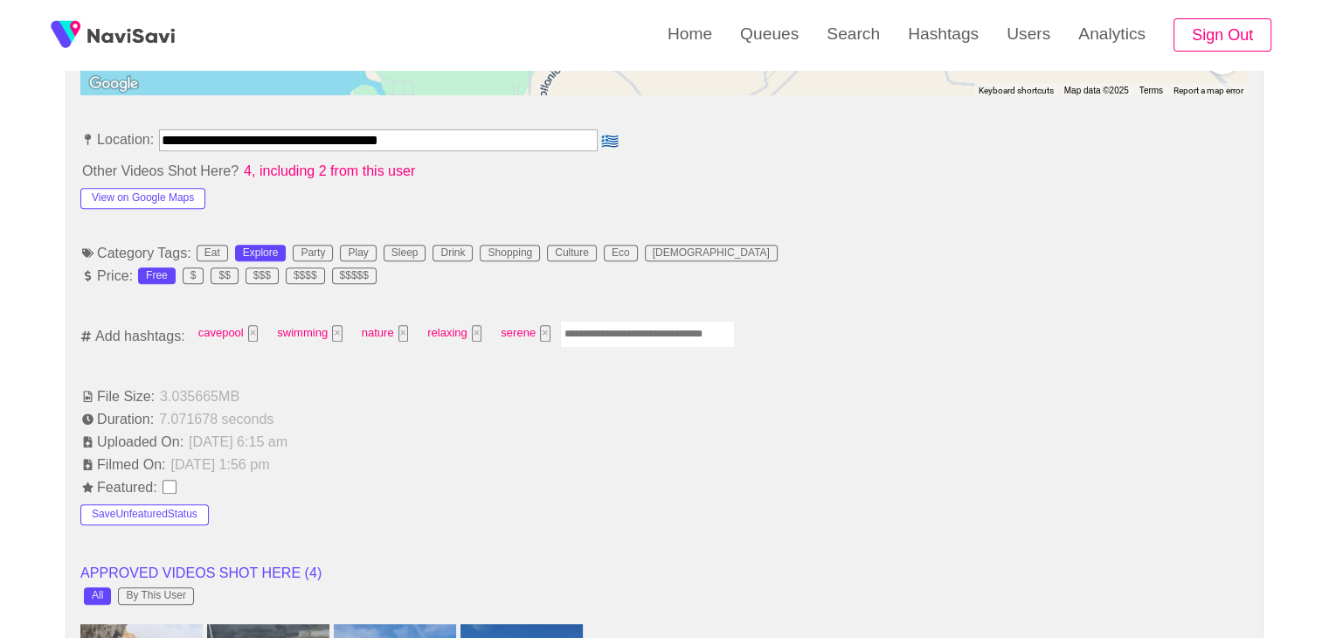
scroll to position [961, 0]
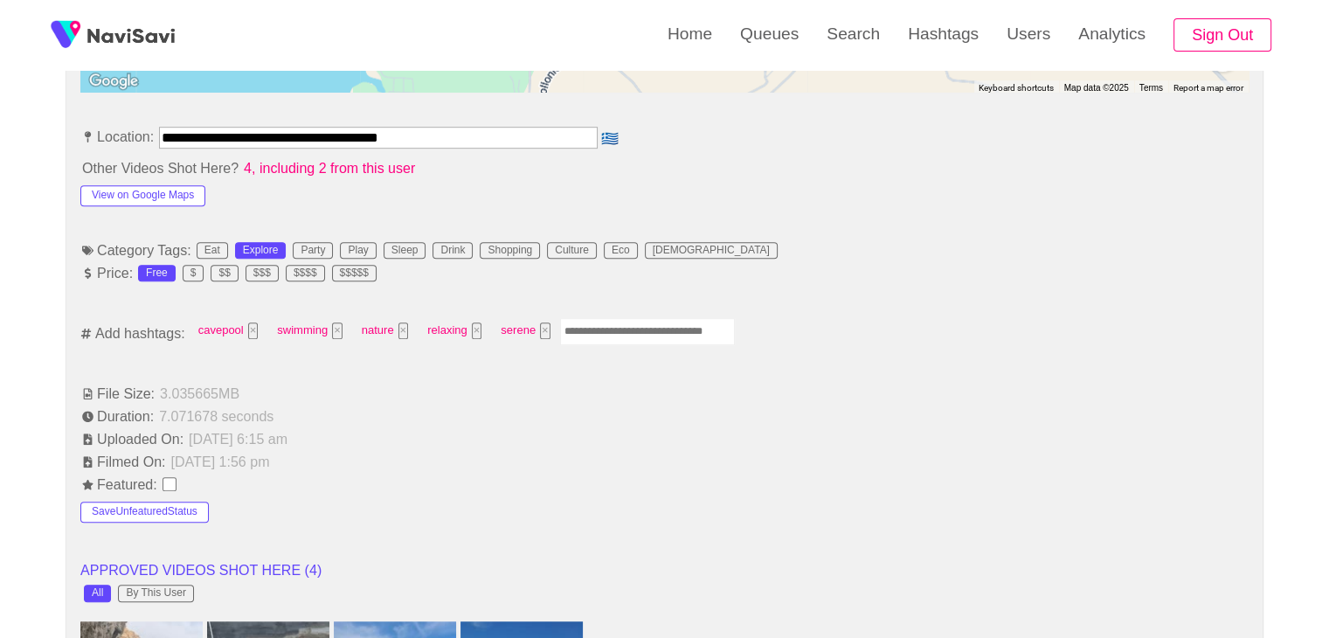
click at [619, 329] on input "Enter tag here and press return" at bounding box center [647, 331] width 175 height 27
type input "*********"
click at [717, 326] on input "Enter tag here and press return" at bounding box center [730, 331] width 175 height 27
type input "*********"
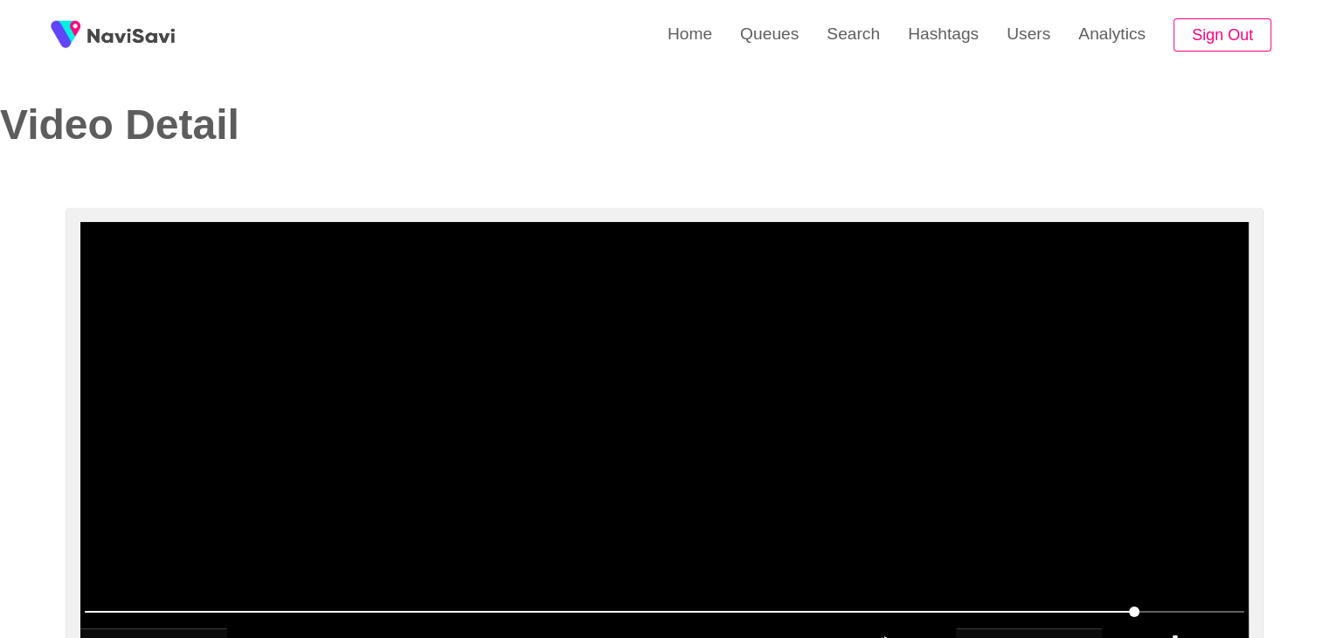
scroll to position [0, 0]
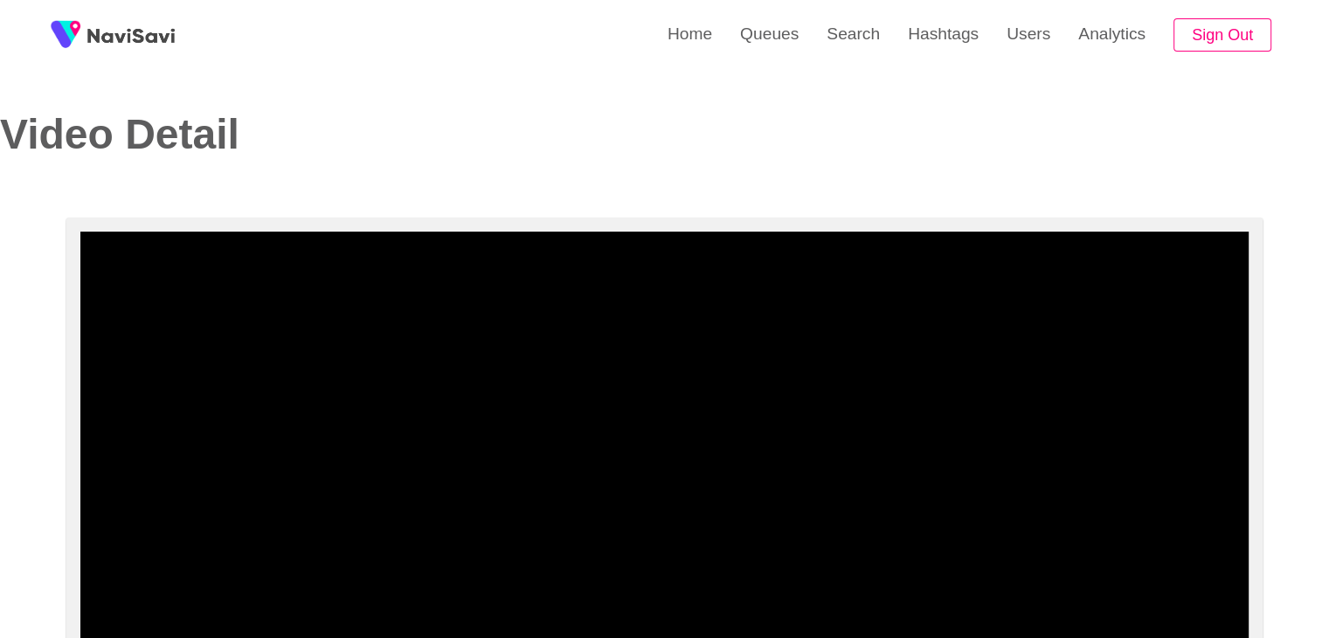
drag, startPoint x: 988, startPoint y: 618, endPoint x: 780, endPoint y: 607, distance: 208.2
click at [780, 607] on span at bounding box center [664, 621] width 1159 height 28
drag, startPoint x: 736, startPoint y: 605, endPoint x: 687, endPoint y: 612, distance: 49.4
click at [687, 612] on span at bounding box center [664, 621] width 1159 height 28
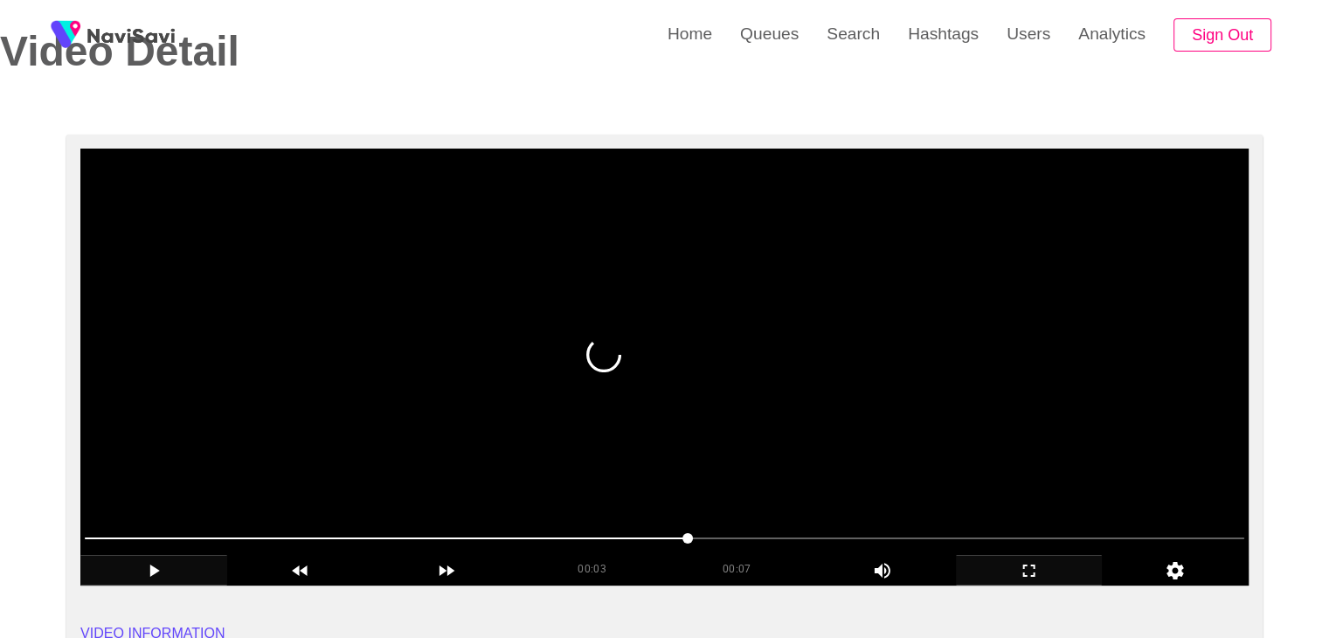
scroll to position [87, 0]
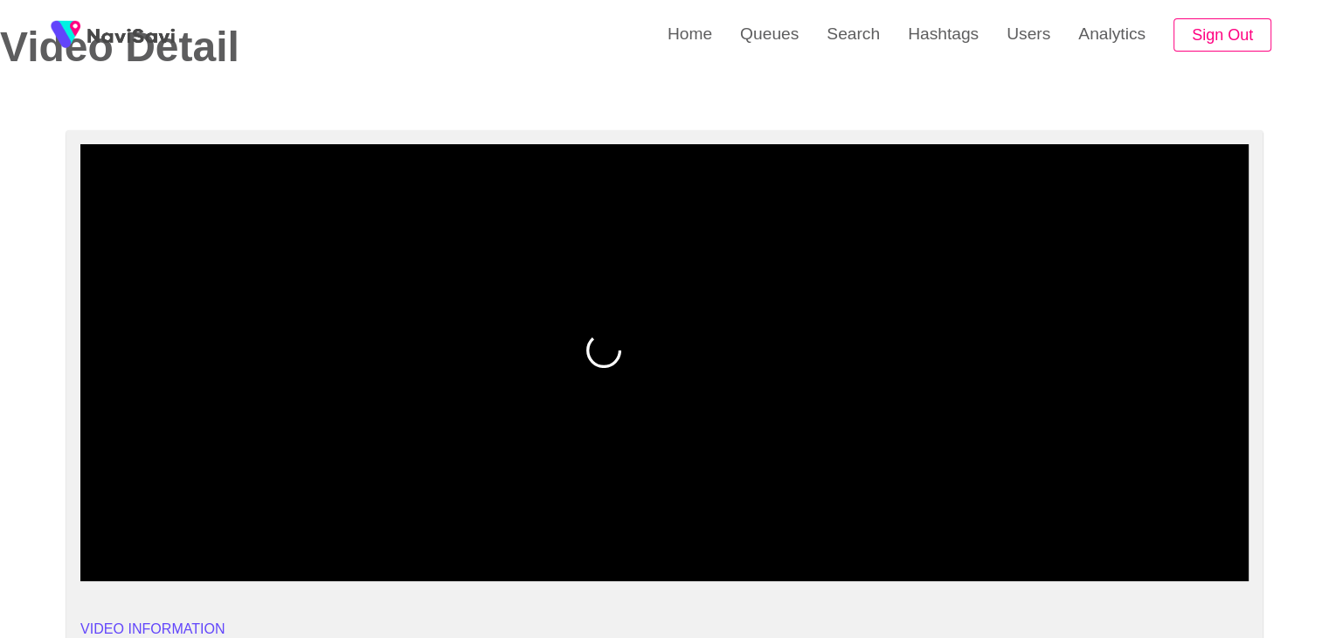
drag, startPoint x: 615, startPoint y: 525, endPoint x: 590, endPoint y: 527, distance: 25.4
click at [590, 527] on span at bounding box center [664, 534] width 1159 height 28
drag, startPoint x: 518, startPoint y: 536, endPoint x: 445, endPoint y: 533, distance: 72.6
click at [445, 533] on span at bounding box center [664, 534] width 1159 height 28
drag, startPoint x: 269, startPoint y: 533, endPoint x: 248, endPoint y: 531, distance: 21.0
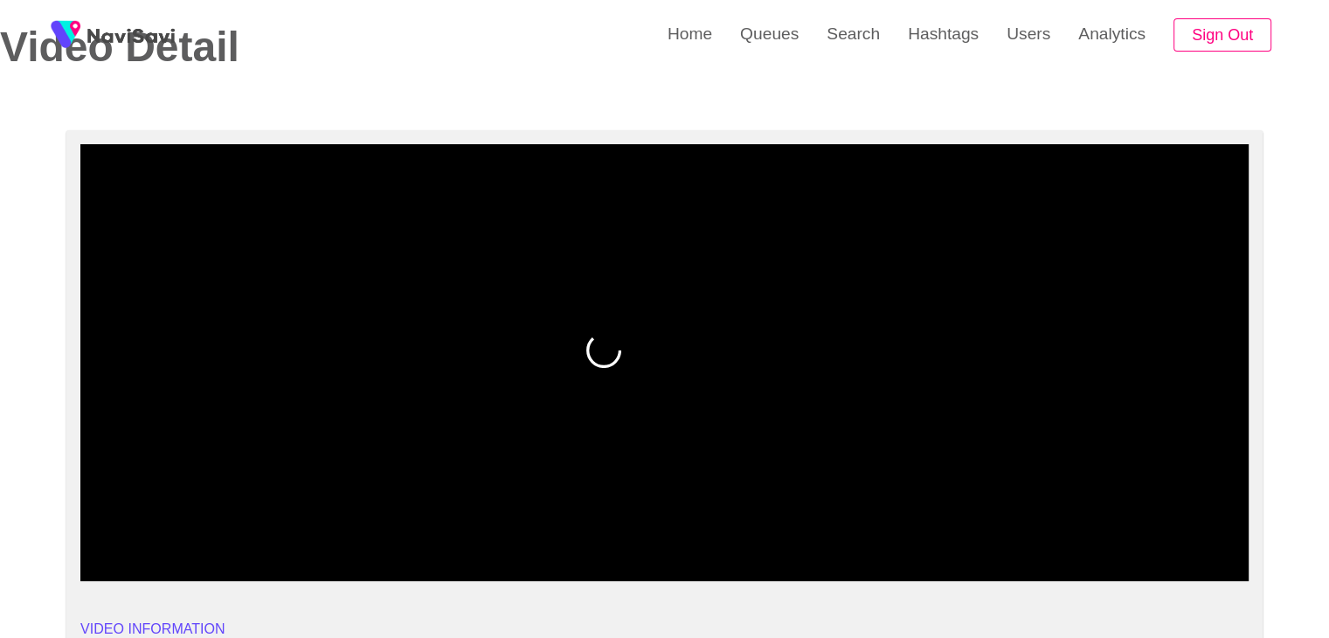
click at [248, 531] on span at bounding box center [664, 534] width 1159 height 28
click at [221, 528] on span at bounding box center [664, 534] width 1159 height 28
click at [147, 535] on span at bounding box center [664, 534] width 1159 height 28
click at [155, 565] on icon "add" at bounding box center [153, 566] width 10 height 12
click at [155, 565] on icon "add" at bounding box center [155, 566] width 10 height 12
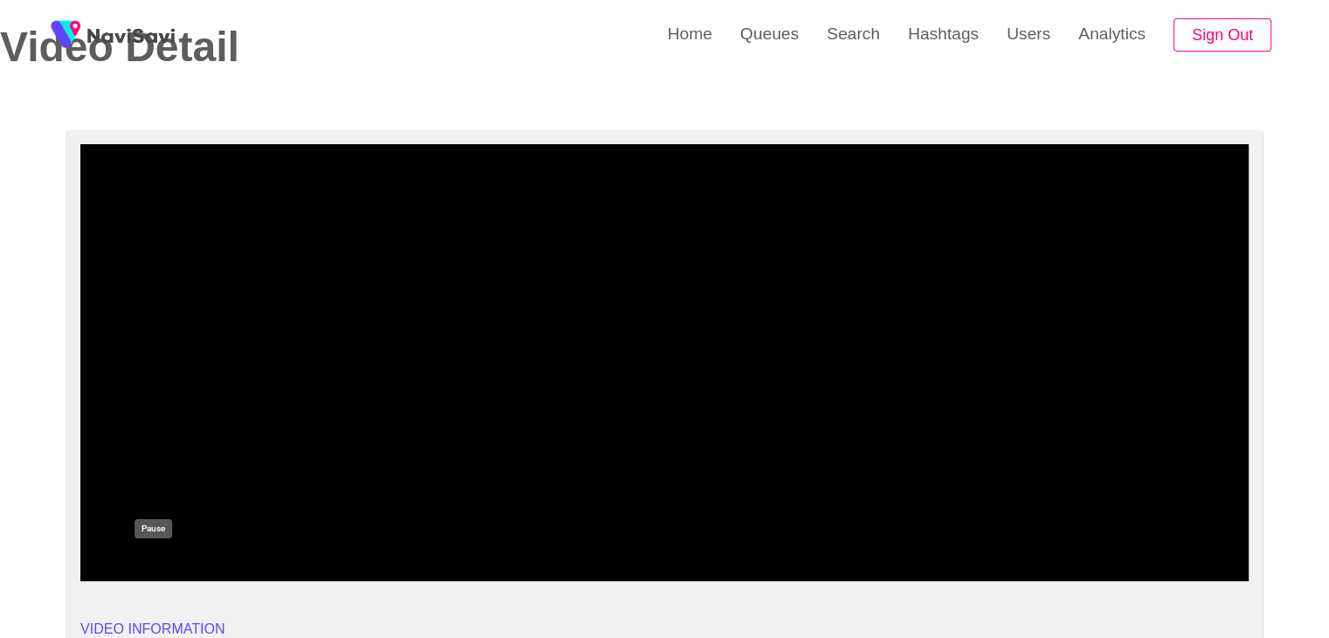
click at [155, 565] on icon "add" at bounding box center [153, 566] width 10 height 12
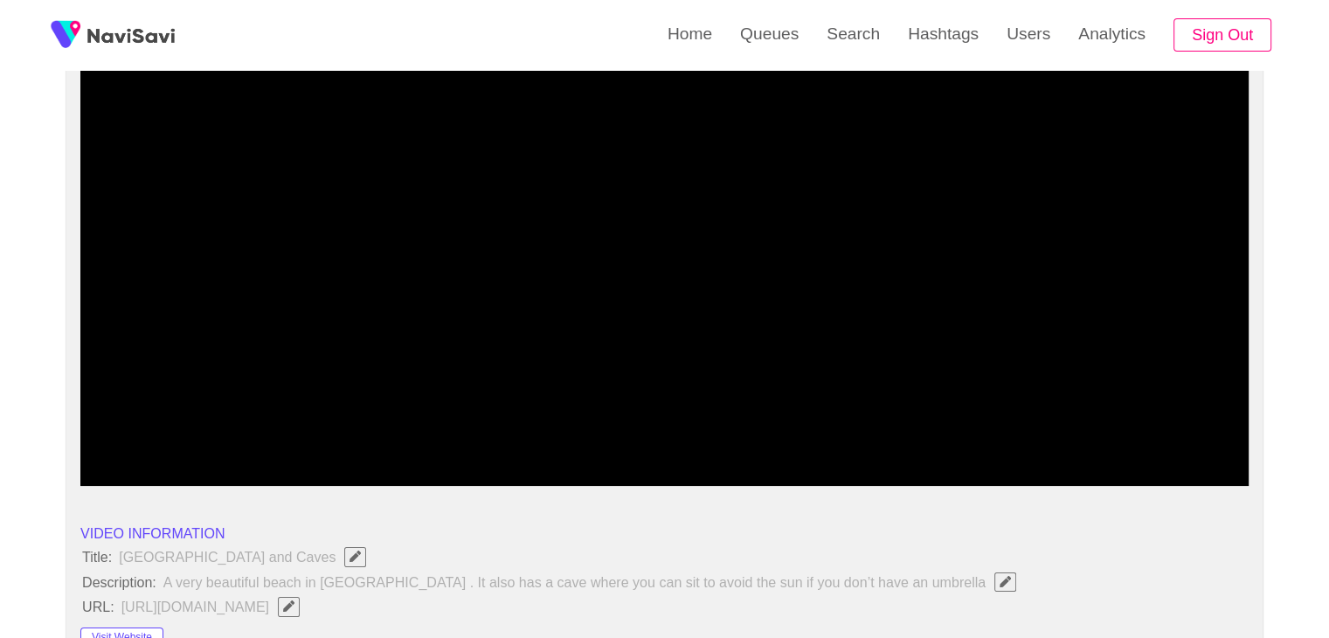
scroll to position [175, 0]
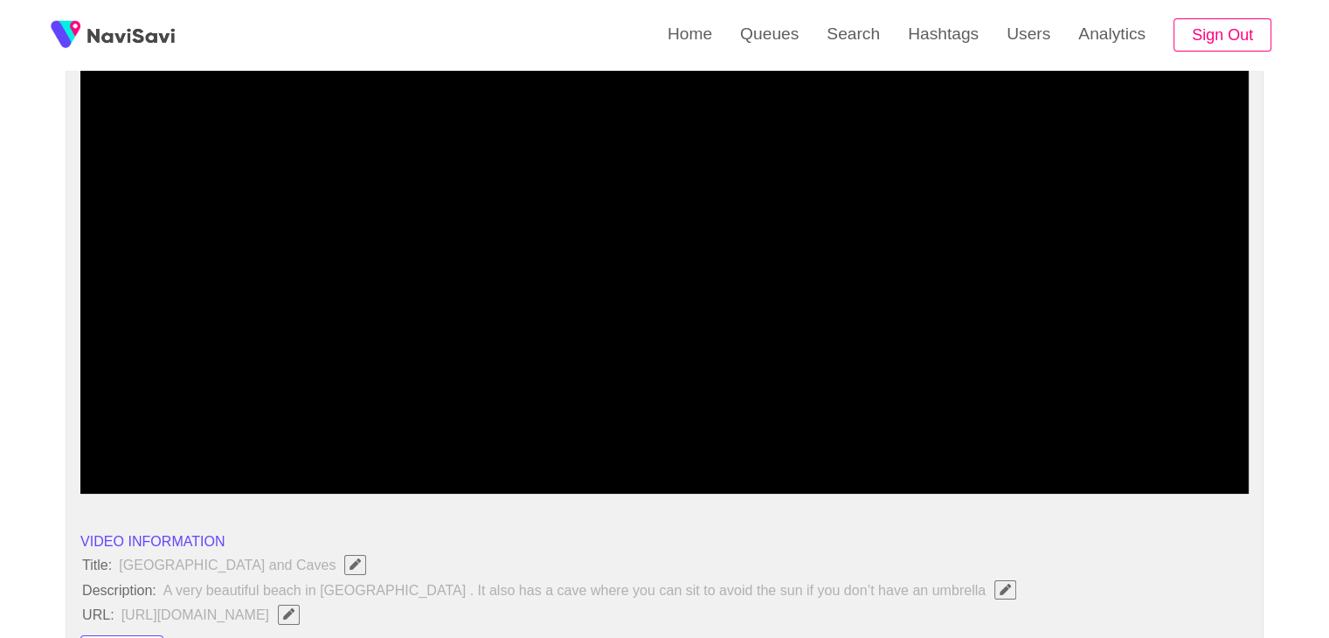
click at [433, 439] on span at bounding box center [664, 446] width 1159 height 28
click at [386, 452] on span at bounding box center [664, 446] width 1159 height 28
click at [121, 489] on div "add" at bounding box center [153, 478] width 147 height 30
click at [143, 480] on icon "add" at bounding box center [153, 478] width 145 height 21
click at [154, 477] on icon "add" at bounding box center [153, 478] width 145 height 21
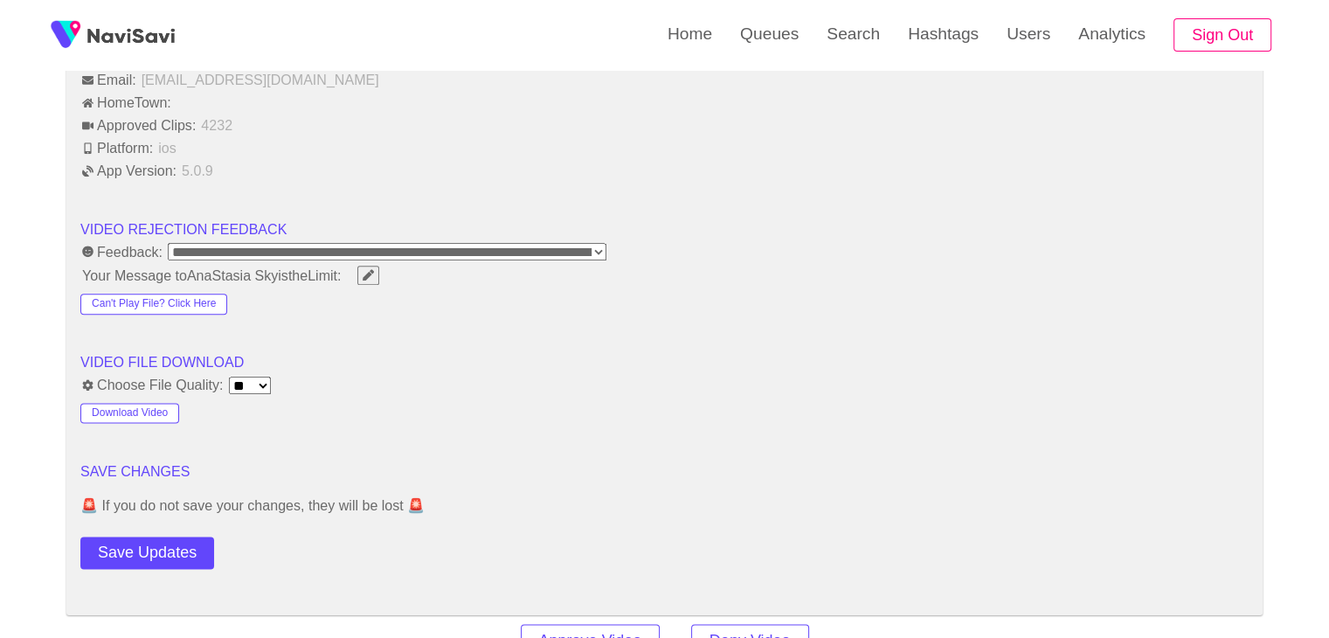
scroll to position [2096, 0]
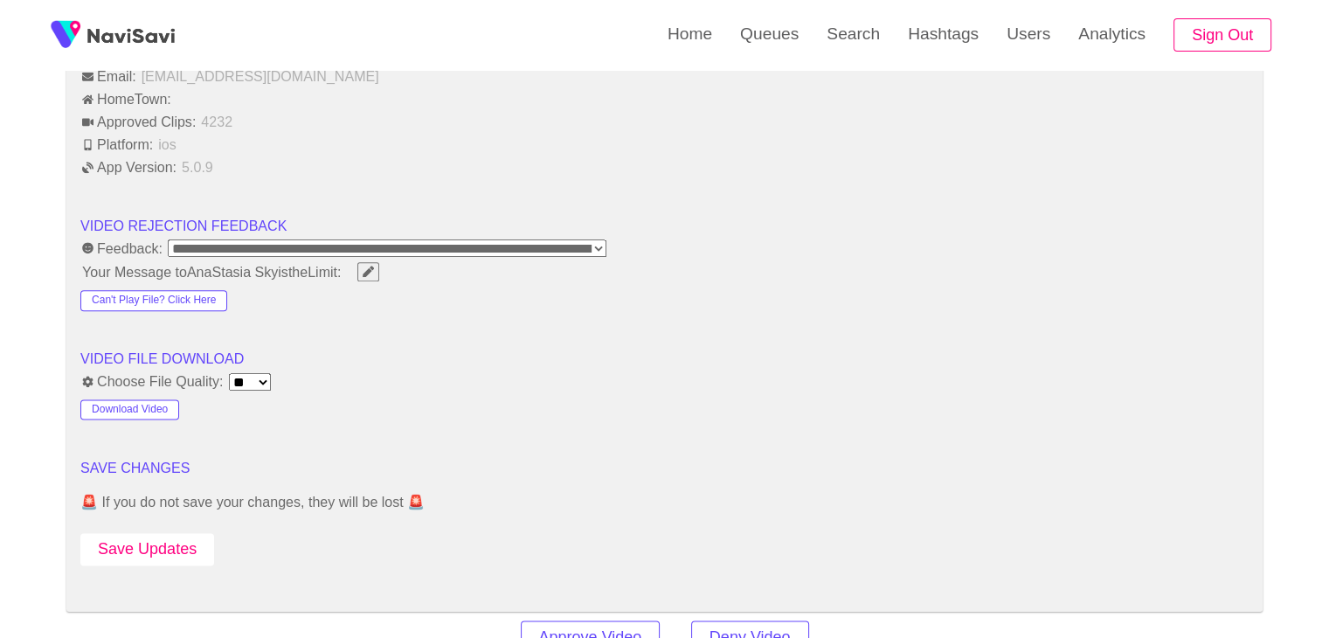
click at [173, 535] on button "Save Updates" at bounding box center [147, 549] width 134 height 32
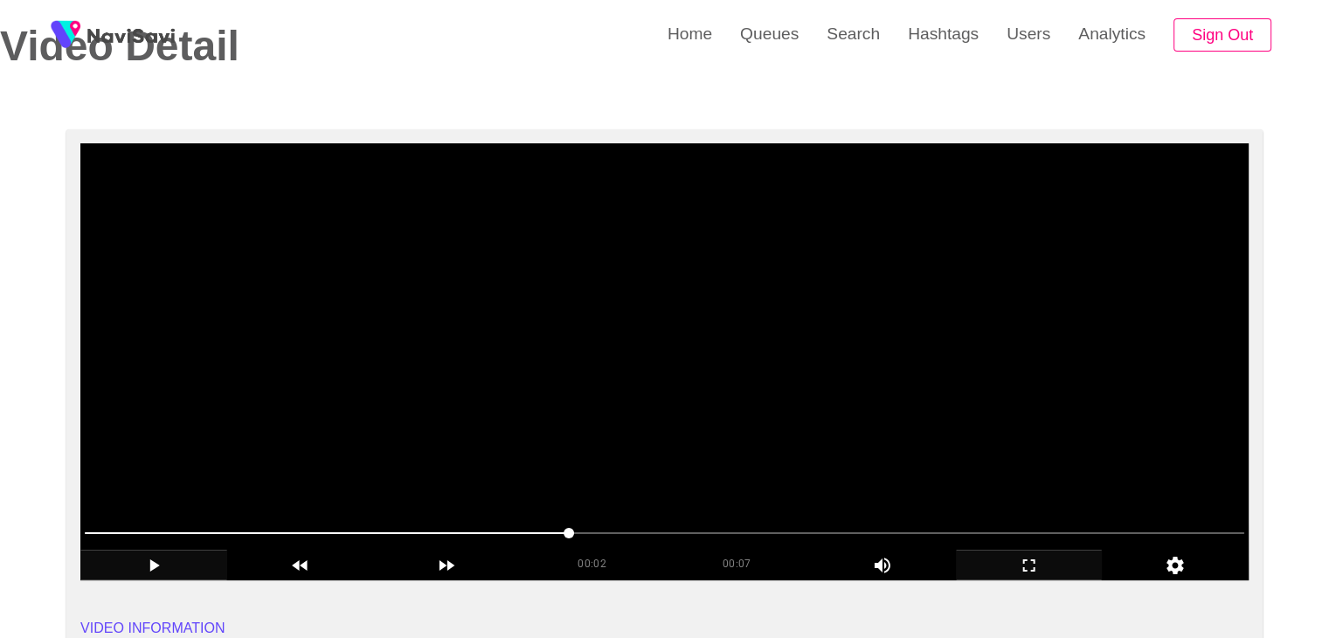
scroll to position [87, 0]
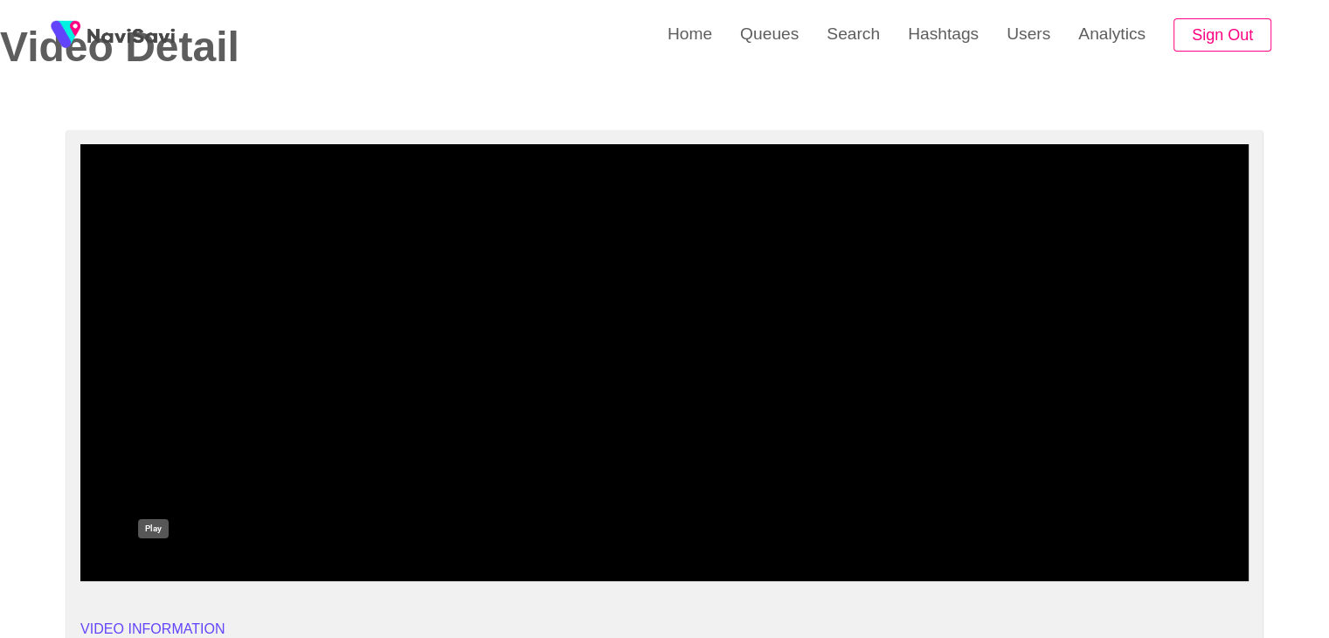
click at [161, 556] on icon "add" at bounding box center [153, 566] width 145 height 21
click at [988, 560] on icon "add" at bounding box center [1028, 566] width 145 height 21
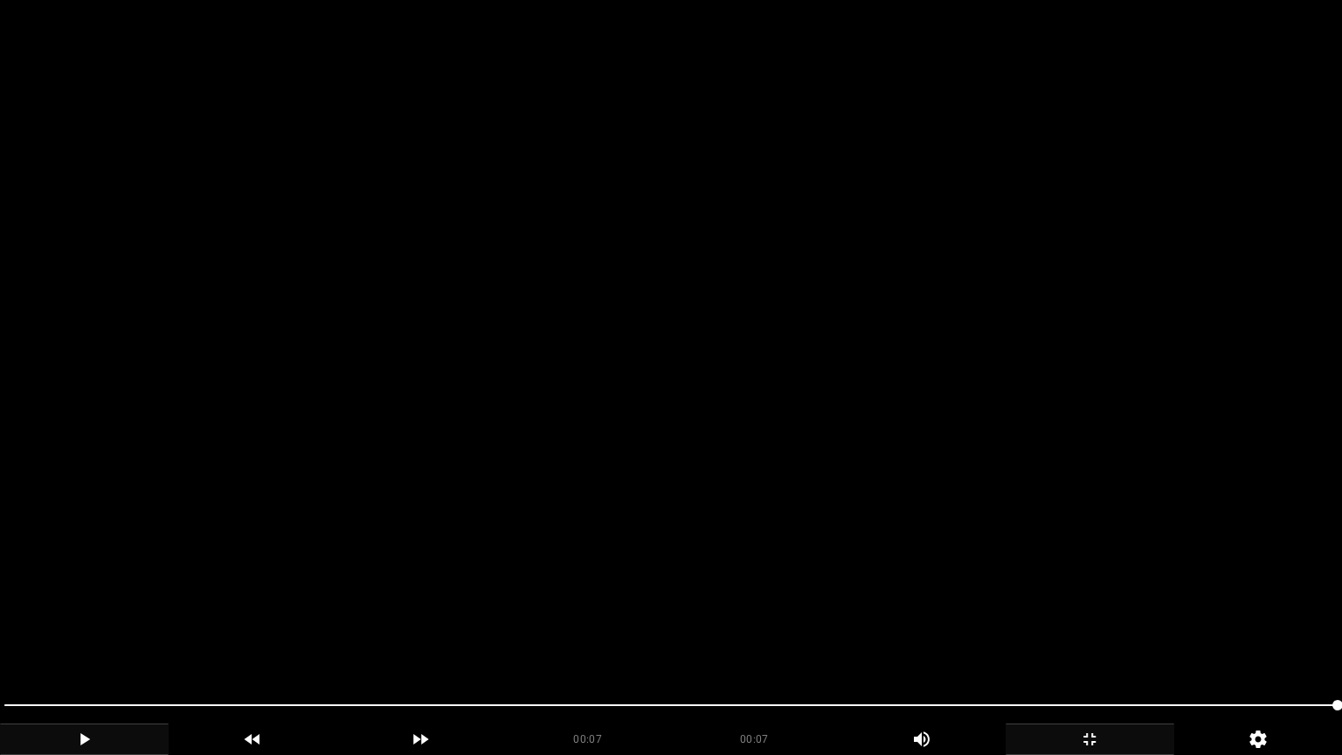
click at [561, 548] on video at bounding box center [671, 377] width 1342 height 755
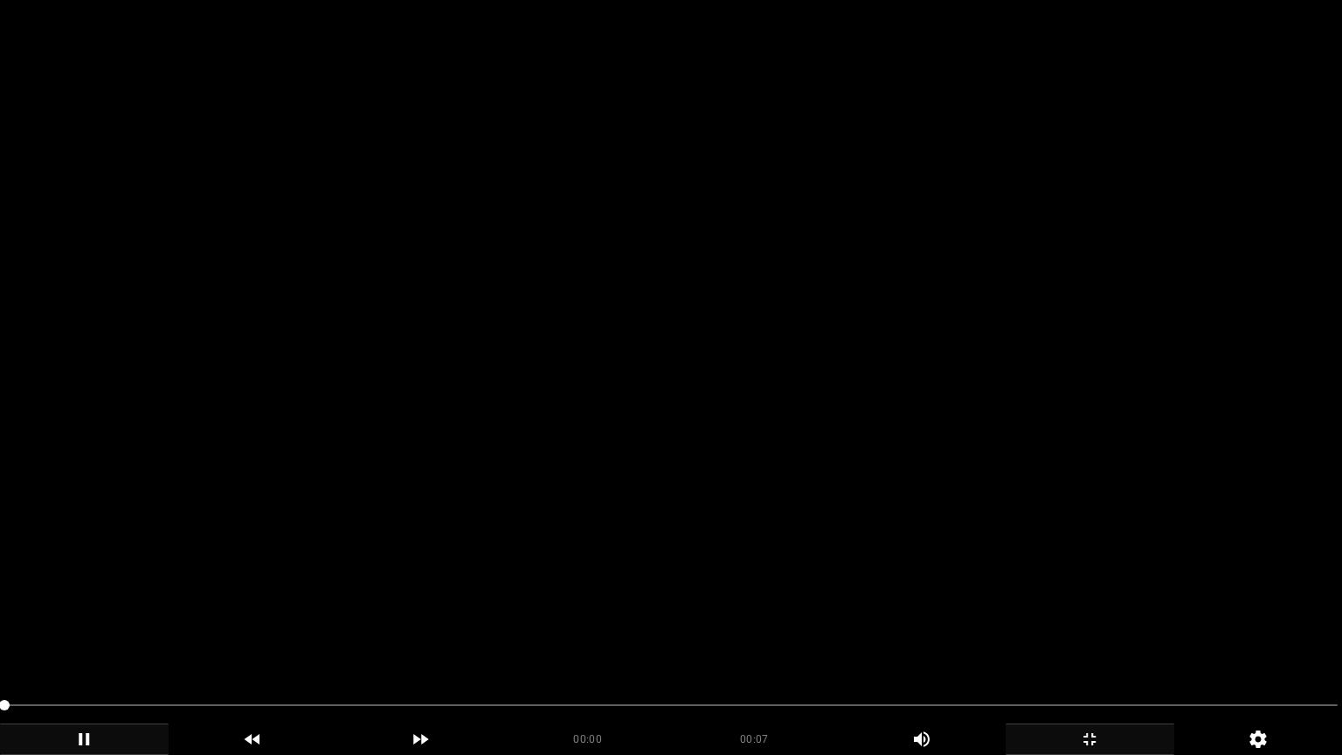
click at [561, 548] on video at bounding box center [671, 377] width 1342 height 755
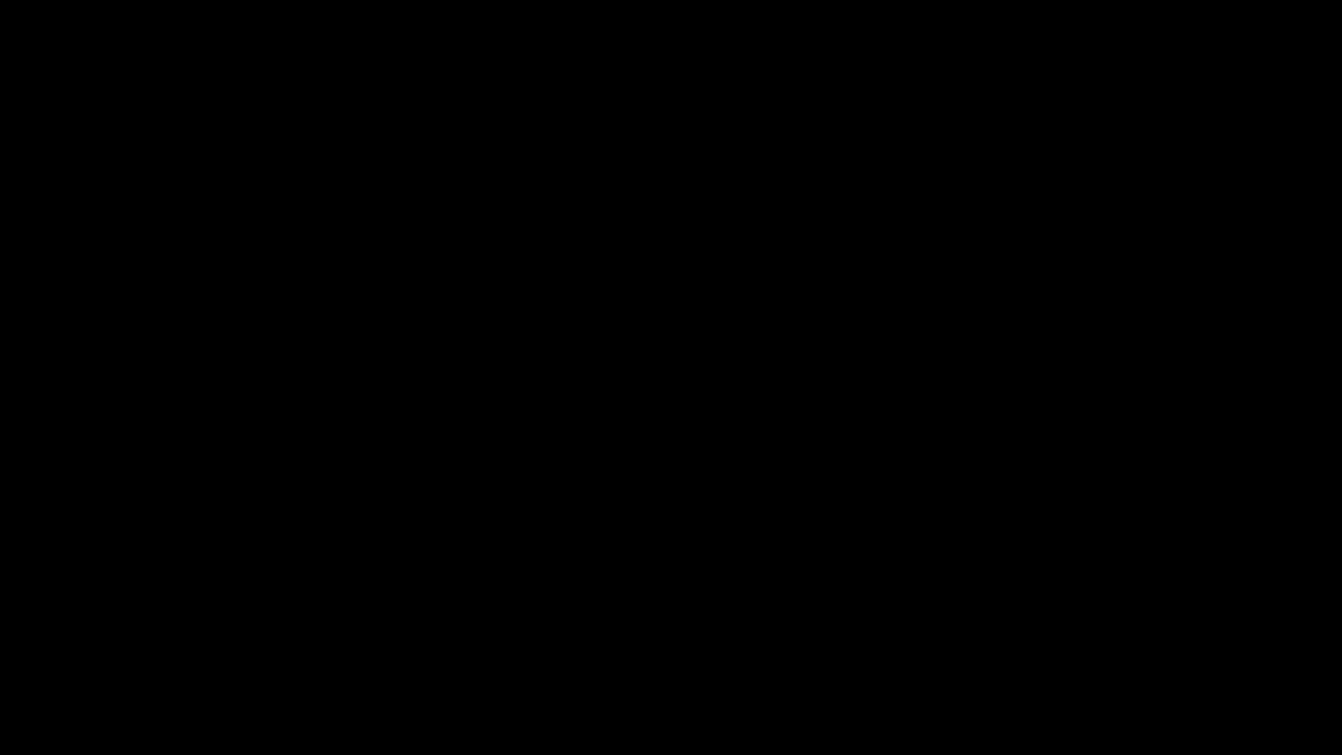
click at [1101, 637] on icon "add" at bounding box center [1089, 739] width 167 height 21
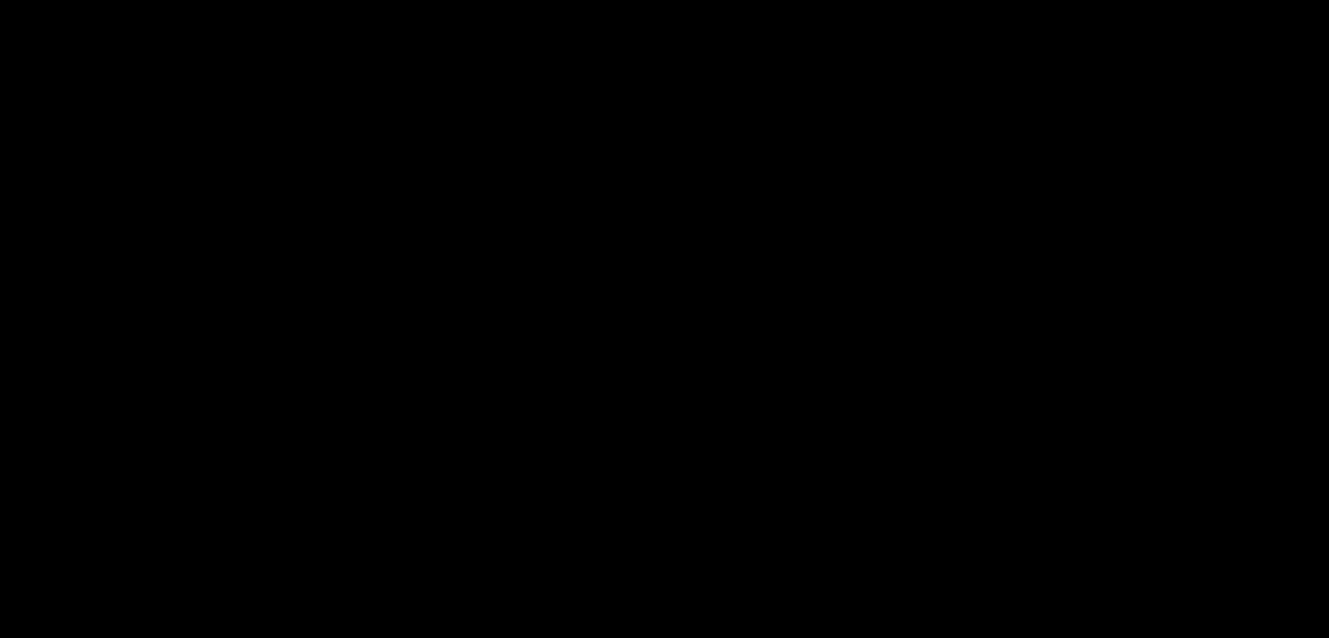
scroll to position [0, 0]
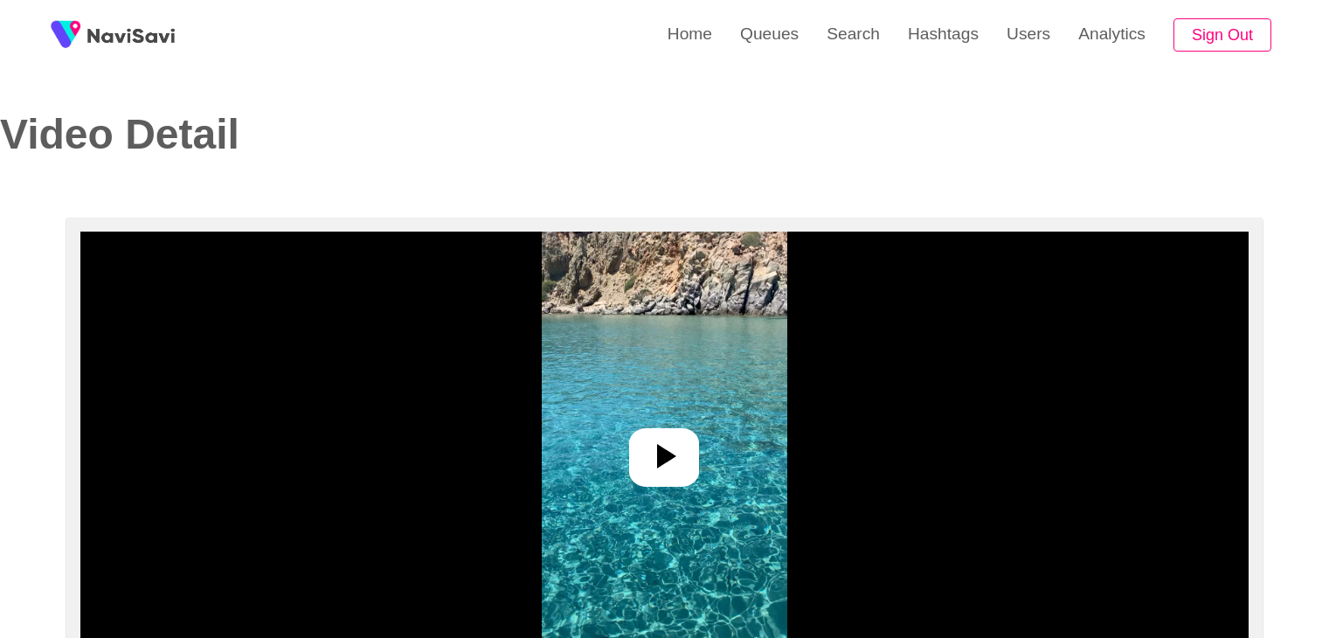
select select "**********"
select select "**"
click at [640, 458] on div at bounding box center [664, 457] width 70 height 59
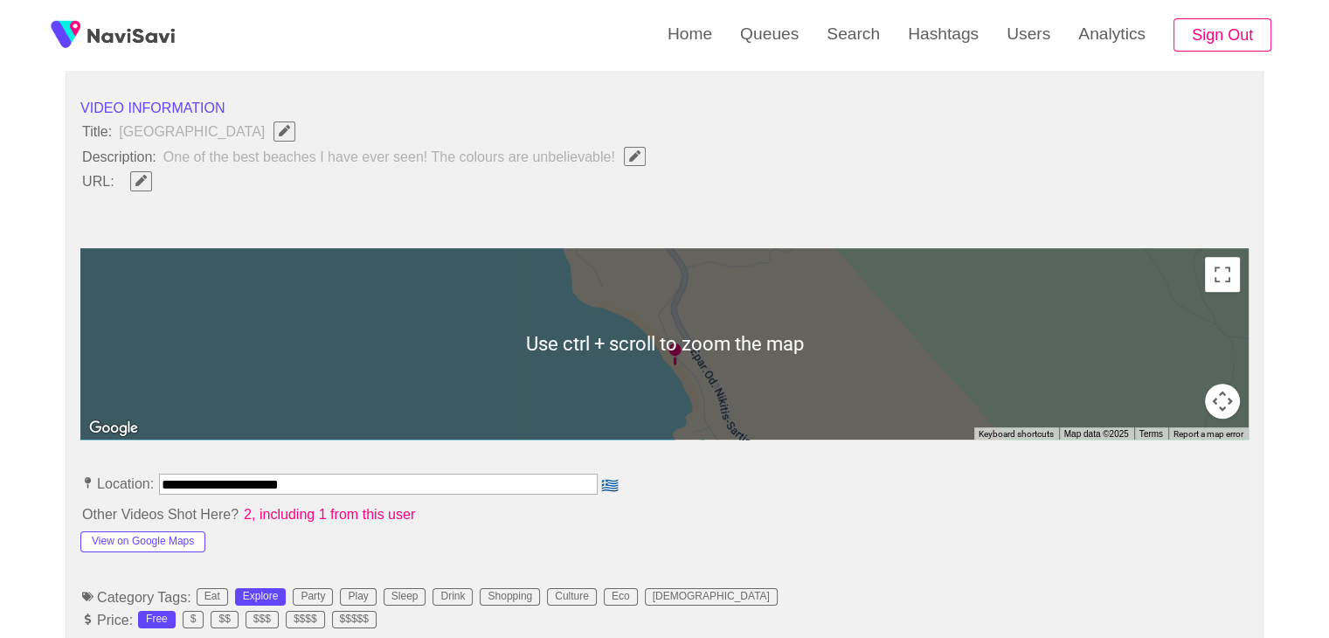
scroll to position [611, 0]
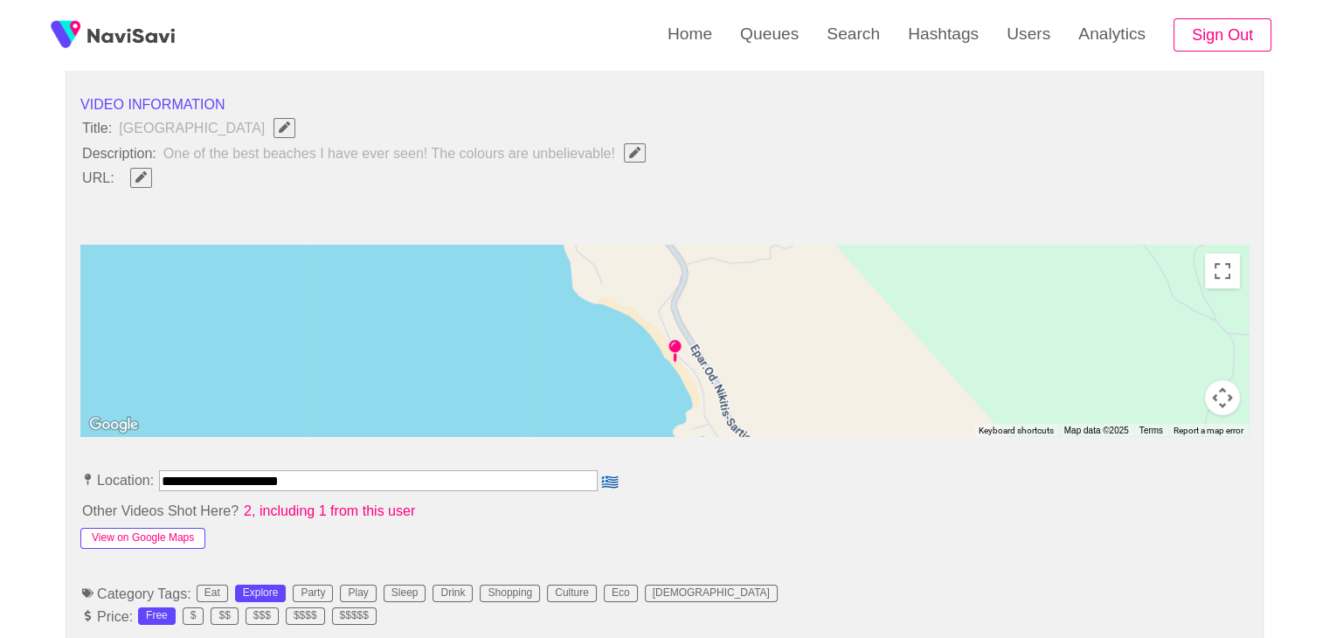
click at [176, 535] on button "View on Google Maps" at bounding box center [142, 538] width 125 height 21
drag, startPoint x: 335, startPoint y: 476, endPoint x: 0, endPoint y: 456, distance: 336.0
click at [135, 168] on button "button" at bounding box center [141, 177] width 22 height 19
click at [184, 172] on input "field" at bounding box center [520, 178] width 798 height 22
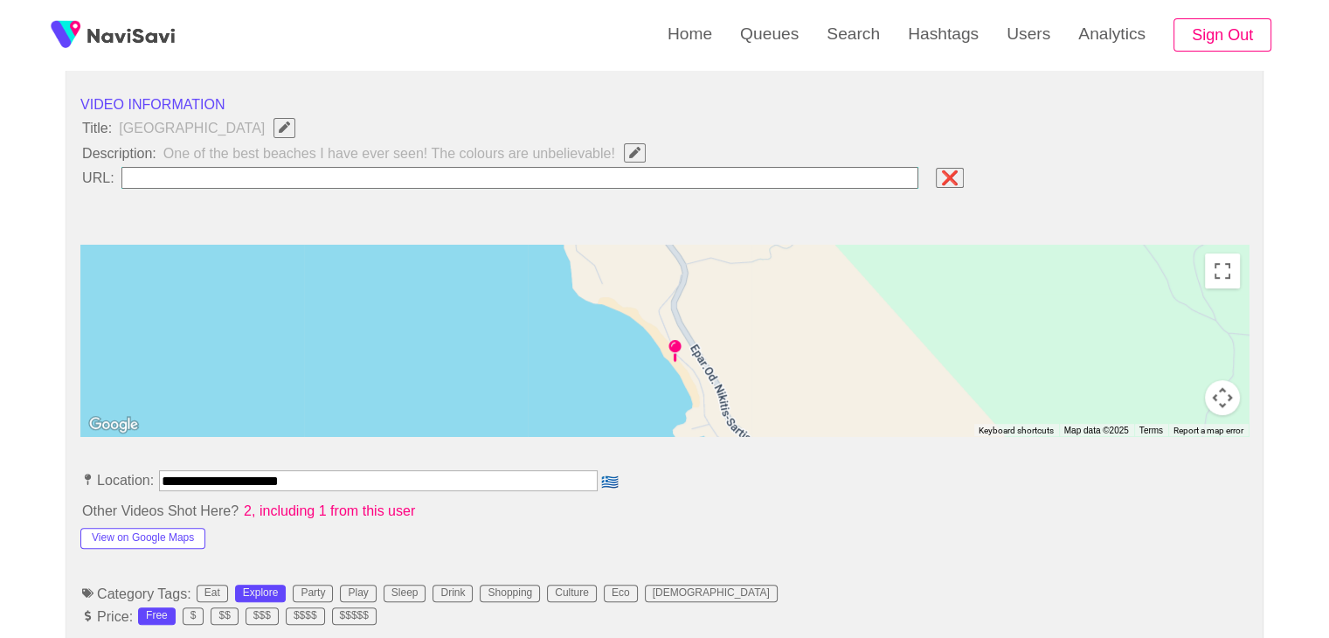
type input "**********"
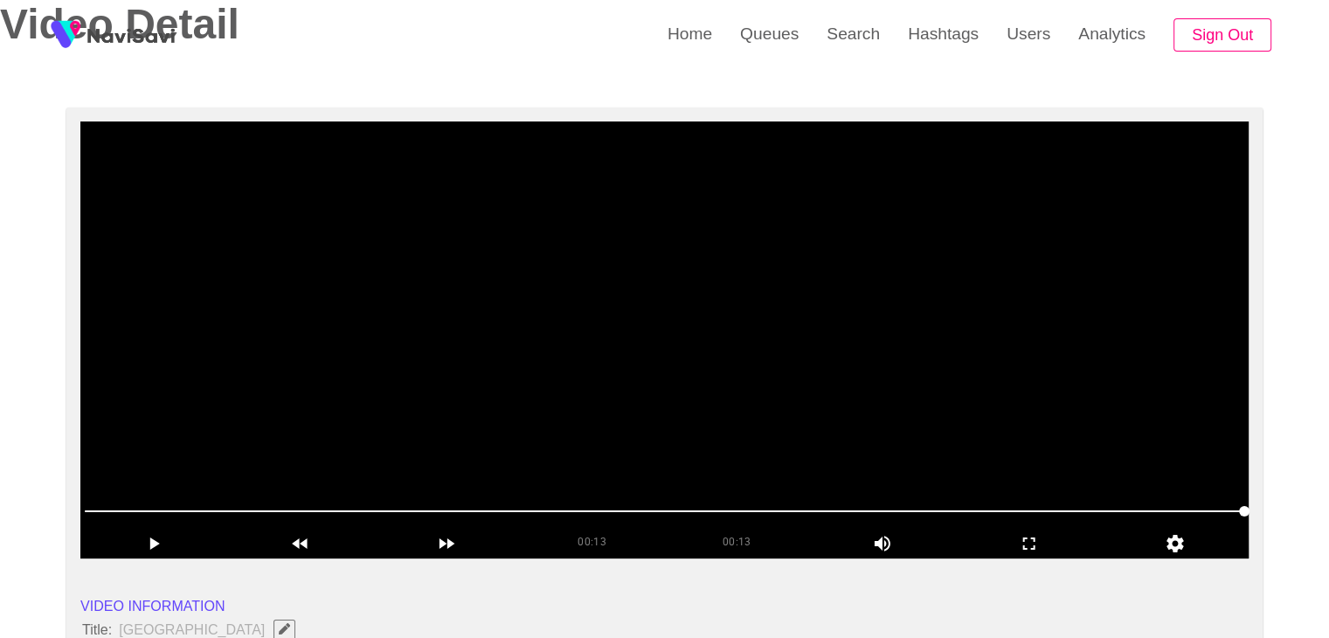
scroll to position [87, 0]
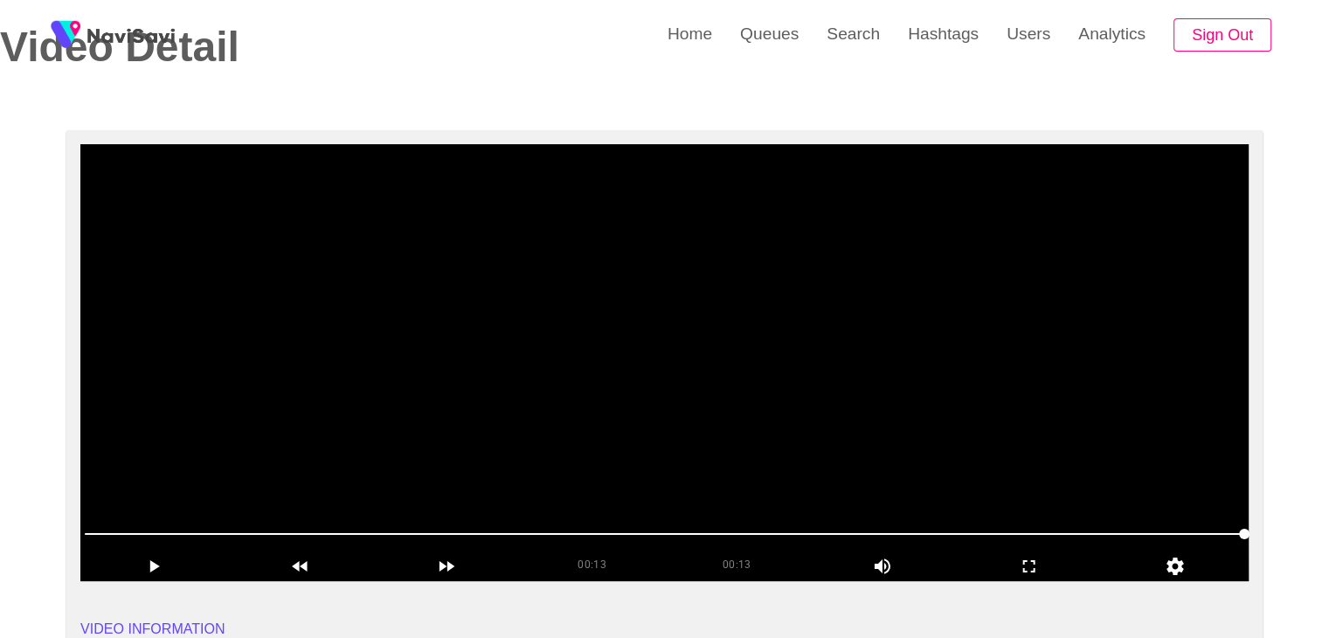
click at [699, 417] on video at bounding box center [664, 362] width 1168 height 437
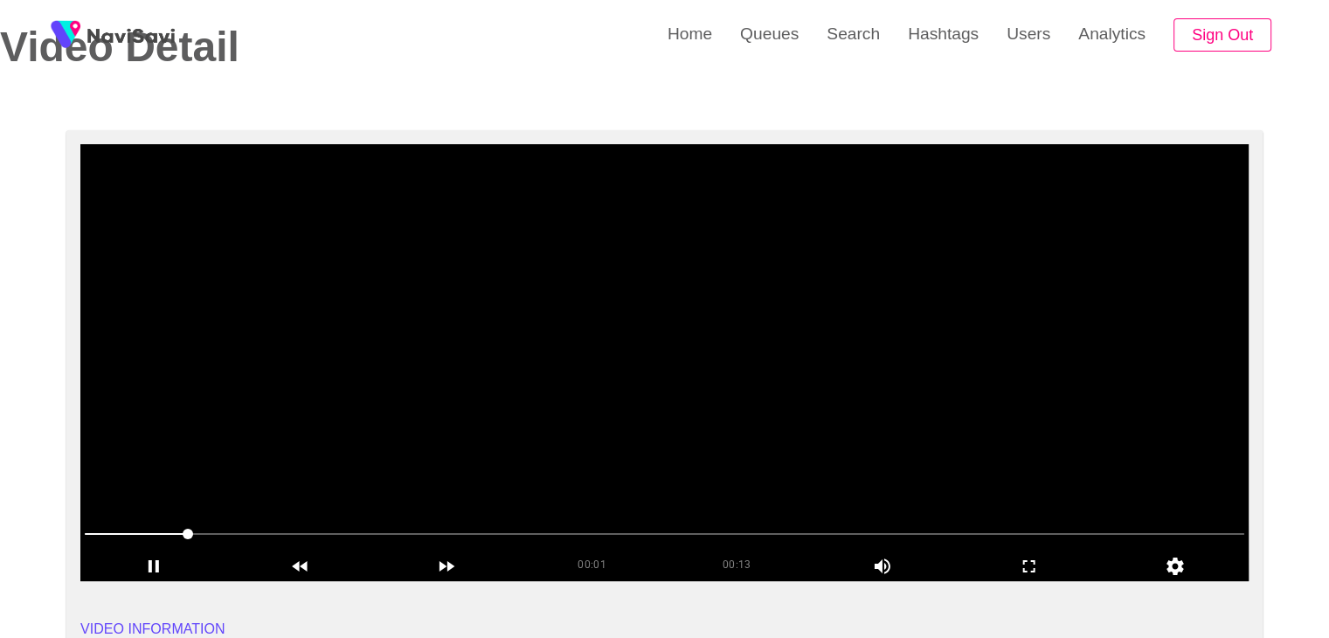
click at [600, 530] on span at bounding box center [664, 534] width 1159 height 28
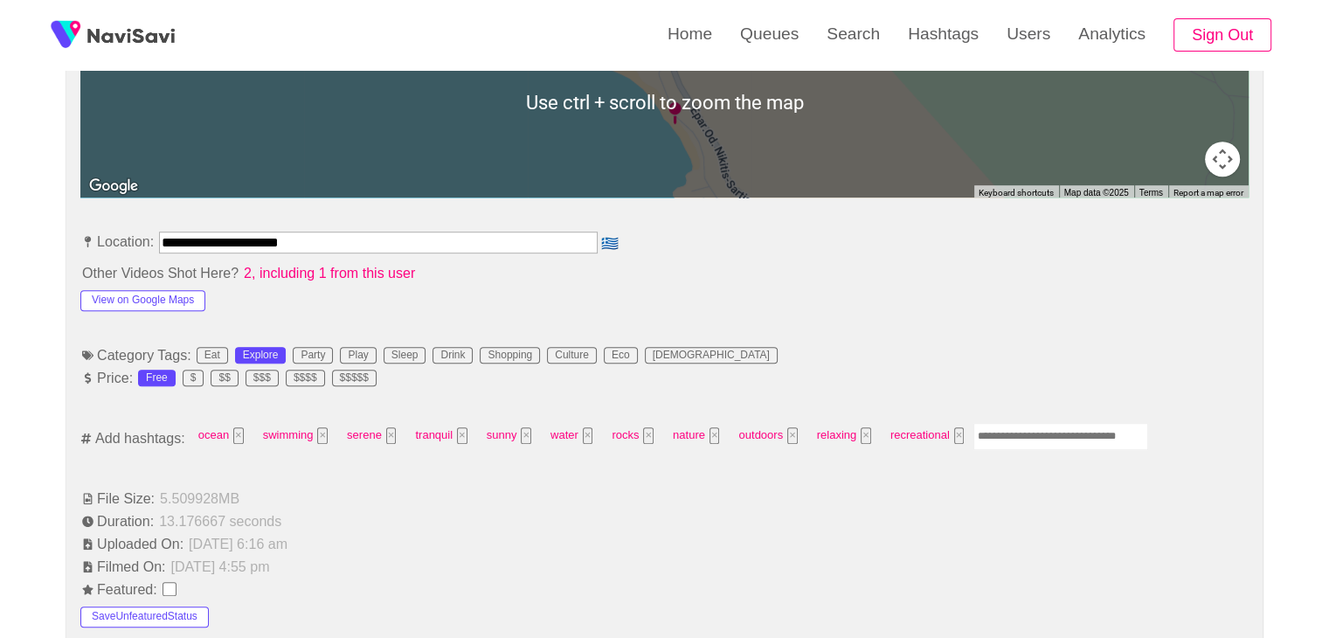
scroll to position [874, 0]
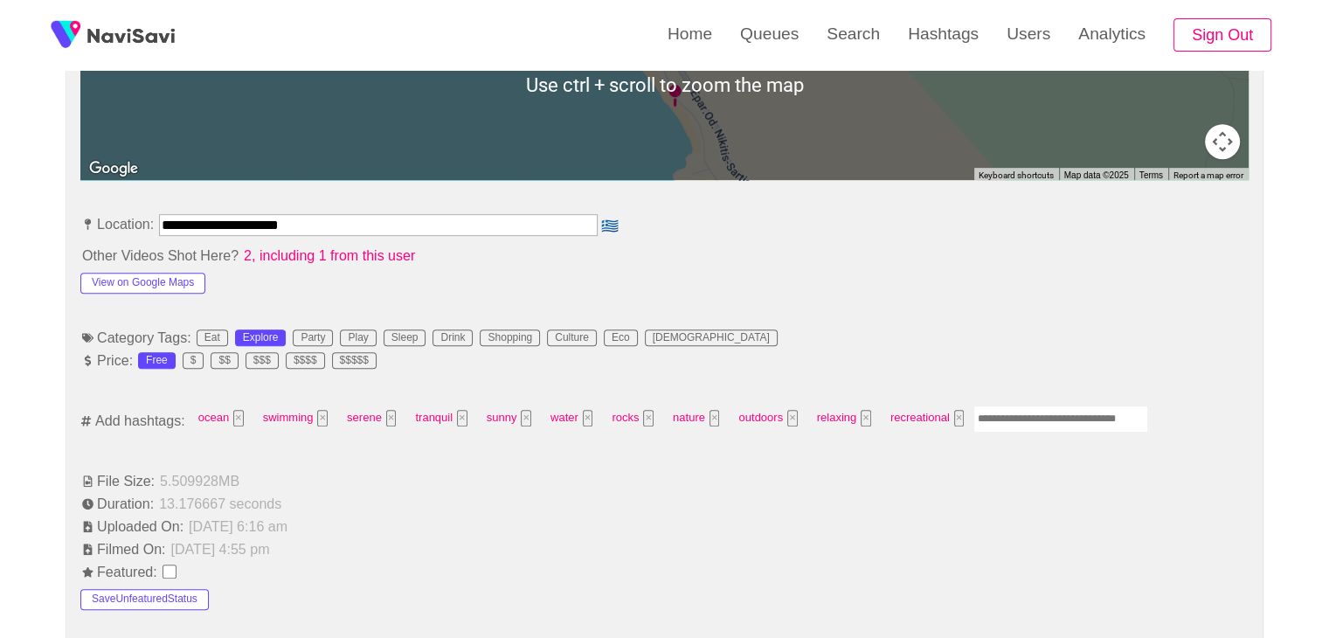
click at [1029, 413] on input "Enter tag here and press return" at bounding box center [1060, 418] width 175 height 27
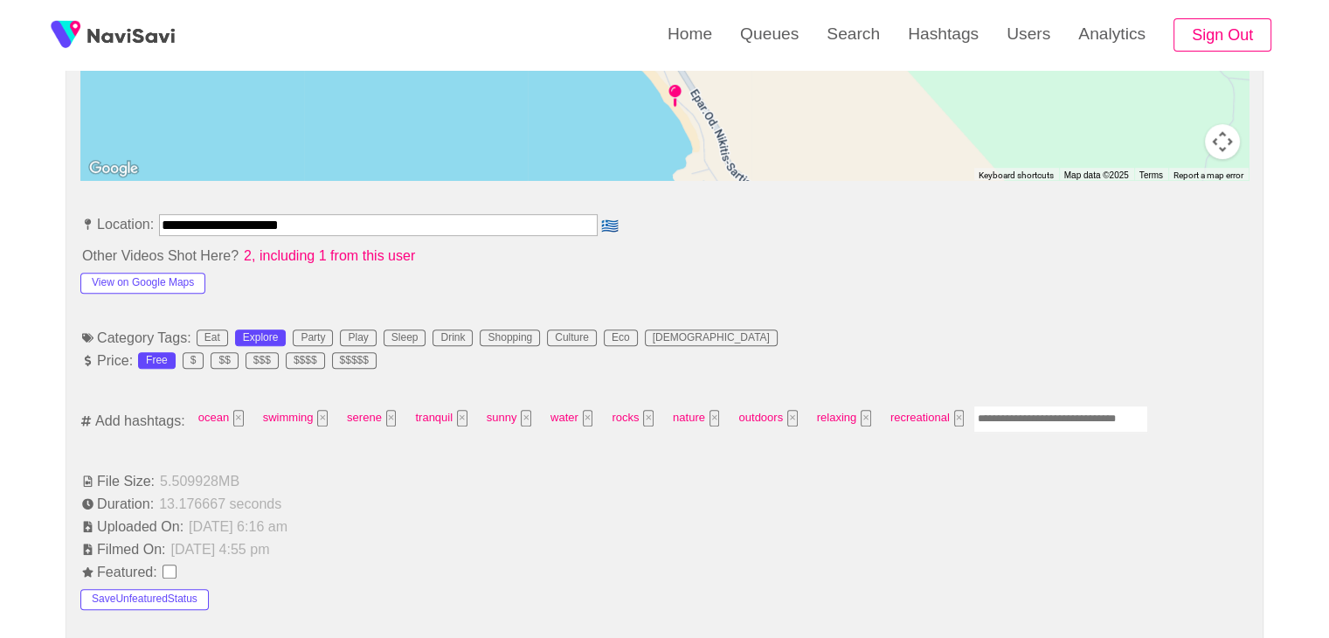
type input "*"
type input "**********"
type input "*********"
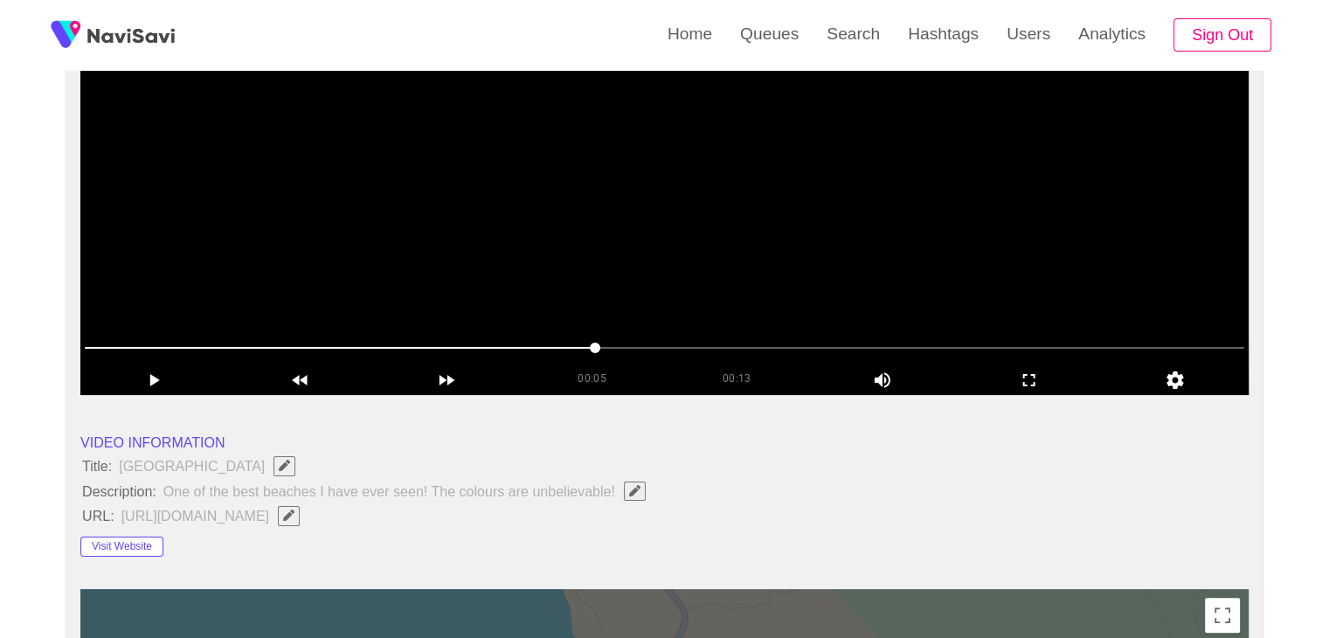
scroll to position [87, 0]
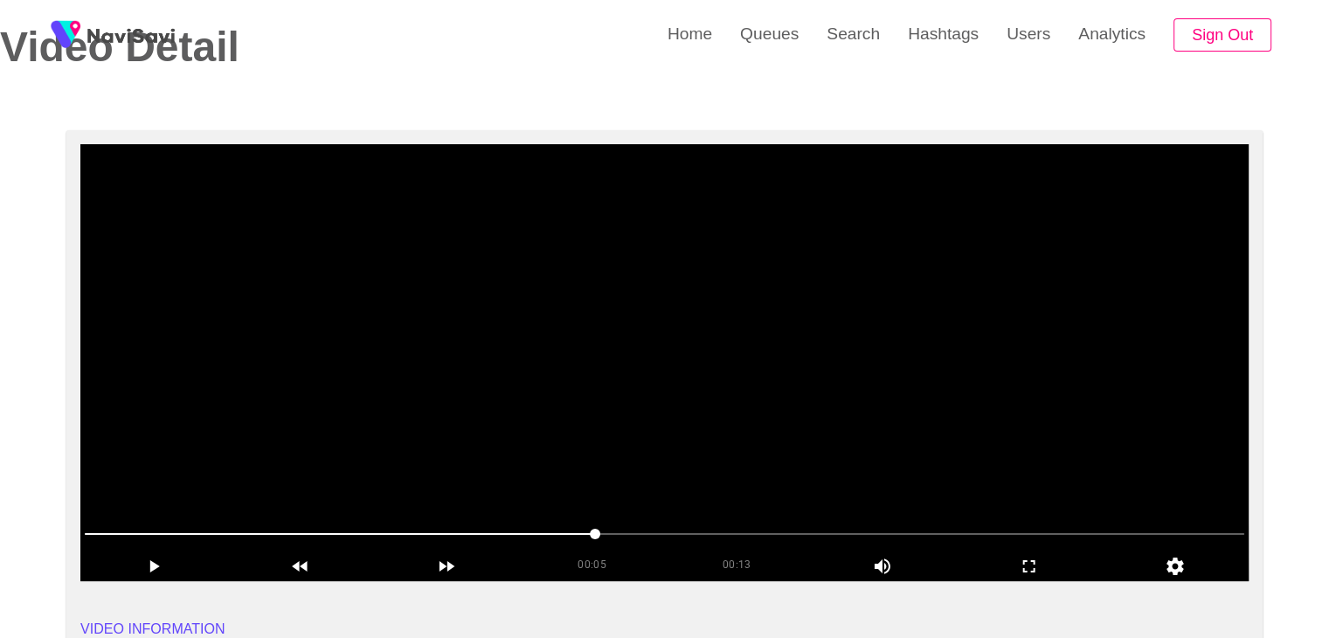
click at [990, 481] on video at bounding box center [664, 362] width 1168 height 437
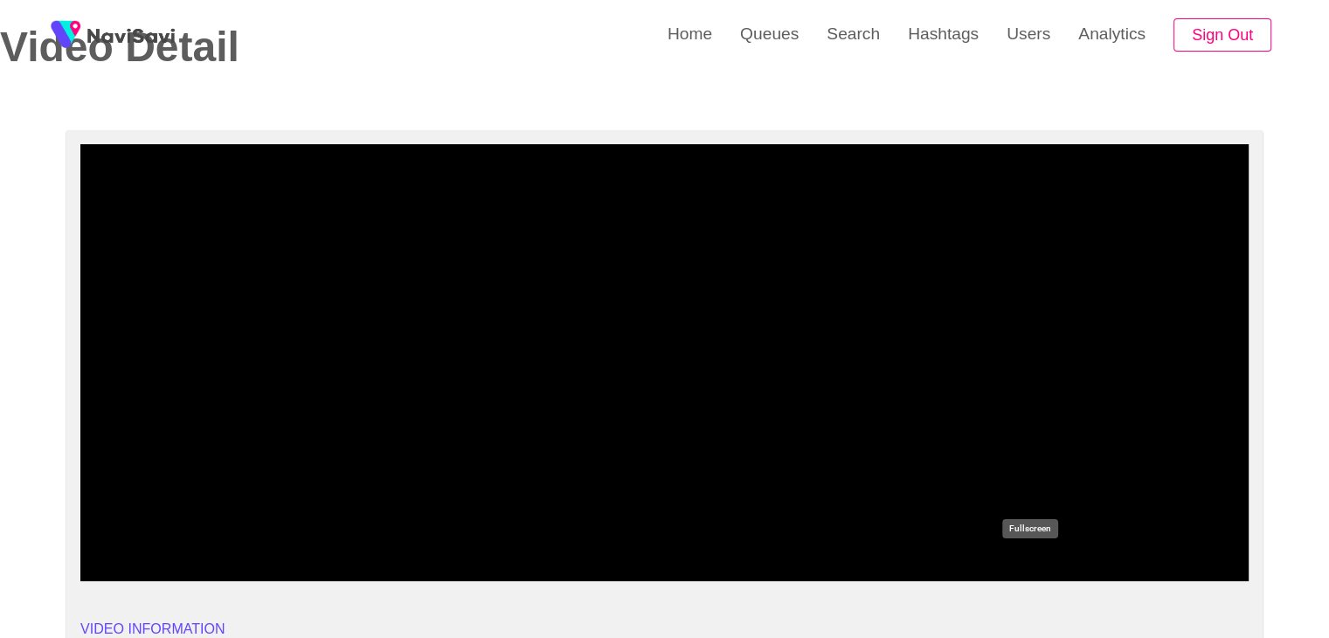
click at [1035, 568] on icon "add" at bounding box center [1028, 566] width 145 height 21
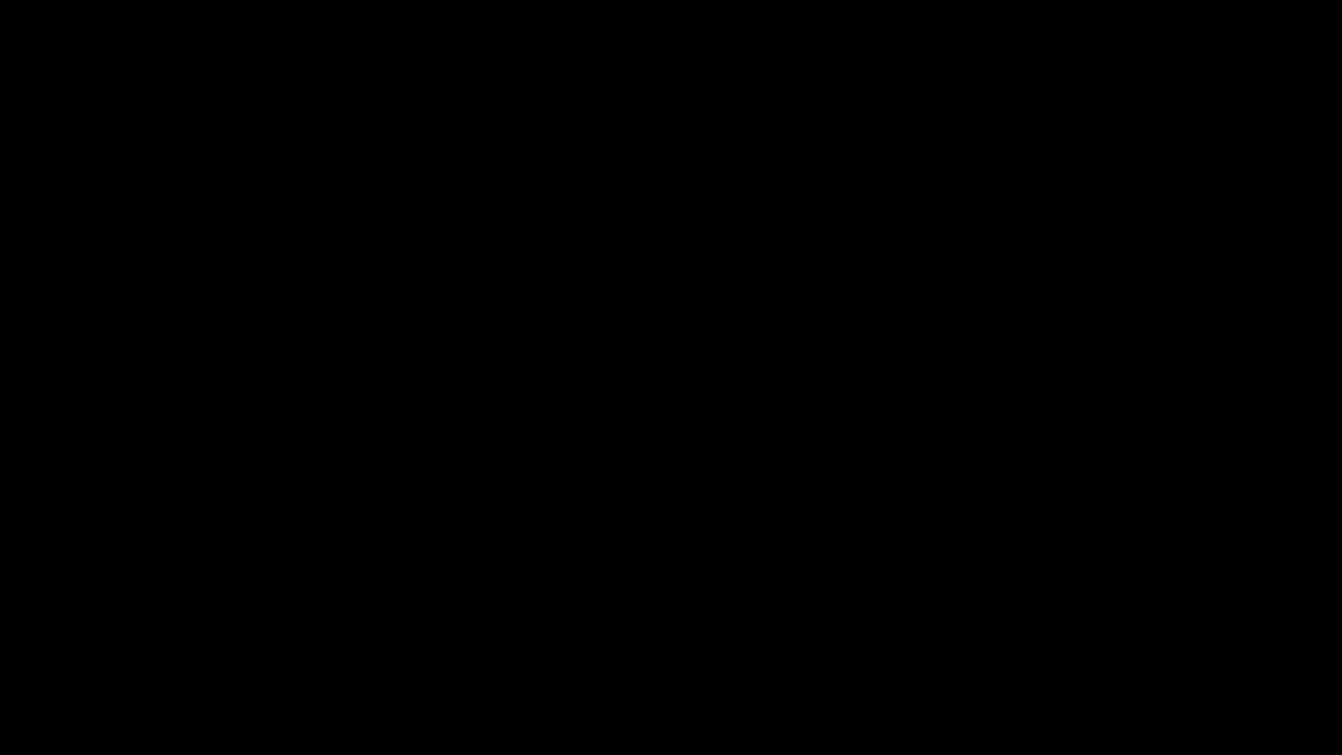
drag, startPoint x: 257, startPoint y: 709, endPoint x: 0, endPoint y: 699, distance: 257.0
click at [0, 637] on div at bounding box center [670, 707] width 1347 height 46
click at [39, 637] on span at bounding box center [670, 705] width 1333 height 28
click at [77, 637] on icon "add" at bounding box center [84, 739] width 167 height 21
click at [80, 637] on div "add" at bounding box center [84, 738] width 169 height 31
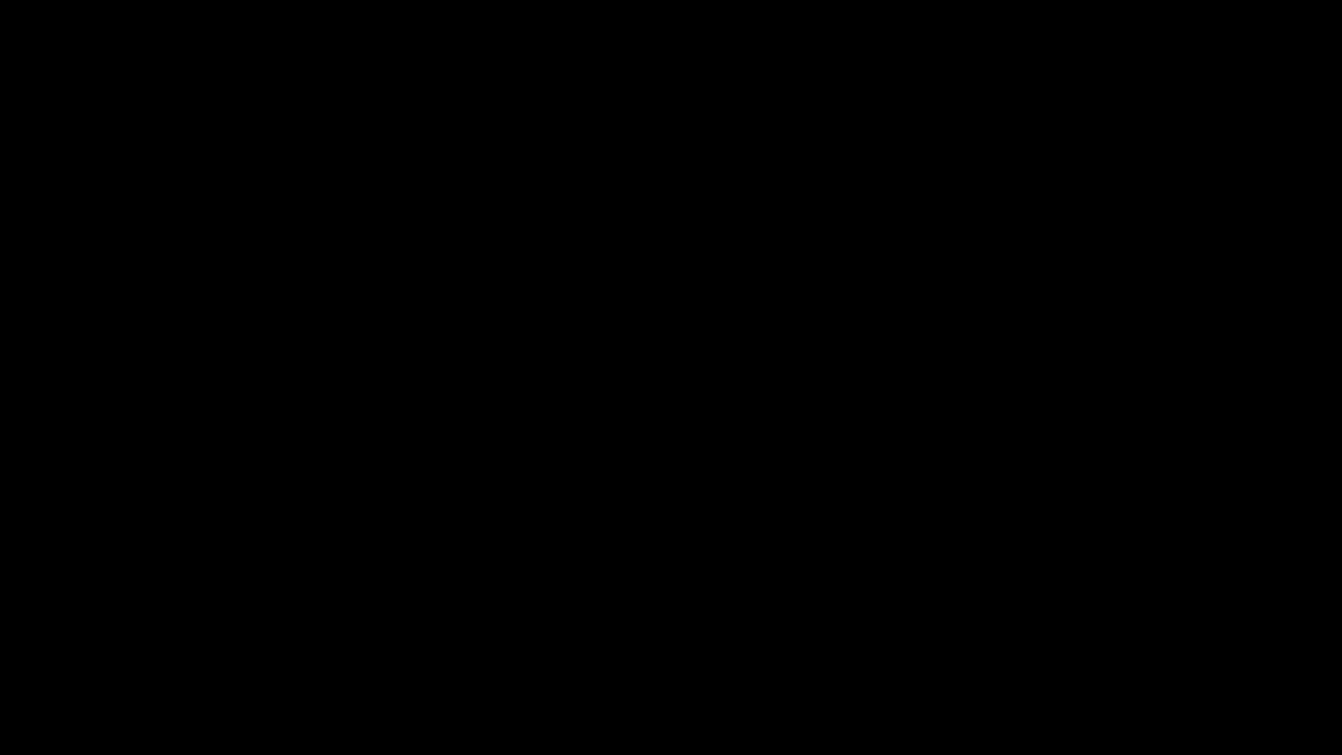
click at [1092, 637] on icon "add" at bounding box center [1089, 739] width 167 height 21
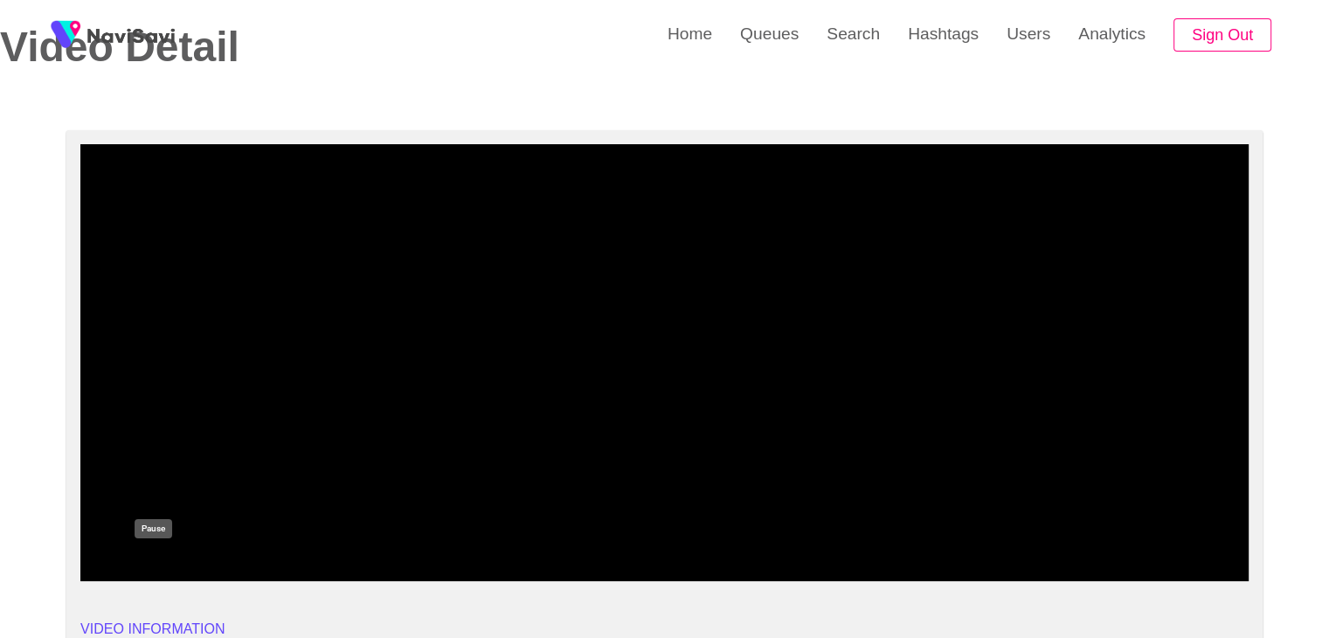
click at [154, 554] on div "add" at bounding box center [153, 565] width 147 height 30
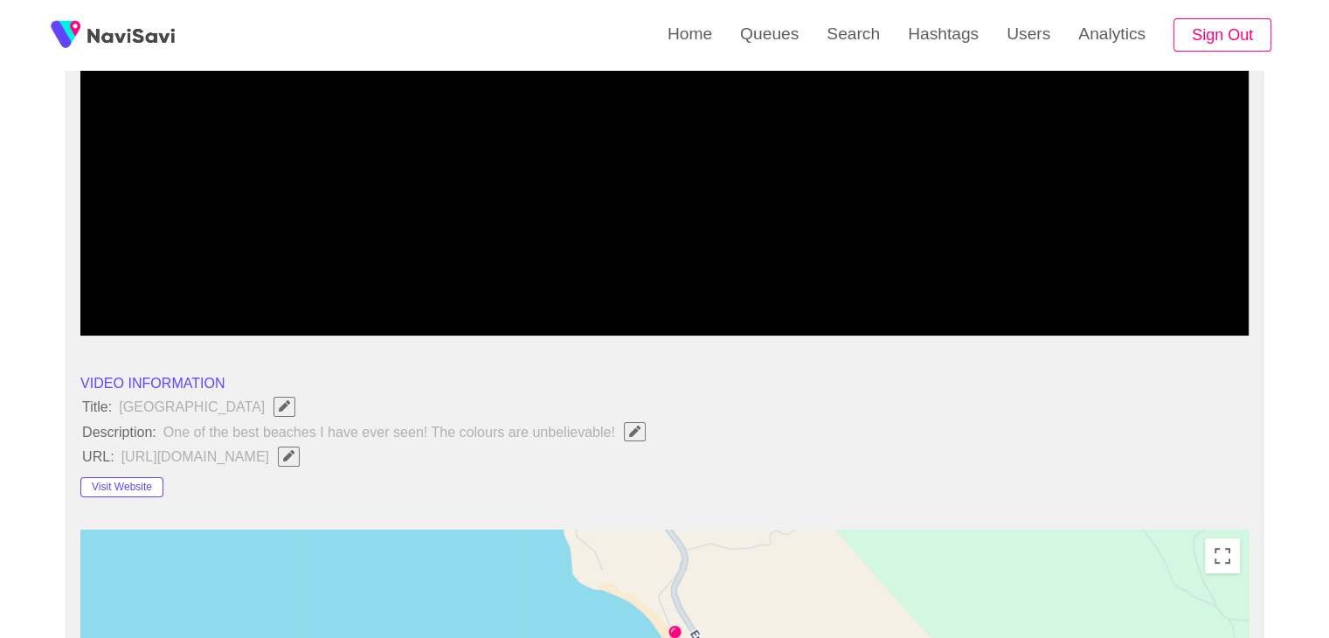
scroll to position [349, 0]
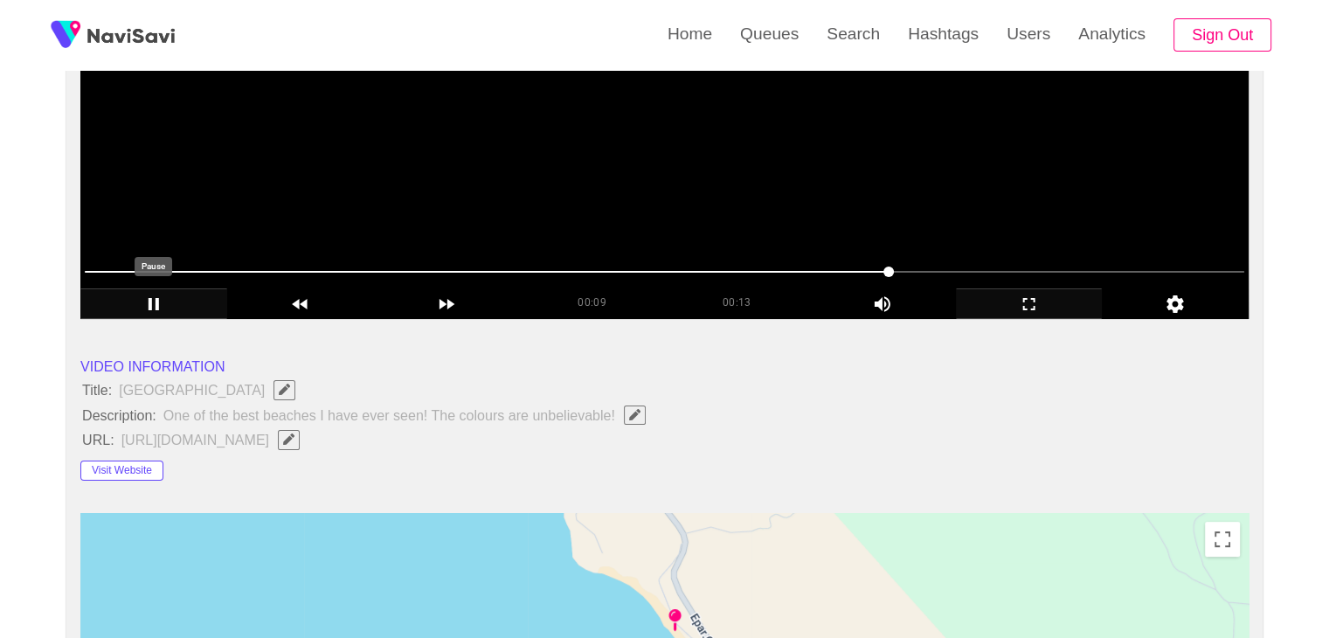
click at [148, 298] on icon "add" at bounding box center [153, 303] width 145 height 21
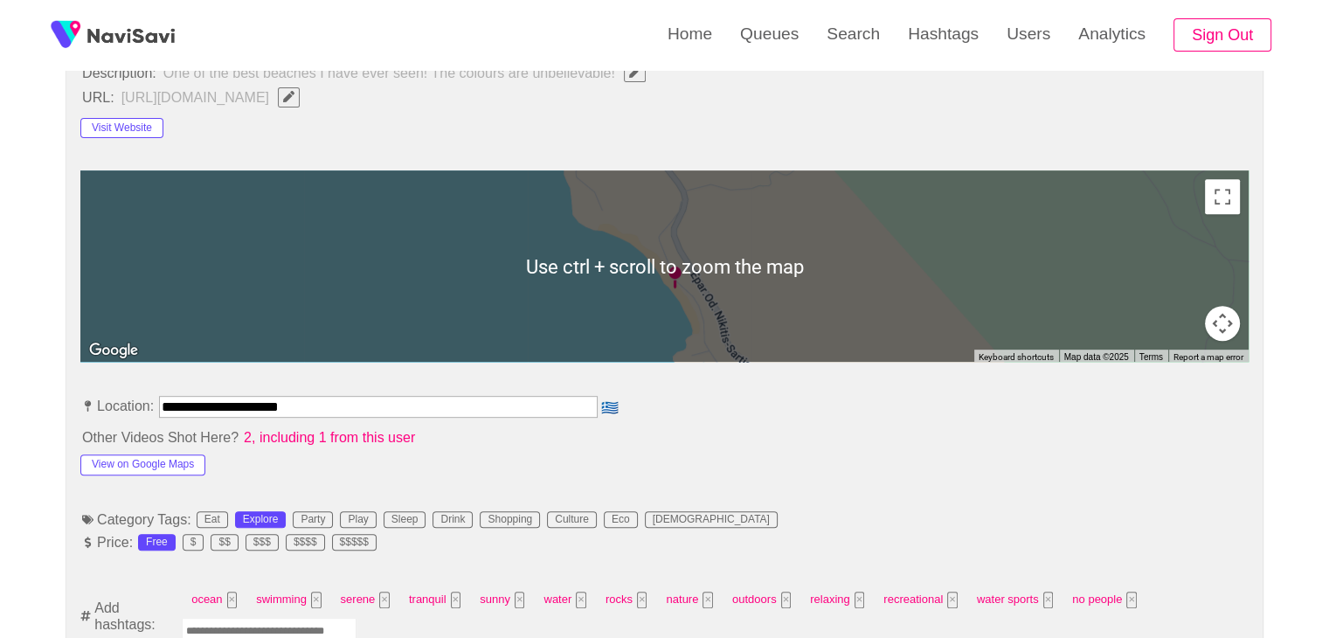
scroll to position [874, 0]
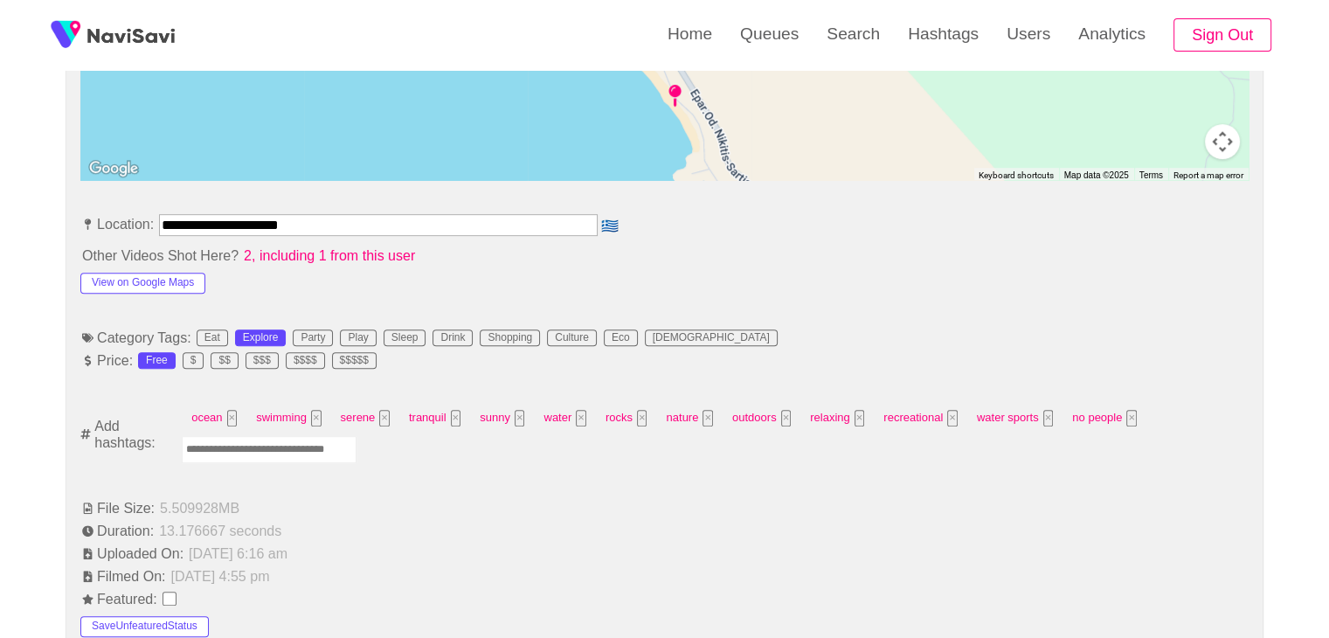
click at [280, 445] on input "Enter tag here and press return" at bounding box center [269, 449] width 175 height 27
type input "*********"
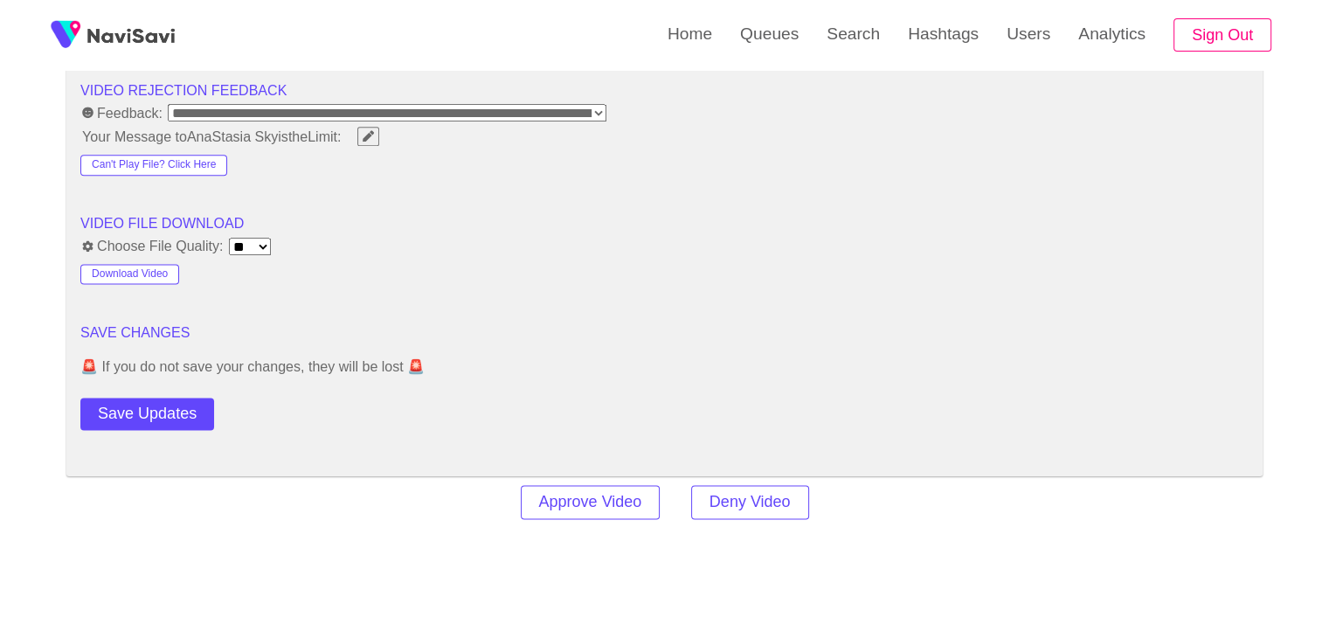
scroll to position [2271, 0]
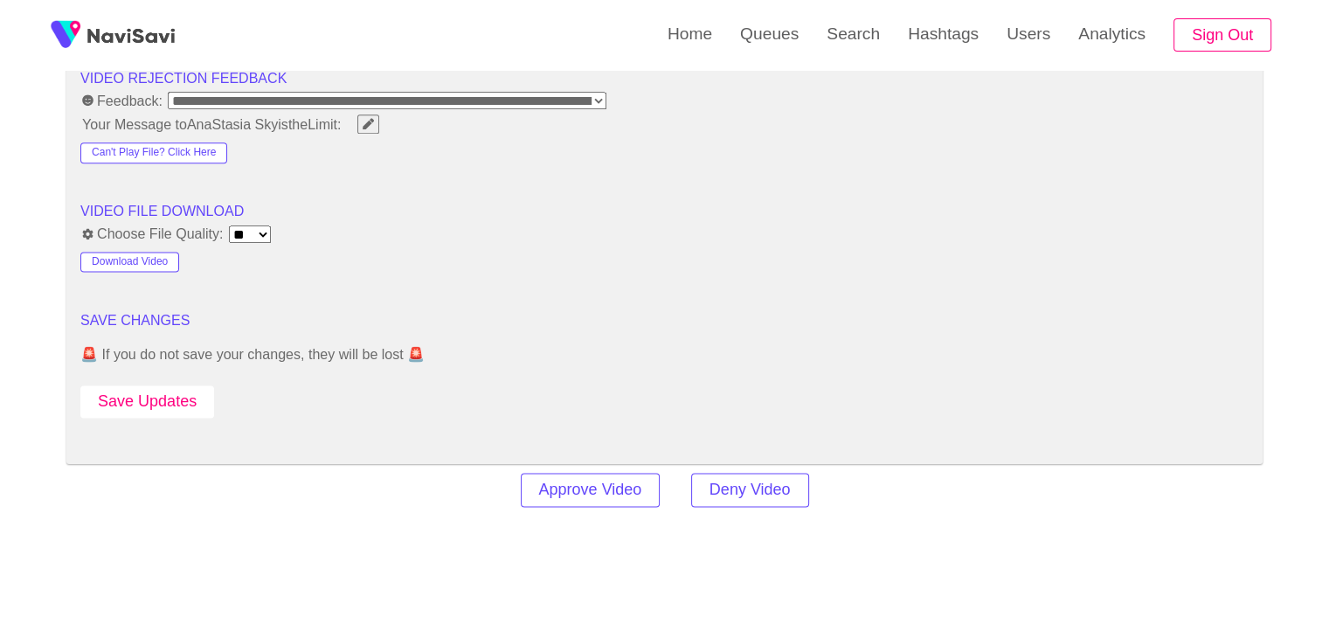
click at [177, 394] on button "Save Updates" at bounding box center [147, 401] width 134 height 32
click at [169, 390] on button "Save Updates" at bounding box center [147, 401] width 134 height 32
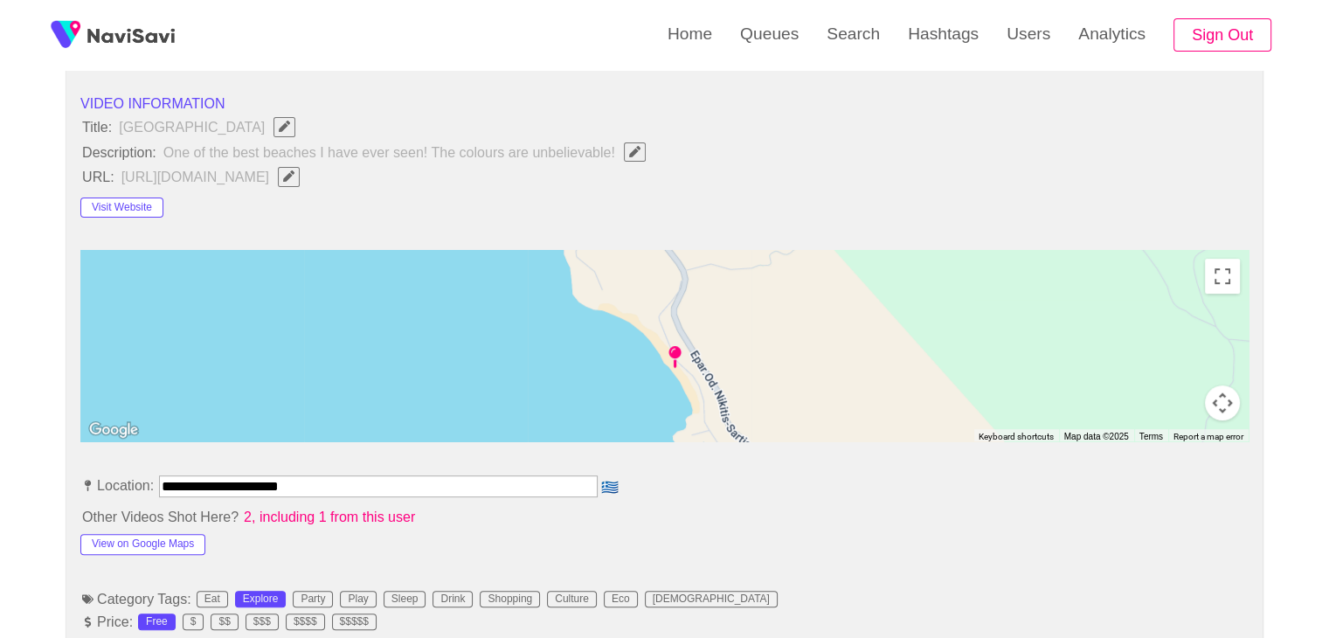
scroll to position [611, 0]
